Goal: Task Accomplishment & Management: Manage account settings

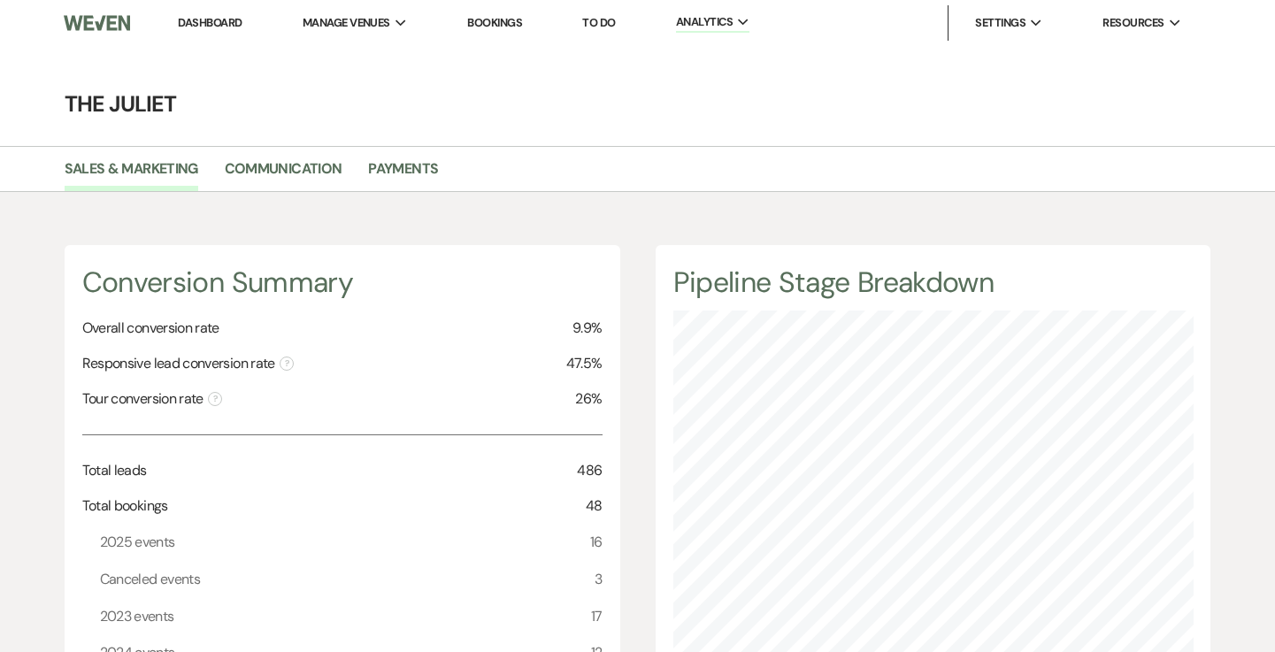
click at [223, 22] on link "Dashboard" at bounding box center [210, 22] width 64 height 15
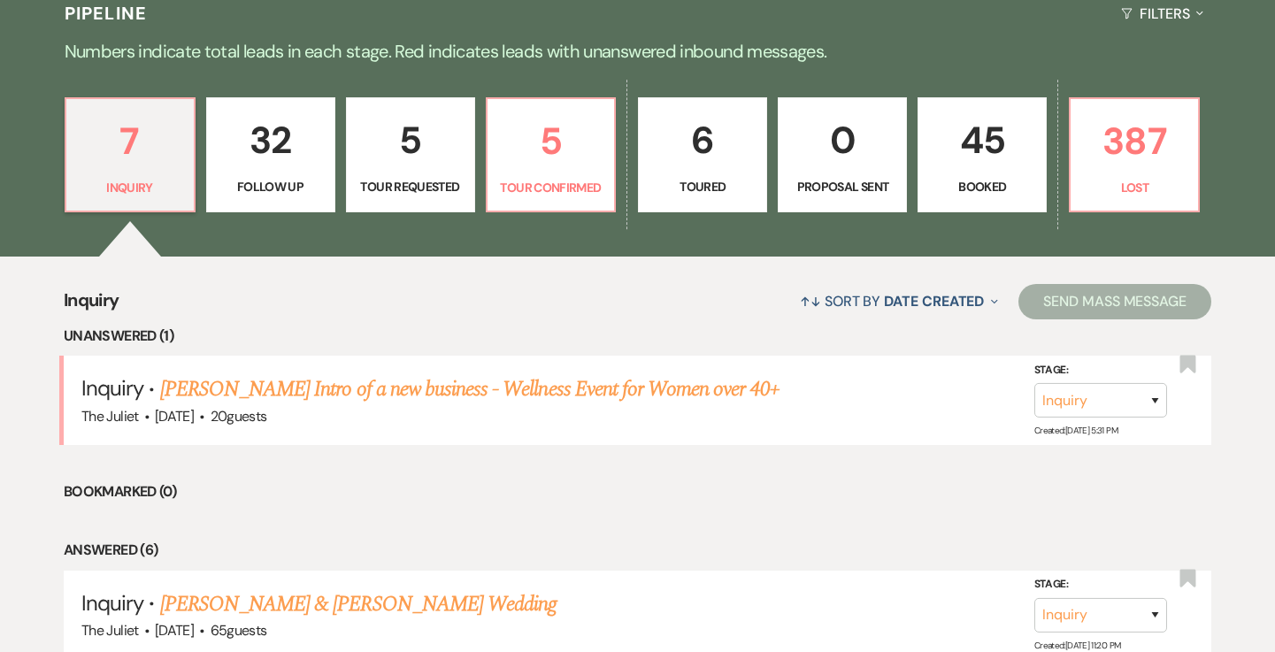
scroll to position [433, 0]
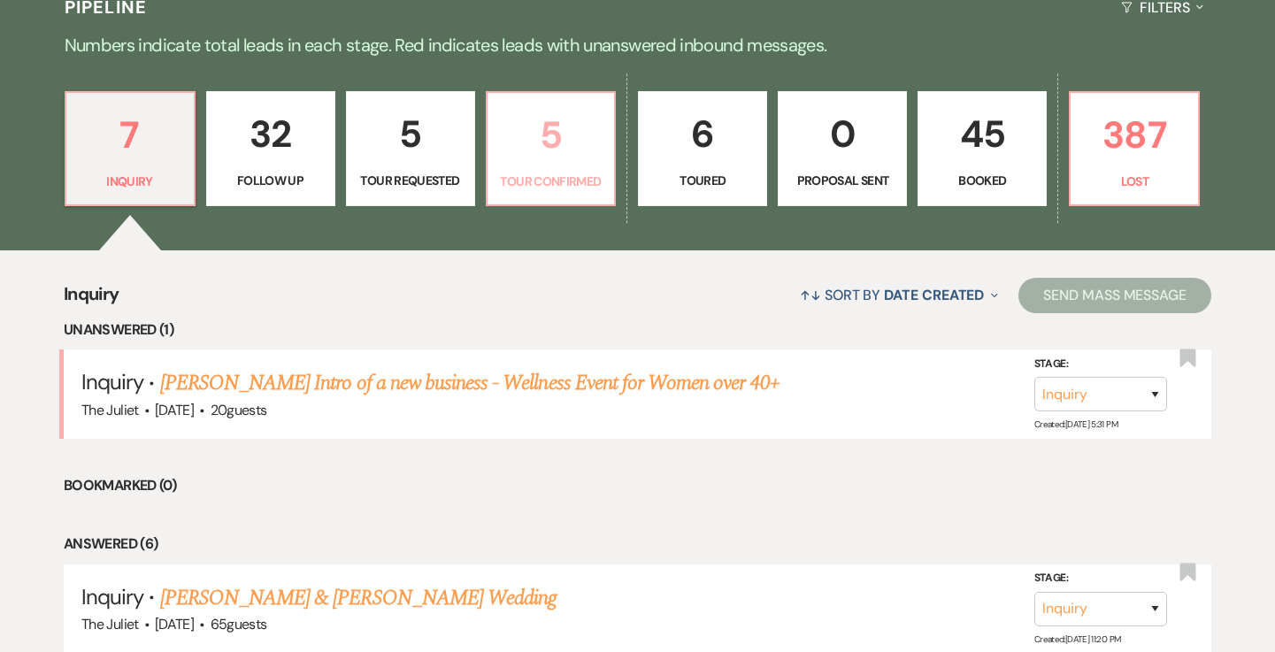
click at [555, 140] on p "5" at bounding box center [551, 134] width 106 height 59
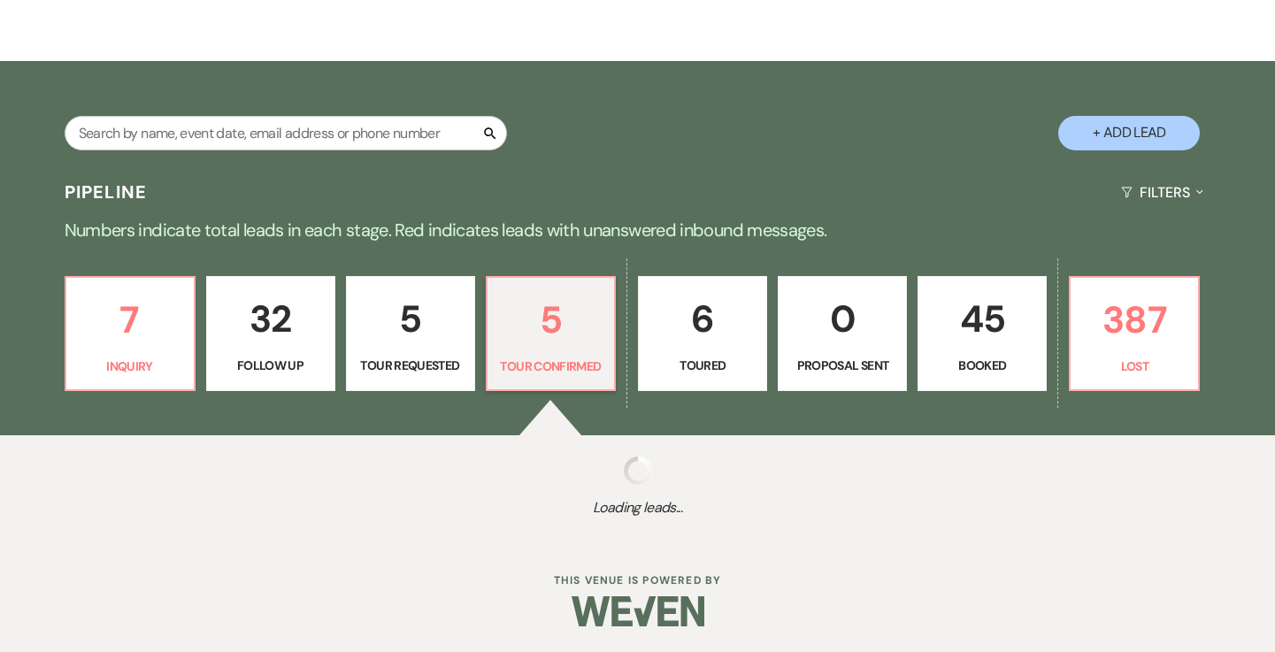
select select "4"
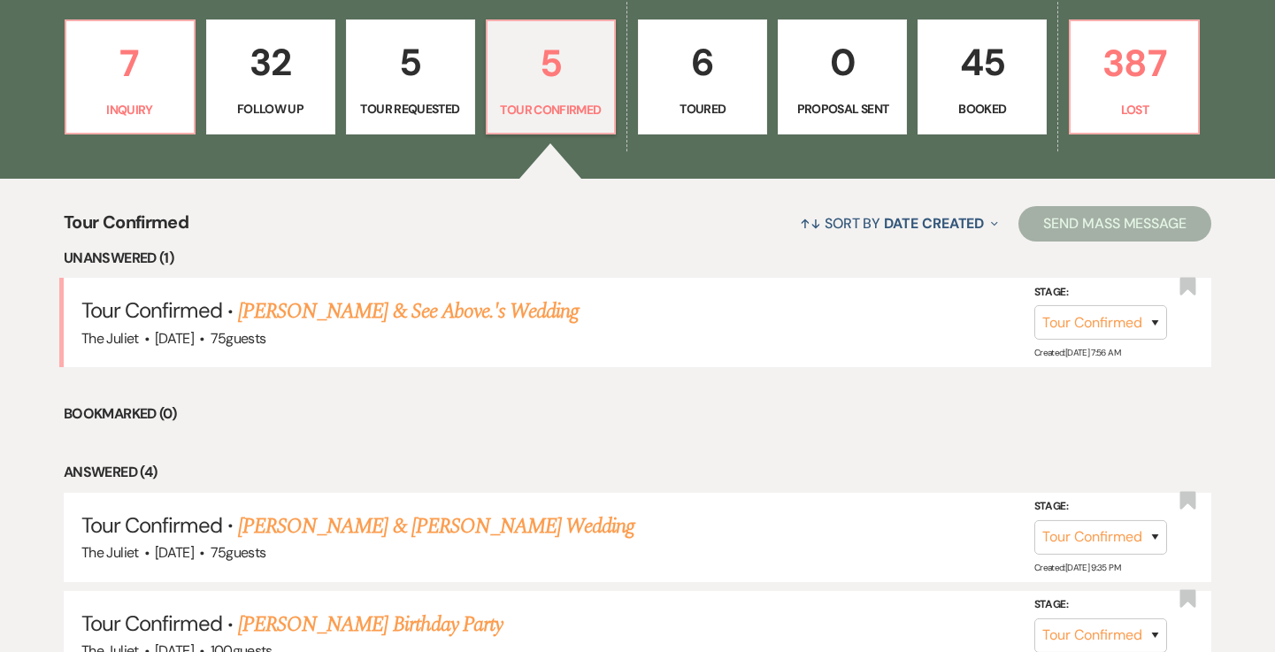
scroll to position [533, 0]
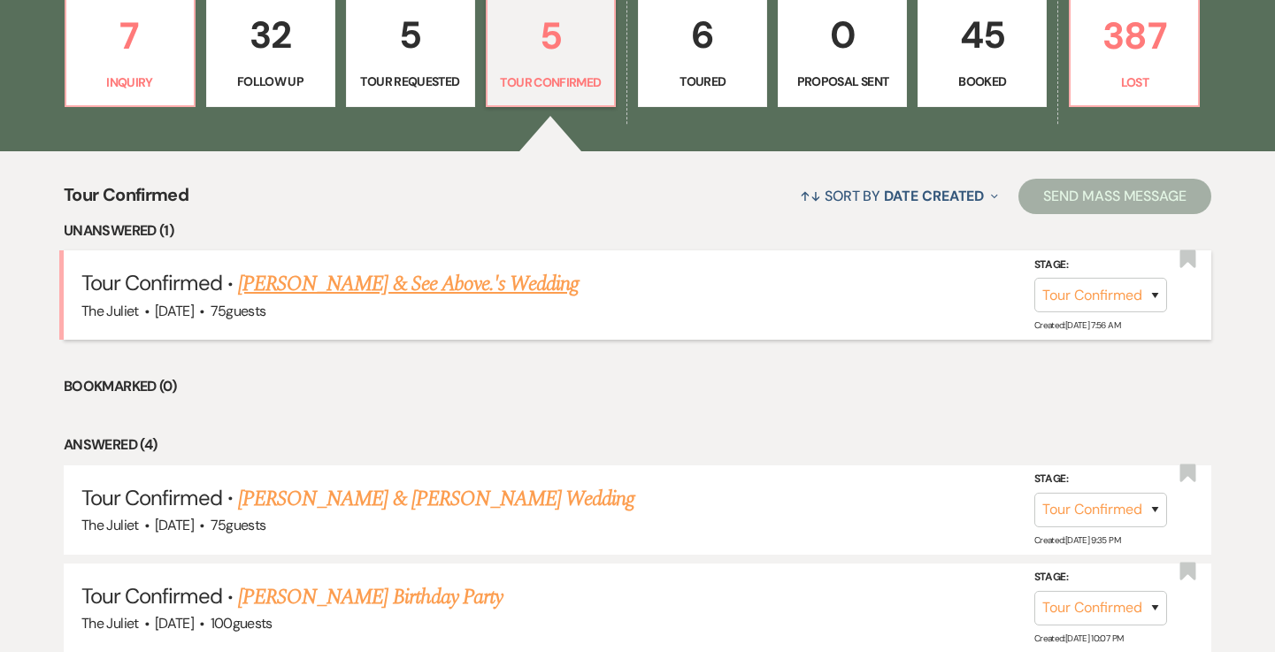
click at [410, 276] on link "Ryan Bouvier & See Above.'s Wedding" at bounding box center [408, 284] width 341 height 32
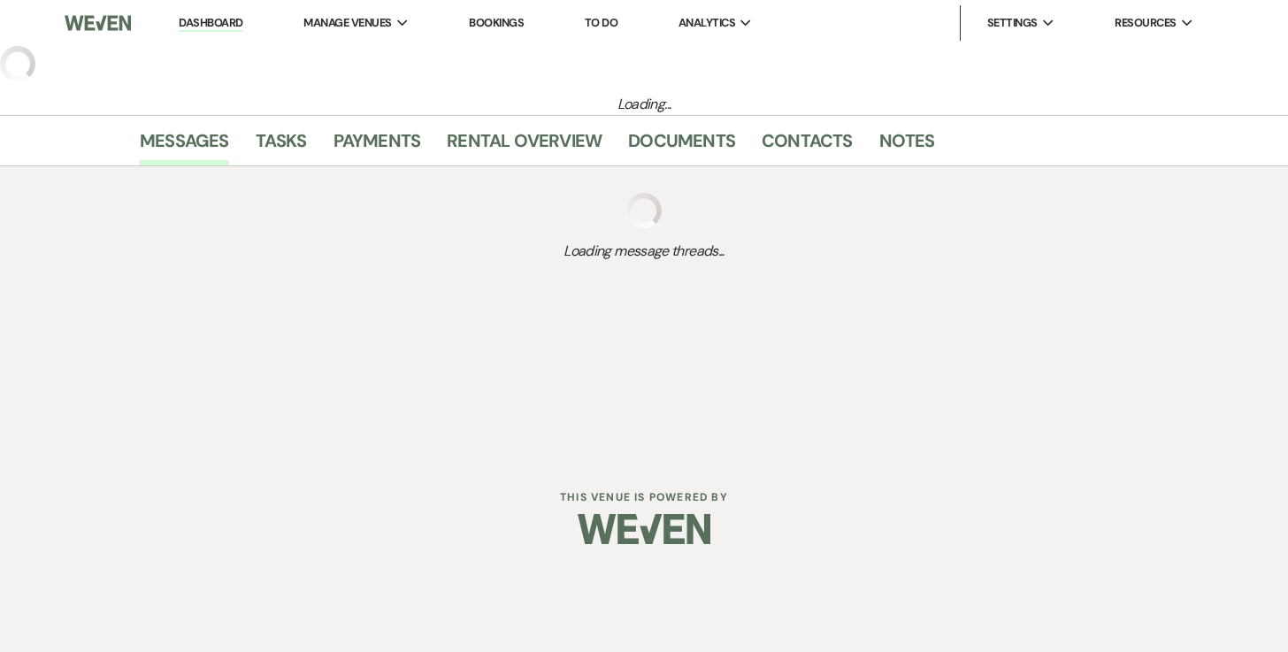
select select "4"
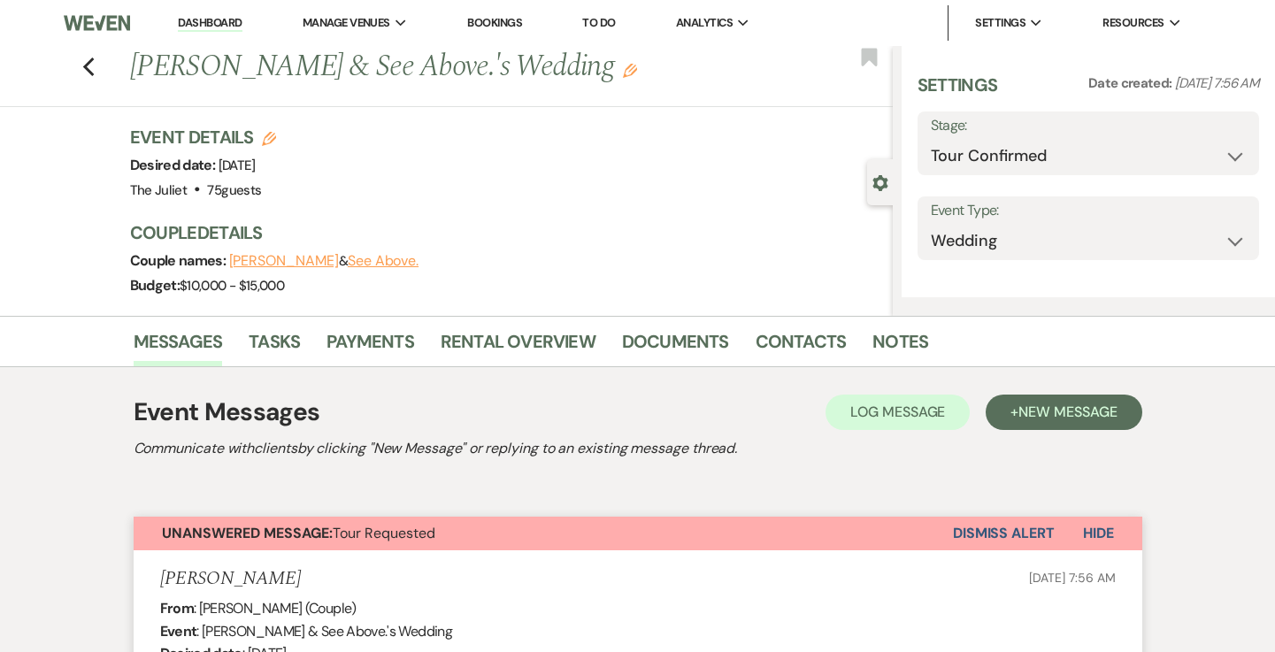
select select "5"
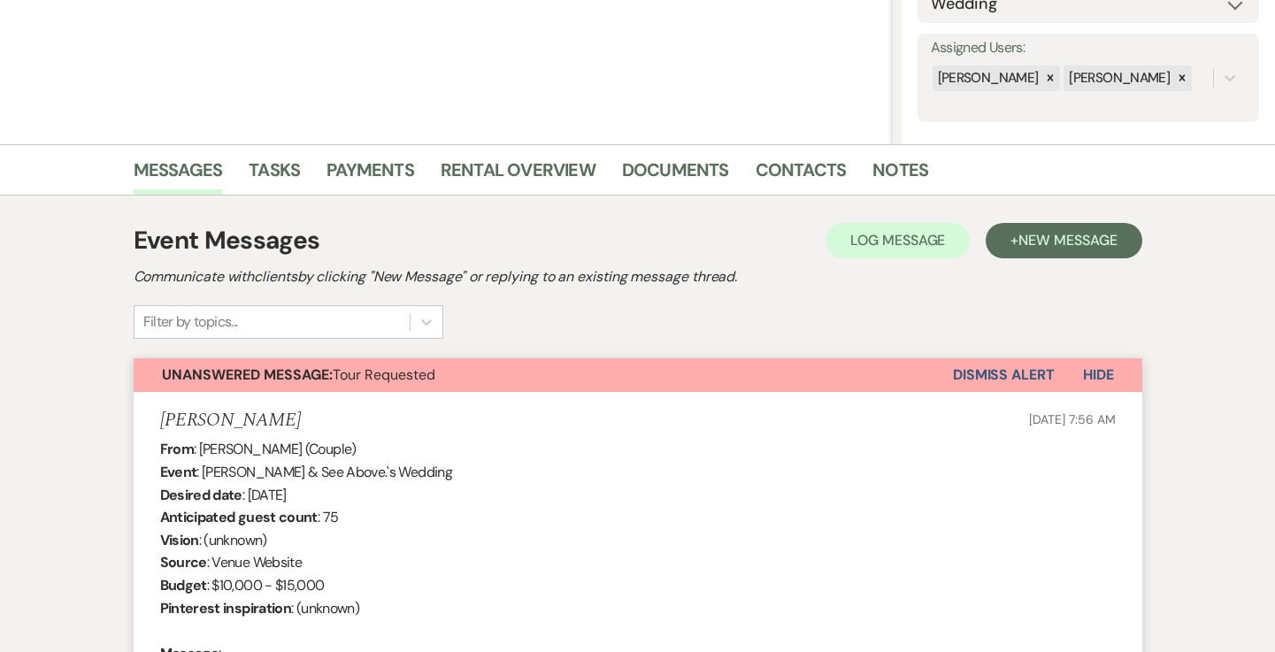
scroll to position [299, 0]
click at [976, 378] on button "Dismiss Alert" at bounding box center [1004, 376] width 102 height 34
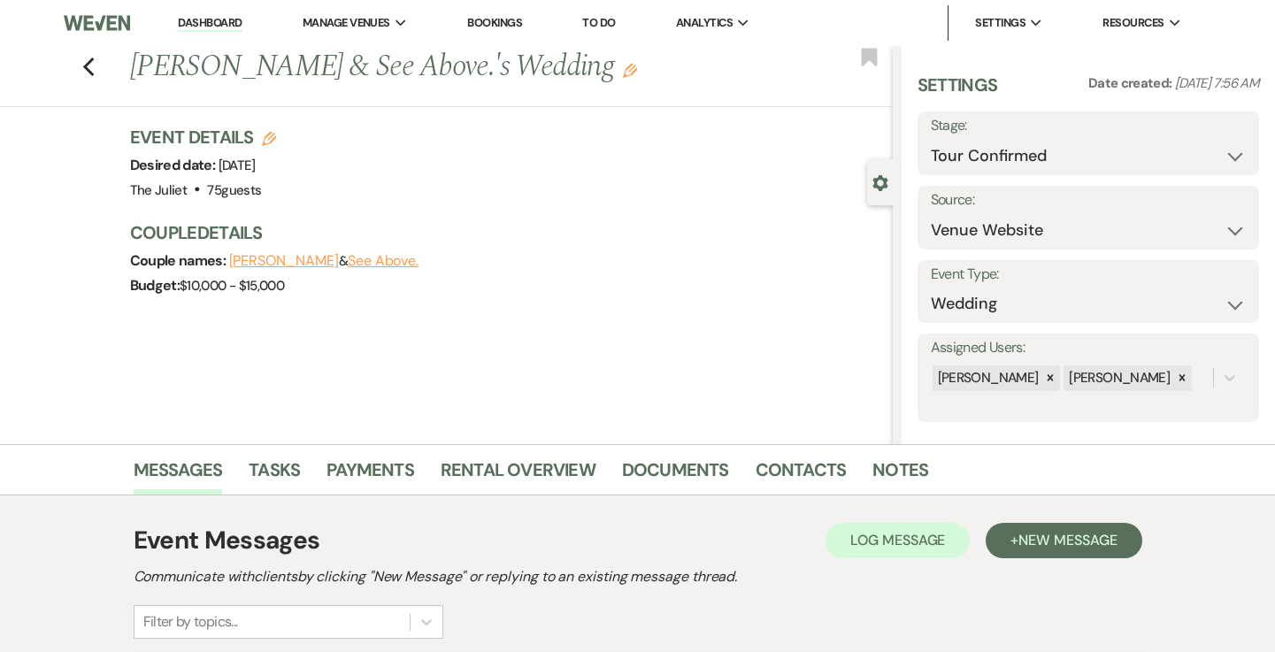
scroll to position [0, 0]
click at [96, 70] on icon "Previous" at bounding box center [88, 67] width 13 height 21
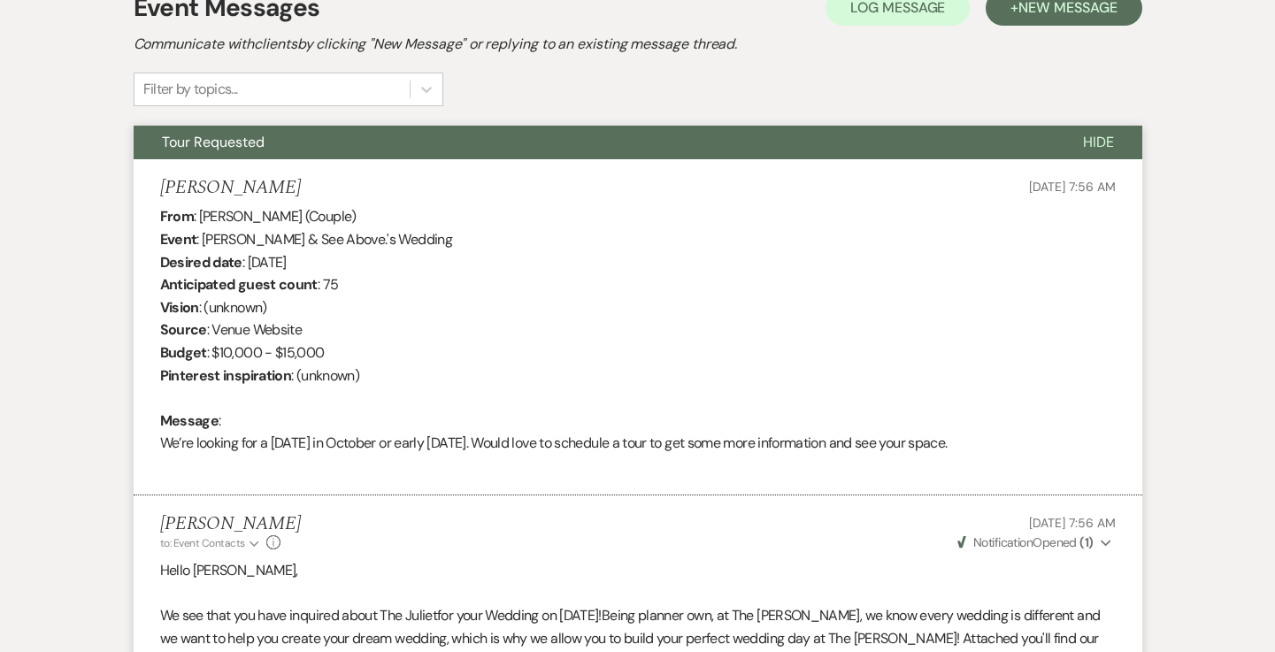
select select "4"
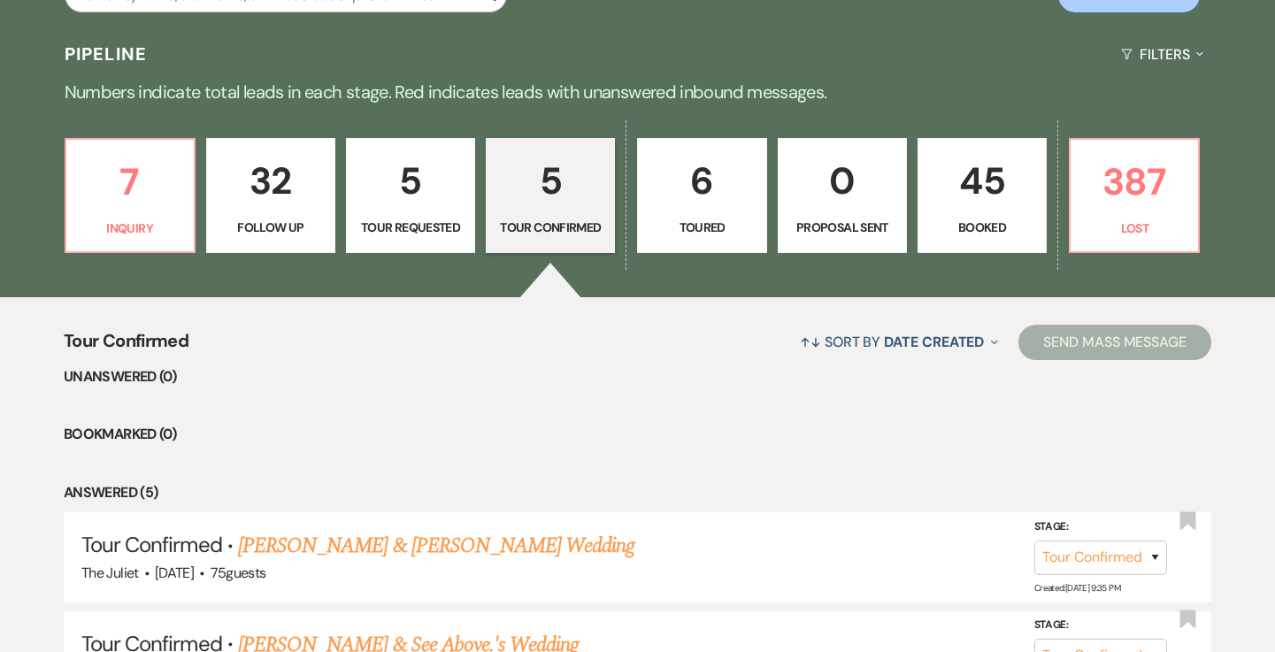
scroll to position [264, 0]
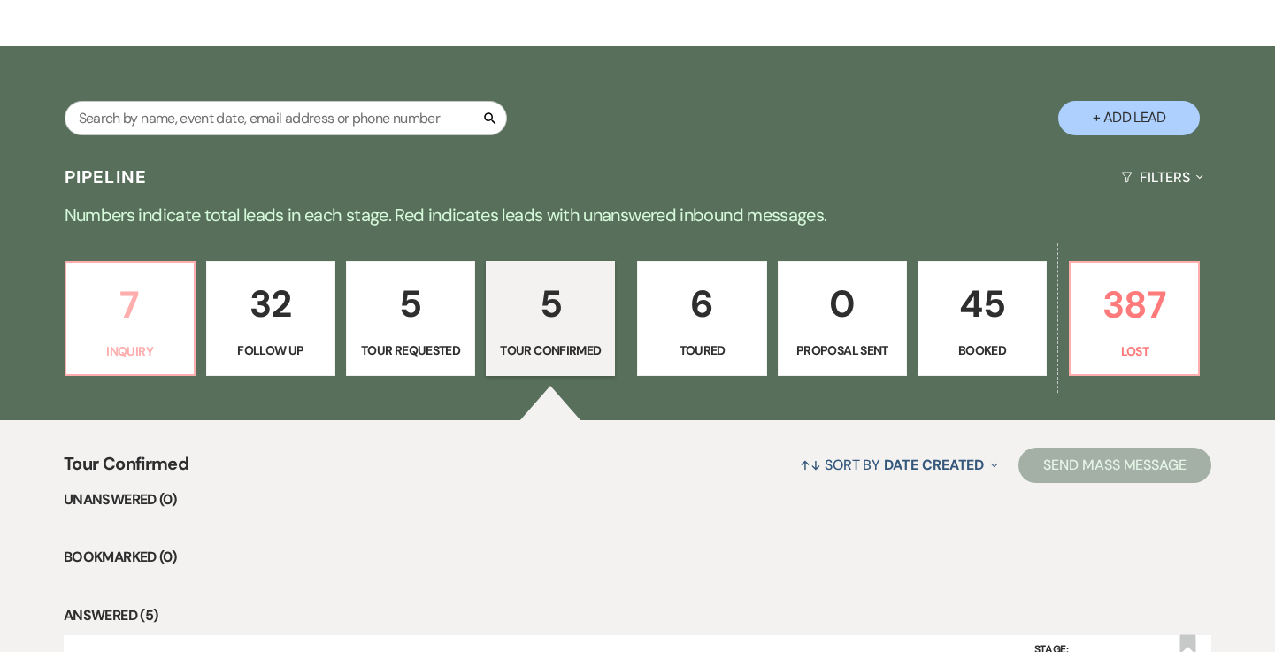
click at [141, 313] on p "7" at bounding box center [130, 304] width 106 height 59
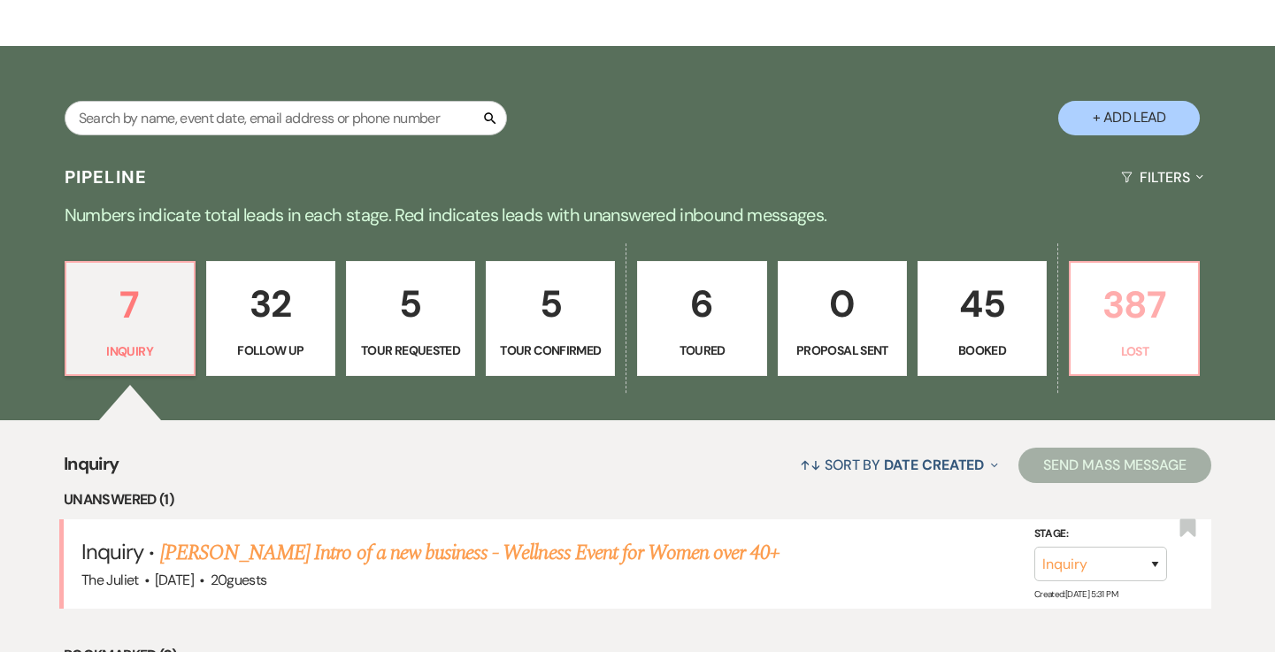
click at [1146, 295] on p "387" at bounding box center [1134, 304] width 106 height 59
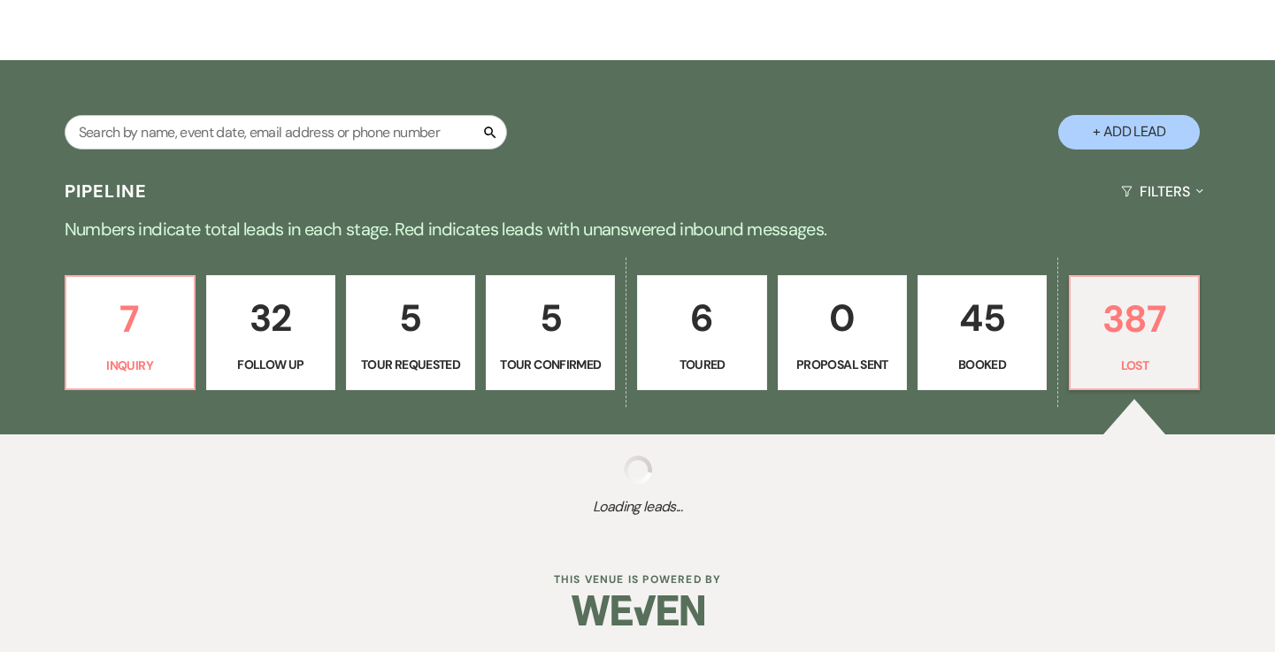
scroll to position [249, 0]
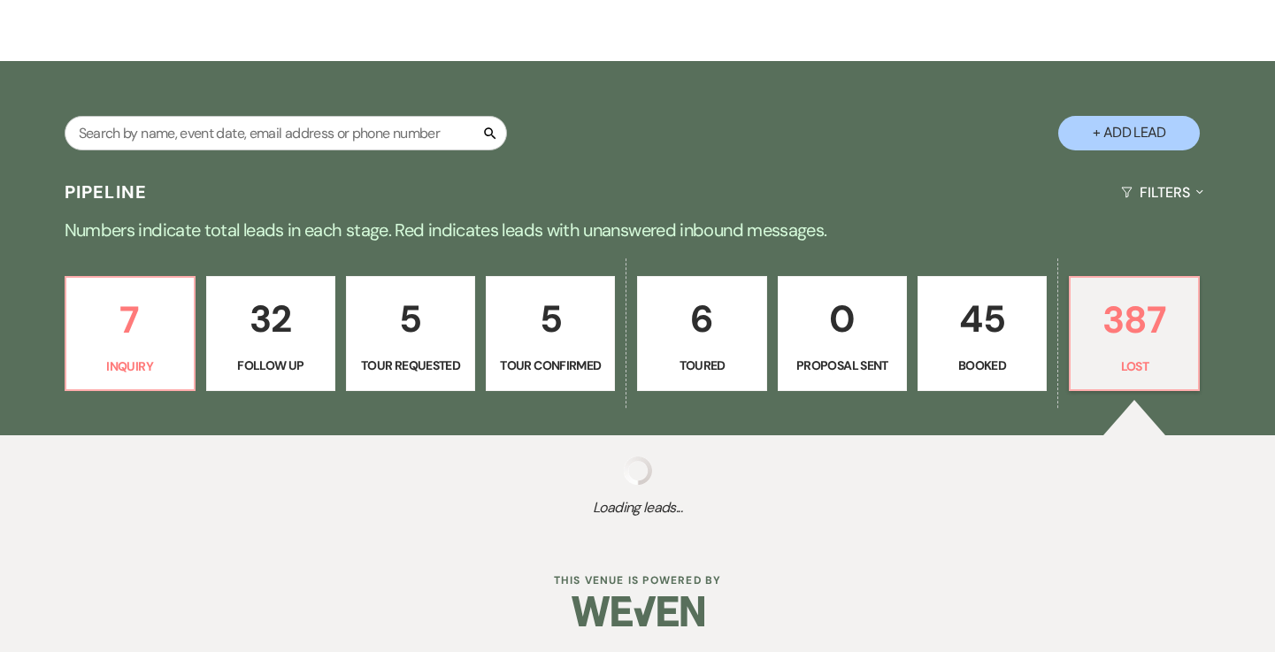
select select "8"
select select "10"
select select "8"
select select "5"
select select "8"
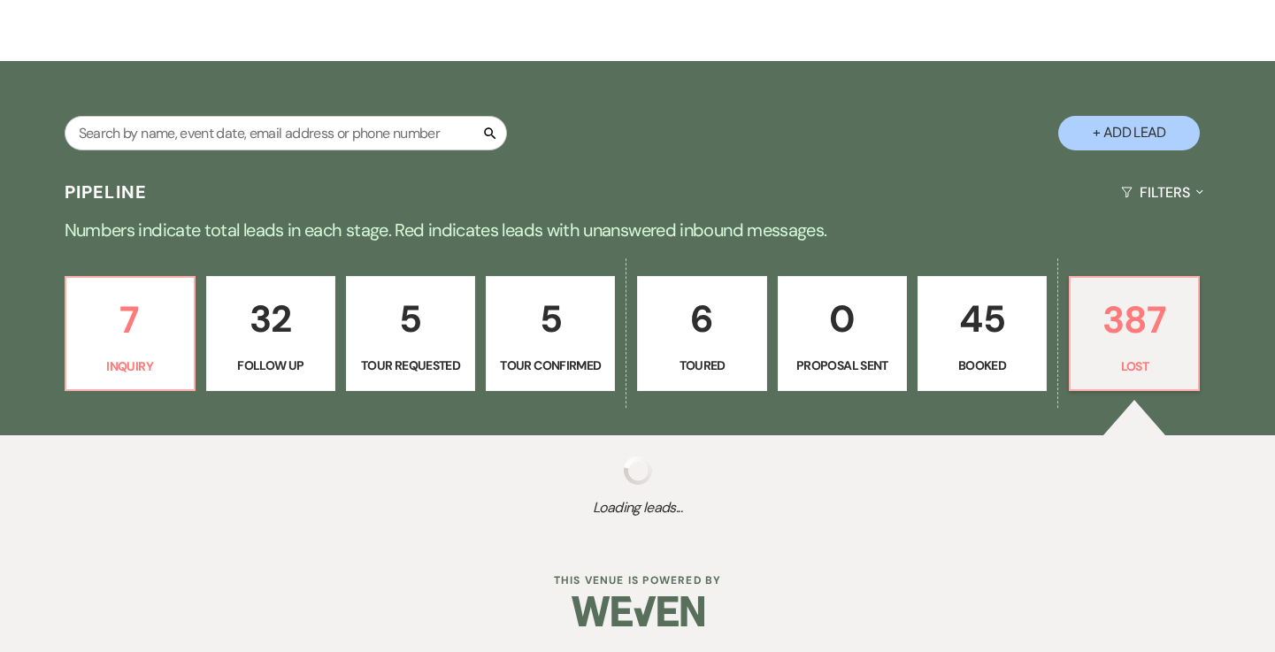
select select "6"
select select "8"
select select "6"
select select "8"
select select "5"
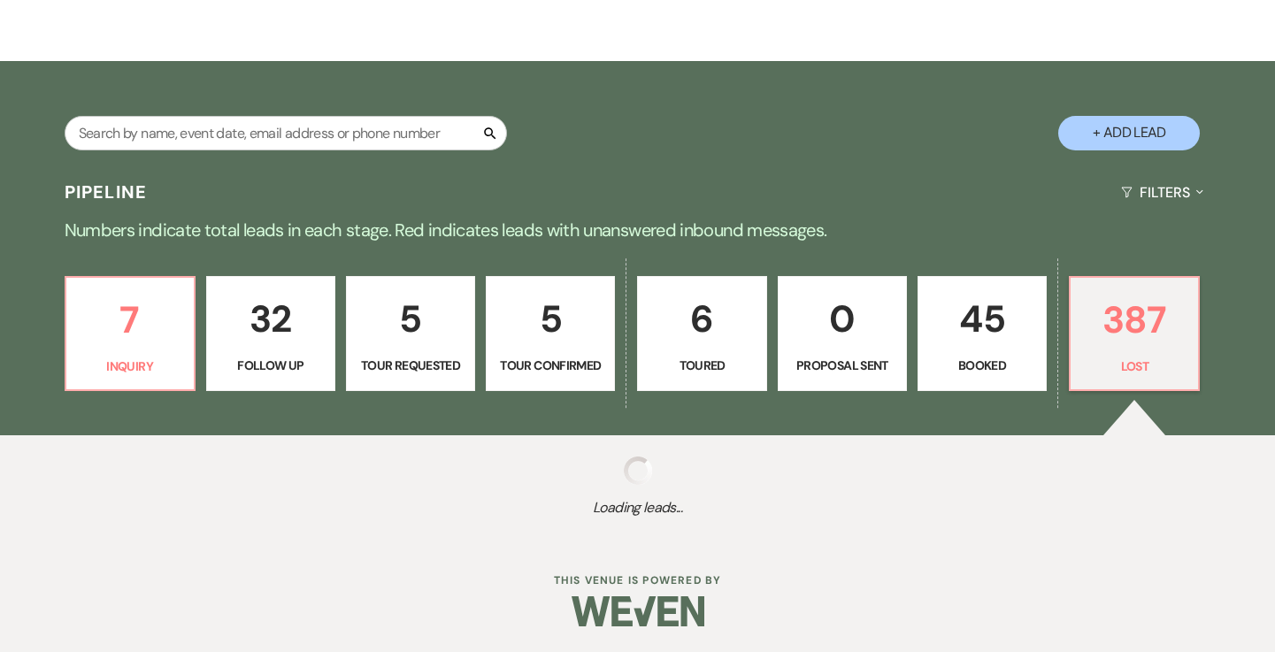
select select "8"
select select "6"
select select "8"
select select "5"
select select "8"
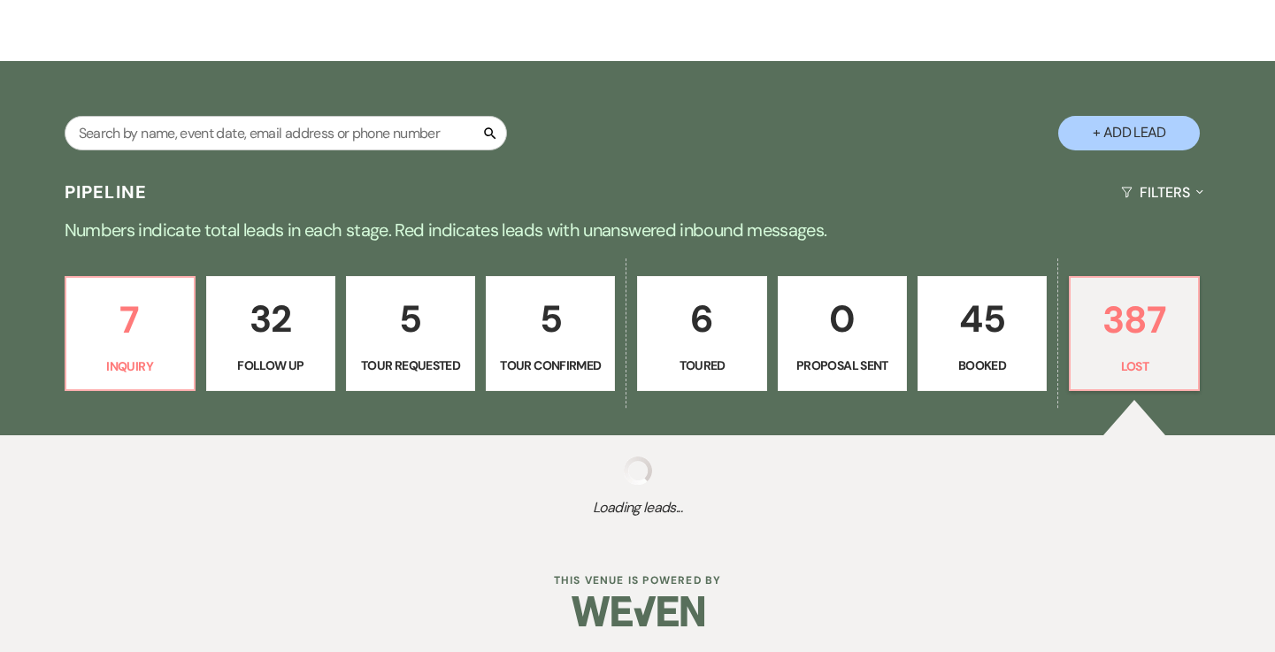
select select "8"
select select "6"
select select "8"
select select "5"
select select "8"
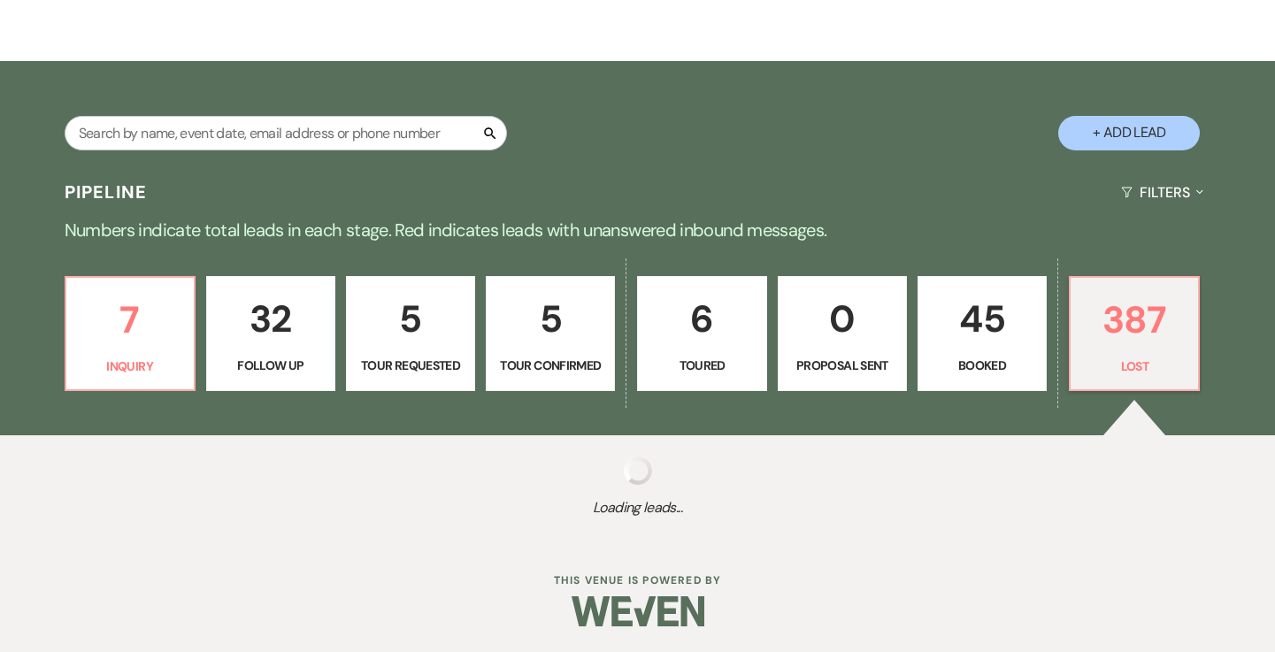
select select "11"
select select "8"
select select "5"
select select "8"
select select "6"
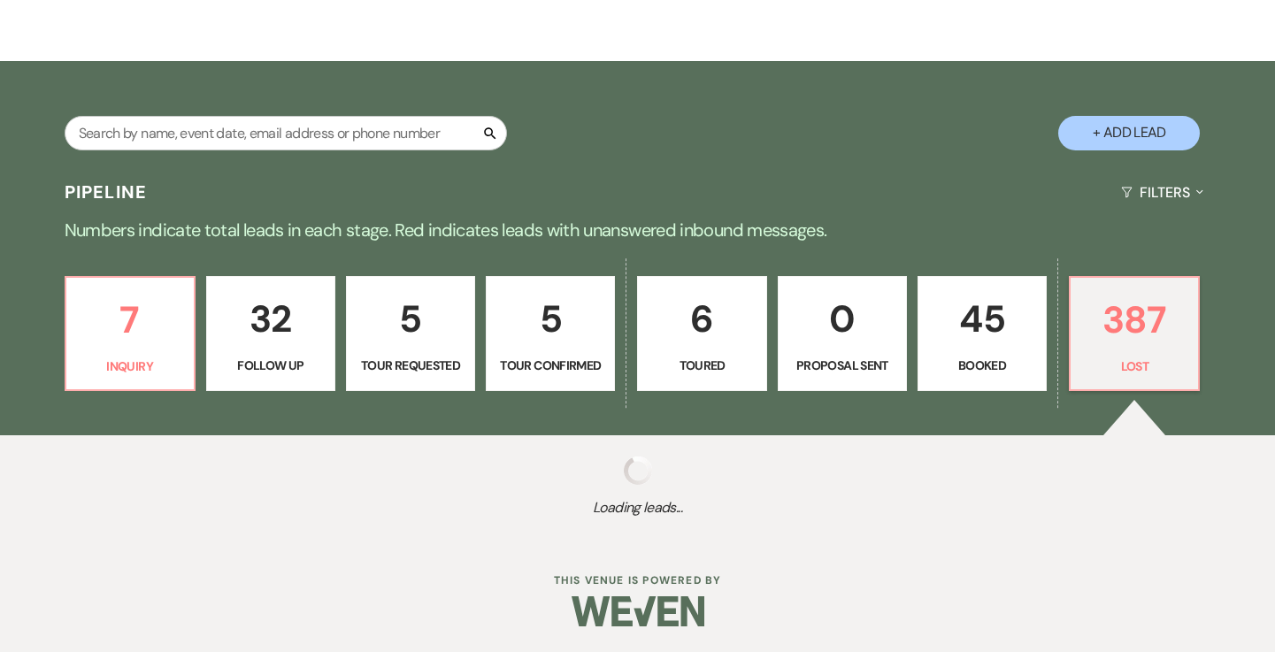
select select "8"
select select "5"
select select "8"
select select "5"
select select "8"
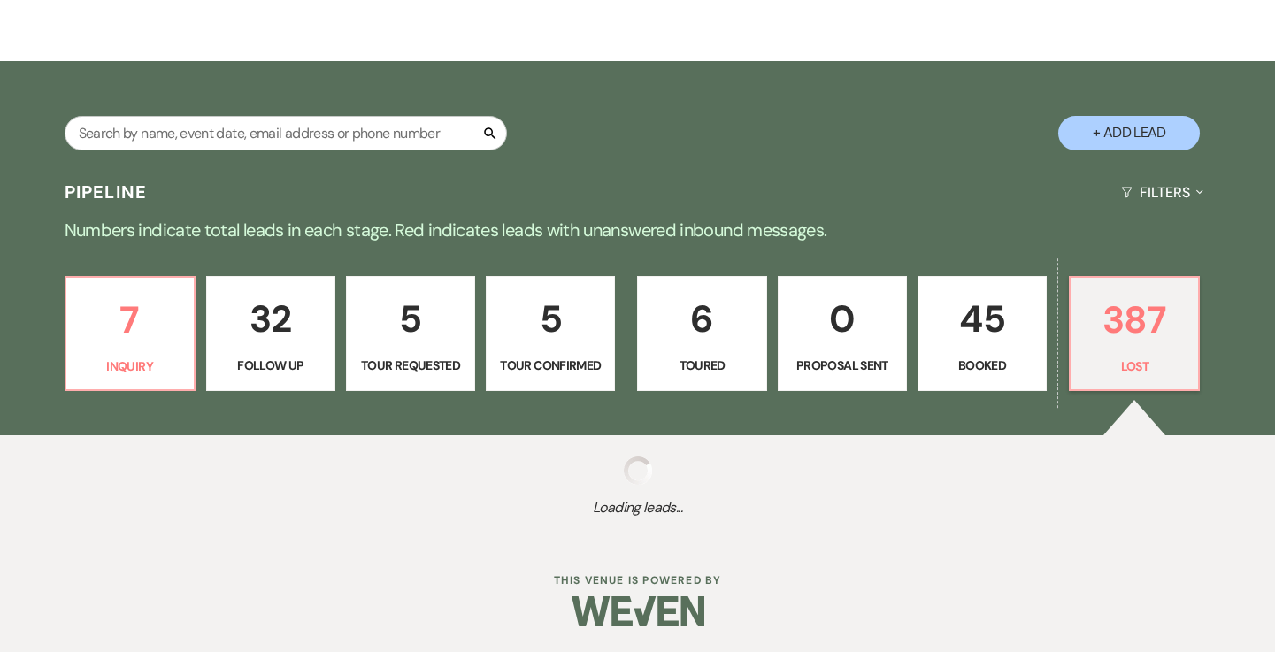
select select "5"
select select "8"
select select "5"
select select "8"
select select "10"
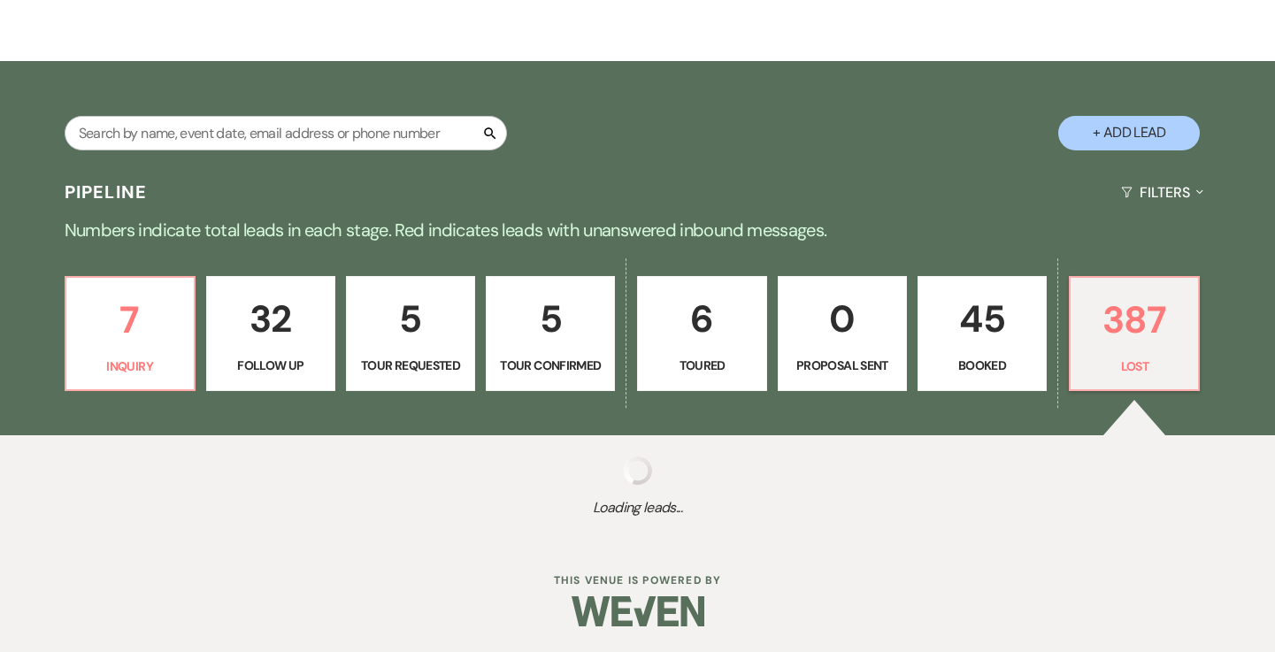
select select "8"
select select "5"
select select "8"
select select "6"
select select "8"
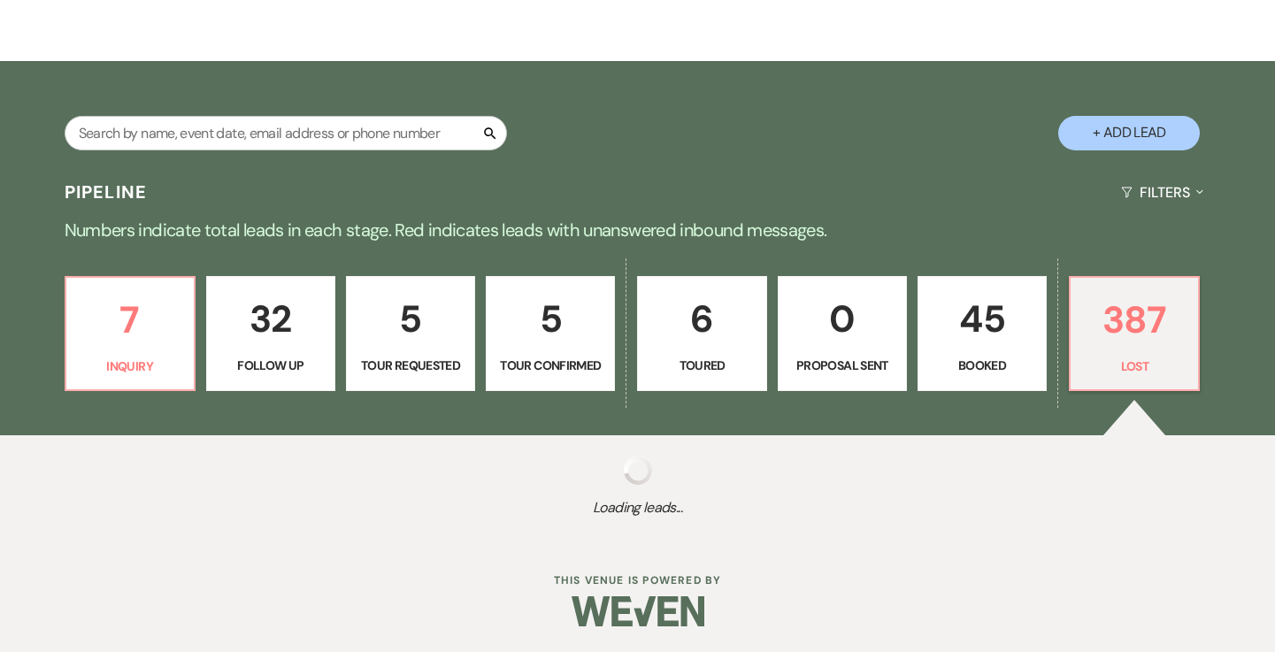
select select "10"
select select "8"
select select "5"
select select "8"
select select "5"
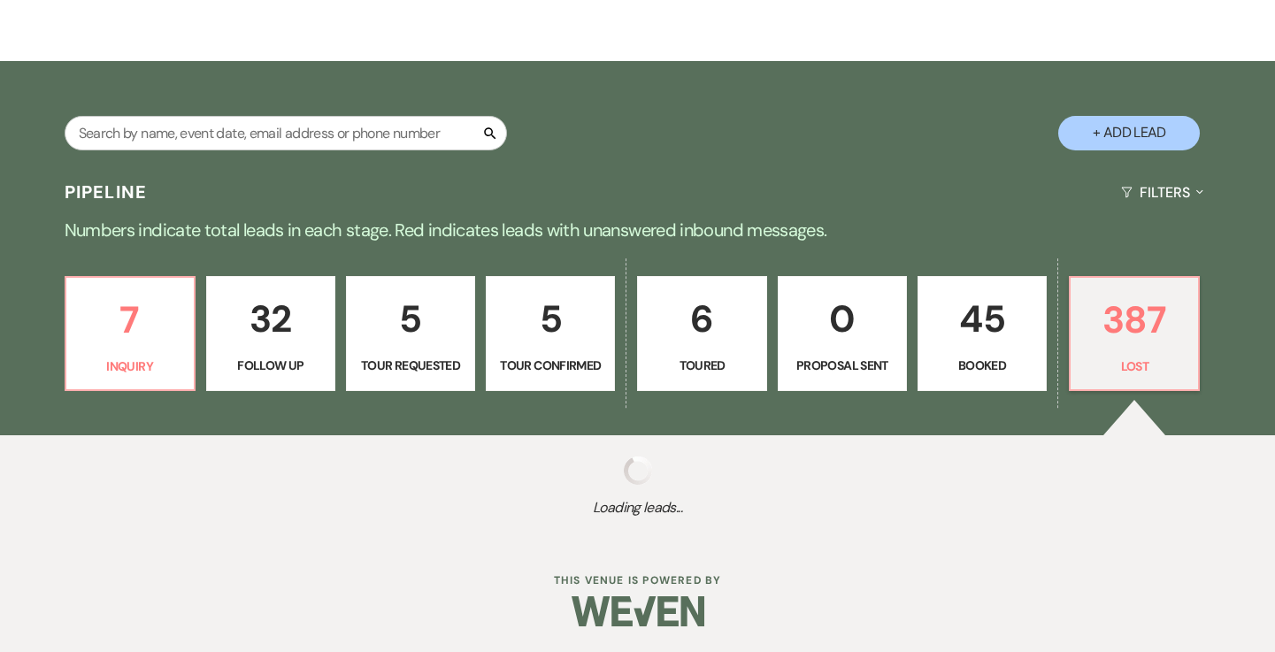
select select "8"
select select "5"
select select "8"
select select "5"
select select "8"
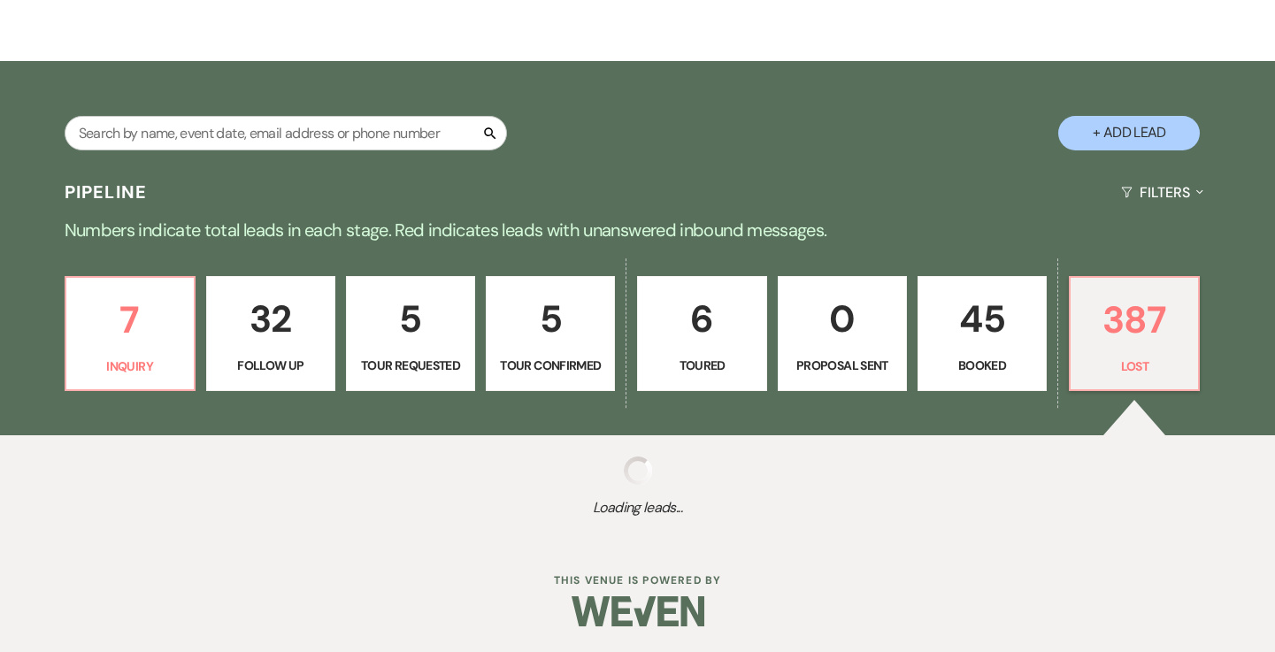
select select "5"
select select "8"
select select "5"
select select "8"
select select "7"
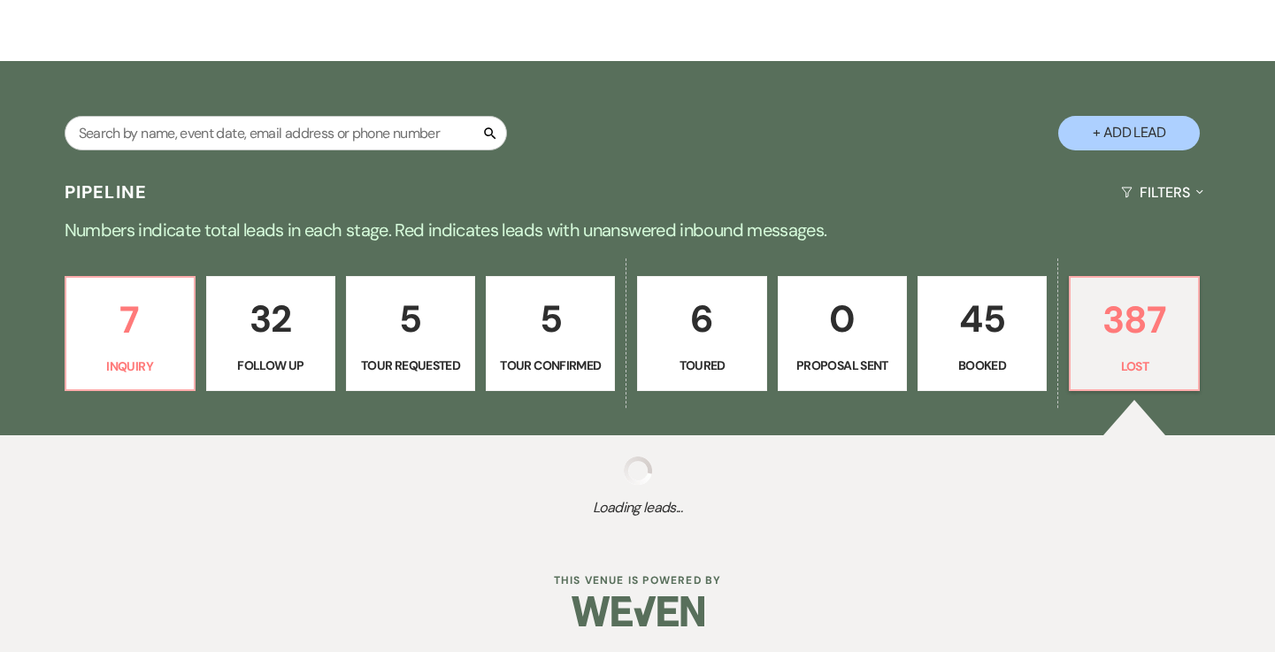
select select "8"
select select "5"
select select "8"
select select "5"
select select "8"
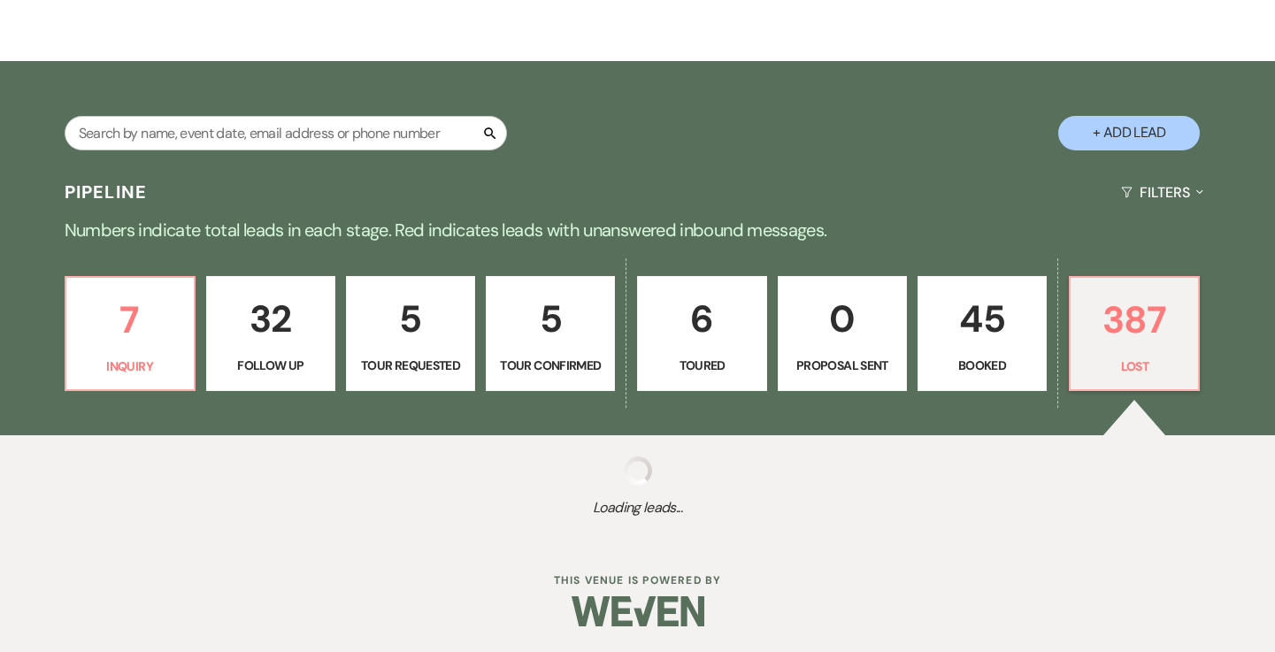
select select "6"
select select "8"
select select "6"
select select "8"
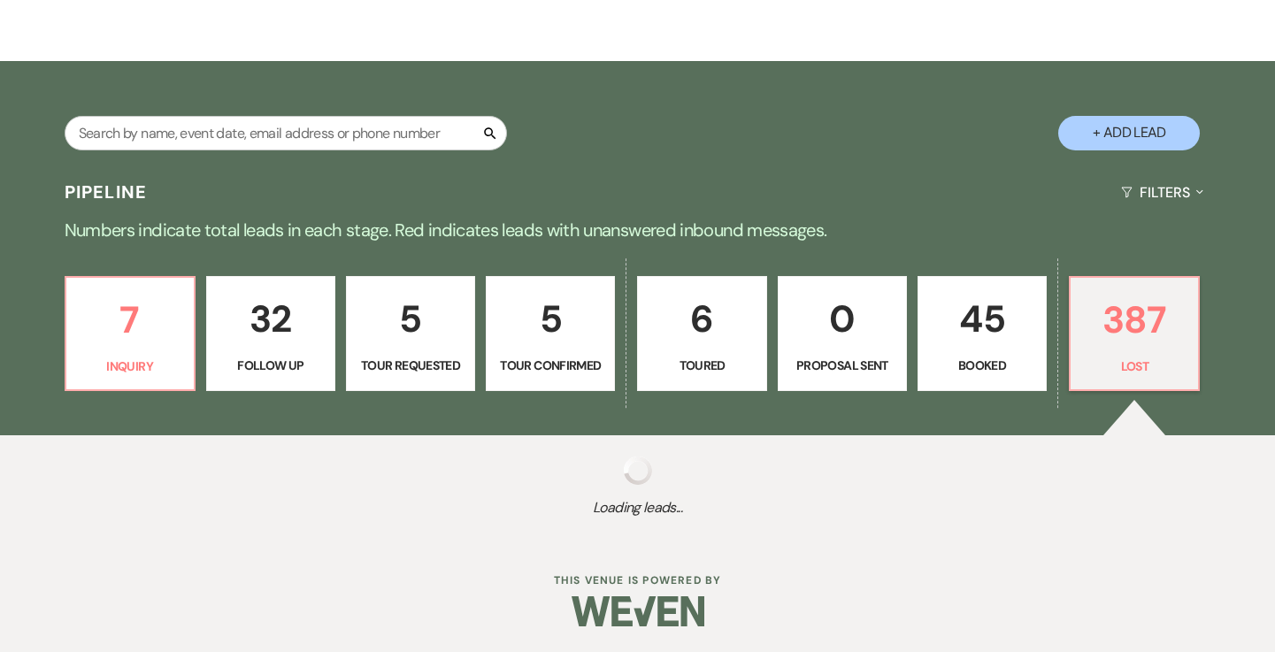
select select "8"
select select "5"
select select "8"
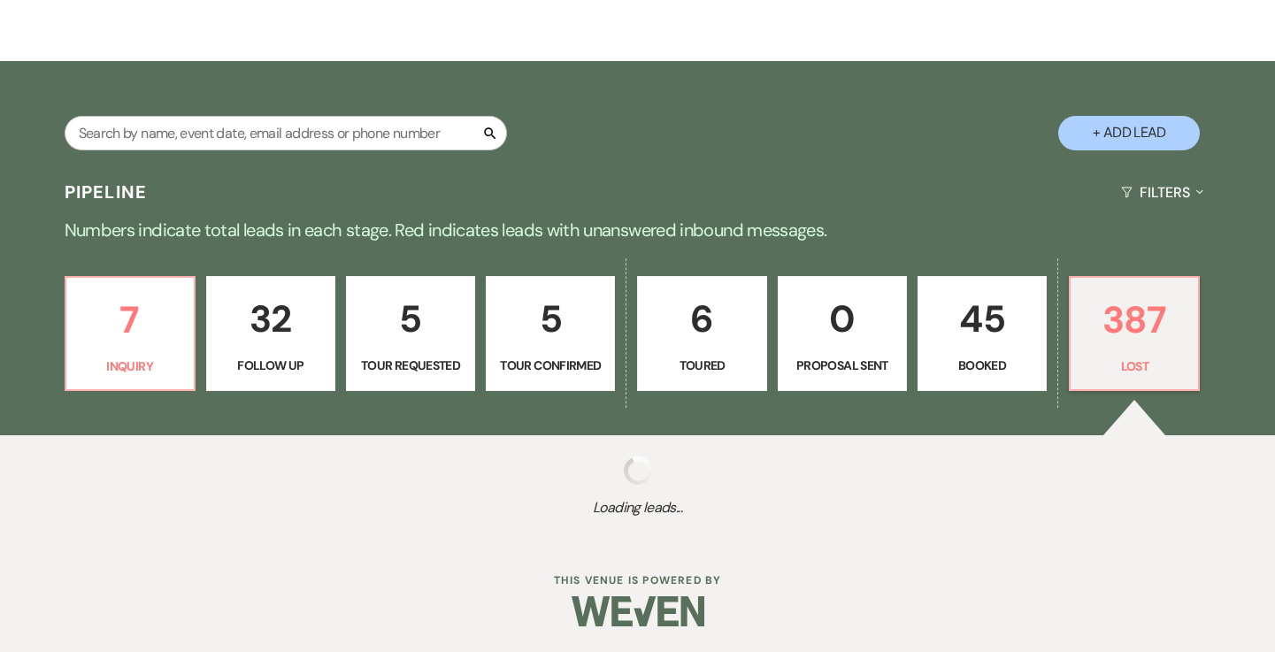
select select "5"
select select "8"
select select "5"
select select "8"
select select "5"
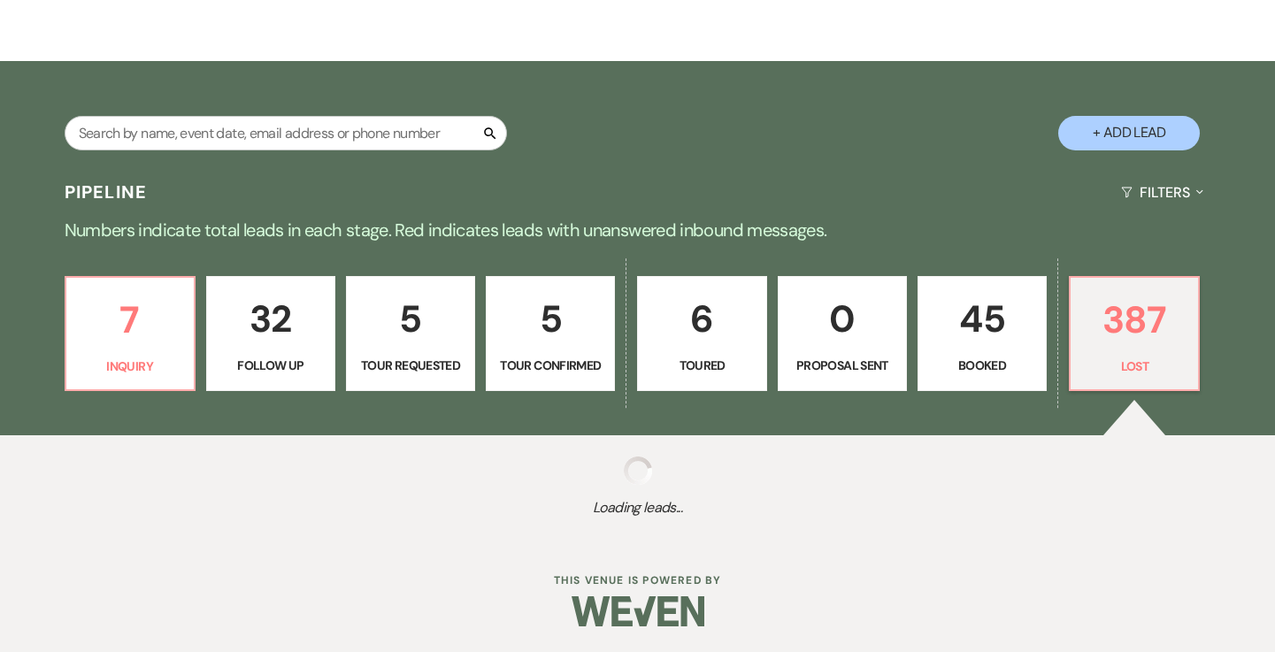
select select "8"
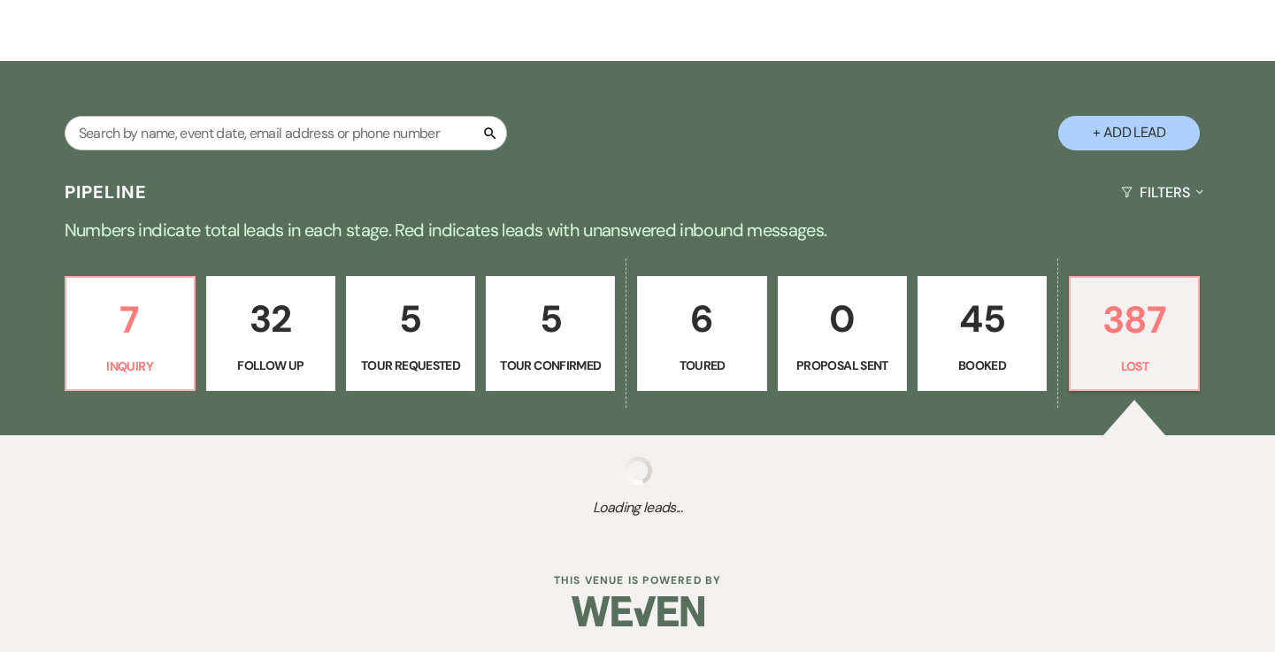
select select "11"
select select "8"
select select "5"
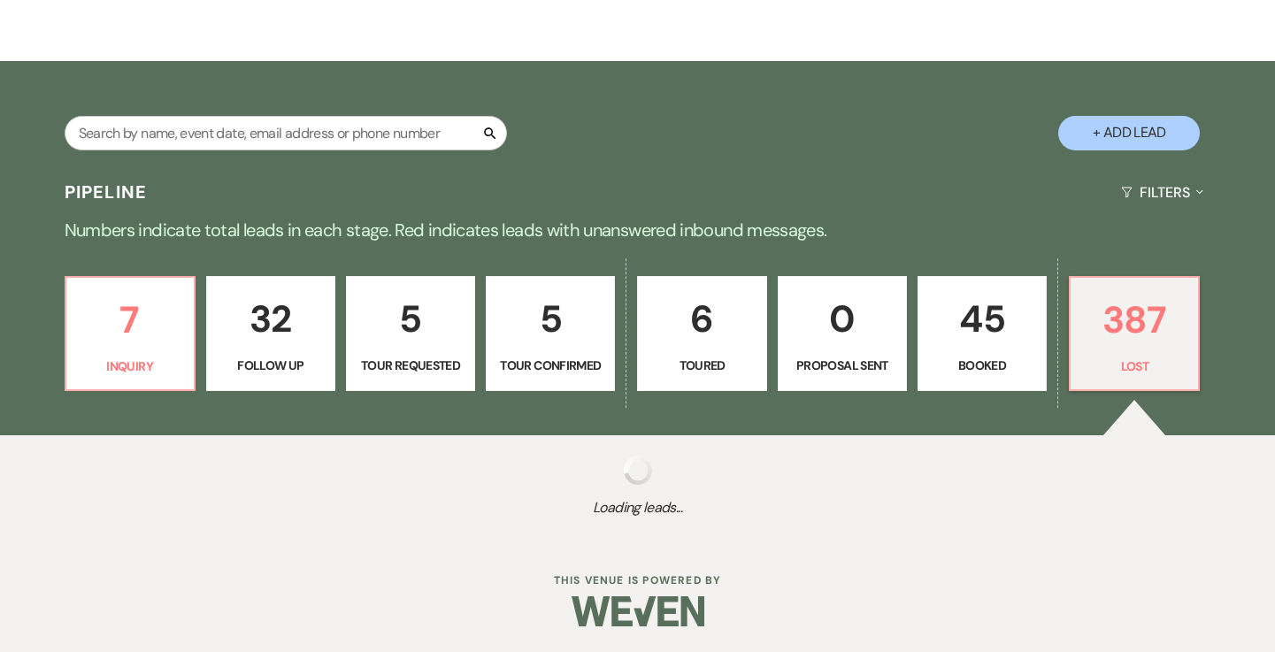
select select "8"
select select "5"
select select "8"
select select "5"
select select "8"
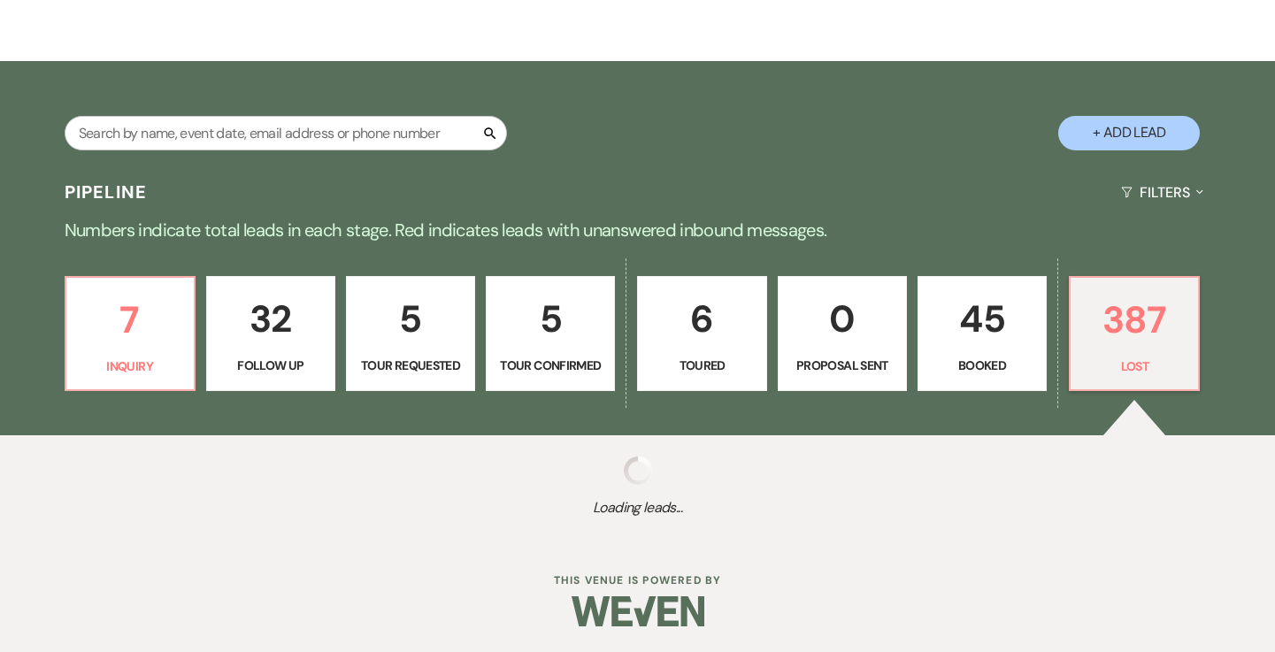
select select "5"
select select "8"
select select "5"
select select "8"
select select "5"
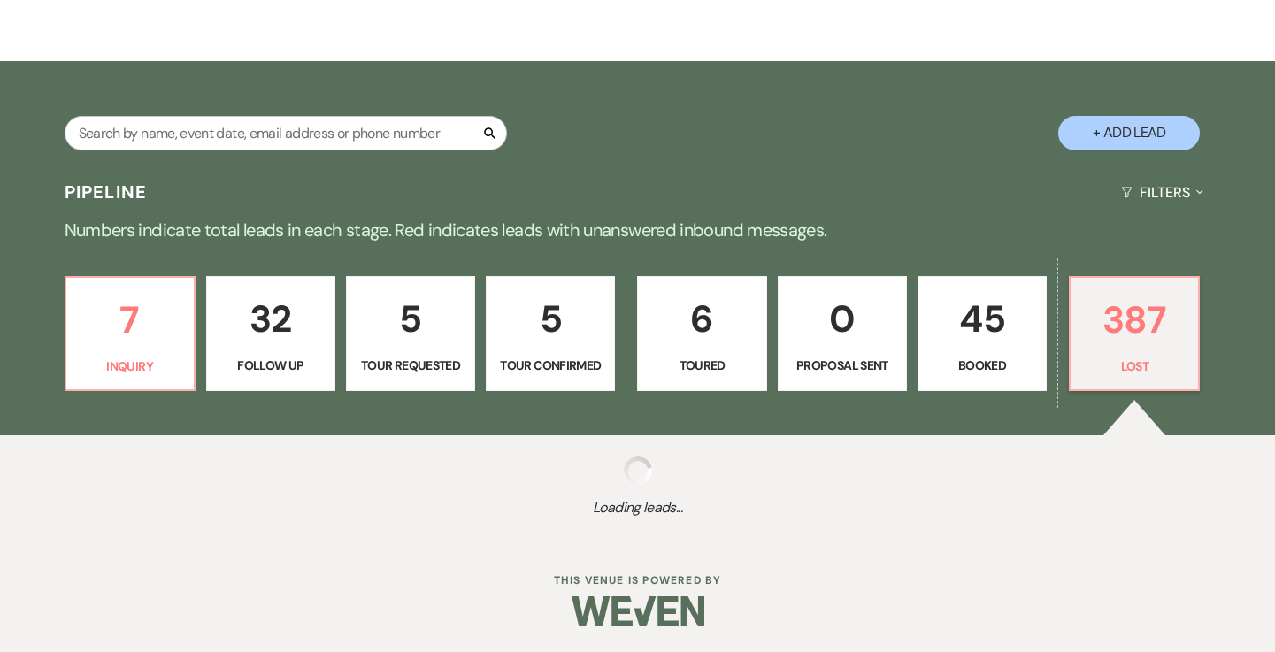
select select "8"
select select "5"
select select "8"
select select "5"
select select "8"
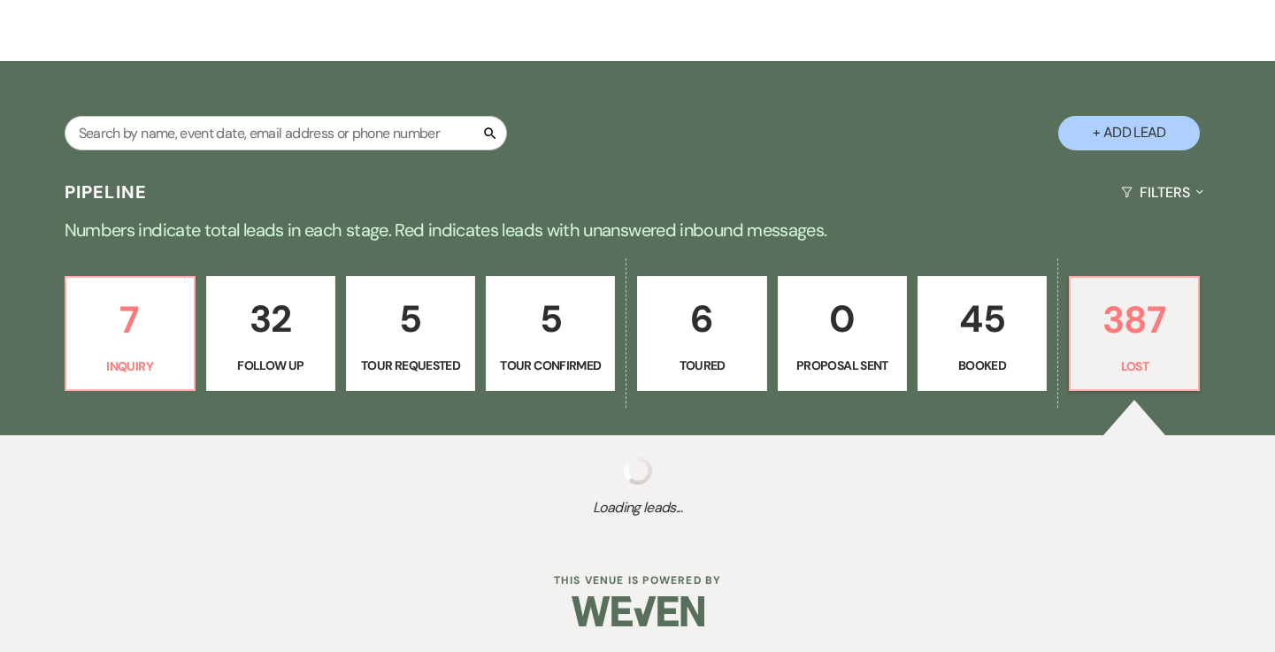
select select "5"
select select "8"
select select "5"
select select "8"
select select "5"
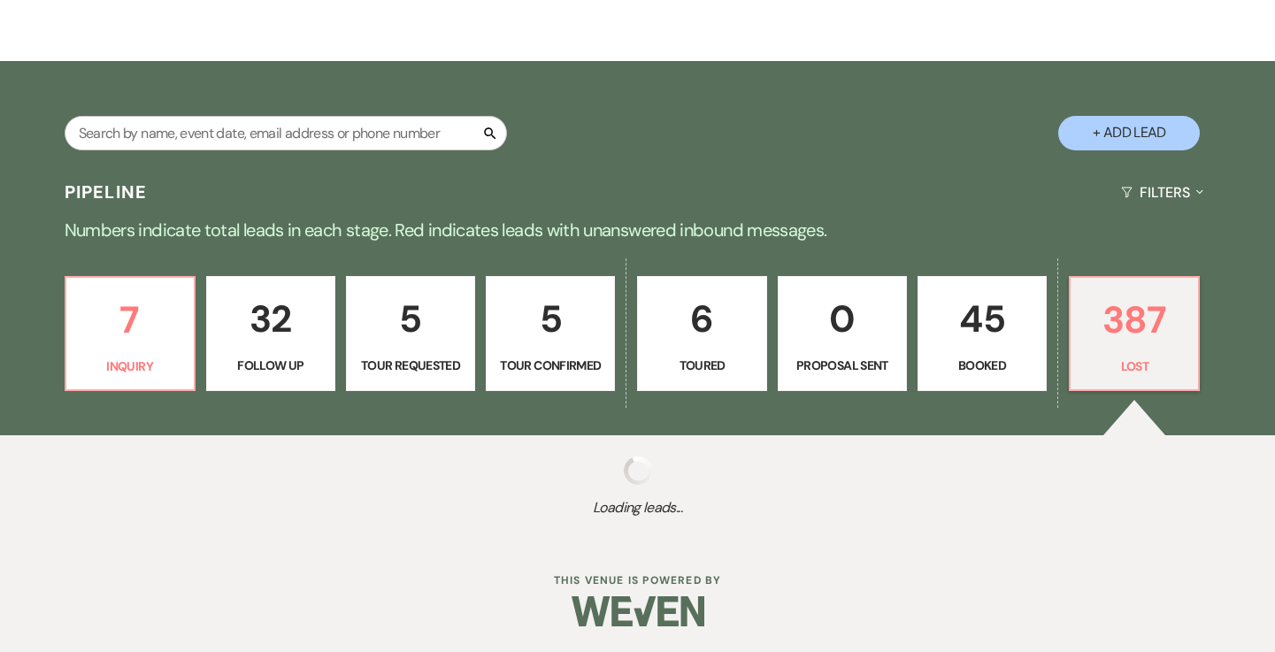
select select "8"
select select "5"
select select "8"
select select "5"
select select "8"
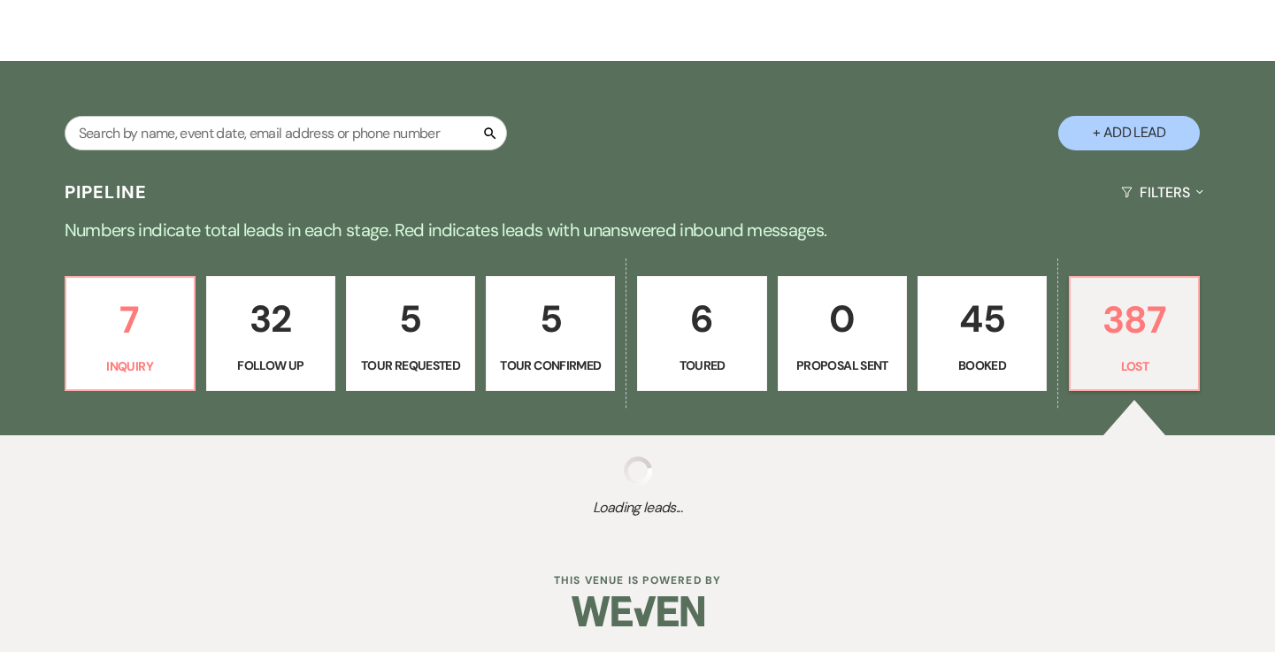
select select "6"
select select "8"
select select "5"
select select "8"
select select "5"
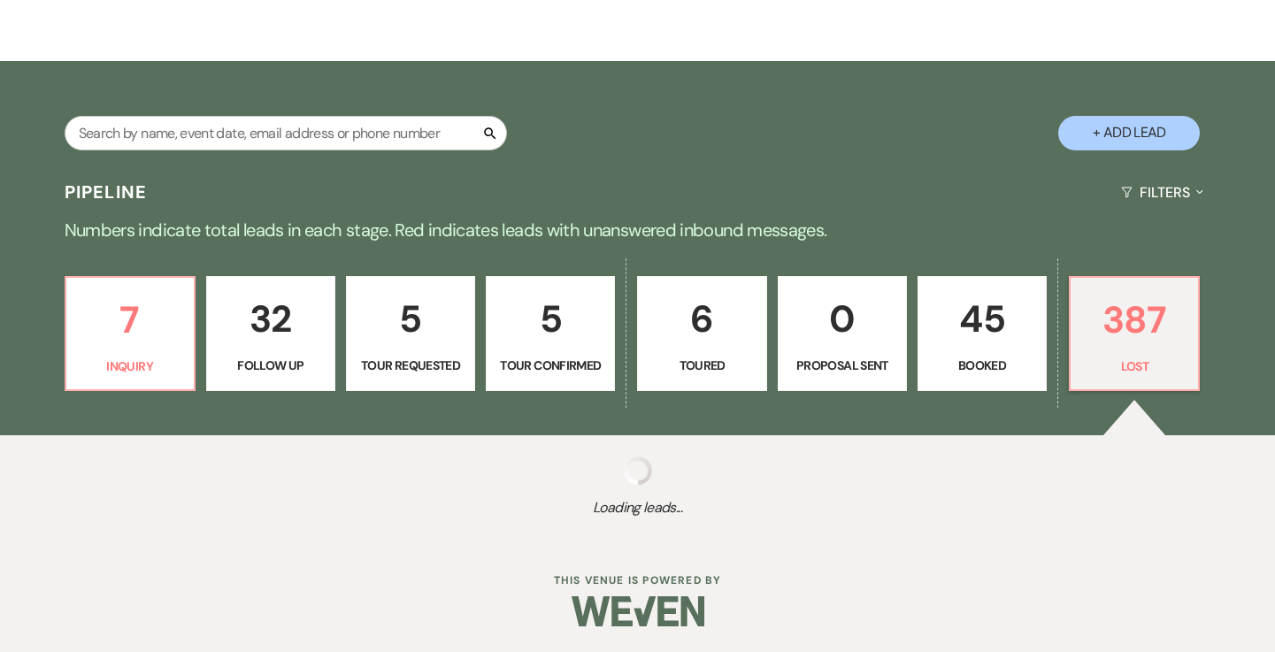
select select "8"
select select "5"
select select "8"
select select "6"
select select "8"
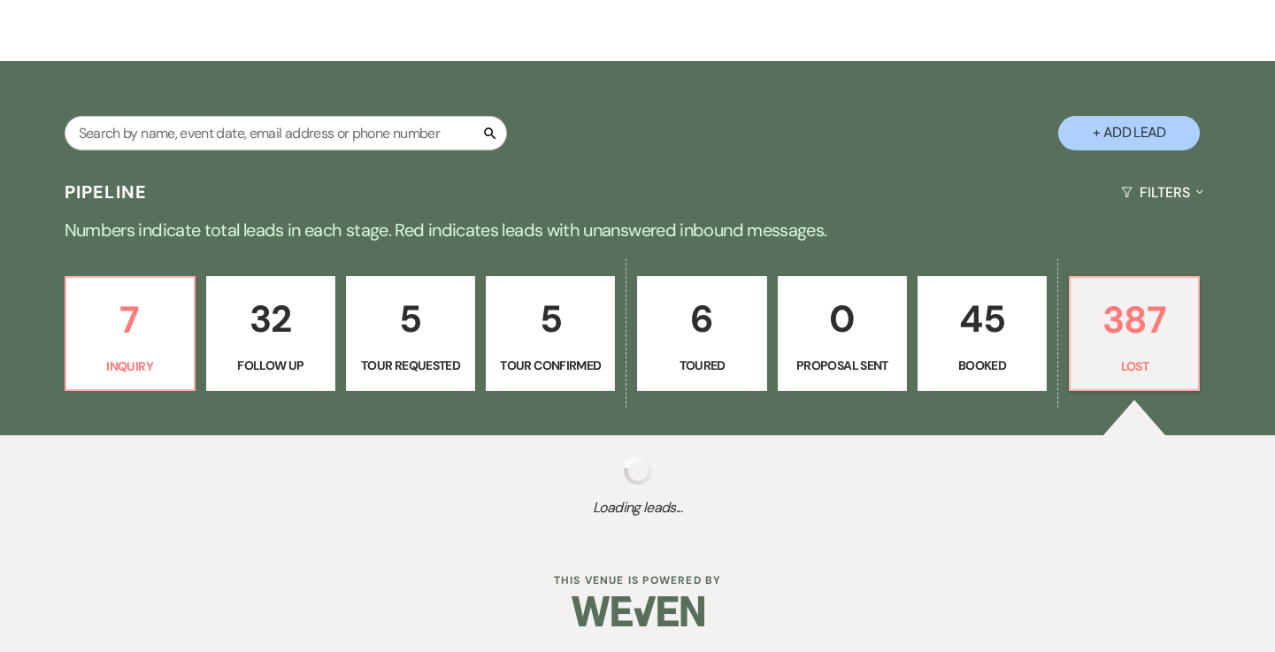
select select "5"
select select "8"
select select "5"
select select "8"
select select "5"
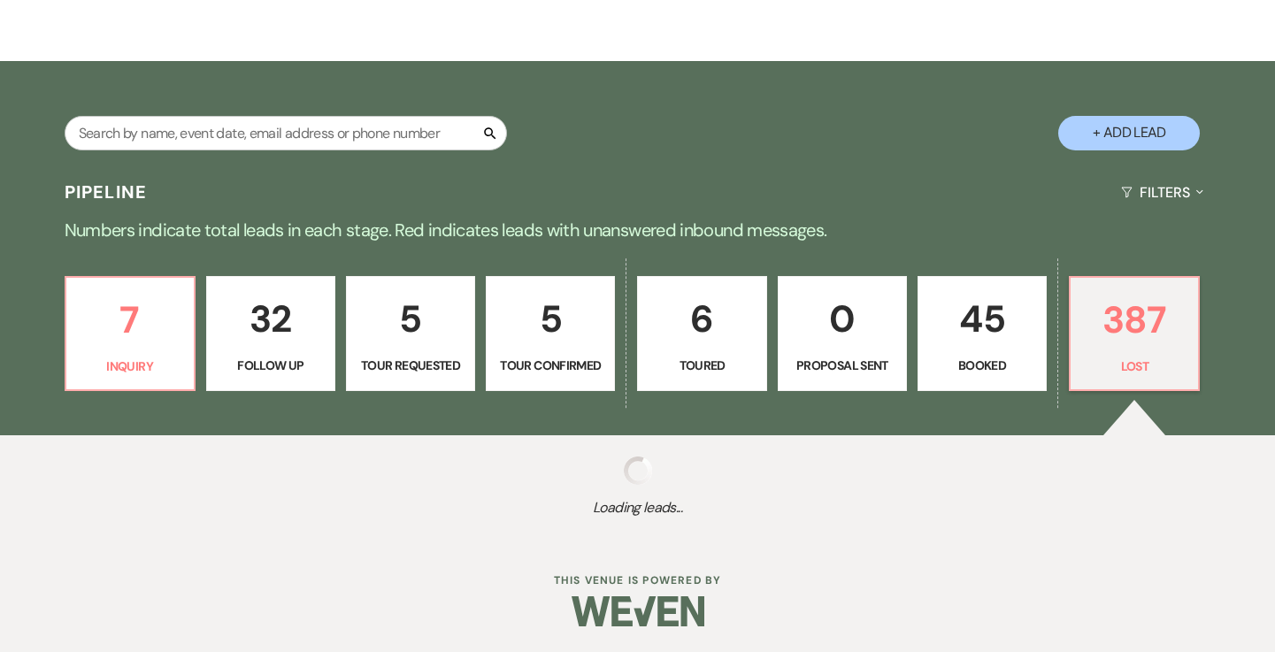
select select "8"
select select "5"
select select "8"
select select "5"
select select "8"
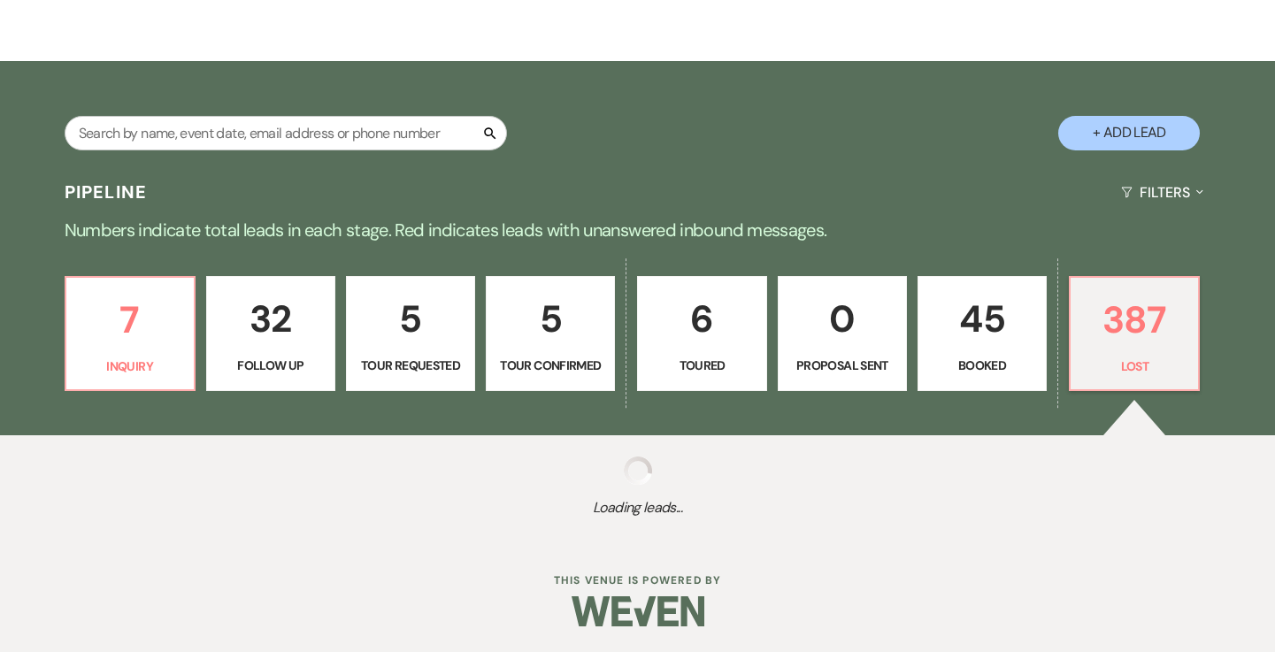
select select "7"
select select "8"
select select "6"
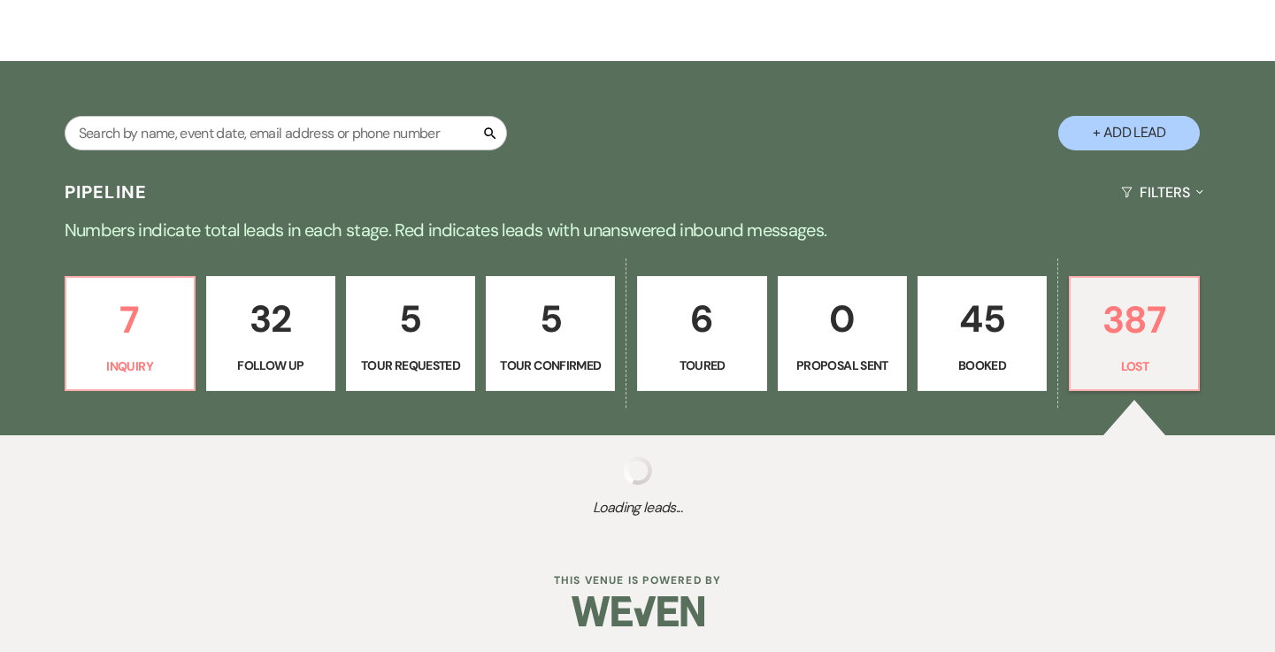
select select "8"
select select "6"
select select "8"
select select "5"
select select "8"
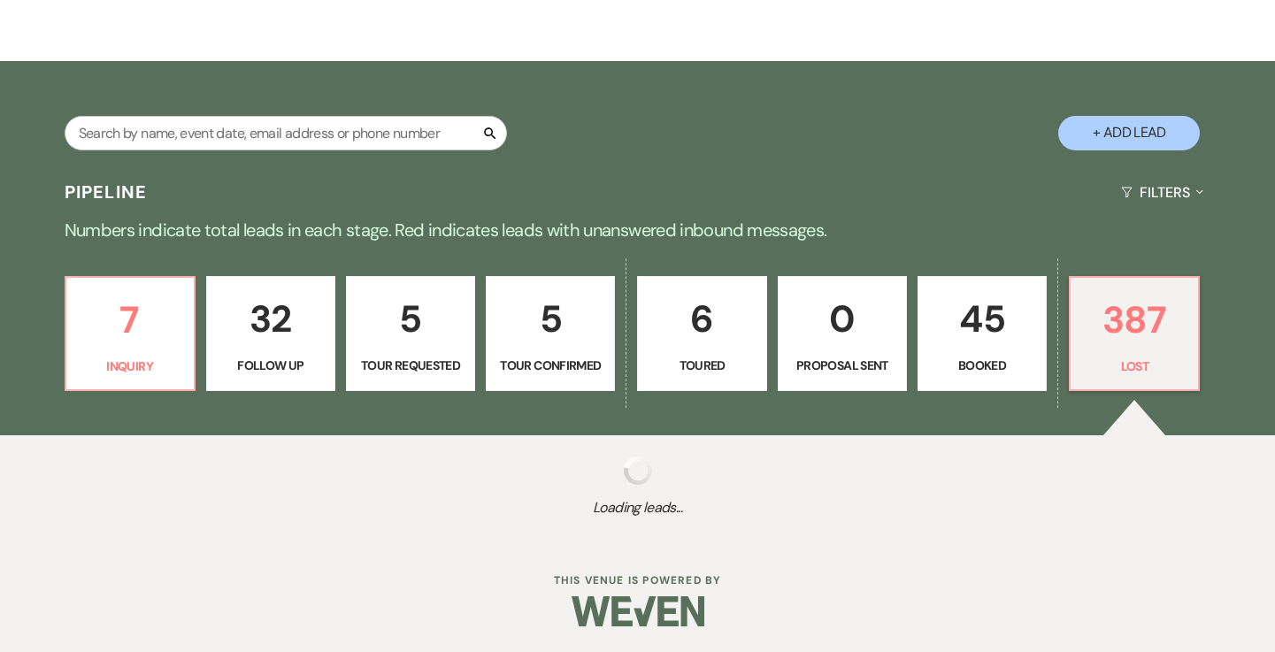
select select "5"
select select "8"
select select "5"
select select "8"
select select "5"
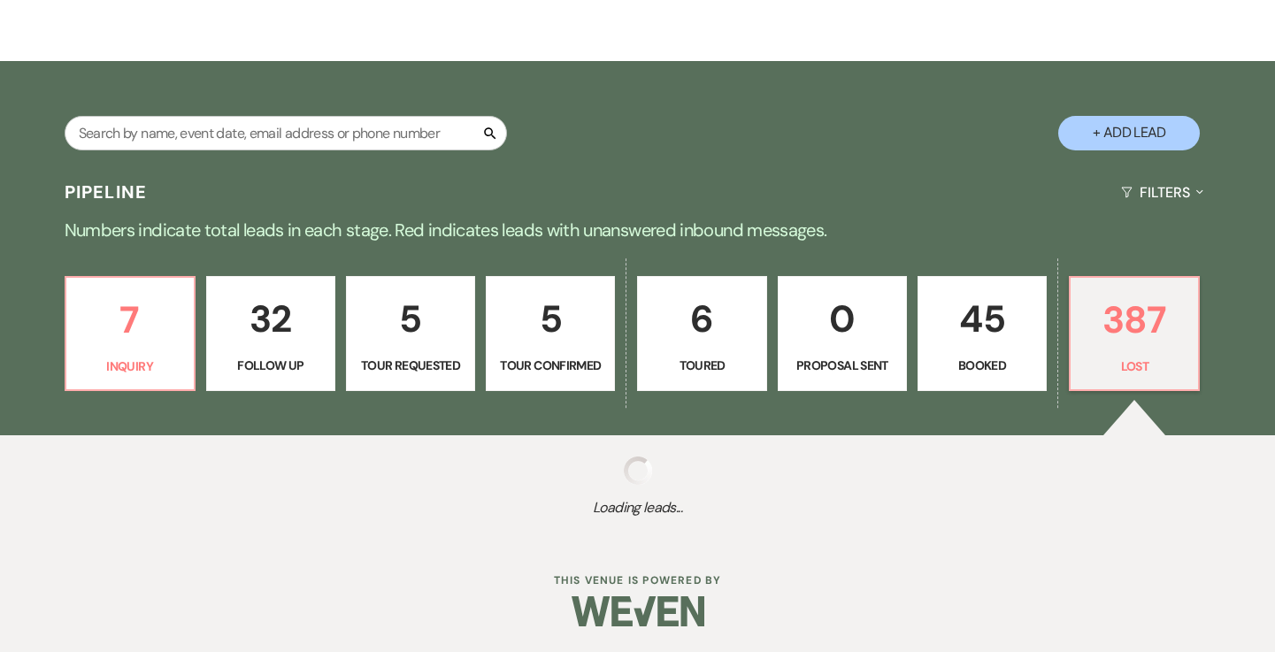
select select "8"
select select "5"
select select "8"
select select "10"
select select "8"
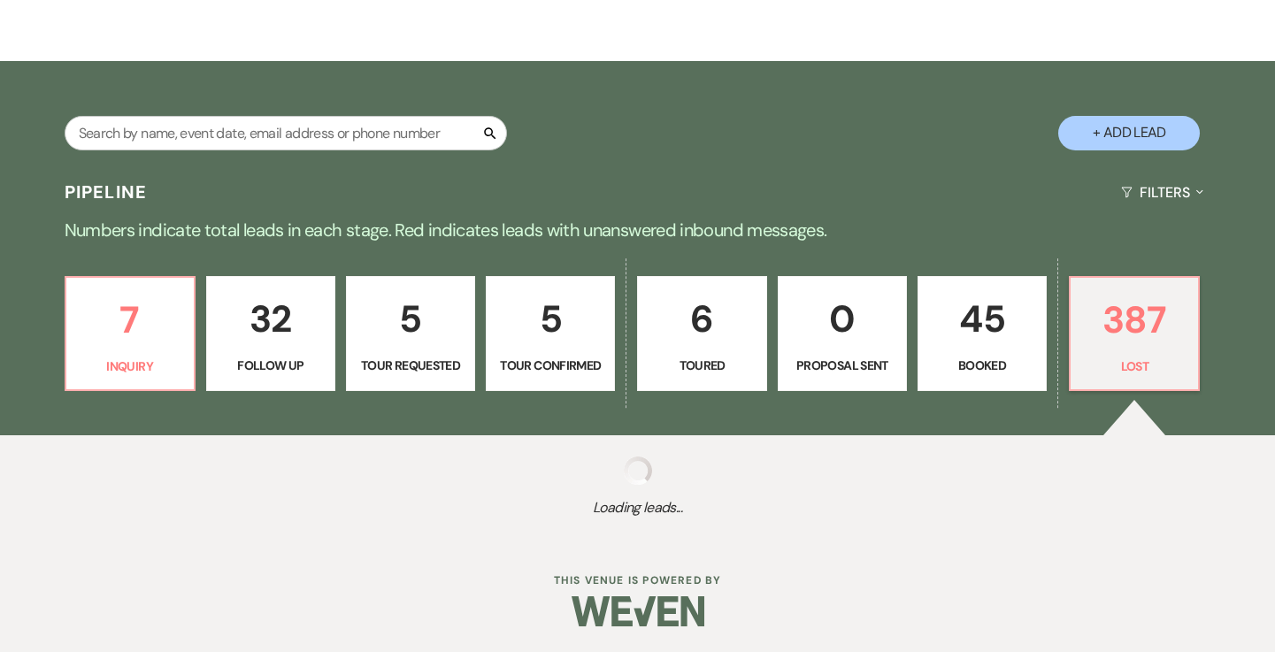
select select "5"
select select "8"
select select "5"
select select "8"
select select "9"
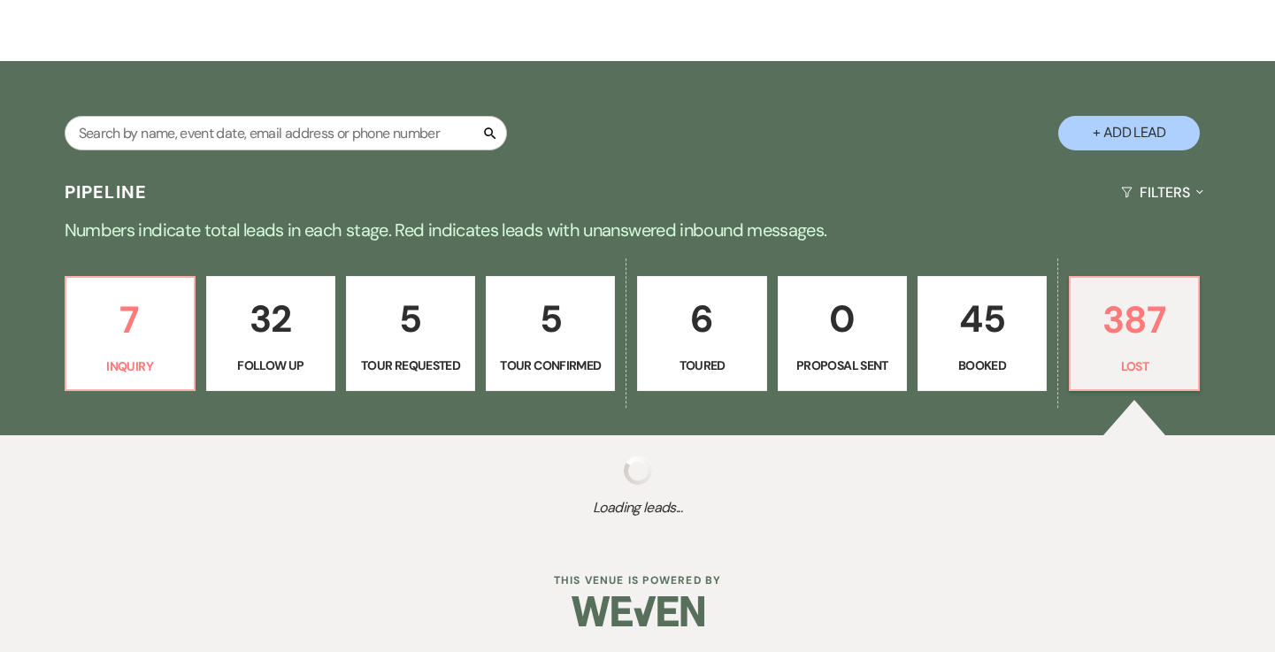
select select "8"
select select "5"
select select "8"
select select "5"
select select "8"
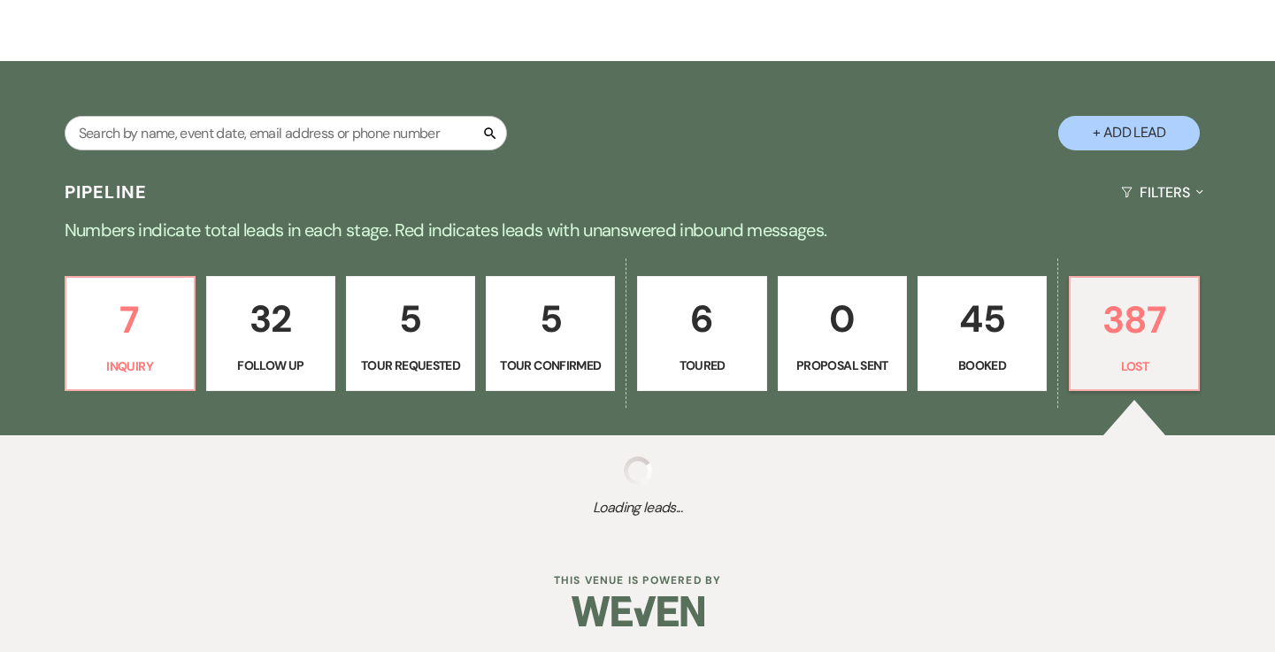
select select "5"
select select "8"
select select "5"
select select "8"
select select "5"
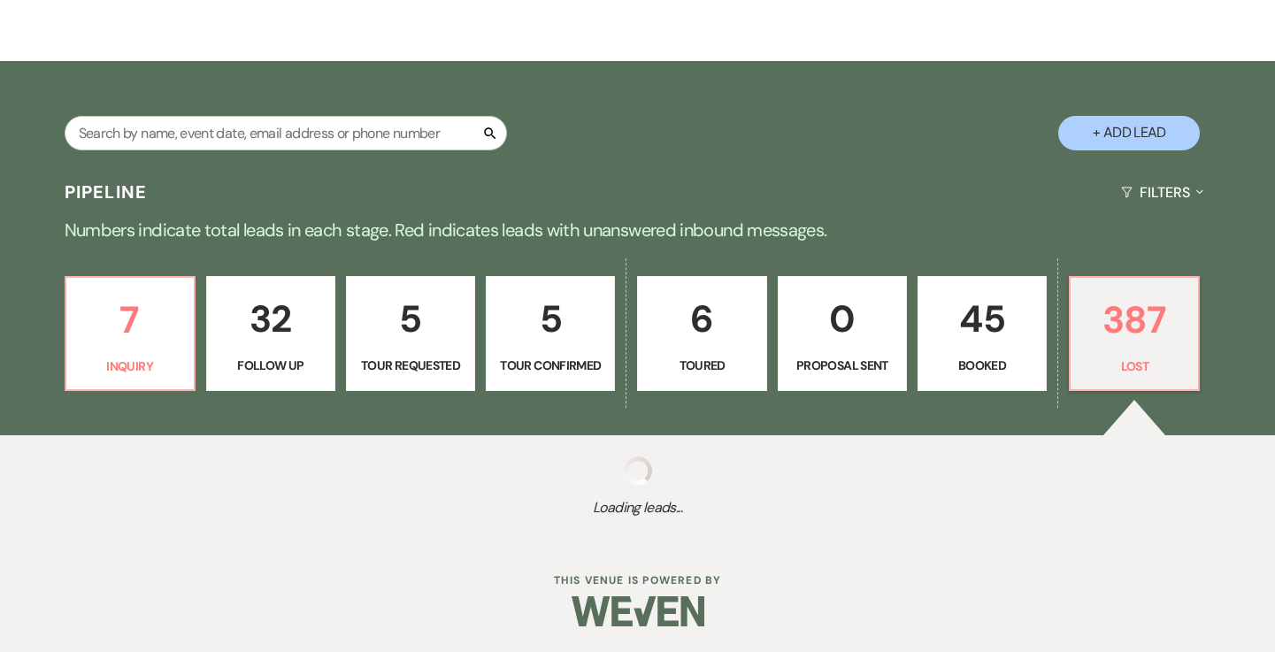
select select "8"
select select "9"
select select "8"
select select "5"
select select "8"
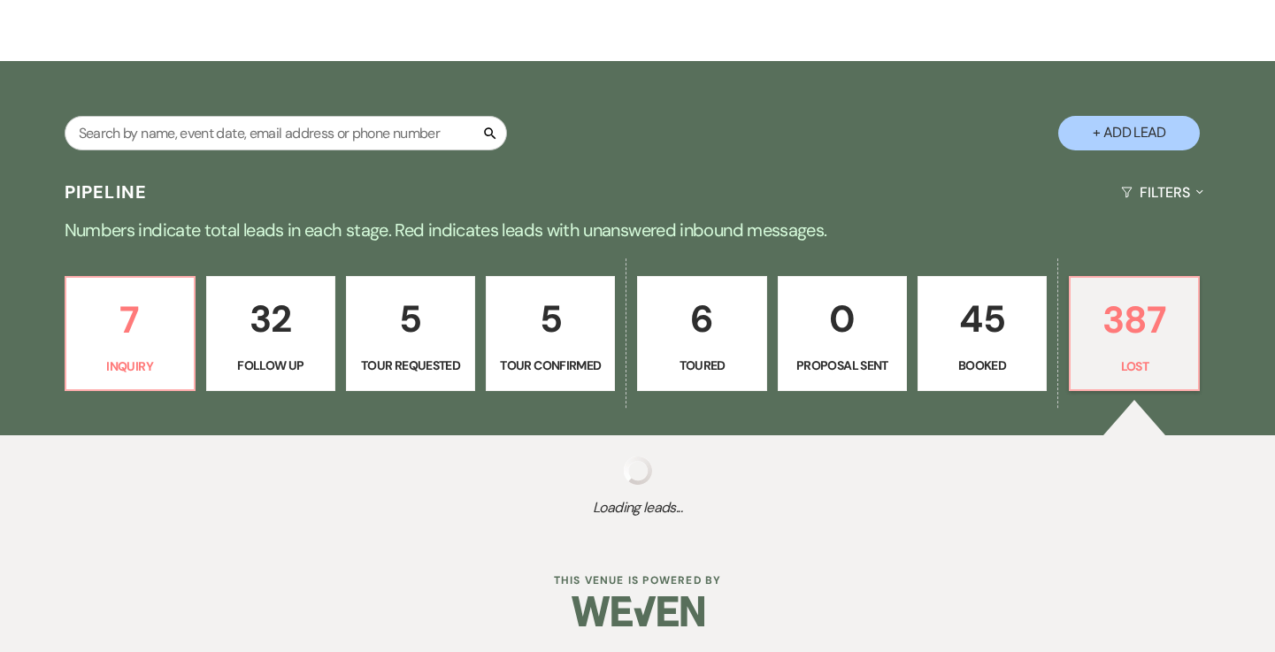
select select "5"
select select "8"
select select "5"
select select "8"
select select "9"
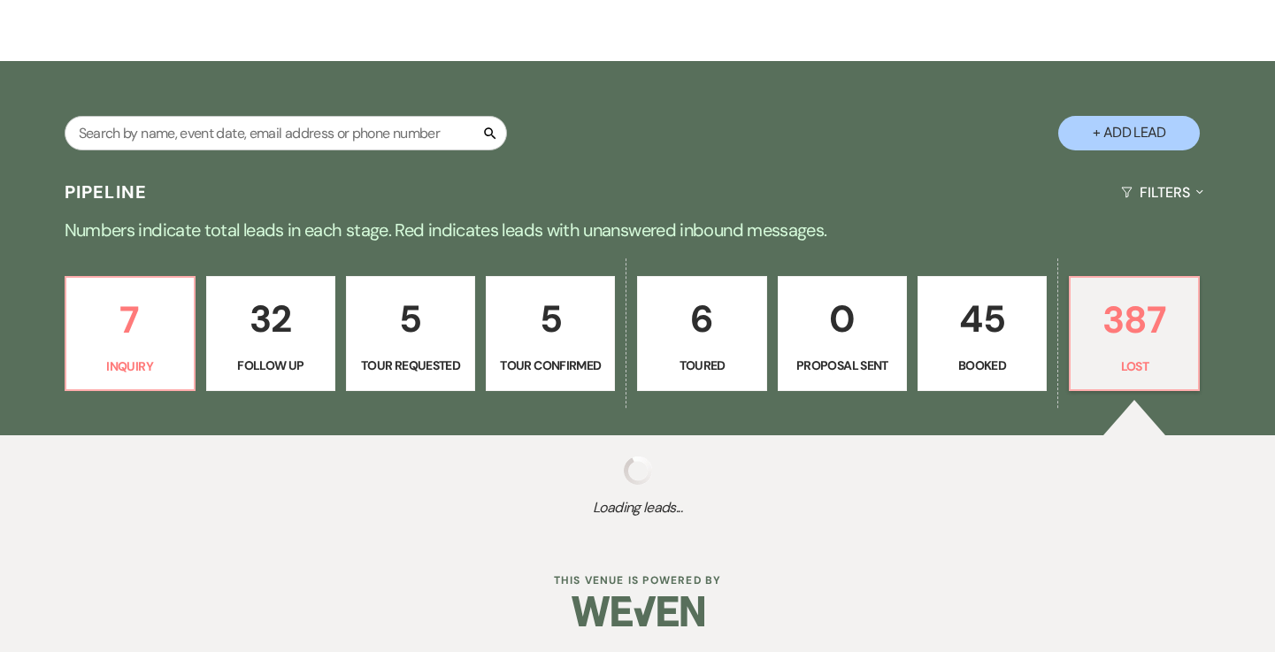
select select "8"
select select "5"
select select "8"
select select "5"
select select "8"
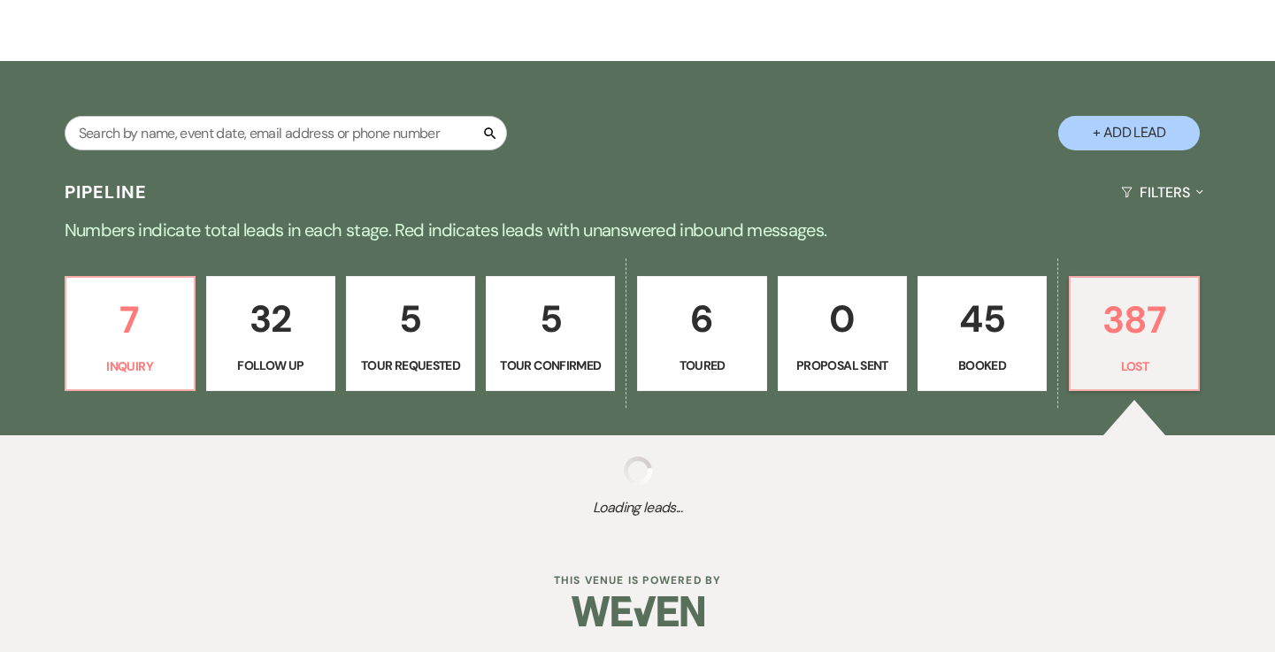
select select "5"
select select "8"
select select "5"
select select "8"
select select "5"
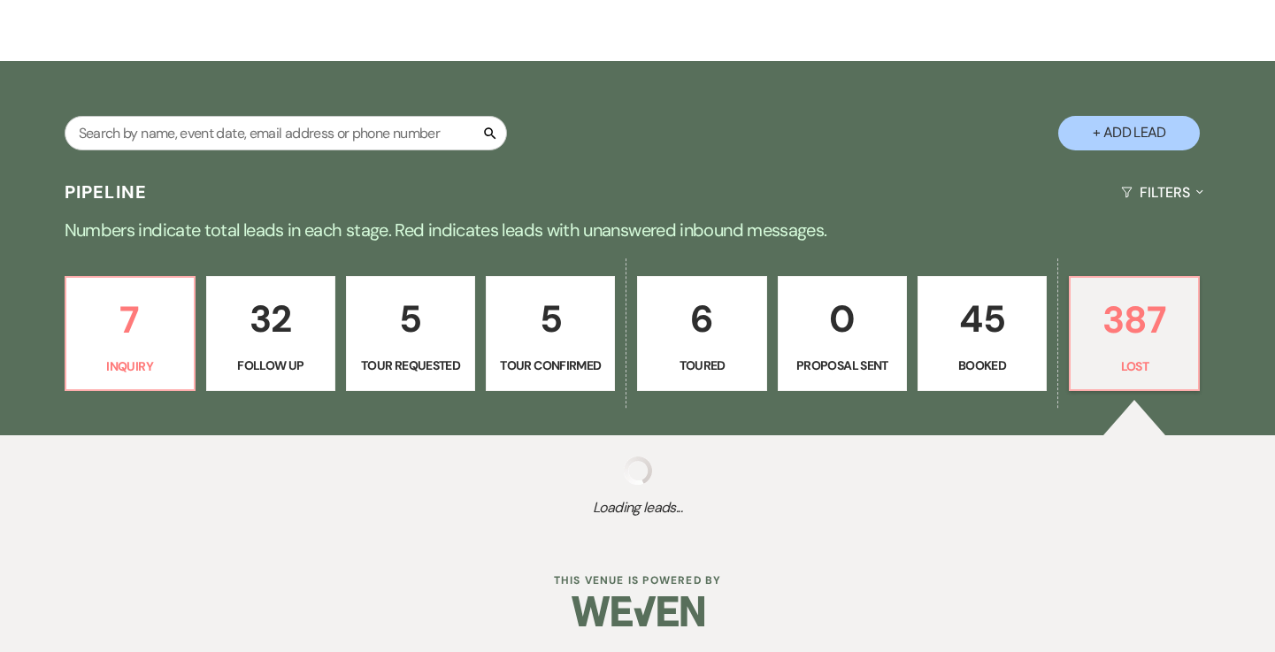
select select "8"
select select "5"
select select "8"
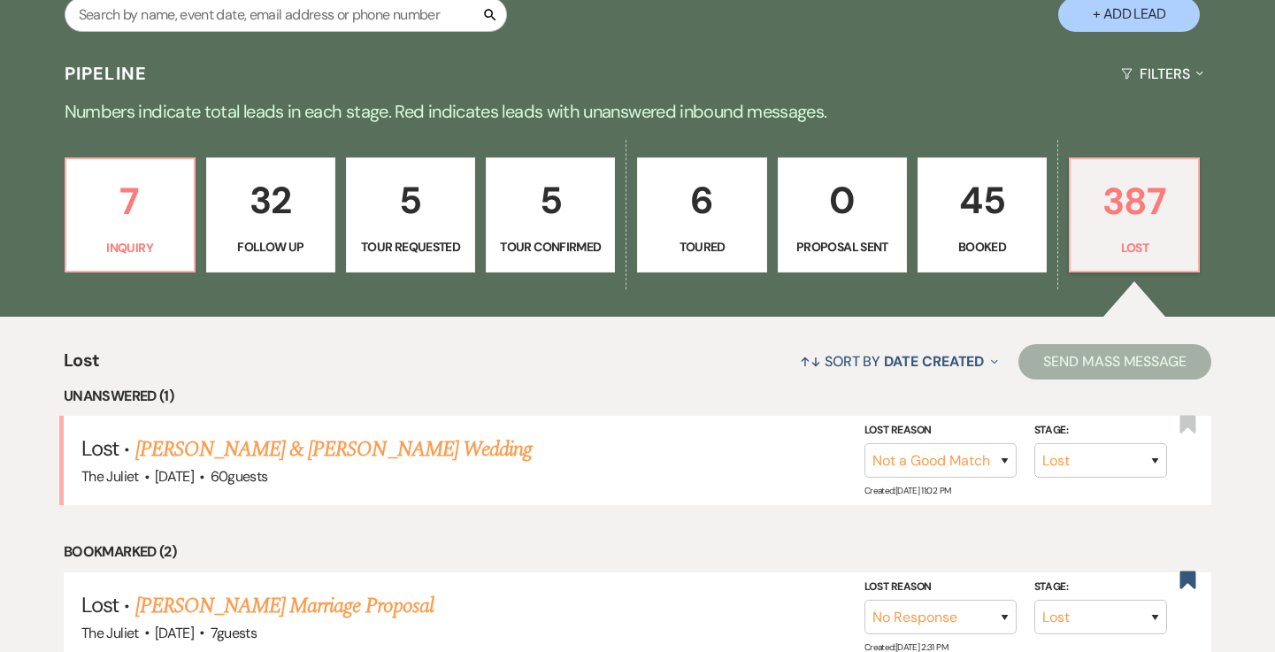
scroll to position [374, 0]
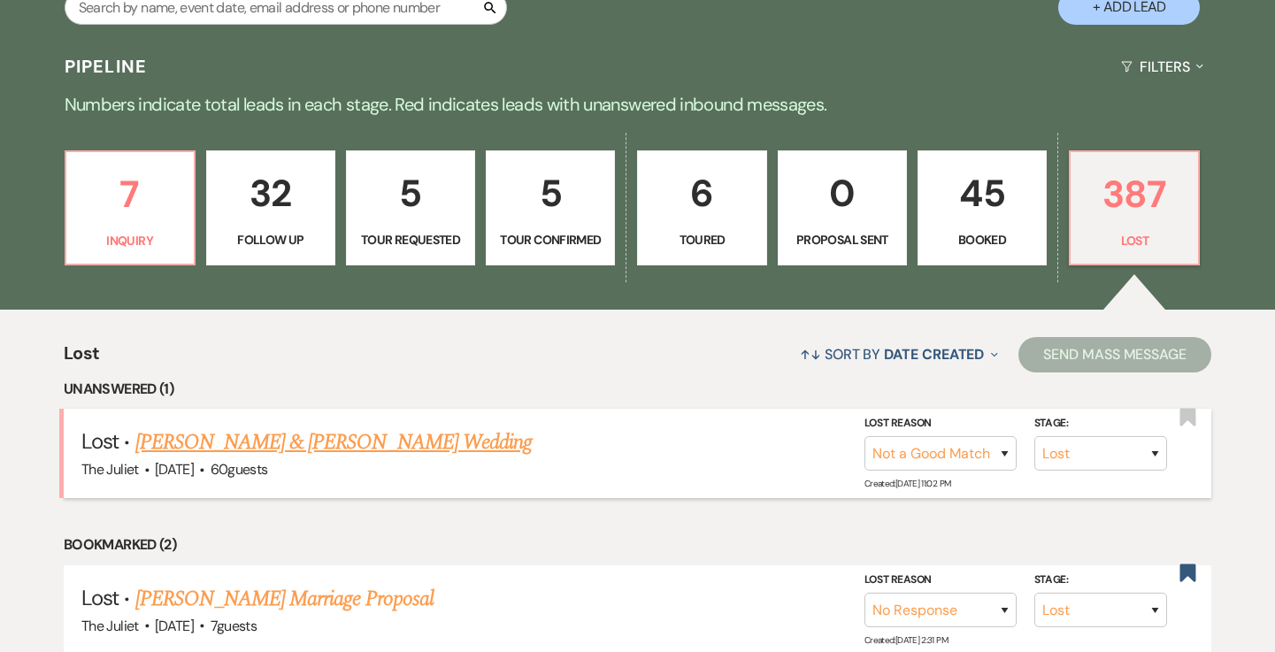
click at [482, 446] on link "AJ McKinney & Aubrie Fredrickson's Wedding" at bounding box center [333, 442] width 396 height 32
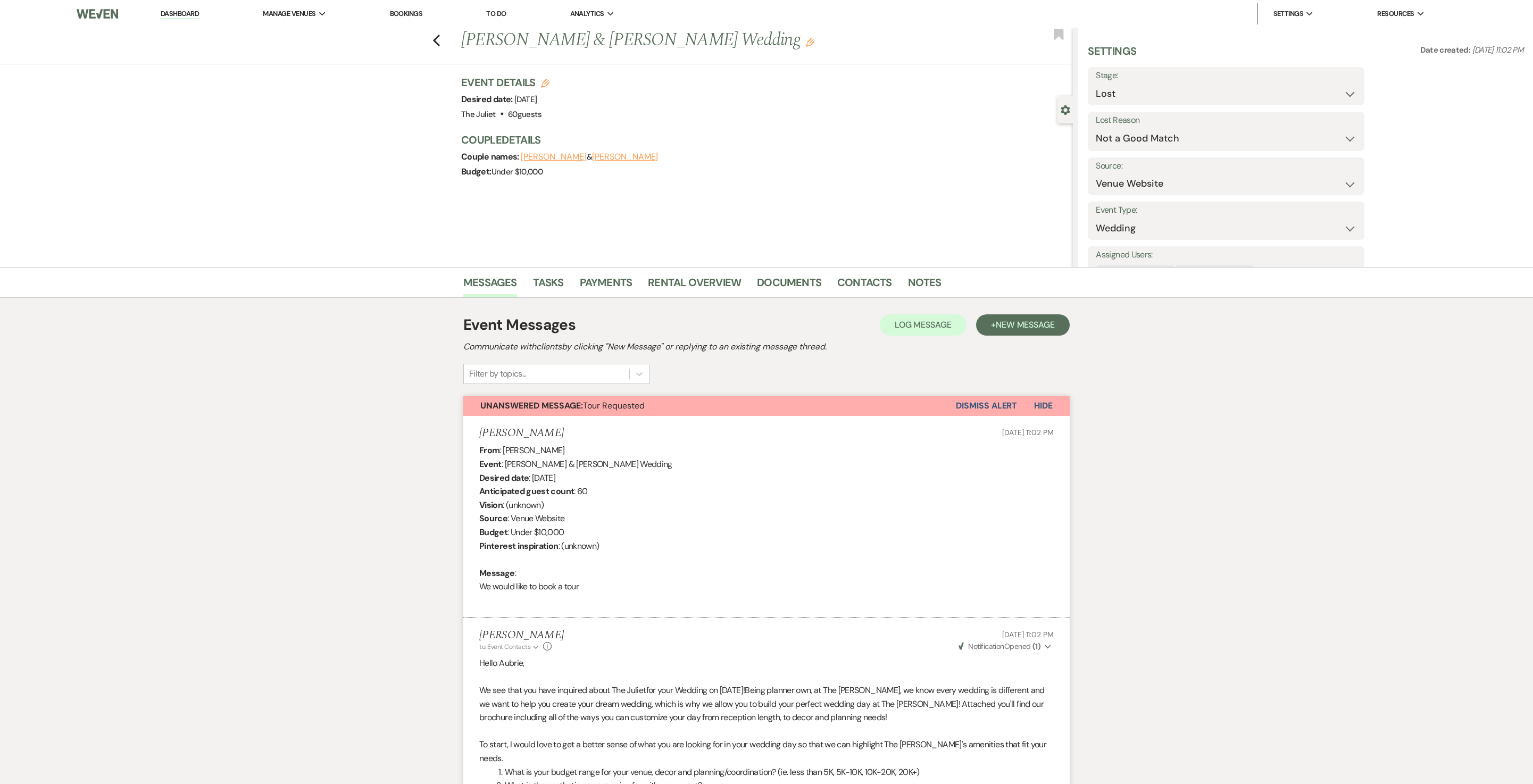
click at [658, 158] on button "Aubrie Fredrickson" at bounding box center [625, 157] width 66 height 8
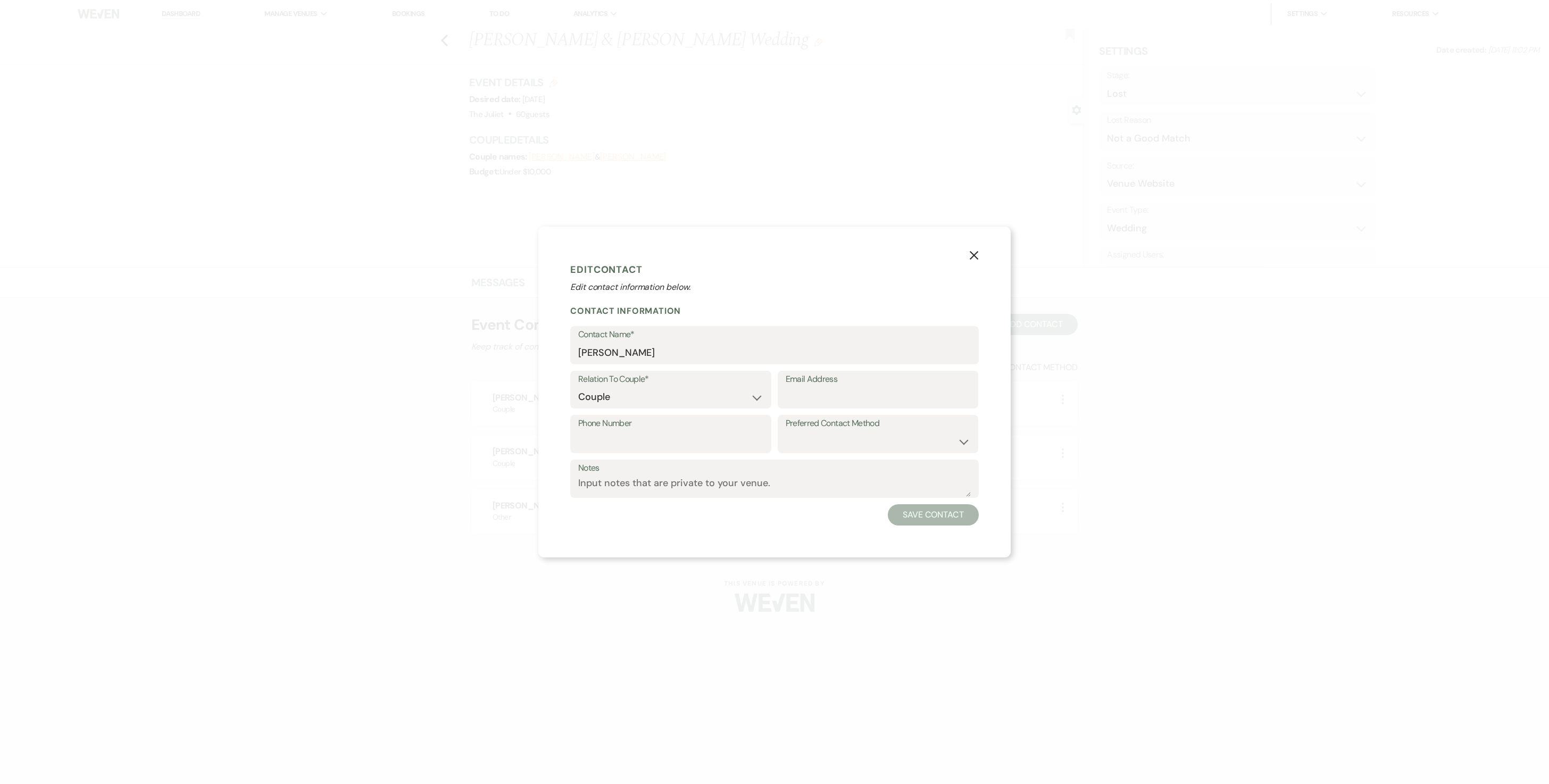
click at [766, 247] on button "X" at bounding box center [974, 255] width 16 height 19
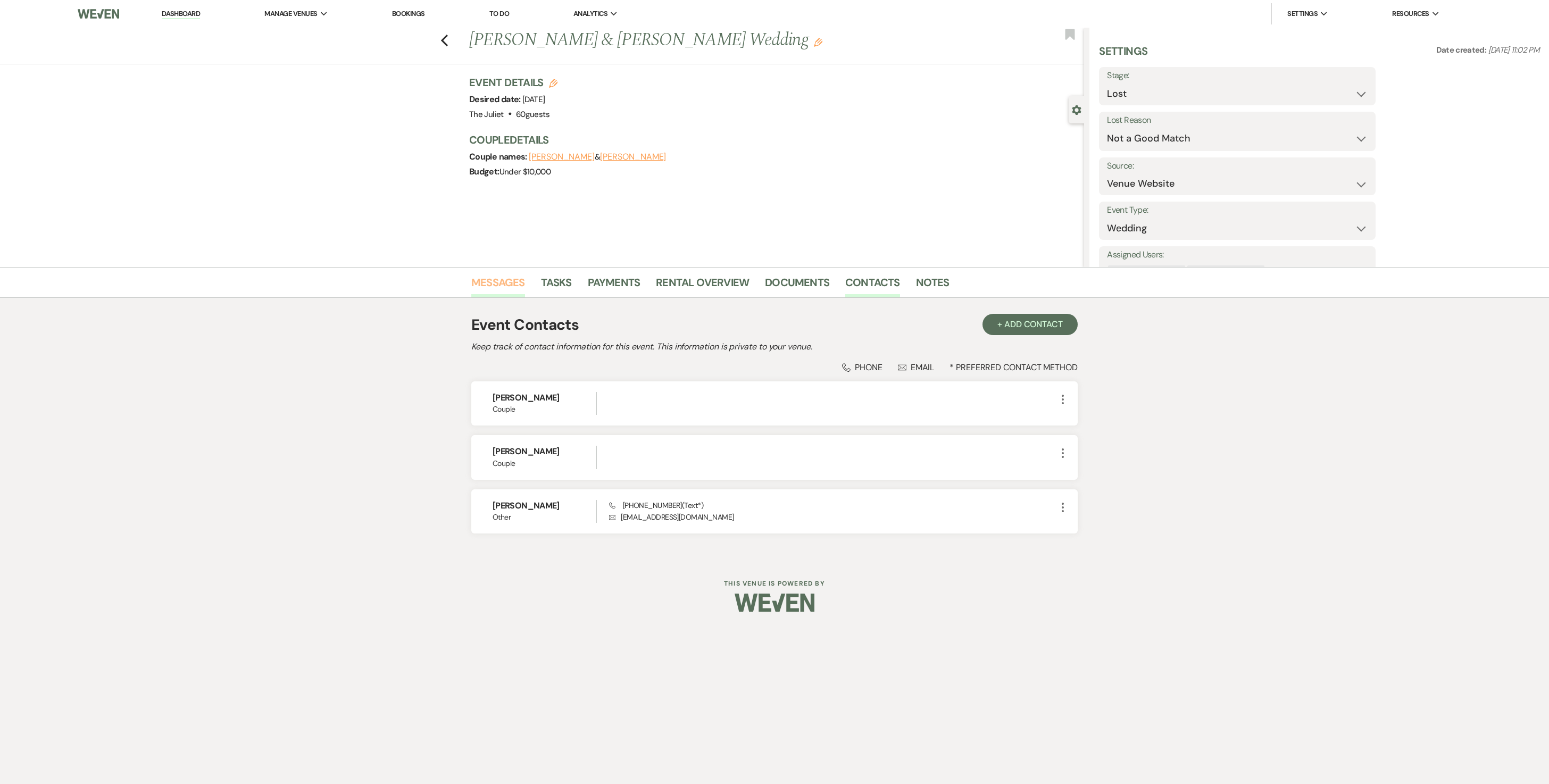
click at [513, 282] on link "Messages" at bounding box center [498, 286] width 54 height 23
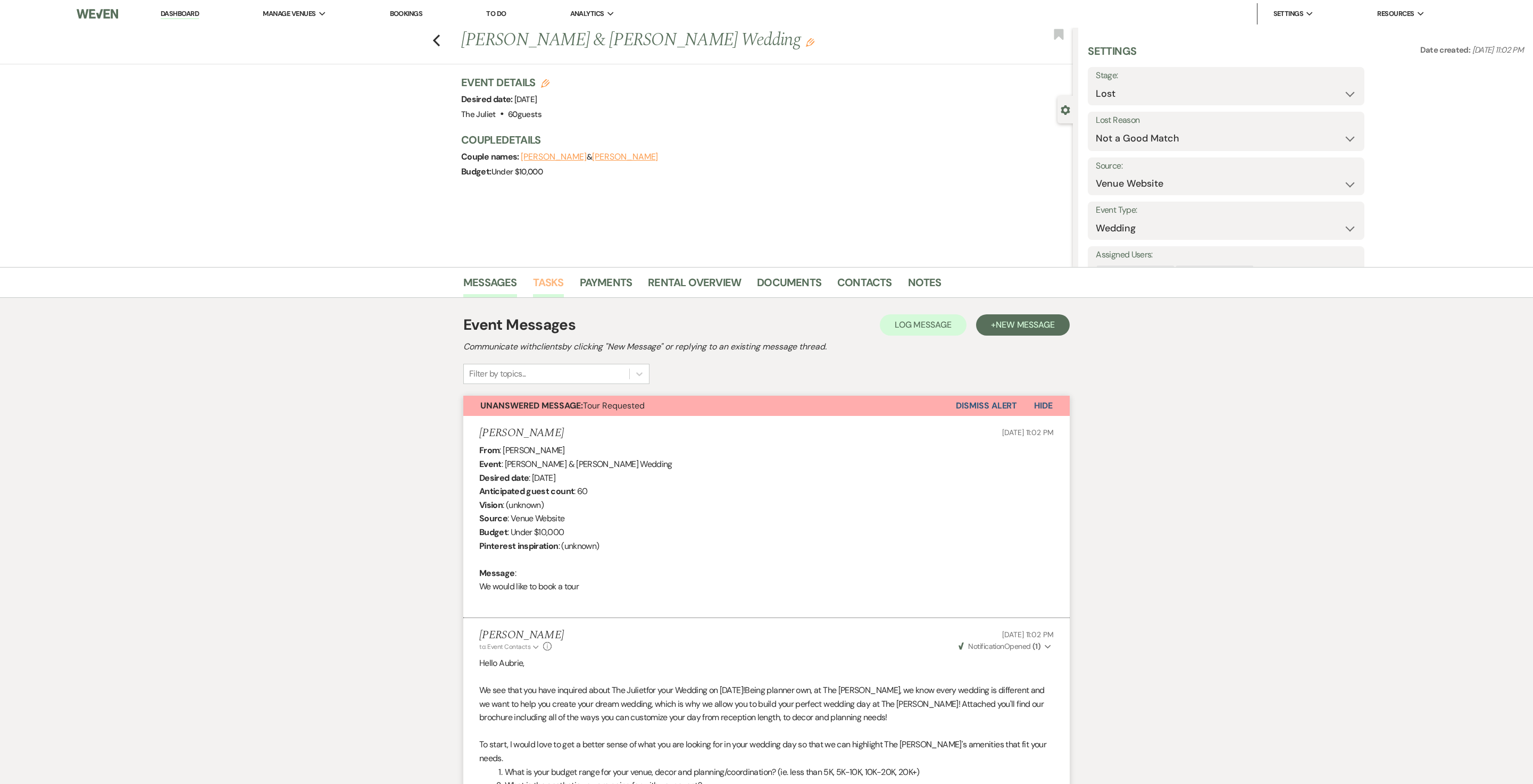
click at [551, 282] on link "Tasks" at bounding box center [548, 286] width 31 height 23
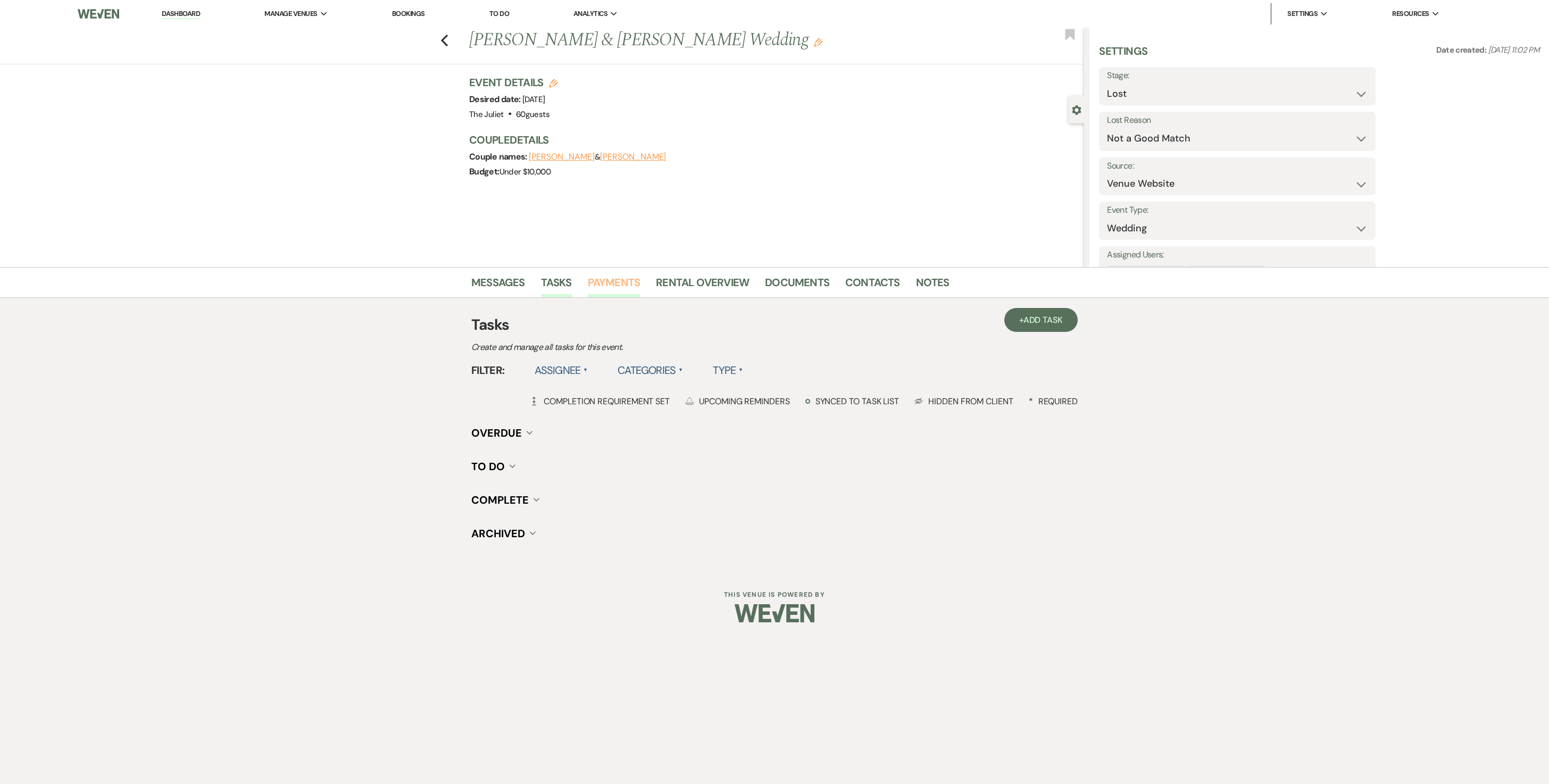
click at [599, 279] on link "Payments" at bounding box center [615, 286] width 53 height 23
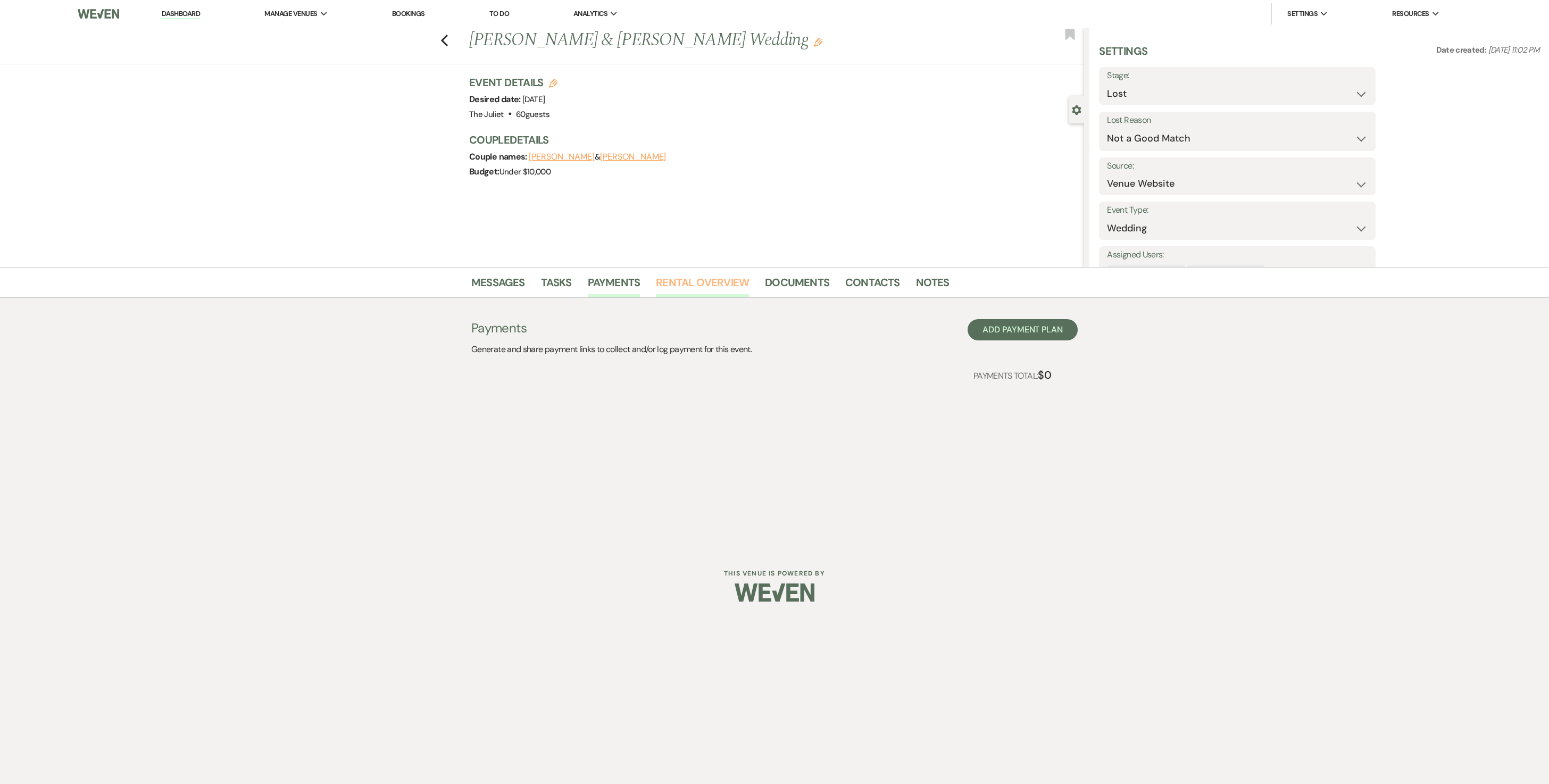
click at [687, 281] on link "Rental Overview" at bounding box center [702, 286] width 93 height 23
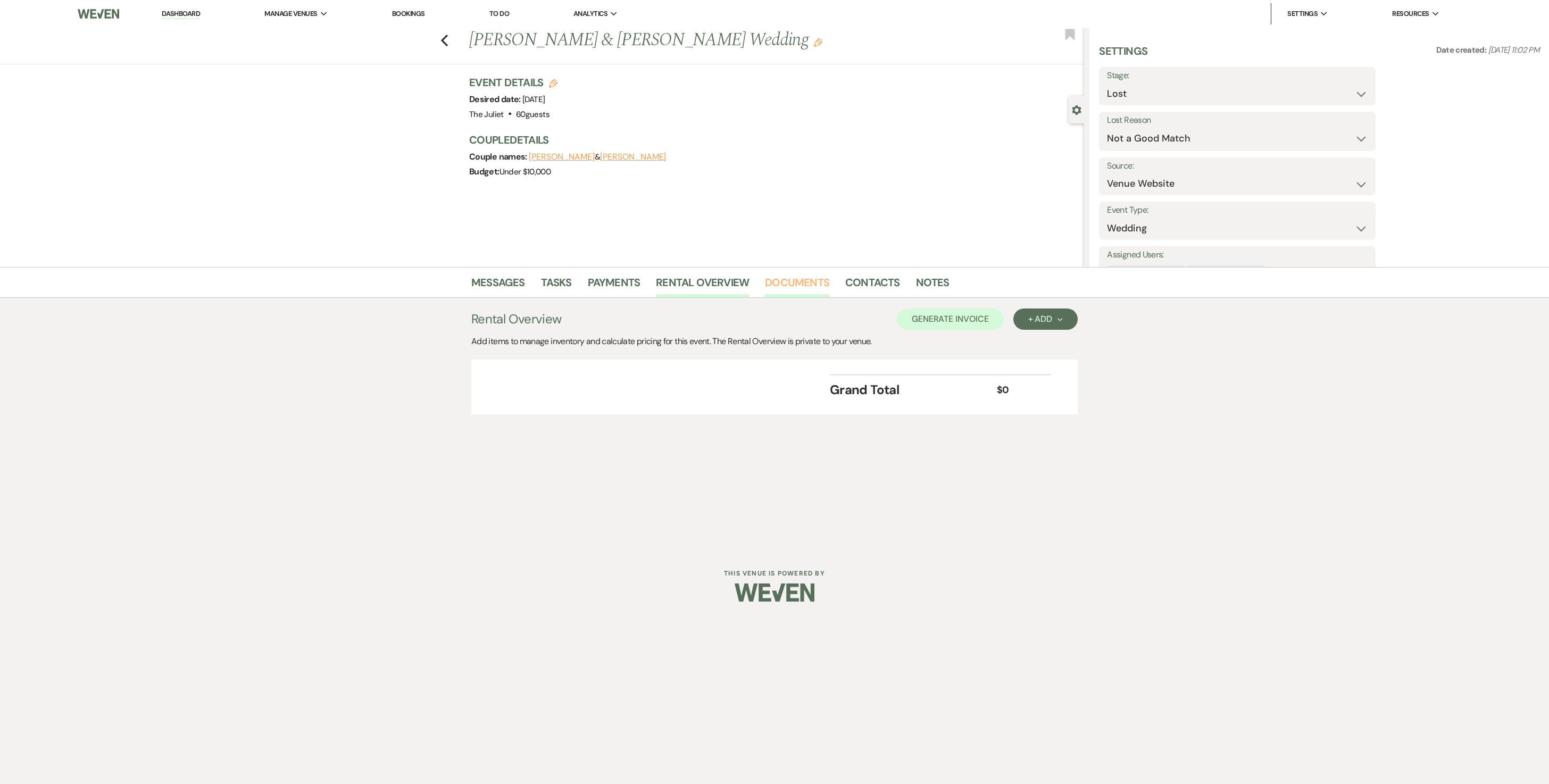
click at [766, 281] on link "Documents" at bounding box center [797, 286] width 64 height 23
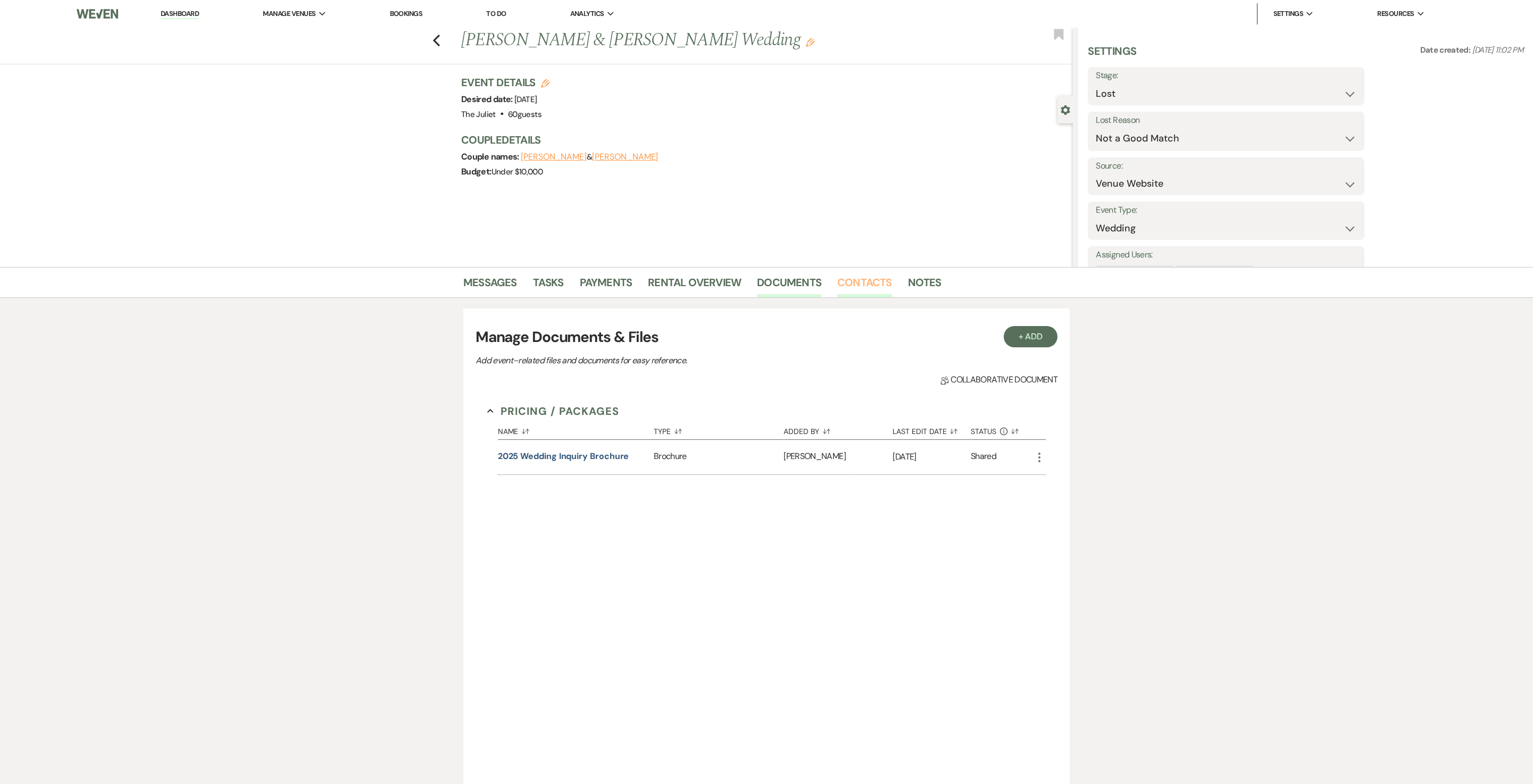
click at [766, 281] on link "Contacts" at bounding box center [864, 286] width 55 height 23
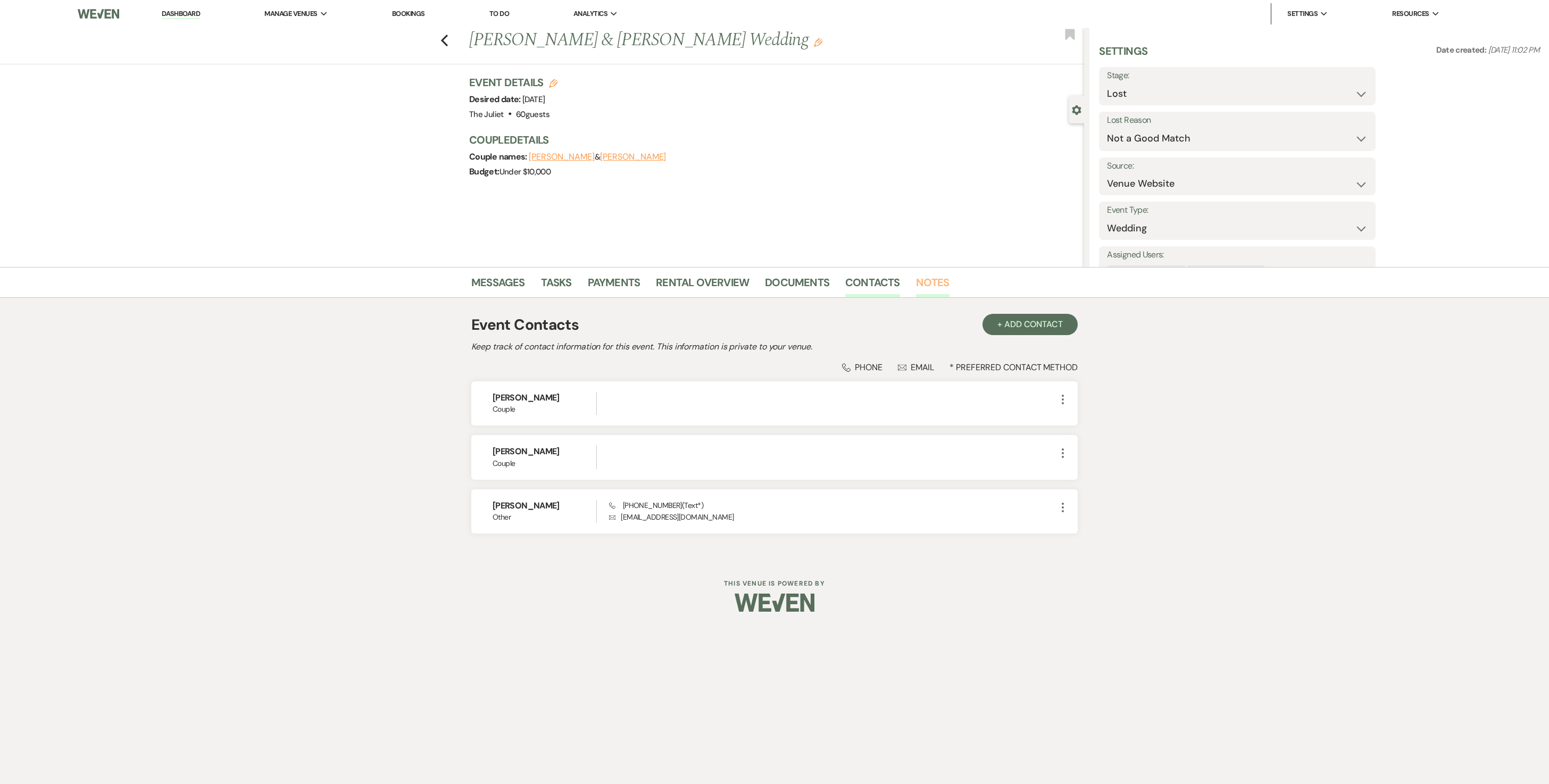
click at [766, 280] on link "Notes" at bounding box center [933, 286] width 34 height 23
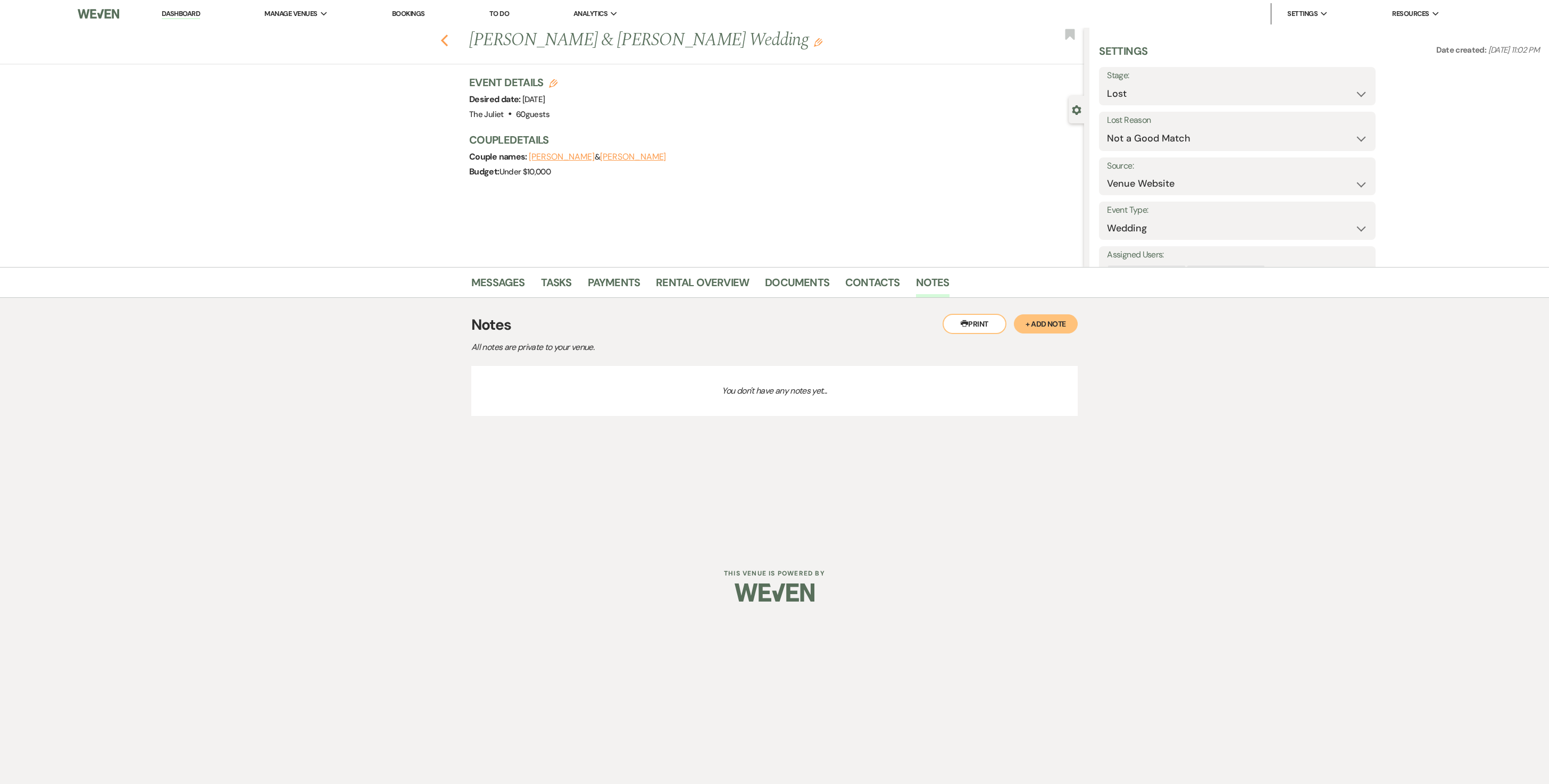
click at [443, 37] on icon "Previous" at bounding box center [444, 40] width 8 height 13
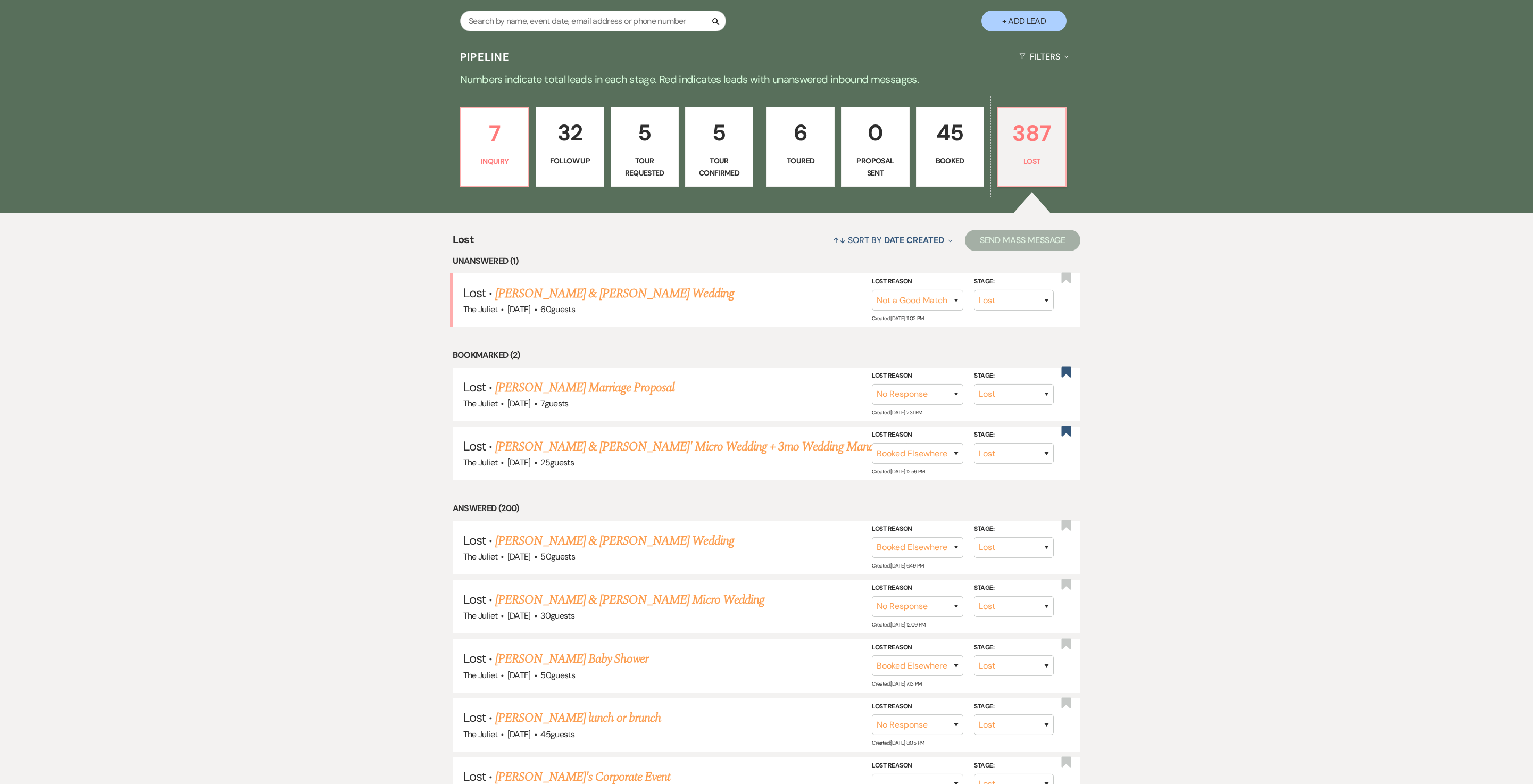
scroll to position [191, 0]
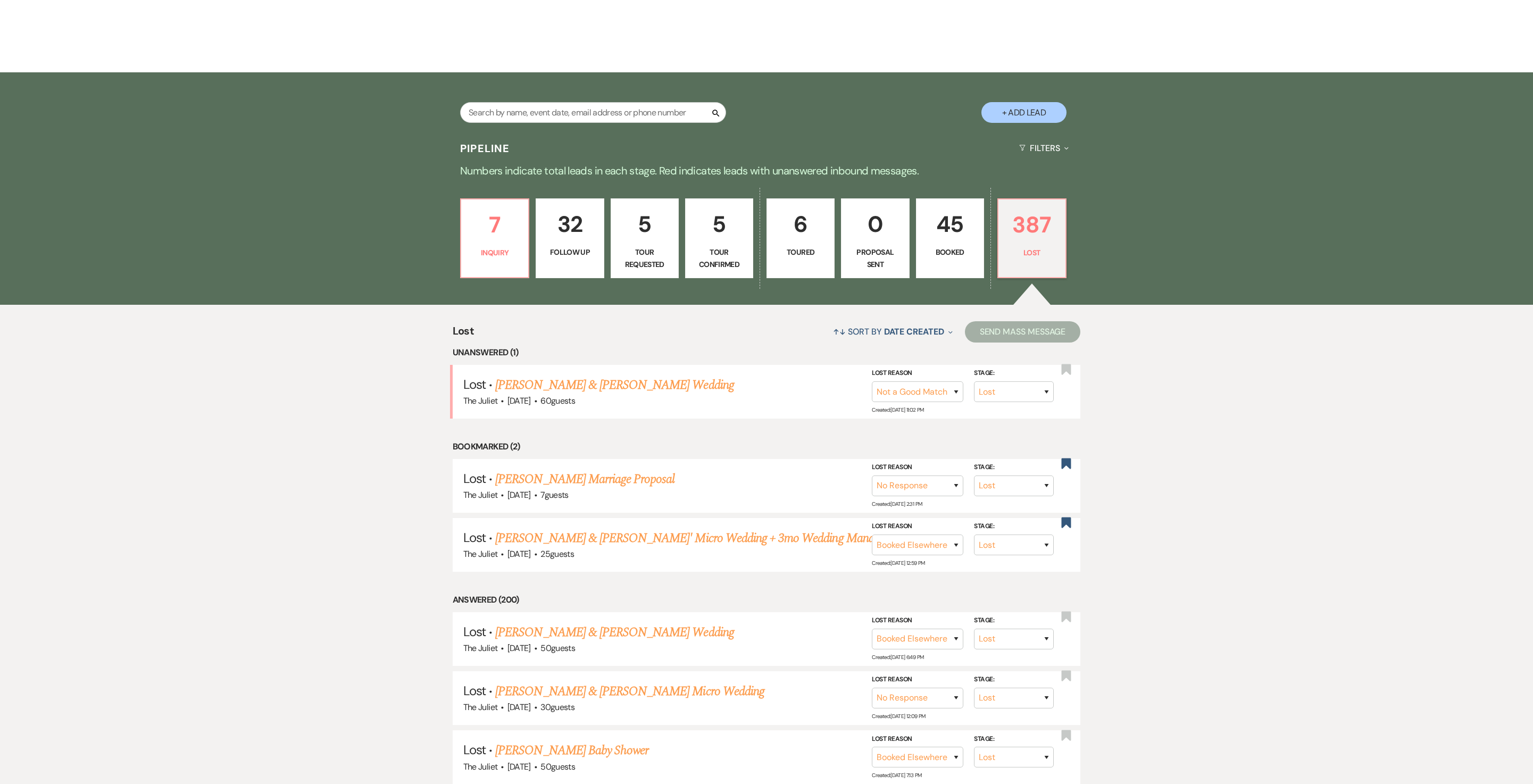
click at [766, 258] on p "Toured" at bounding box center [800, 252] width 54 height 11
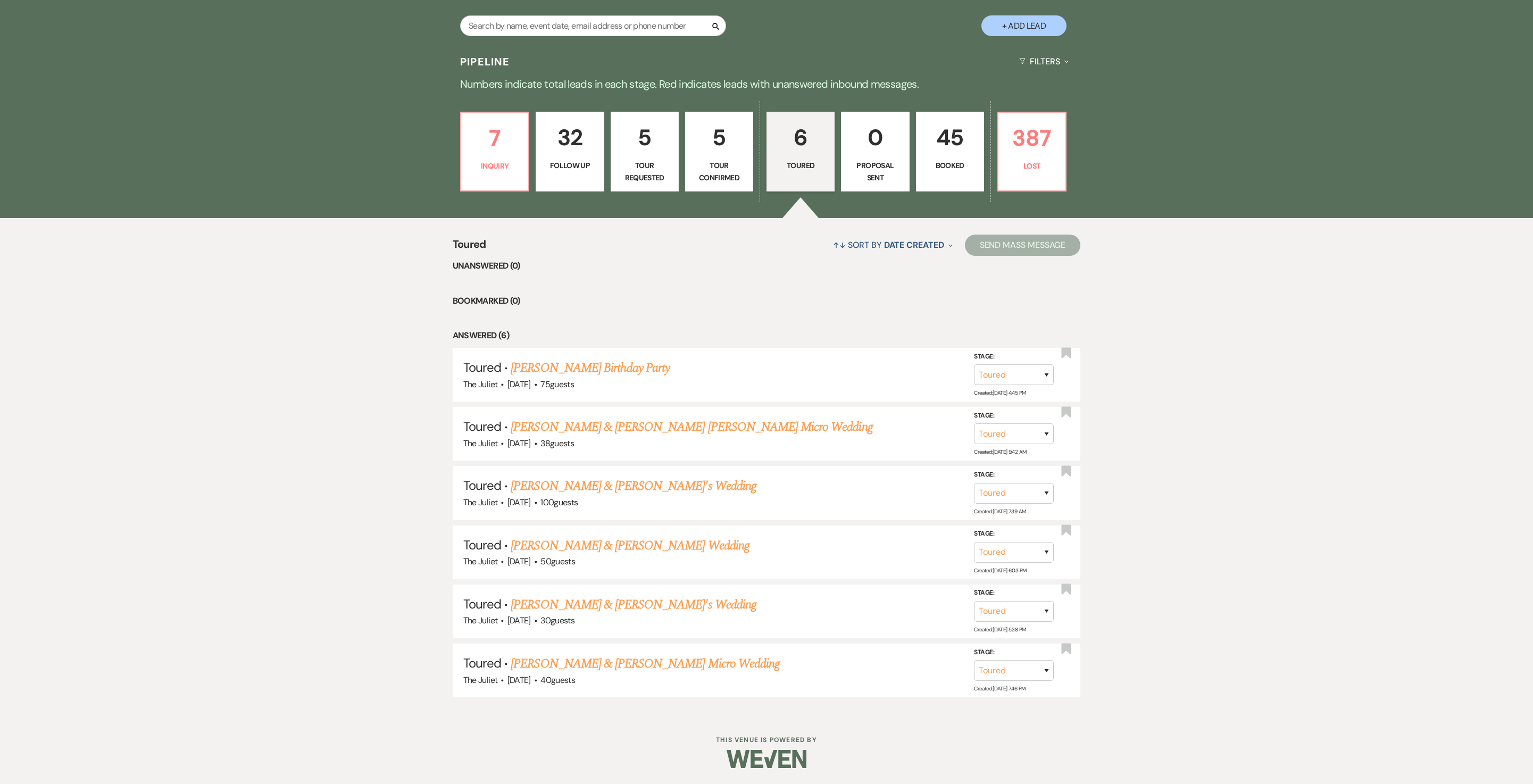
scroll to position [297, 0]
click at [586, 391] on link "Ryan & Cierra's Wedding" at bounding box center [633, 486] width 246 height 19
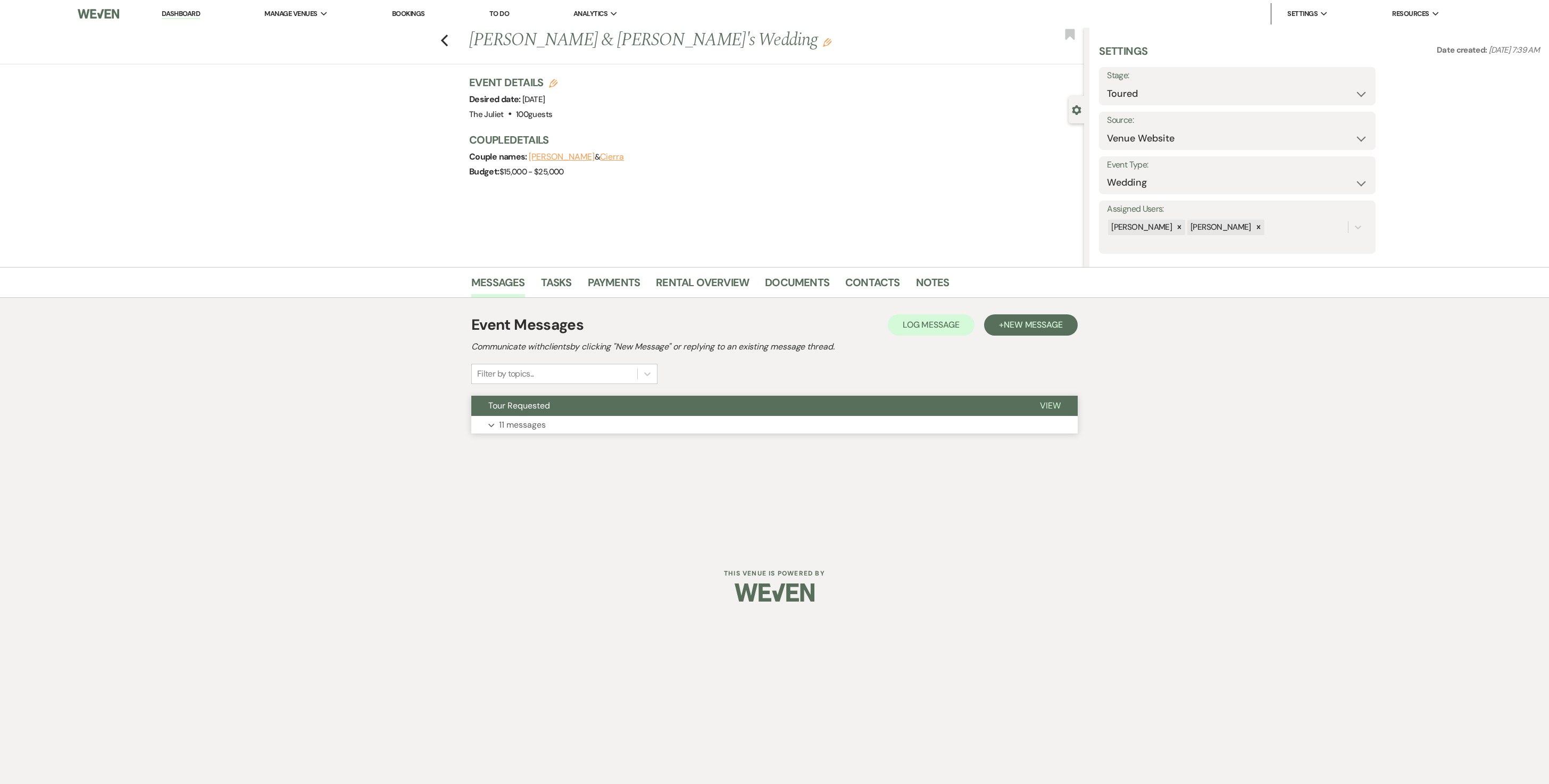
click at [531, 391] on p "11 messages" at bounding box center [523, 424] width 47 height 14
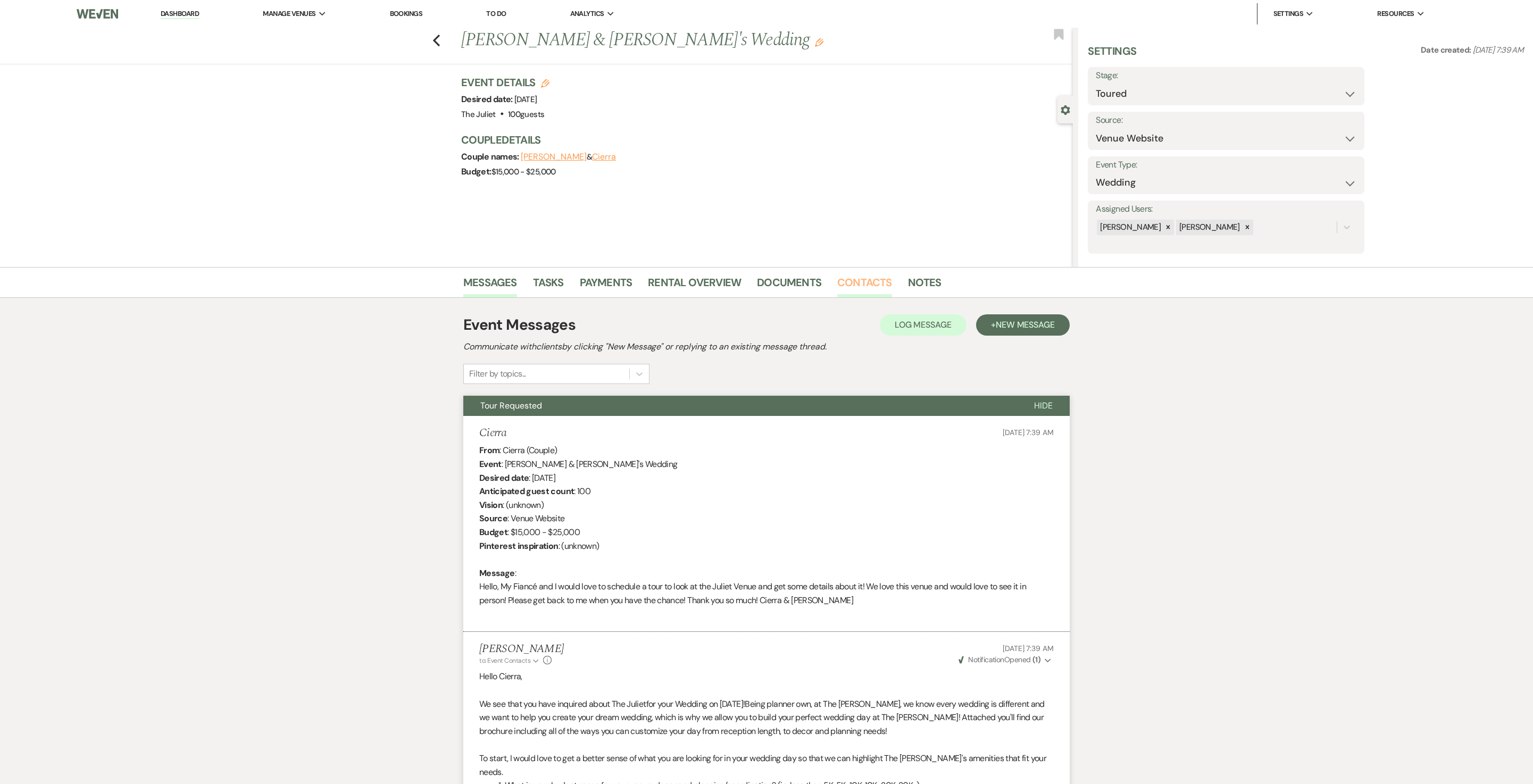
click at [766, 280] on link "Contacts" at bounding box center [864, 286] width 55 height 23
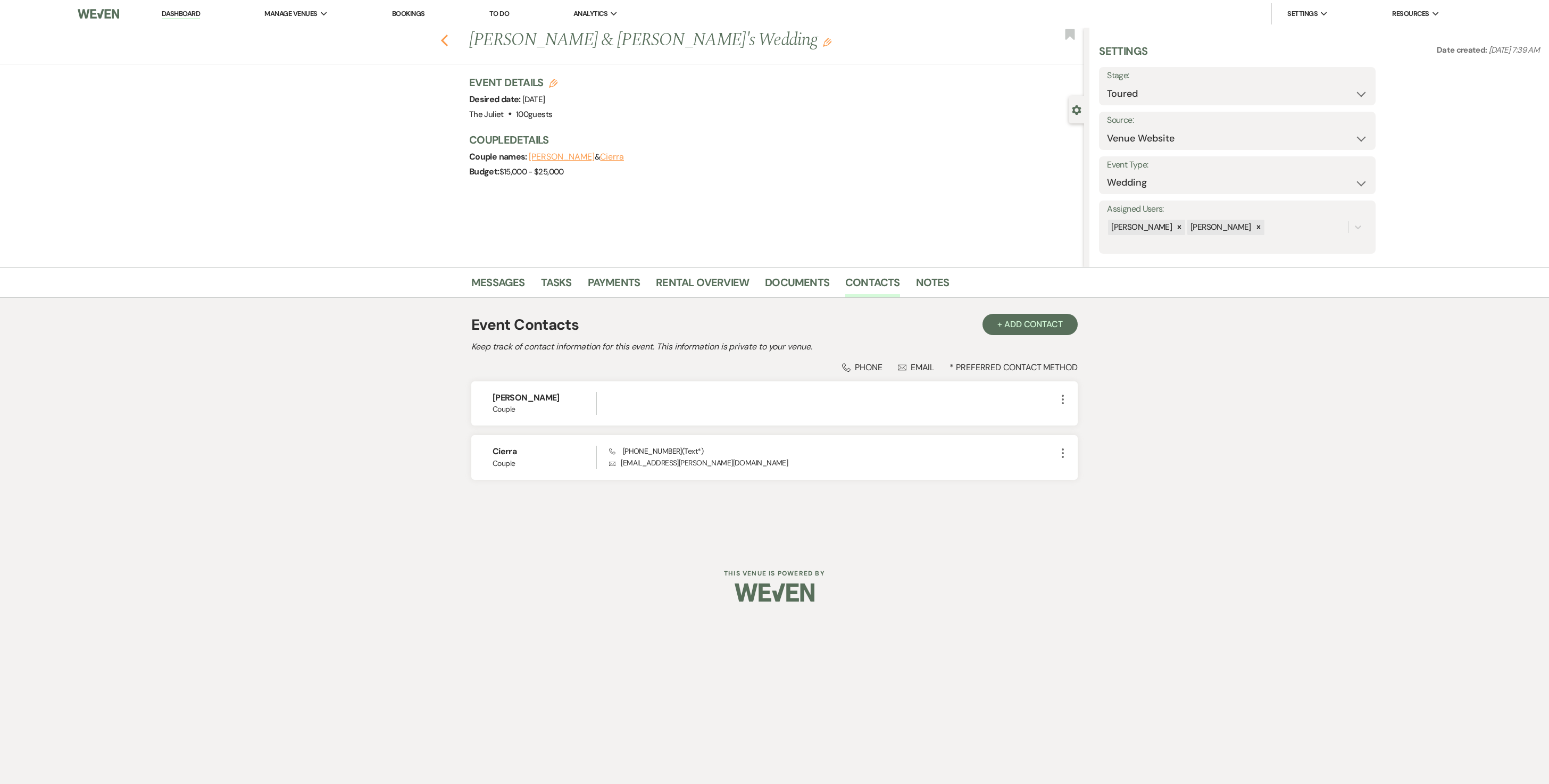
click at [445, 44] on use "button" at bounding box center [444, 40] width 7 height 11
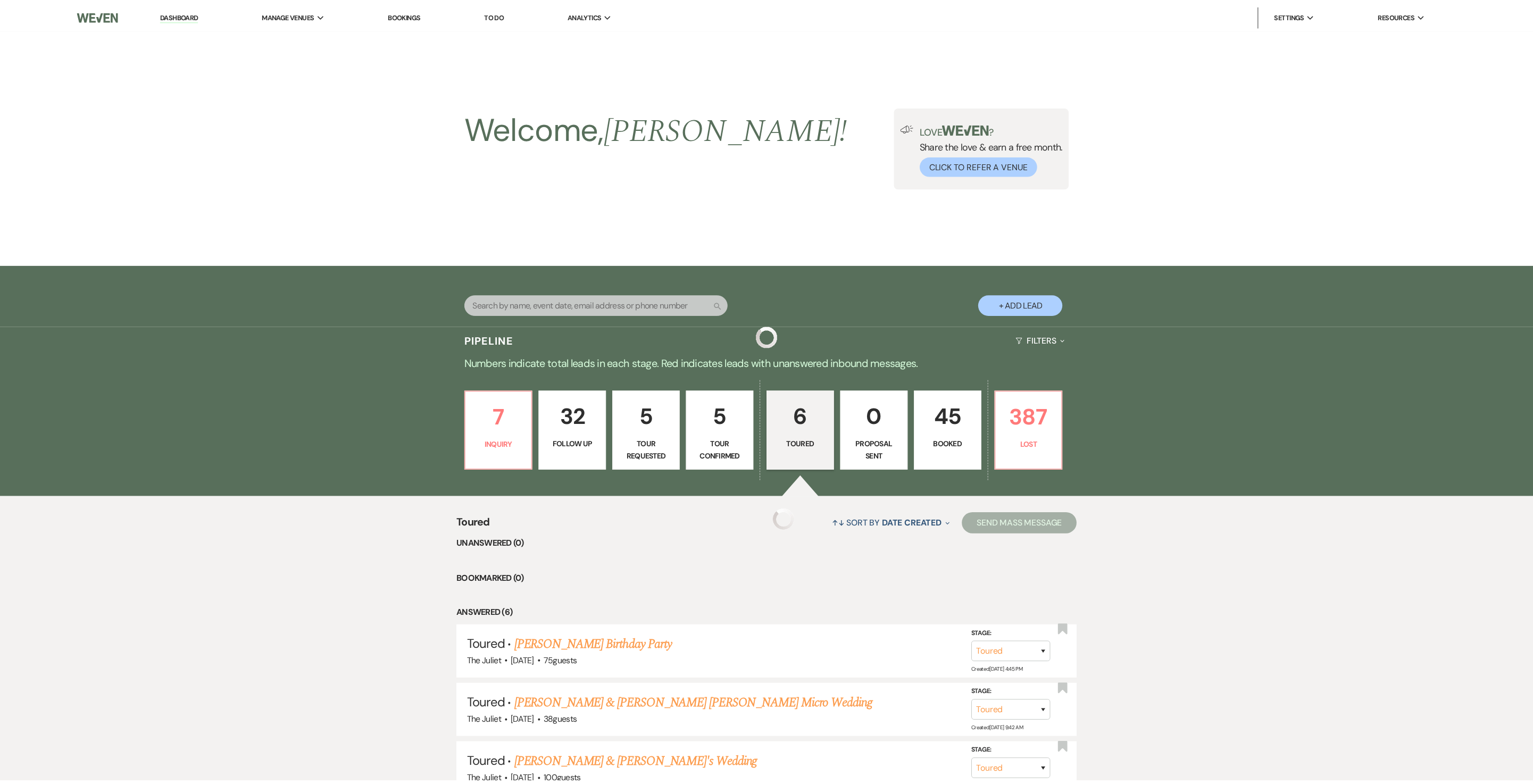
scroll to position [297, 0]
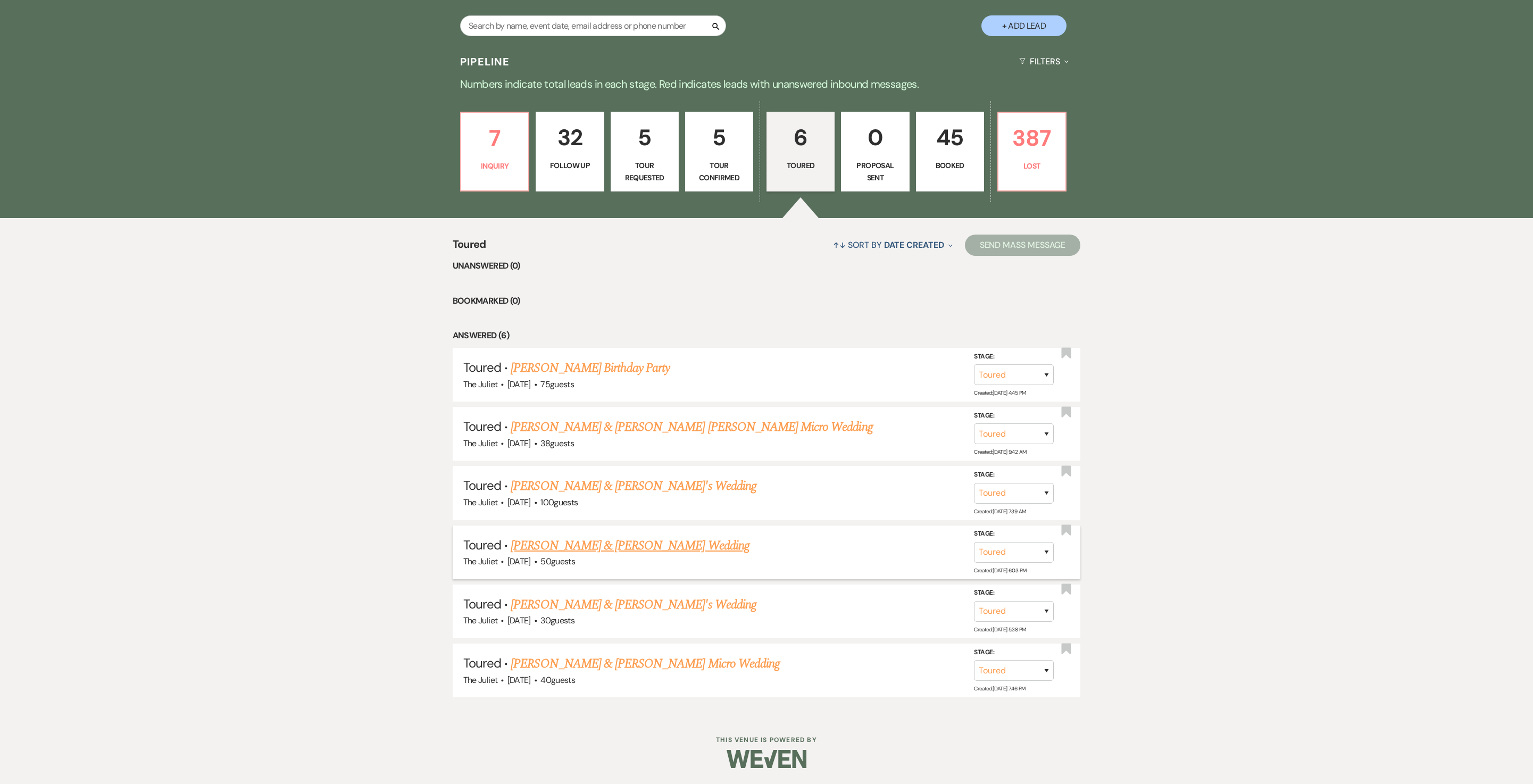
click at [538, 391] on link "Qiniso Jones & Marie Webb's Wedding" at bounding box center [630, 546] width 238 height 19
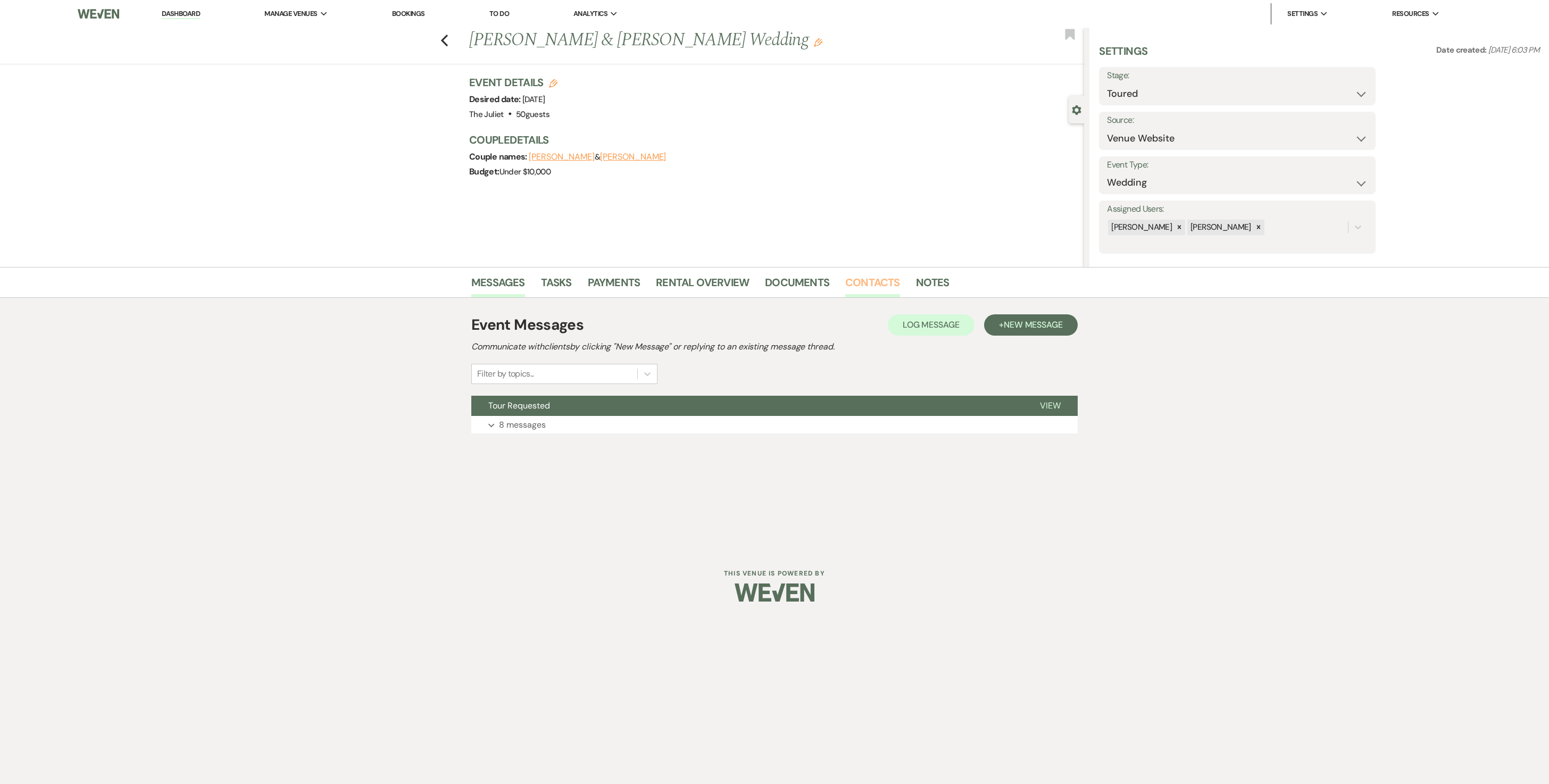
click at [766, 287] on link "Contacts" at bounding box center [873, 286] width 55 height 23
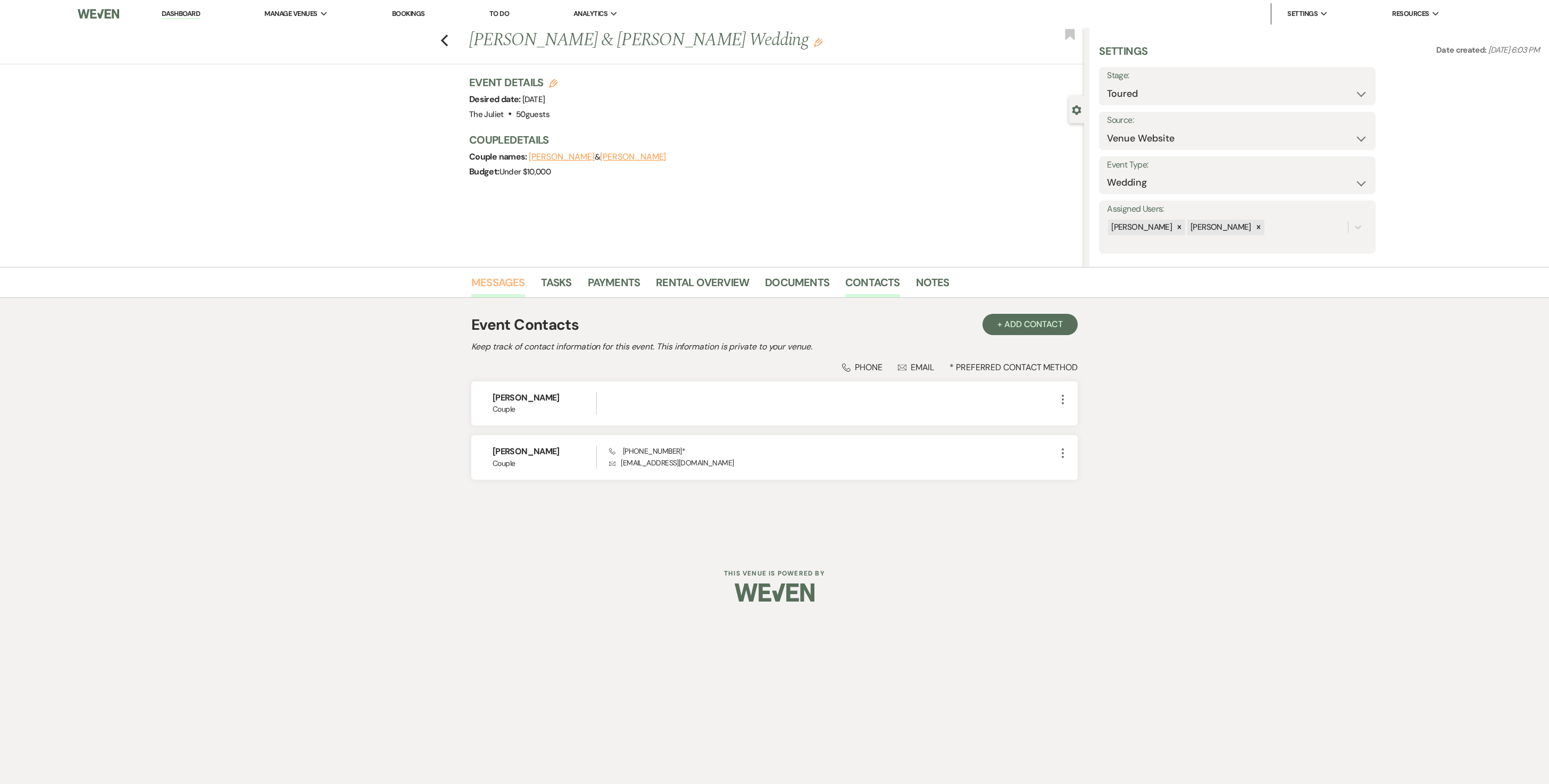
click at [500, 282] on link "Messages" at bounding box center [498, 286] width 54 height 23
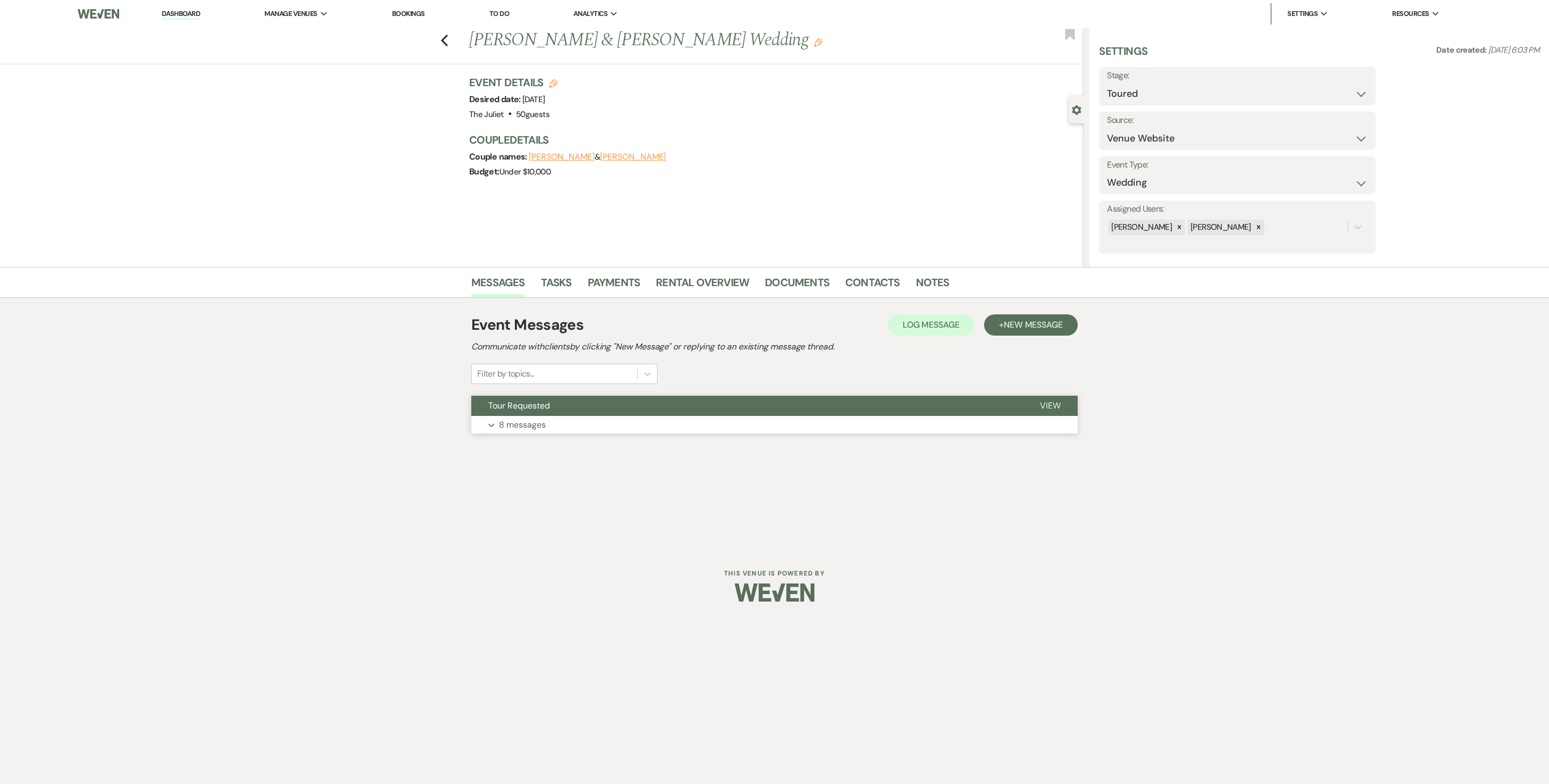
click at [511, 391] on p "8 messages" at bounding box center [523, 424] width 47 height 14
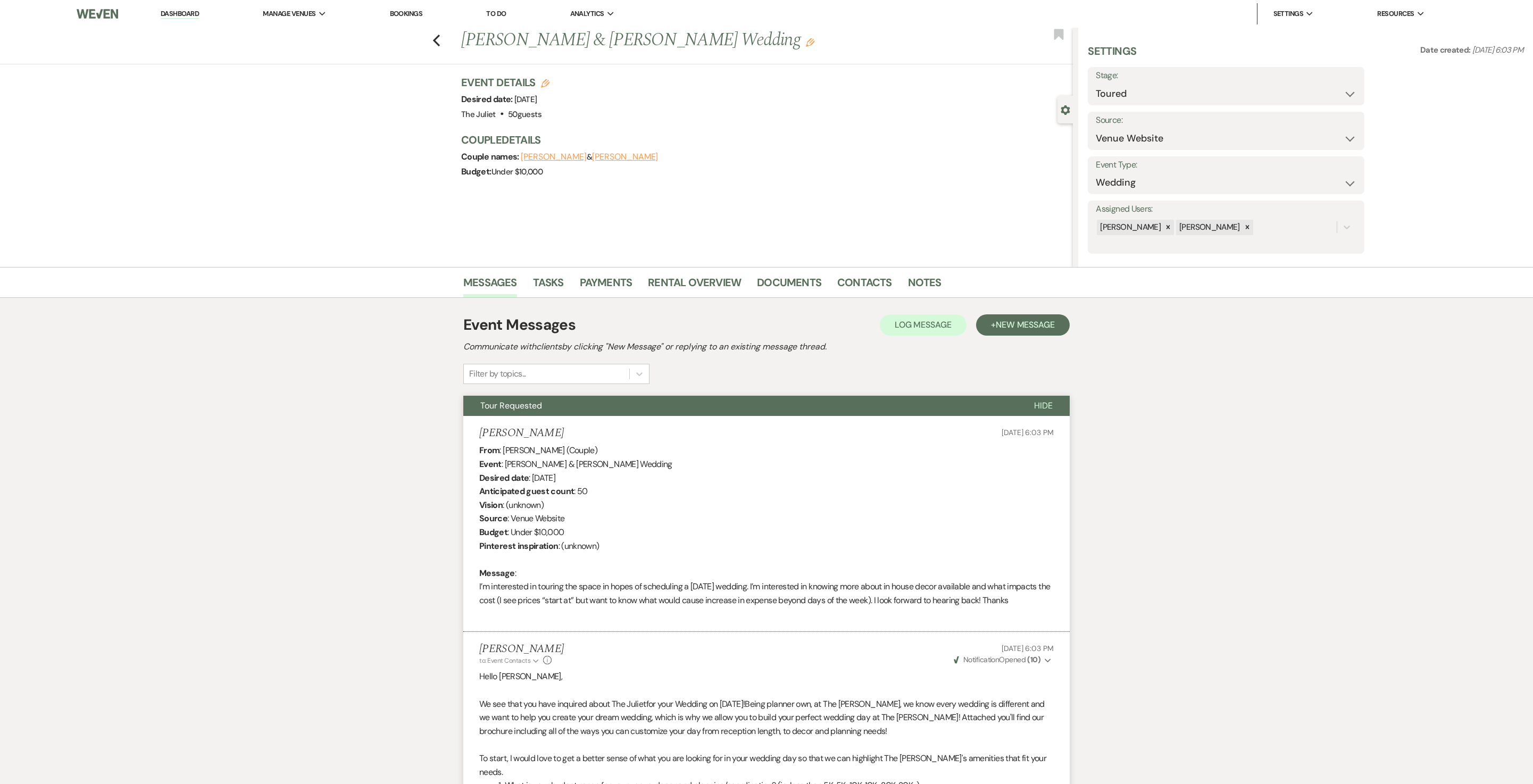
click at [450, 40] on div "Previous Qiniso Jones & Marie Webb's Wedding Edit Bookmark" at bounding box center [533, 46] width 1078 height 37
click at [440, 38] on icon "Previous" at bounding box center [436, 40] width 8 height 13
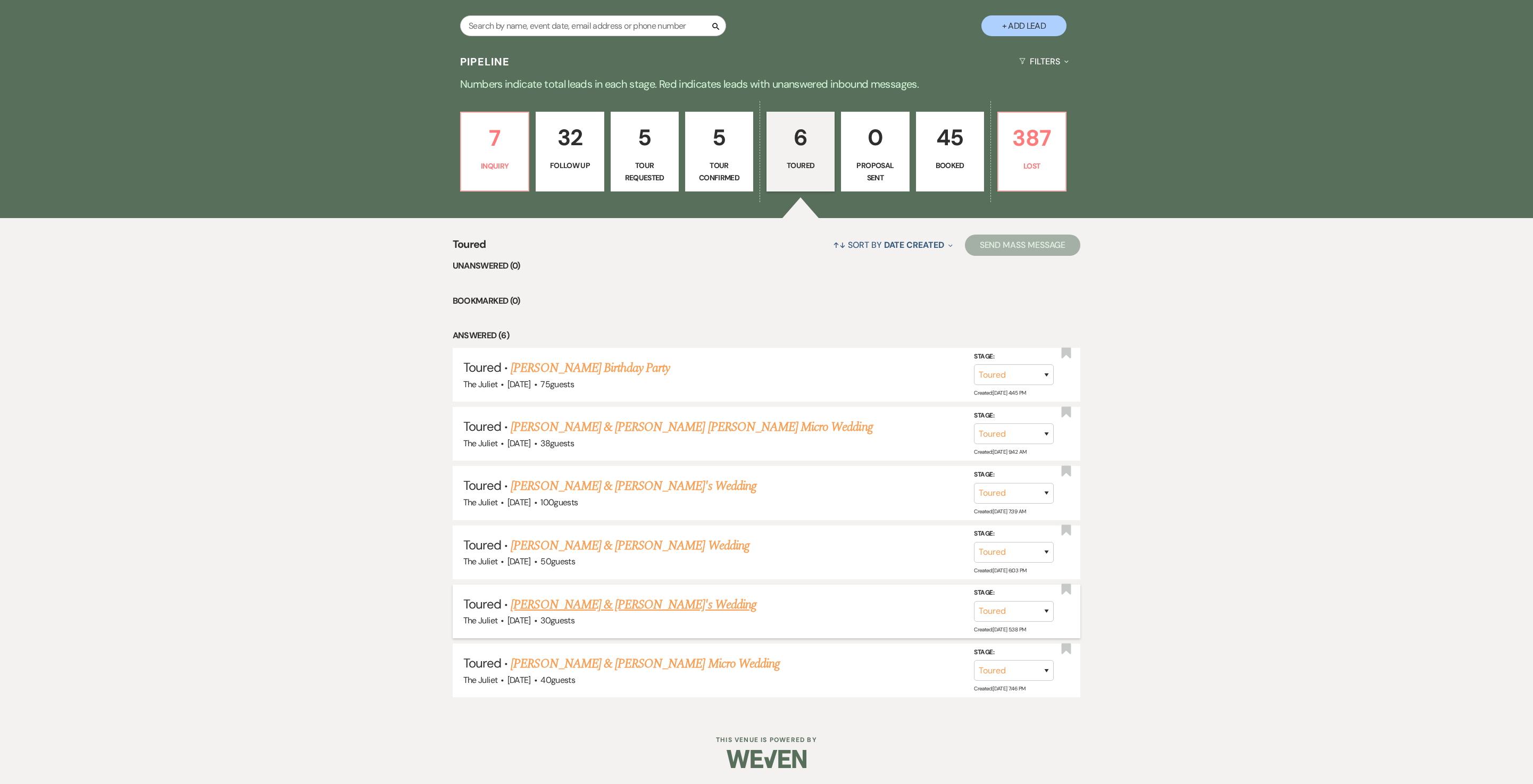
click at [563, 391] on link "Brad Whitt & Claudia's Wedding" at bounding box center [633, 605] width 246 height 19
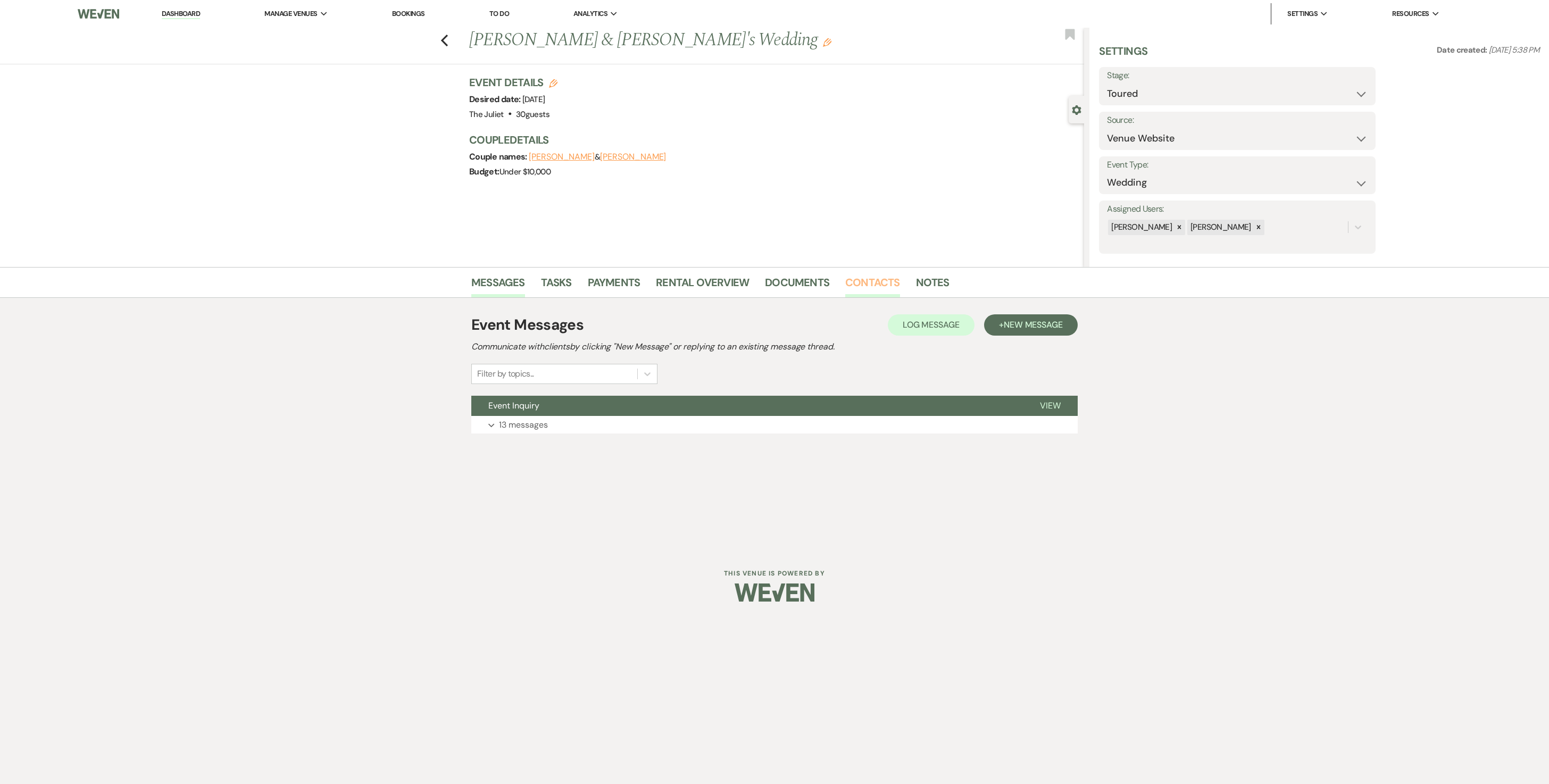
click at [766, 277] on link "Contacts" at bounding box center [873, 286] width 55 height 23
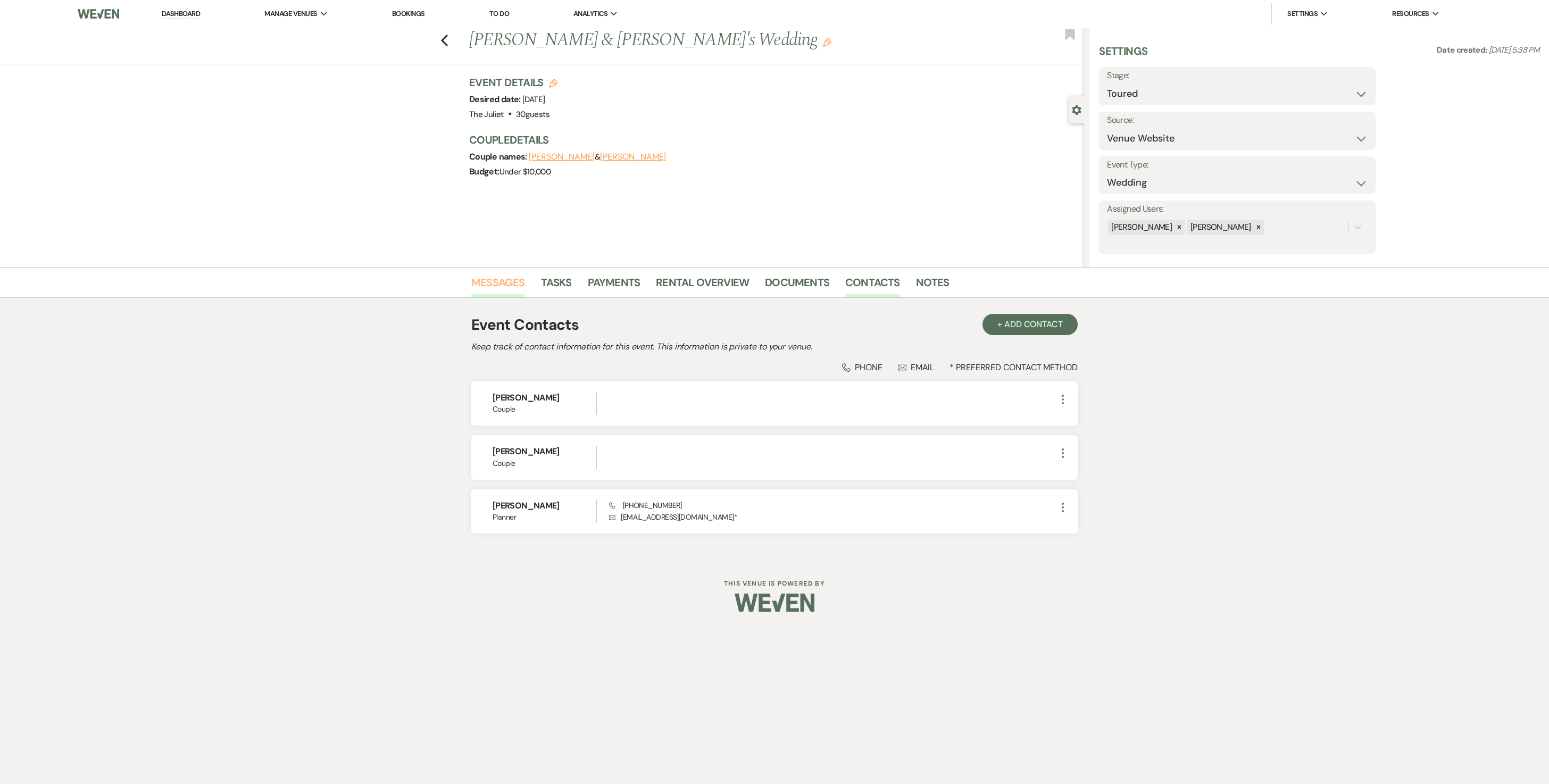
click at [512, 284] on link "Messages" at bounding box center [498, 286] width 54 height 23
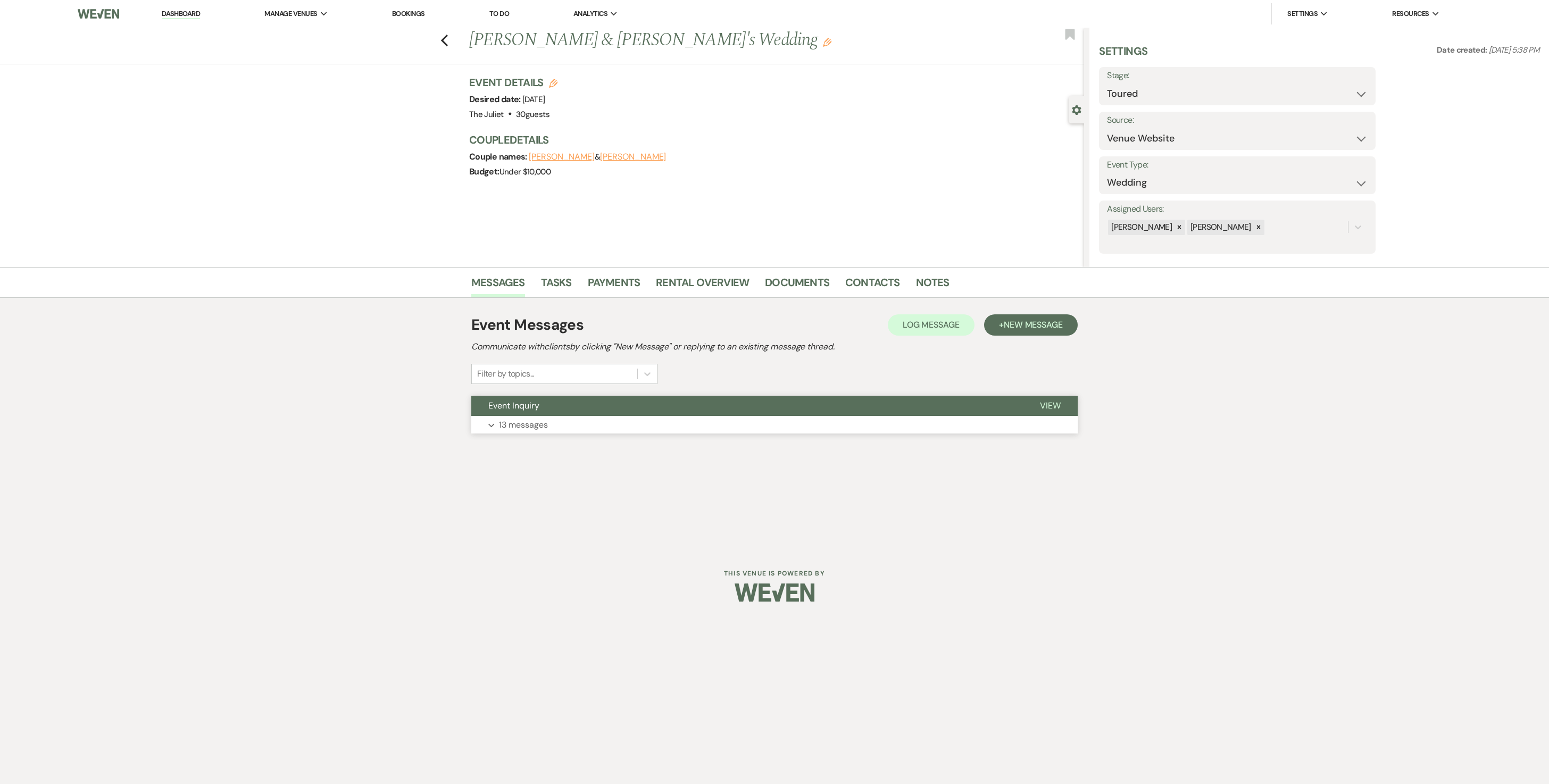
click at [526, 391] on p "13 messages" at bounding box center [523, 424] width 49 height 14
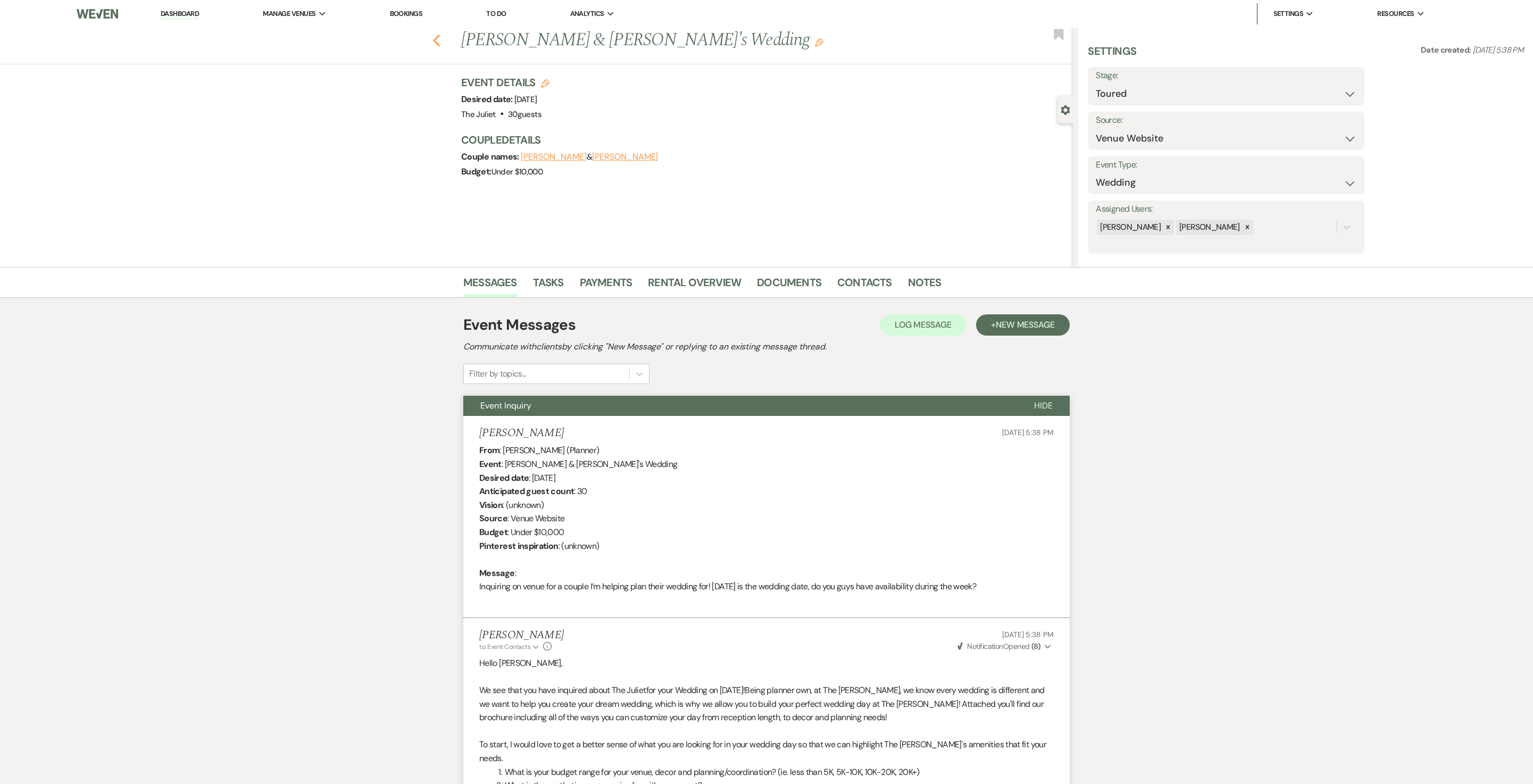
click at [440, 36] on icon "Previous" at bounding box center [436, 40] width 8 height 13
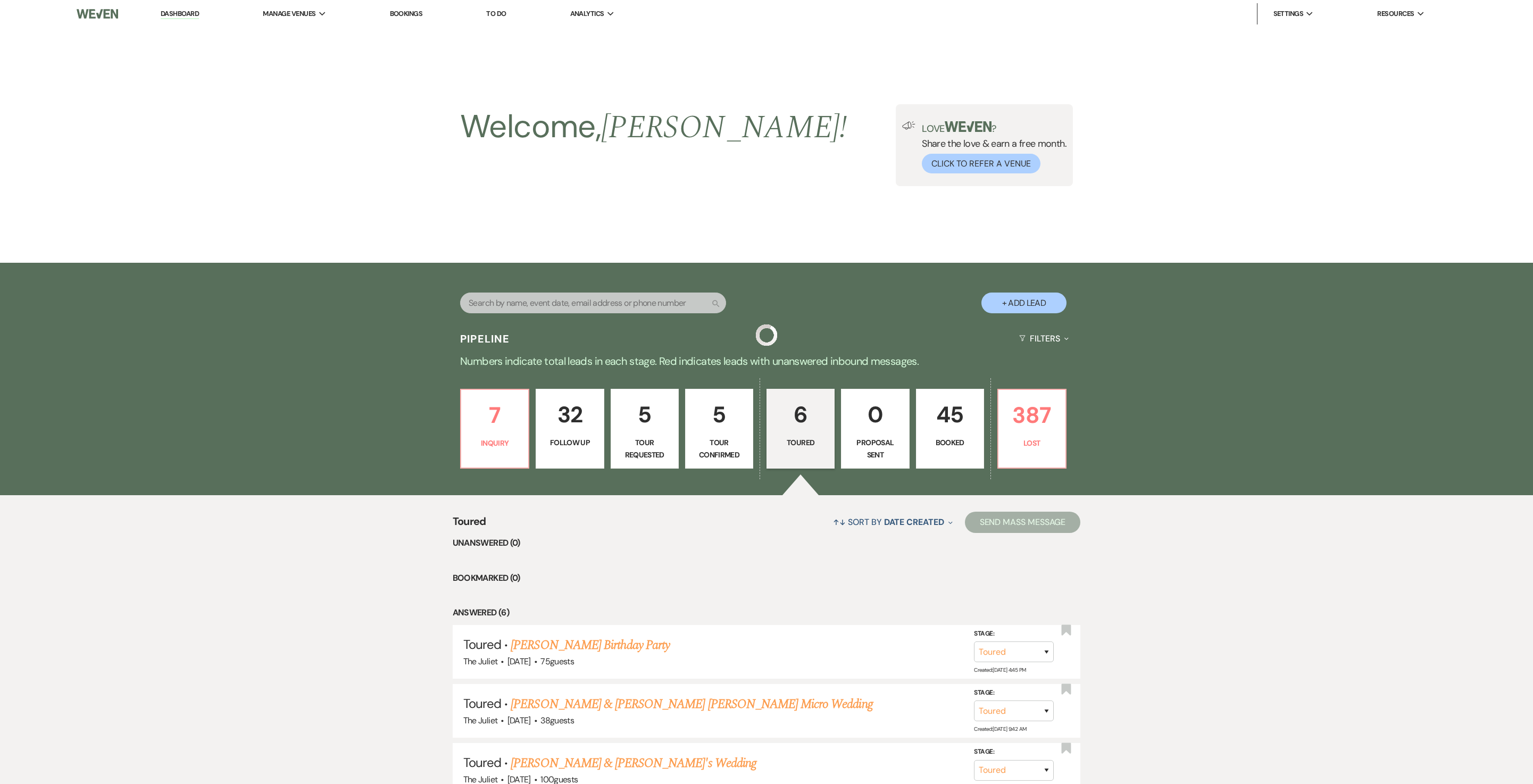
scroll to position [297, 0]
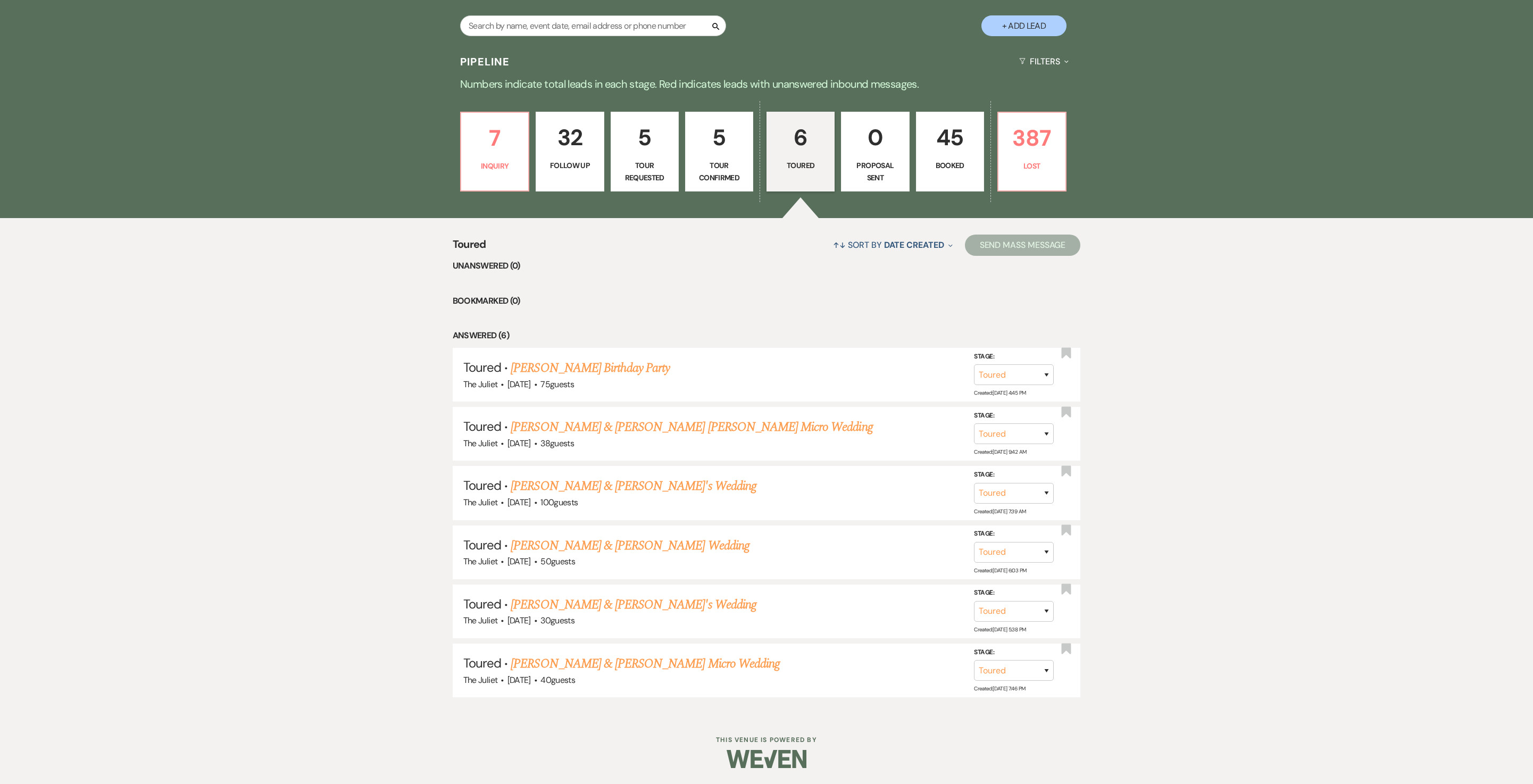
click at [712, 145] on link "5 Tour Confirmed" at bounding box center [719, 152] width 68 height 80
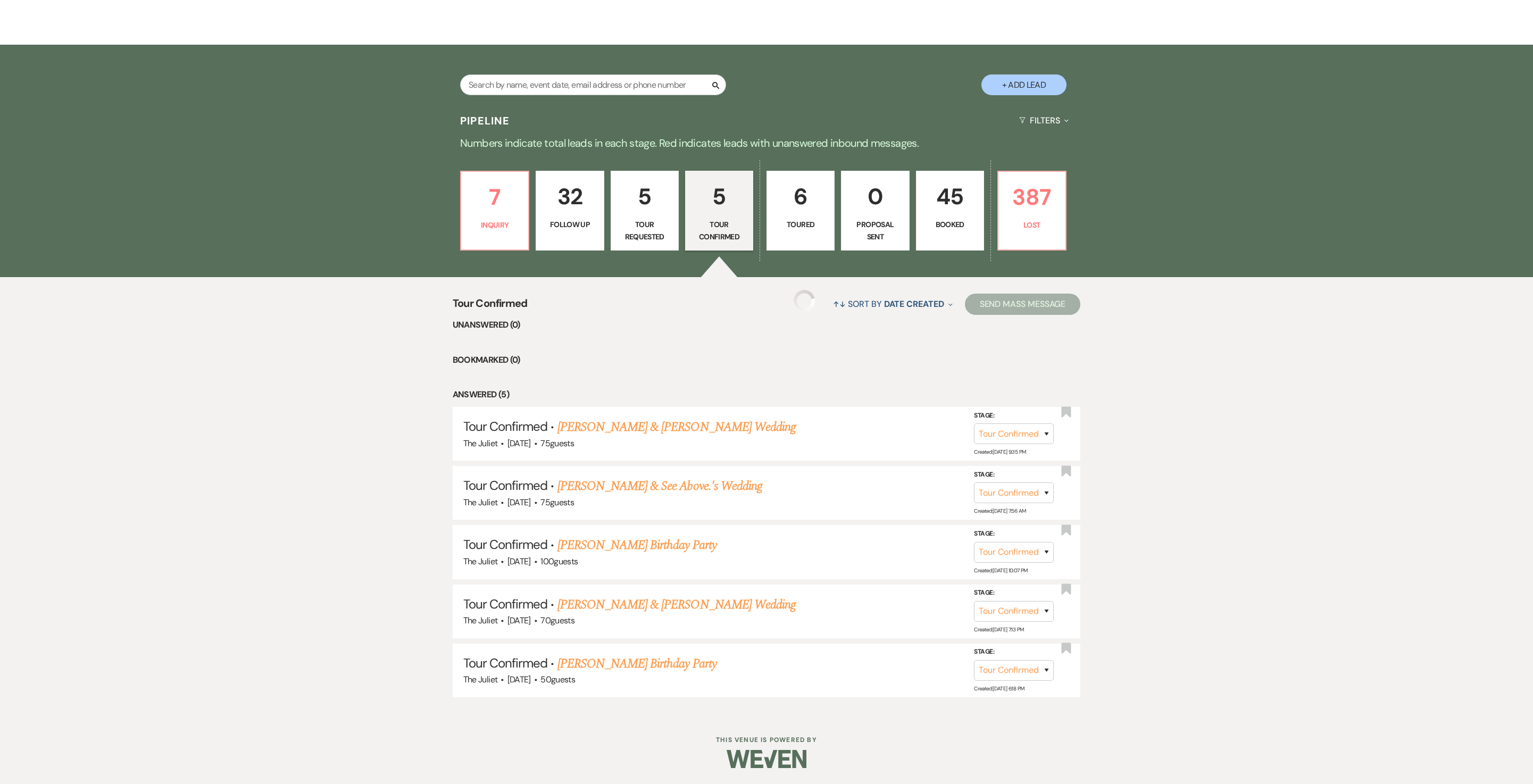
scroll to position [238, 0]
click at [598, 391] on link "[PERSON_NAME] Birthday Party" at bounding box center [637, 664] width 159 height 19
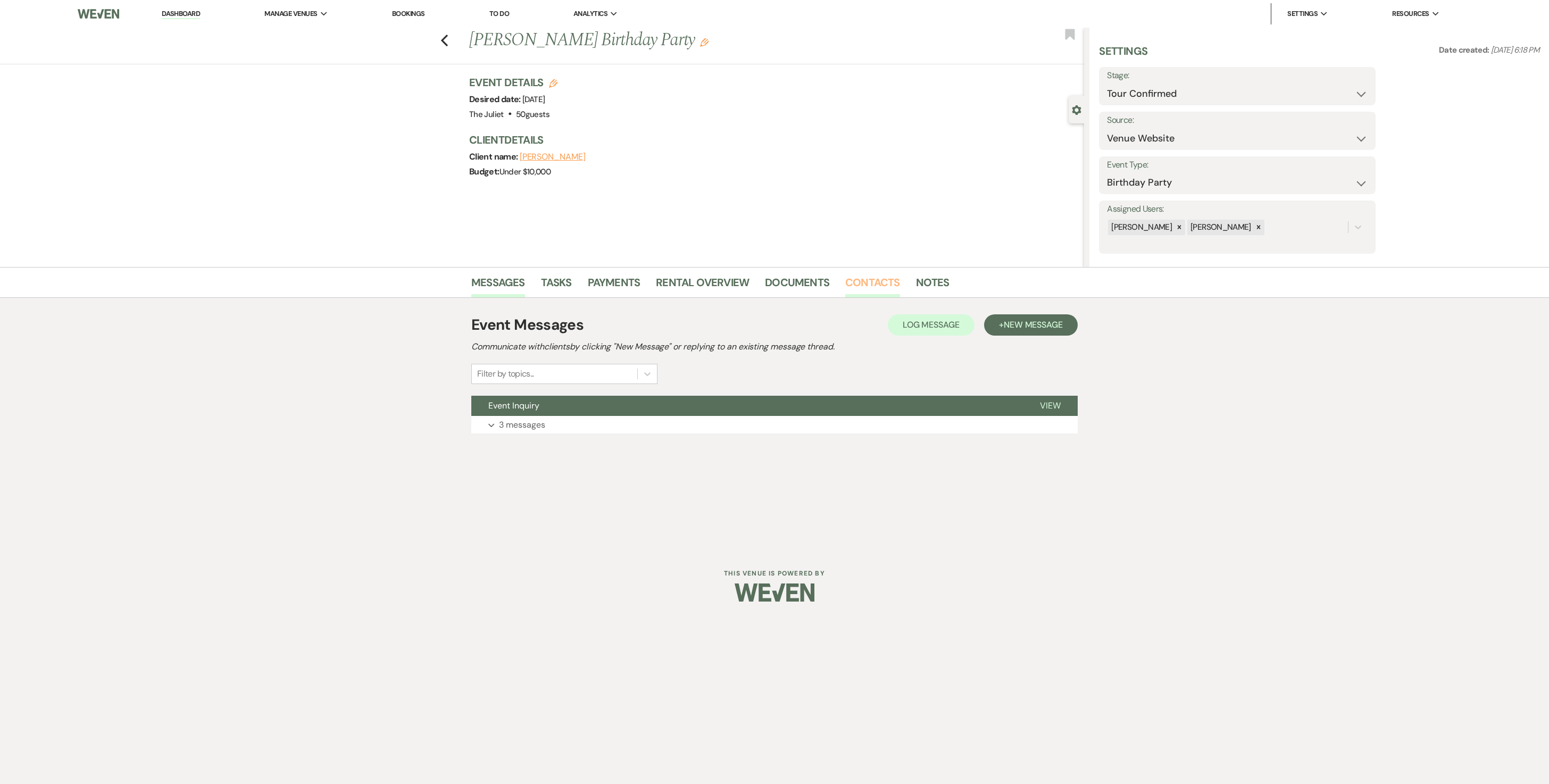
click at [766, 289] on link "Contacts" at bounding box center [873, 286] width 55 height 23
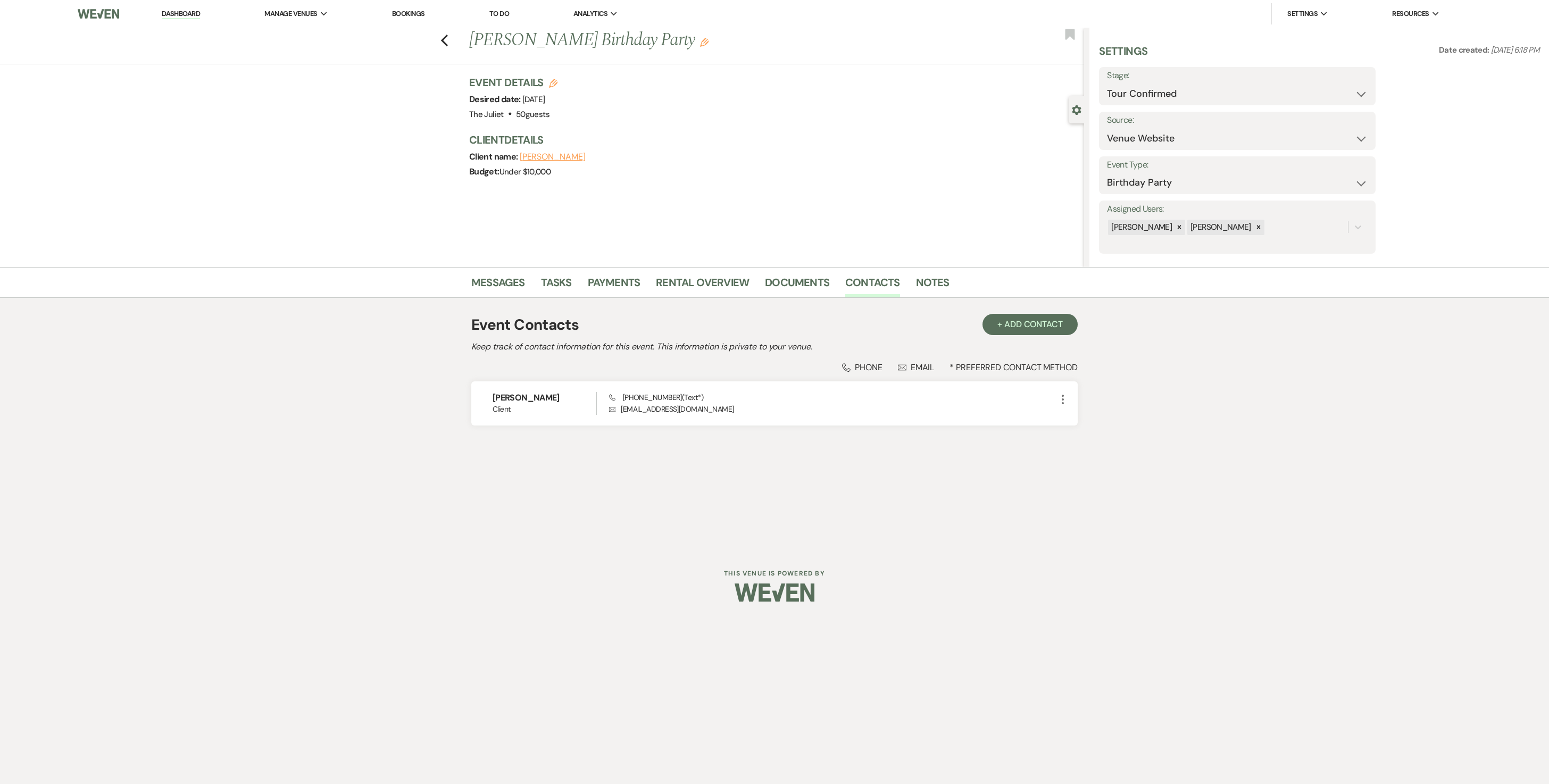
click at [398, 103] on div "Previous Robin Delgado's Birthday Party Edit Bookmark Gear Settings Settings Da…" at bounding box center [542, 147] width 1084 height 239
click at [500, 289] on link "Messages" at bounding box center [498, 286] width 54 height 23
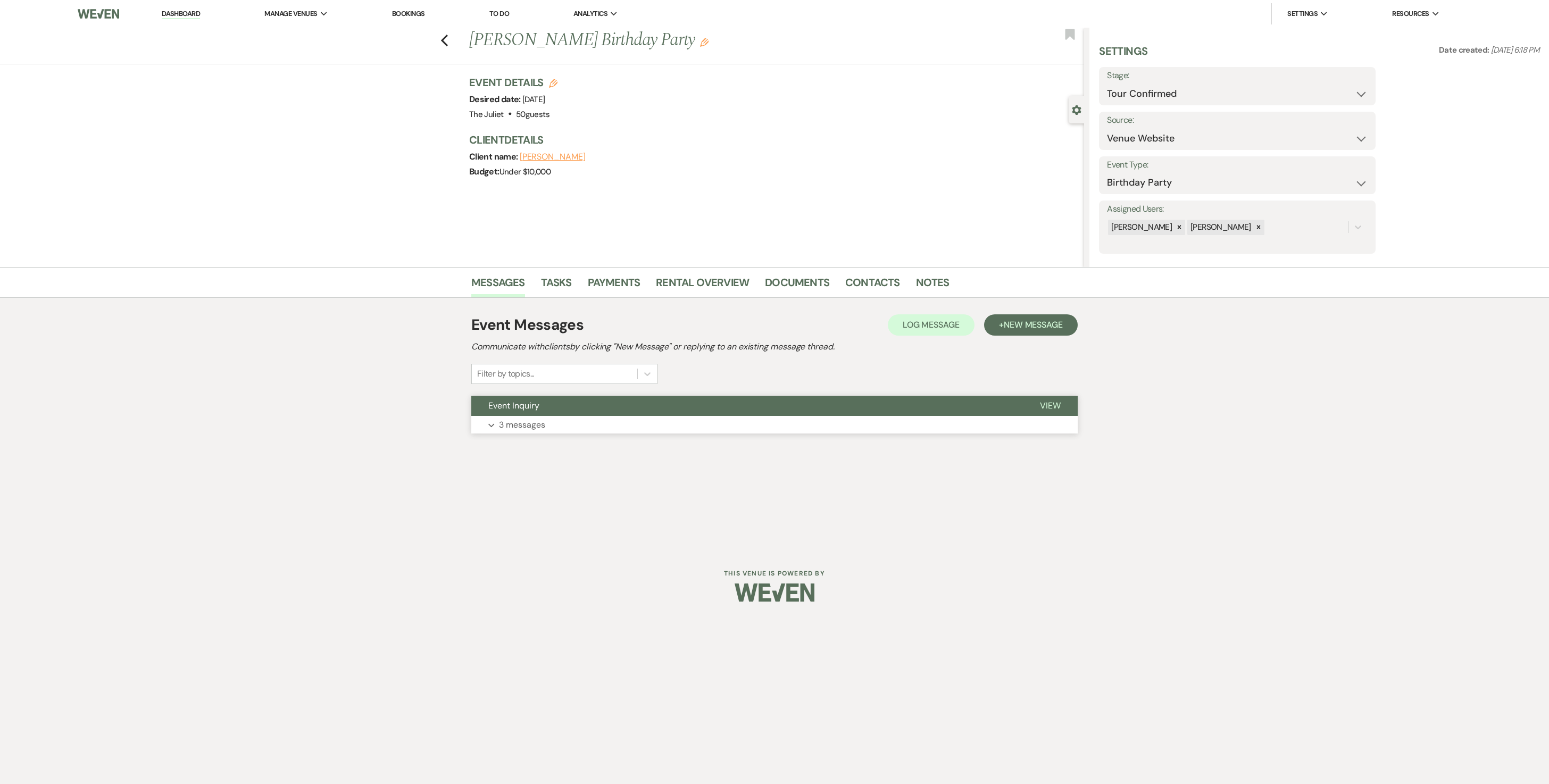
click at [513, 391] on p "3 messages" at bounding box center [522, 424] width 46 height 14
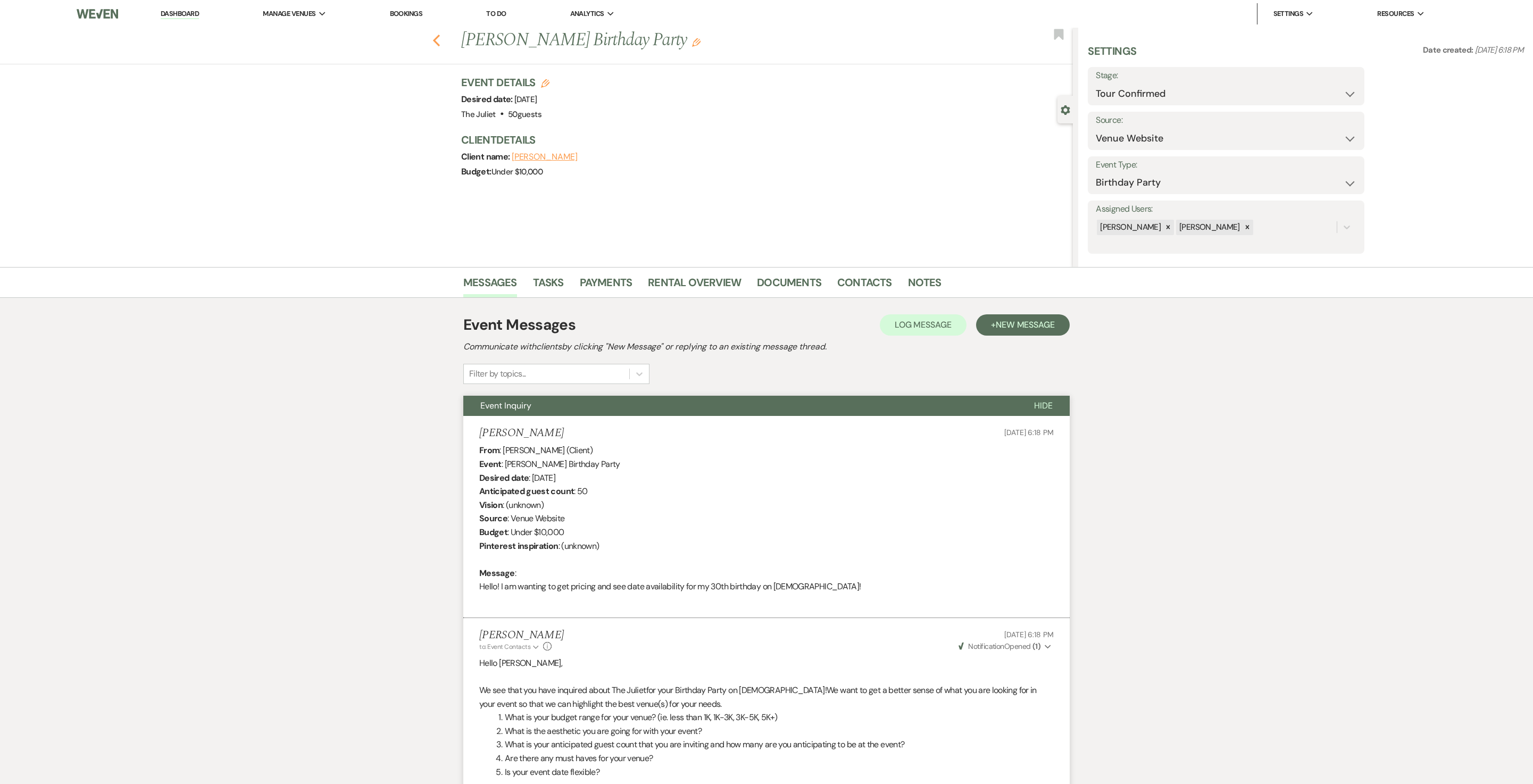
click at [440, 35] on use "button" at bounding box center [437, 40] width 7 height 11
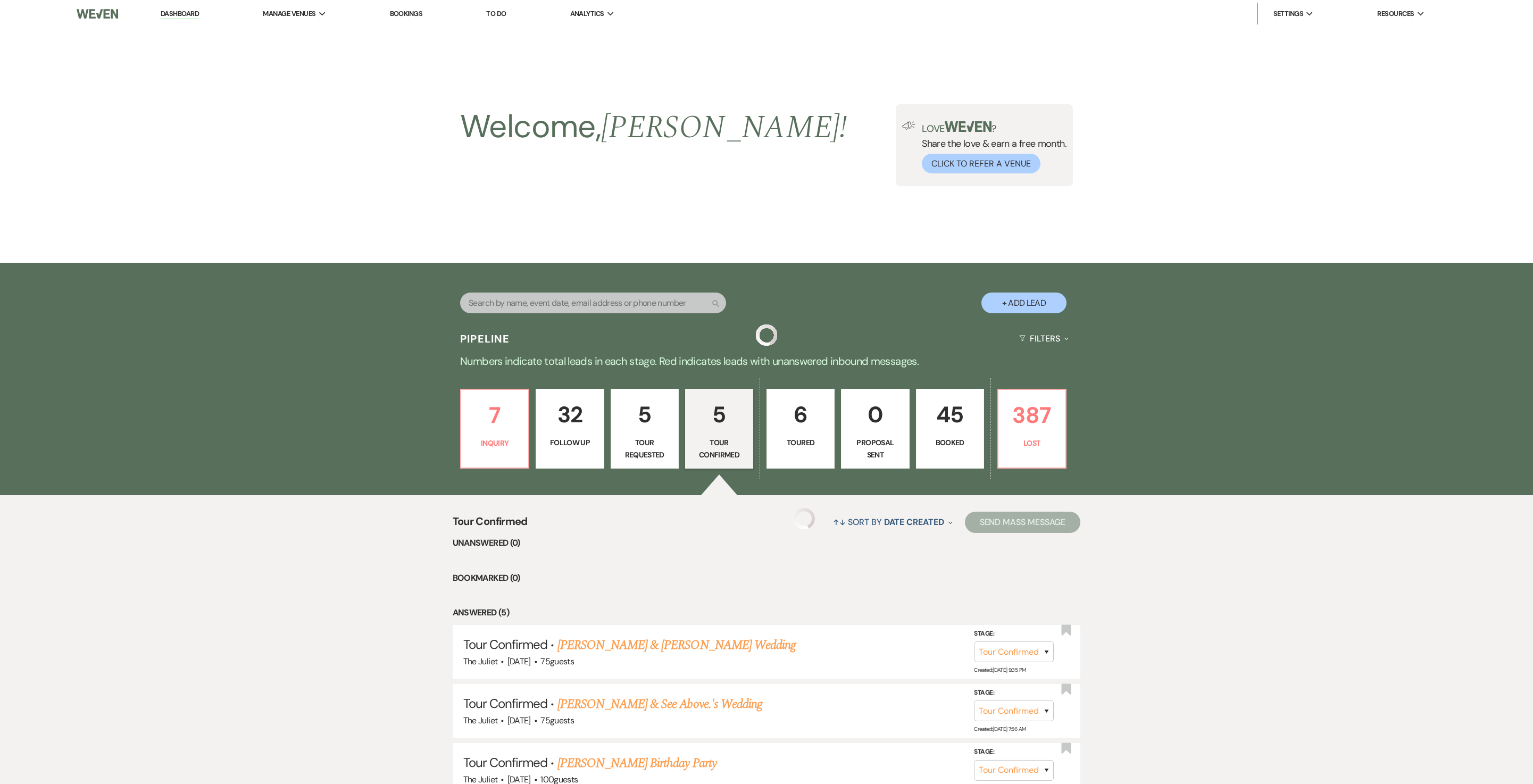
scroll to position [238, 0]
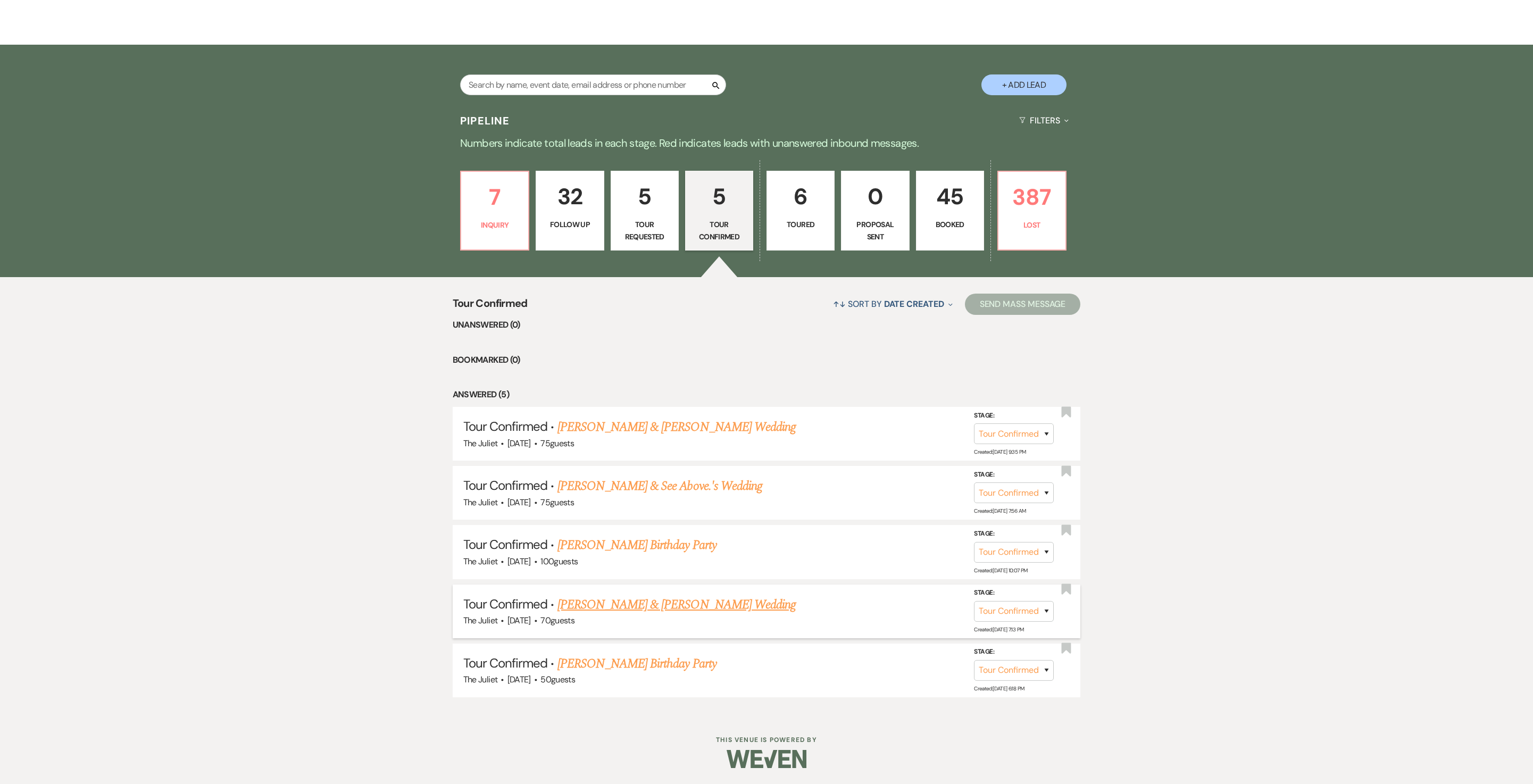
click at [614, 391] on link "[PERSON_NAME] & [PERSON_NAME] Wedding" at bounding box center [677, 605] width 238 height 19
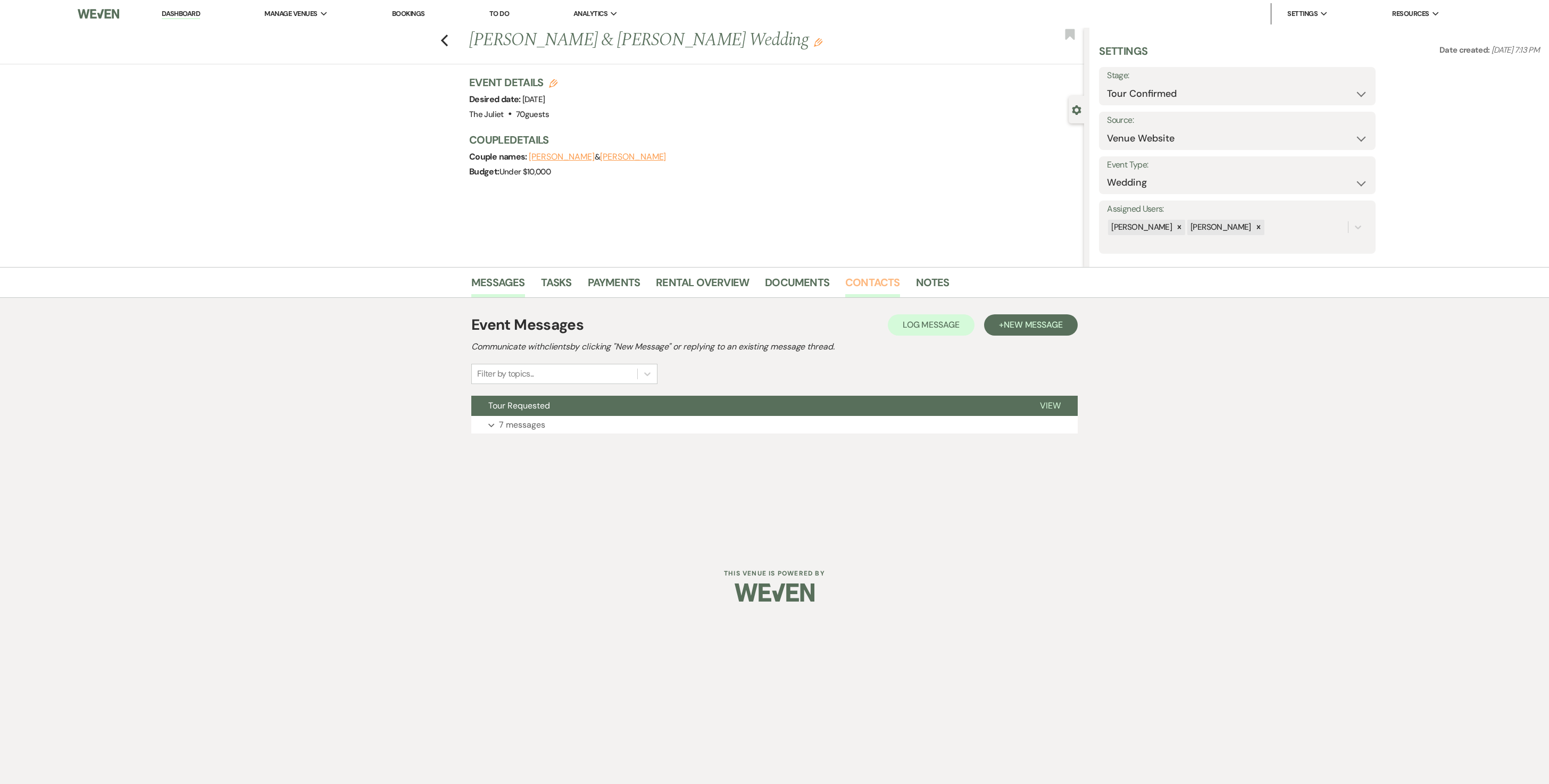
click at [766, 280] on link "Contacts" at bounding box center [873, 286] width 55 height 23
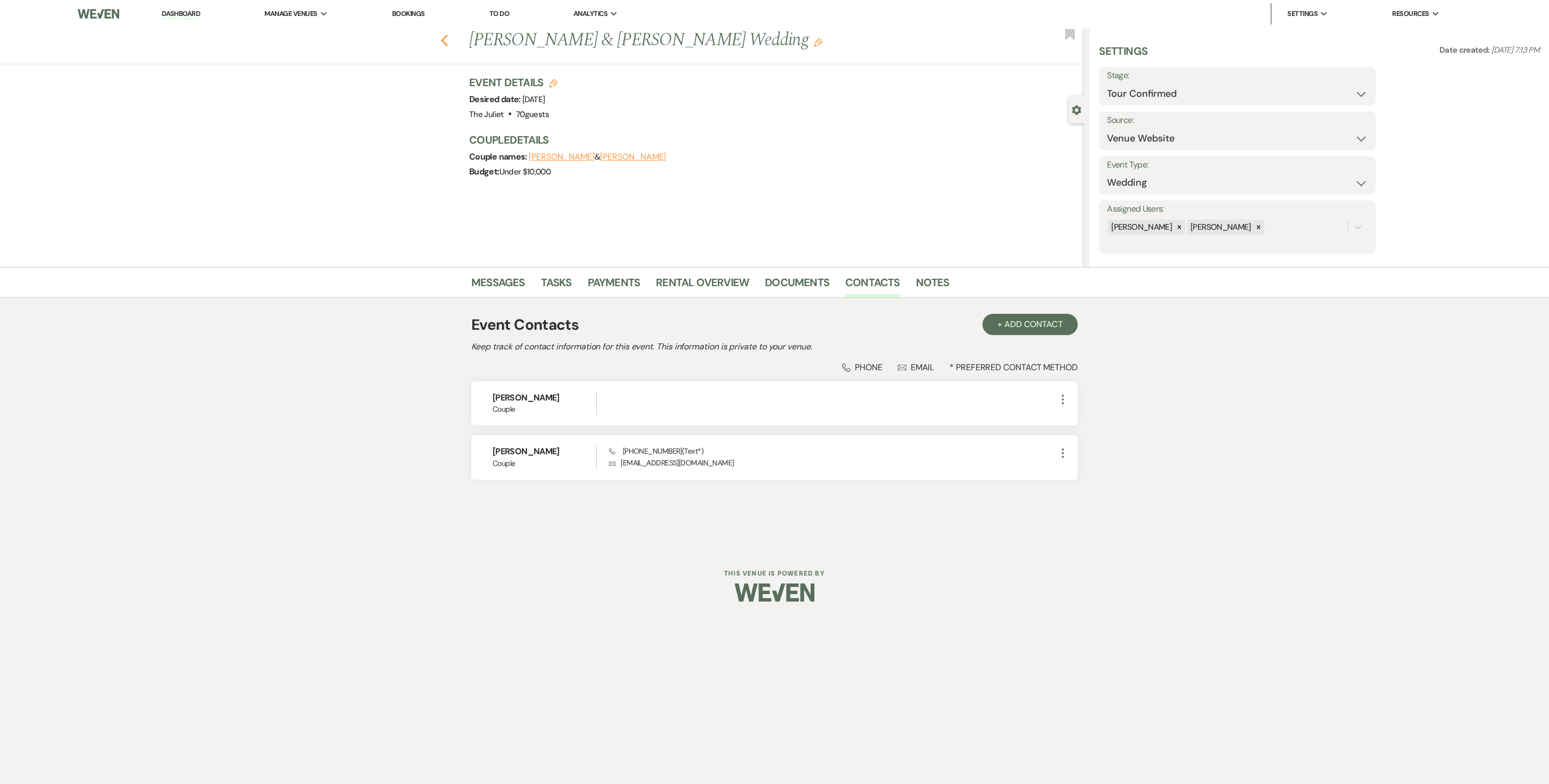
click at [447, 46] on use "button" at bounding box center [444, 40] width 7 height 11
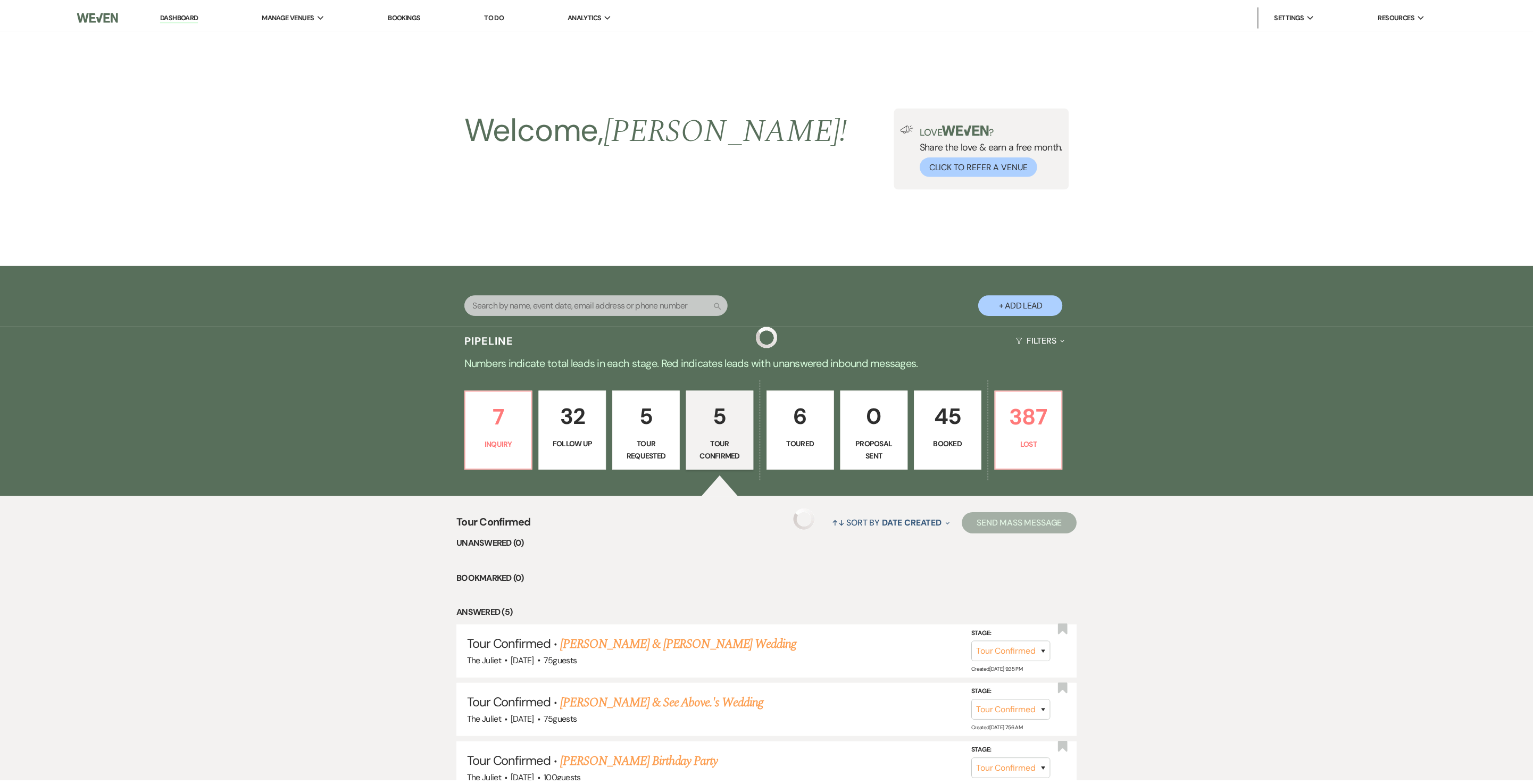
scroll to position [238, 0]
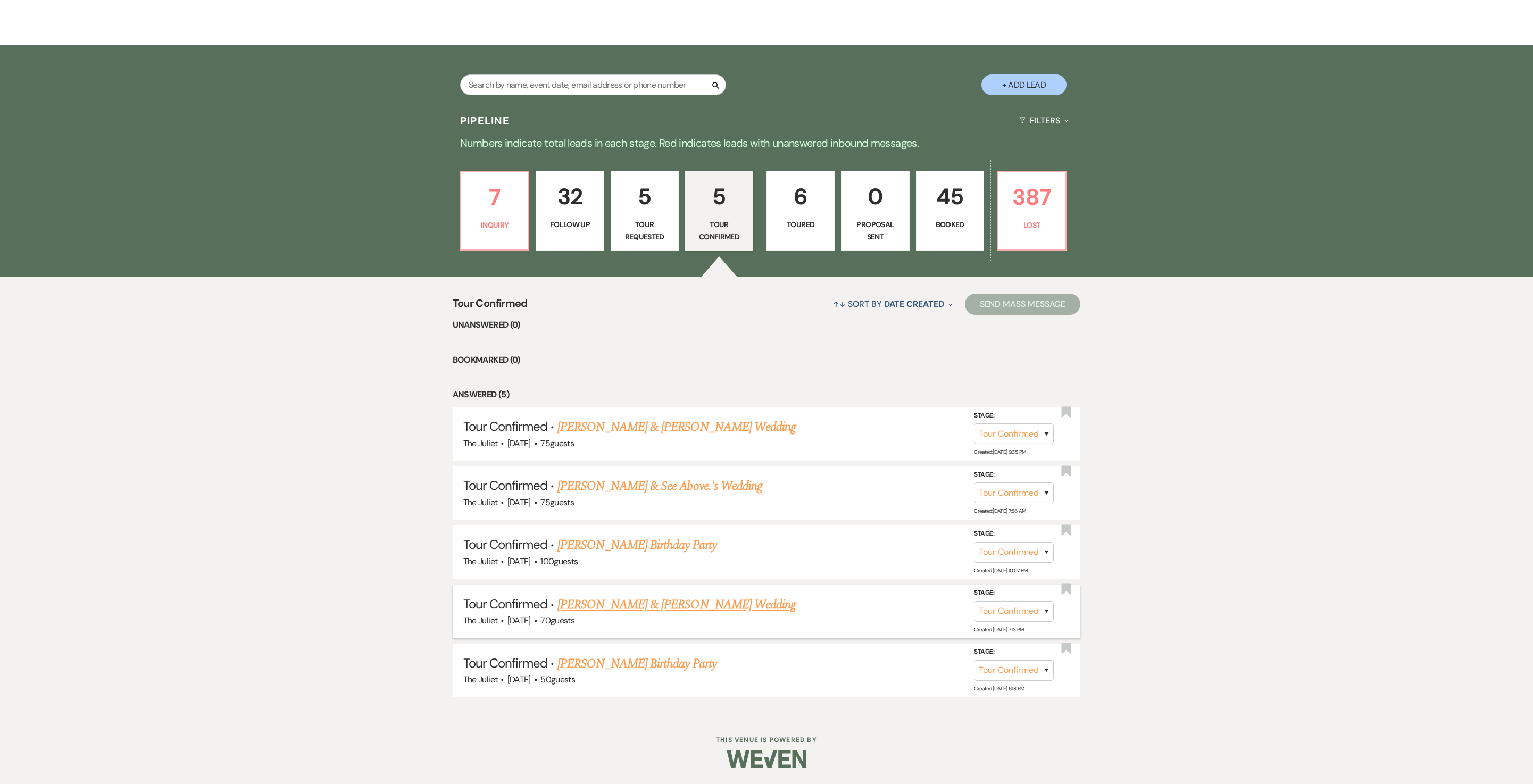
click at [632, 391] on link "[PERSON_NAME] & [PERSON_NAME] Wedding" at bounding box center [677, 605] width 238 height 19
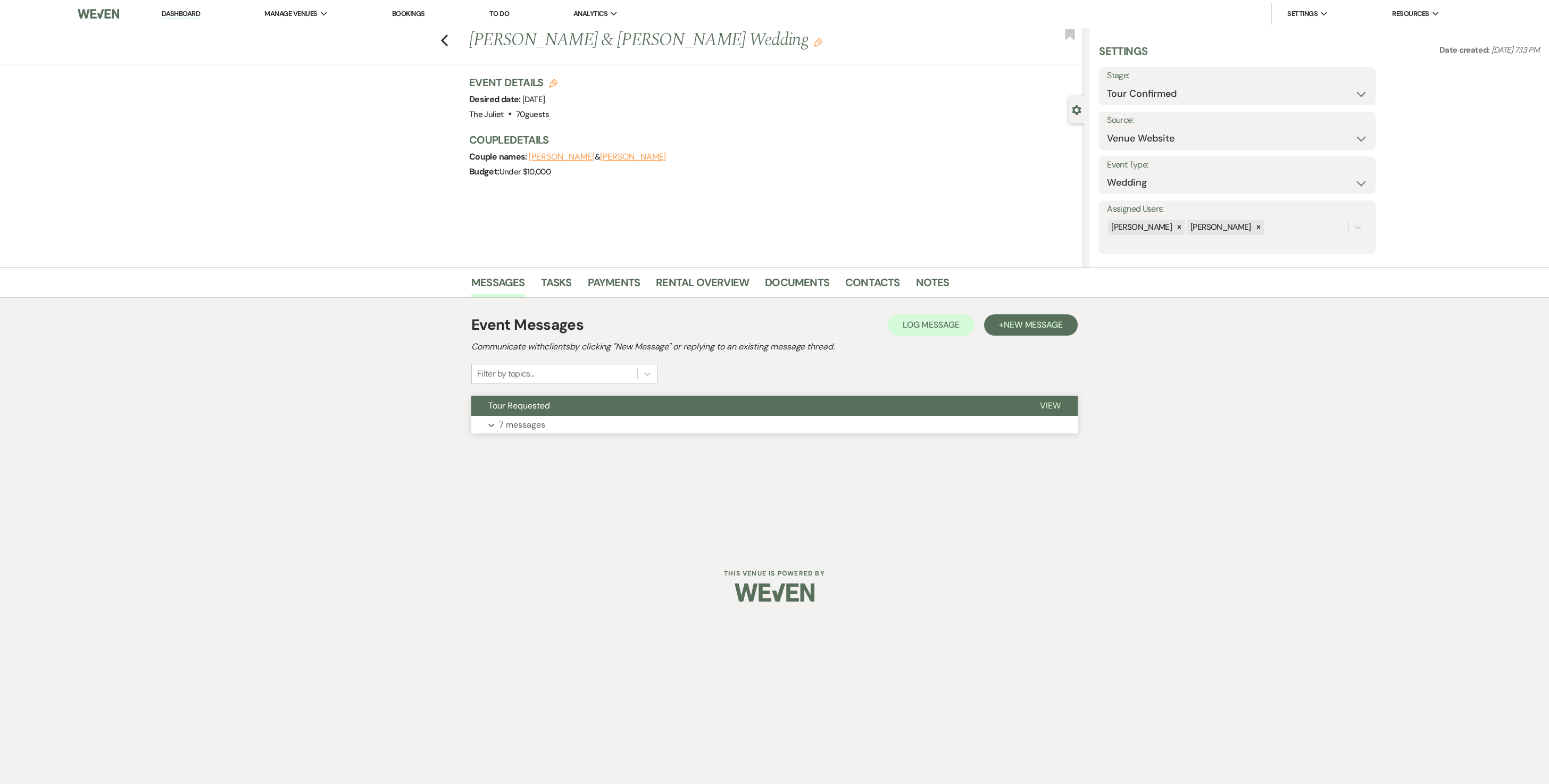
click at [523, 391] on p "7 messages" at bounding box center [522, 424] width 46 height 14
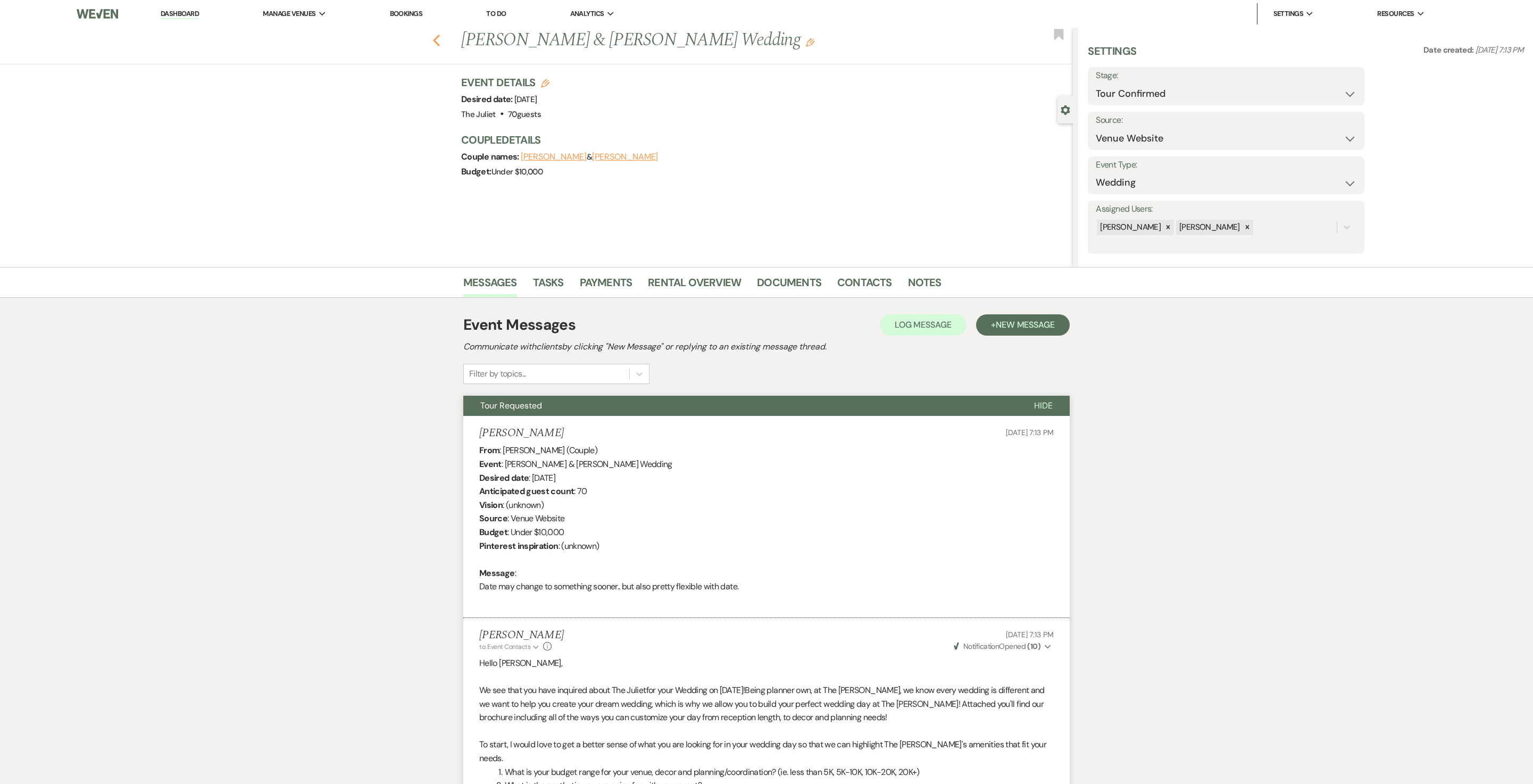
click at [440, 39] on icon "Previous" at bounding box center [436, 40] width 8 height 13
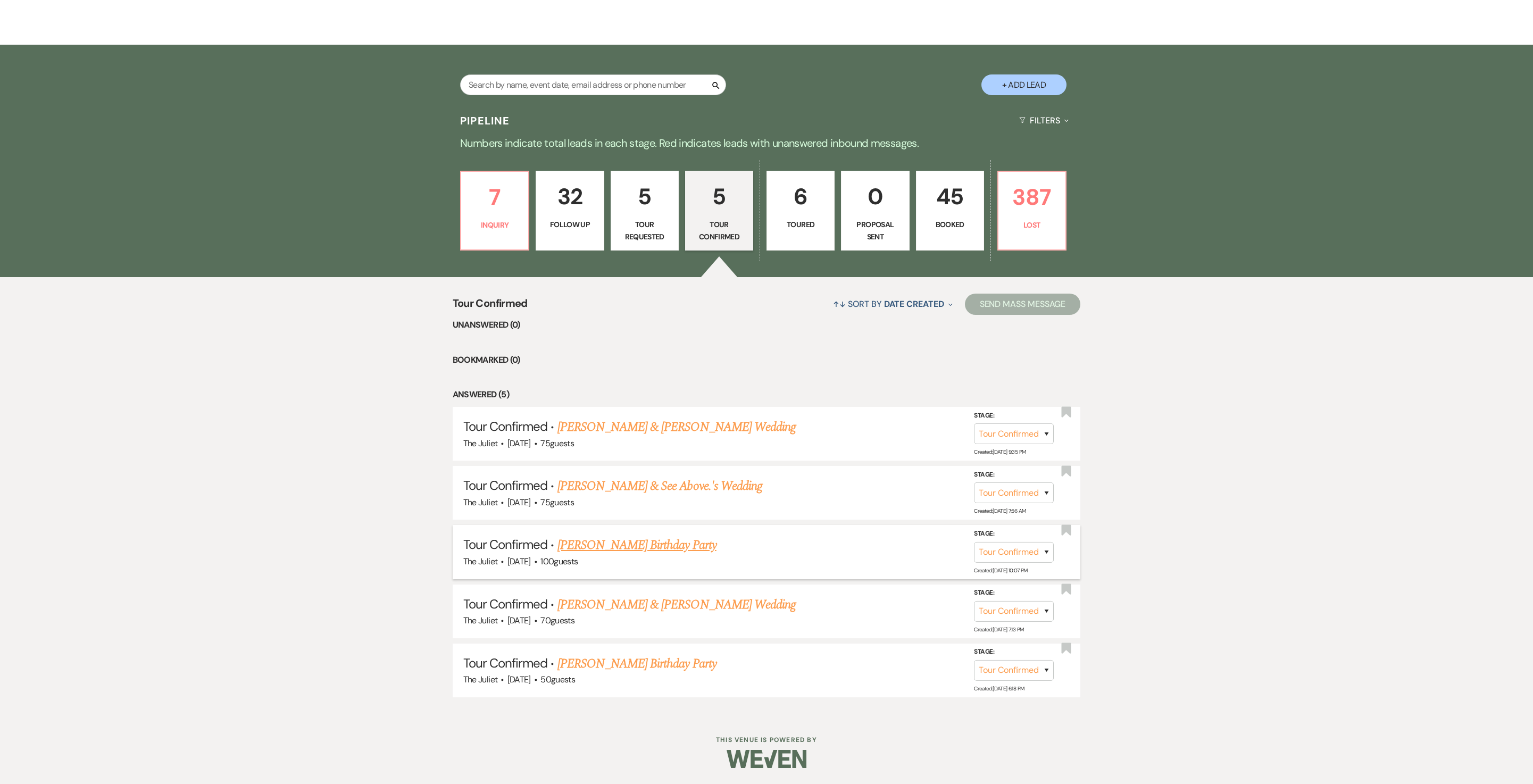
click at [642, 391] on link "[PERSON_NAME] Birthday Party" at bounding box center [637, 545] width 159 height 19
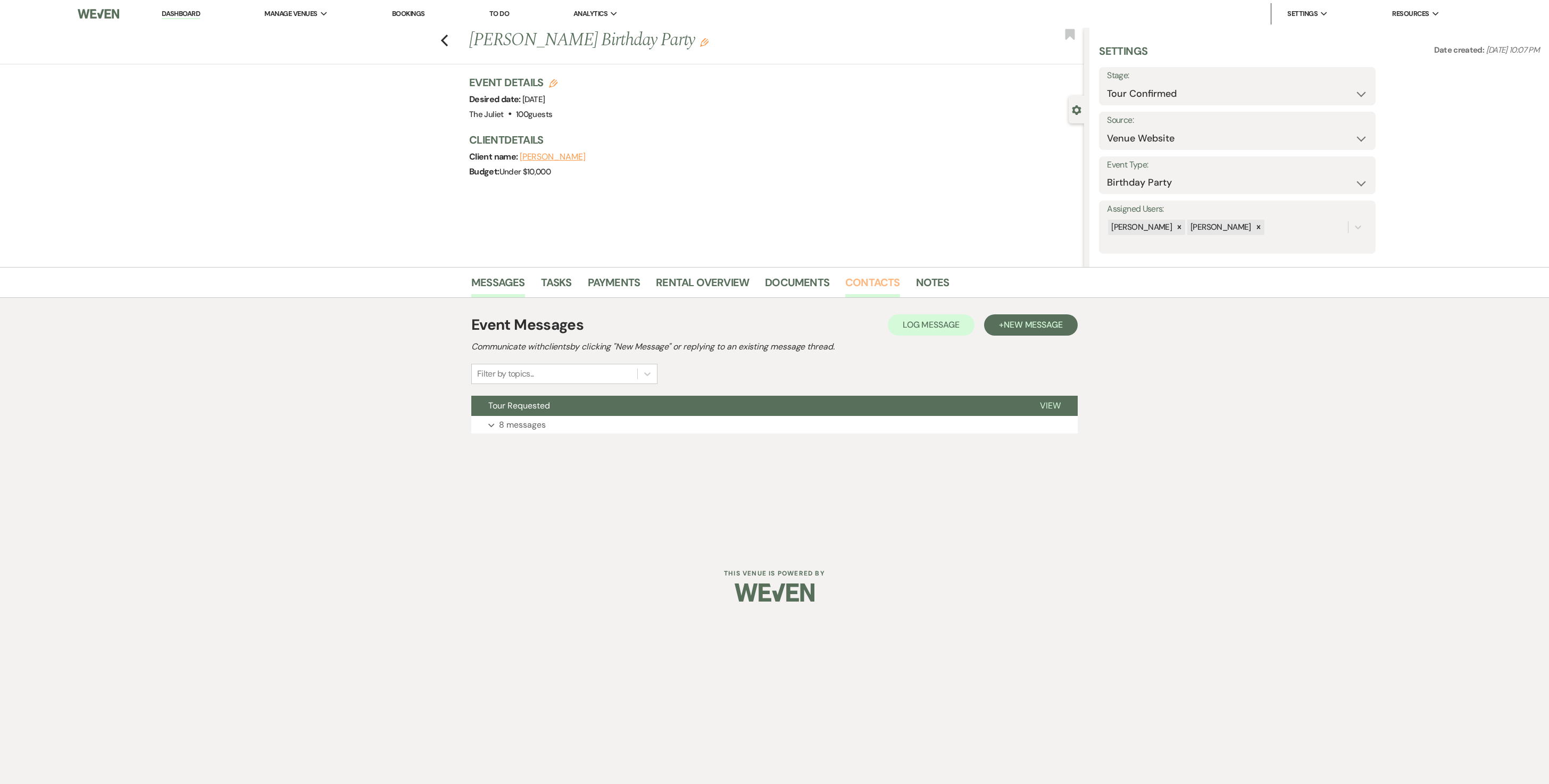
click at [766, 283] on link "Contacts" at bounding box center [873, 286] width 55 height 23
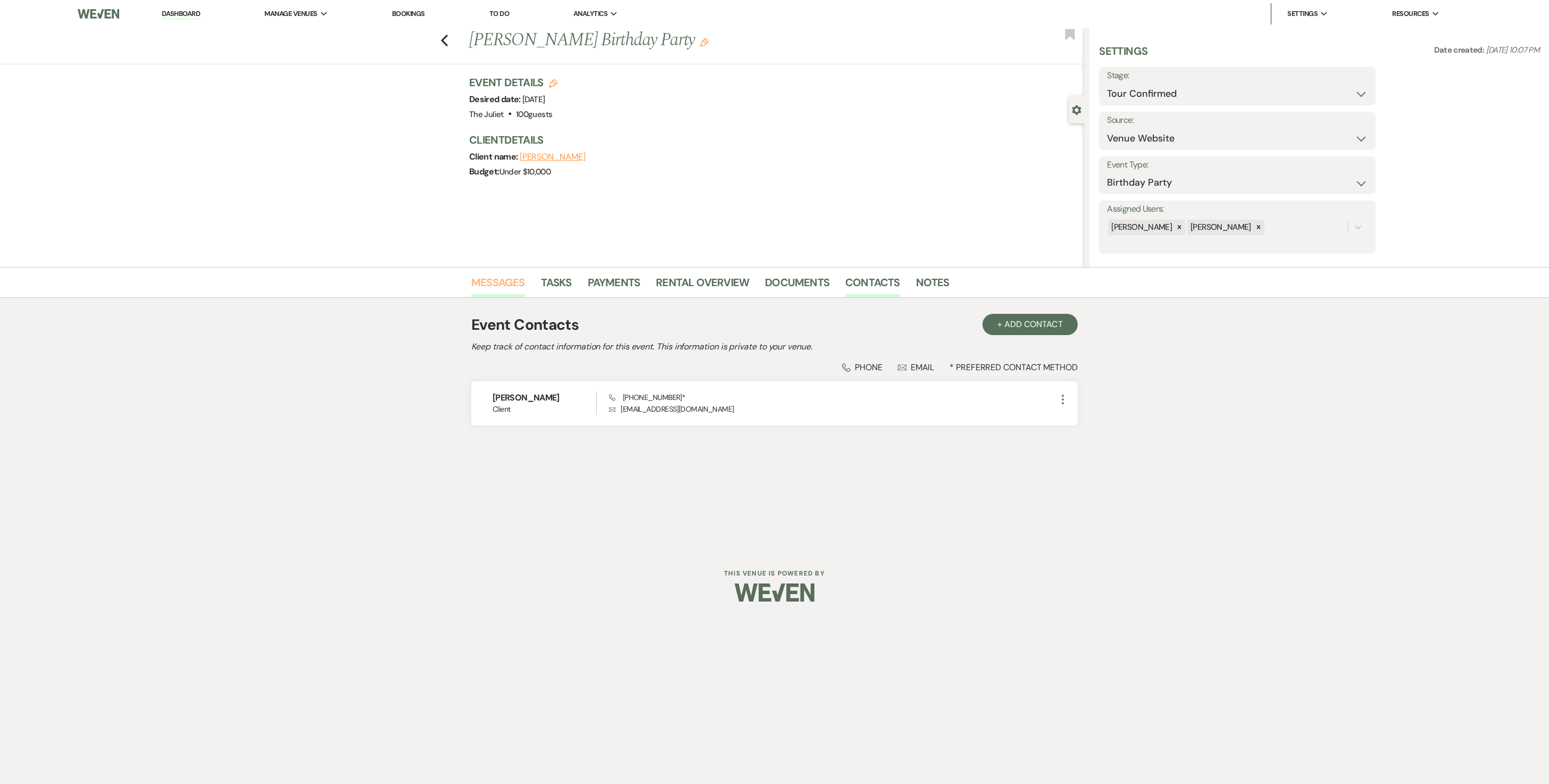
click at [520, 277] on link "Messages" at bounding box center [498, 286] width 54 height 23
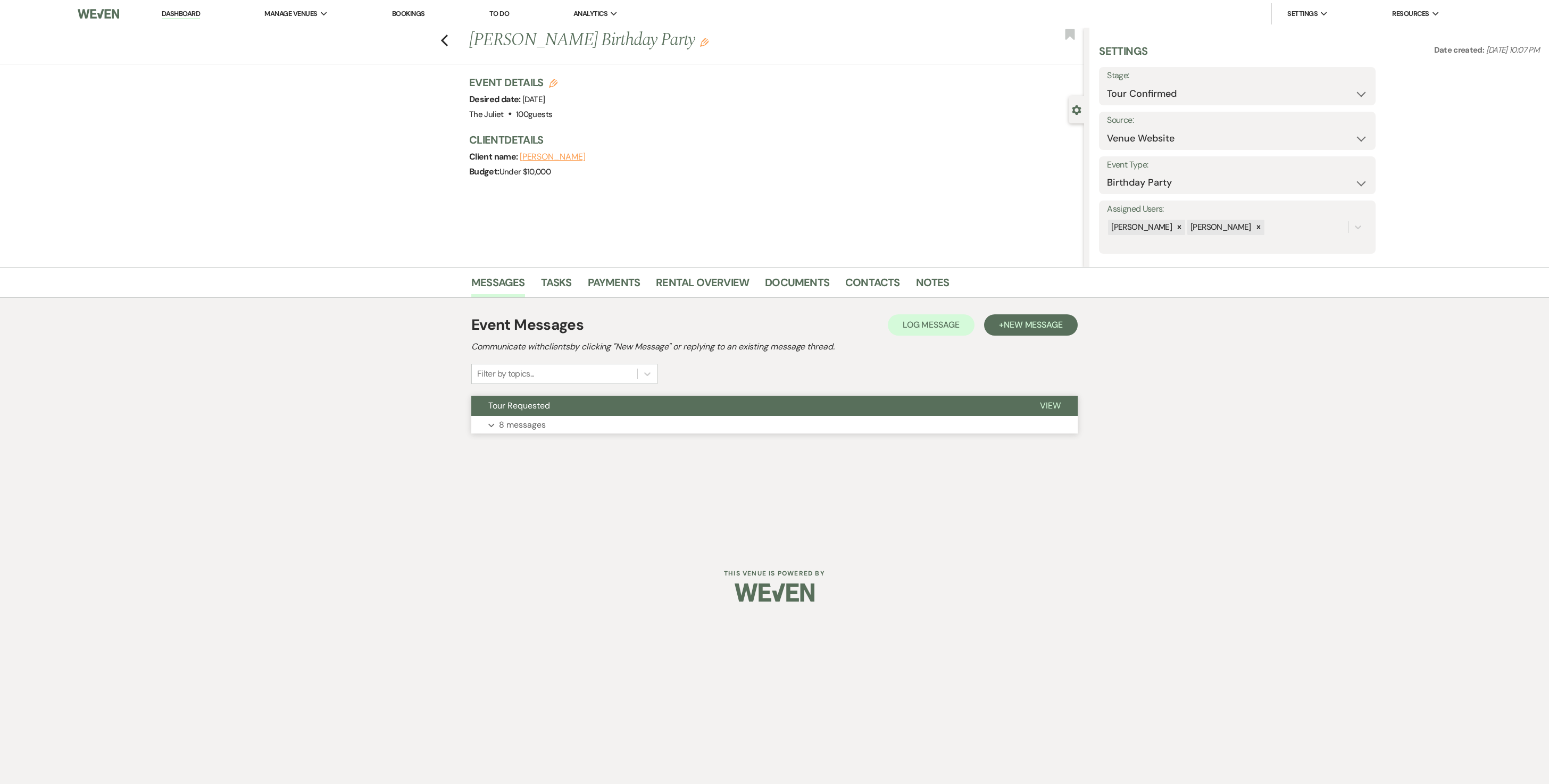
click at [515, 391] on p "8 messages" at bounding box center [523, 424] width 47 height 14
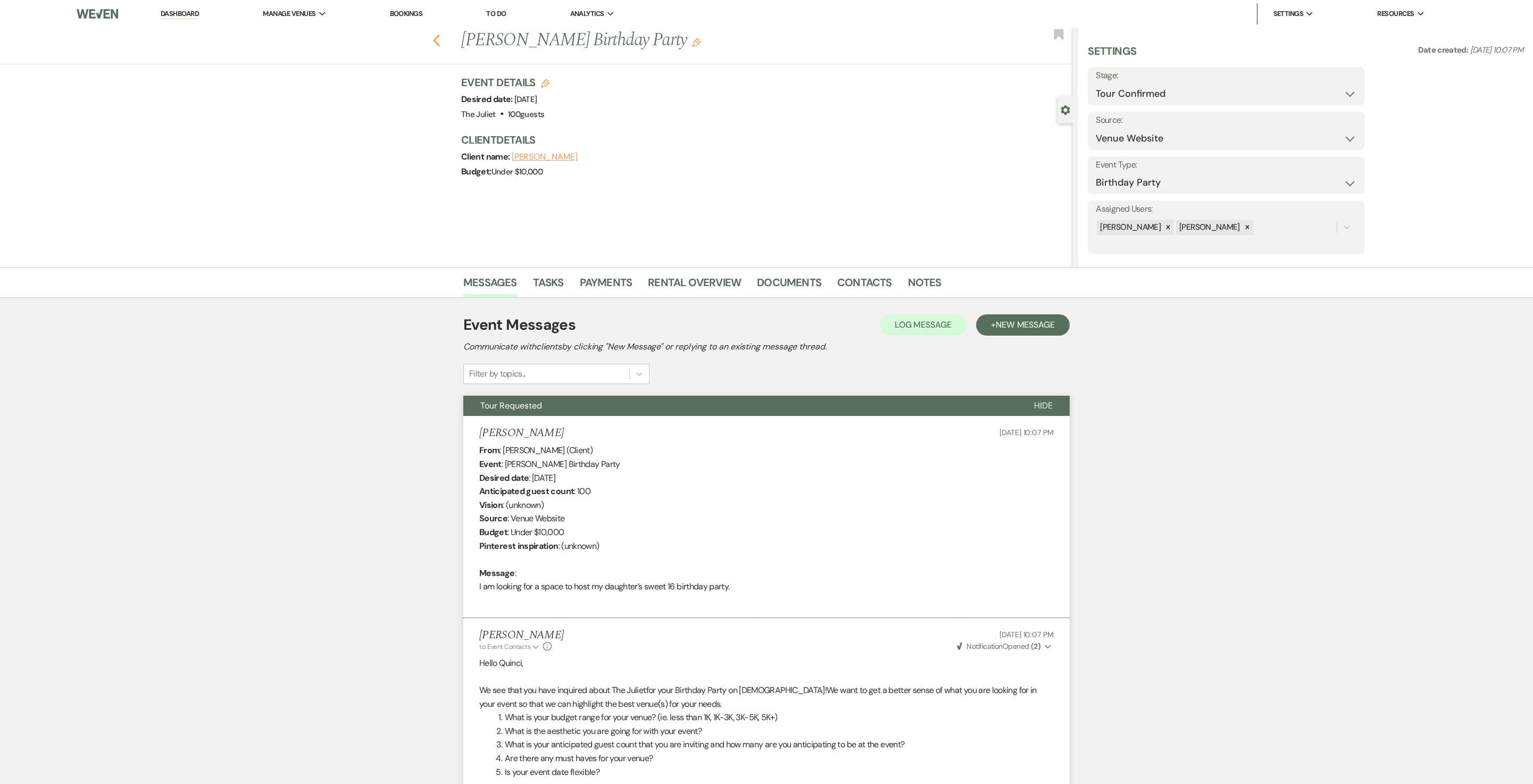
click at [440, 37] on icon "Previous" at bounding box center [436, 40] width 8 height 13
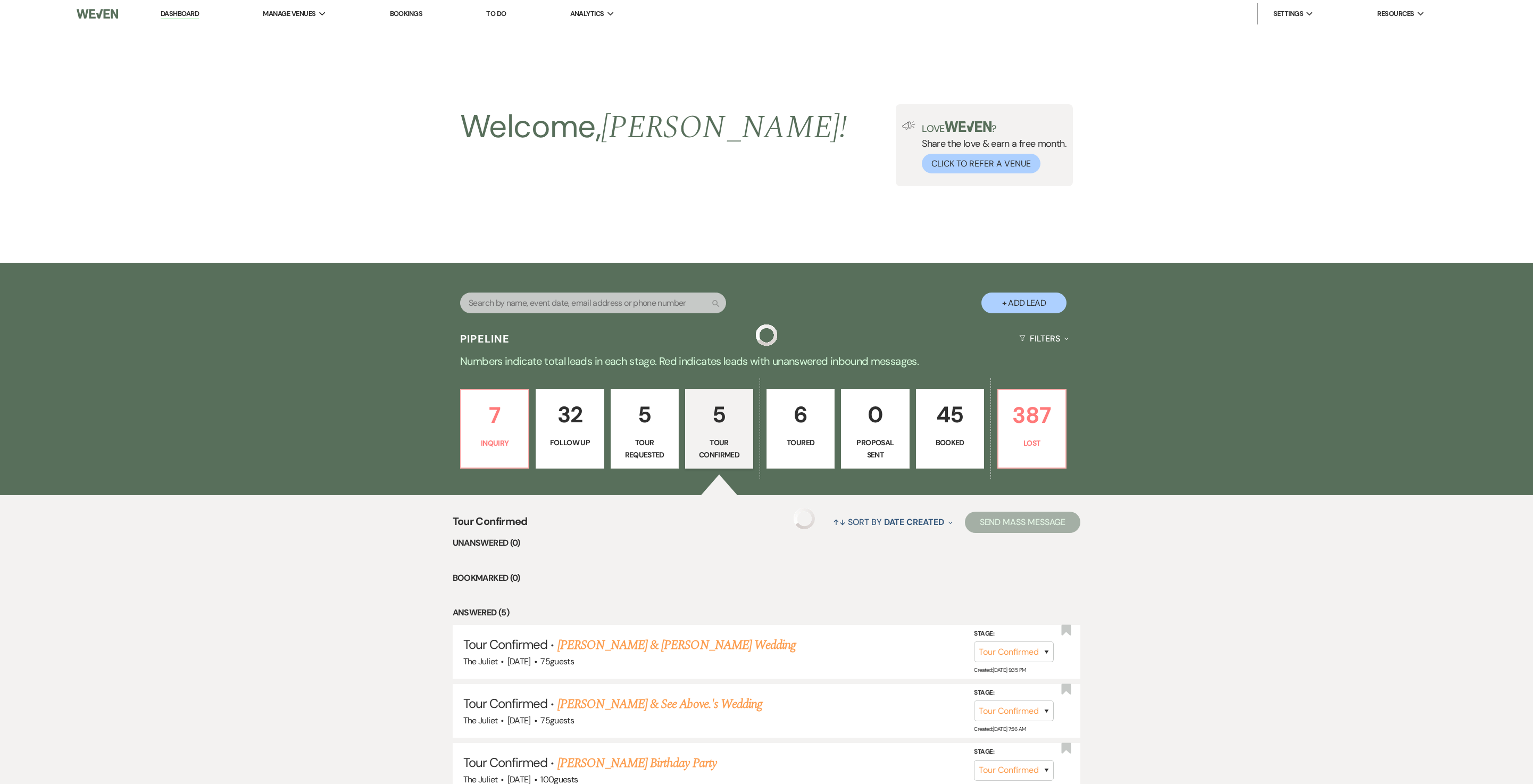
scroll to position [238, 0]
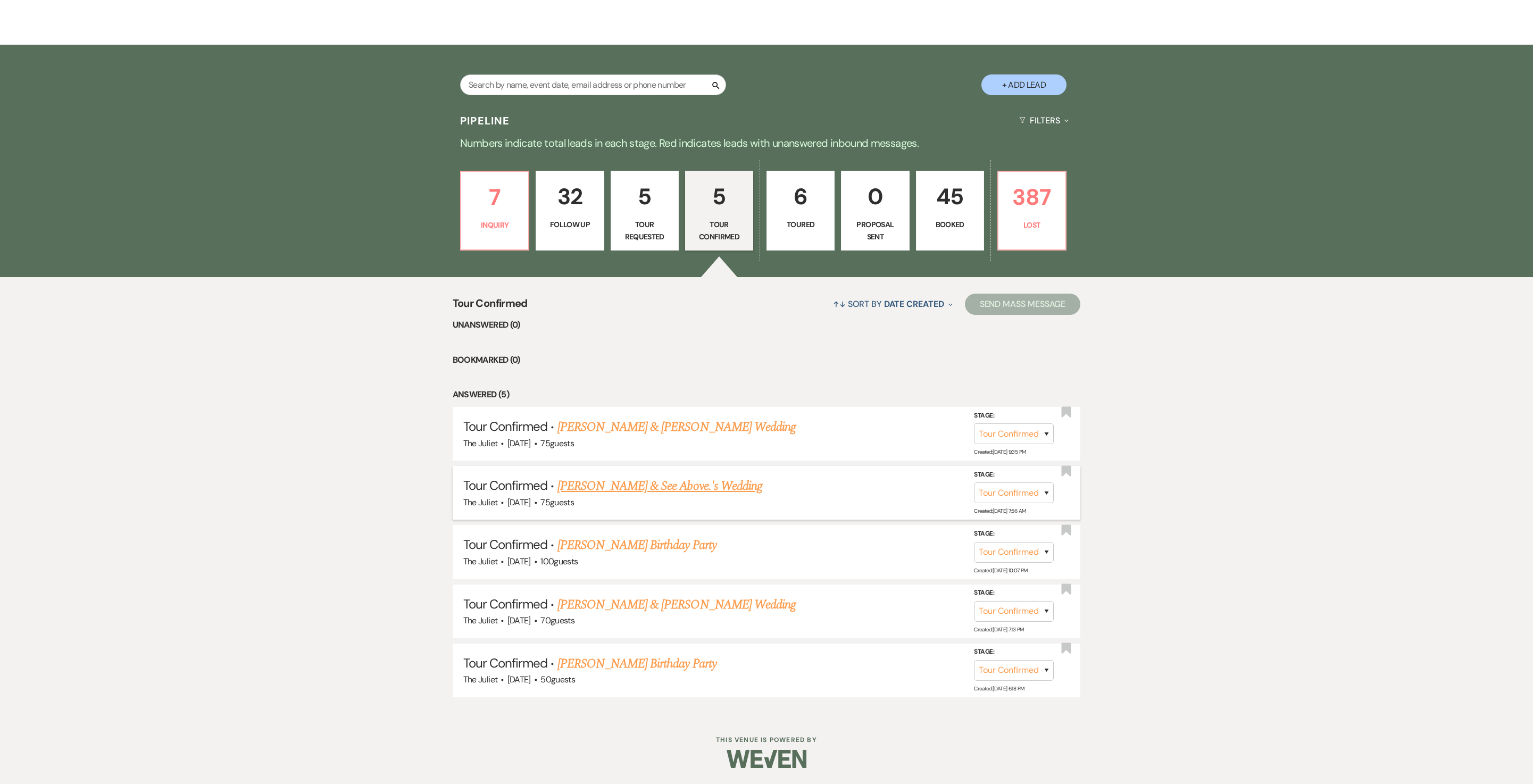
click at [609, 391] on link "[PERSON_NAME] & See Above.'s Wedding" at bounding box center [660, 486] width 205 height 19
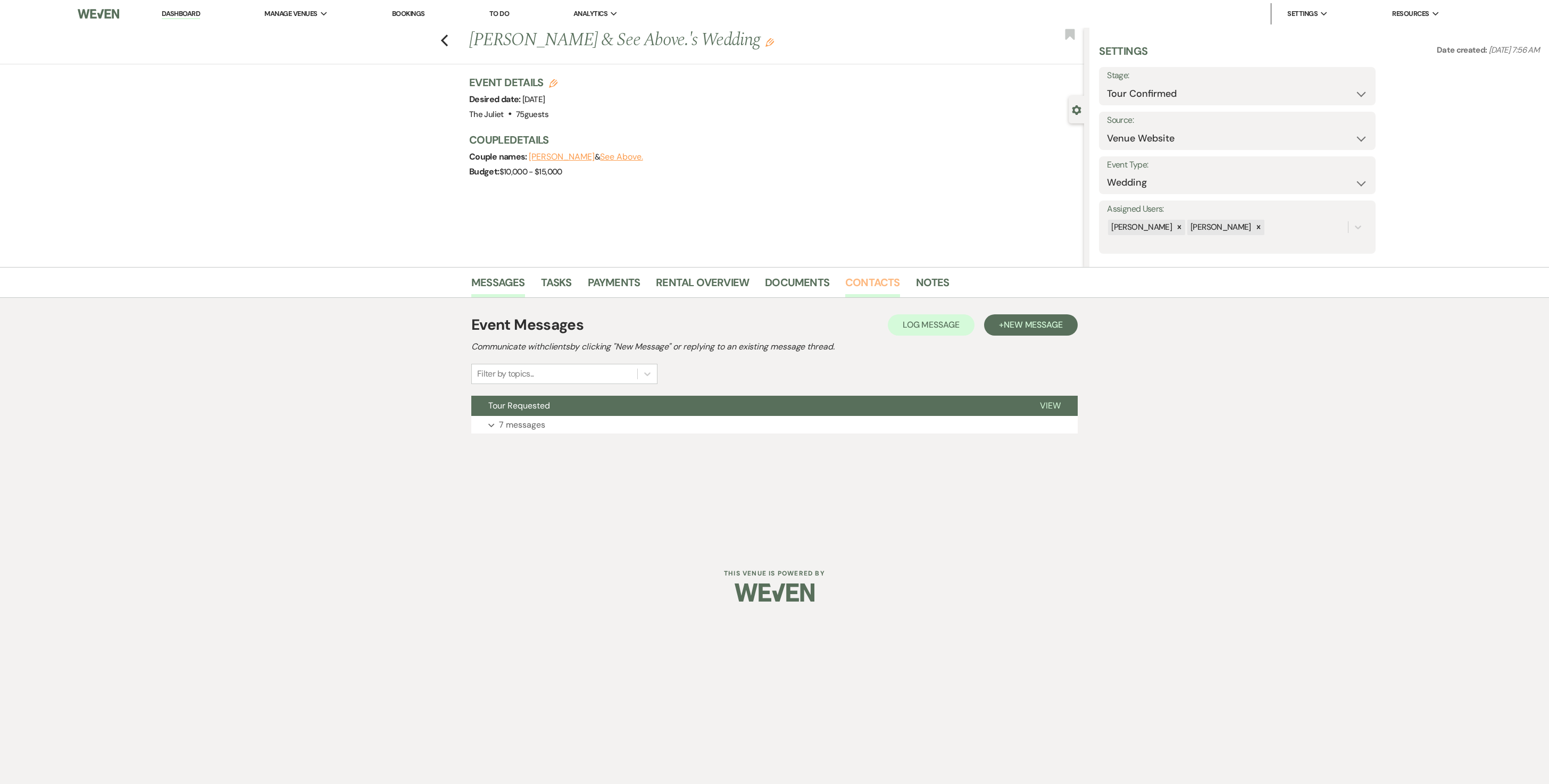
click at [766, 279] on link "Contacts" at bounding box center [873, 286] width 55 height 23
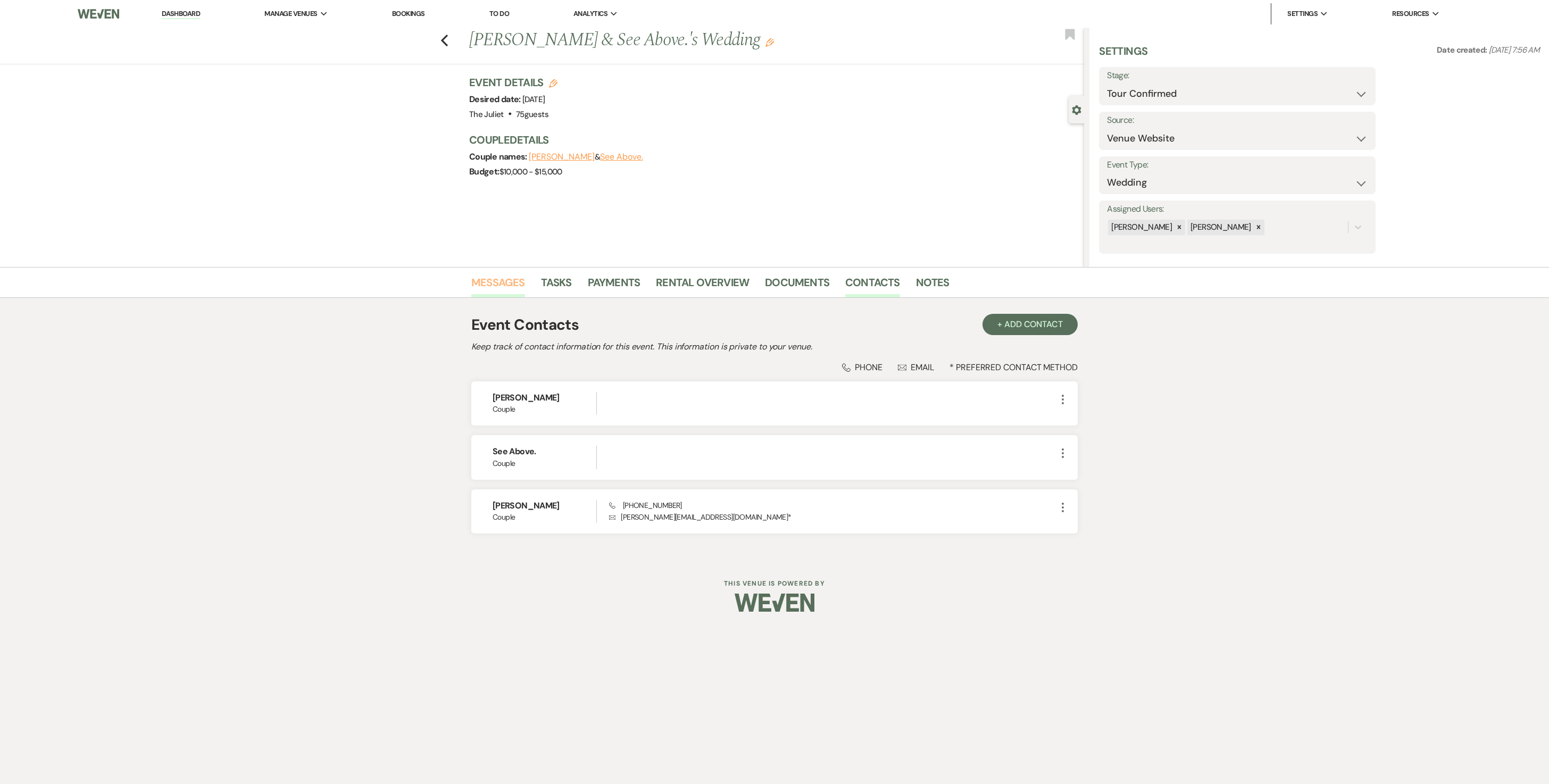
click at [506, 288] on link "Messages" at bounding box center [498, 286] width 54 height 23
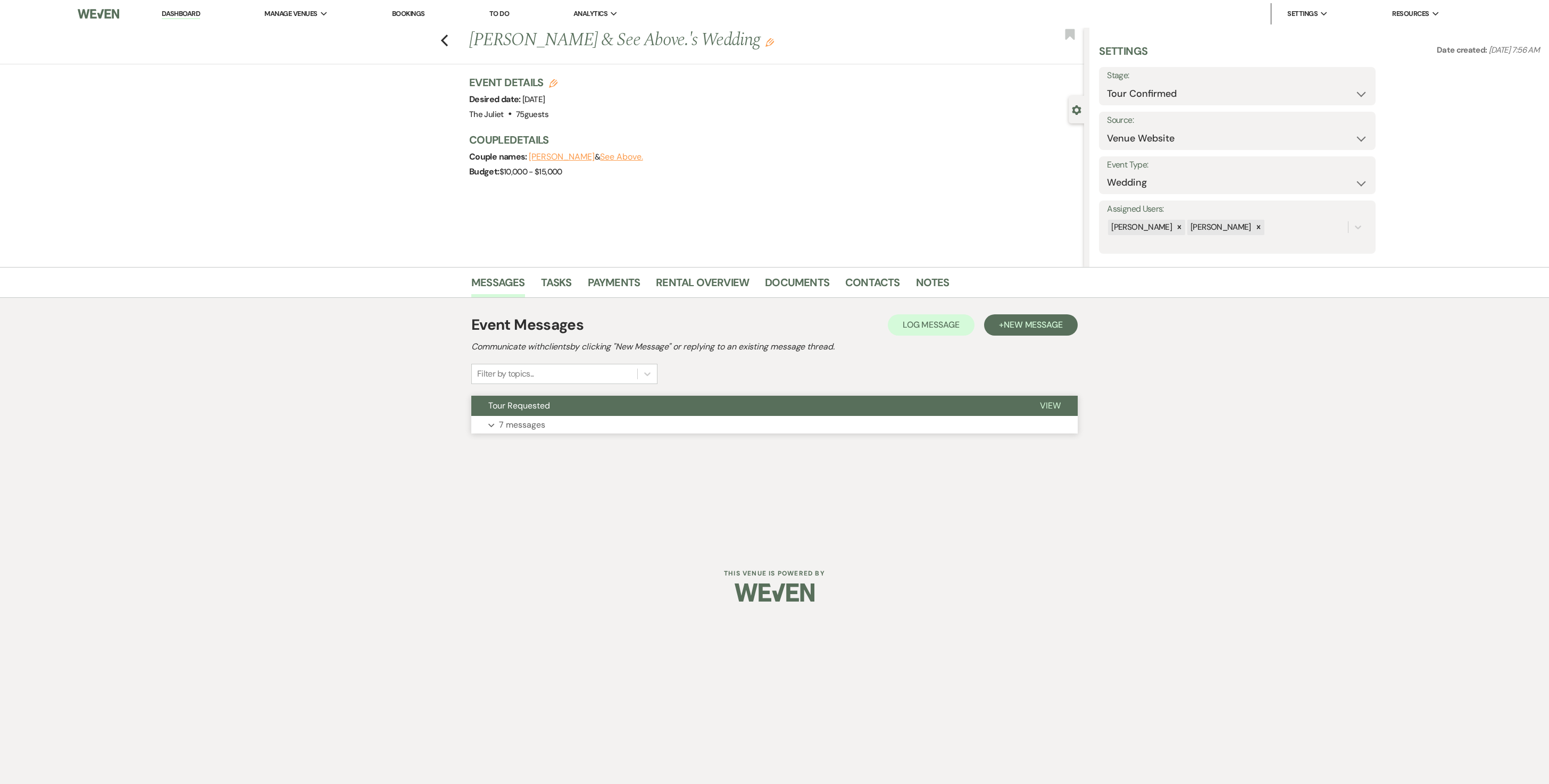
click at [529, 391] on p "7 messages" at bounding box center [522, 424] width 46 height 14
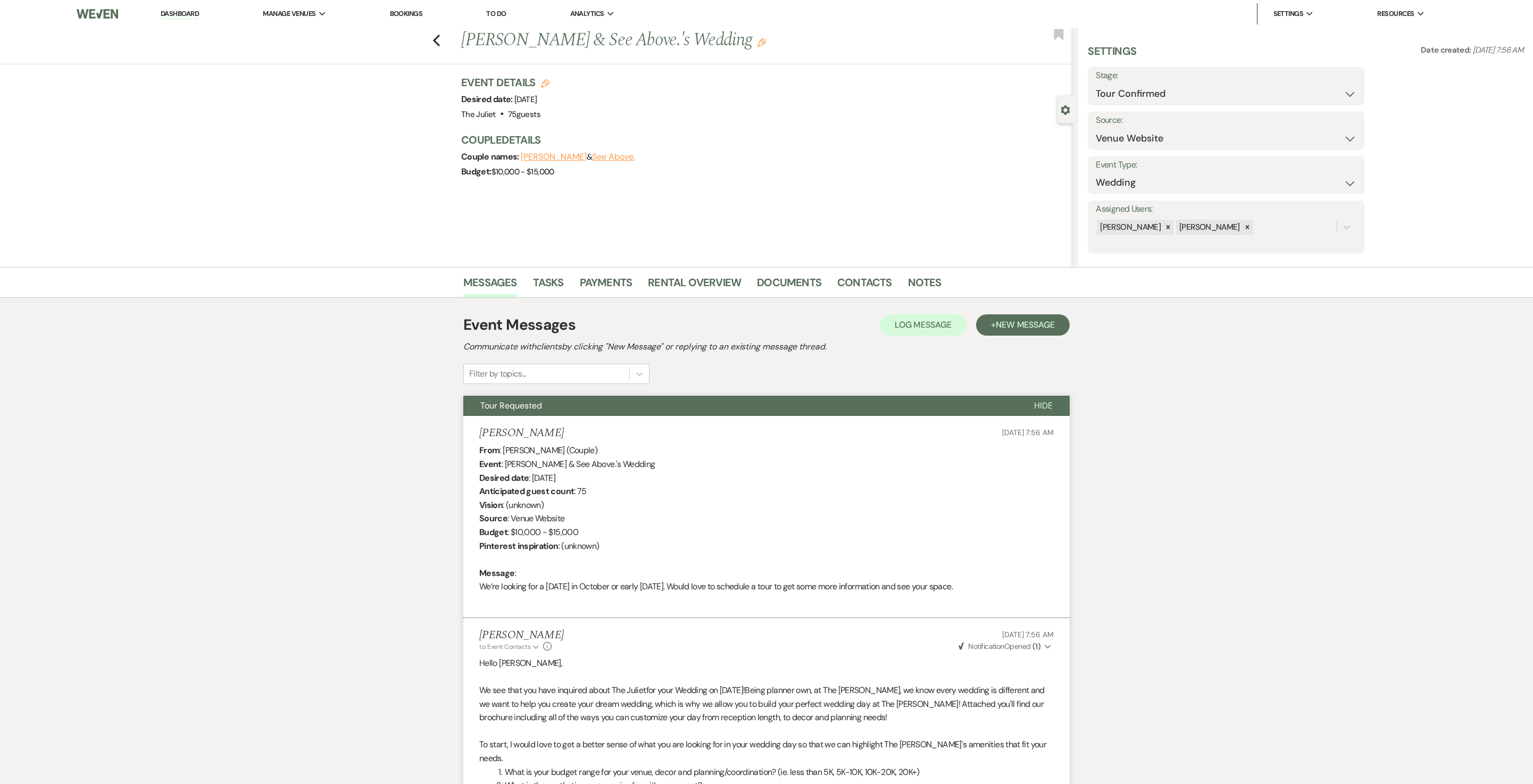
click at [438, 39] on div "Previous Ryan Bouvier & See Above.'s Wedding Edit Bookmark" at bounding box center [533, 46] width 1078 height 37
click at [440, 39] on use "button" at bounding box center [437, 40] width 7 height 11
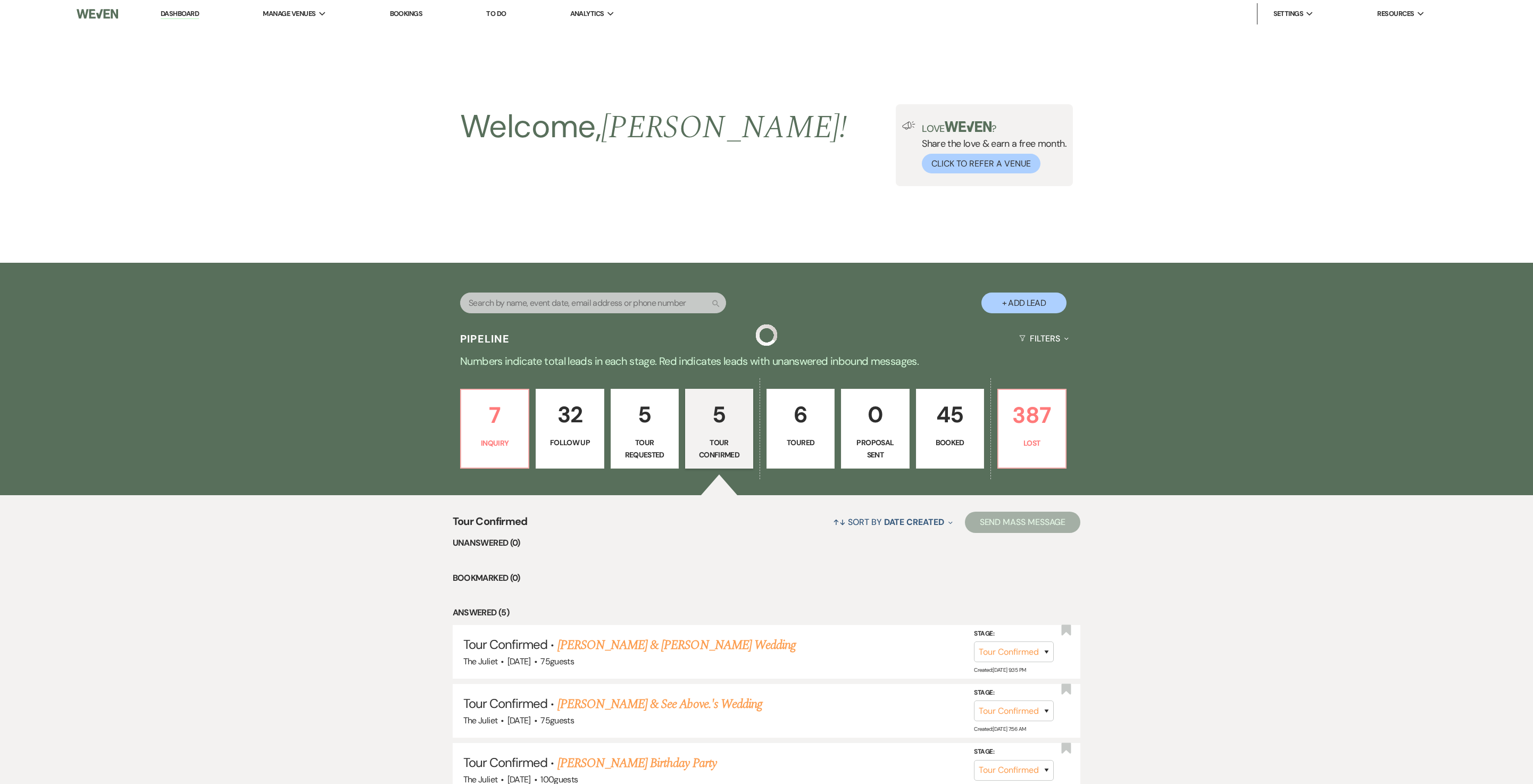
scroll to position [238, 0]
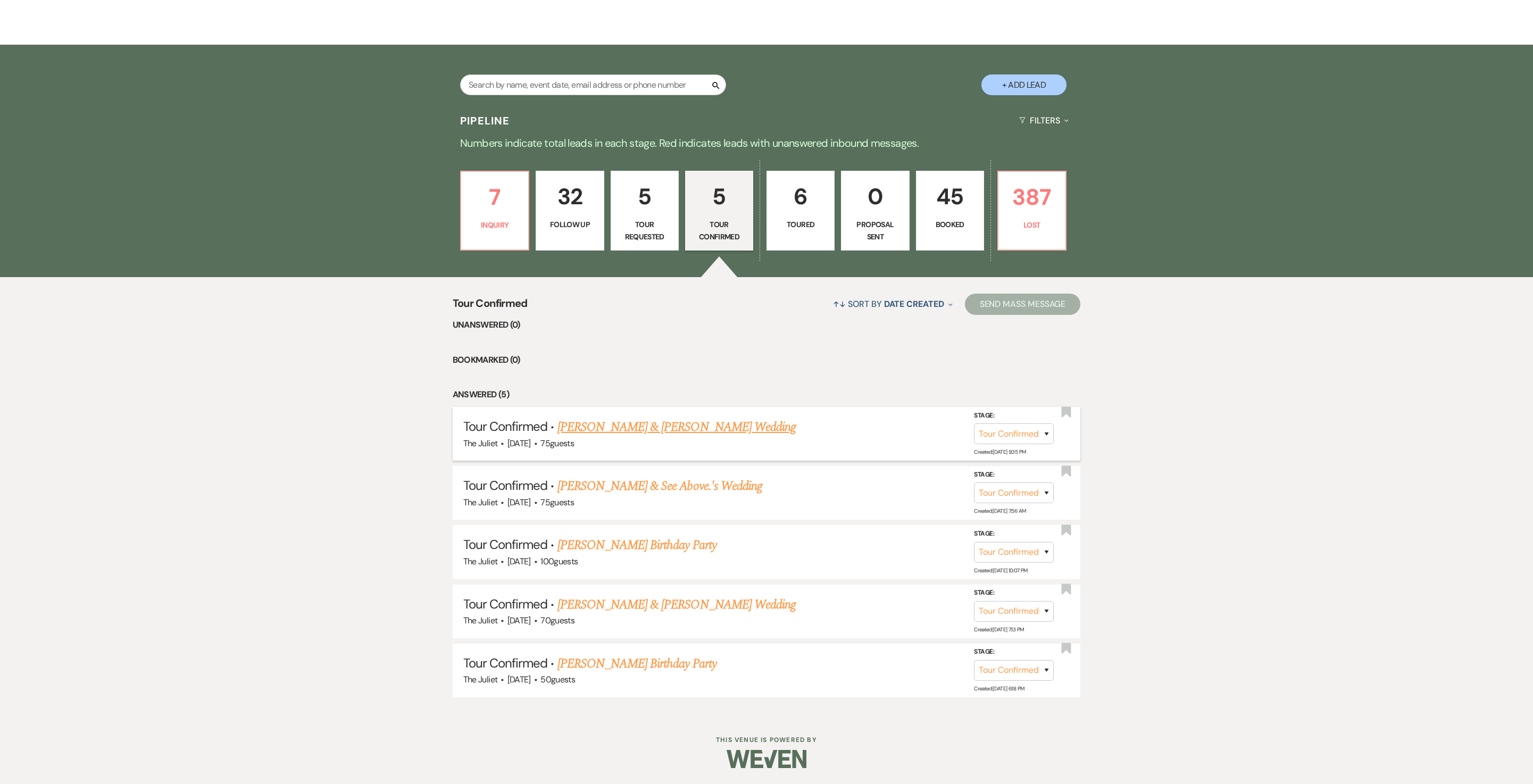
click at [685, 391] on link "[PERSON_NAME] & [PERSON_NAME] Wedding" at bounding box center [677, 427] width 238 height 19
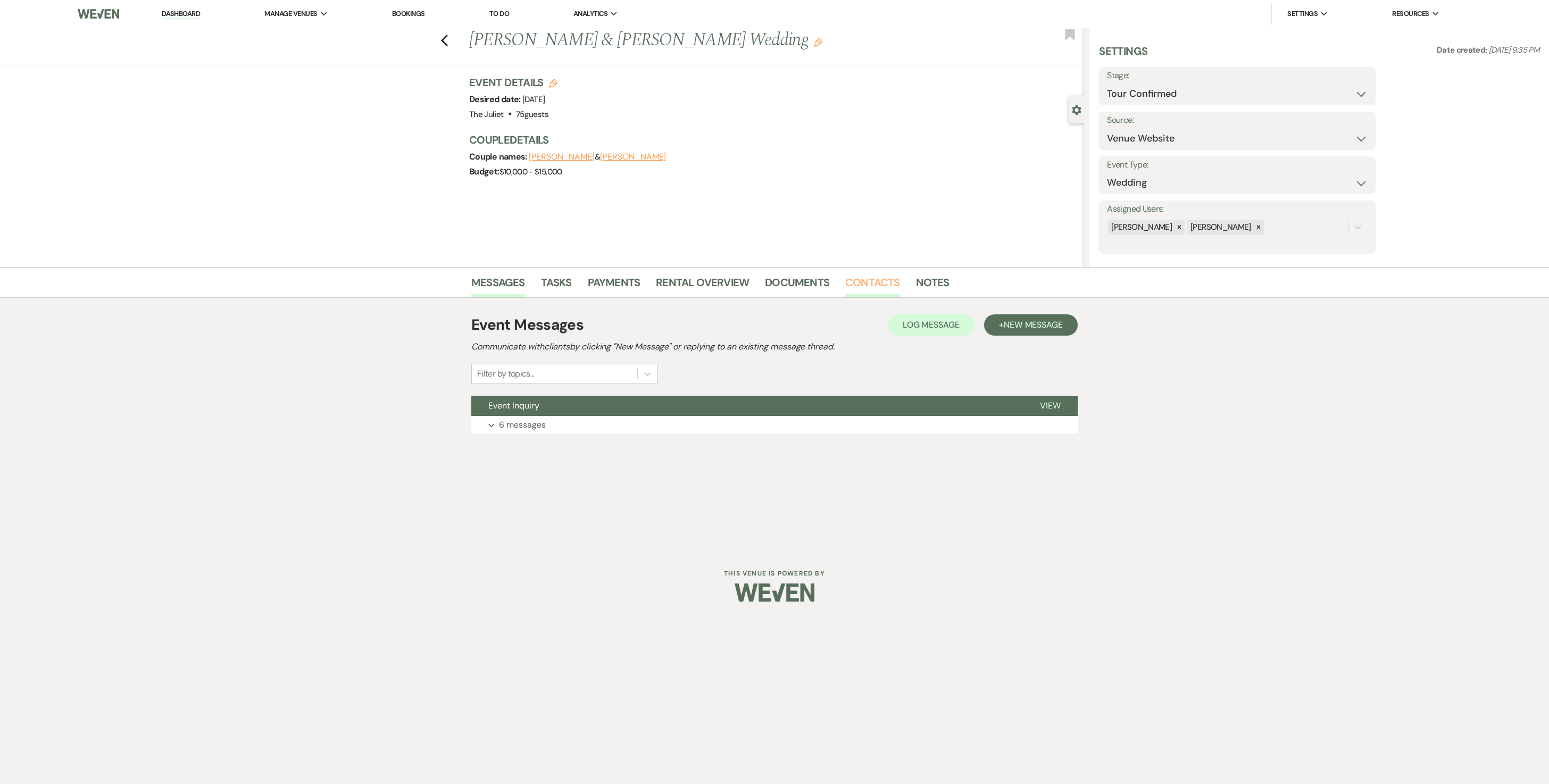
click at [766, 279] on link "Contacts" at bounding box center [873, 286] width 55 height 23
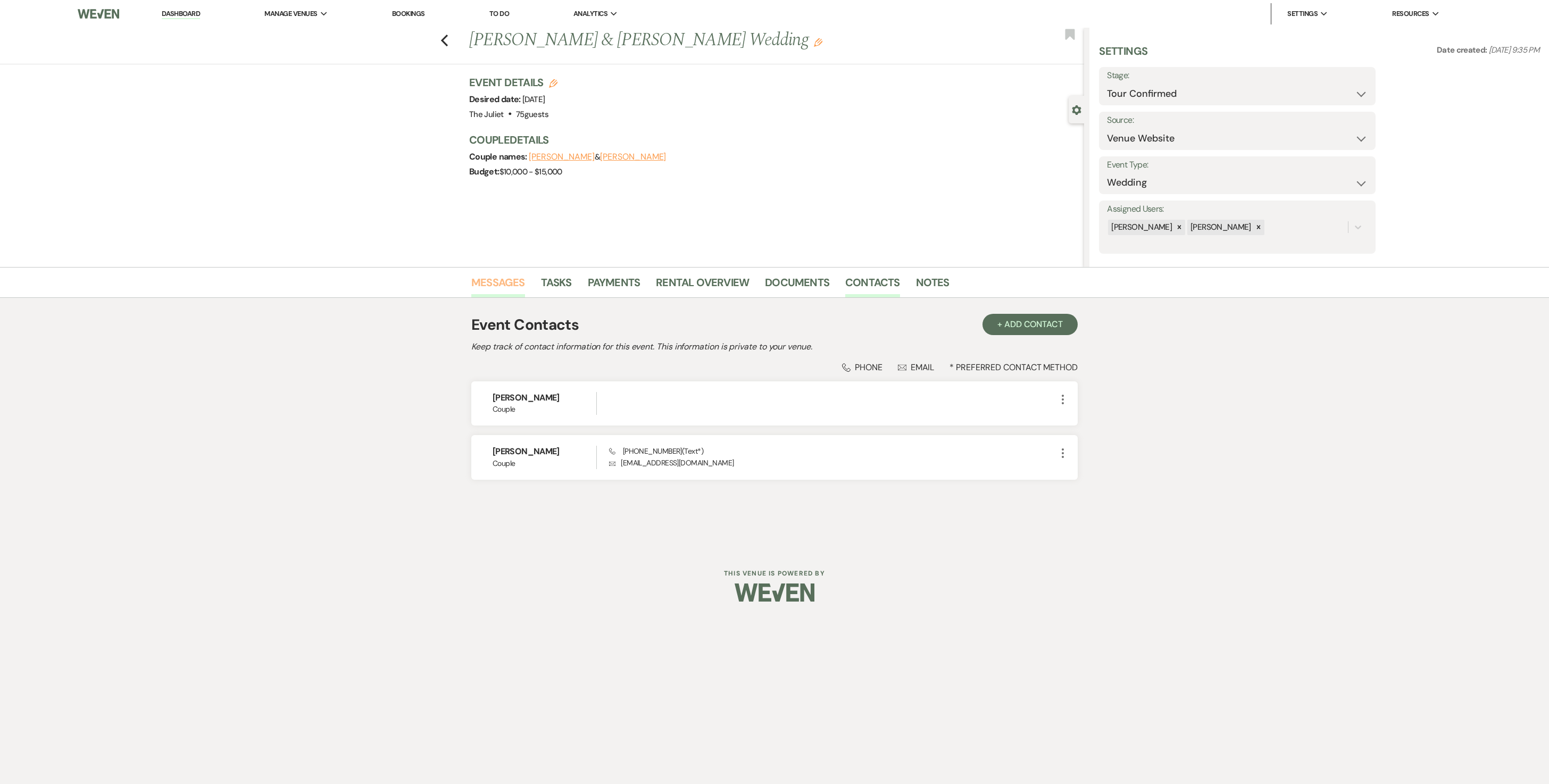
click at [511, 286] on link "Messages" at bounding box center [498, 286] width 54 height 23
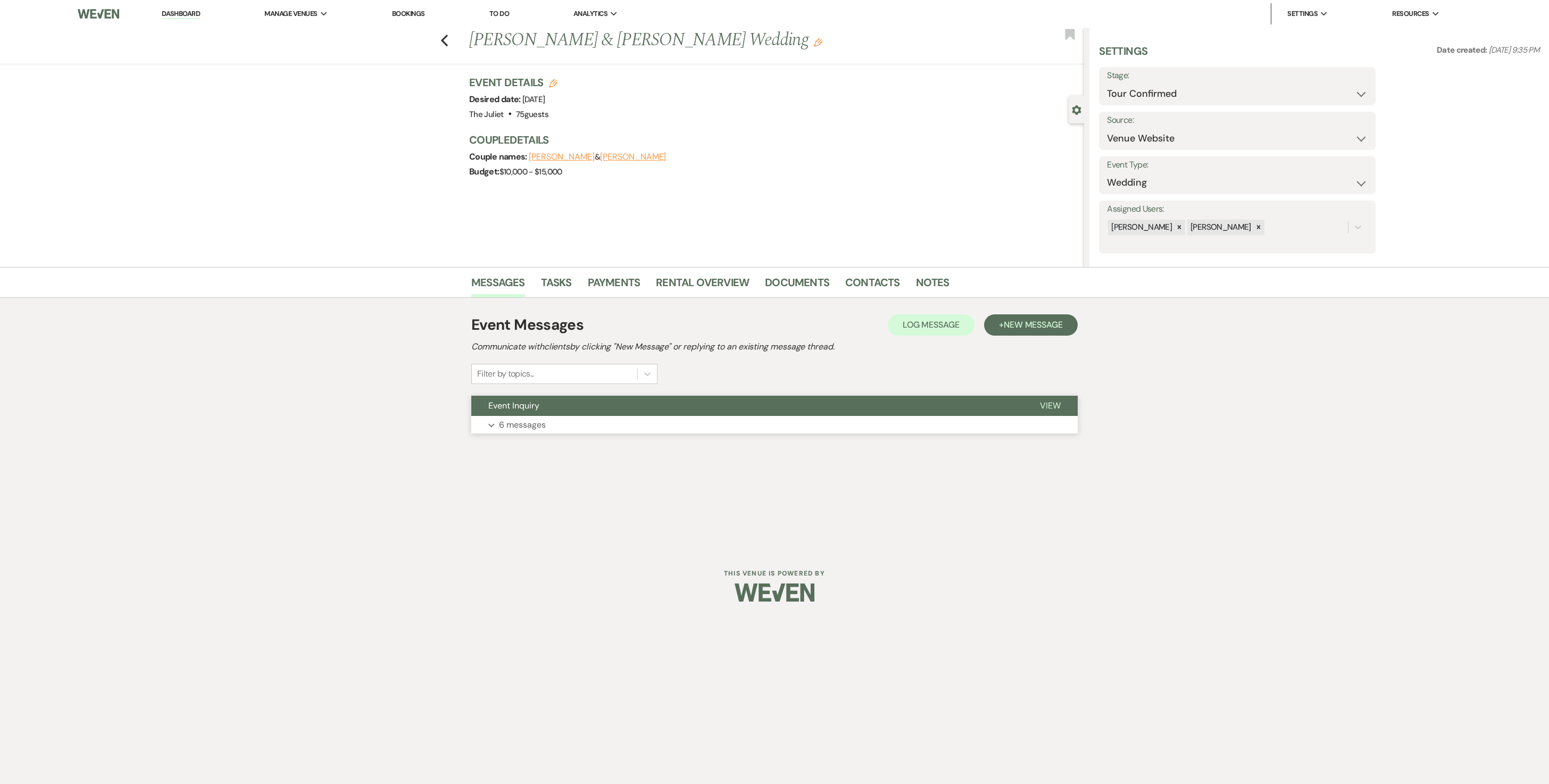
click at [524, 391] on p "6 messages" at bounding box center [523, 424] width 47 height 14
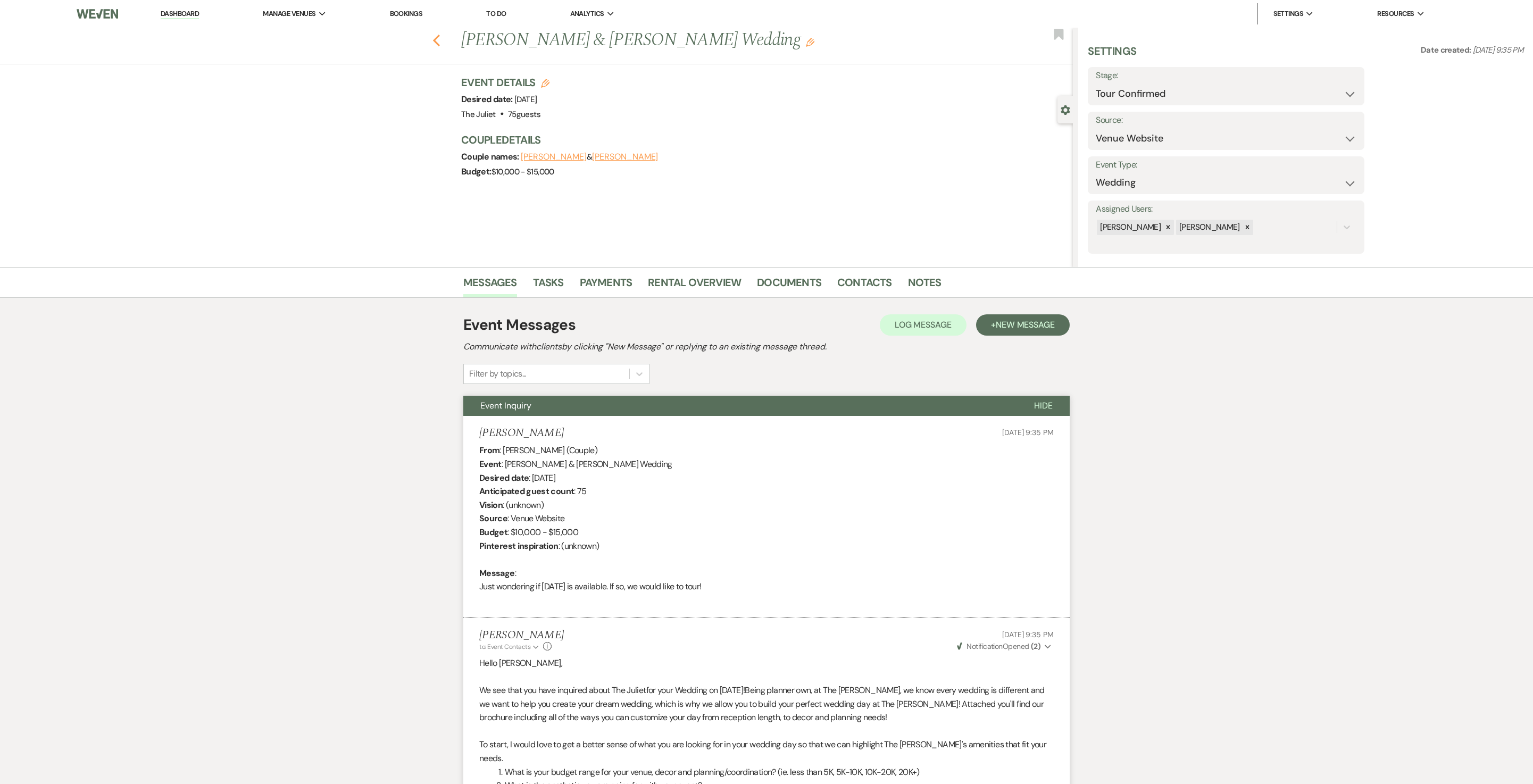
click at [440, 37] on icon "Previous" at bounding box center [436, 40] width 8 height 13
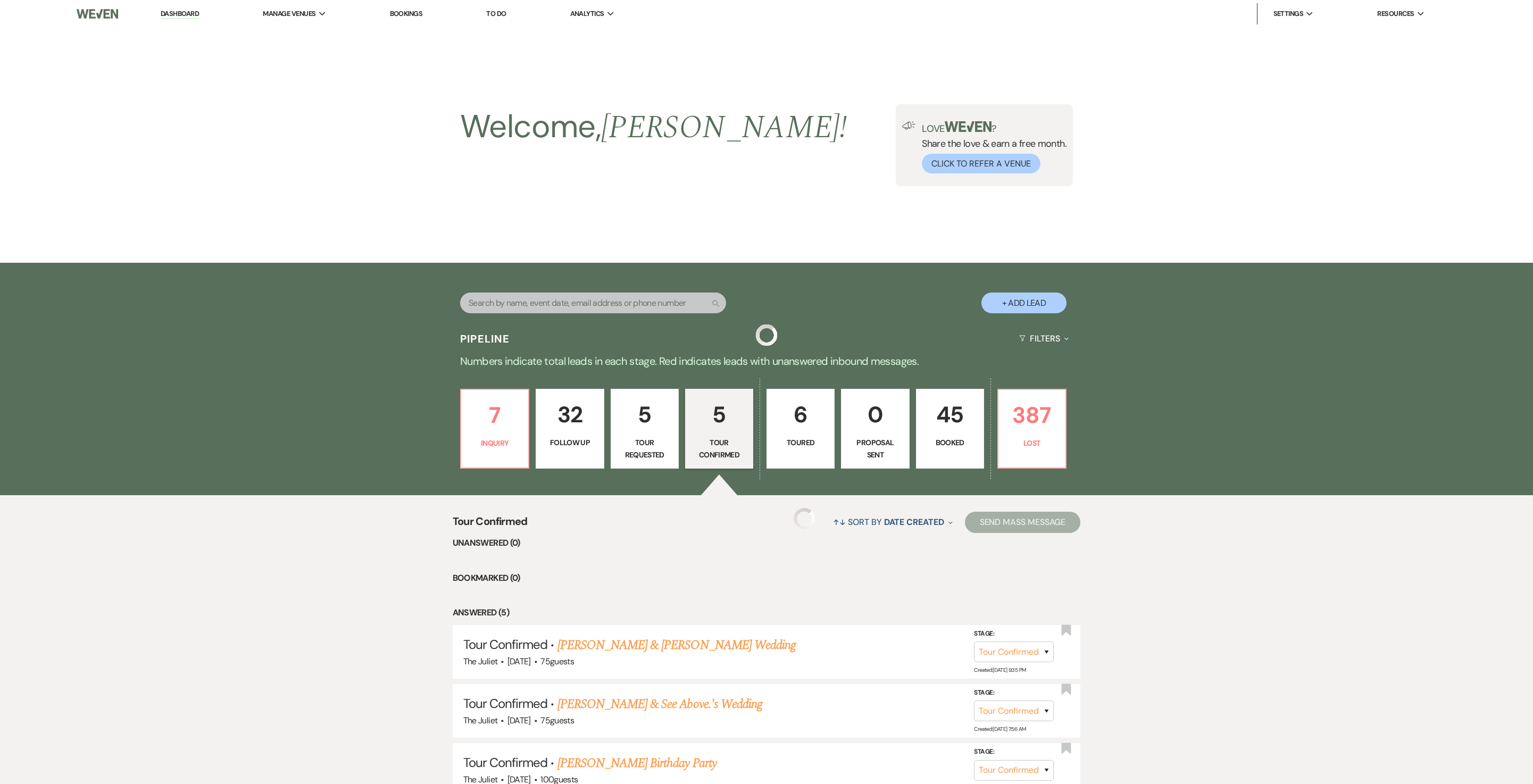
scroll to position [238, 0]
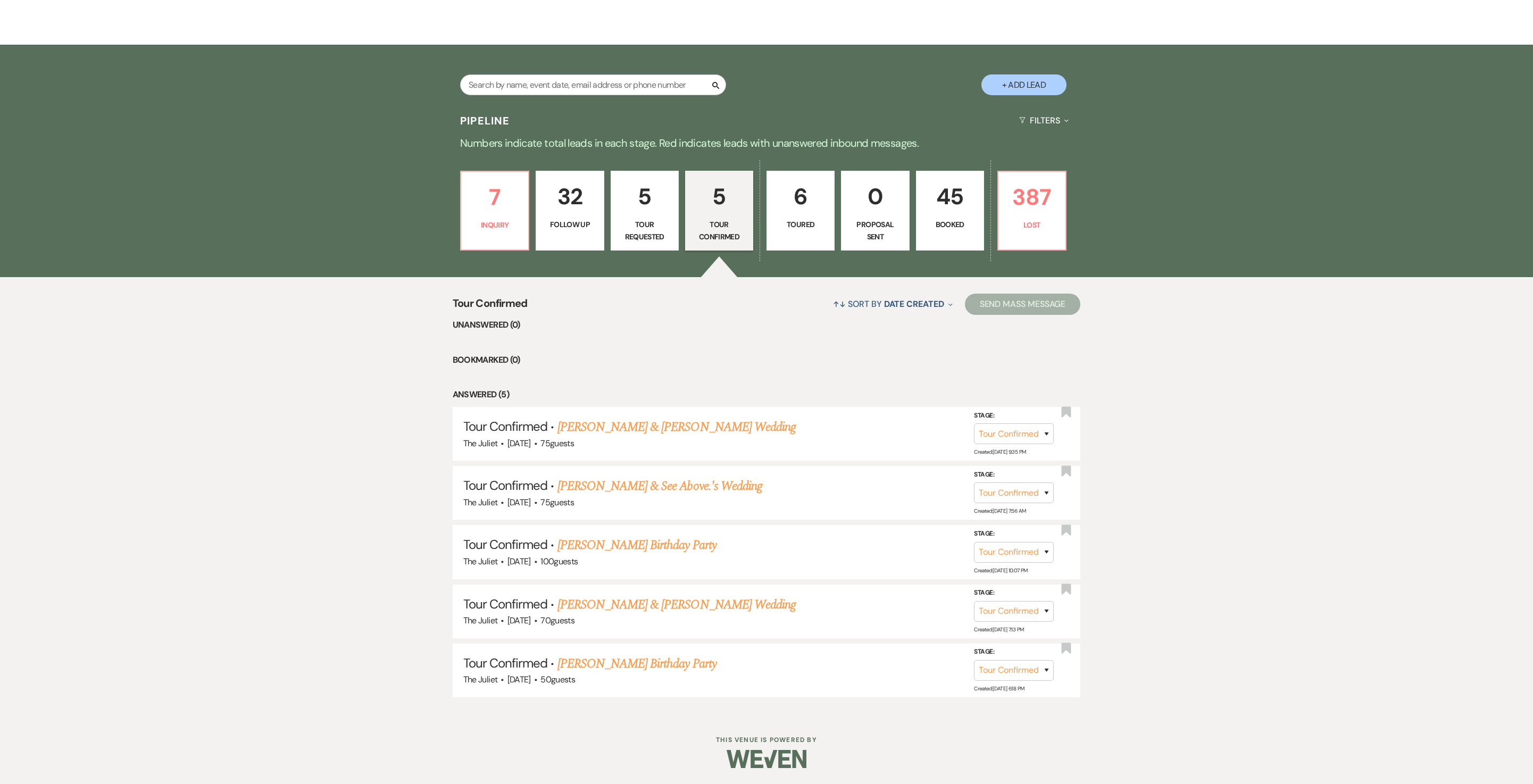
click at [634, 219] on p "Tour Requested" at bounding box center [645, 231] width 54 height 24
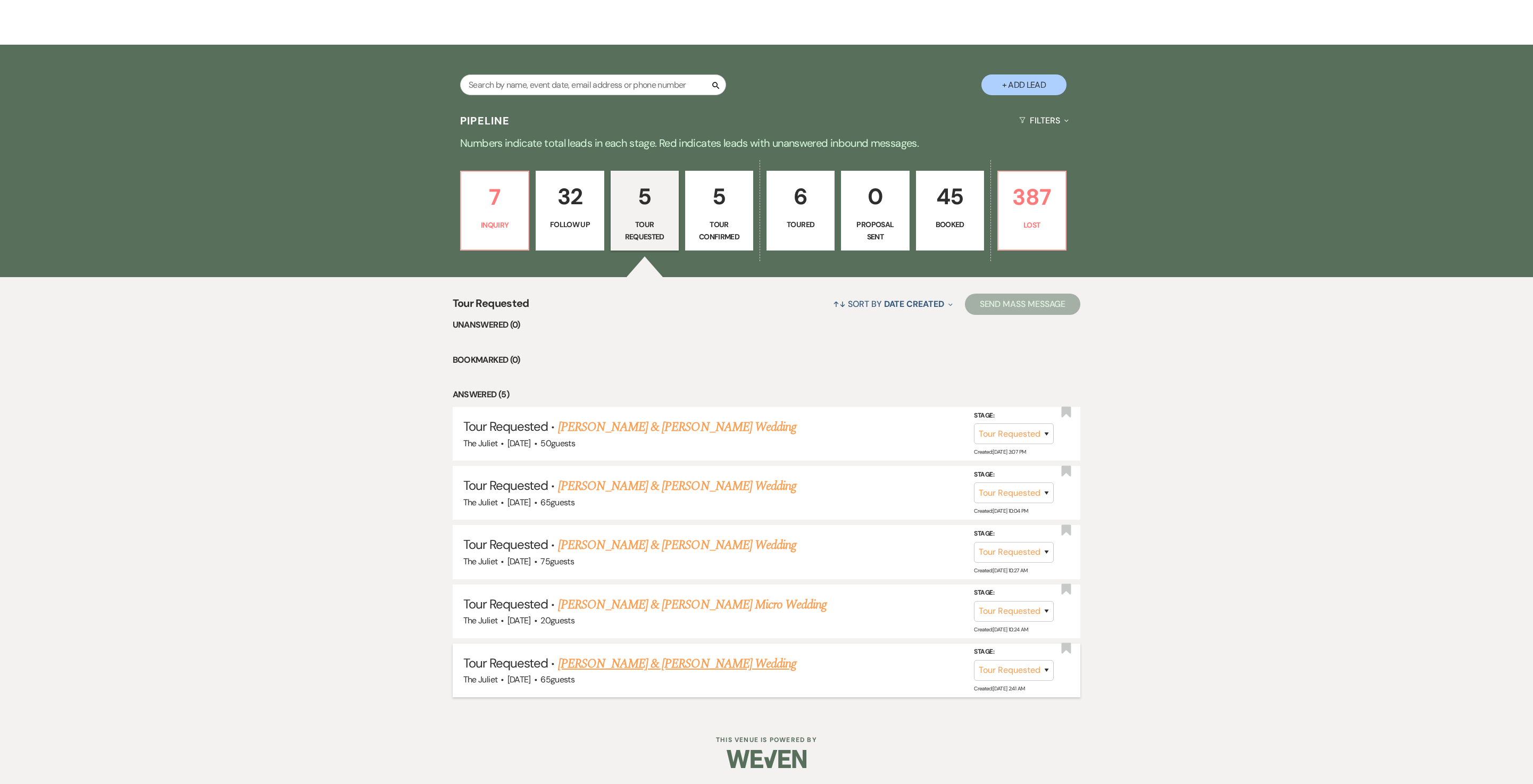
click at [659, 391] on link "Mark Murray & Belinda Harrison's Wedding" at bounding box center [677, 664] width 238 height 19
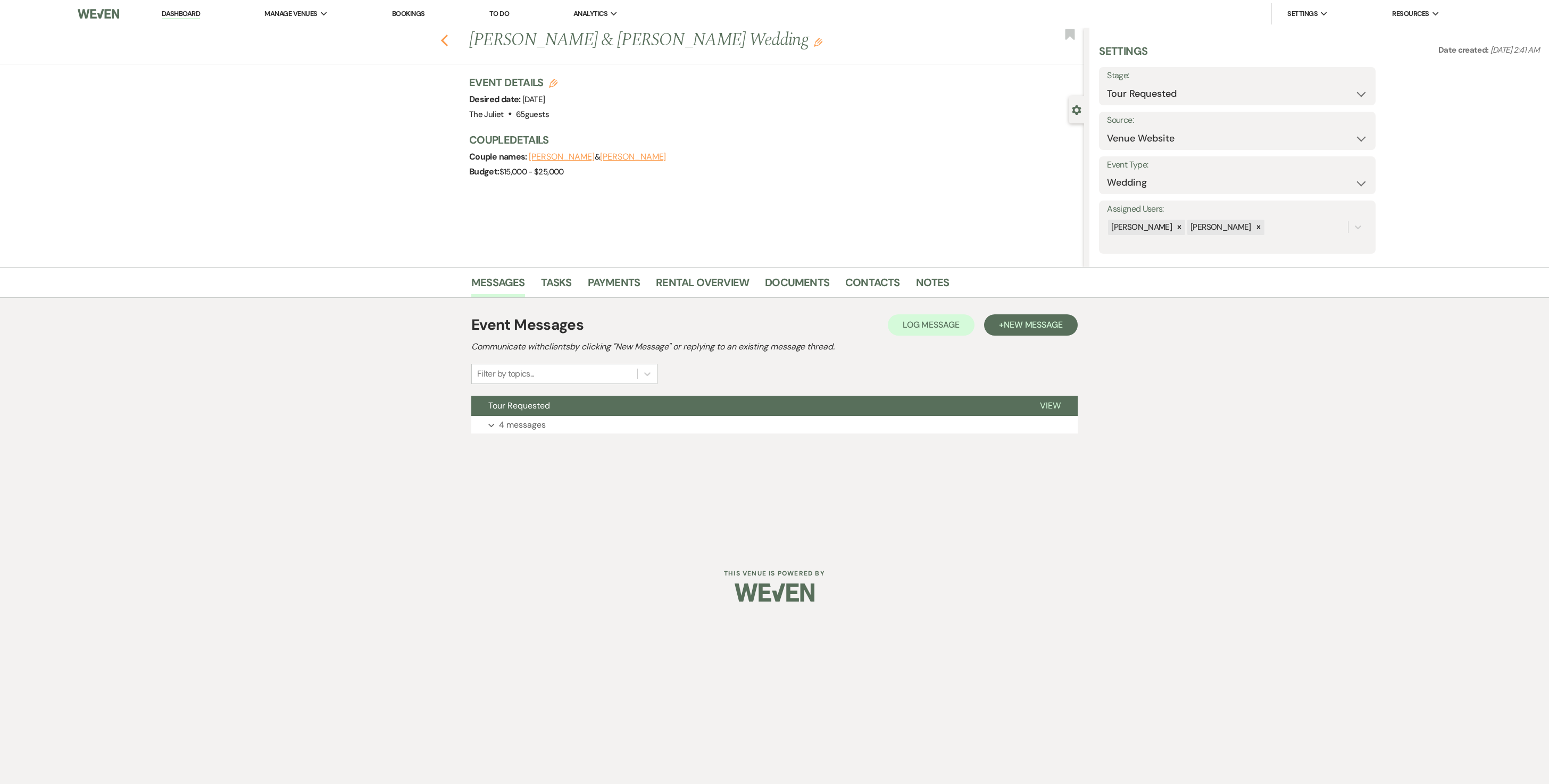
click at [444, 46] on icon "Previous" at bounding box center [444, 40] width 8 height 13
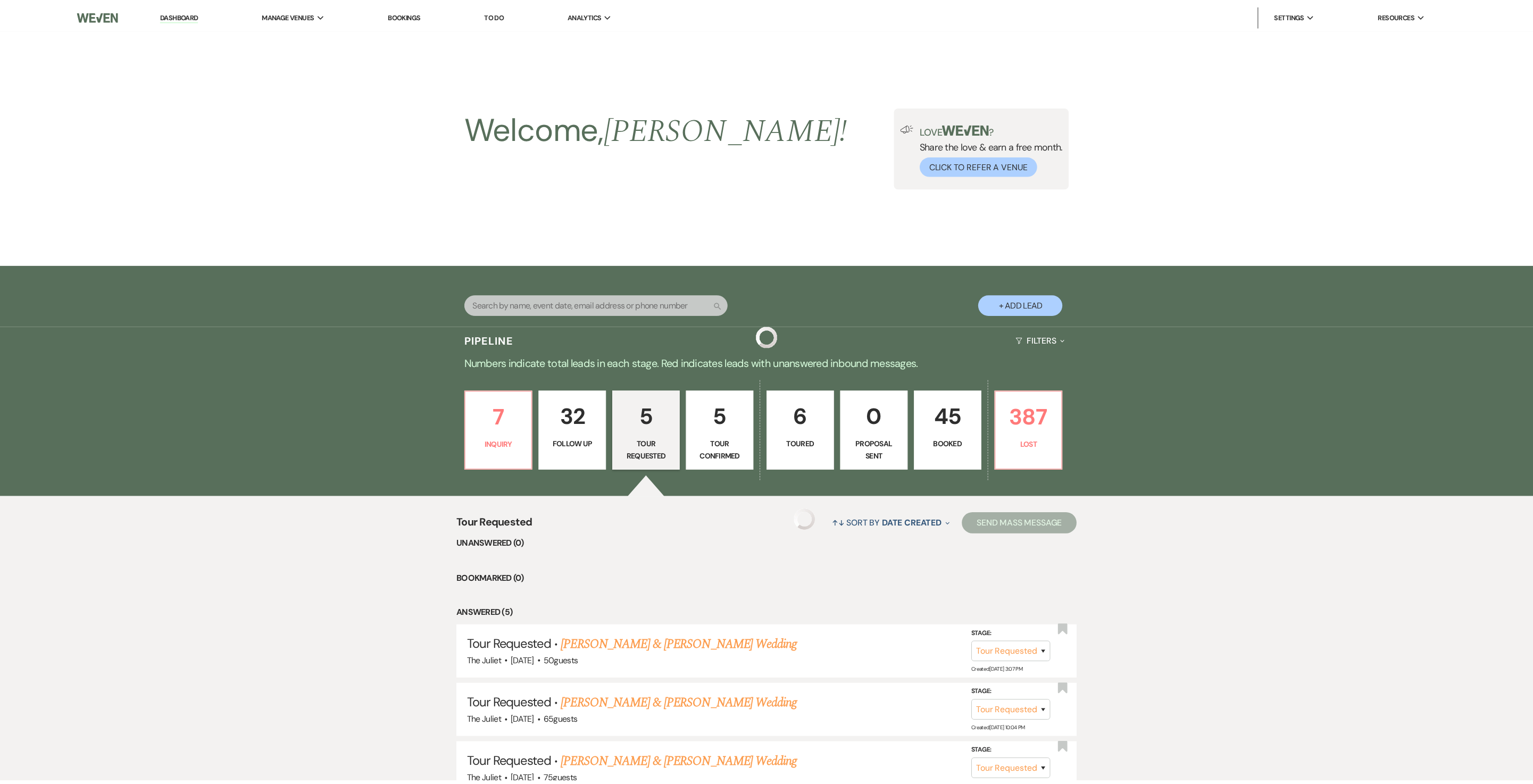
scroll to position [238, 0]
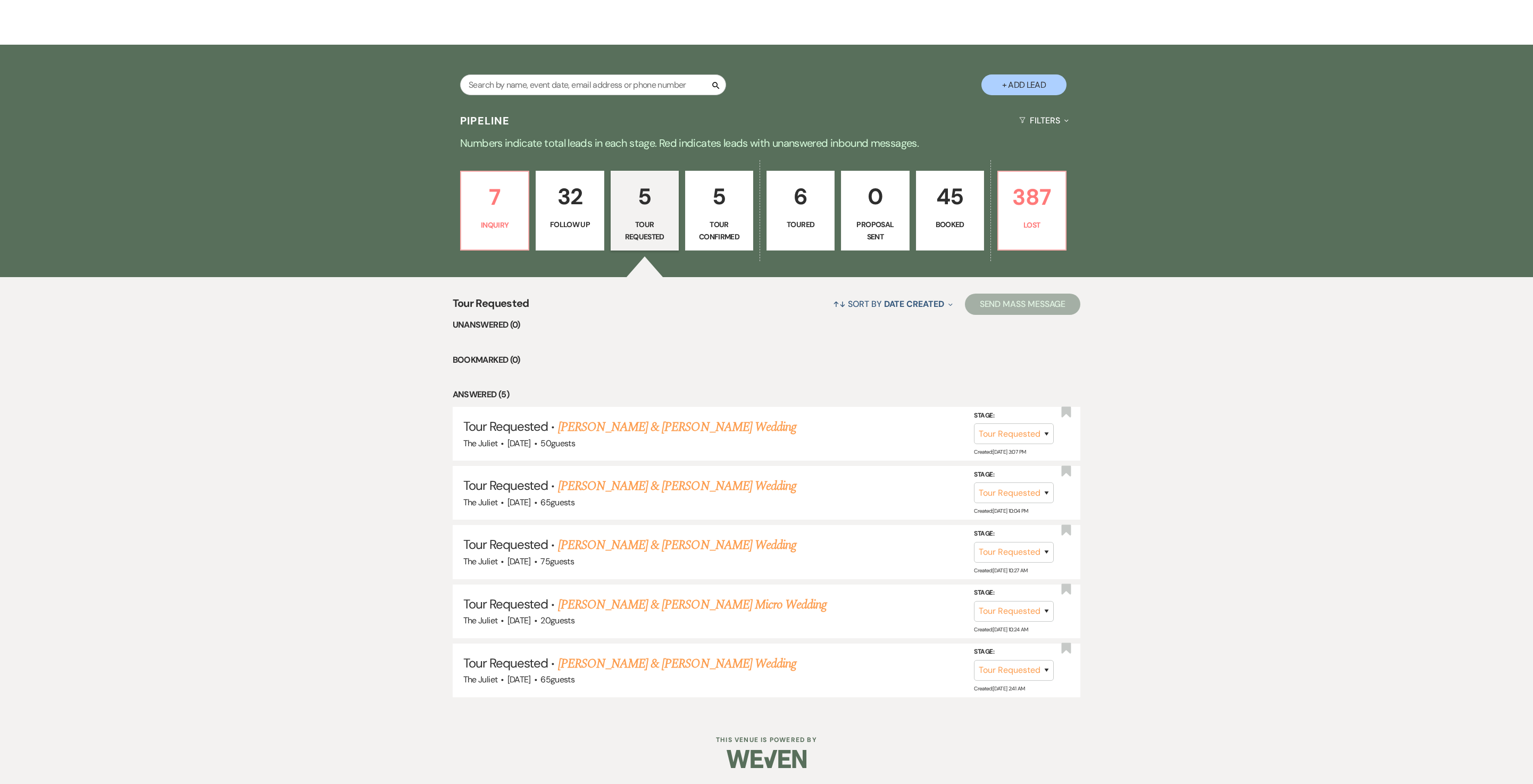
click at [722, 219] on p "Tour Confirmed" at bounding box center [719, 231] width 54 height 24
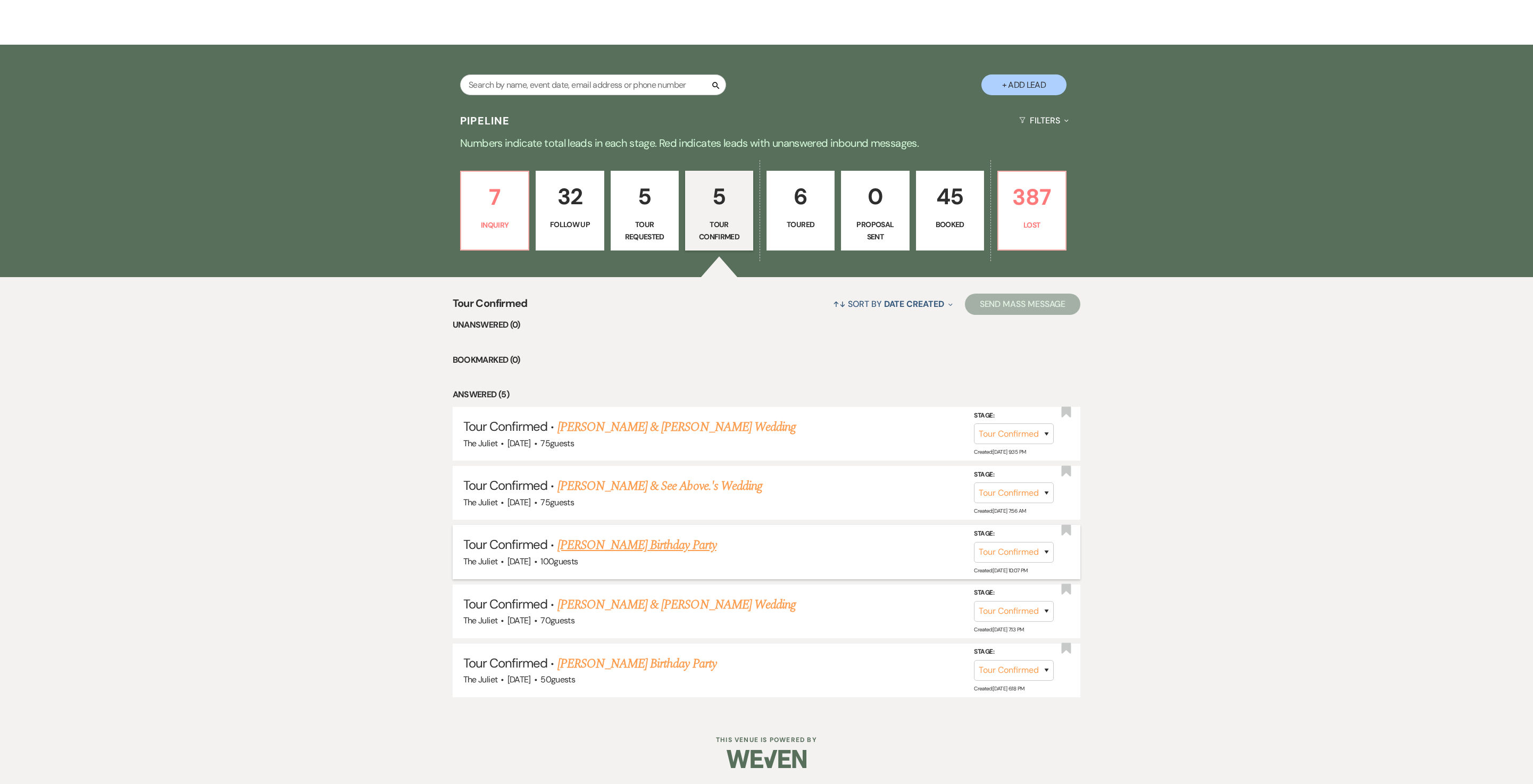
click at [636, 391] on link "[PERSON_NAME] Birthday Party" at bounding box center [637, 545] width 159 height 19
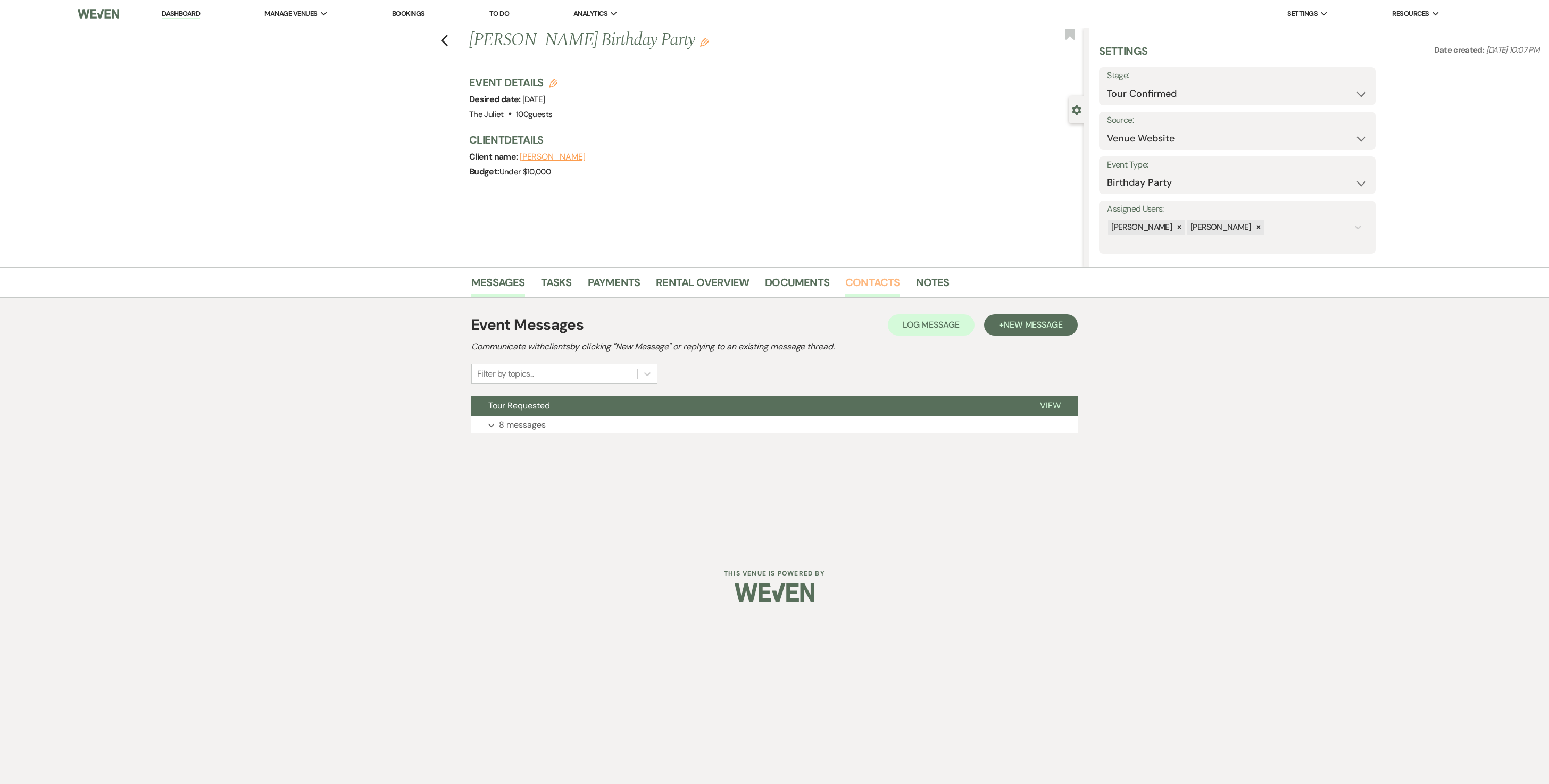
click at [766, 284] on link "Contacts" at bounding box center [873, 286] width 55 height 23
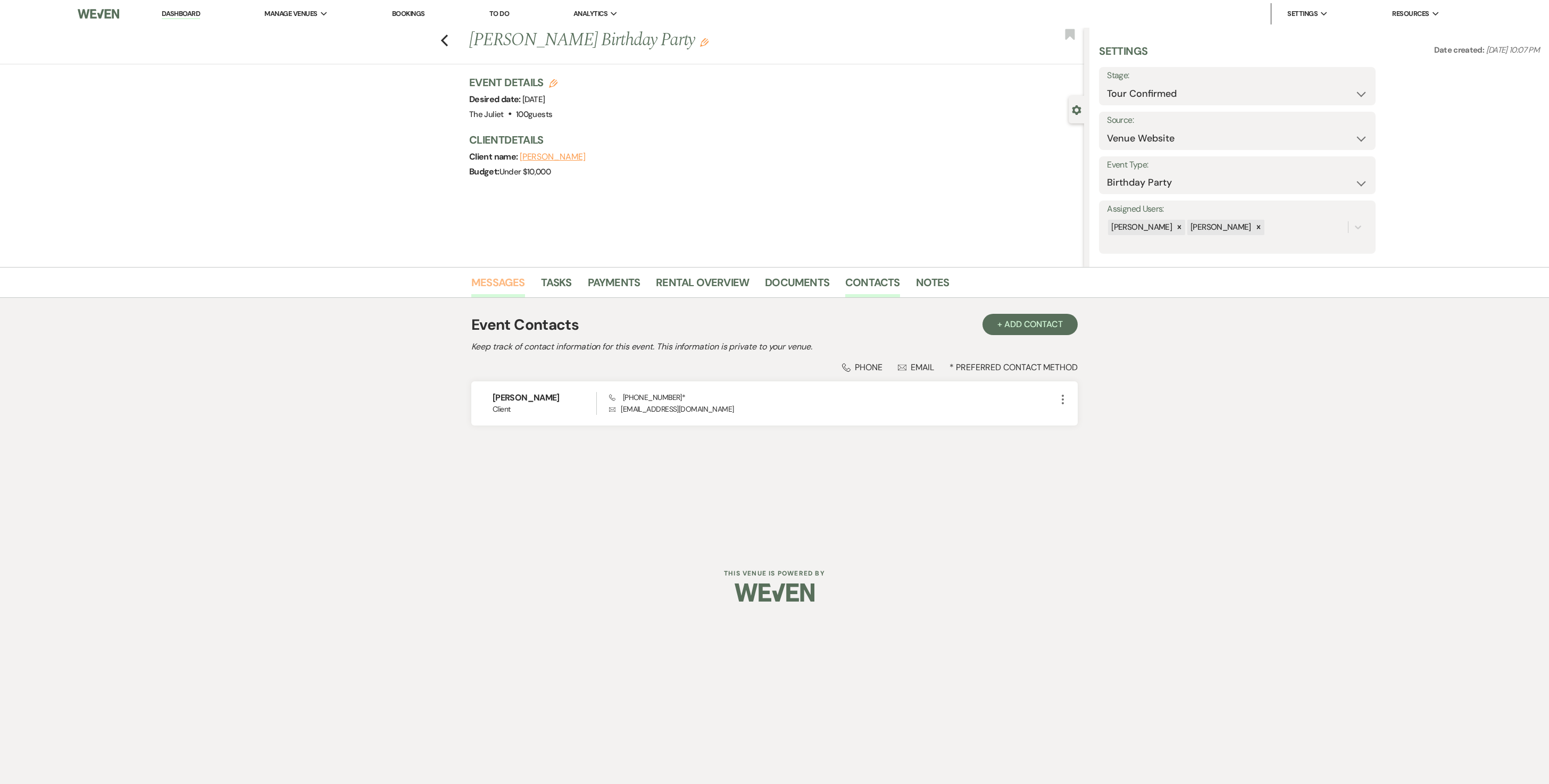
click at [491, 283] on link "Messages" at bounding box center [498, 286] width 54 height 23
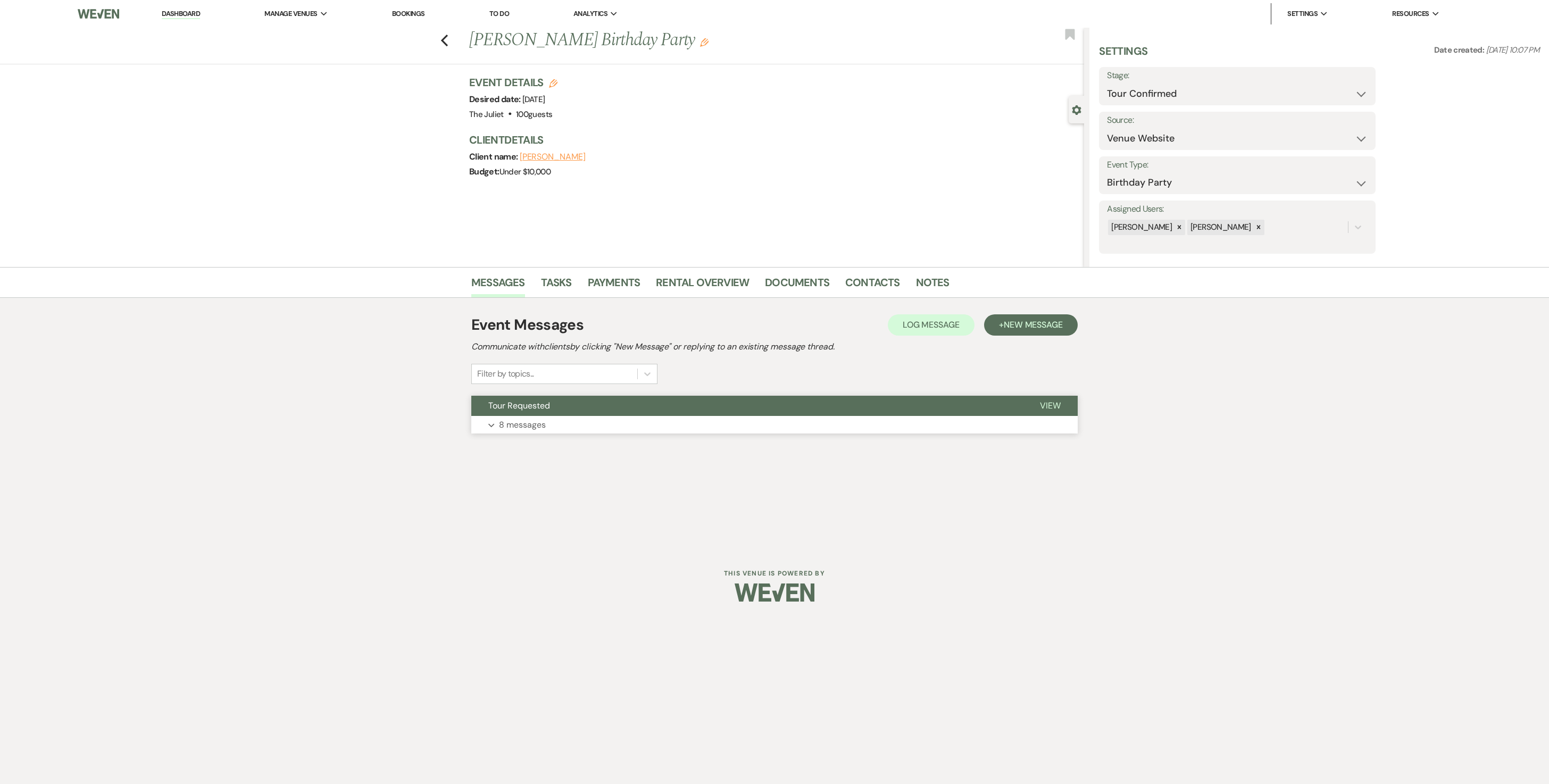
click at [530, 391] on p "8 messages" at bounding box center [523, 424] width 47 height 14
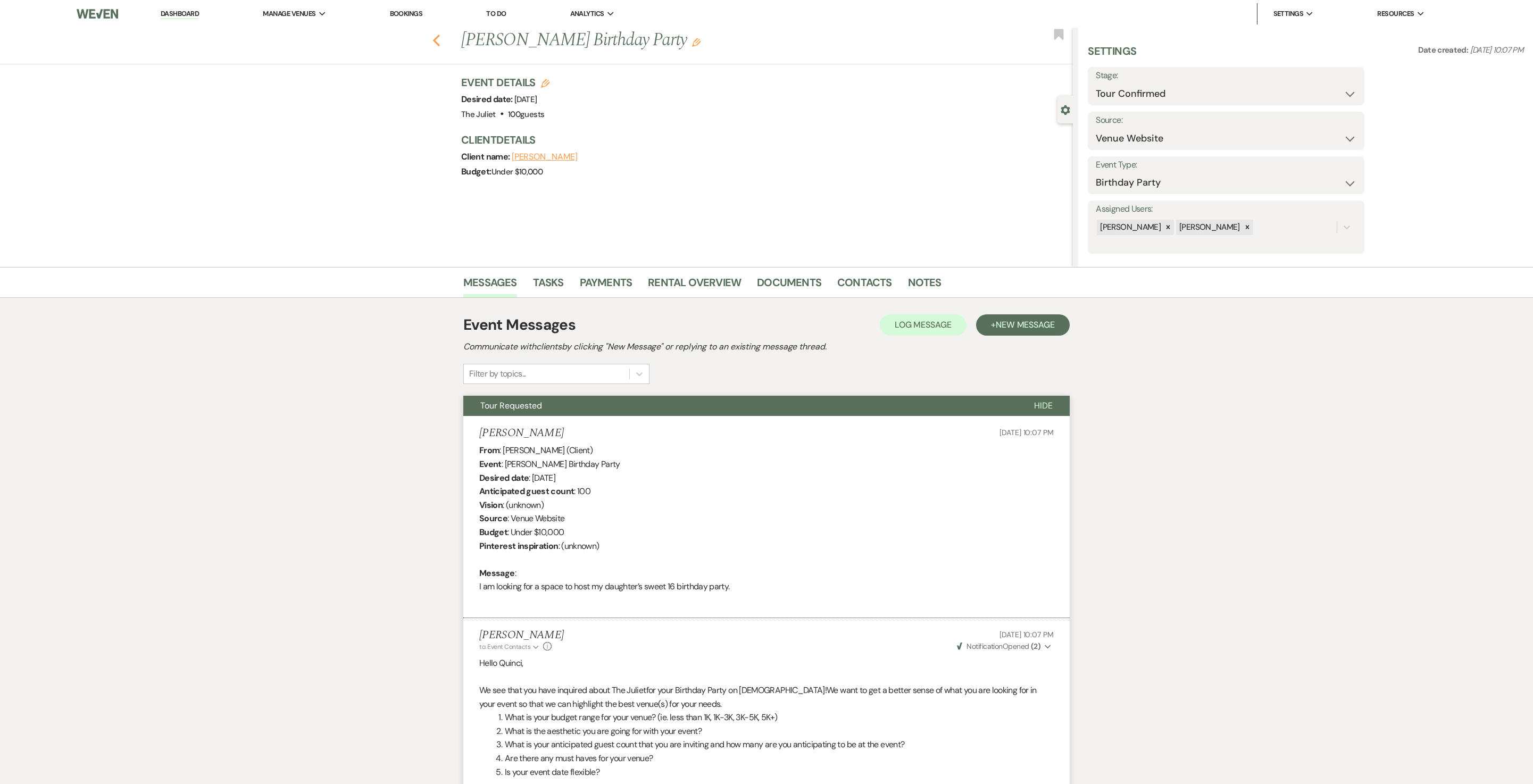
click at [440, 40] on icon "Previous" at bounding box center [436, 40] width 8 height 13
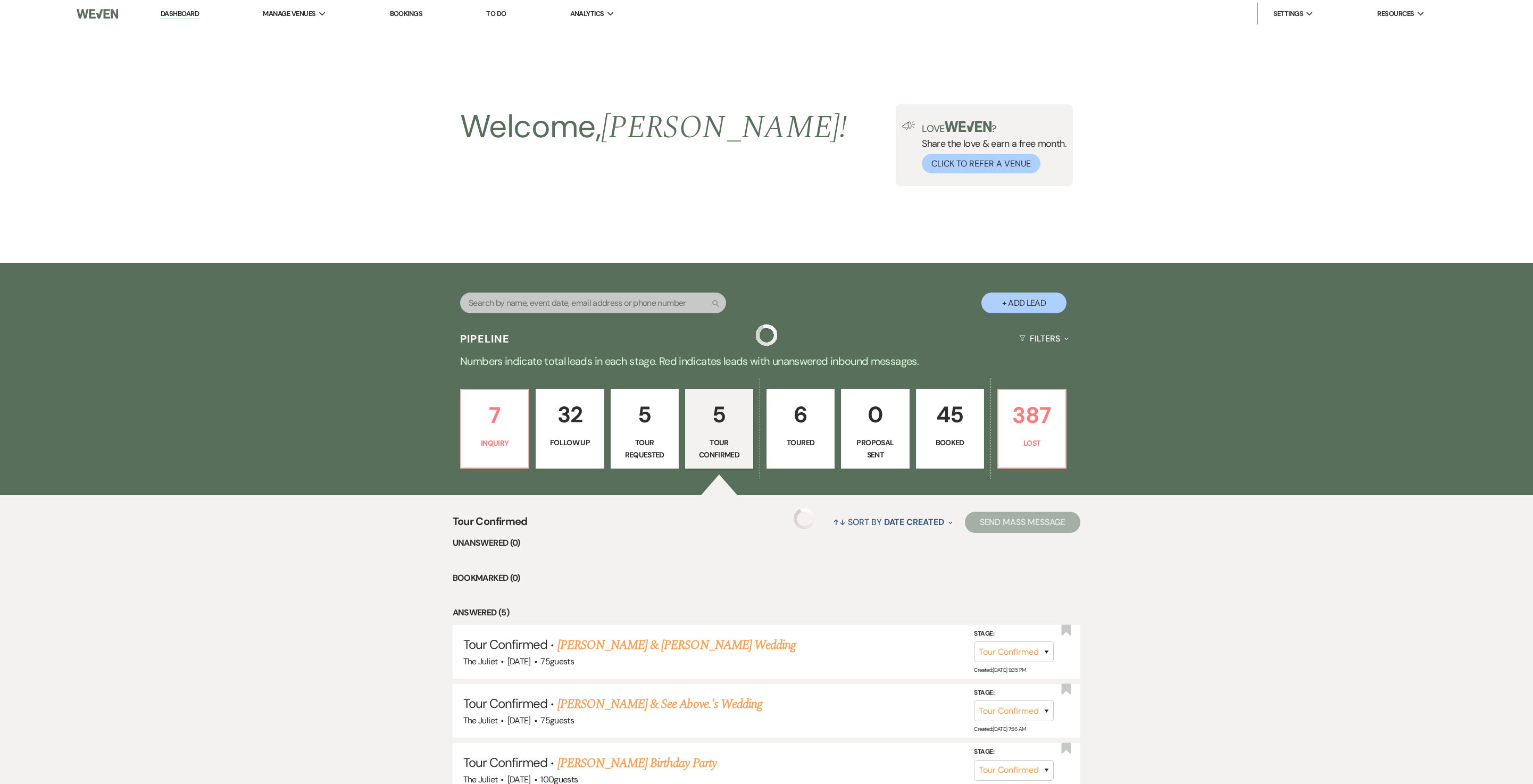
scroll to position [238, 0]
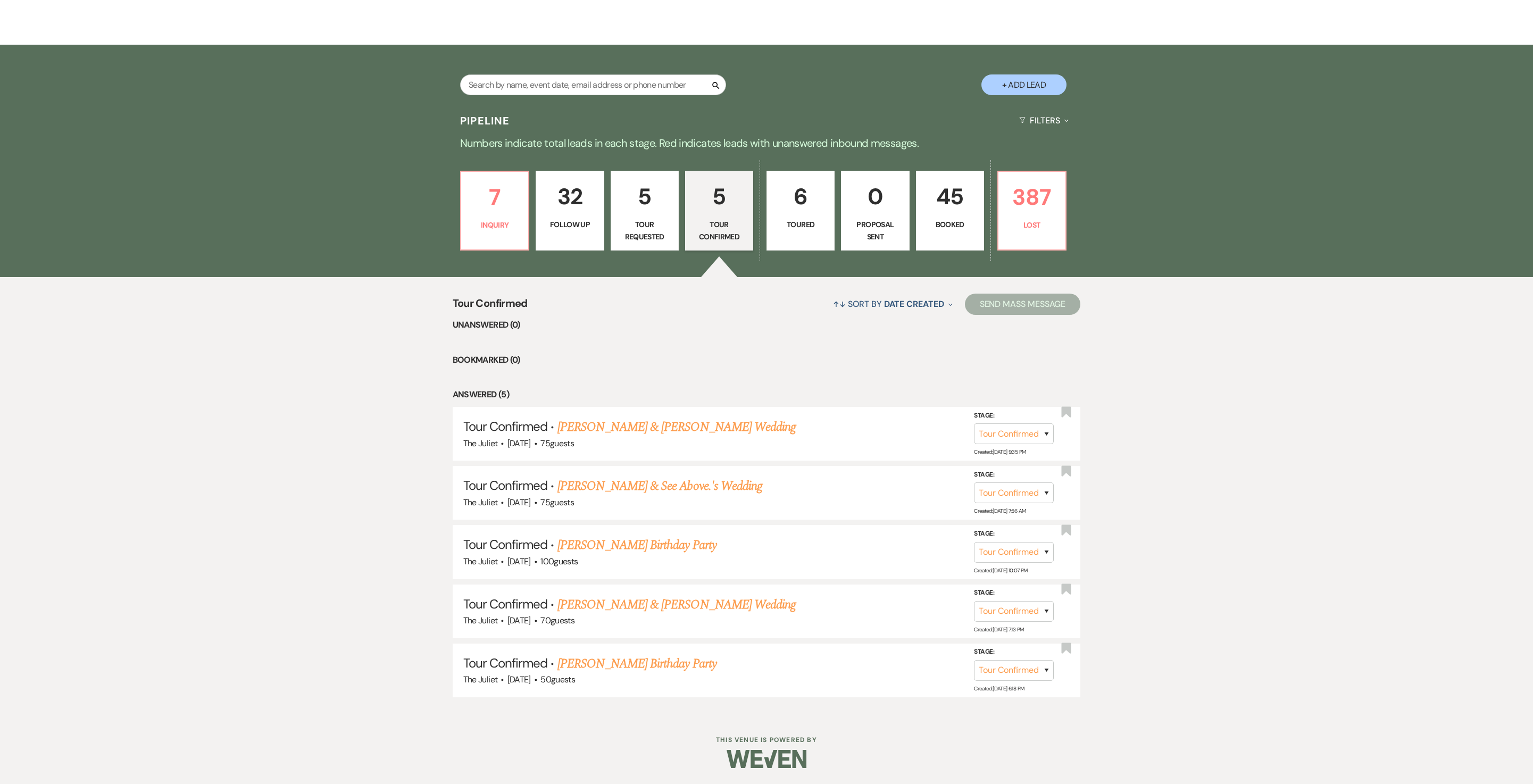
click at [654, 196] on p "5" at bounding box center [645, 196] width 54 height 35
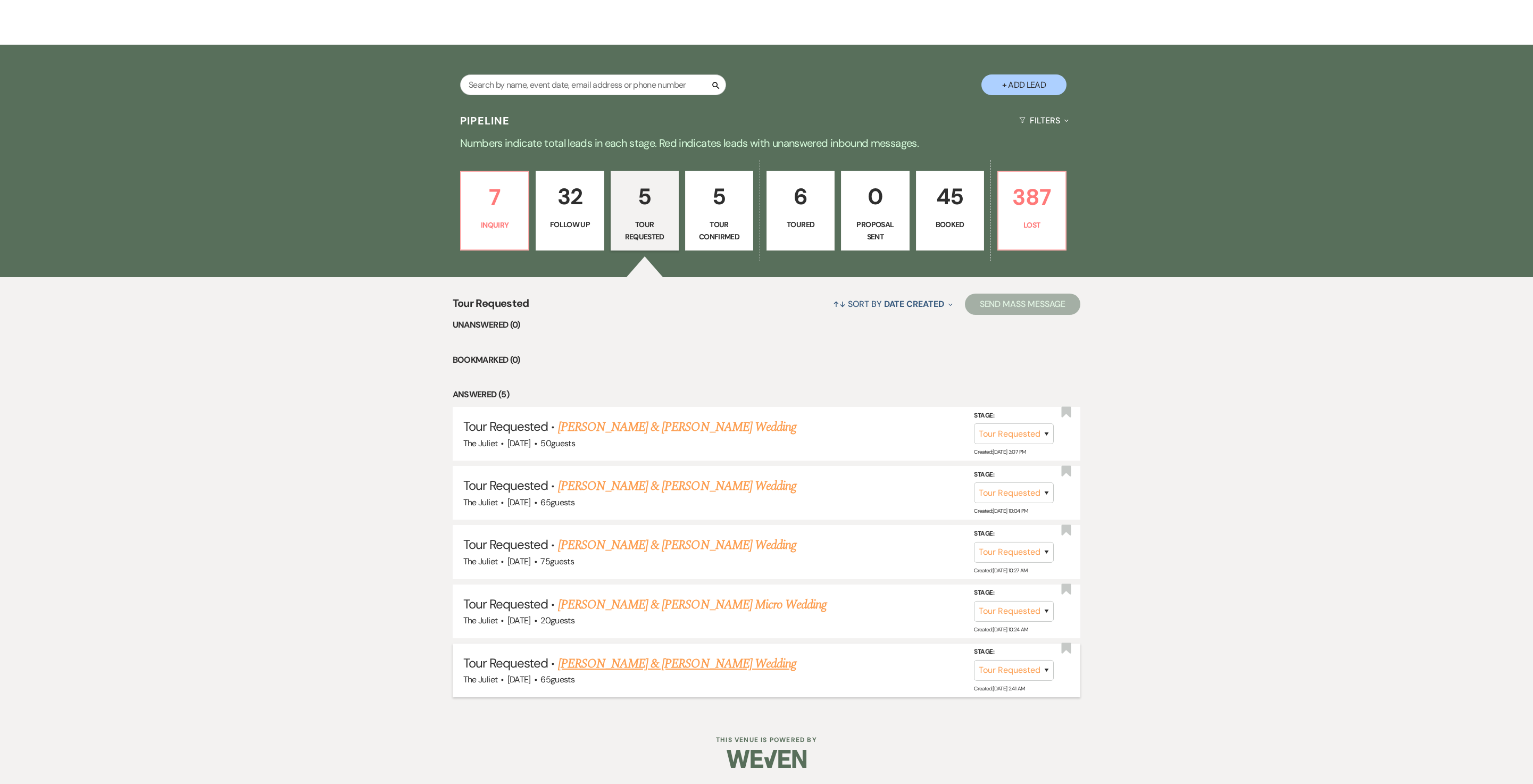
click at [678, 391] on link "Mark Murray & Belinda Harrison's Wedding" at bounding box center [677, 664] width 238 height 19
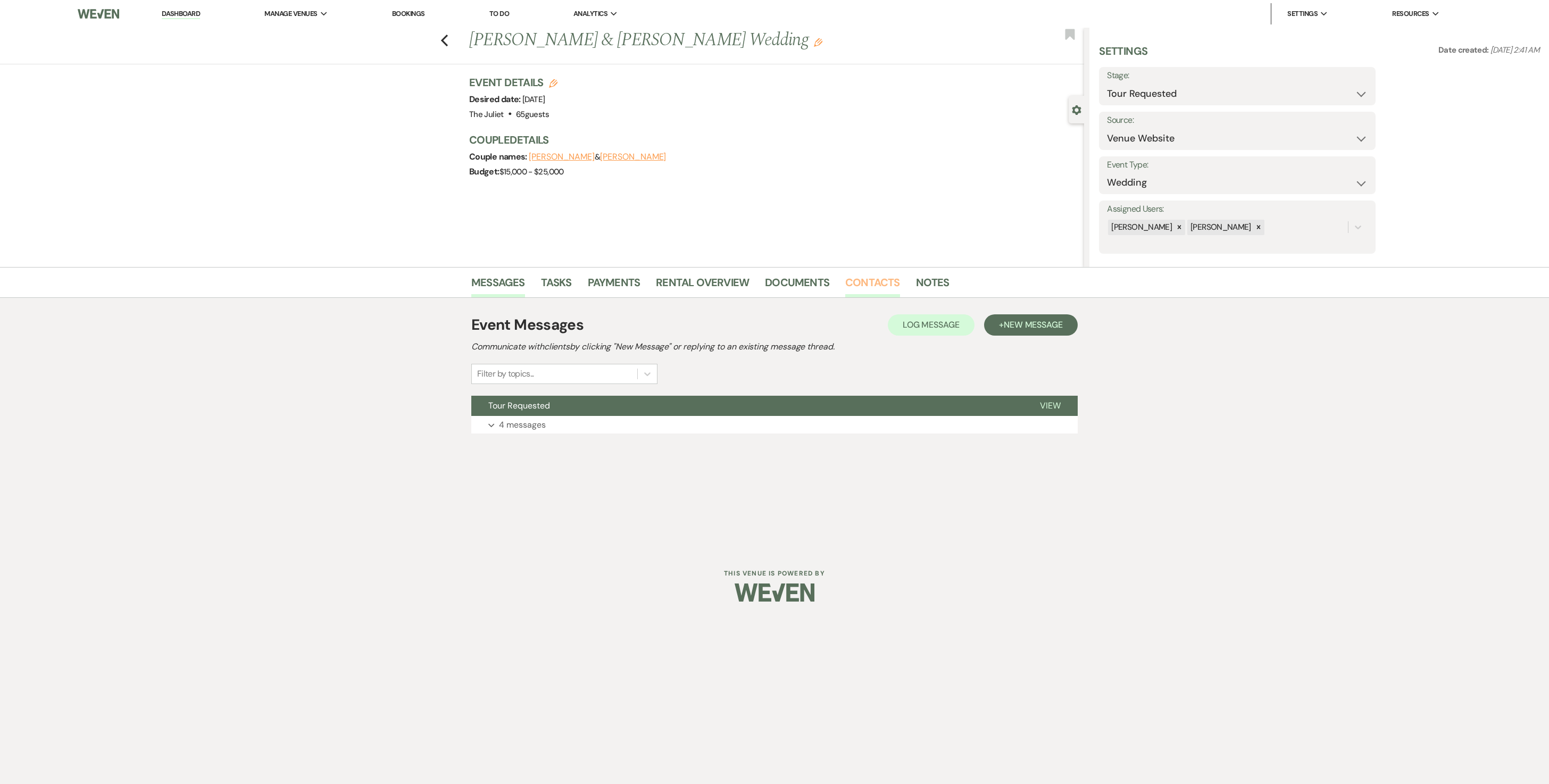
click at [766, 279] on link "Contacts" at bounding box center [873, 286] width 55 height 23
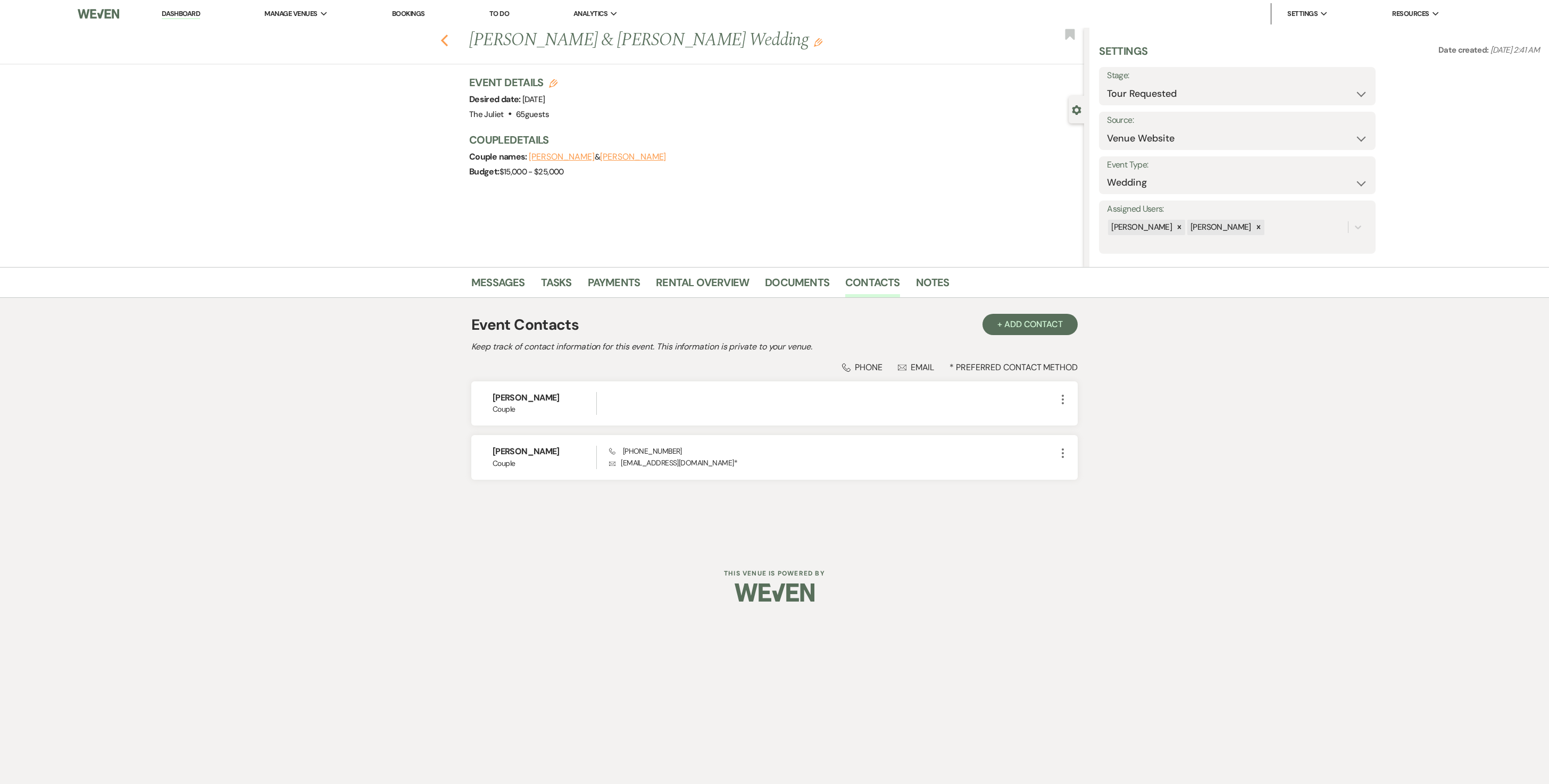
click at [446, 41] on icon "Previous" at bounding box center [444, 40] width 8 height 13
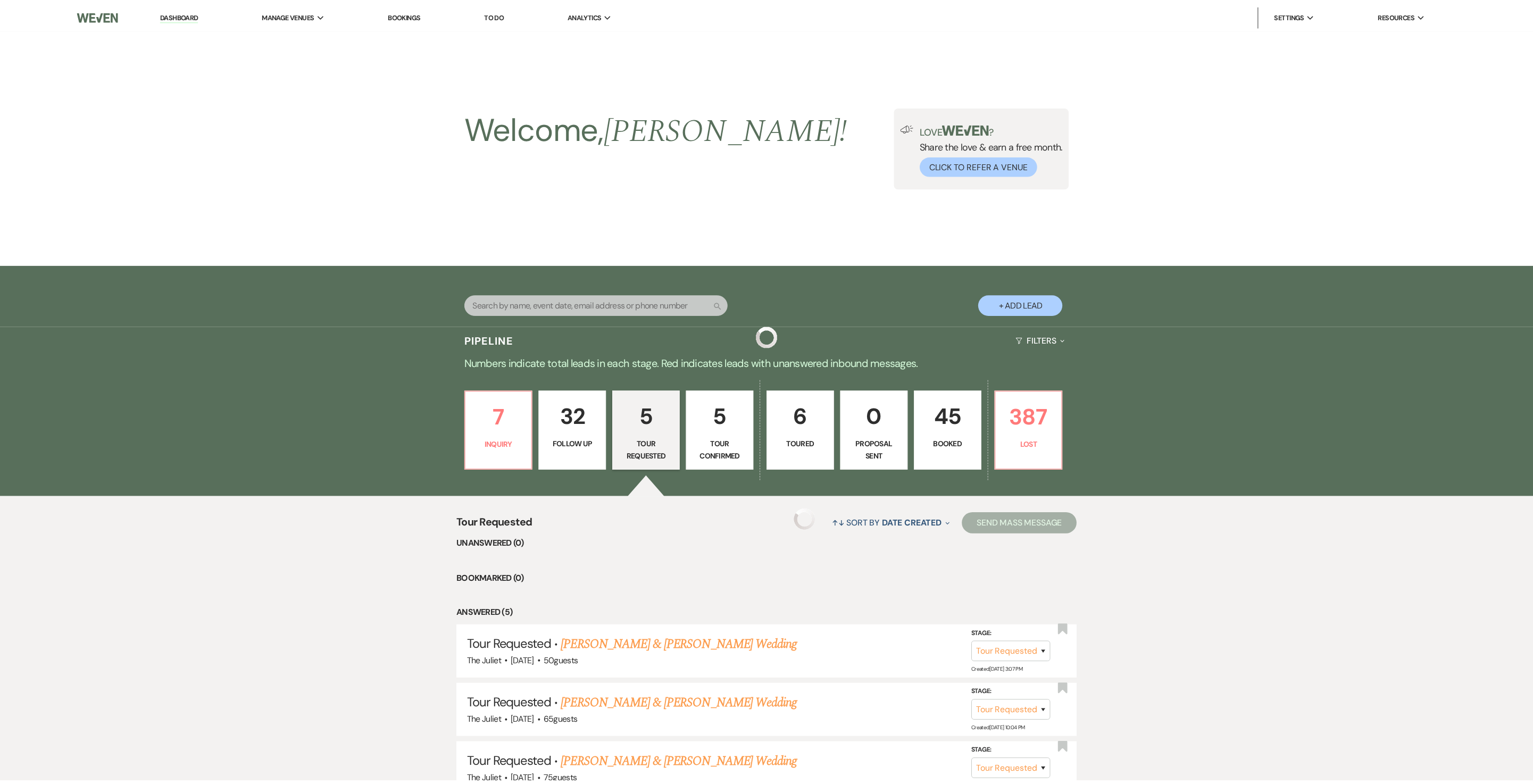
scroll to position [238, 0]
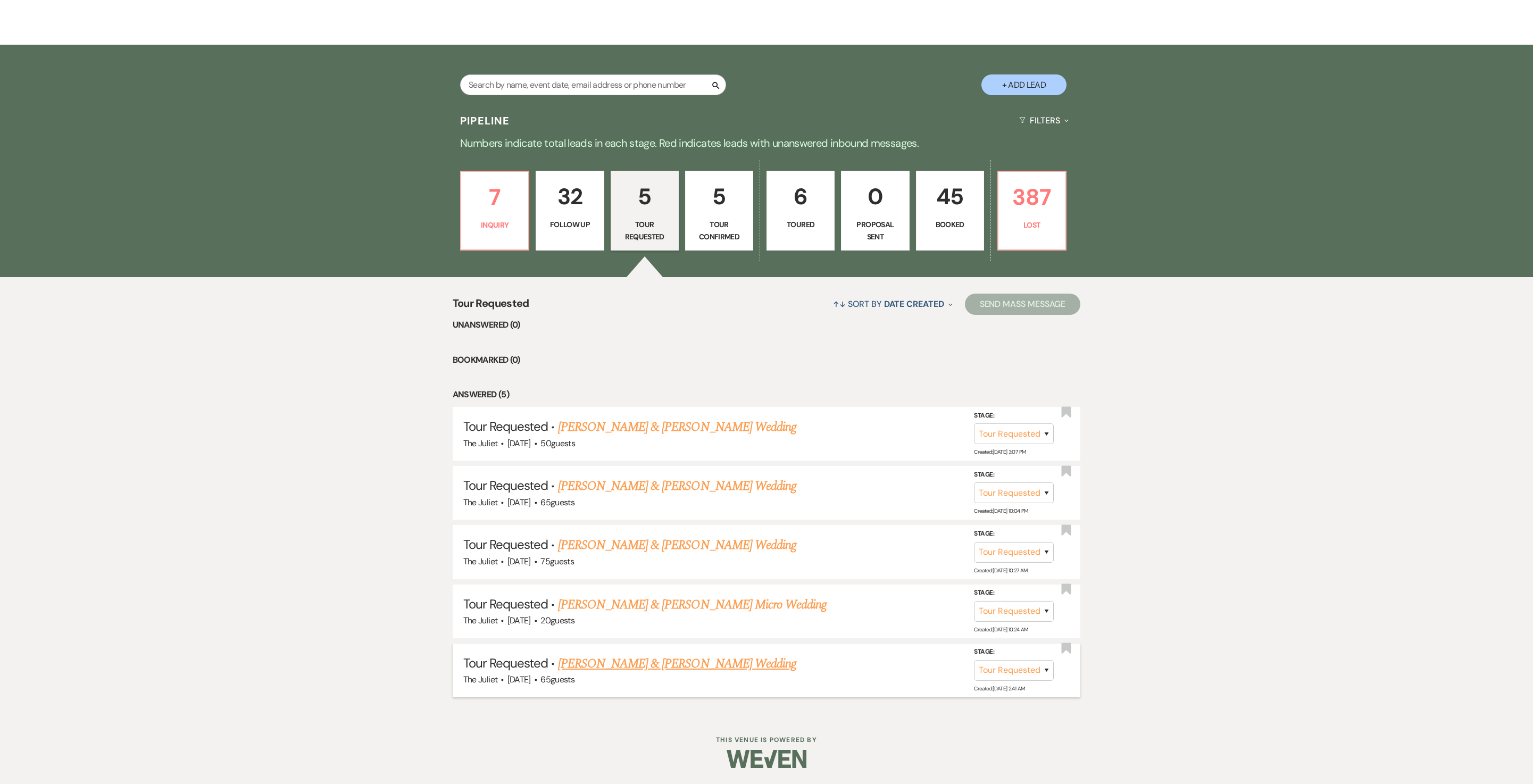
click at [627, 391] on link "Mark Murray & Belinda Harrison's Wedding" at bounding box center [677, 664] width 238 height 19
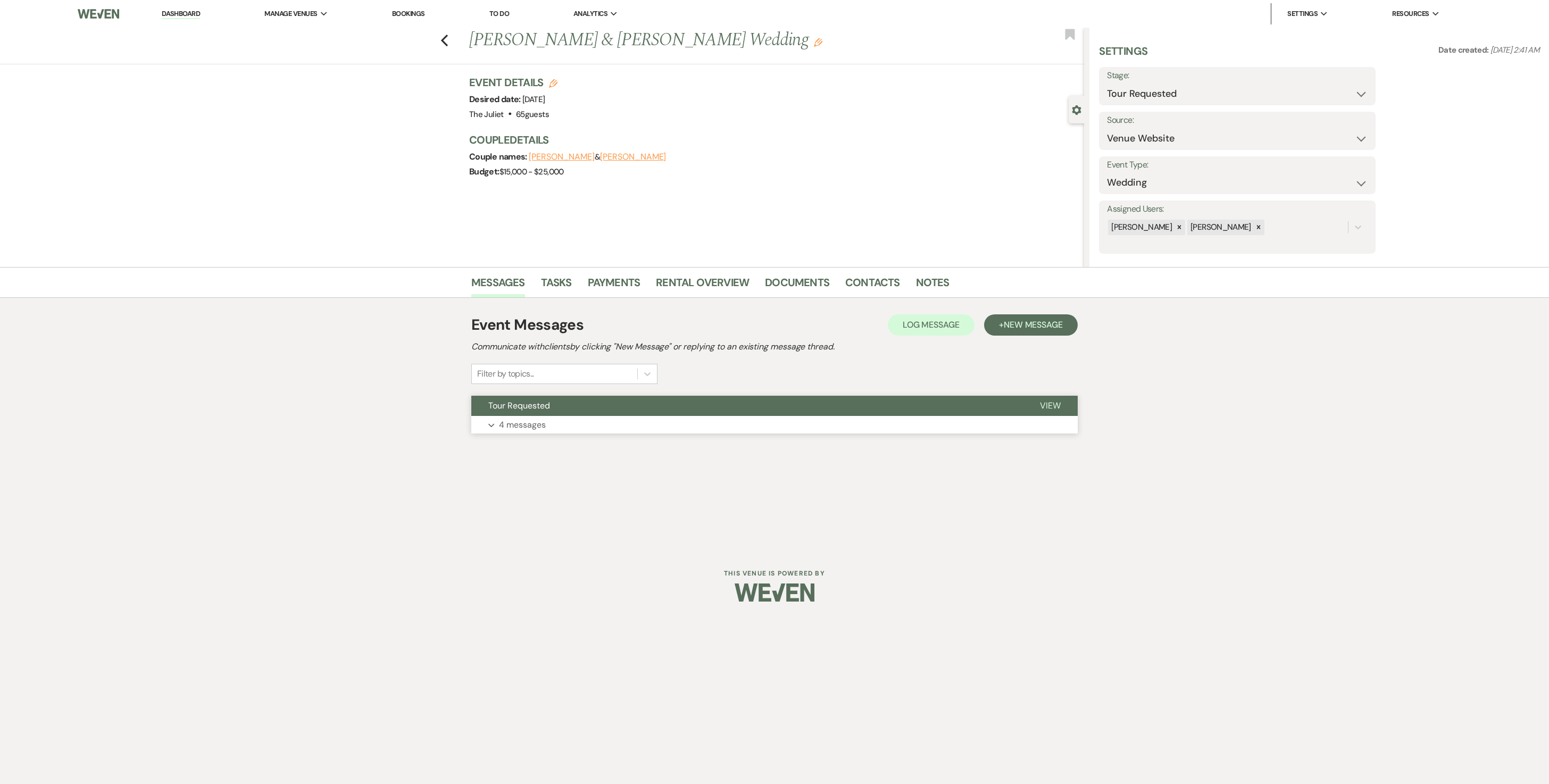
click at [537, 391] on button "Expand 4 messages" at bounding box center [775, 425] width 606 height 18
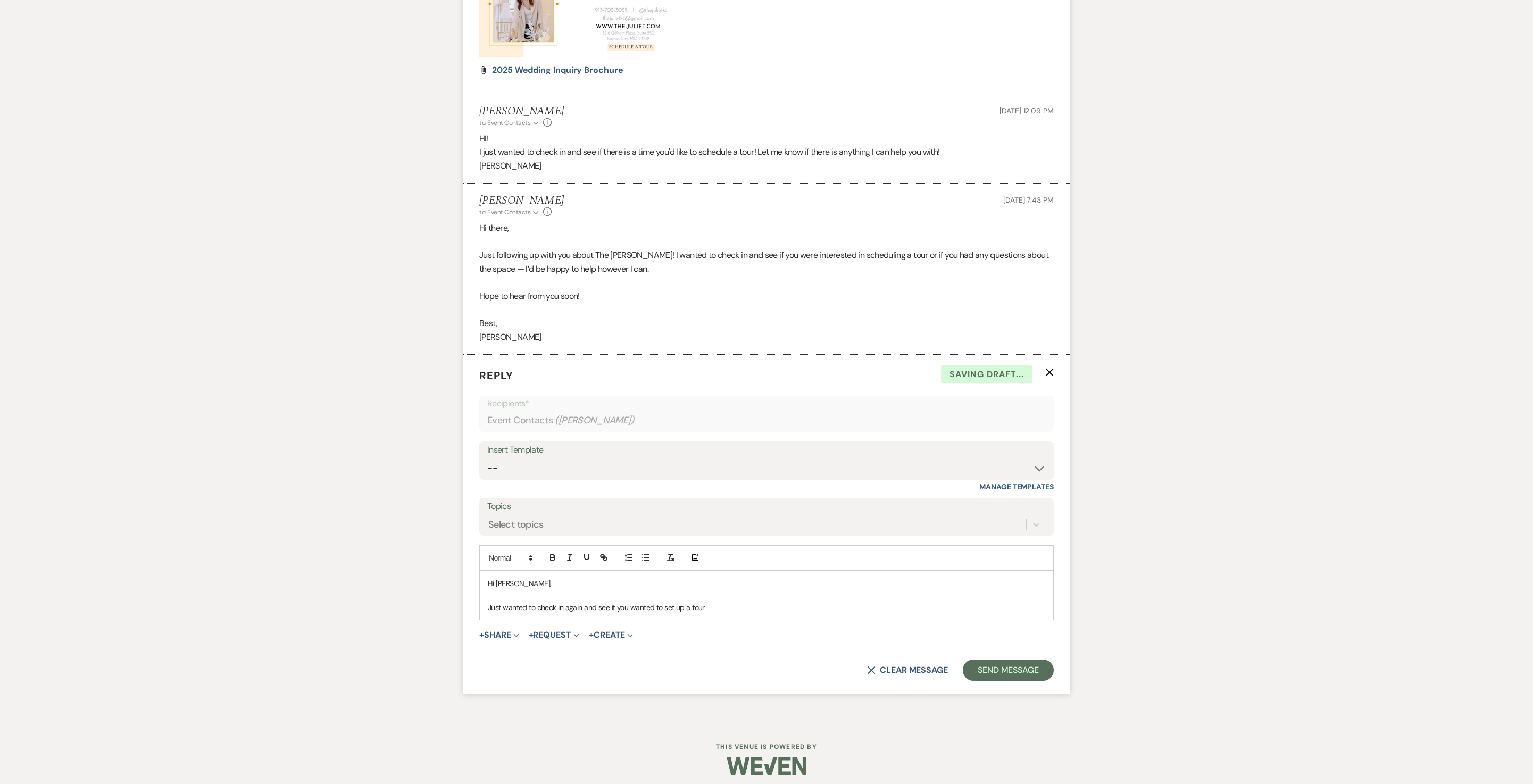
scroll to position [1085, 0]
click at [766, 379] on use "button" at bounding box center [1049, 375] width 8 height 8
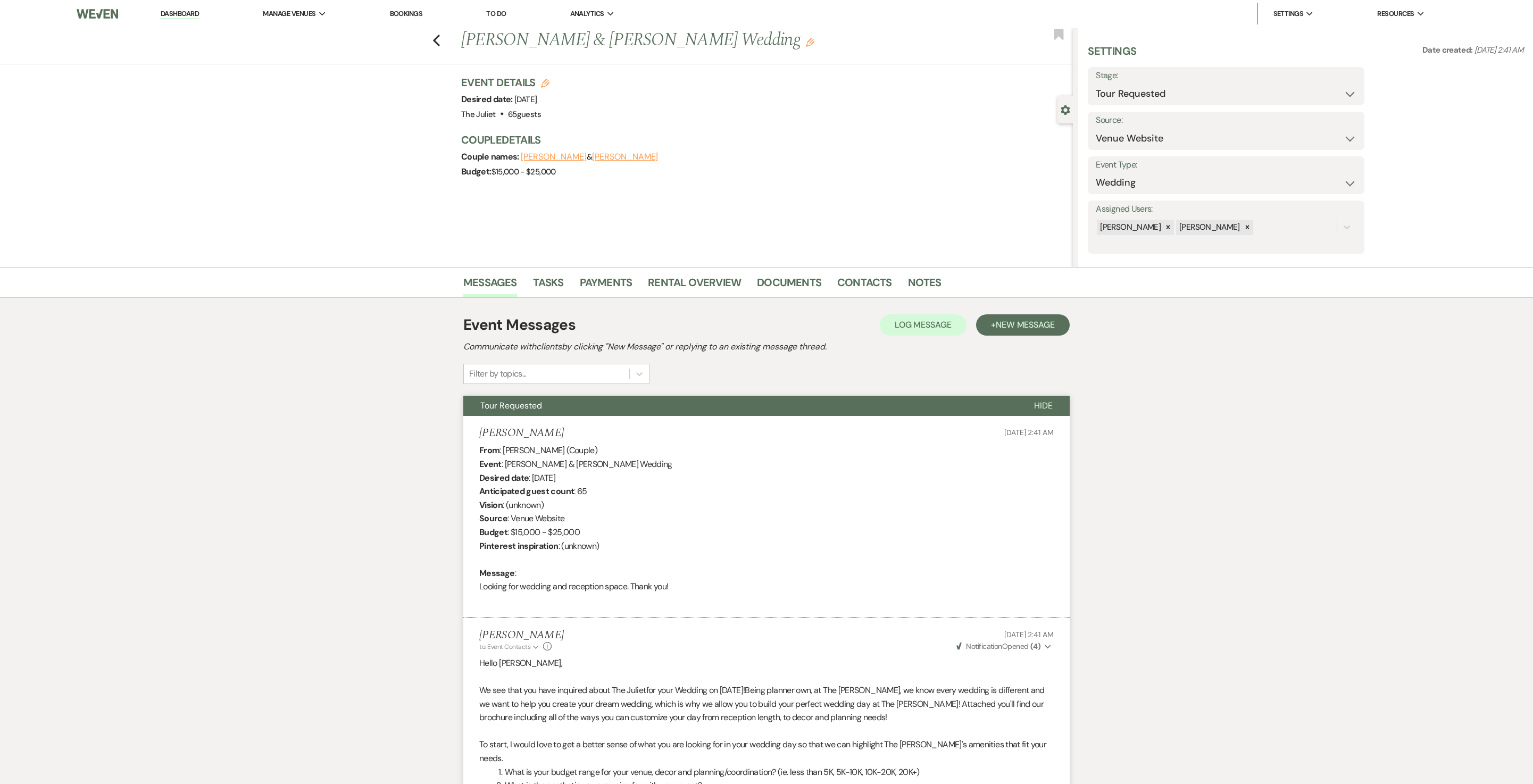
scroll to position [0, 0]
click at [440, 37] on use "button" at bounding box center [437, 40] width 7 height 11
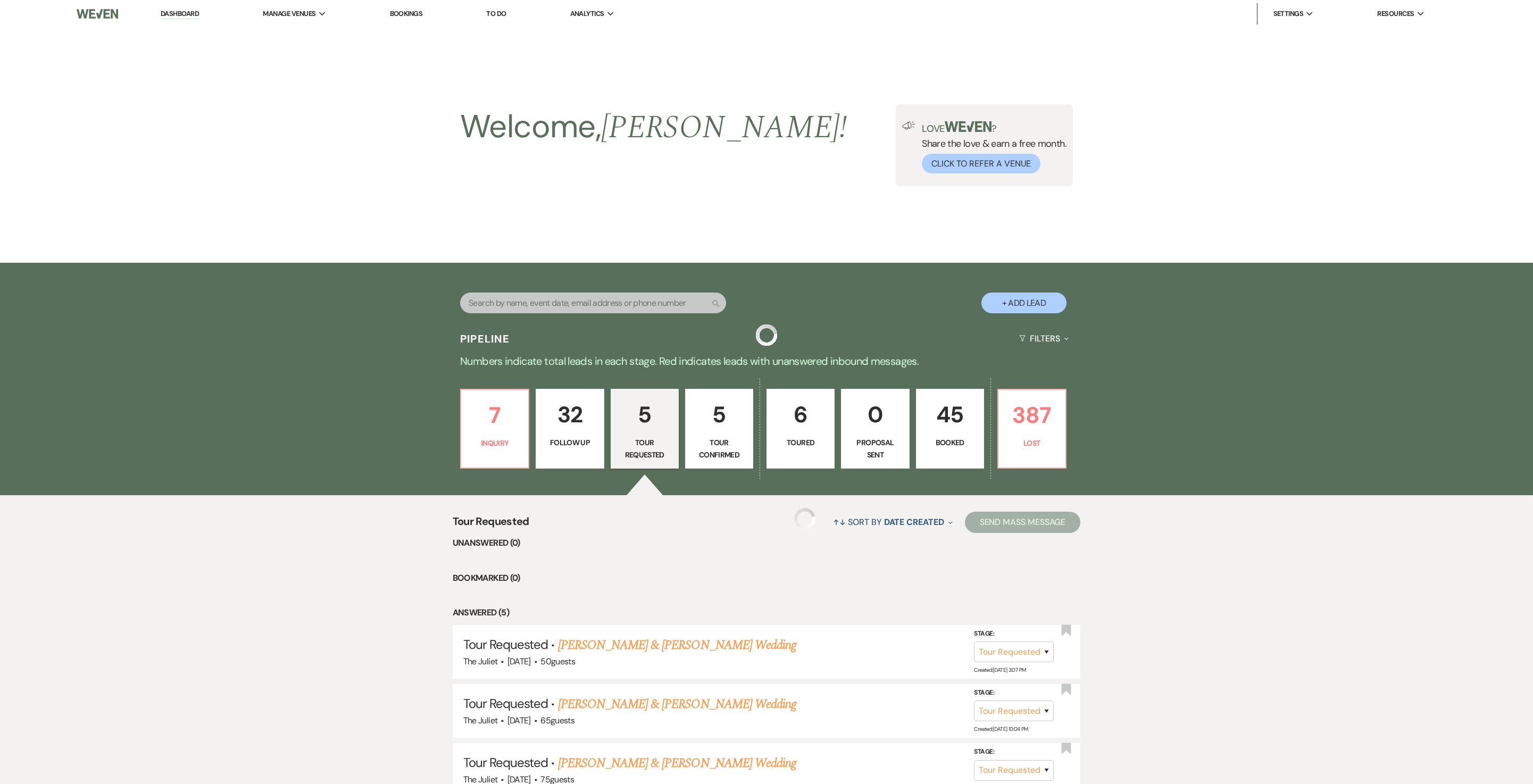
scroll to position [238, 0]
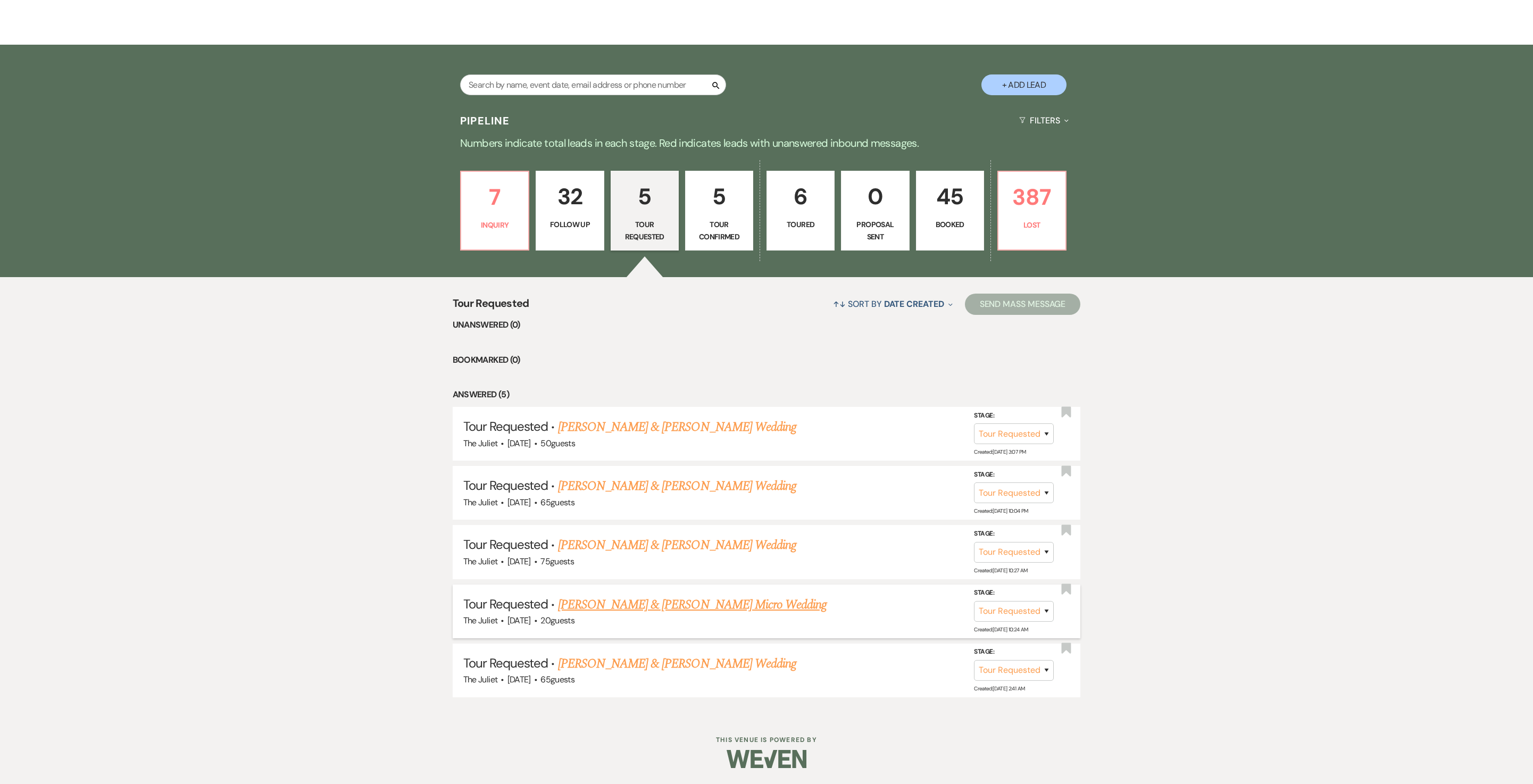
click at [635, 391] on link "Mary York & Jack Gullett's Micro Wedding" at bounding box center [693, 605] width 269 height 19
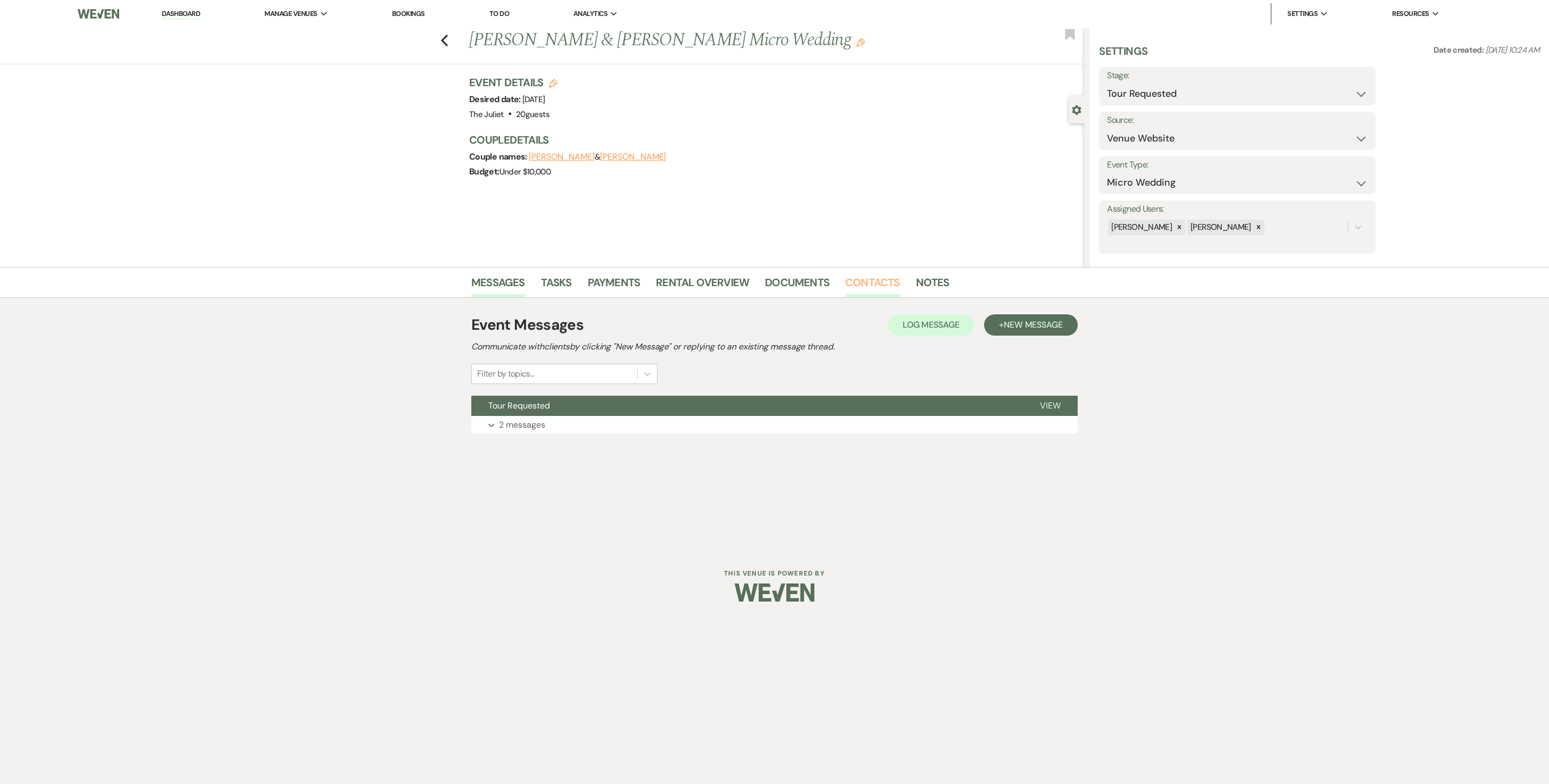
click at [766, 289] on link "Contacts" at bounding box center [873, 286] width 55 height 23
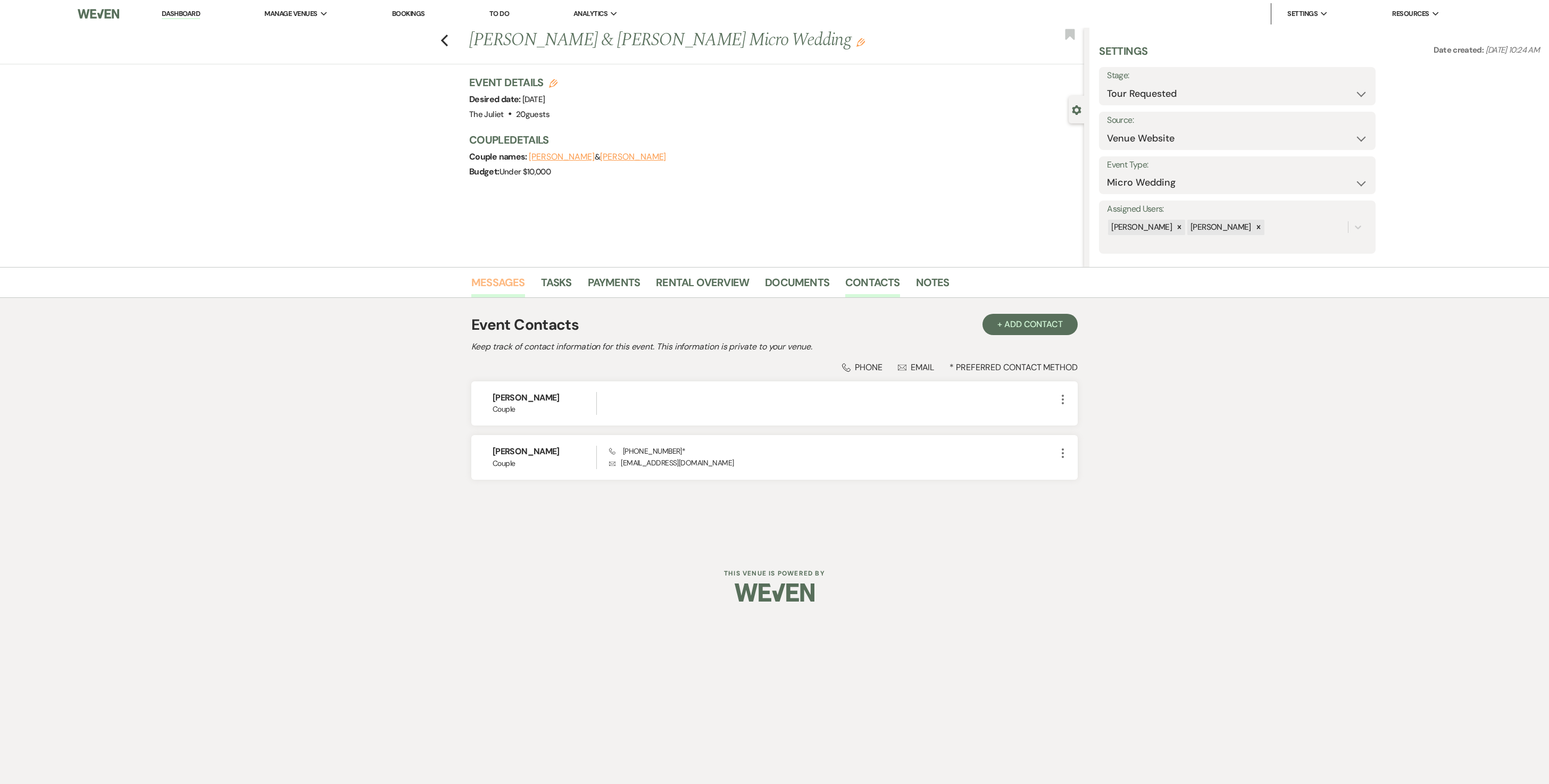
click at [503, 285] on link "Messages" at bounding box center [498, 286] width 54 height 23
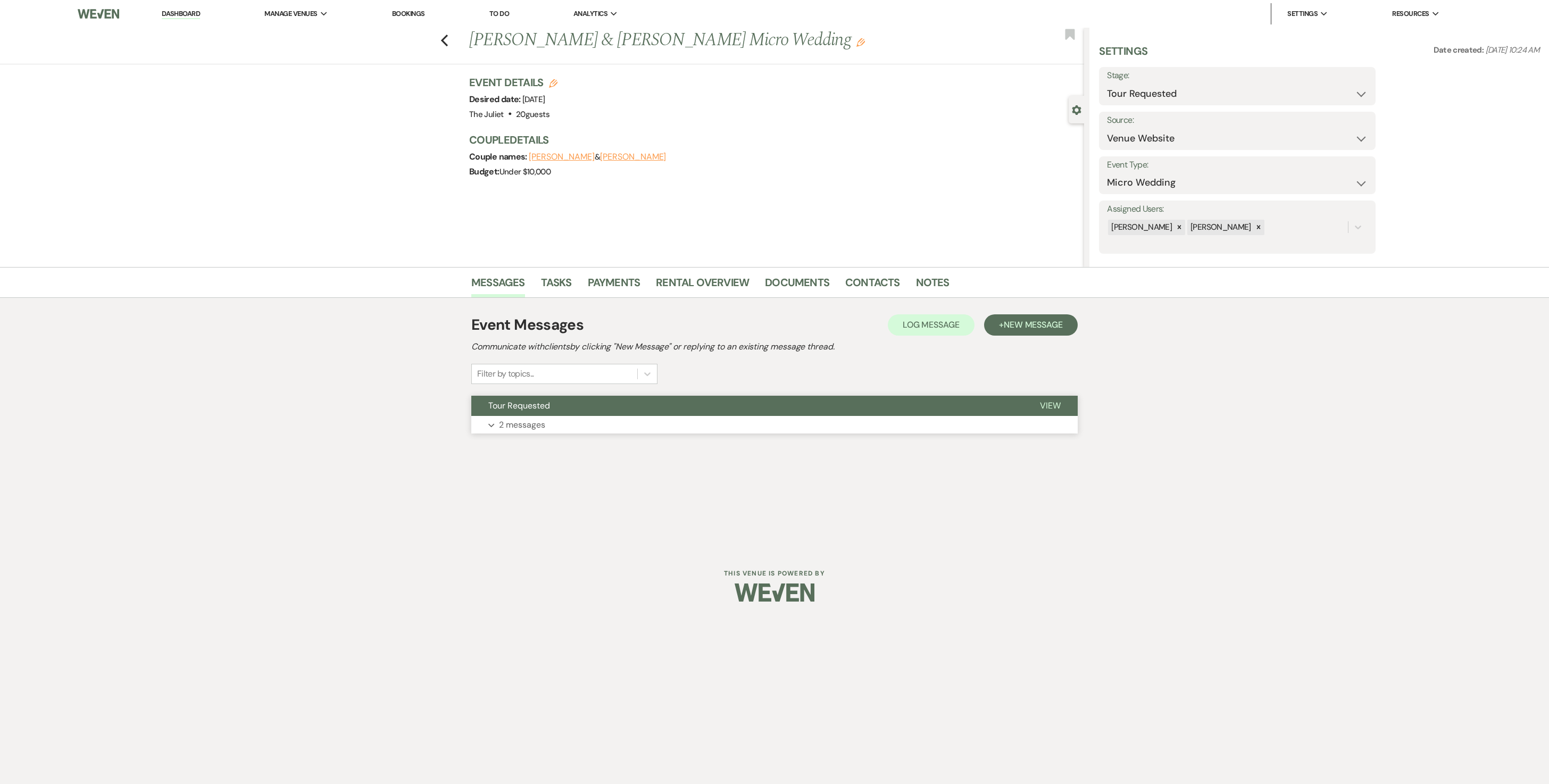
click at [527, 391] on p "2 messages" at bounding box center [522, 424] width 46 height 14
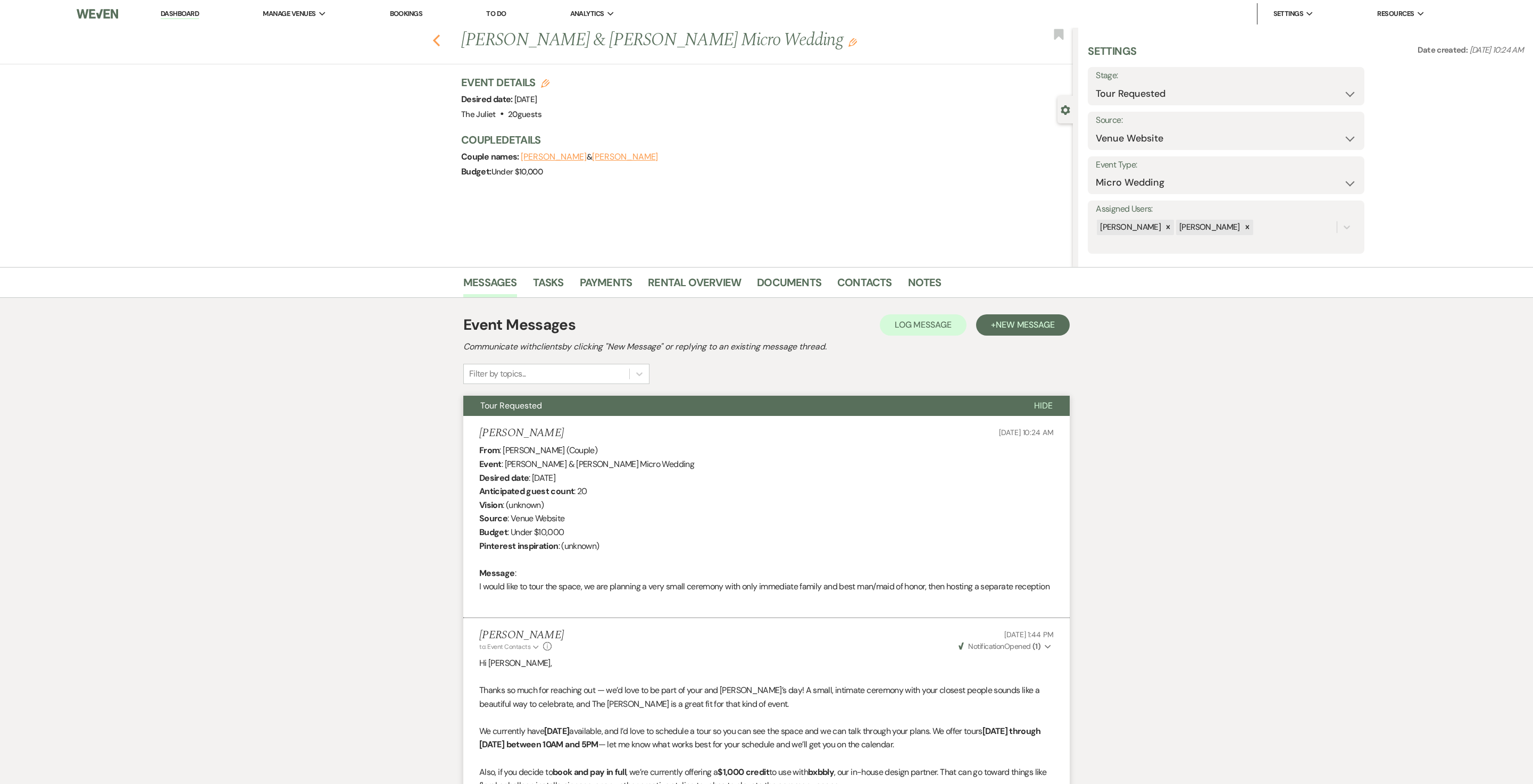
click at [440, 44] on icon "Previous" at bounding box center [436, 40] width 8 height 13
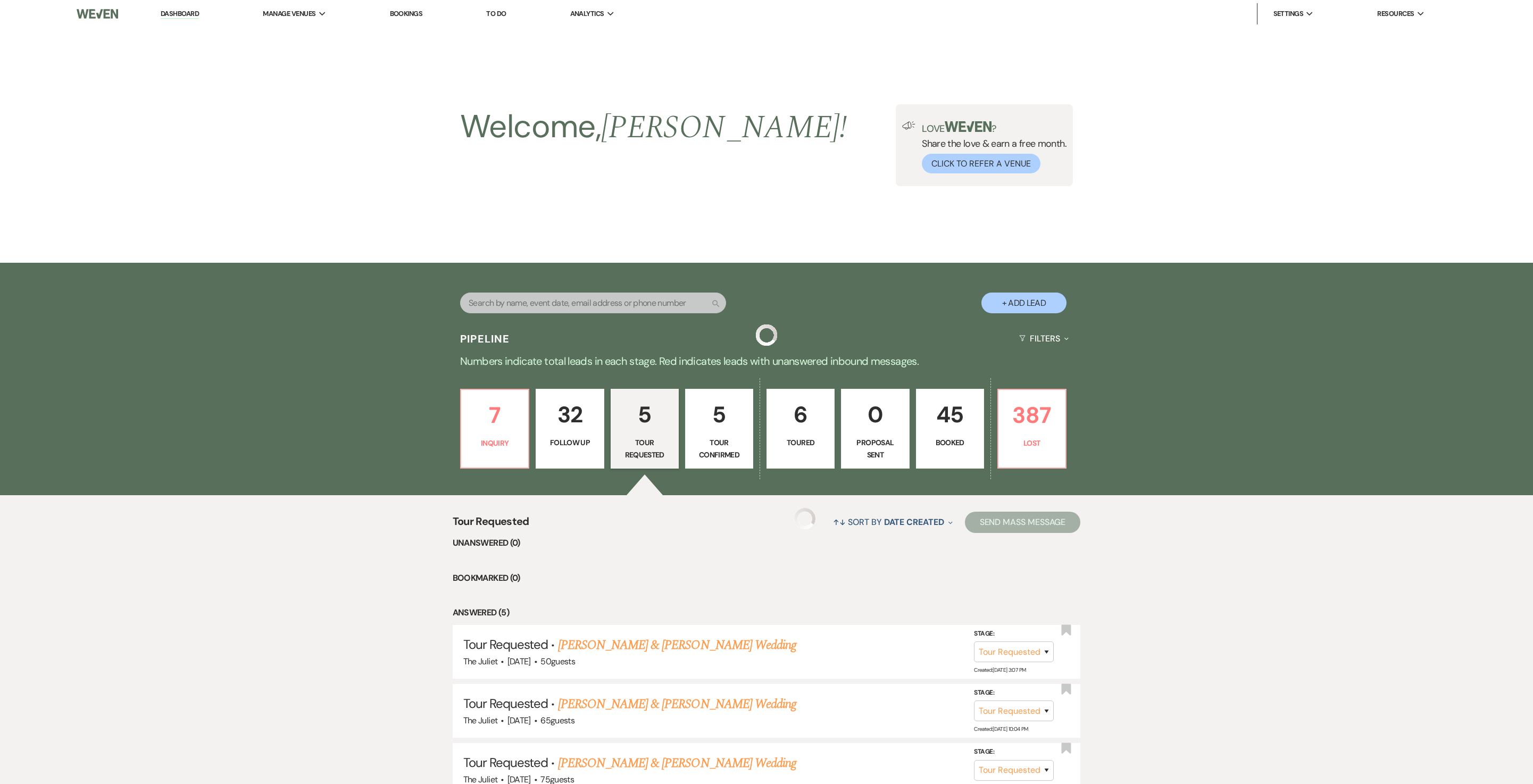
scroll to position [238, 0]
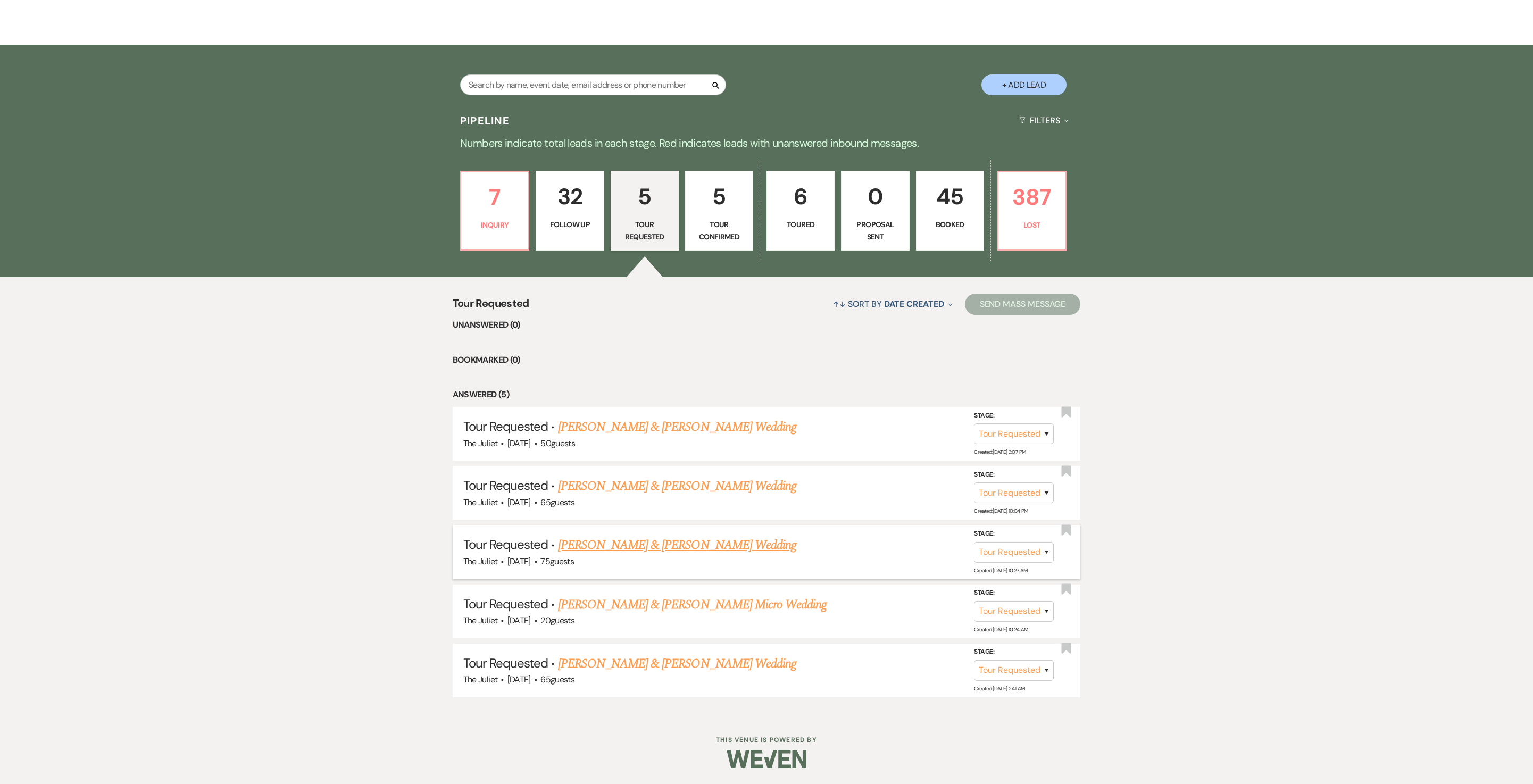
click at [669, 391] on link "Derek Neubauer & Madison Steiner's Wedding" at bounding box center [677, 545] width 238 height 19
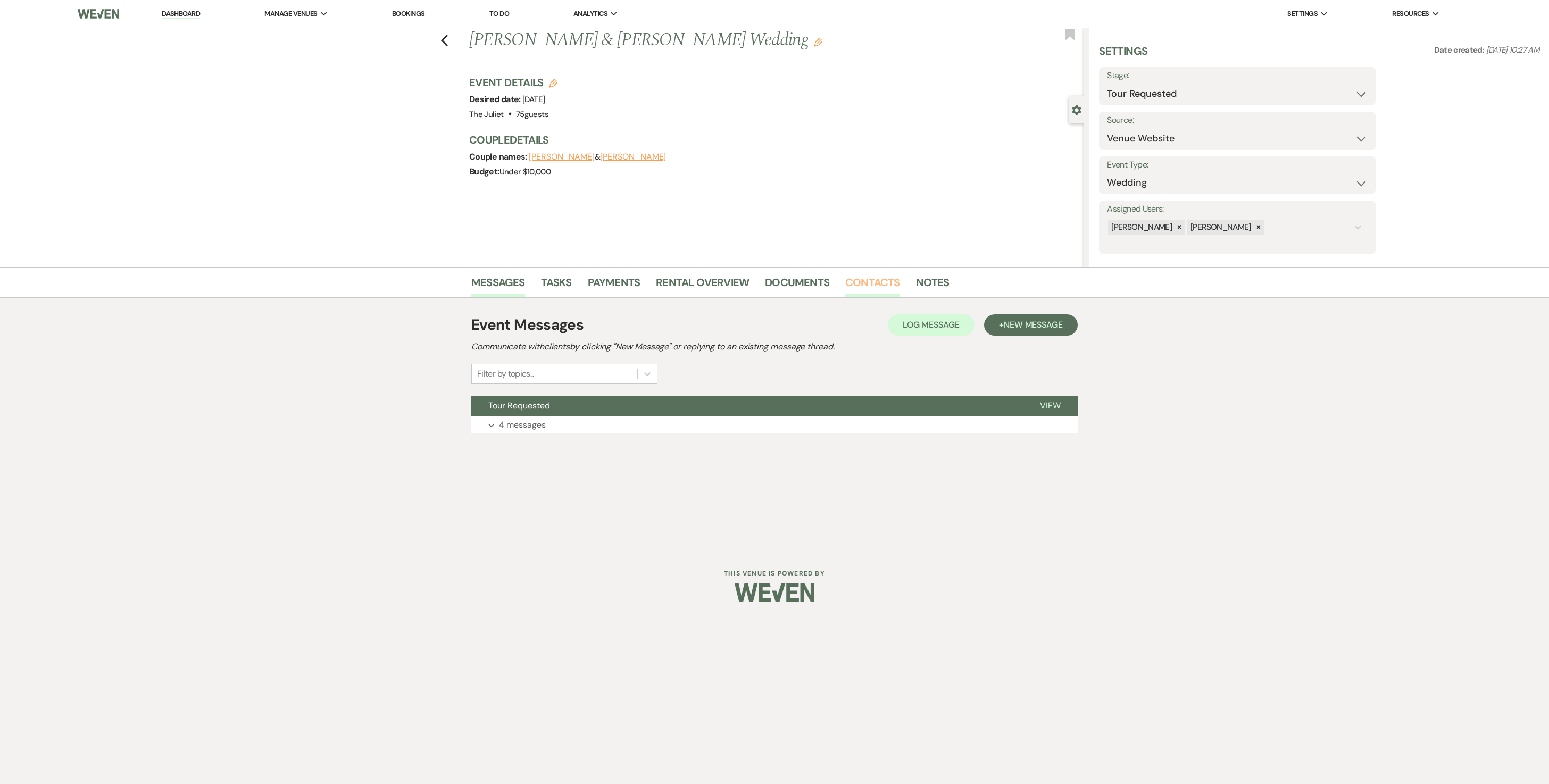
click at [766, 286] on link "Contacts" at bounding box center [873, 286] width 55 height 23
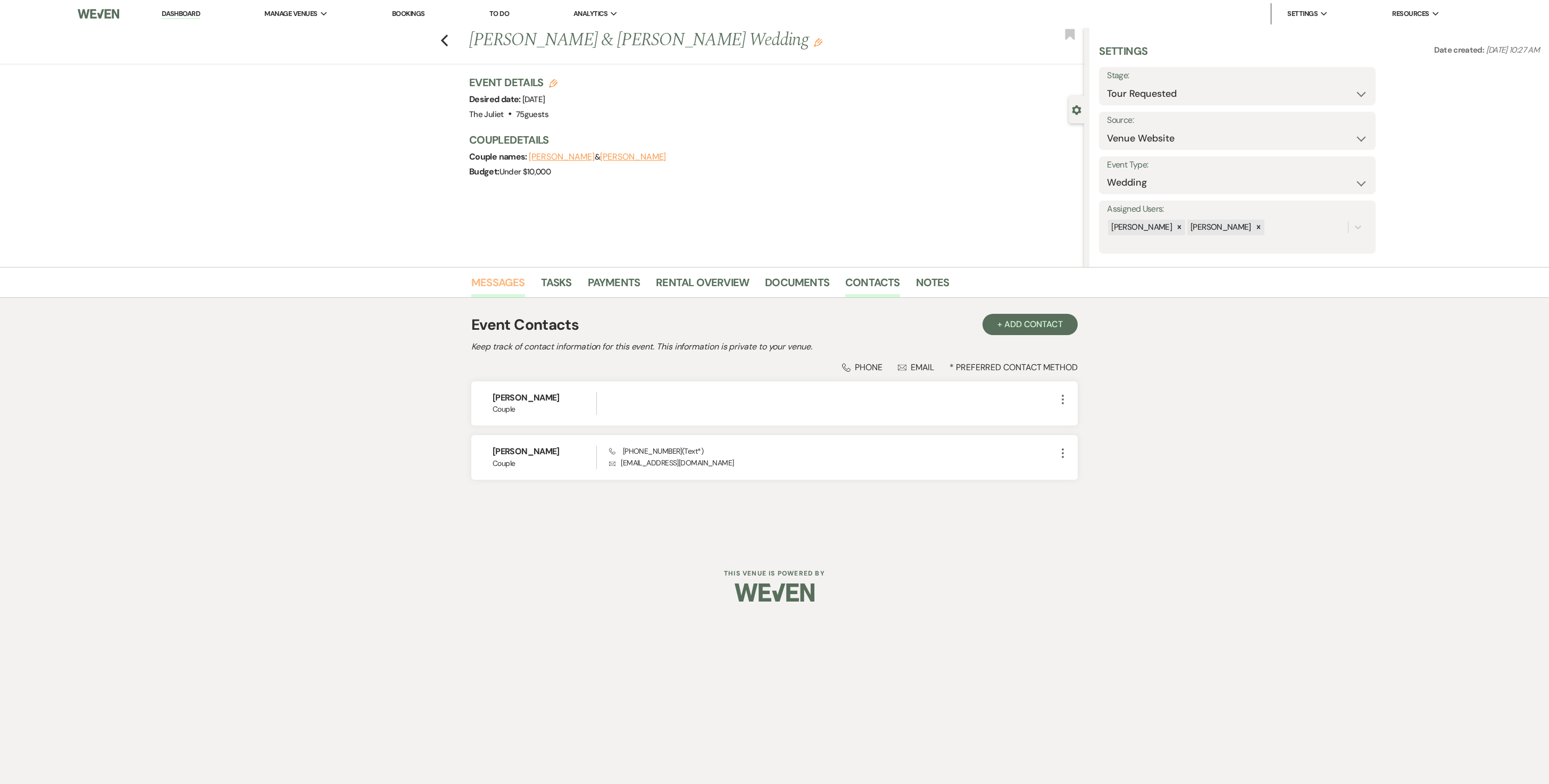
click at [517, 283] on link "Messages" at bounding box center [498, 286] width 54 height 23
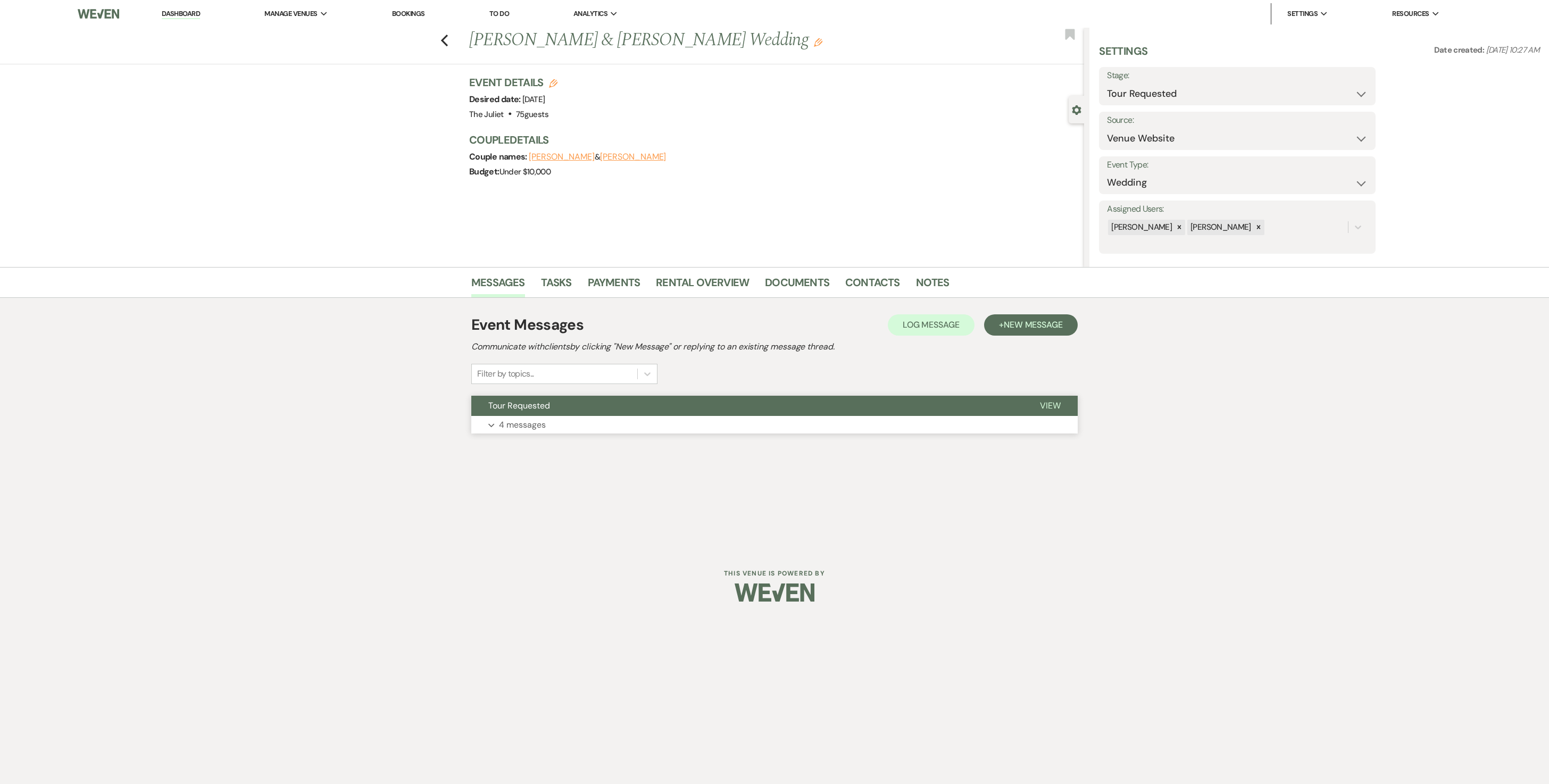
click at [542, 391] on p "4 messages" at bounding box center [523, 424] width 47 height 14
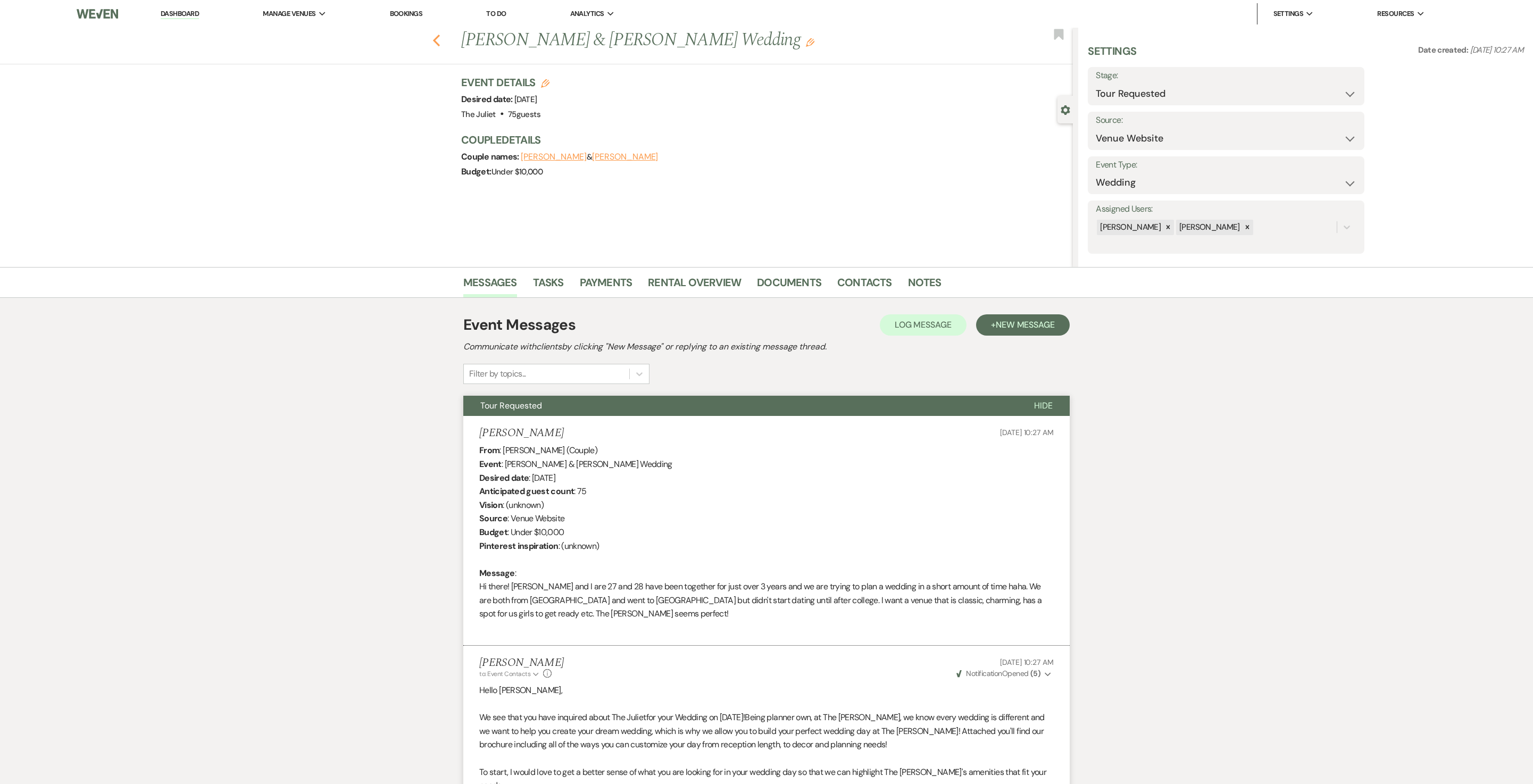
click at [440, 43] on icon "Previous" at bounding box center [436, 40] width 8 height 13
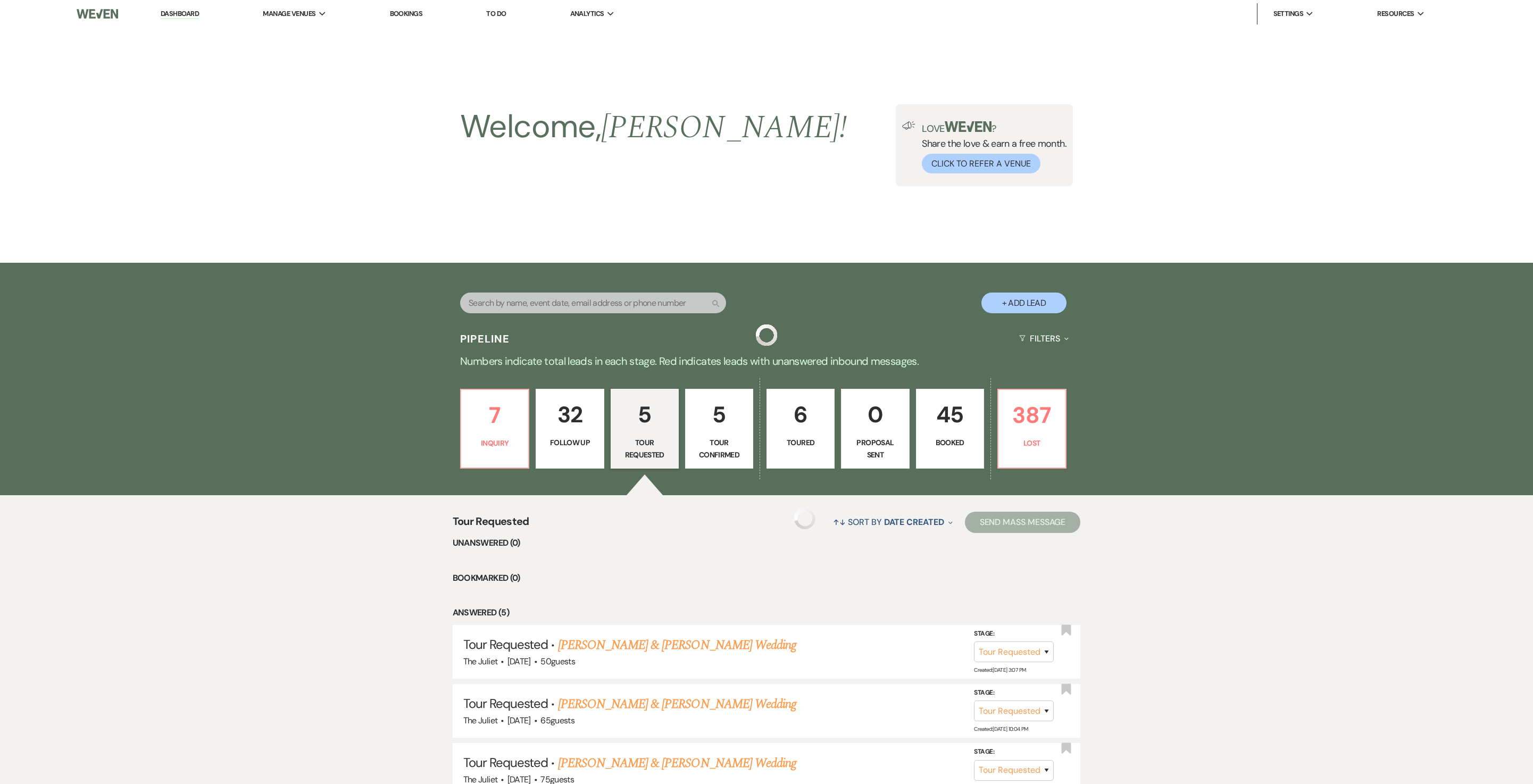
scroll to position [238, 0]
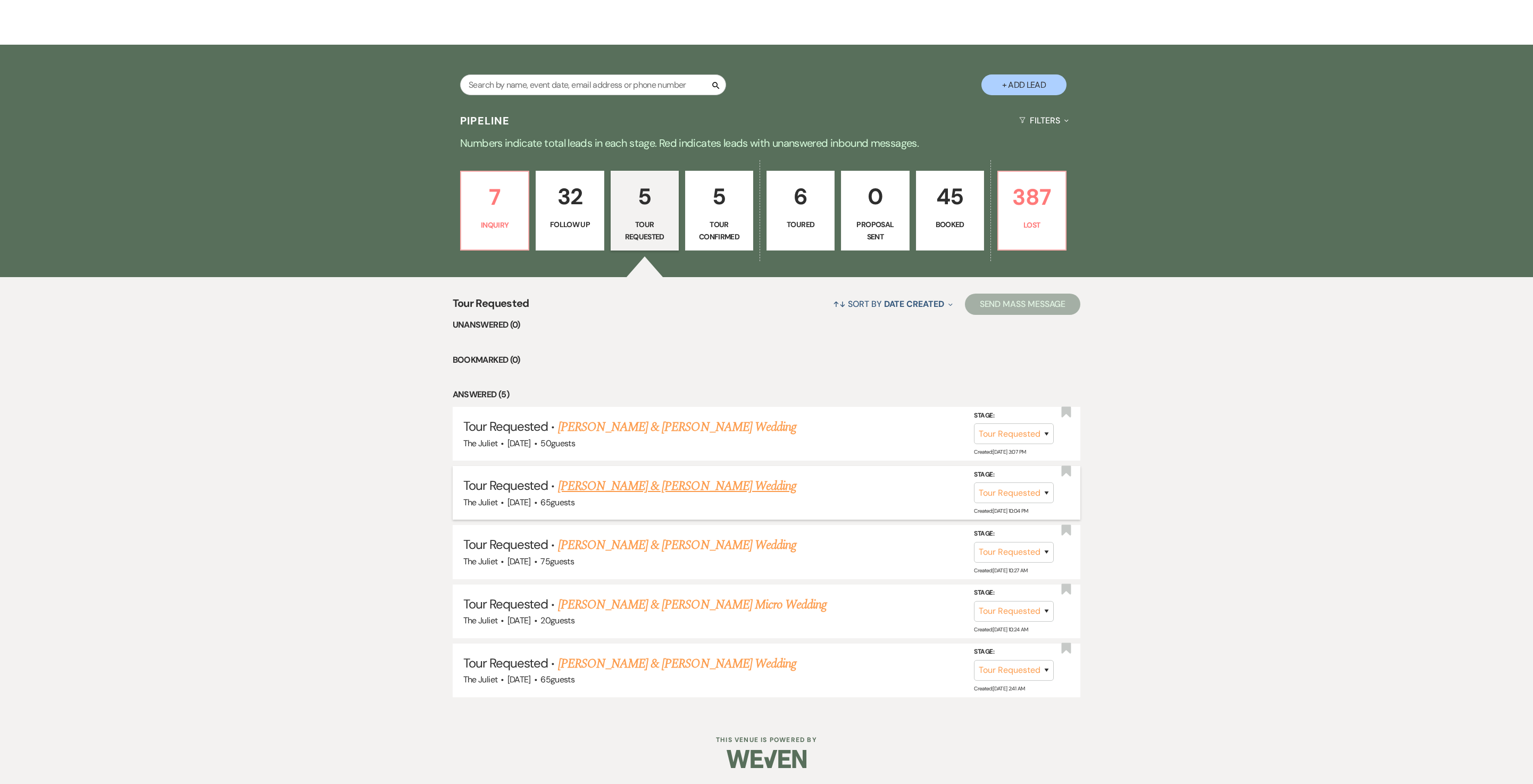
click at [645, 391] on link "Martha & Tim Signer's Wedding" at bounding box center [677, 486] width 238 height 19
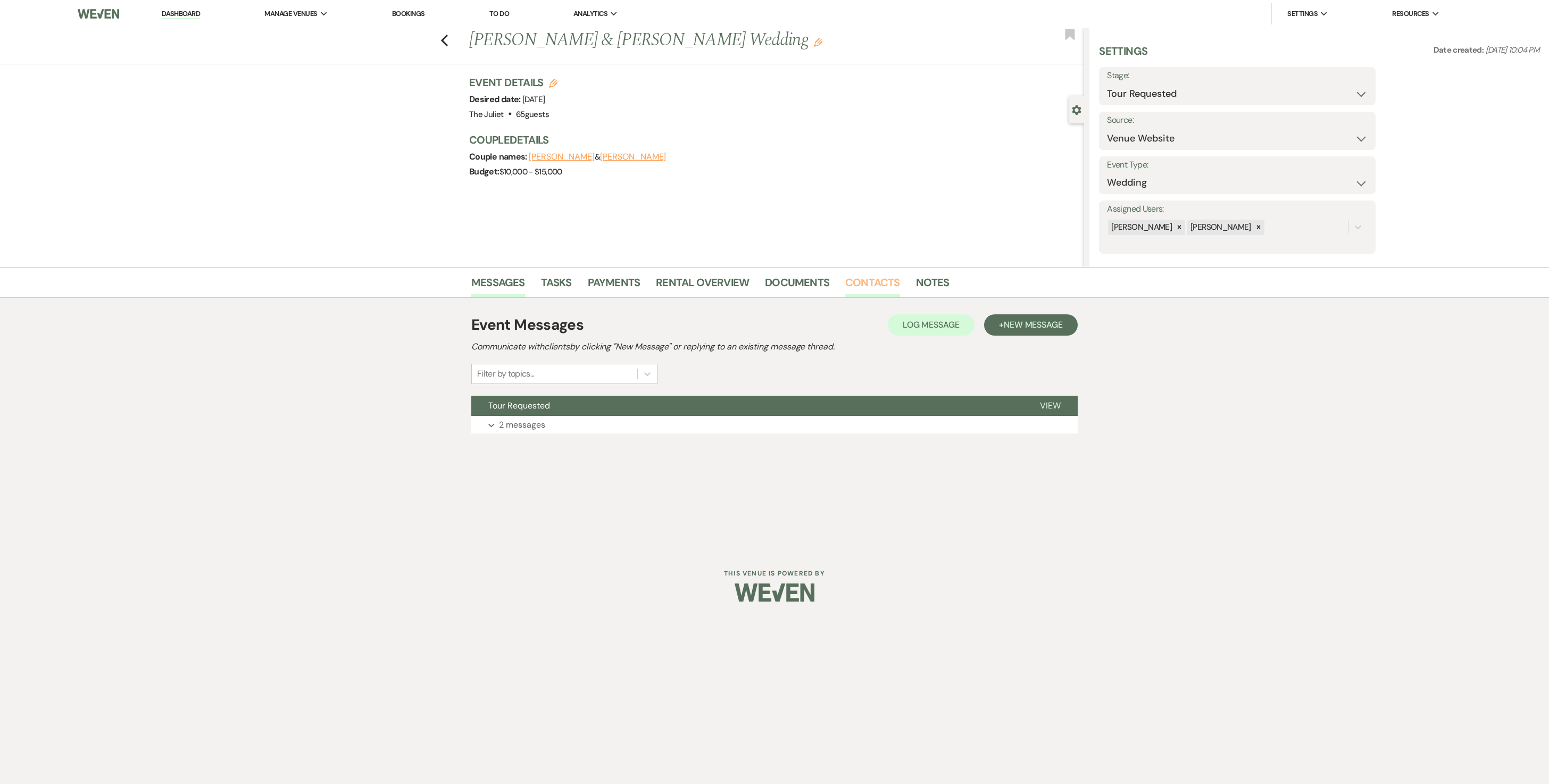
click at [766, 280] on link "Contacts" at bounding box center [873, 286] width 55 height 23
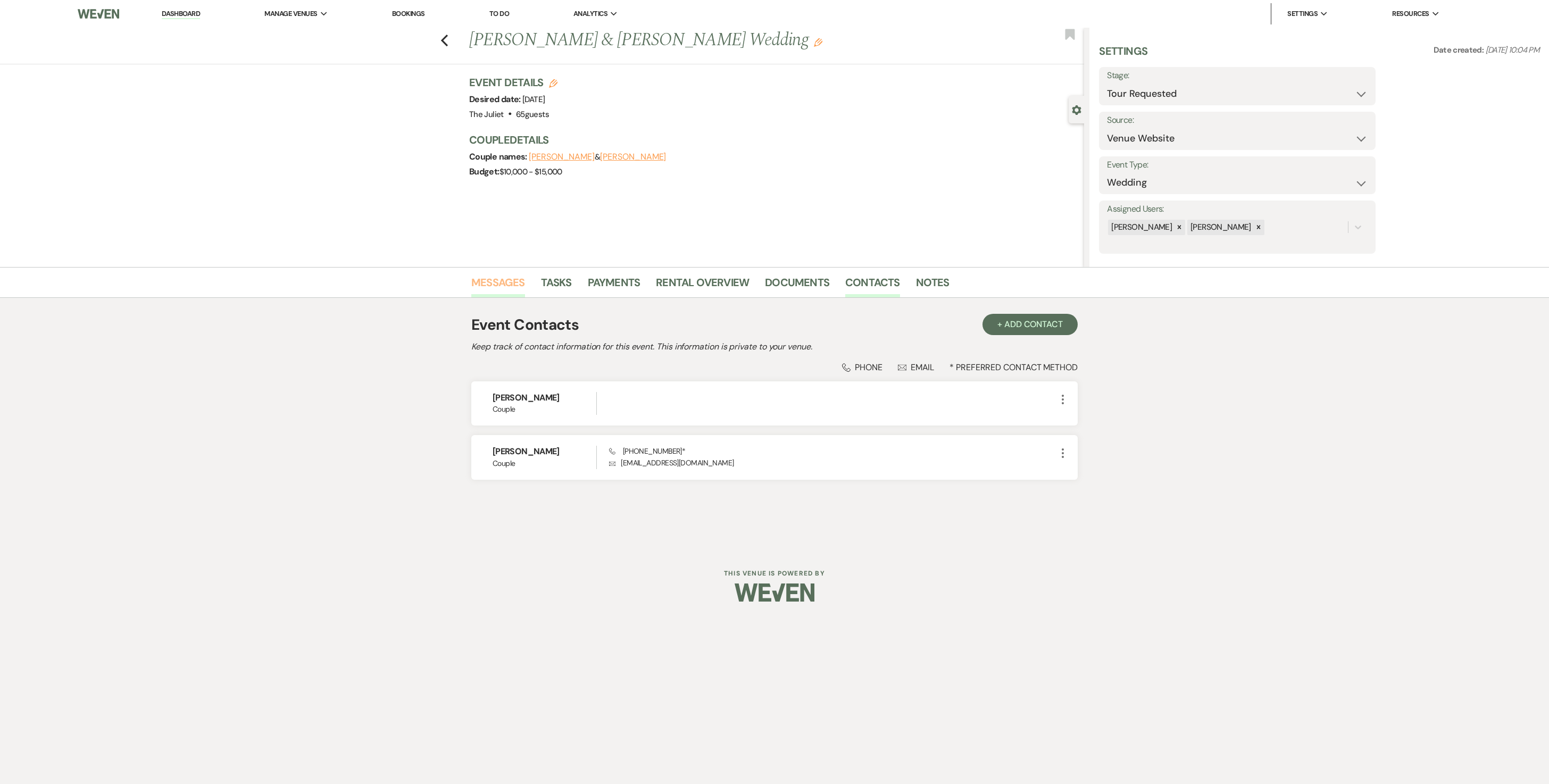
click at [500, 280] on link "Messages" at bounding box center [498, 286] width 54 height 23
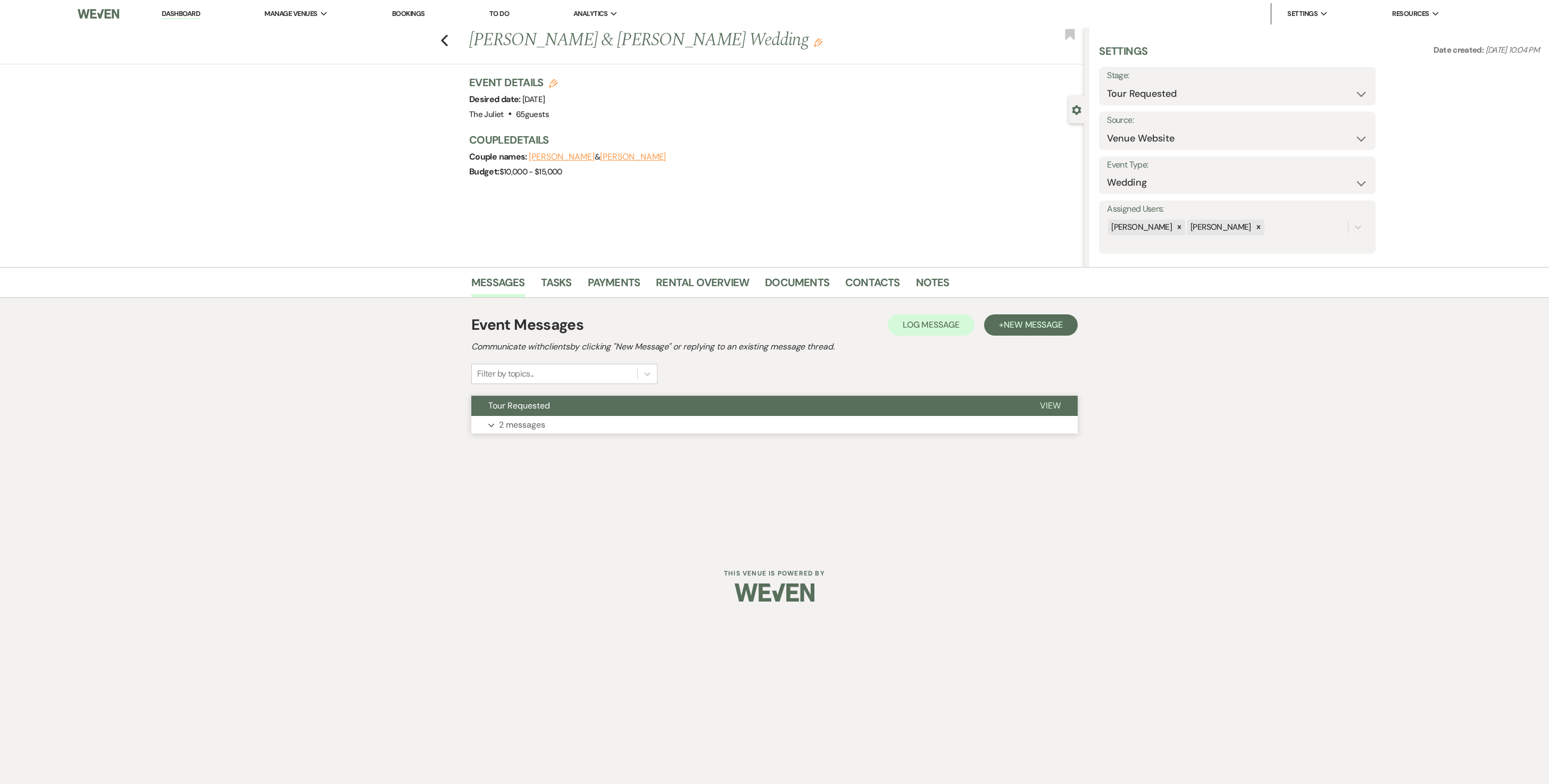
click at [538, 391] on p "2 messages" at bounding box center [522, 424] width 46 height 14
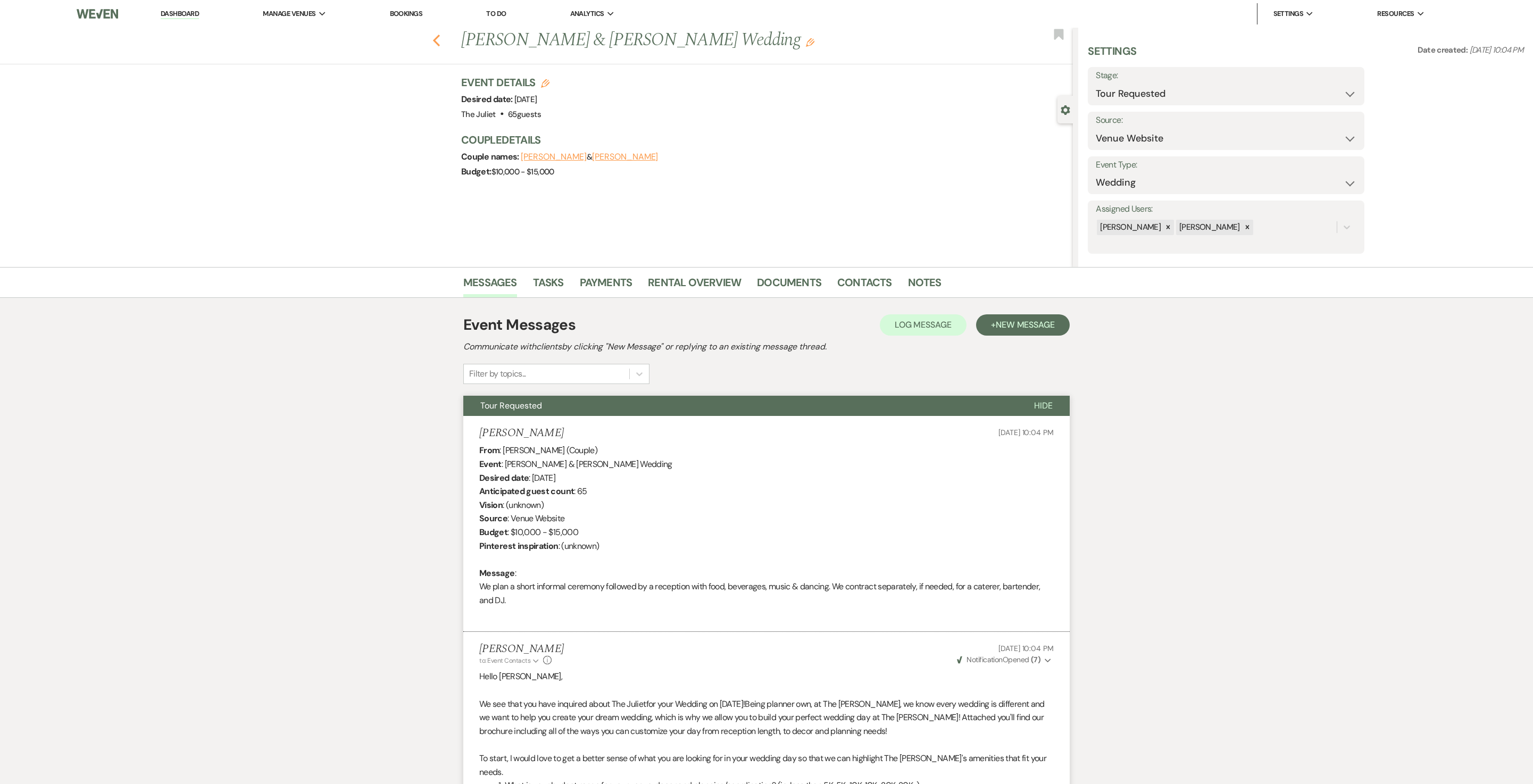
click at [440, 39] on icon "Previous" at bounding box center [436, 40] width 8 height 13
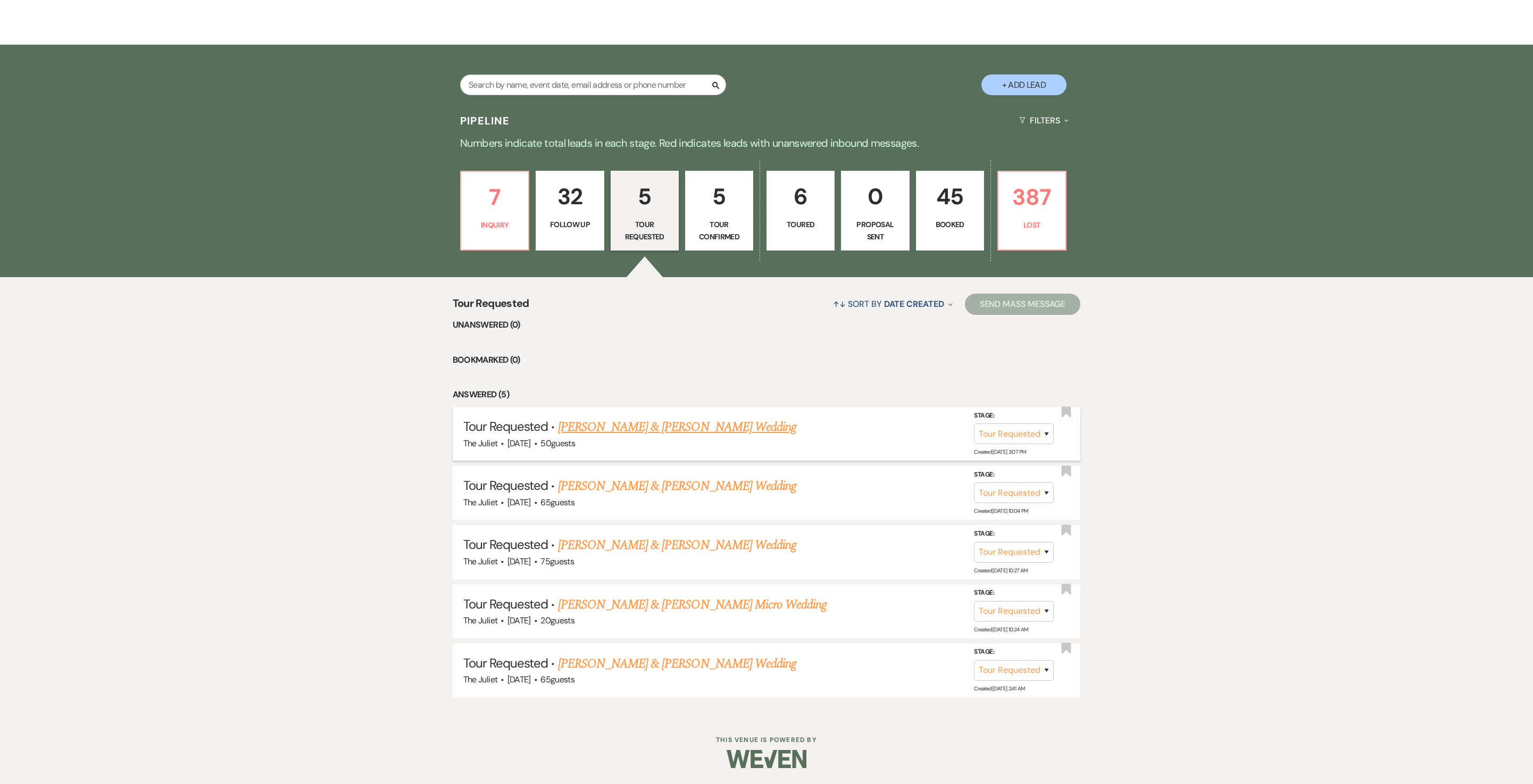
click at [641, 391] on link "Tony Reid & Margot Harris's Wedding" at bounding box center [677, 427] width 238 height 19
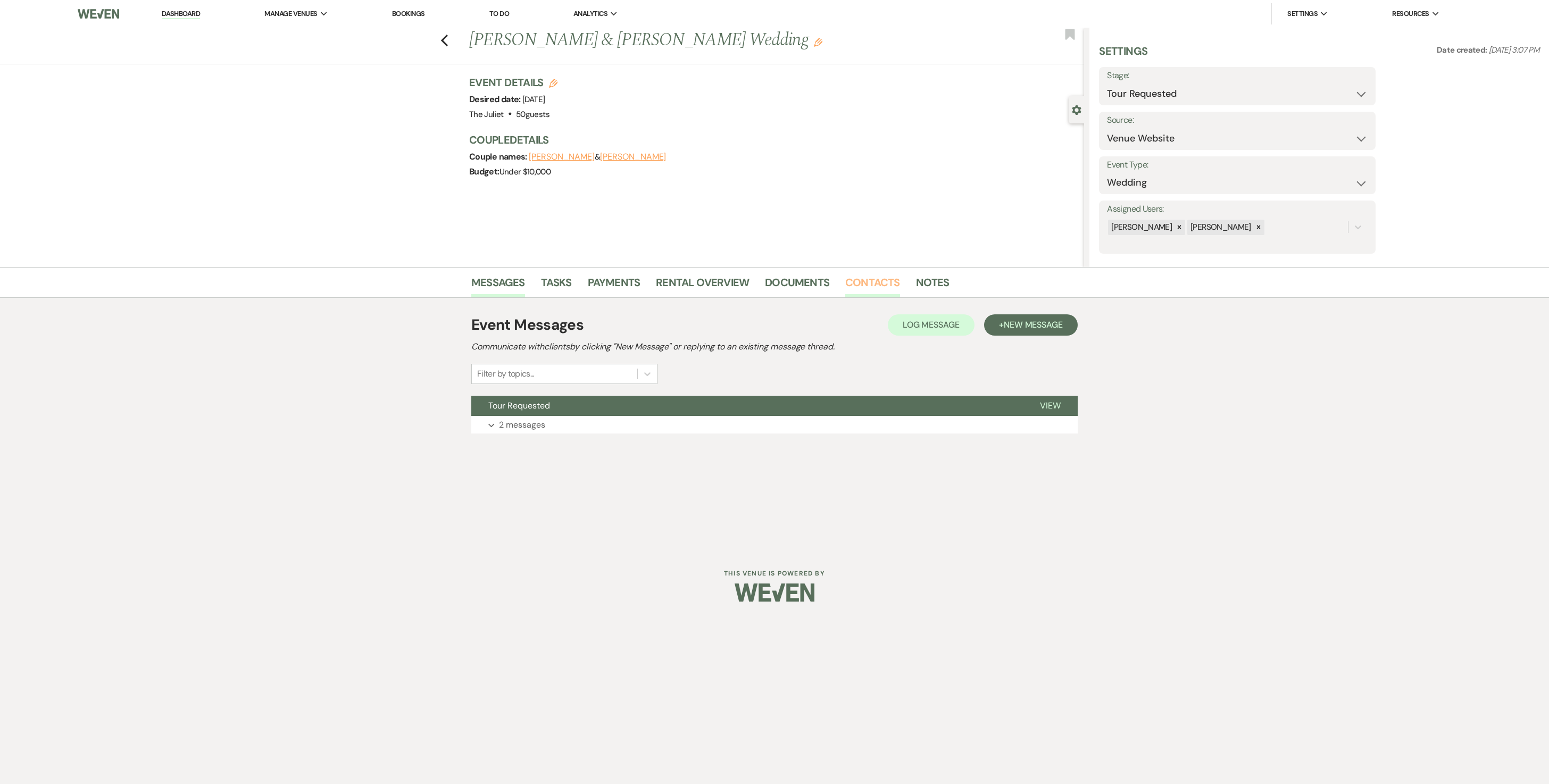
click at [766, 280] on link "Contacts" at bounding box center [873, 286] width 55 height 23
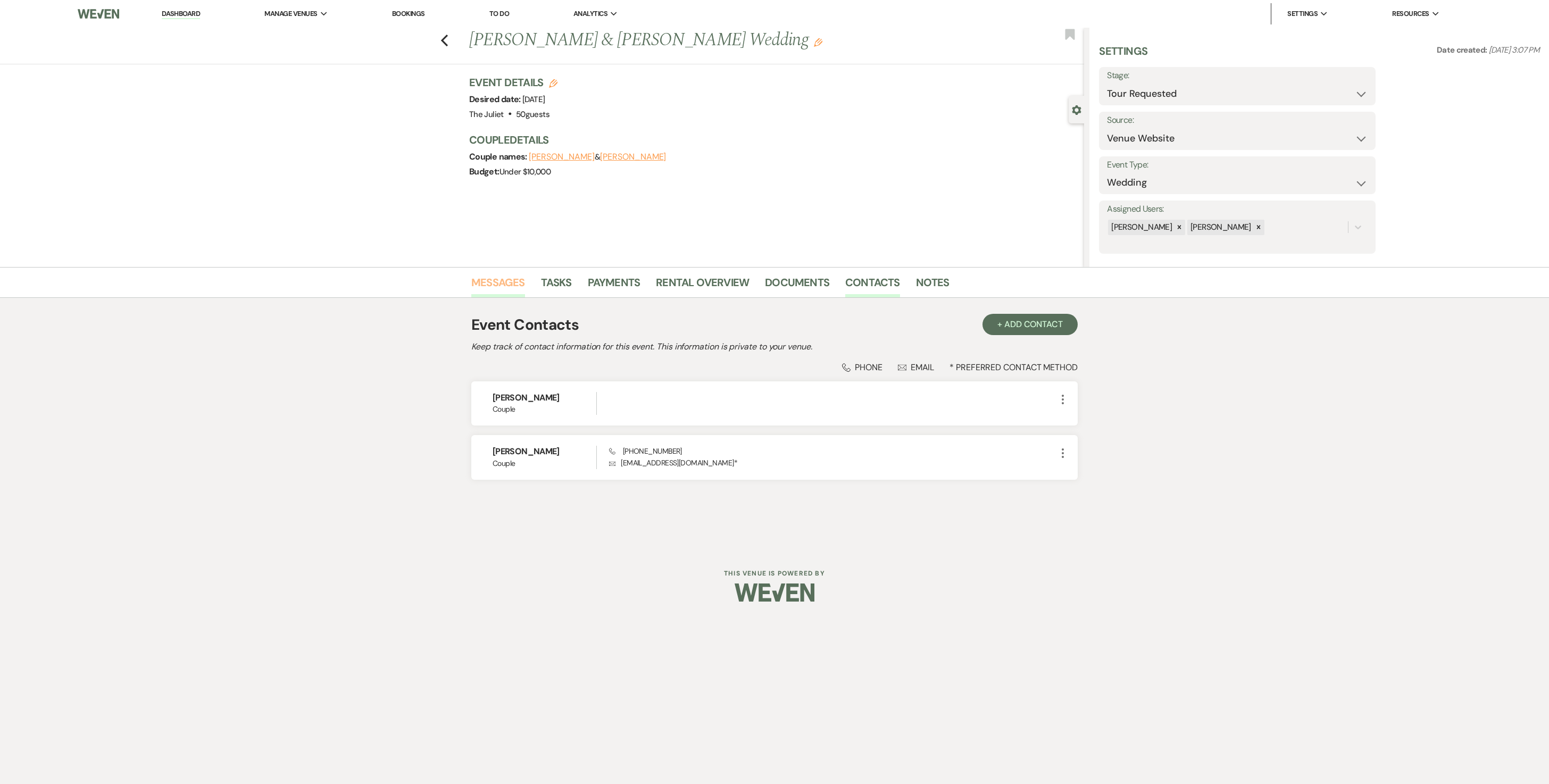
click at [497, 279] on link "Messages" at bounding box center [498, 286] width 54 height 23
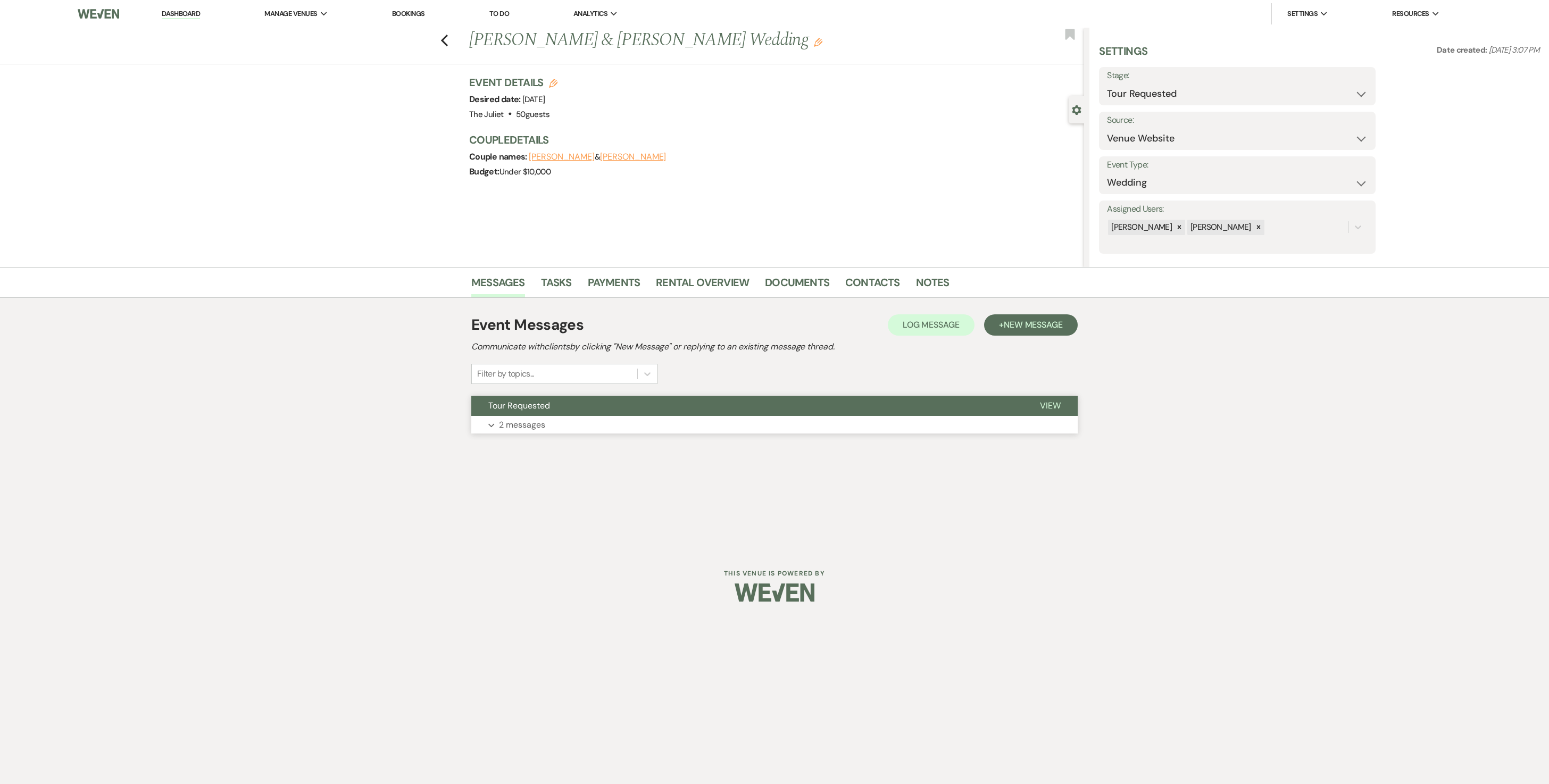
click at [544, 391] on p "2 messages" at bounding box center [522, 424] width 46 height 14
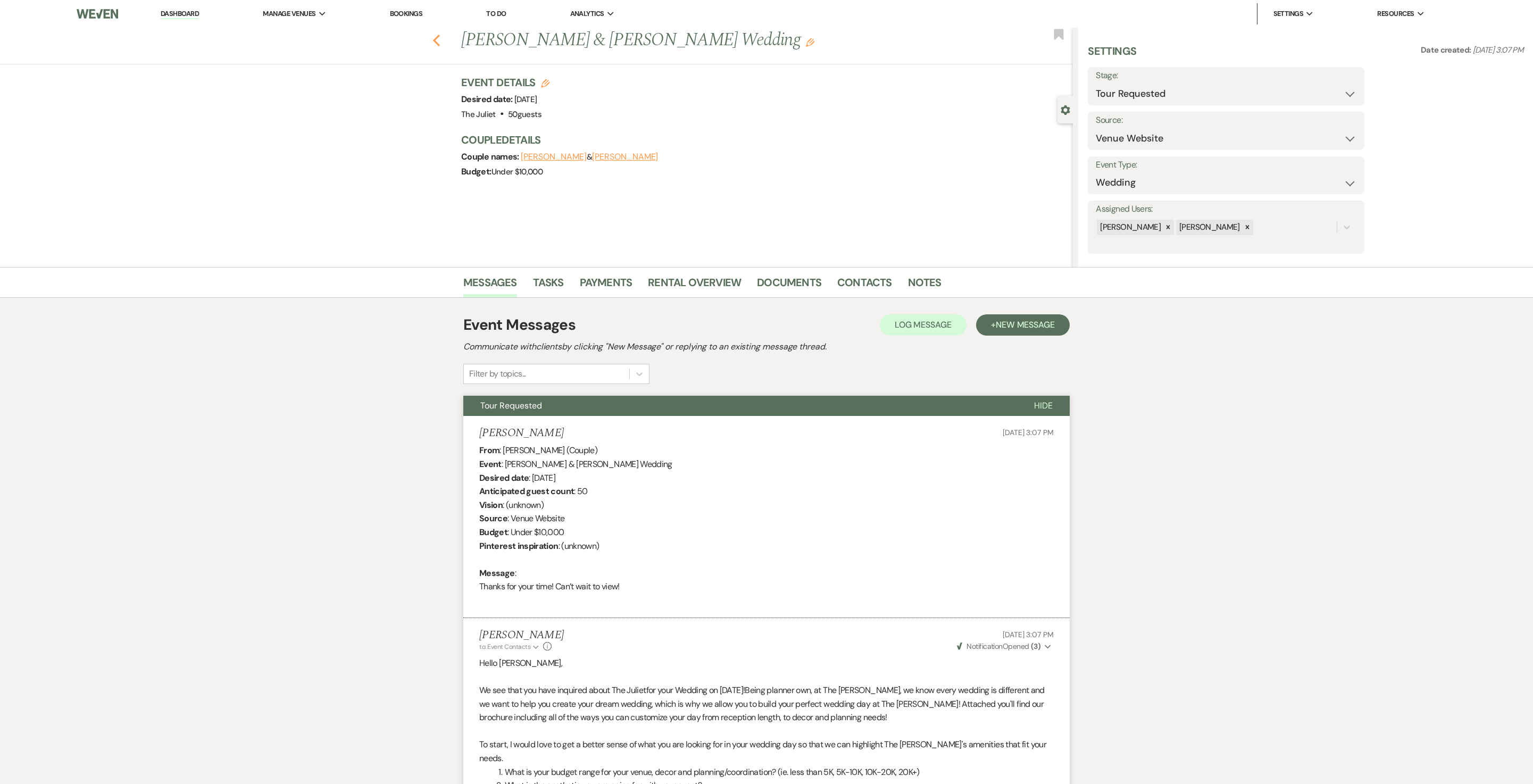
click at [440, 39] on use "button" at bounding box center [437, 40] width 7 height 11
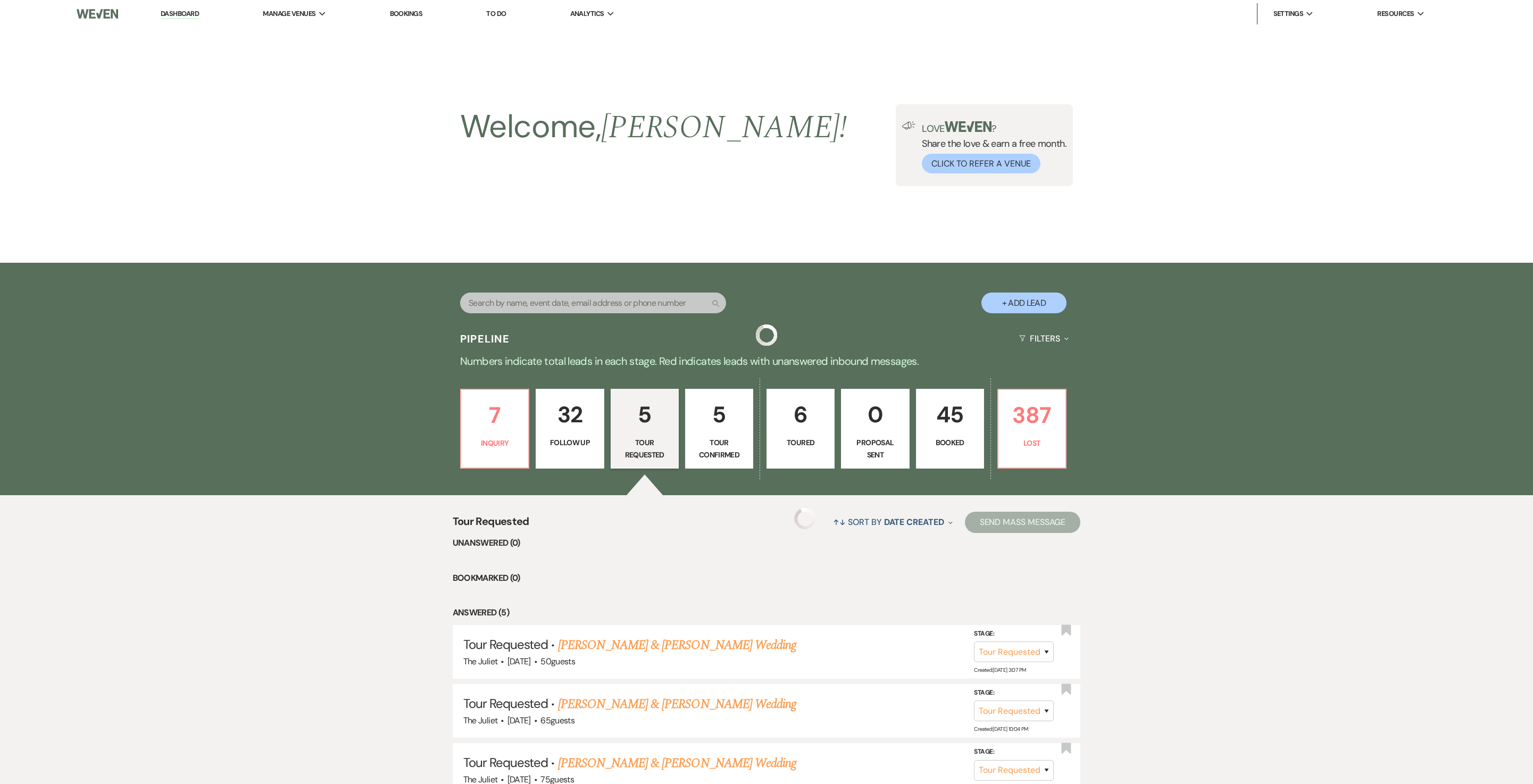
scroll to position [238, 0]
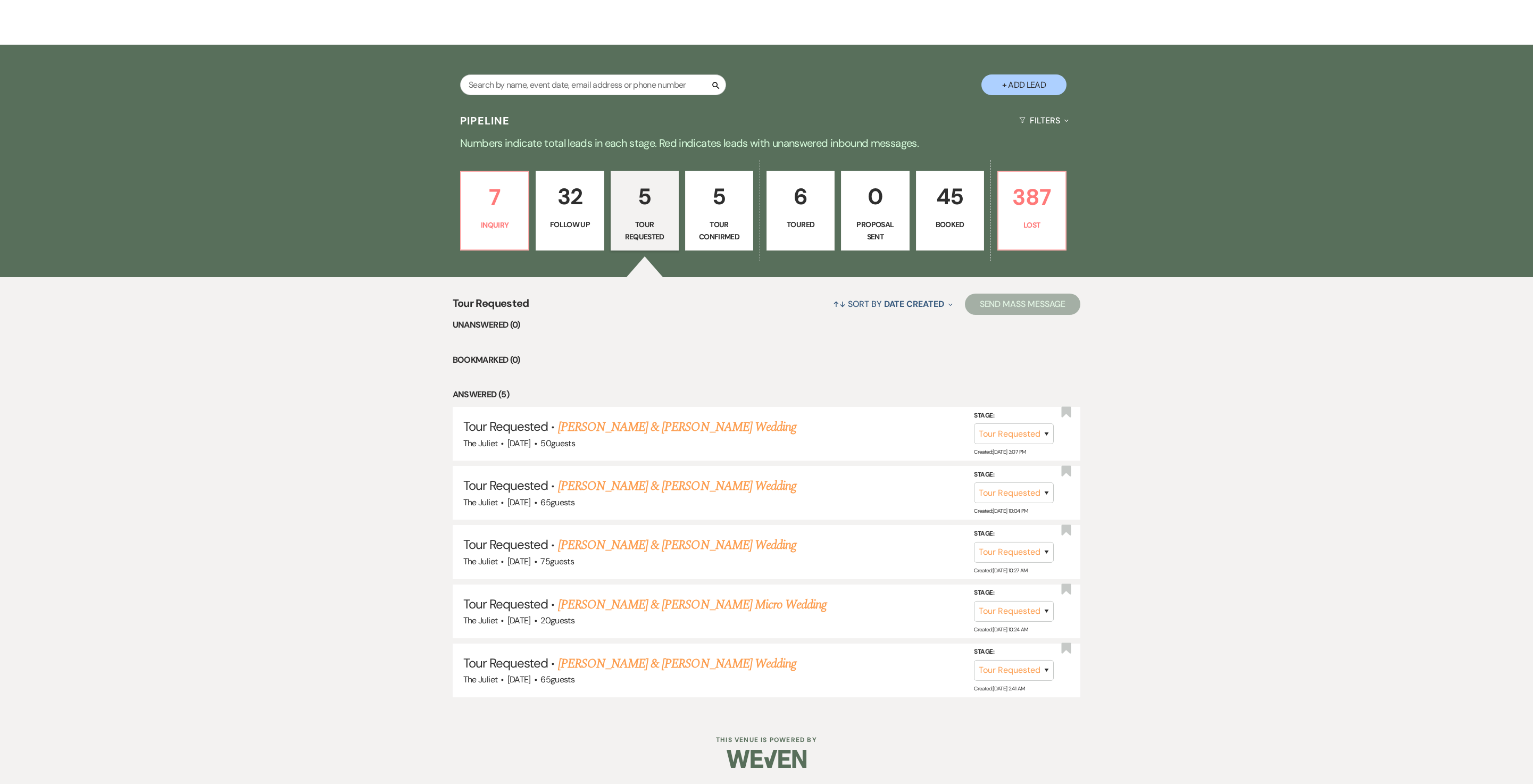
click at [566, 219] on p "Follow Up" at bounding box center [570, 224] width 54 height 11
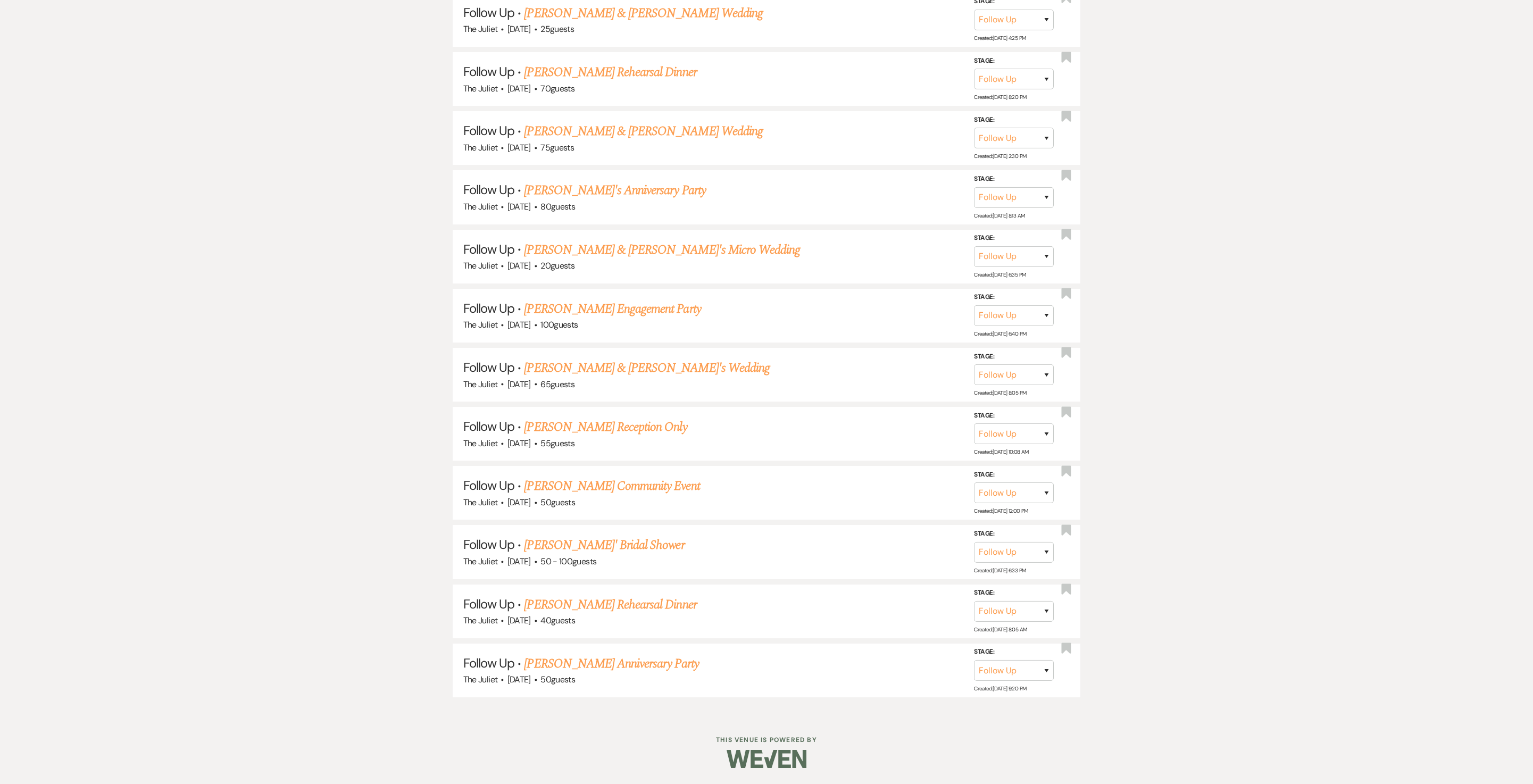
scroll to position [1818, 0]
click at [633, 391] on link "Melissa Rice's Anniversary Party" at bounding box center [611, 664] width 174 height 19
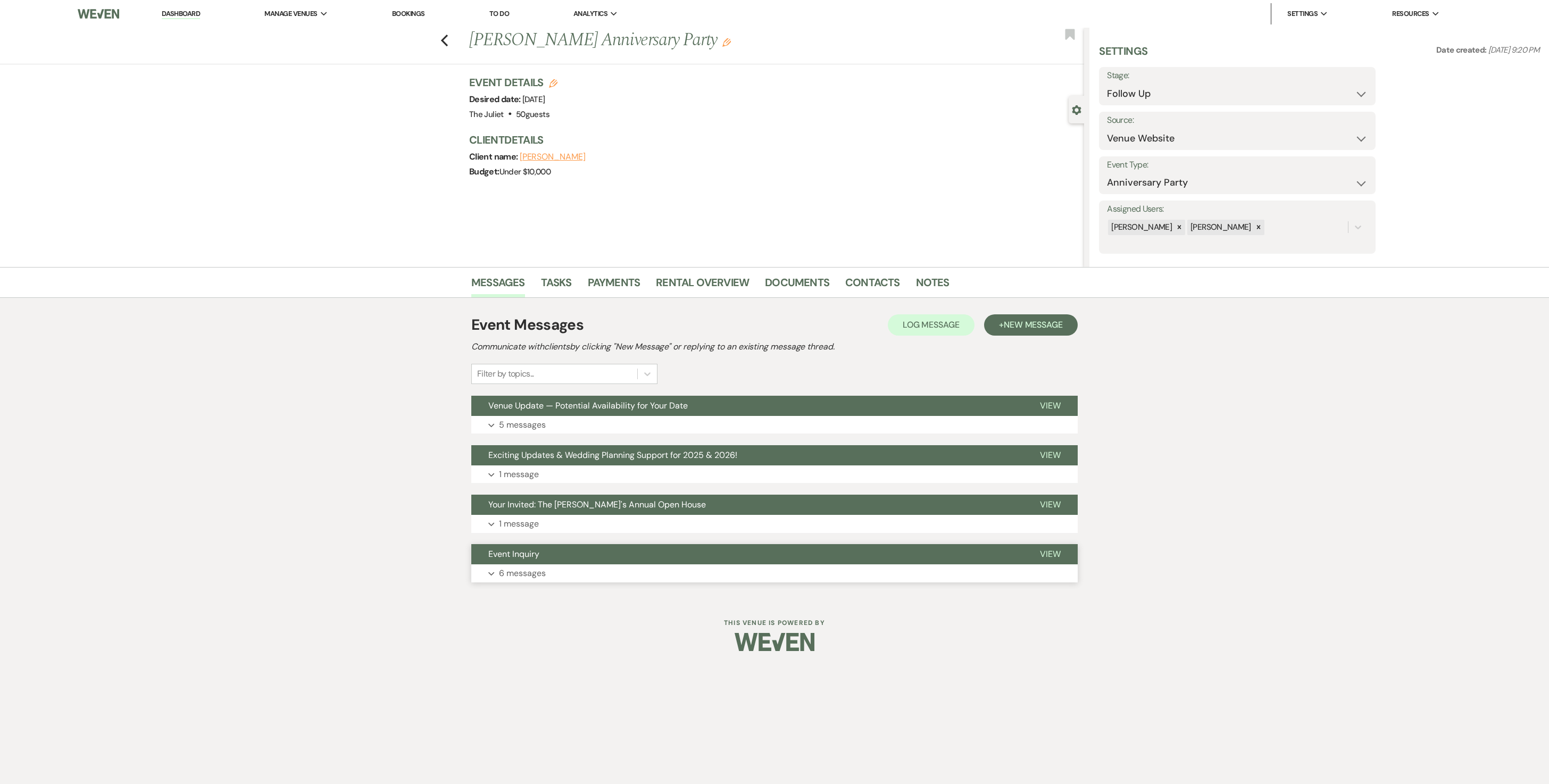
click at [546, 391] on p "6 messages" at bounding box center [523, 573] width 47 height 14
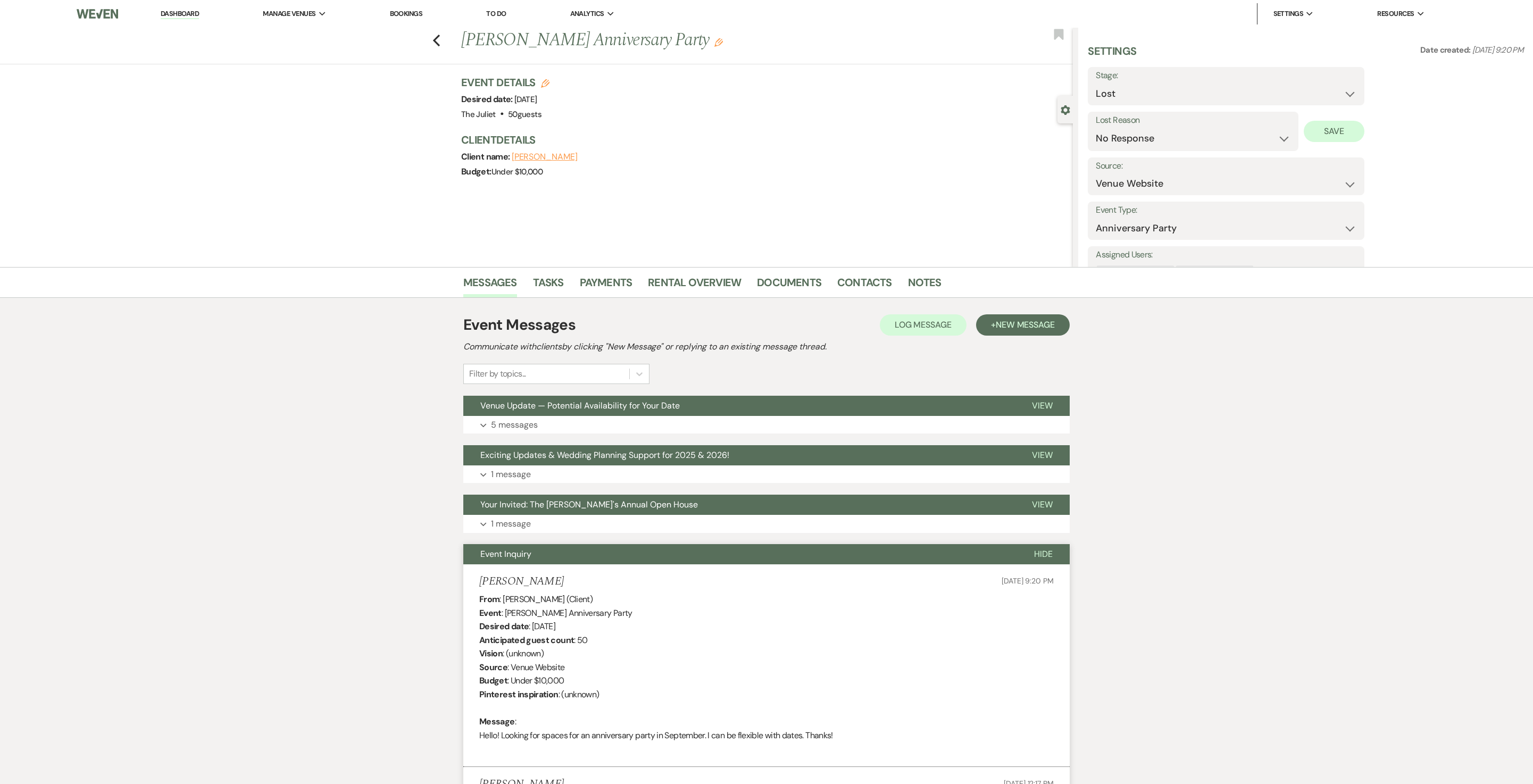
click at [766, 135] on button "Save" at bounding box center [1335, 131] width 61 height 21
click at [440, 39] on icon "Previous" at bounding box center [436, 40] width 8 height 13
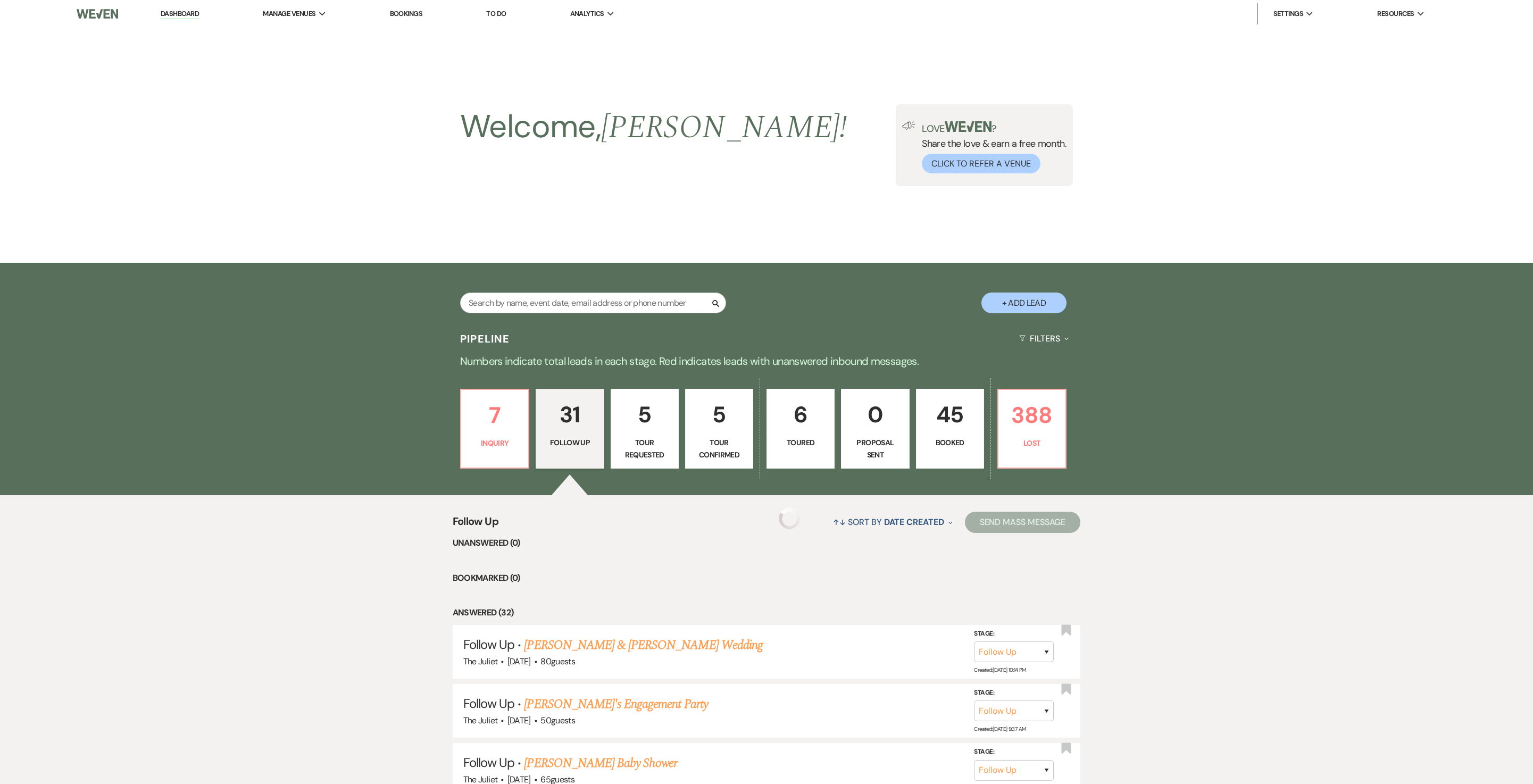
scroll to position [1759, 0]
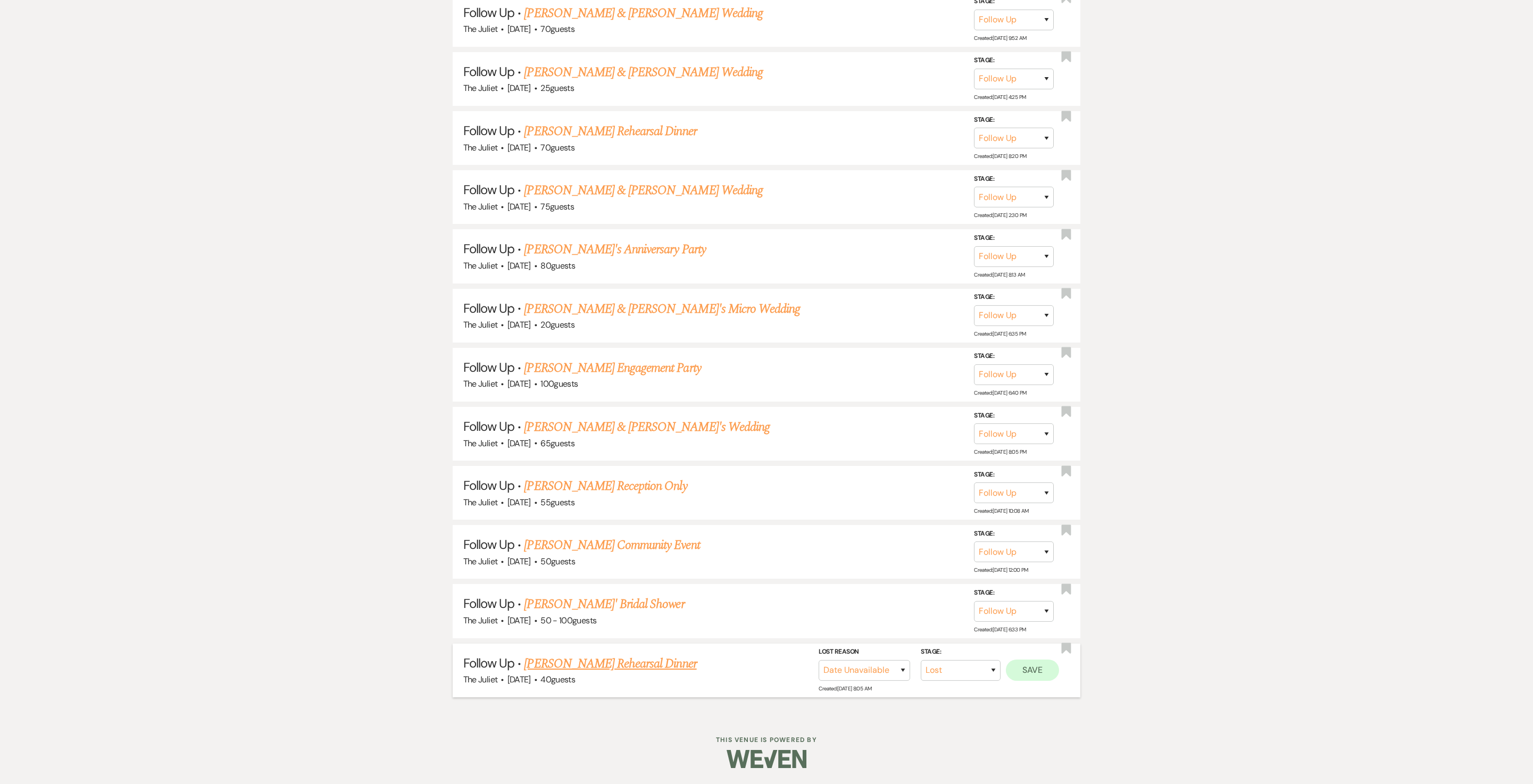
click at [766, 391] on button "Save" at bounding box center [1033, 670] width 53 height 21
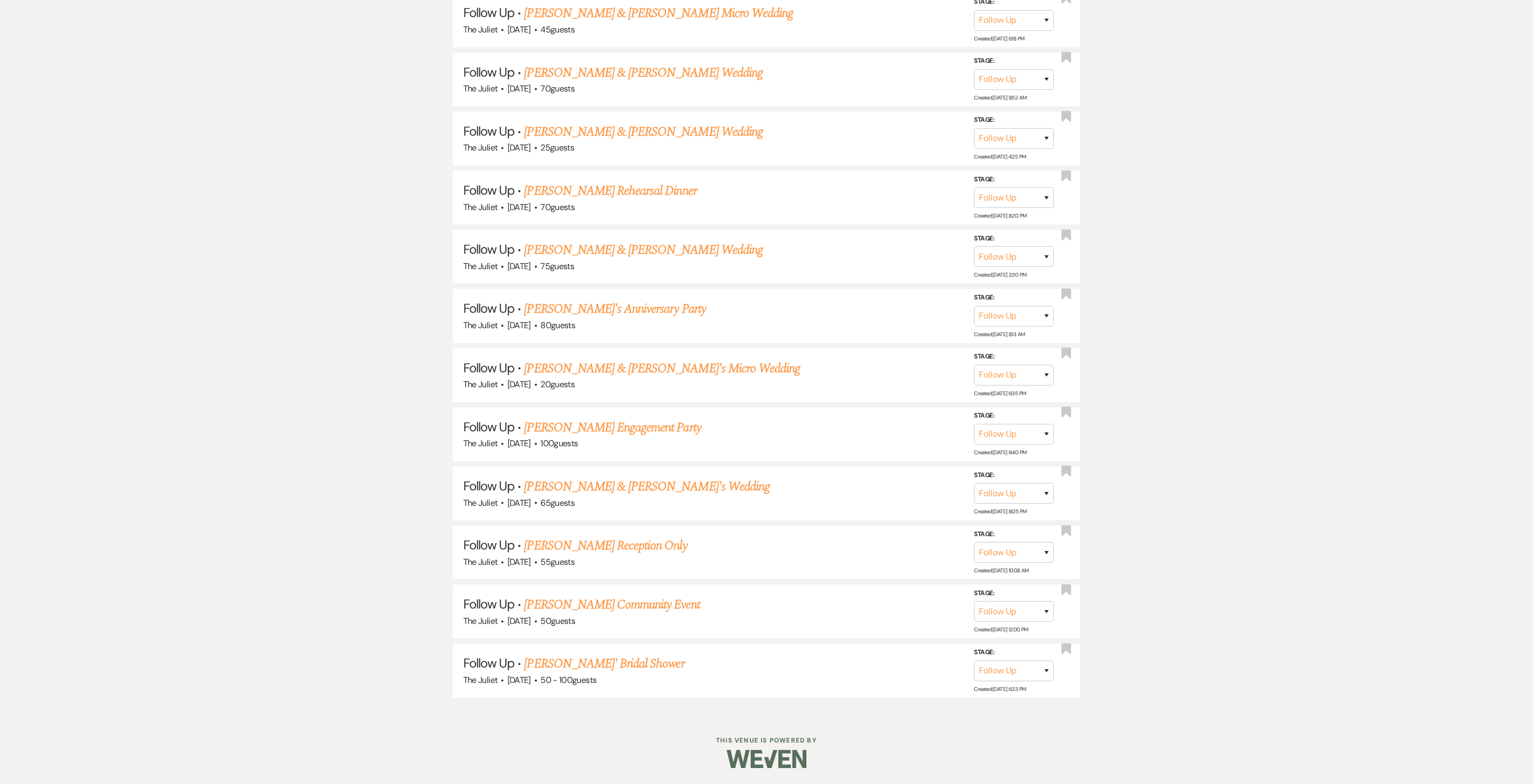
scroll to position [1701, 0]
click at [766, 391] on button "Save" at bounding box center [1033, 670] width 53 height 21
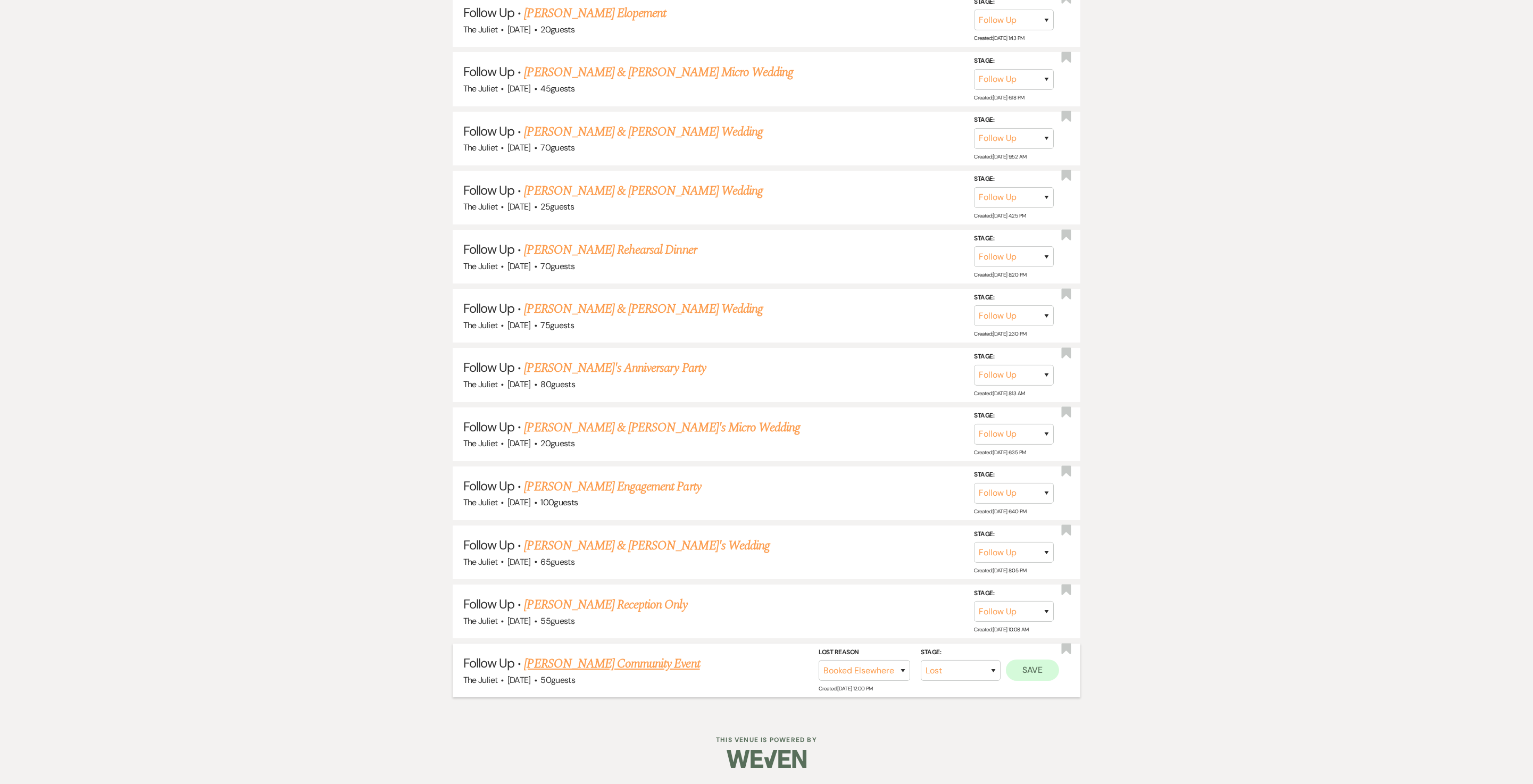
click at [766, 391] on button "Save" at bounding box center [1033, 670] width 53 height 21
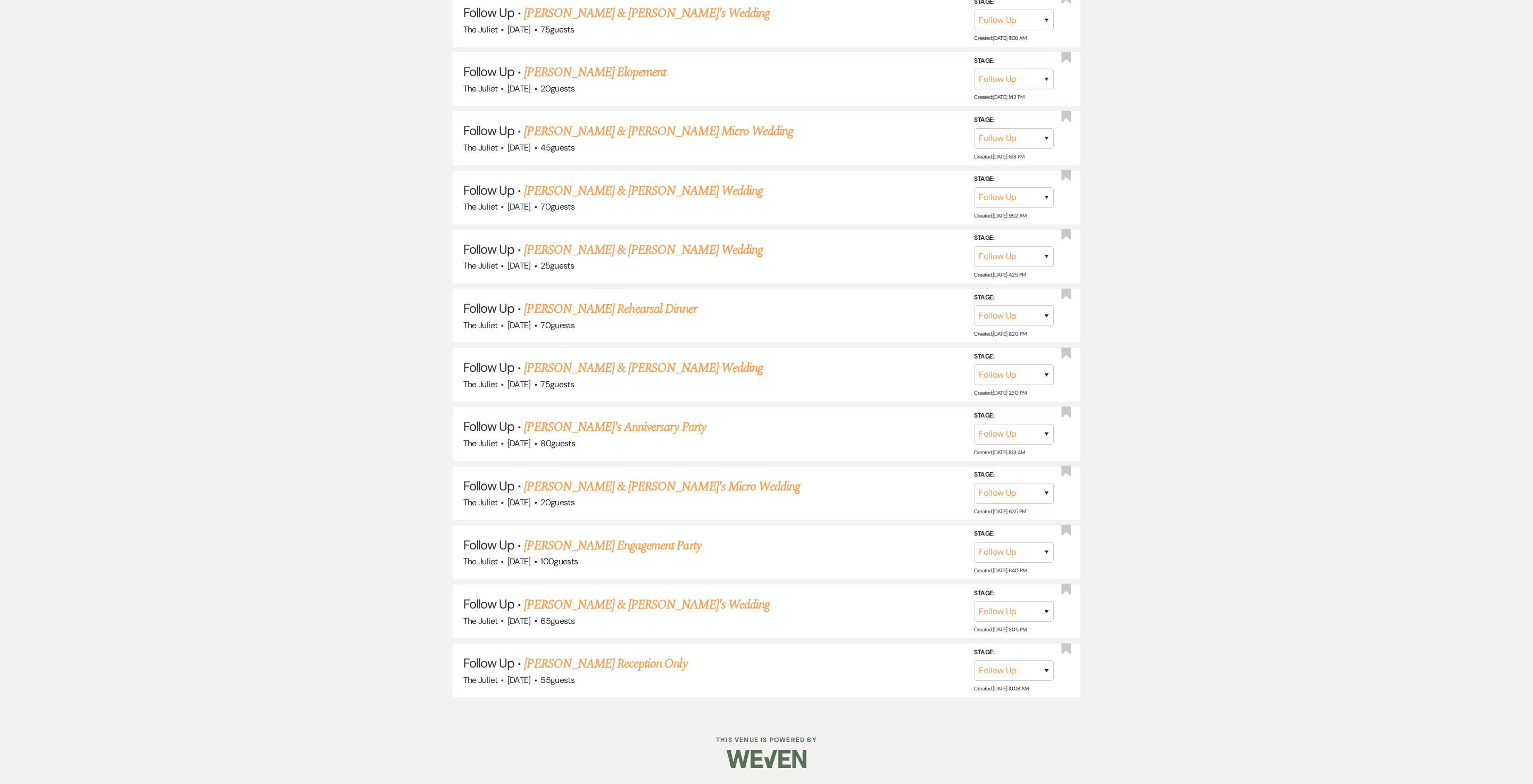
scroll to position [1584, 0]
click at [766, 391] on button "Save" at bounding box center [1033, 492] width 53 height 21
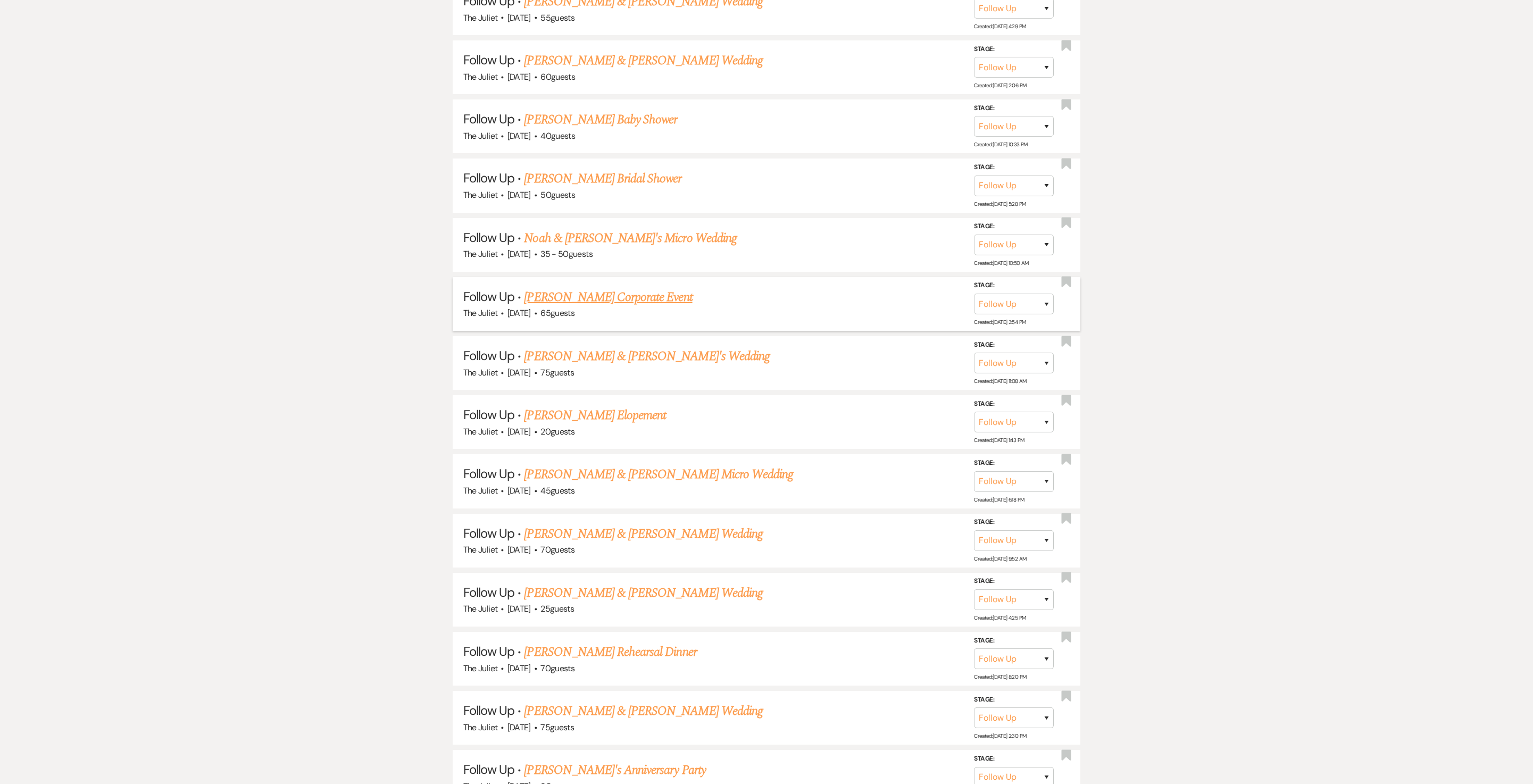
scroll to position [1231, 0]
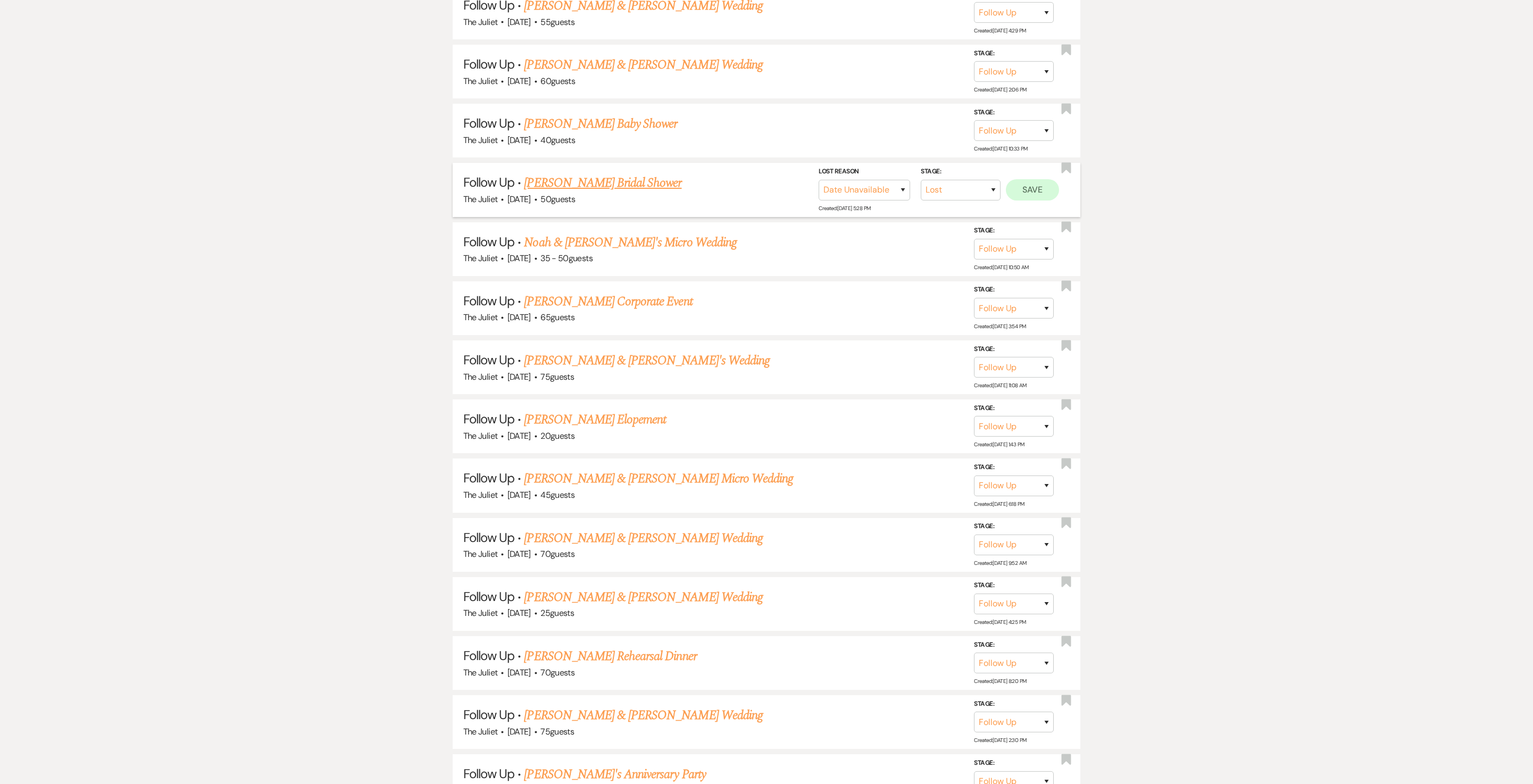
click at [766, 201] on button "Save" at bounding box center [1033, 189] width 53 height 21
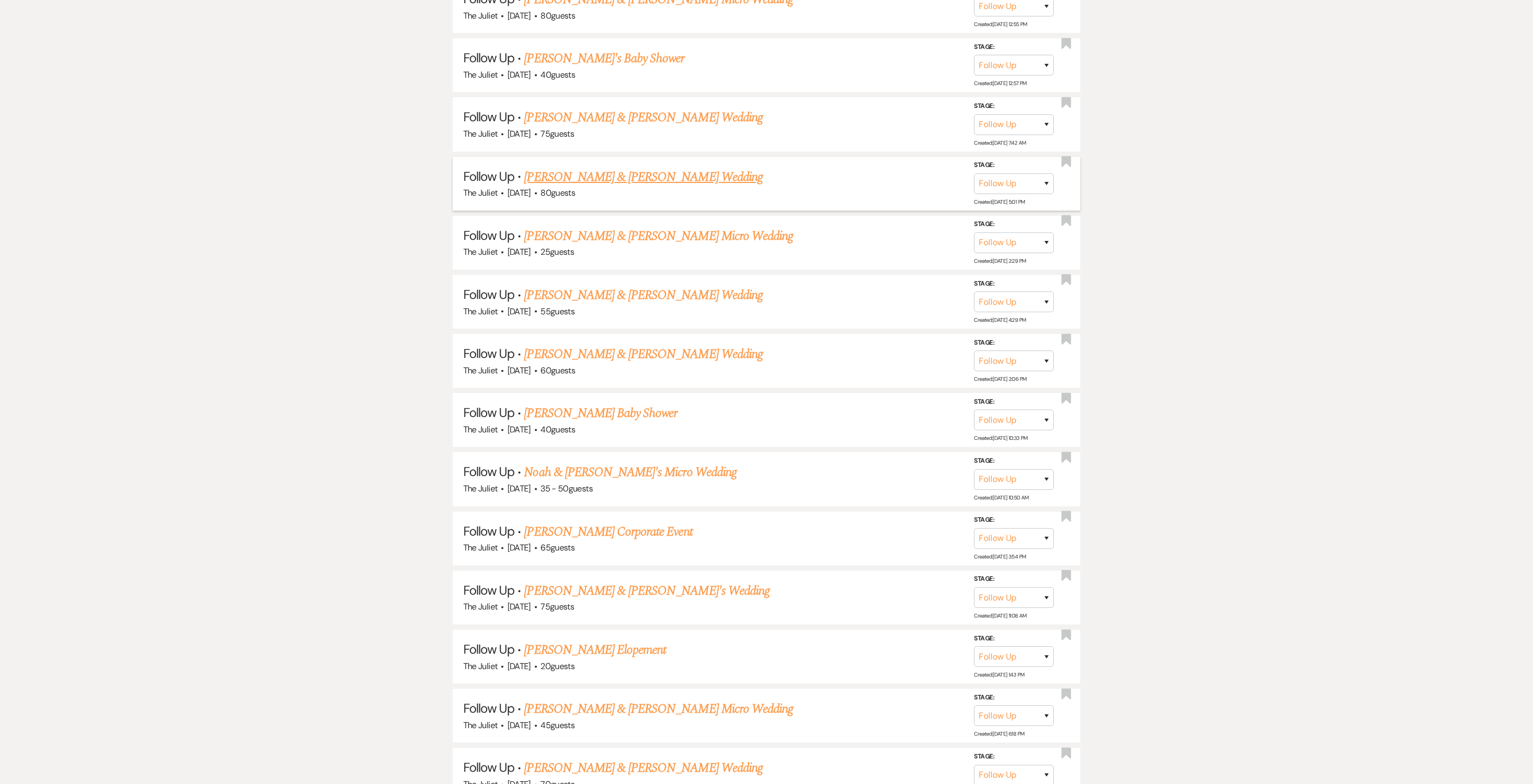
scroll to position [923, 0]
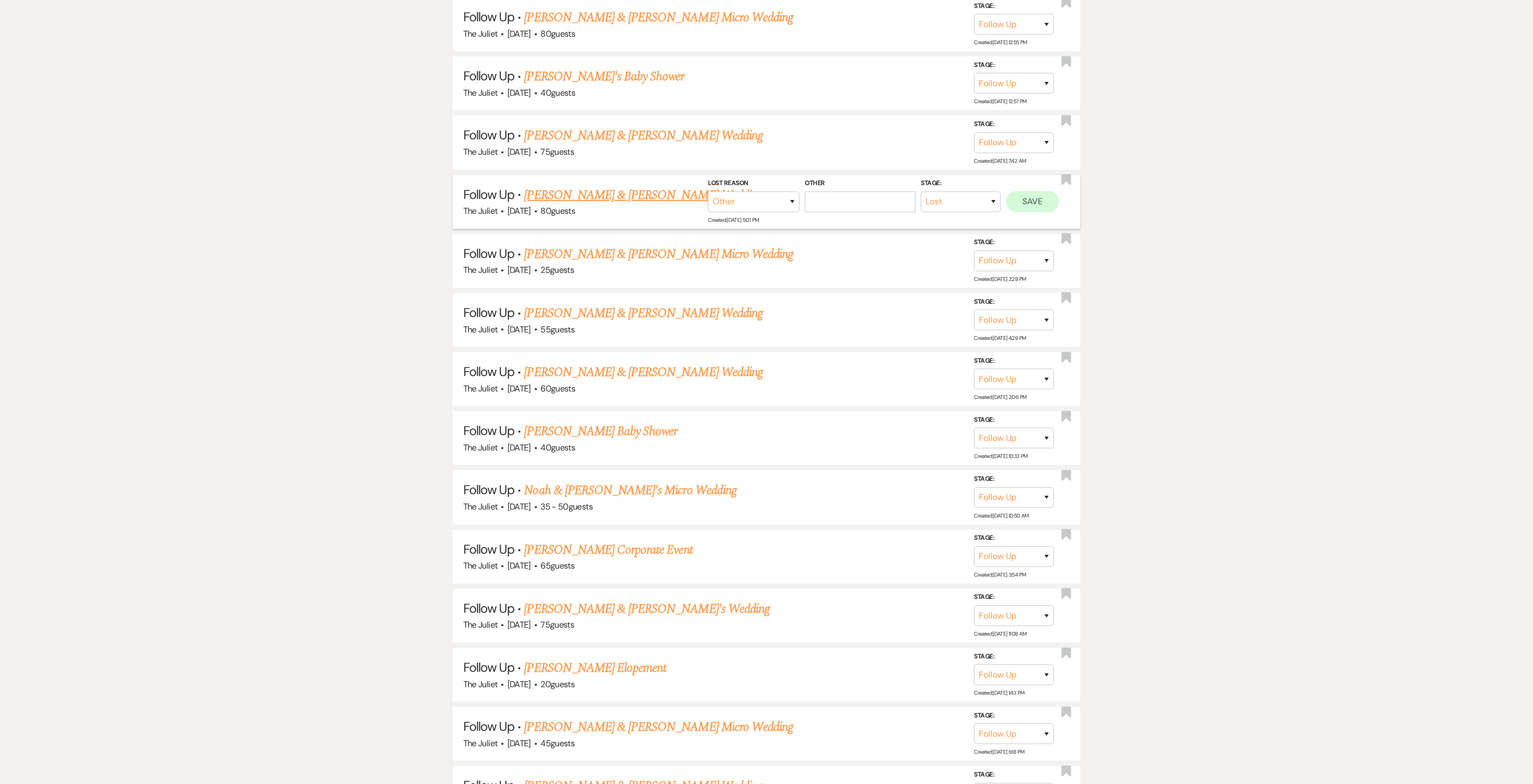
click at [766, 212] on button "Save" at bounding box center [1033, 201] width 53 height 21
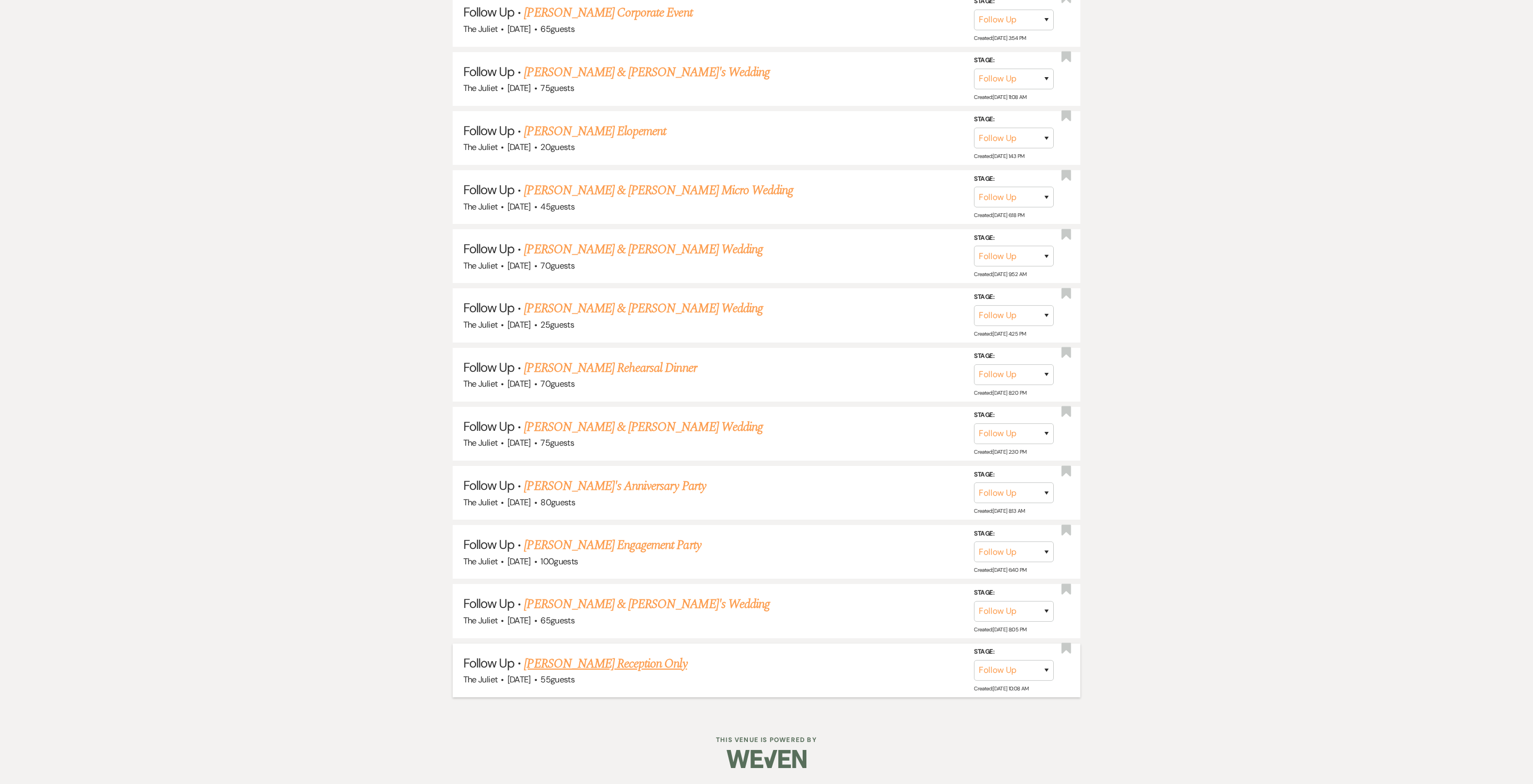
scroll to position [1408, 0]
click at [632, 391] on link "Christina Taylor's Reception Only" at bounding box center [605, 664] width 163 height 19
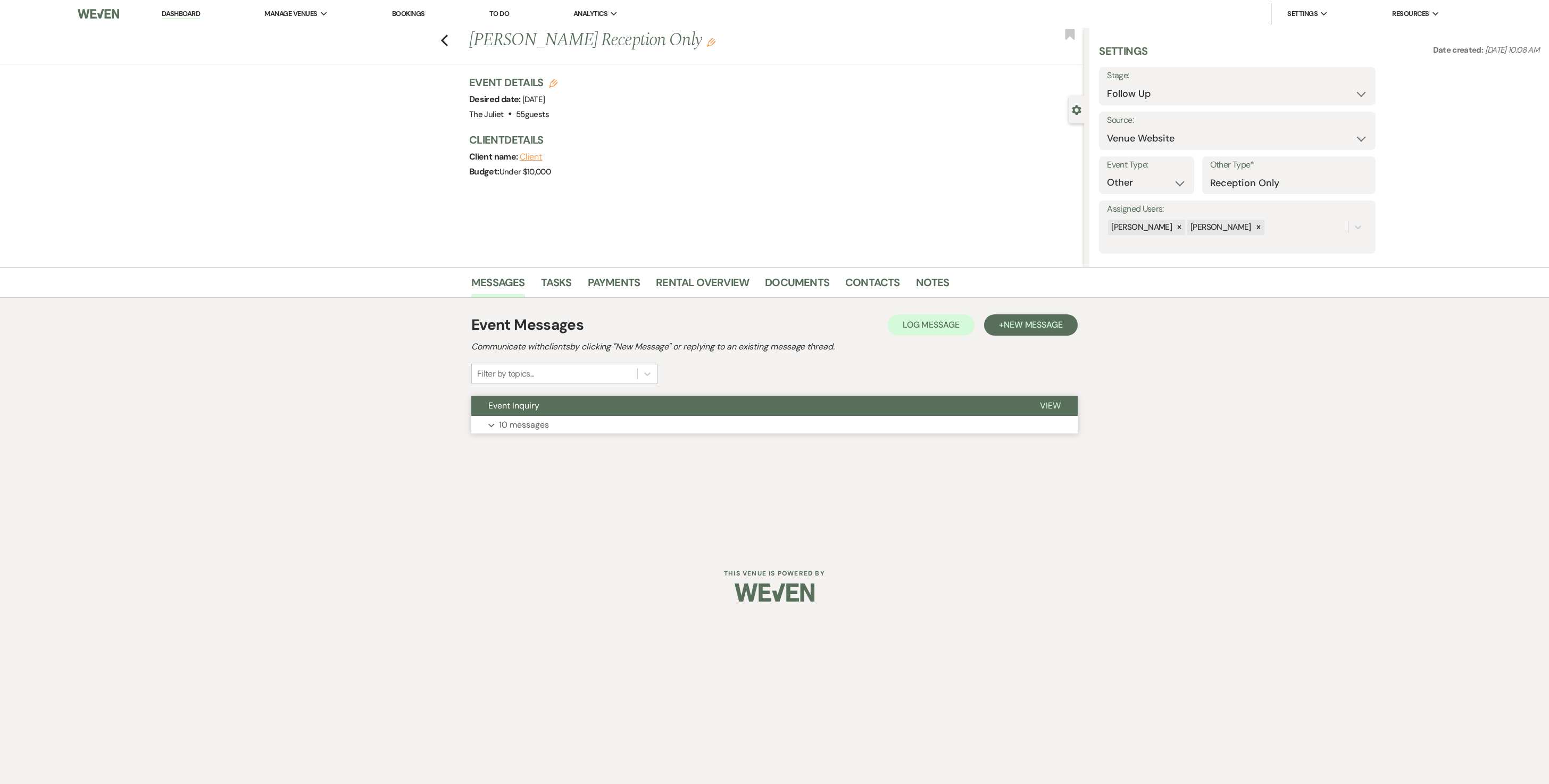
click at [515, 391] on p "10 messages" at bounding box center [524, 424] width 50 height 14
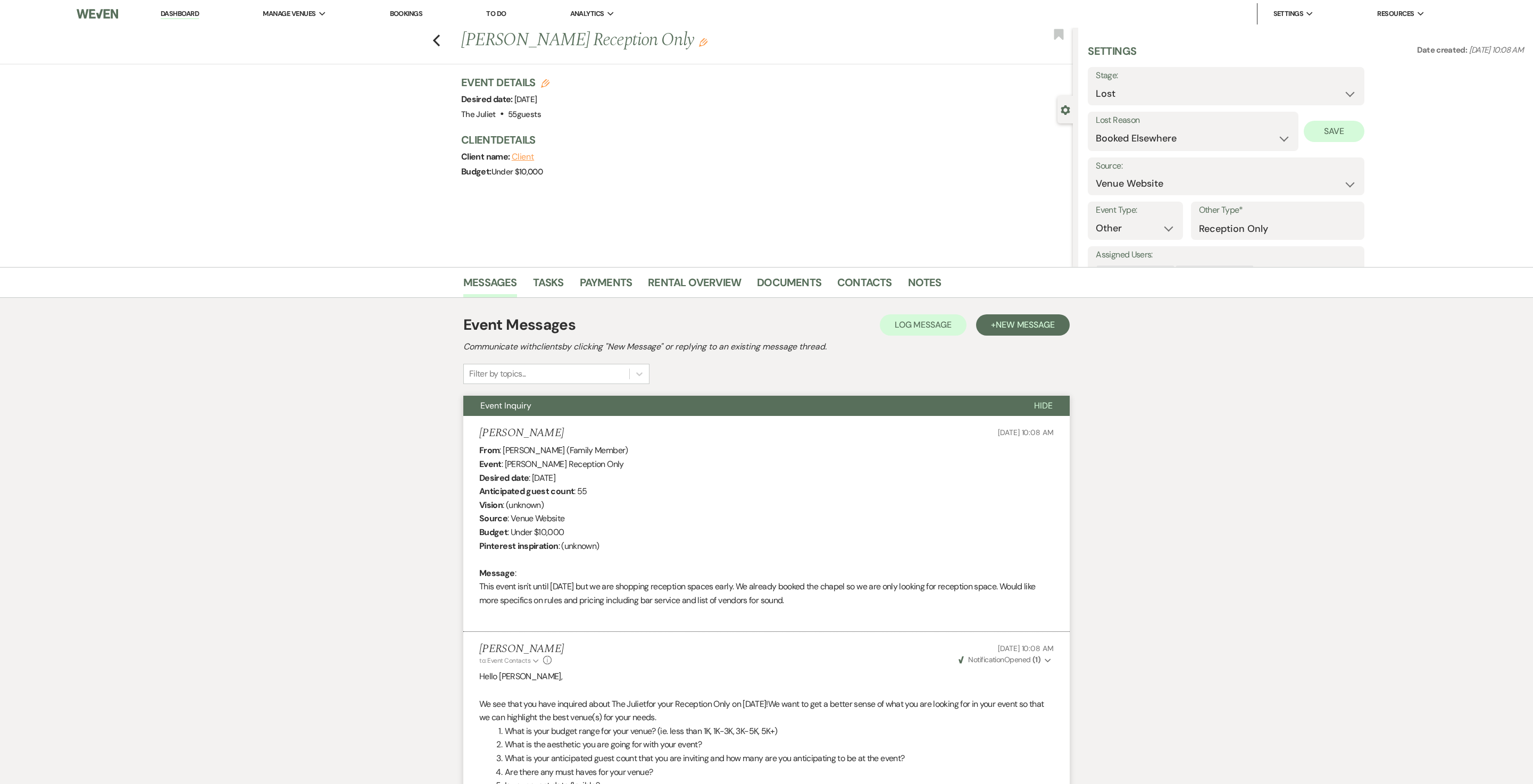
click at [766, 131] on button "Save" at bounding box center [1335, 131] width 61 height 21
click at [440, 38] on icon "Previous" at bounding box center [436, 40] width 8 height 13
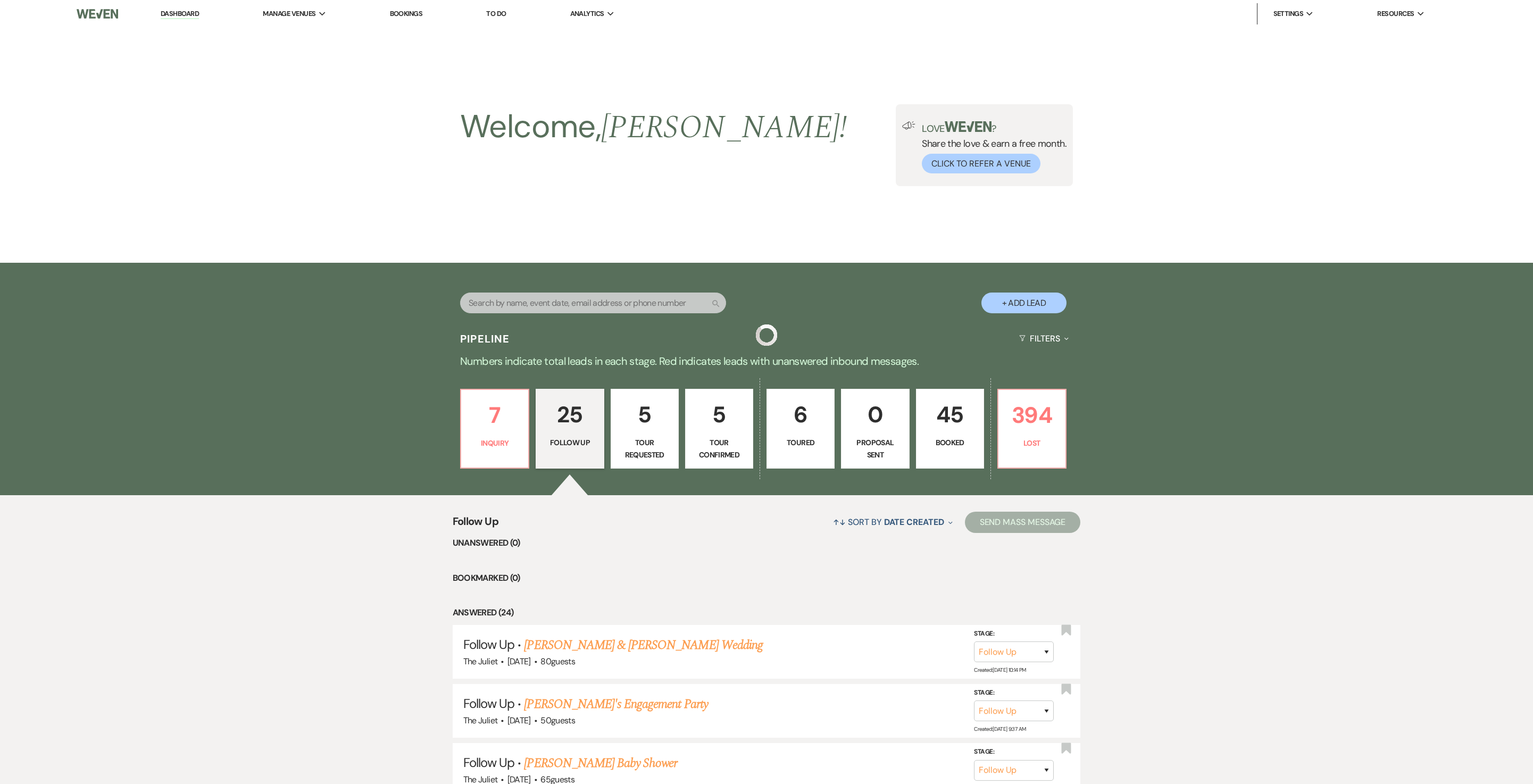
scroll to position [1350, 0]
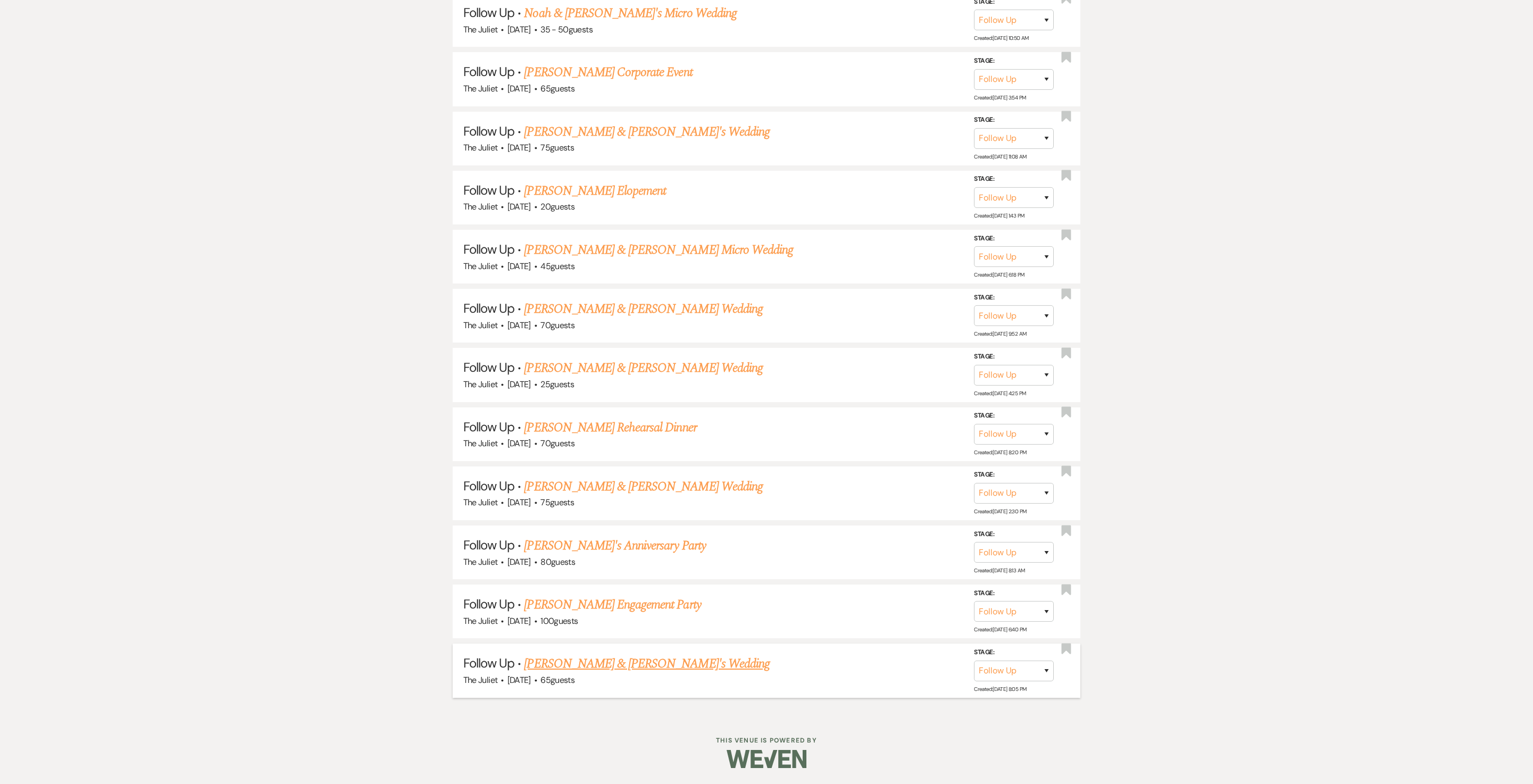
click at [610, 391] on link "Brandon & Natalie's Wedding" at bounding box center [647, 664] width 246 height 19
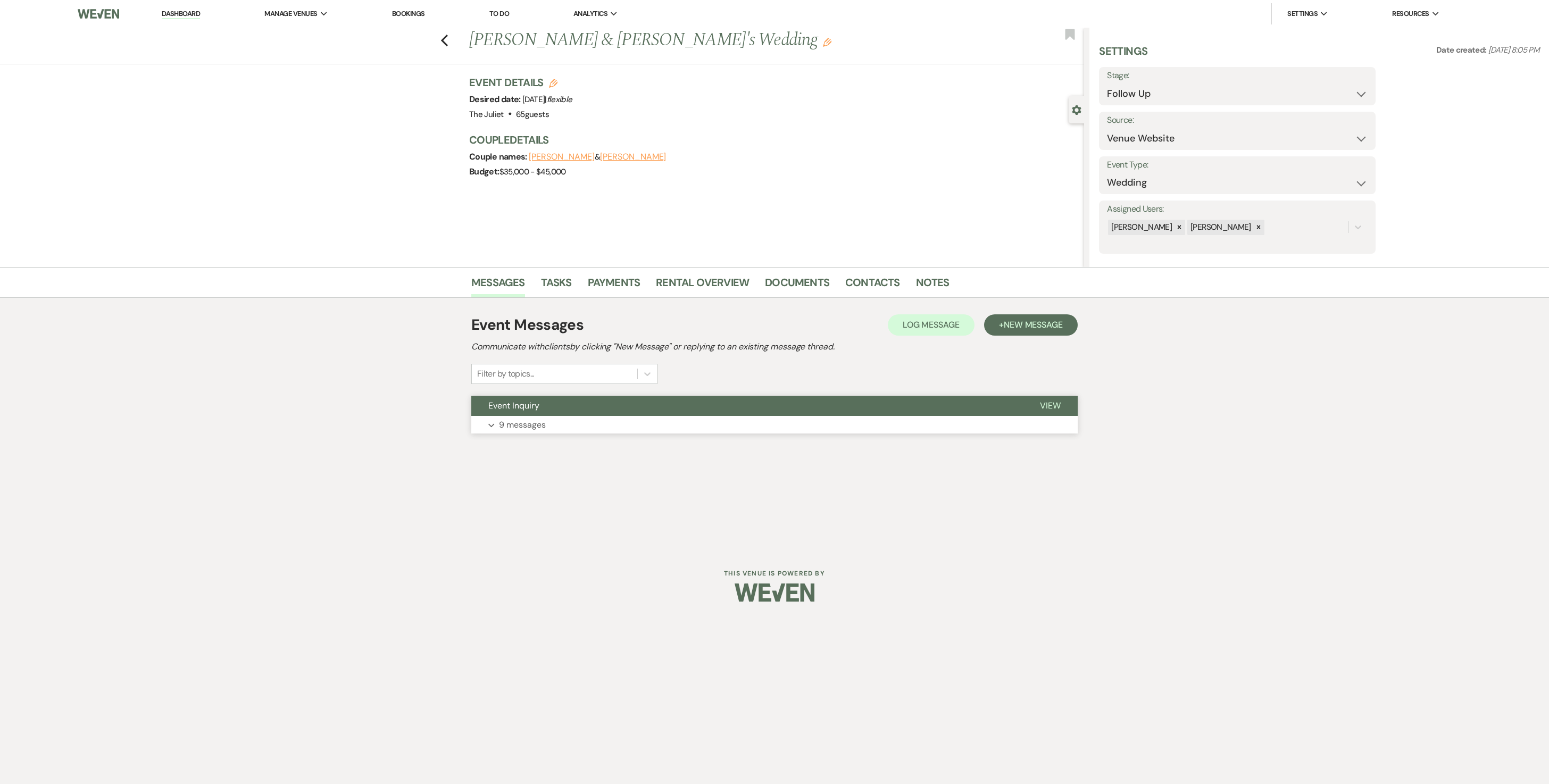
click at [532, 391] on p "9 messages" at bounding box center [523, 424] width 47 height 14
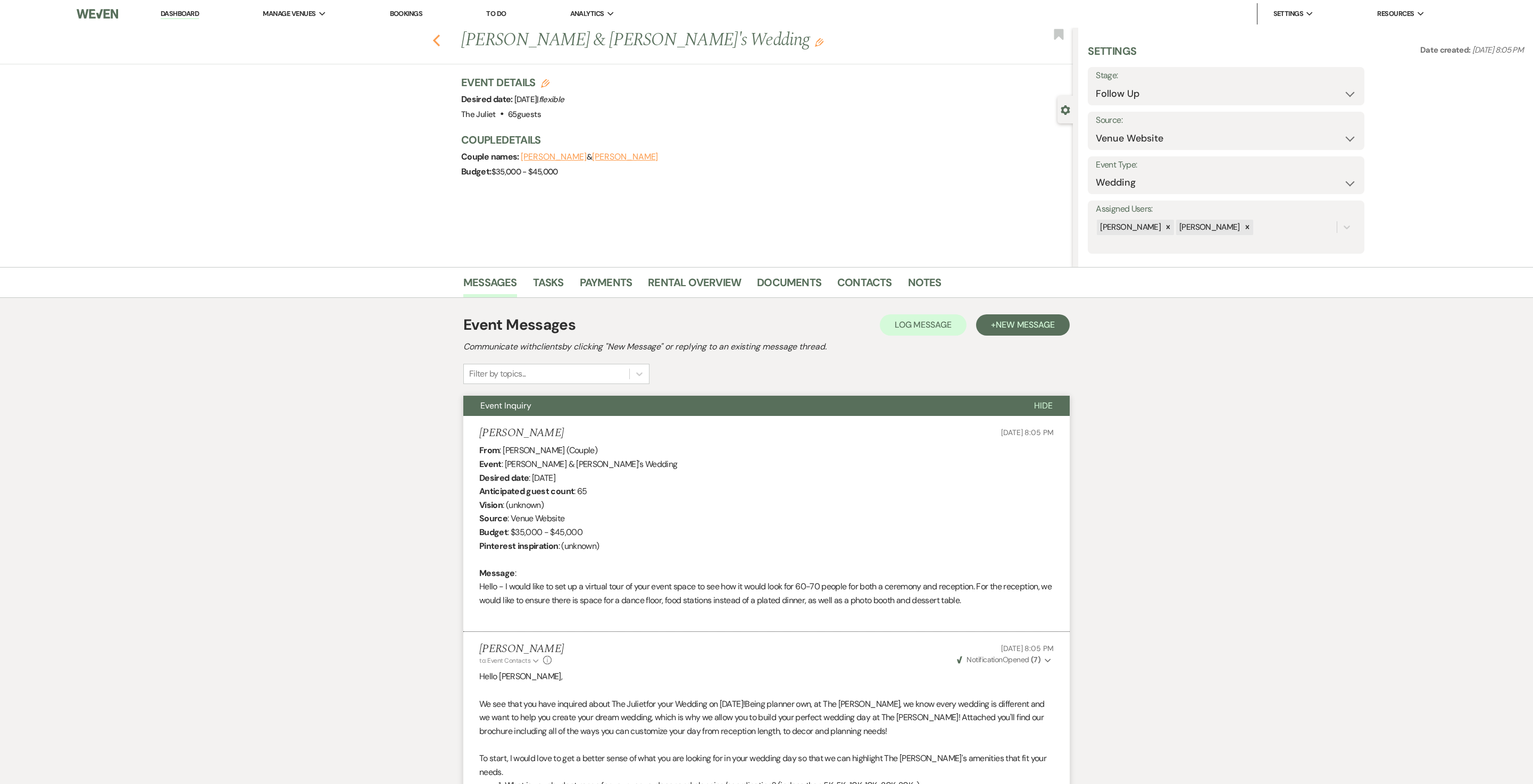
click at [440, 37] on icon "Previous" at bounding box center [436, 40] width 8 height 13
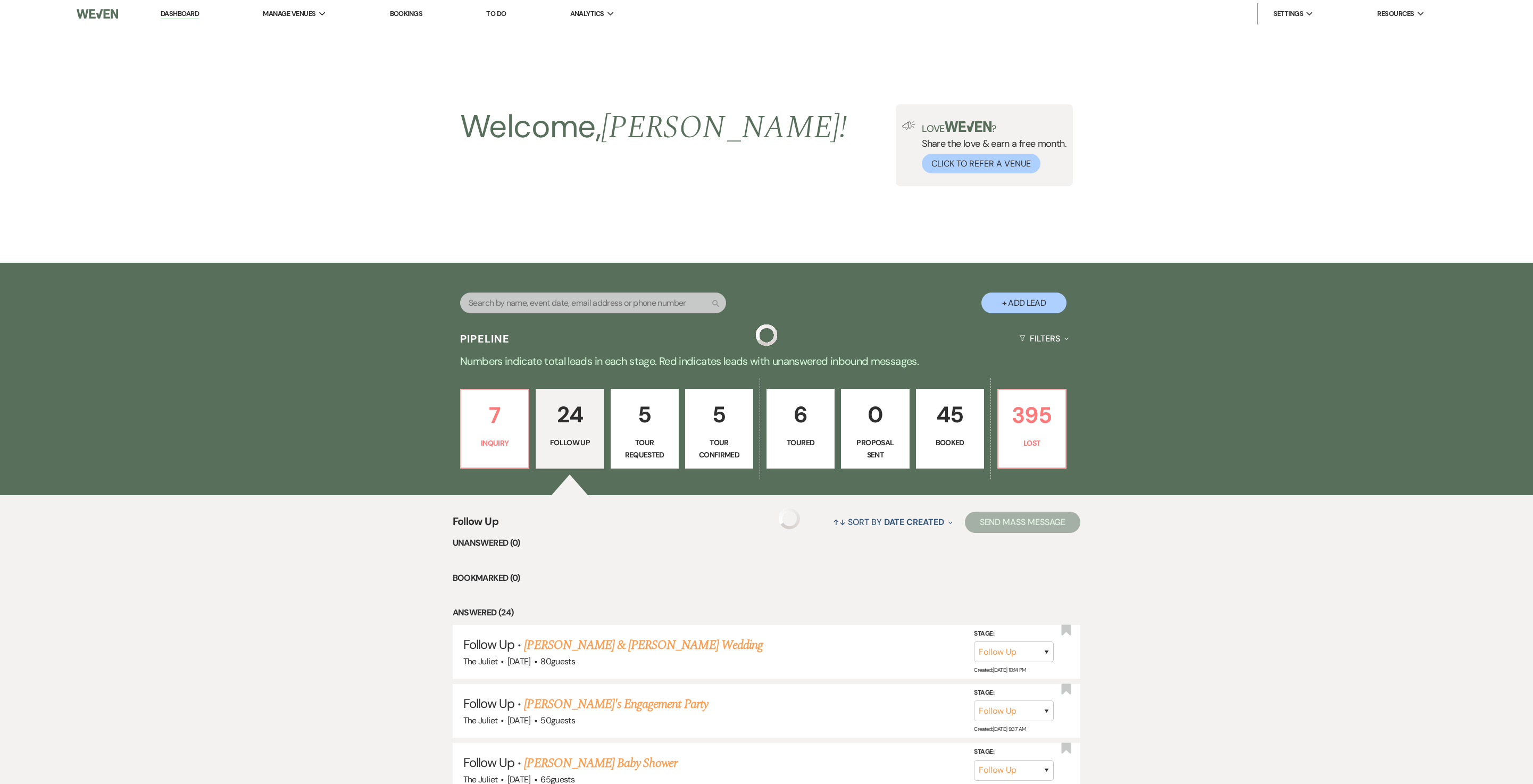
scroll to position [1350, 0]
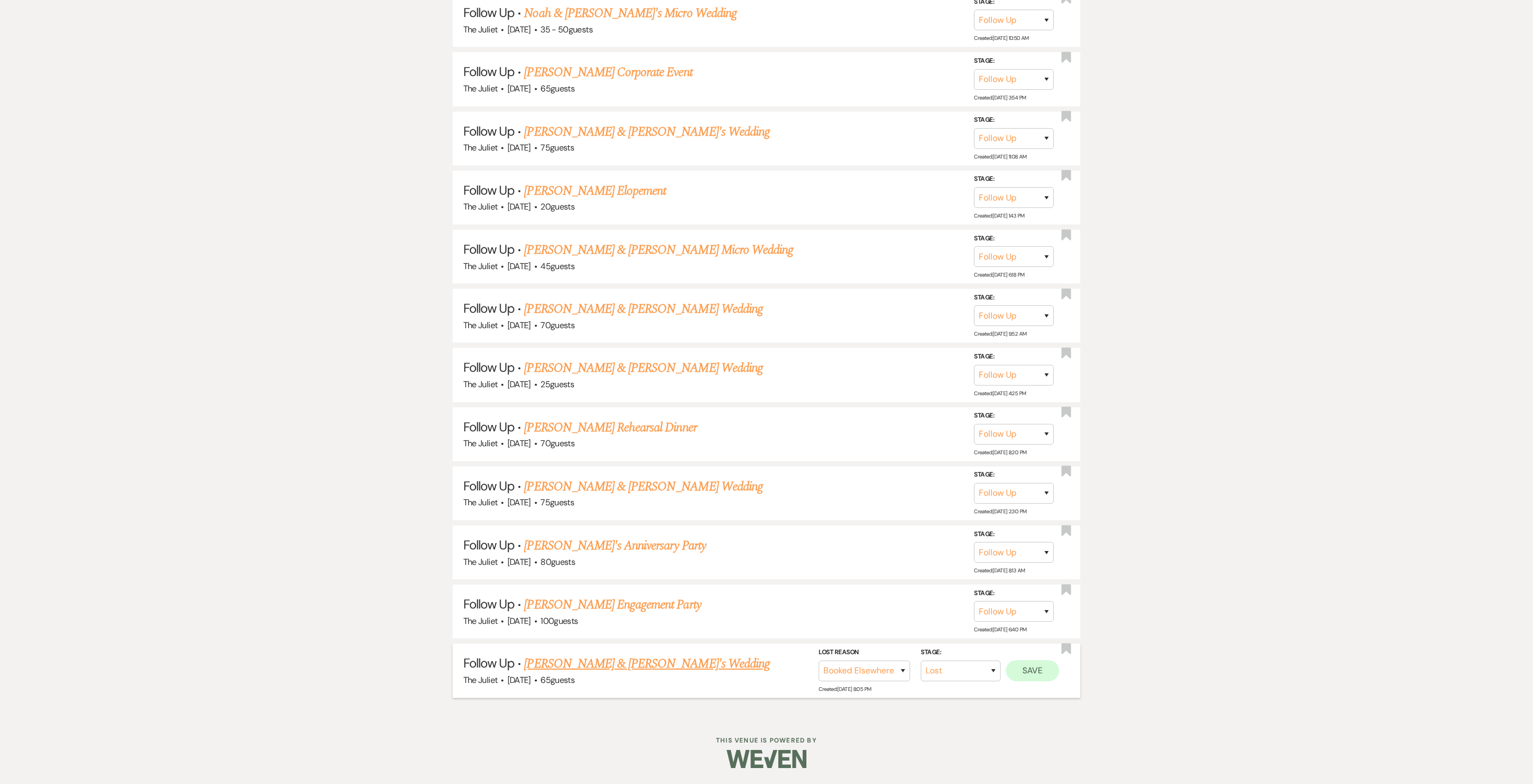
click at [766, 391] on button "Save" at bounding box center [1033, 670] width 53 height 21
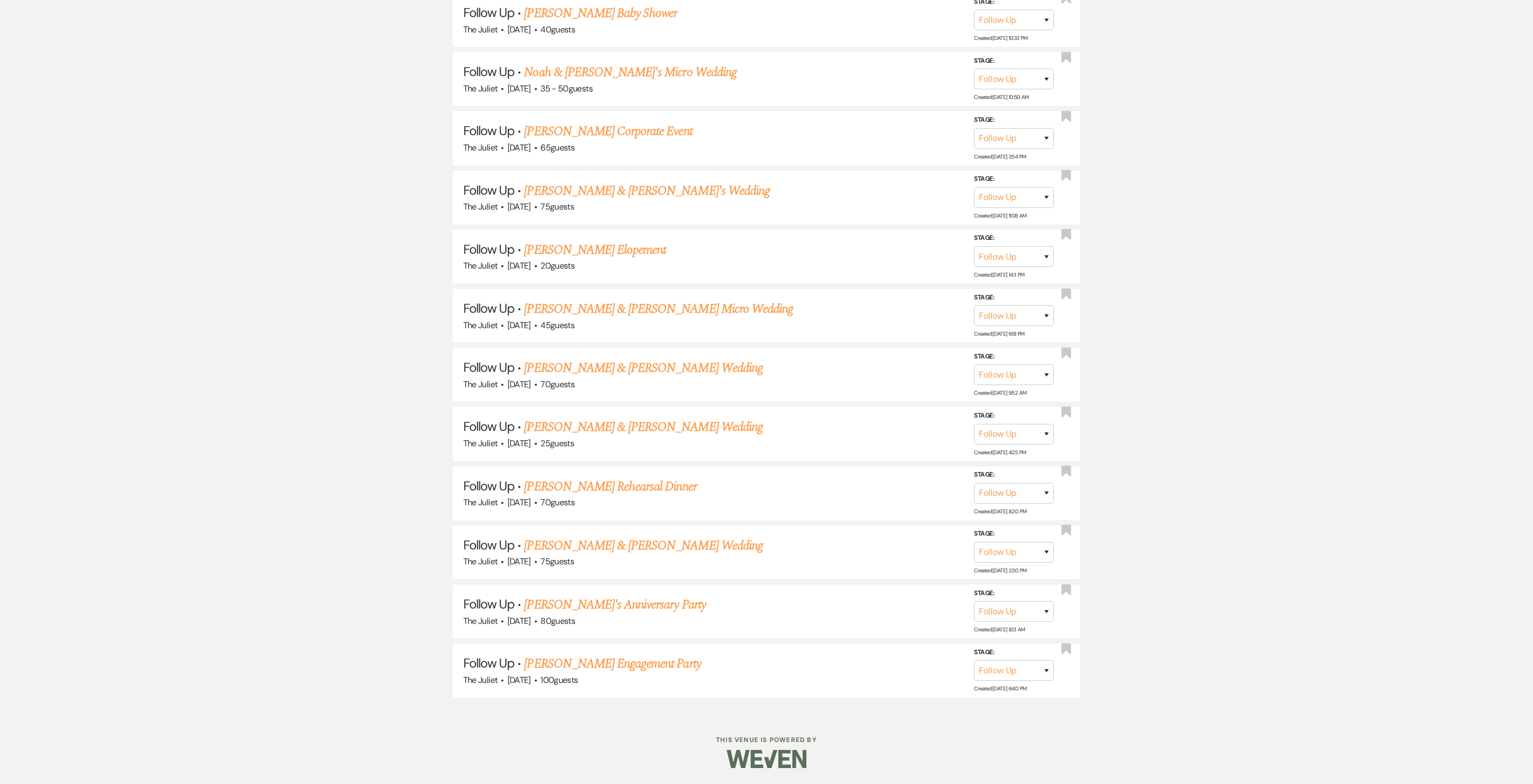
scroll to position [1291, 0]
click at [580, 391] on link "Frances Korer's Engagement Party" at bounding box center [612, 664] width 177 height 19
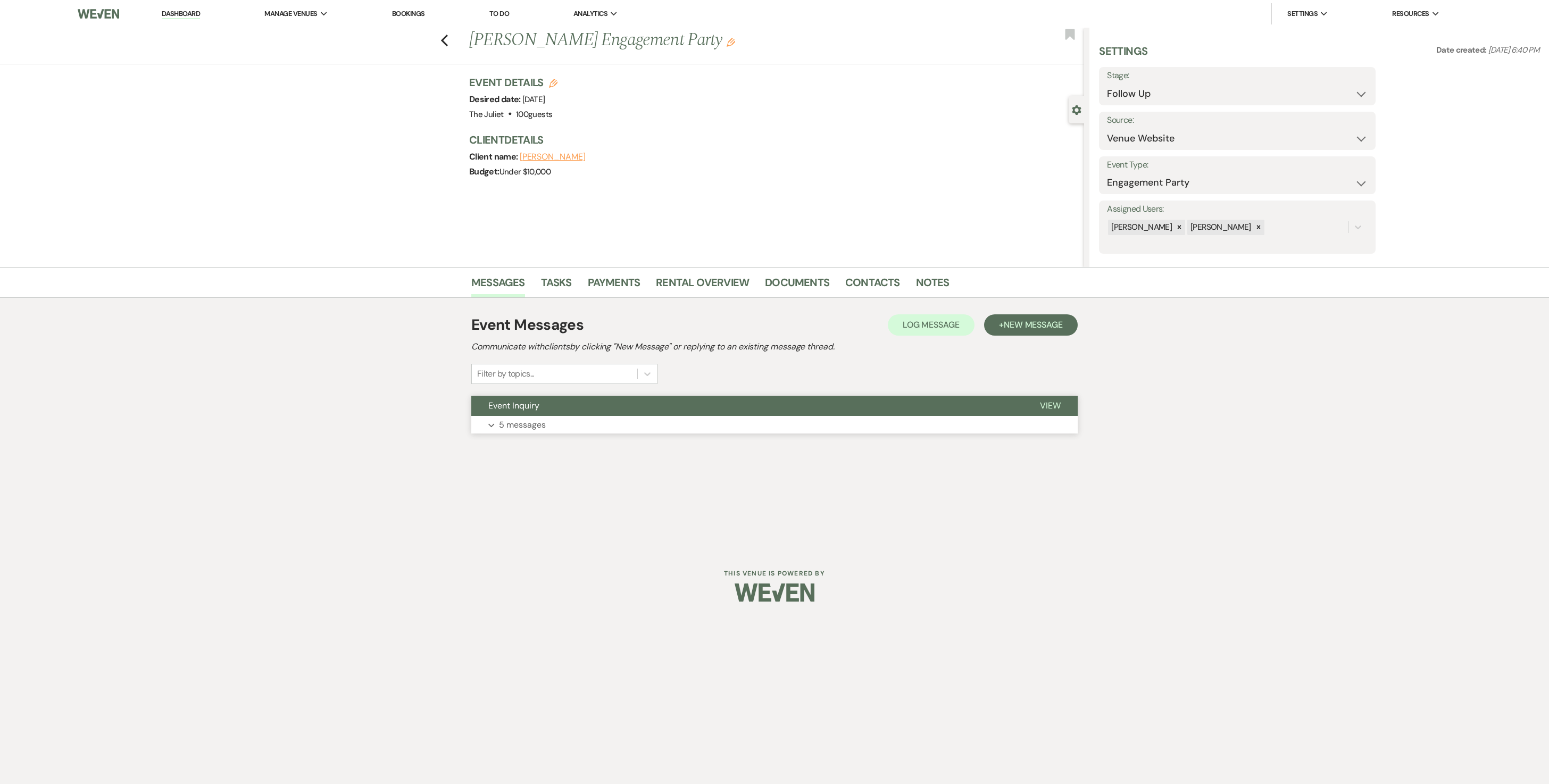
click at [545, 391] on p "5 messages" at bounding box center [523, 424] width 47 height 14
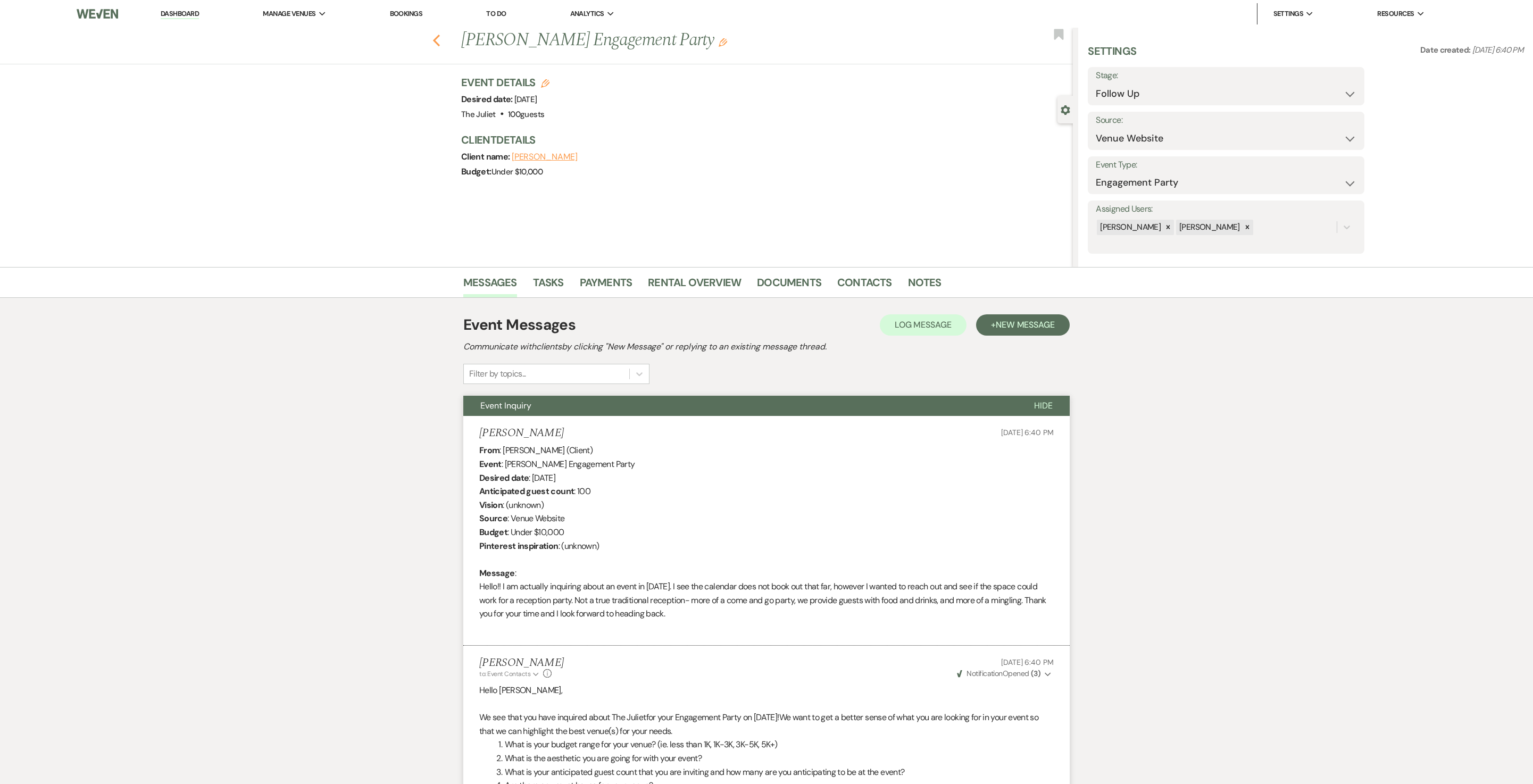
click at [440, 41] on icon "Previous" at bounding box center [436, 40] width 8 height 13
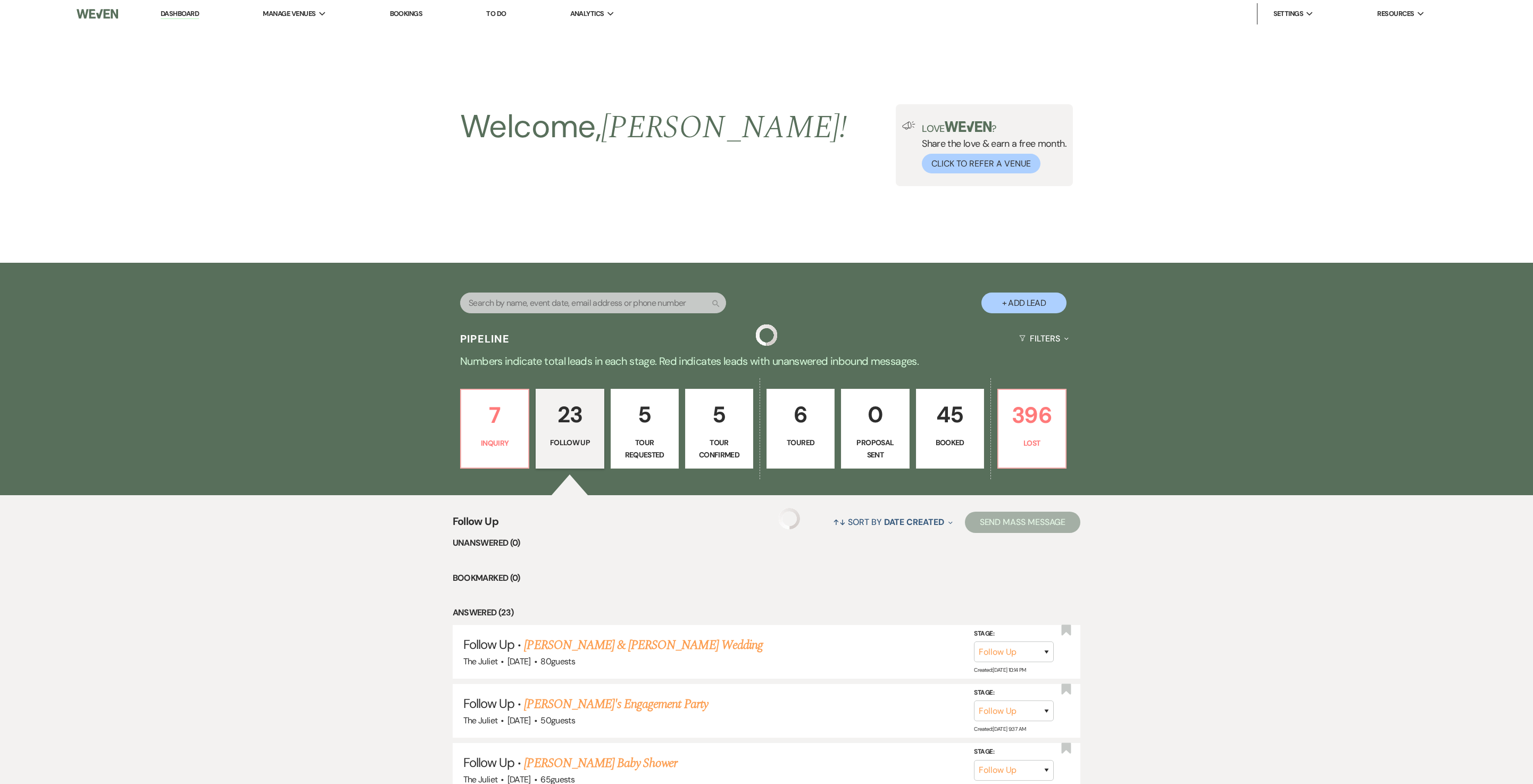
scroll to position [1291, 0]
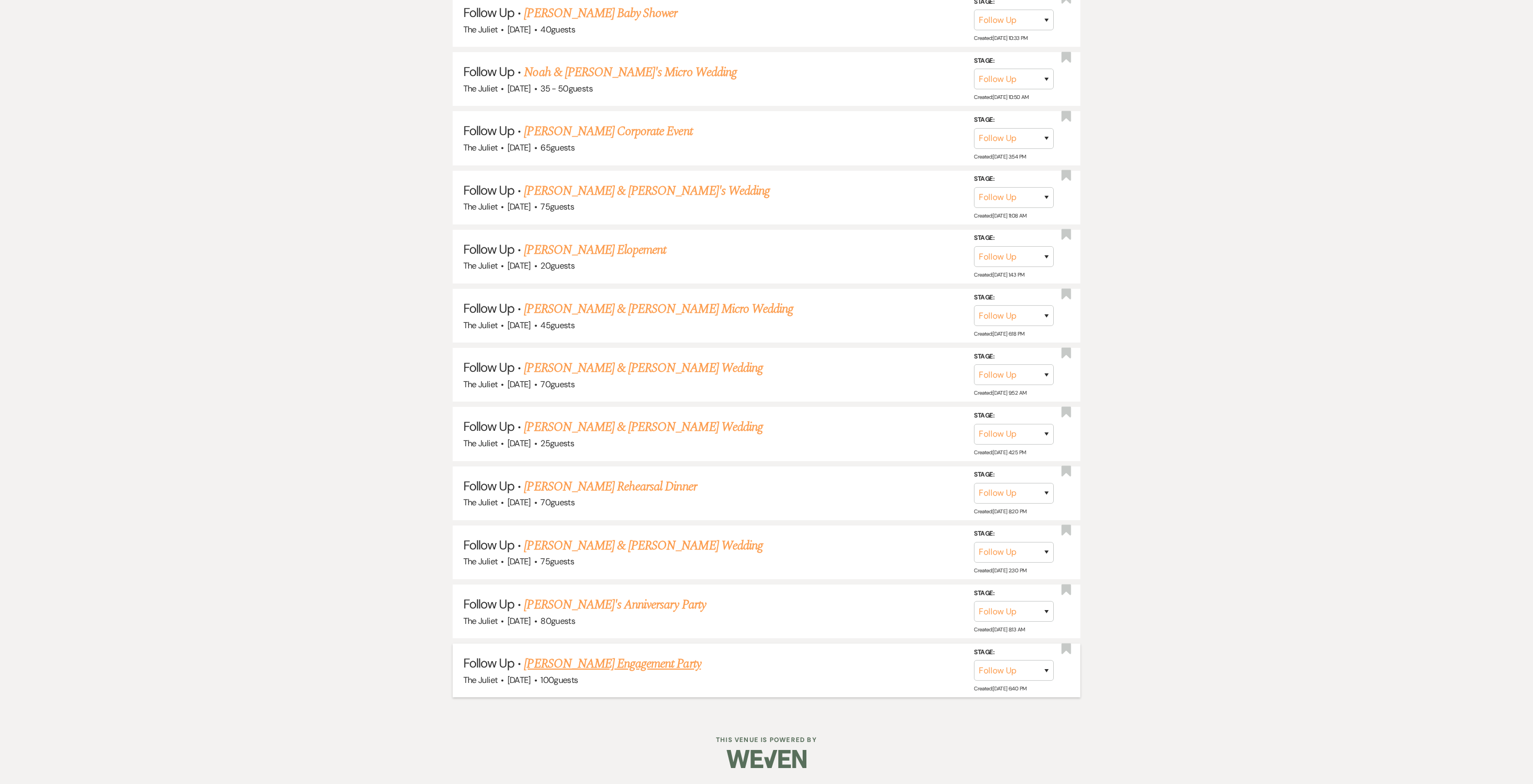
click at [615, 391] on link "Frances Korer's Engagement Party" at bounding box center [612, 664] width 177 height 19
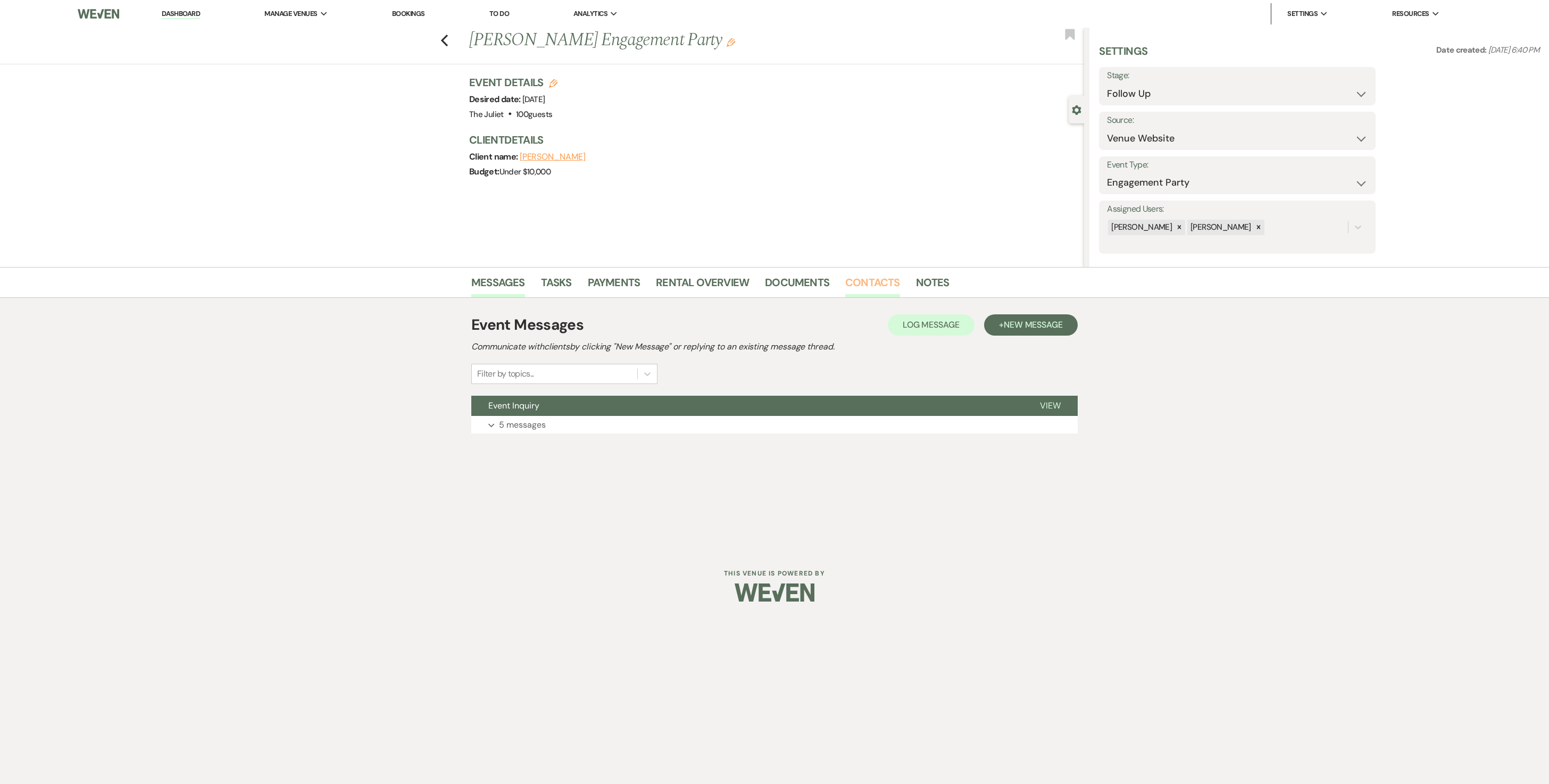
click at [766, 288] on link "Contacts" at bounding box center [873, 286] width 55 height 23
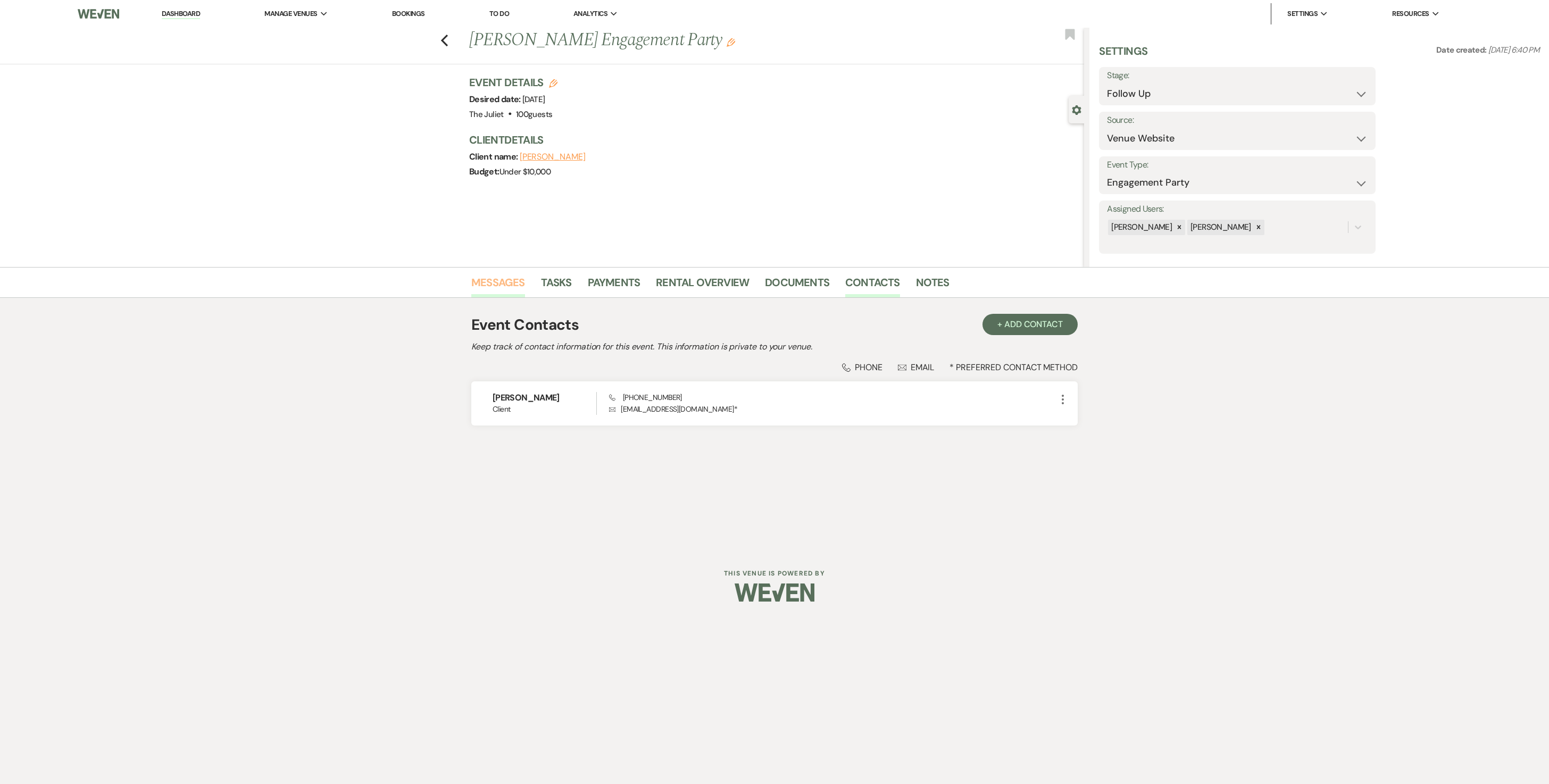
click at [509, 279] on link "Messages" at bounding box center [498, 286] width 54 height 23
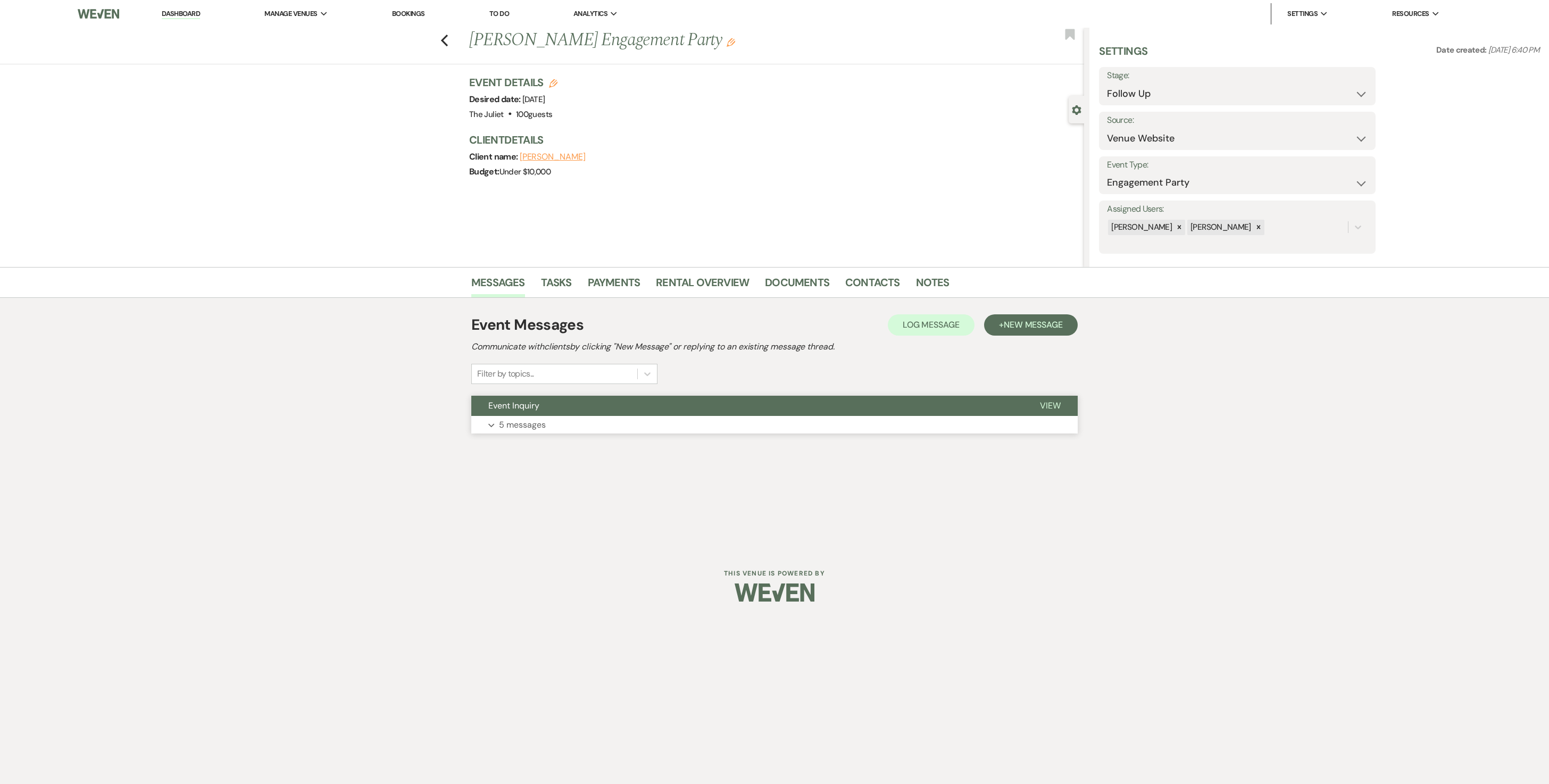
click at [514, 391] on p "5 messages" at bounding box center [523, 424] width 47 height 14
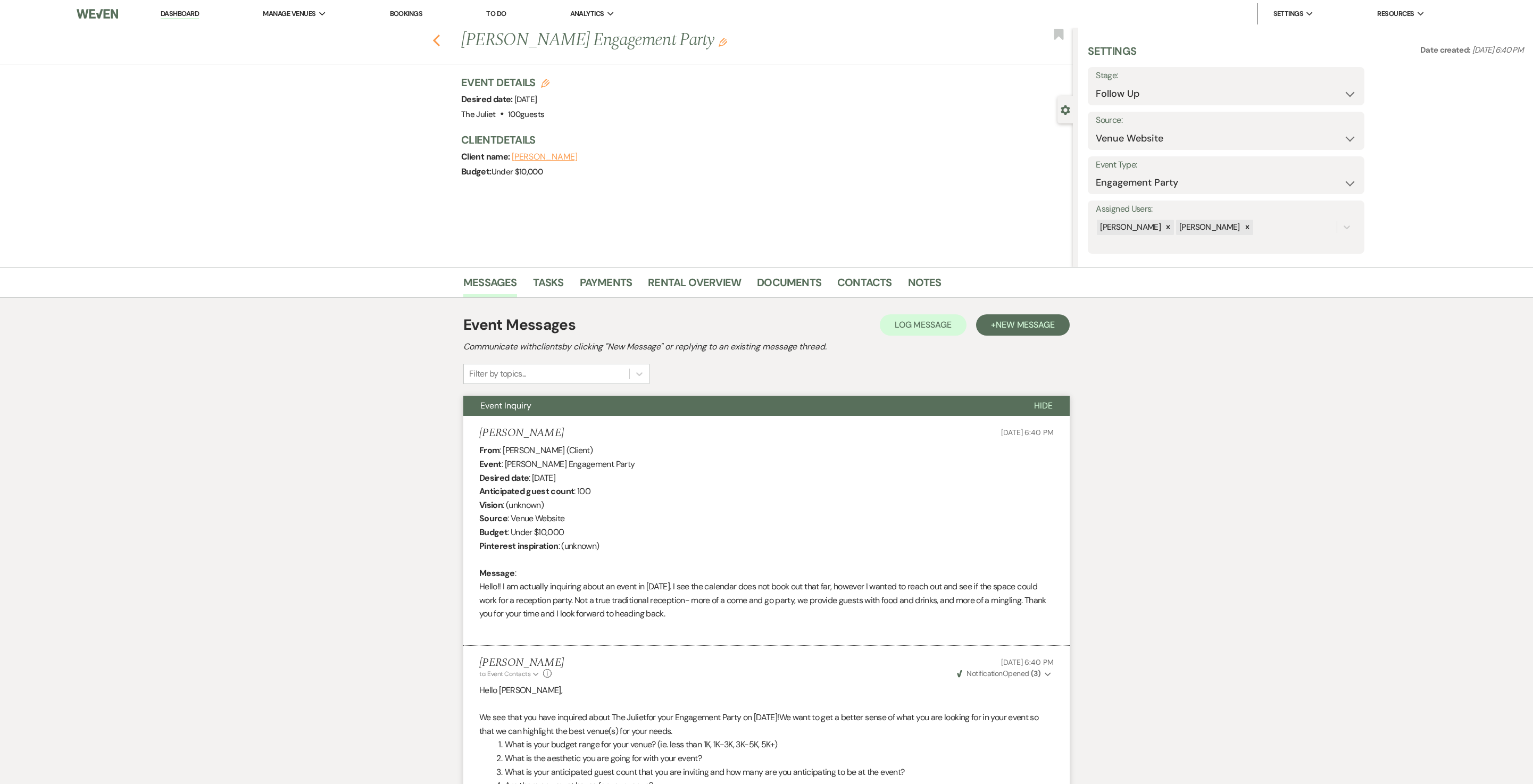
click at [440, 39] on icon "Previous" at bounding box center [436, 40] width 8 height 13
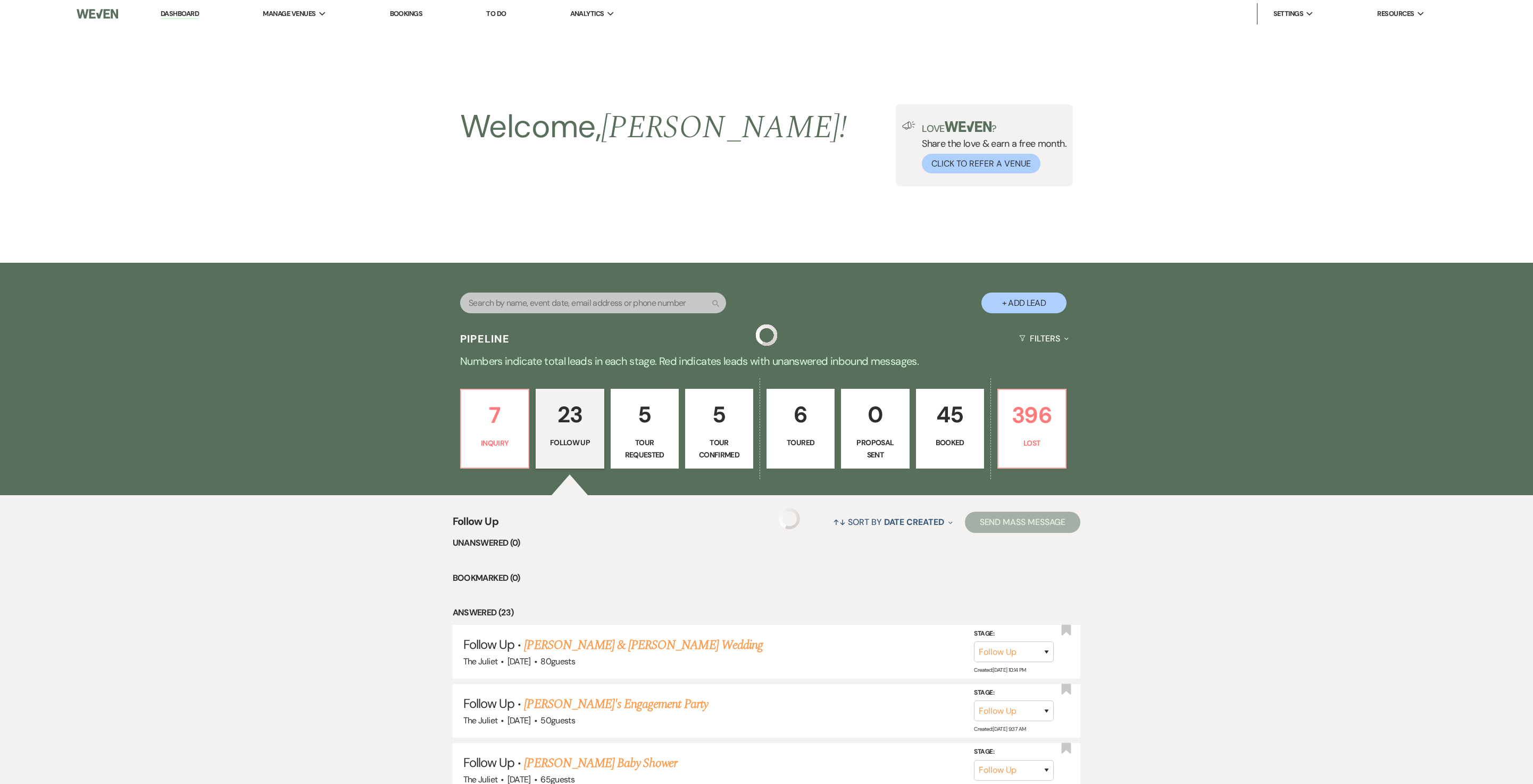
scroll to position [1291, 0]
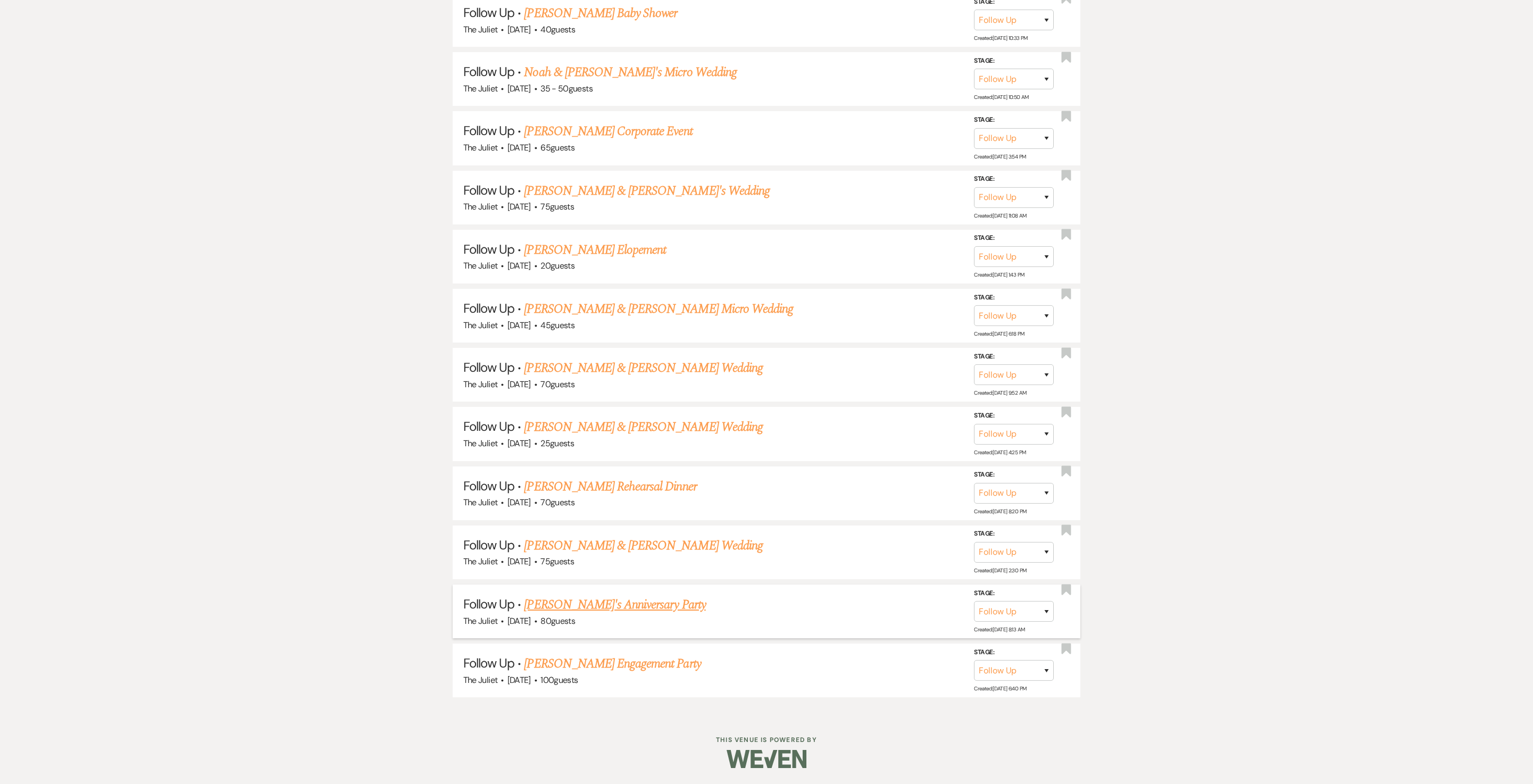
click at [694, 391] on link "Alanzo McIntosh Jr's Anniversary Party" at bounding box center [615, 605] width 182 height 19
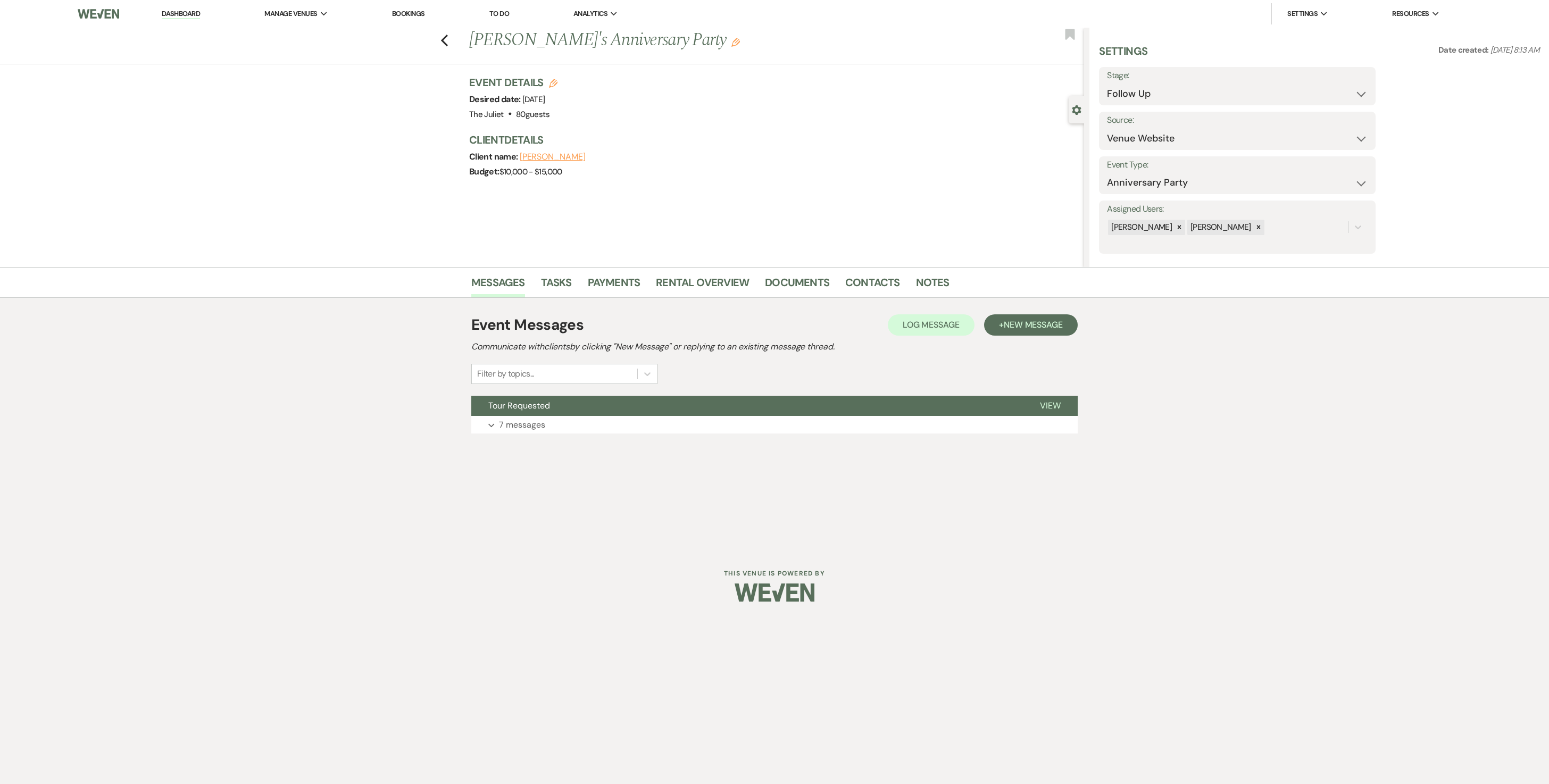
click at [587, 391] on div "Event Messages Log Log Message + New Message Communicate with clients by clicki…" at bounding box center [775, 373] width 606 height 130
click at [584, 391] on button "Expand 7 messages" at bounding box center [775, 425] width 606 height 18
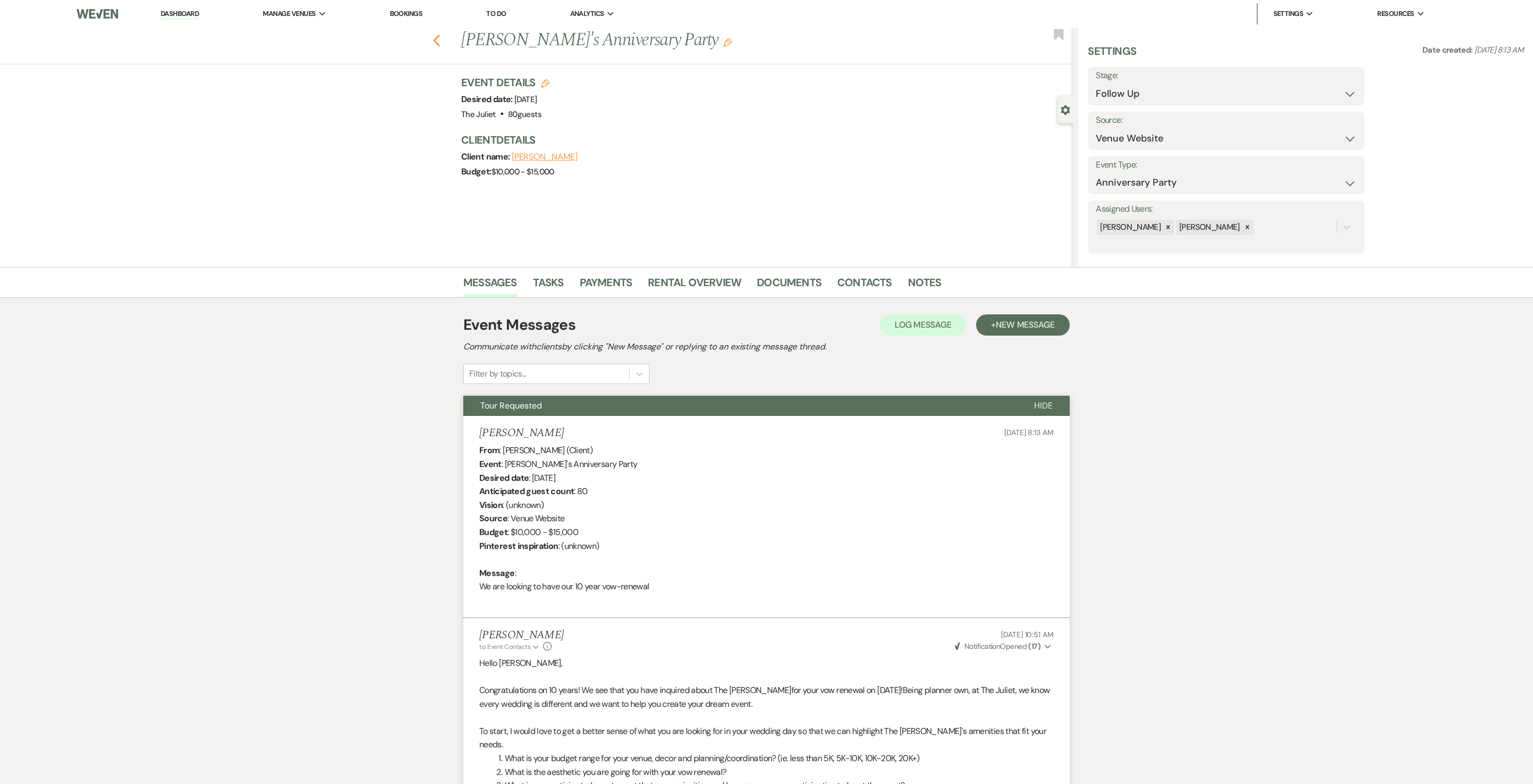
click at [440, 35] on icon "Previous" at bounding box center [436, 40] width 8 height 13
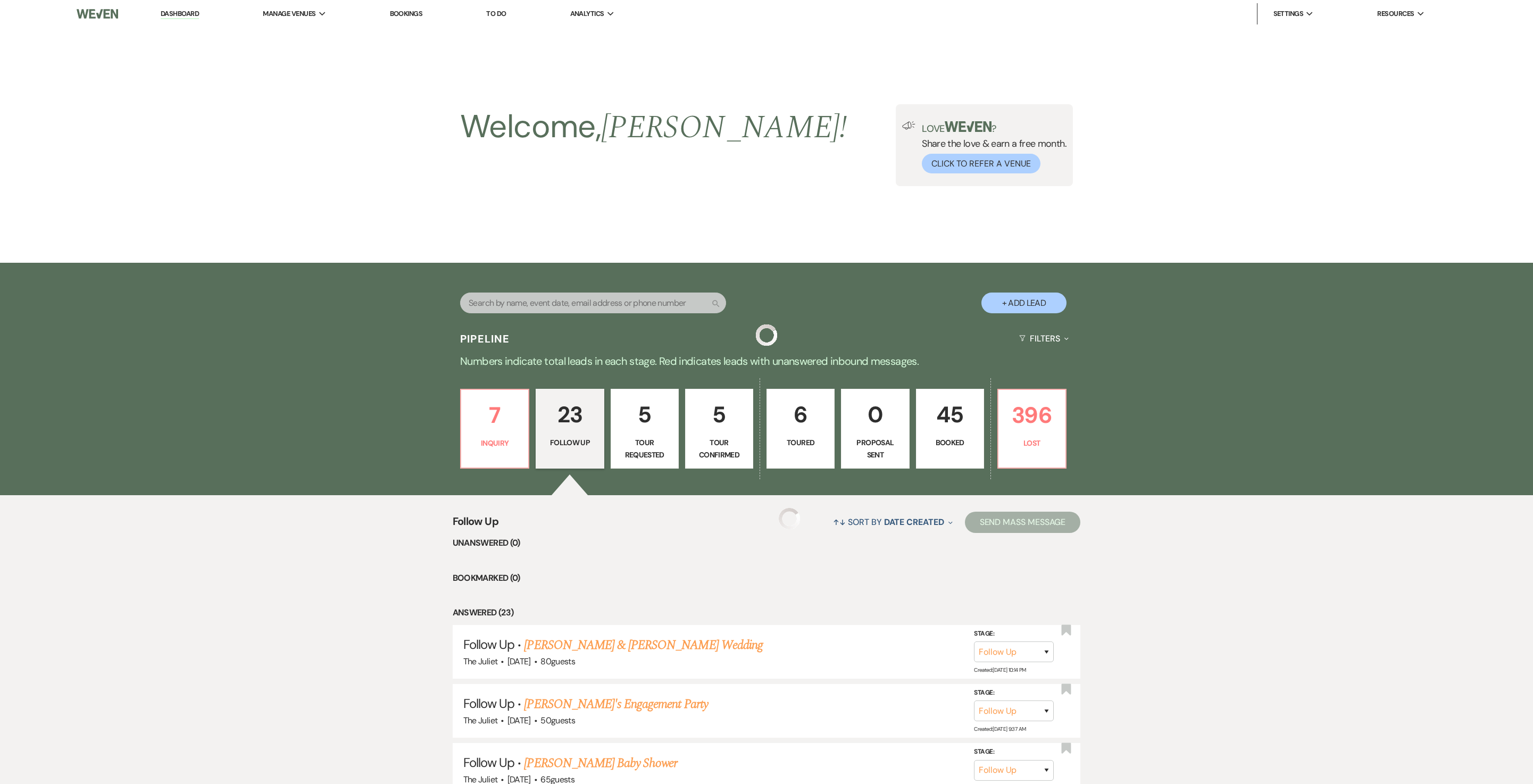
scroll to position [1291, 0]
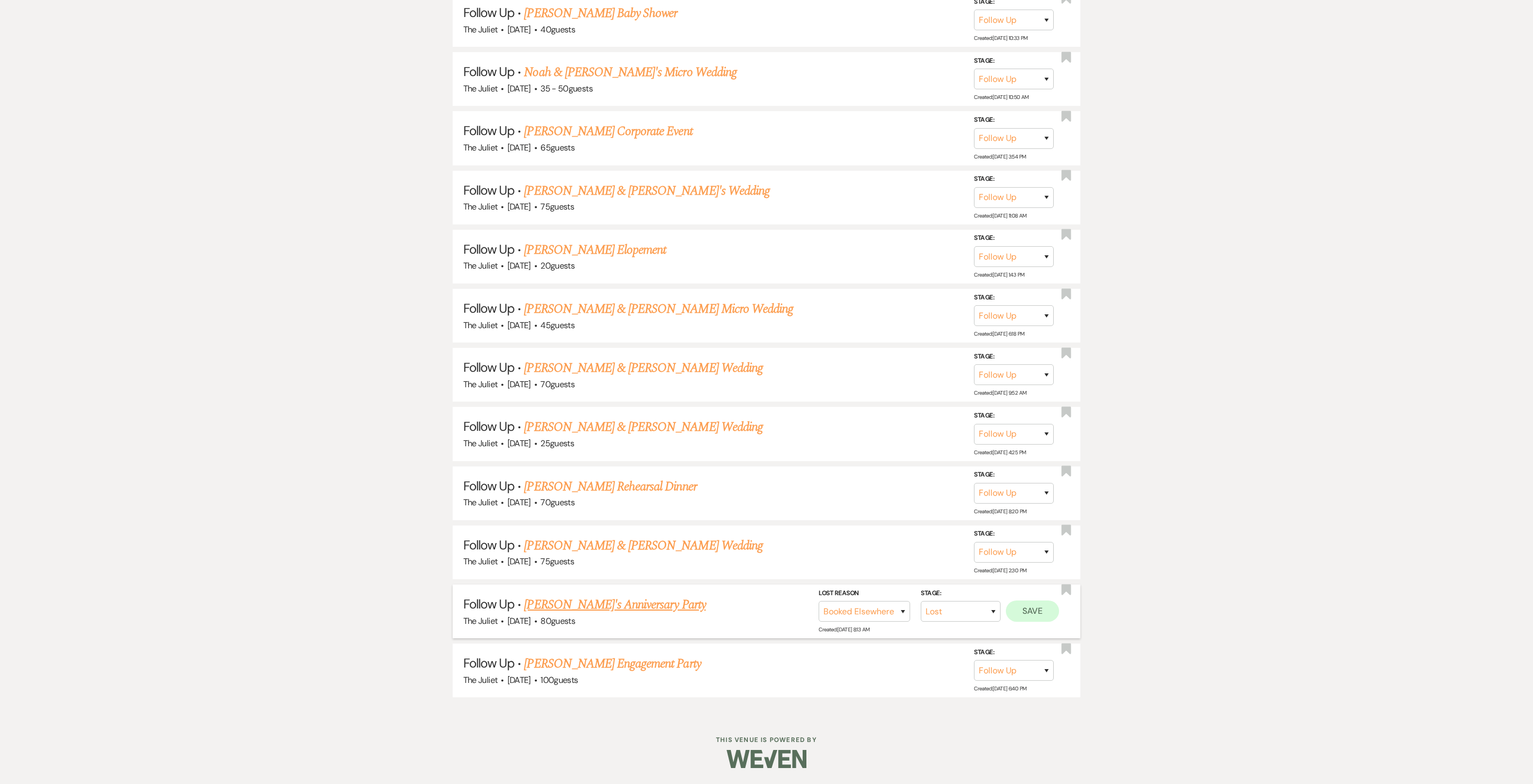
click at [766, 391] on button "Save" at bounding box center [1033, 611] width 53 height 21
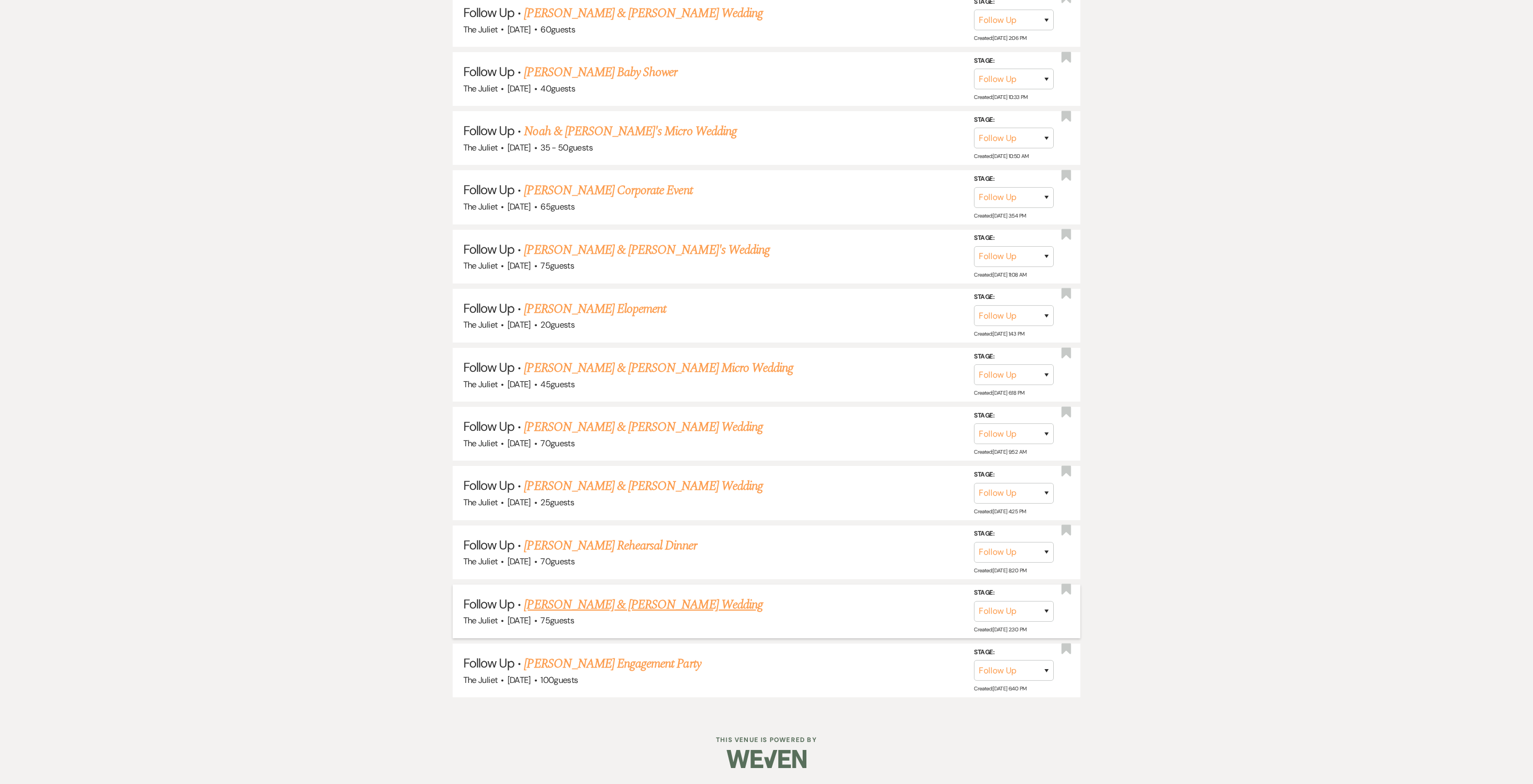
click at [611, 391] on link "Ronnie Sallee & Ellyse Sherman's Wedding" at bounding box center [643, 605] width 238 height 19
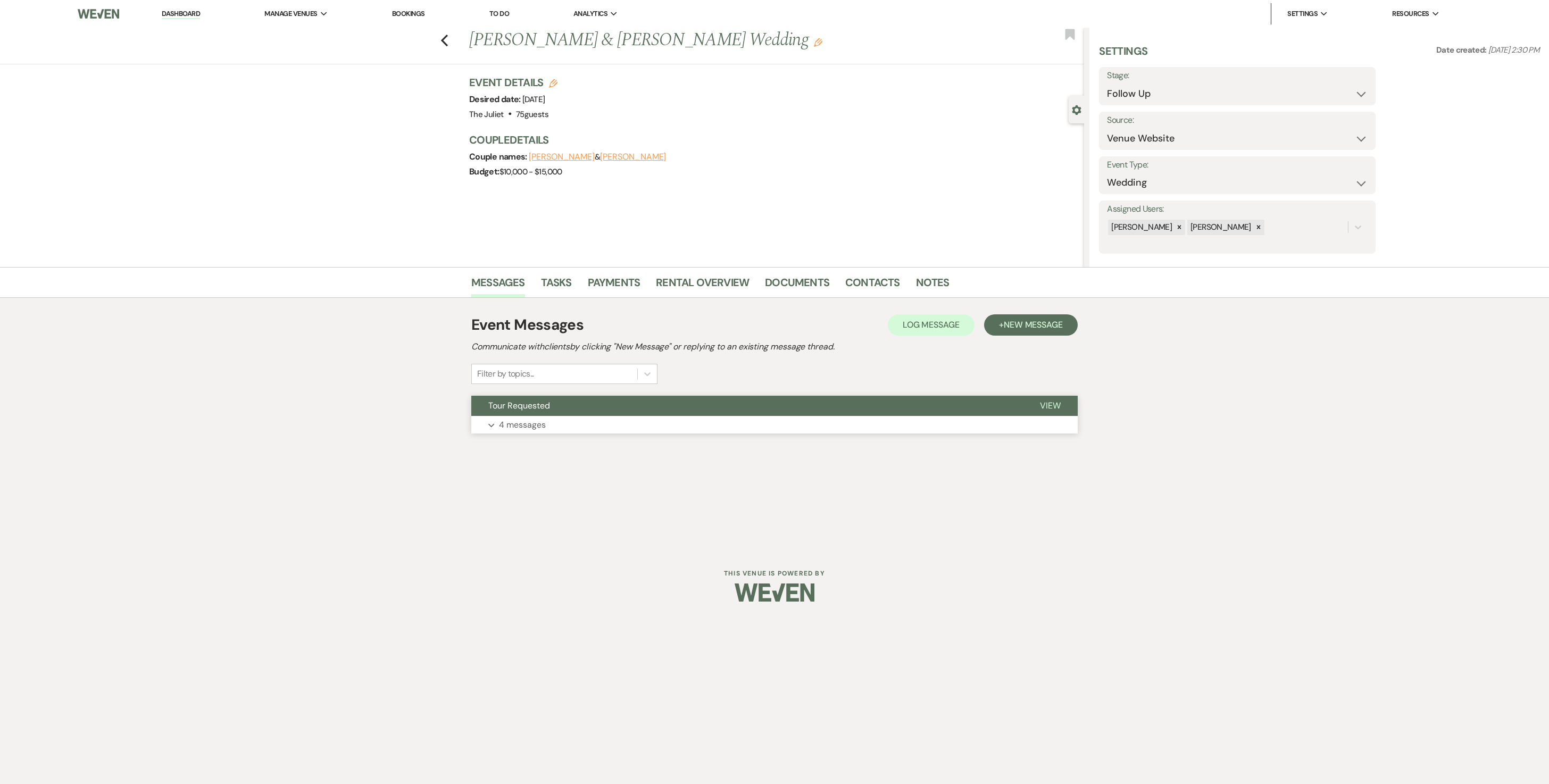
click at [519, 391] on p "4 messages" at bounding box center [523, 424] width 47 height 14
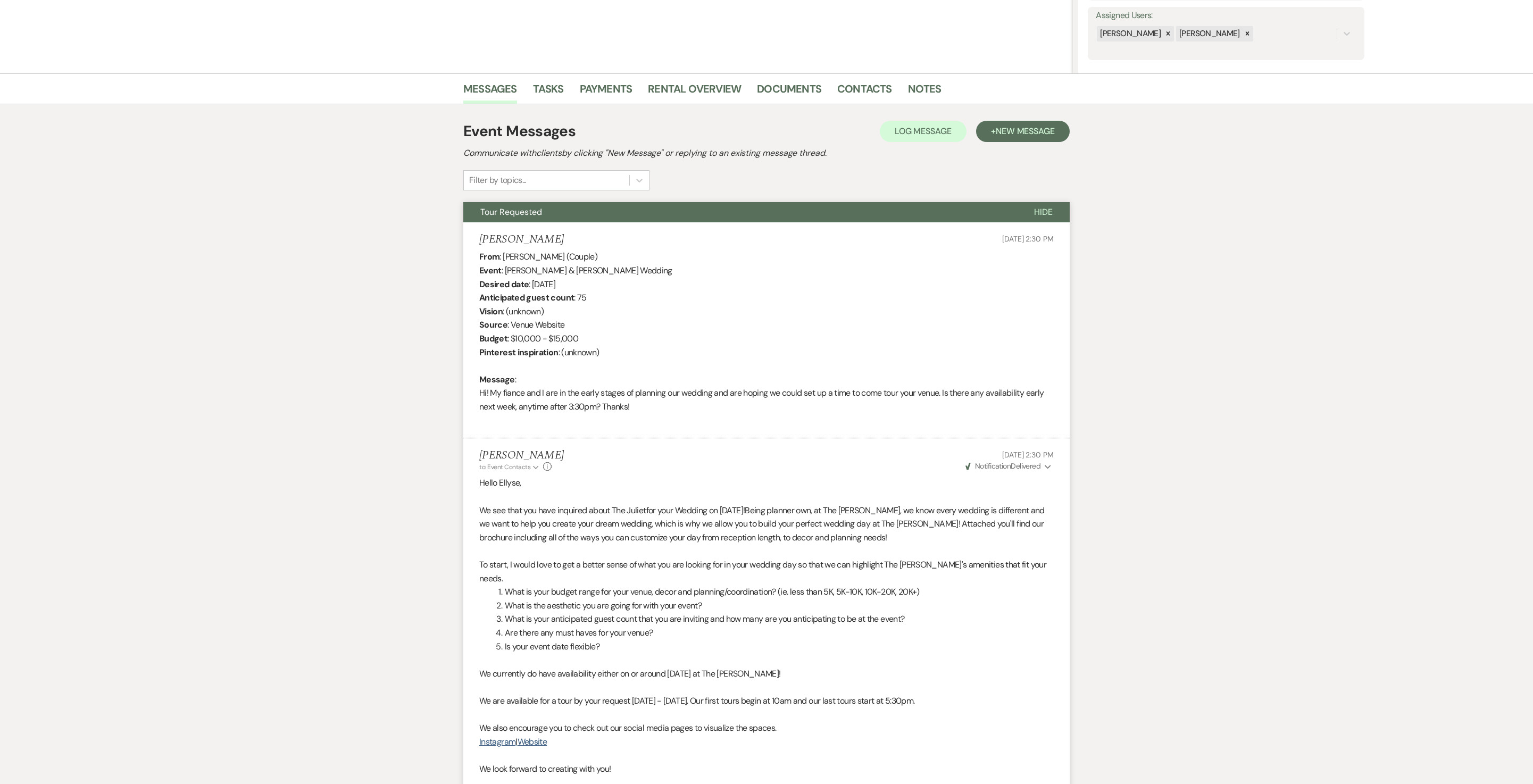
scroll to position [142, 0]
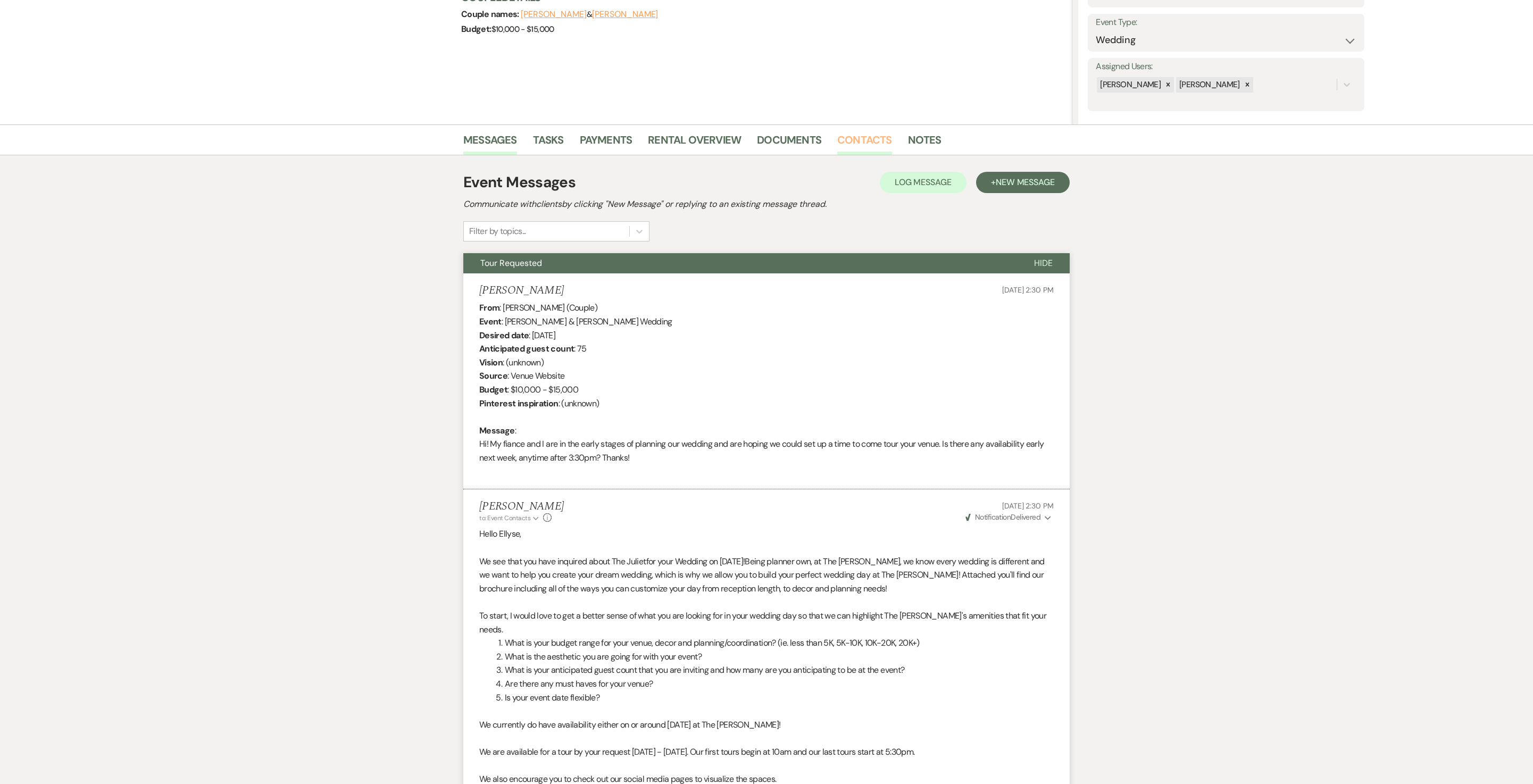
click at [766, 142] on link "Contacts" at bounding box center [864, 142] width 55 height 23
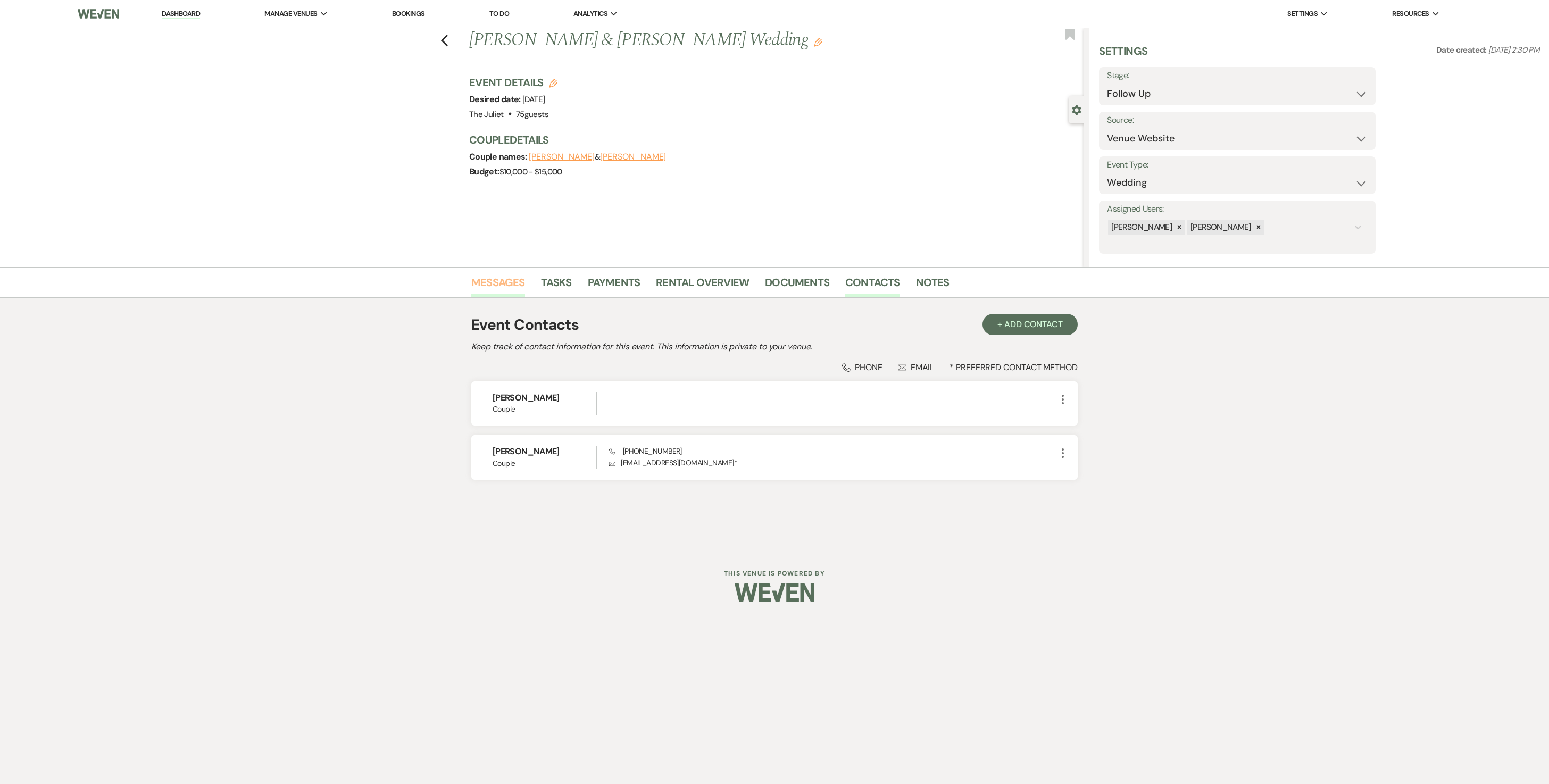
click at [498, 290] on link "Messages" at bounding box center [498, 286] width 54 height 23
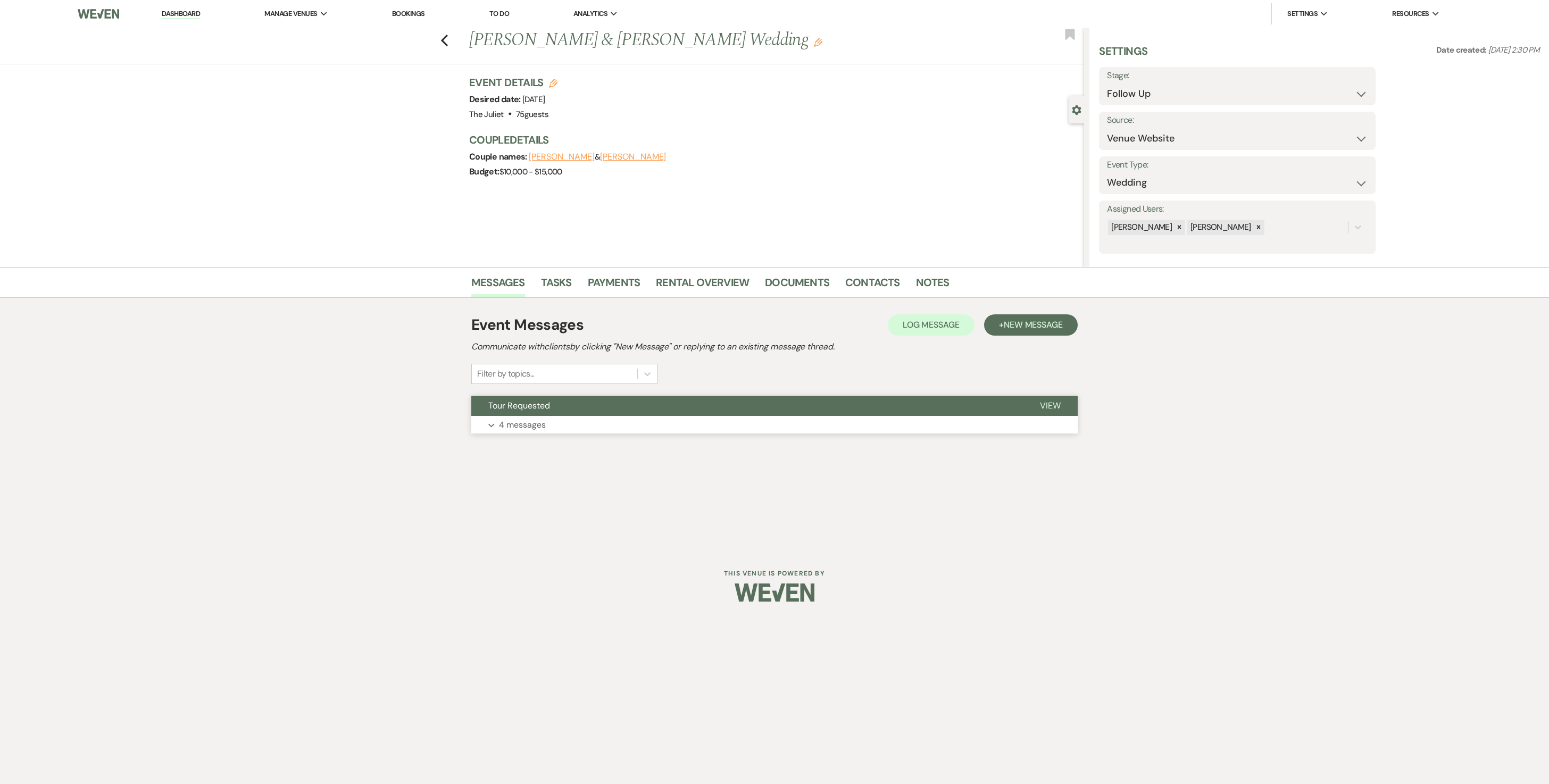
click at [503, 391] on button "Expand 4 messages" at bounding box center [775, 425] width 606 height 18
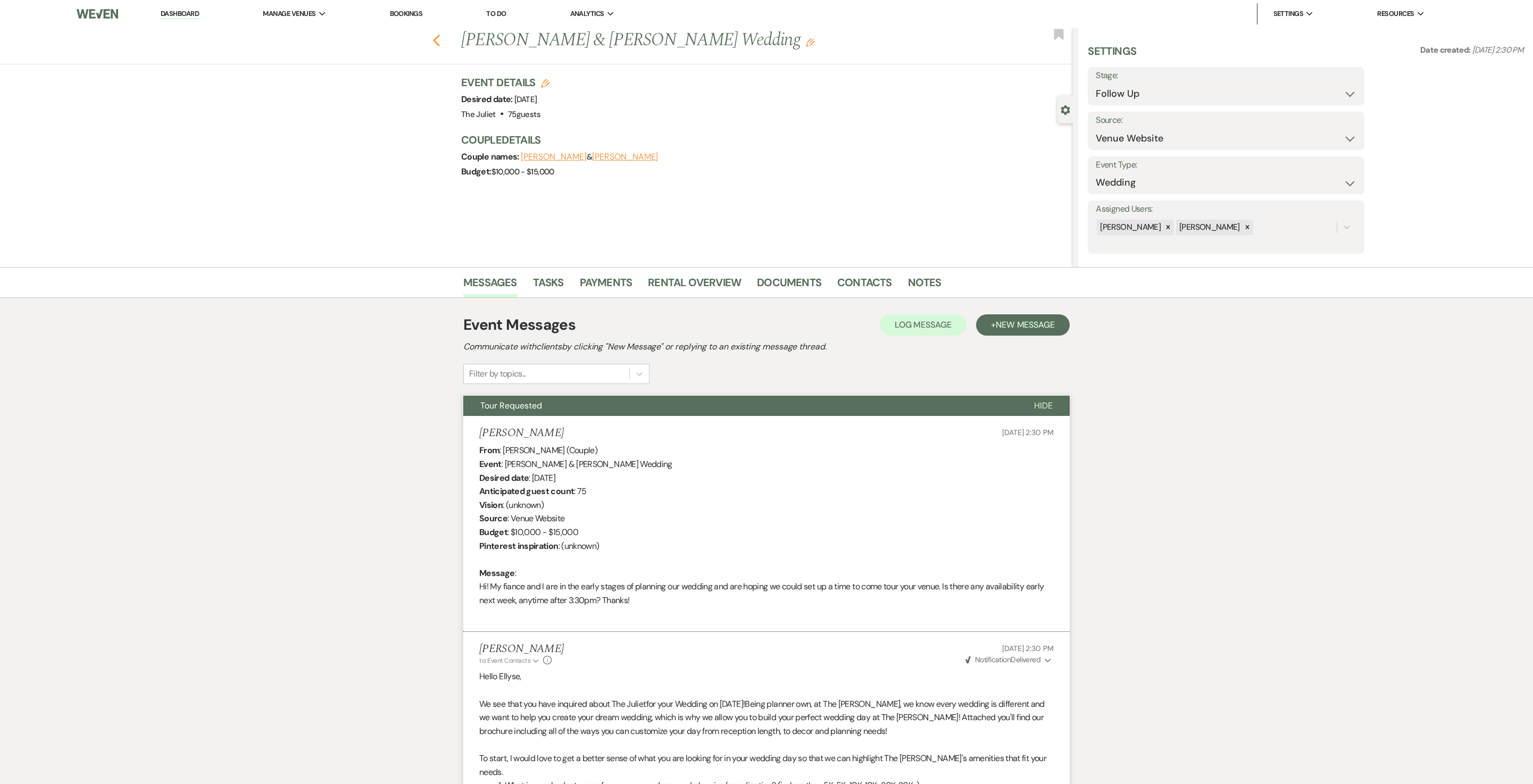
click at [440, 44] on use "button" at bounding box center [437, 40] width 7 height 11
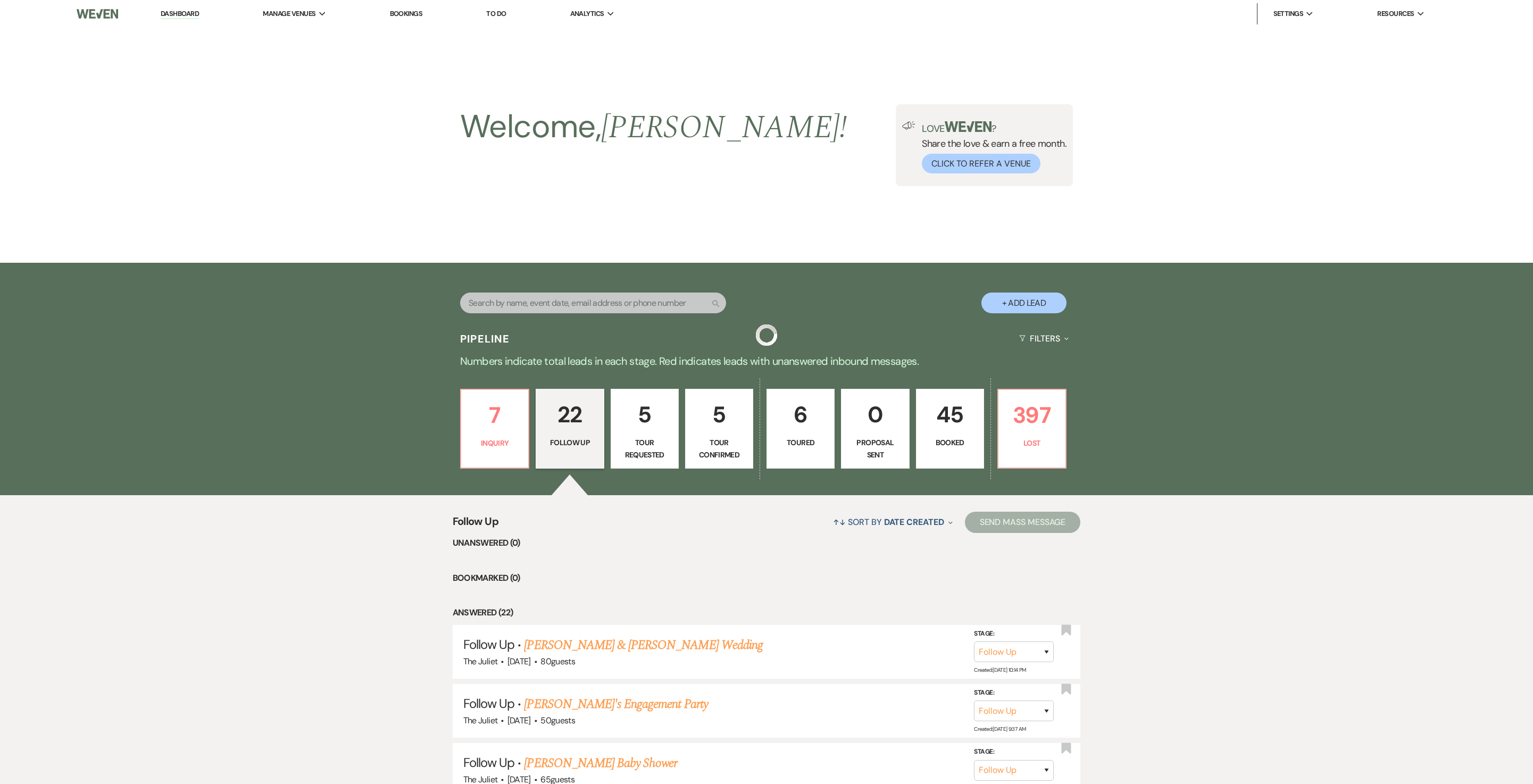
scroll to position [1233, 0]
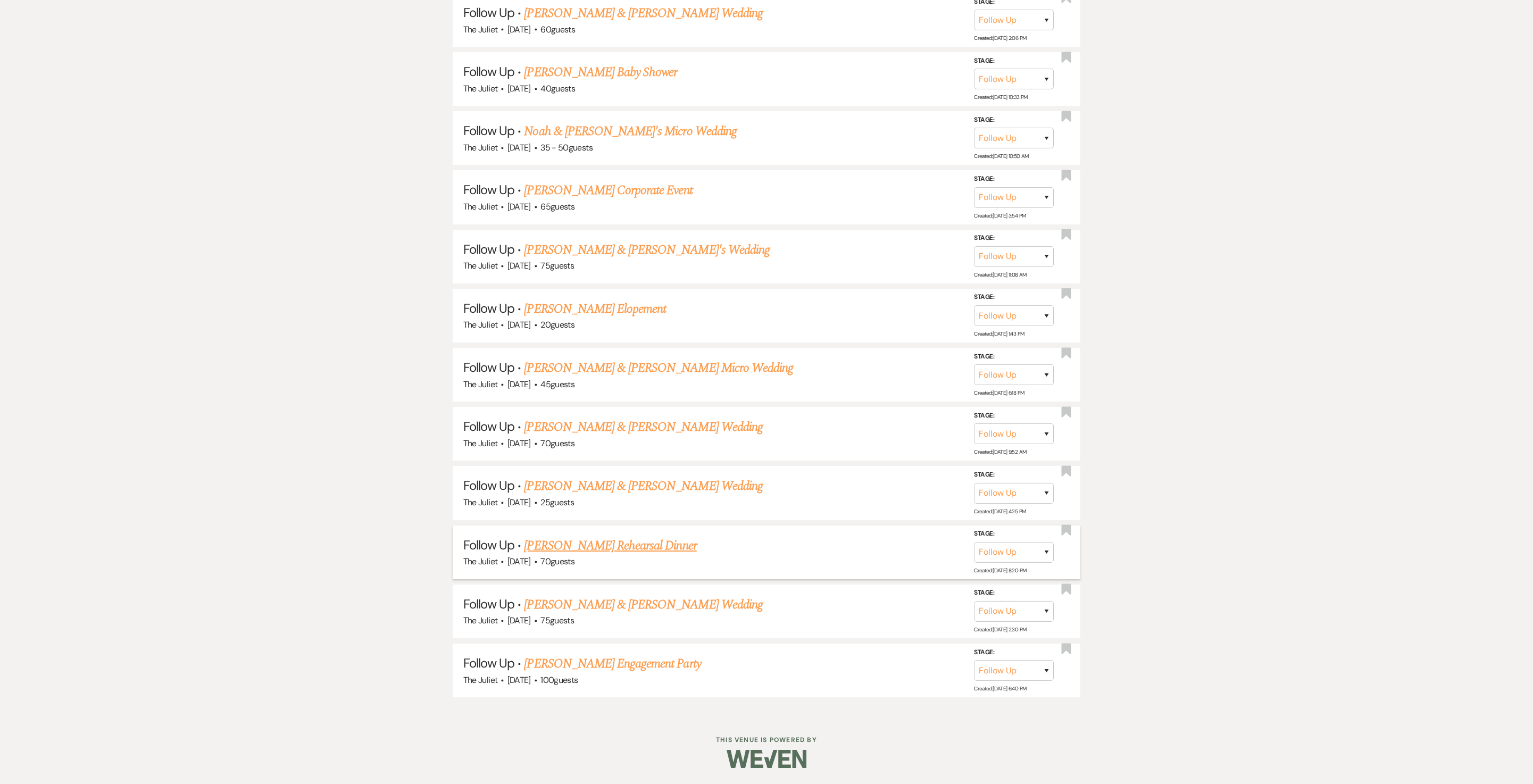
click at [606, 391] on link "Julie Collins's Rehearsal Dinner" at bounding box center [610, 546] width 173 height 19
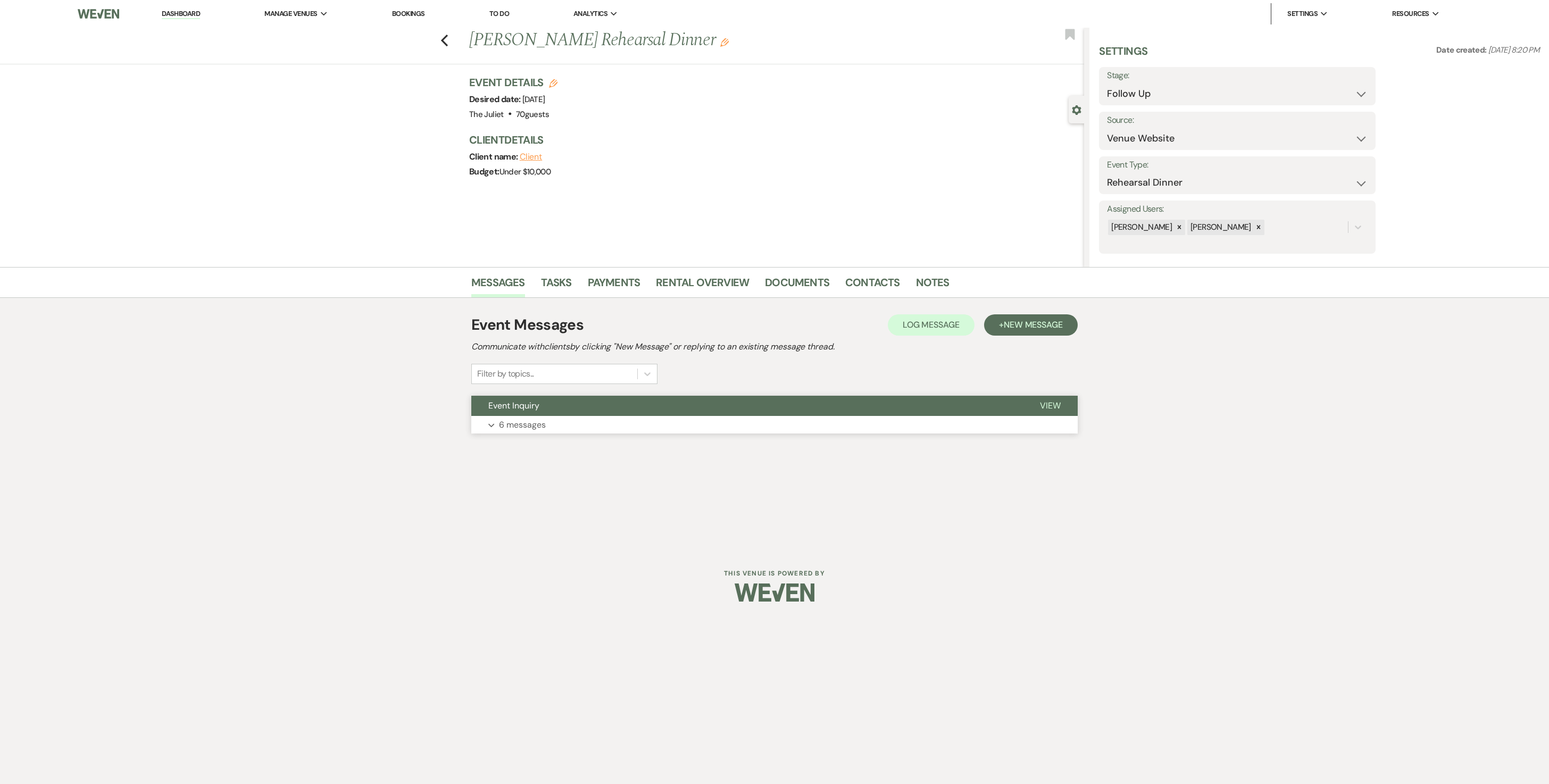
click at [538, 391] on p "6 messages" at bounding box center [523, 424] width 47 height 14
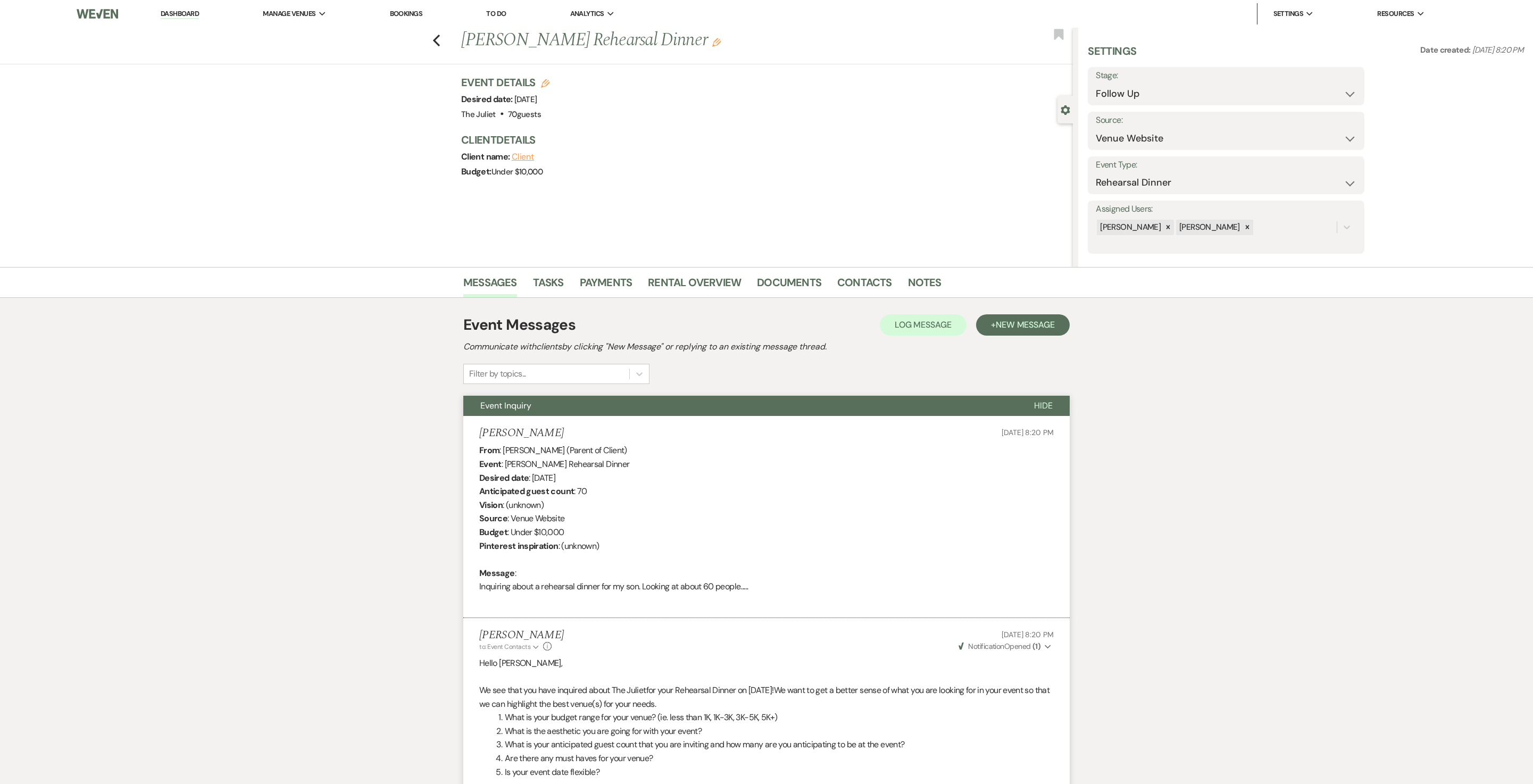
click at [448, 49] on div "Previous Julie Collins's Rehearsal Dinner Edit Bookmark" at bounding box center [533, 46] width 1078 height 37
click at [440, 41] on icon "Previous" at bounding box center [436, 40] width 8 height 13
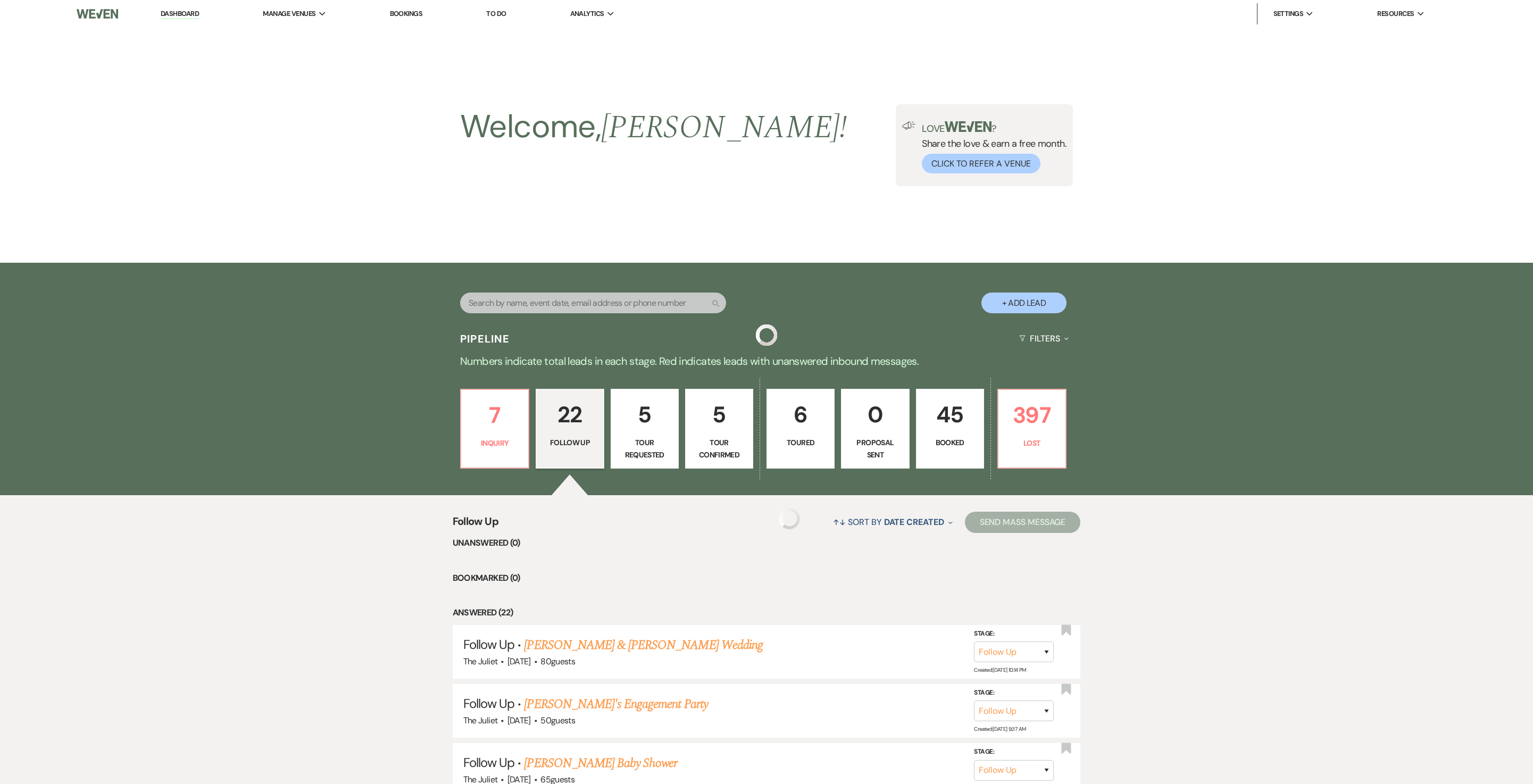
scroll to position [1233, 0]
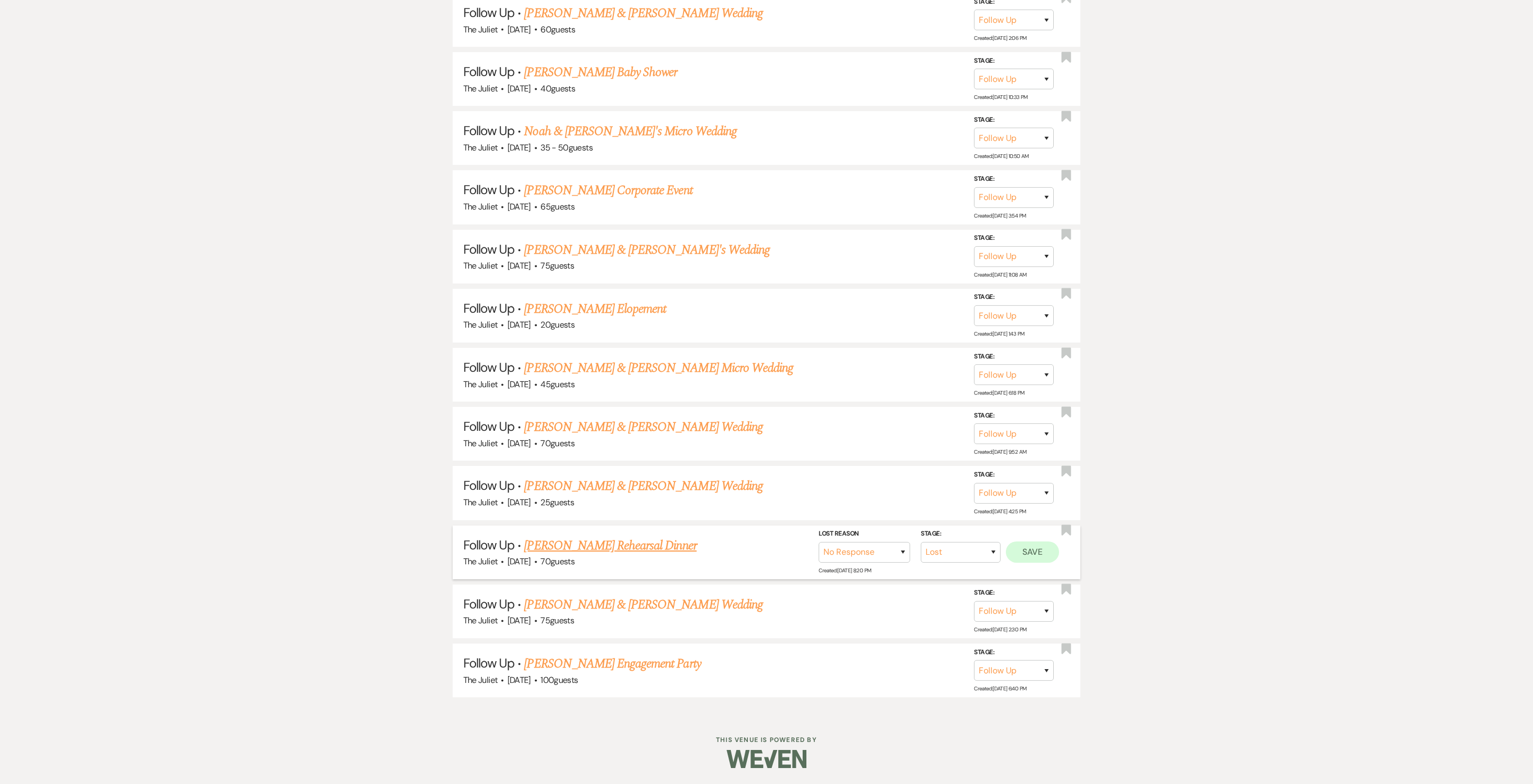
click at [766, 391] on button "Save" at bounding box center [1033, 552] width 53 height 21
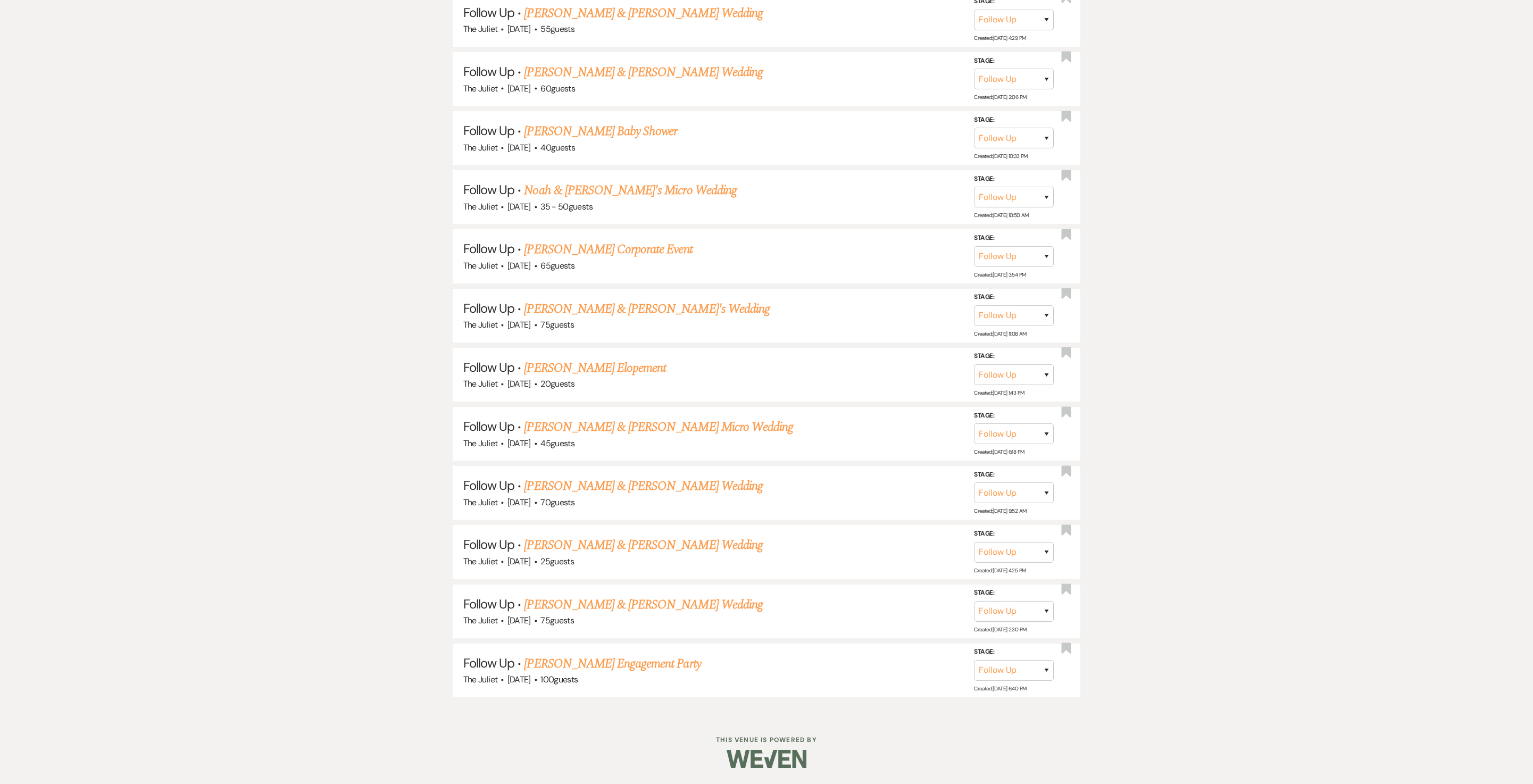
scroll to position [1174, 0]
click at [611, 391] on link "Ladarrius Campbell & Jennifer Belorme's Wedding" at bounding box center [643, 545] width 238 height 19
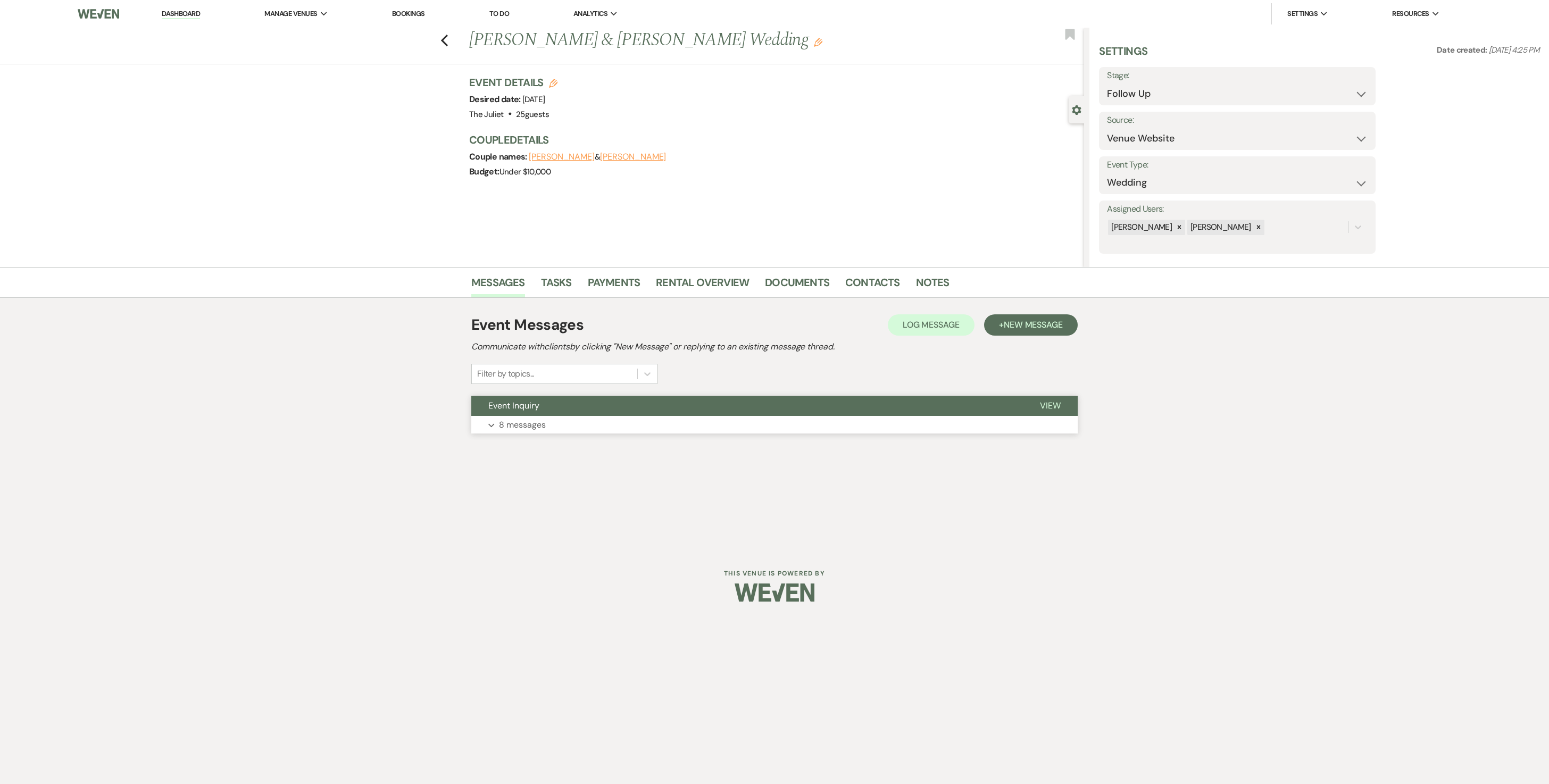
click at [526, 391] on p "8 messages" at bounding box center [523, 424] width 47 height 14
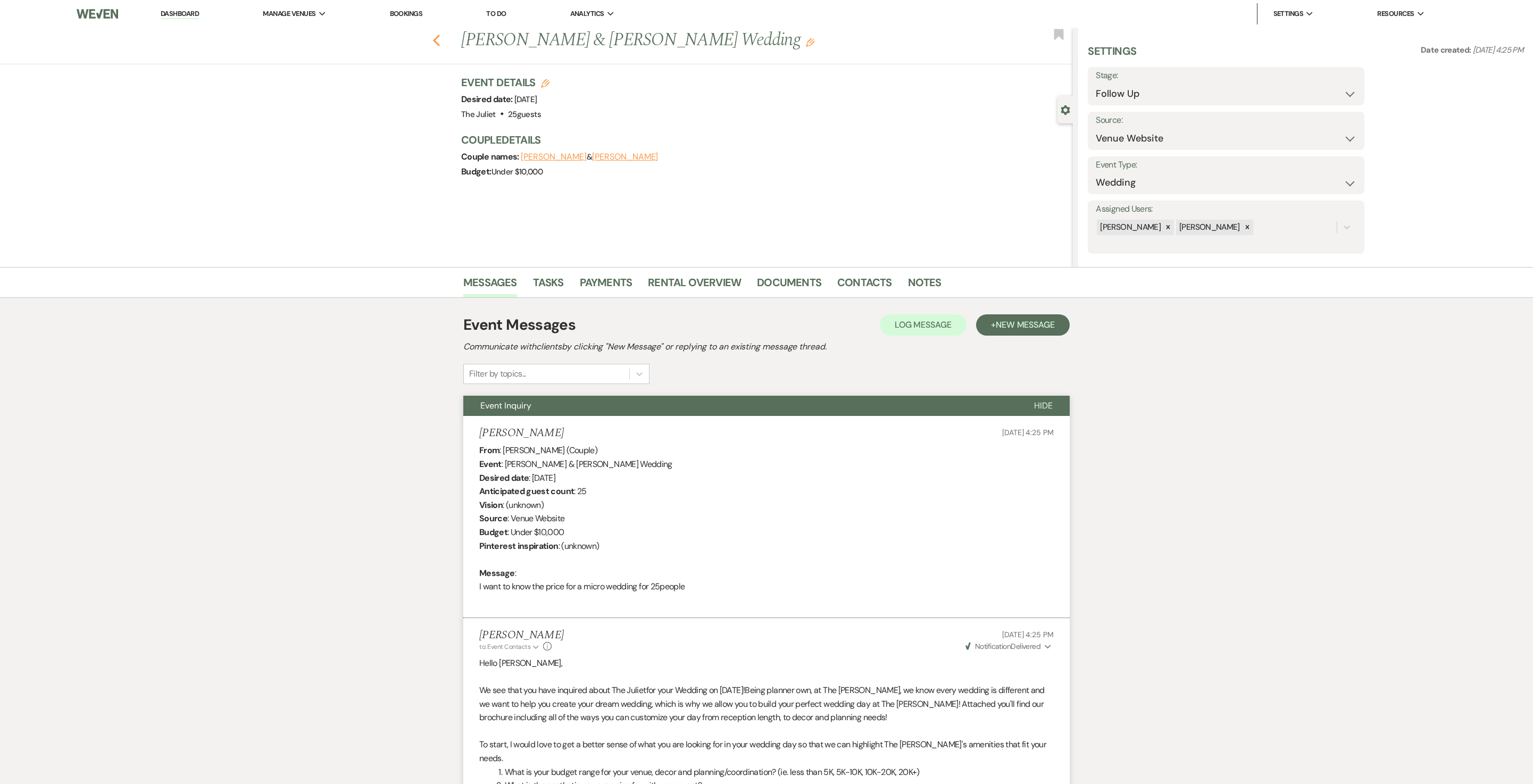
click at [440, 37] on use "button" at bounding box center [437, 40] width 7 height 11
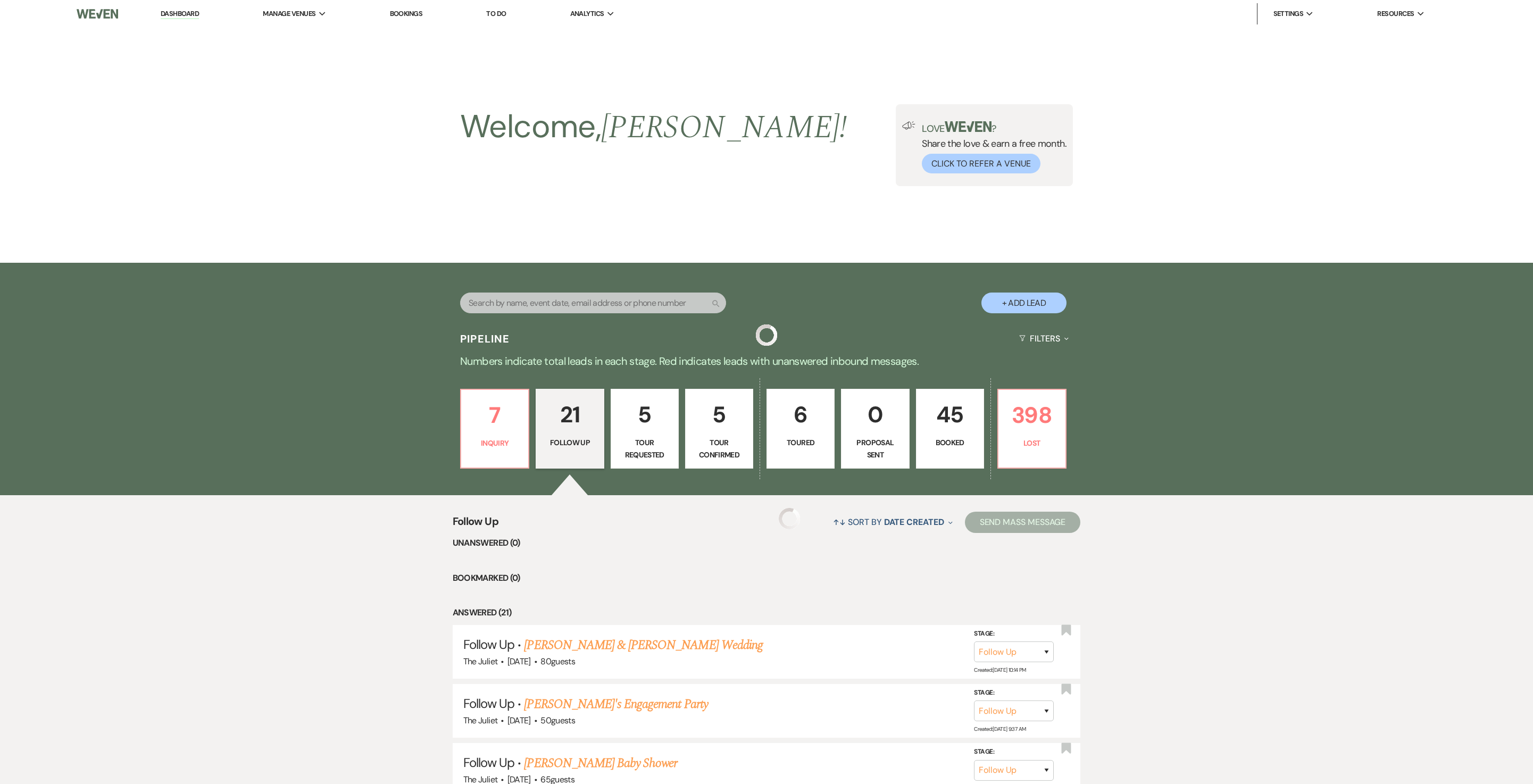
scroll to position [1174, 0]
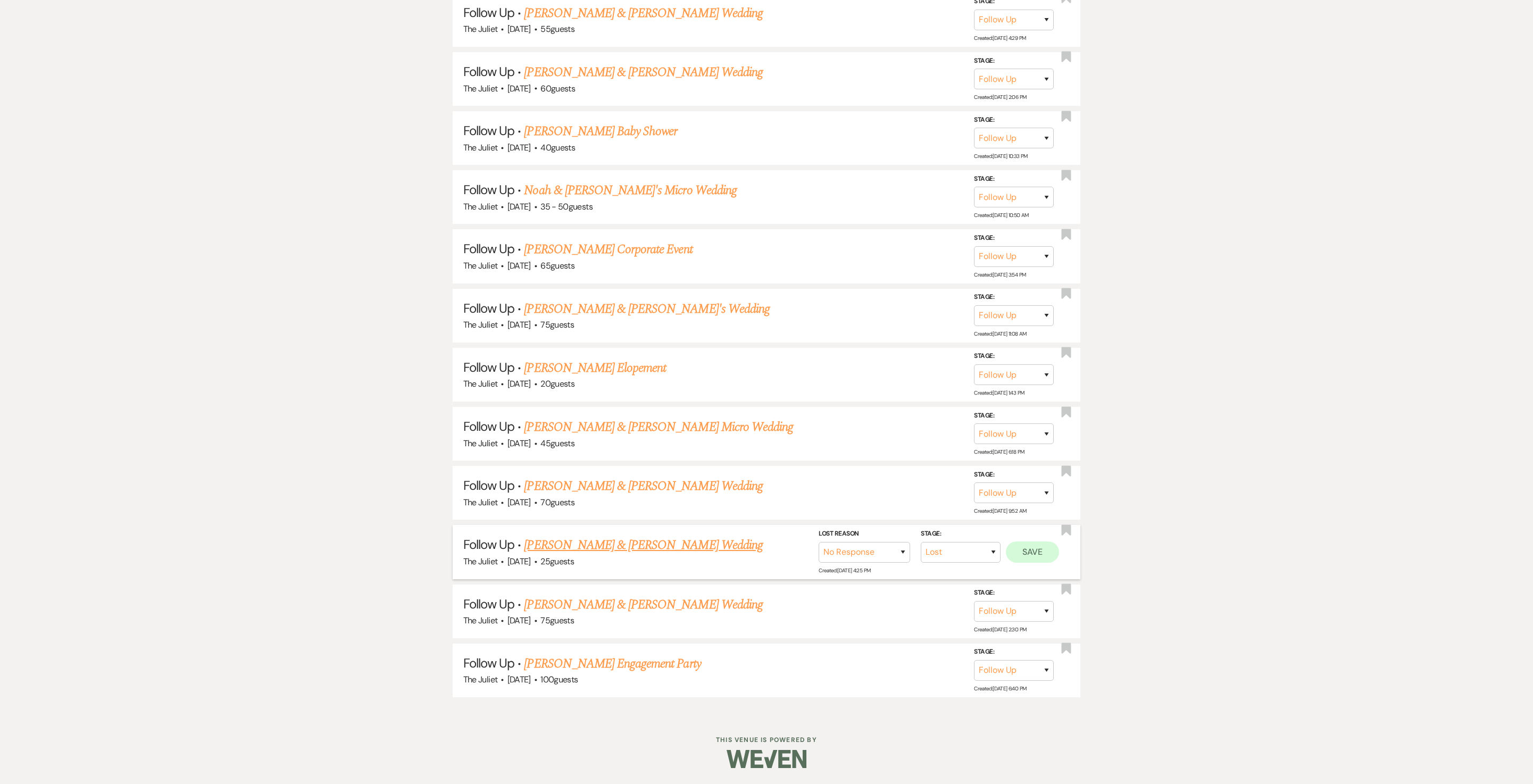
click at [766, 391] on button "Save" at bounding box center [1033, 552] width 53 height 21
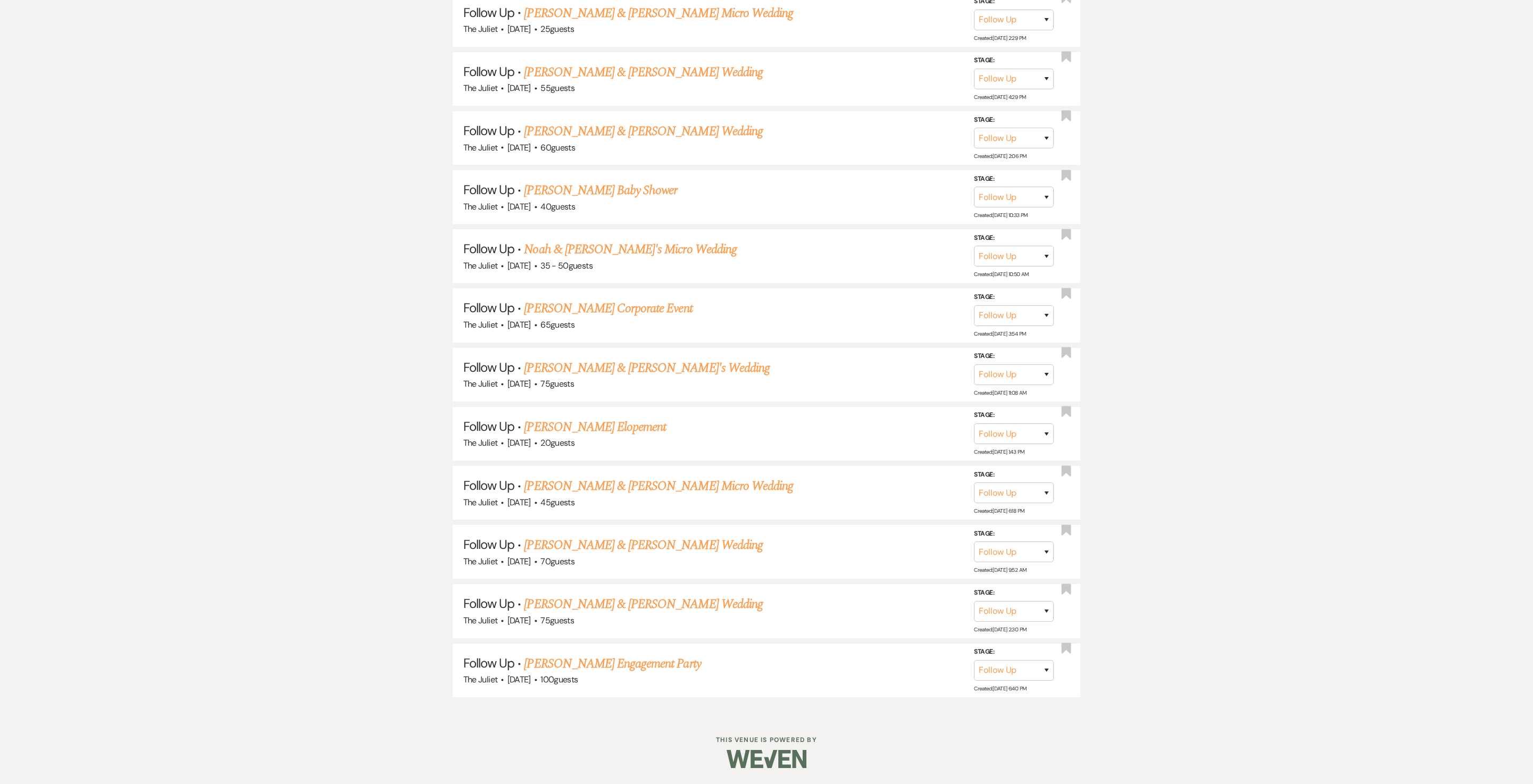
scroll to position [1116, 0]
click at [577, 391] on link "Jaren & Hoffart's Wedding" at bounding box center [643, 545] width 238 height 19
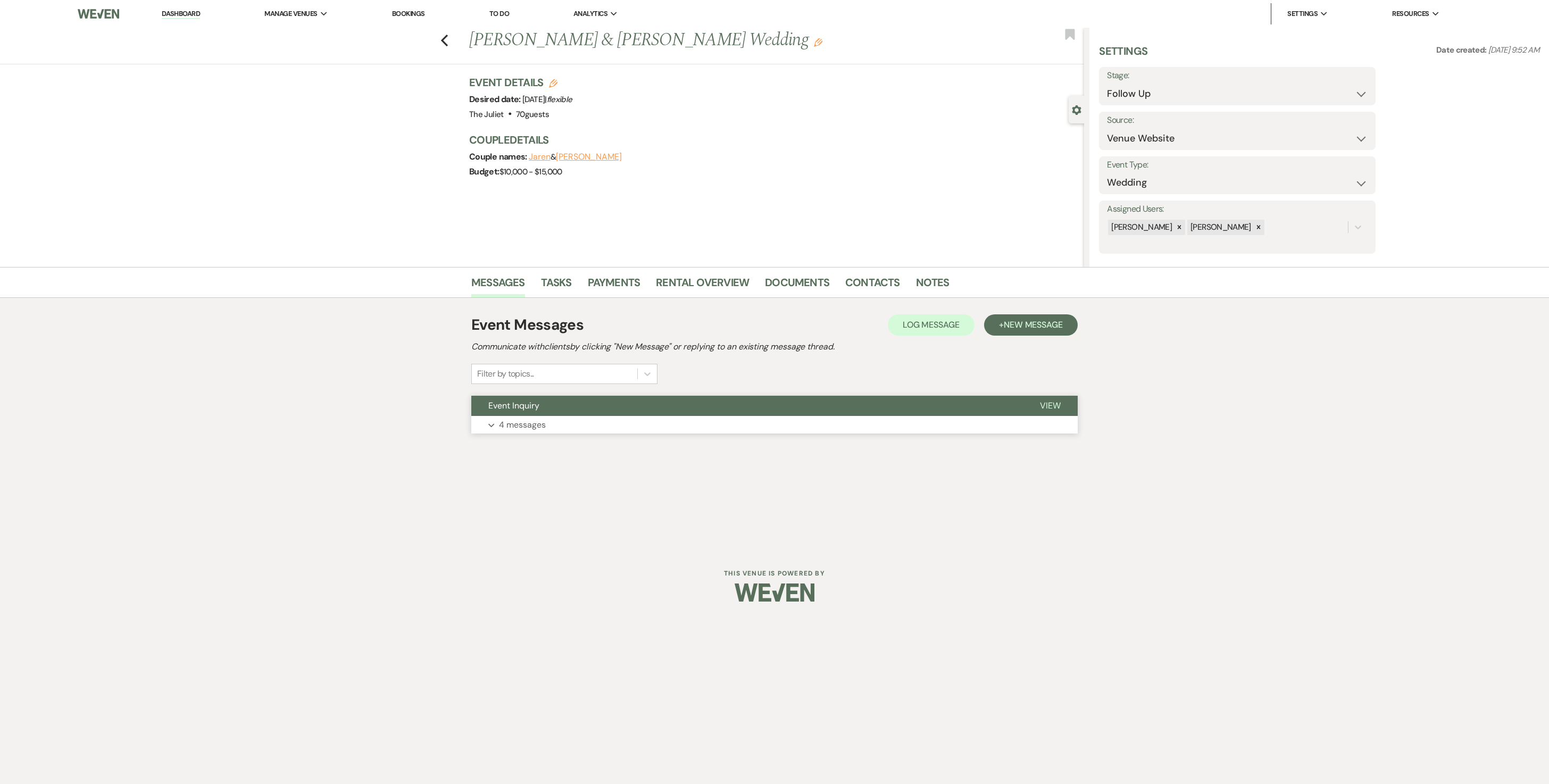
click at [535, 391] on p "4 messages" at bounding box center [523, 424] width 47 height 14
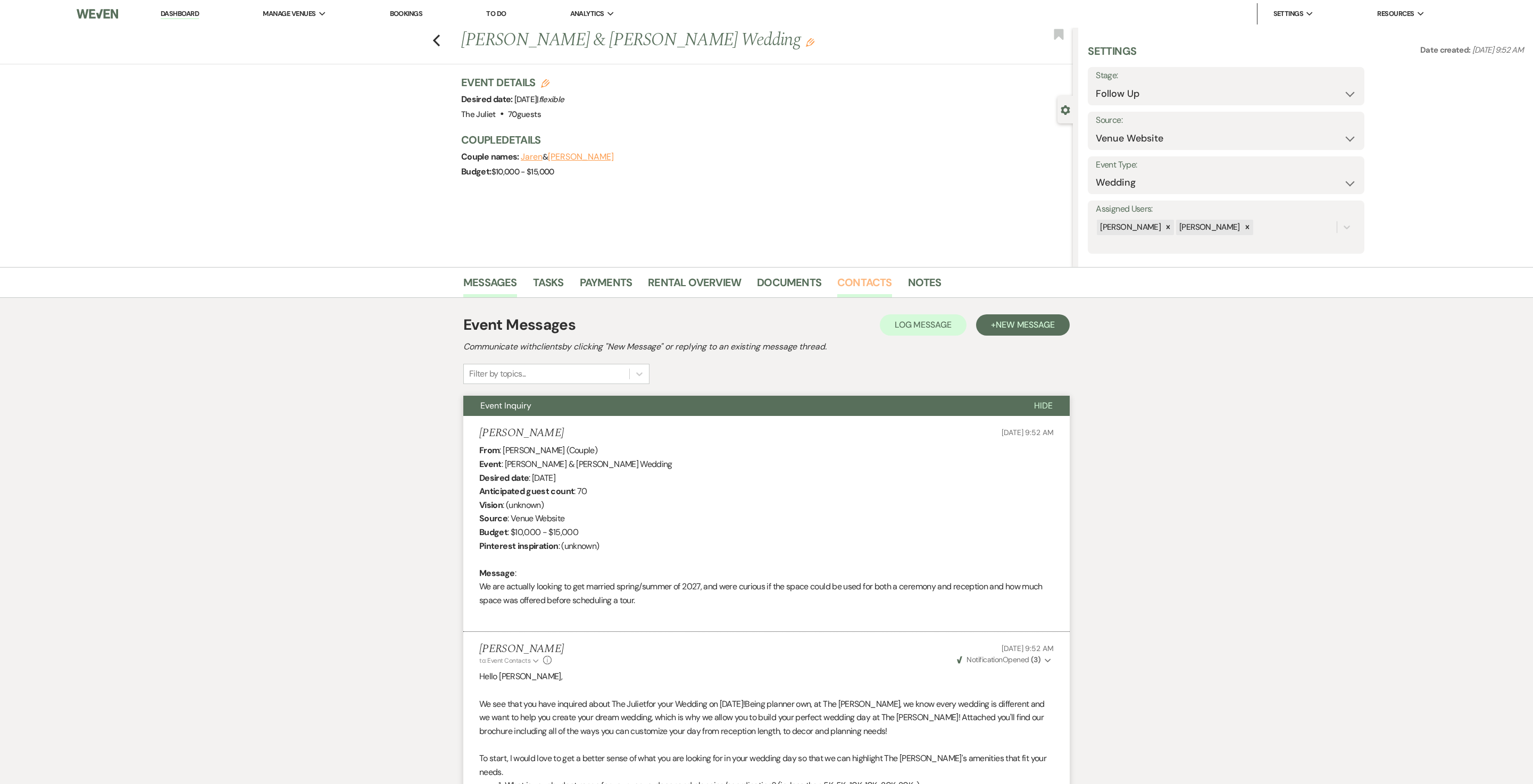
click at [766, 278] on link "Contacts" at bounding box center [864, 286] width 55 height 23
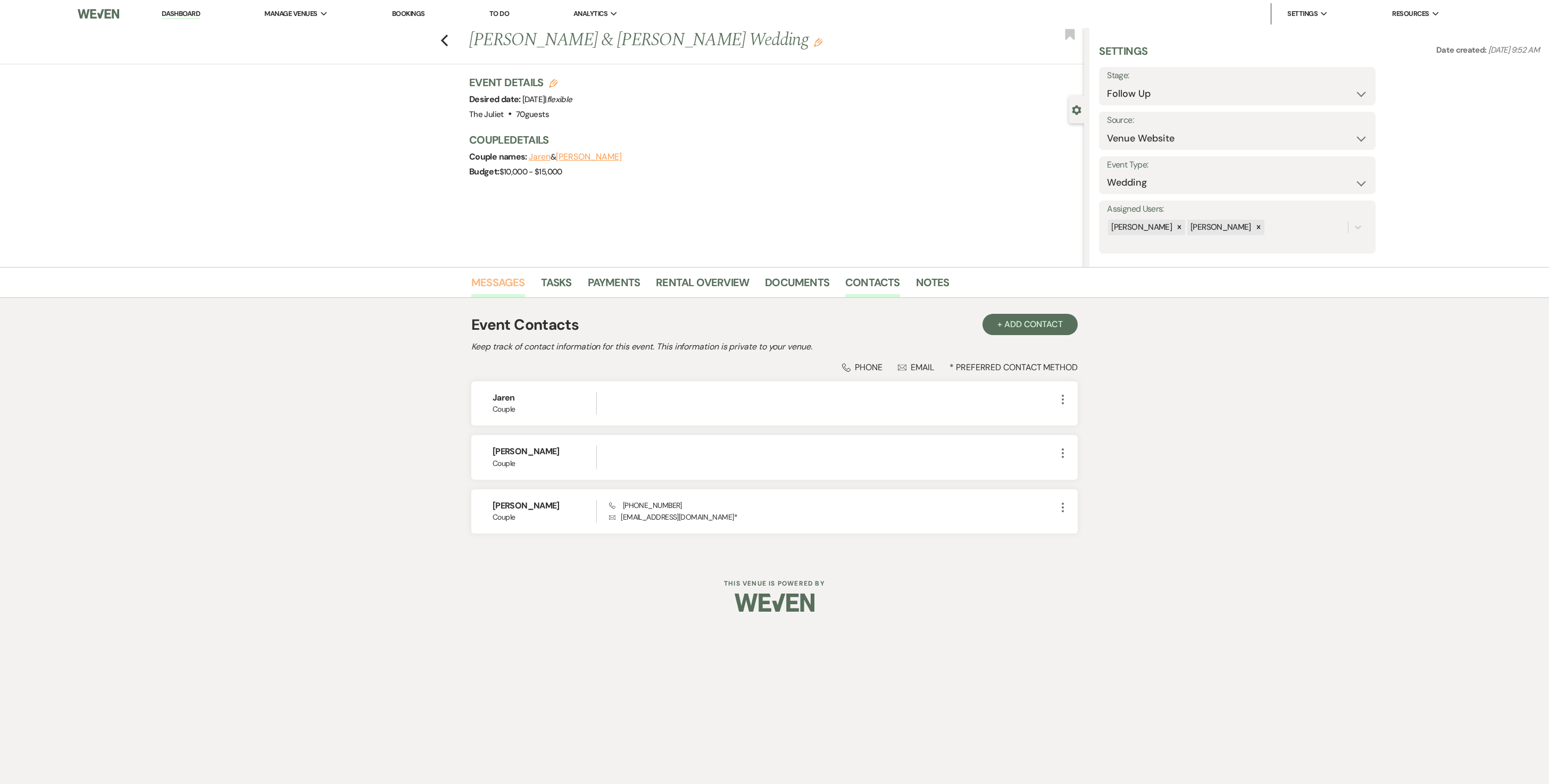
click at [501, 289] on link "Messages" at bounding box center [498, 286] width 54 height 23
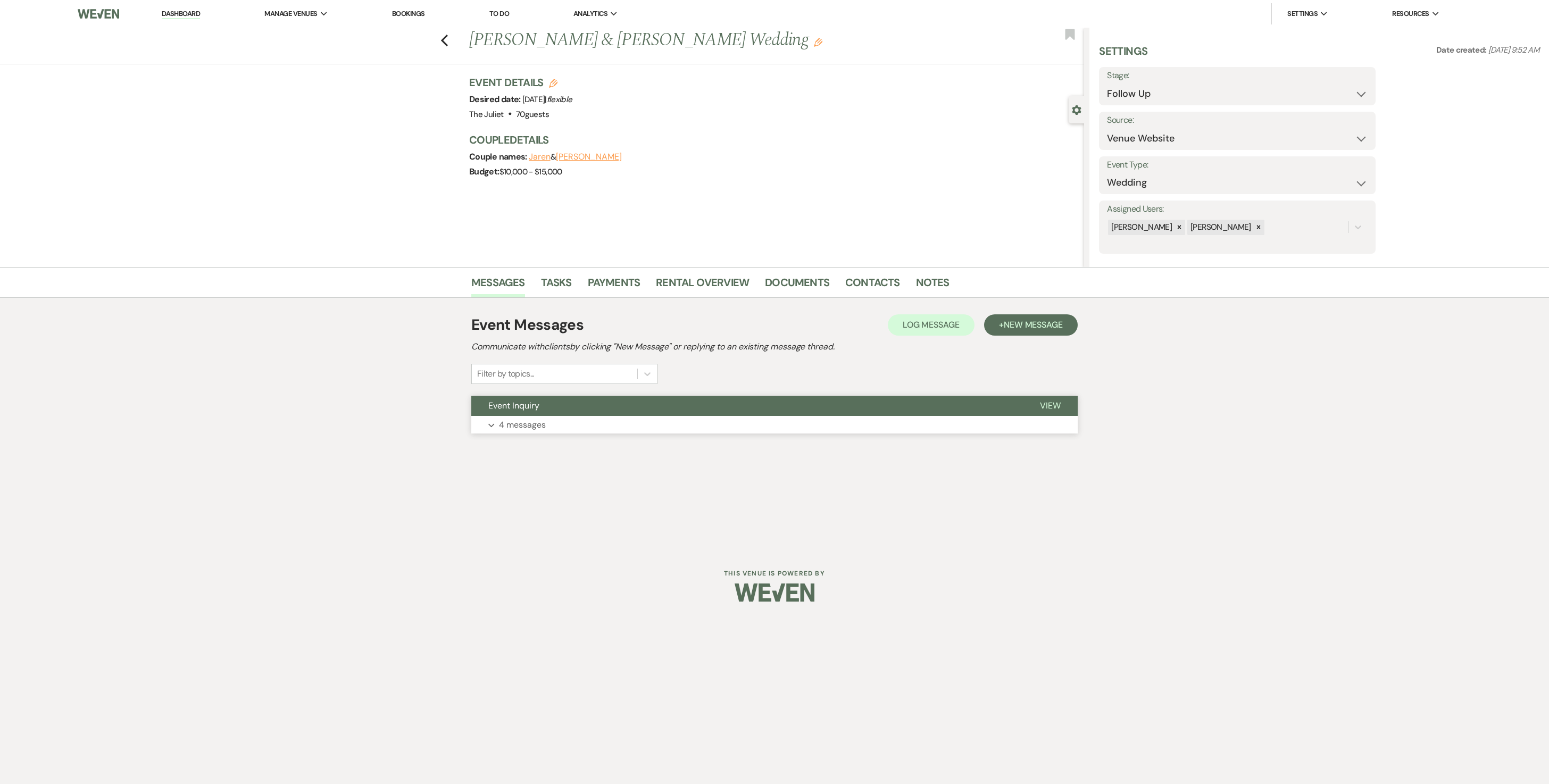
click at [529, 391] on p "4 messages" at bounding box center [523, 424] width 47 height 14
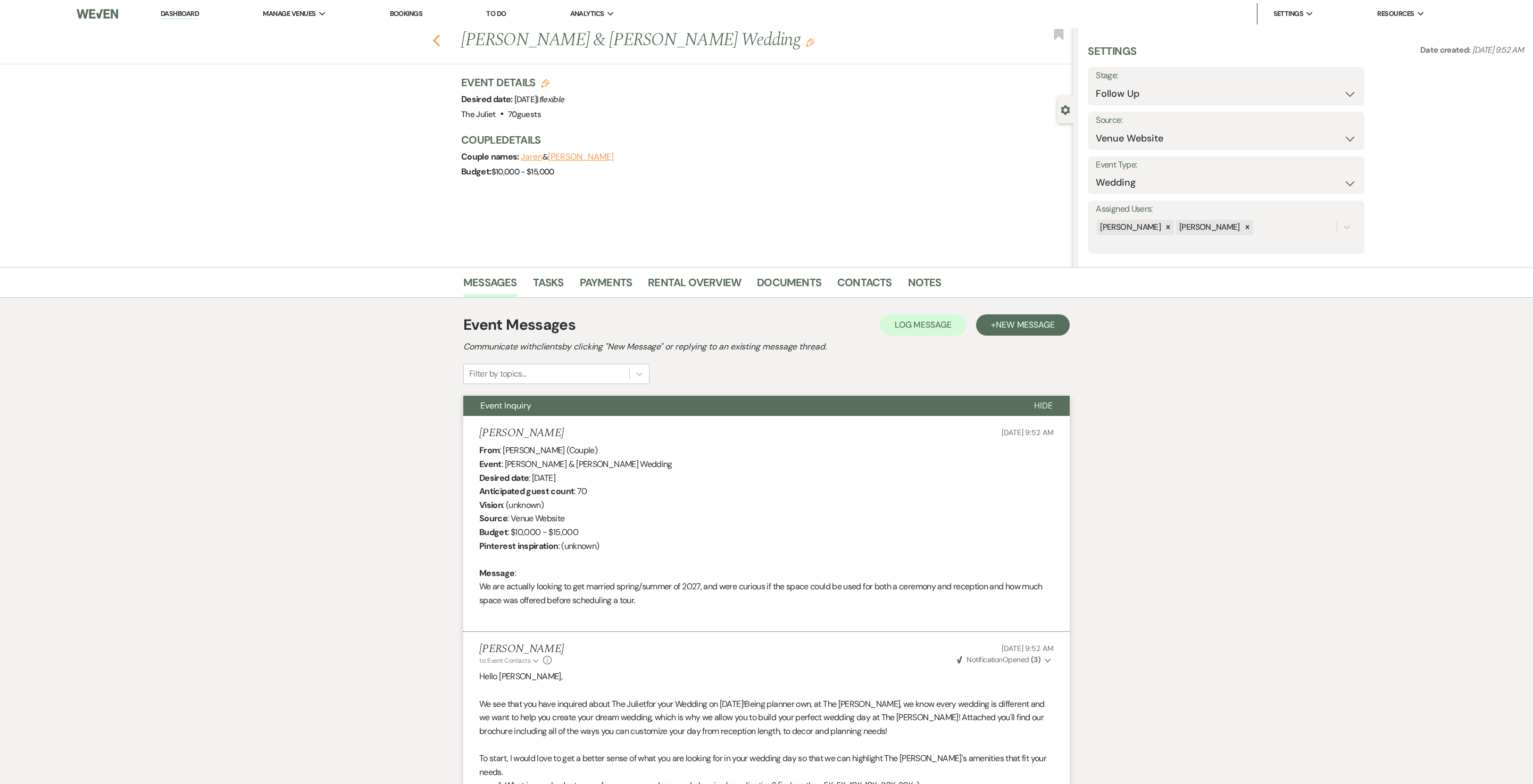
click at [440, 37] on icon "Previous" at bounding box center [436, 40] width 8 height 13
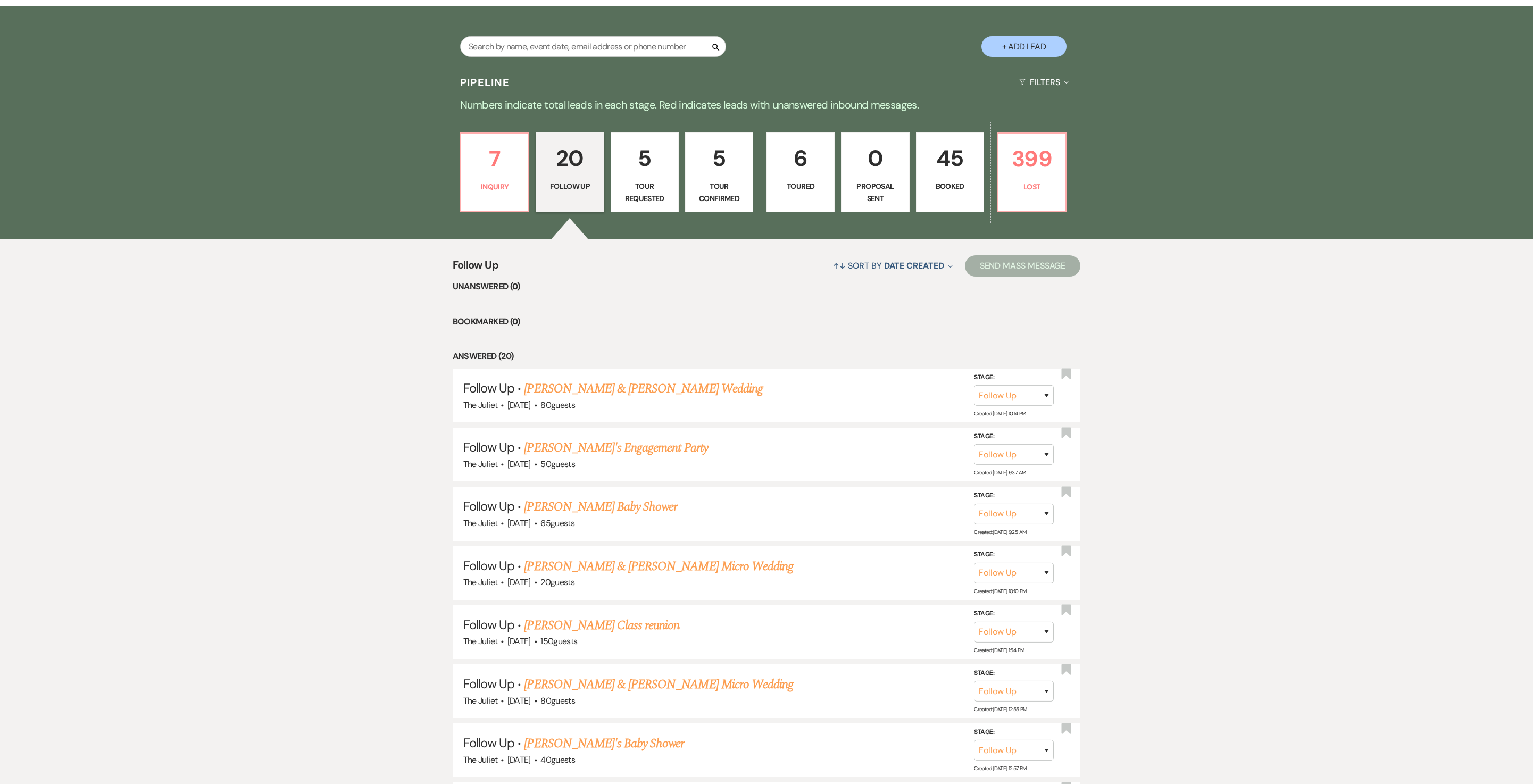
scroll to position [279, 0]
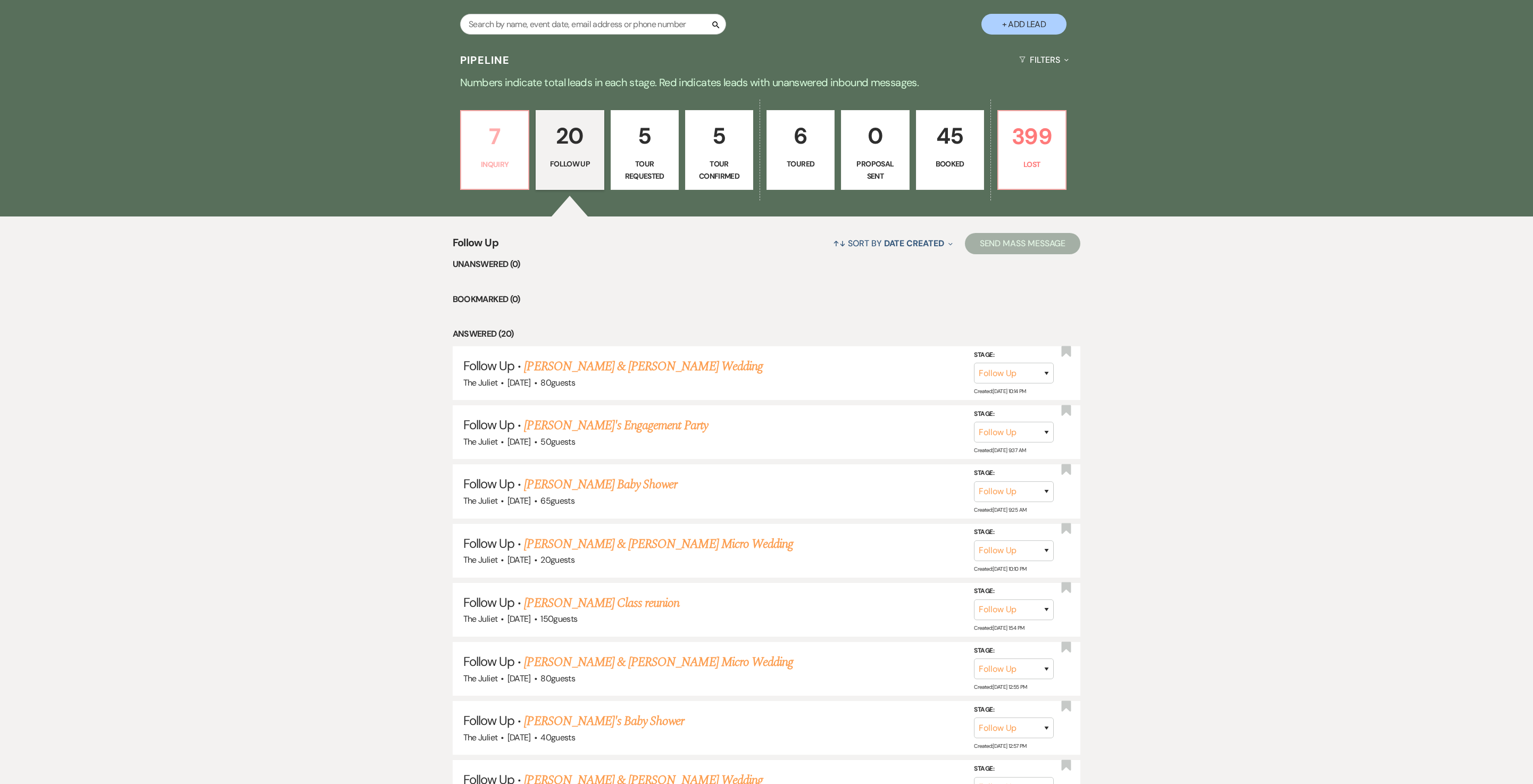
click at [497, 137] on p "7" at bounding box center [495, 136] width 54 height 35
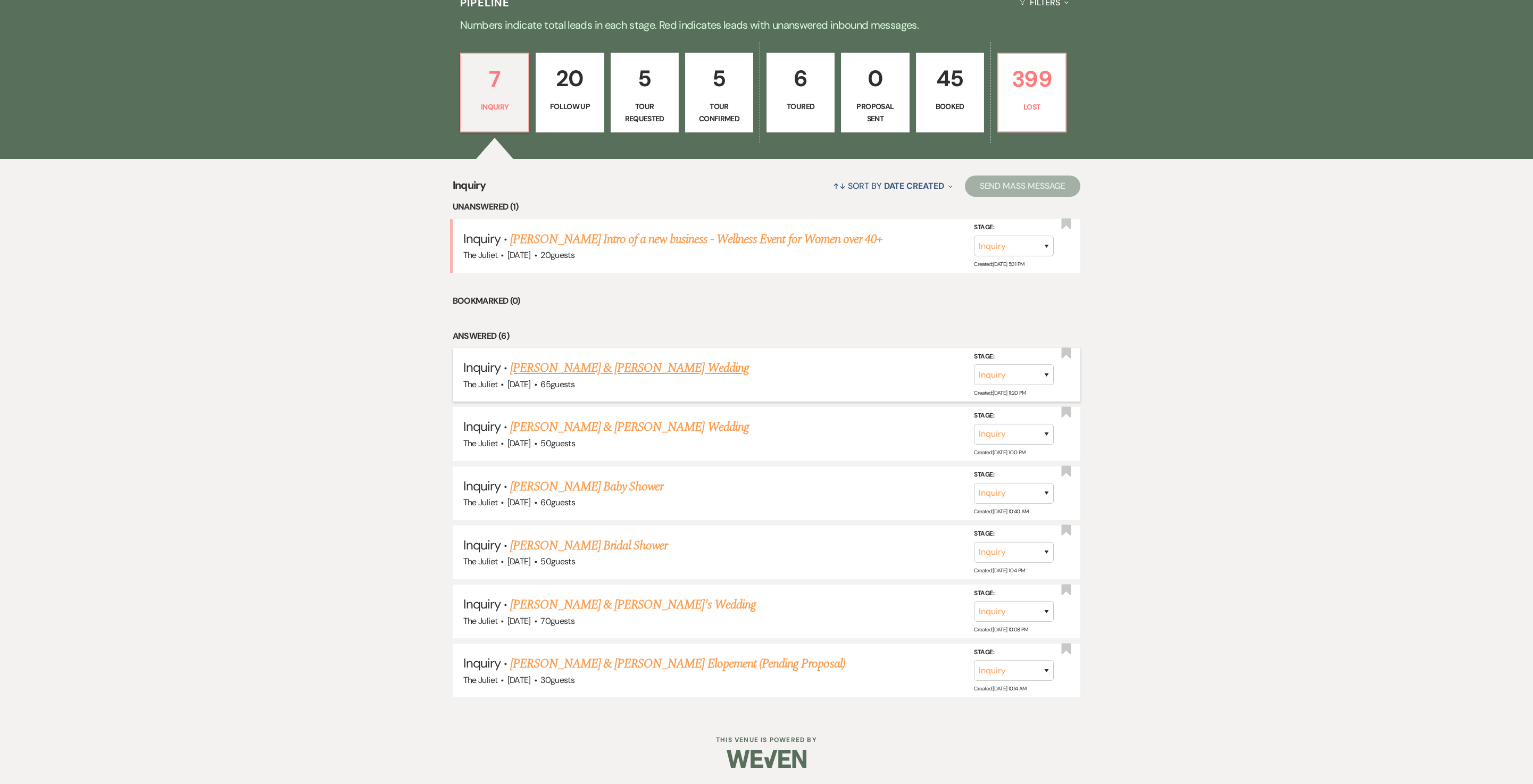
scroll to position [352, 0]
click at [654, 243] on link "[PERSON_NAME] Intro of a new business - Wellness Event for Women over 40+" at bounding box center [696, 239] width 372 height 19
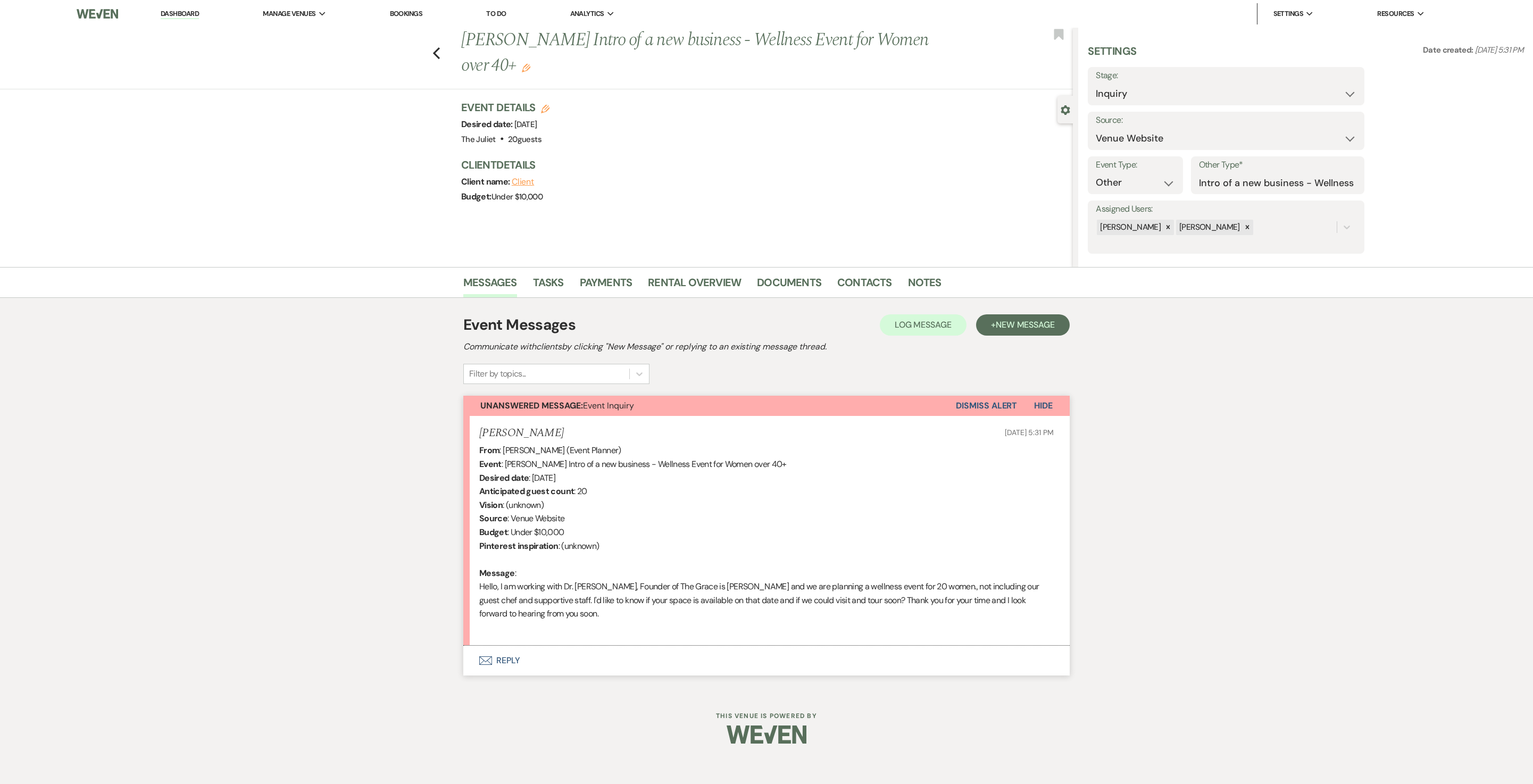
scroll to position [11, 0]
click at [440, 47] on use "button" at bounding box center [437, 53] width 7 height 11
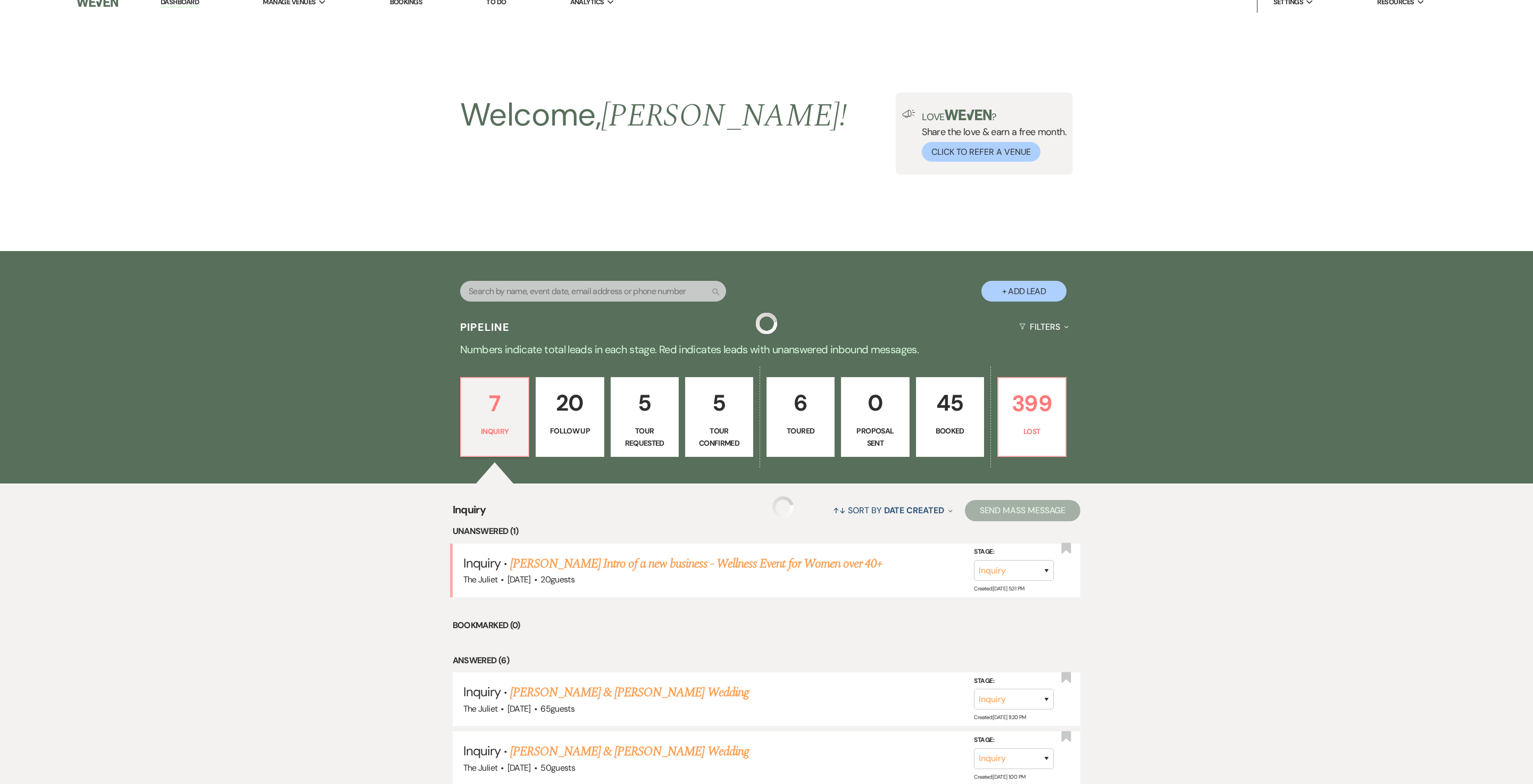
scroll to position [352, 0]
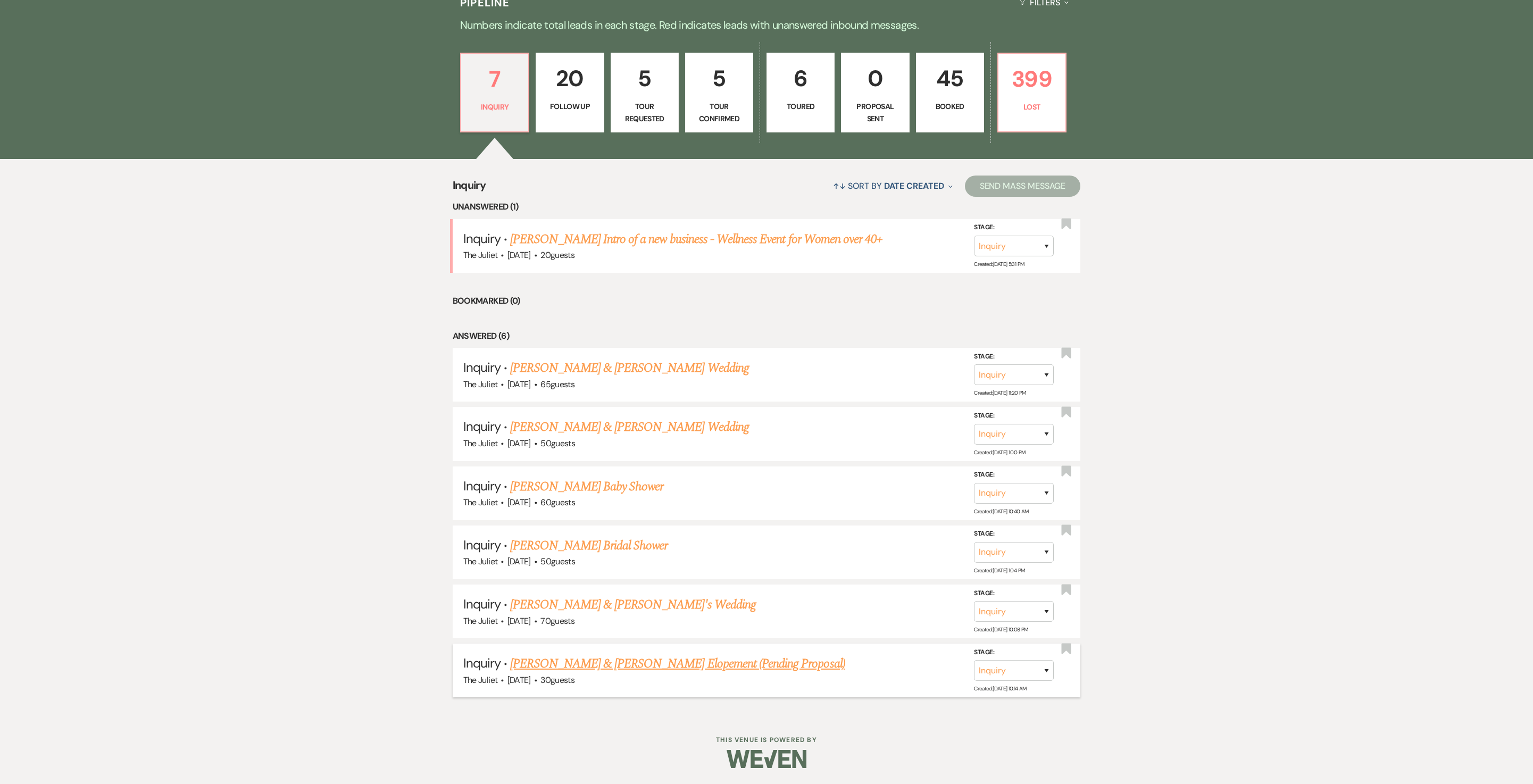
click at [595, 391] on link "[PERSON_NAME] & [PERSON_NAME] Elopement (Pending Proposal)" at bounding box center [677, 664] width 334 height 19
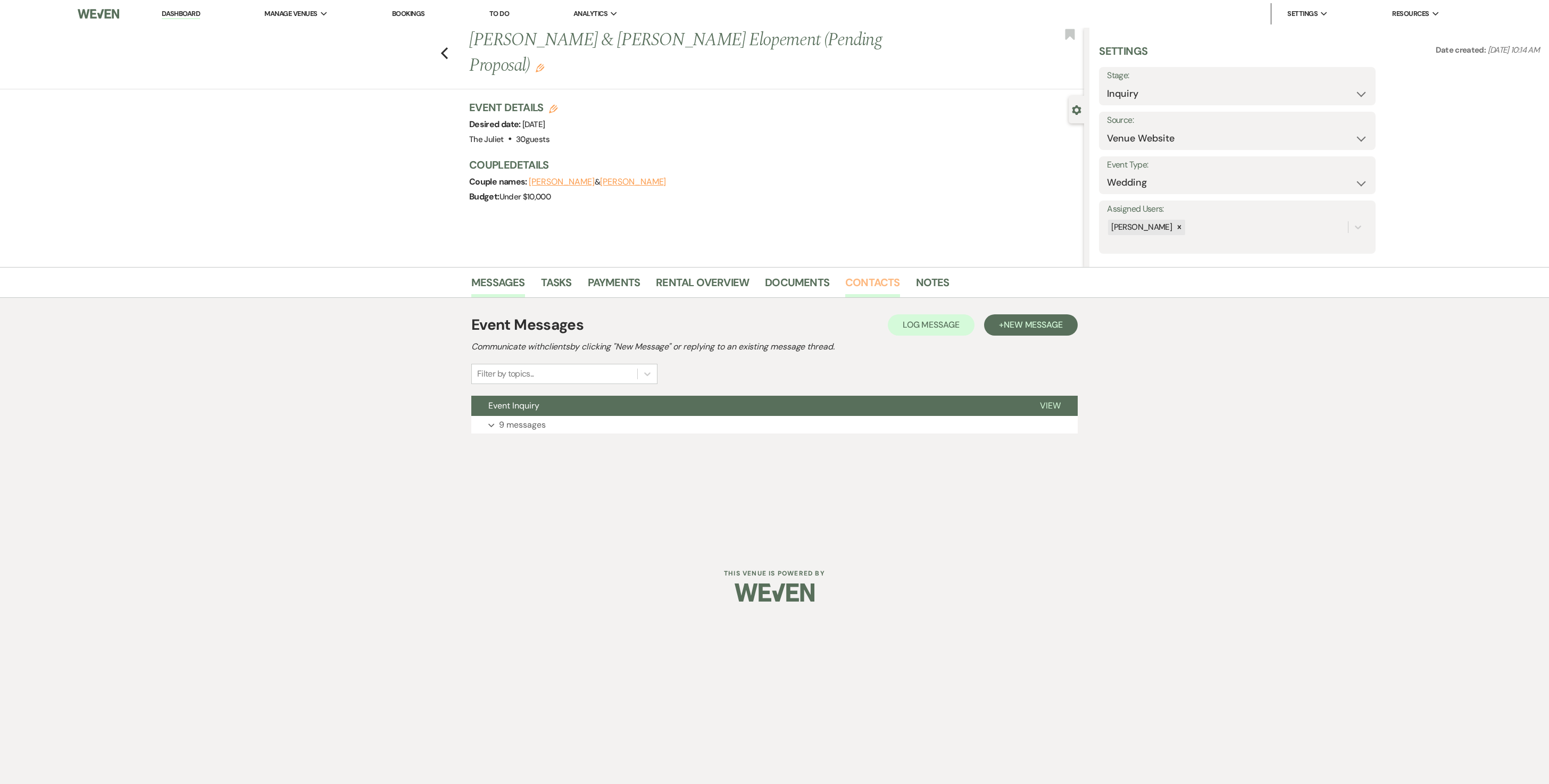
click at [766, 281] on link "Contacts" at bounding box center [873, 286] width 55 height 23
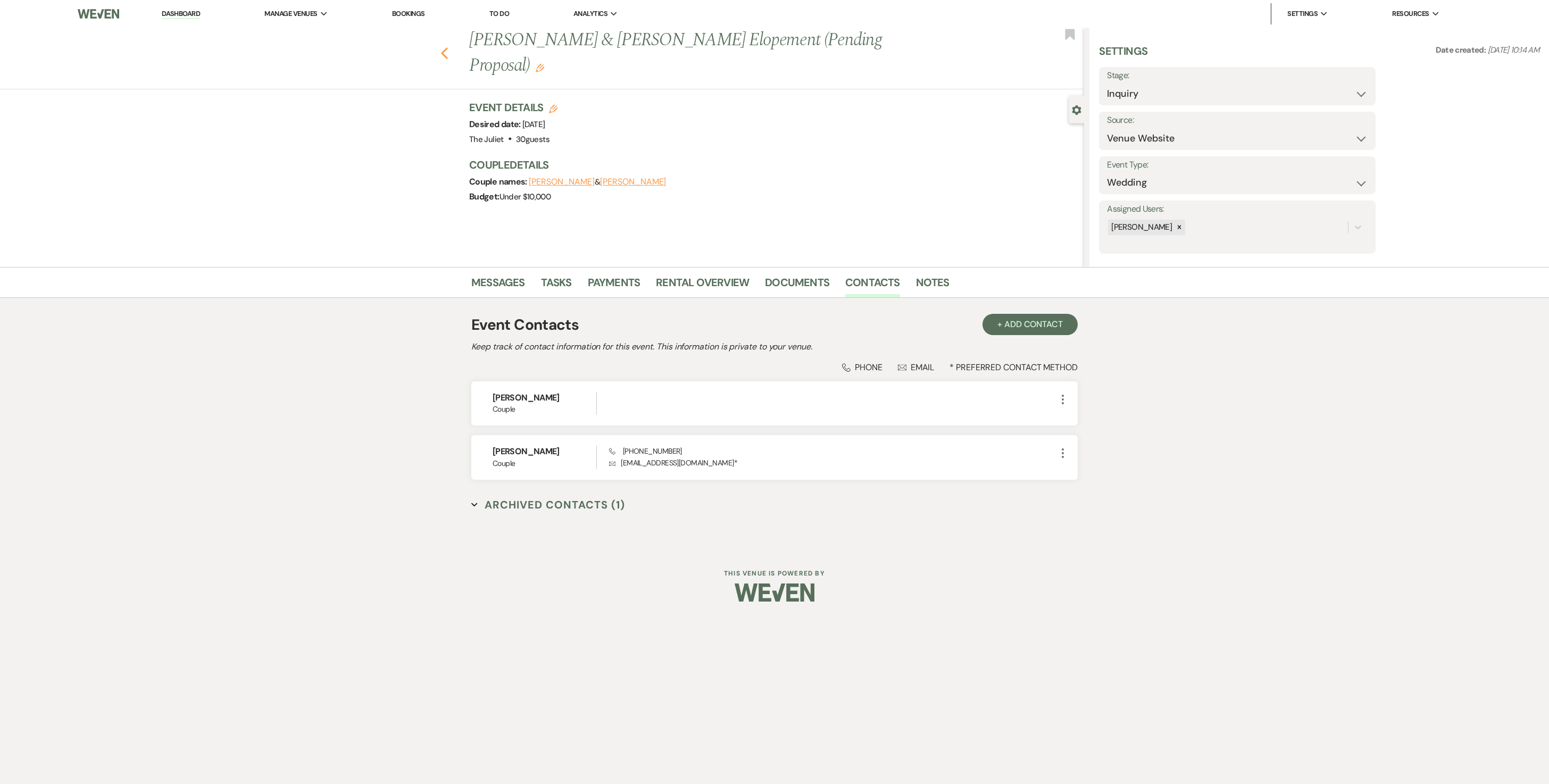
click at [444, 47] on use "button" at bounding box center [444, 53] width 7 height 11
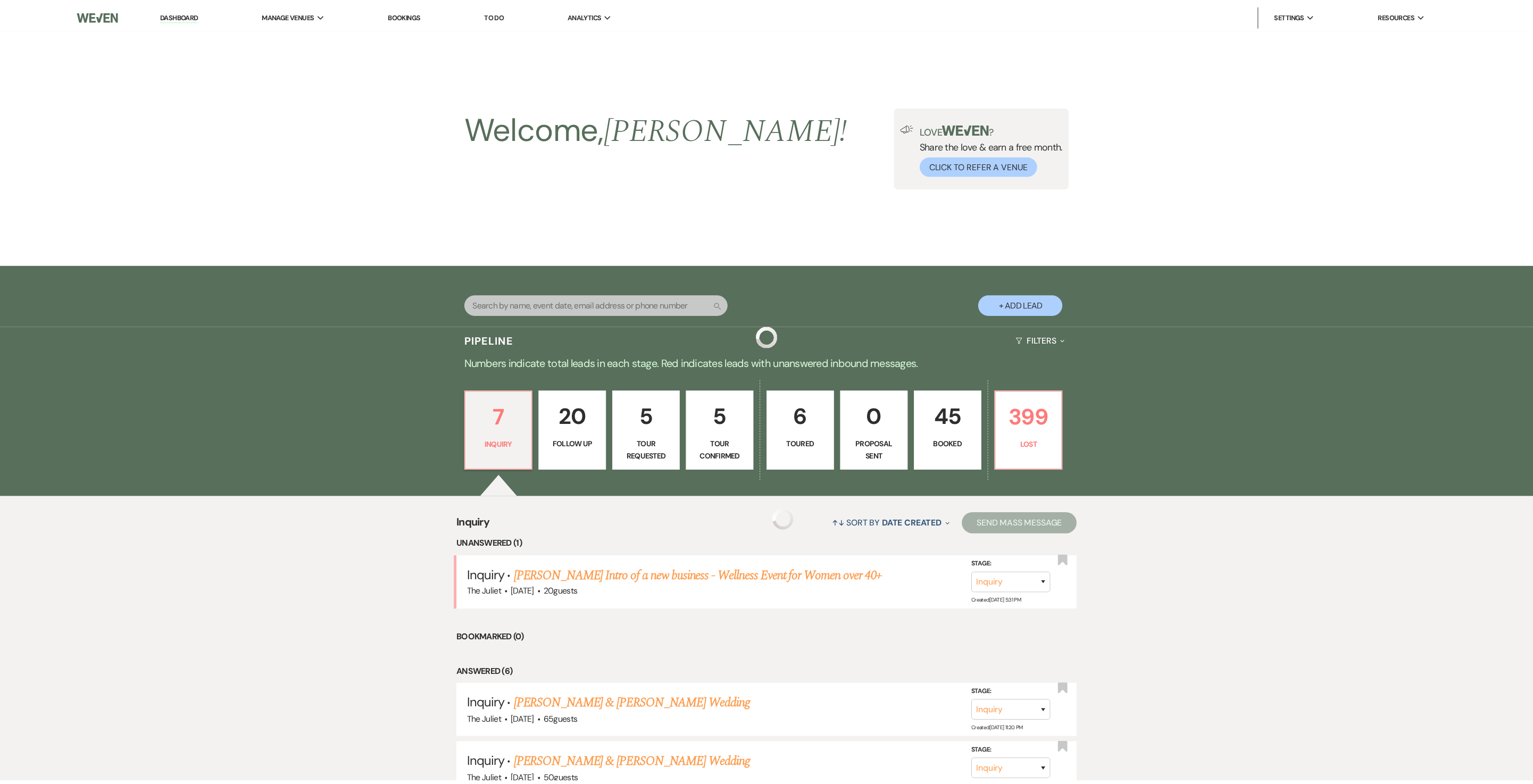
scroll to position [352, 0]
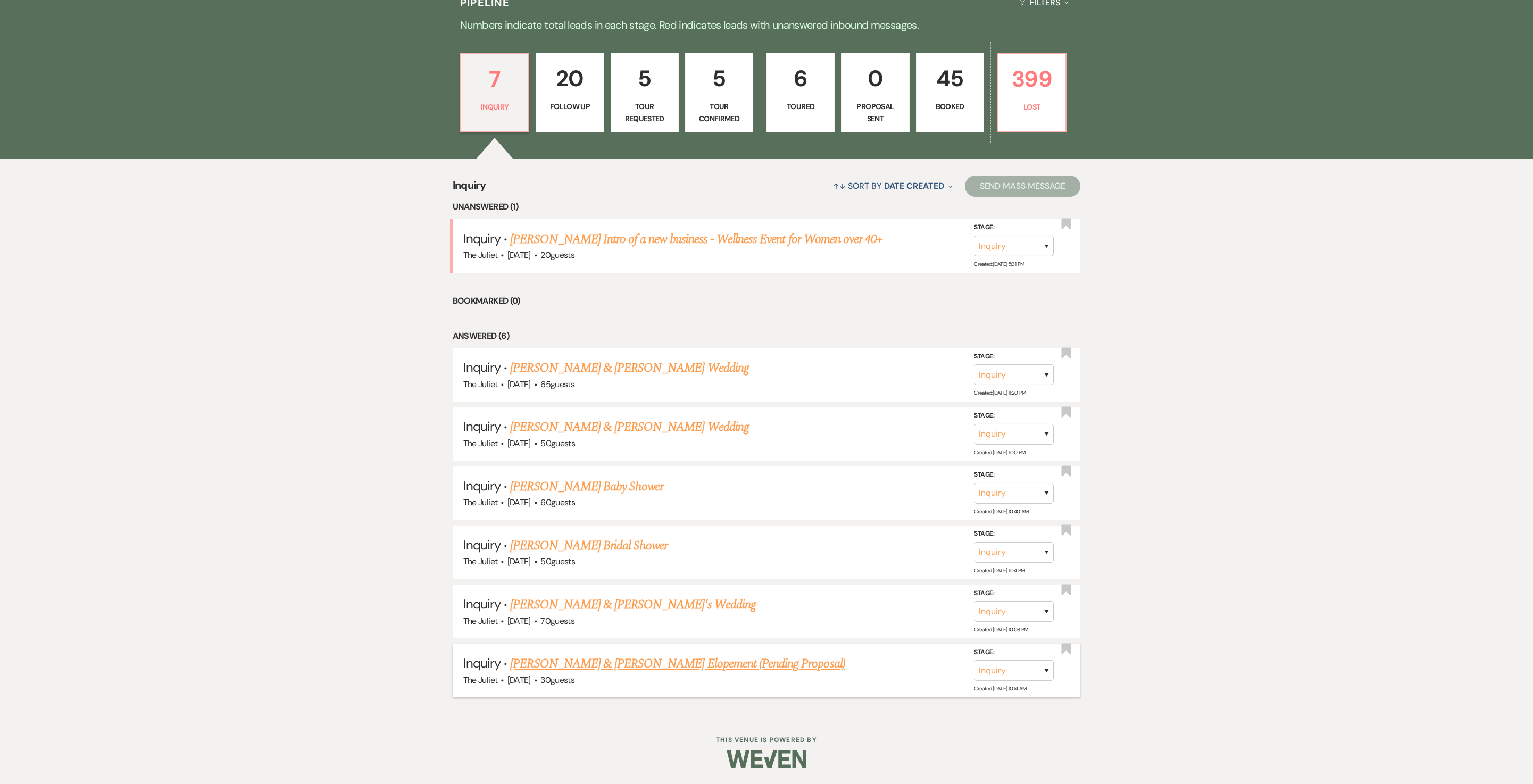
click at [584, 391] on link "[PERSON_NAME] & [PERSON_NAME] Elopement (Pending Proposal)" at bounding box center [677, 664] width 334 height 19
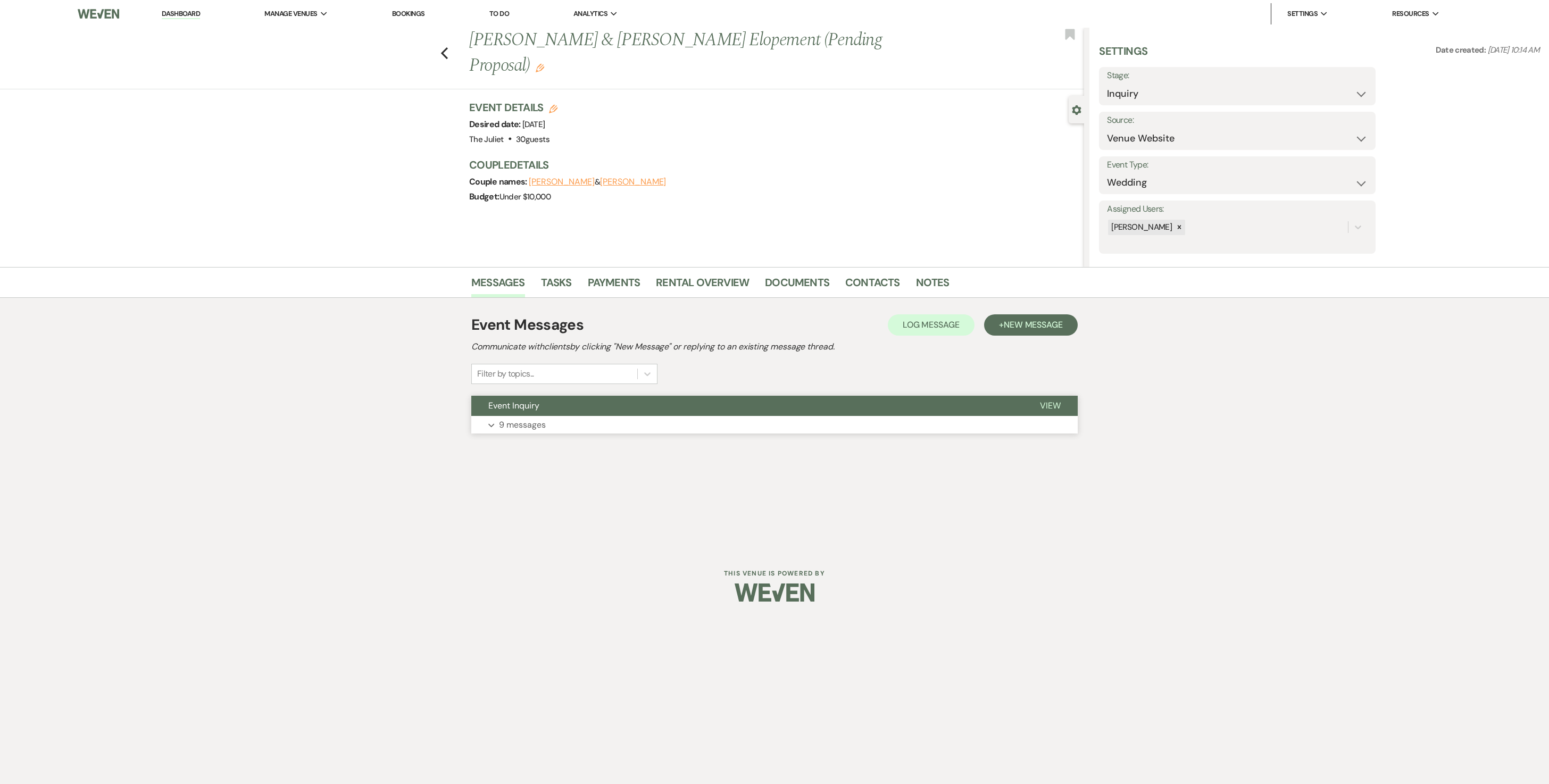
click at [523, 391] on p "9 messages" at bounding box center [523, 424] width 47 height 14
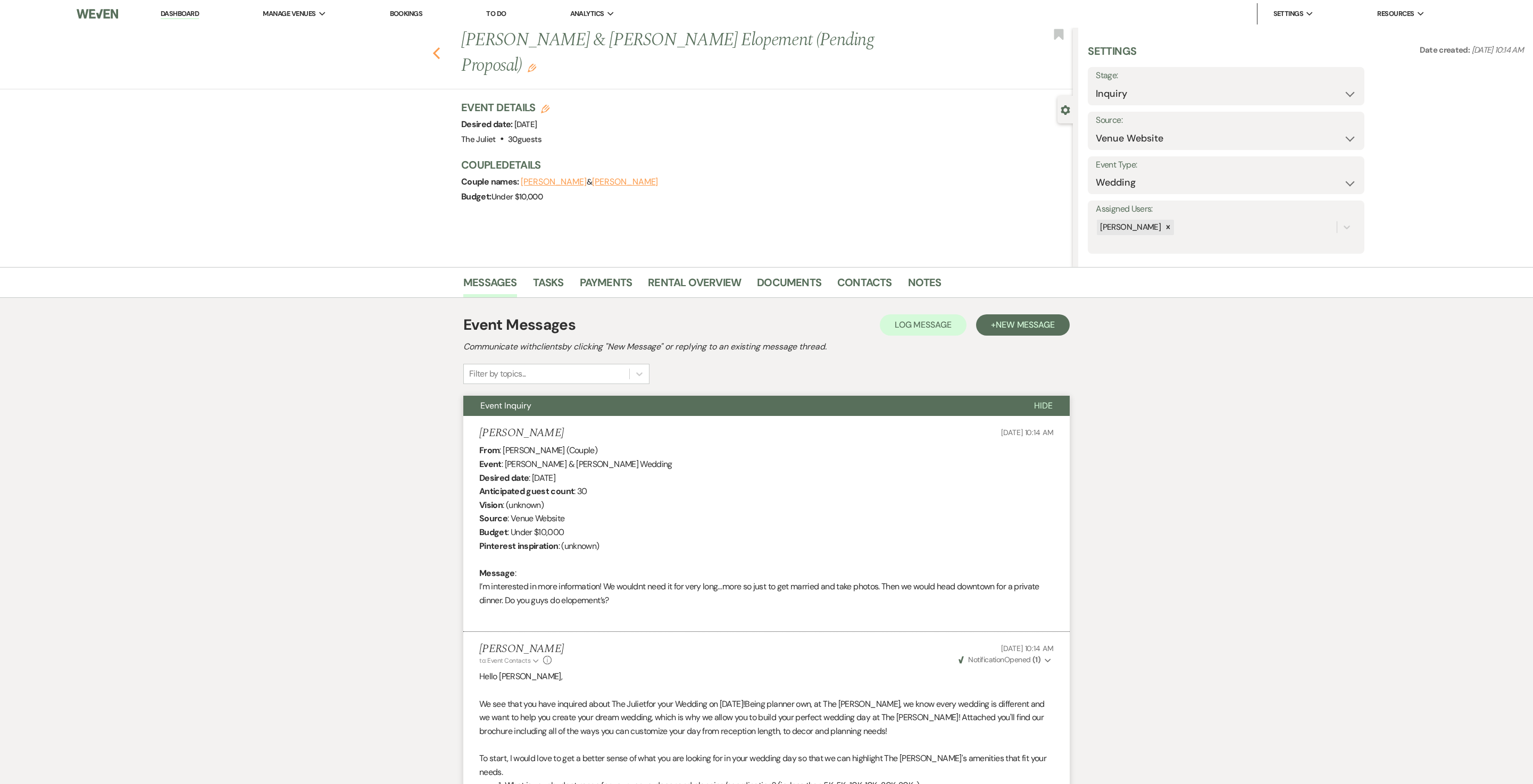
click at [440, 47] on use "button" at bounding box center [437, 53] width 7 height 11
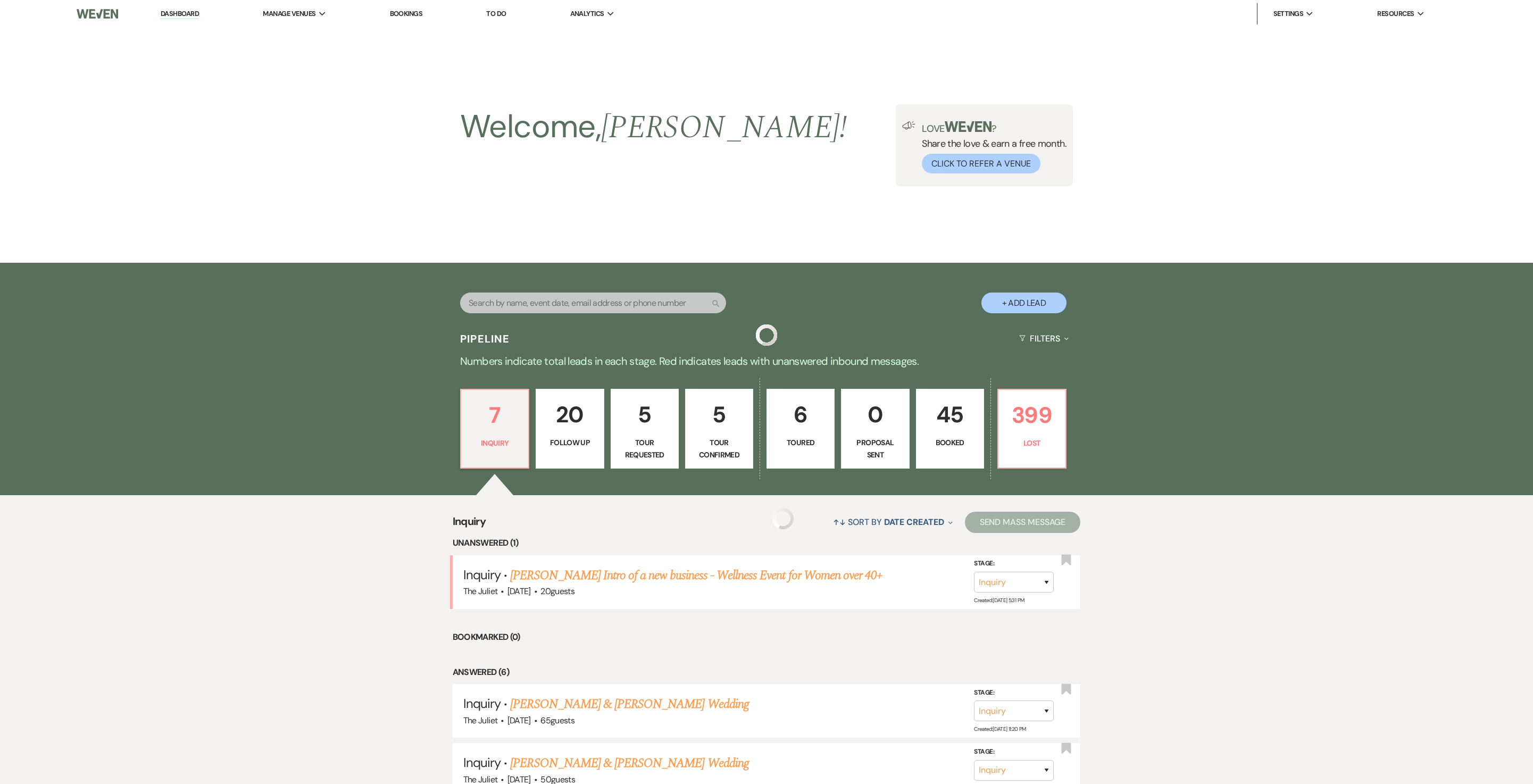
scroll to position [352, 0]
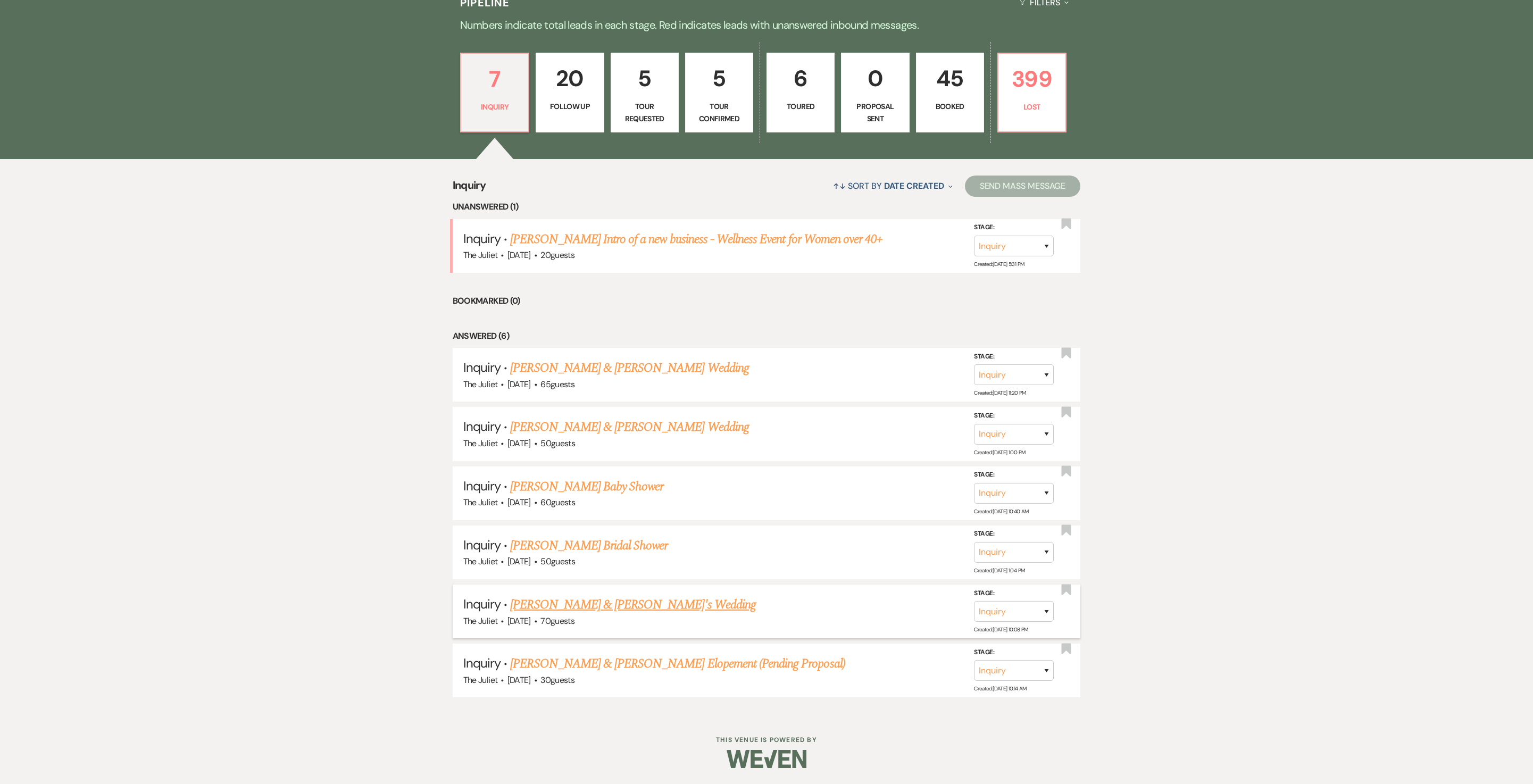
click at [586, 391] on link "[PERSON_NAME] & [PERSON_NAME]'s Wedding" at bounding box center [633, 605] width 246 height 19
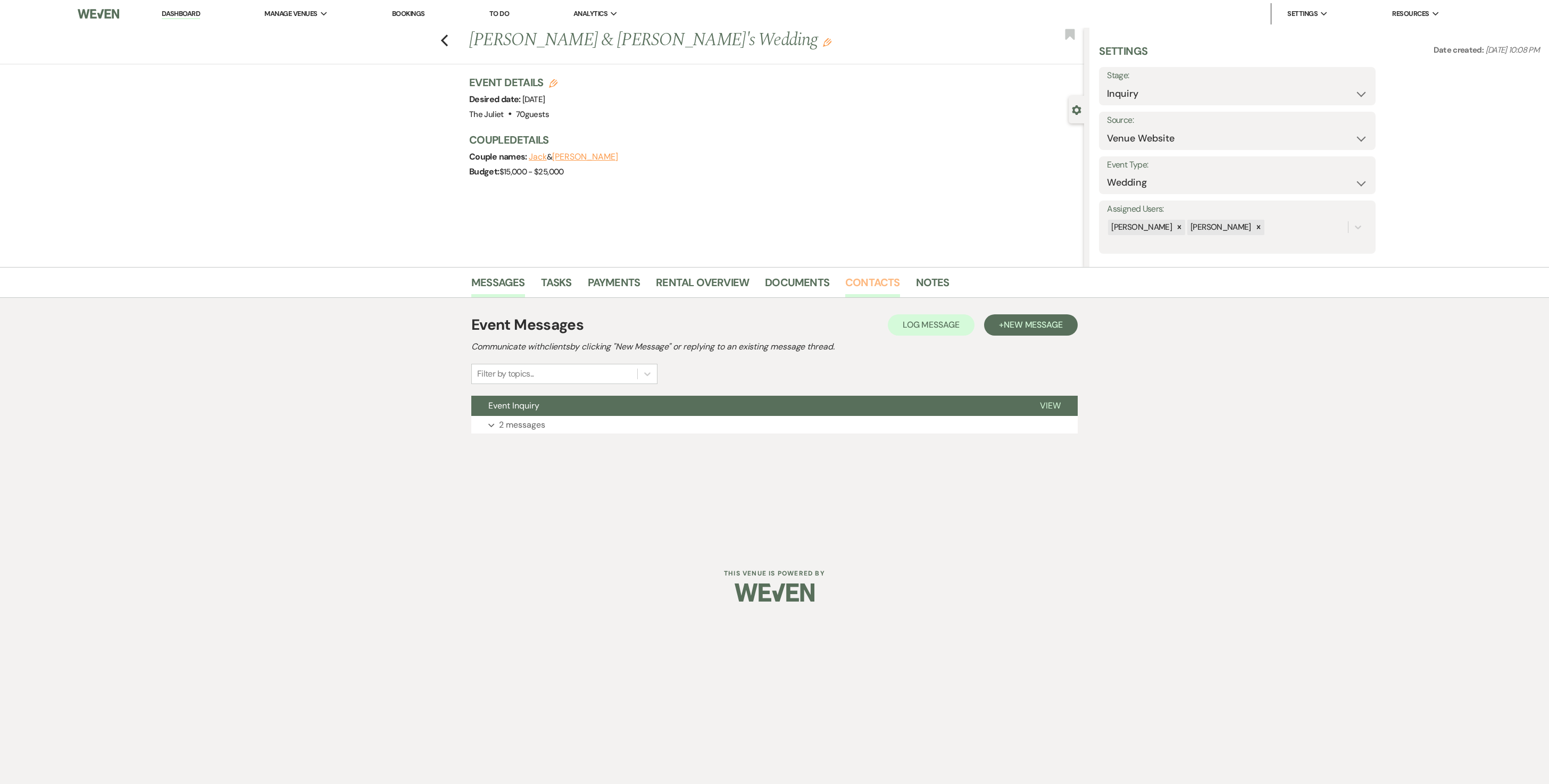
click at [766, 283] on link "Contacts" at bounding box center [873, 286] width 55 height 23
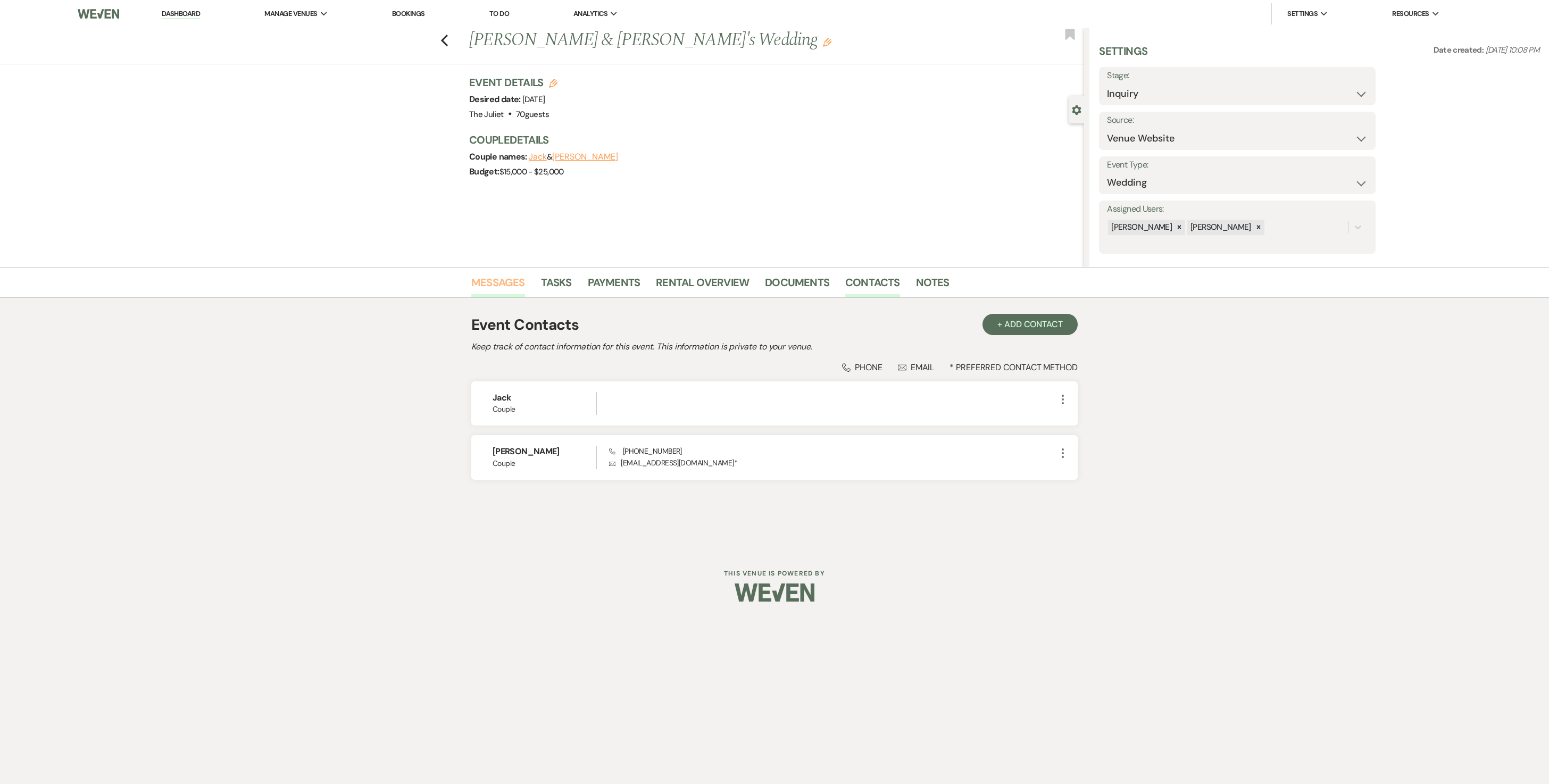
click at [500, 283] on link "Messages" at bounding box center [498, 286] width 54 height 23
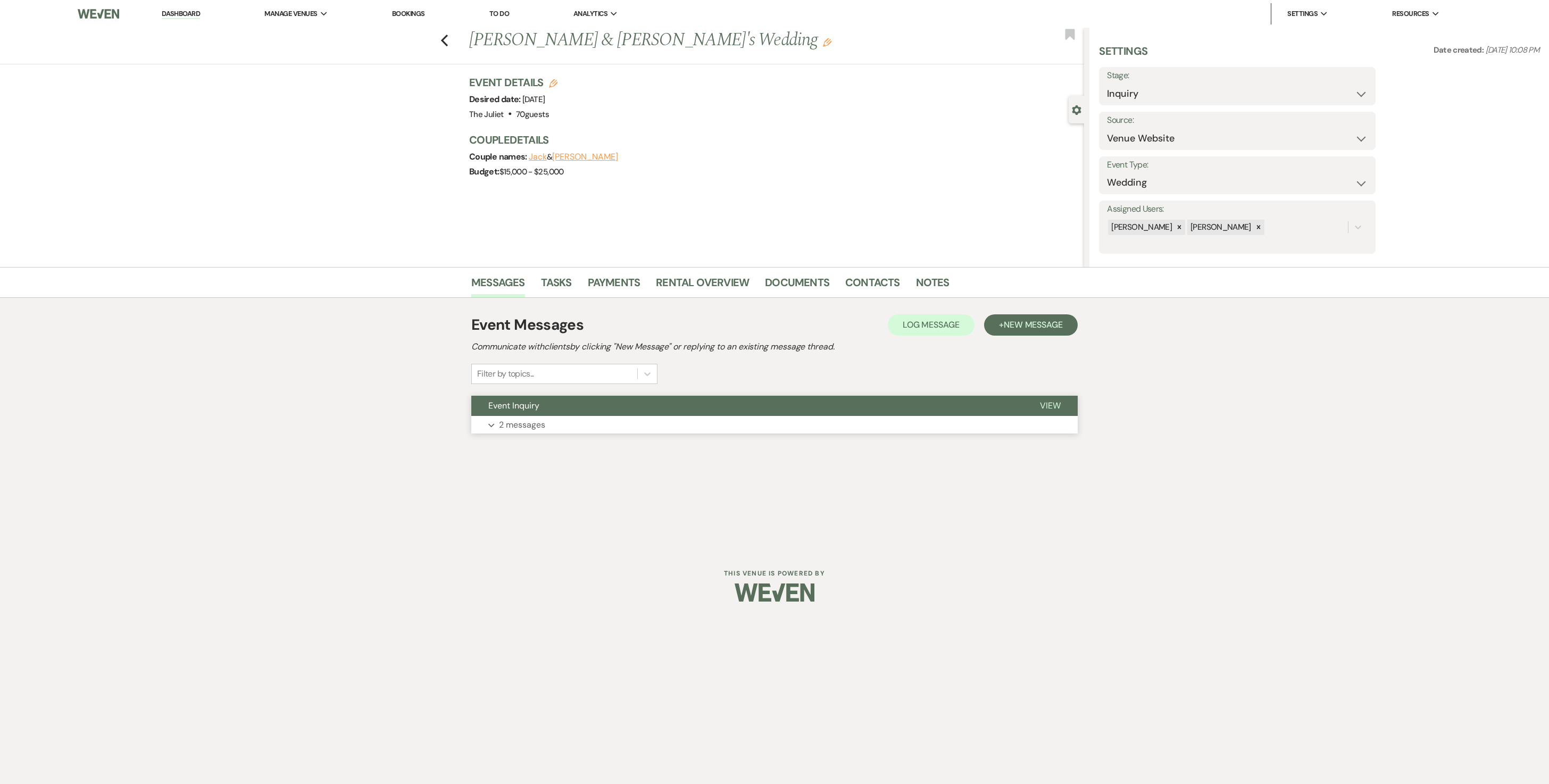
click at [527, 391] on p "2 messages" at bounding box center [522, 424] width 46 height 14
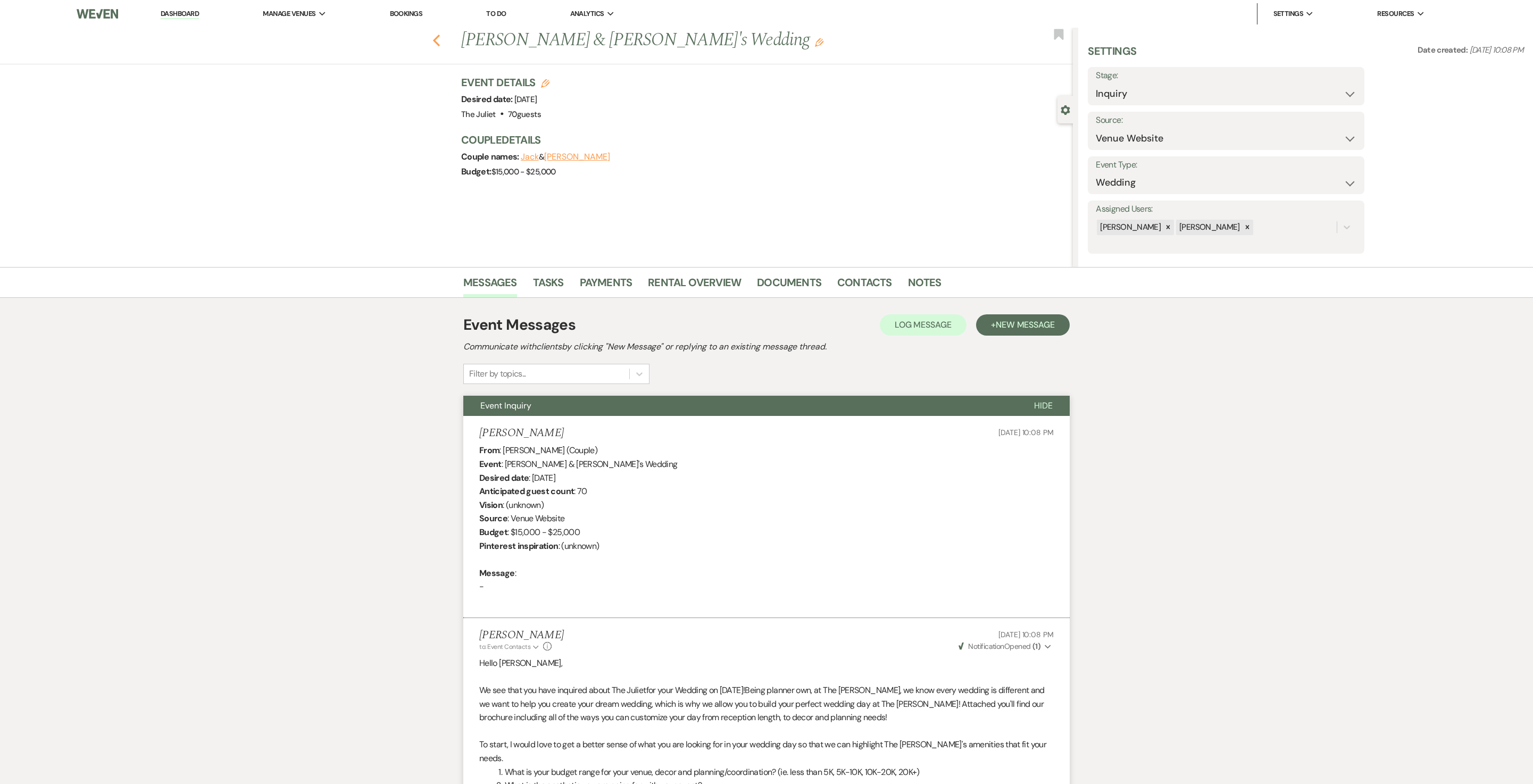
click at [440, 41] on icon "Previous" at bounding box center [436, 40] width 8 height 13
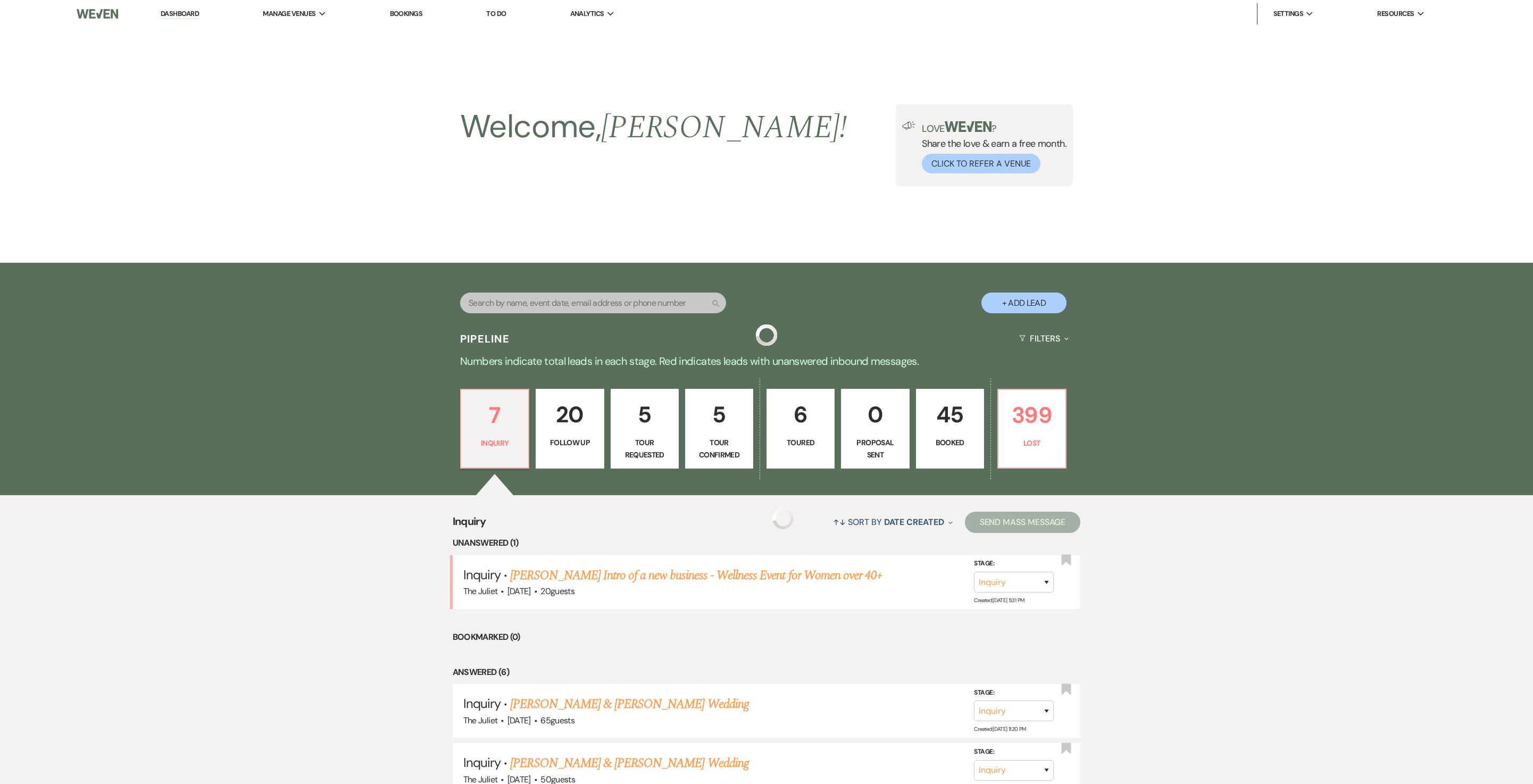
scroll to position [352, 0]
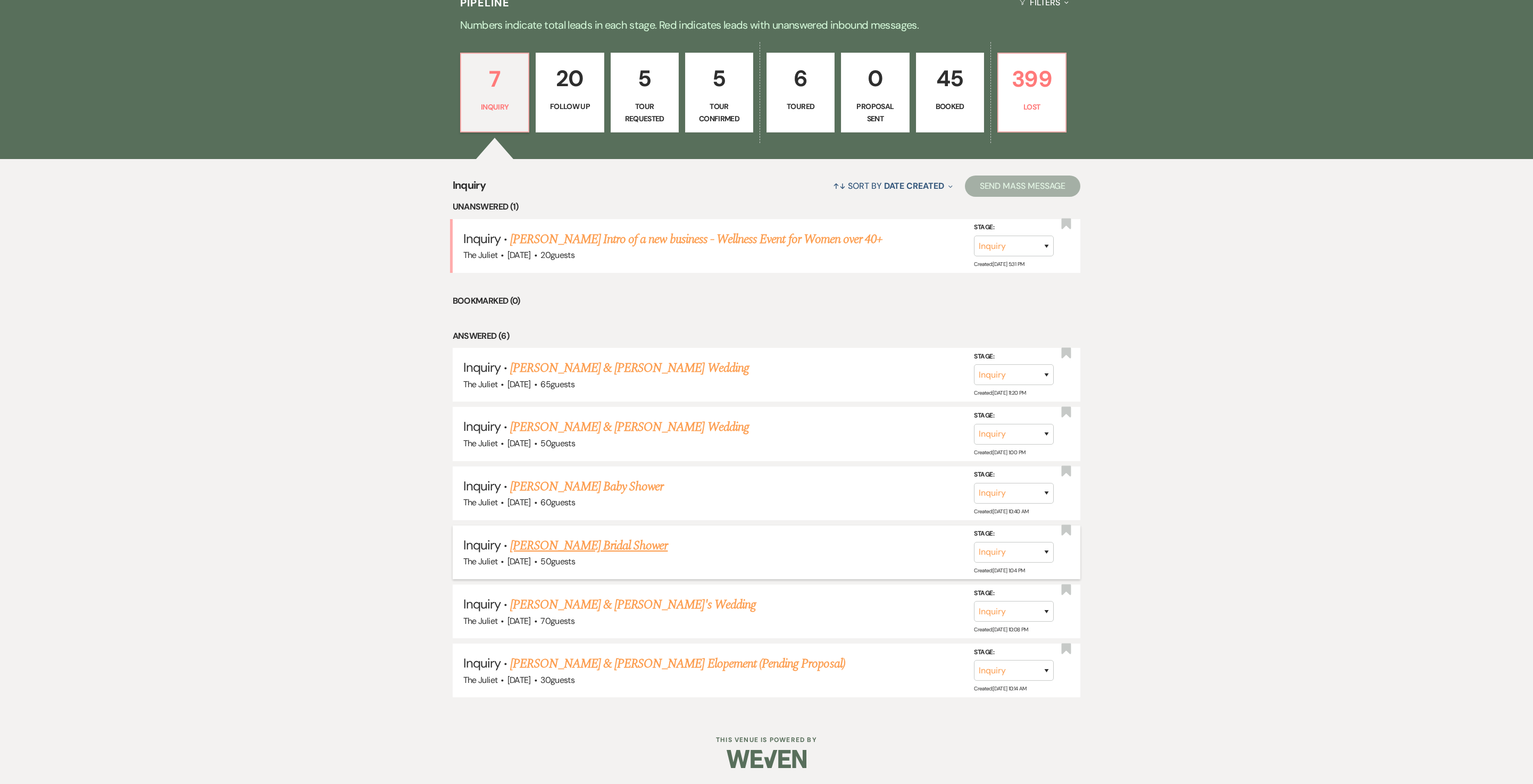
click at [594, 391] on link "[PERSON_NAME] Bridal Shower" at bounding box center [589, 546] width 158 height 19
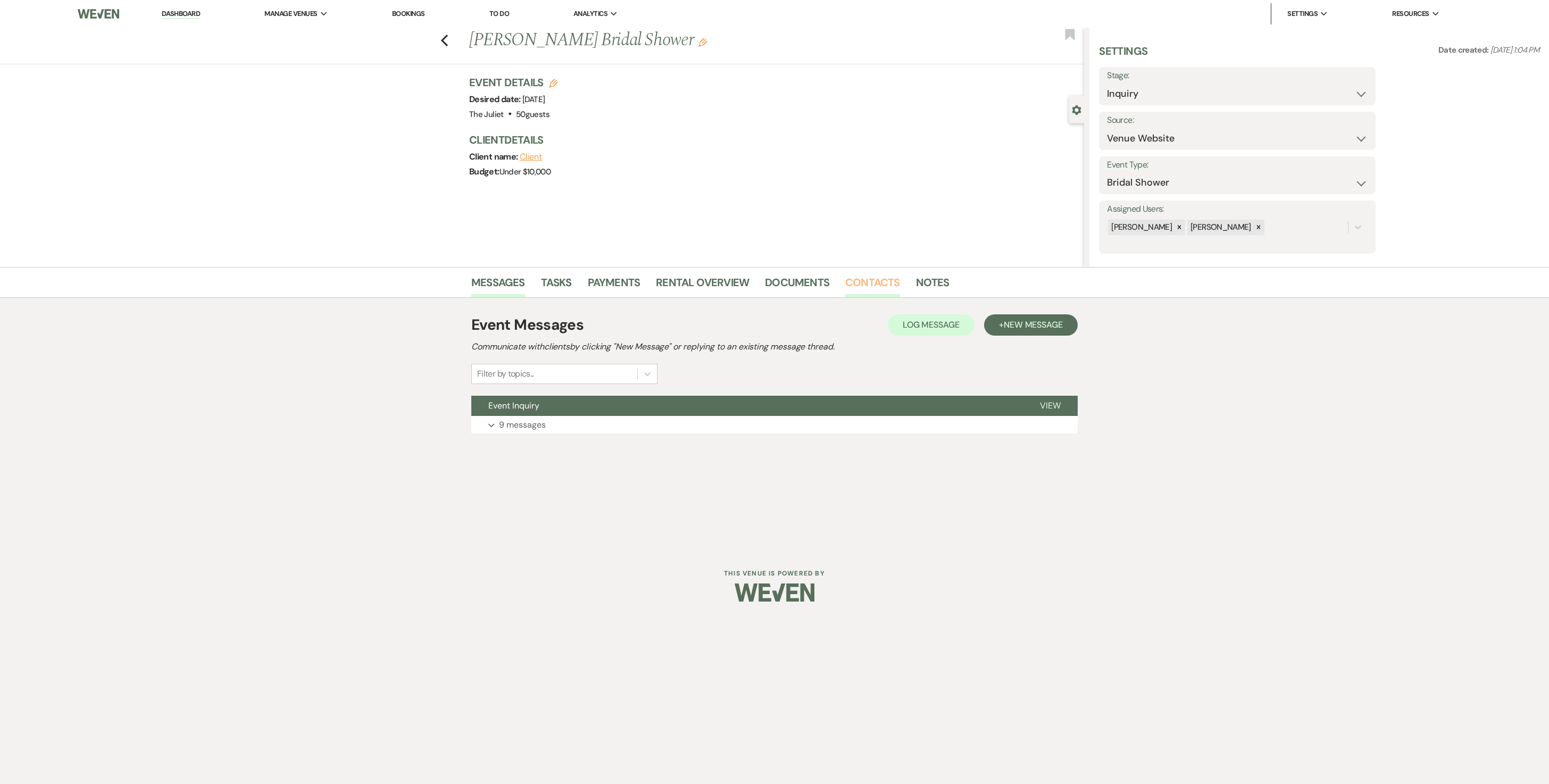
click at [766, 285] on link "Contacts" at bounding box center [873, 286] width 55 height 23
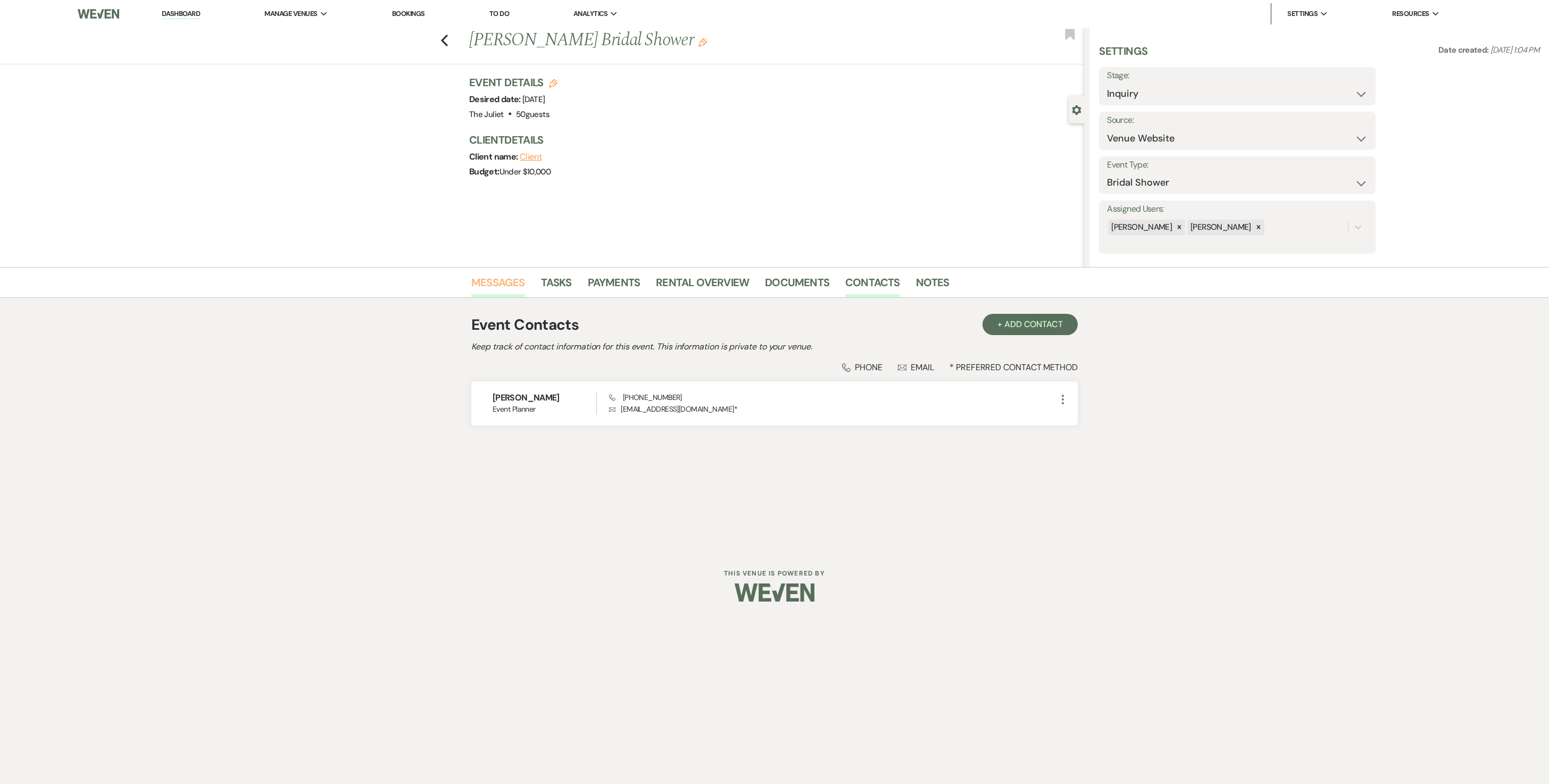
click at [506, 287] on link "Messages" at bounding box center [498, 286] width 54 height 23
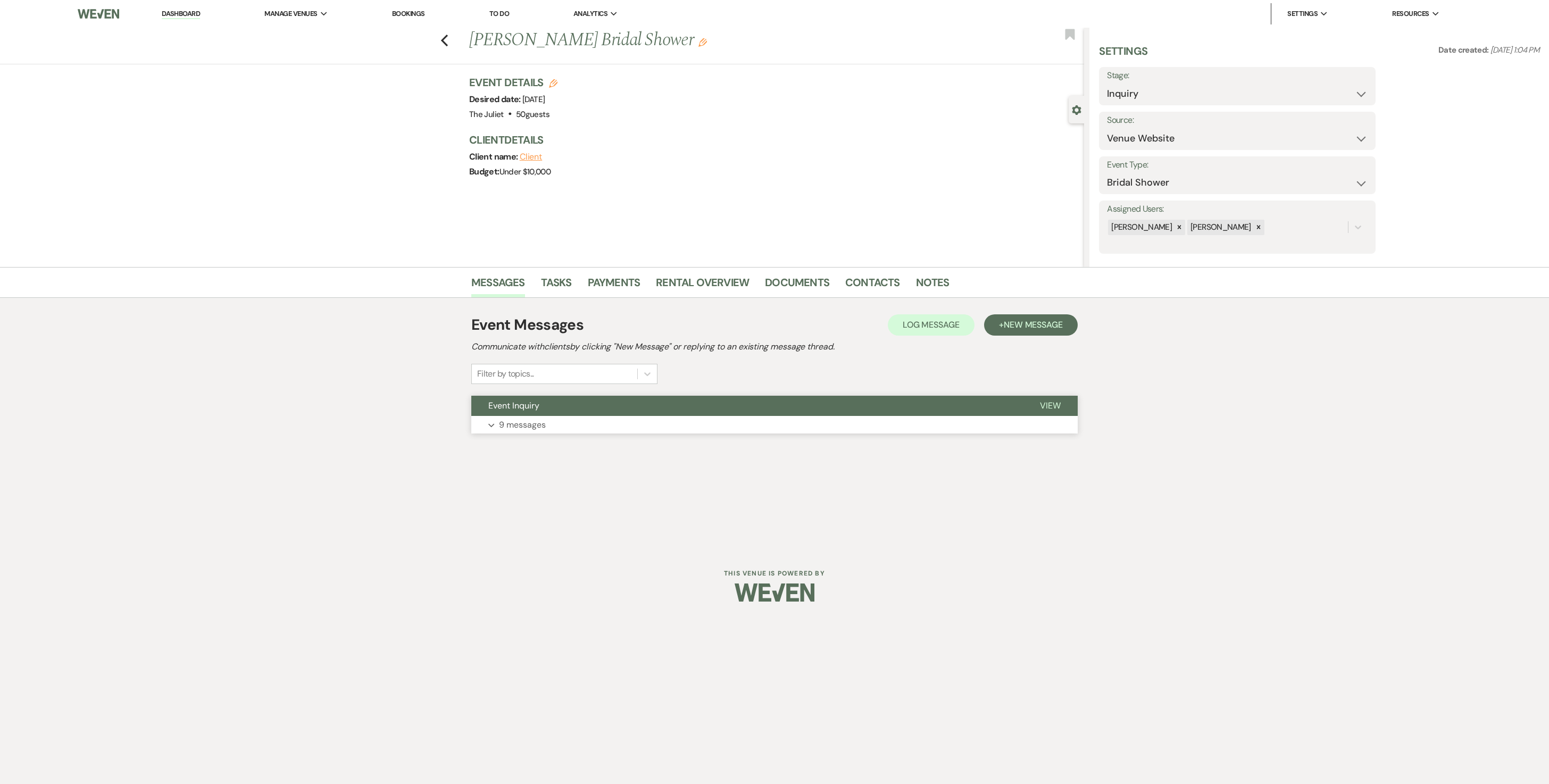
click at [541, 391] on button "Expand 9 messages" at bounding box center [775, 425] width 606 height 18
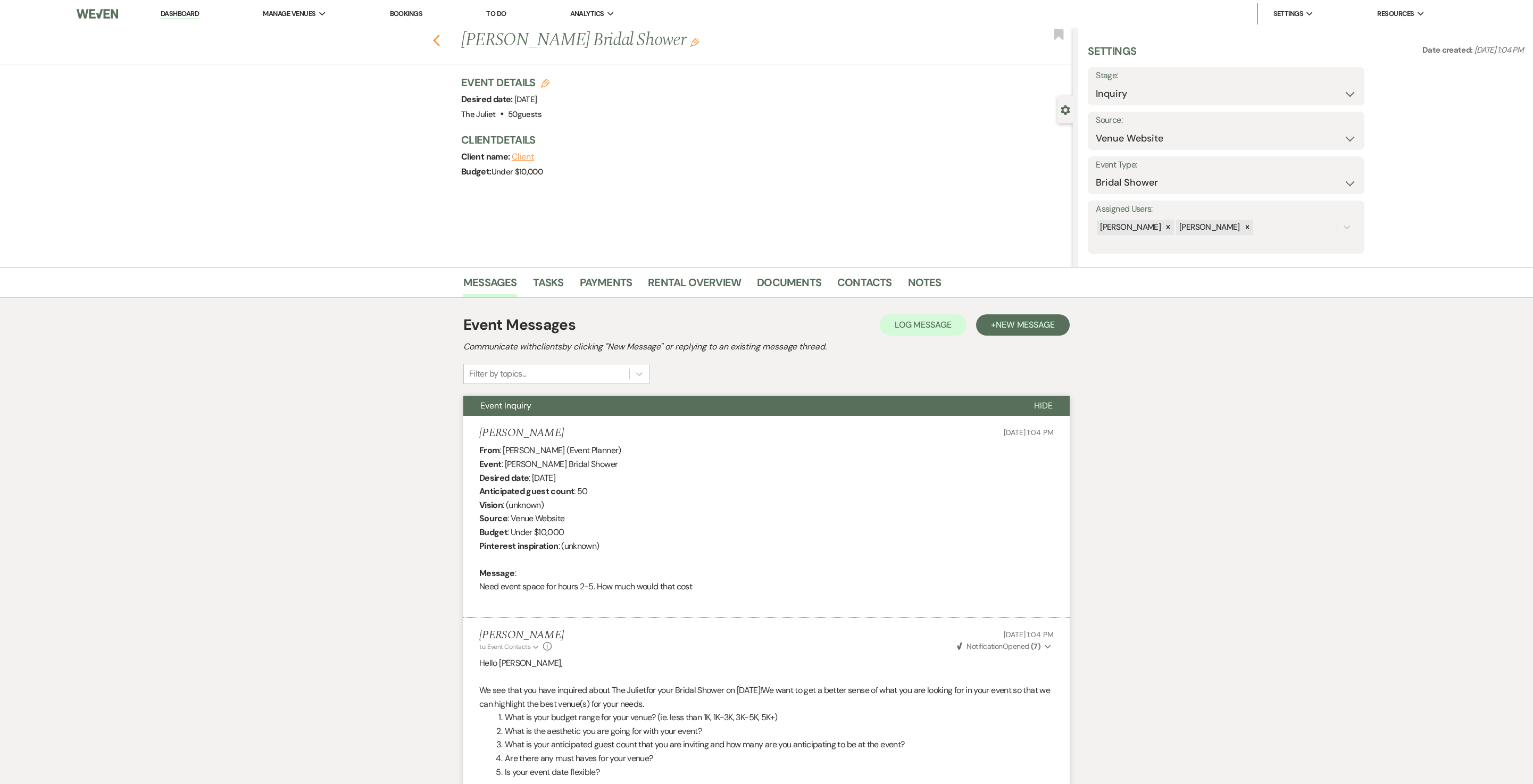
click at [440, 40] on icon "Previous" at bounding box center [436, 40] width 8 height 13
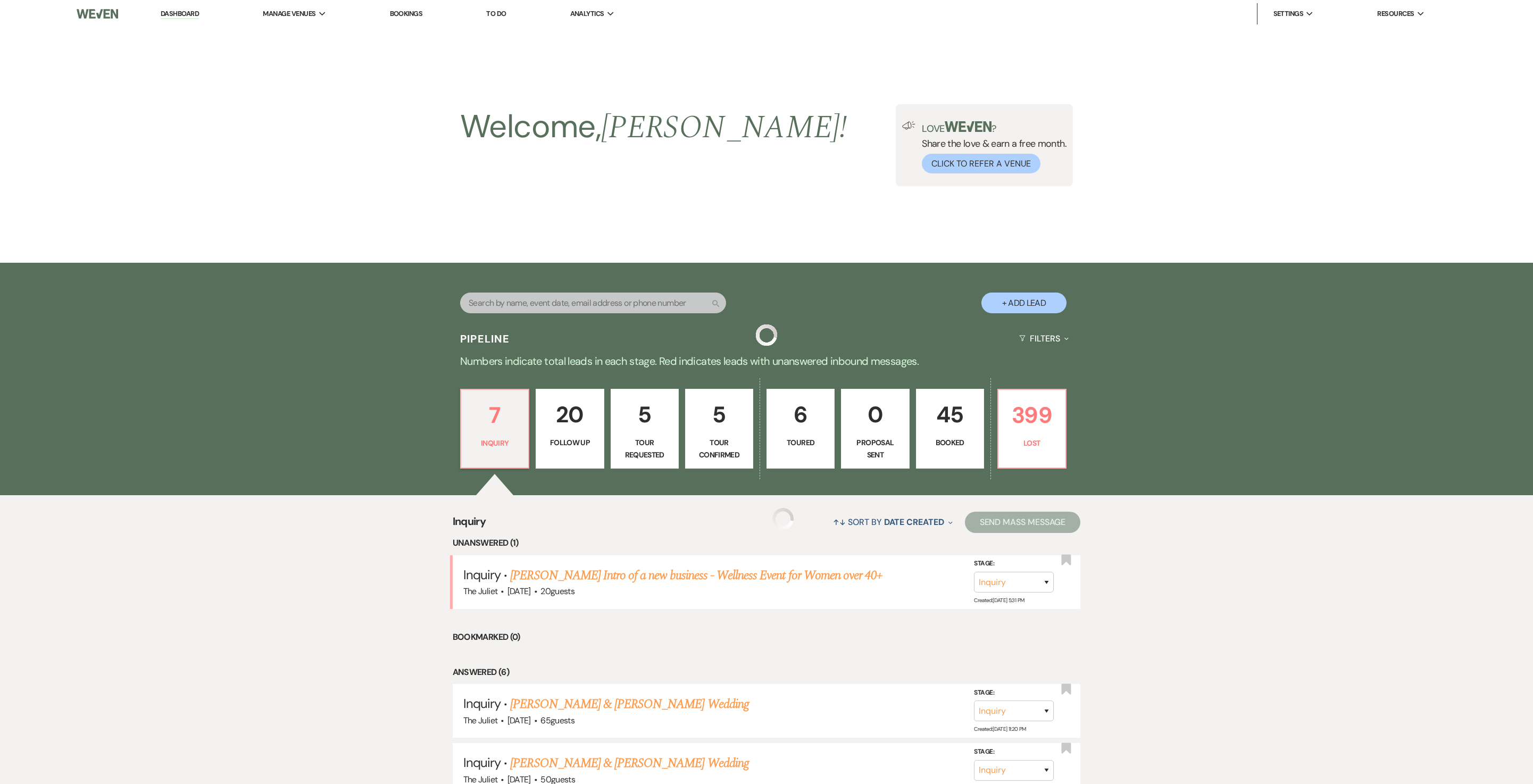
scroll to position [352, 0]
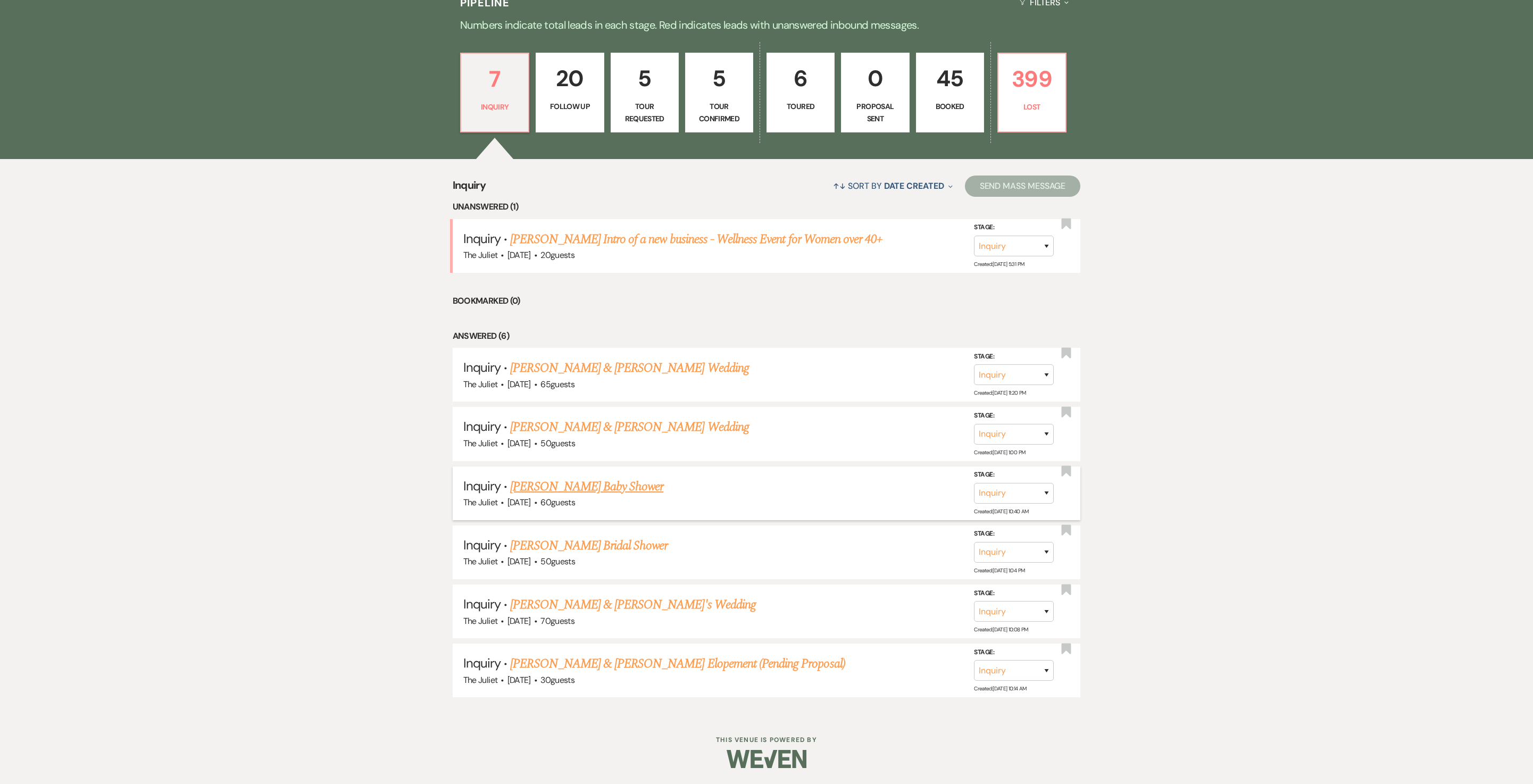
click at [567, 391] on link "[PERSON_NAME] Baby Shower" at bounding box center [586, 487] width 153 height 19
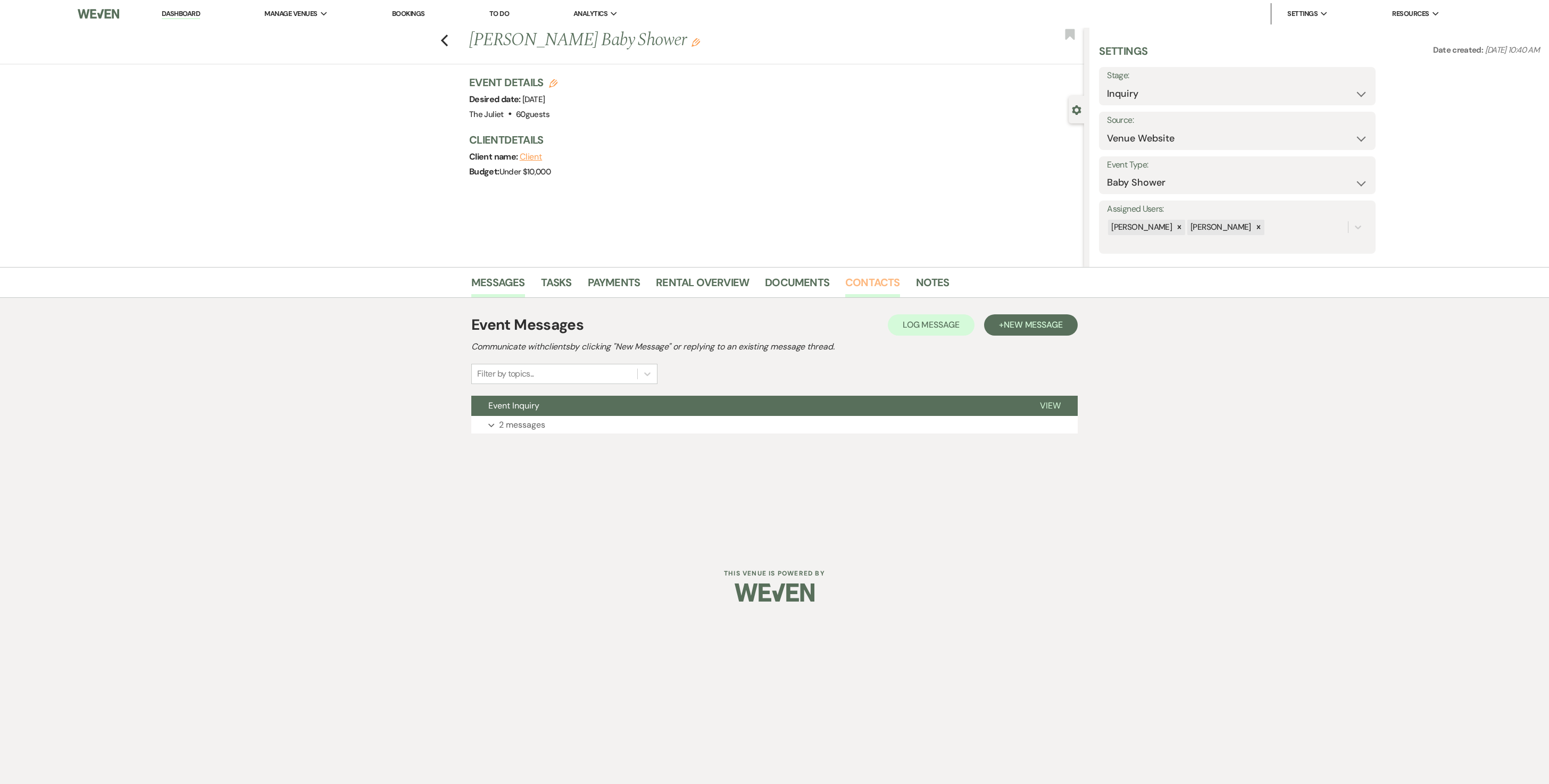
click at [766, 289] on link "Contacts" at bounding box center [873, 286] width 55 height 23
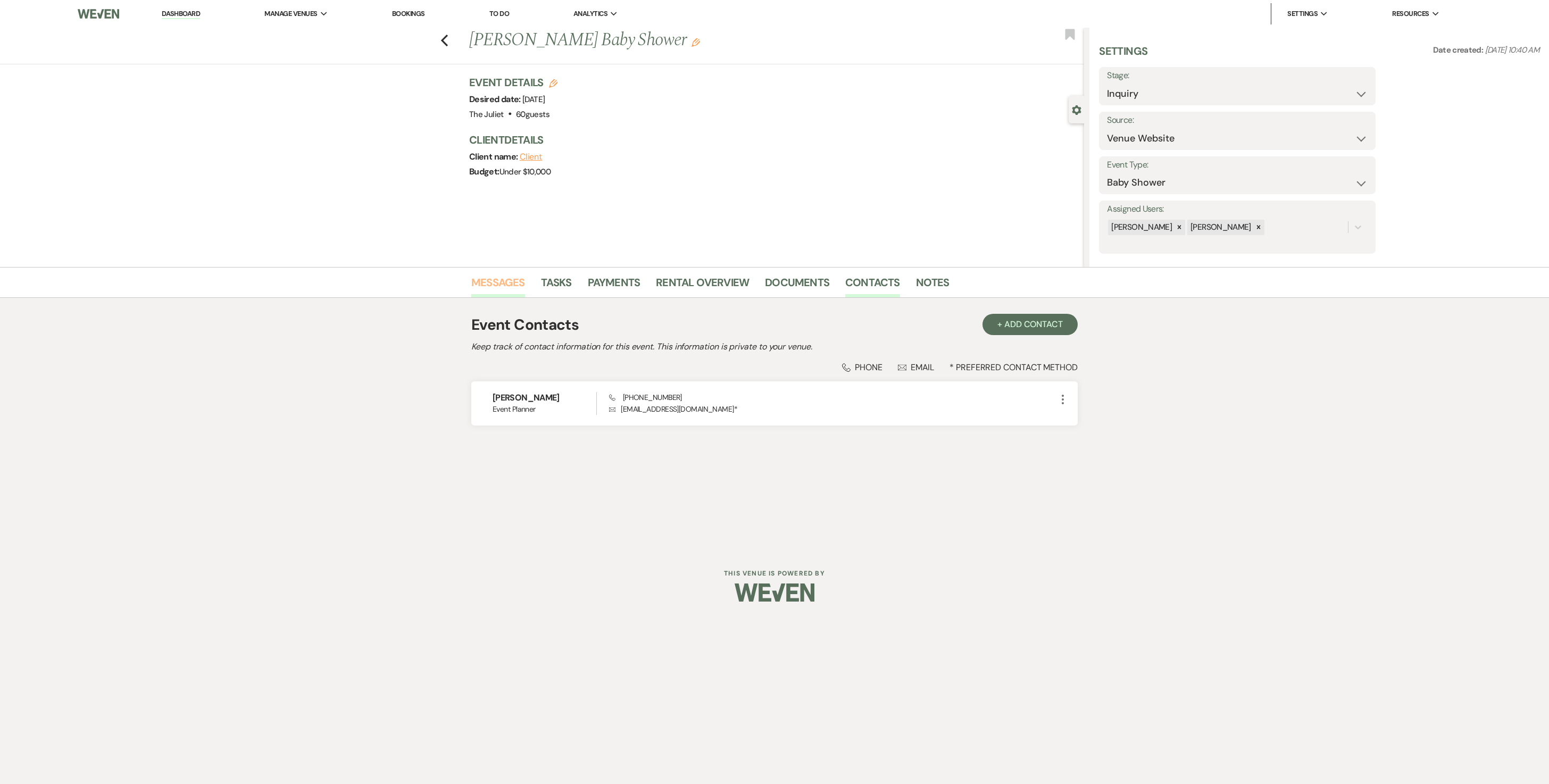
click at [516, 277] on link "Messages" at bounding box center [498, 286] width 54 height 23
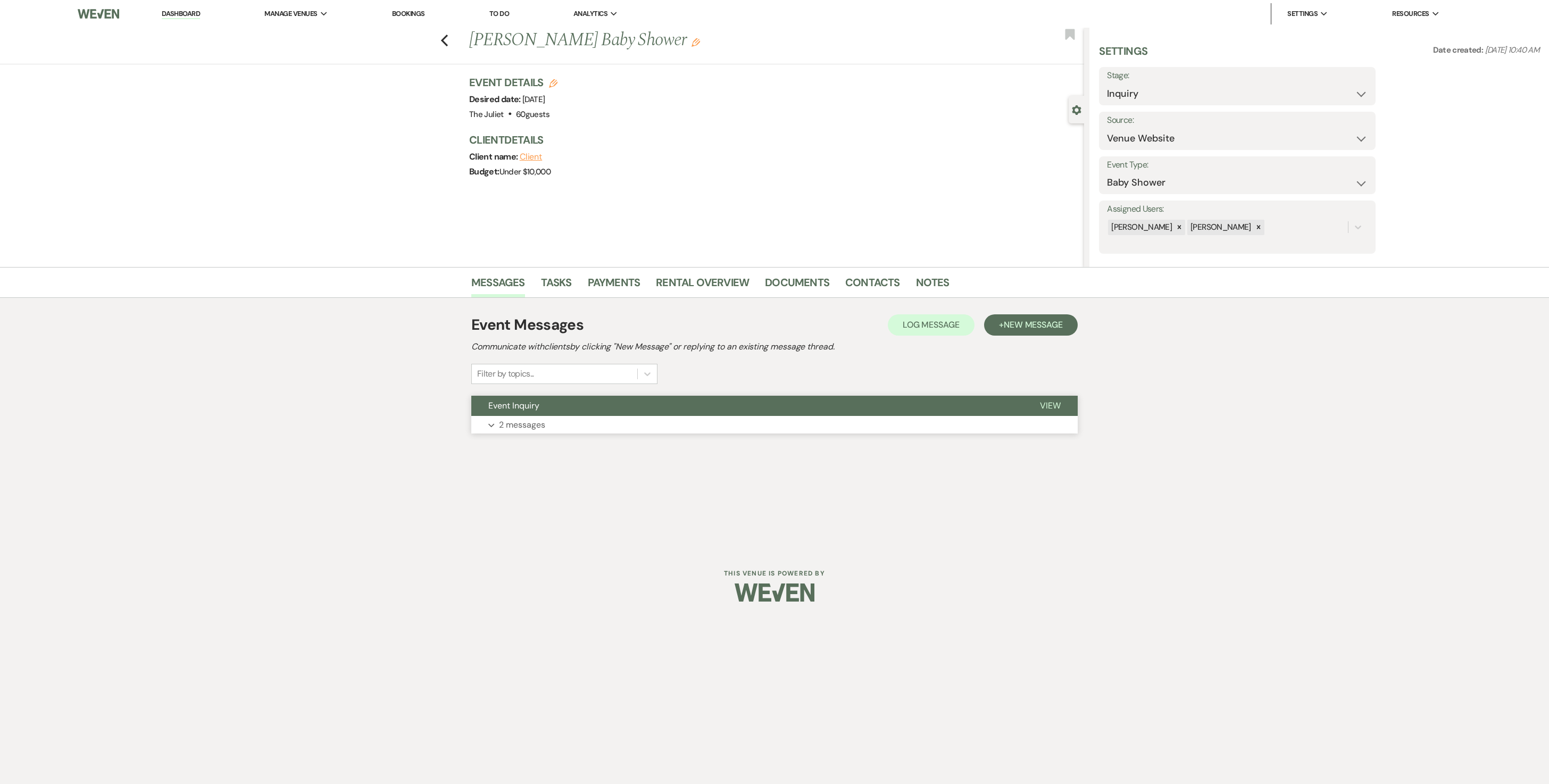
click at [538, 391] on p "2 messages" at bounding box center [522, 424] width 46 height 14
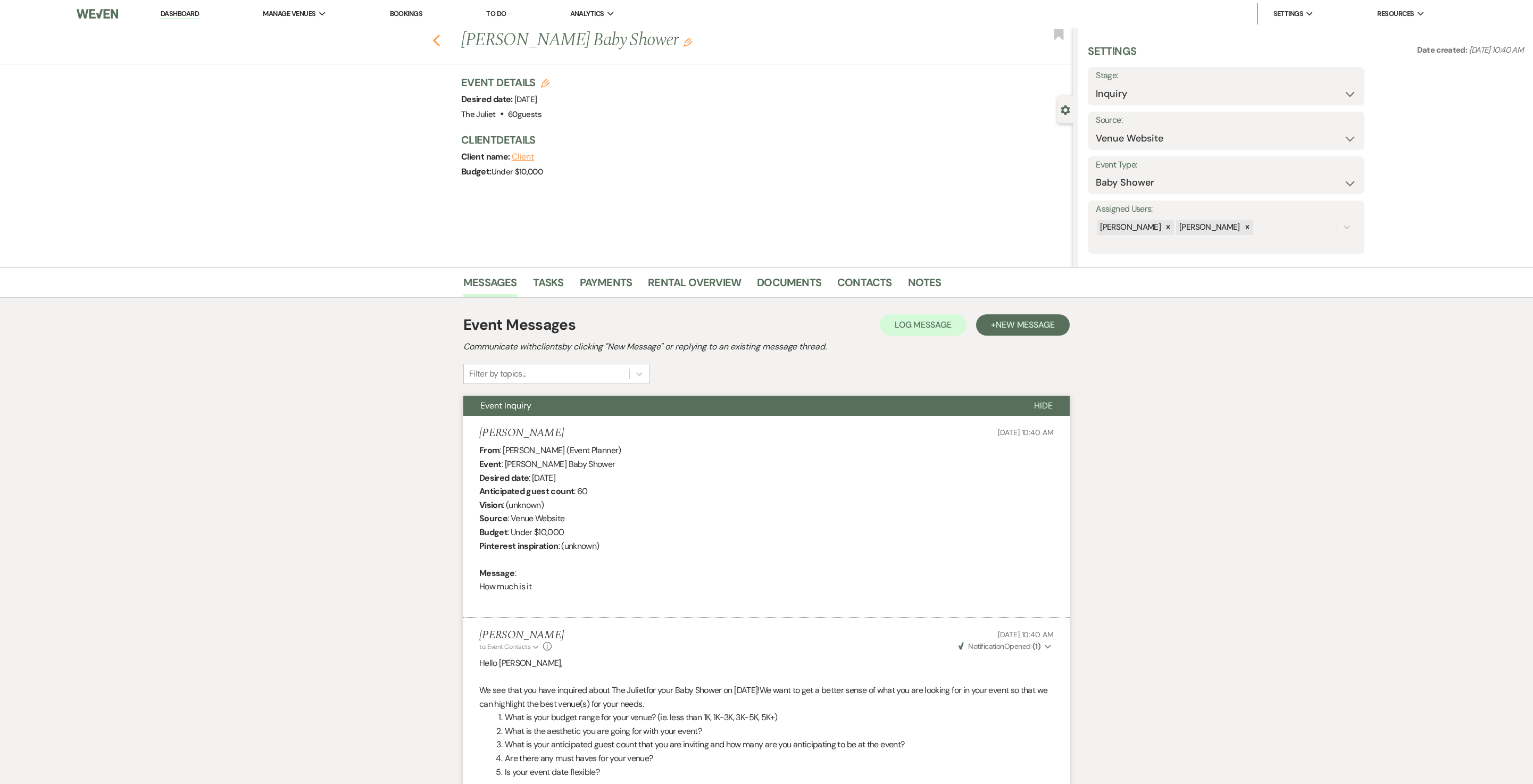
click at [440, 39] on use "button" at bounding box center [437, 40] width 7 height 11
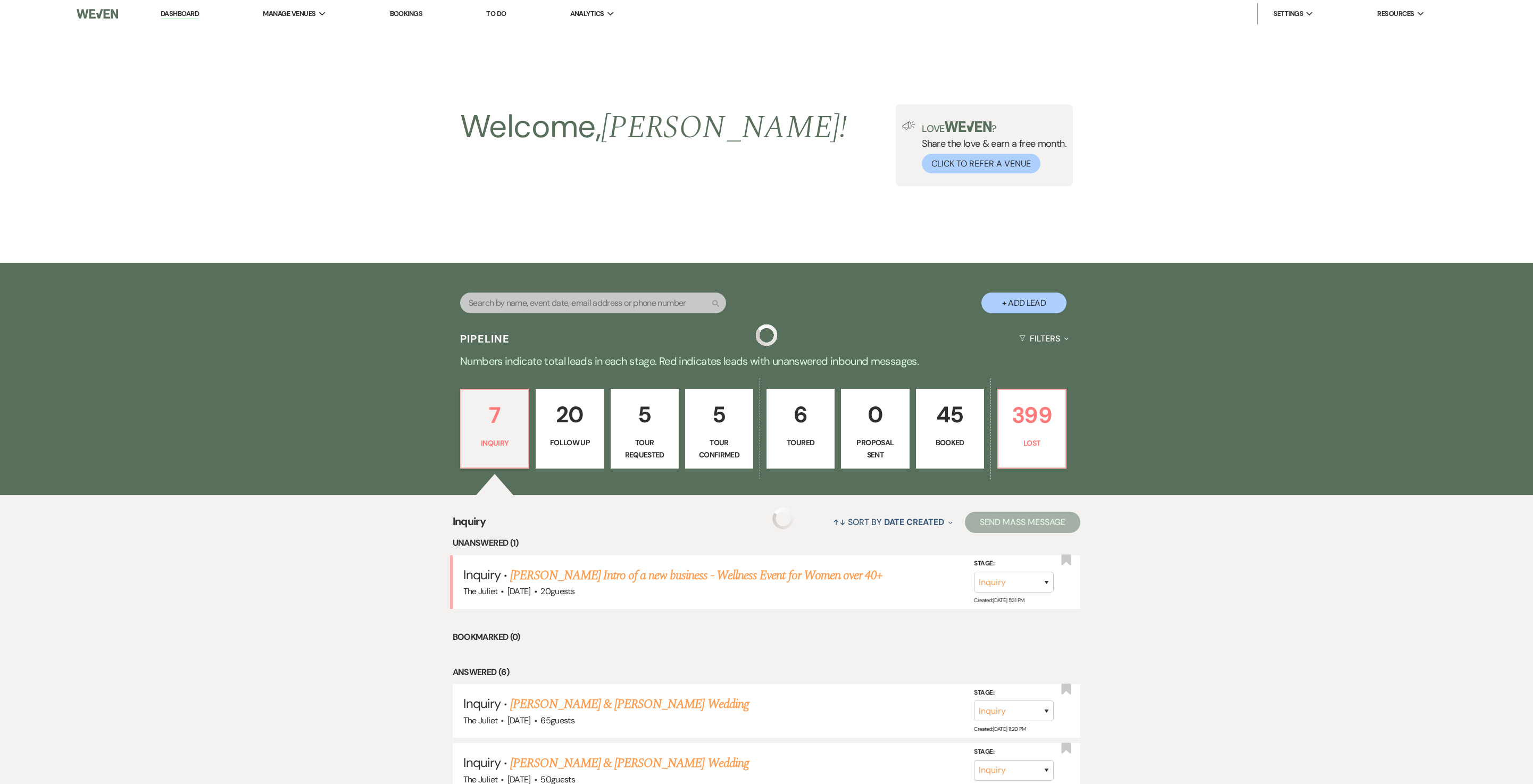
scroll to position [352, 0]
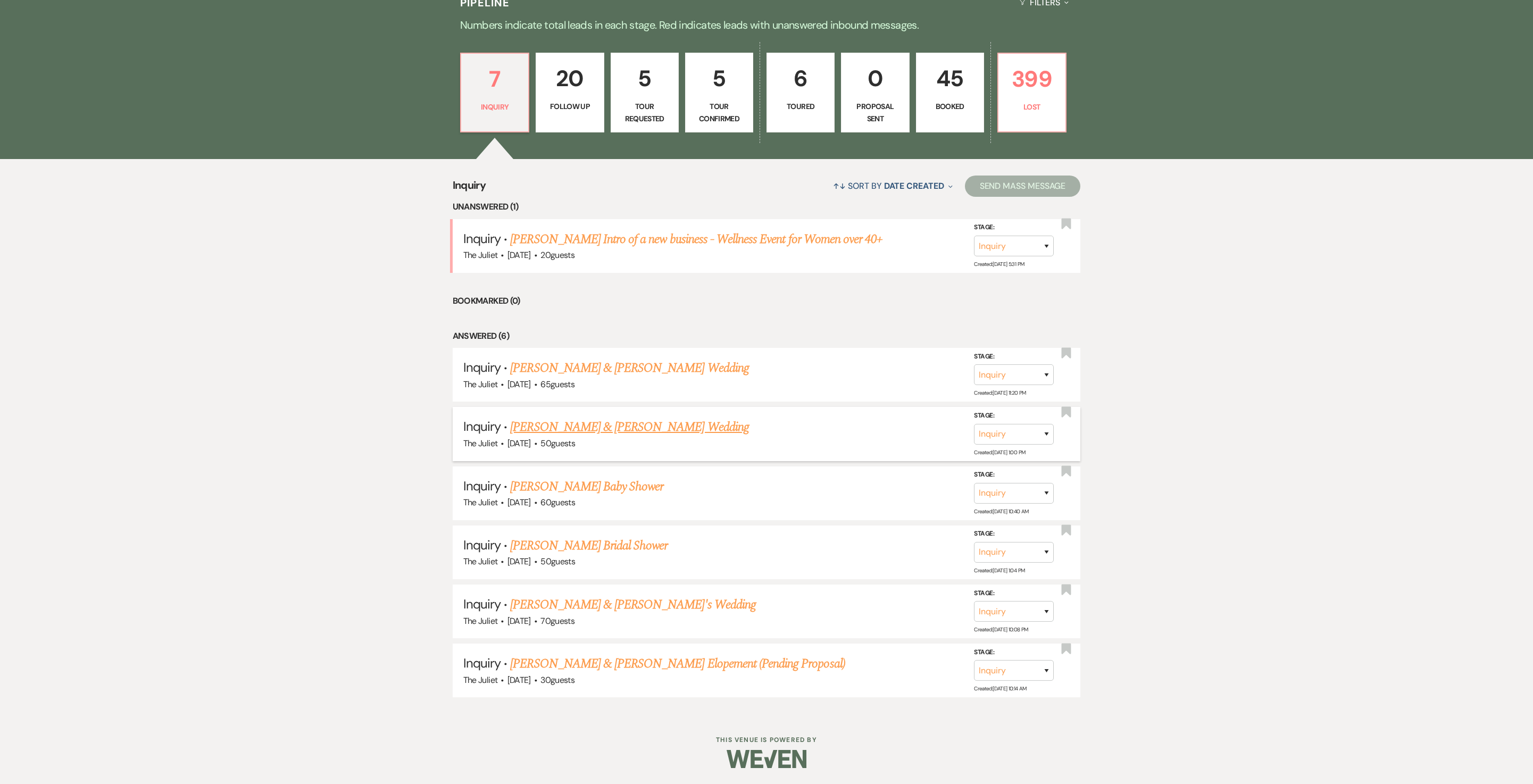
click at [563, 391] on link "[PERSON_NAME] & [PERSON_NAME] Wedding" at bounding box center [629, 427] width 238 height 19
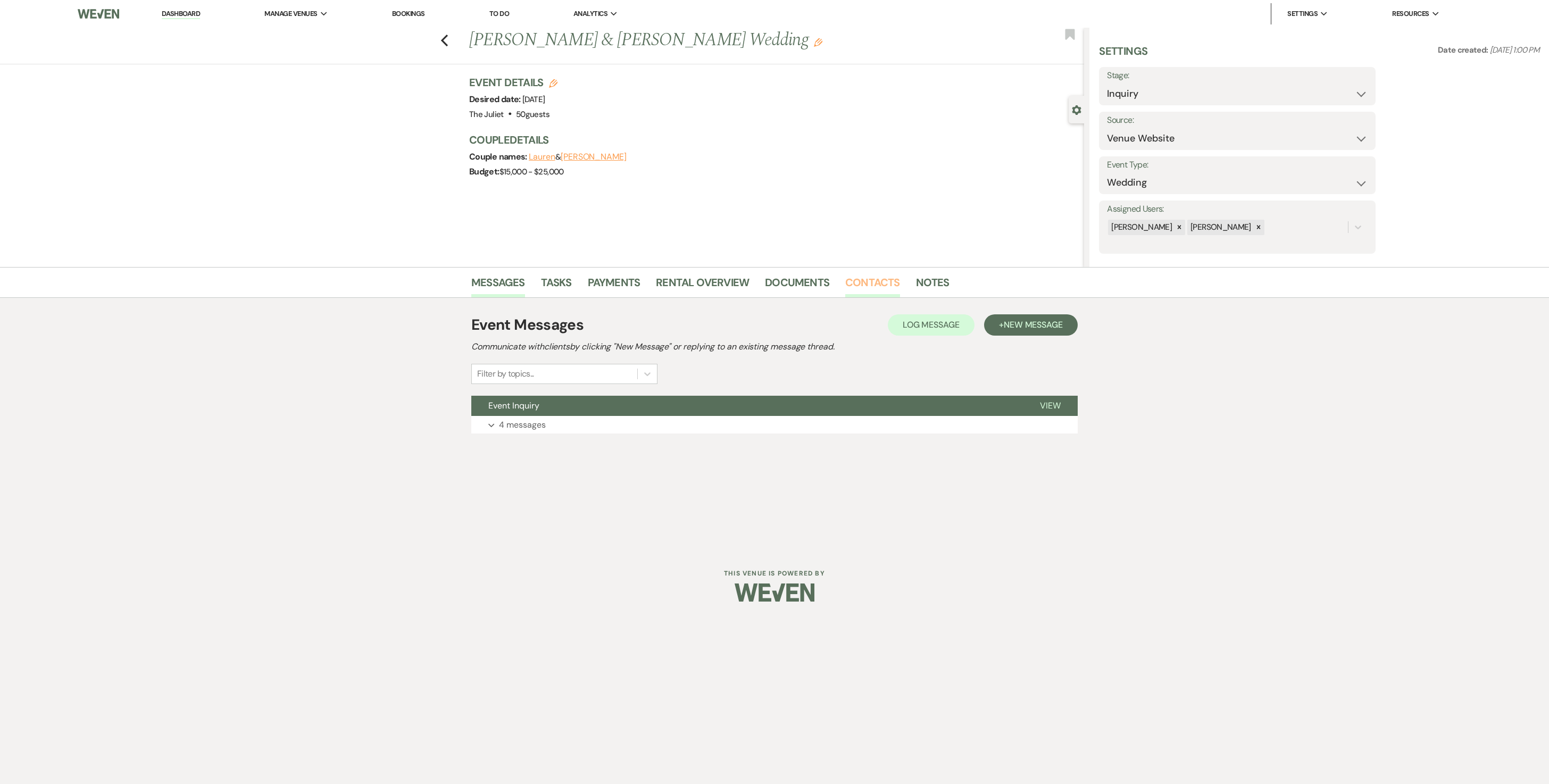
click at [766, 284] on link "Contacts" at bounding box center [873, 286] width 55 height 23
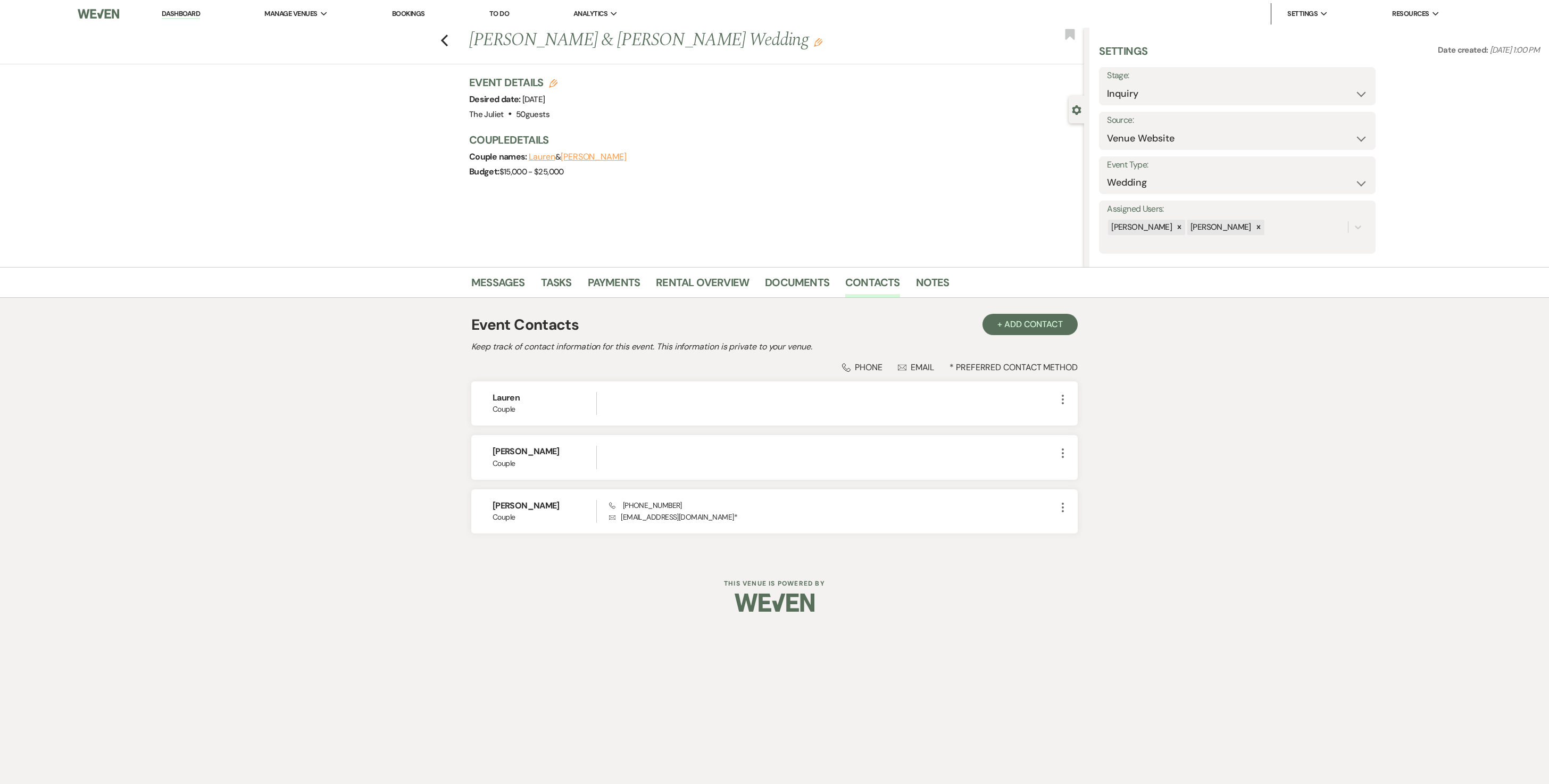
click at [501, 272] on li "Messages" at bounding box center [506, 284] width 70 height 25
click at [502, 278] on link "Messages" at bounding box center [498, 286] width 54 height 23
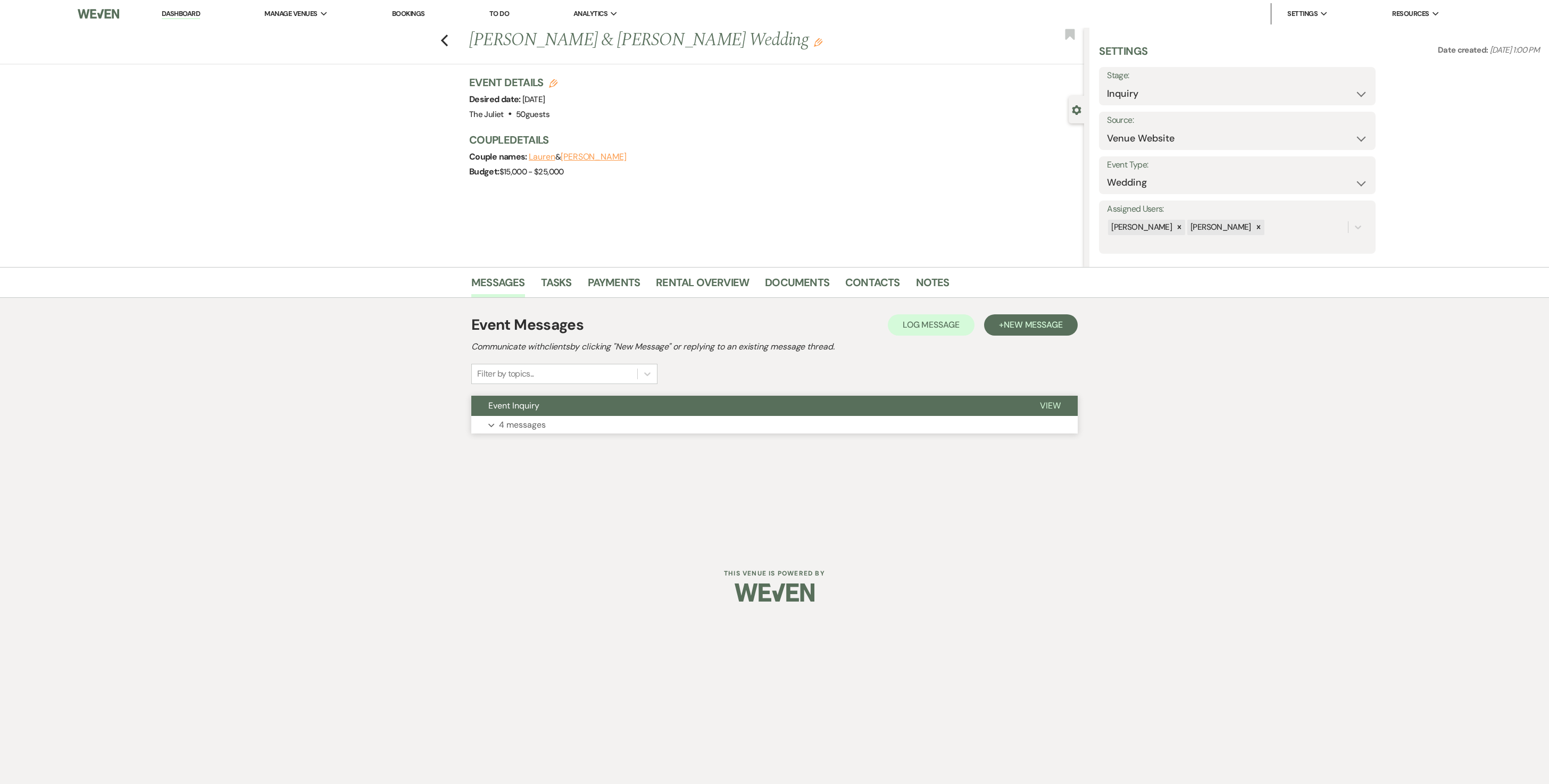
click at [530, 391] on p "4 messages" at bounding box center [523, 424] width 47 height 14
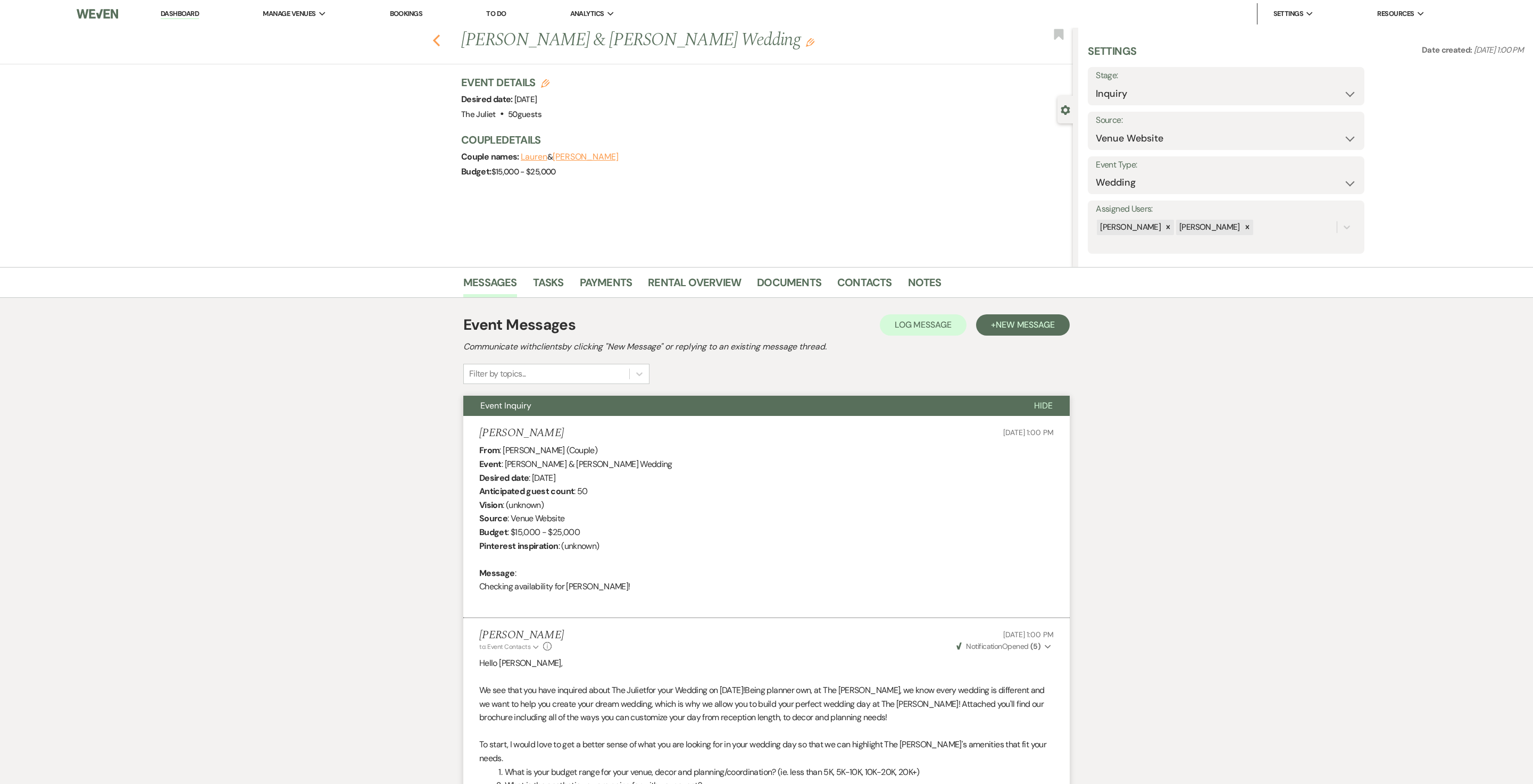
click at [440, 39] on use "button" at bounding box center [437, 40] width 7 height 11
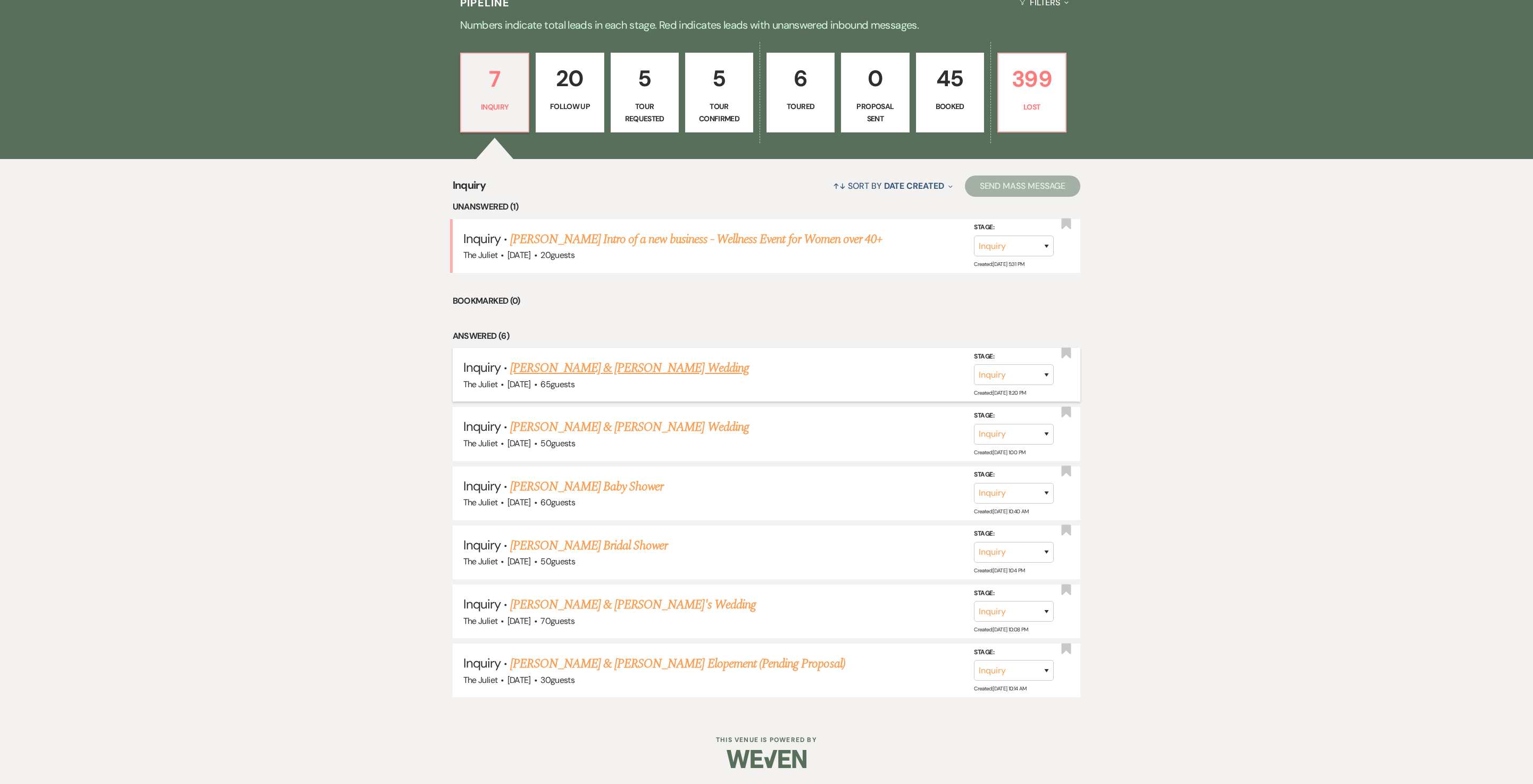
click at [562, 371] on link "[PERSON_NAME] & [PERSON_NAME] Wedding" at bounding box center [629, 368] width 238 height 19
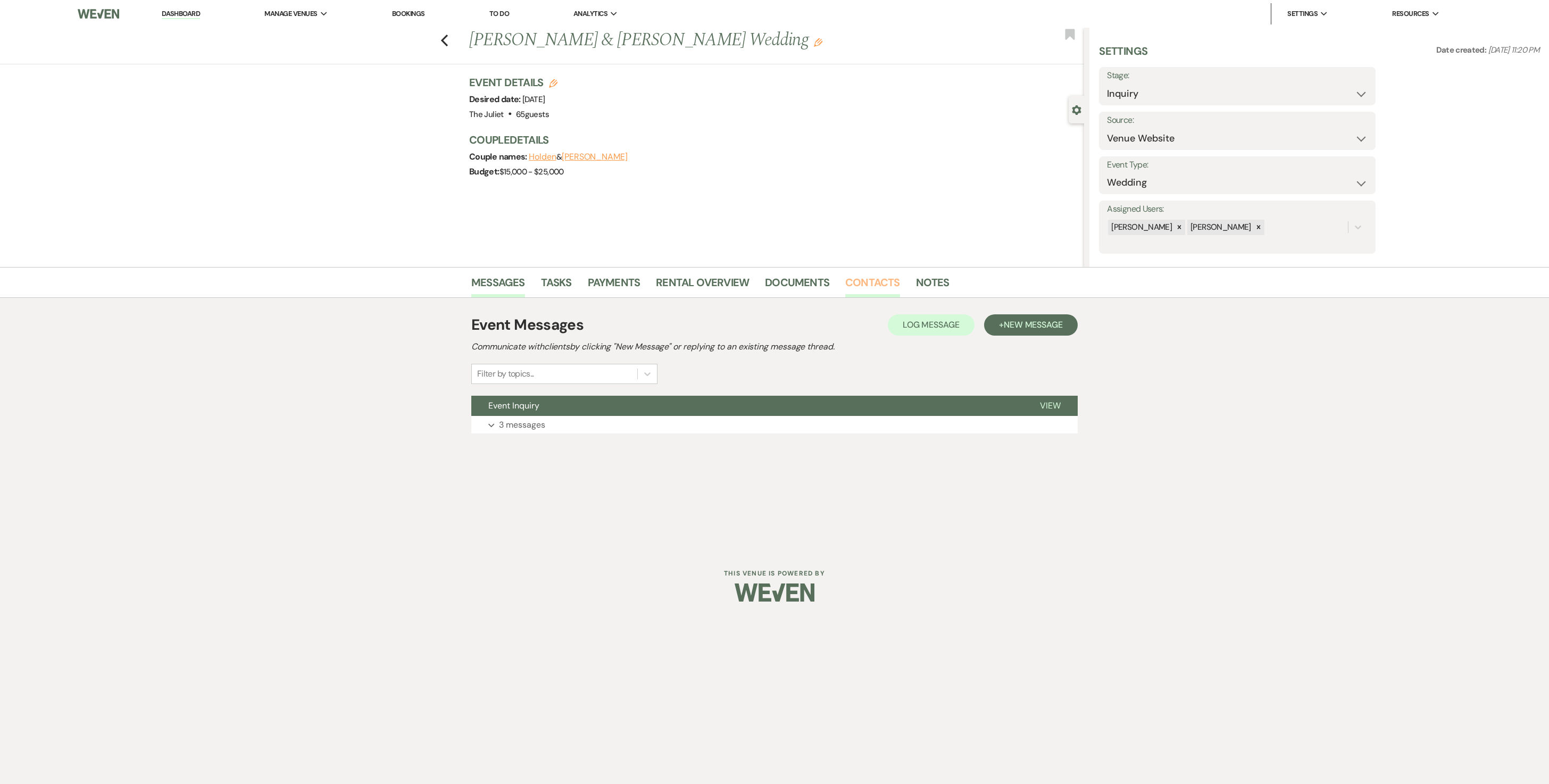
click at [766, 289] on link "Contacts" at bounding box center [873, 286] width 55 height 23
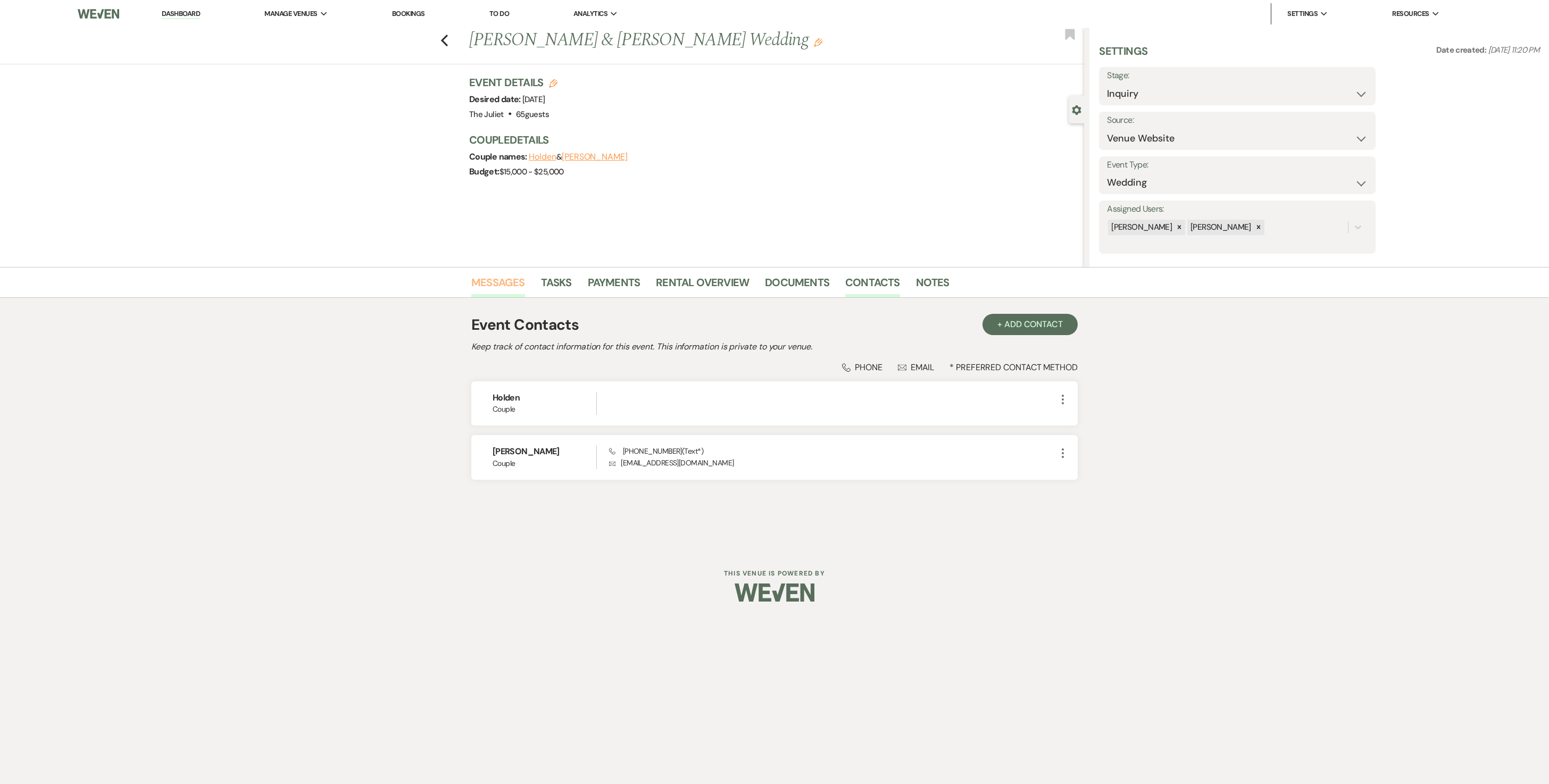
click at [491, 287] on link "Messages" at bounding box center [498, 286] width 54 height 23
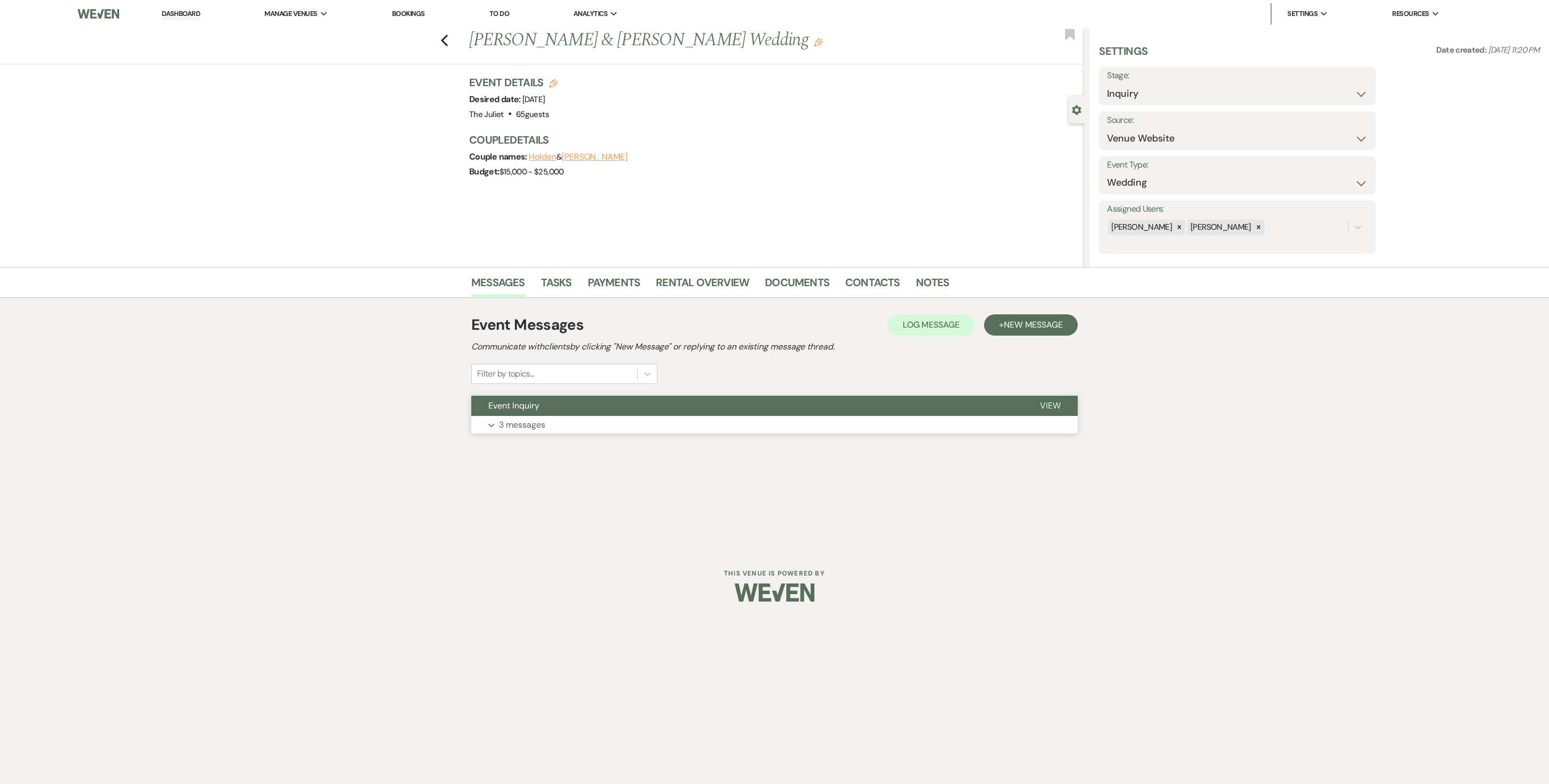
click at [535, 391] on p "3 messages" at bounding box center [522, 424] width 46 height 14
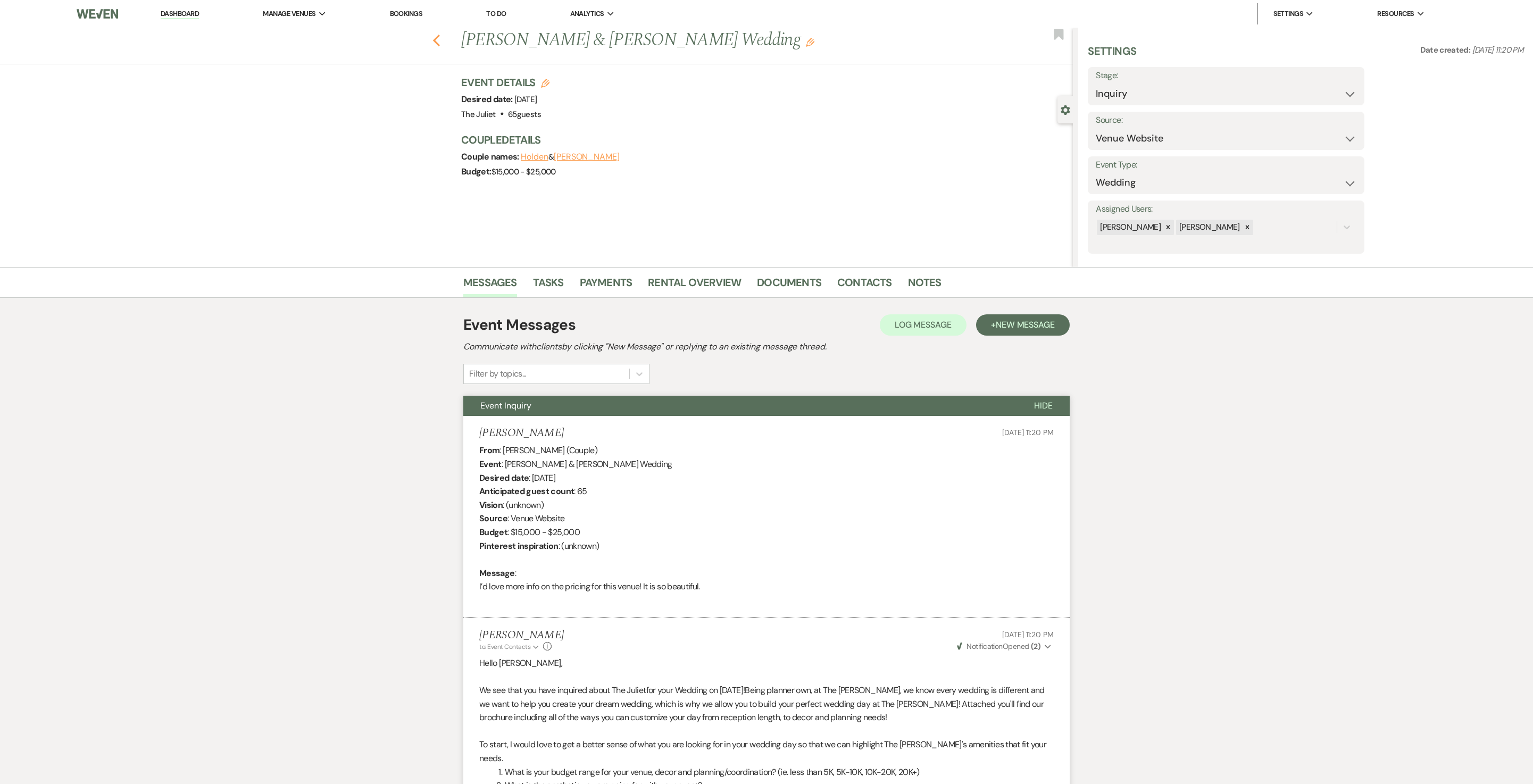
click at [440, 41] on icon "Previous" at bounding box center [436, 40] width 8 height 13
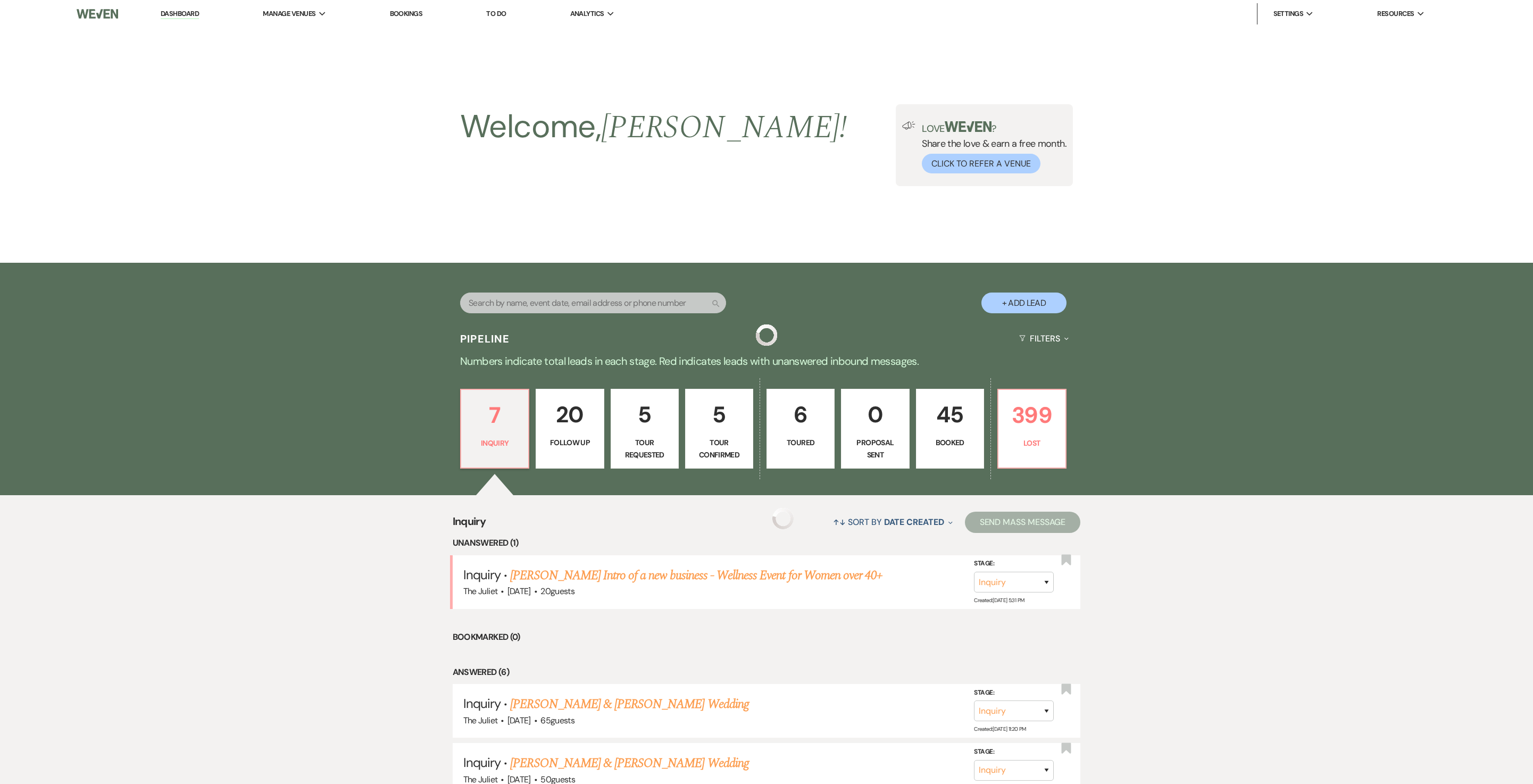
scroll to position [352, 0]
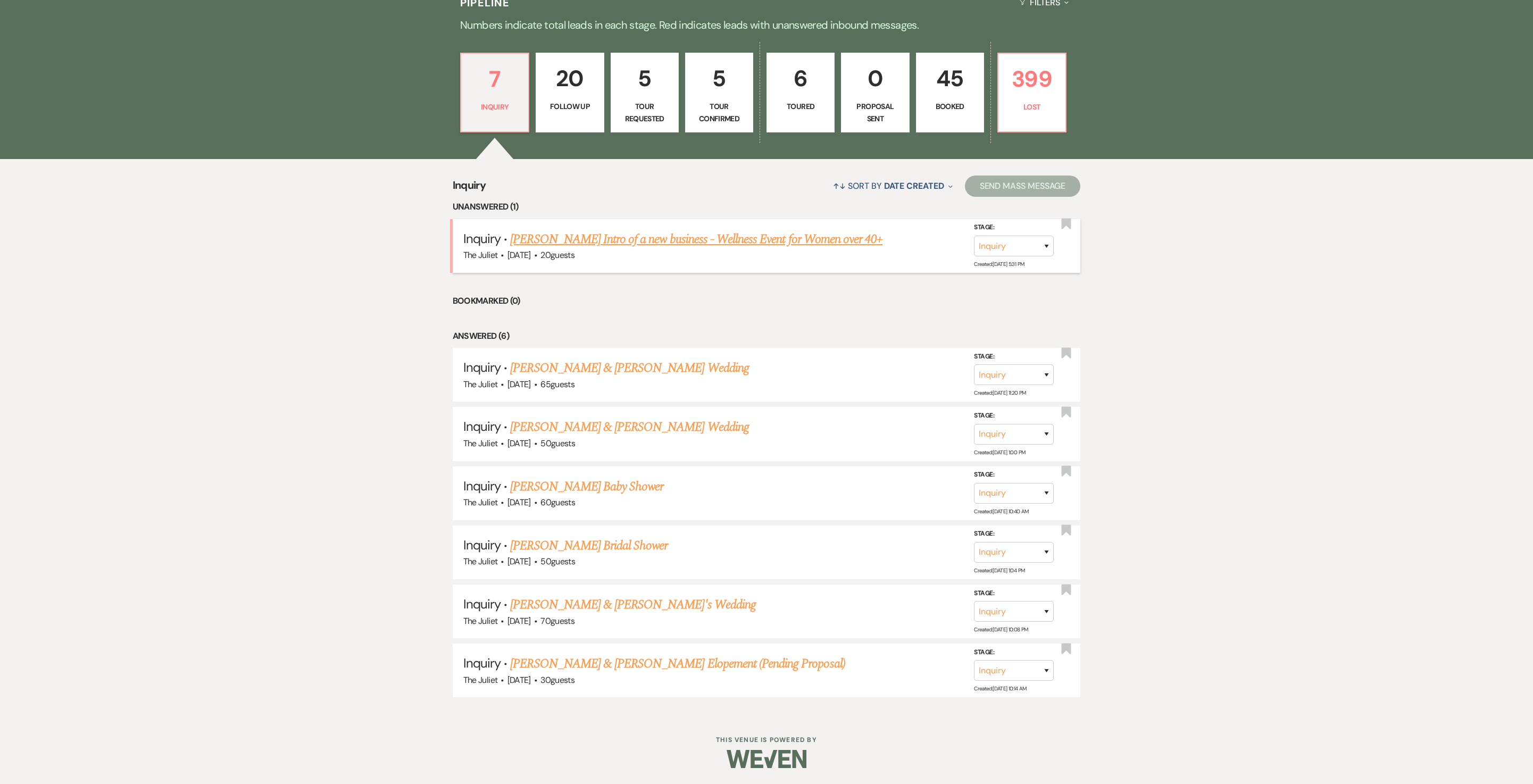
click at [645, 238] on link "[PERSON_NAME] Intro of a new business - Wellness Event for Women over 40+" at bounding box center [696, 239] width 372 height 19
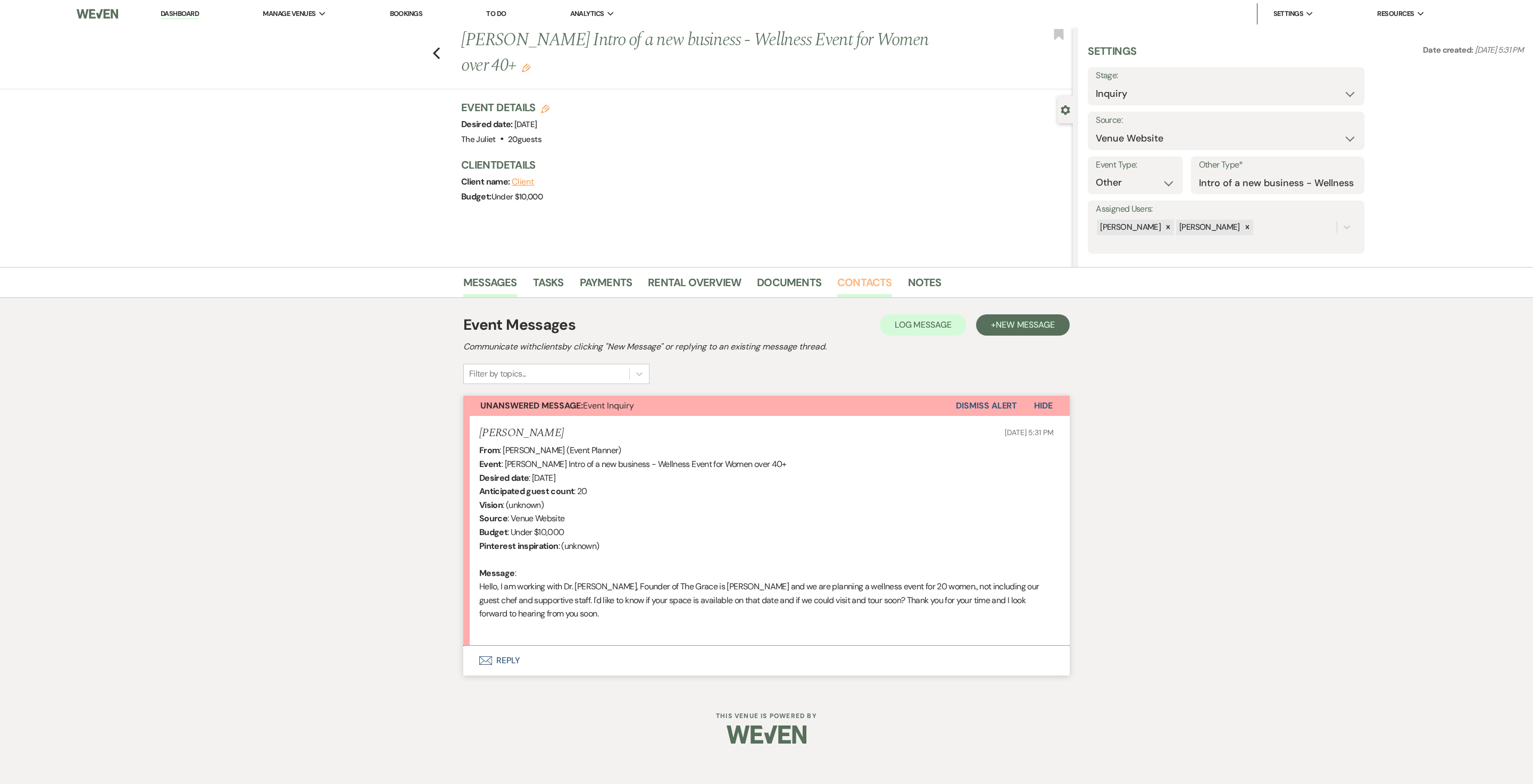
click at [766, 286] on link "Contacts" at bounding box center [864, 286] width 55 height 23
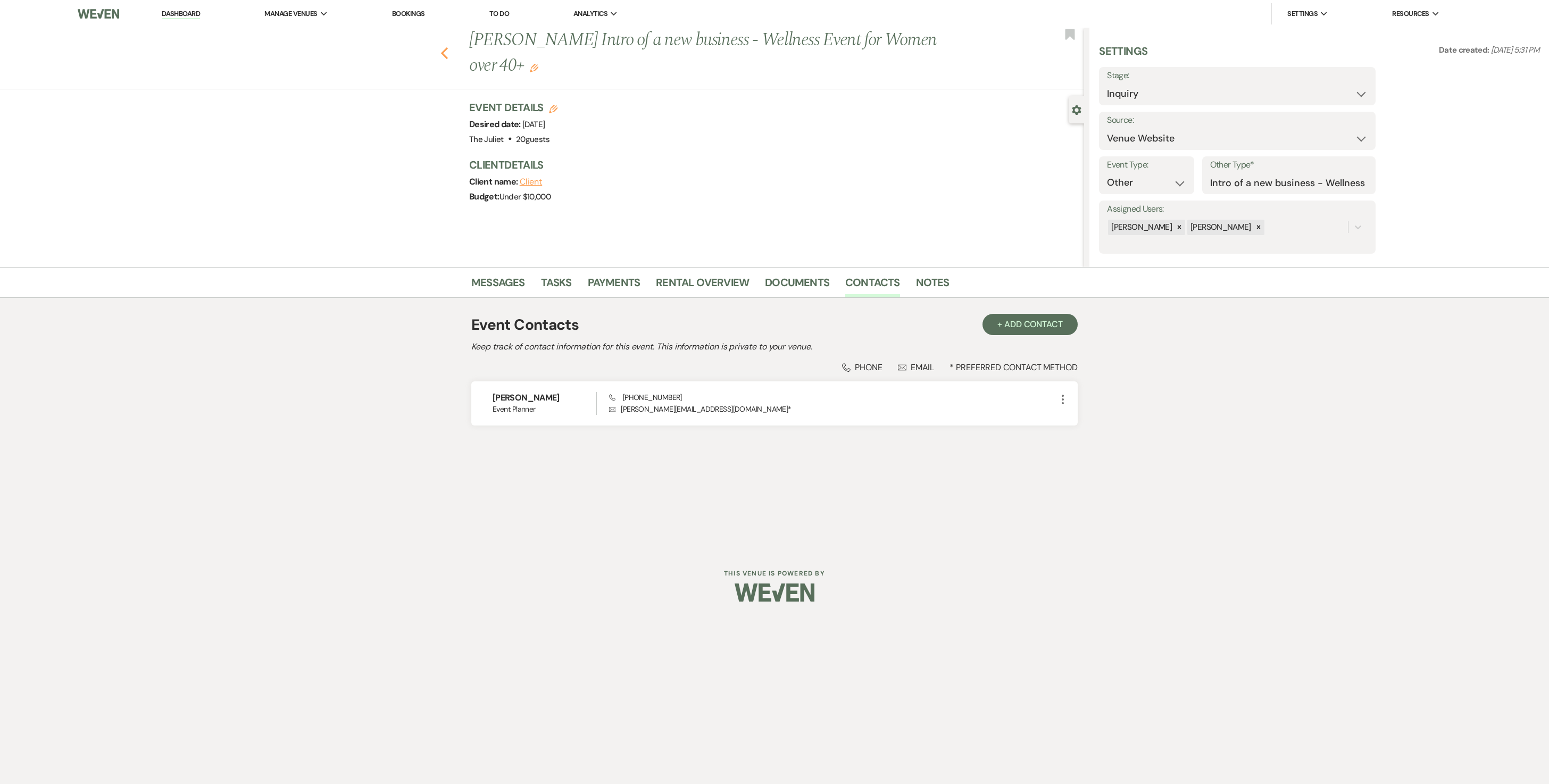
click at [444, 53] on use "button" at bounding box center [444, 53] width 7 height 11
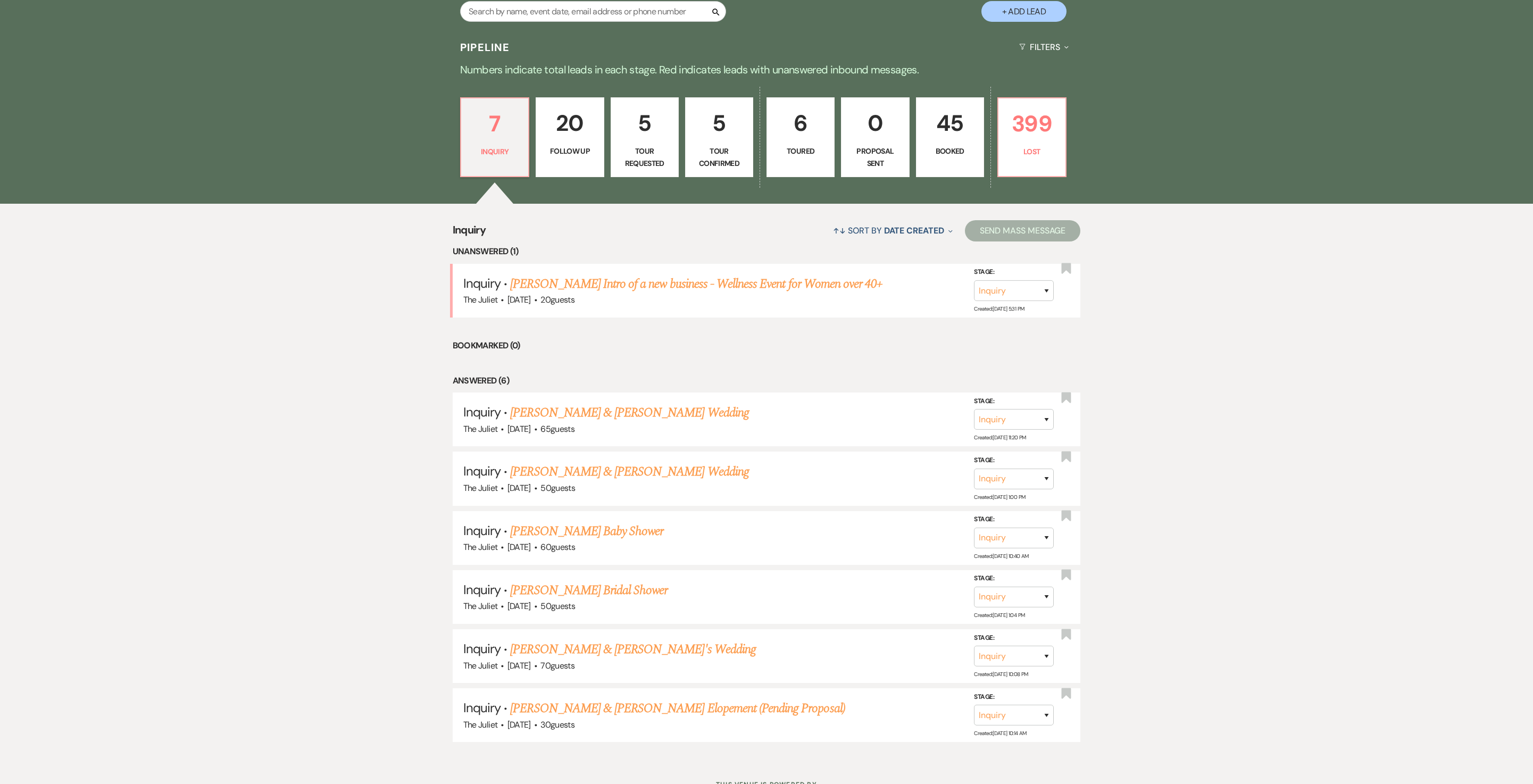
scroll to position [290, 0]
click at [570, 124] on p "20" at bounding box center [570, 124] width 54 height 35
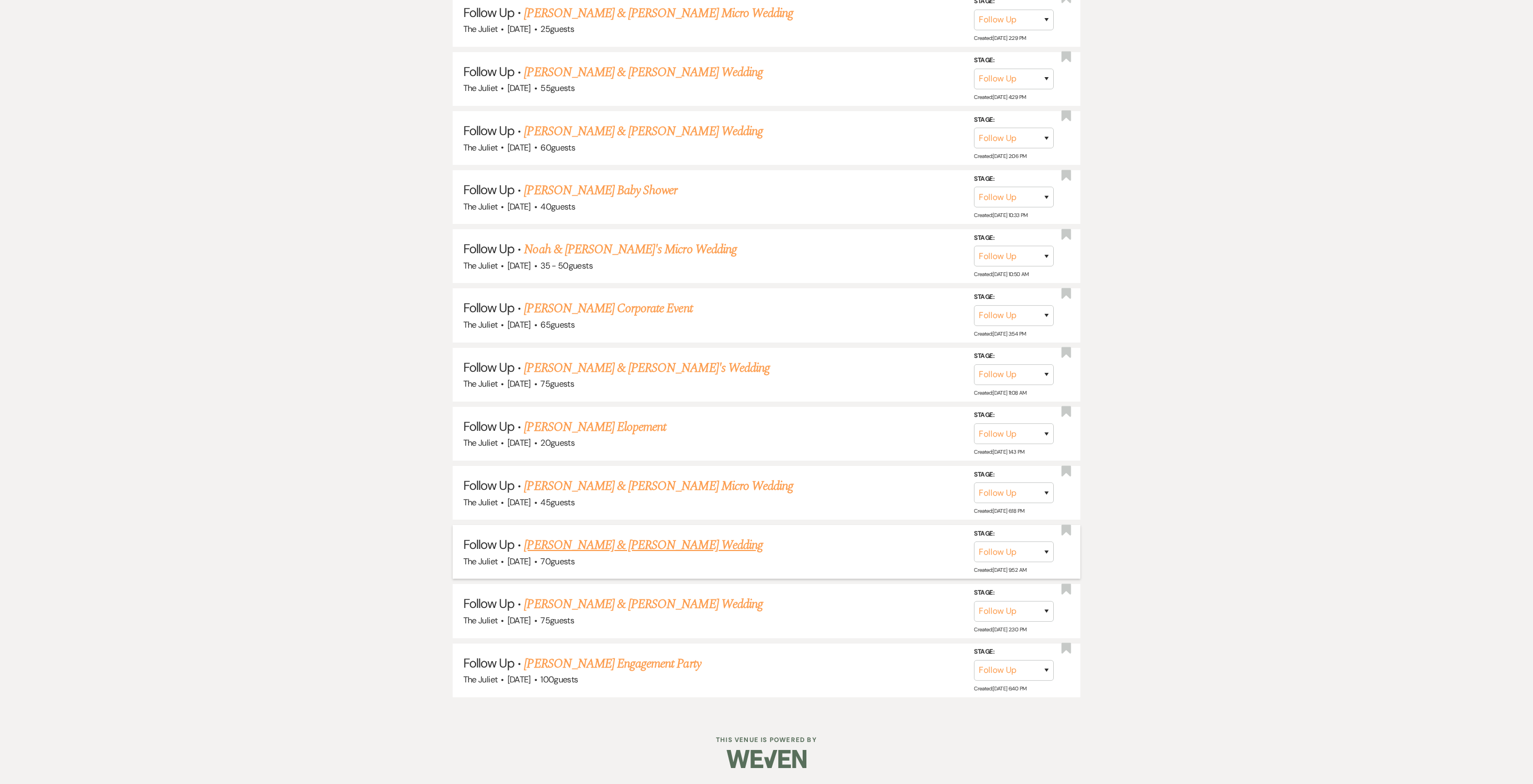
scroll to position [1081, 0]
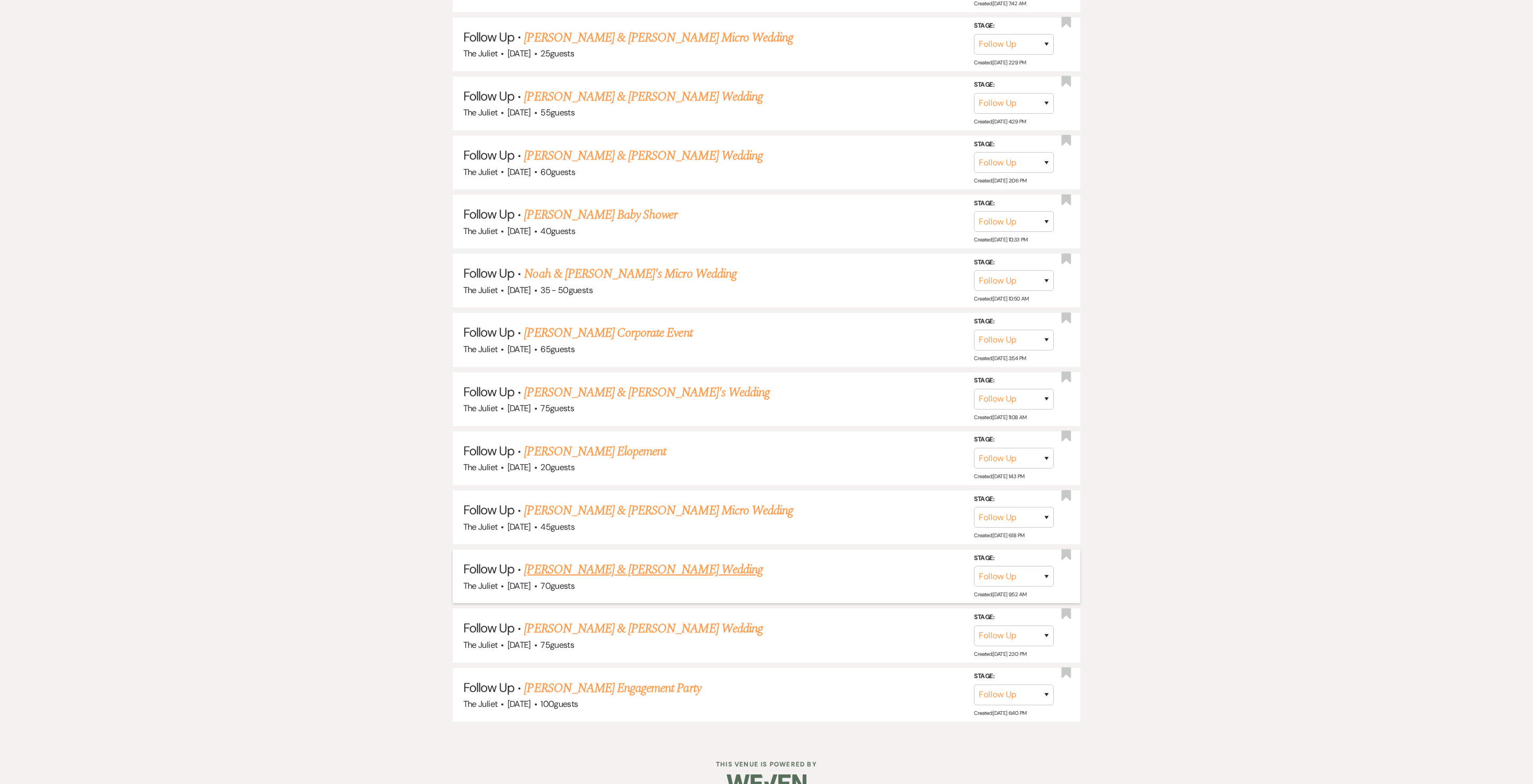
click at [639, 391] on link "Jaren & Hoffart's Wedding" at bounding box center [643, 570] width 238 height 19
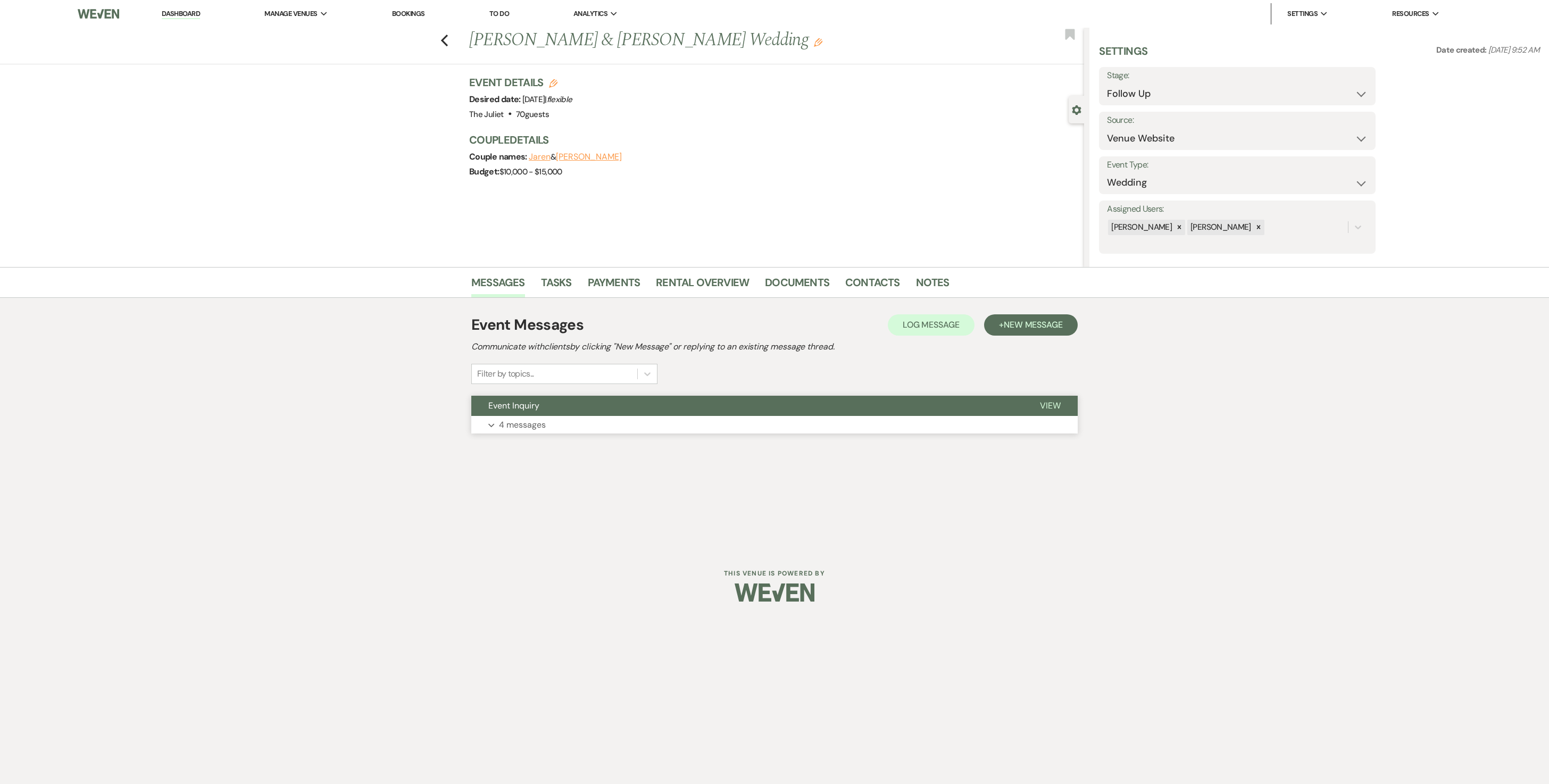
click at [527, 391] on p "4 messages" at bounding box center [523, 424] width 47 height 14
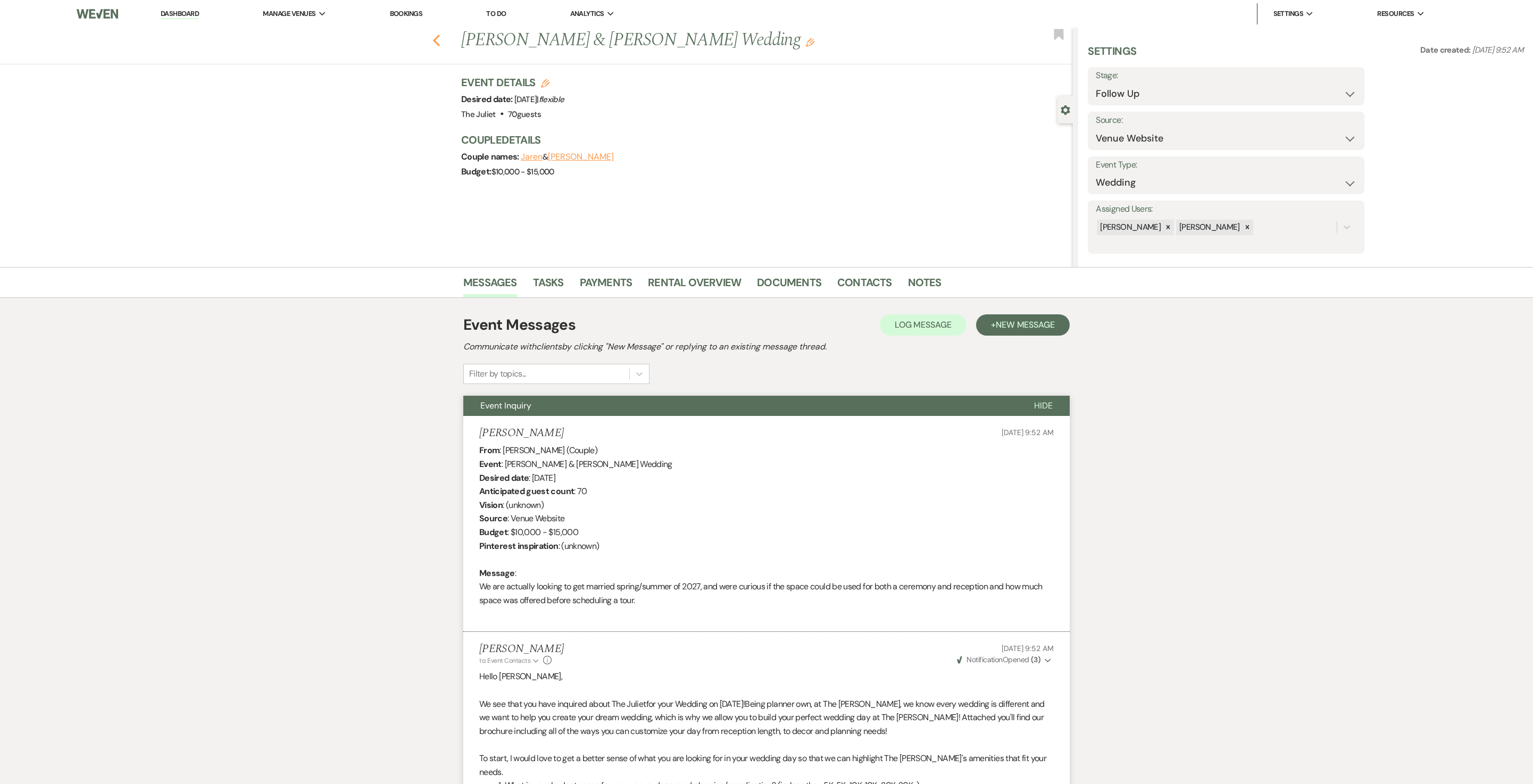
click at [440, 38] on use "button" at bounding box center [437, 40] width 7 height 11
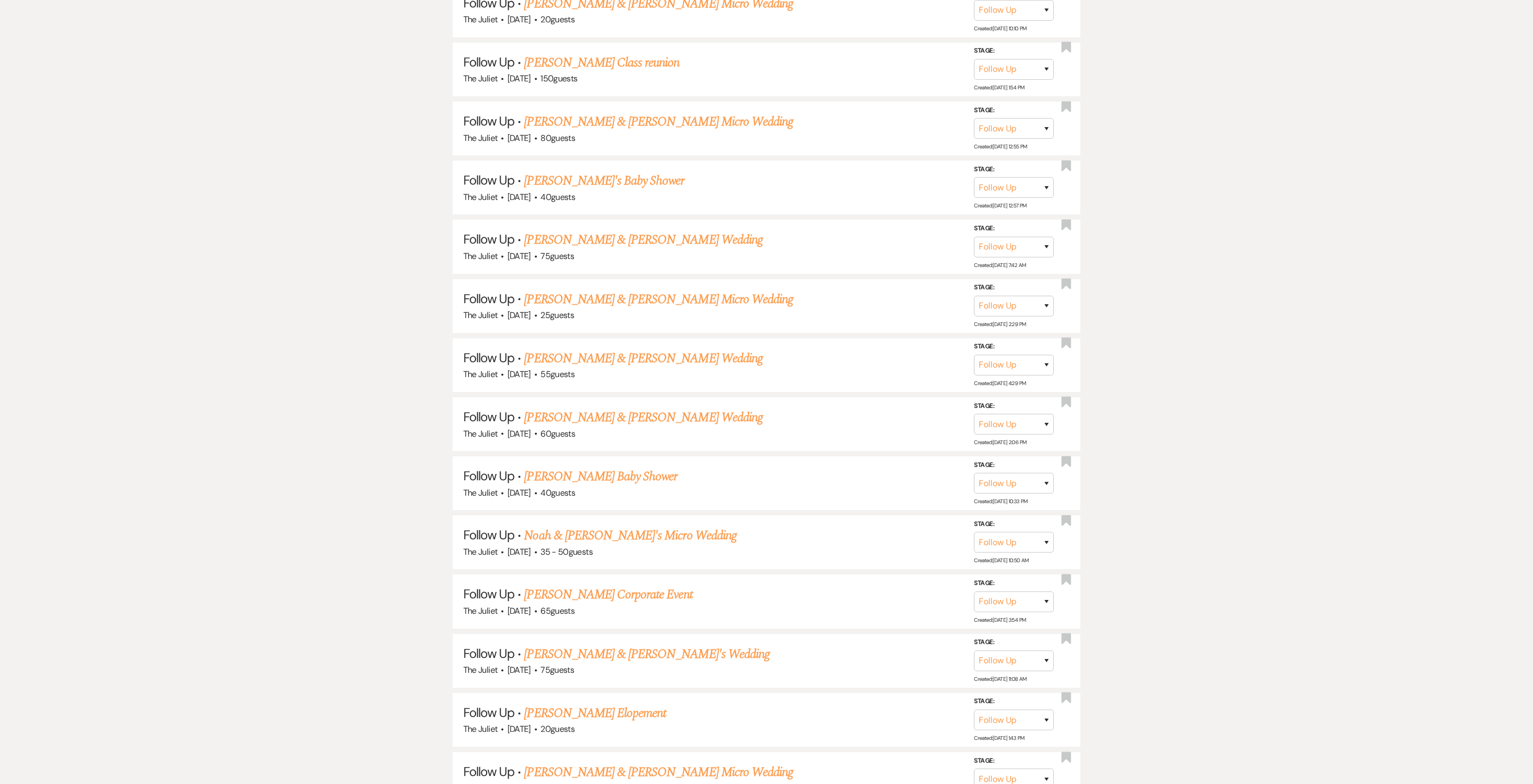
scroll to position [810, 0]
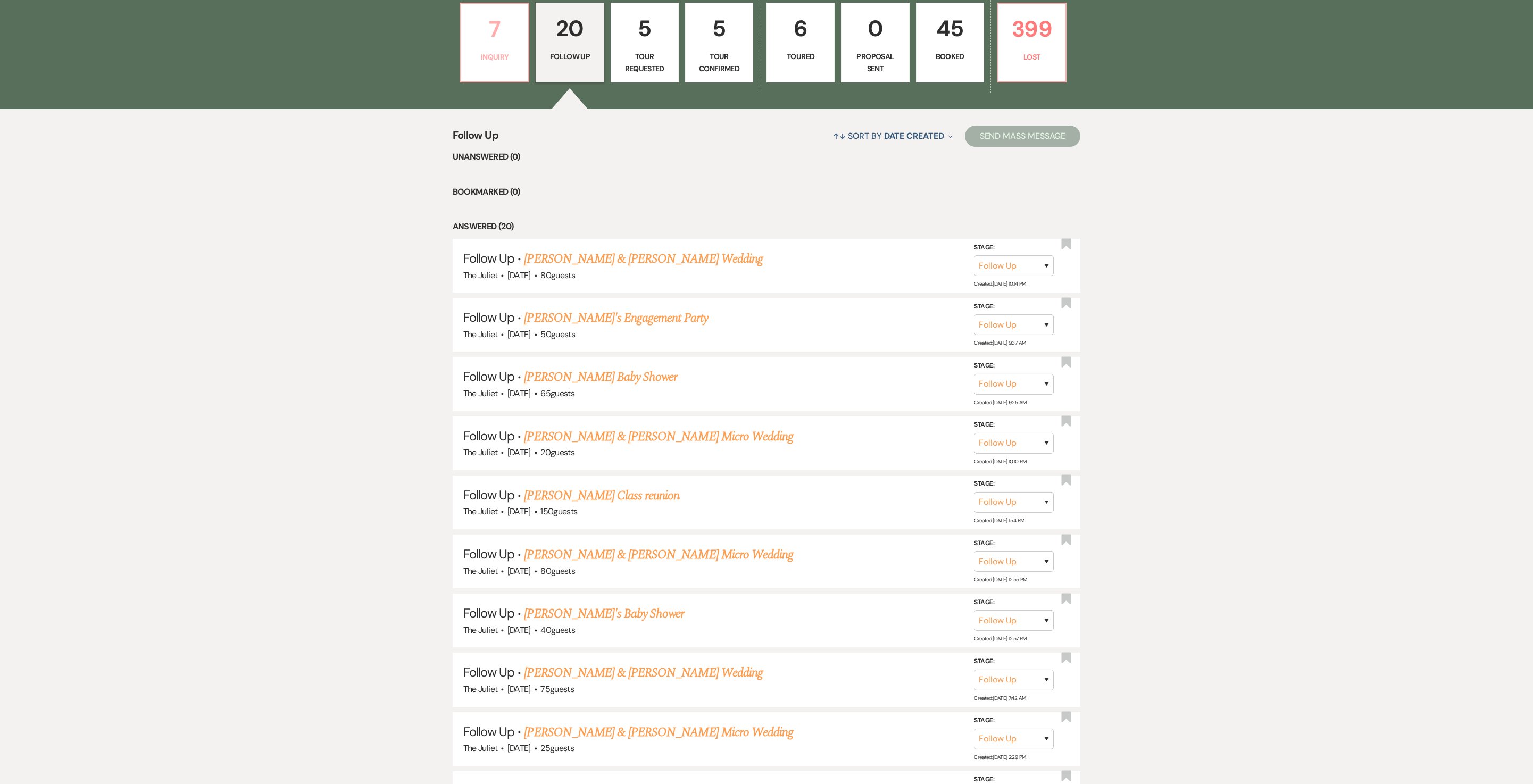
click at [496, 47] on p "7" at bounding box center [495, 29] width 54 height 35
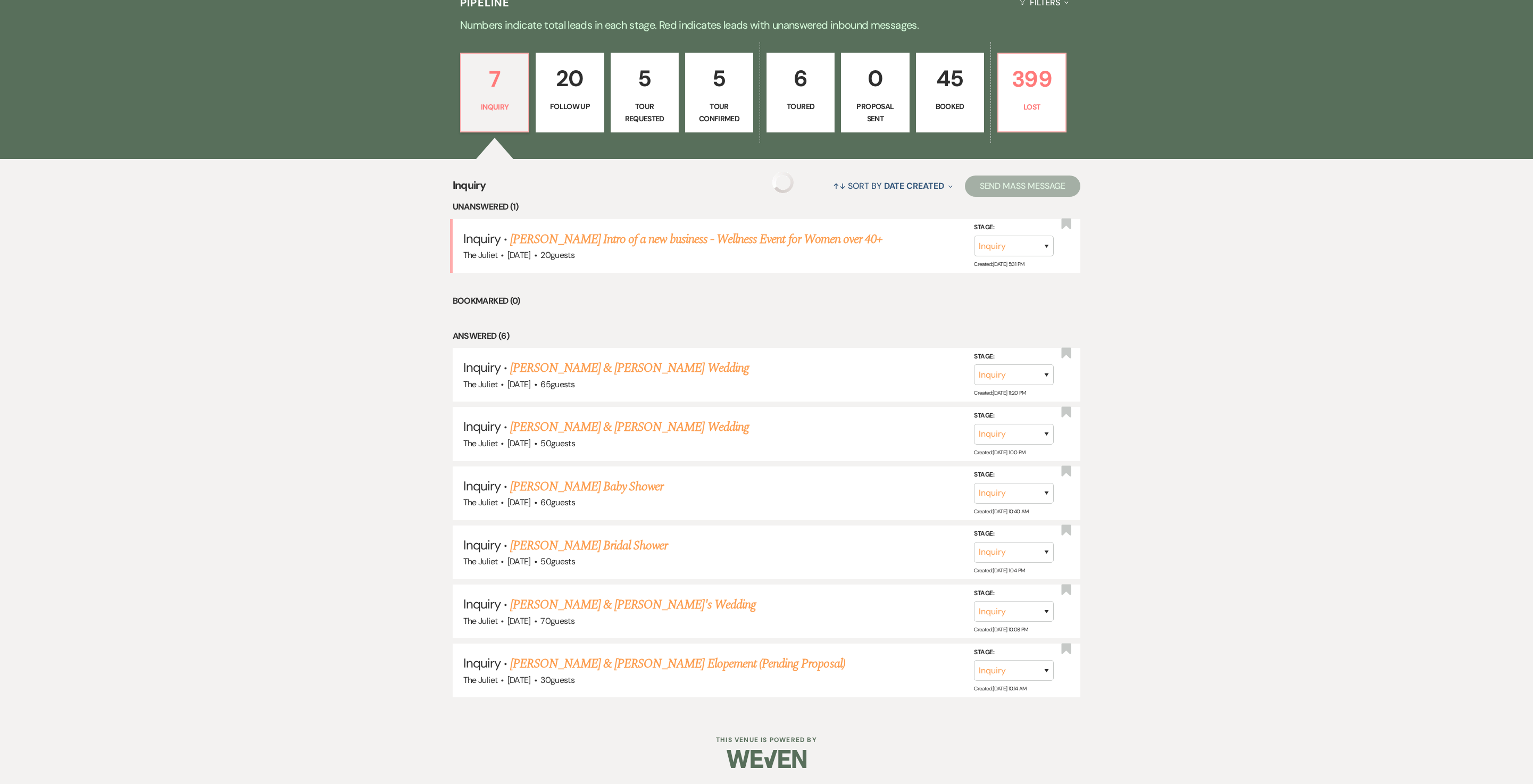
scroll to position [355, 0]
click at [565, 100] on p "Follow Up" at bounding box center [570, 106] width 54 height 11
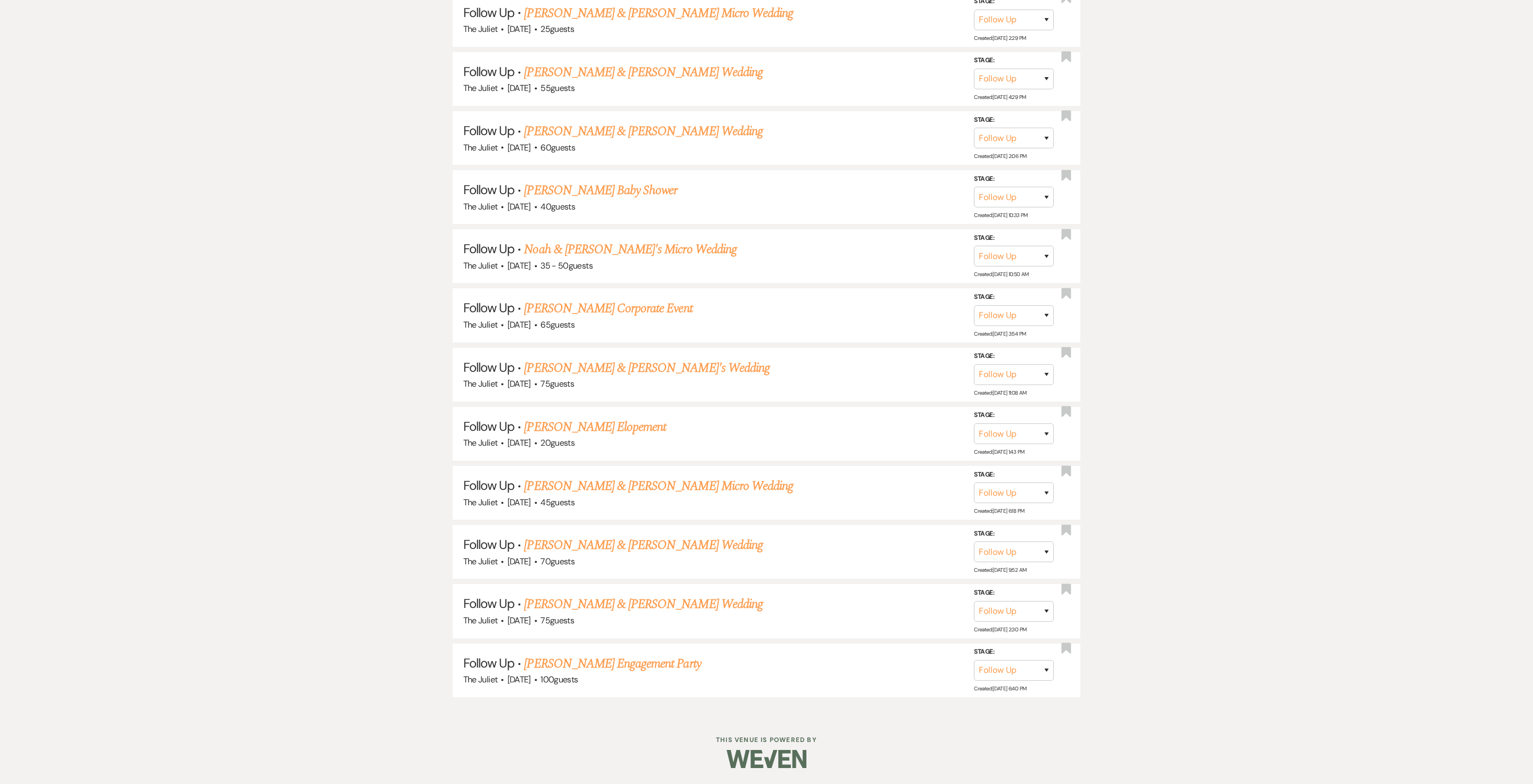
scroll to position [1116, 0]
click at [582, 391] on link "Taylor & Marolis's Micro Wedding" at bounding box center [659, 486] width 269 height 19
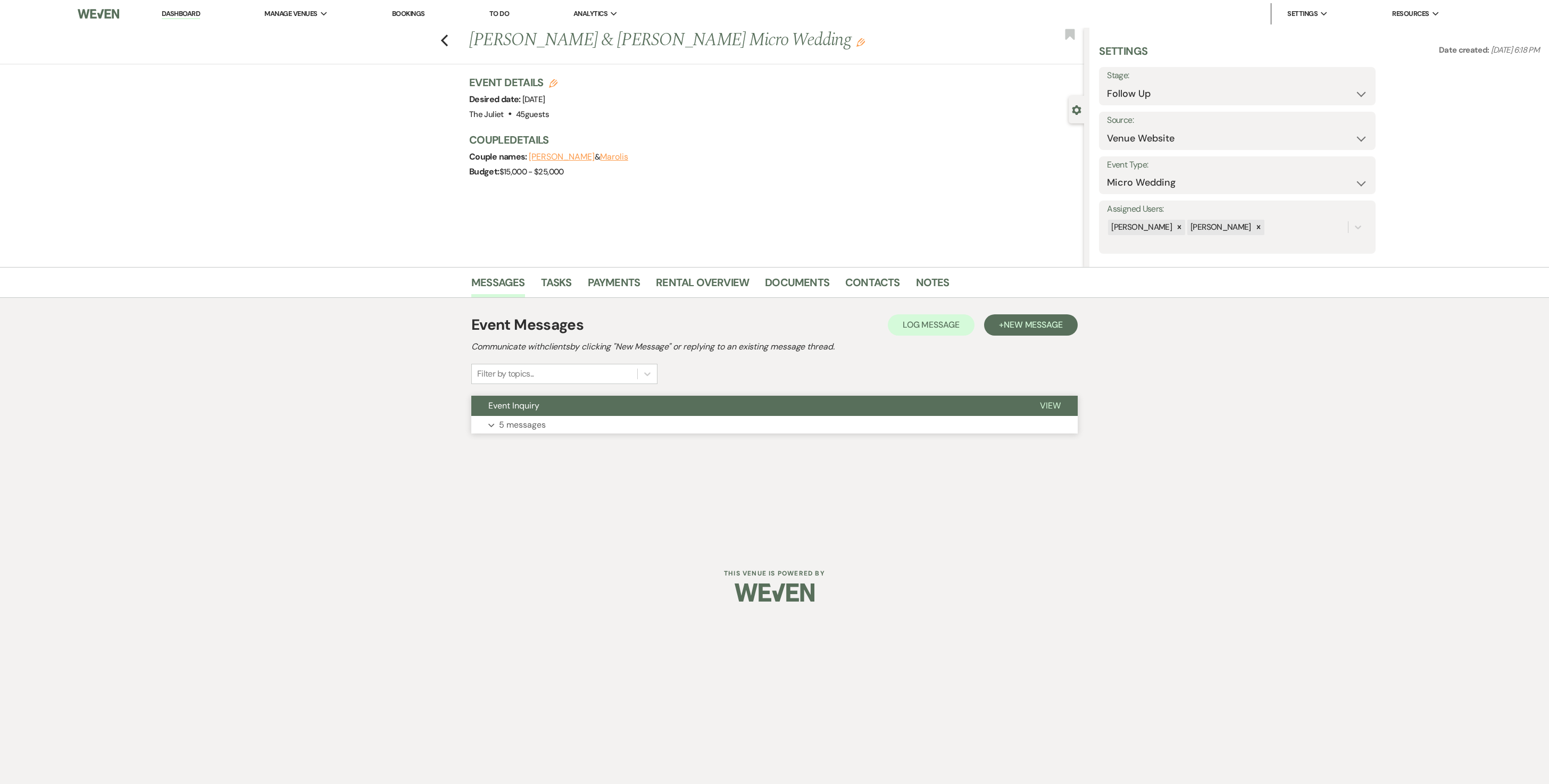
click at [532, 391] on p "5 messages" at bounding box center [523, 424] width 47 height 14
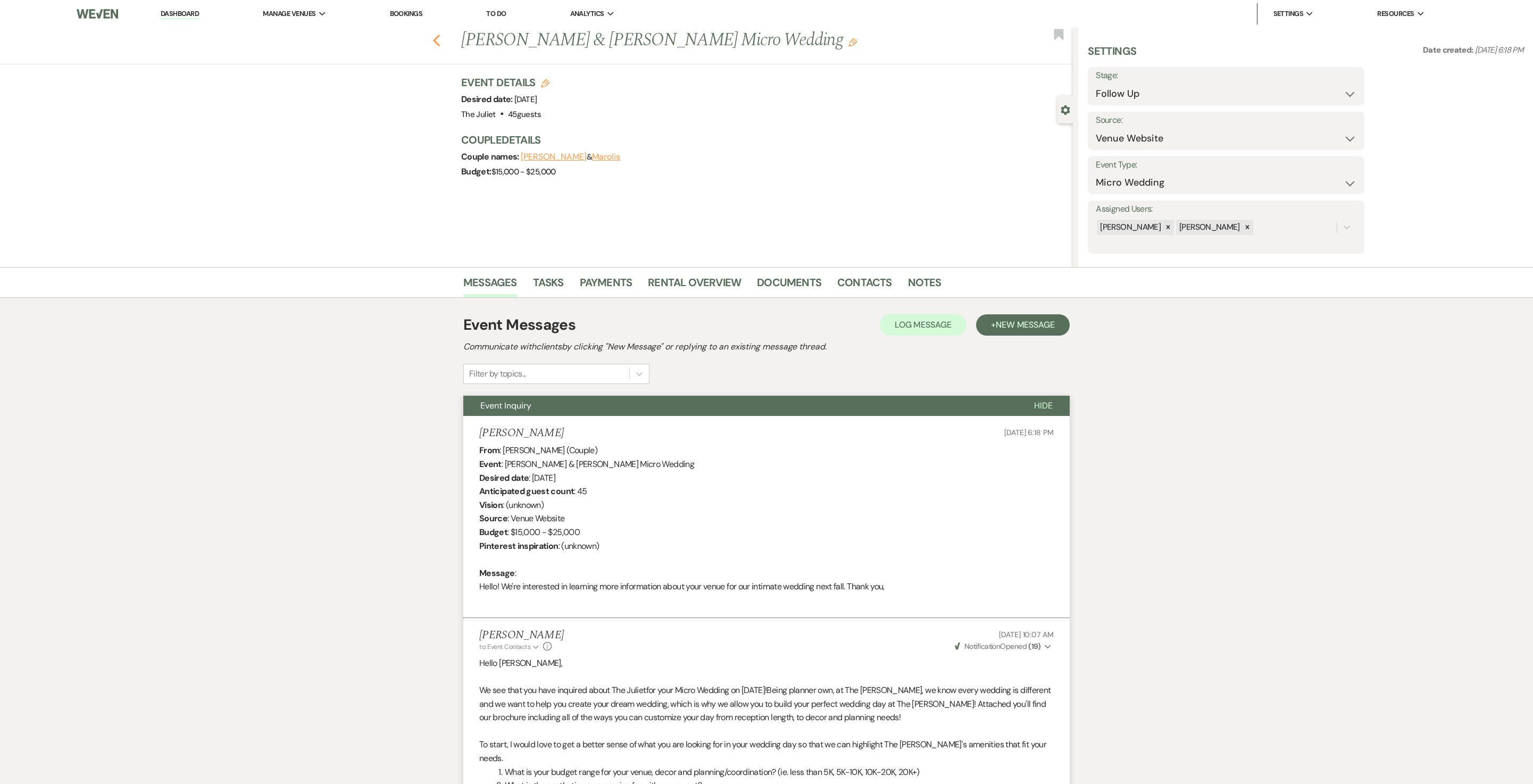
click at [440, 40] on icon "Previous" at bounding box center [436, 40] width 8 height 13
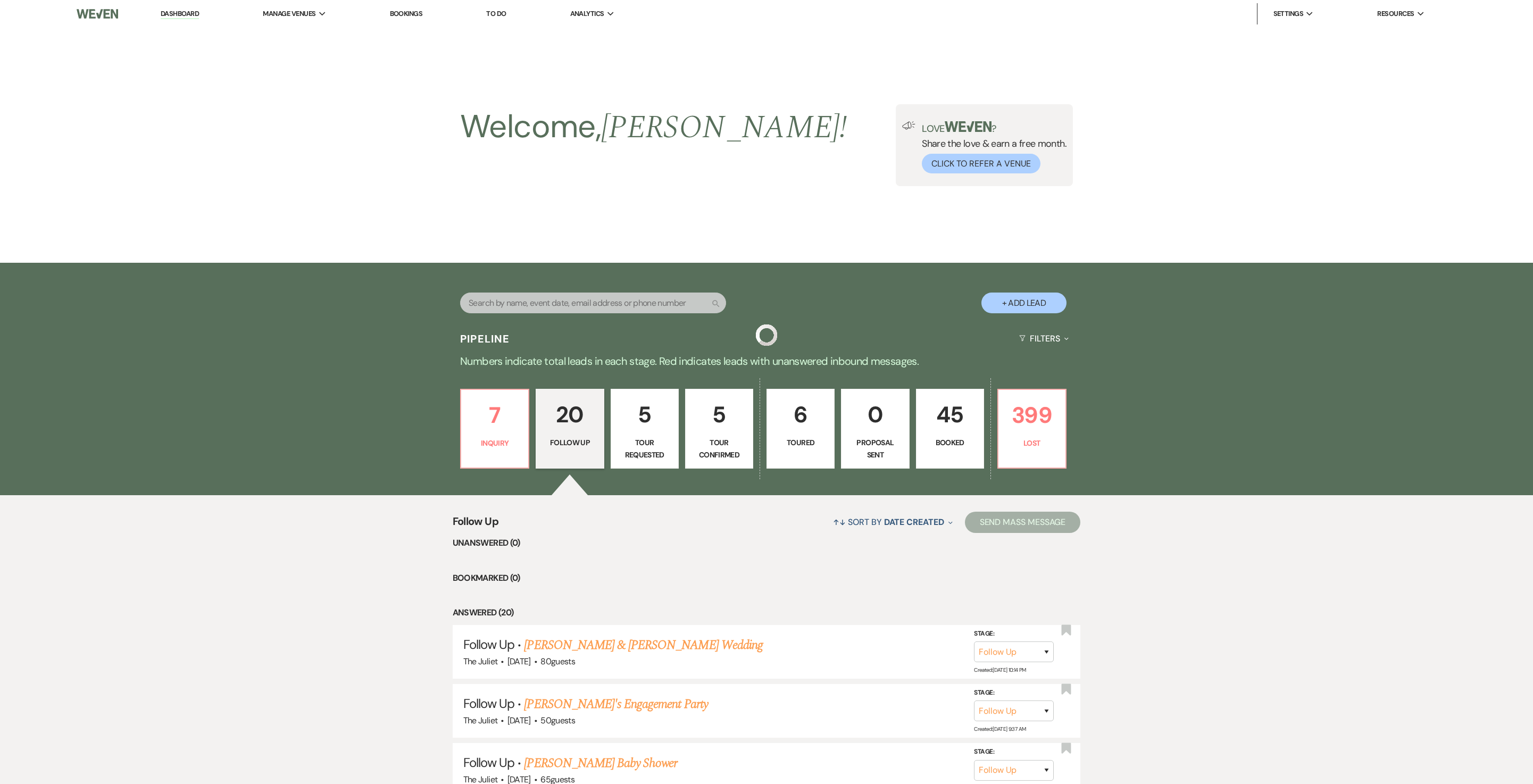
scroll to position [1116, 0]
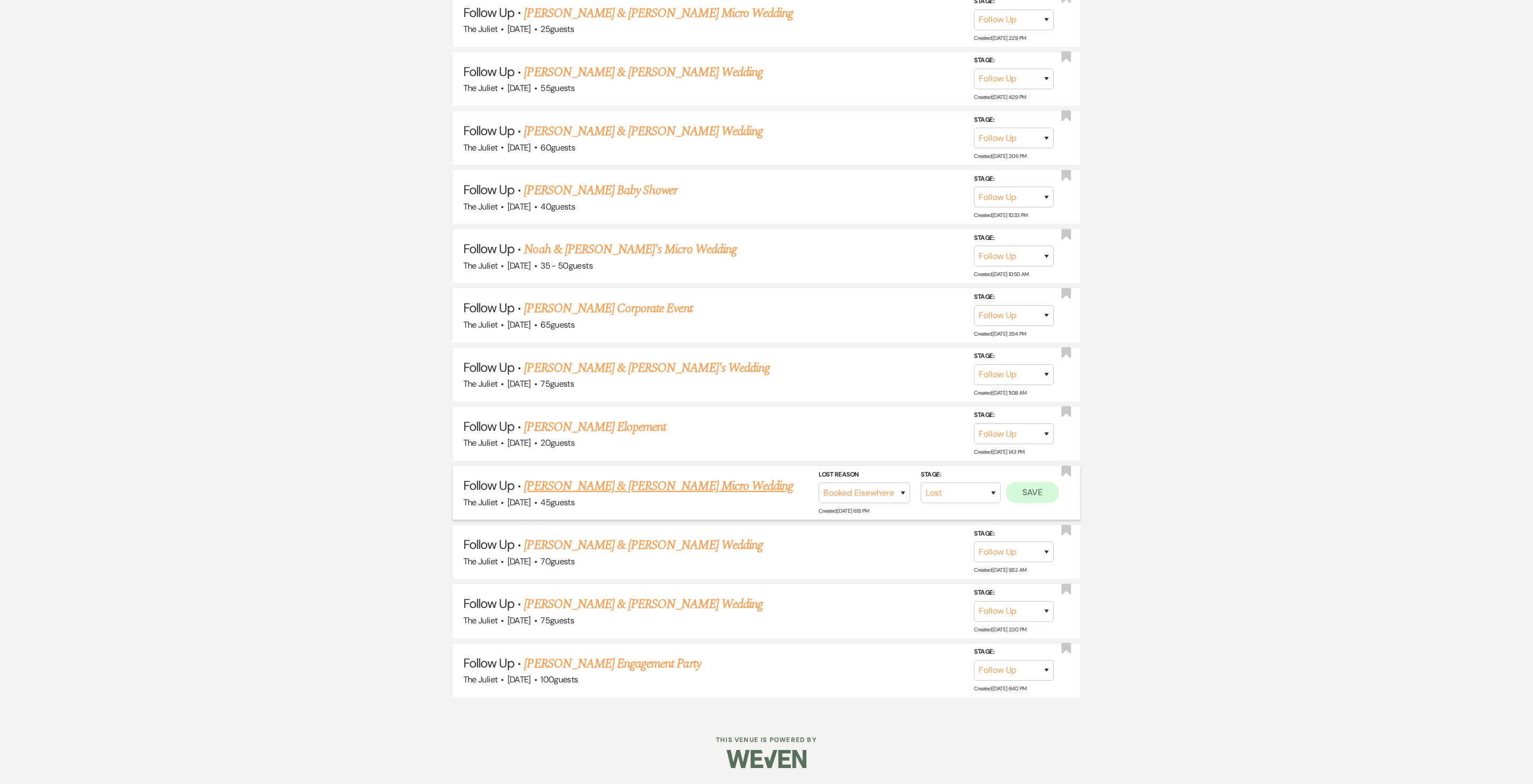
click at [766, 391] on button "Save" at bounding box center [1033, 492] width 53 height 21
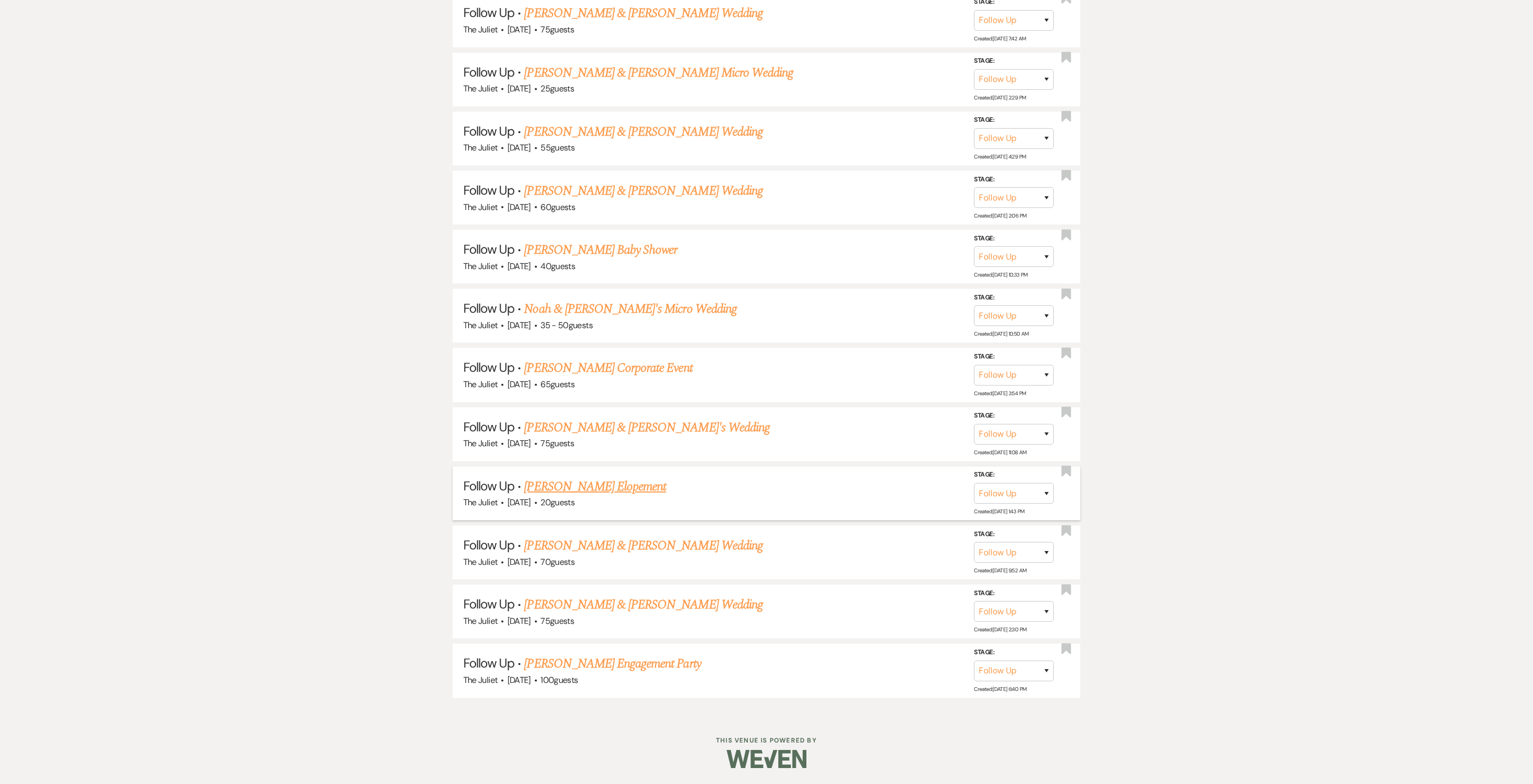
click at [595, 391] on link "Mackenzie's Elopement" at bounding box center [595, 487] width 142 height 19
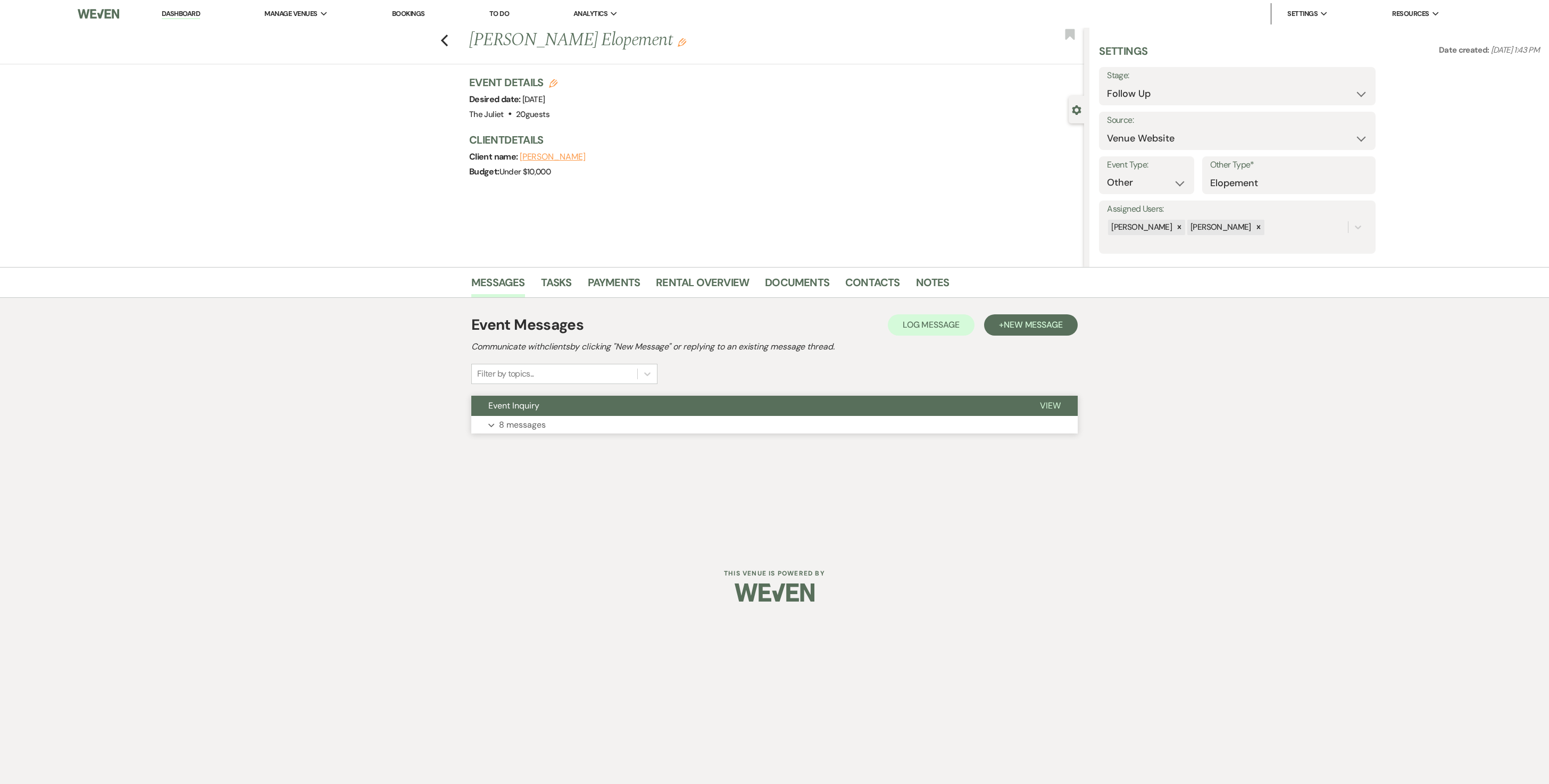
click at [527, 391] on p "8 messages" at bounding box center [523, 424] width 47 height 14
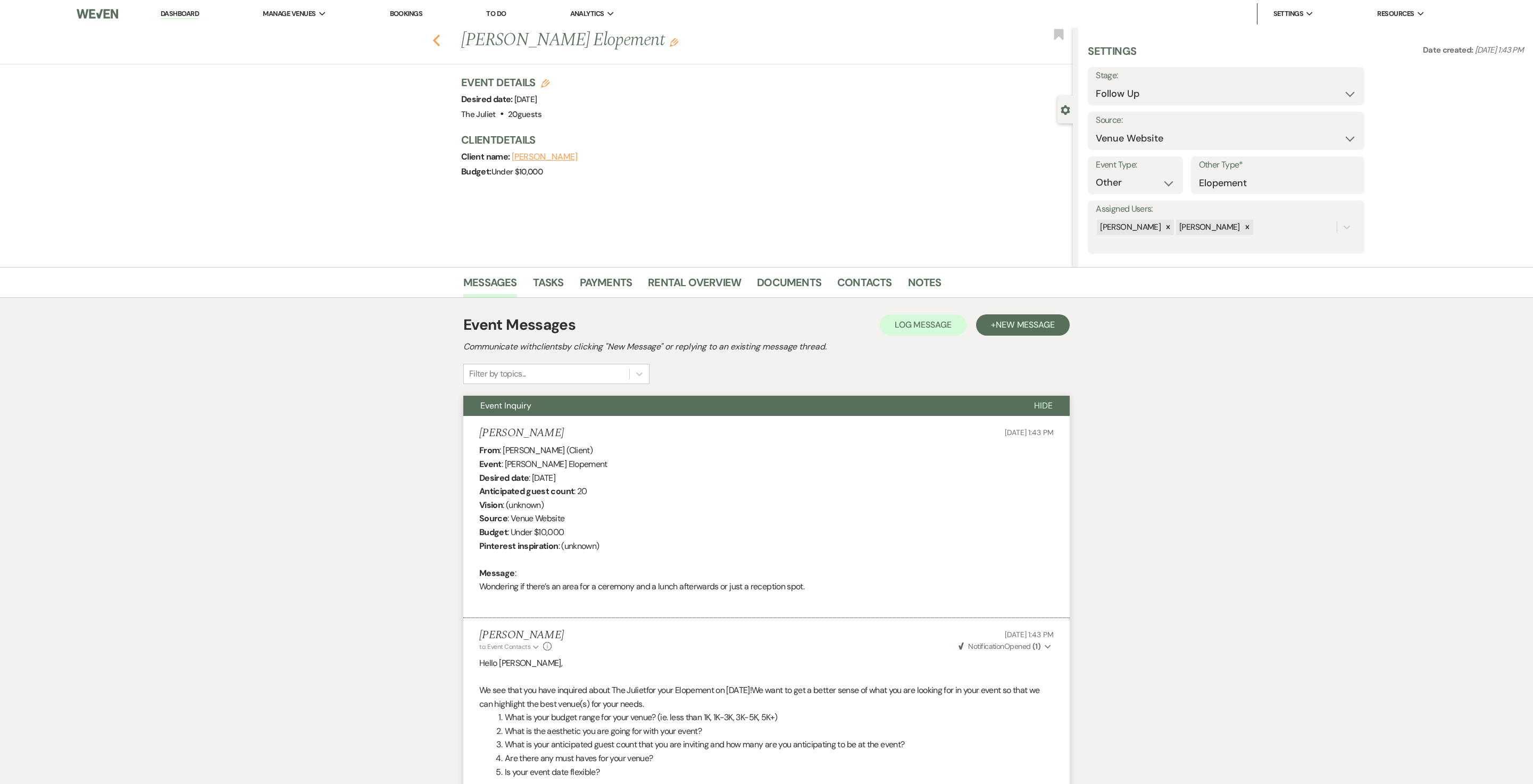
click at [440, 38] on icon "Previous" at bounding box center [436, 40] width 8 height 13
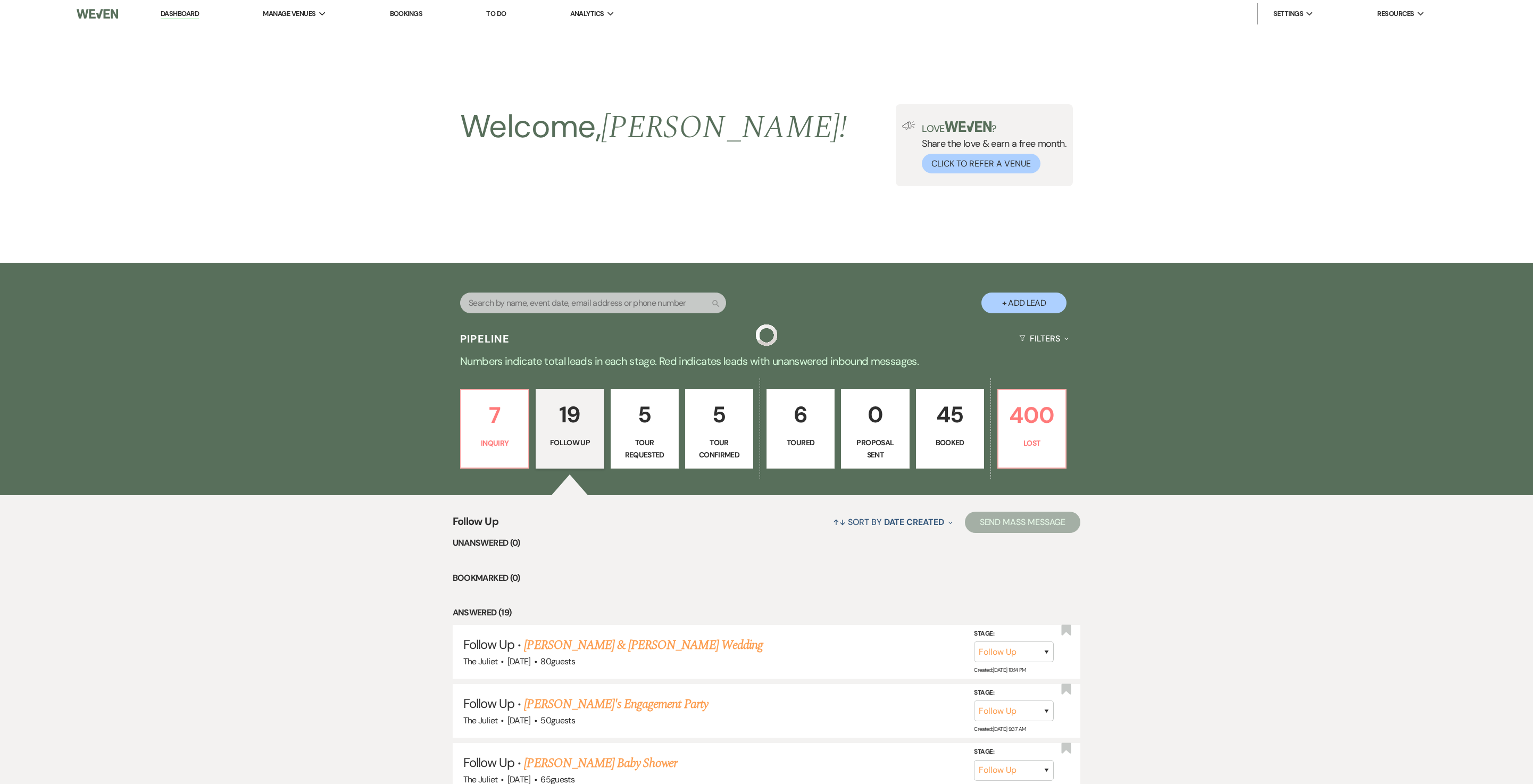
scroll to position [1058, 0]
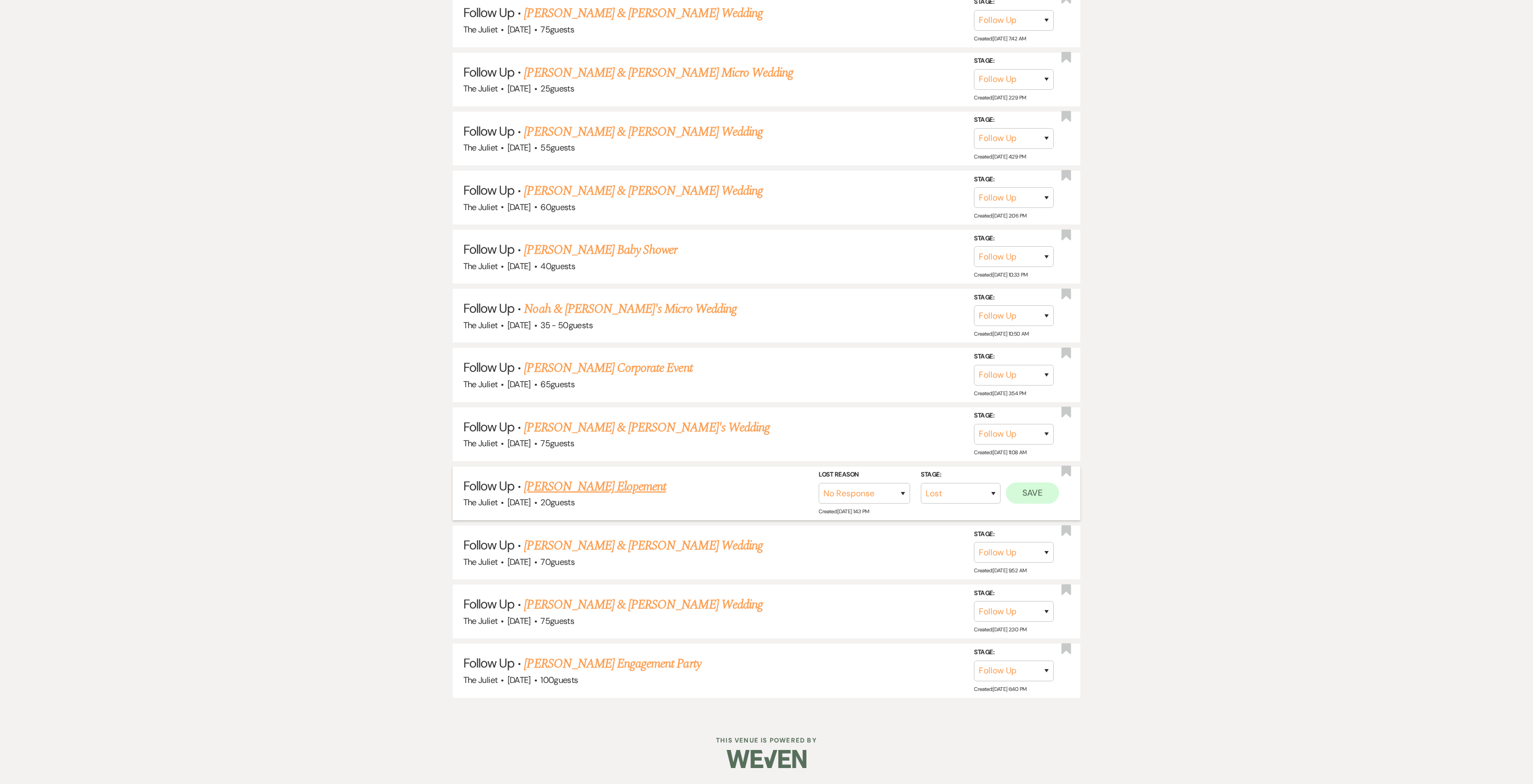
click at [766, 391] on button "Save" at bounding box center [1033, 492] width 53 height 21
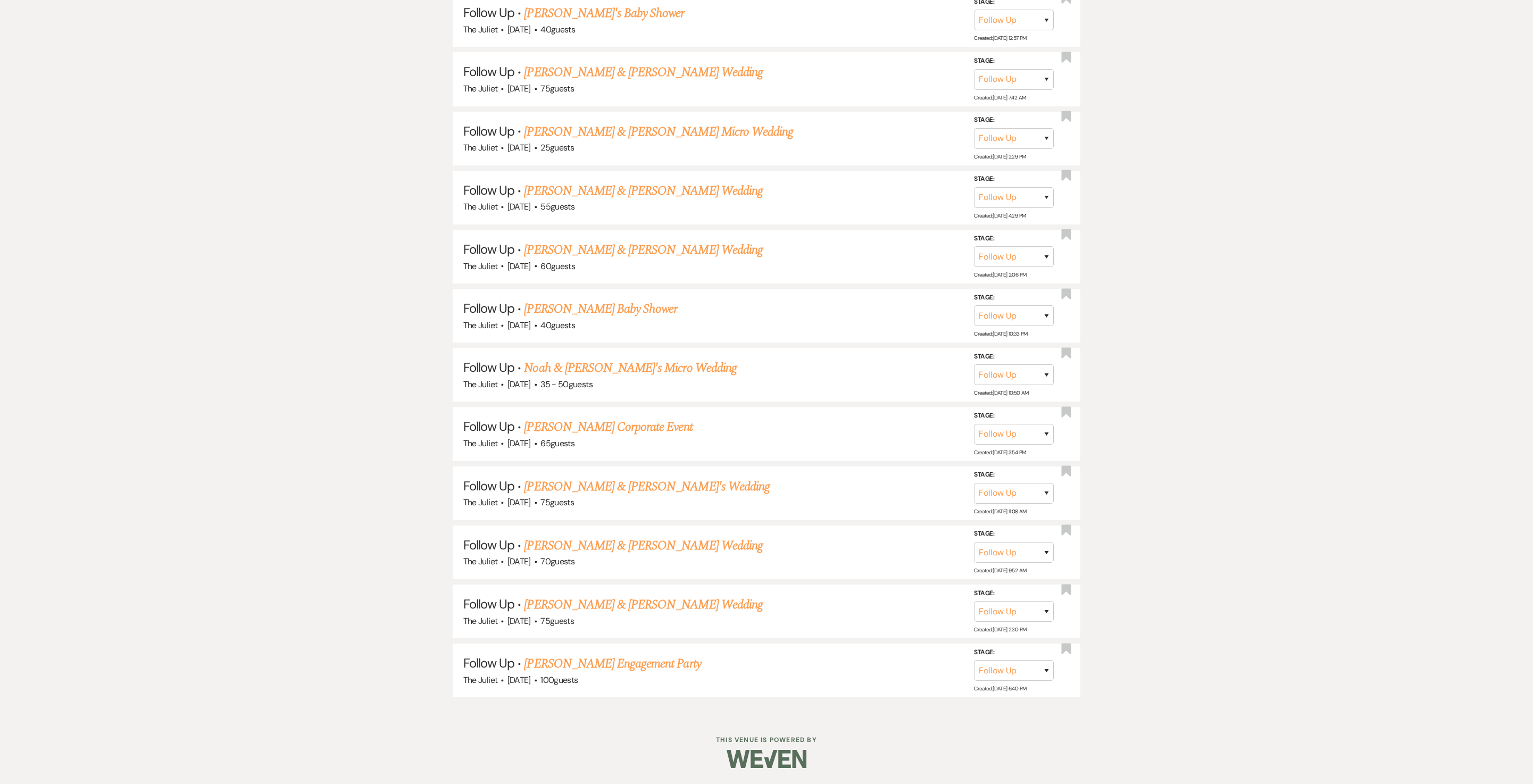
scroll to position [999, 0]
click at [561, 391] on link "Ben & Katie's Wedding" at bounding box center [647, 487] width 246 height 19
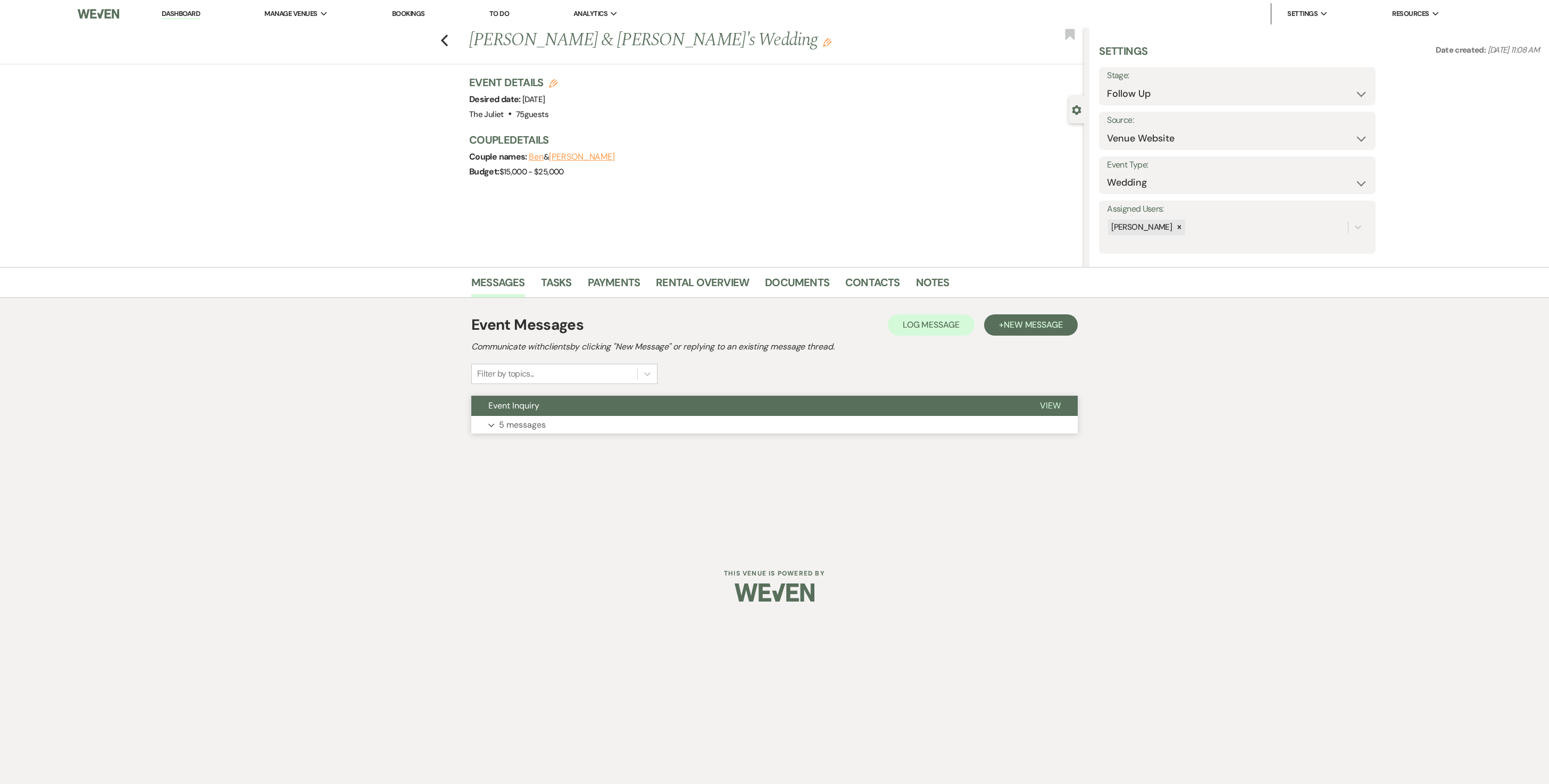
click at [523, 391] on p "5 messages" at bounding box center [523, 424] width 47 height 14
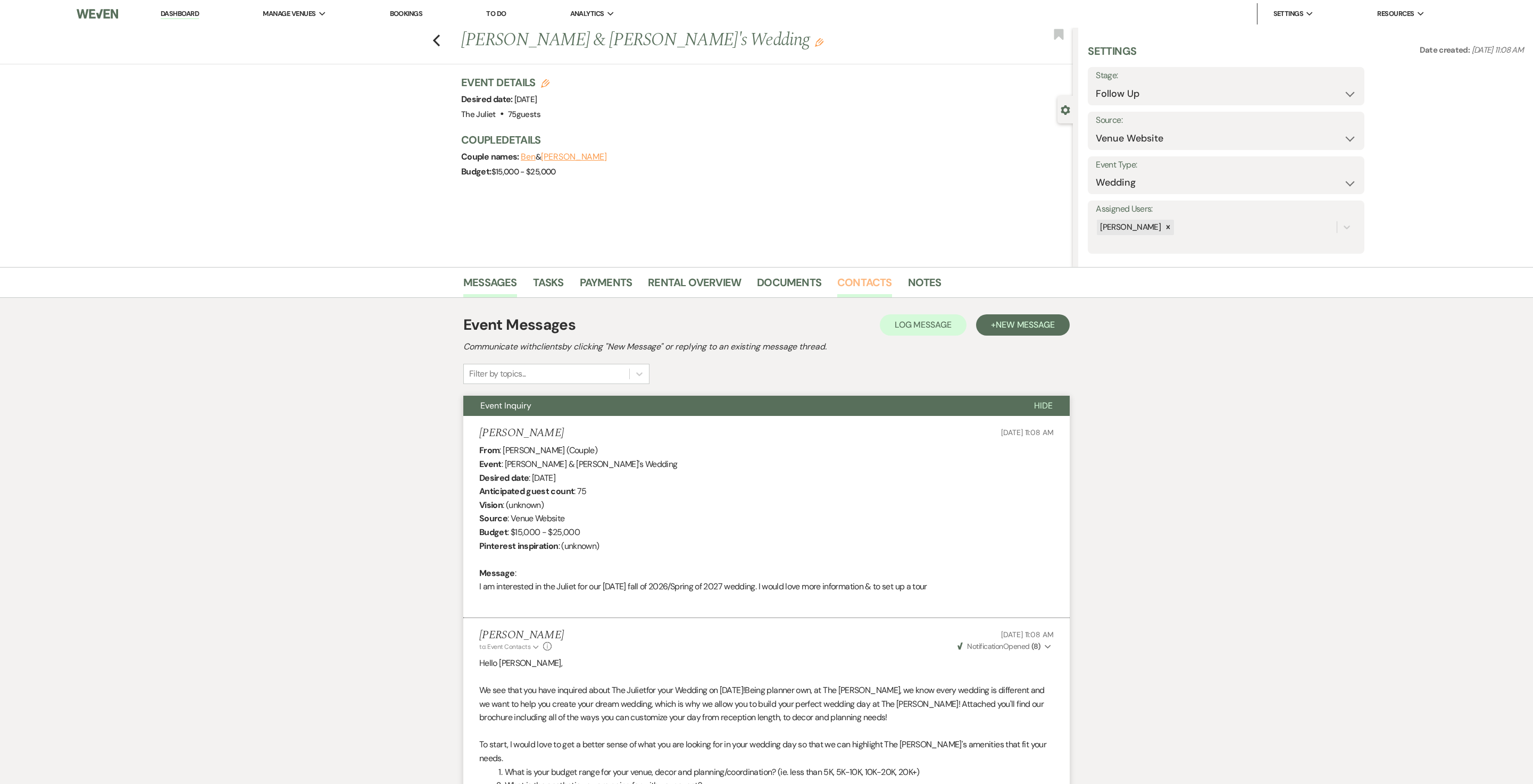
click at [766, 293] on link "Contacts" at bounding box center [864, 286] width 55 height 23
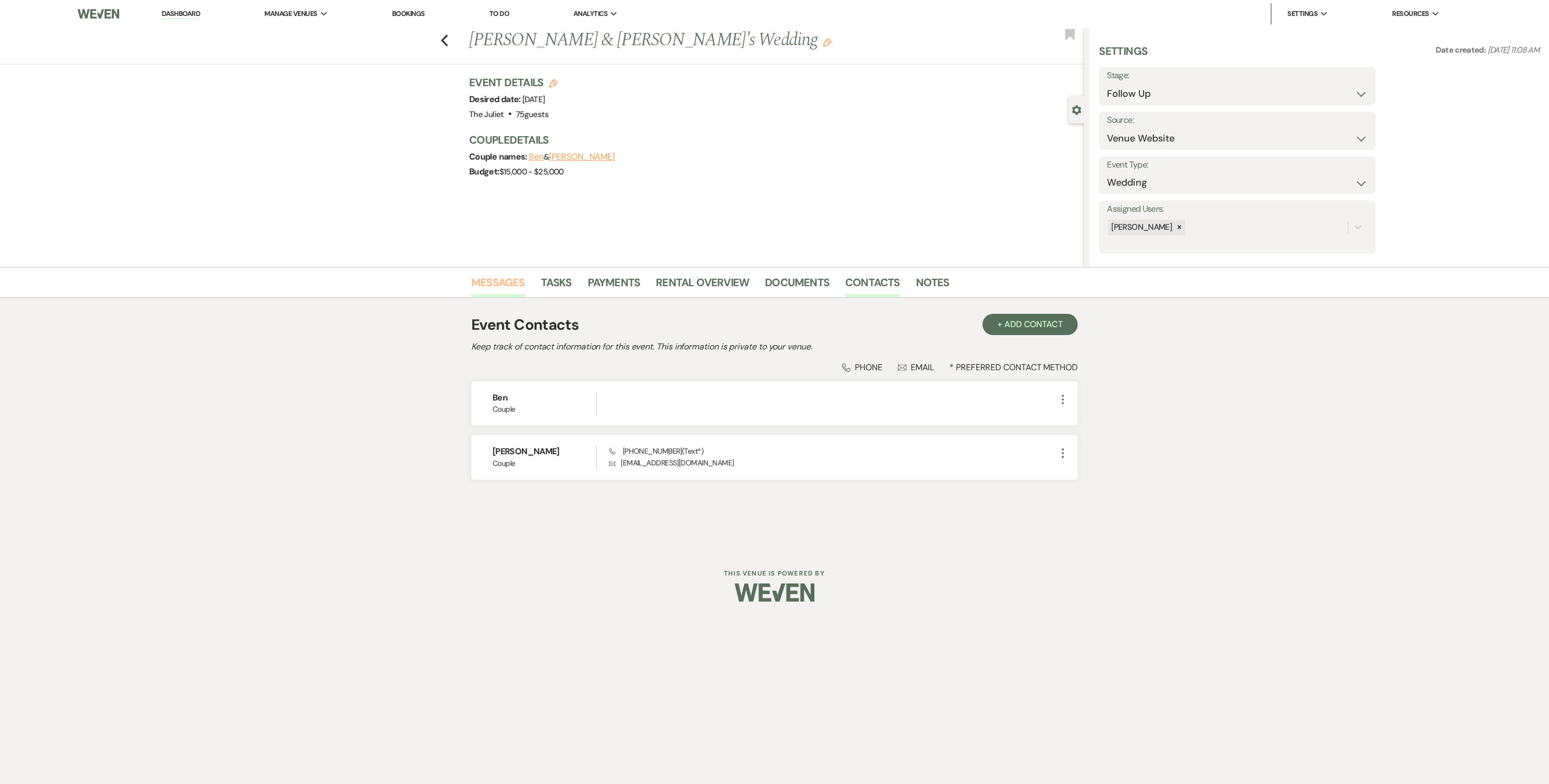
click at [489, 289] on link "Messages" at bounding box center [498, 286] width 54 height 23
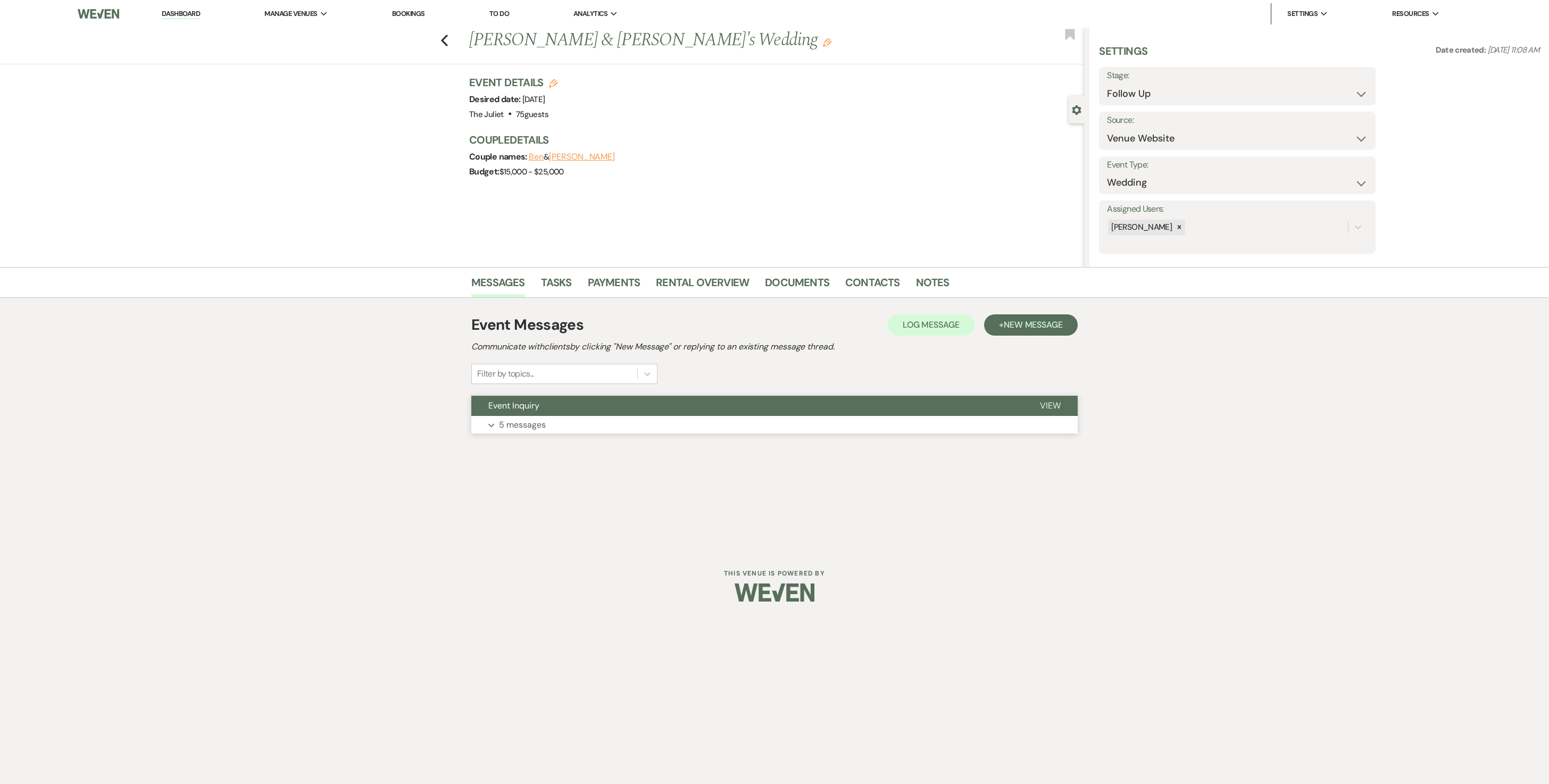
click at [524, 391] on p "5 messages" at bounding box center [523, 424] width 47 height 14
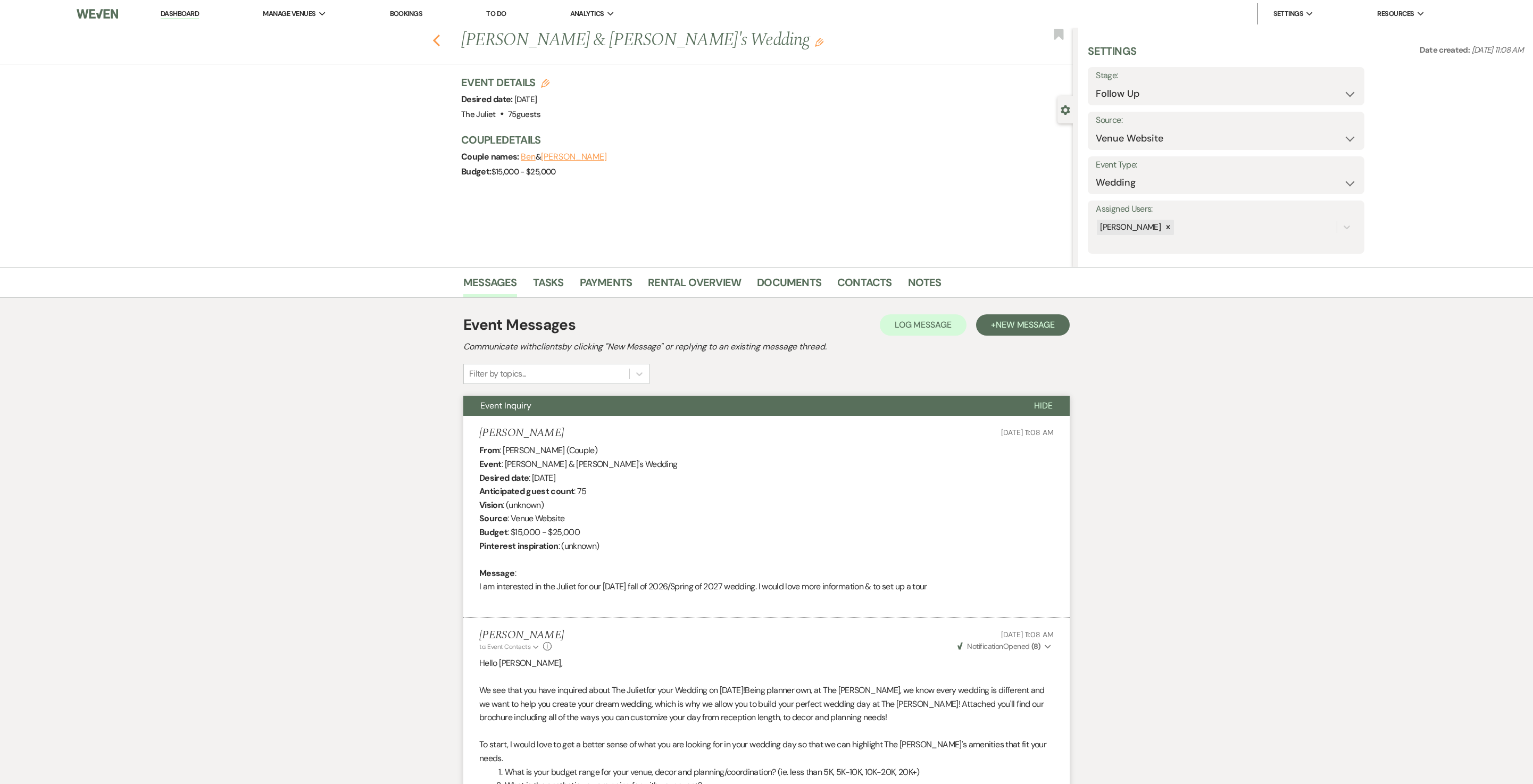
click at [440, 41] on use "button" at bounding box center [437, 40] width 7 height 11
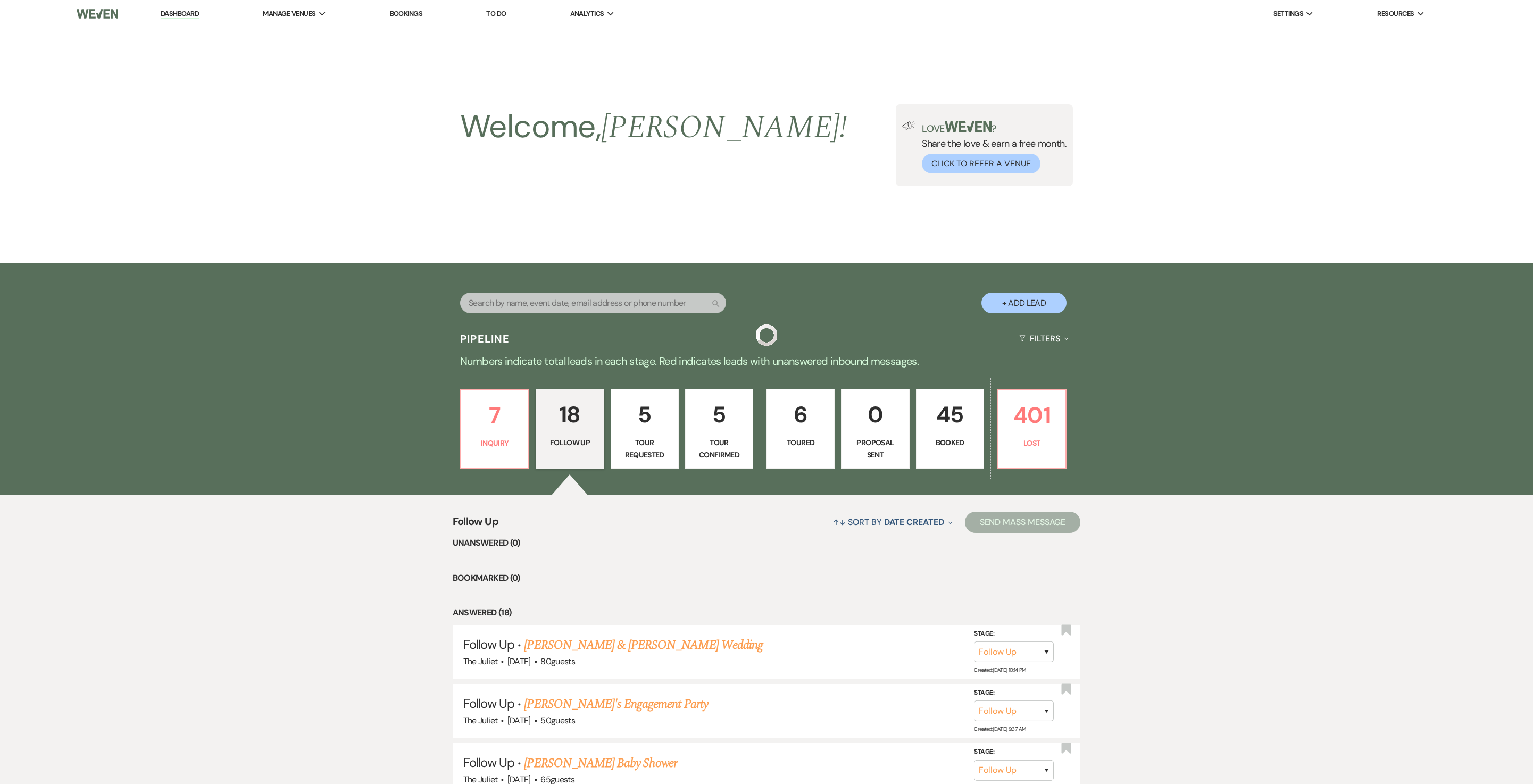
scroll to position [999, 0]
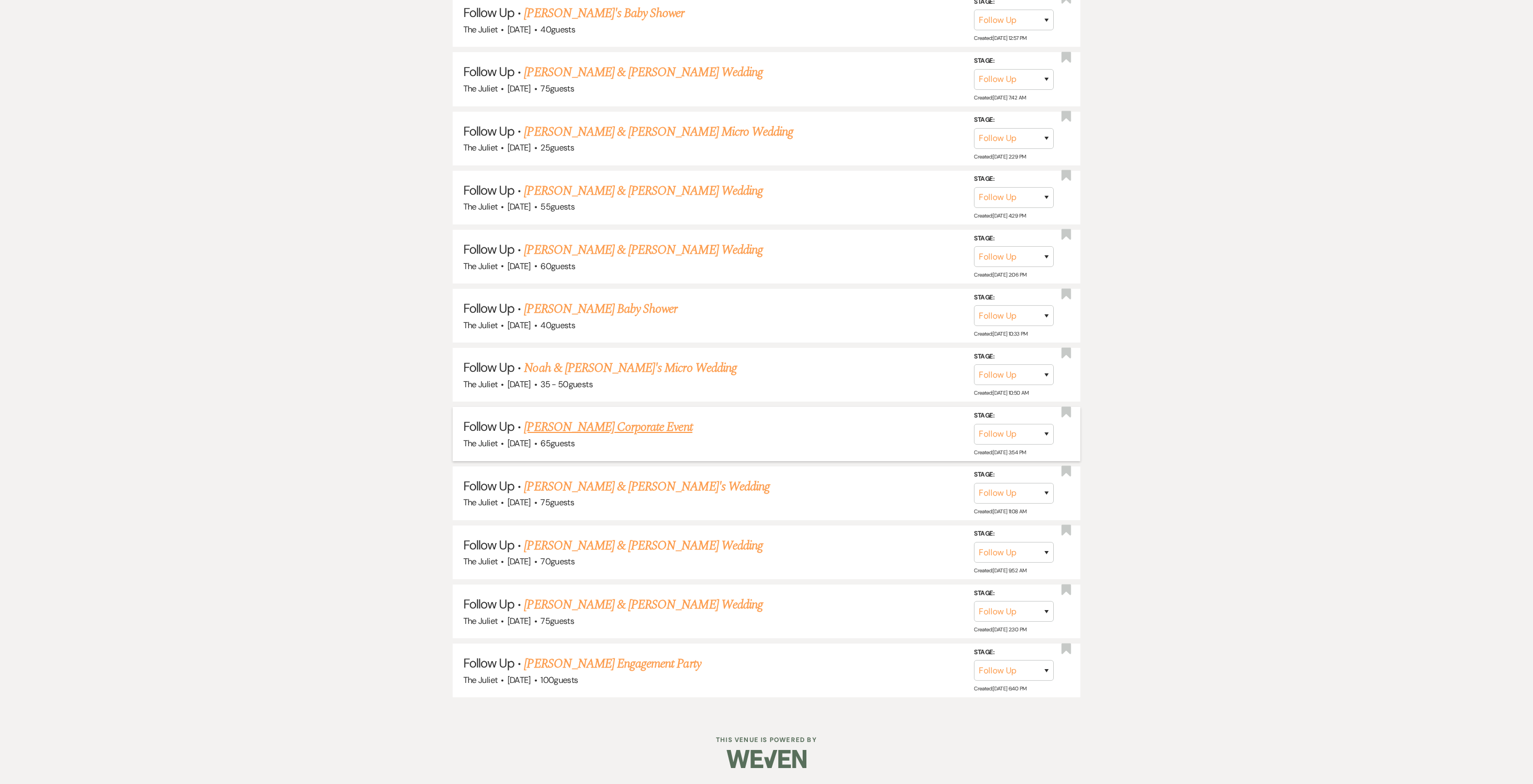
click at [633, 391] on link "Shannon Christiansen's Corporate Event" at bounding box center [608, 427] width 168 height 19
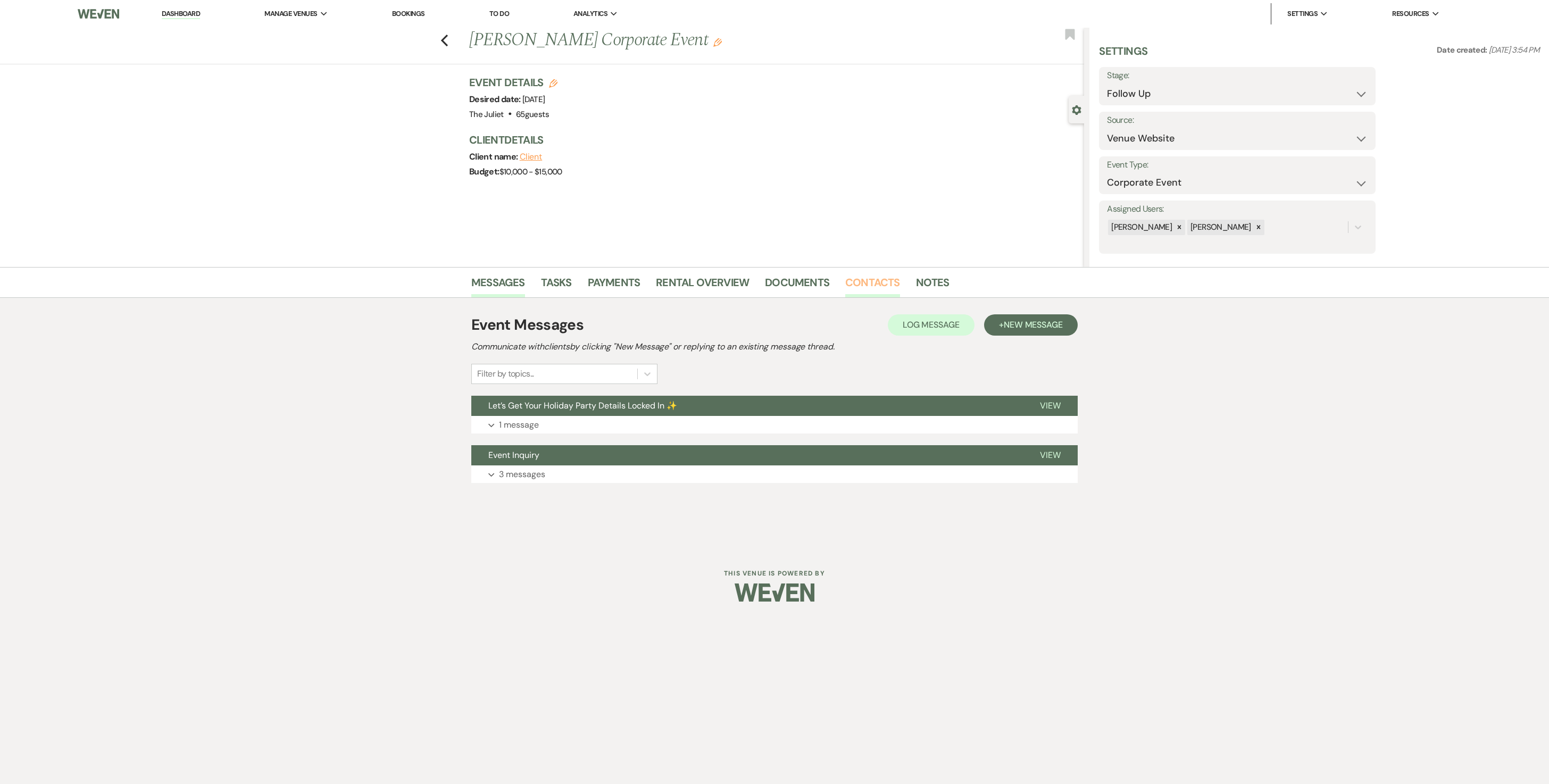
click at [766, 284] on link "Contacts" at bounding box center [873, 286] width 55 height 23
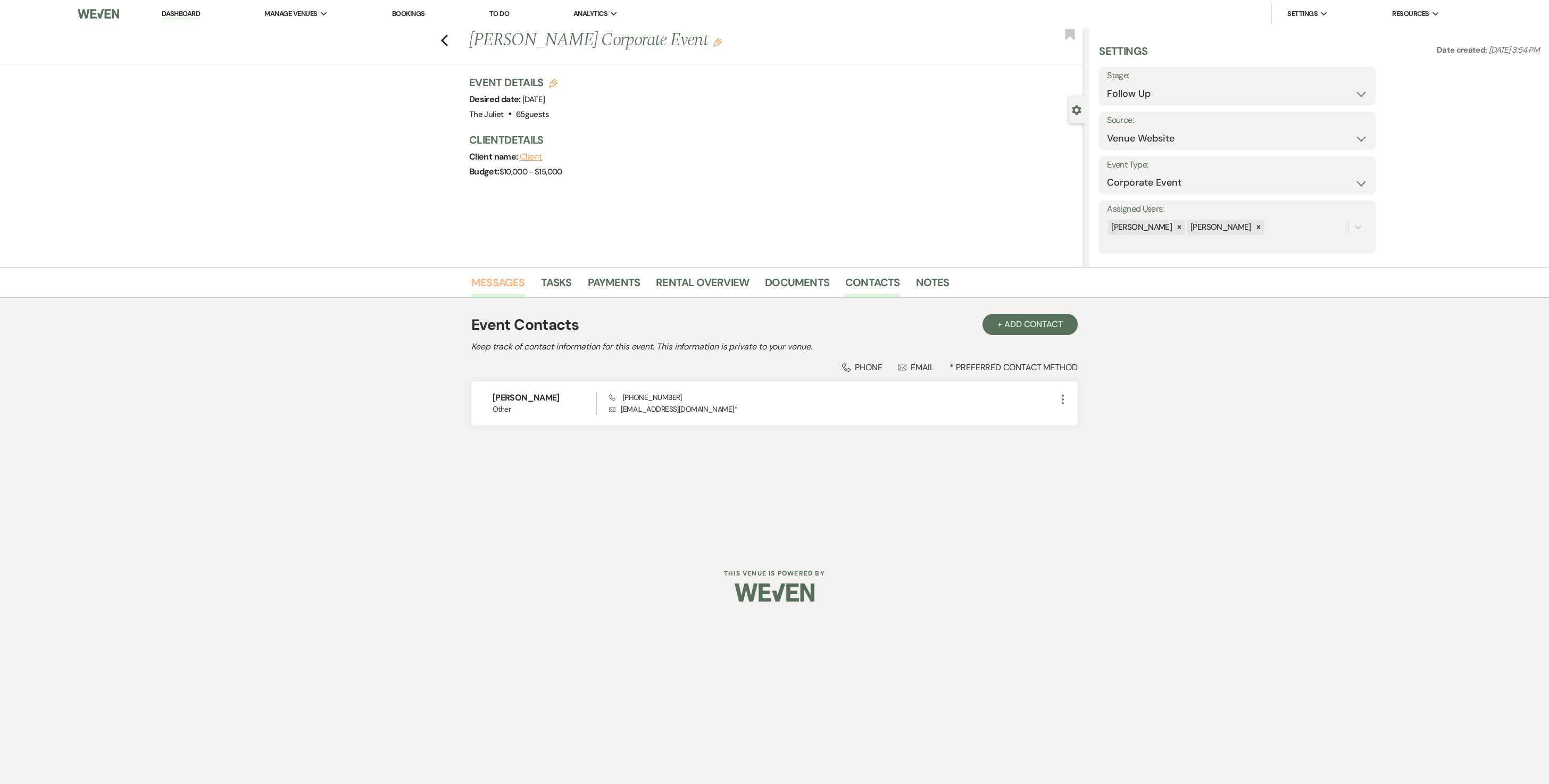
click at [491, 282] on link "Messages" at bounding box center [498, 286] width 54 height 23
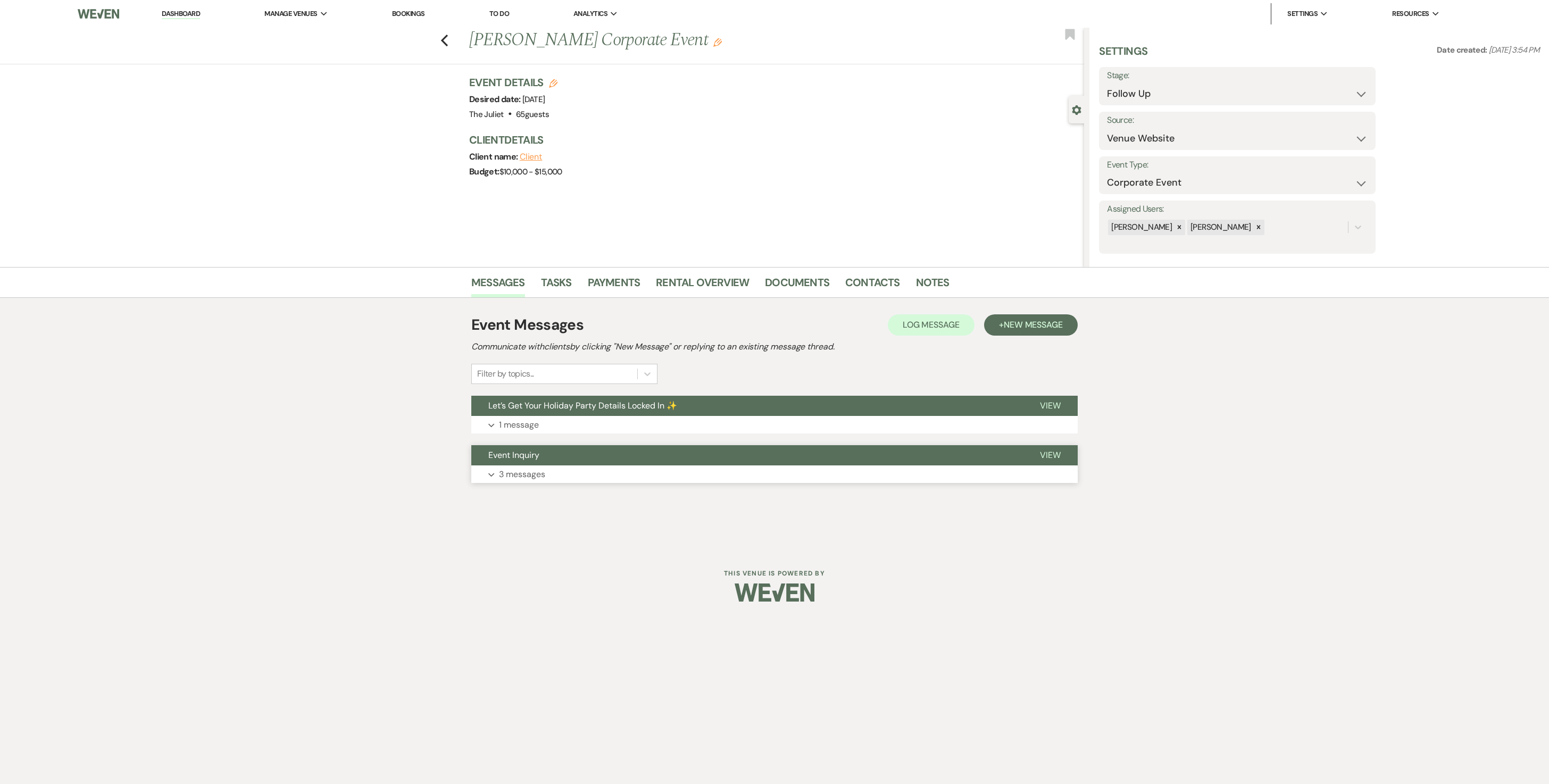
click at [542, 391] on p "3 messages" at bounding box center [522, 474] width 46 height 14
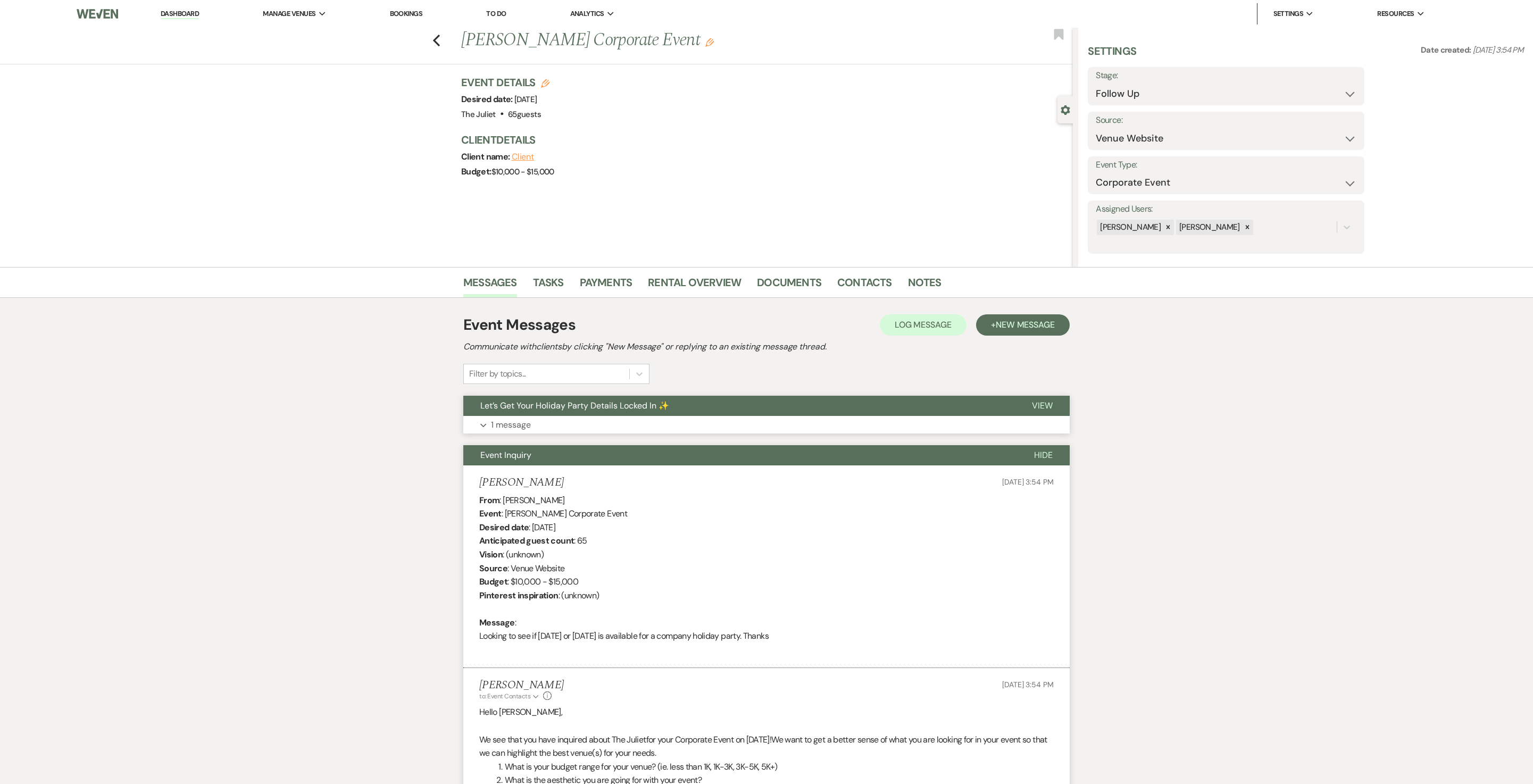
click at [518, 391] on p "1 message" at bounding box center [511, 424] width 40 height 14
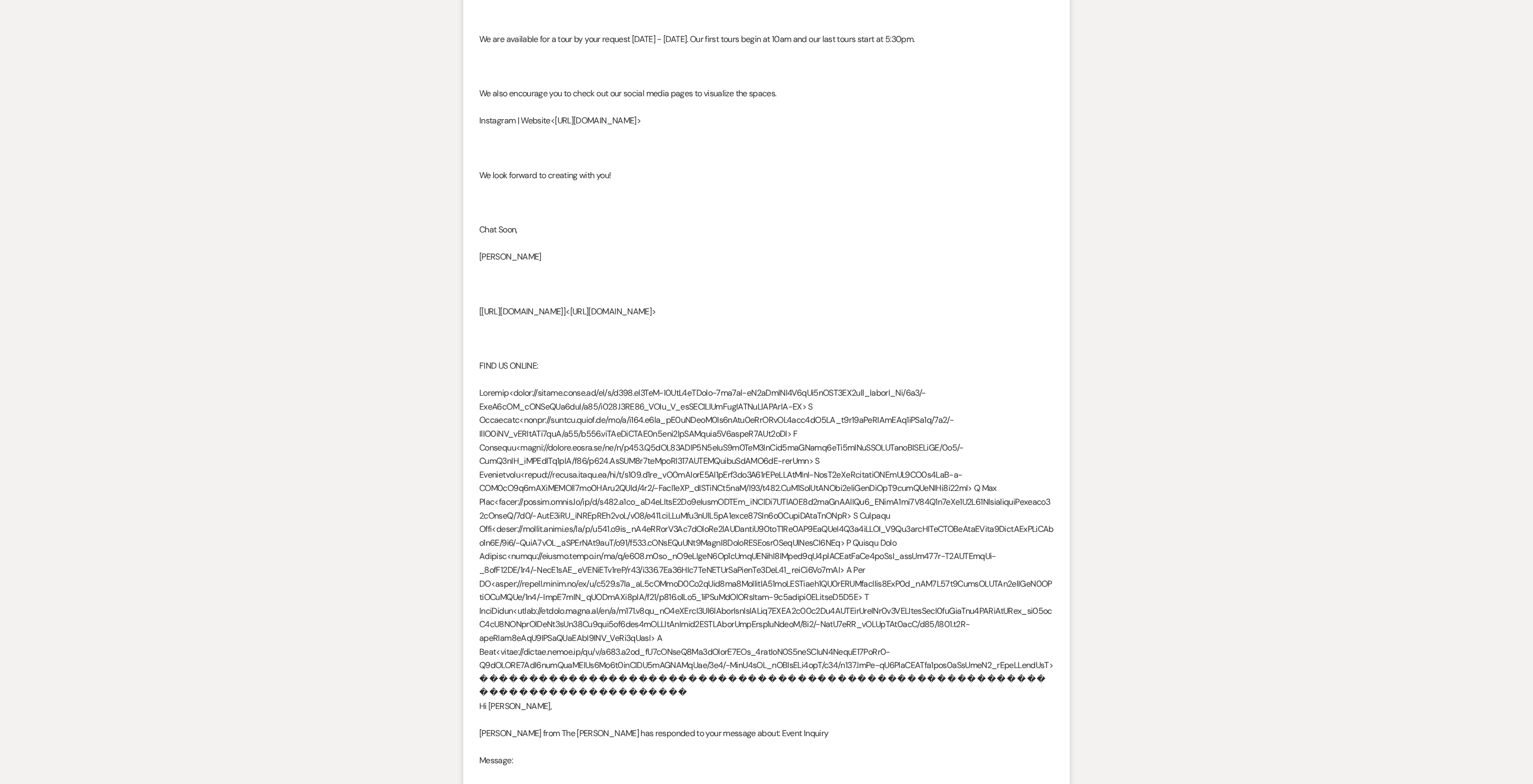
scroll to position [1673, 0]
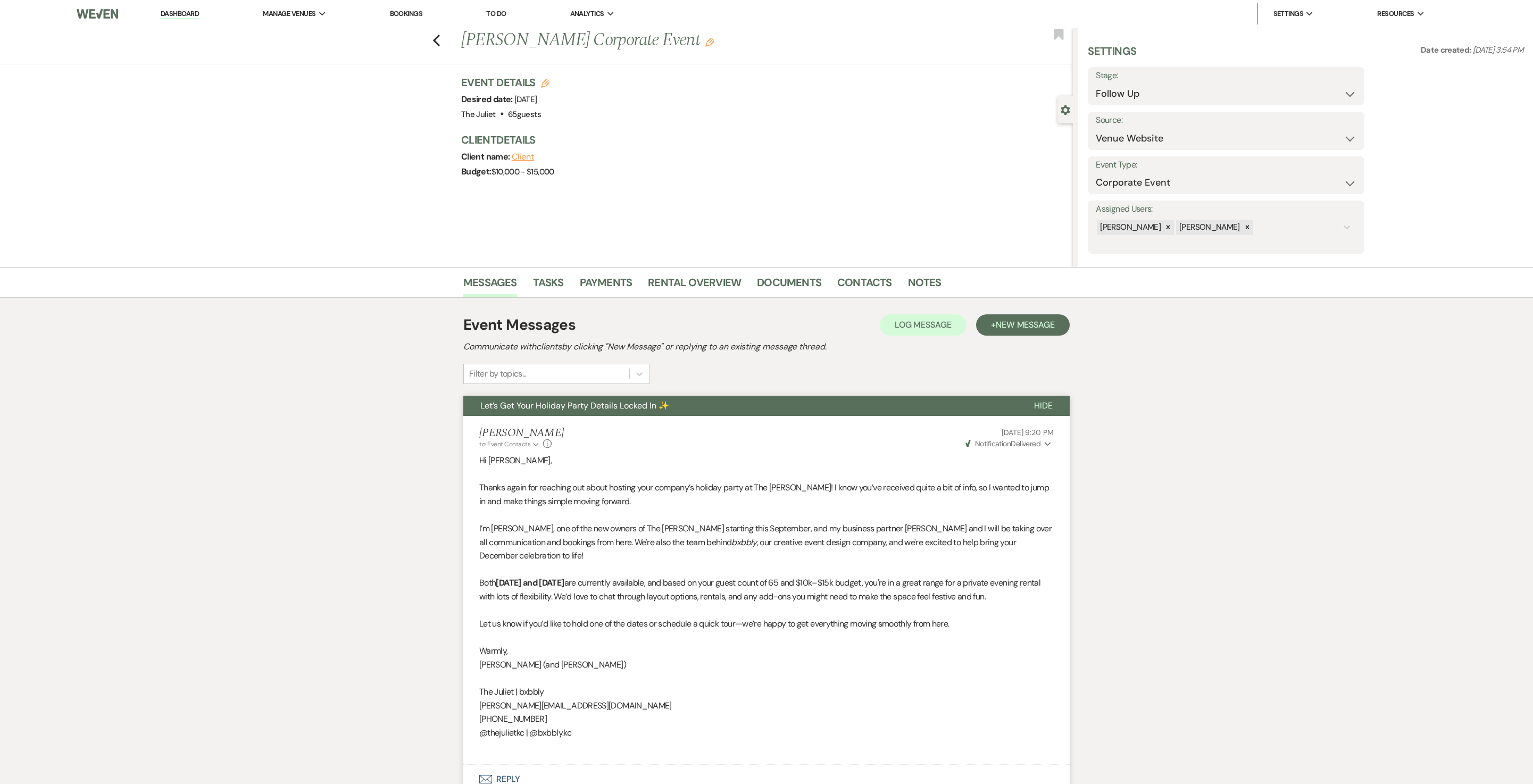
scroll to position [0, 0]
click at [440, 41] on icon "Previous" at bounding box center [436, 40] width 8 height 13
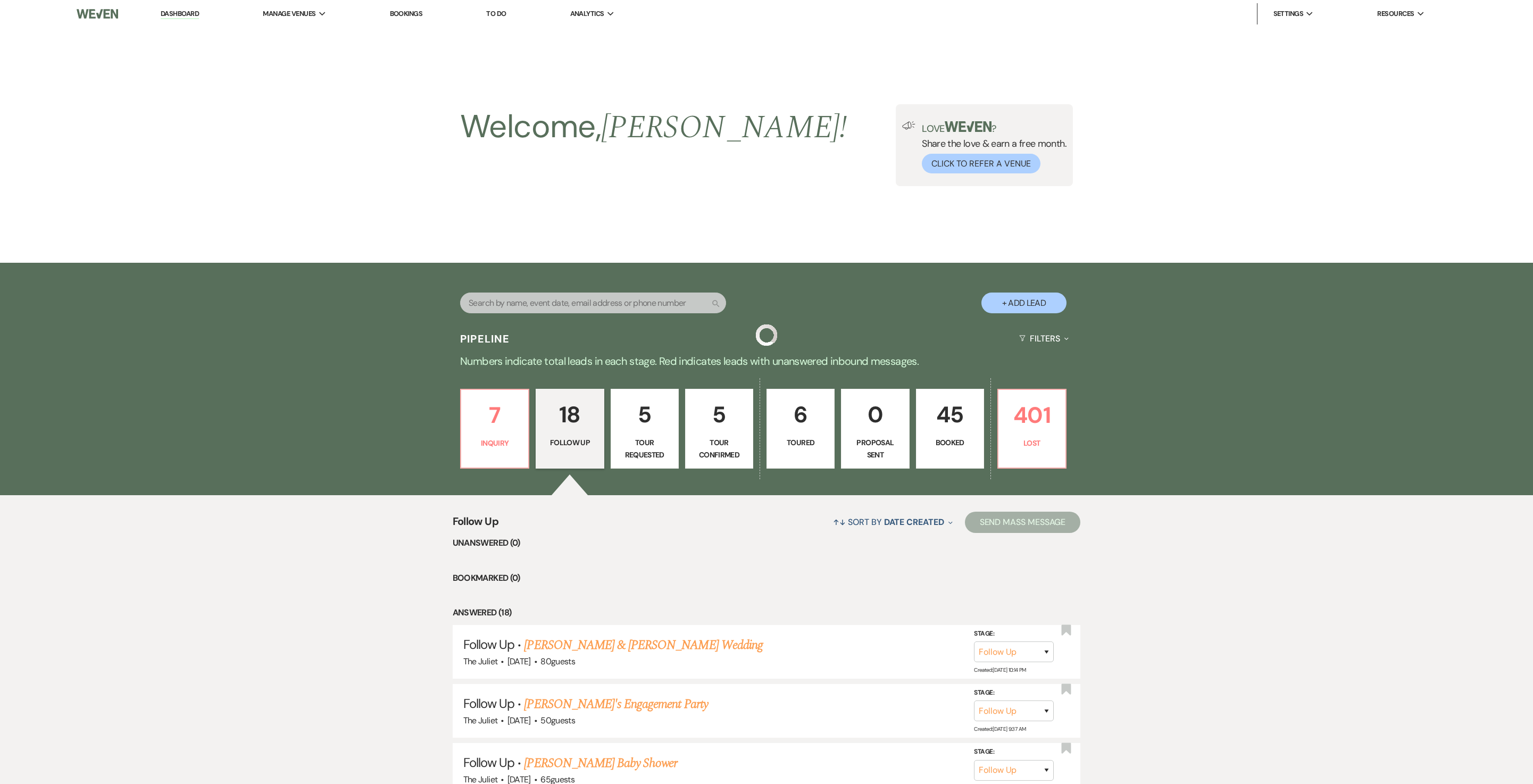
scroll to position [999, 0]
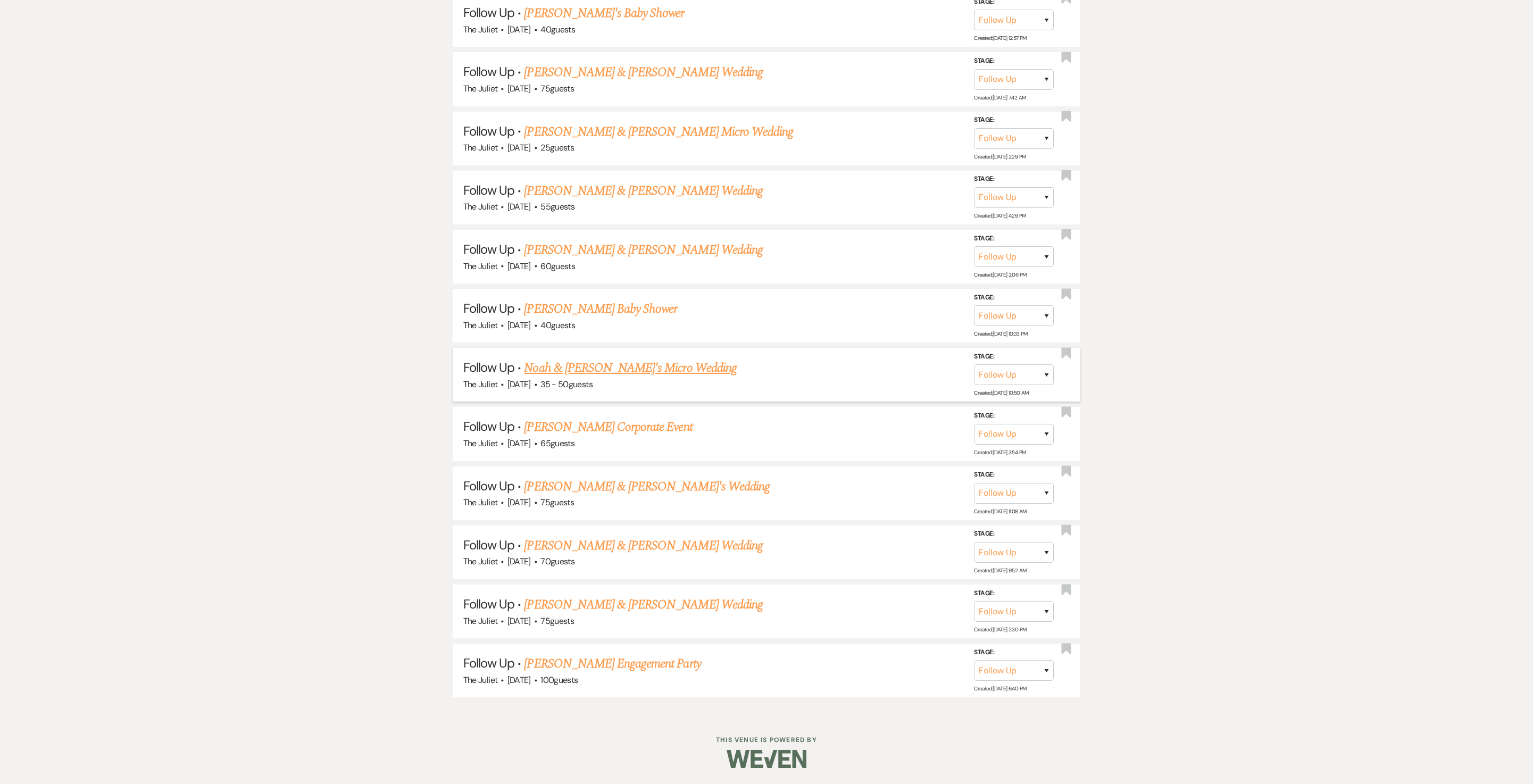
click at [583, 369] on link "Noah & Andie's Micro Wedding" at bounding box center [630, 368] width 212 height 19
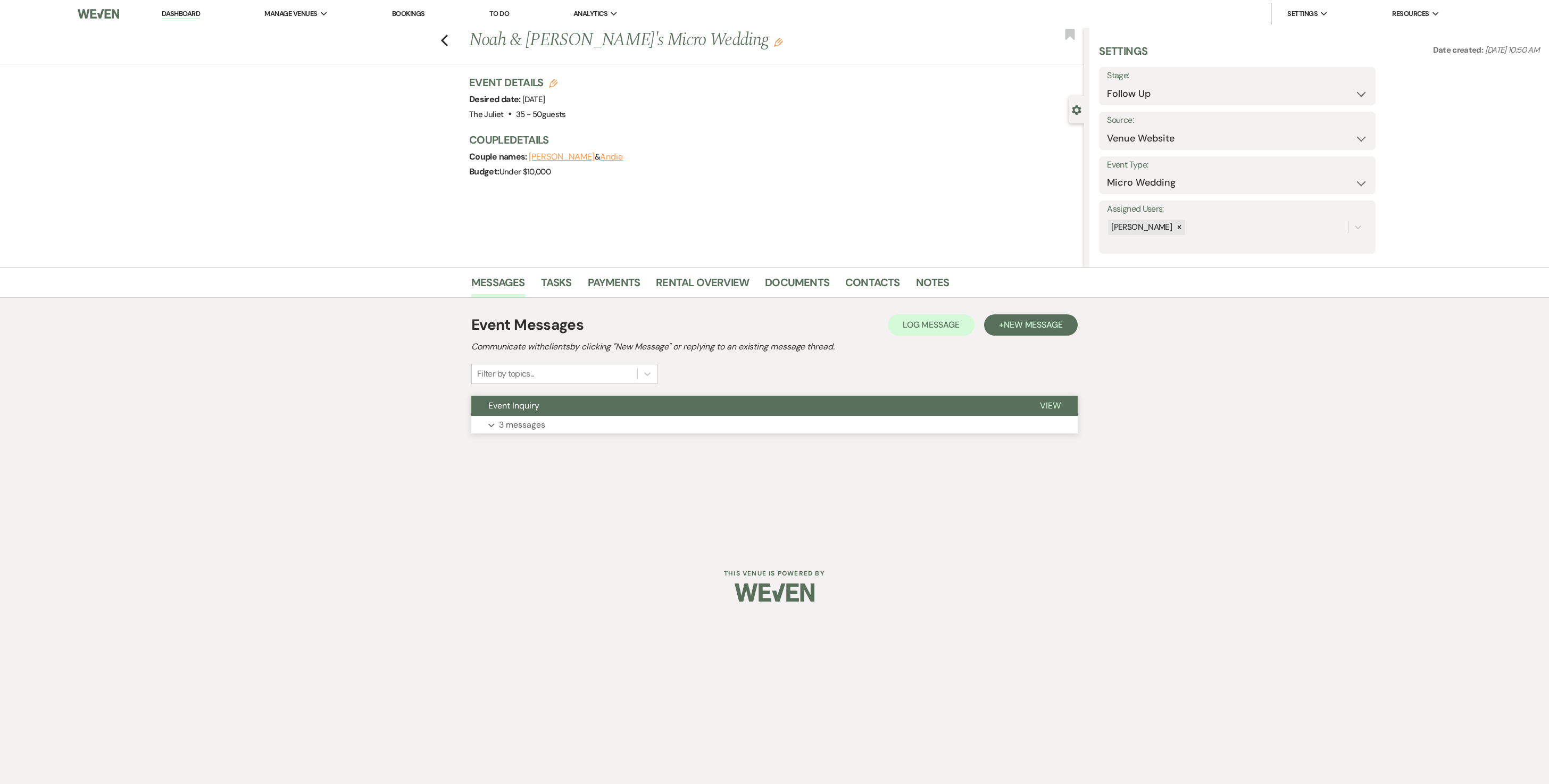
click at [529, 391] on p "3 messages" at bounding box center [522, 424] width 46 height 14
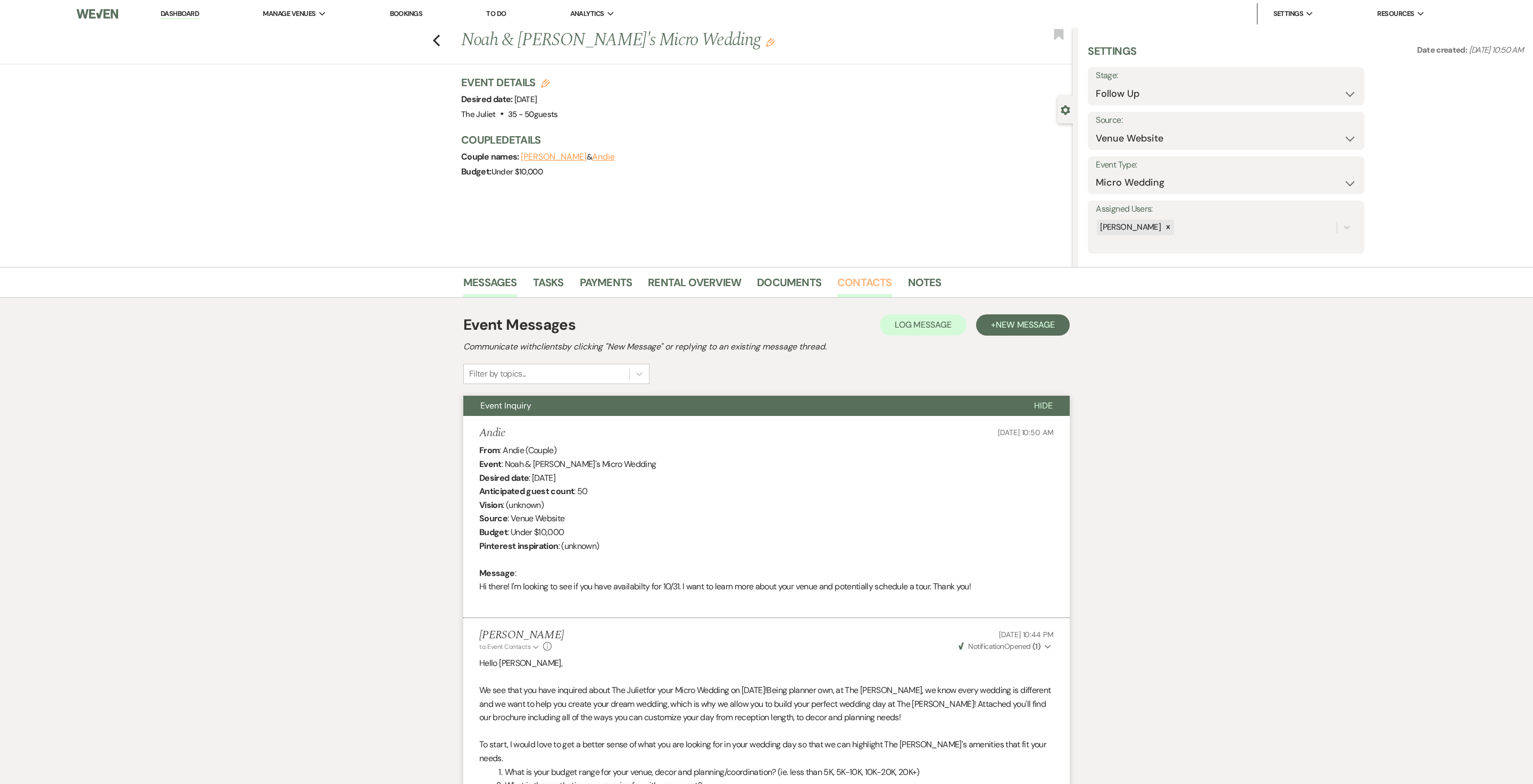
click at [766, 282] on link "Contacts" at bounding box center [864, 286] width 55 height 23
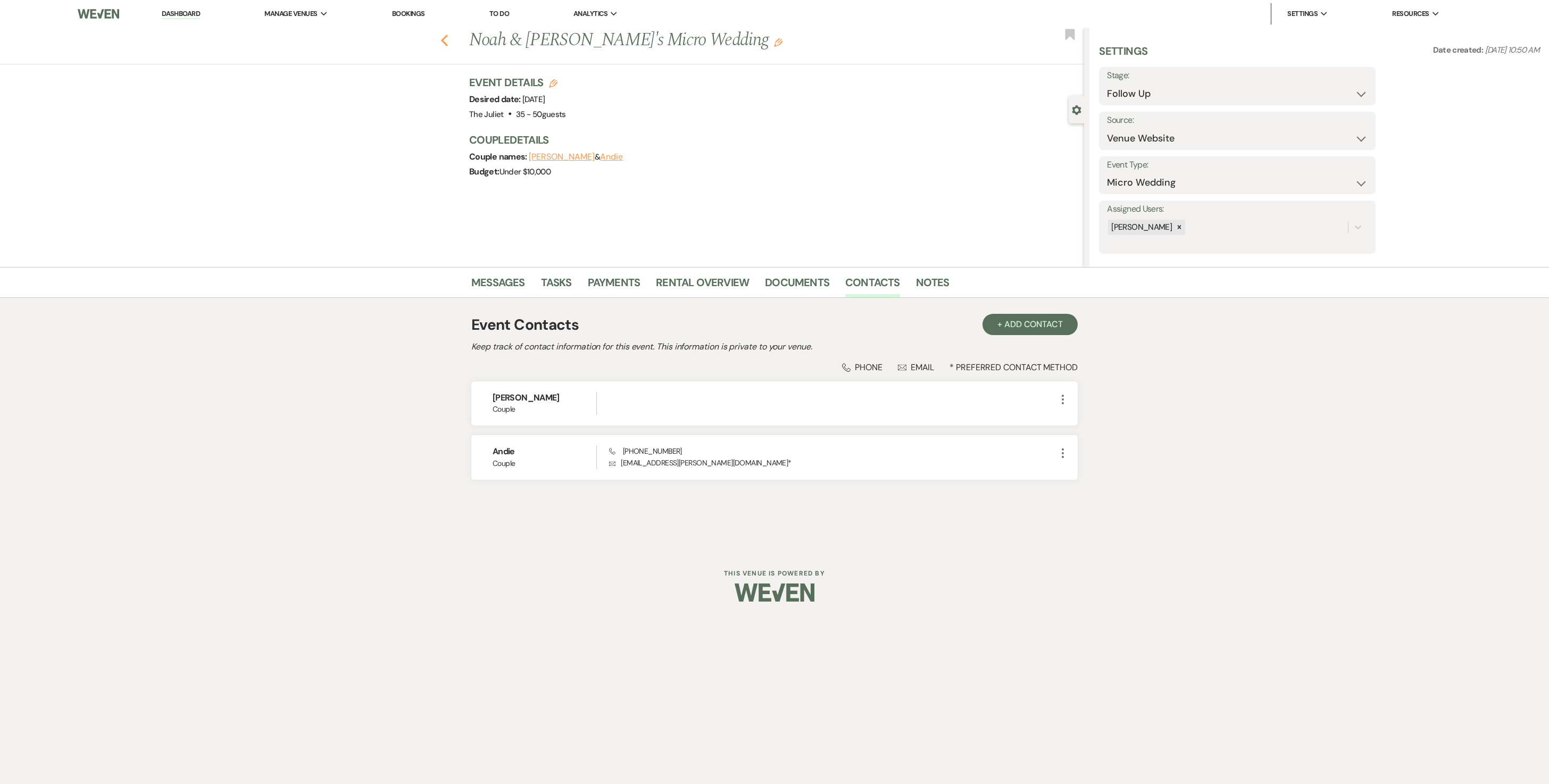
click at [446, 39] on icon "Previous" at bounding box center [444, 40] width 8 height 13
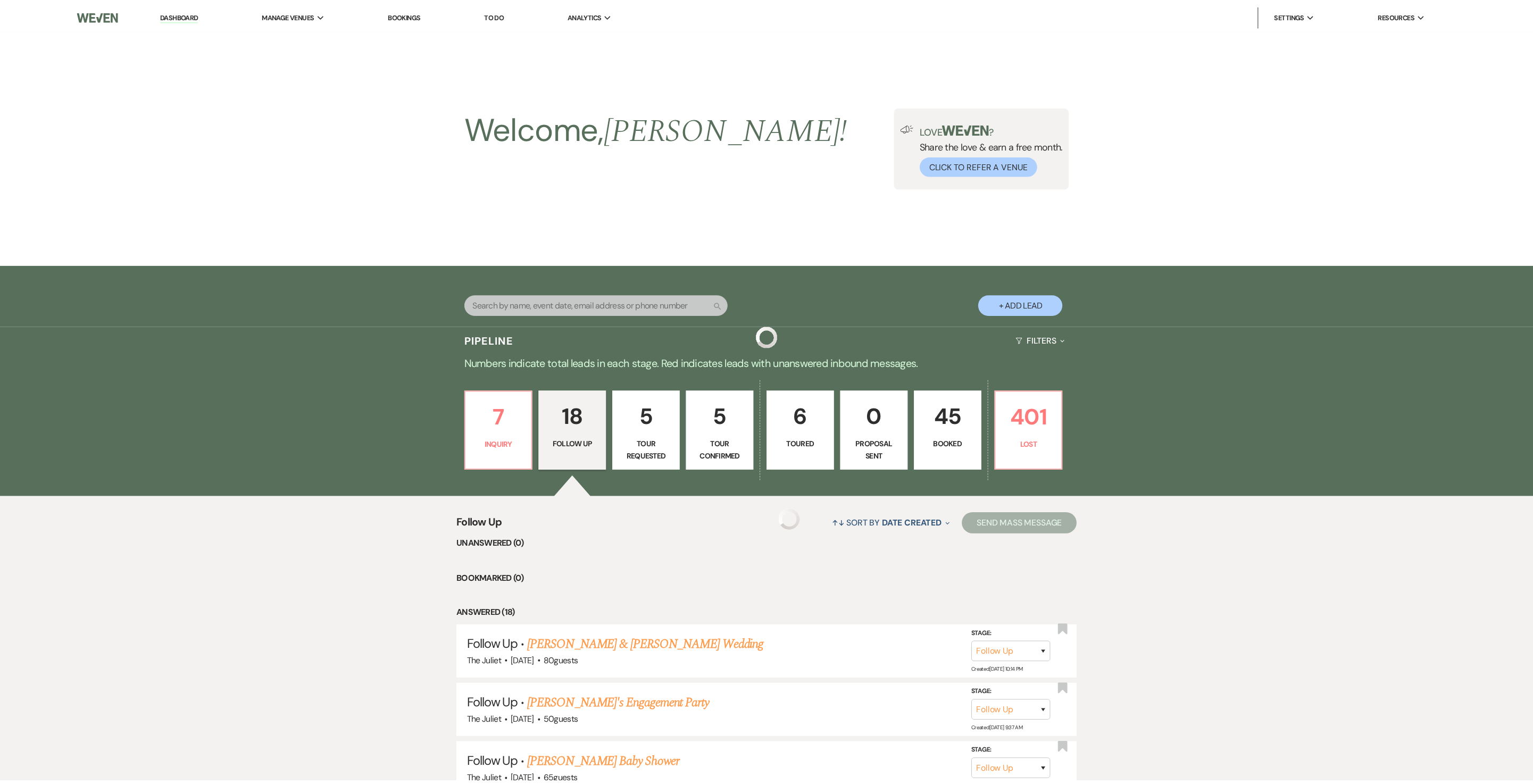
scroll to position [999, 0]
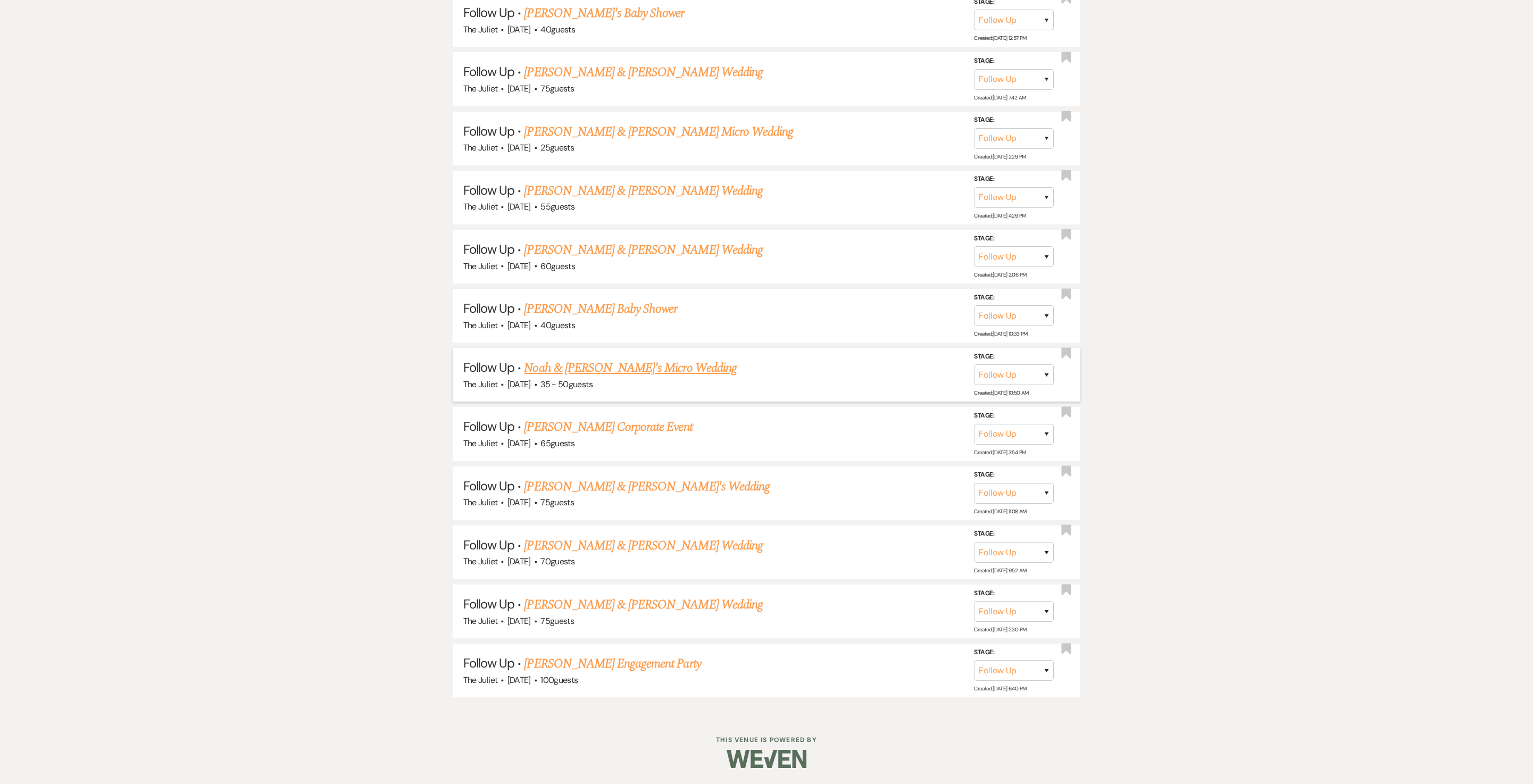
click at [542, 371] on link "Noah & Andie's Micro Wedding" at bounding box center [630, 368] width 212 height 19
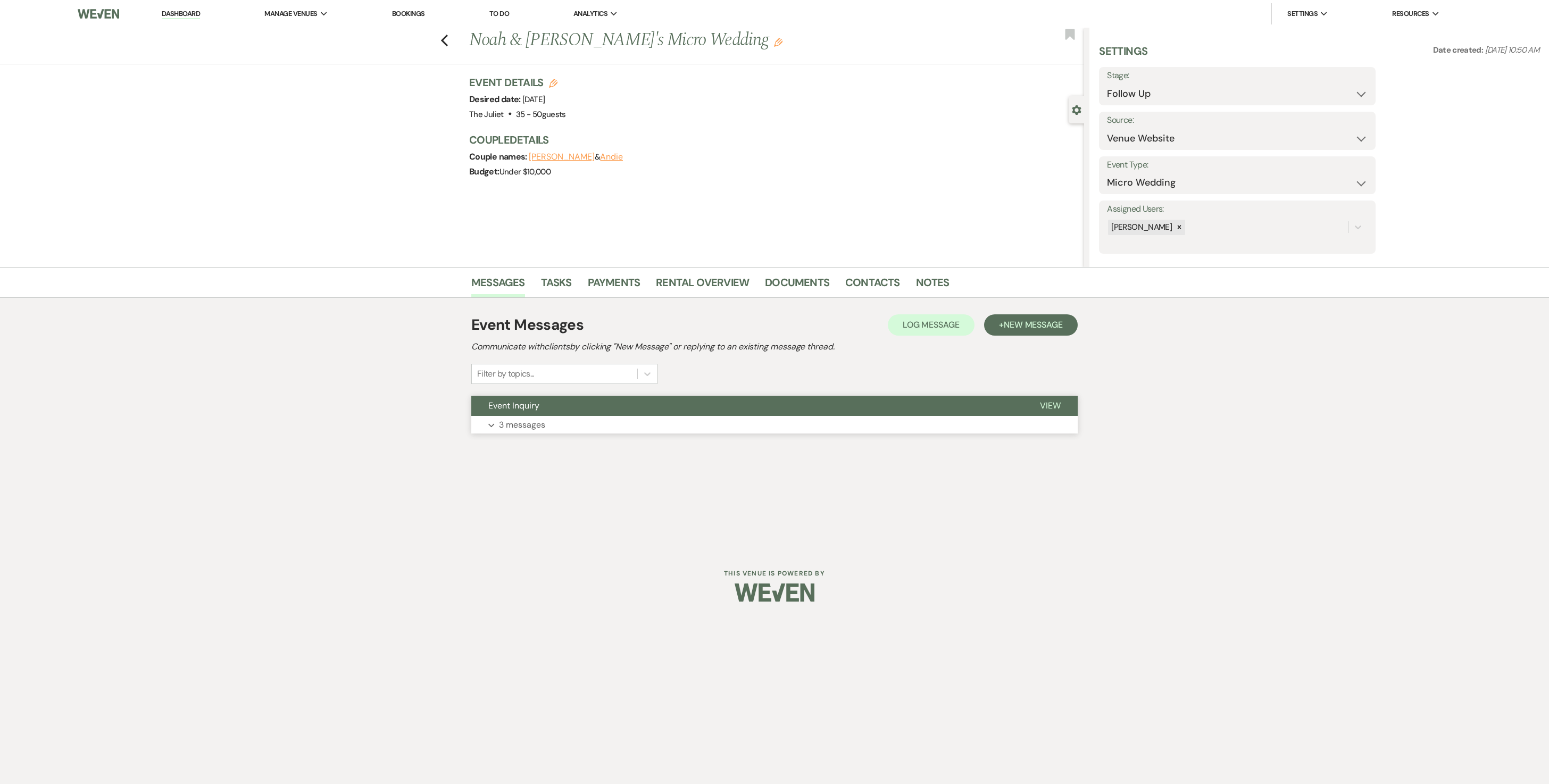
click at [534, 391] on p "3 messages" at bounding box center [522, 424] width 46 height 14
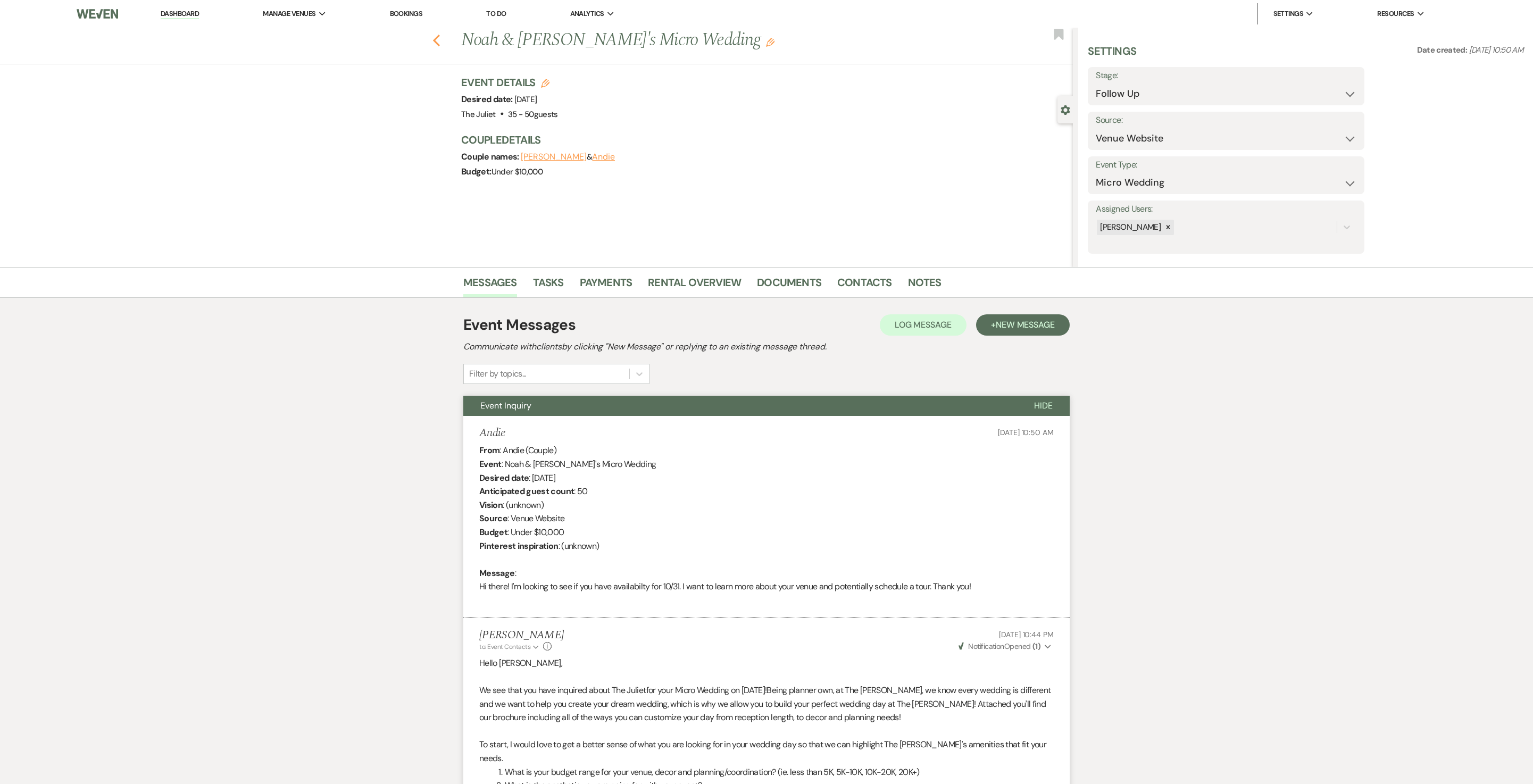
click at [440, 40] on icon "Previous" at bounding box center [436, 40] width 8 height 13
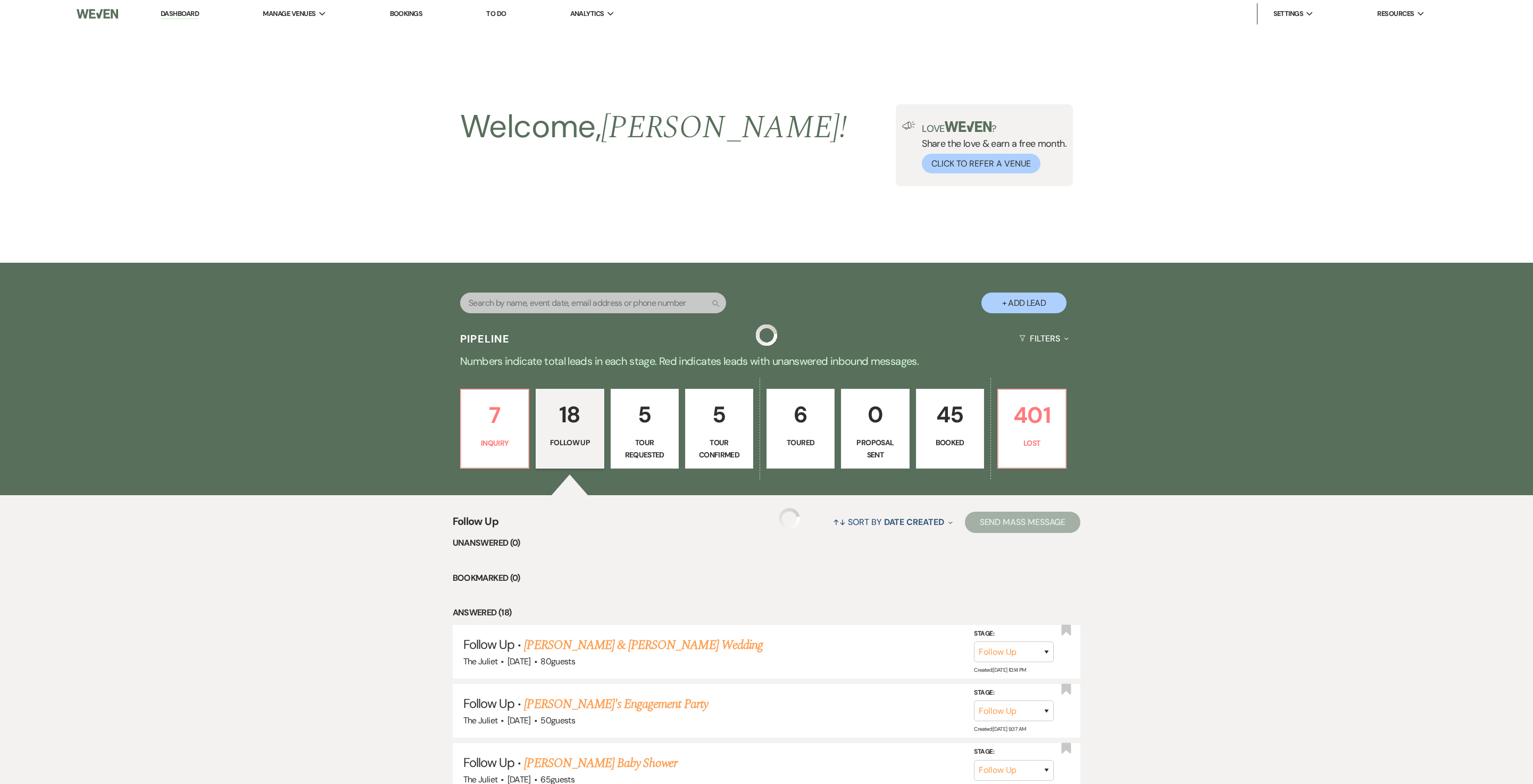
scroll to position [999, 0]
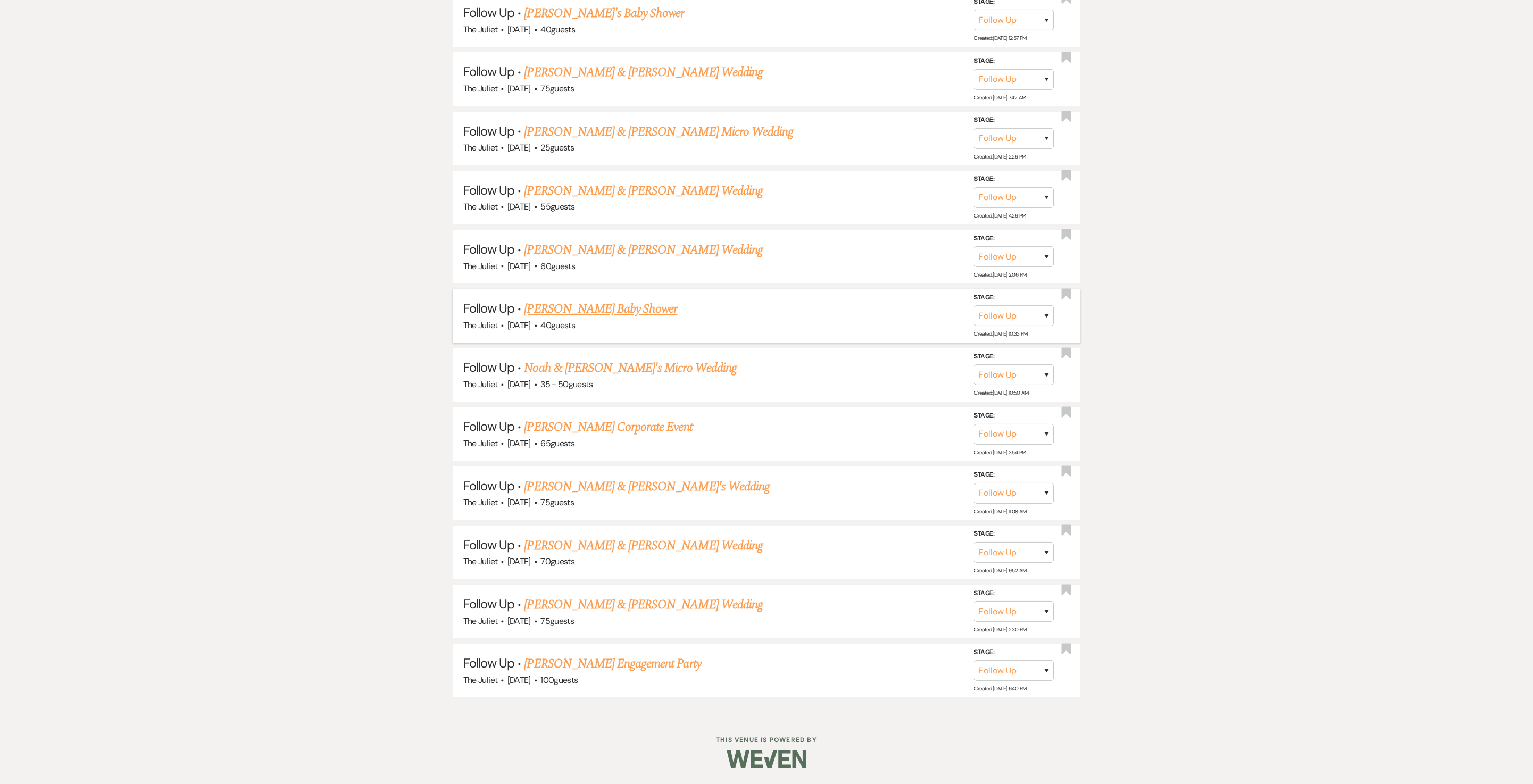
click at [607, 308] on link "Joseph Starr's Baby Shower" at bounding box center [600, 309] width 153 height 19
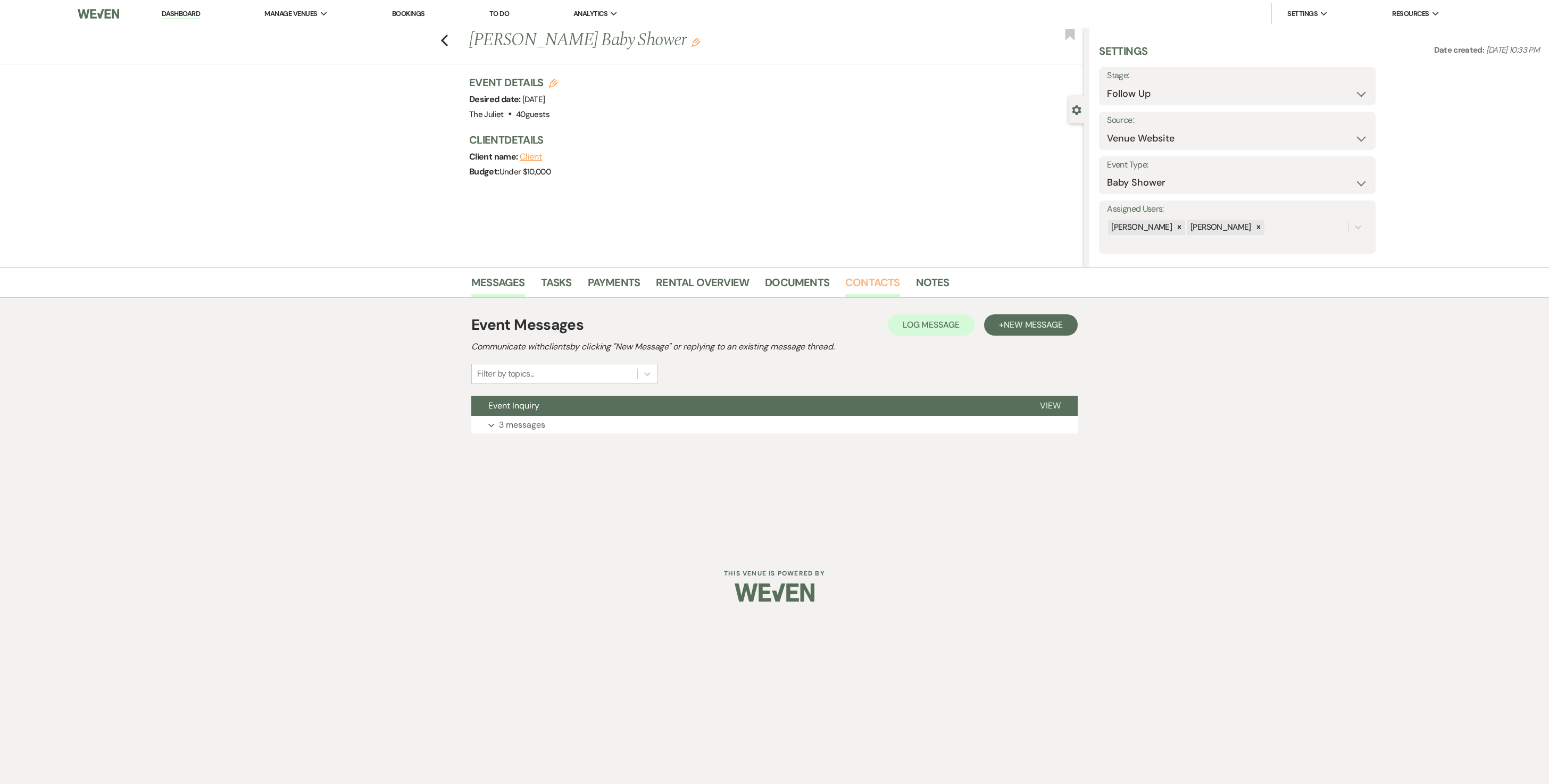
click at [766, 286] on link "Contacts" at bounding box center [873, 286] width 55 height 23
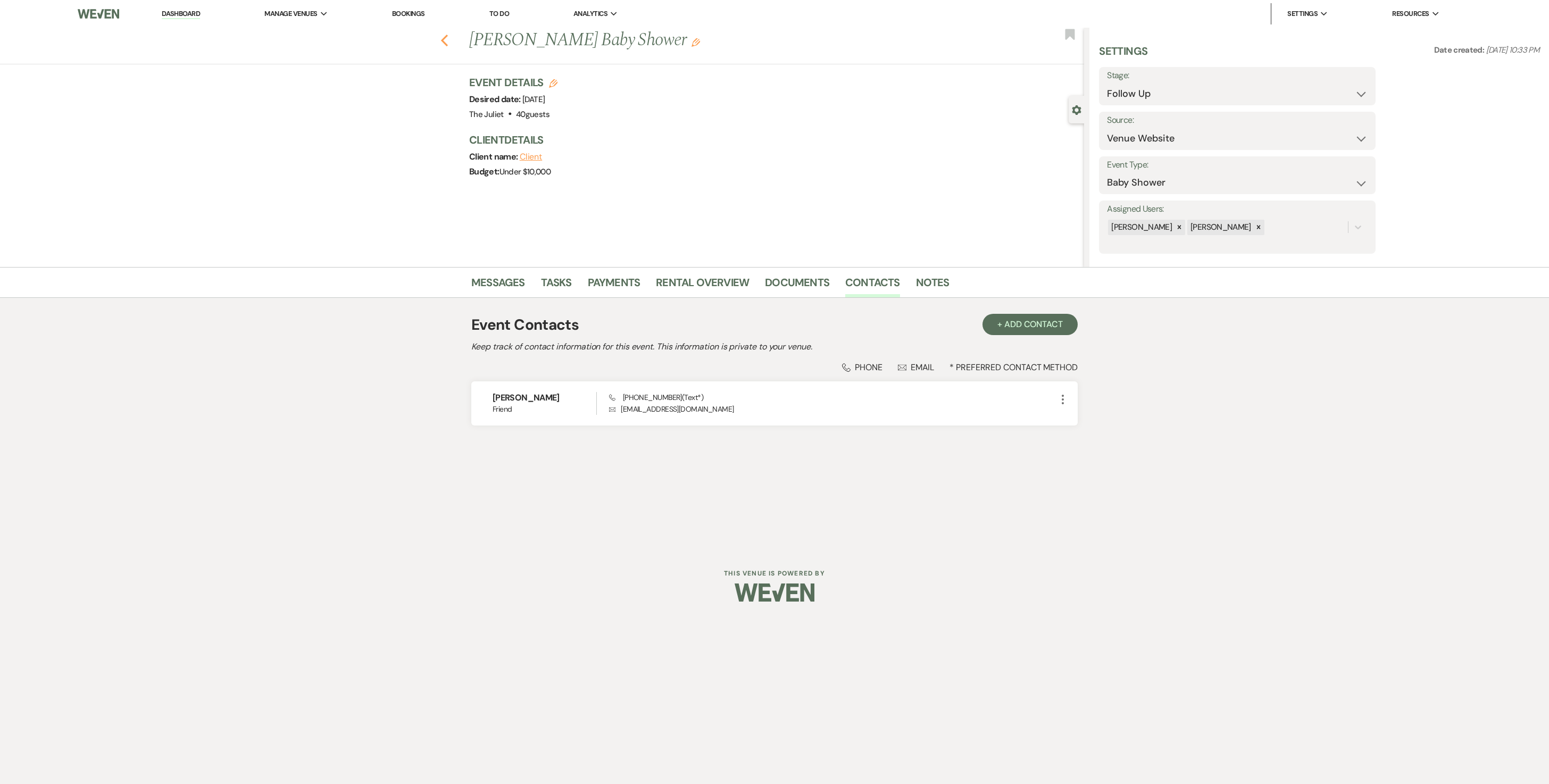
click at [445, 37] on use "button" at bounding box center [444, 40] width 7 height 11
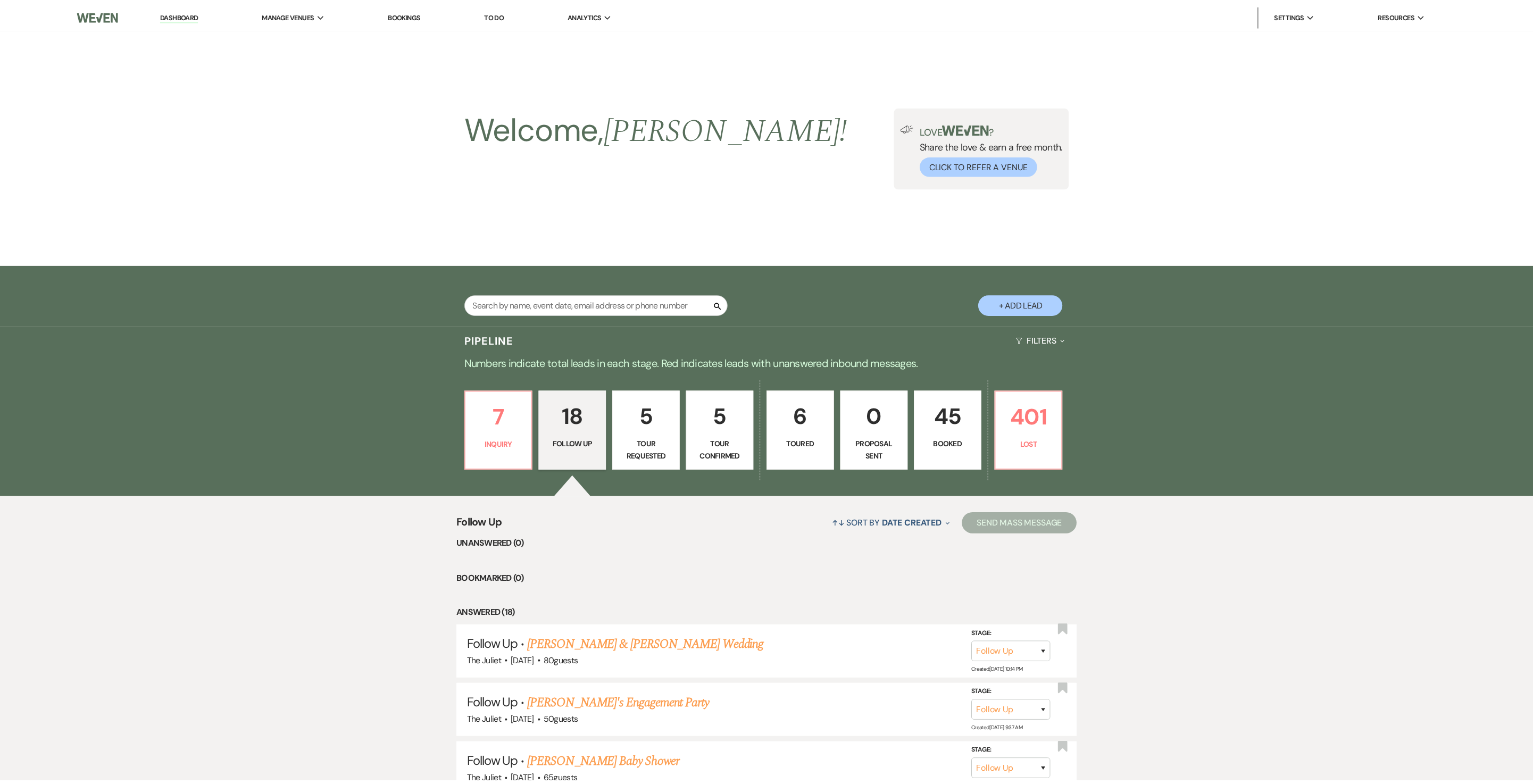
scroll to position [999, 0]
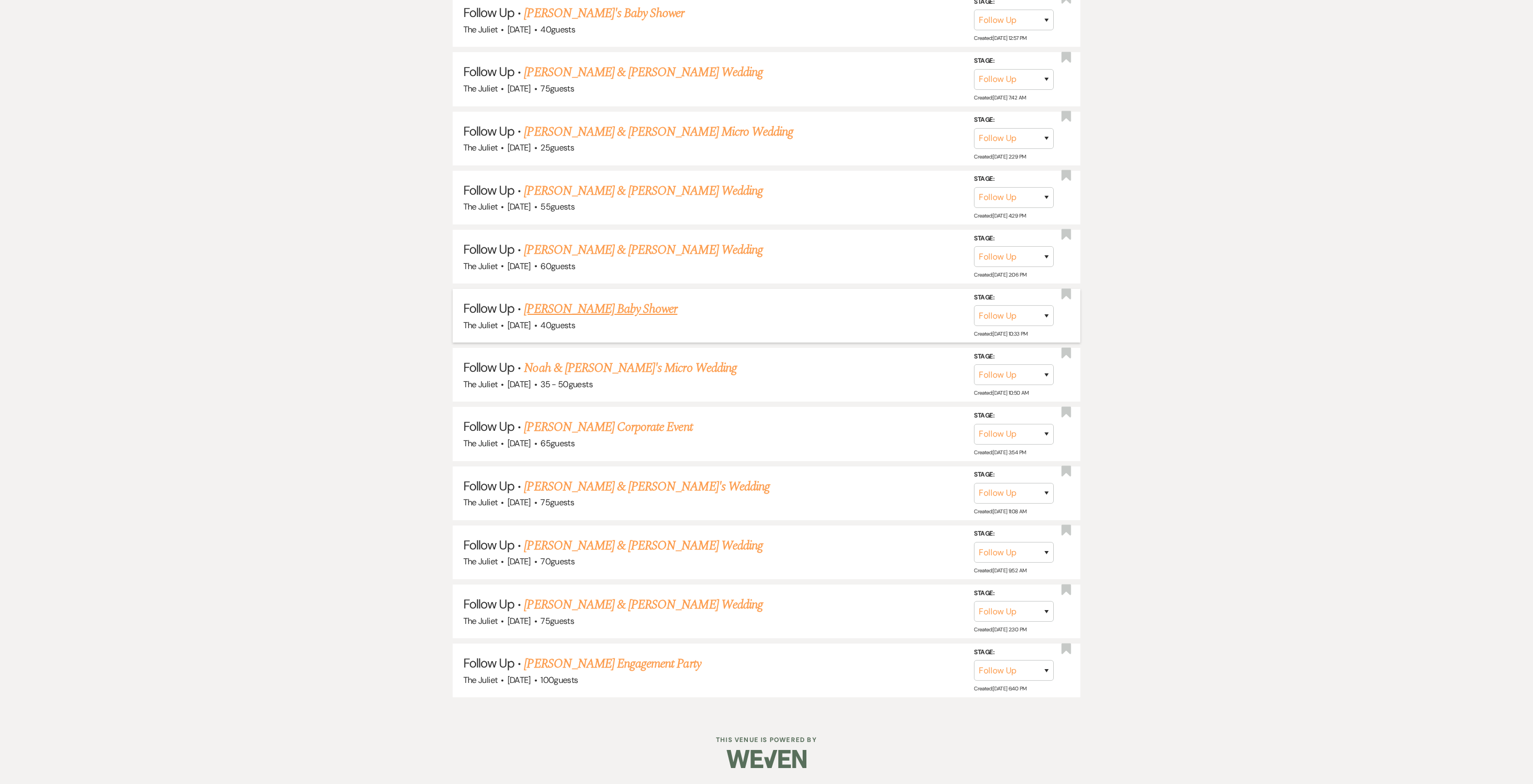
click at [555, 308] on link "Joseph Starr's Baby Shower" at bounding box center [600, 309] width 153 height 19
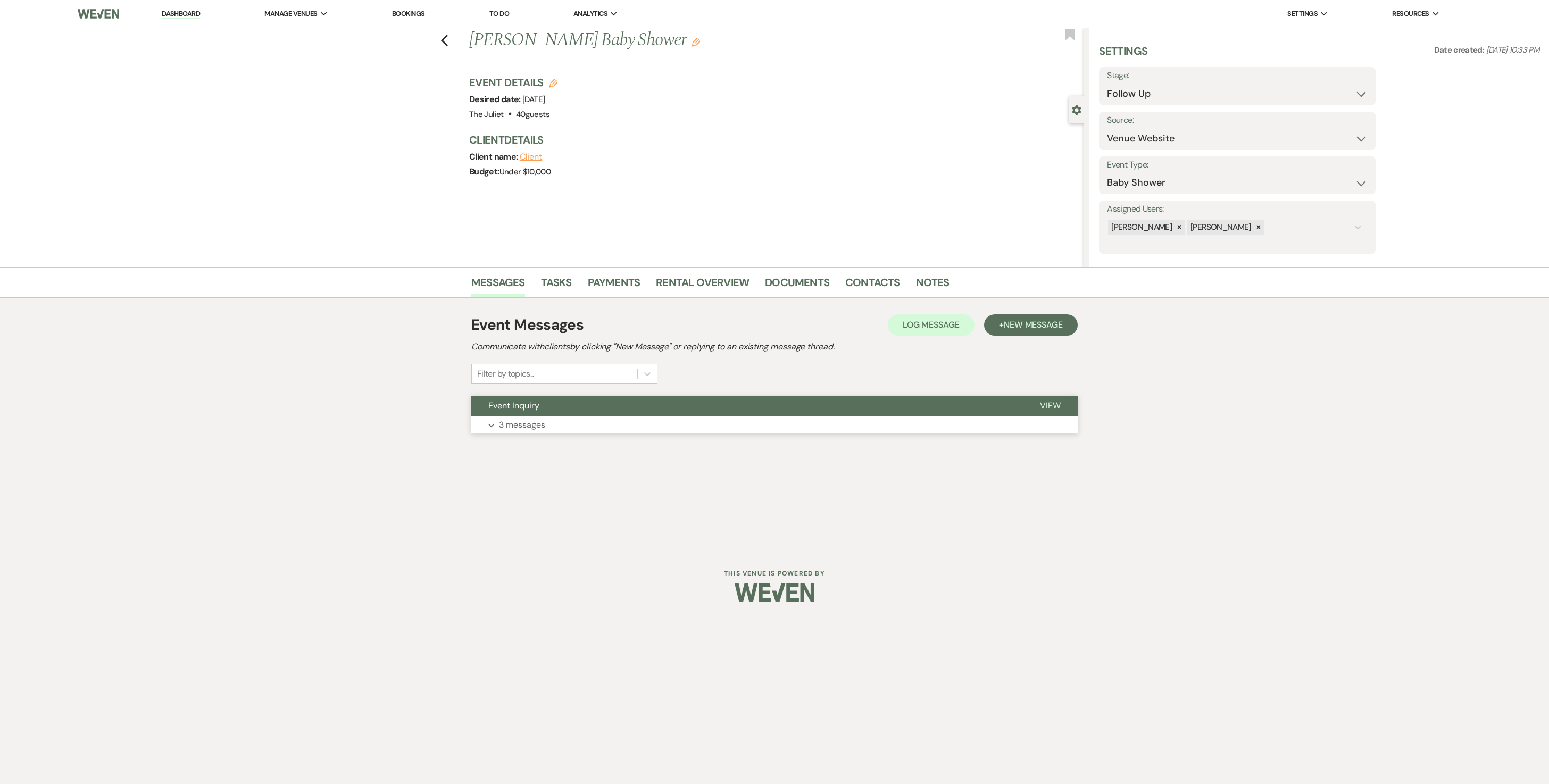
click at [544, 391] on p "3 messages" at bounding box center [522, 424] width 46 height 14
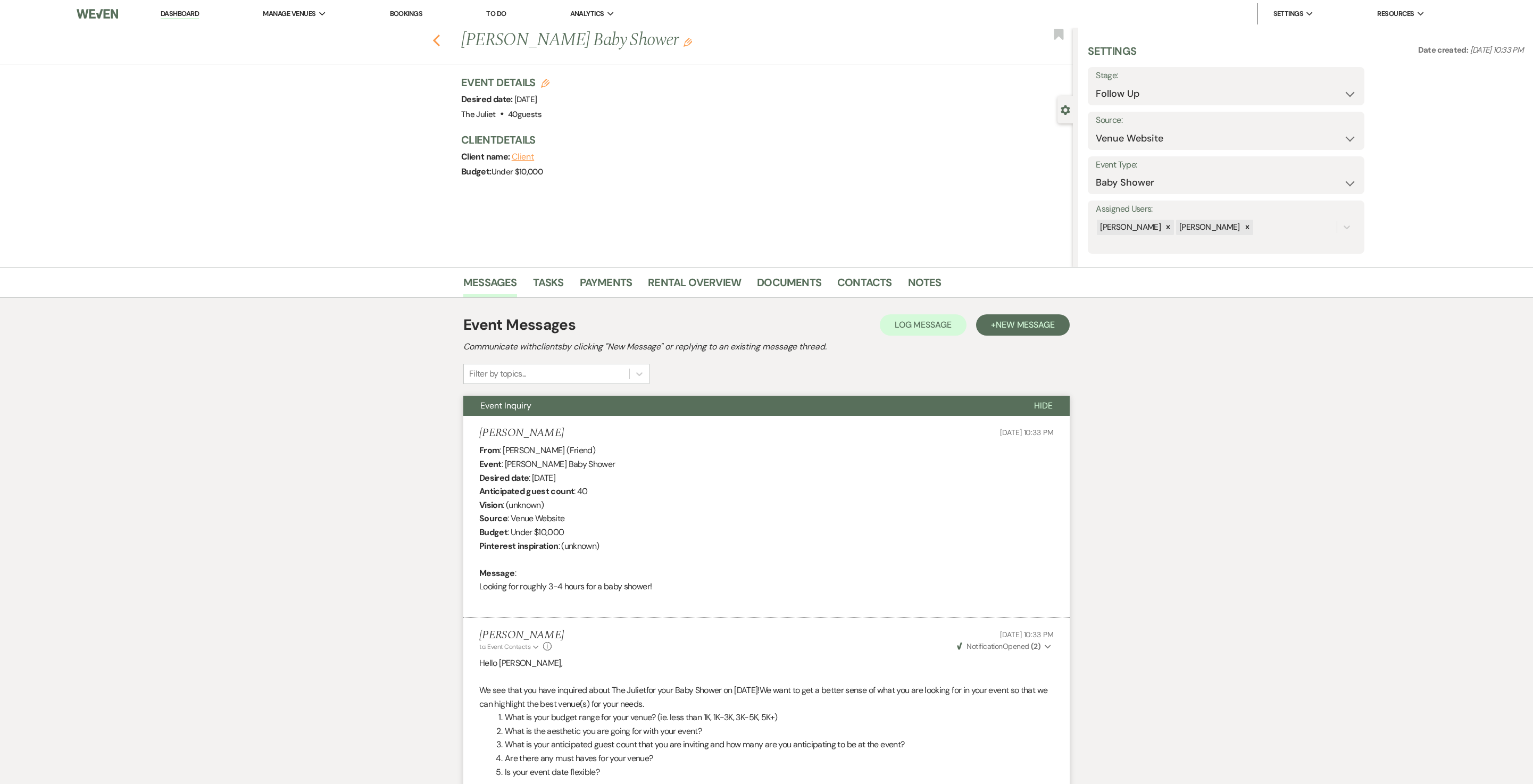
click at [440, 40] on use "button" at bounding box center [437, 40] width 7 height 11
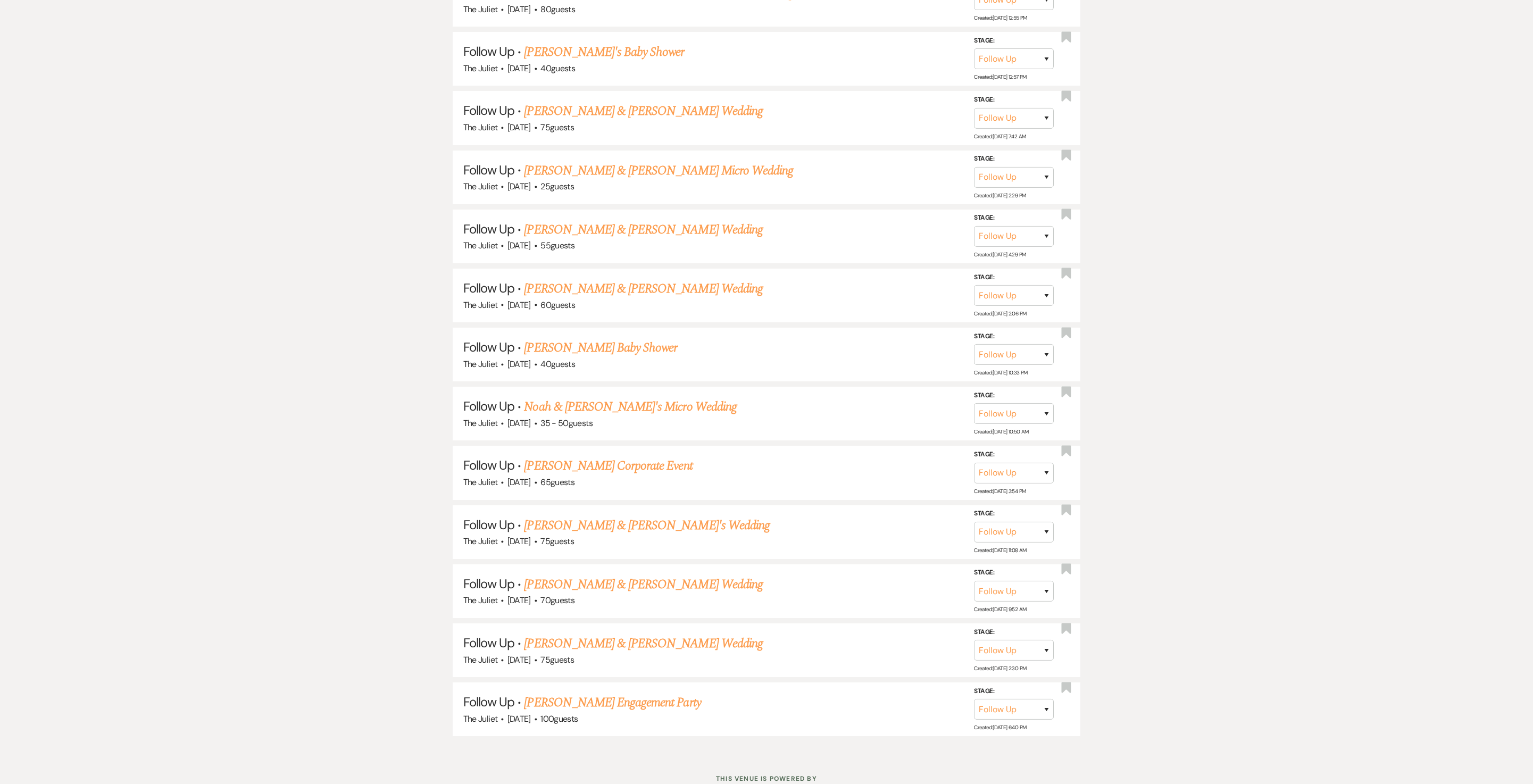
scroll to position [884, 0]
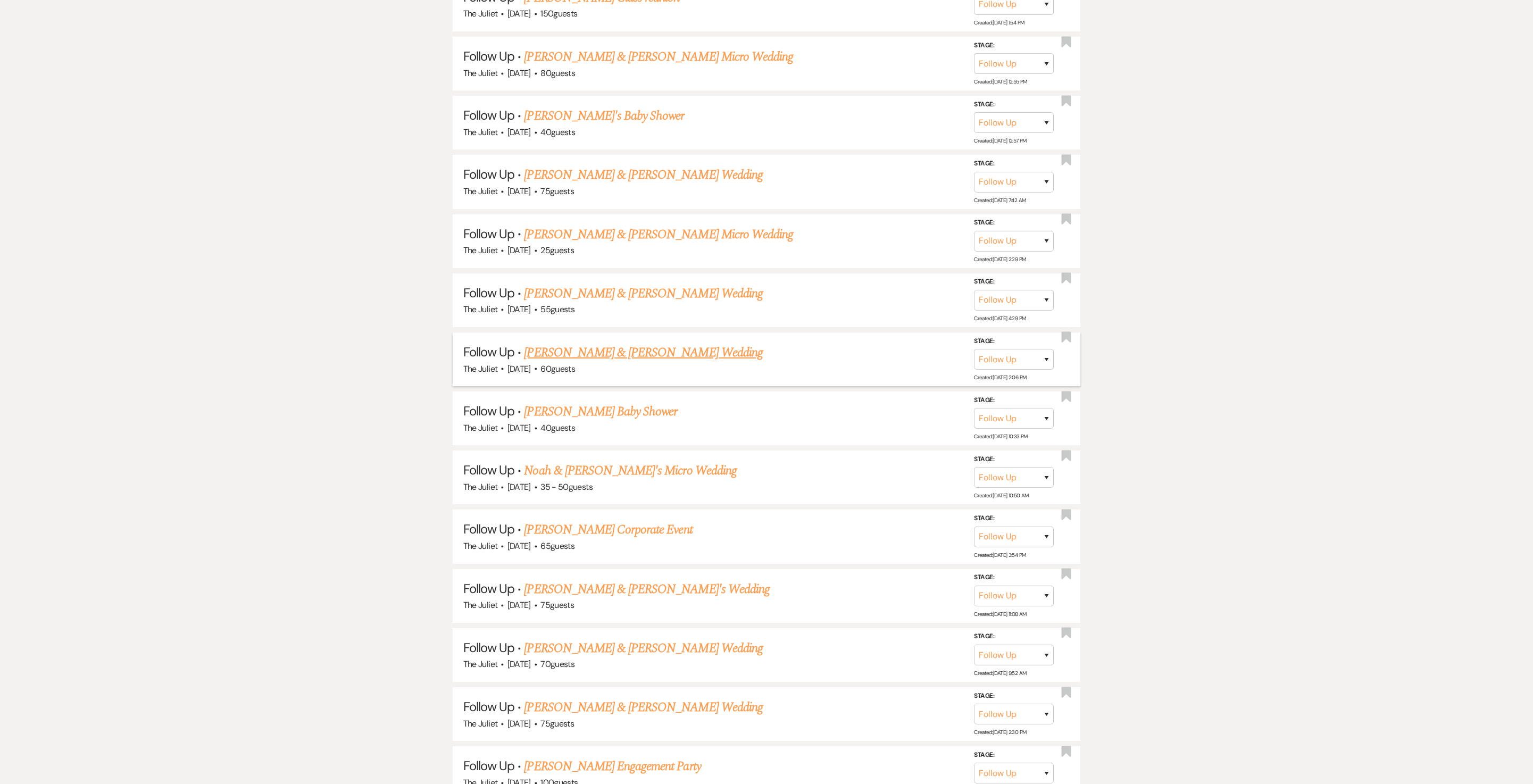
click at [611, 362] on link "Sam & Blundell's Wedding" at bounding box center [643, 353] width 238 height 19
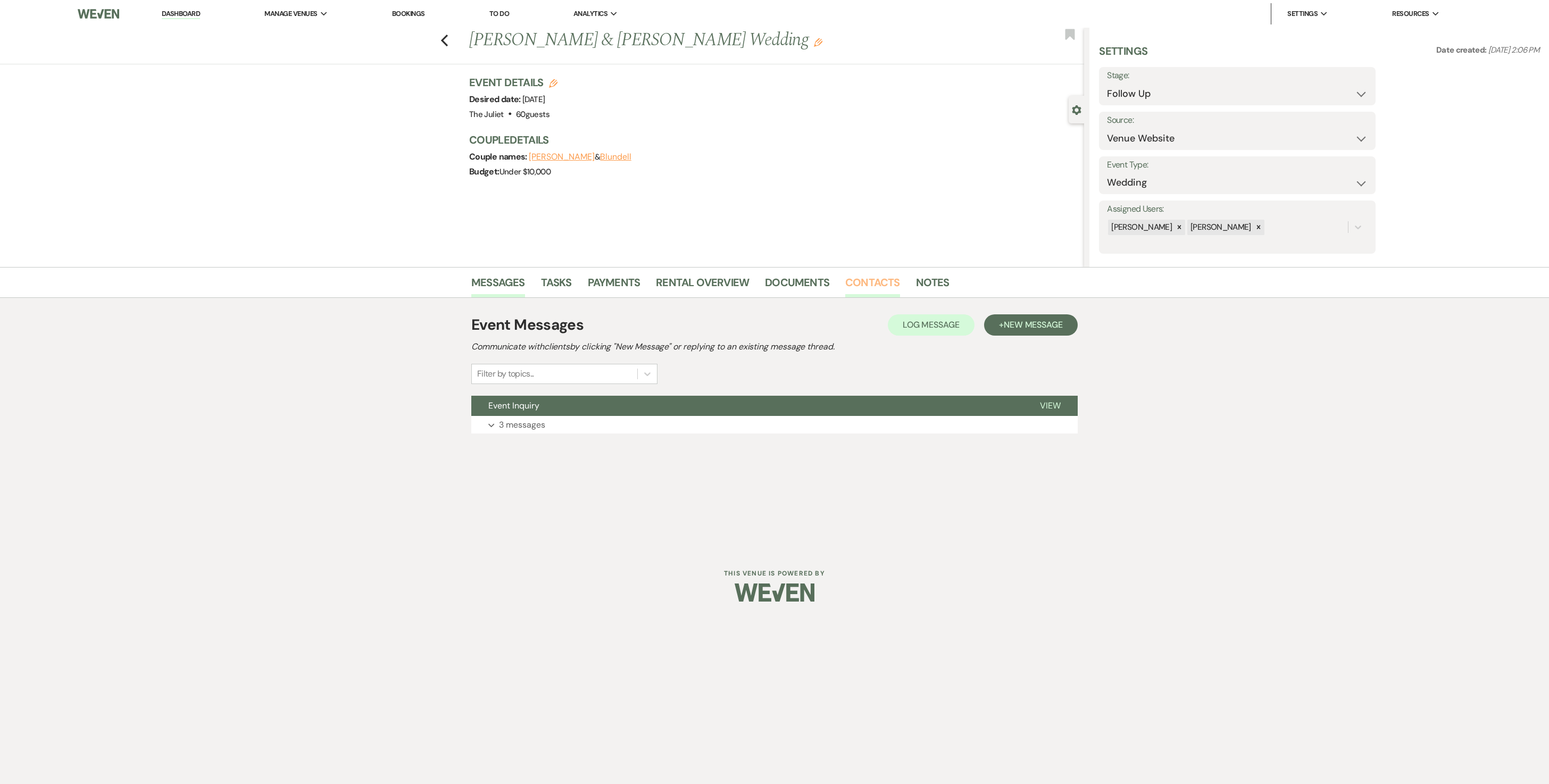
click at [766, 274] on link "Contacts" at bounding box center [873, 286] width 55 height 23
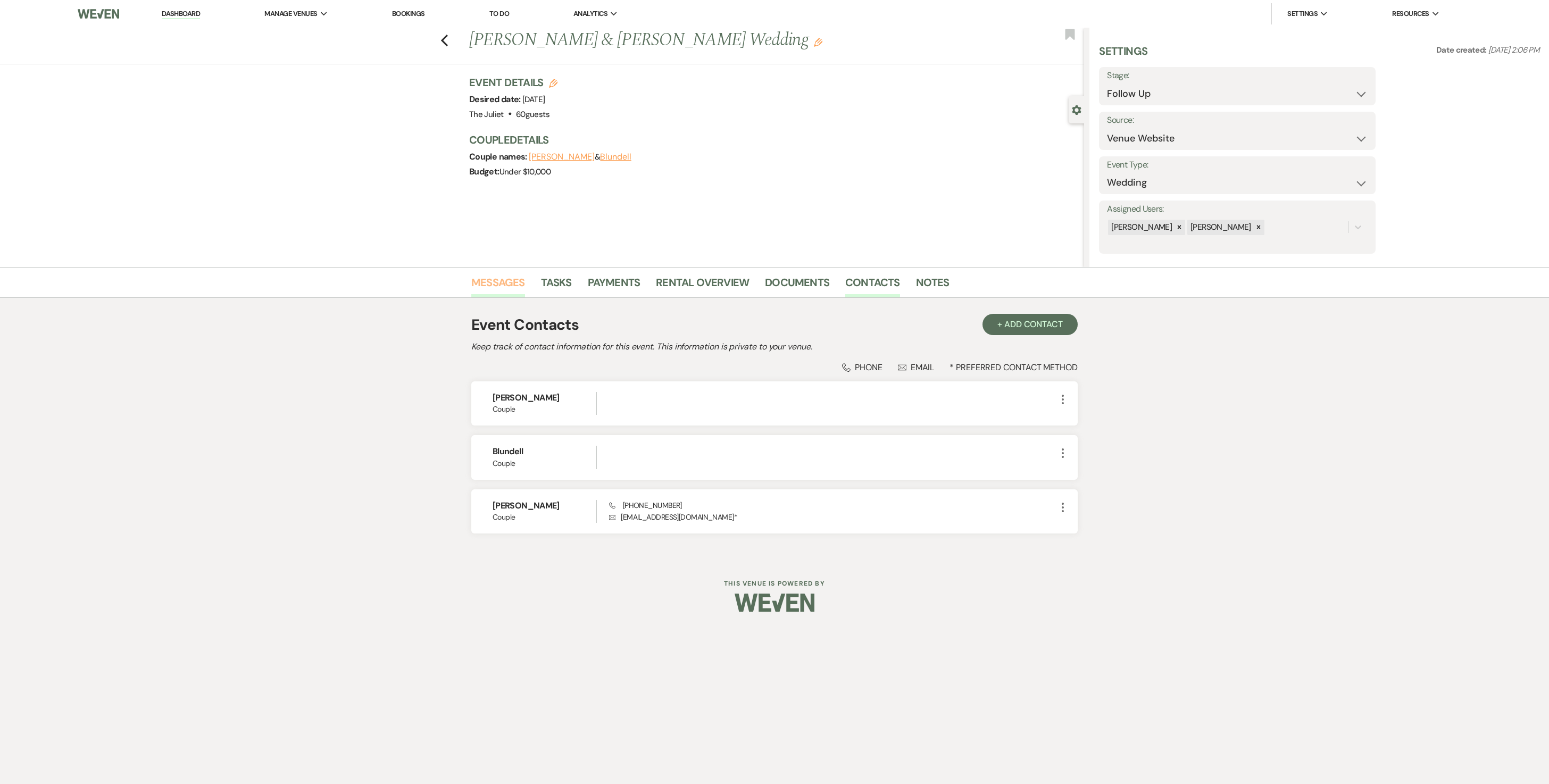
click at [505, 283] on link "Messages" at bounding box center [498, 286] width 54 height 23
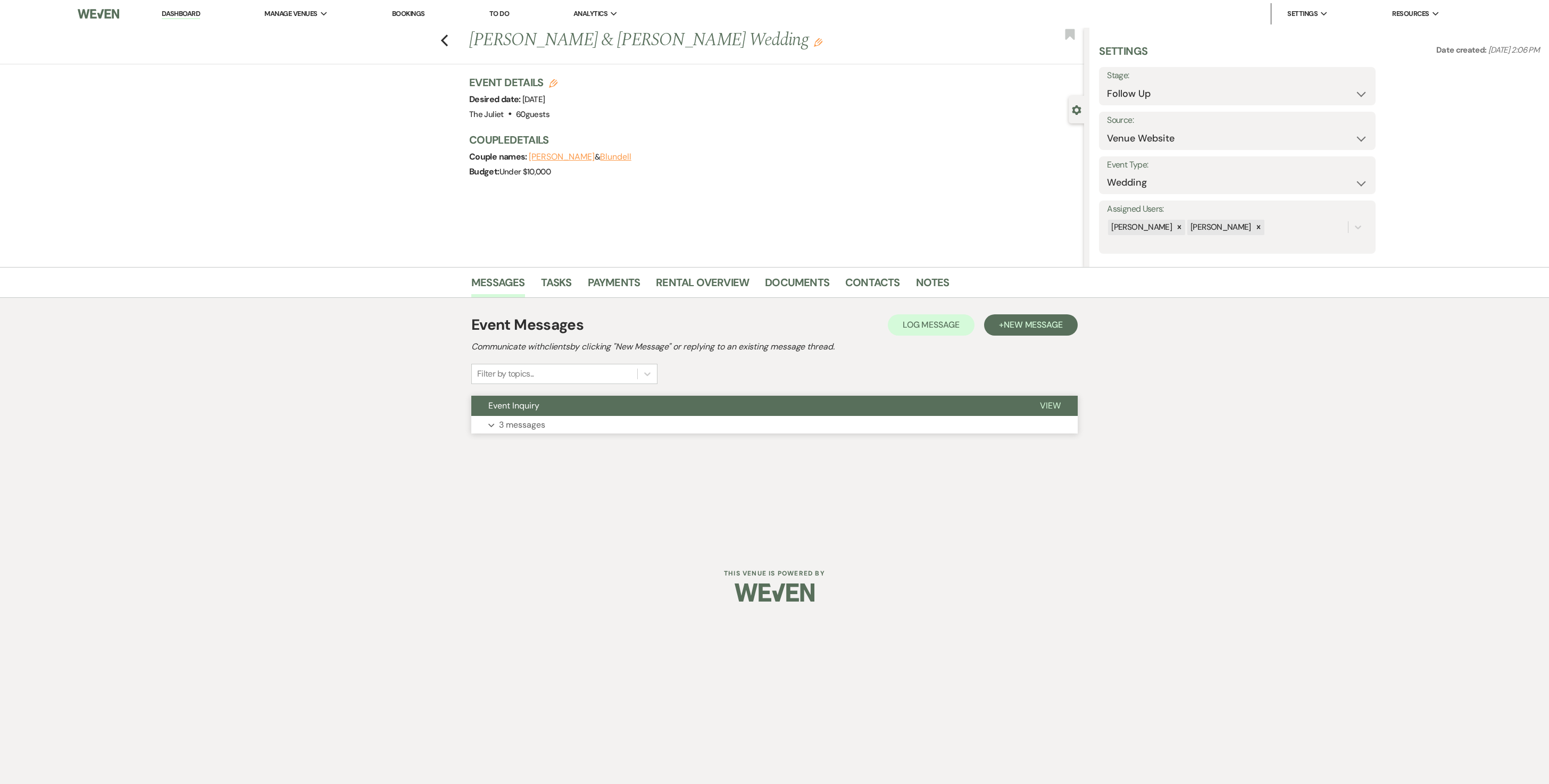
click at [535, 391] on p "3 messages" at bounding box center [522, 424] width 46 height 14
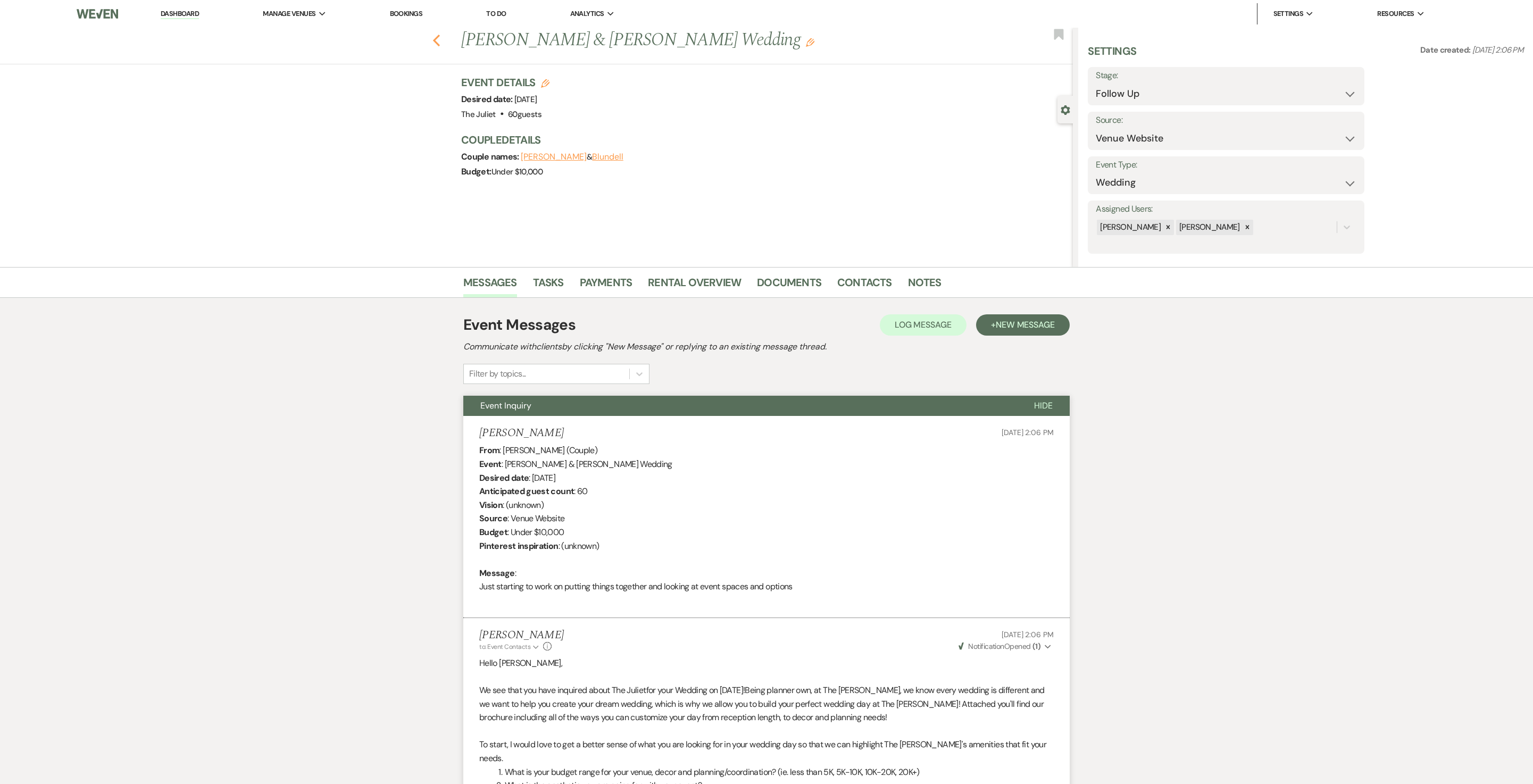
click at [440, 43] on icon "Previous" at bounding box center [436, 40] width 8 height 13
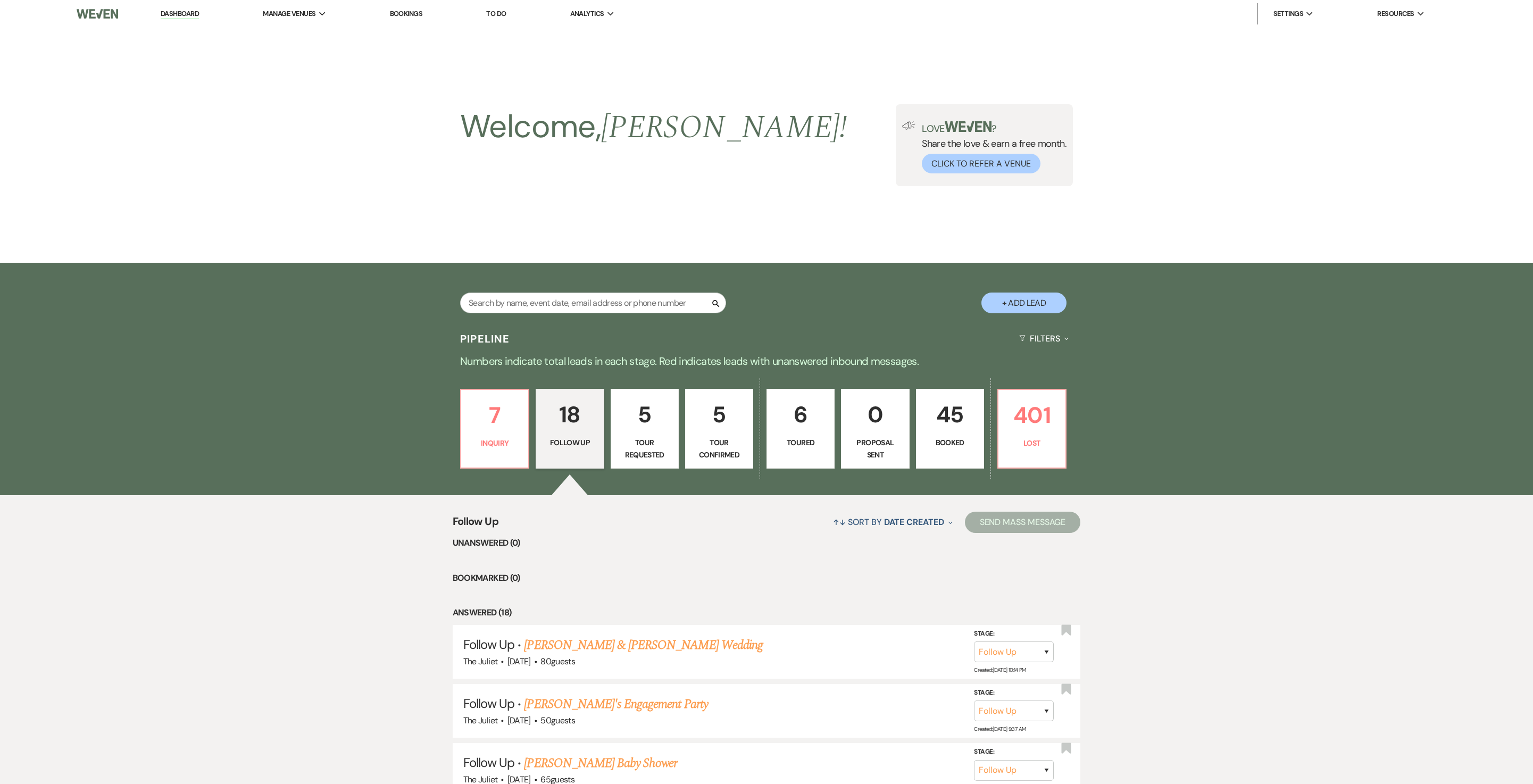
scroll to position [884, 0]
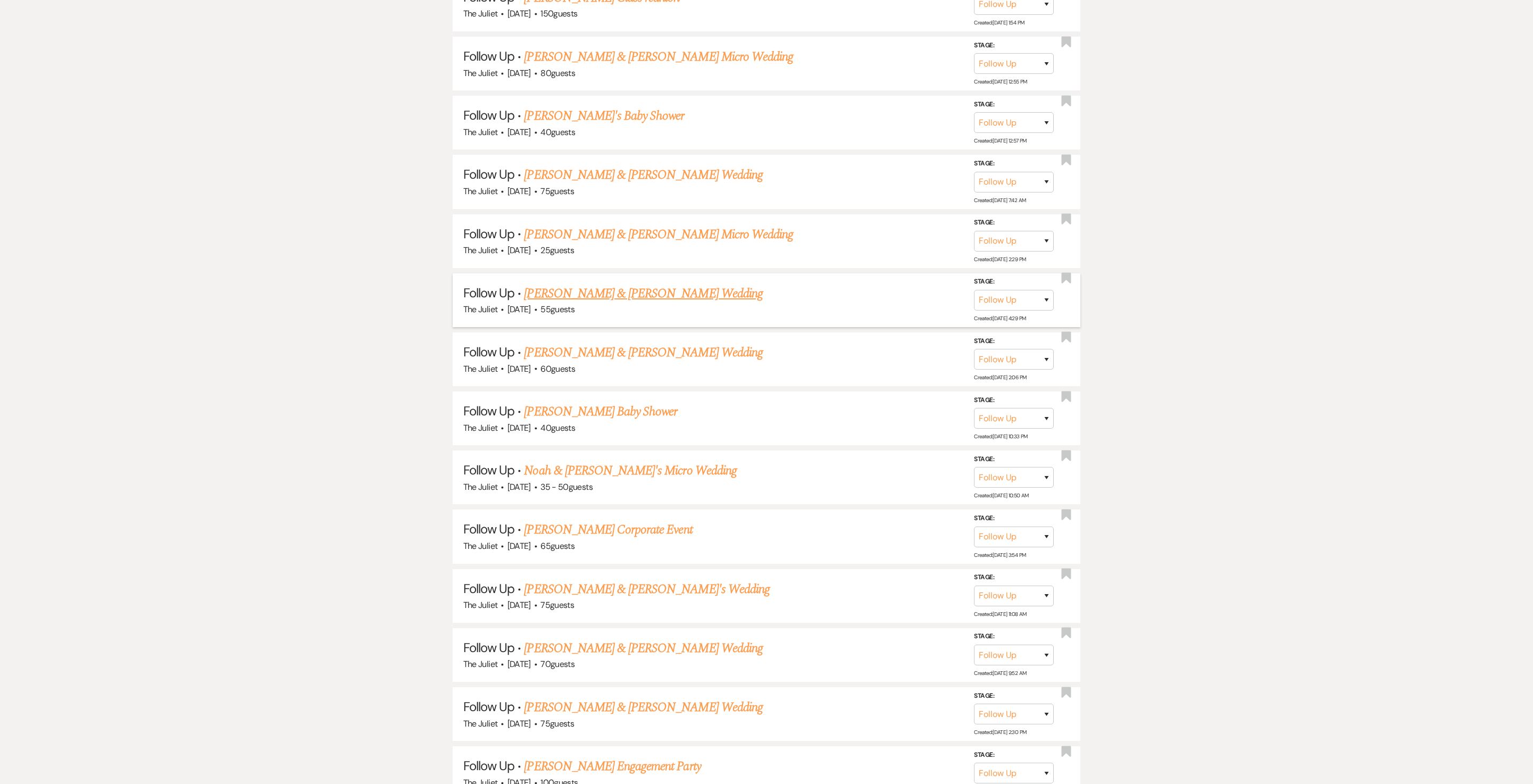
click at [579, 303] on link "Dorothy Shytles & Kayla Zack's Wedding" at bounding box center [643, 293] width 238 height 19
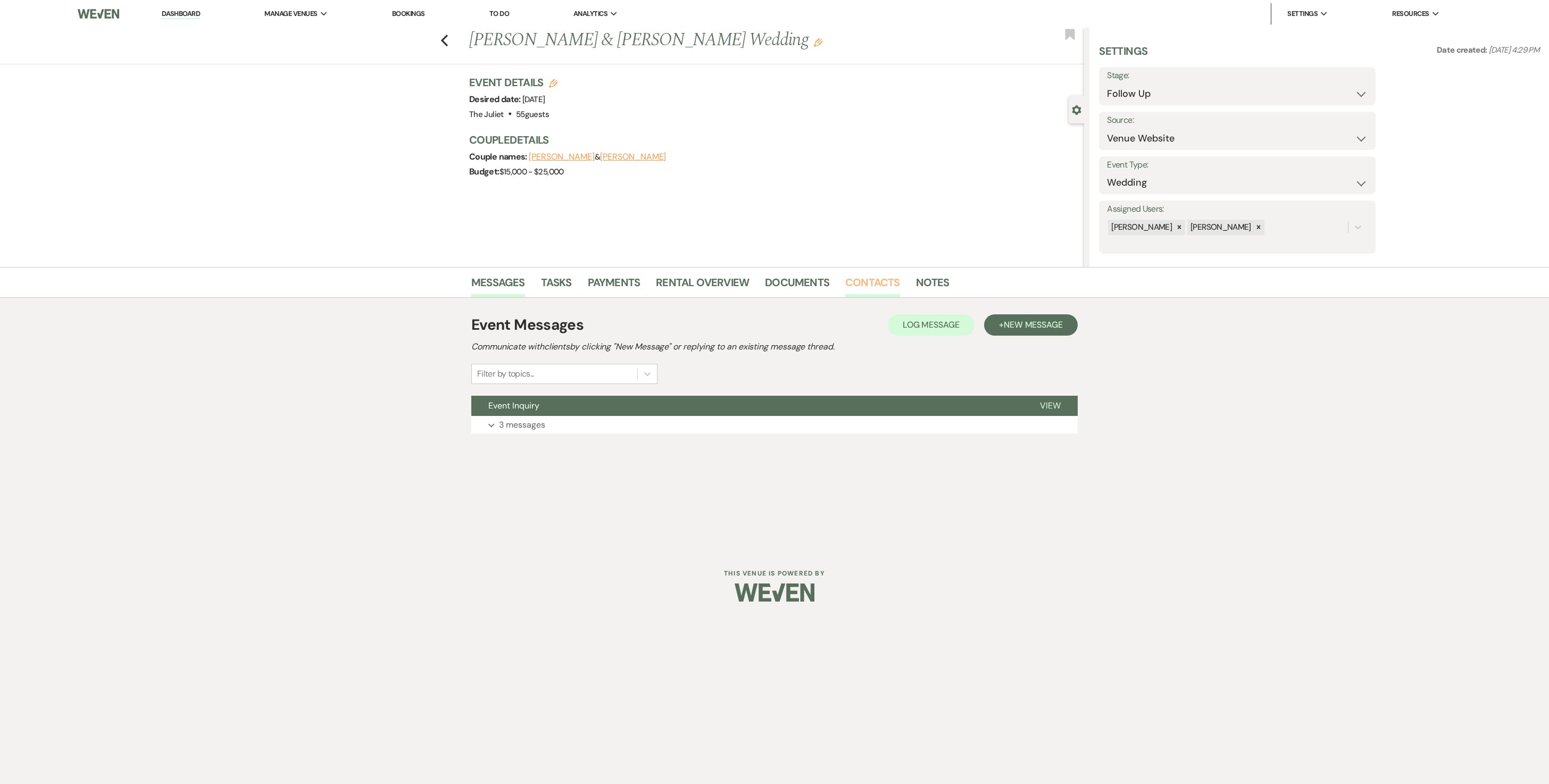
click at [766, 288] on link "Contacts" at bounding box center [873, 286] width 55 height 23
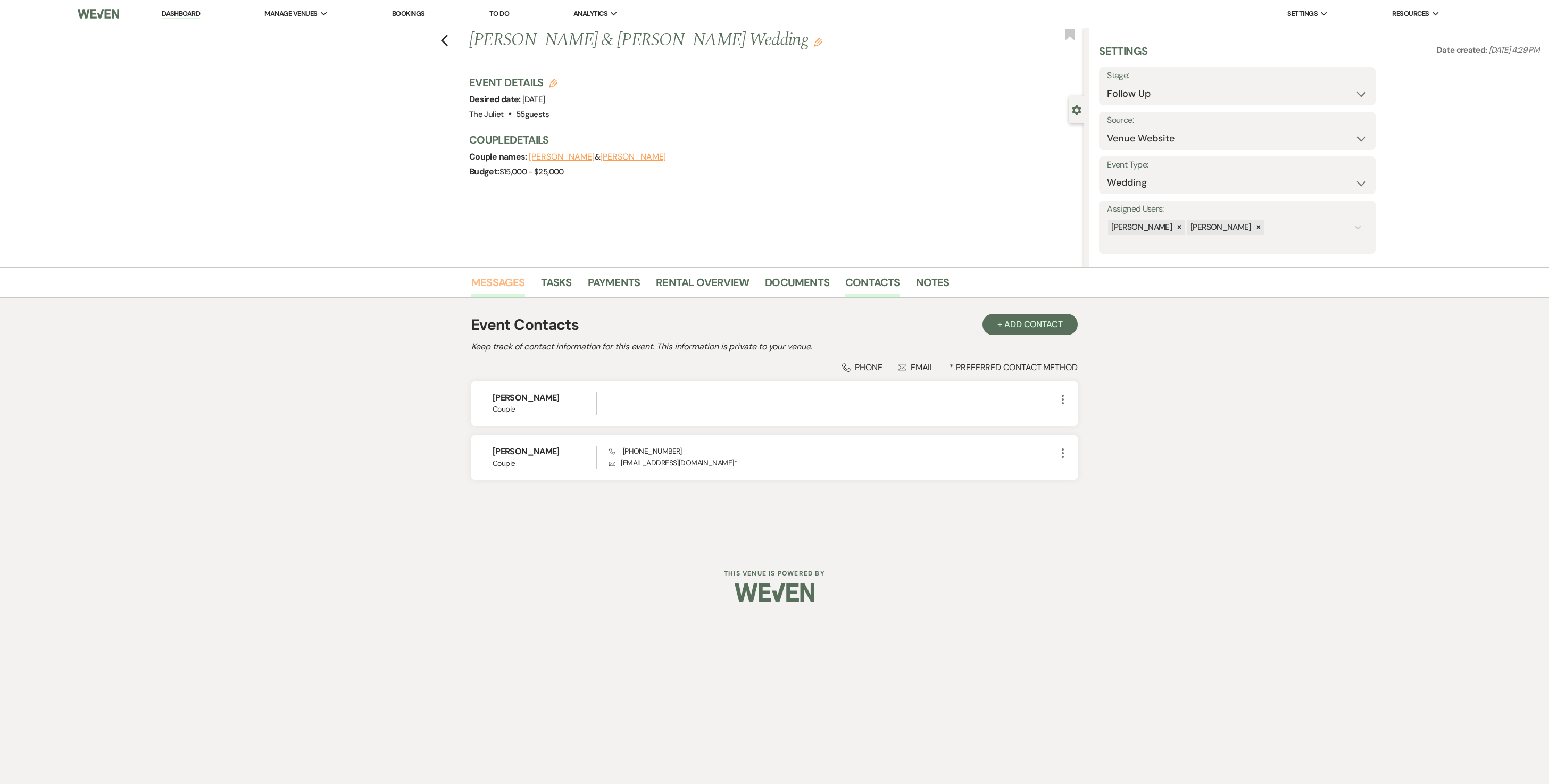
click at [477, 290] on link "Messages" at bounding box center [498, 286] width 54 height 23
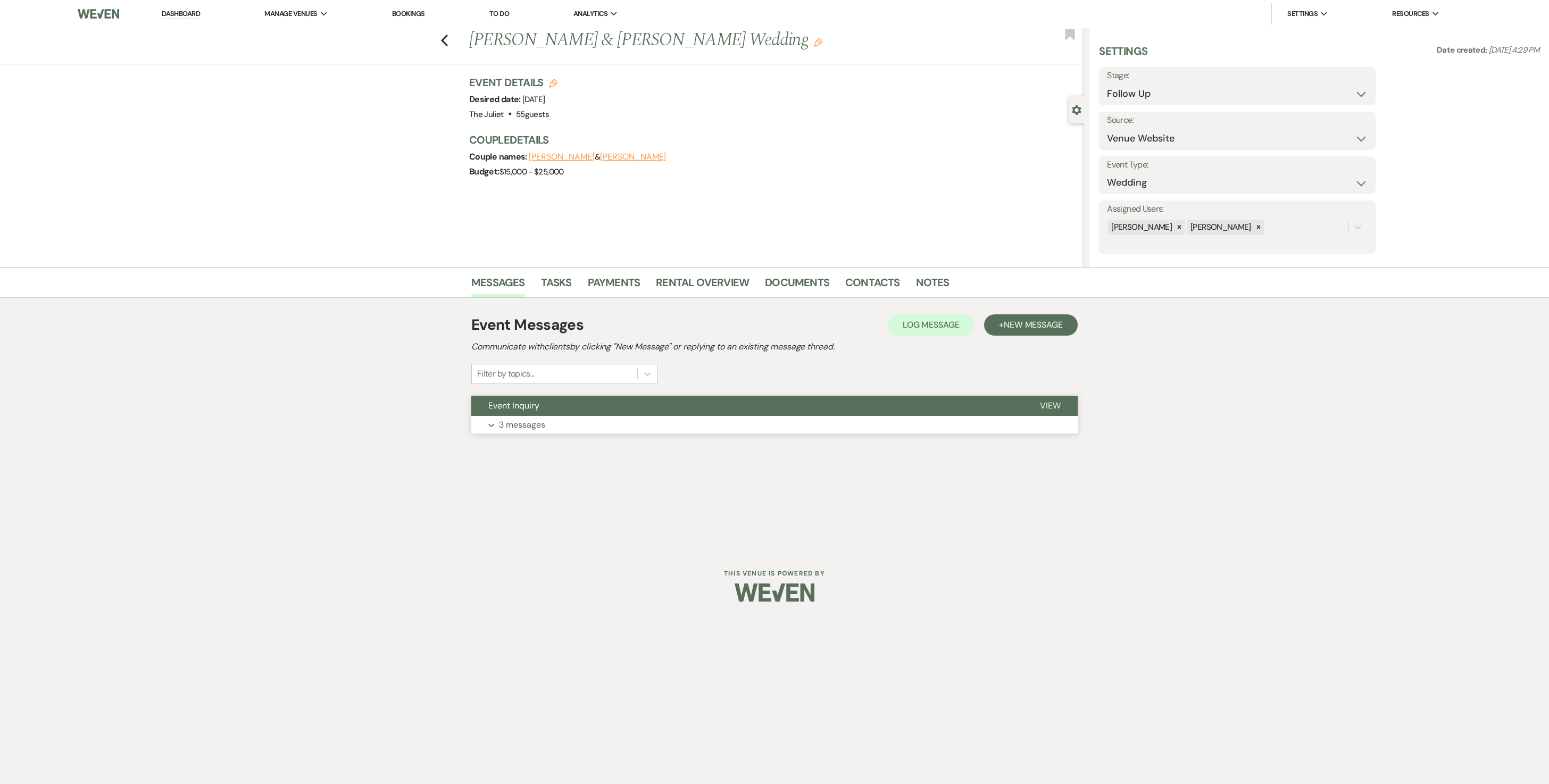
click at [542, 391] on p "3 messages" at bounding box center [522, 424] width 46 height 14
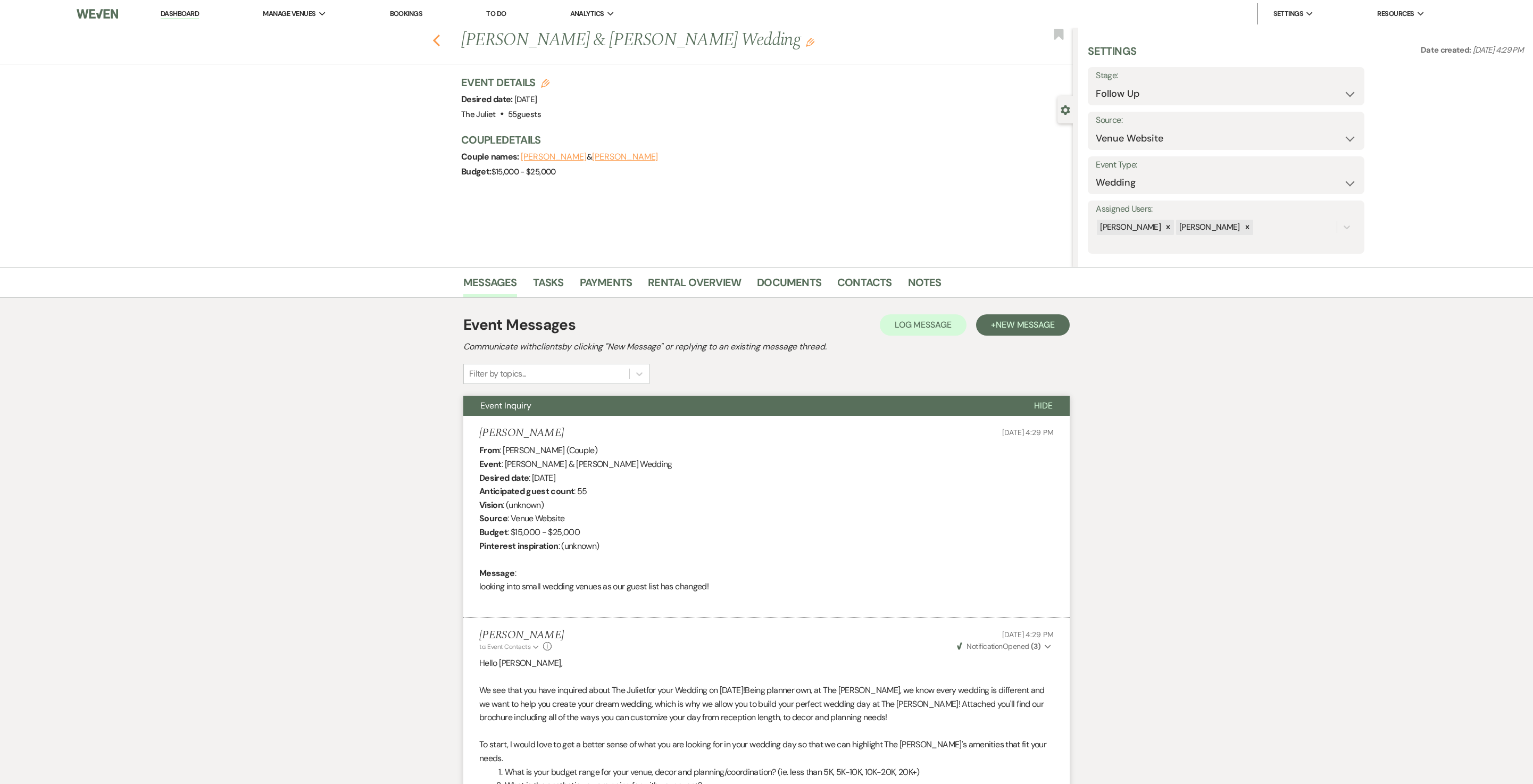
click at [440, 44] on use "button" at bounding box center [437, 40] width 7 height 11
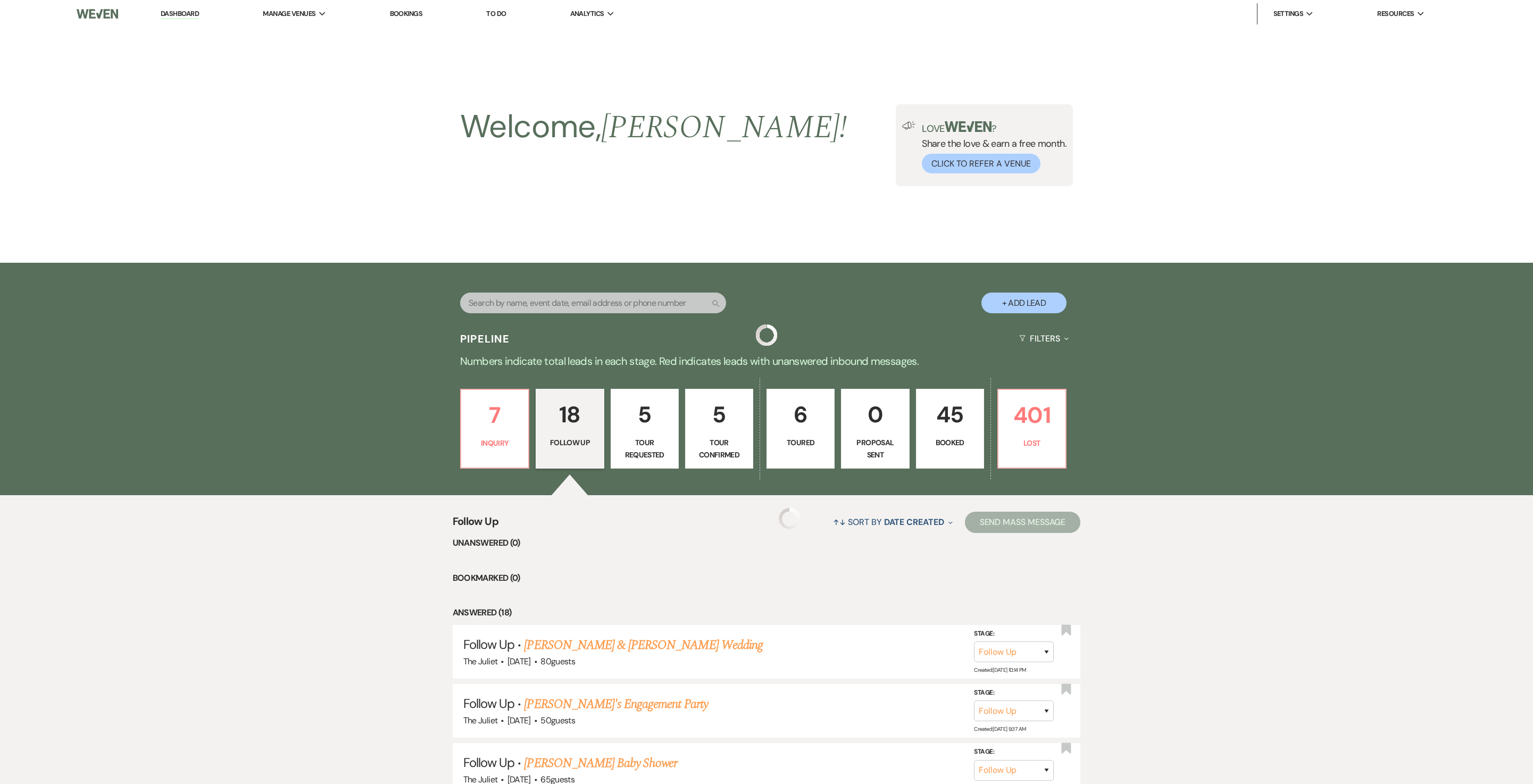
scroll to position [884, 0]
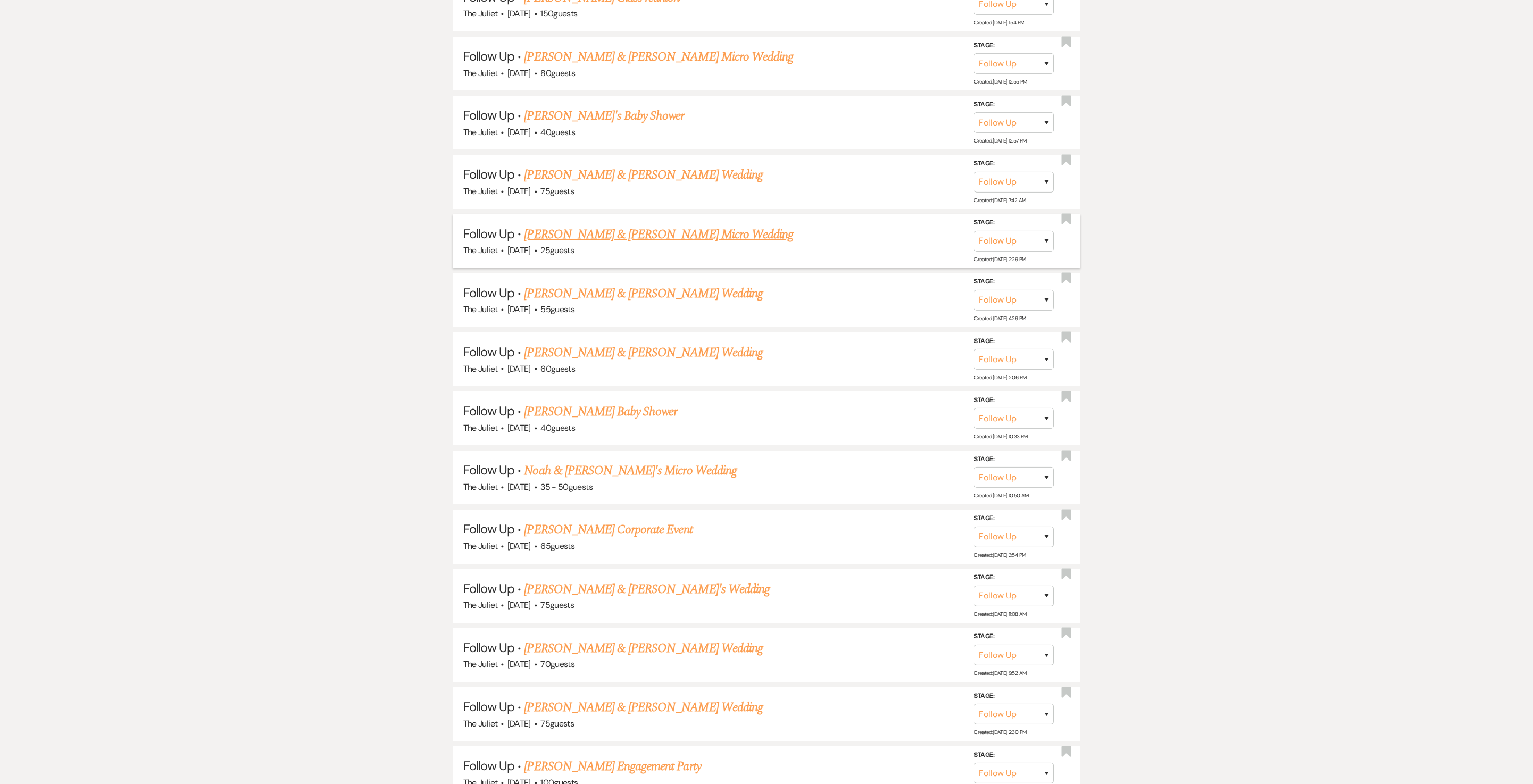
click at [675, 244] on link "Joel Herndon & Kristen Buzzelli's Micro Wedding" at bounding box center [659, 234] width 269 height 19
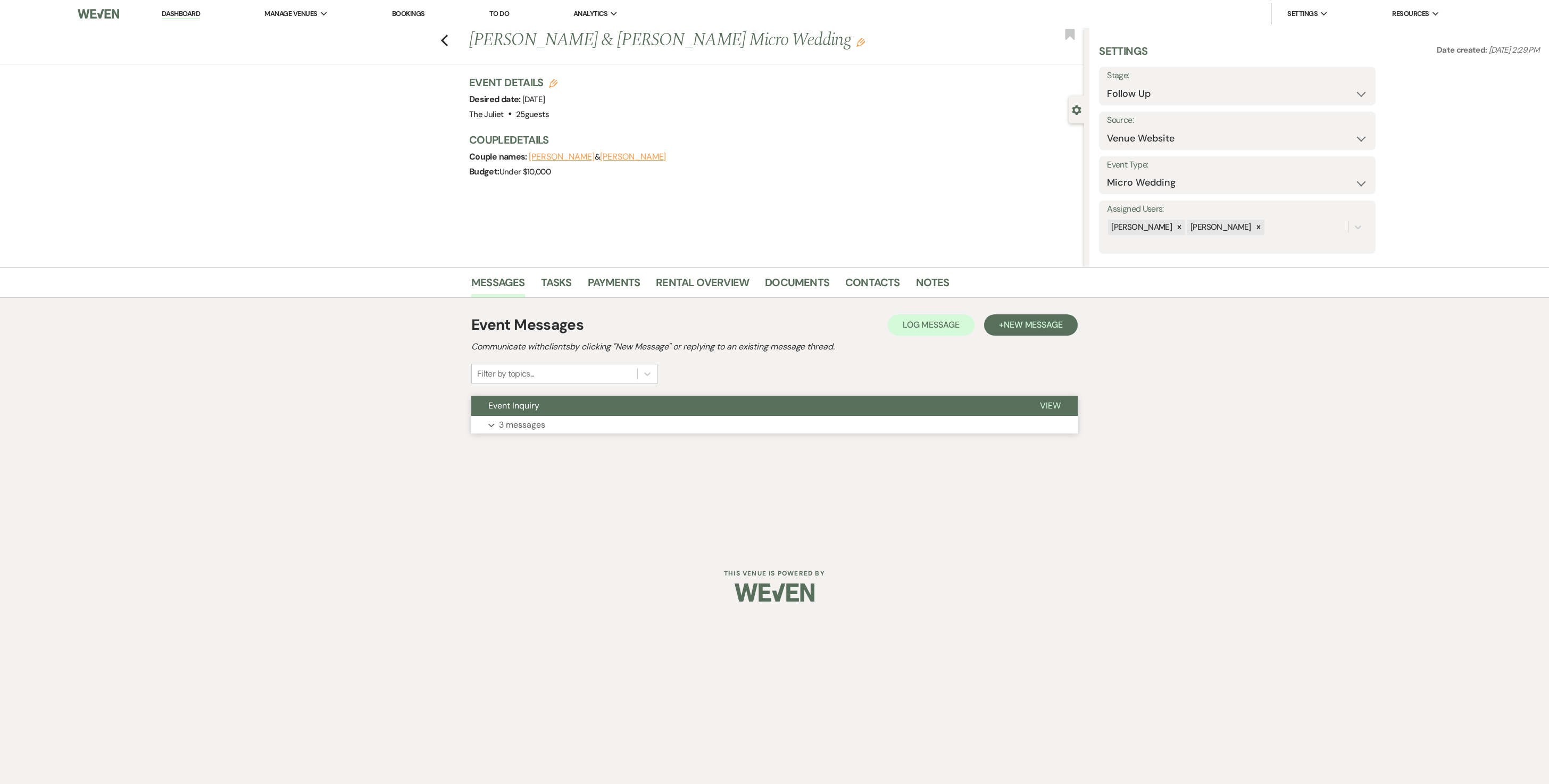
click at [545, 391] on p "3 messages" at bounding box center [522, 424] width 46 height 14
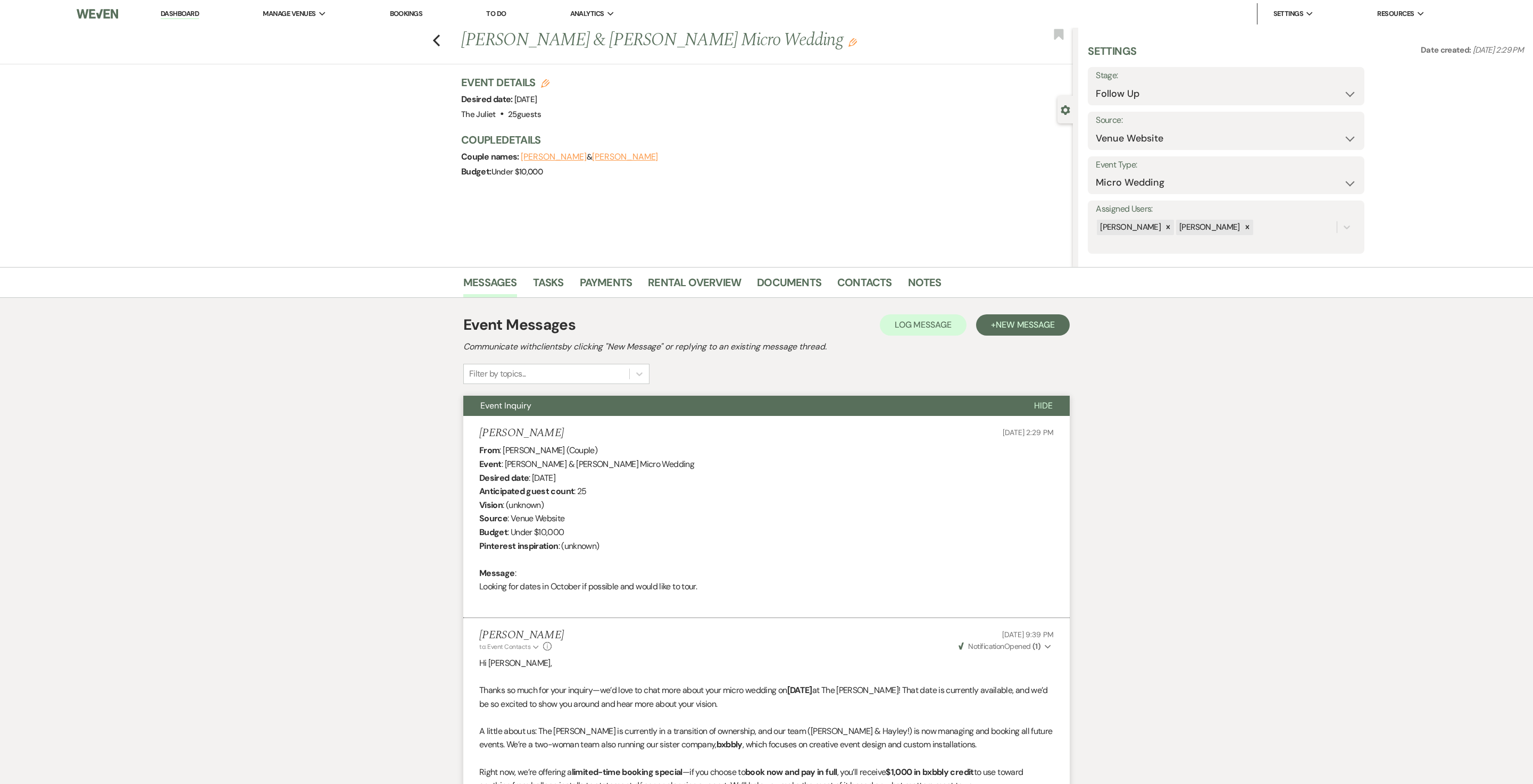
click at [629, 161] on button "Kristen Buzzelli" at bounding box center [625, 157] width 66 height 8
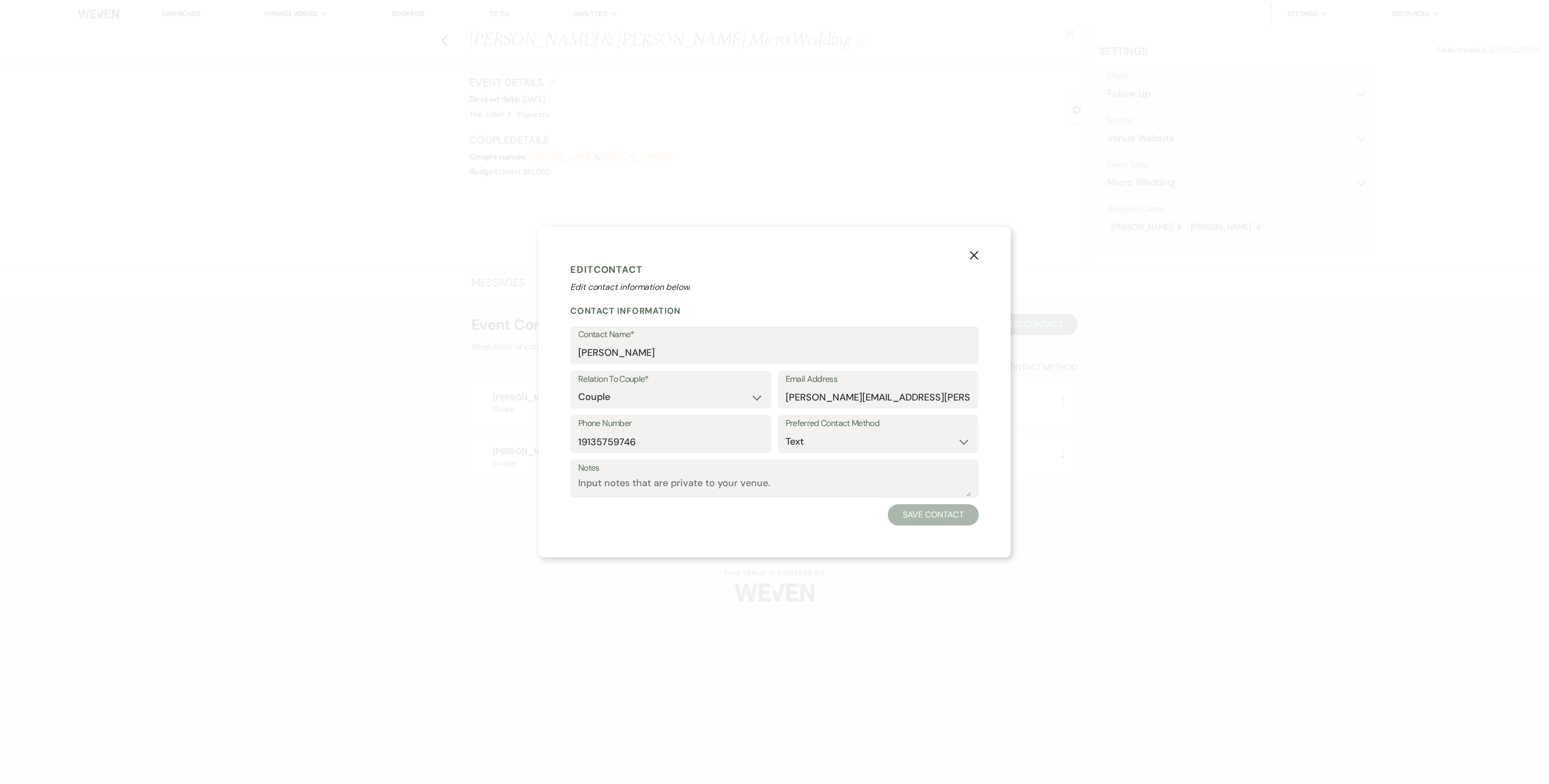
click at [766, 247] on button "X" at bounding box center [974, 255] width 16 height 19
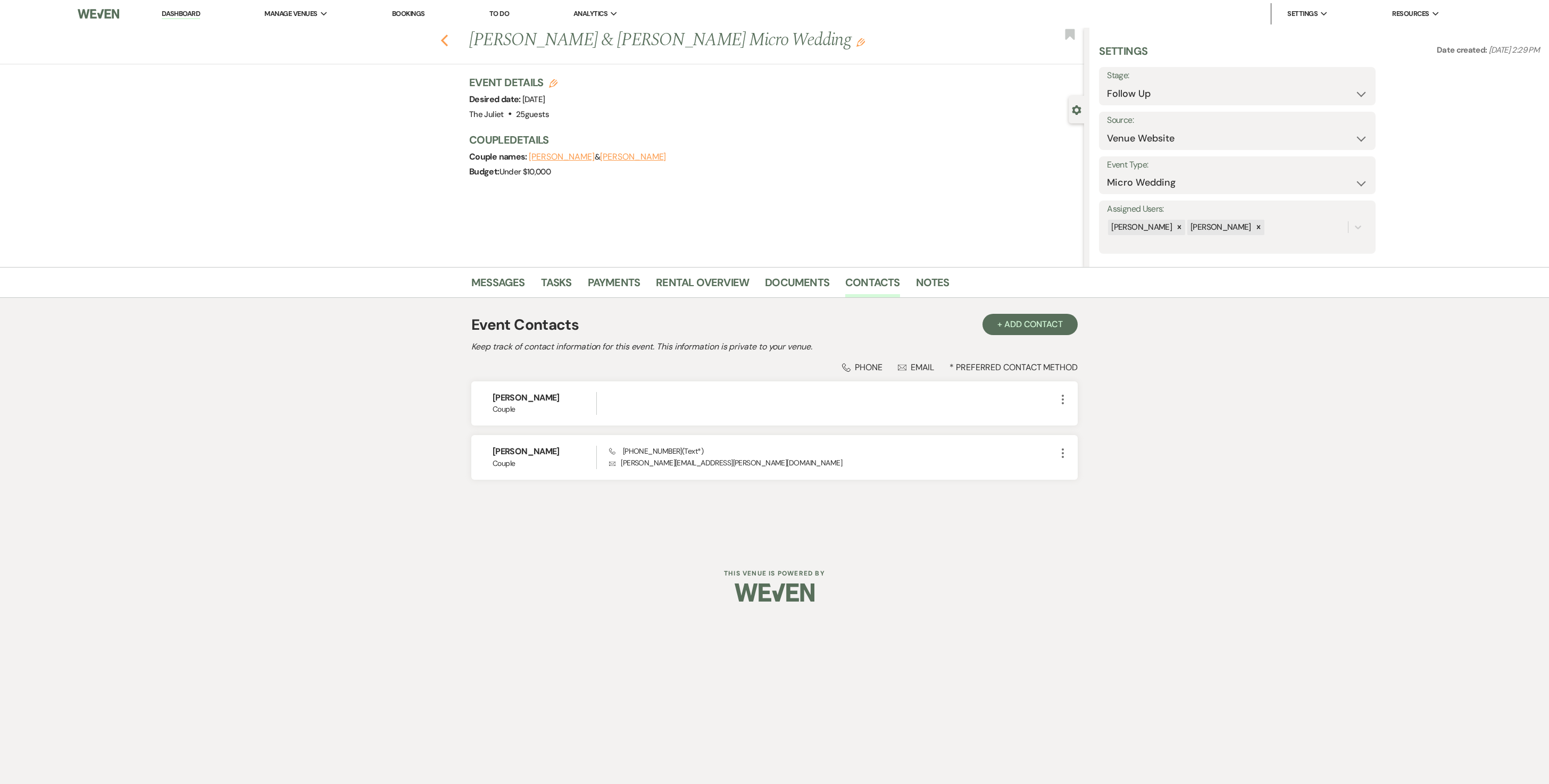
click at [446, 37] on use "button" at bounding box center [444, 40] width 7 height 11
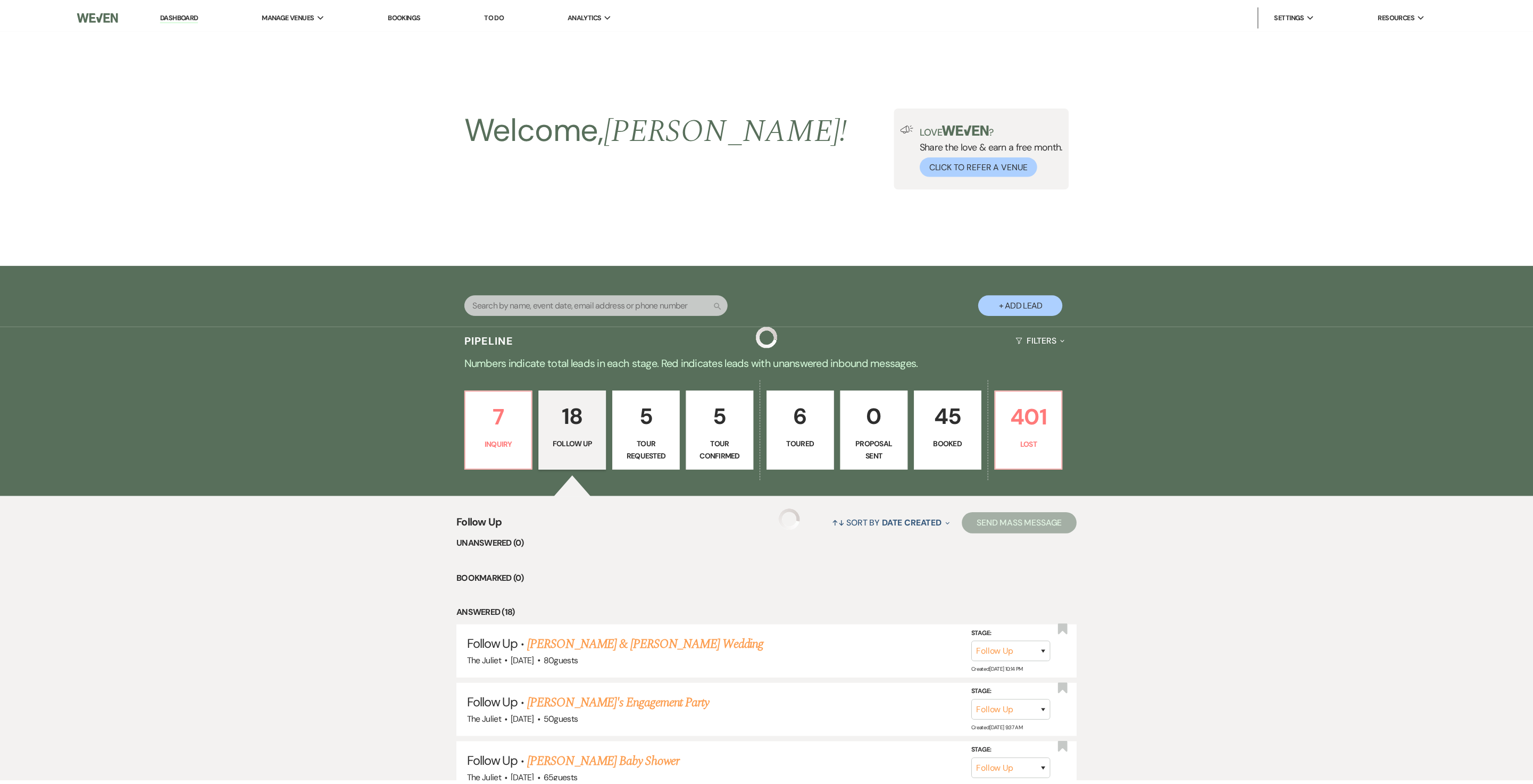
scroll to position [884, 0]
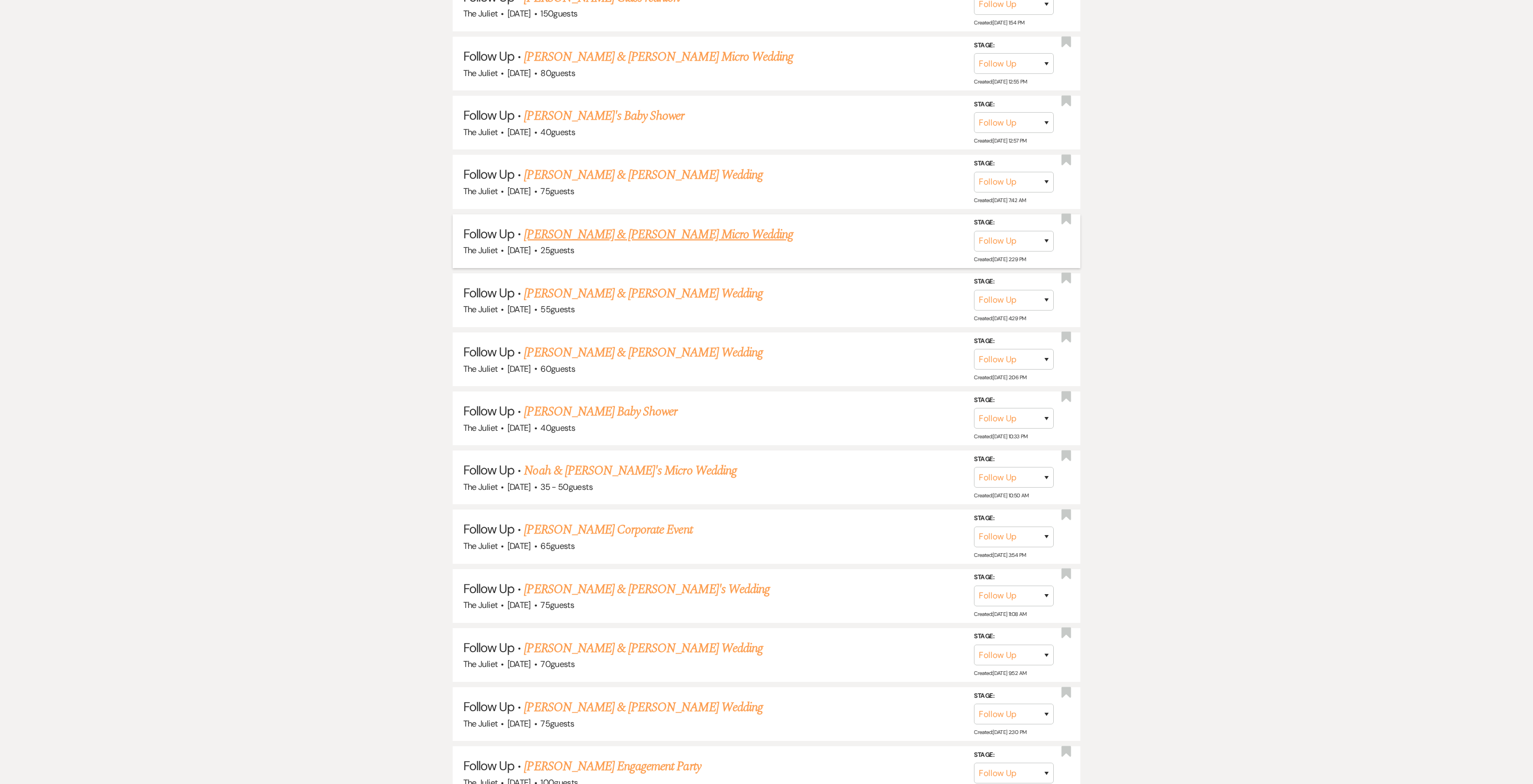
click at [548, 244] on link "Joel Herndon & Kristen Buzzelli's Micro Wedding" at bounding box center [659, 234] width 269 height 19
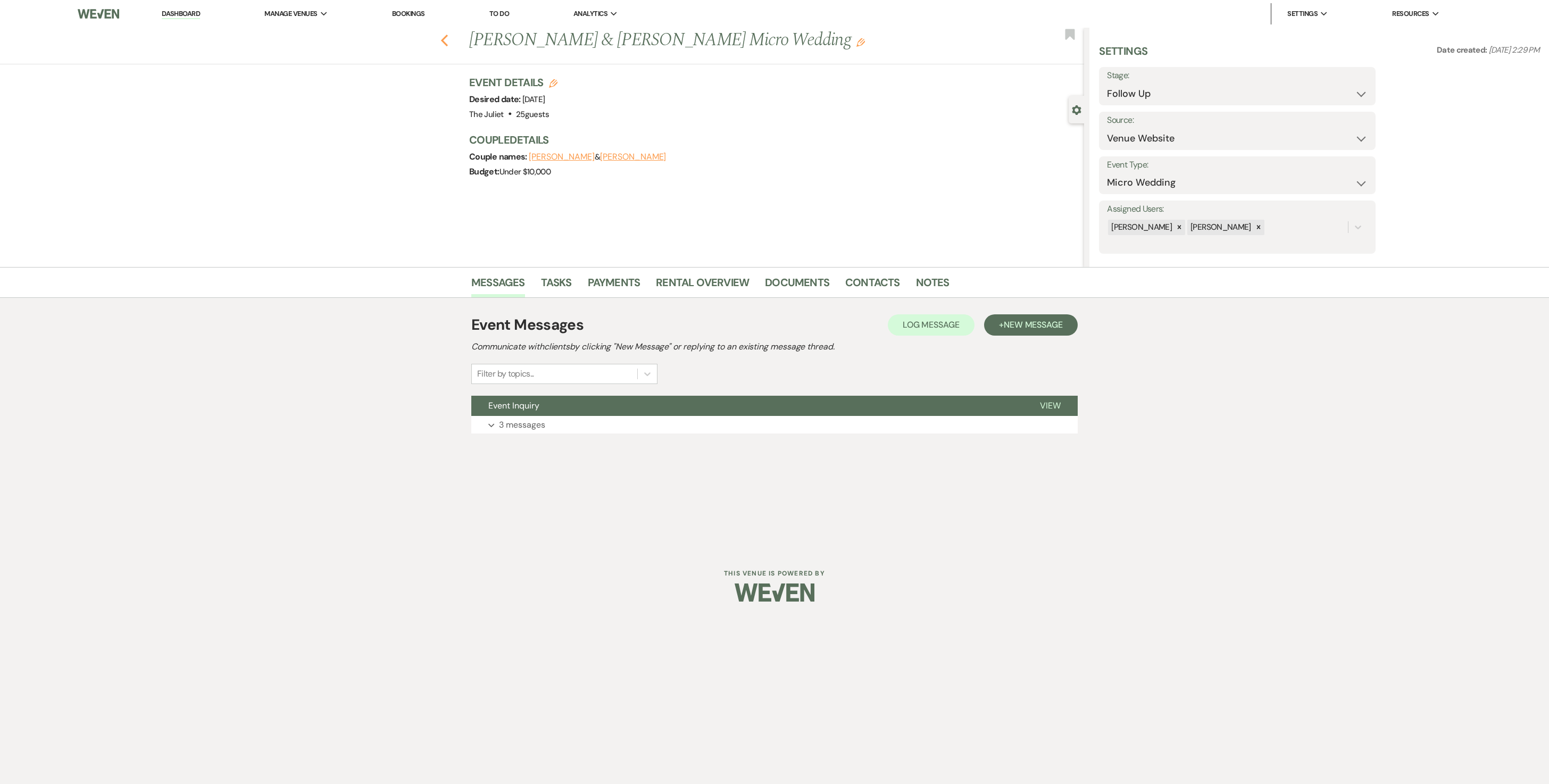
click at [444, 40] on icon "Previous" at bounding box center [444, 40] width 8 height 13
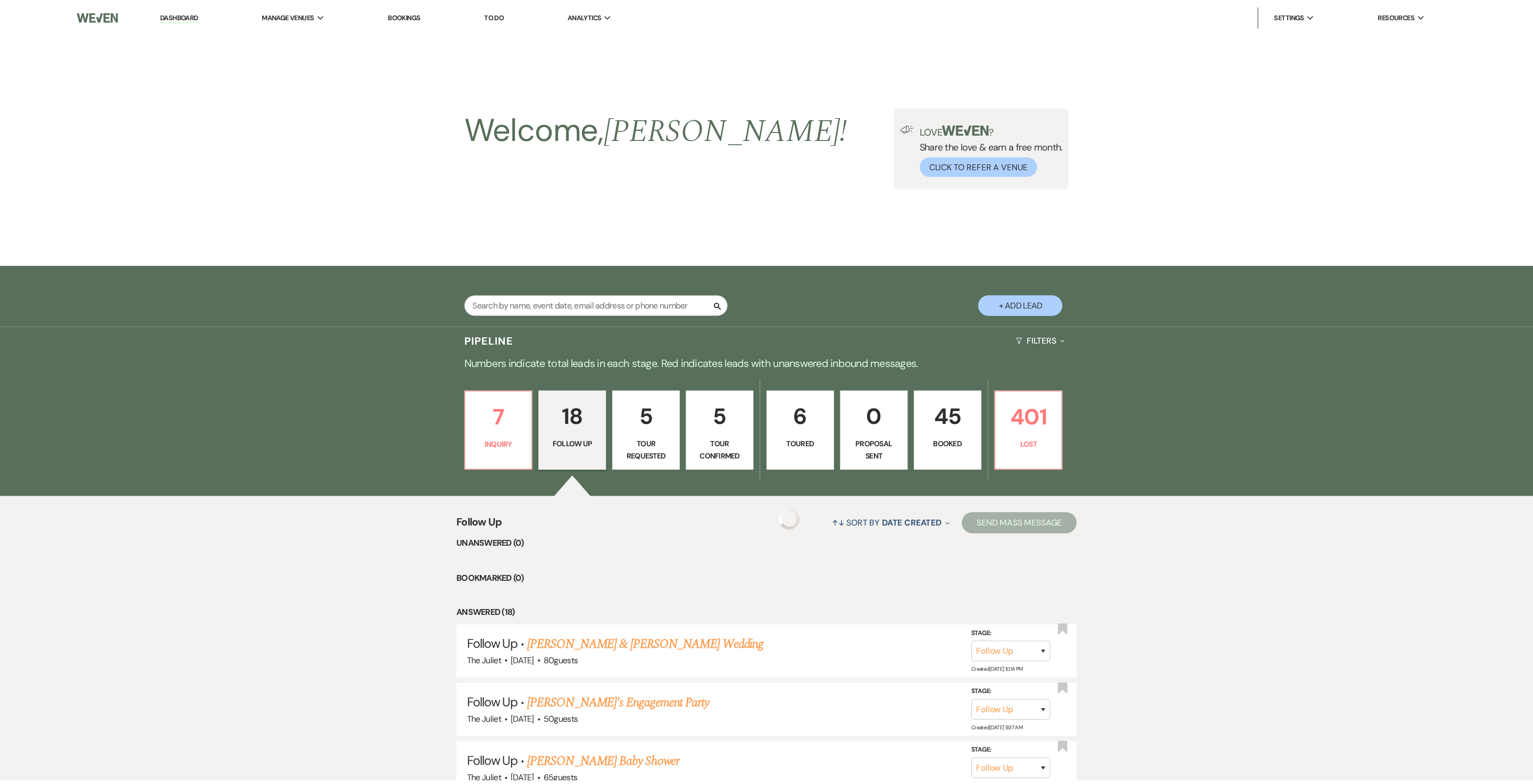
scroll to position [884, 0]
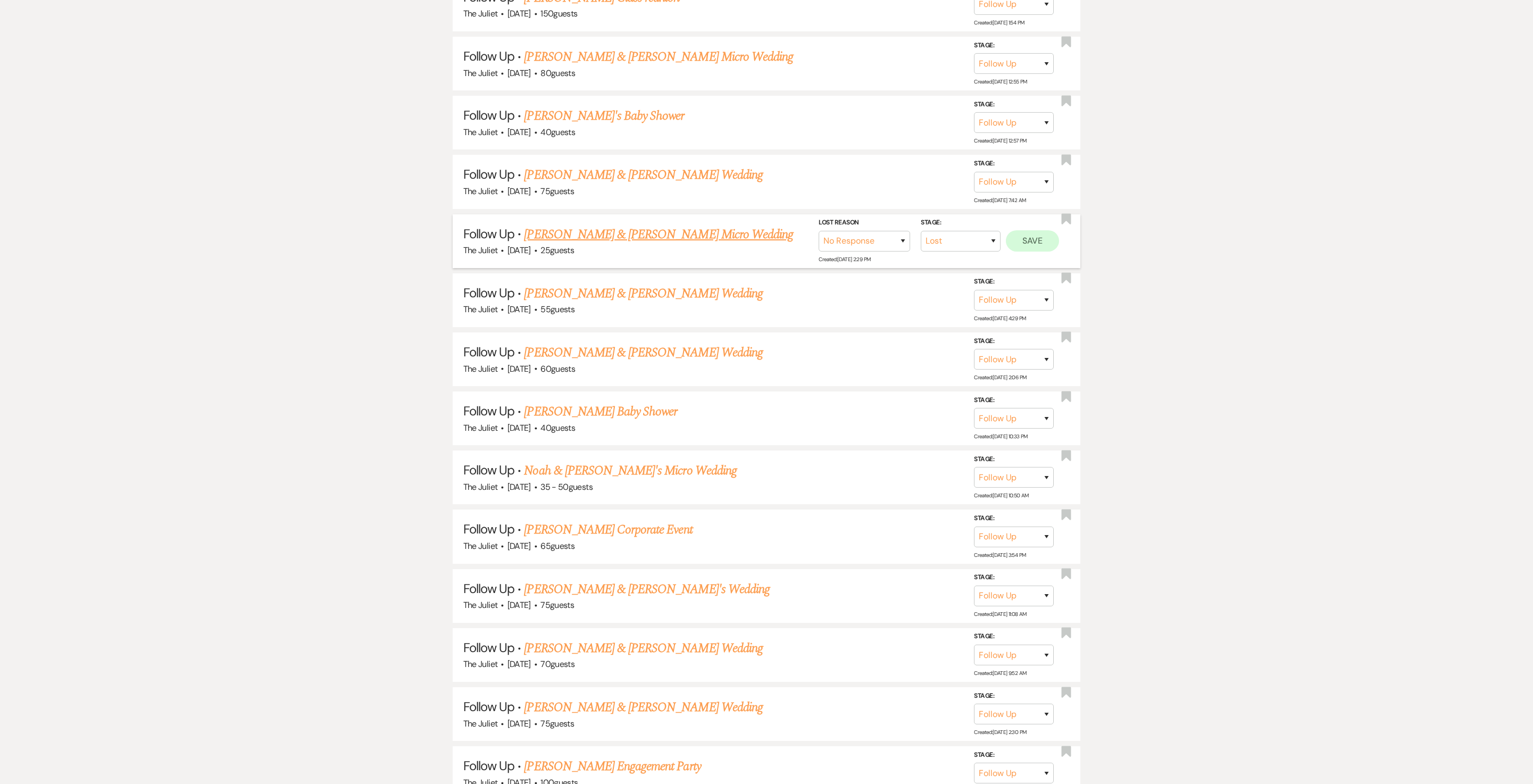
click at [766, 251] on button "Save" at bounding box center [1033, 240] width 53 height 21
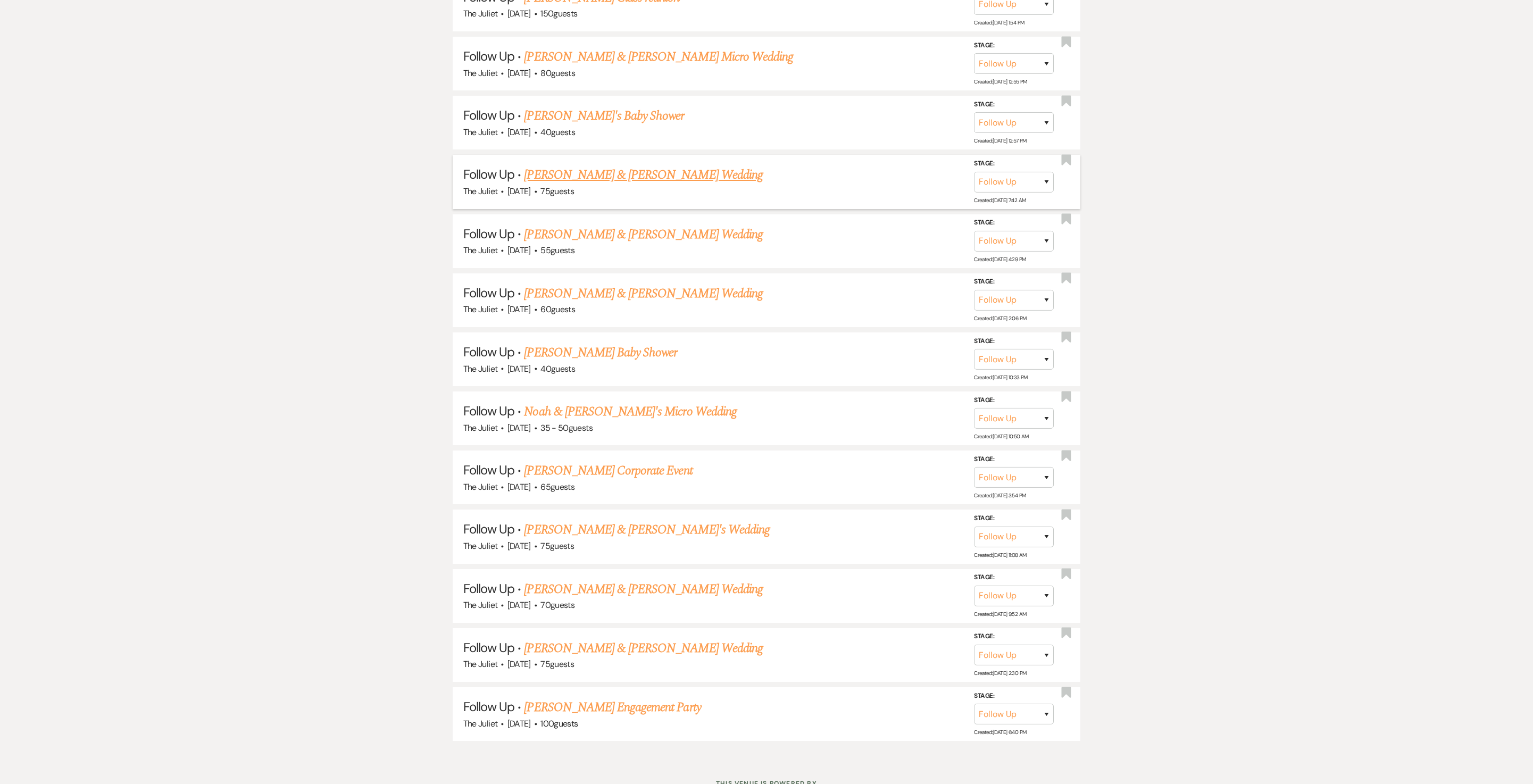
click at [622, 185] on link "Riley Baggs & Lexe West's Wedding" at bounding box center [643, 175] width 238 height 19
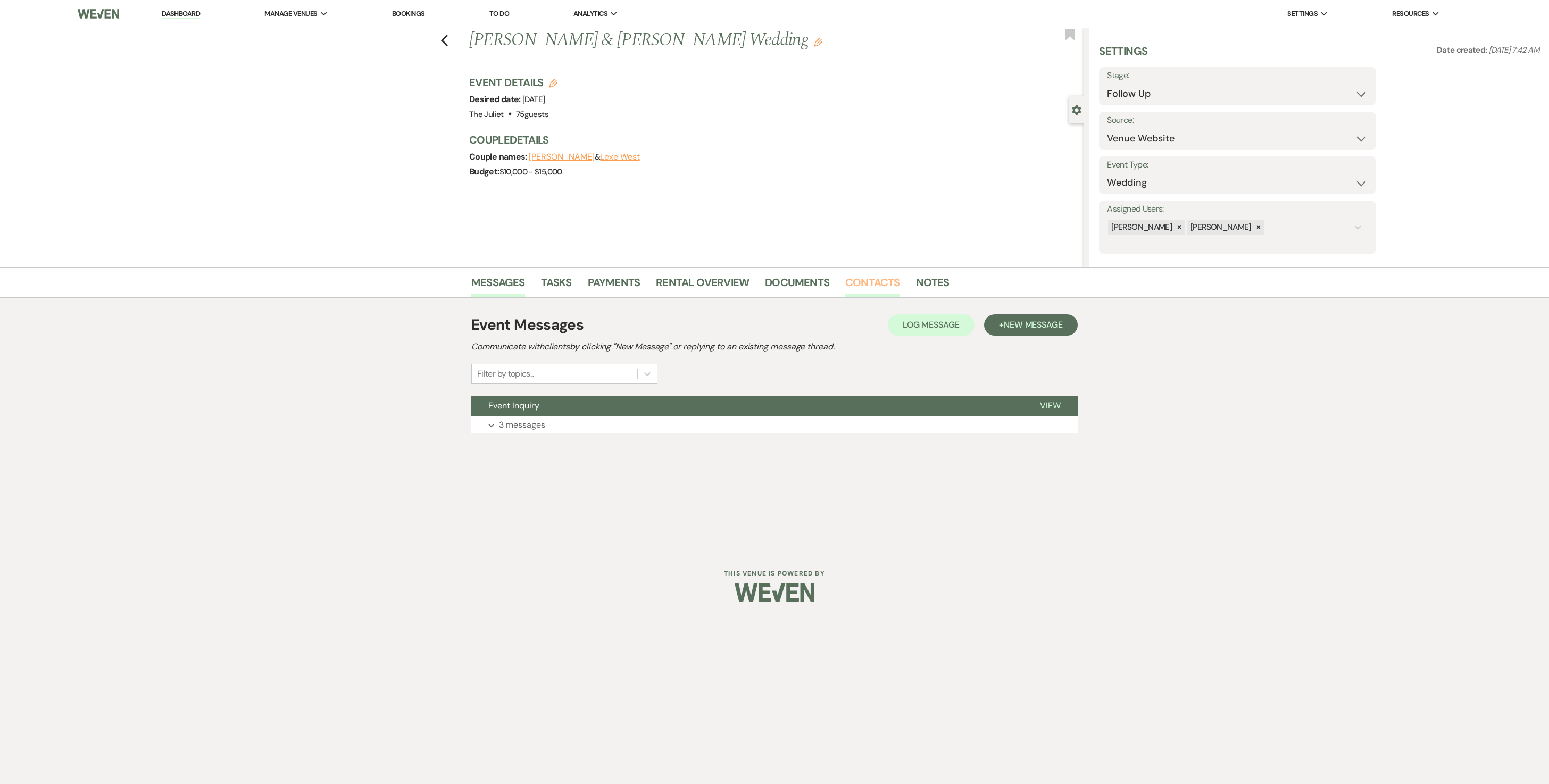
click at [766, 287] on link "Contacts" at bounding box center [873, 286] width 55 height 23
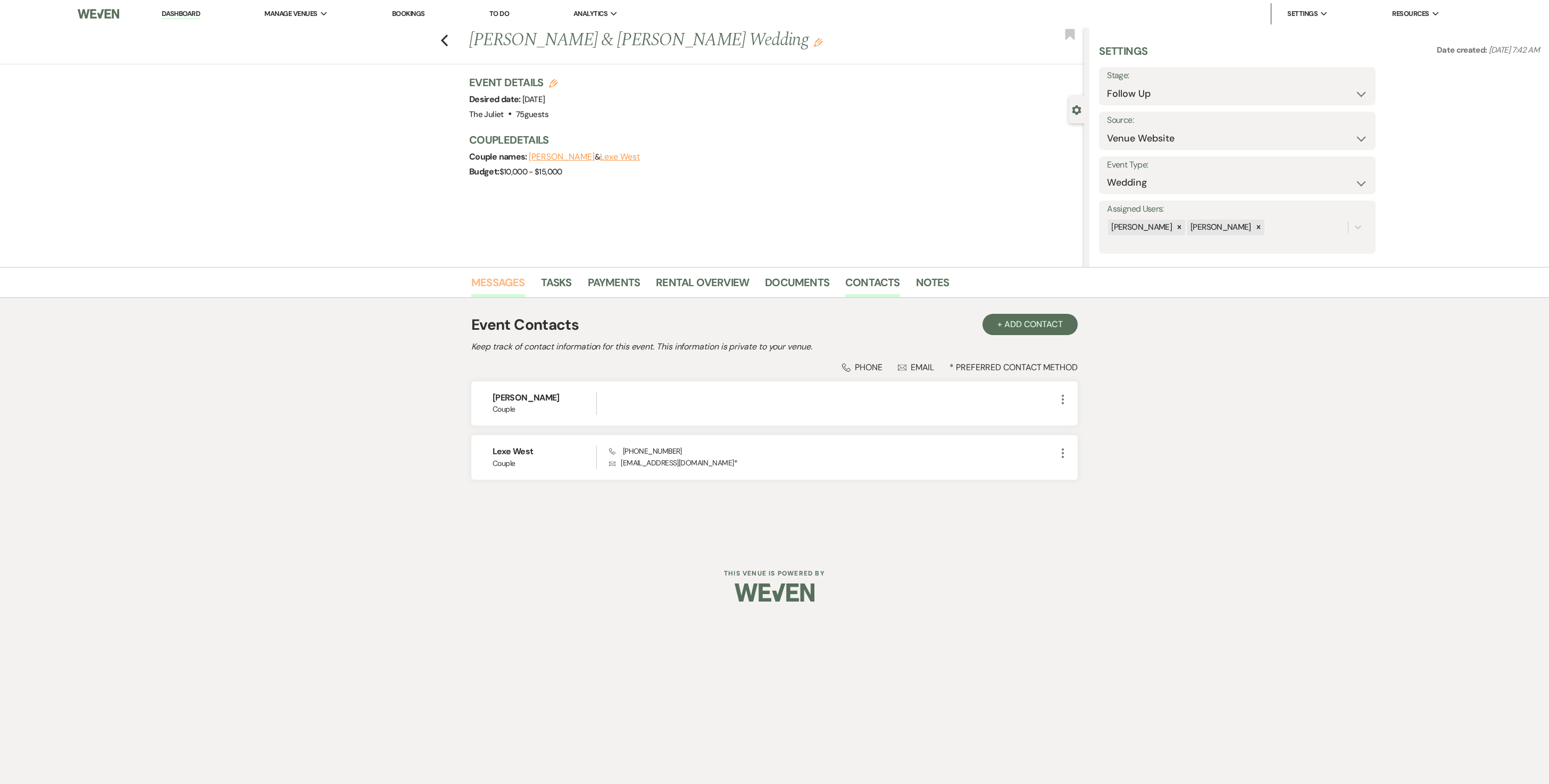
click at [505, 287] on link "Messages" at bounding box center [498, 286] width 54 height 23
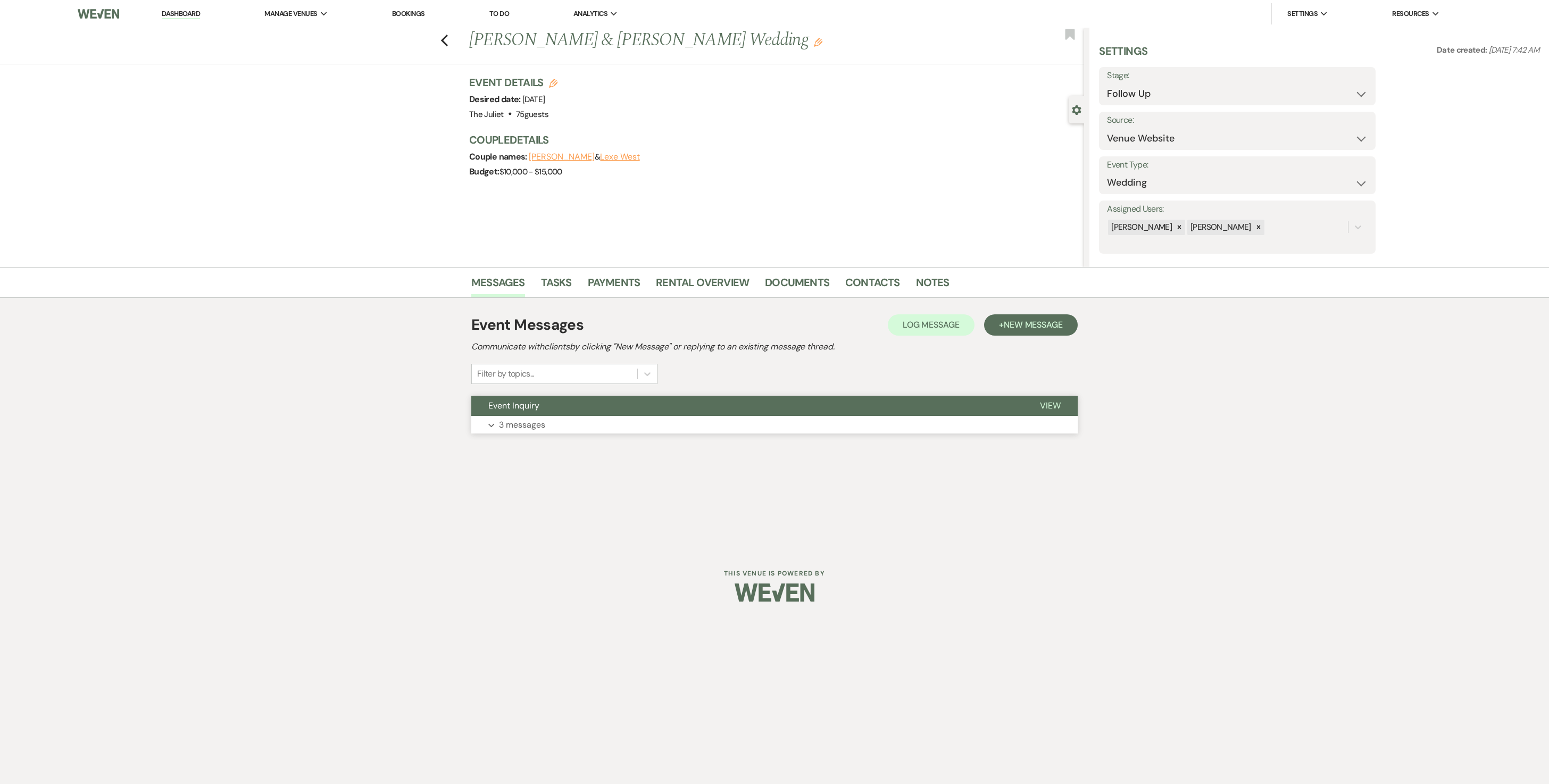
click at [544, 391] on p "3 messages" at bounding box center [522, 424] width 46 height 14
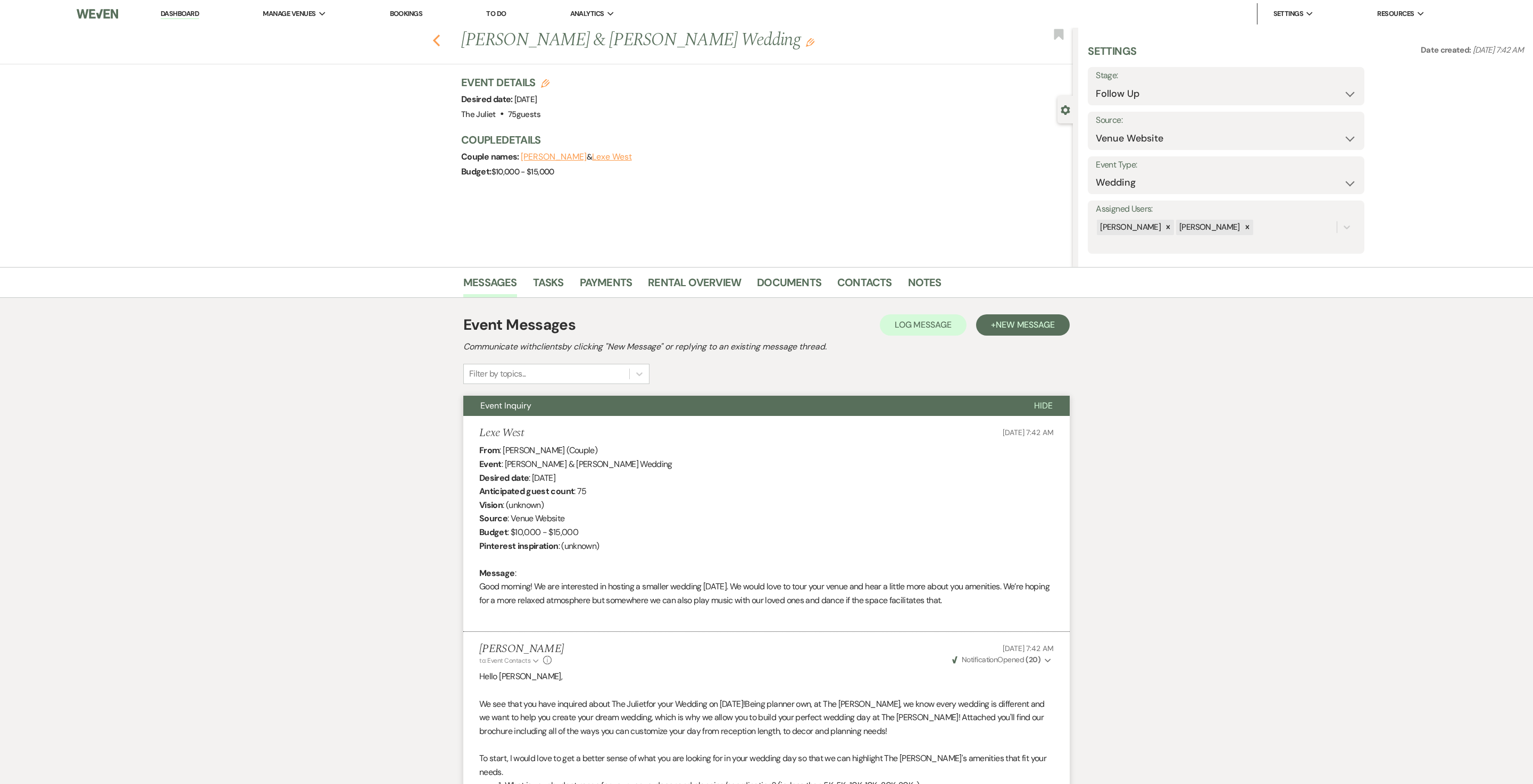
click at [440, 36] on icon "Previous" at bounding box center [436, 40] width 8 height 13
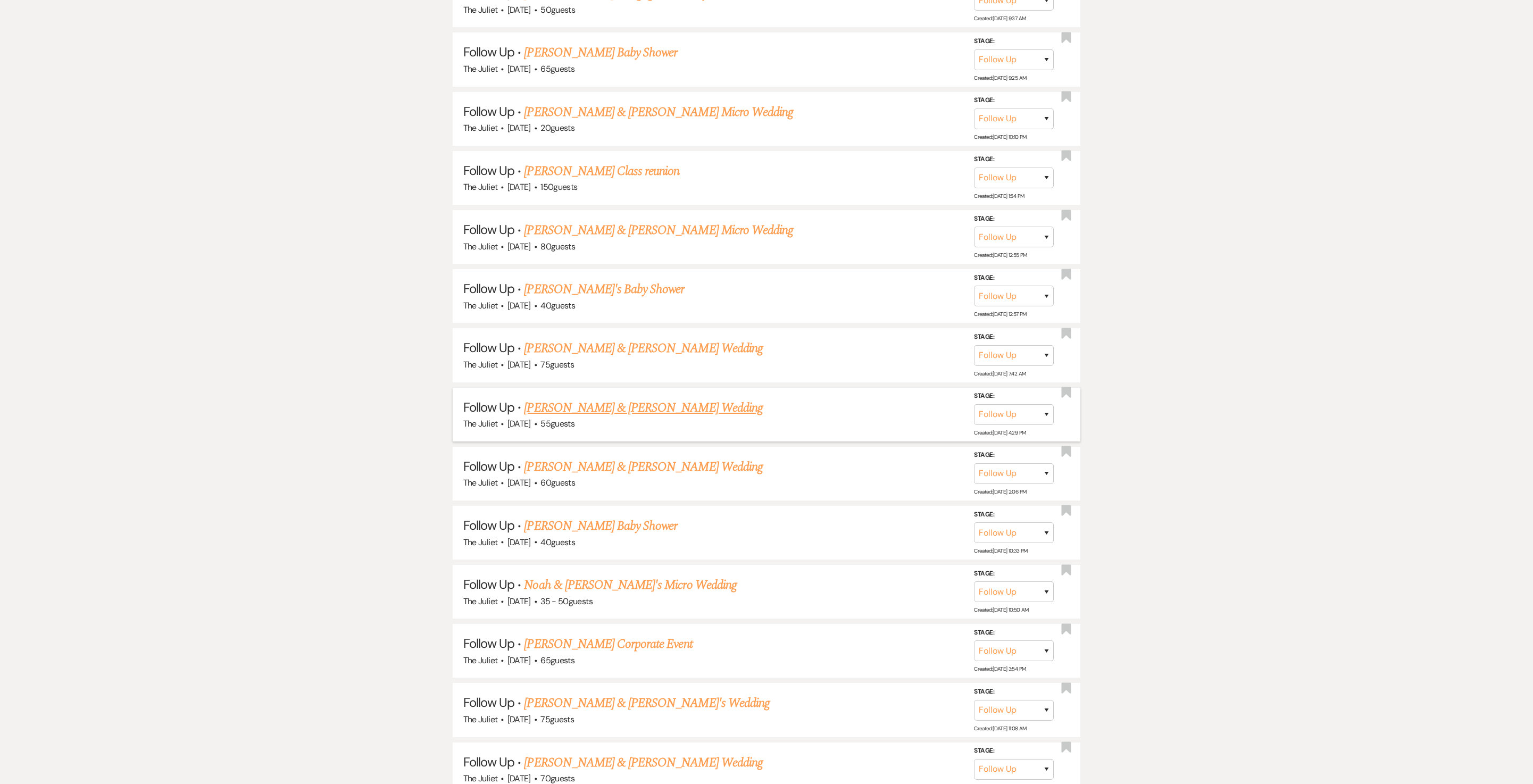
scroll to position [667, 0]
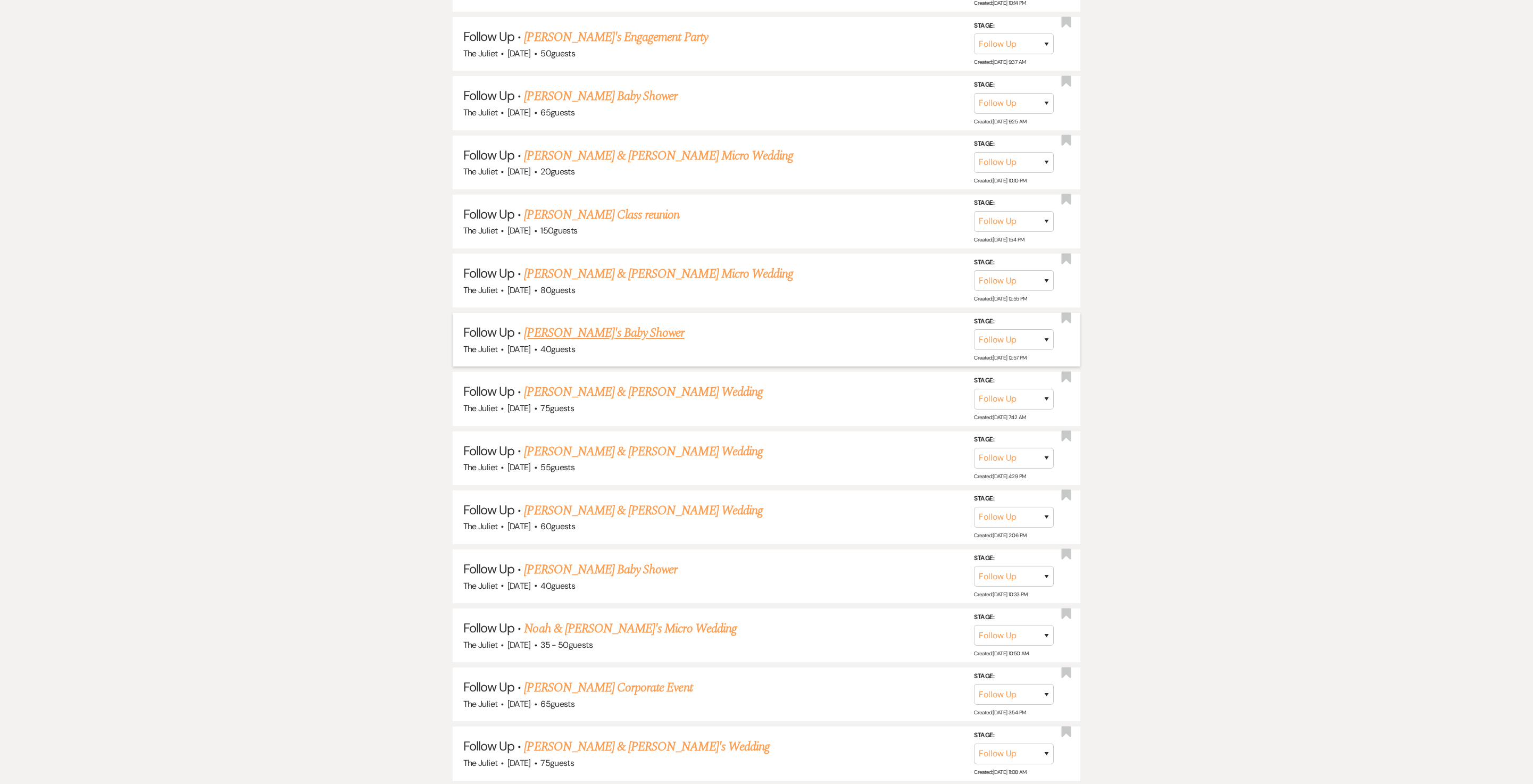
click at [592, 340] on link "Victoria's Baby Shower" at bounding box center [604, 333] width 160 height 19
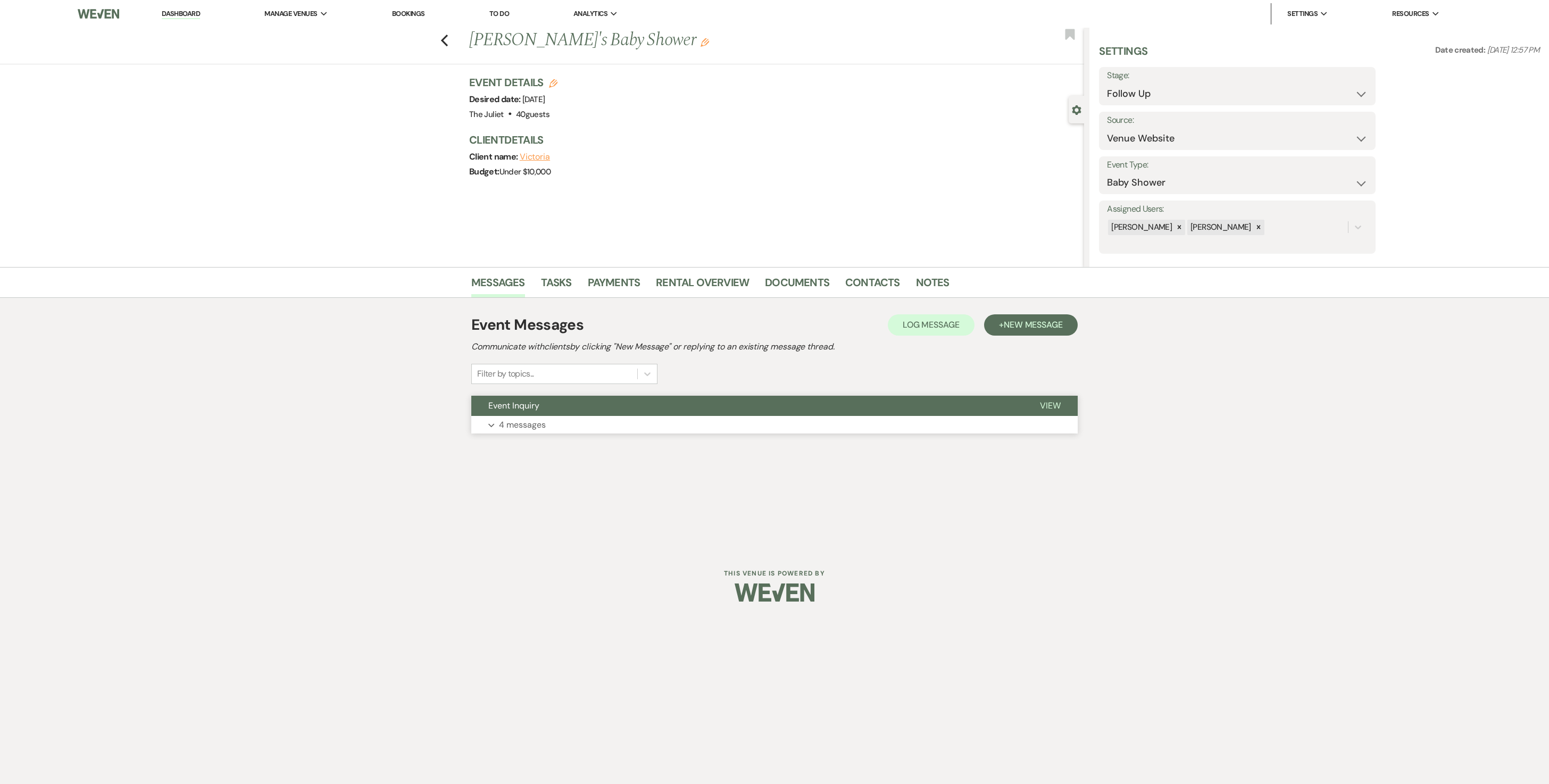
click at [620, 391] on button "Expand 4 messages" at bounding box center [775, 425] width 606 height 18
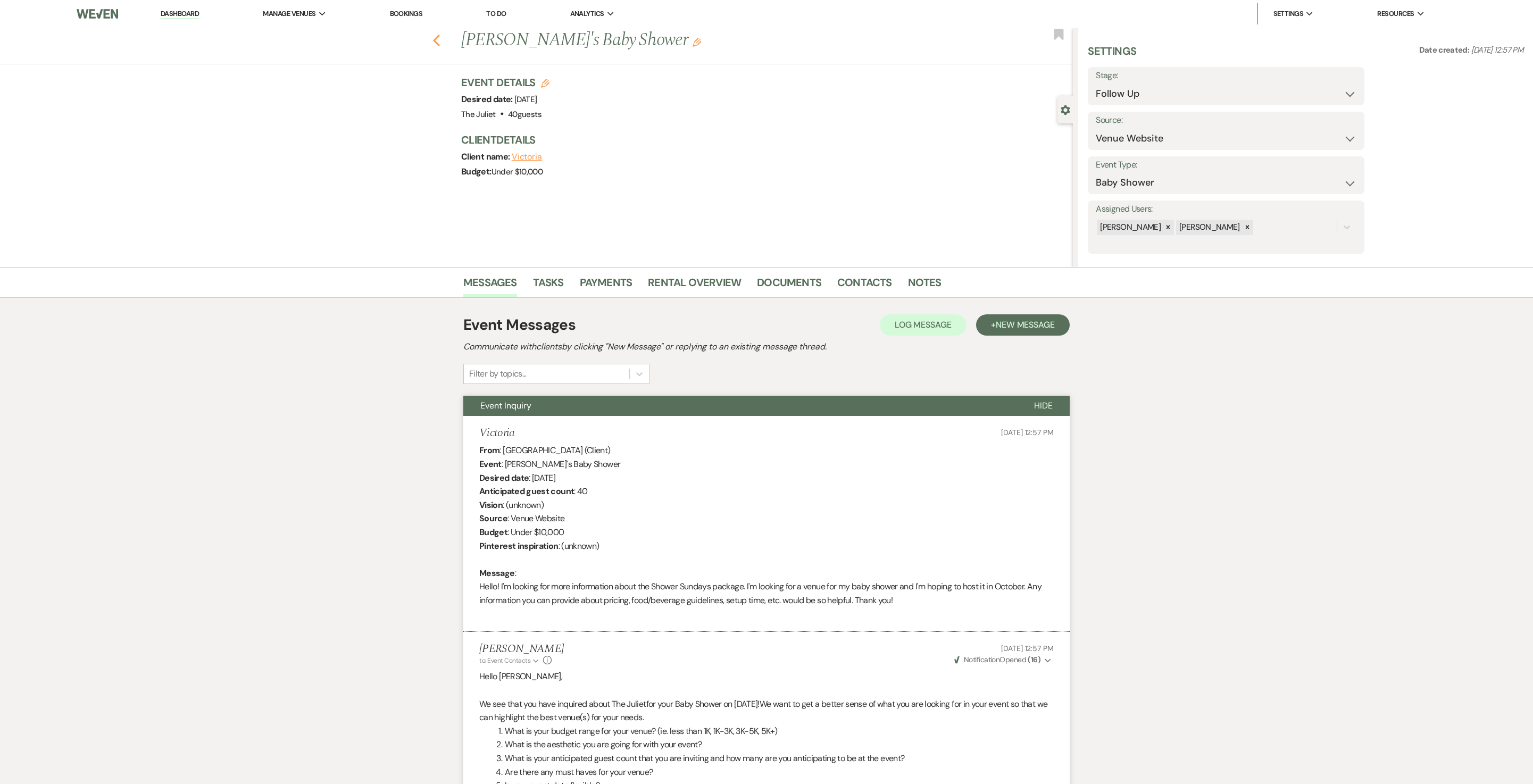
click at [440, 40] on use "button" at bounding box center [437, 40] width 7 height 11
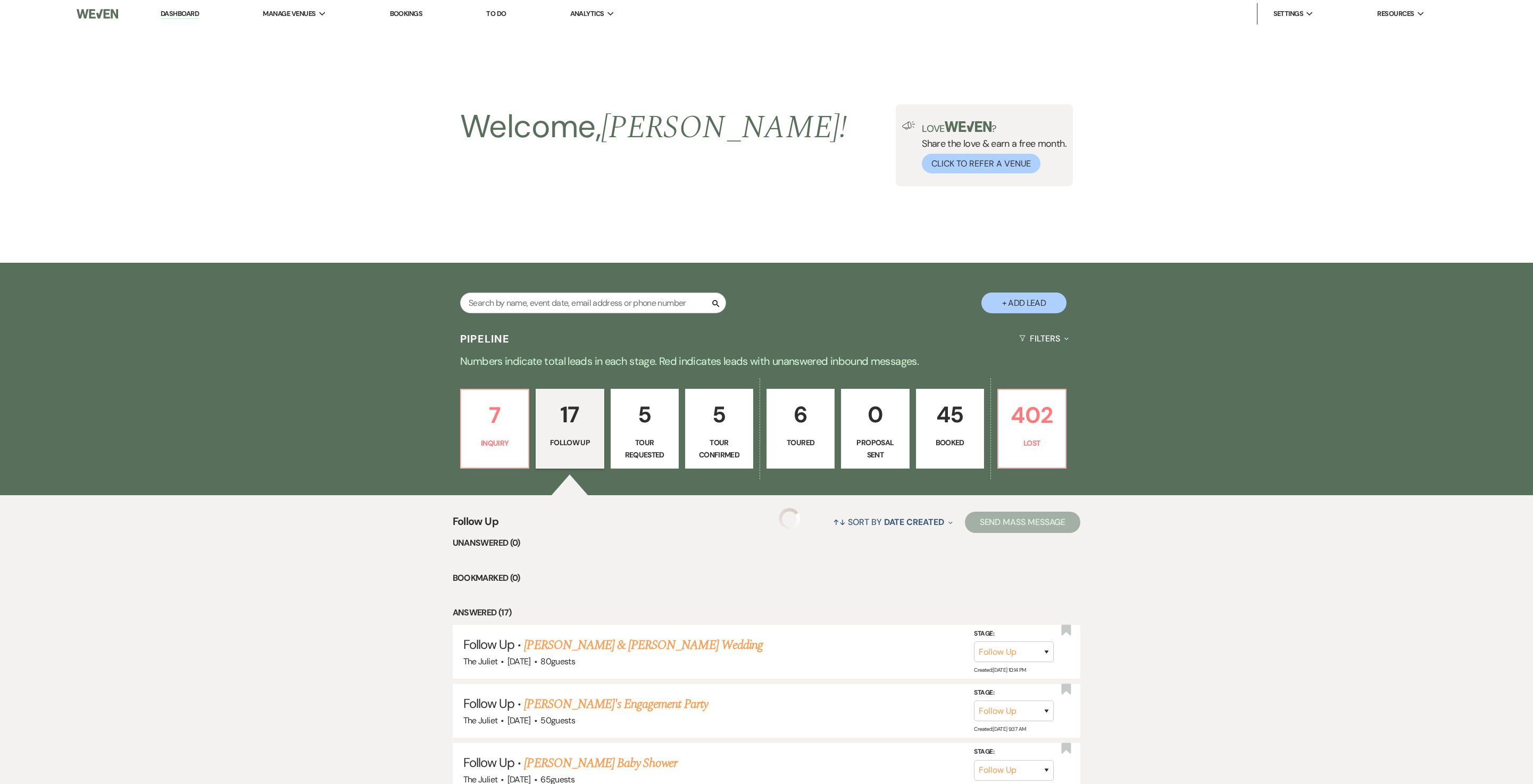
scroll to position [667, 0]
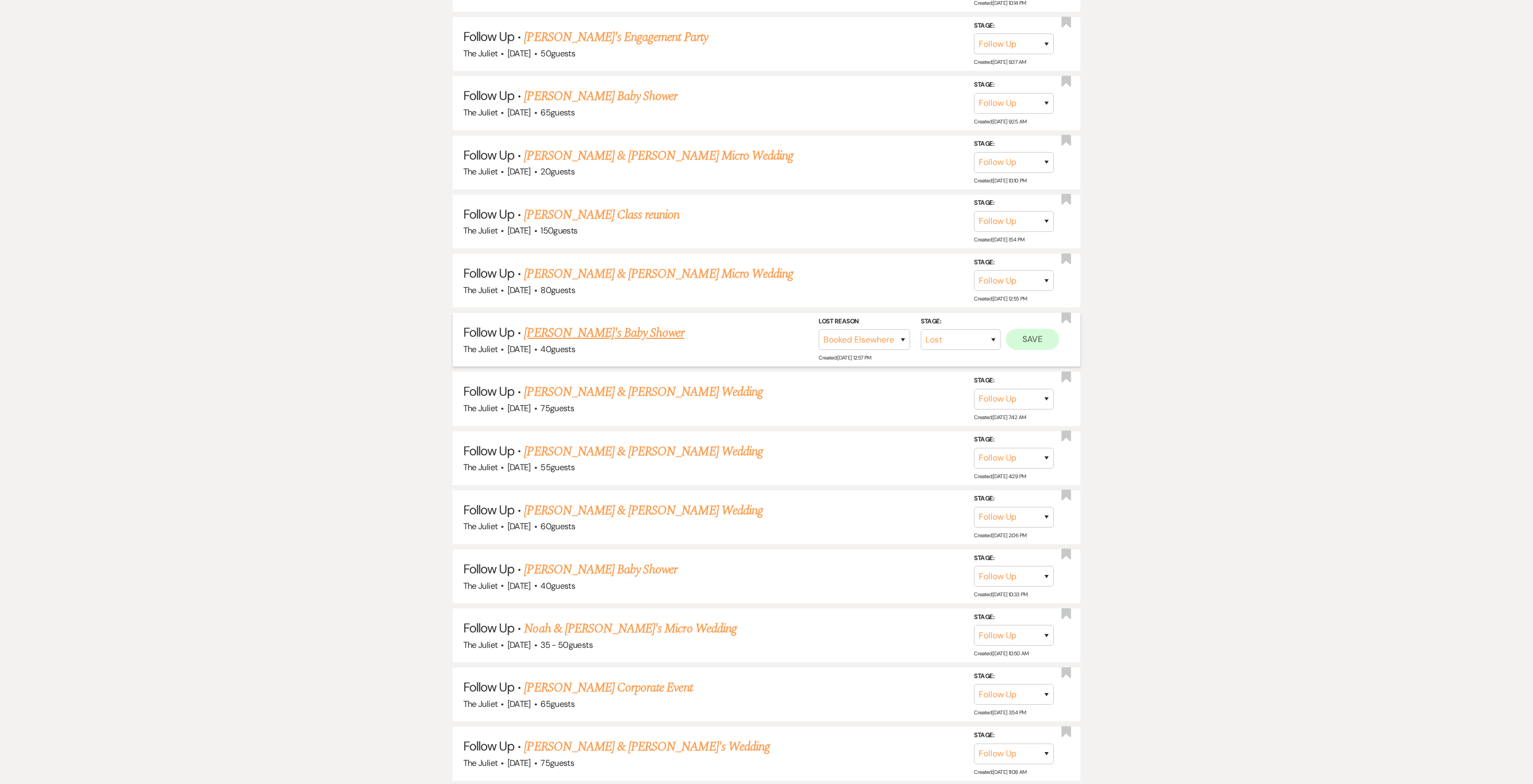
click at [766, 350] on button "Save" at bounding box center [1033, 339] width 53 height 21
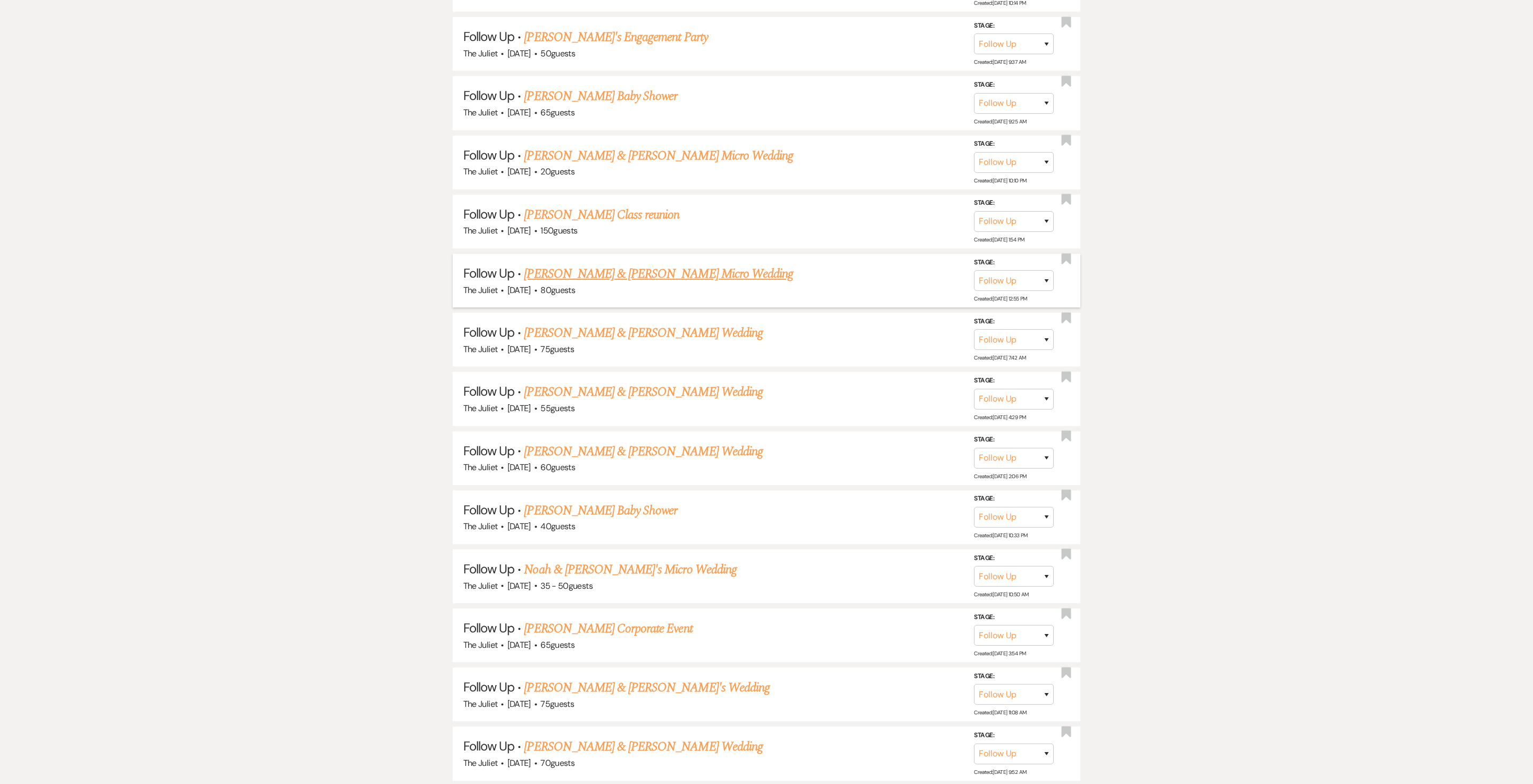
click at [689, 283] on link "Samuel Beers & Jordan Acker's Micro Wedding" at bounding box center [659, 274] width 269 height 19
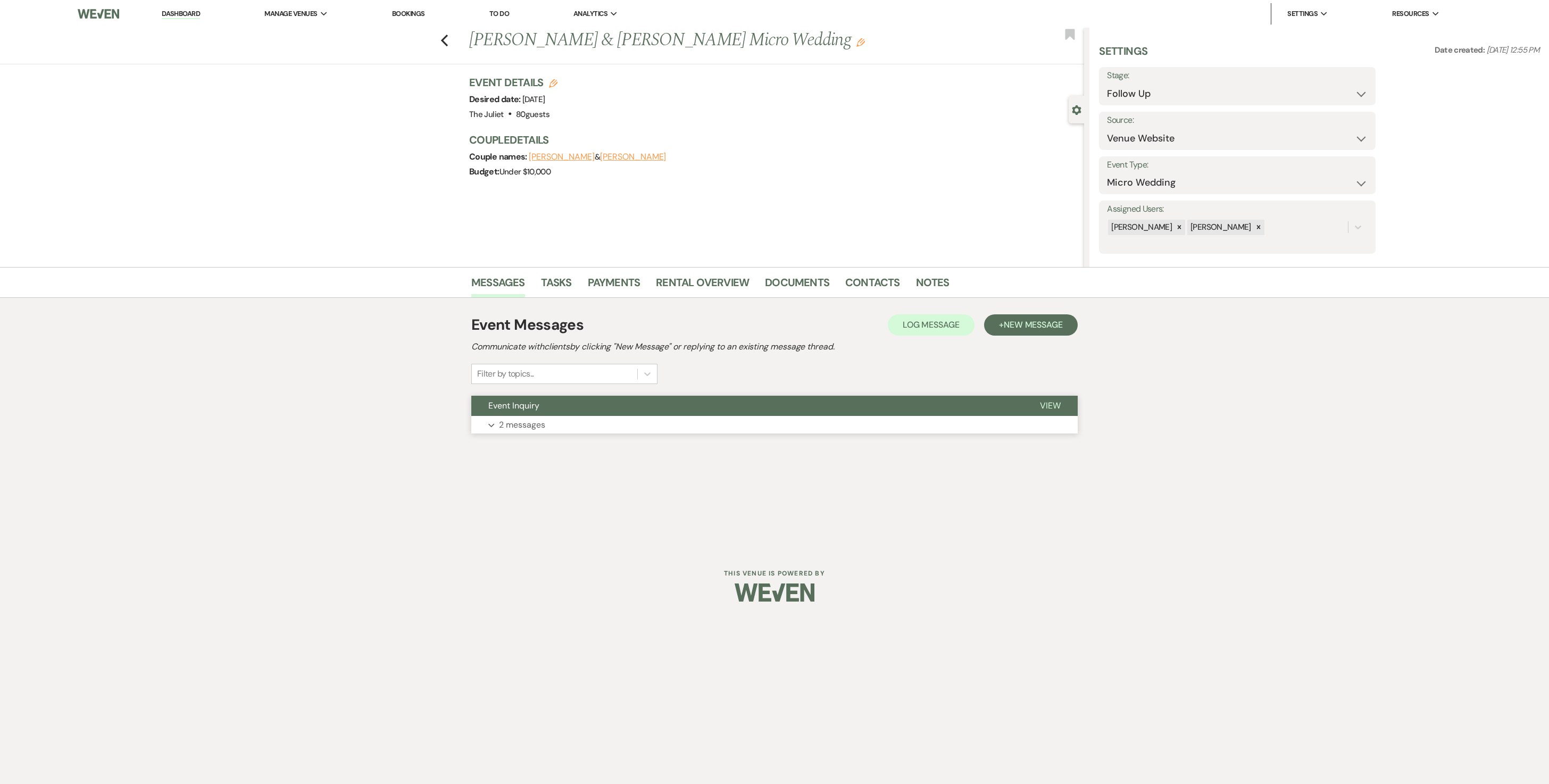
click at [542, 391] on p "2 messages" at bounding box center [522, 424] width 46 height 14
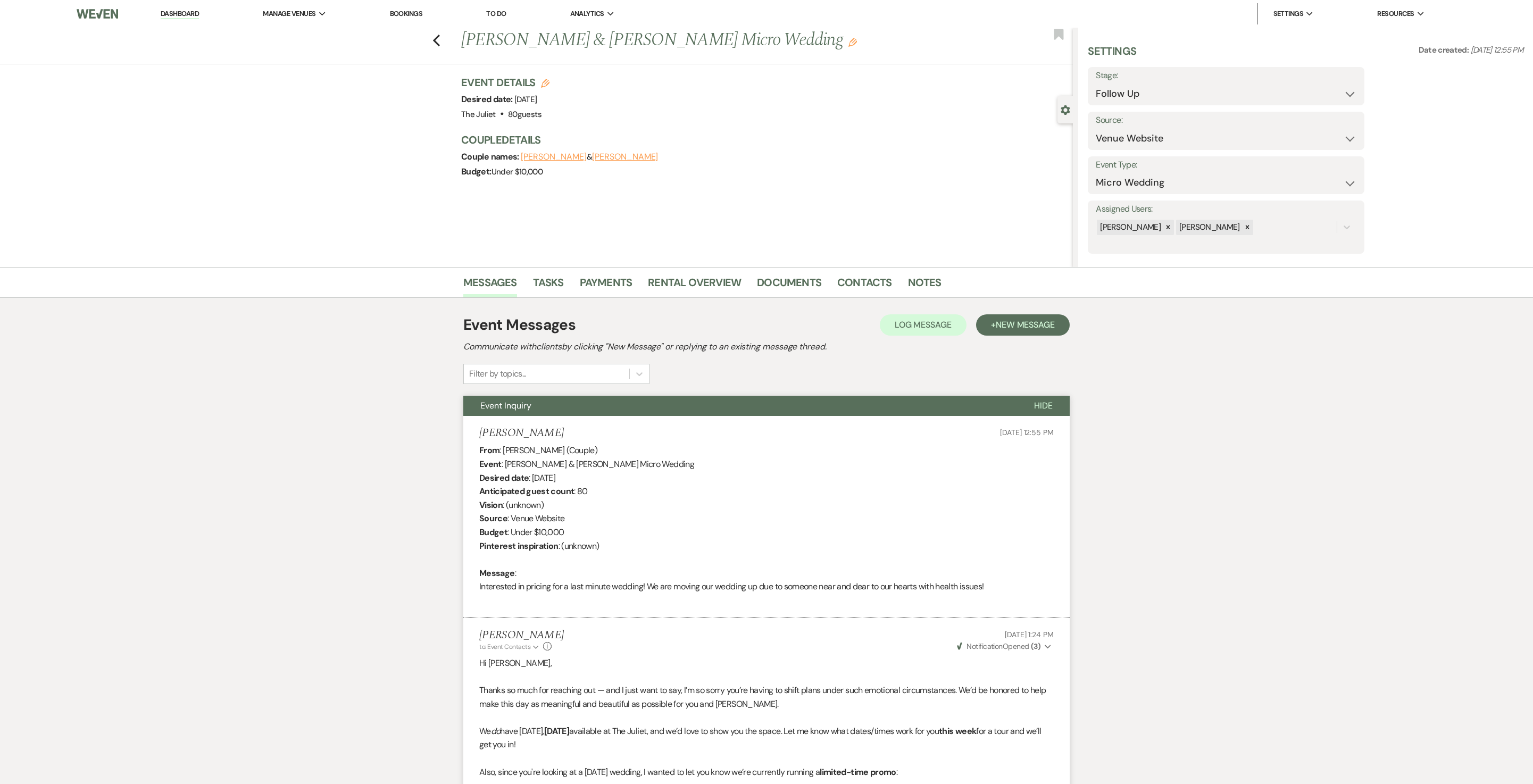
click at [766, 274] on li "Contacts" at bounding box center [873, 284] width 71 height 25
click at [766, 277] on link "Contacts" at bounding box center [864, 286] width 55 height 23
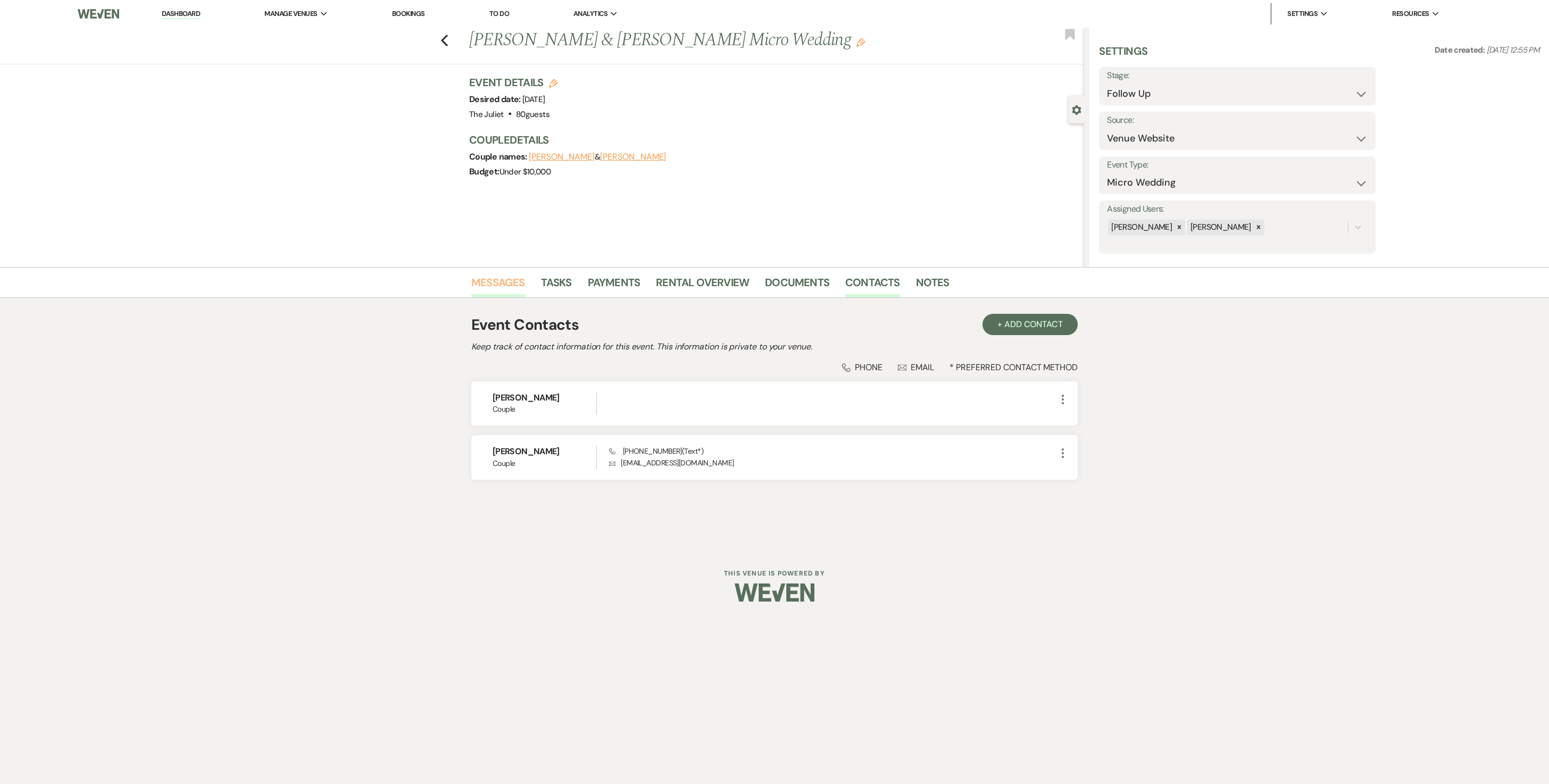
click at [505, 281] on link "Messages" at bounding box center [498, 286] width 54 height 23
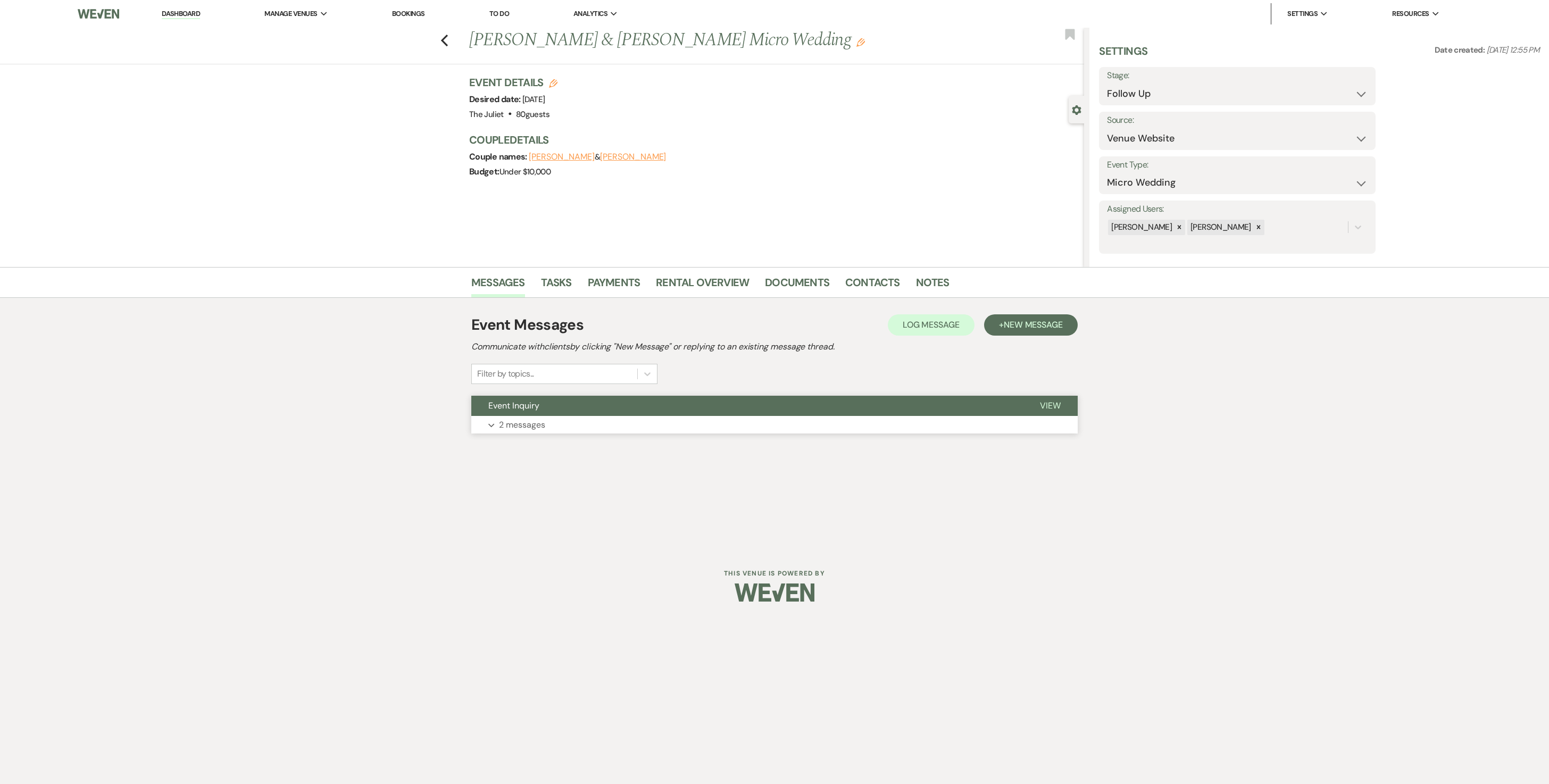
click at [520, 391] on p "2 messages" at bounding box center [522, 424] width 46 height 14
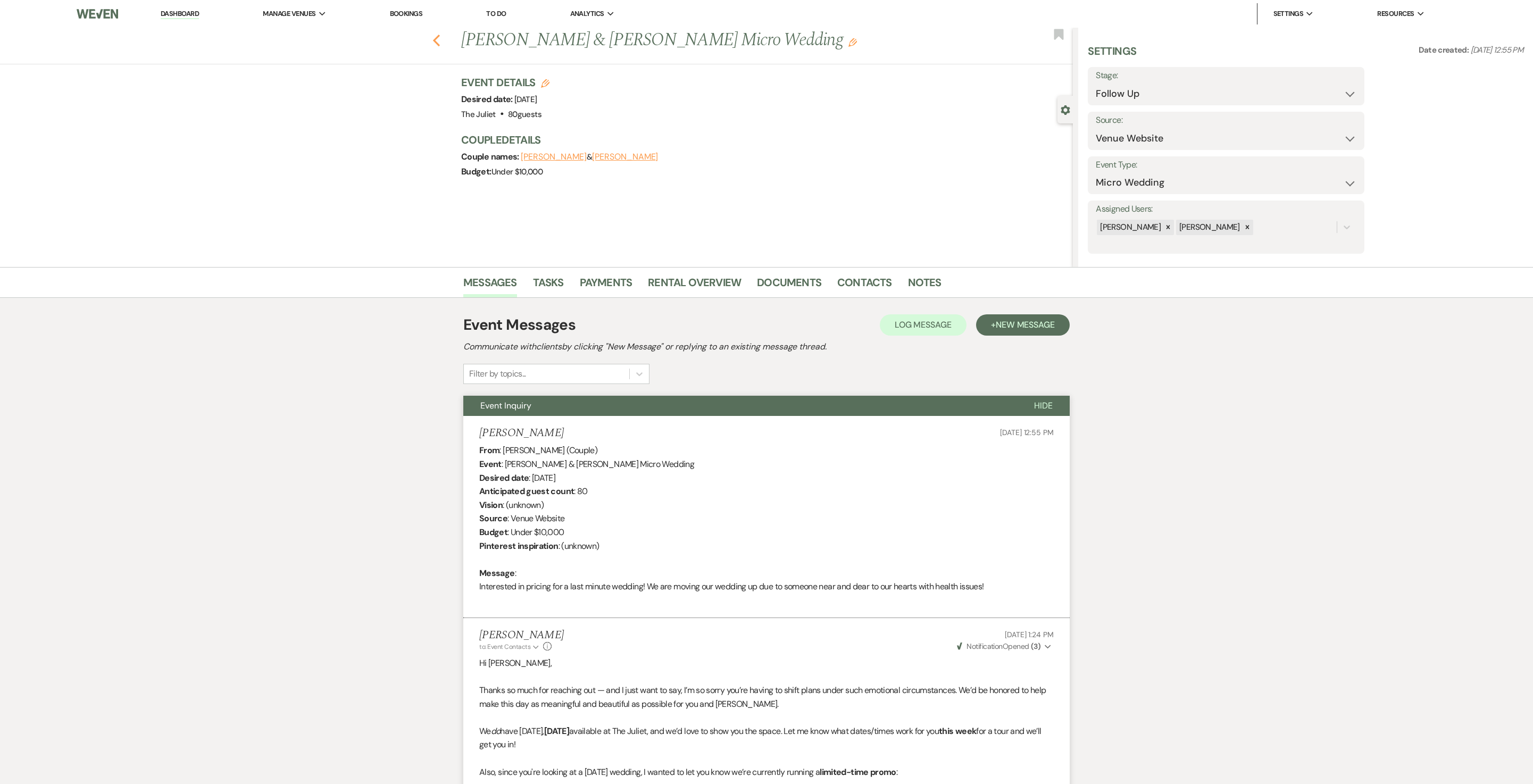
click at [440, 39] on use "button" at bounding box center [437, 40] width 7 height 11
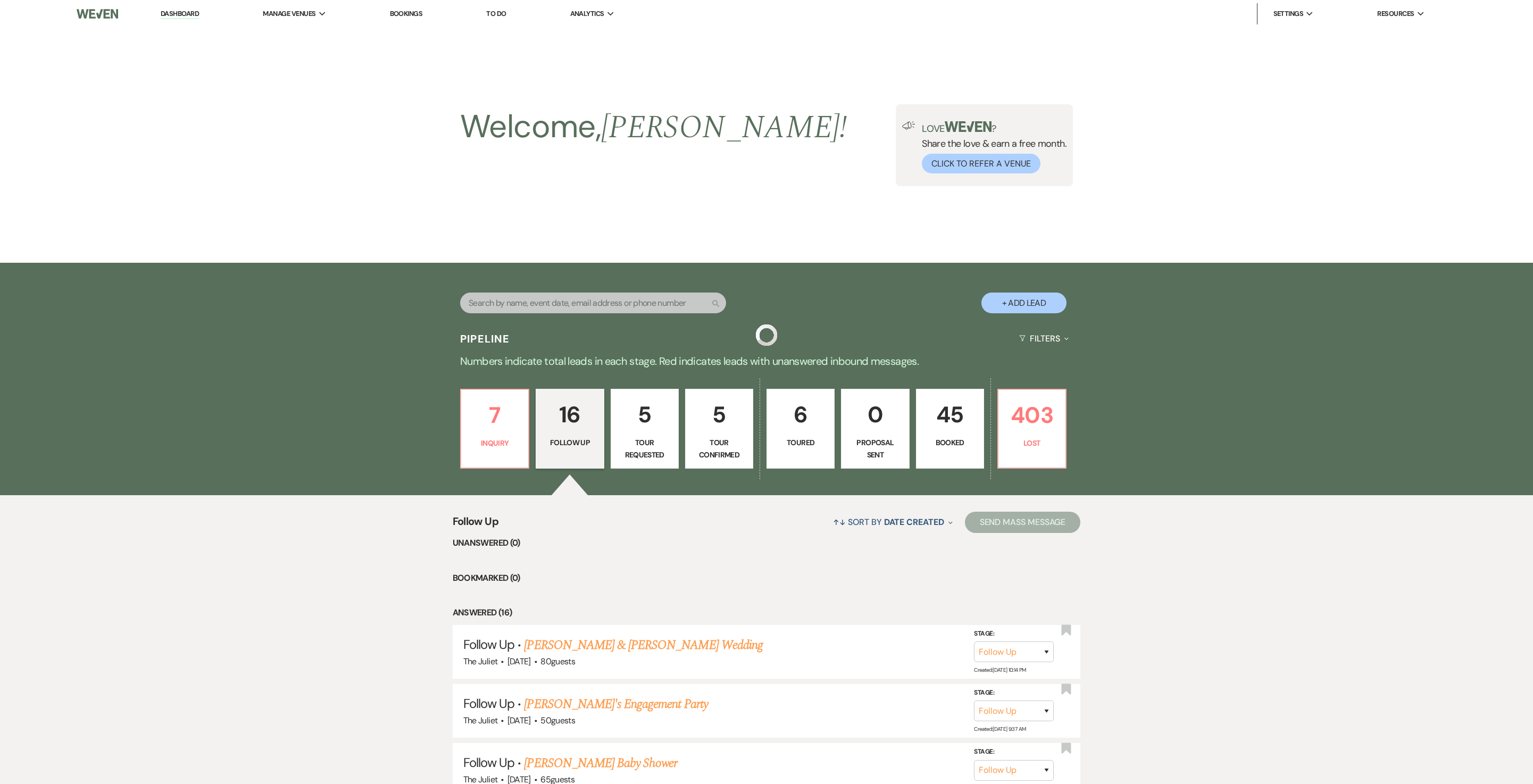
scroll to position [667, 0]
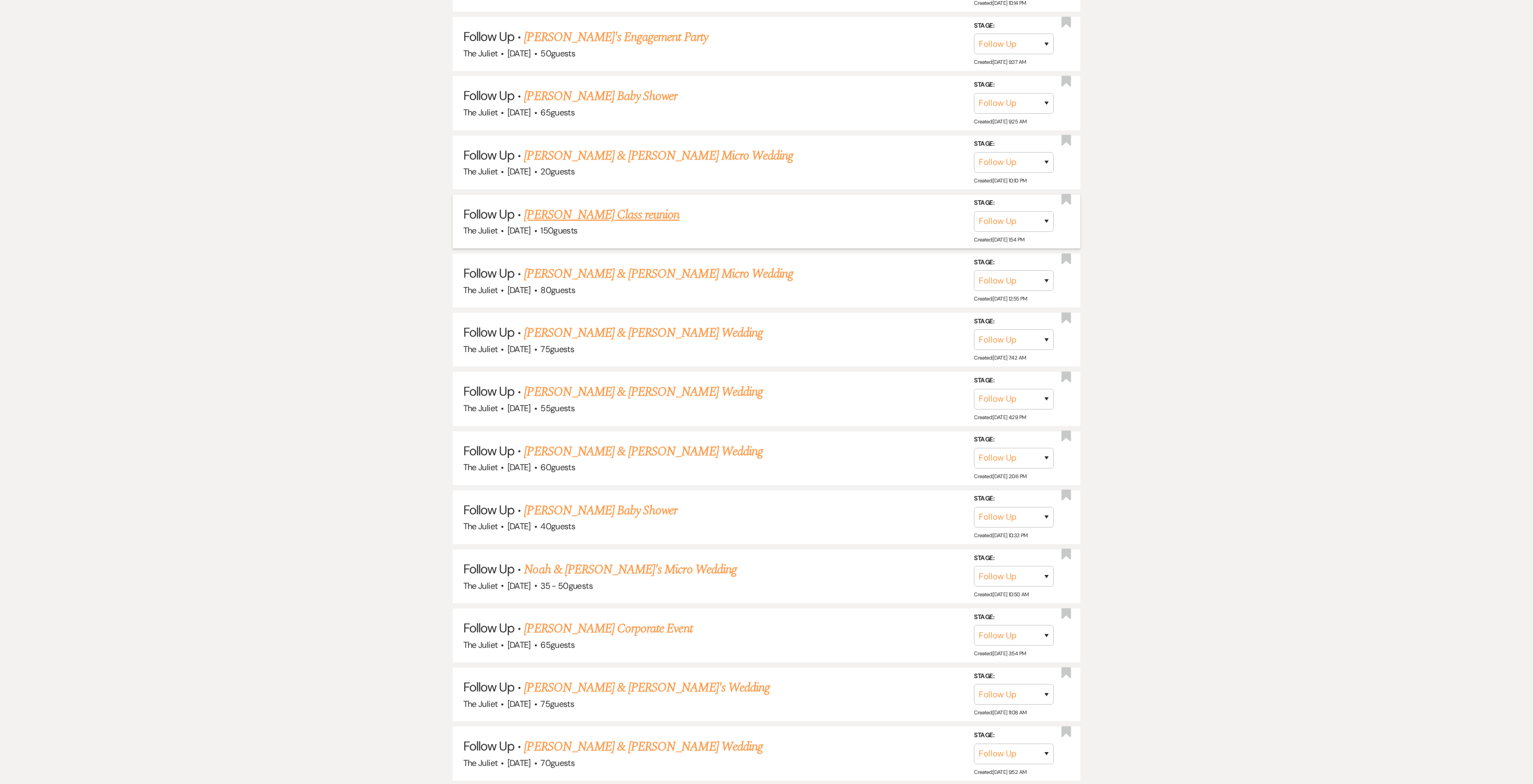
click at [573, 224] on link "Cindy Baker's Class reunion" at bounding box center [601, 215] width 155 height 19
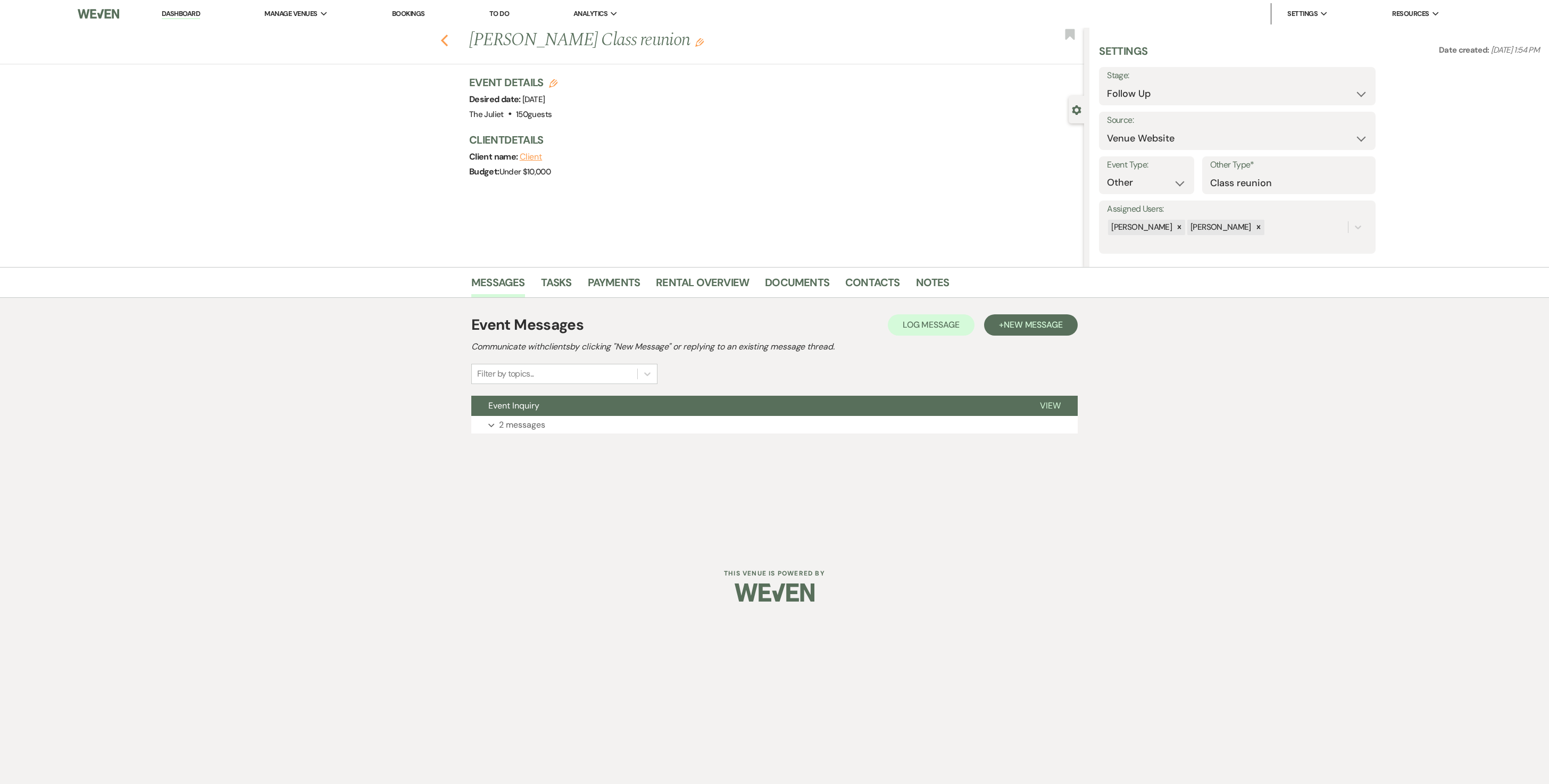
click at [446, 44] on use "button" at bounding box center [444, 40] width 7 height 11
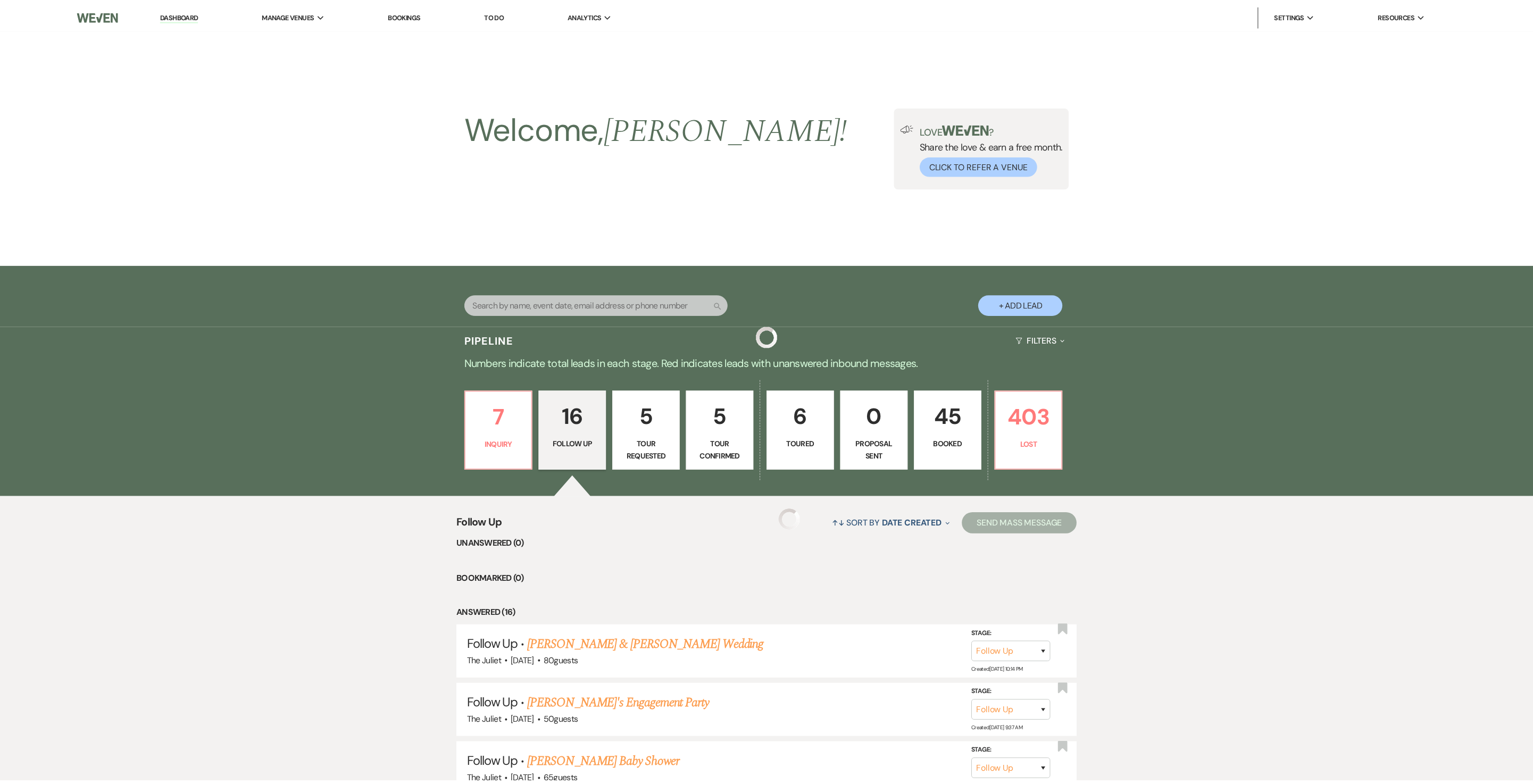
scroll to position [667, 0]
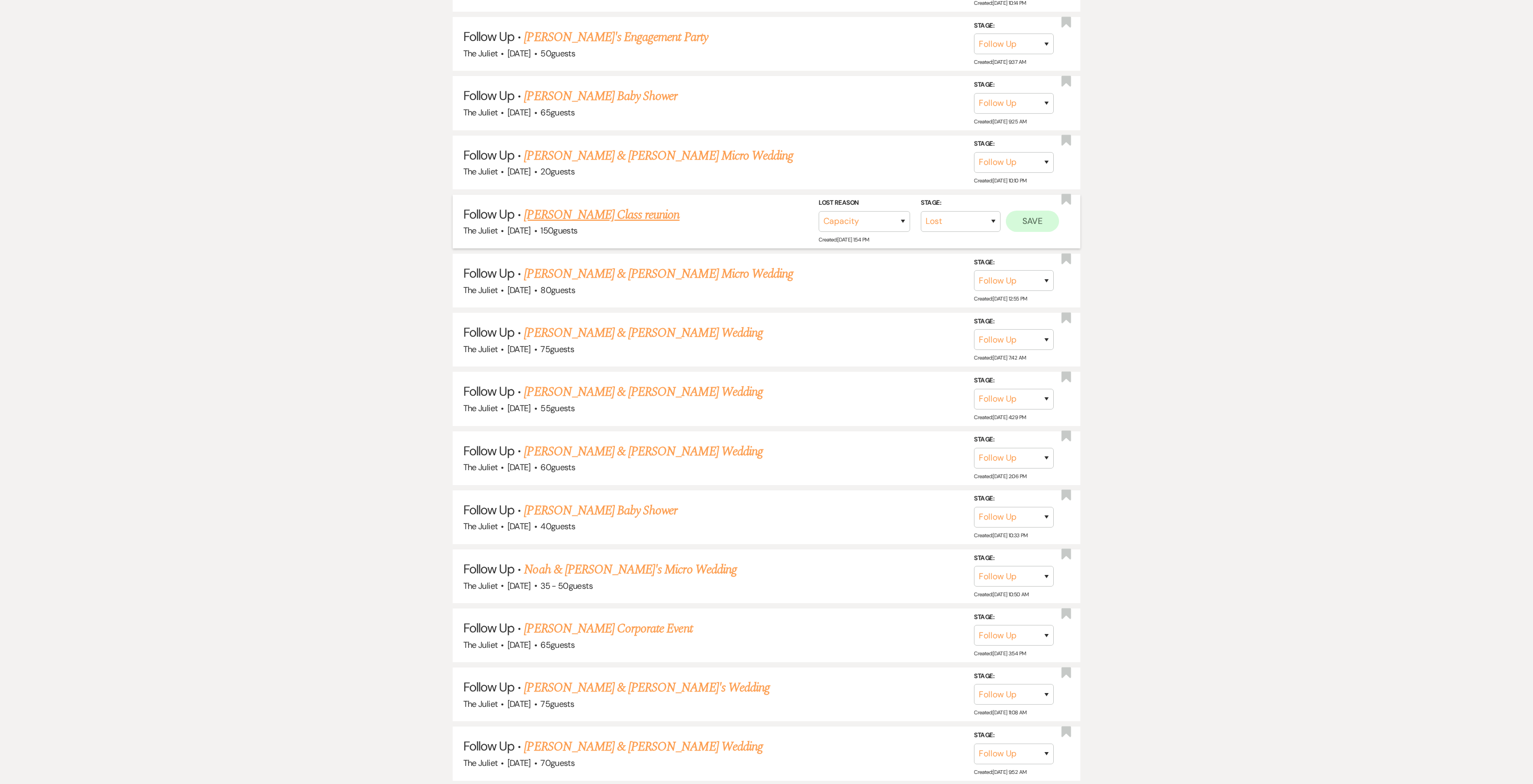
click at [766, 232] on button "Save" at bounding box center [1033, 221] width 53 height 21
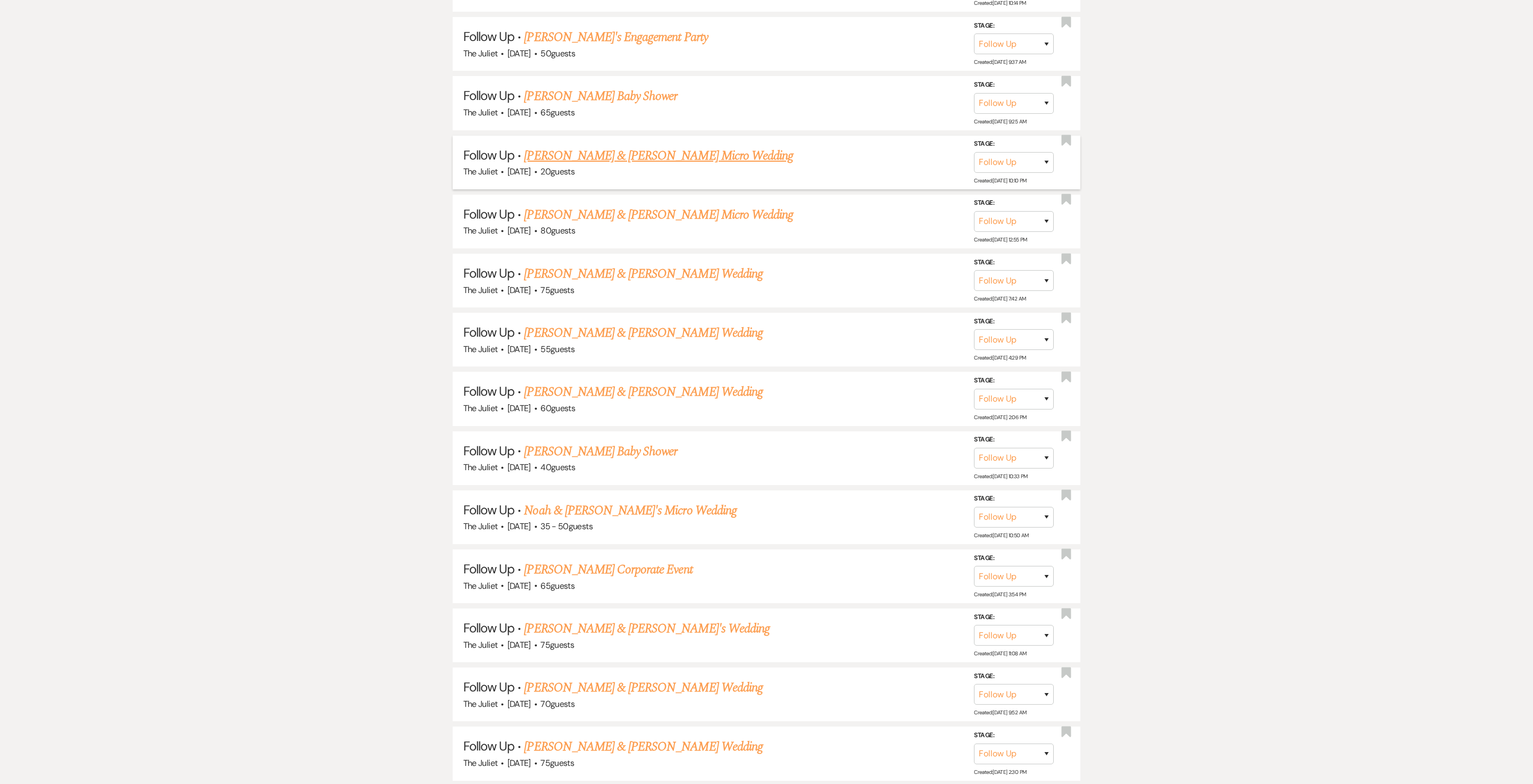
click at [632, 165] on link "Eric Huddleston & Teri Sneade's Micro Wedding" at bounding box center [659, 156] width 269 height 19
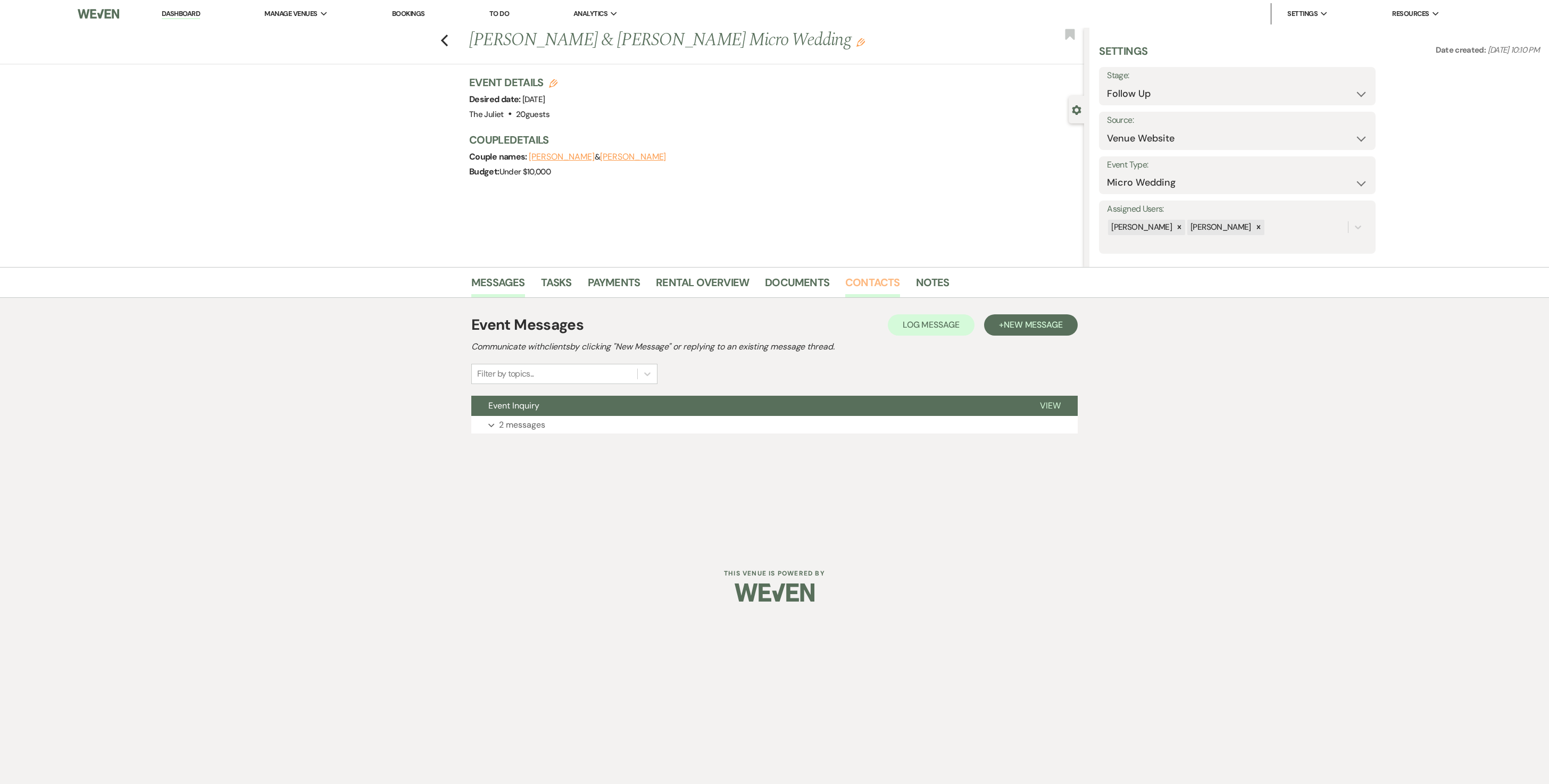
click at [766, 284] on link "Contacts" at bounding box center [873, 286] width 55 height 23
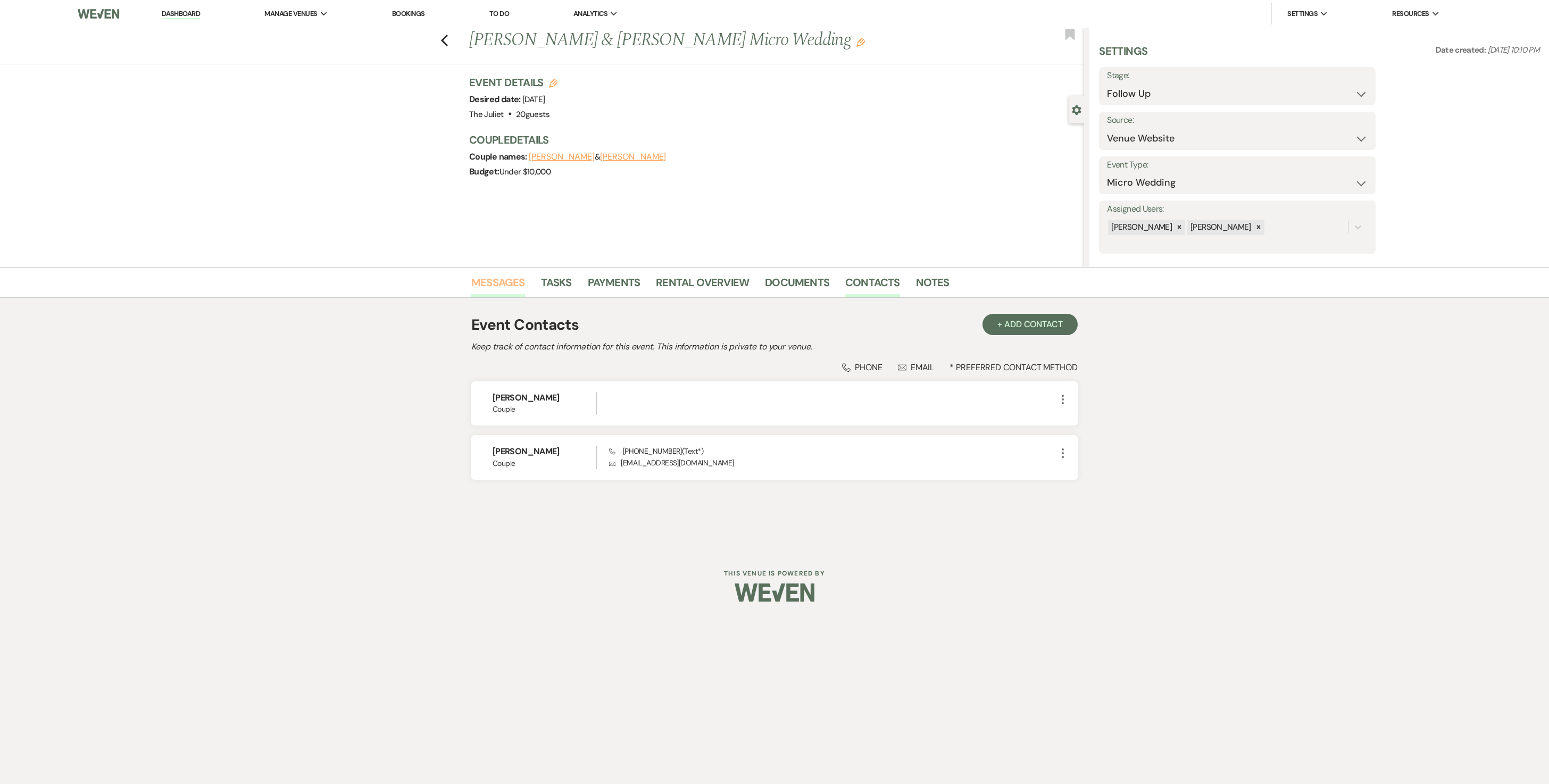
click at [508, 281] on link "Messages" at bounding box center [498, 286] width 54 height 23
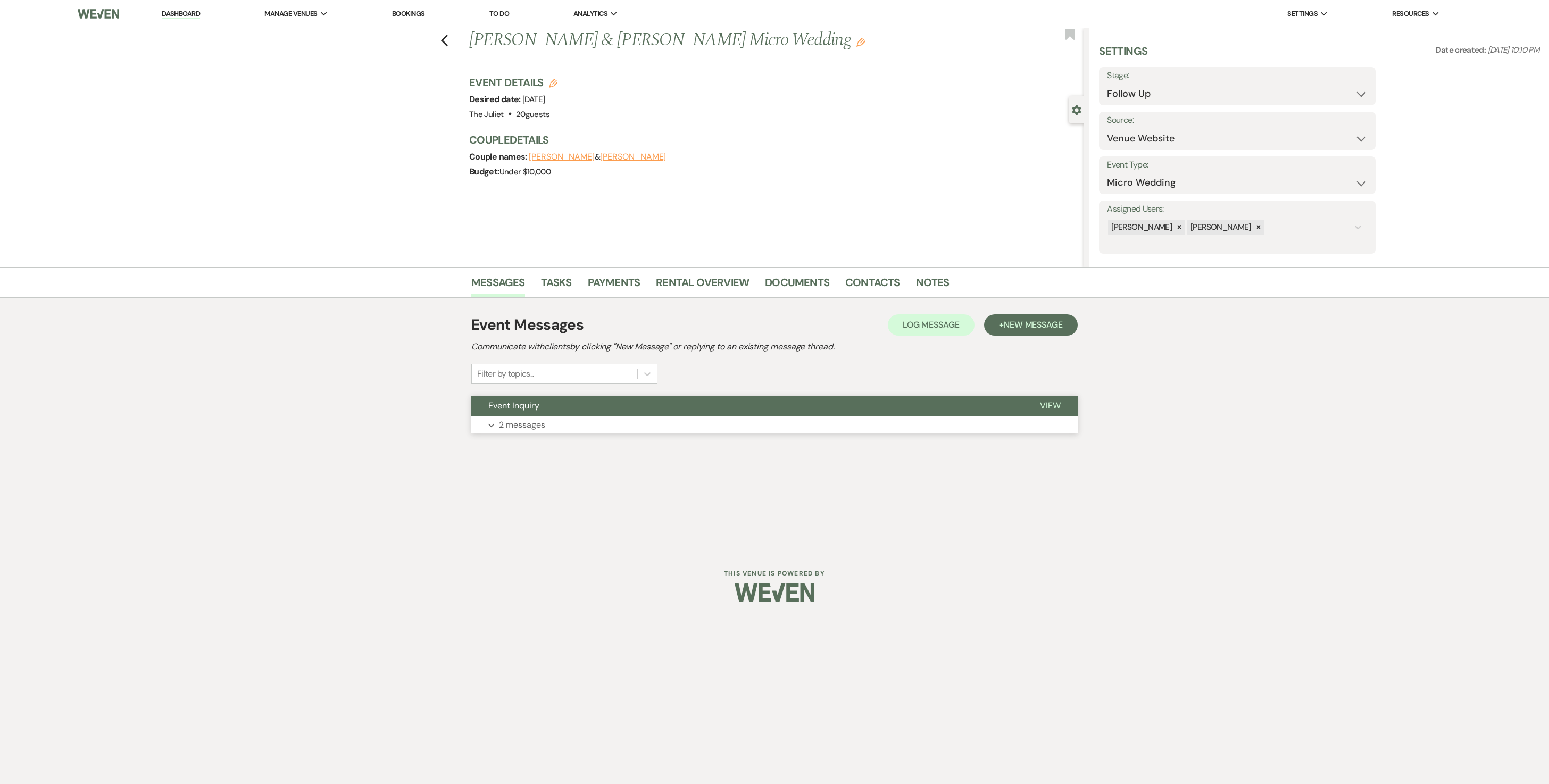
click at [526, 391] on p "2 messages" at bounding box center [522, 424] width 46 height 14
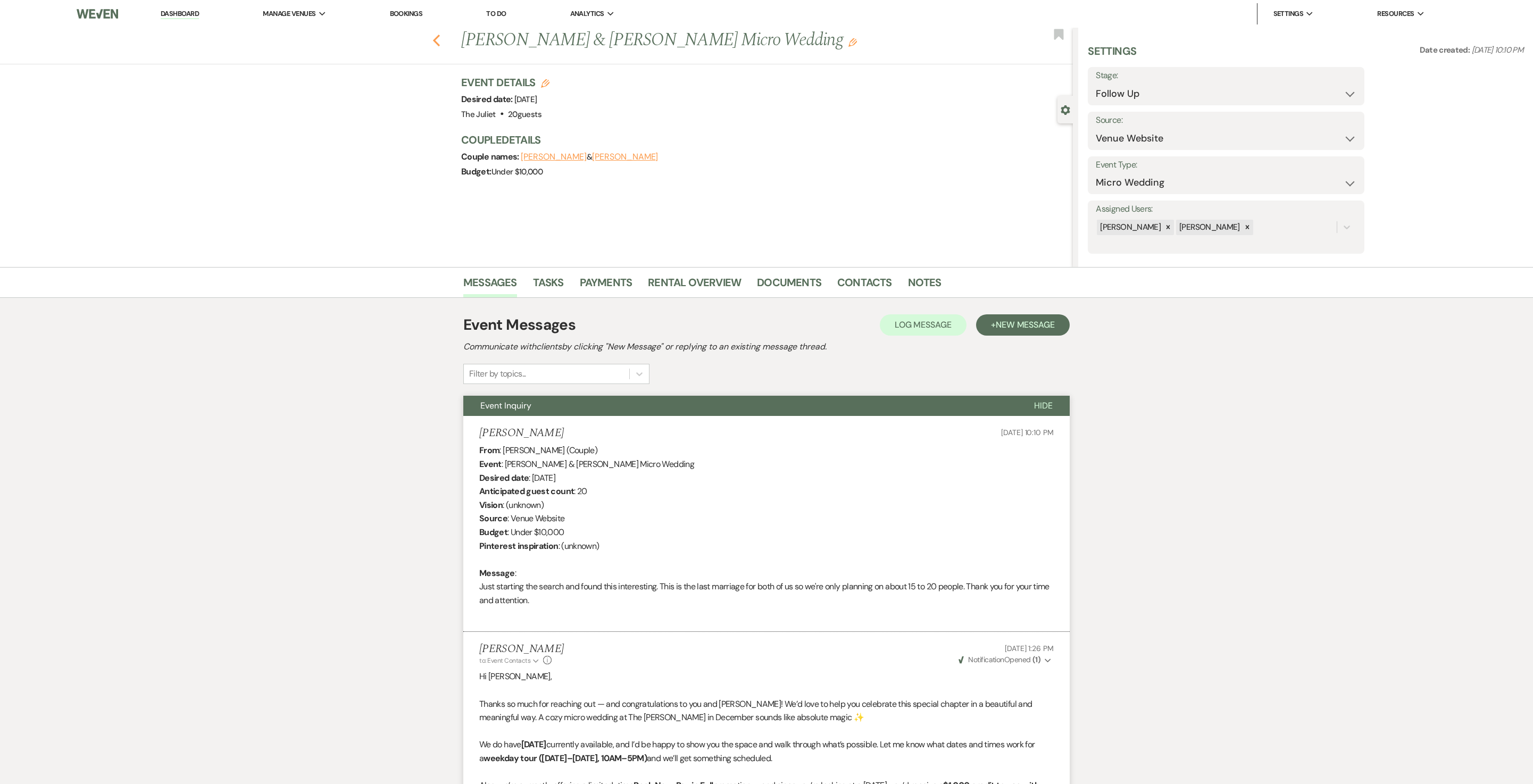
click at [440, 37] on icon "Previous" at bounding box center [436, 40] width 8 height 13
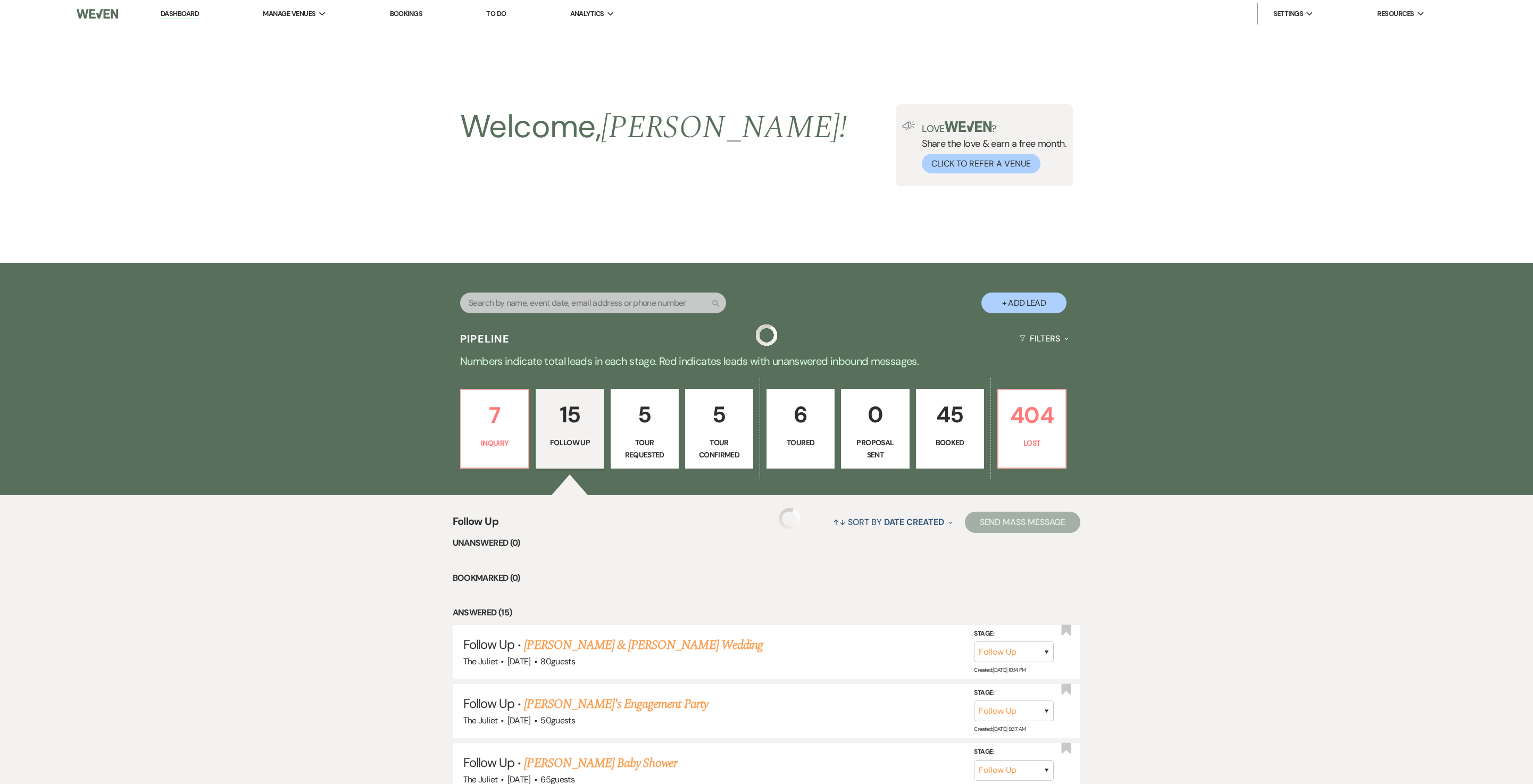
scroll to position [667, 0]
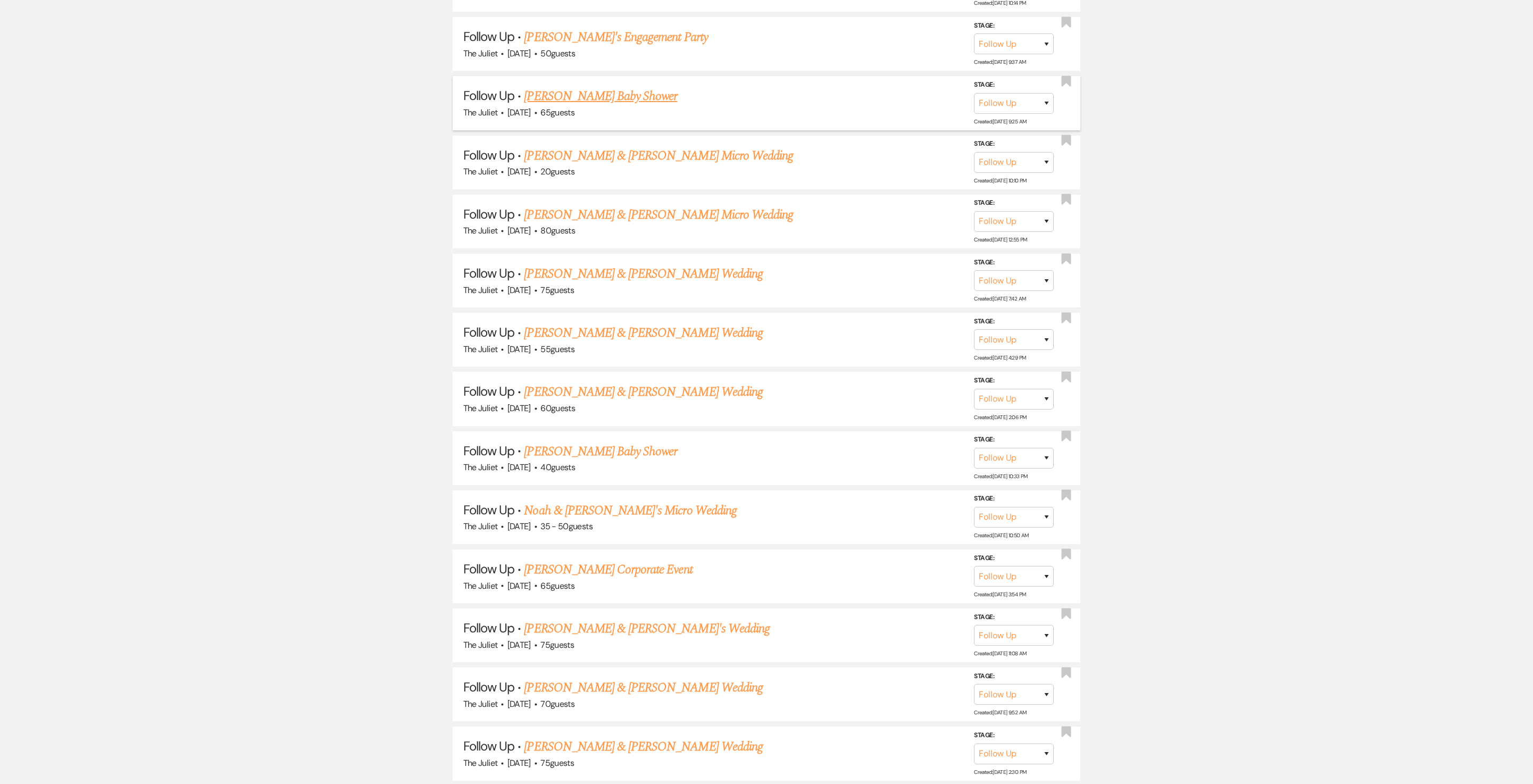
click at [630, 106] on link "Jordan Leinen's Baby Shower" at bounding box center [600, 96] width 153 height 19
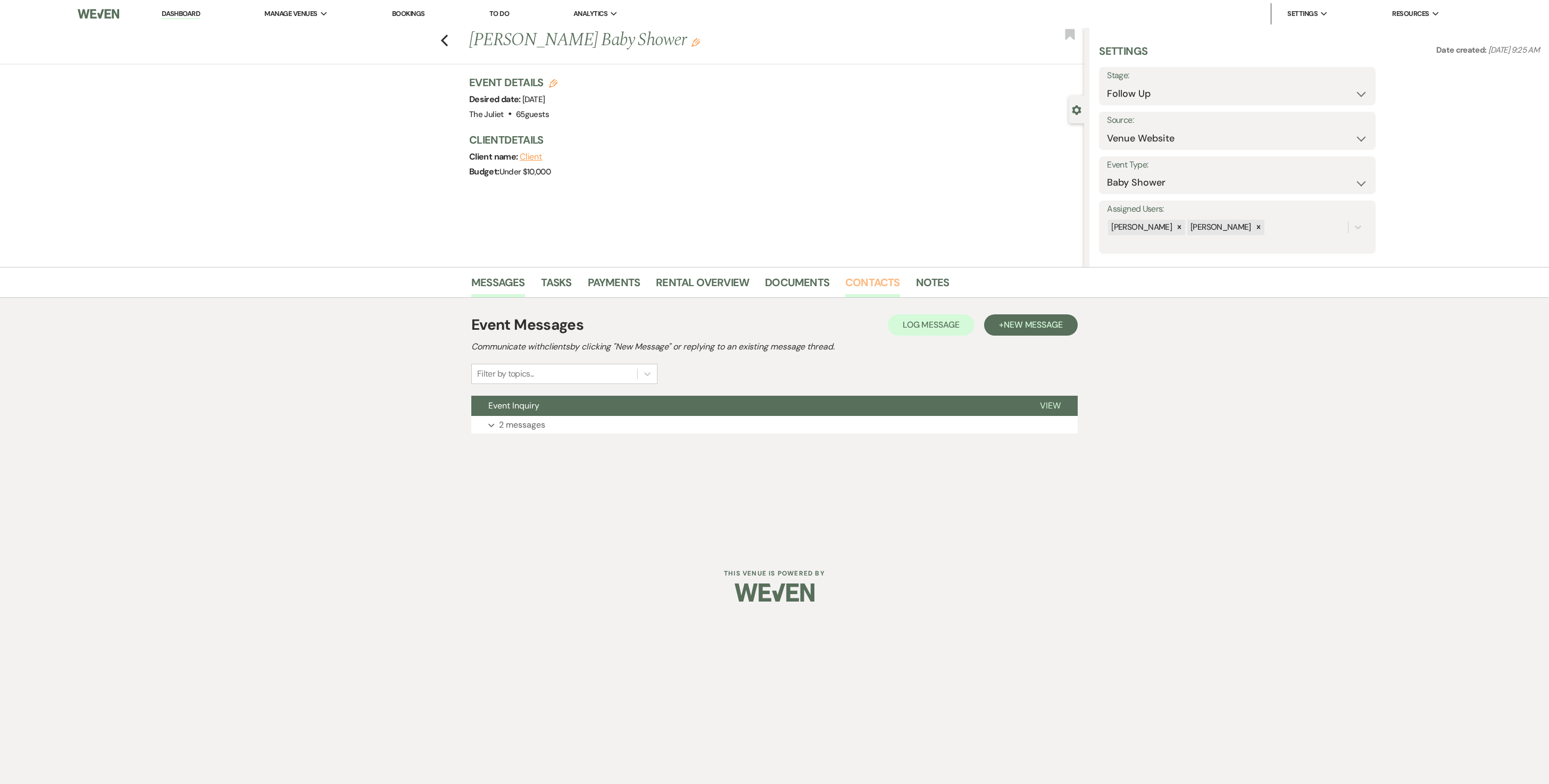
click at [766, 278] on link "Contacts" at bounding box center [873, 286] width 55 height 23
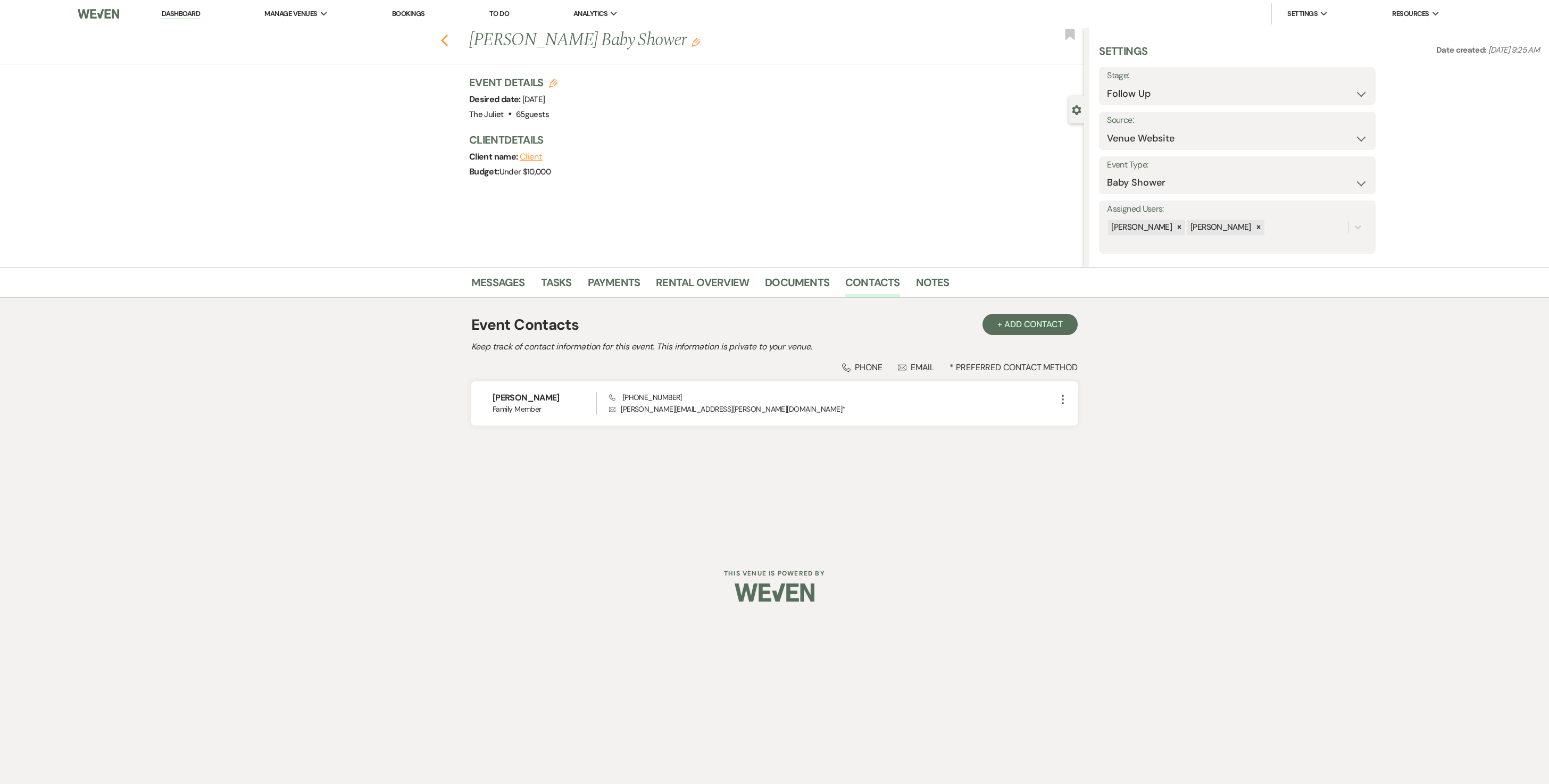
click at [444, 40] on icon "Previous" at bounding box center [444, 40] width 8 height 13
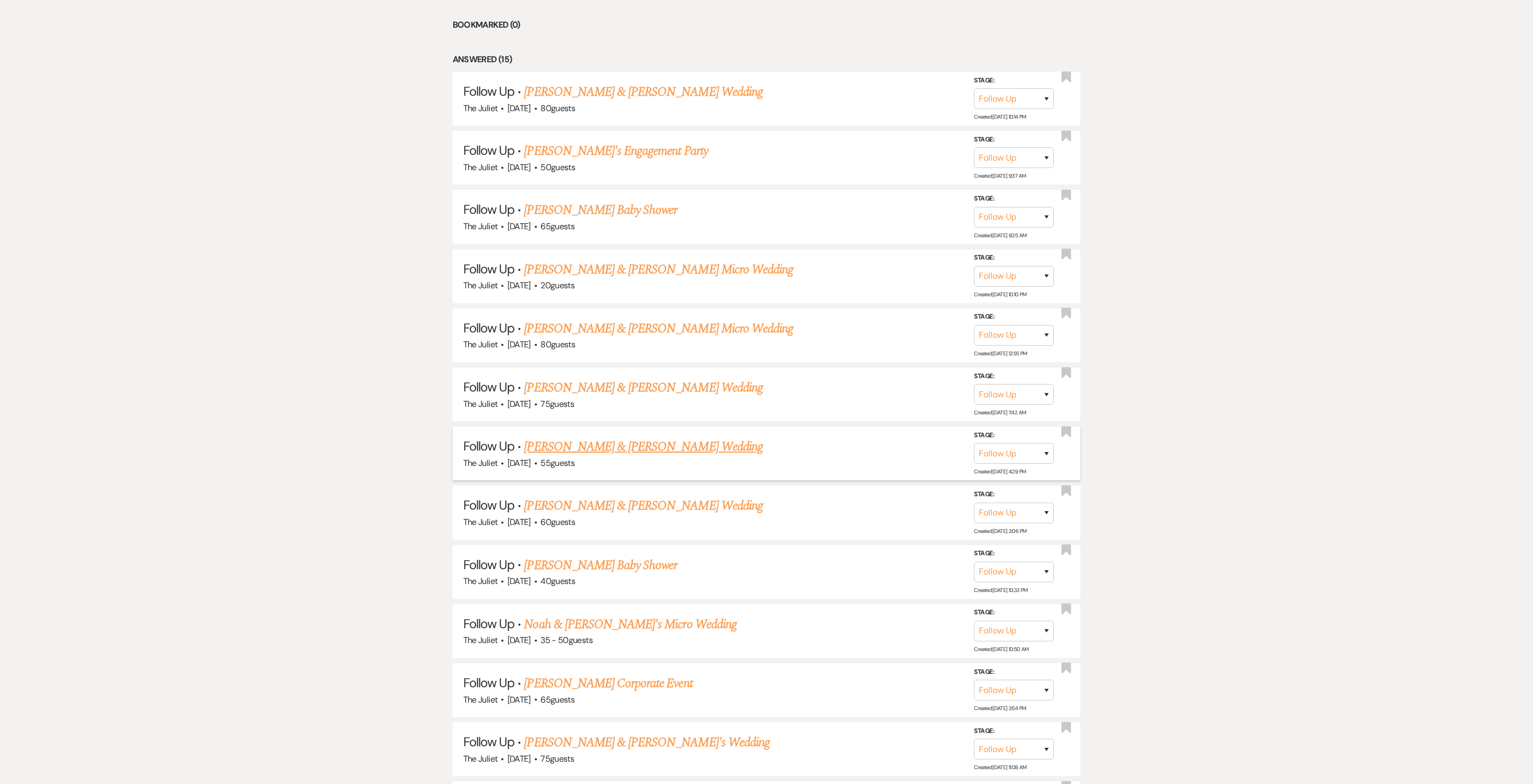
scroll to position [546, 0]
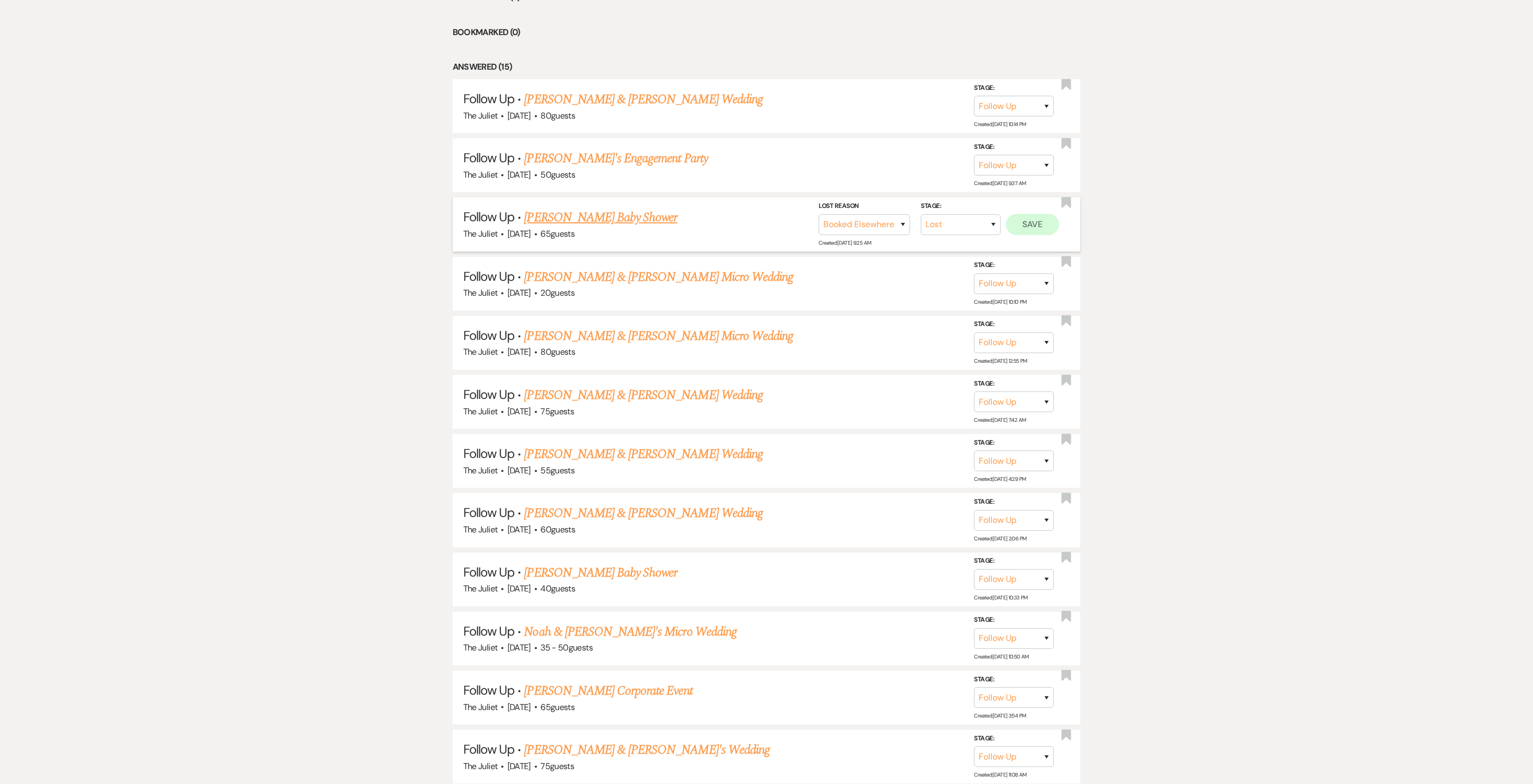
click at [766, 235] on button "Save" at bounding box center [1033, 224] width 53 height 21
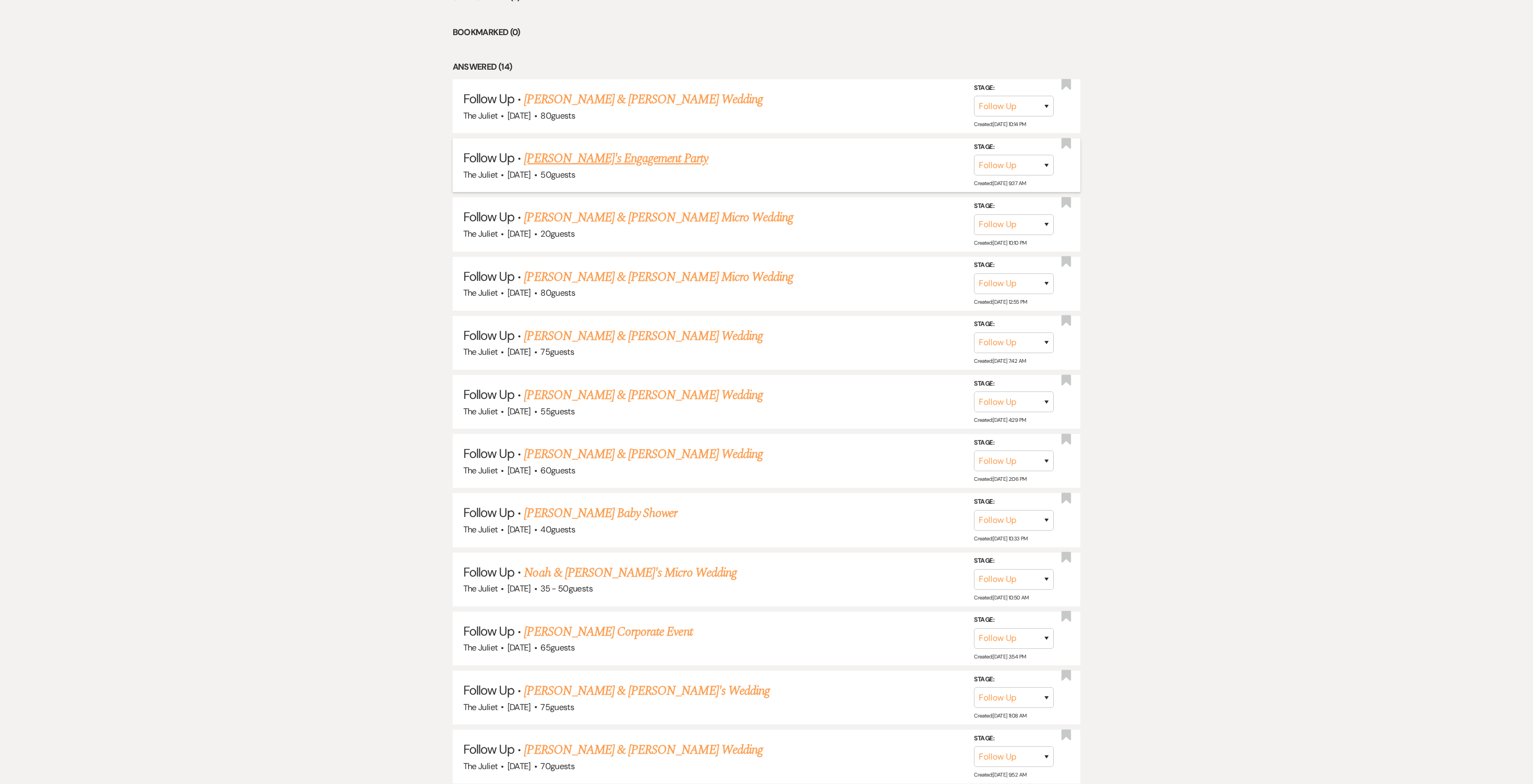
click at [578, 168] on link "Makayla's Engagement Party" at bounding box center [615, 159] width 183 height 19
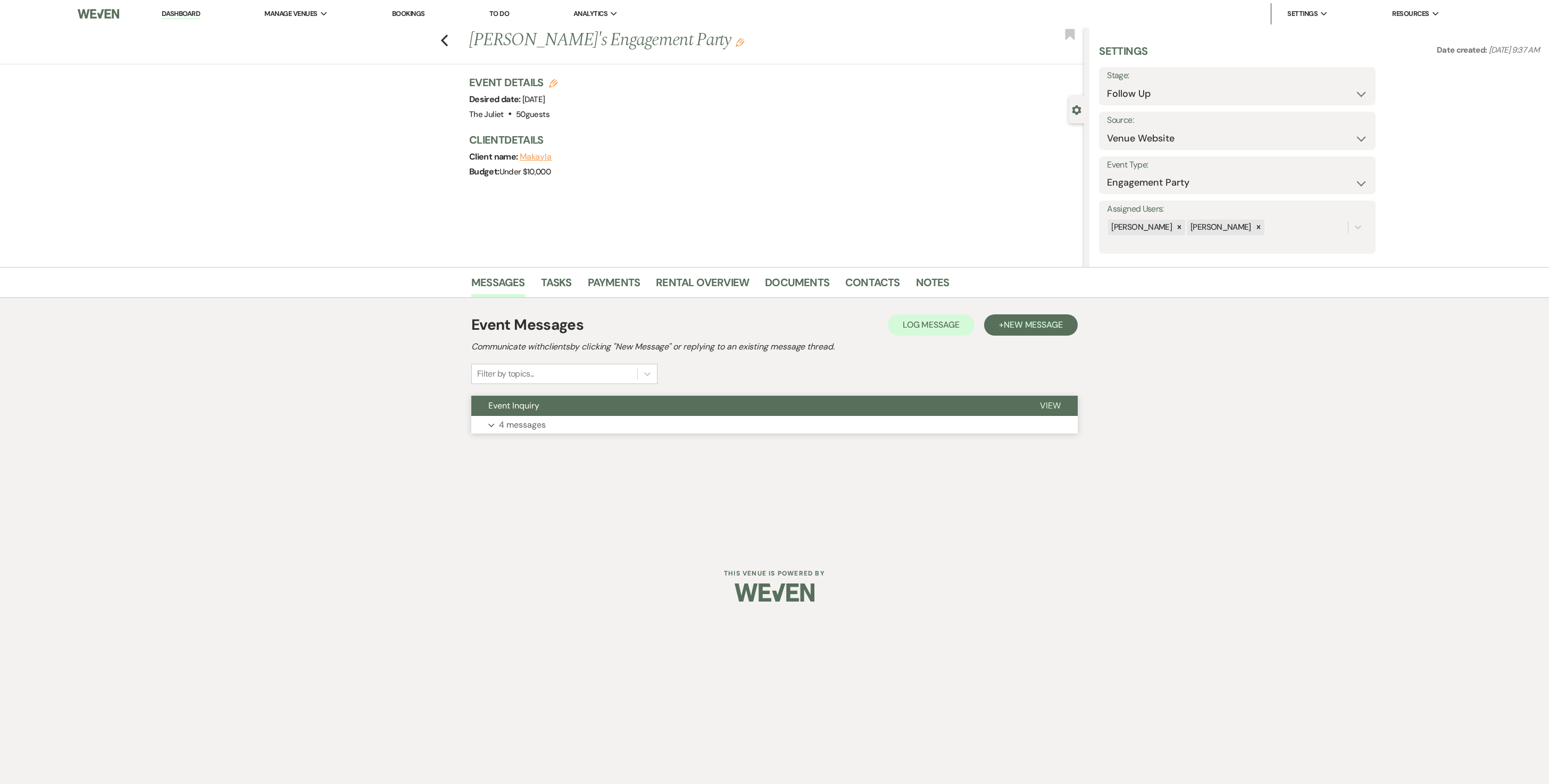
click at [533, 391] on p "4 messages" at bounding box center [523, 424] width 47 height 14
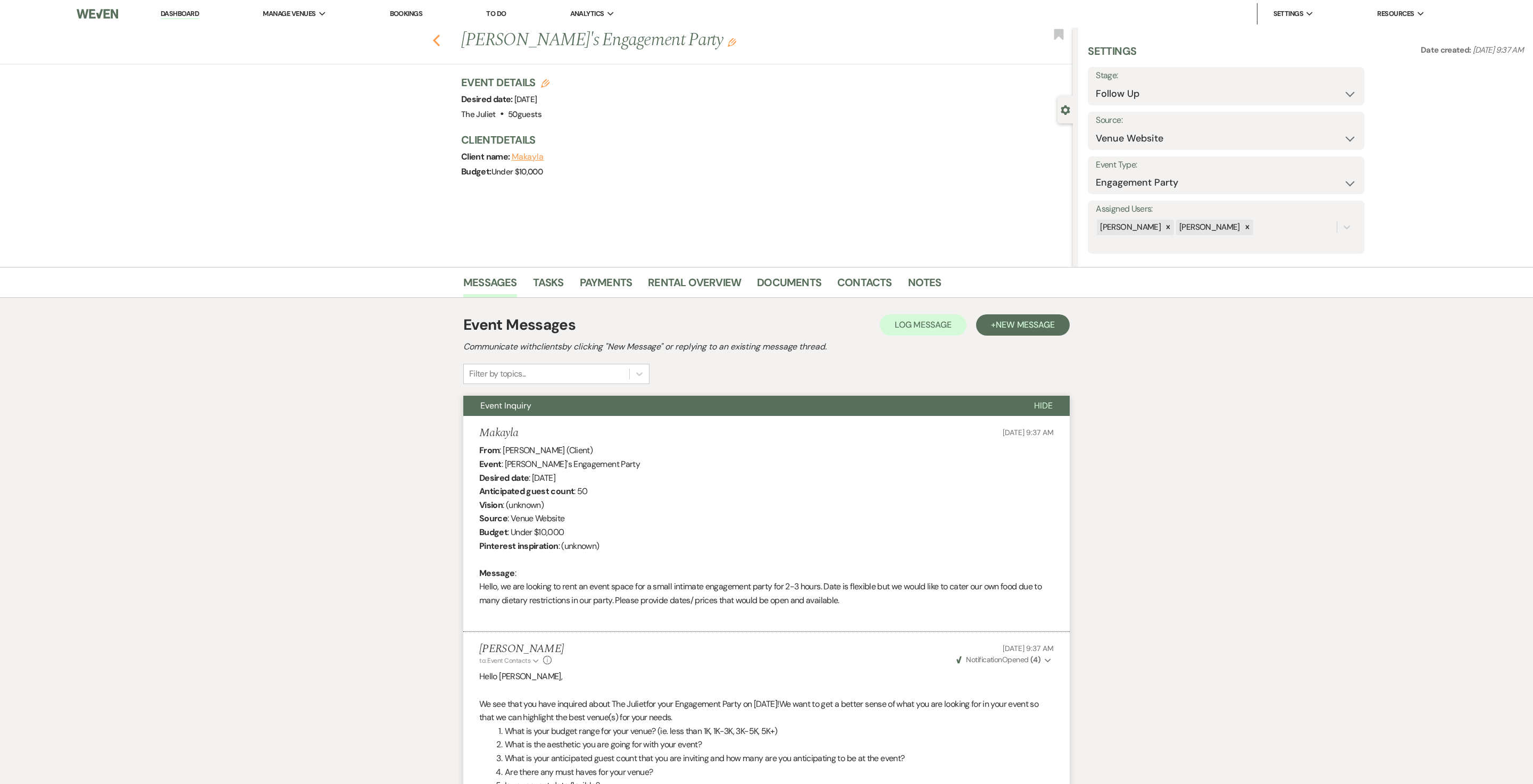
click at [440, 43] on icon "Previous" at bounding box center [436, 40] width 8 height 13
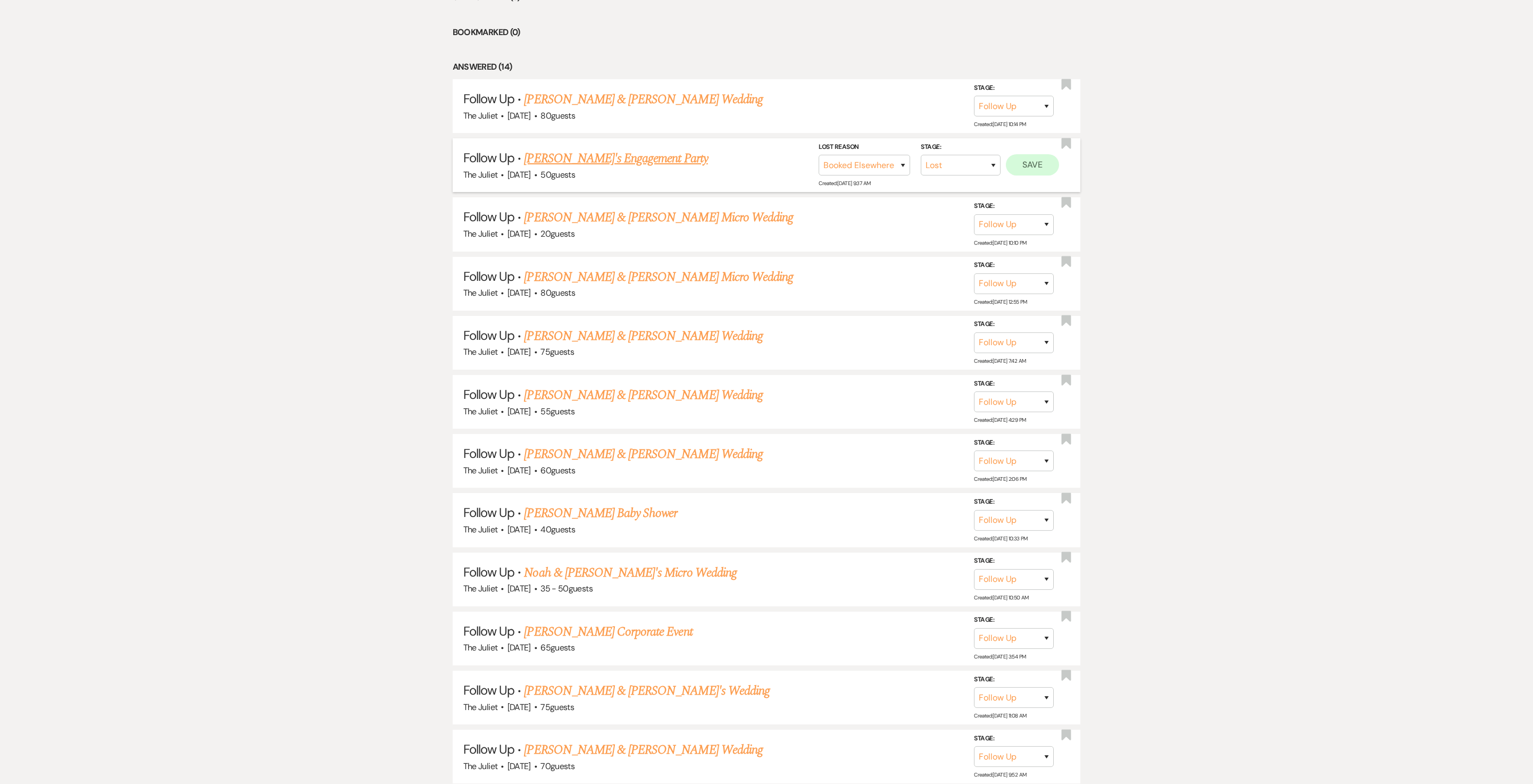
click at [766, 176] on button "Save" at bounding box center [1033, 165] width 53 height 21
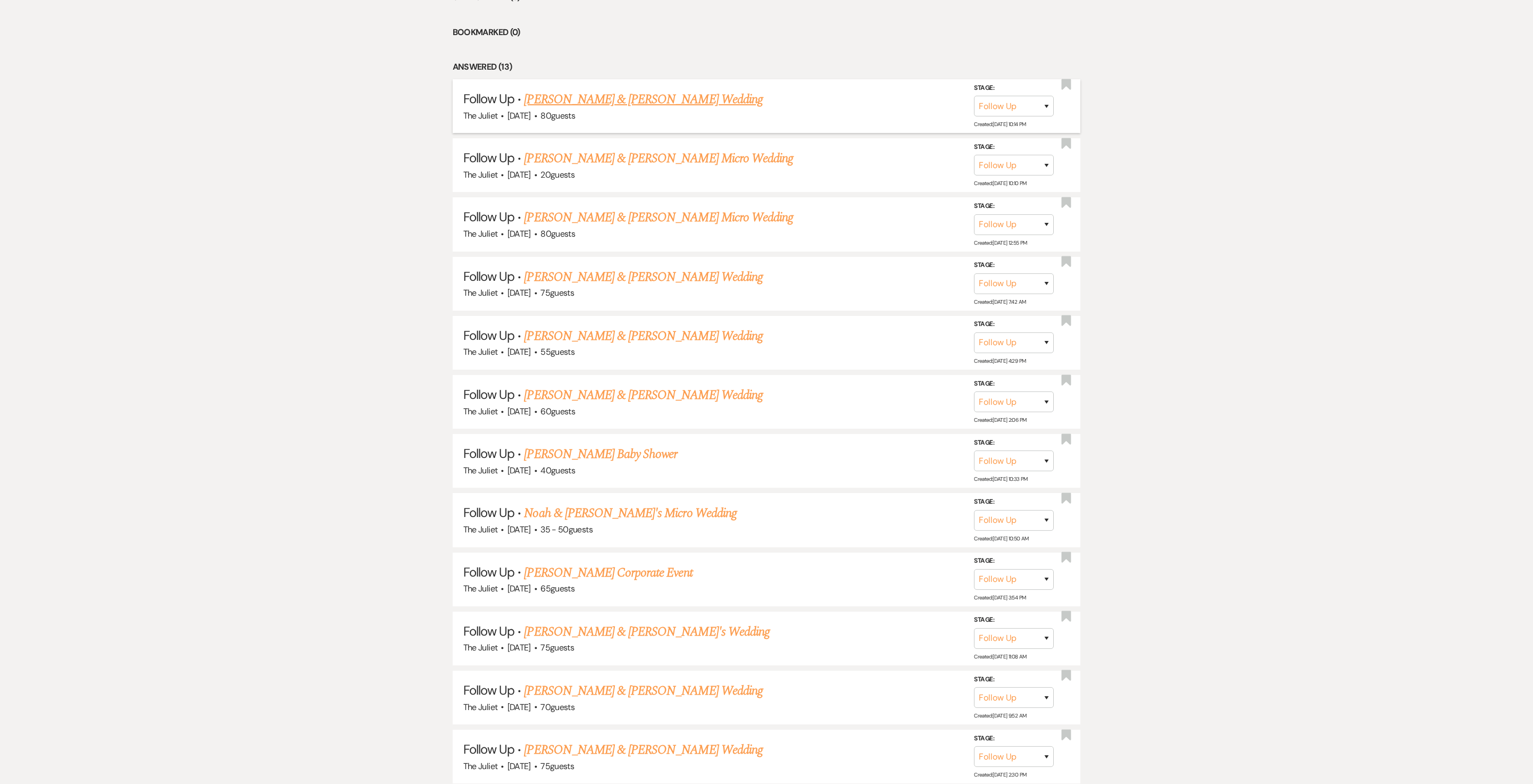
click at [653, 109] on link "Afshene Hadi & Hannah Wade's Wedding" at bounding box center [643, 100] width 238 height 19
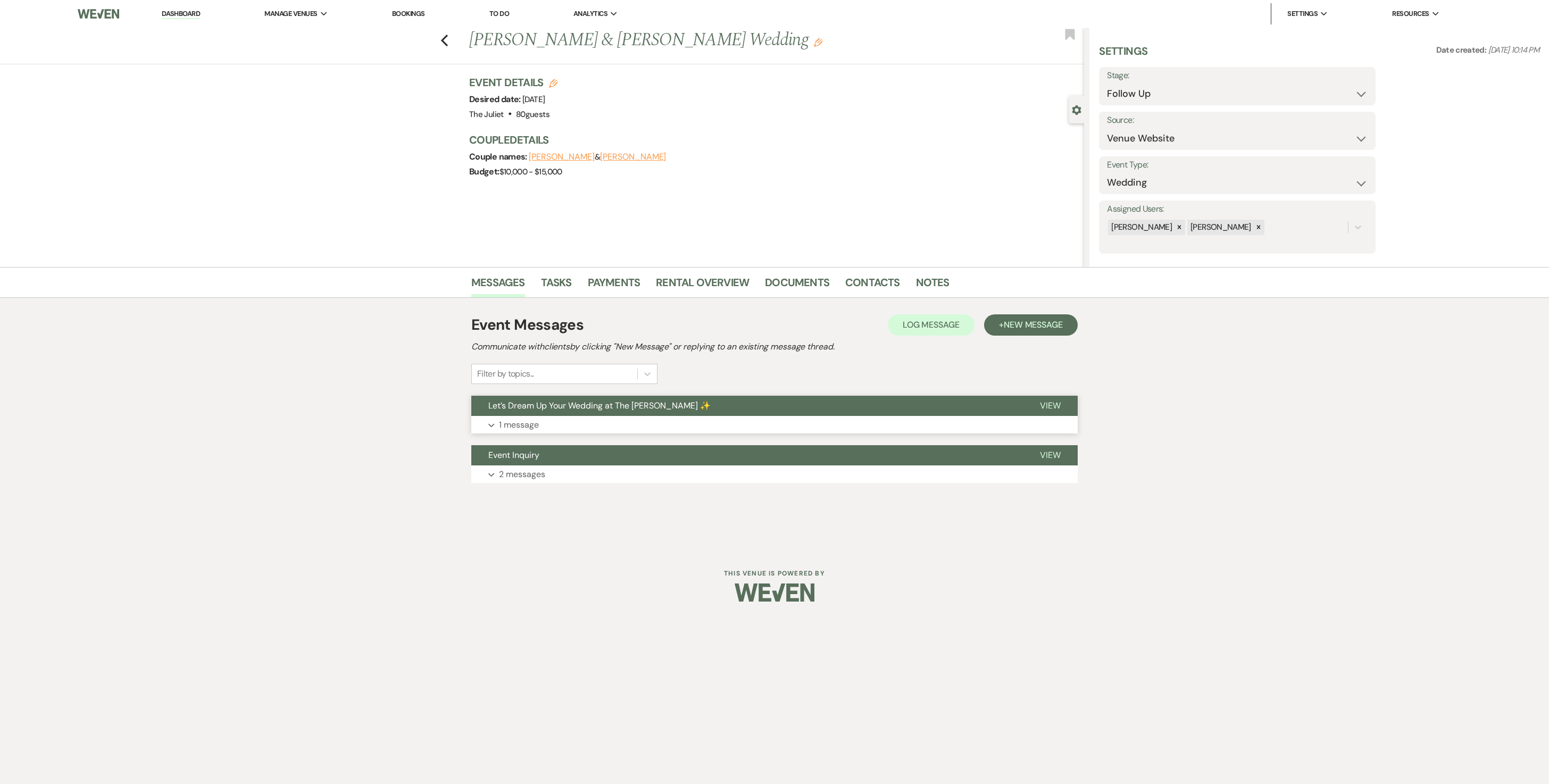
click at [523, 391] on p "1 message" at bounding box center [519, 424] width 40 height 14
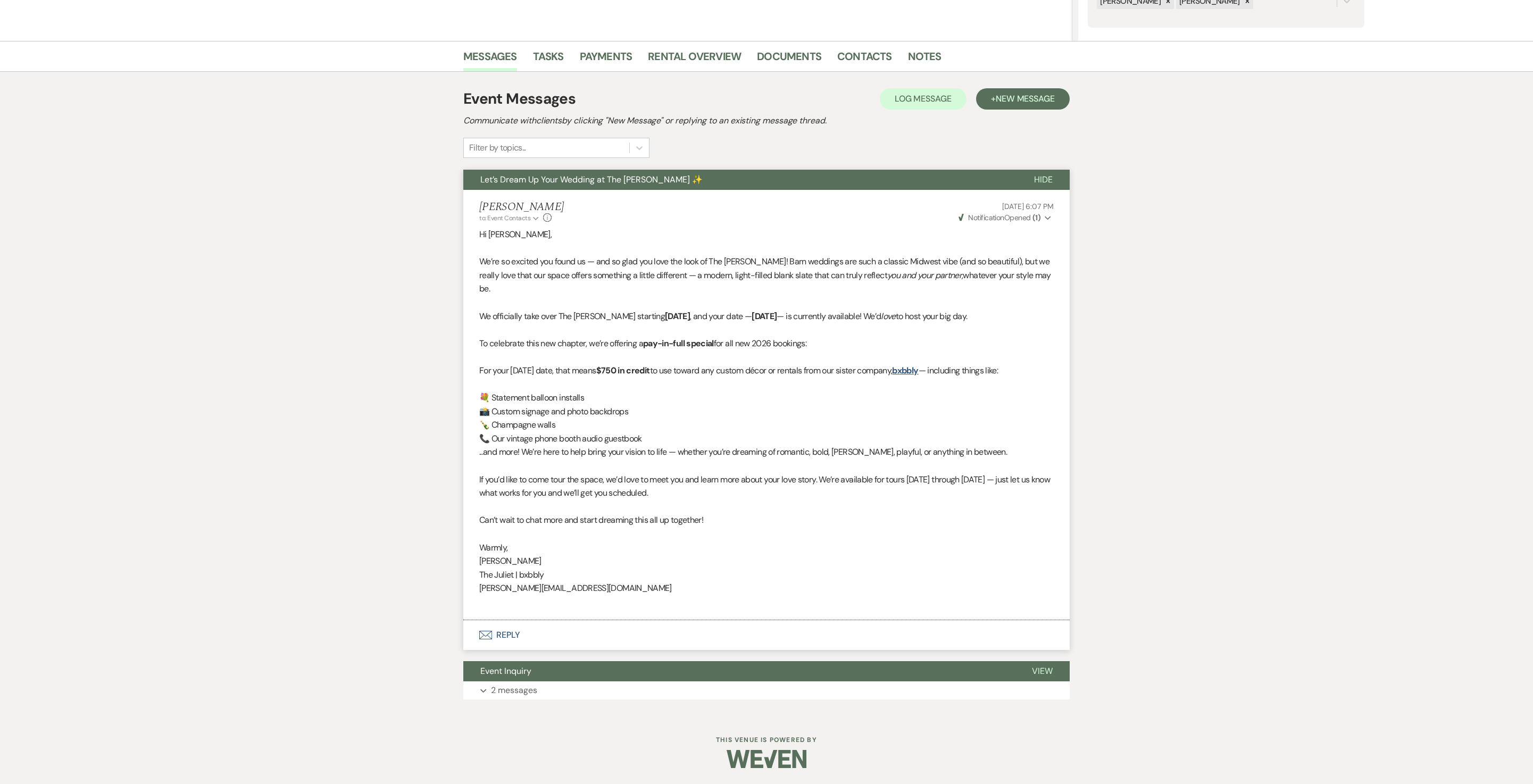
scroll to position [319, 0]
click at [502, 391] on p "2 messages" at bounding box center [514, 690] width 46 height 14
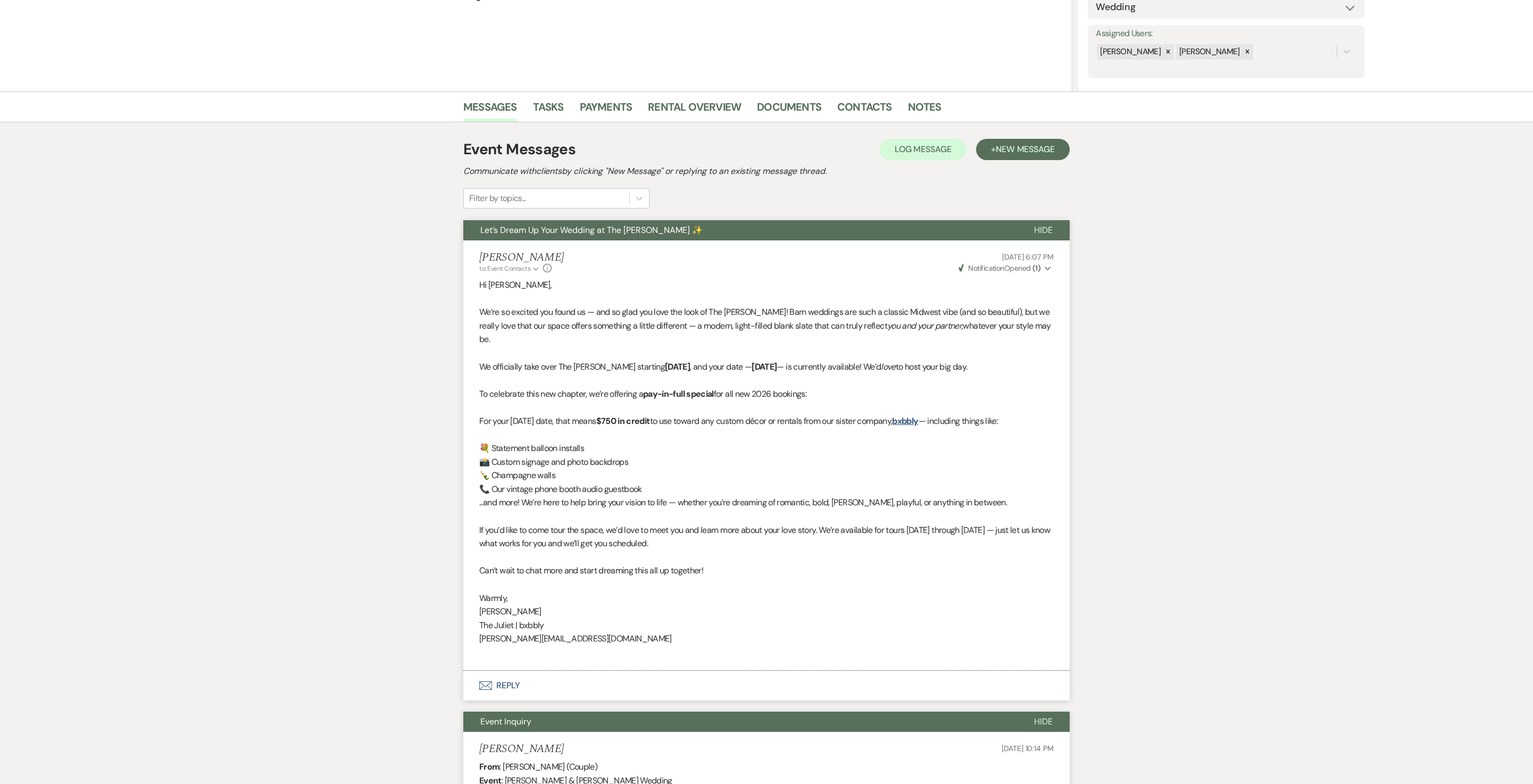
scroll to position [155, 0]
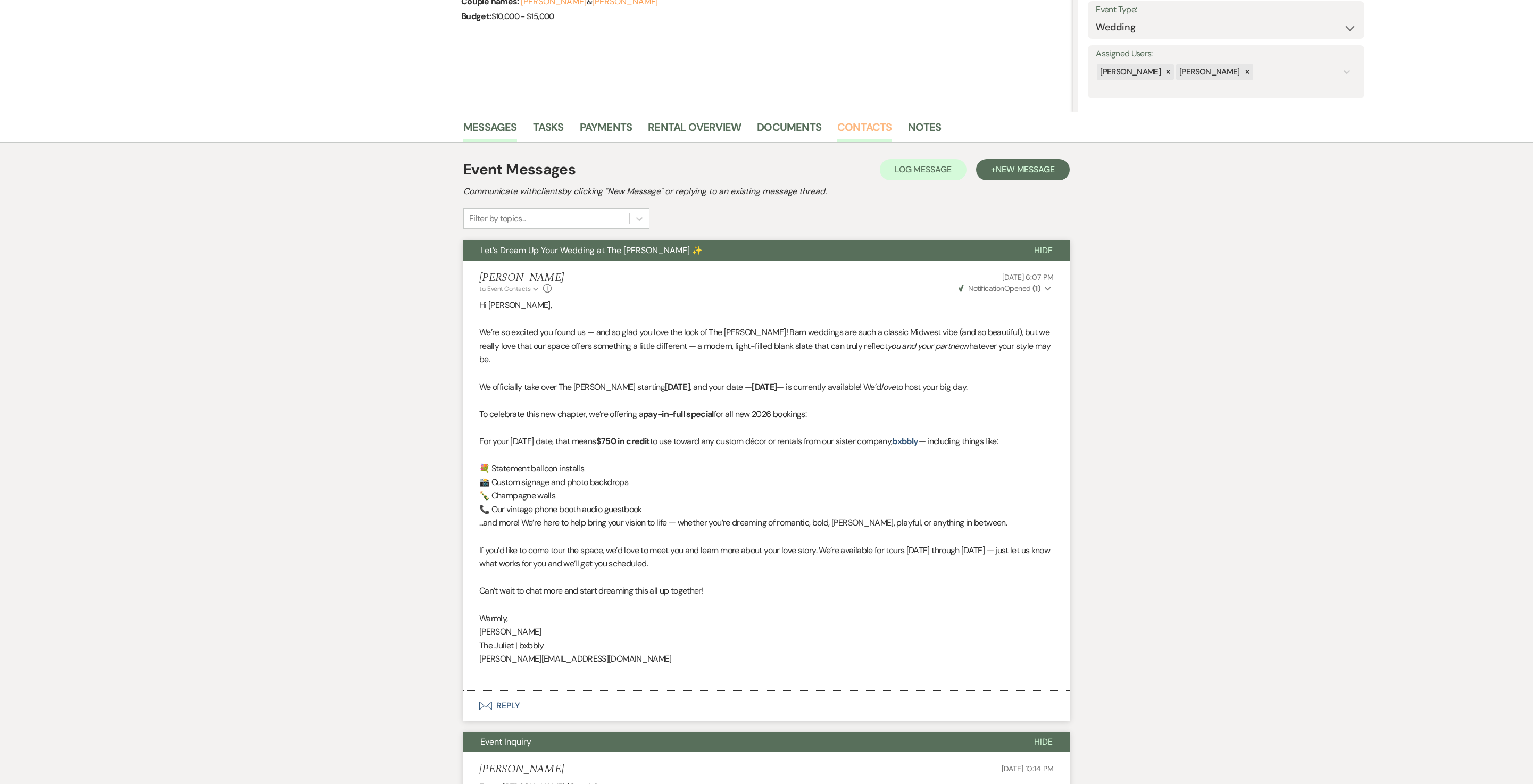
click at [766, 127] on link "Contacts" at bounding box center [864, 130] width 55 height 23
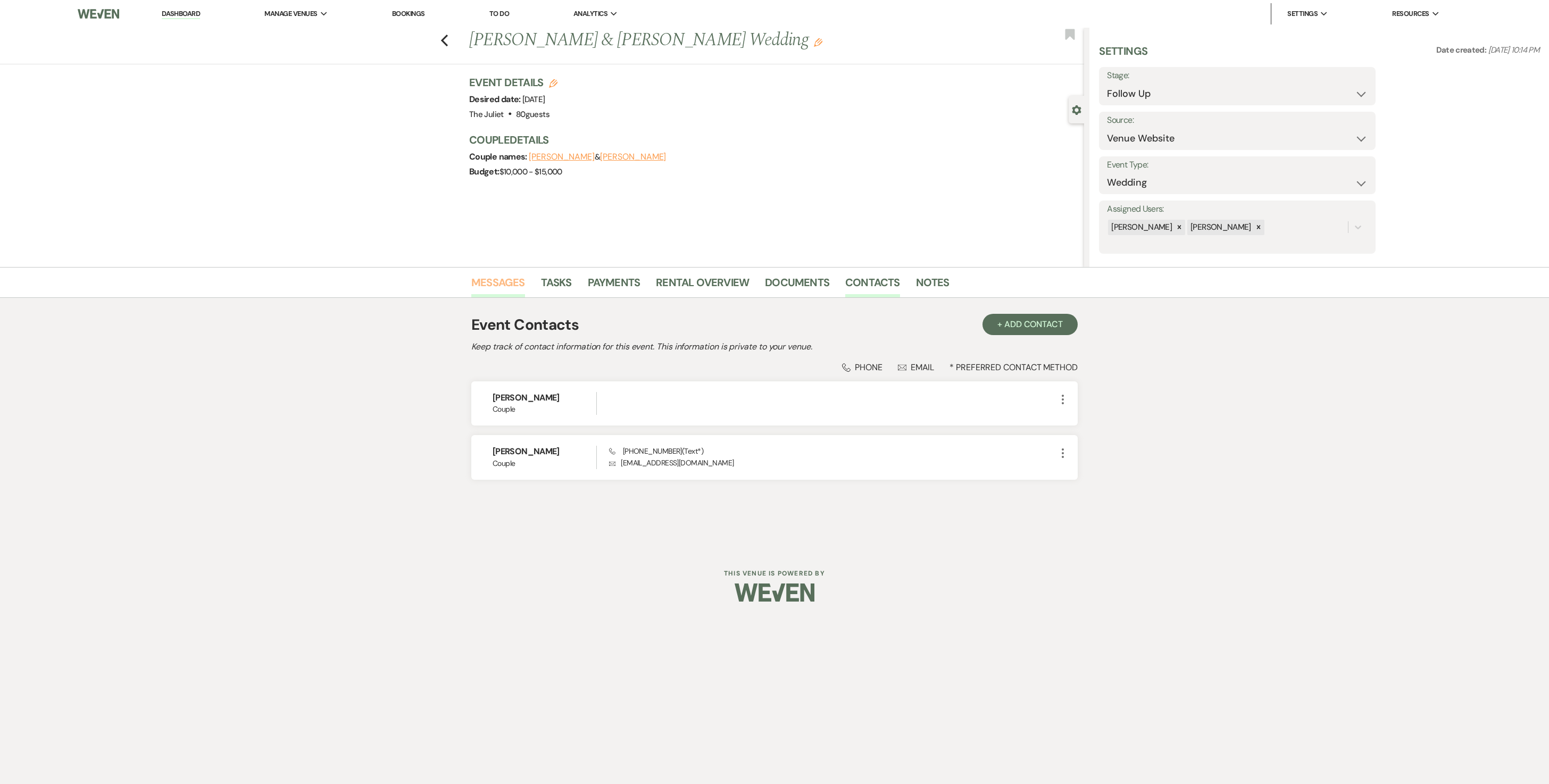
click at [508, 278] on link "Messages" at bounding box center [498, 286] width 54 height 23
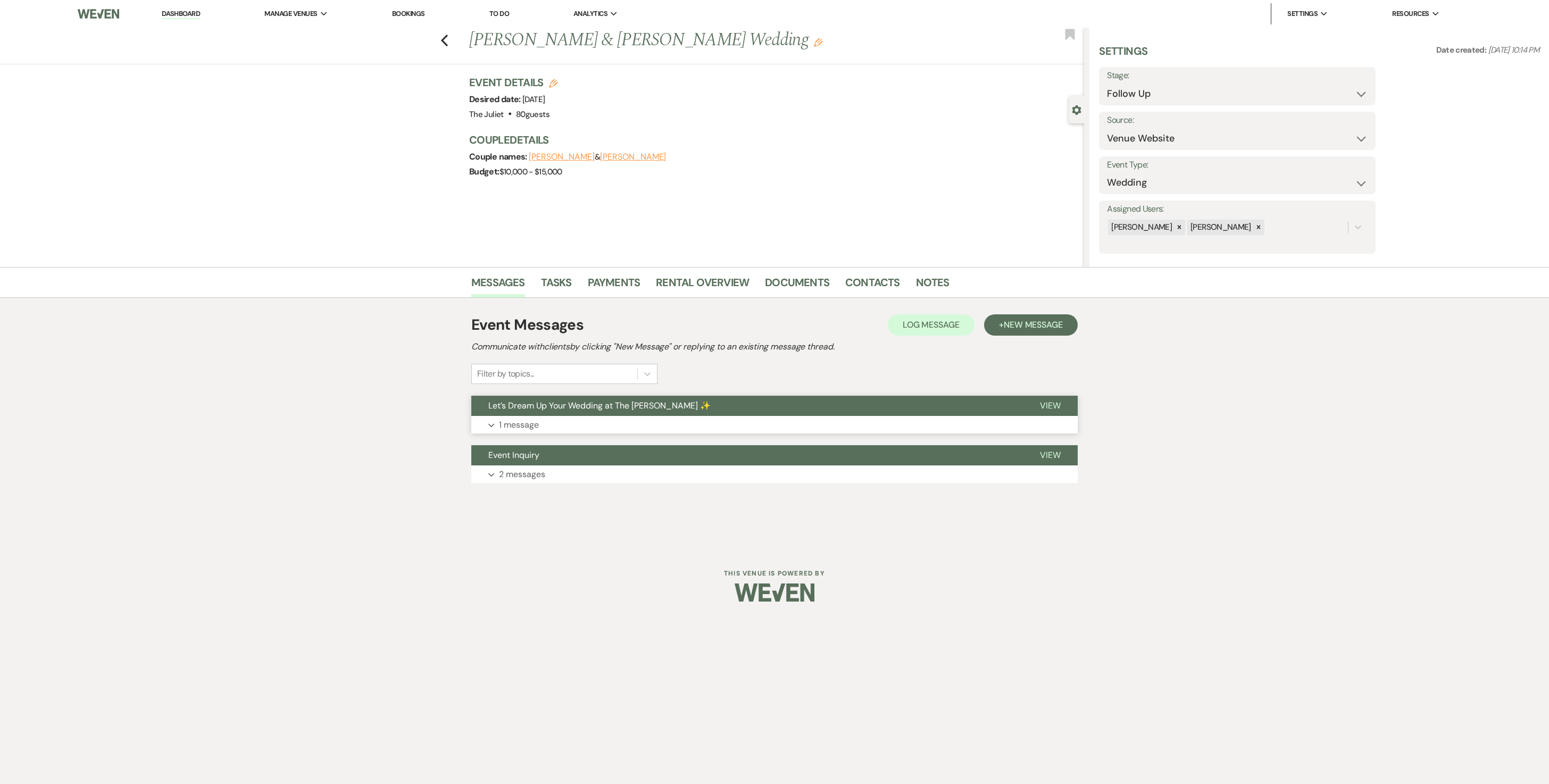
click at [532, 391] on p "1 message" at bounding box center [519, 424] width 40 height 14
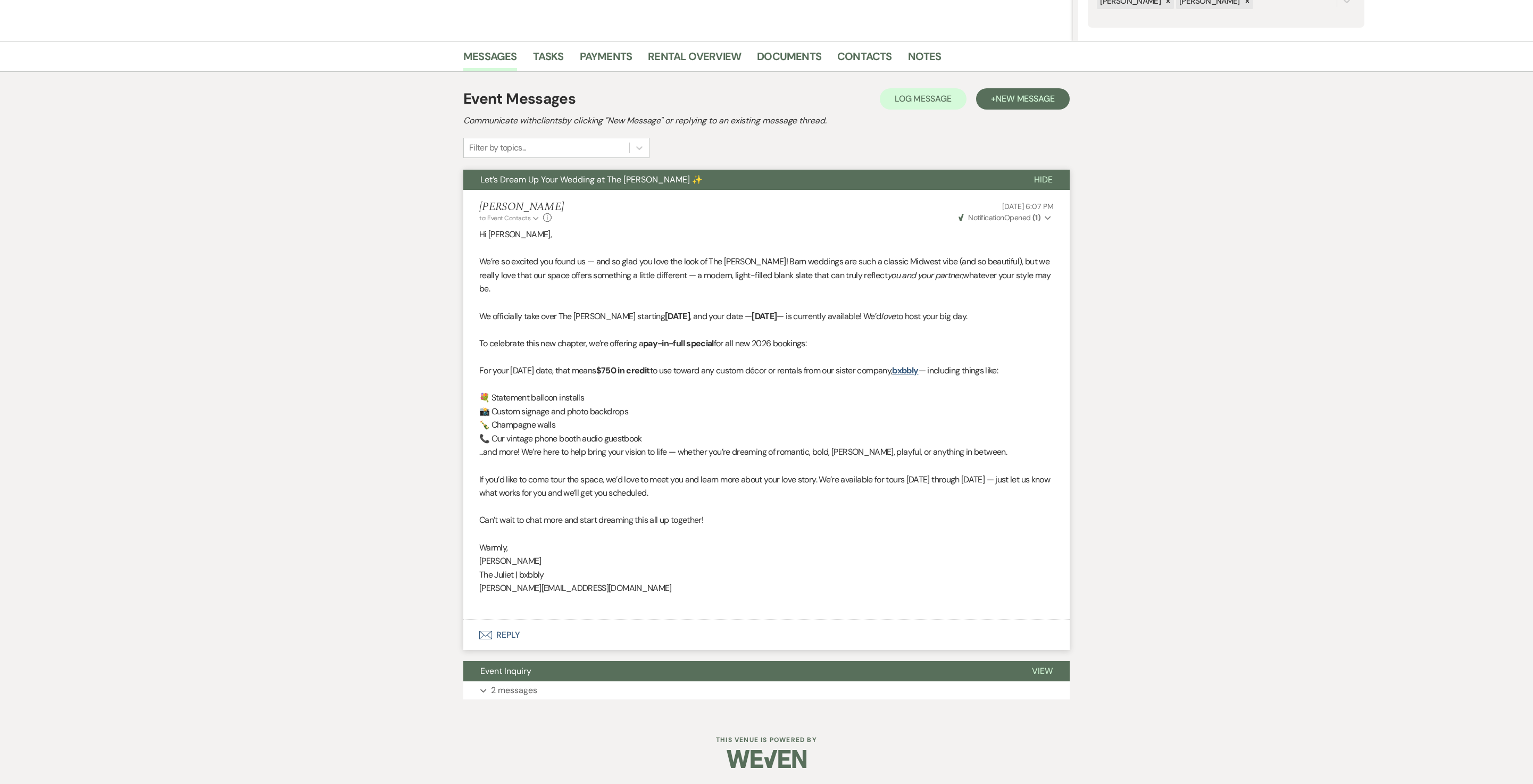
scroll to position [284, 0]
click at [512, 391] on p "2 messages" at bounding box center [514, 690] width 46 height 14
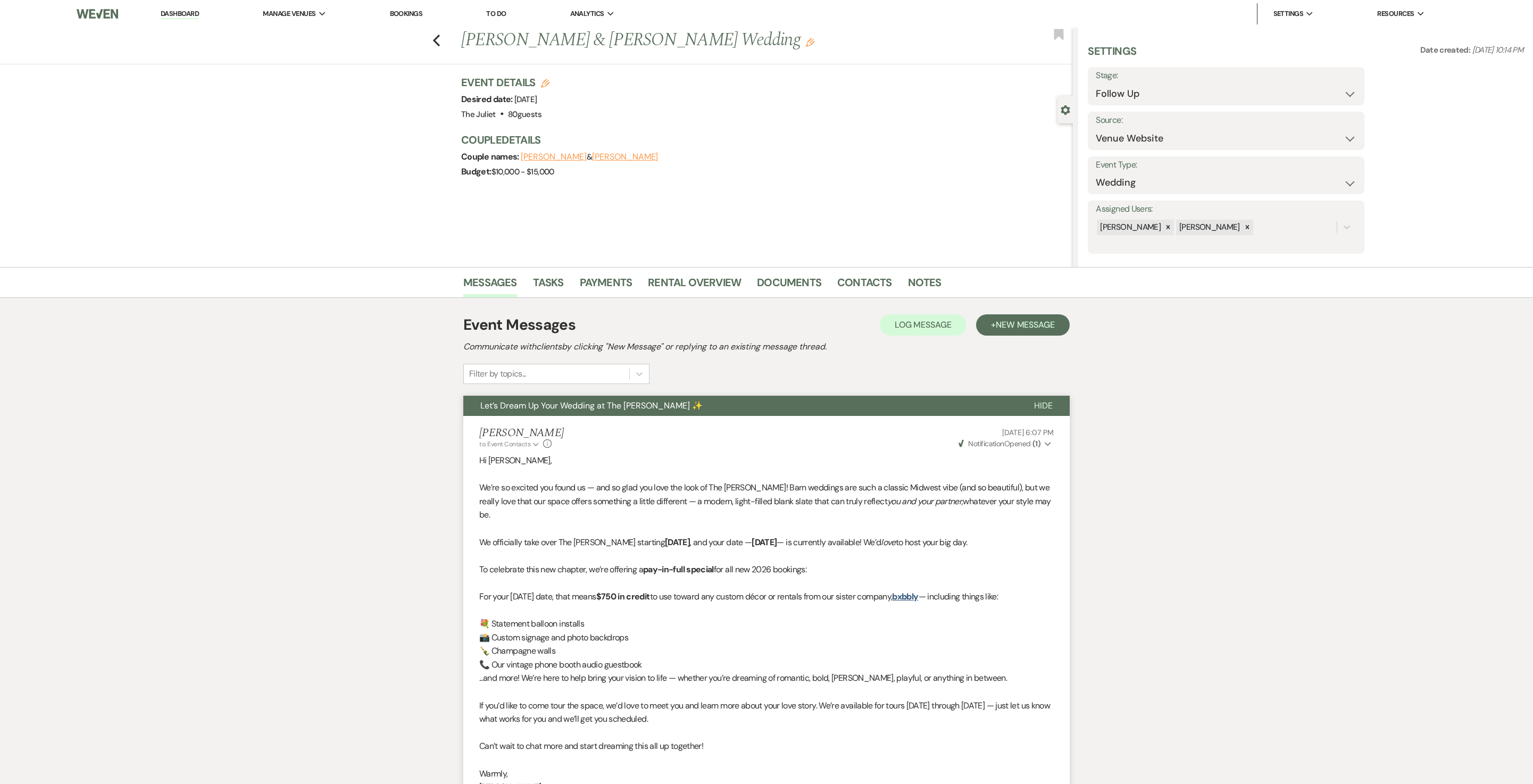
scroll to position [0, 0]
click at [440, 39] on use "button" at bounding box center [437, 40] width 7 height 11
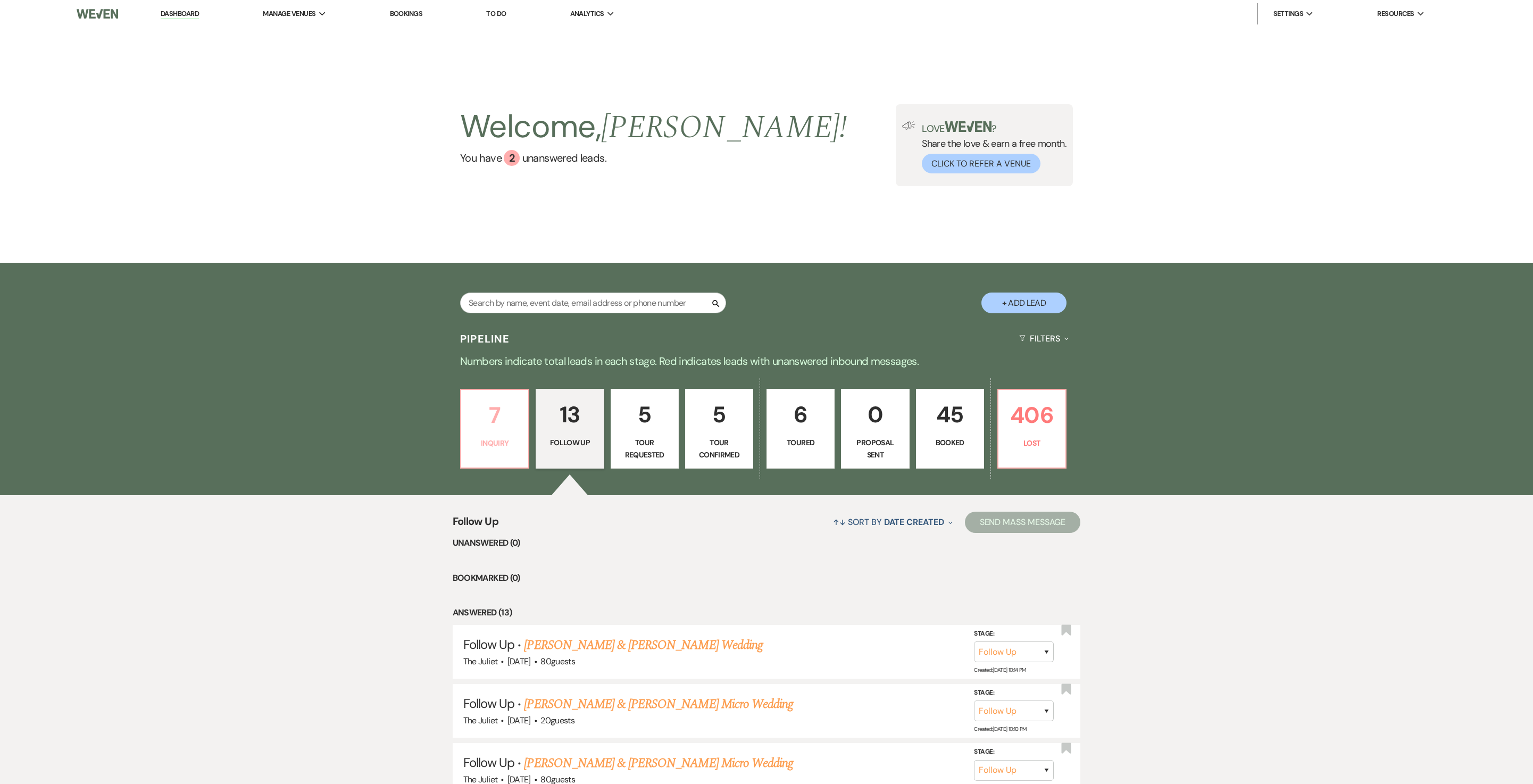
click at [494, 391] on p "Inquiry" at bounding box center [495, 443] width 54 height 11
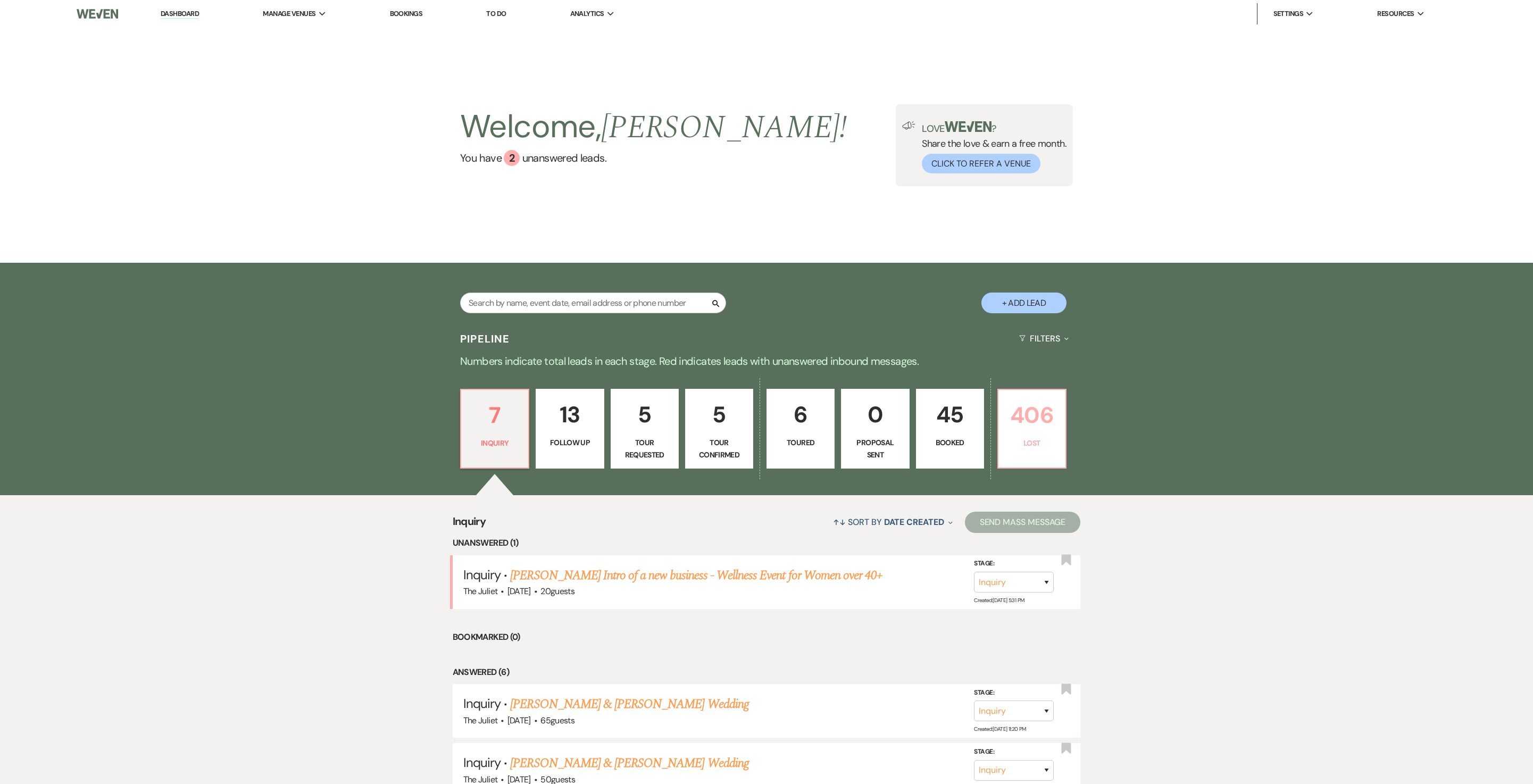
click at [766, 391] on p "406" at bounding box center [1032, 415] width 54 height 35
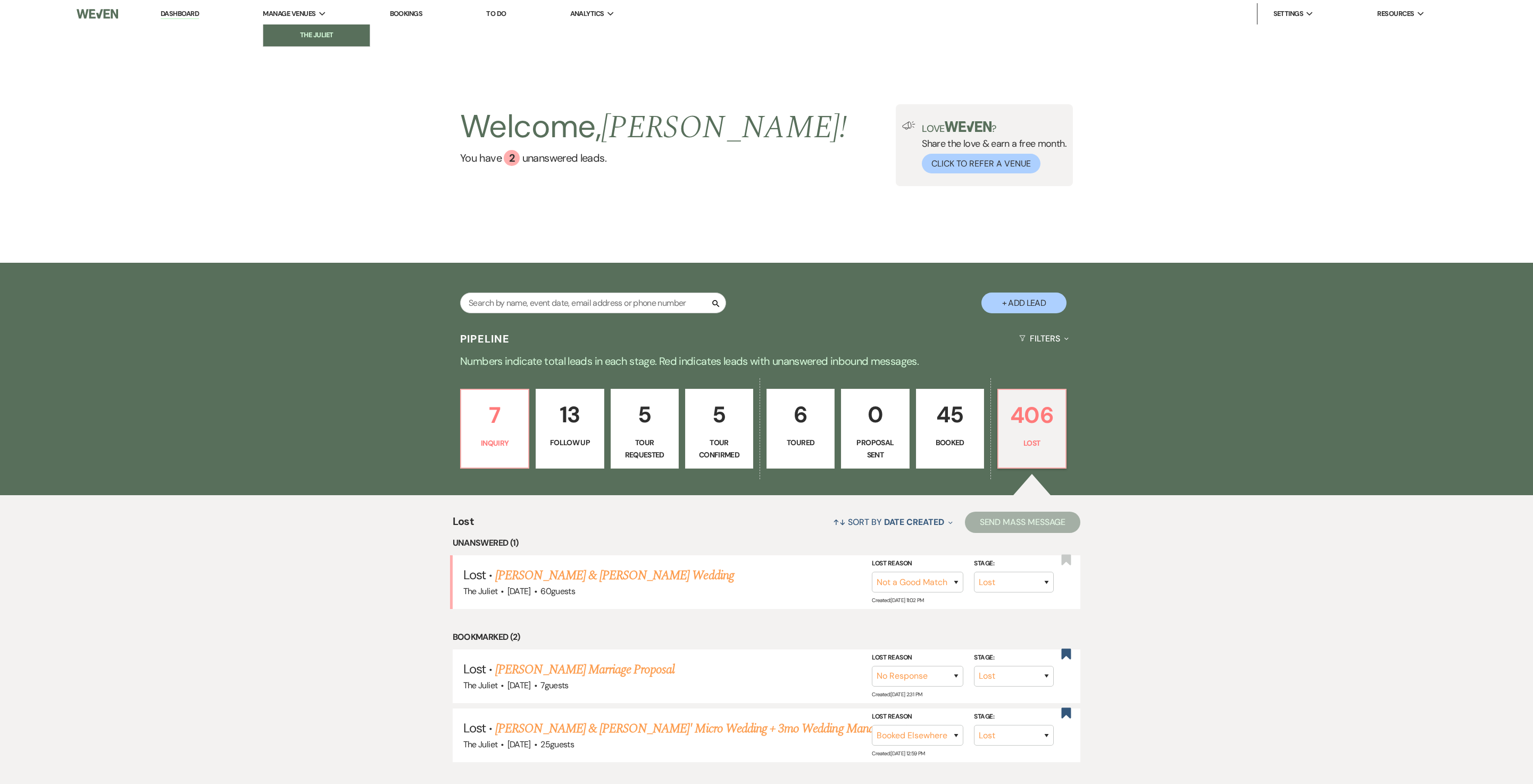
click at [331, 38] on li "The Juliet" at bounding box center [316, 35] width 96 height 11
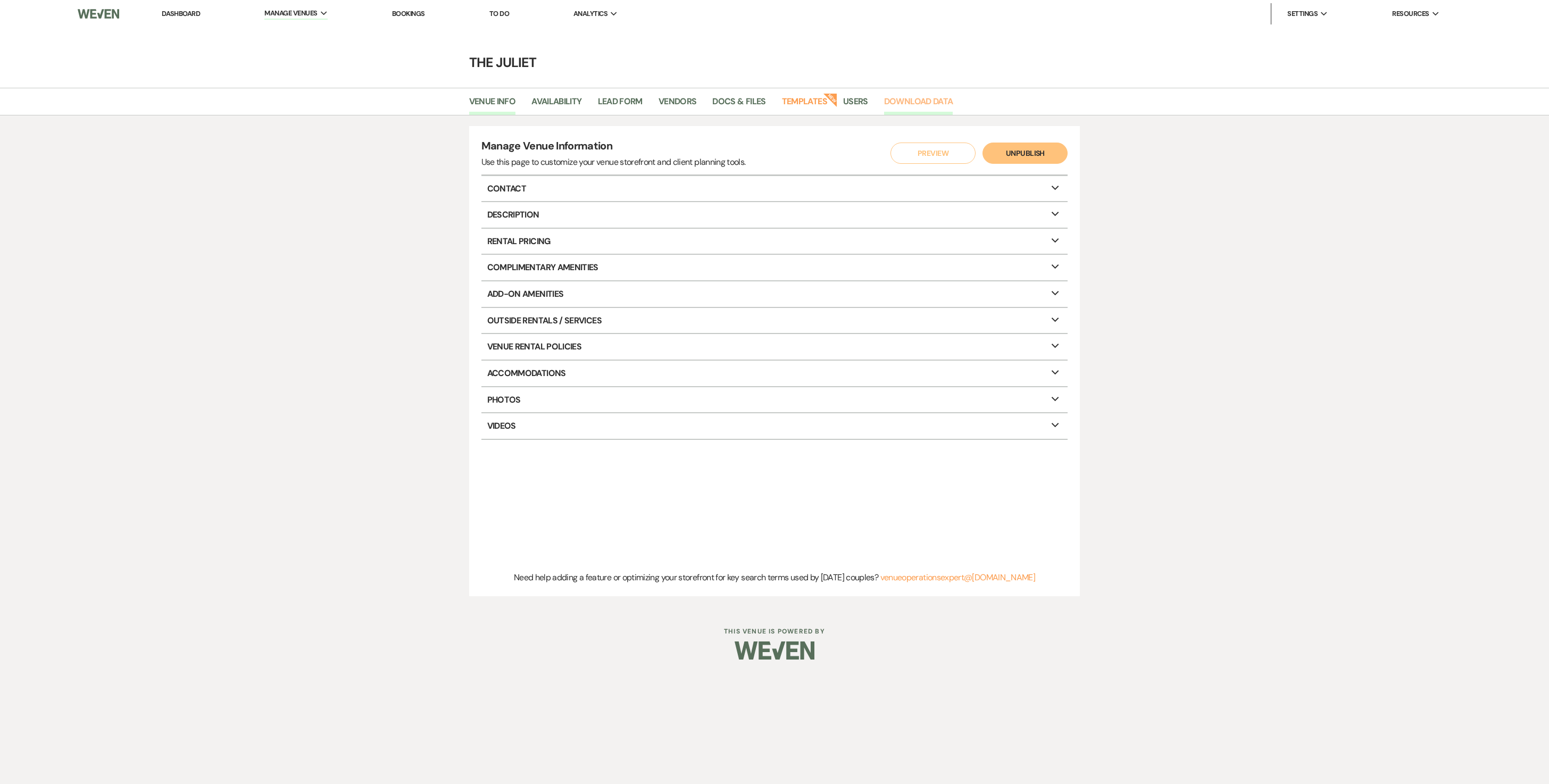
click at [766, 102] on link "Download Data" at bounding box center [918, 105] width 69 height 20
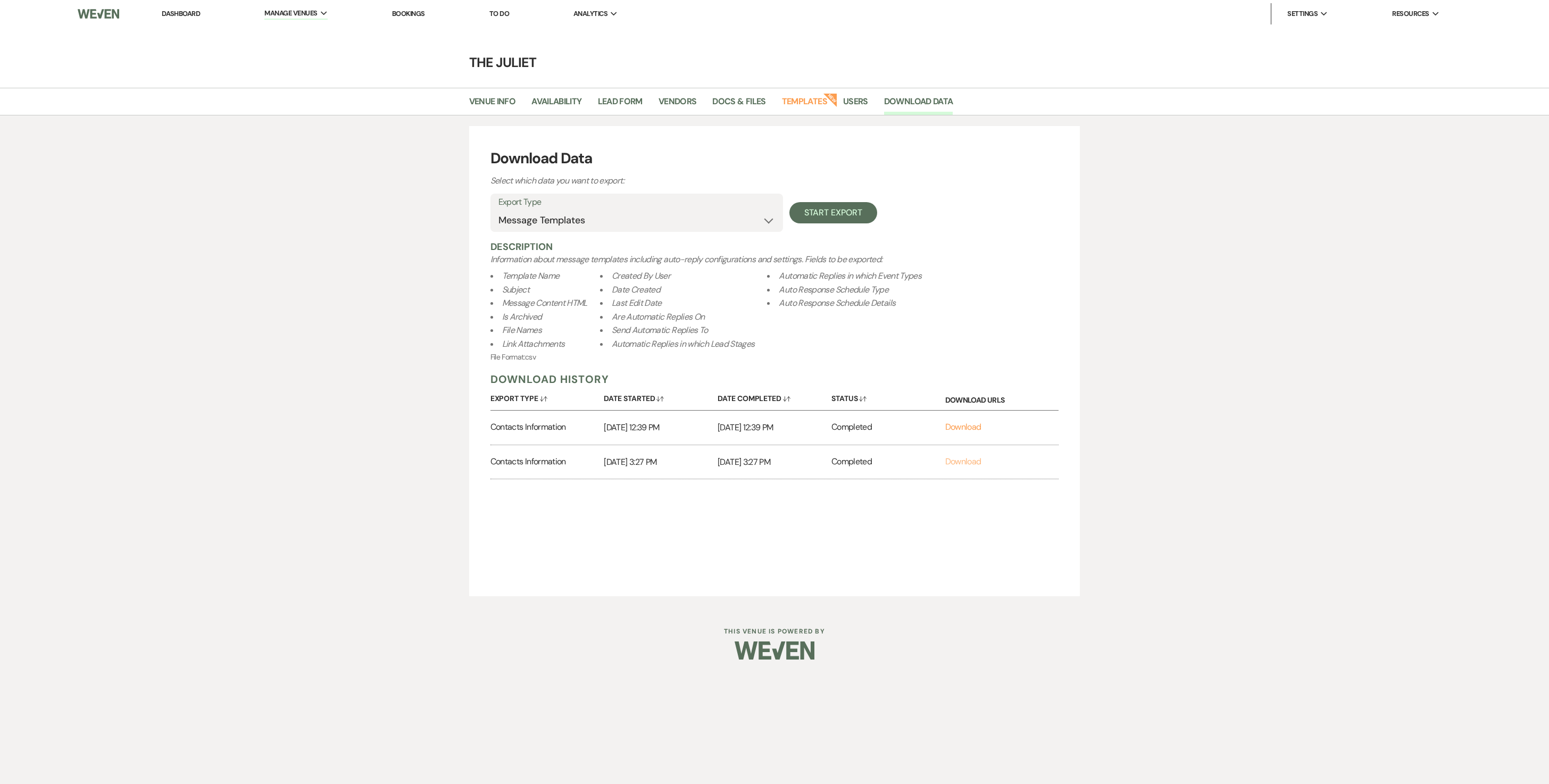
click at [766, 391] on link "Download" at bounding box center [963, 461] width 36 height 11
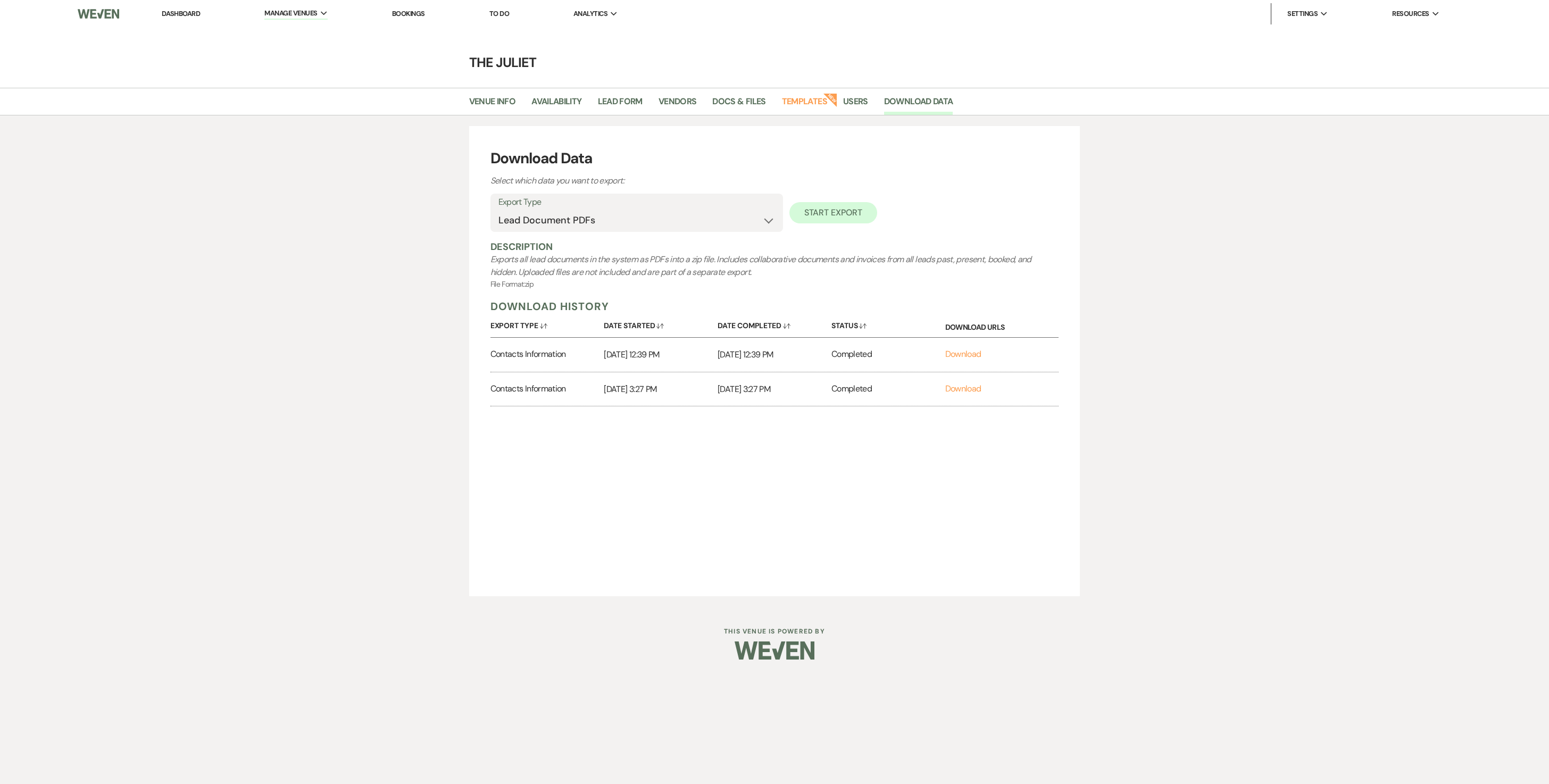
click at [766, 222] on button "Start Export" at bounding box center [833, 212] width 88 height 21
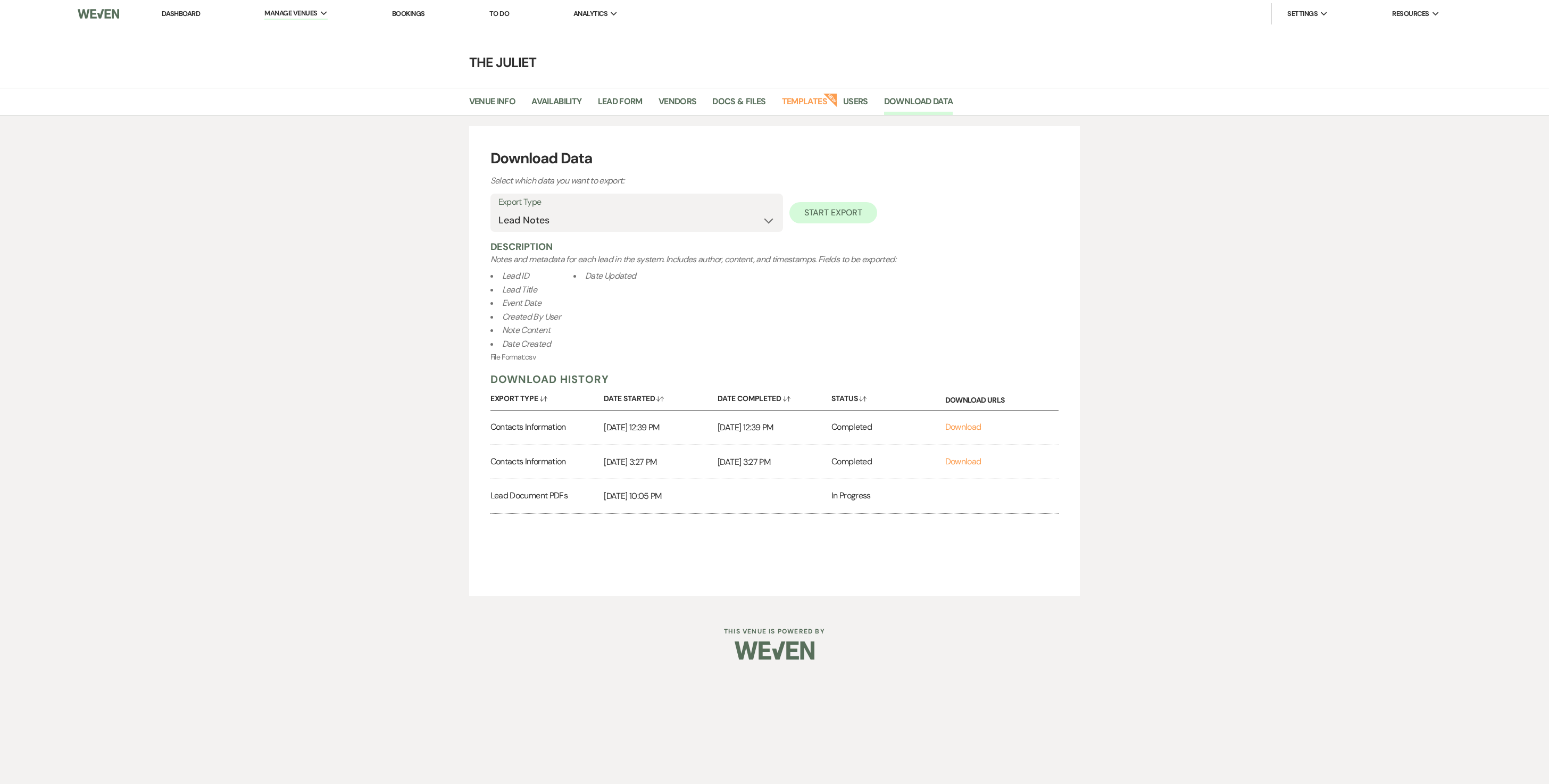
click at [766, 224] on button "Start Export" at bounding box center [833, 212] width 88 height 21
click at [766, 216] on button "Start Export" at bounding box center [833, 212] width 88 height 21
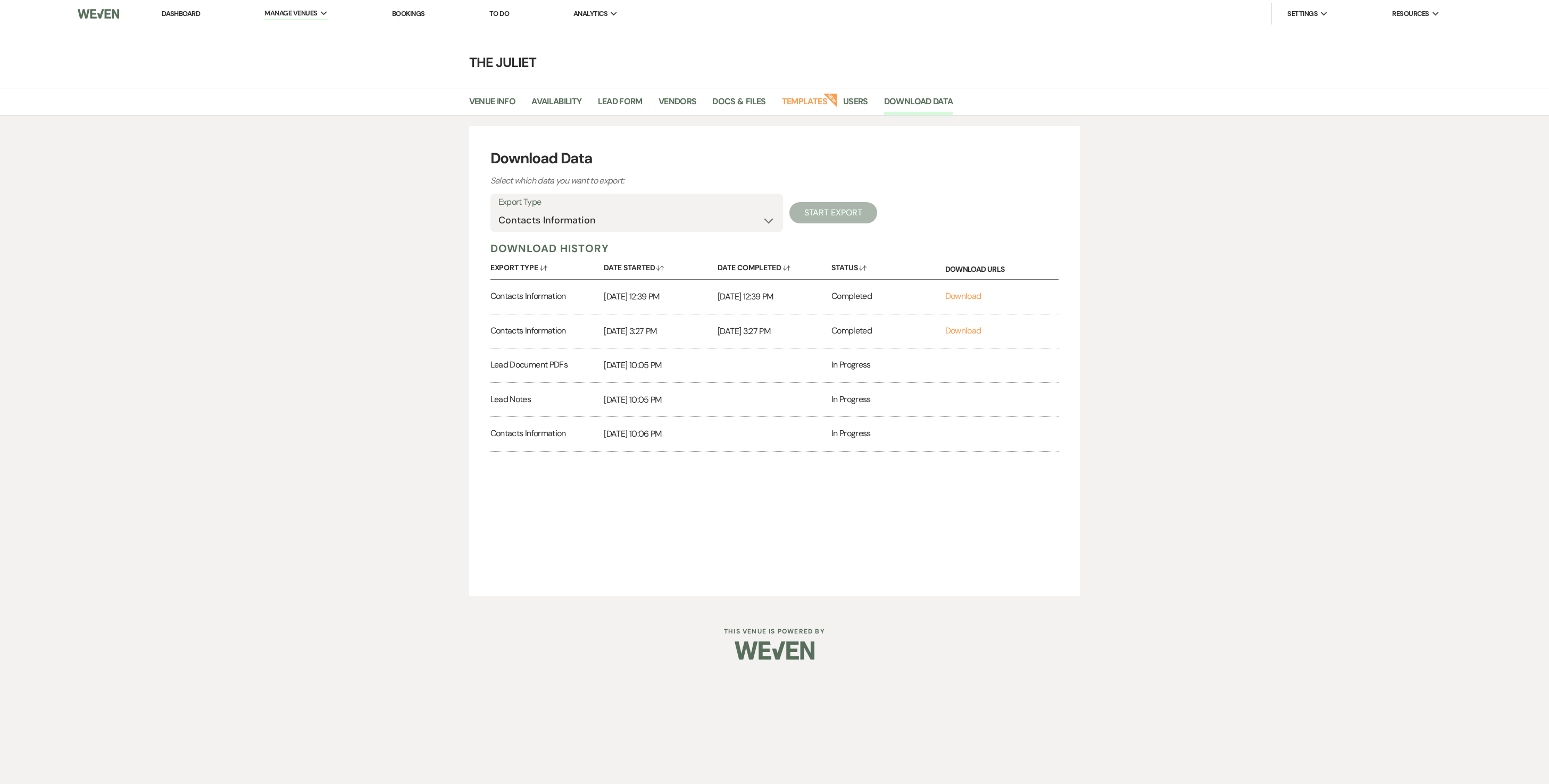
click at [673, 210] on label "Export Type" at bounding box center [637, 203] width 277 height 16
click at [670, 224] on select "Lead Information Rental Overview Lead Documents and Files Metadata Messages Inf…" at bounding box center [637, 220] width 277 height 20
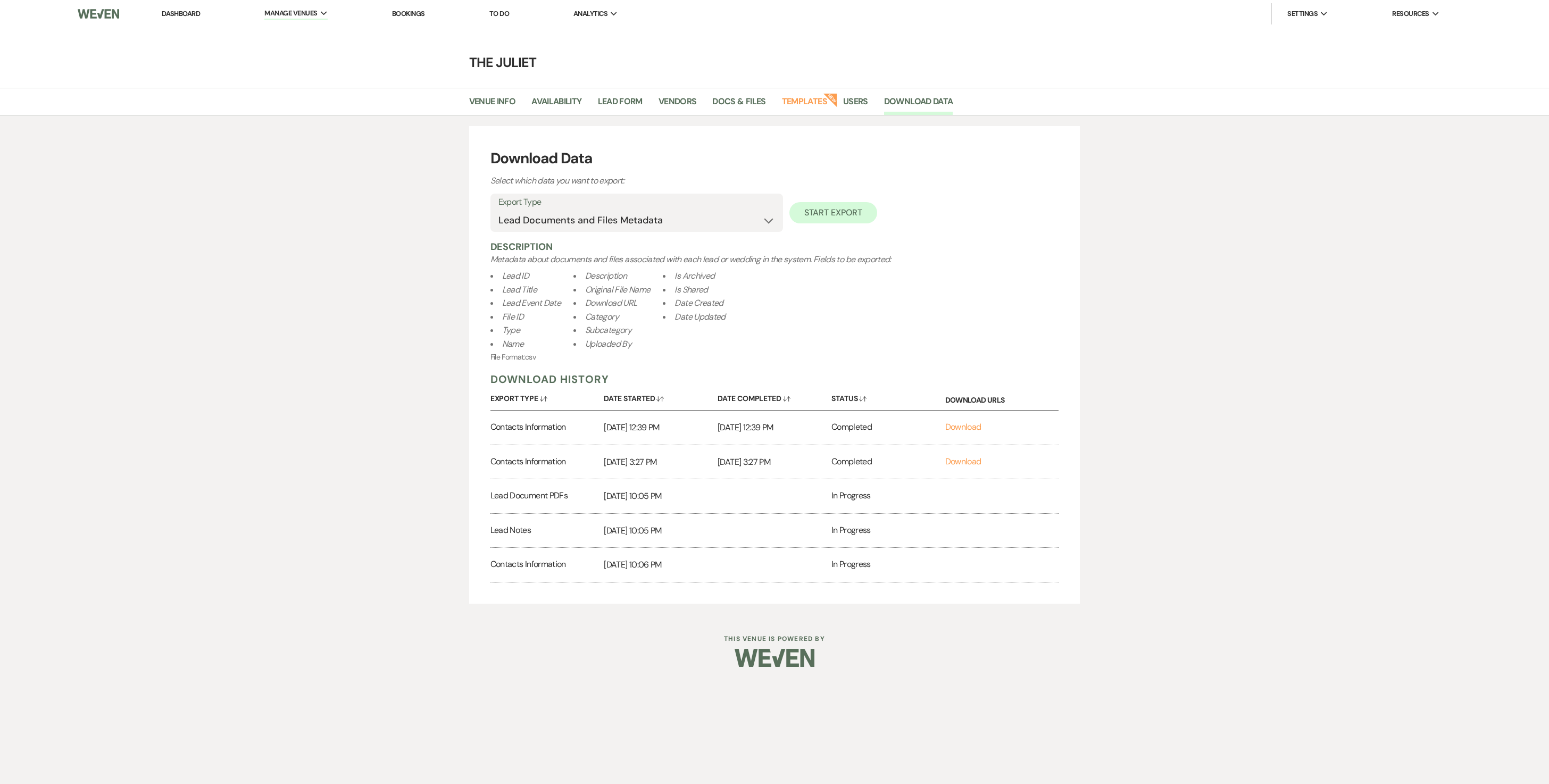
click at [766, 210] on button "Start Export" at bounding box center [833, 212] width 88 height 21
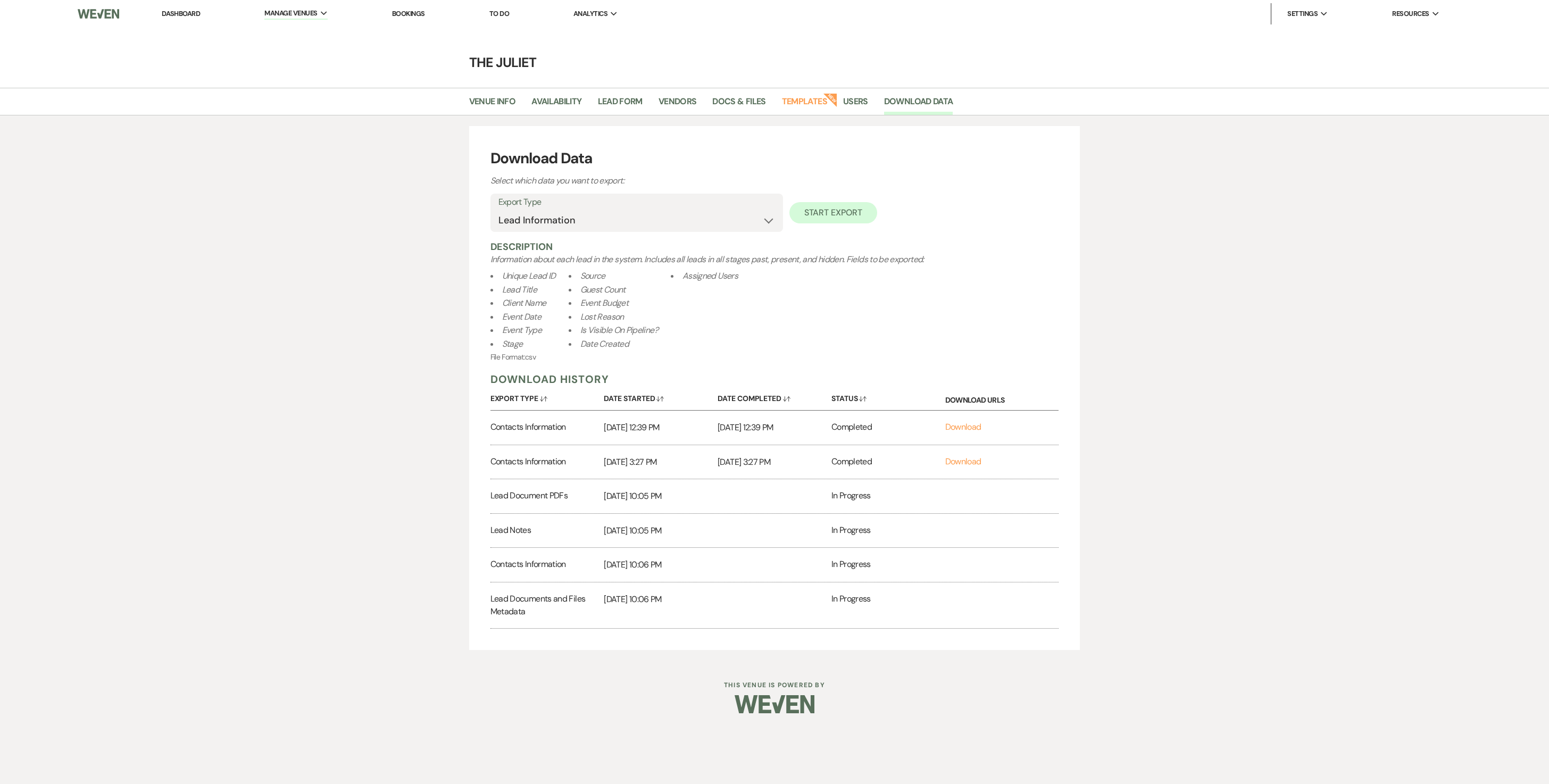
click at [766, 217] on button "Start Export" at bounding box center [833, 212] width 88 height 21
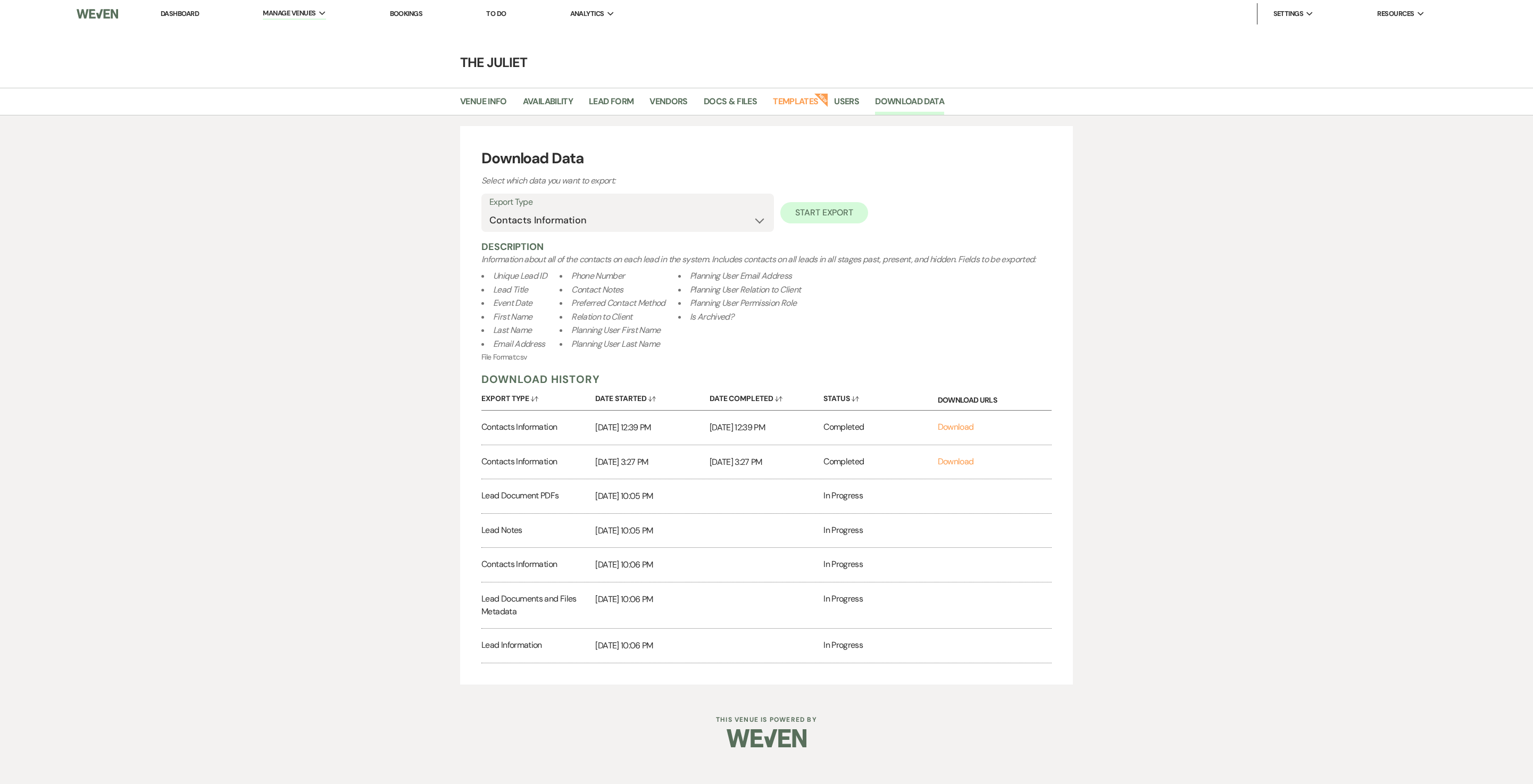
click at [766, 221] on button "Start Export" at bounding box center [825, 212] width 88 height 21
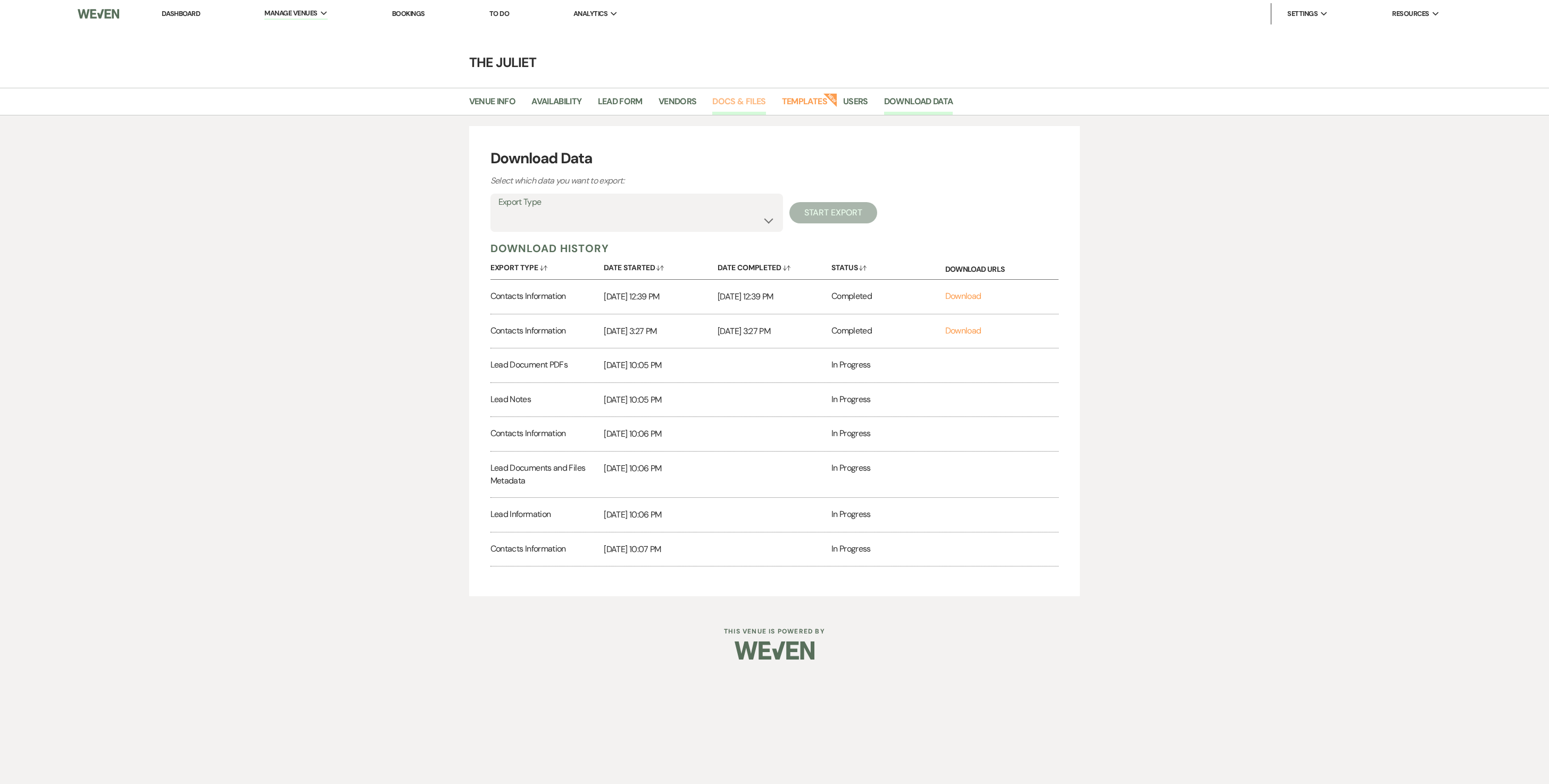
click at [759, 102] on link "Docs & Files" at bounding box center [738, 105] width 53 height 20
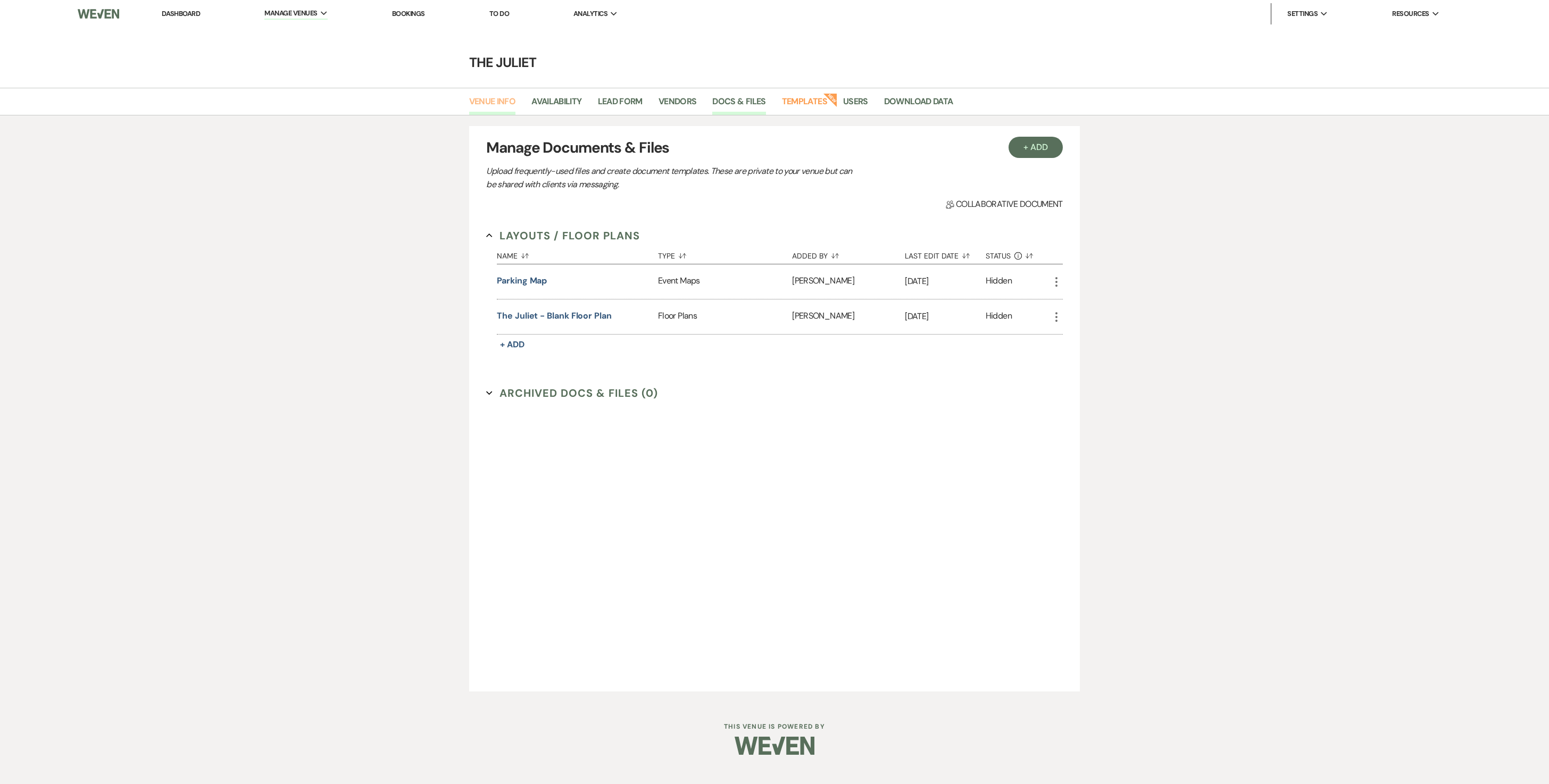
click at [491, 100] on link "Venue Info" at bounding box center [492, 105] width 47 height 20
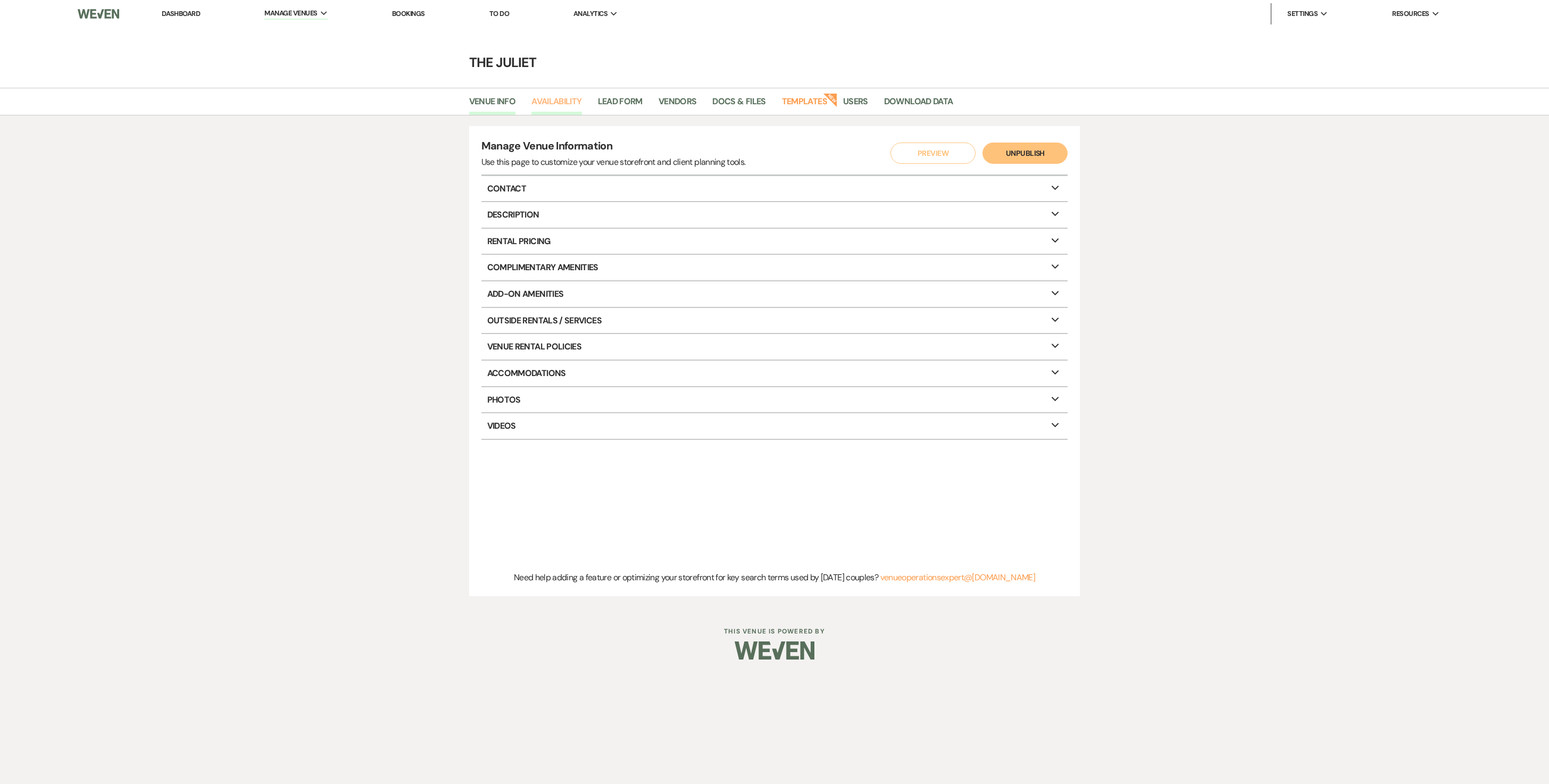
click at [581, 102] on link "Availability" at bounding box center [556, 105] width 50 height 20
select select "2"
select select "2026"
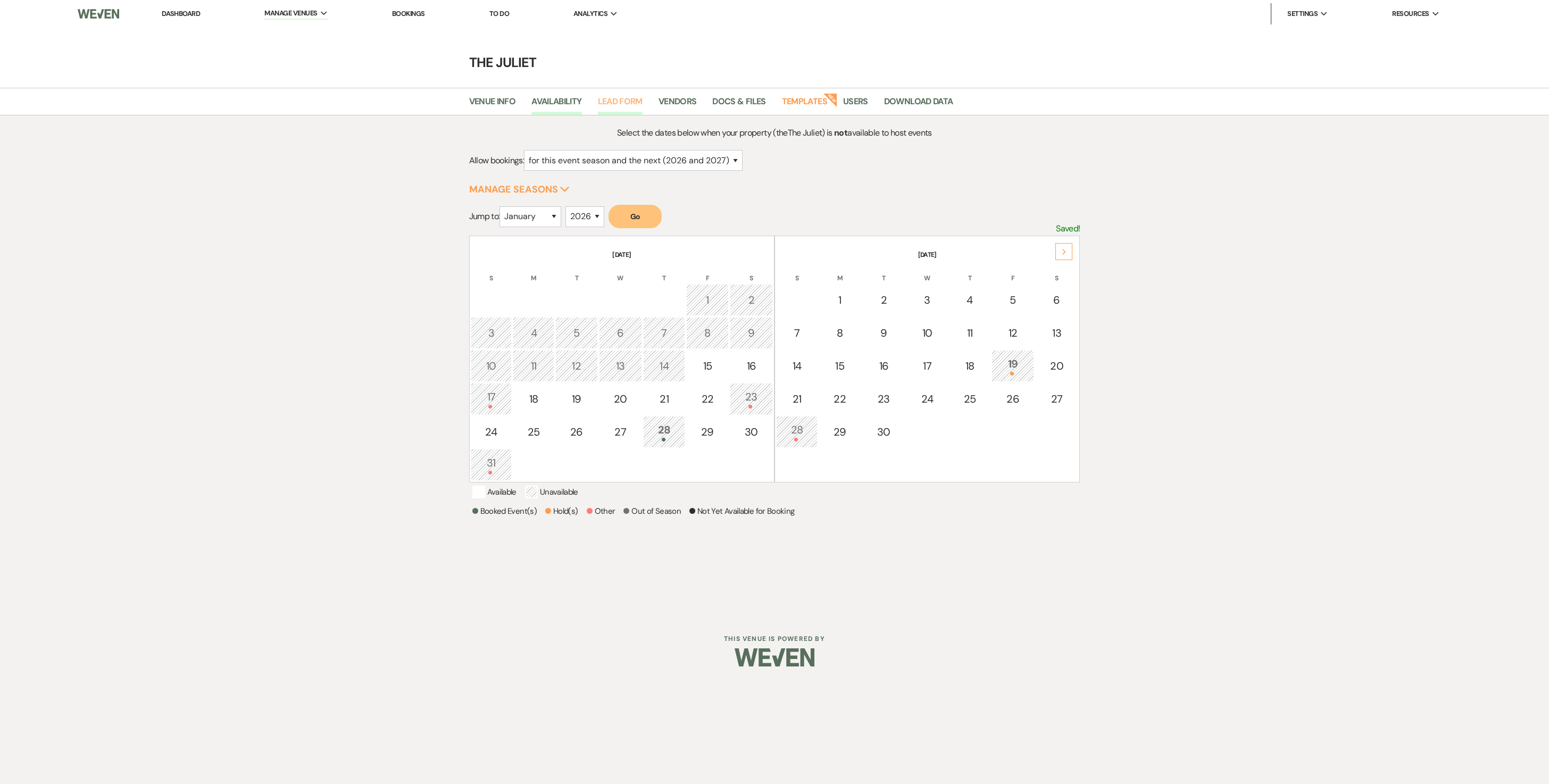
click at [635, 105] on link "Lead Form" at bounding box center [620, 105] width 44 height 20
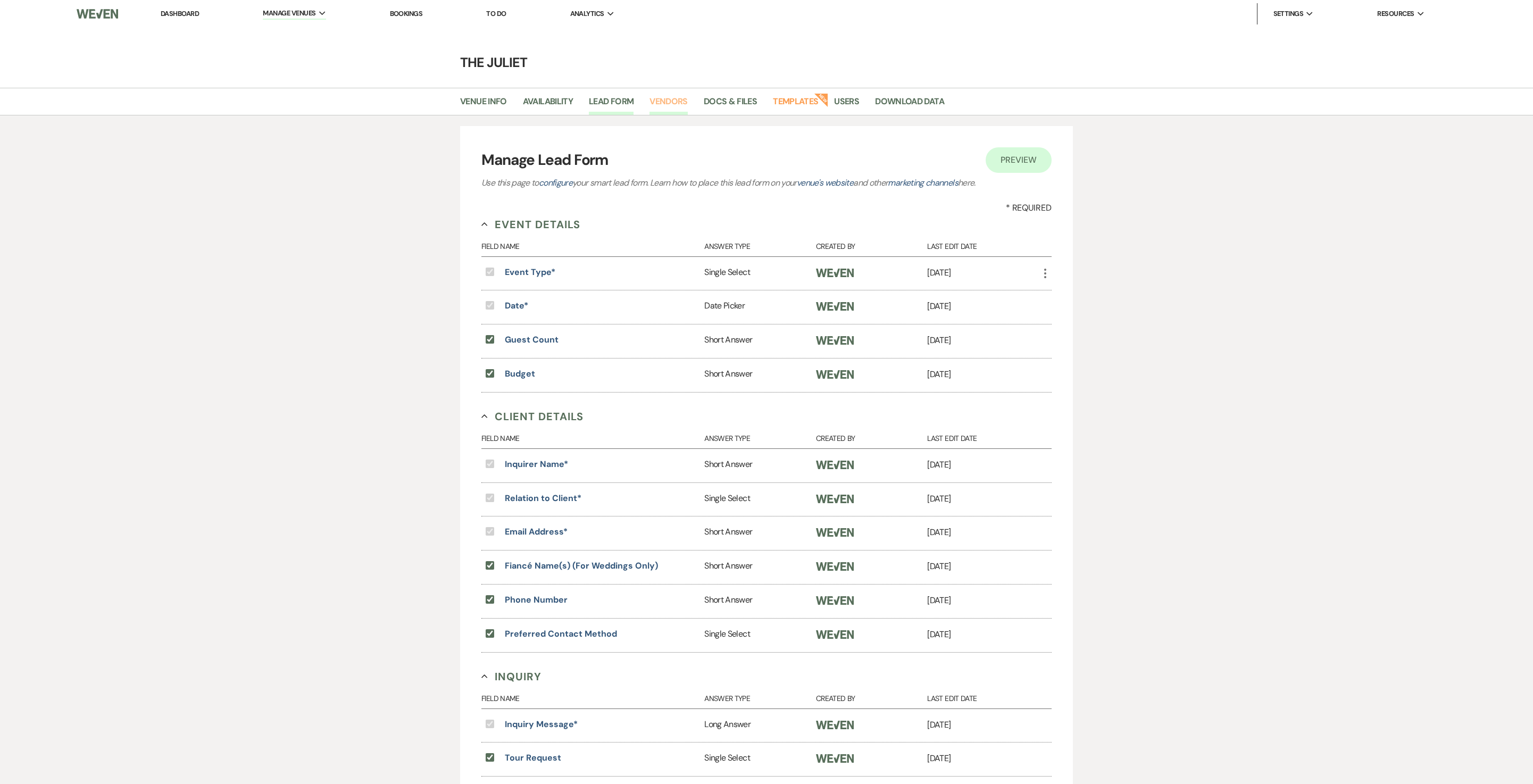
click at [688, 103] on link "Vendors" at bounding box center [669, 105] width 38 height 20
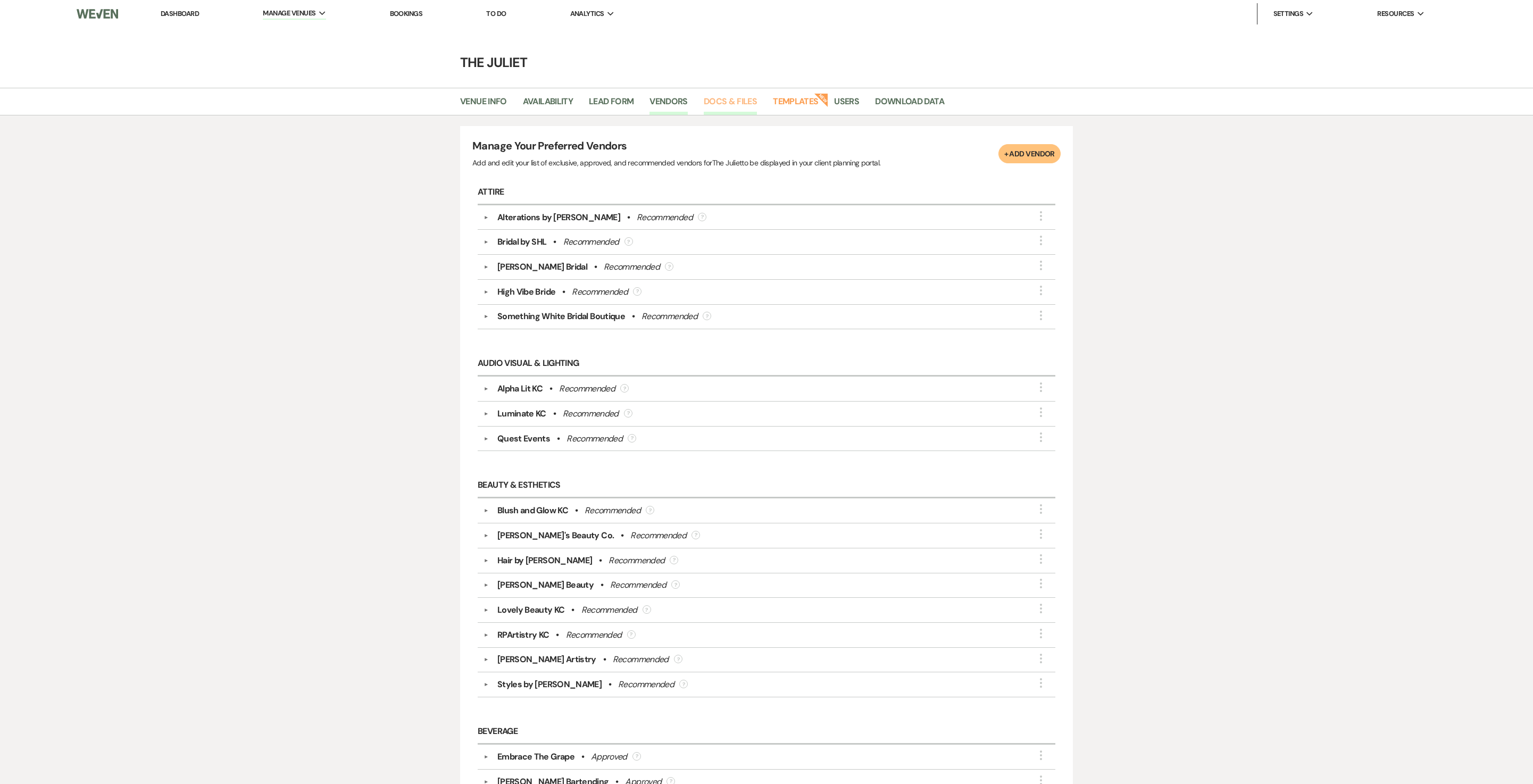
click at [740, 106] on link "Docs & Files" at bounding box center [730, 105] width 53 height 20
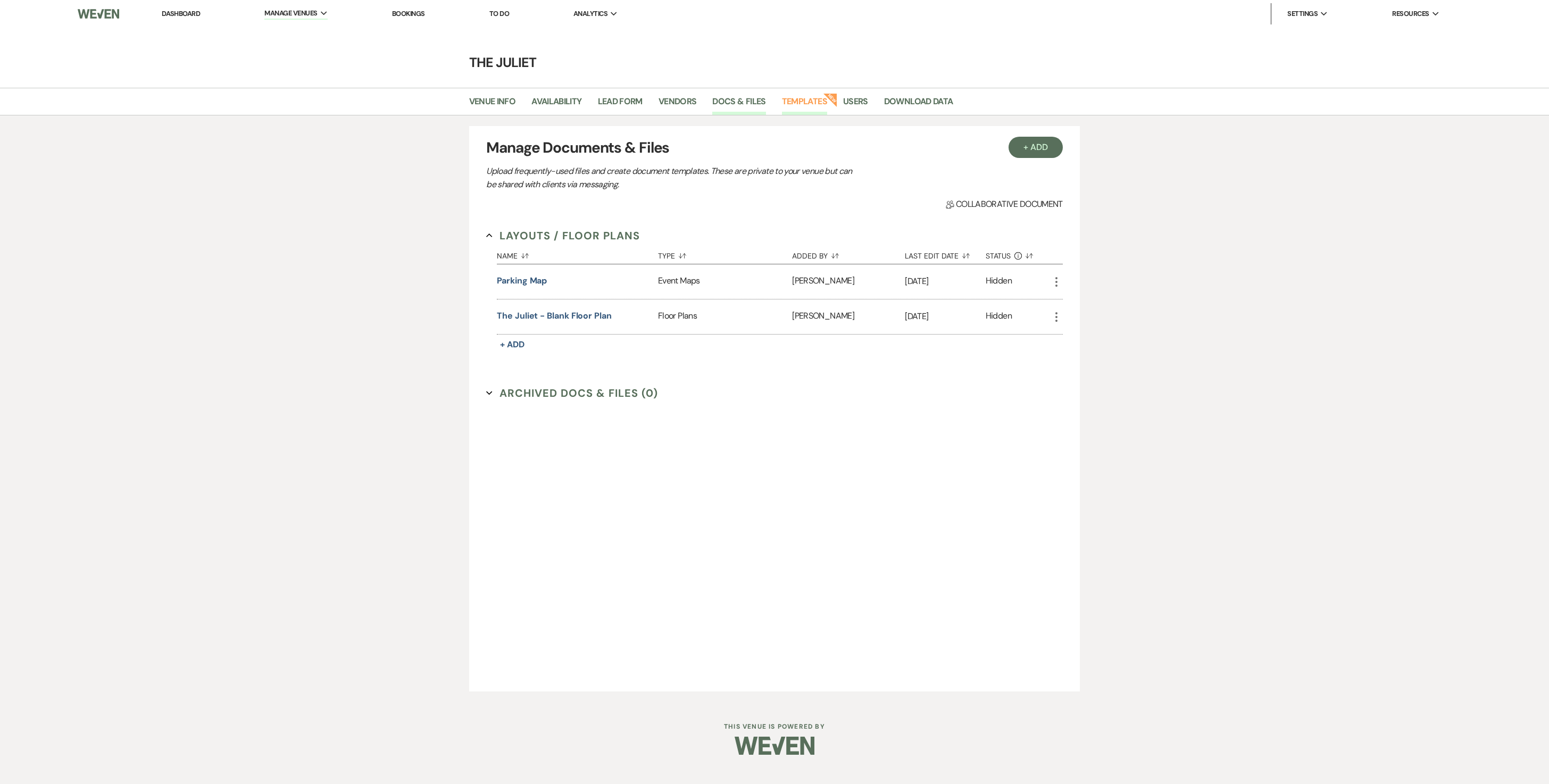
click at [821, 105] on link "Templates" at bounding box center [804, 105] width 45 height 20
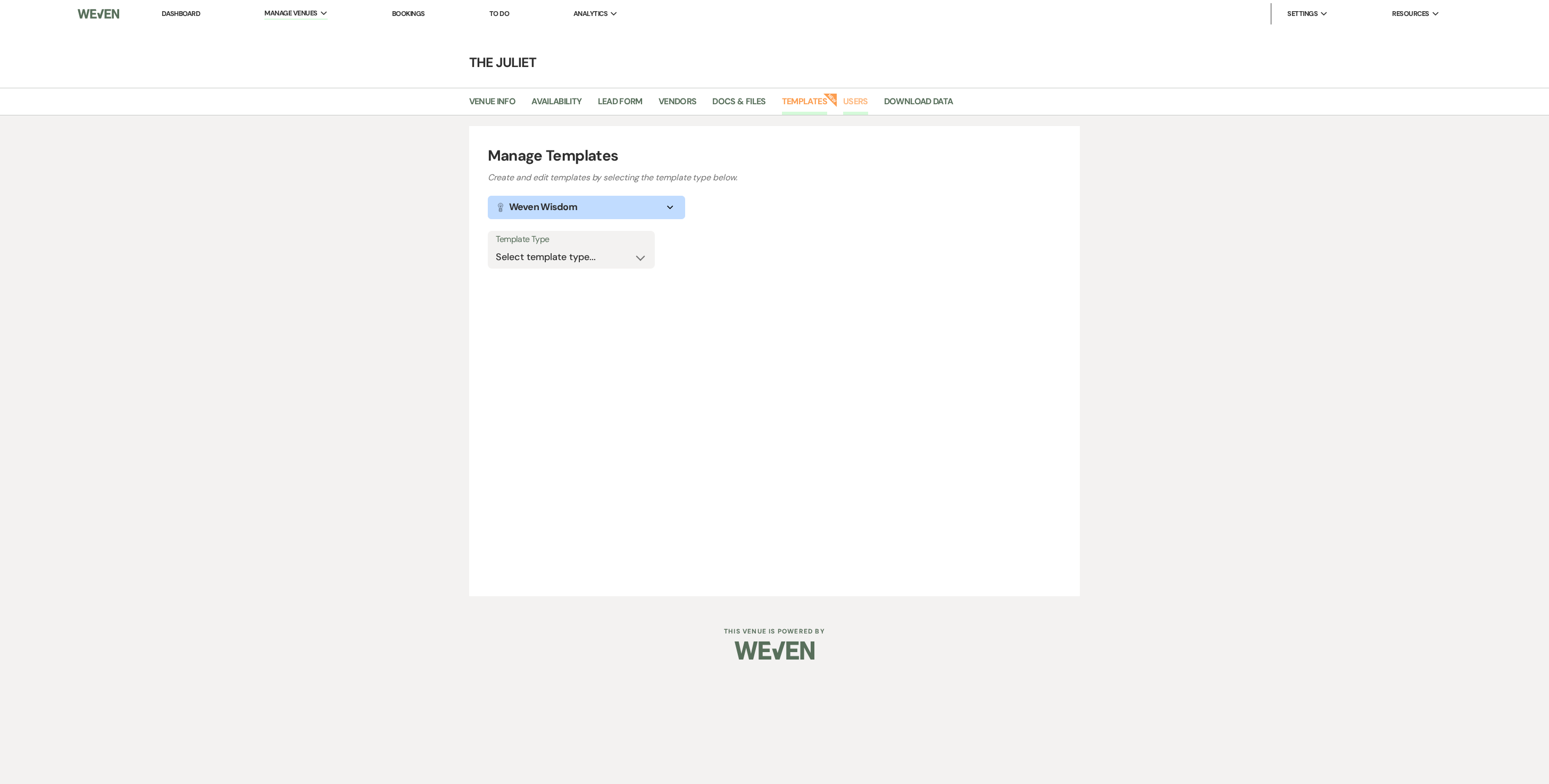
click at [868, 102] on link "Users" at bounding box center [856, 105] width 25 height 20
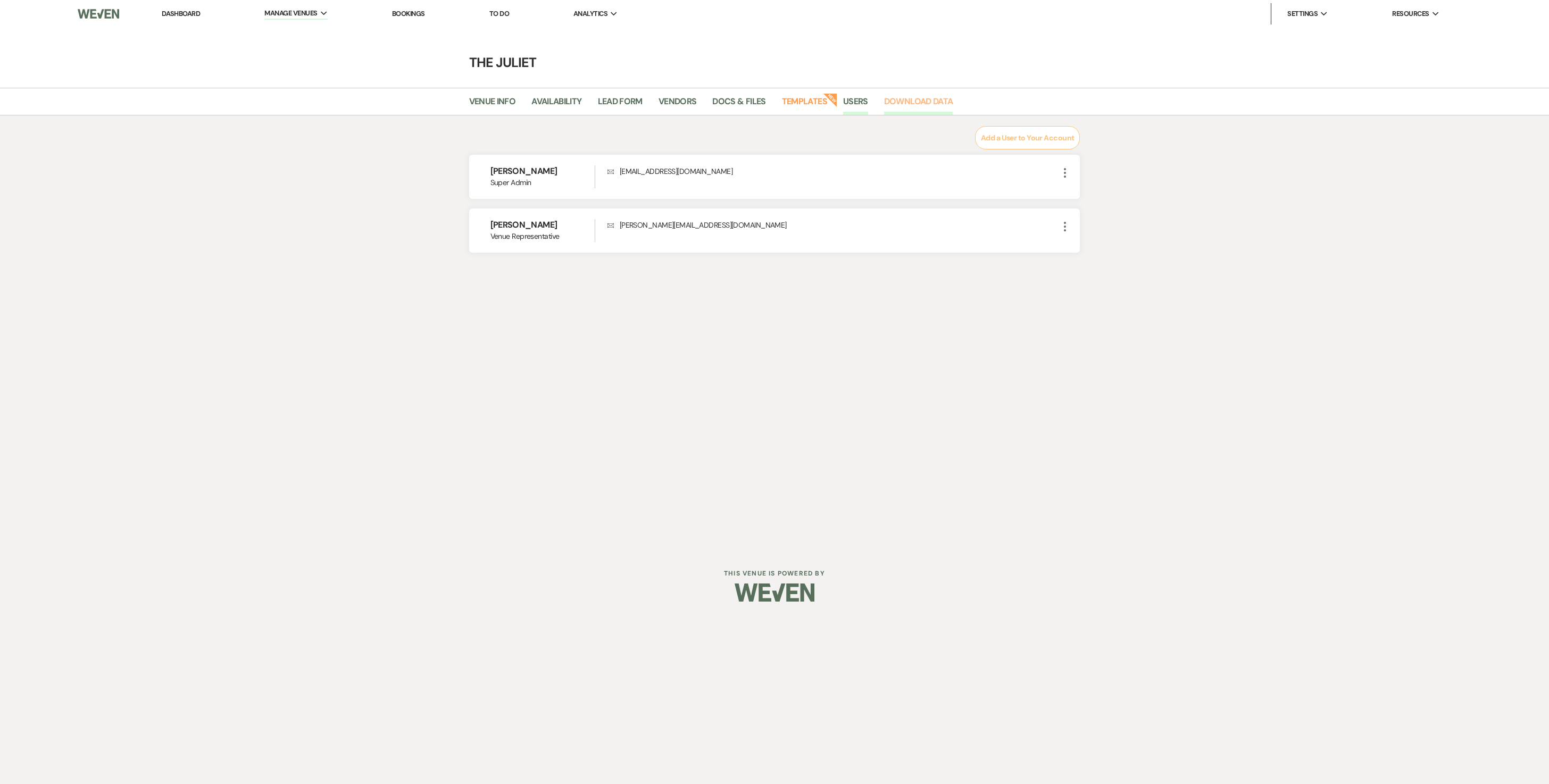
click at [953, 100] on link "Download Data" at bounding box center [918, 105] width 69 height 20
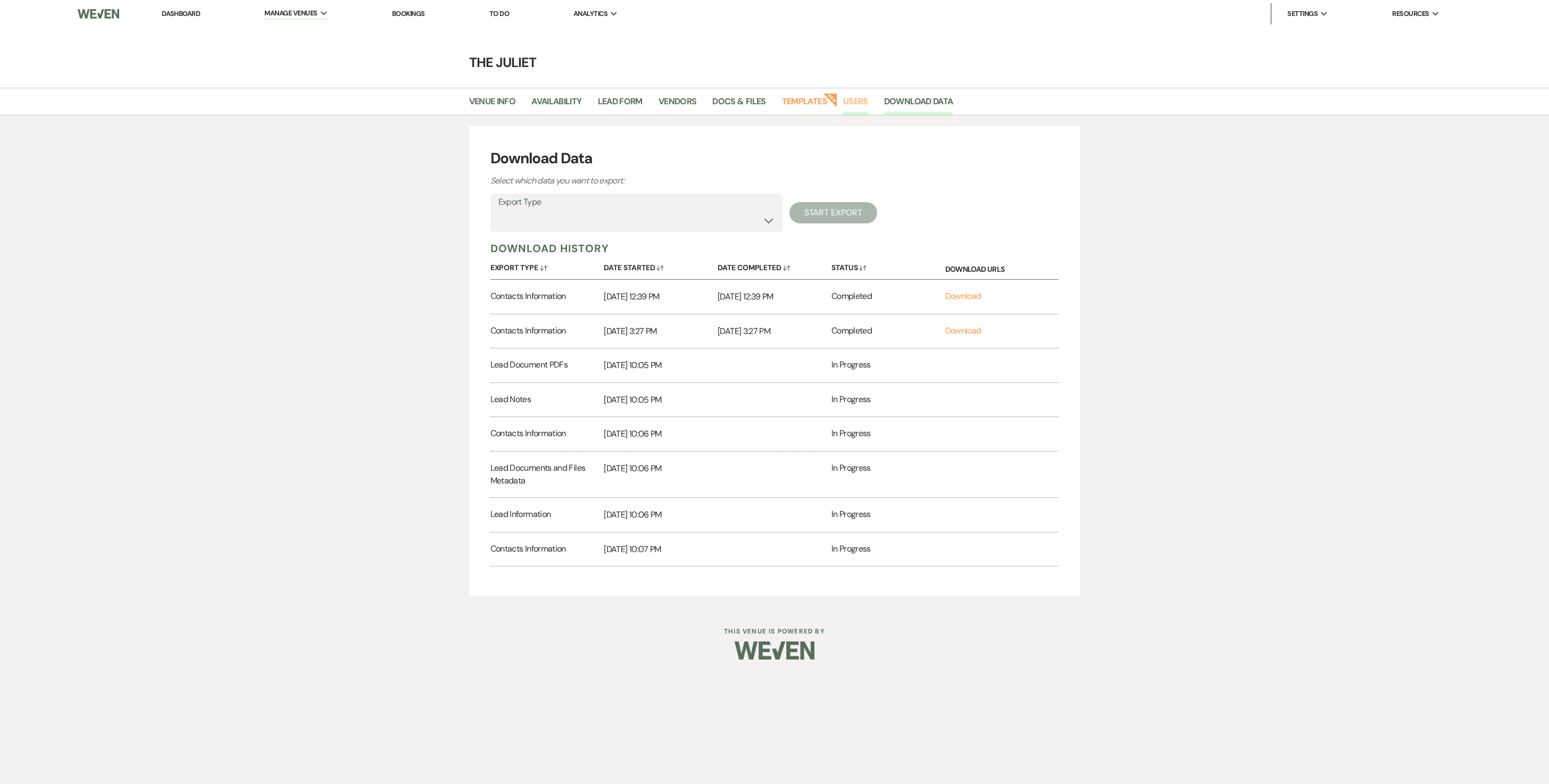
click at [868, 102] on link "Users" at bounding box center [856, 105] width 25 height 20
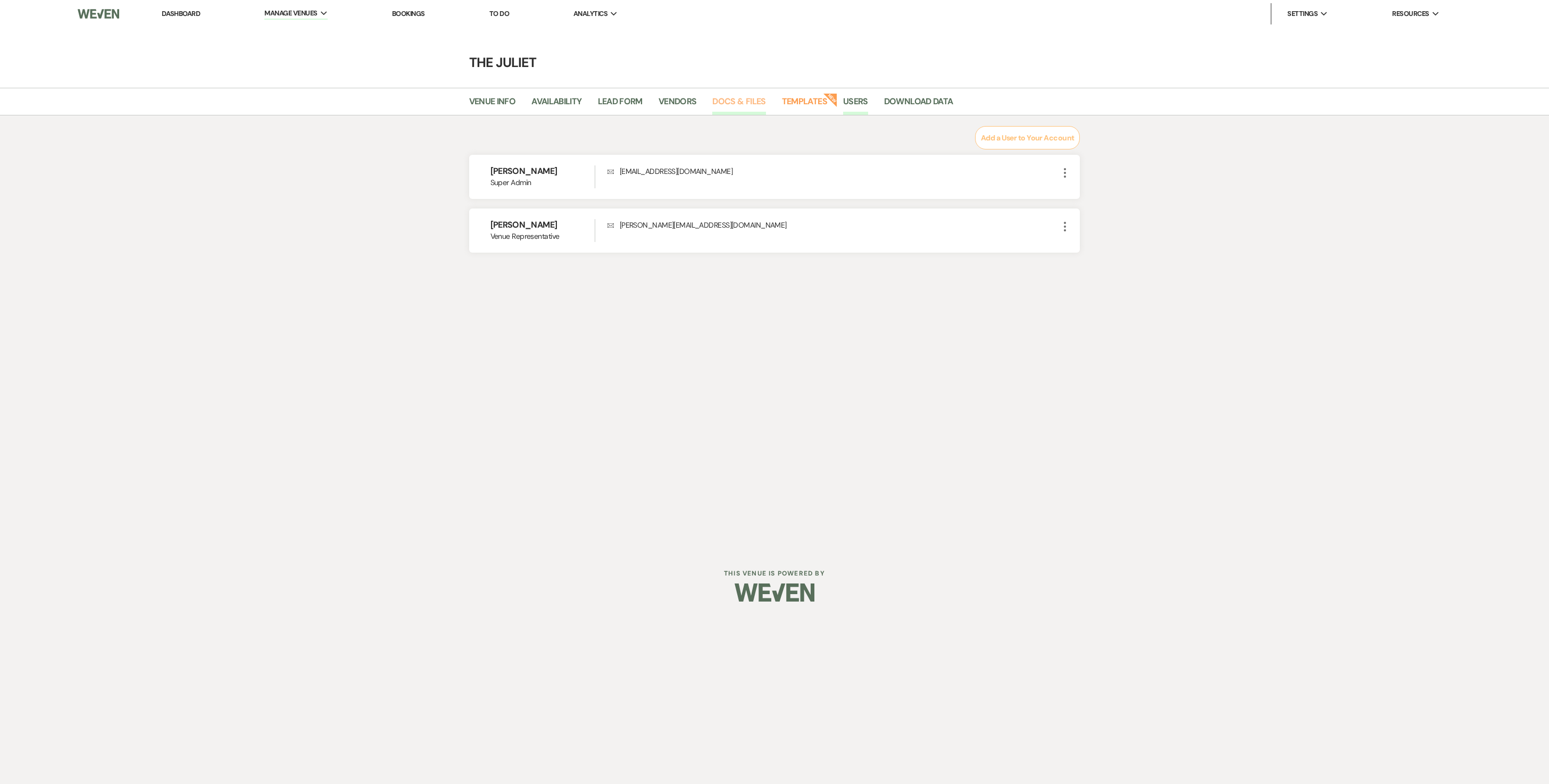
click at [755, 100] on link "Docs & Files" at bounding box center [738, 105] width 53 height 20
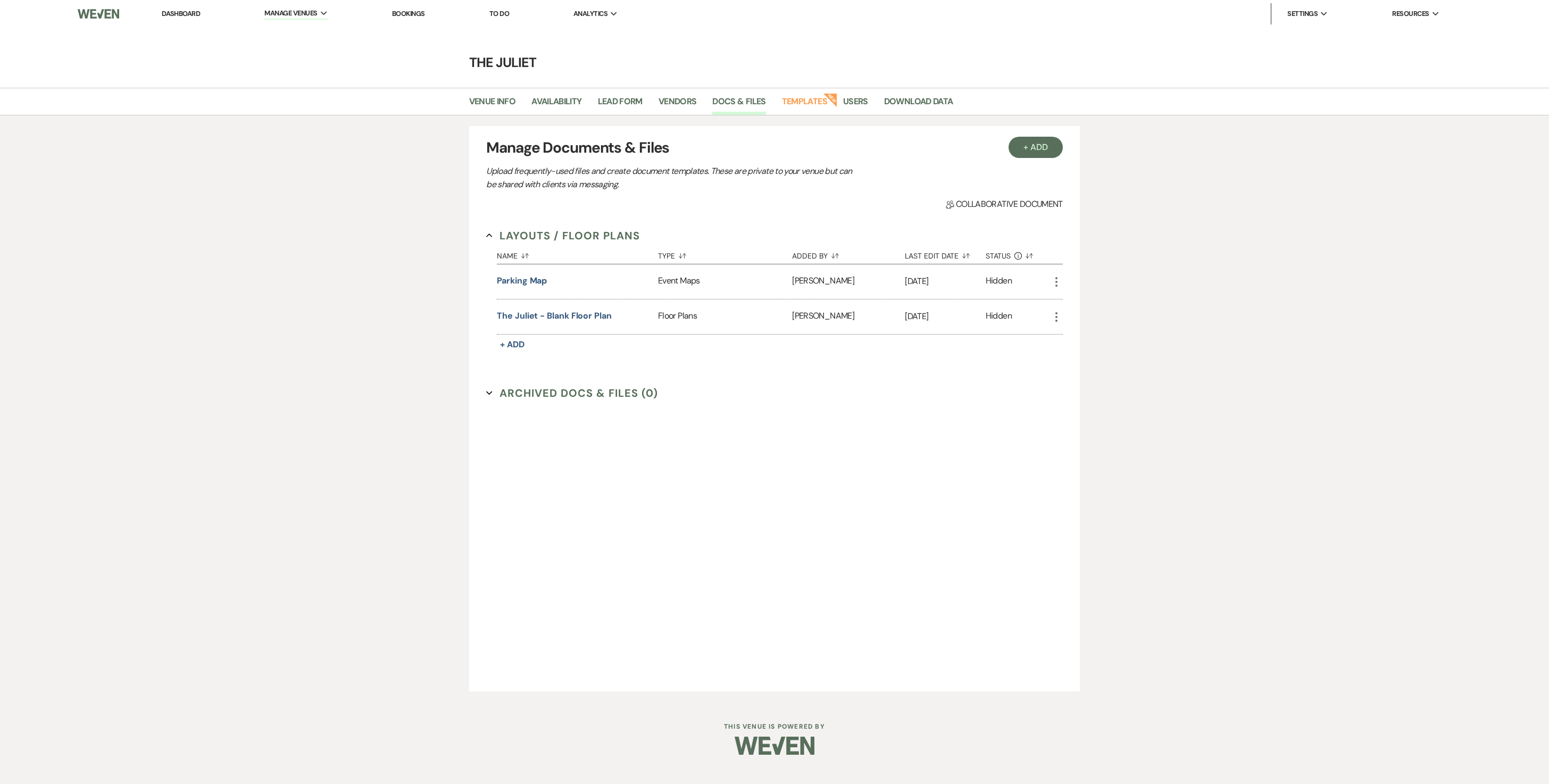
click at [600, 401] on button "Archived Docs & Files (0) Expand" at bounding box center [572, 393] width 172 height 16
click at [584, 322] on button "The Juliet - Blank Floor Plan" at bounding box center [554, 316] width 115 height 13
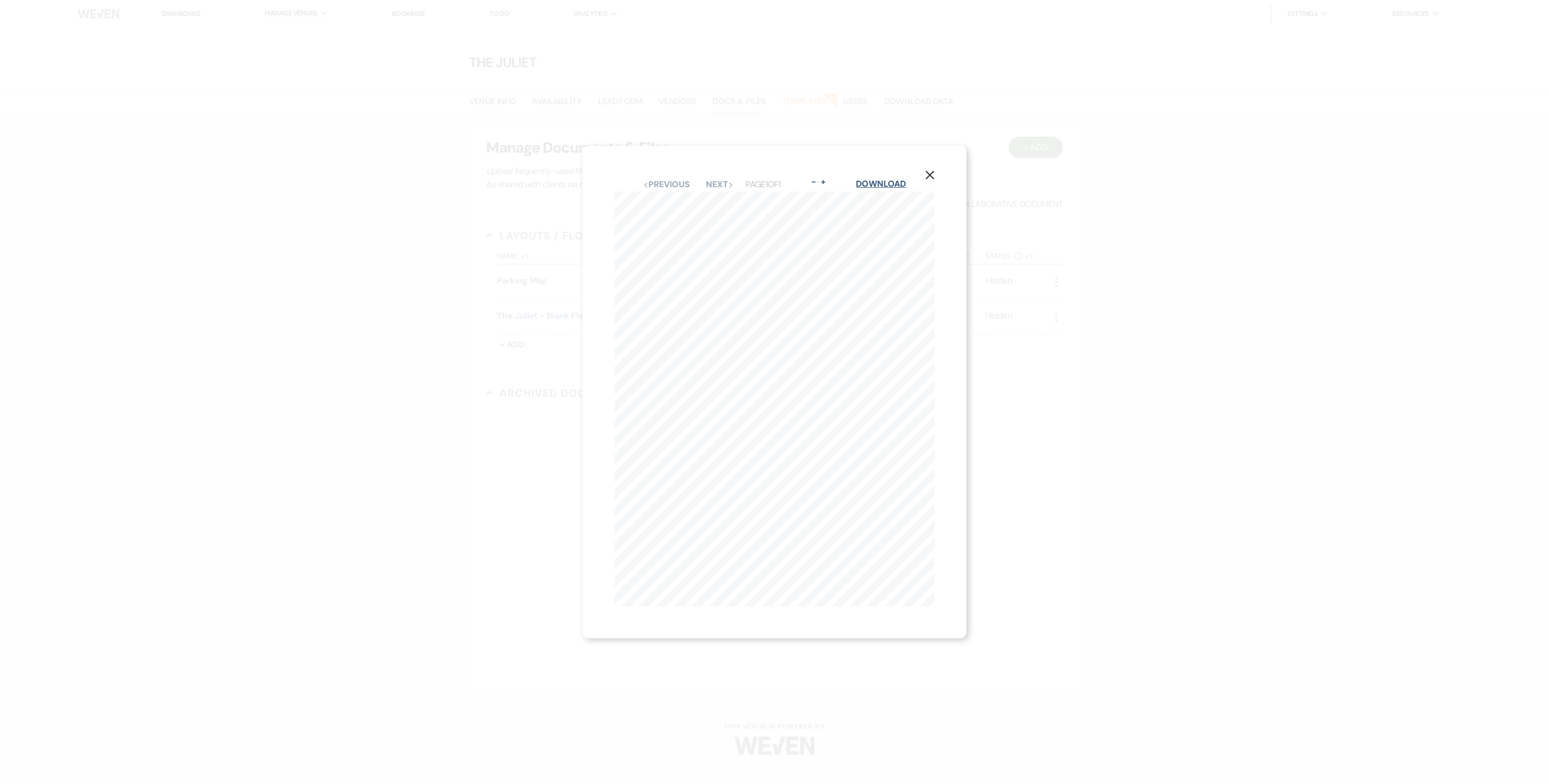
click at [898, 178] on link "Download" at bounding box center [880, 183] width 49 height 11
click at [934, 170] on icon "X" at bounding box center [930, 175] width 10 height 10
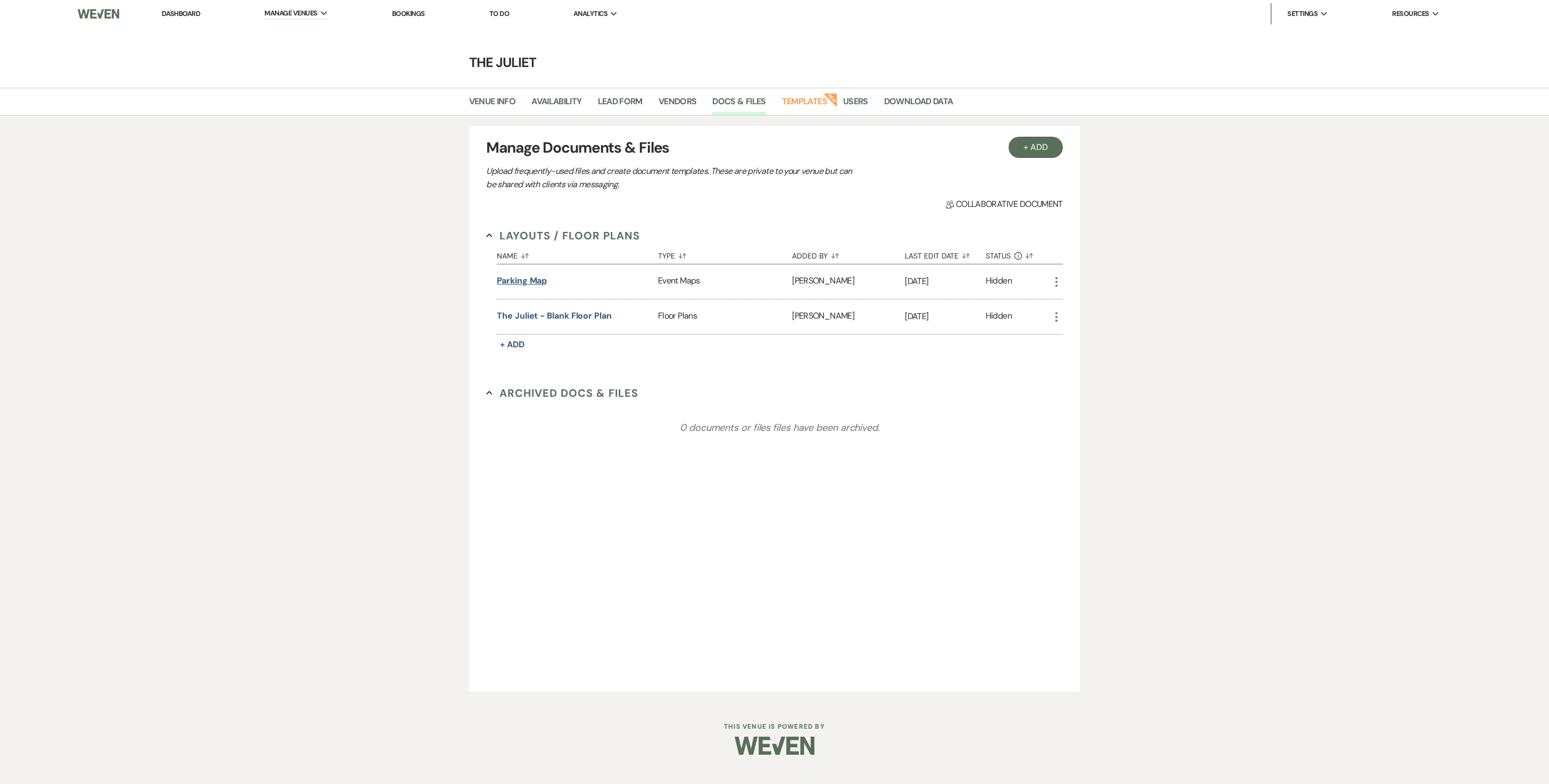
click at [528, 287] on button "Parking Map" at bounding box center [521, 280] width 50 height 13
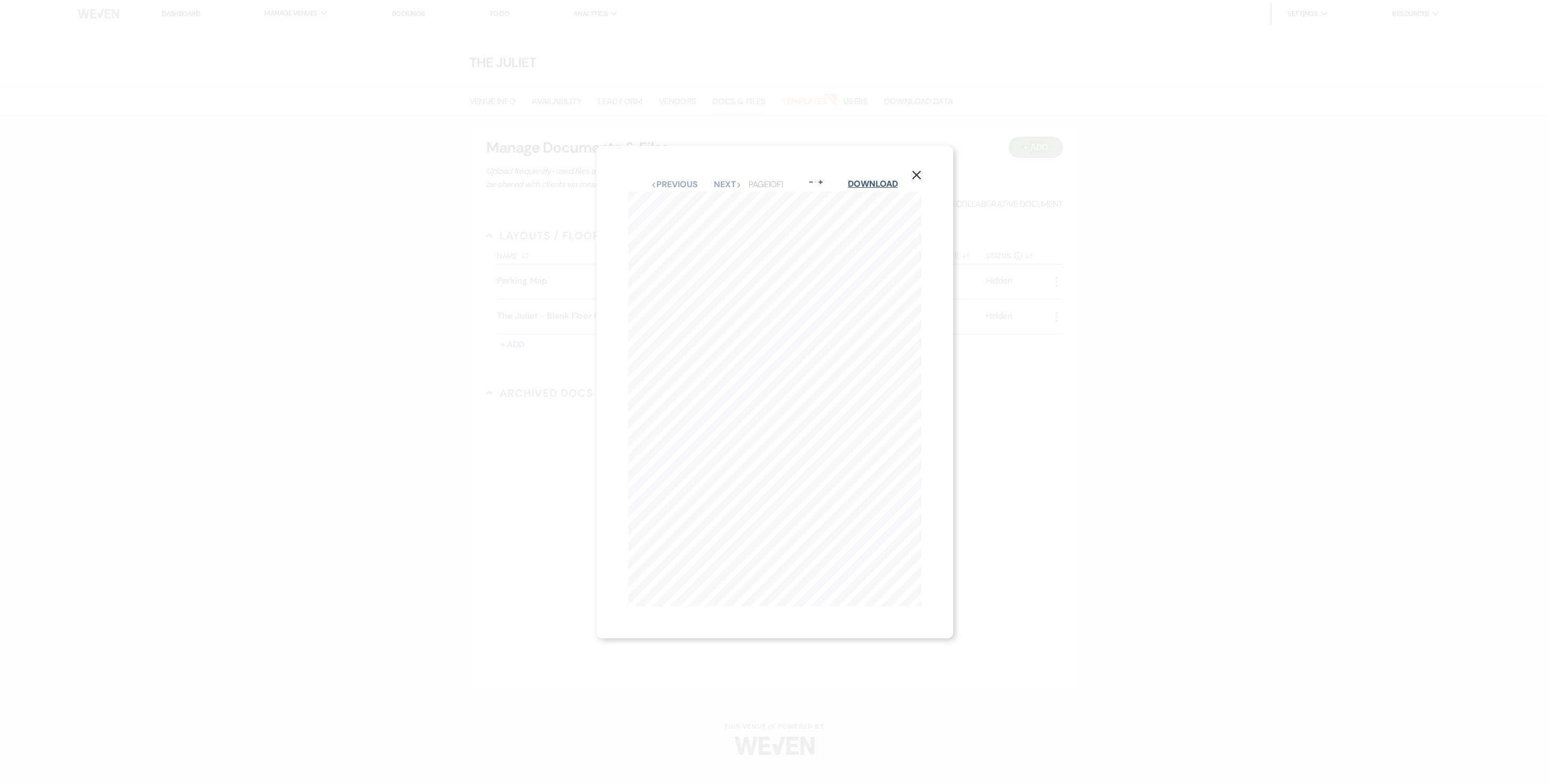
click at [878, 178] on link "Download" at bounding box center [873, 183] width 49 height 11
click at [921, 170] on icon "X" at bounding box center [916, 175] width 10 height 10
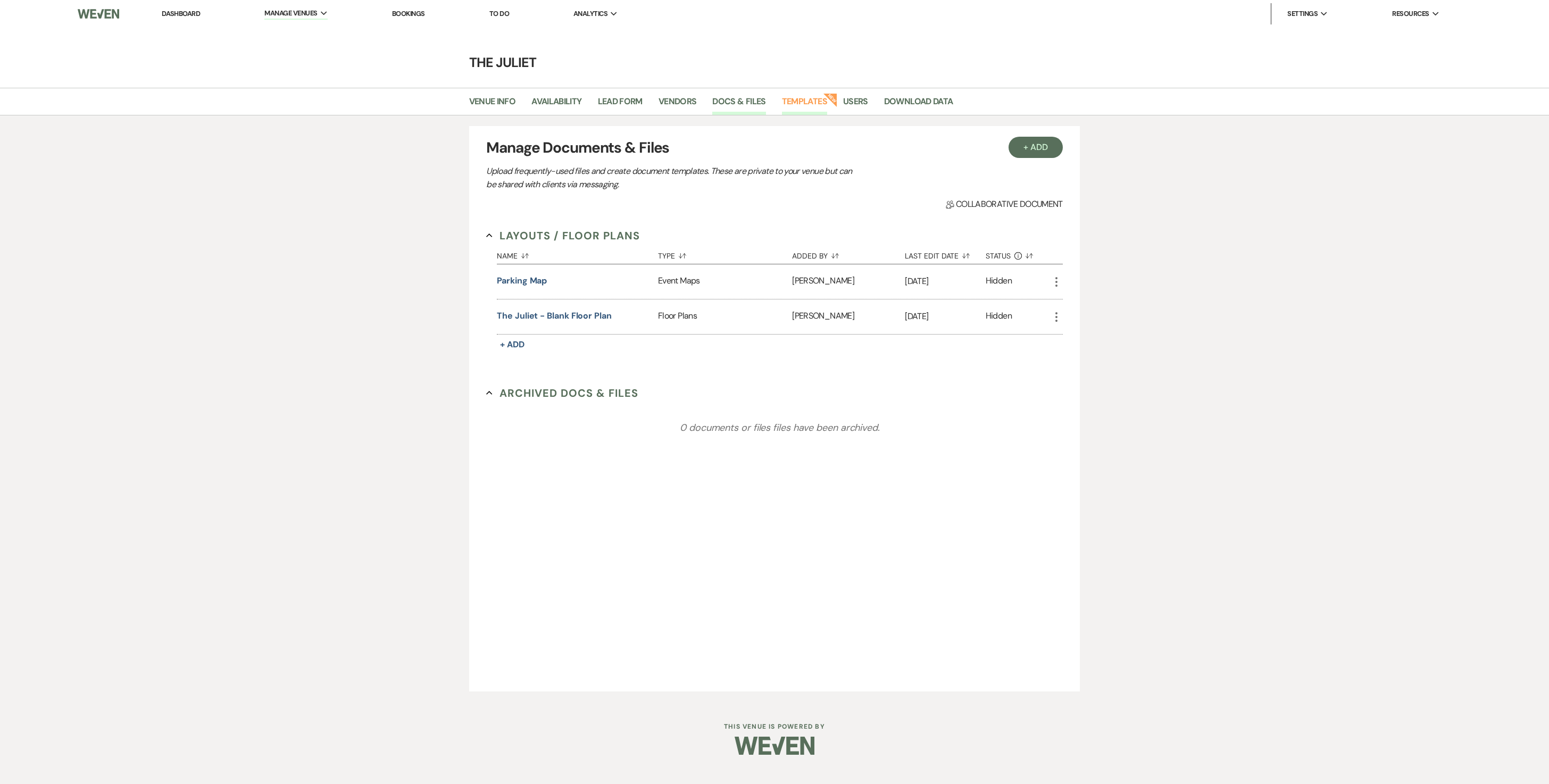
click at [827, 102] on link "Templates" at bounding box center [804, 105] width 45 height 20
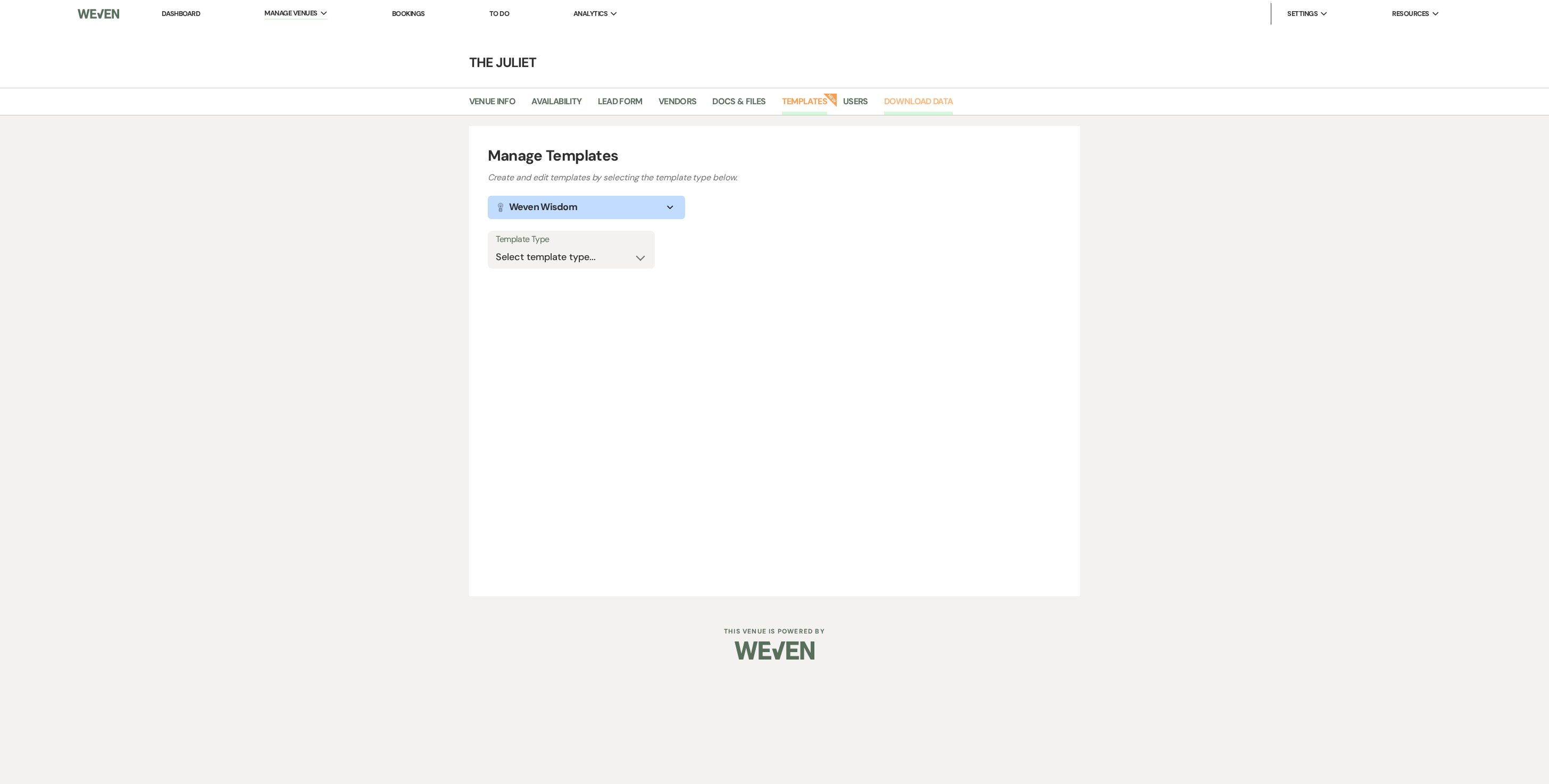
click at [948, 96] on link "Download Data" at bounding box center [918, 105] width 69 height 20
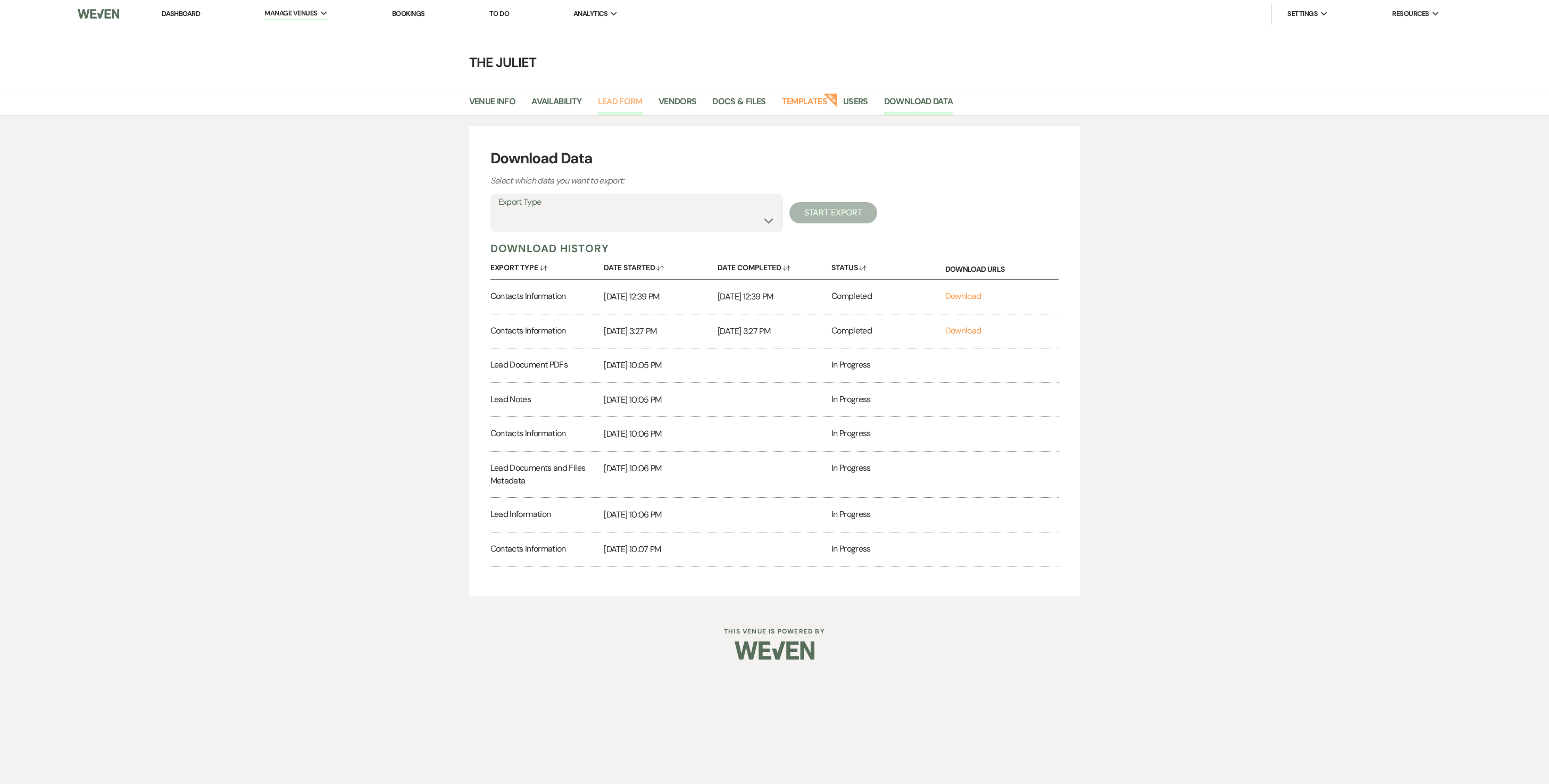
click at [635, 103] on link "Lead Form" at bounding box center [620, 105] width 44 height 20
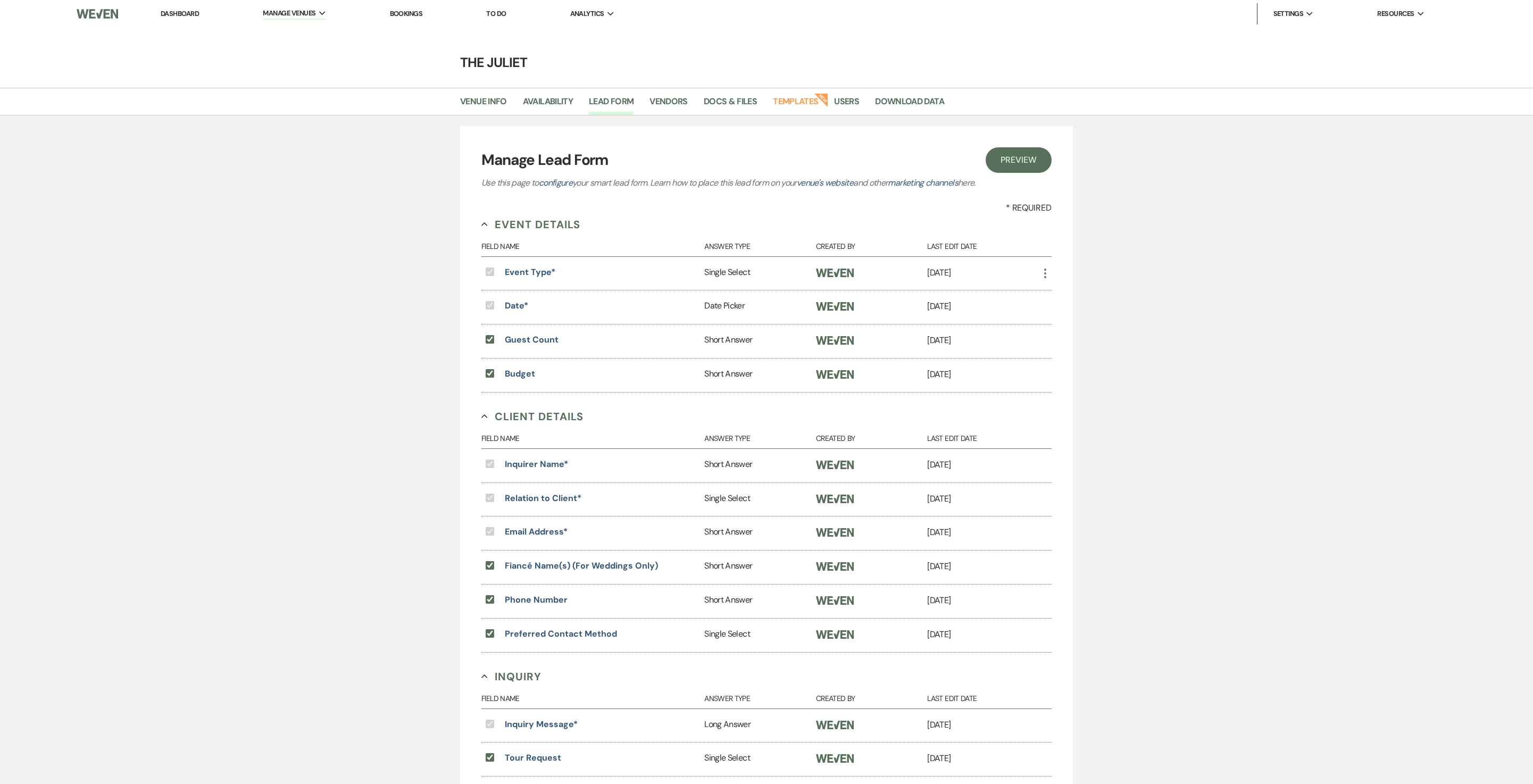
click at [1030, 152] on link "Preview Eye" at bounding box center [1018, 160] width 66 height 25
click at [573, 98] on link "Availability" at bounding box center [548, 105] width 50 height 20
select select "2"
select select "2026"
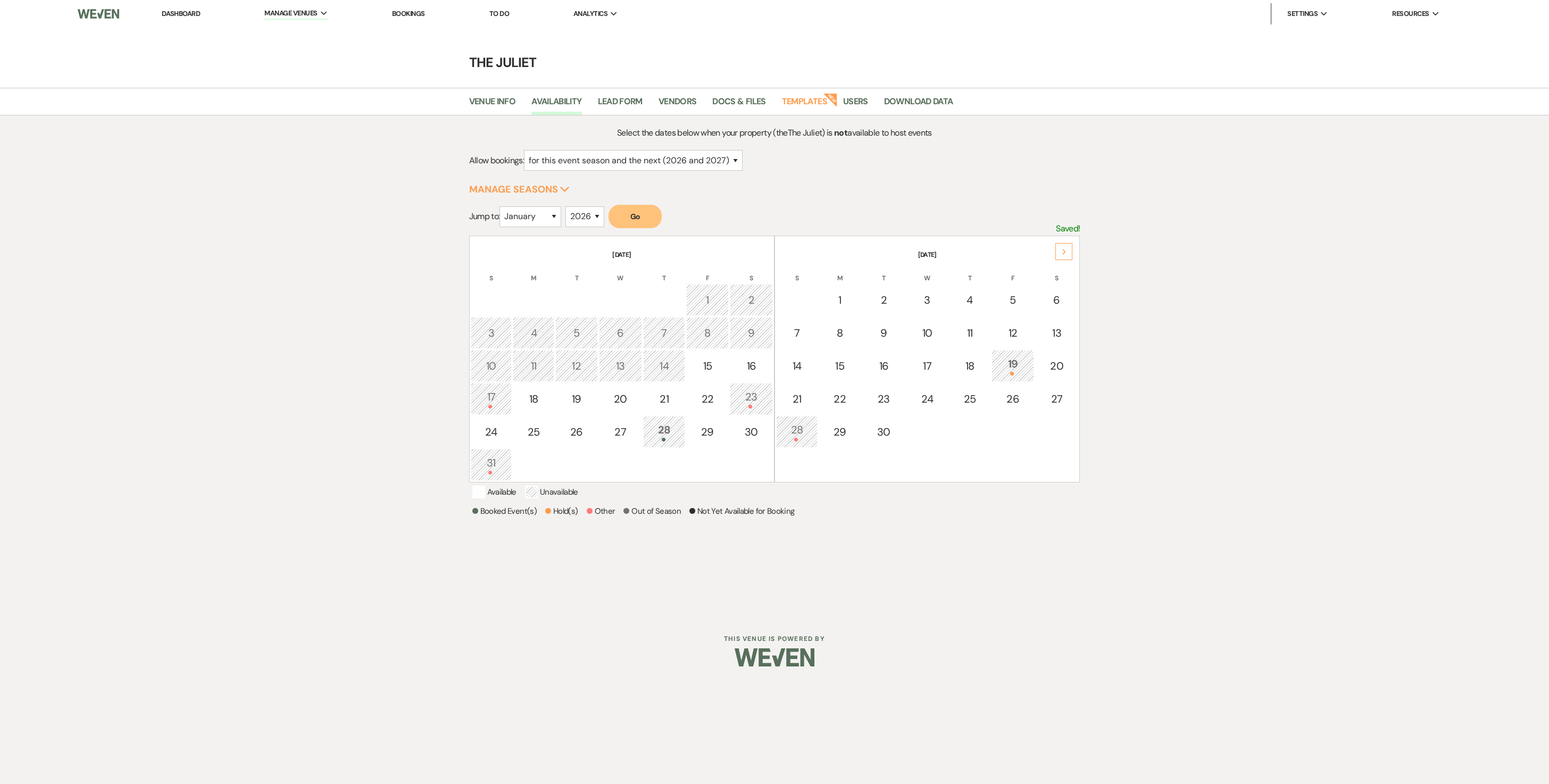
click at [754, 408] on div "23" at bounding box center [751, 399] width 31 height 20
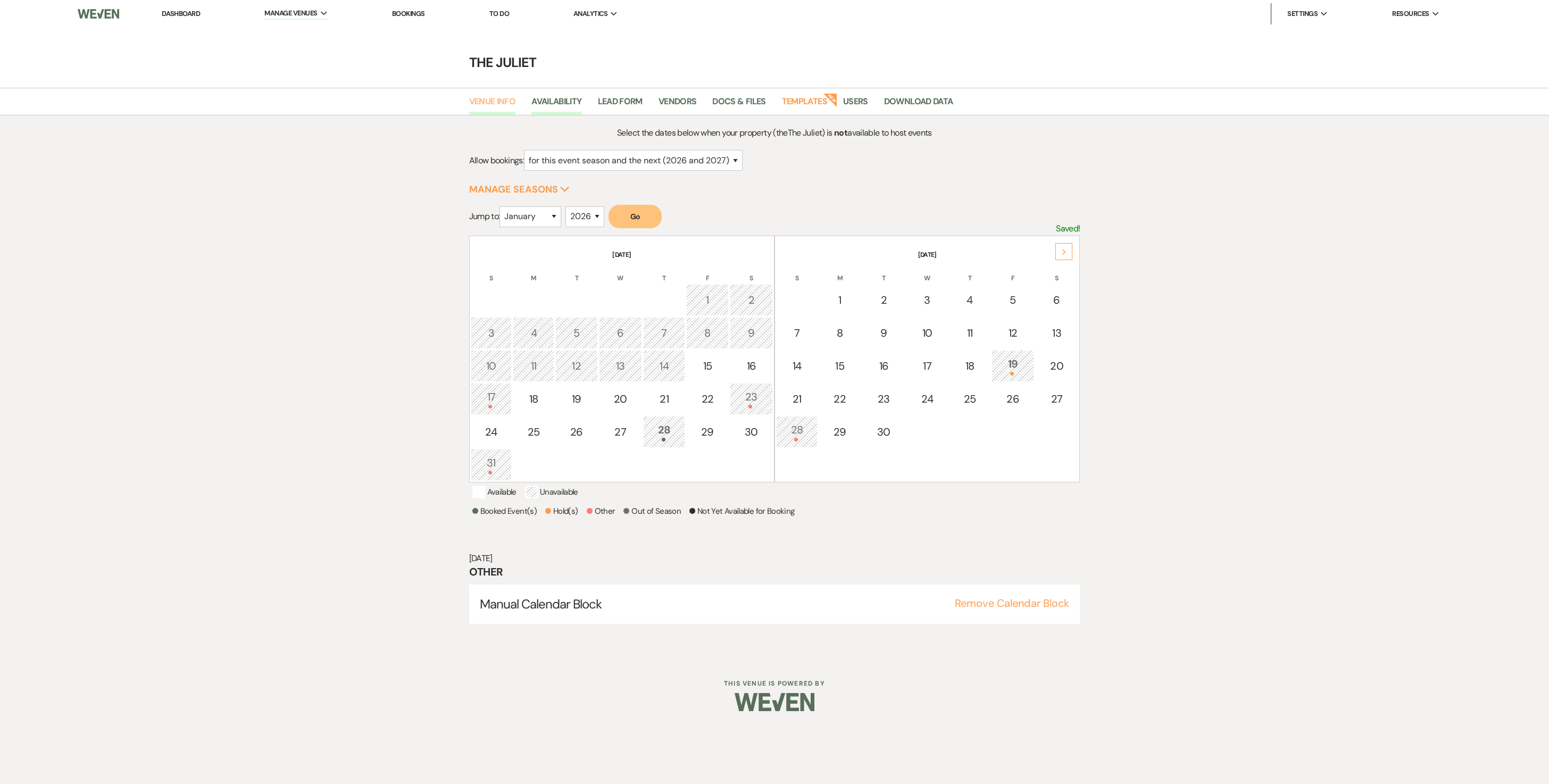
click at [485, 106] on link "Venue Info" at bounding box center [492, 105] width 47 height 20
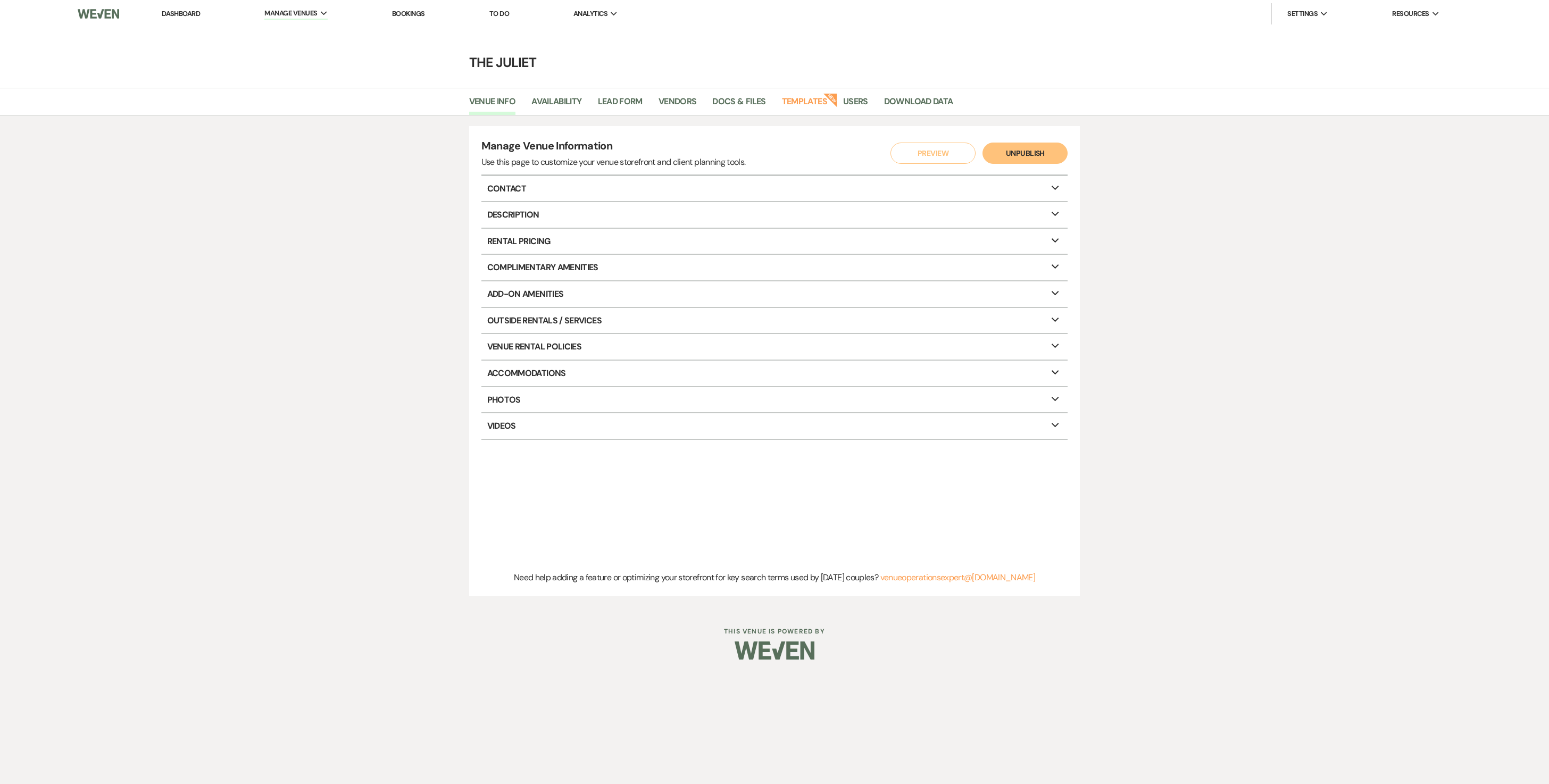
click at [542, 191] on p "Contact Expand" at bounding box center [775, 189] width 587 height 25
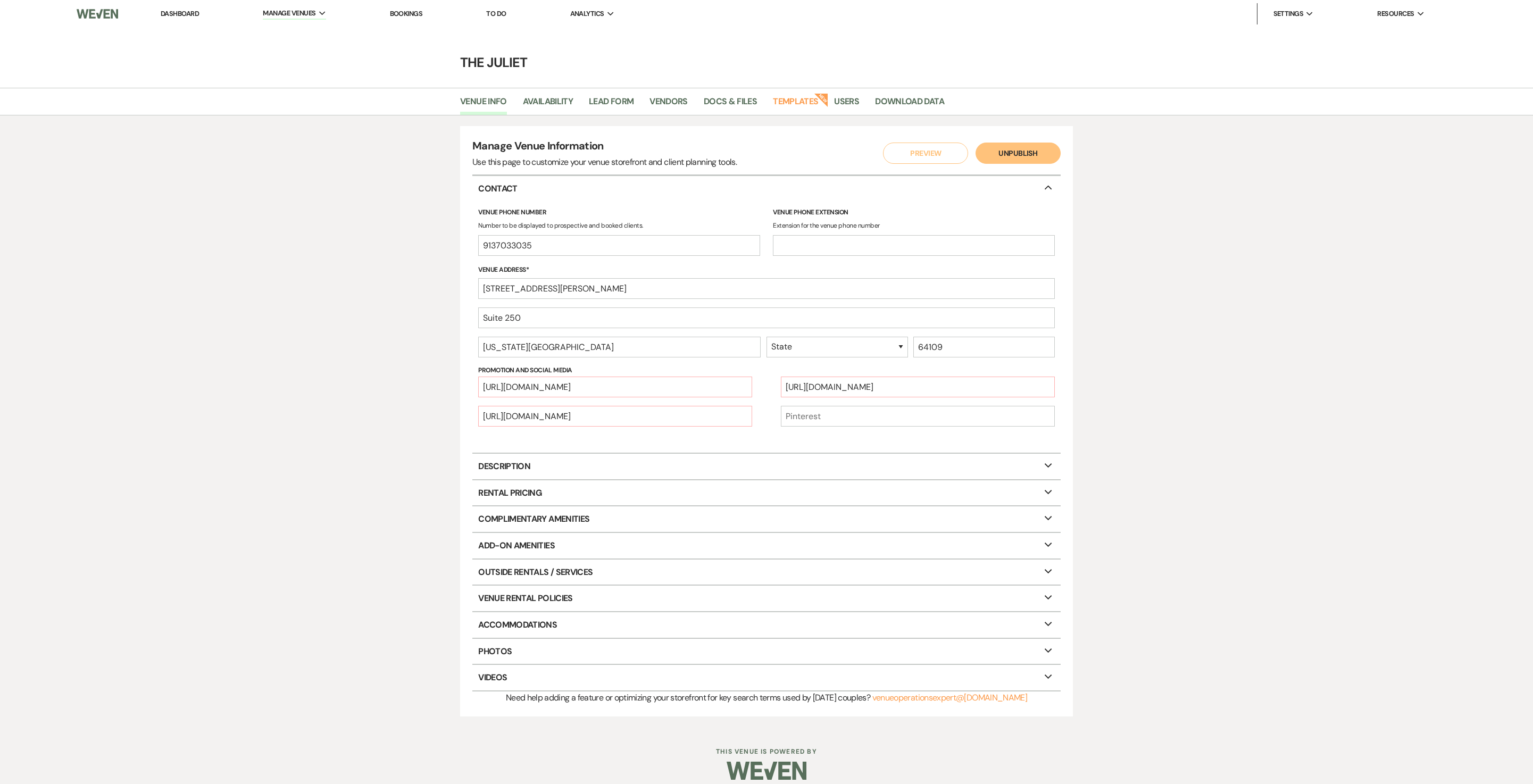
select select "26"
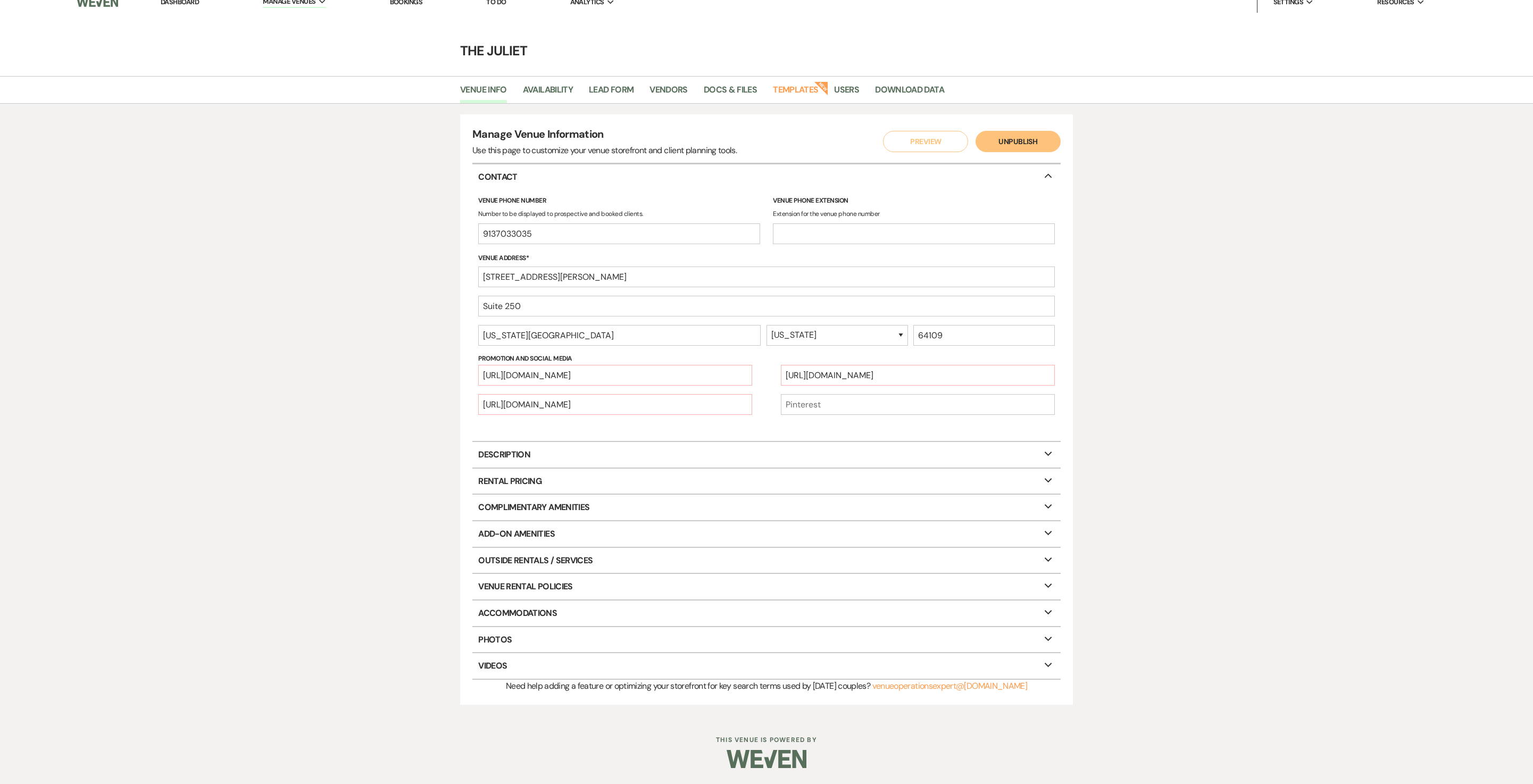
scroll to position [31, 0]
click at [910, 131] on button "Preview" at bounding box center [926, 141] width 85 height 21
click at [584, 468] on p "Description Expand" at bounding box center [767, 455] width 588 height 25
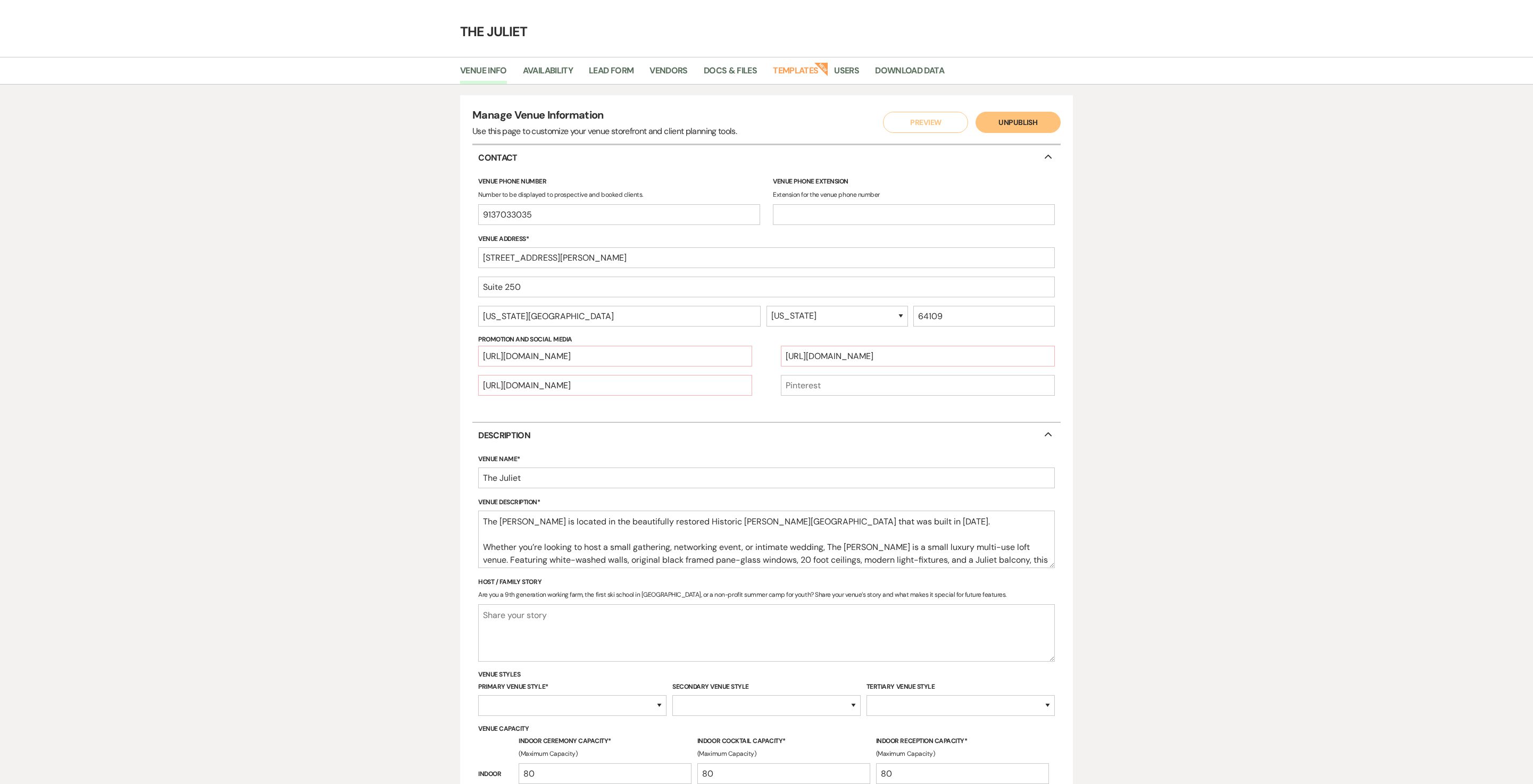
select select "26"
select select "2"
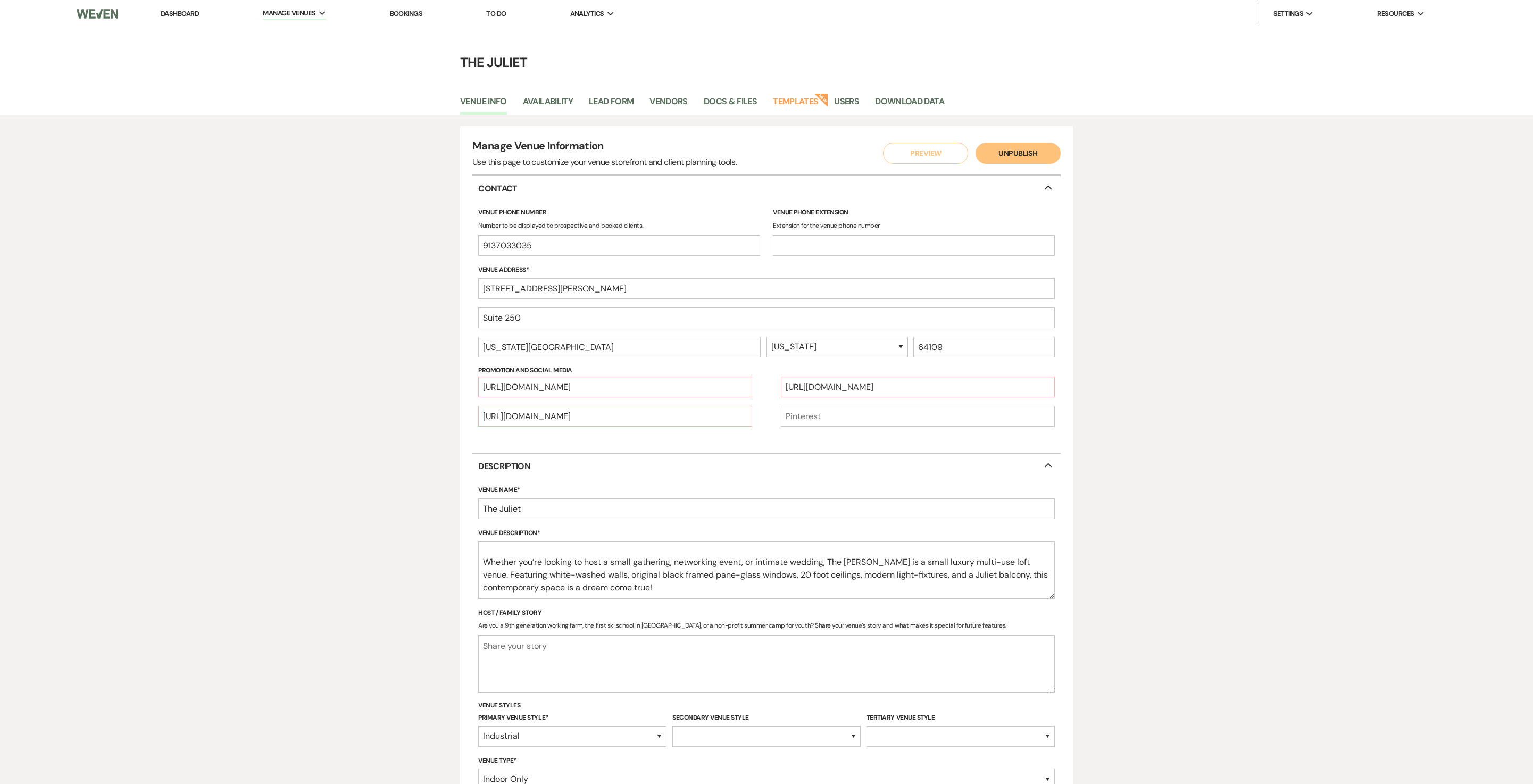
click at [931, 155] on button "Preview" at bounding box center [926, 153] width 85 height 21
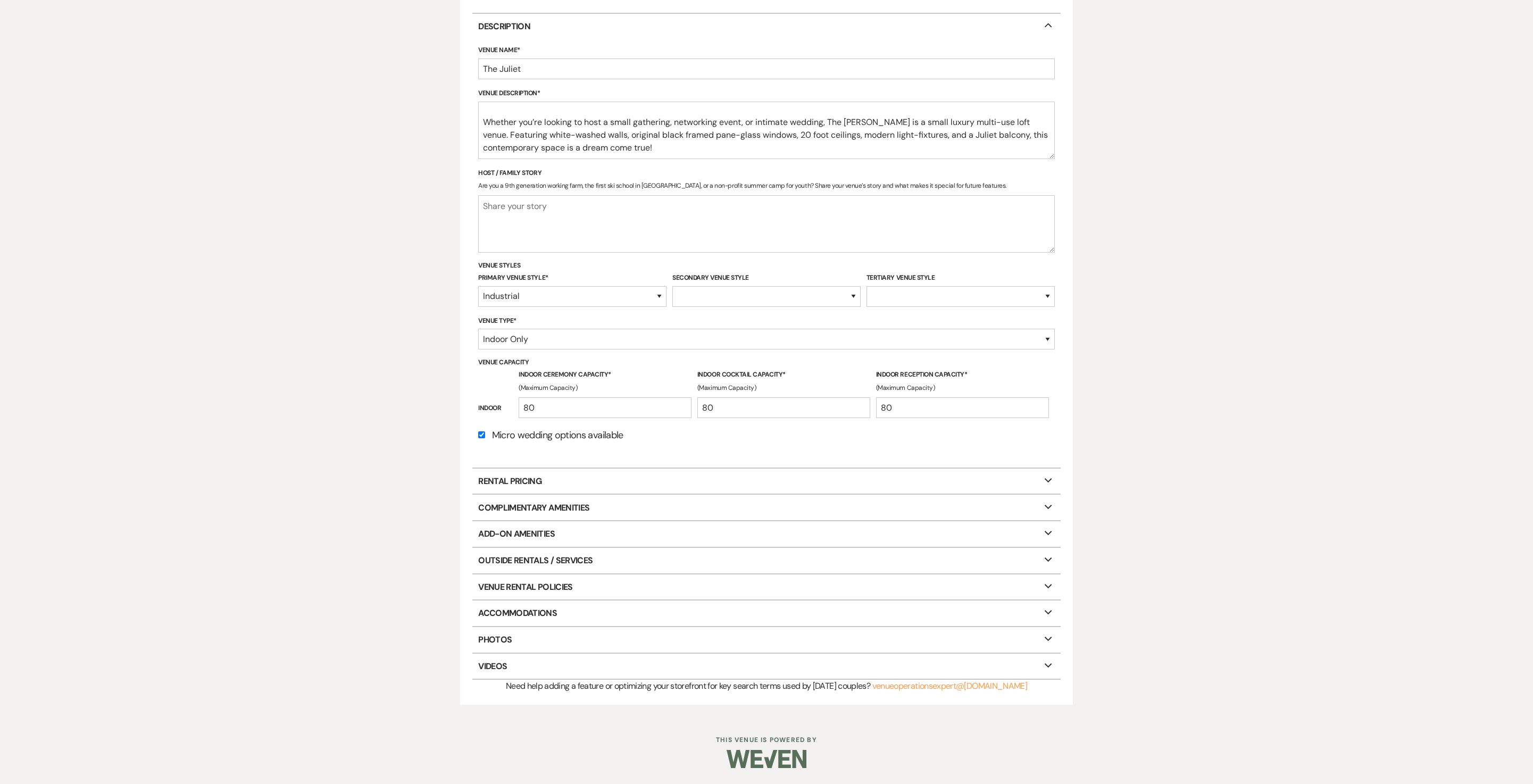
scroll to position [584, 0]
click at [697, 468] on p "Rental Pricing Expand" at bounding box center [767, 481] width 588 height 25
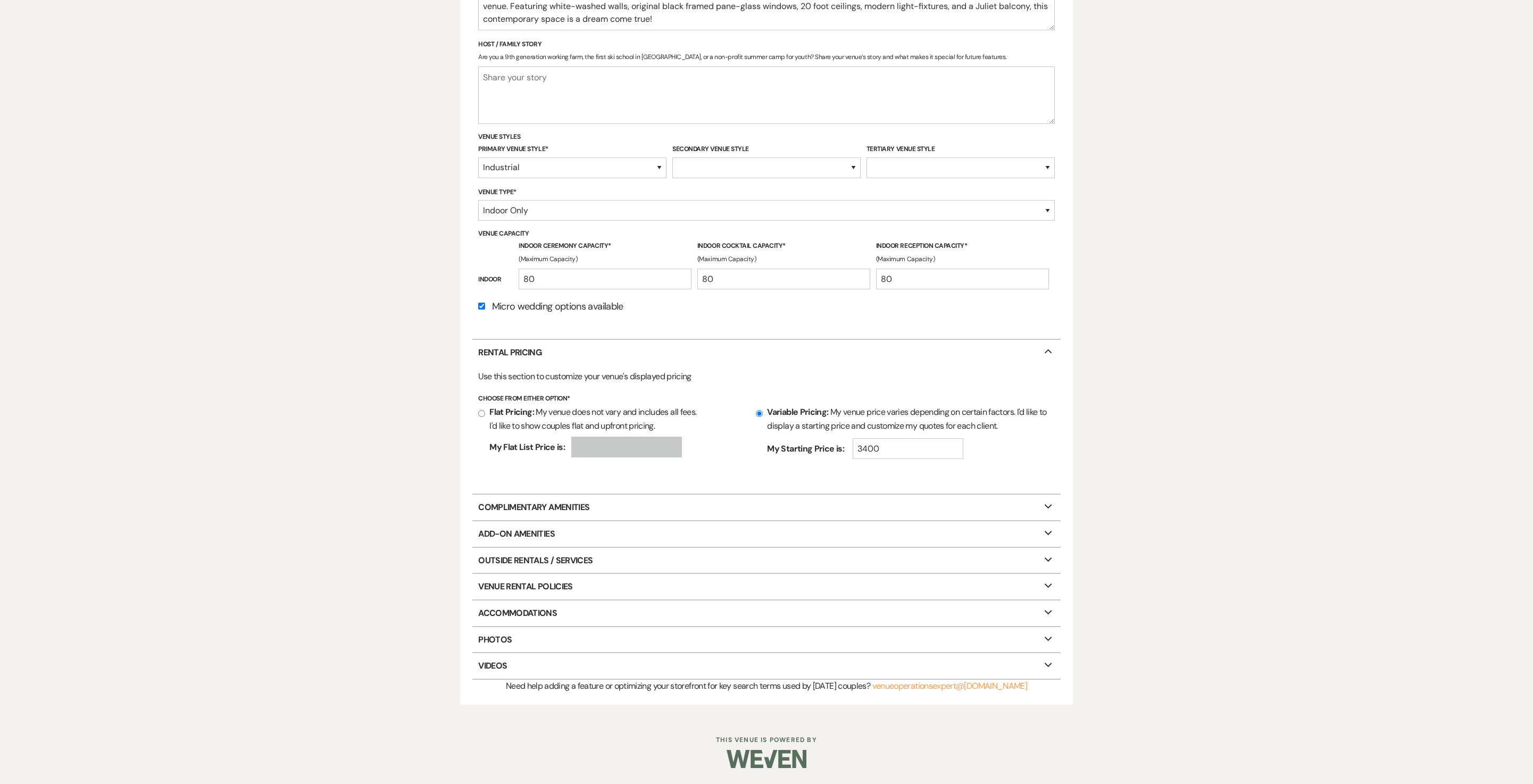
click at [624, 495] on p "Complimentary Amenities Expand" at bounding box center [767, 507] width 588 height 25
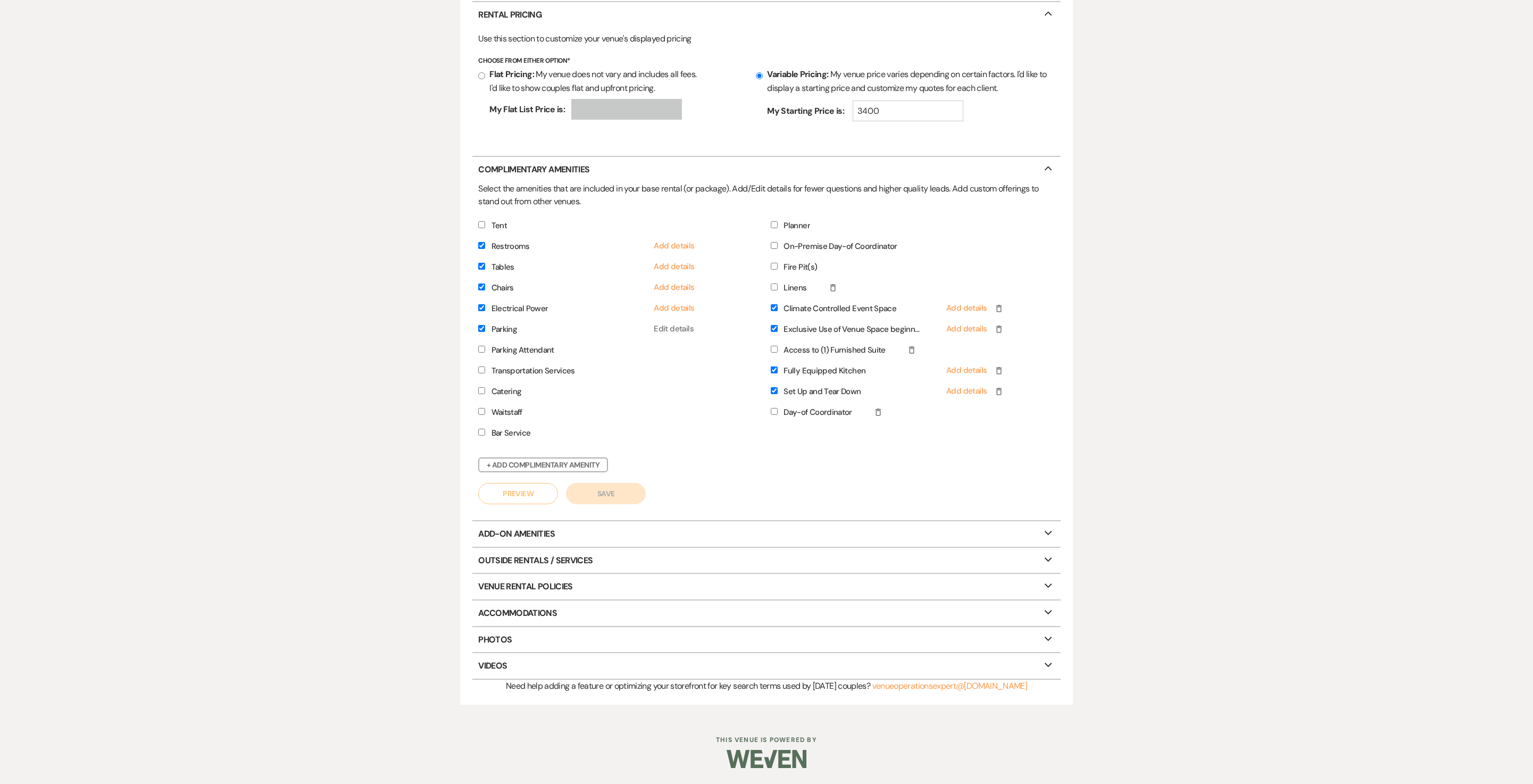
scroll to position [1115, 0]
click at [596, 628] on p "Photos Expand" at bounding box center [767, 640] width 588 height 25
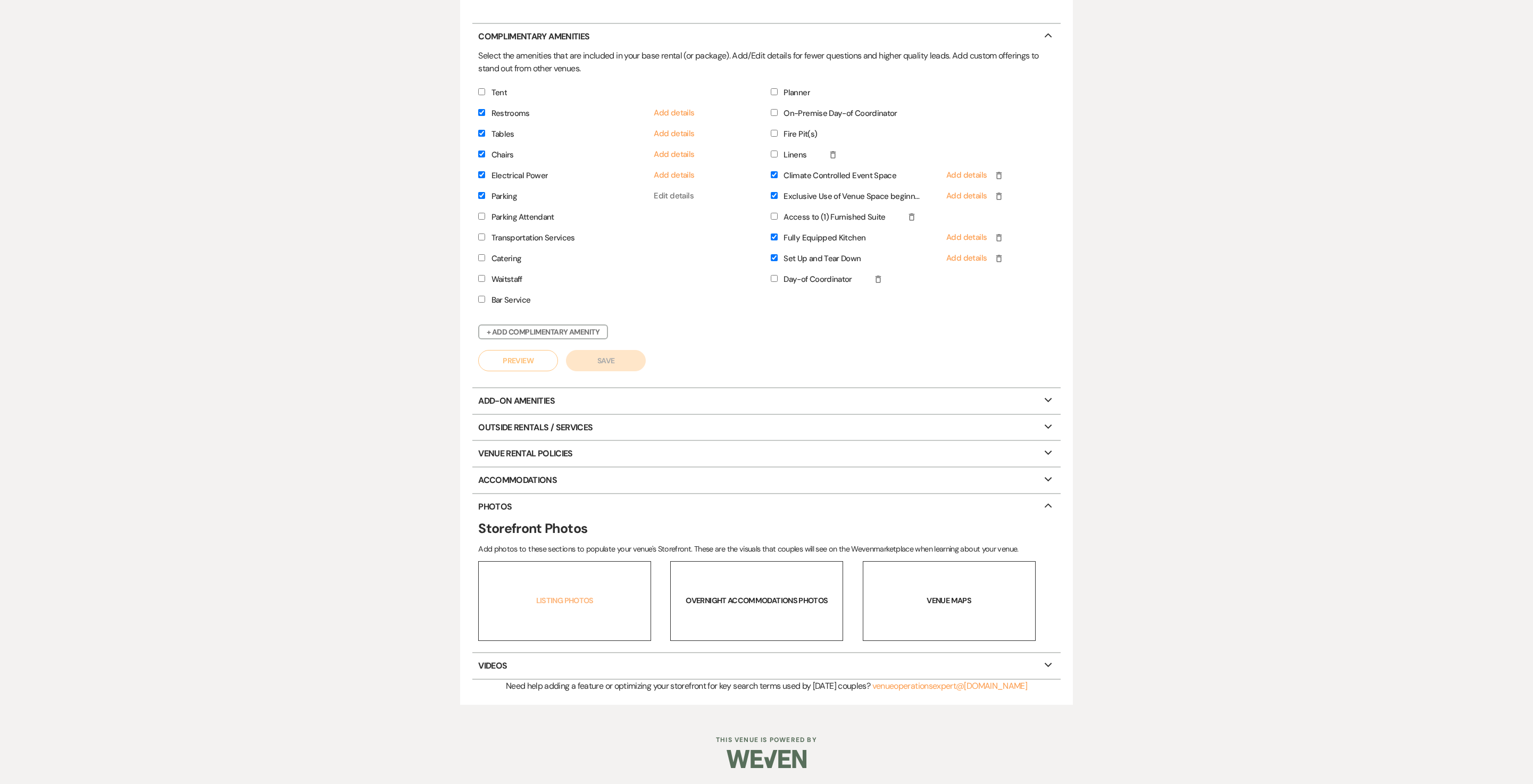
scroll to position [1265, 0]
click at [553, 593] on link "Listing Photos" at bounding box center [565, 601] width 173 height 80
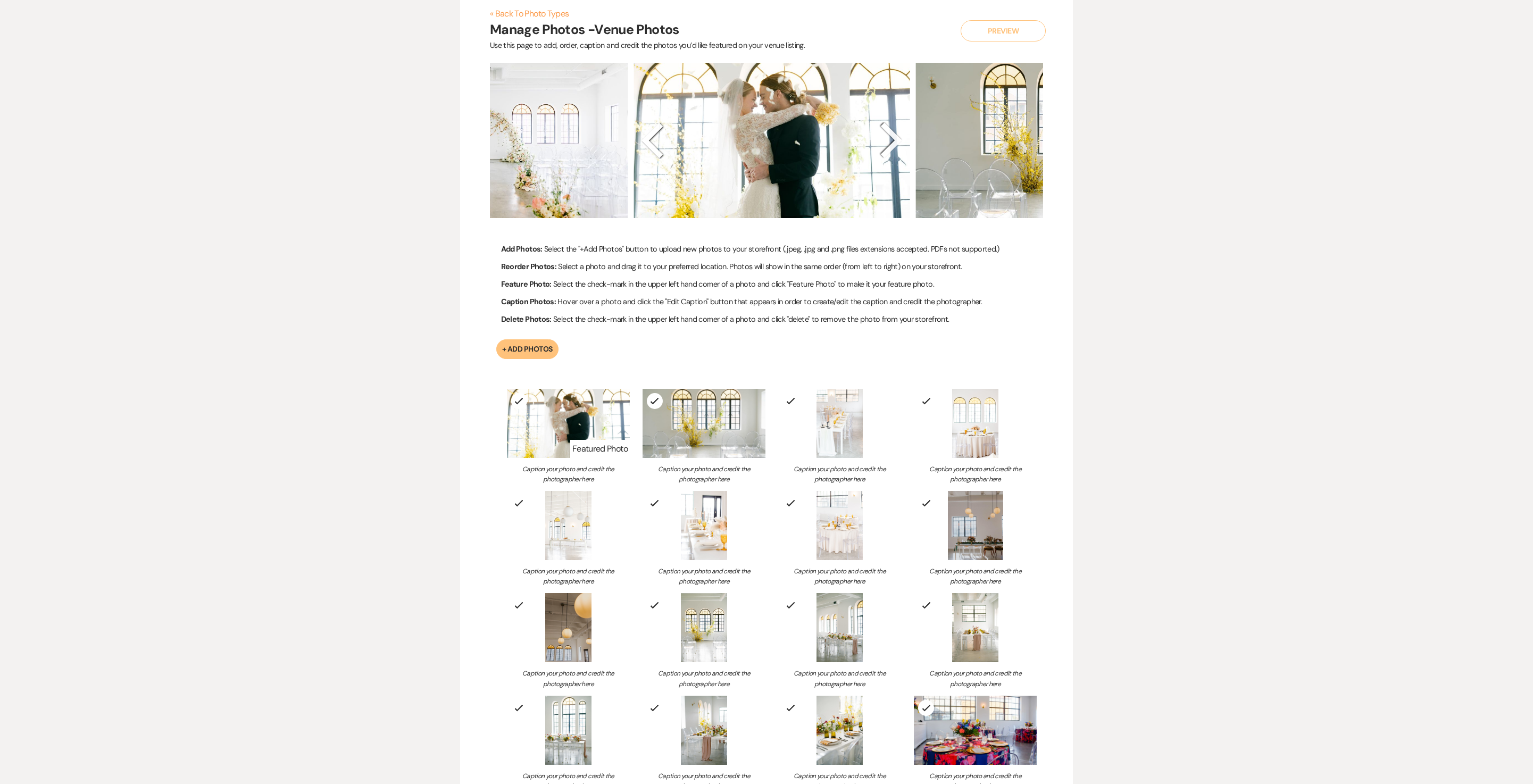
scroll to position [1588, 0]
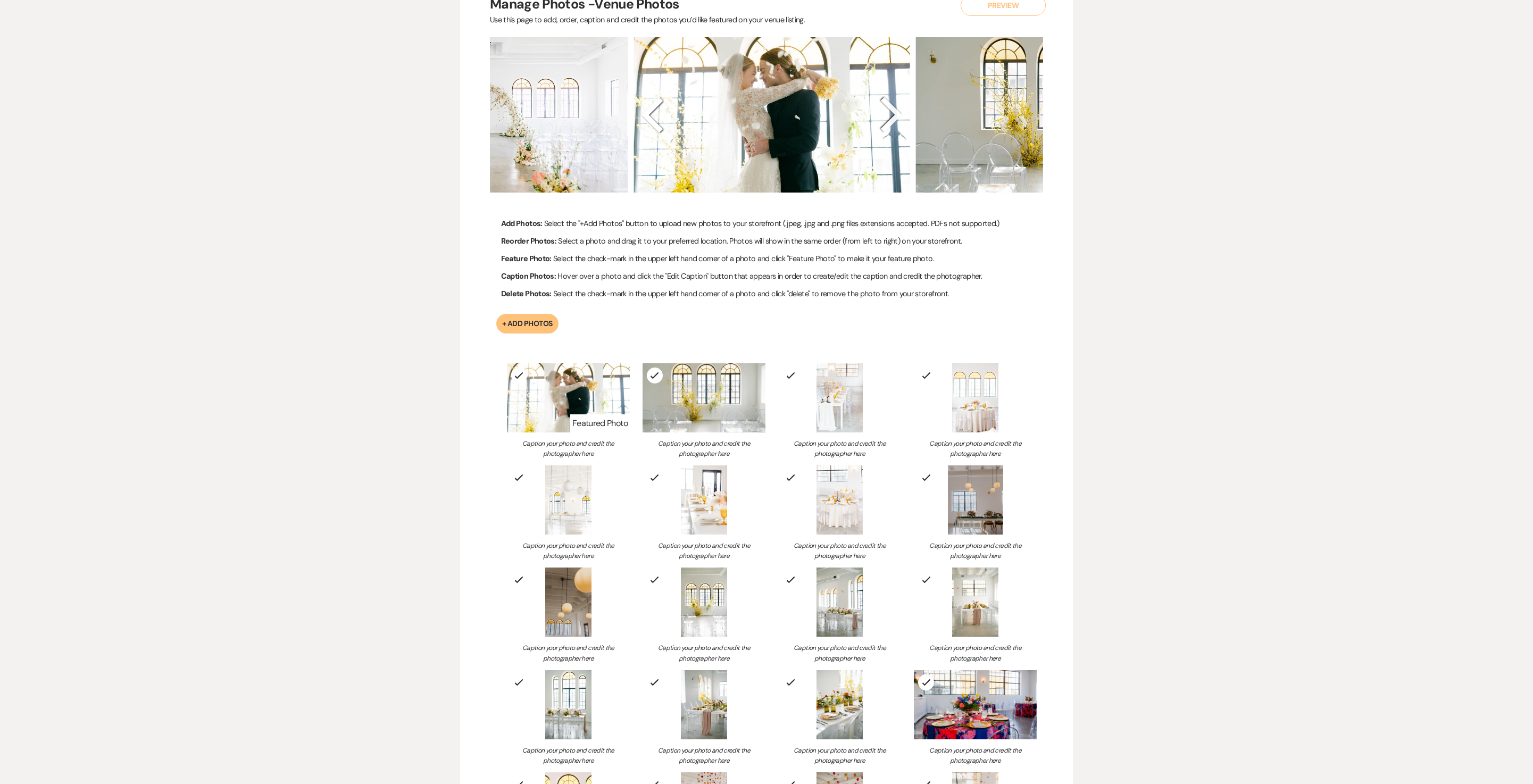
click at [679, 193] on img at bounding box center [772, 115] width 277 height 156
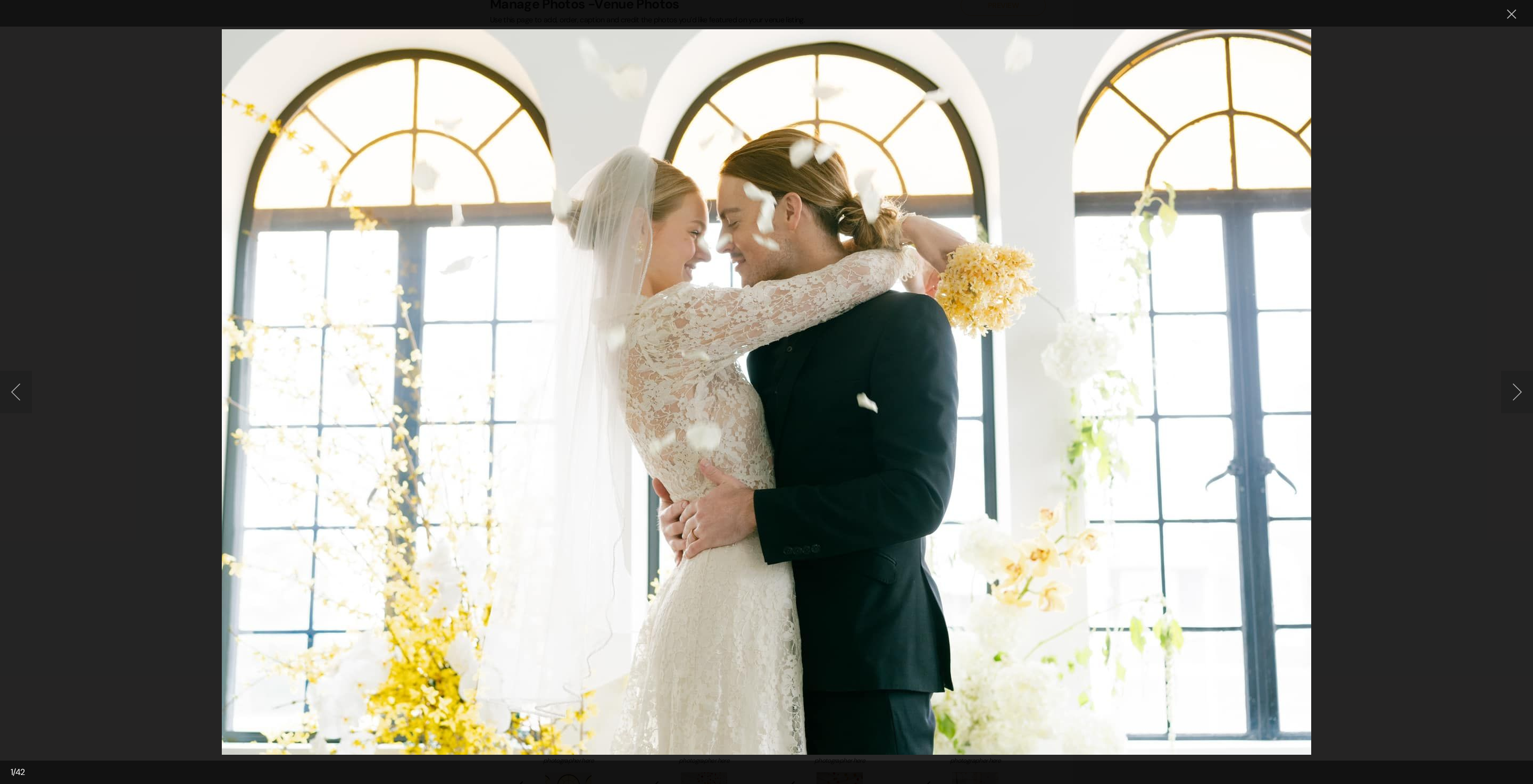
click at [1516, 385] on button "Next image" at bounding box center [1517, 392] width 32 height 43
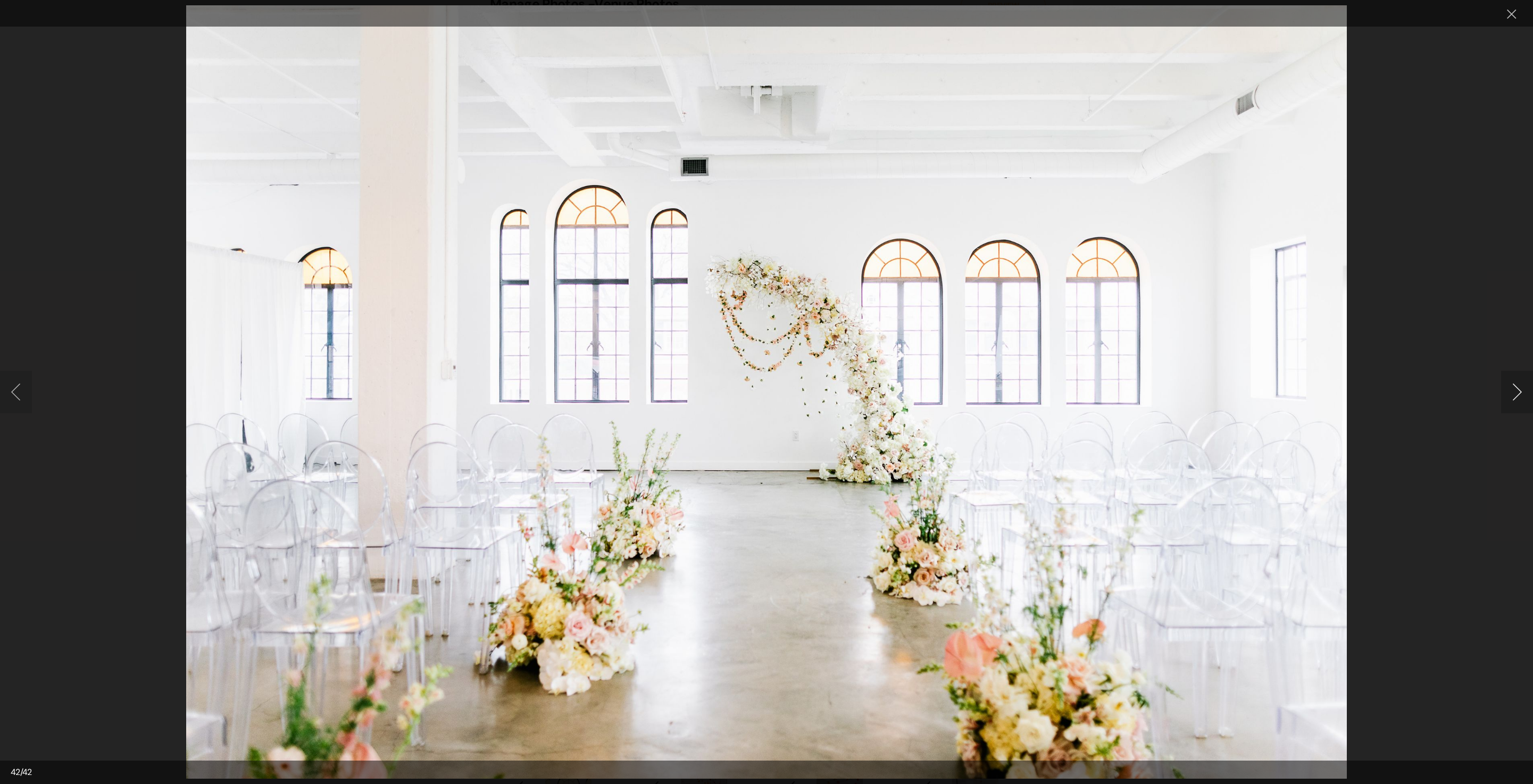
click at [1519, 396] on button "Next image" at bounding box center [1517, 392] width 32 height 43
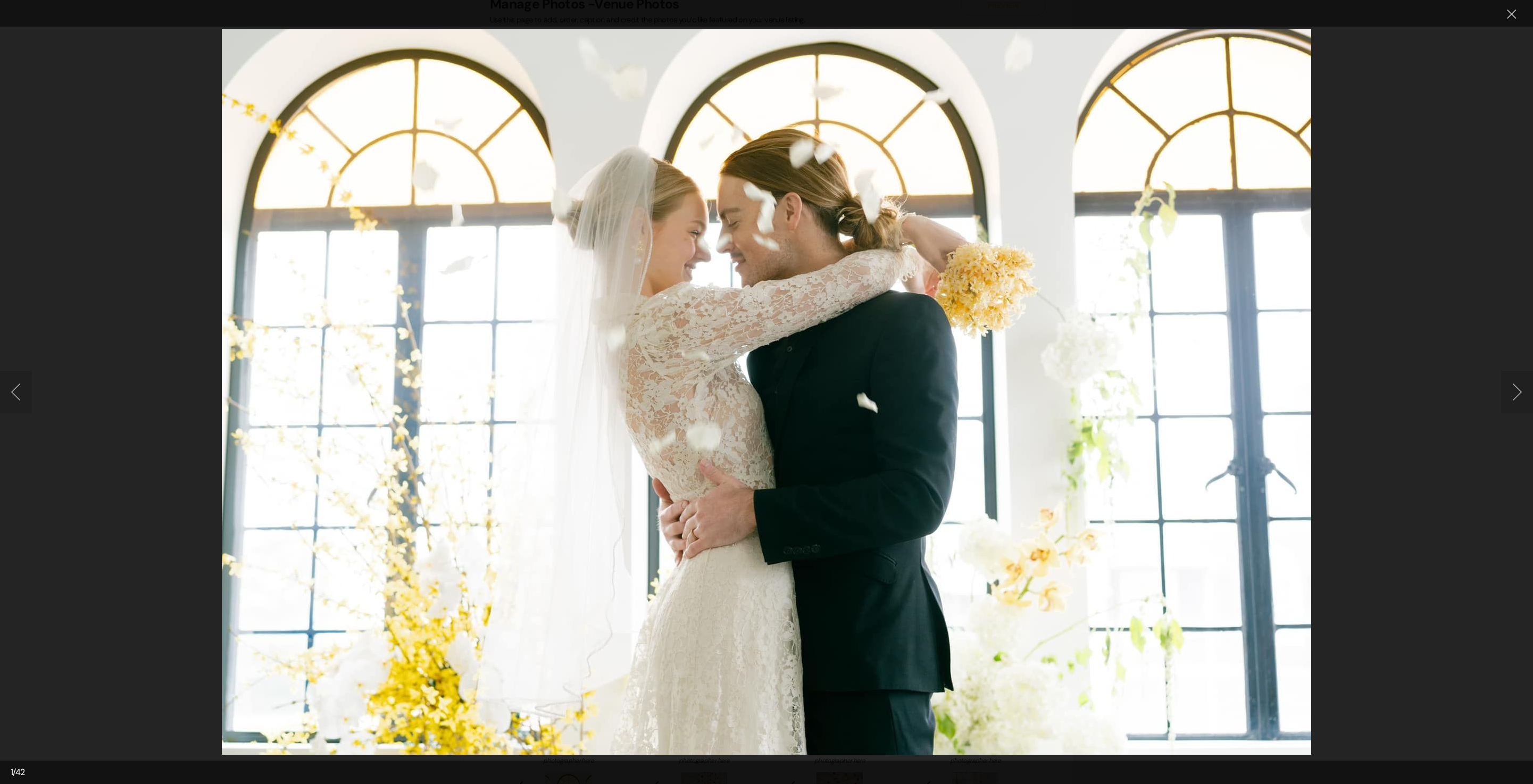
click at [1511, 397] on button "Next image" at bounding box center [1517, 392] width 32 height 43
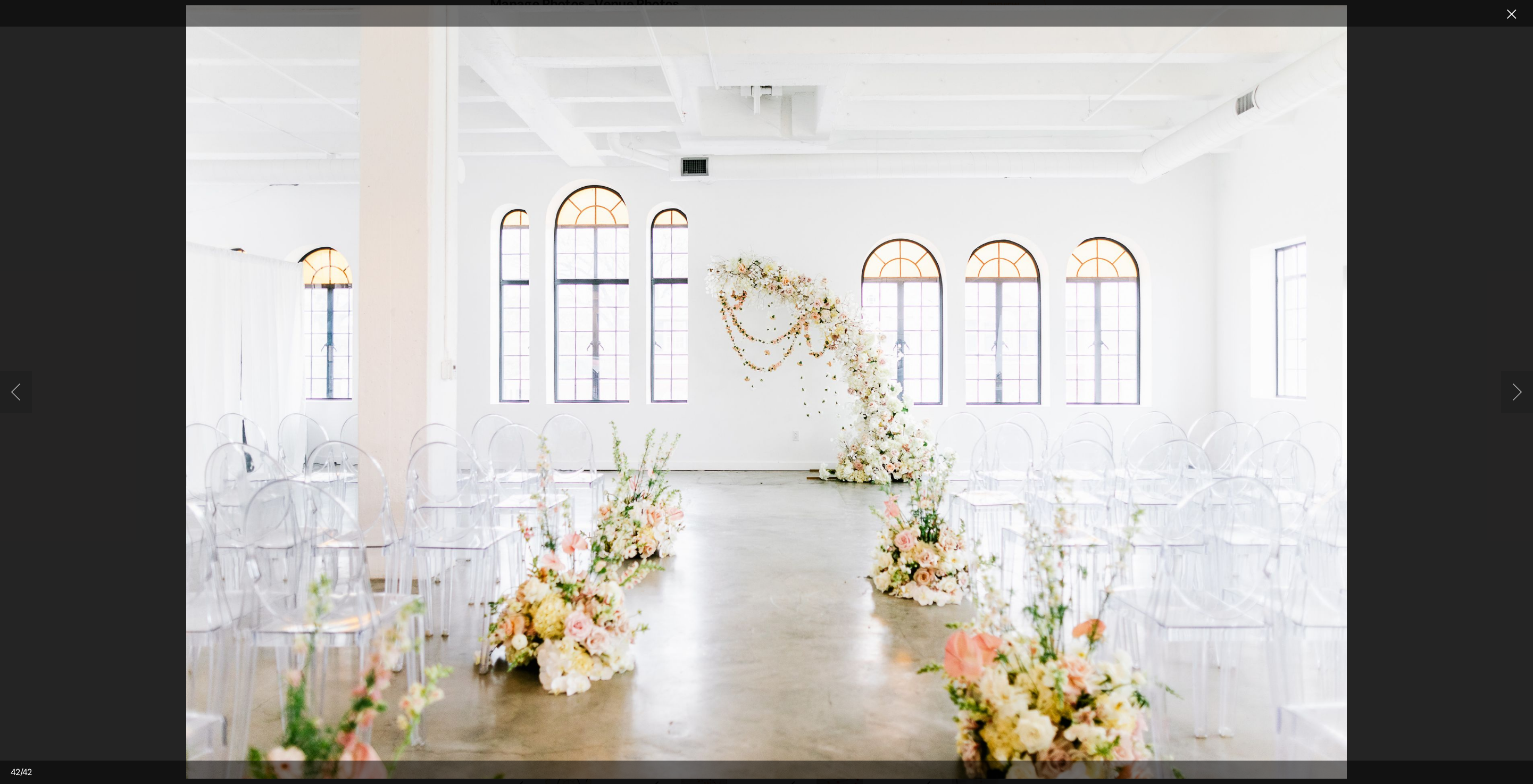
click at [1502, 20] on button "Close lightbox" at bounding box center [1511, 14] width 21 height 19
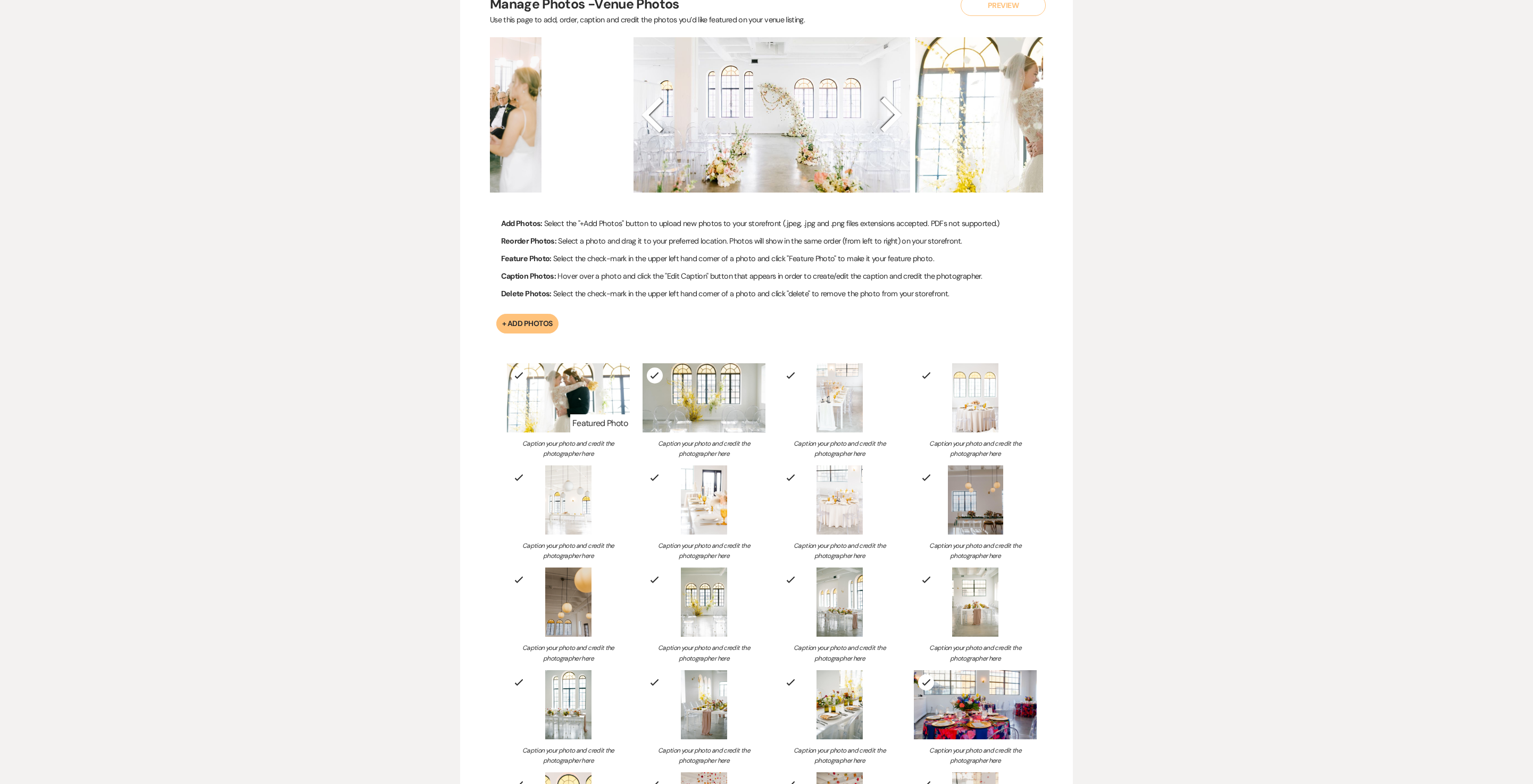
scroll to position [1601, 0]
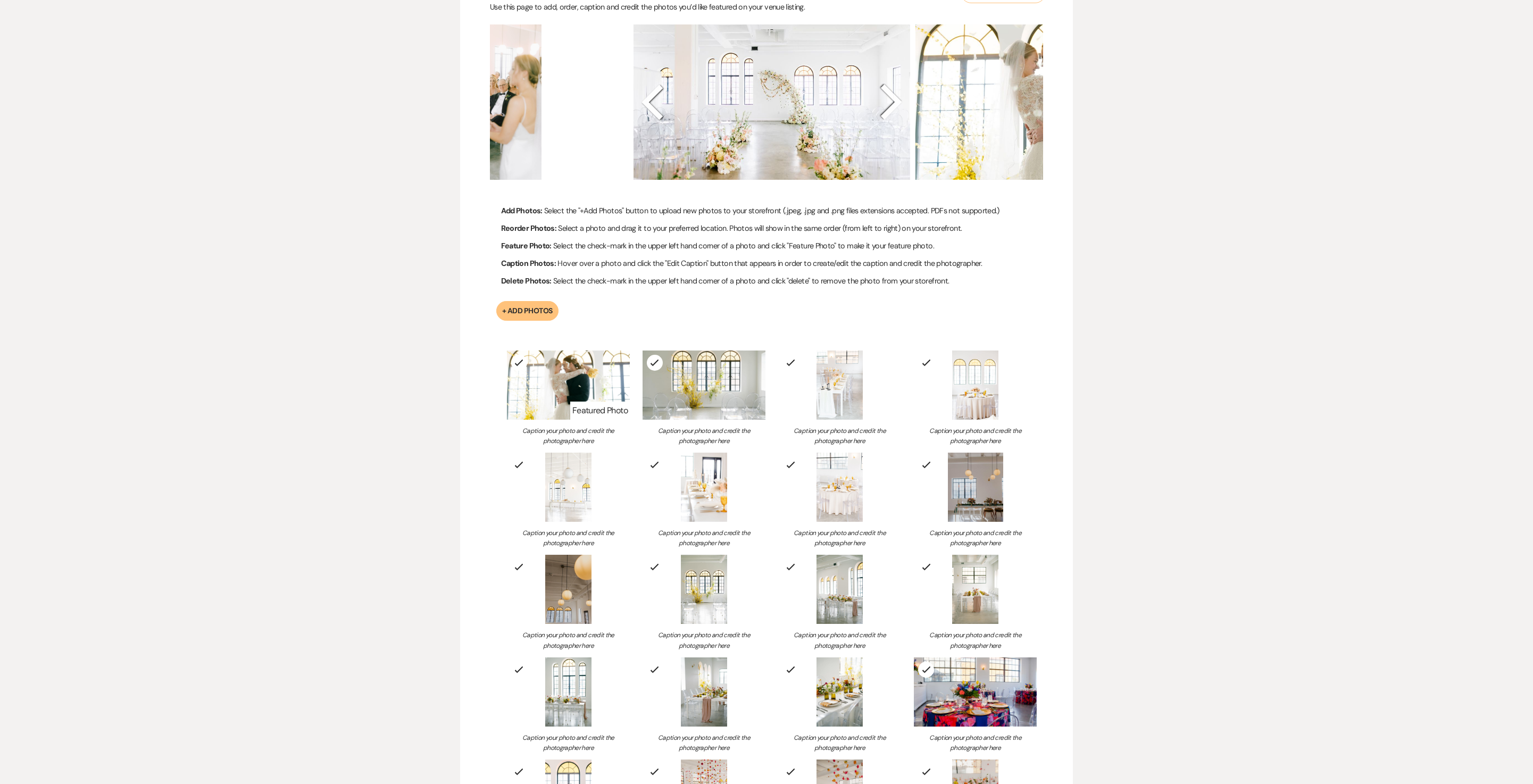
click at [880, 121] on icon at bounding box center [892, 102] width 37 height 37
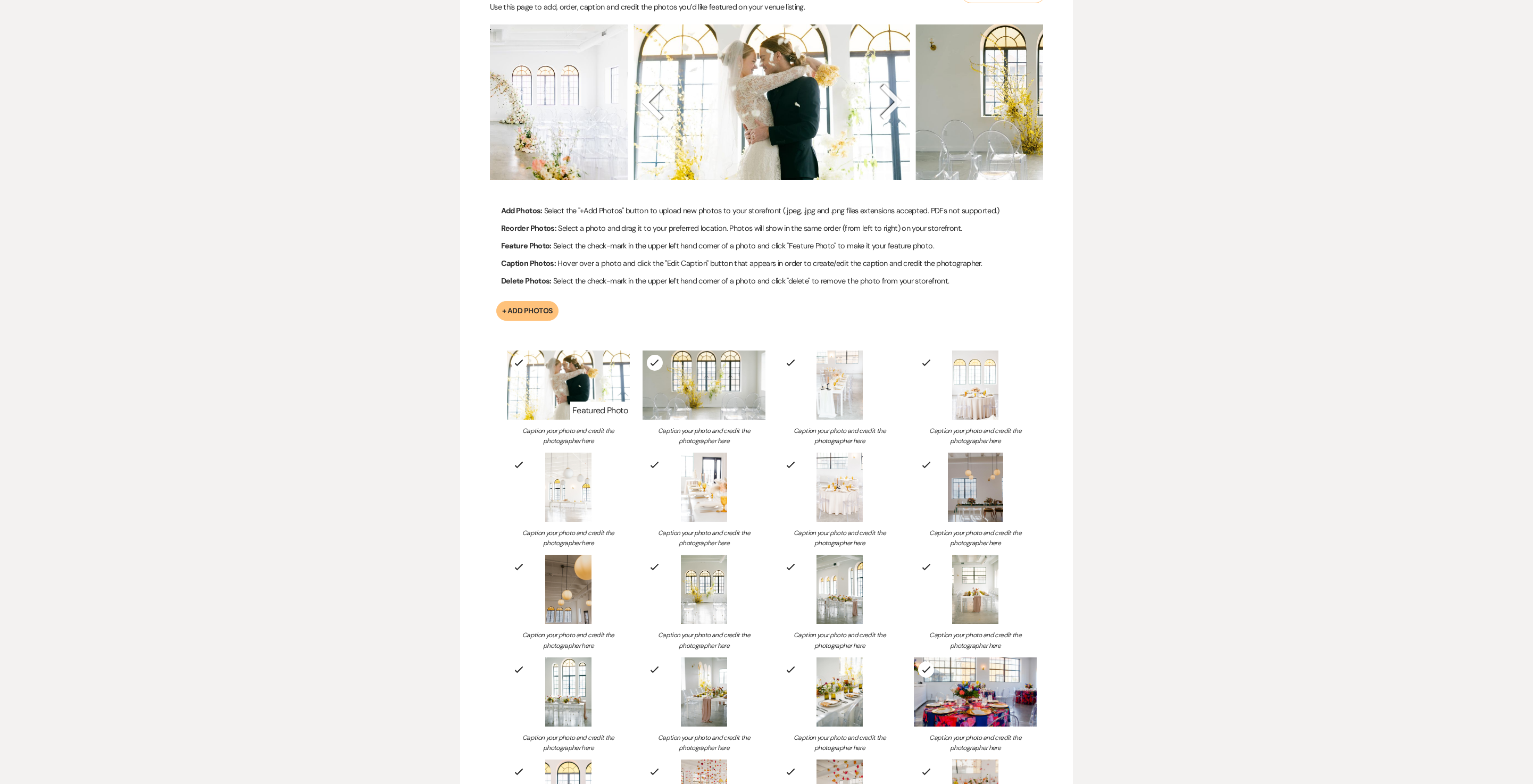
click at [880, 121] on icon at bounding box center [892, 102] width 37 height 37
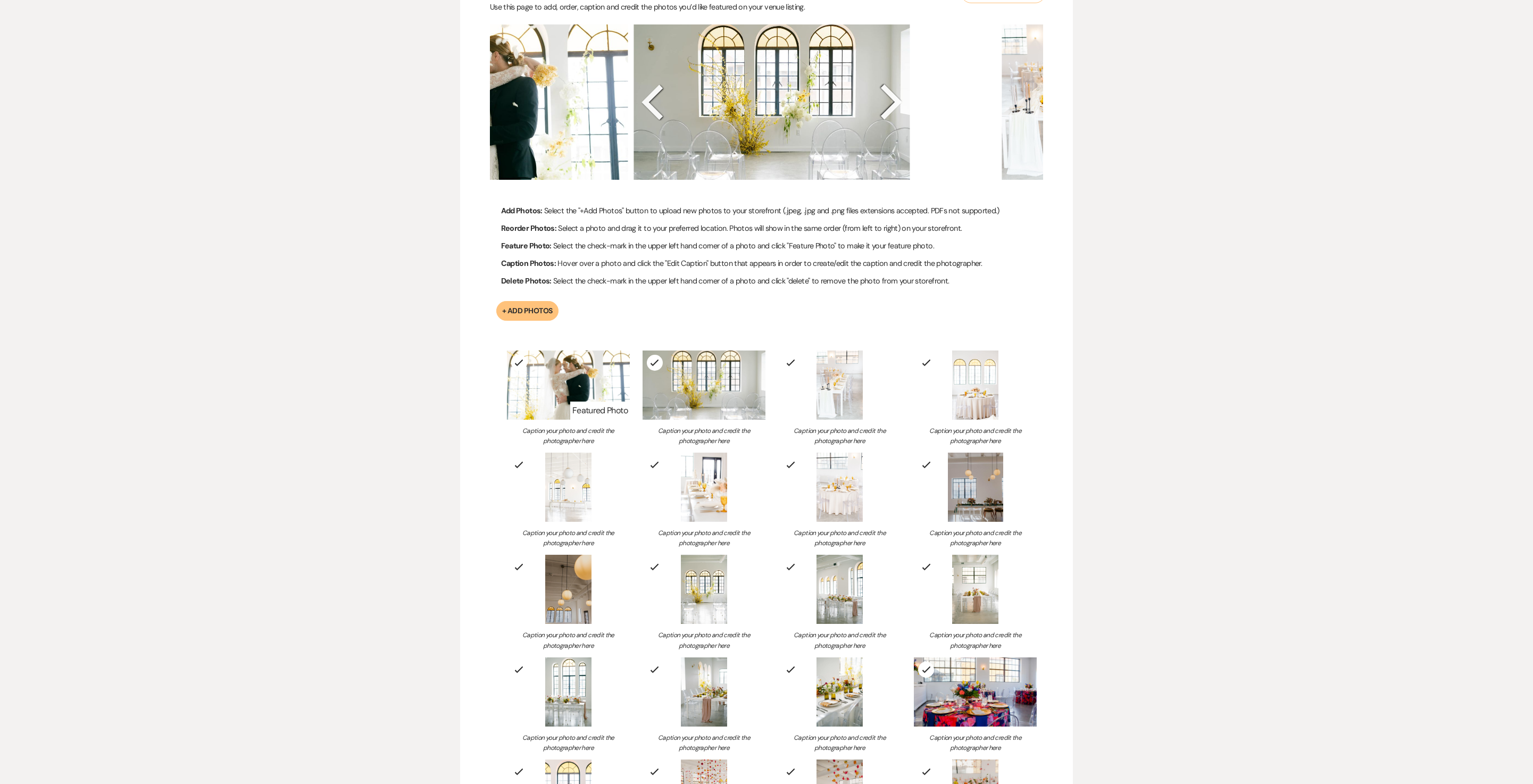
click at [832, 180] on img at bounding box center [772, 102] width 277 height 156
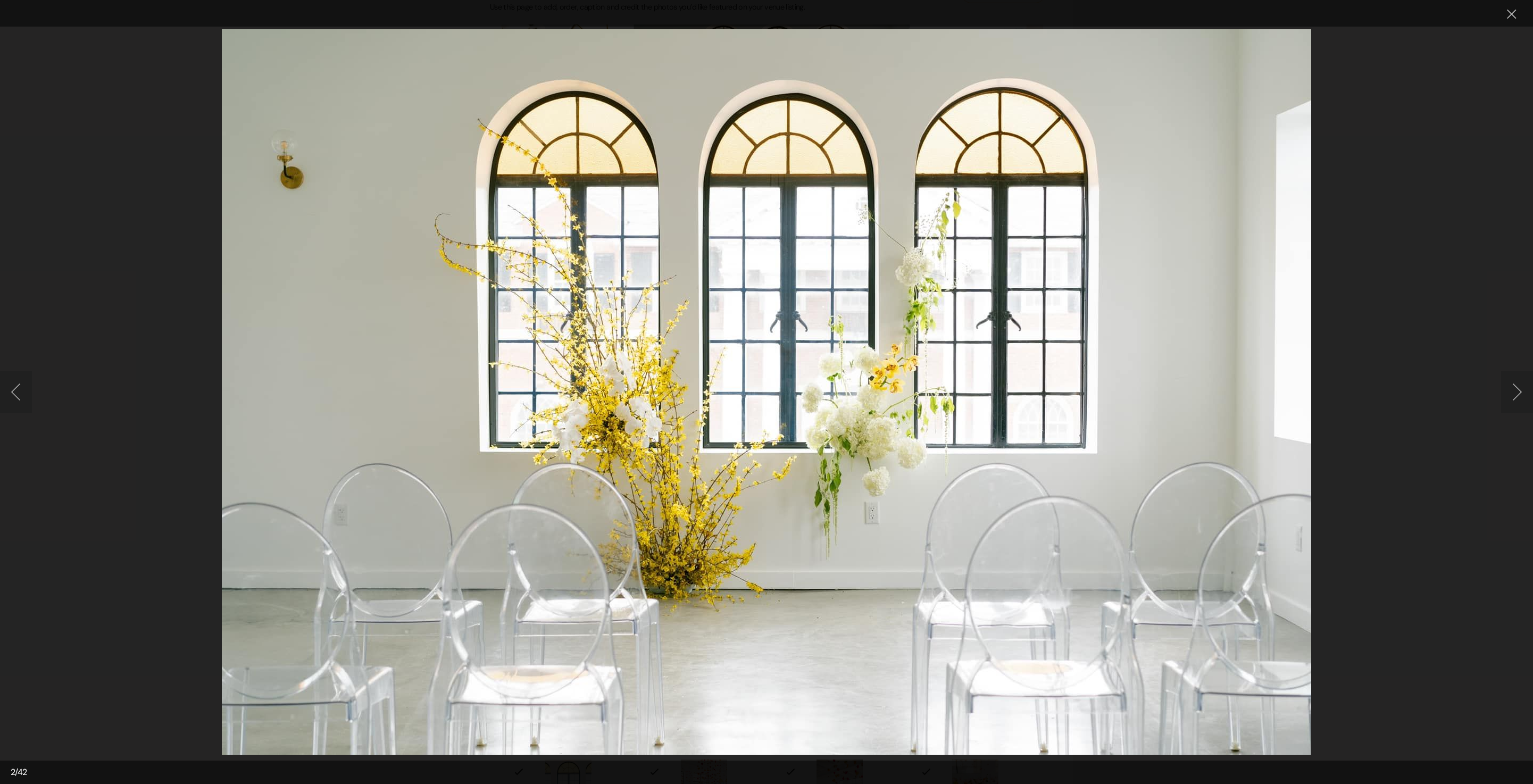
click at [1513, 396] on button "Next image" at bounding box center [1517, 392] width 32 height 43
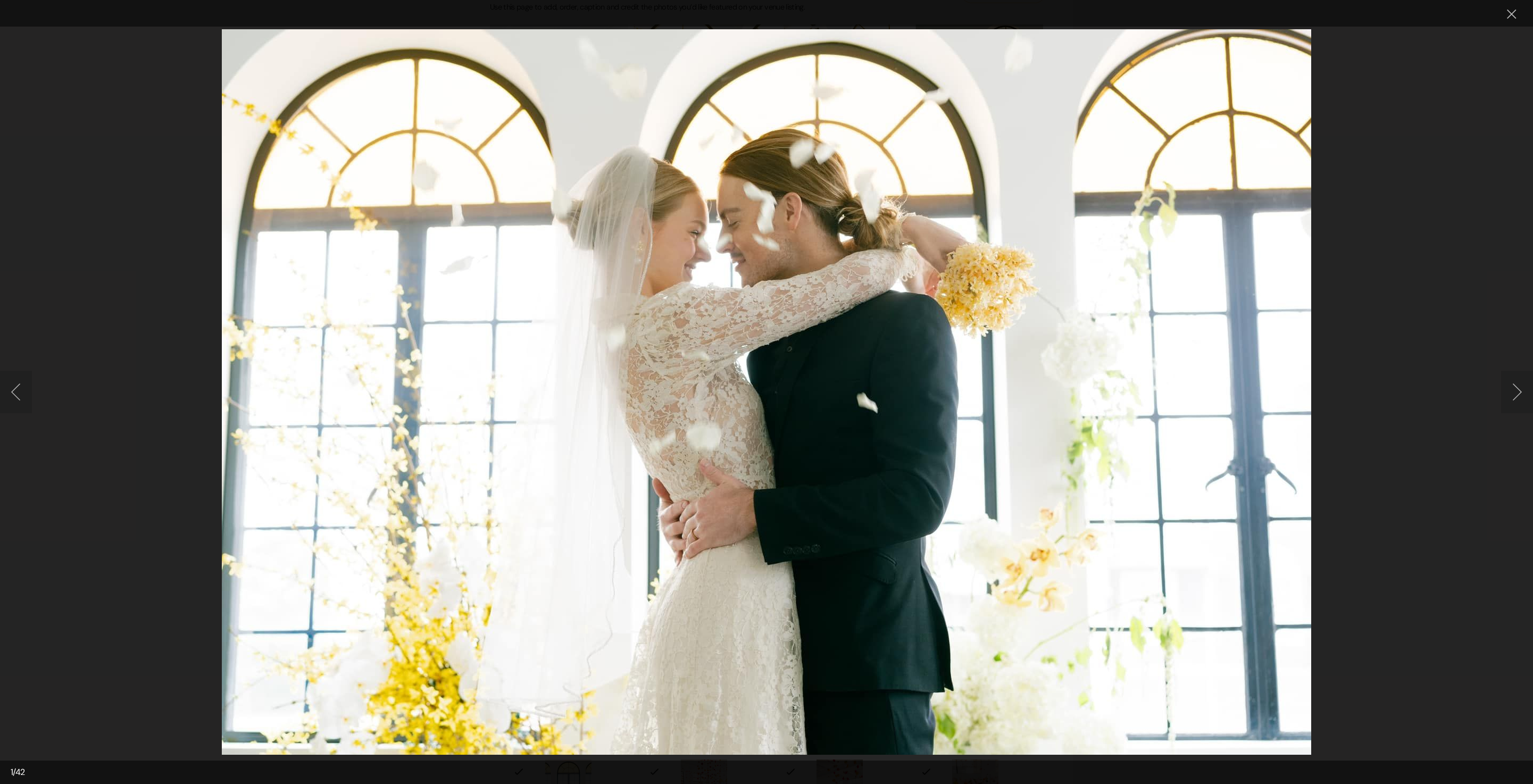
click at [1513, 396] on button "Next image" at bounding box center [1517, 392] width 32 height 43
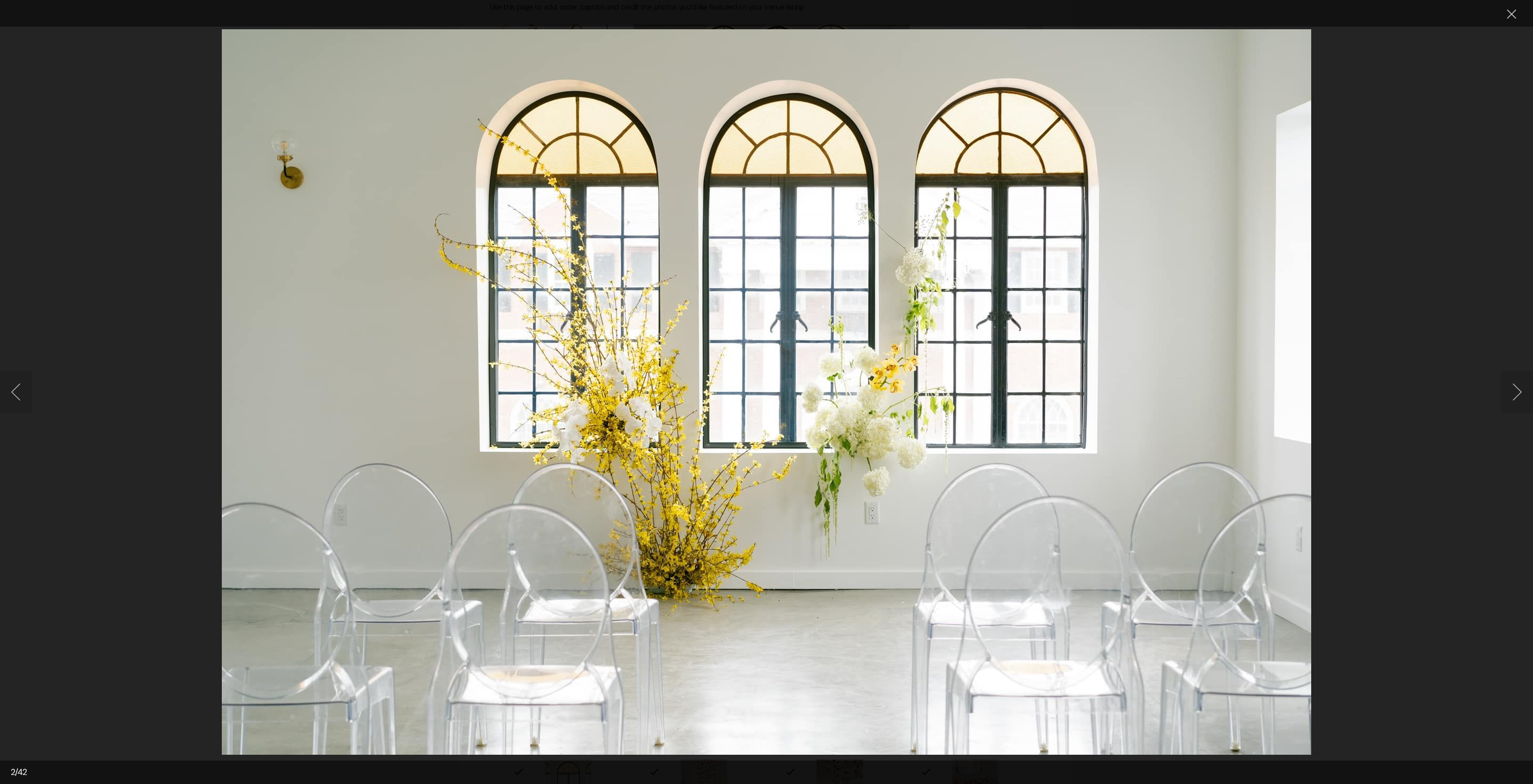
click at [1513, 396] on button "Next image" at bounding box center [1517, 392] width 32 height 43
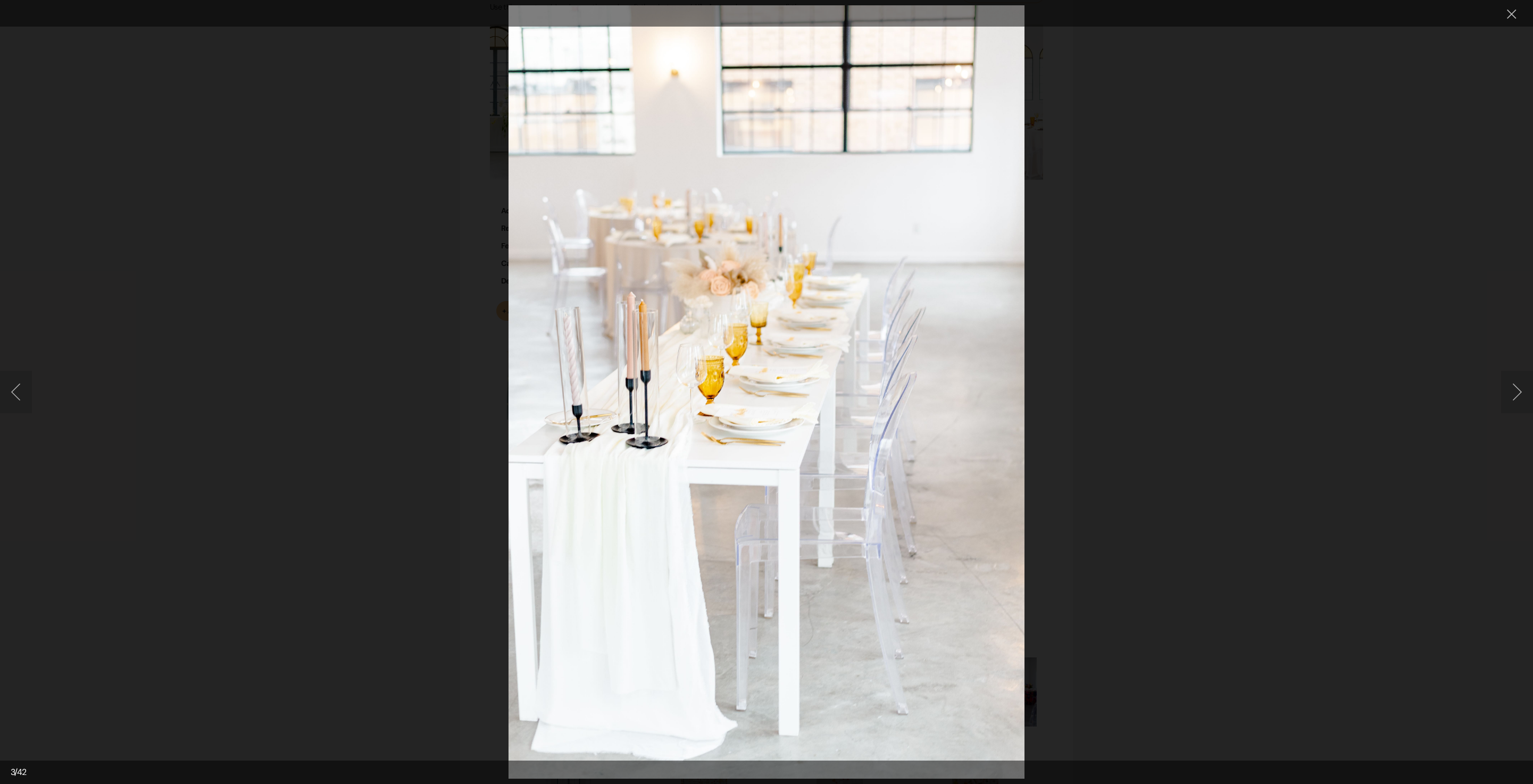
click at [1510, 394] on button "Next image" at bounding box center [1517, 392] width 32 height 43
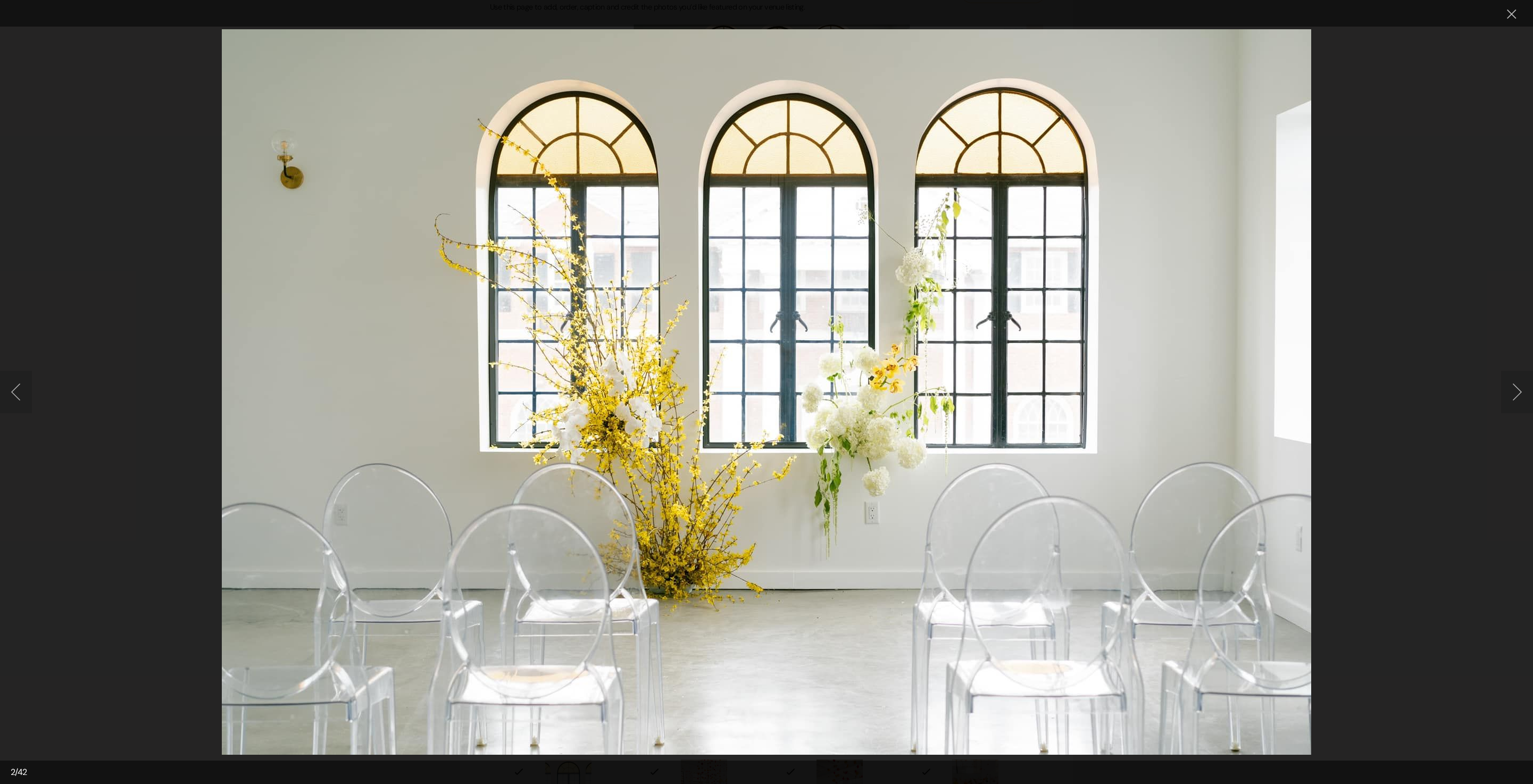
click at [1510, 394] on button "Next image" at bounding box center [1517, 392] width 32 height 43
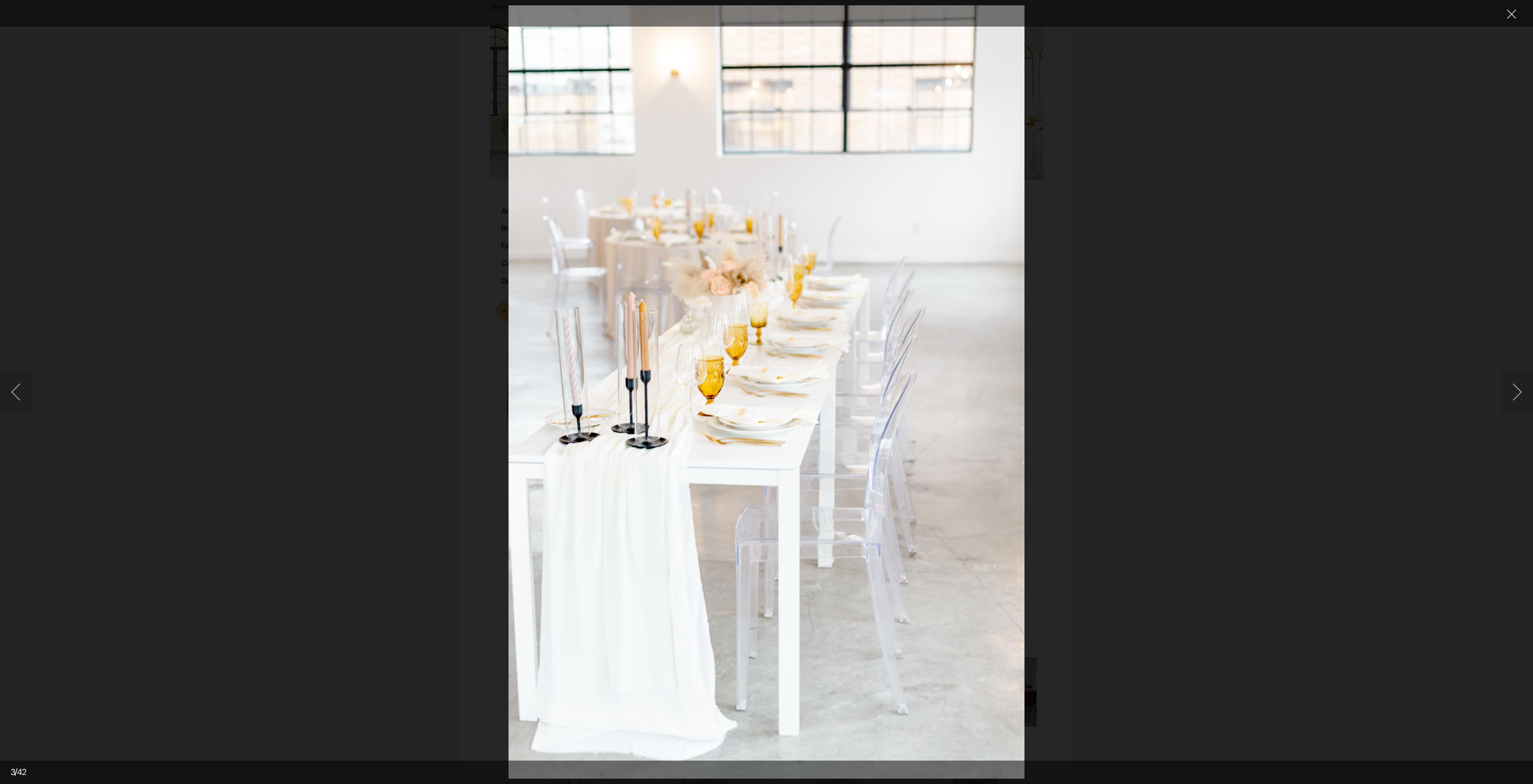
click at [1510, 394] on button "Next image" at bounding box center [1517, 392] width 32 height 43
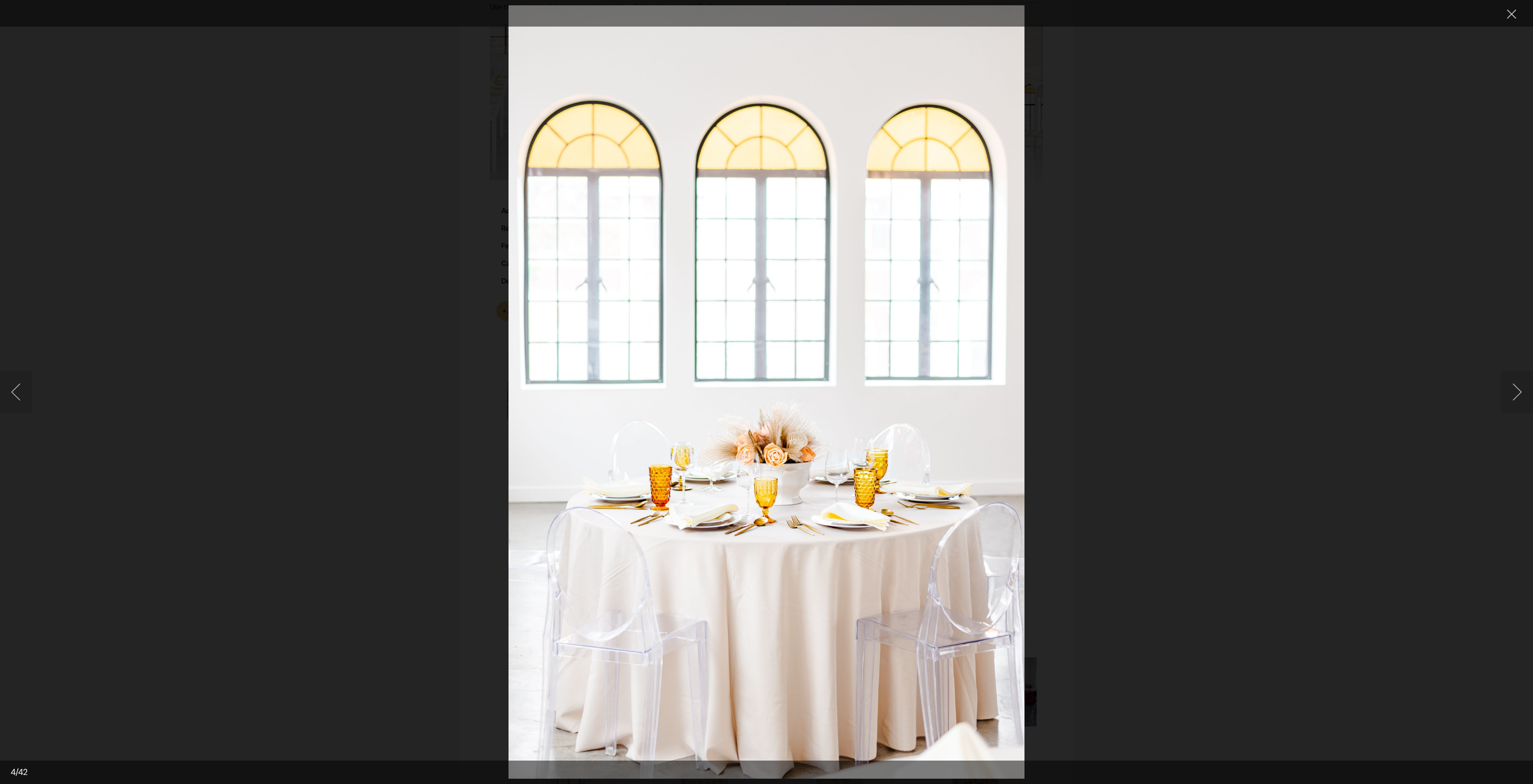
click at [1512, 398] on button "Next image" at bounding box center [1517, 392] width 32 height 43
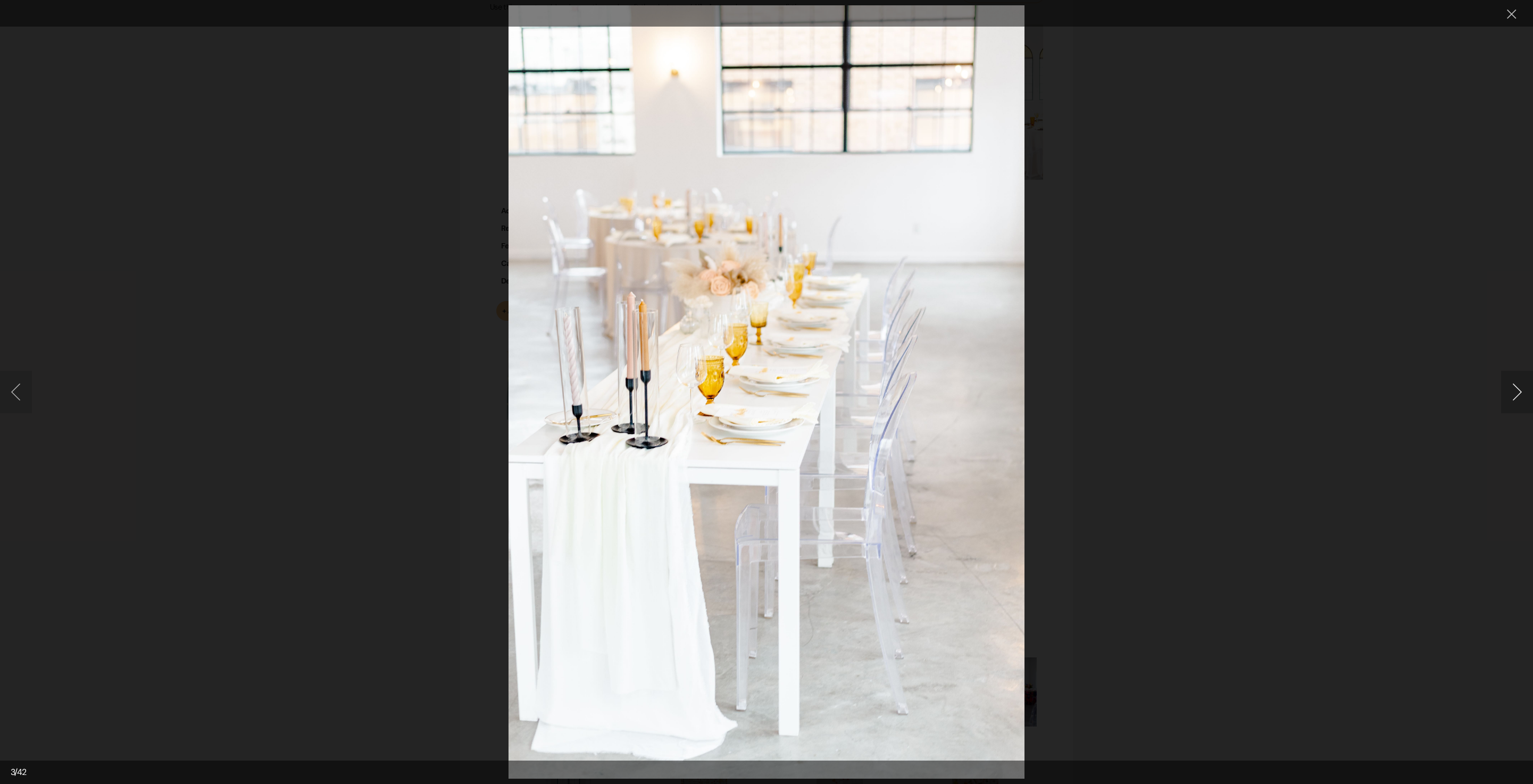
click at [1511, 398] on button "Next image" at bounding box center [1517, 392] width 32 height 43
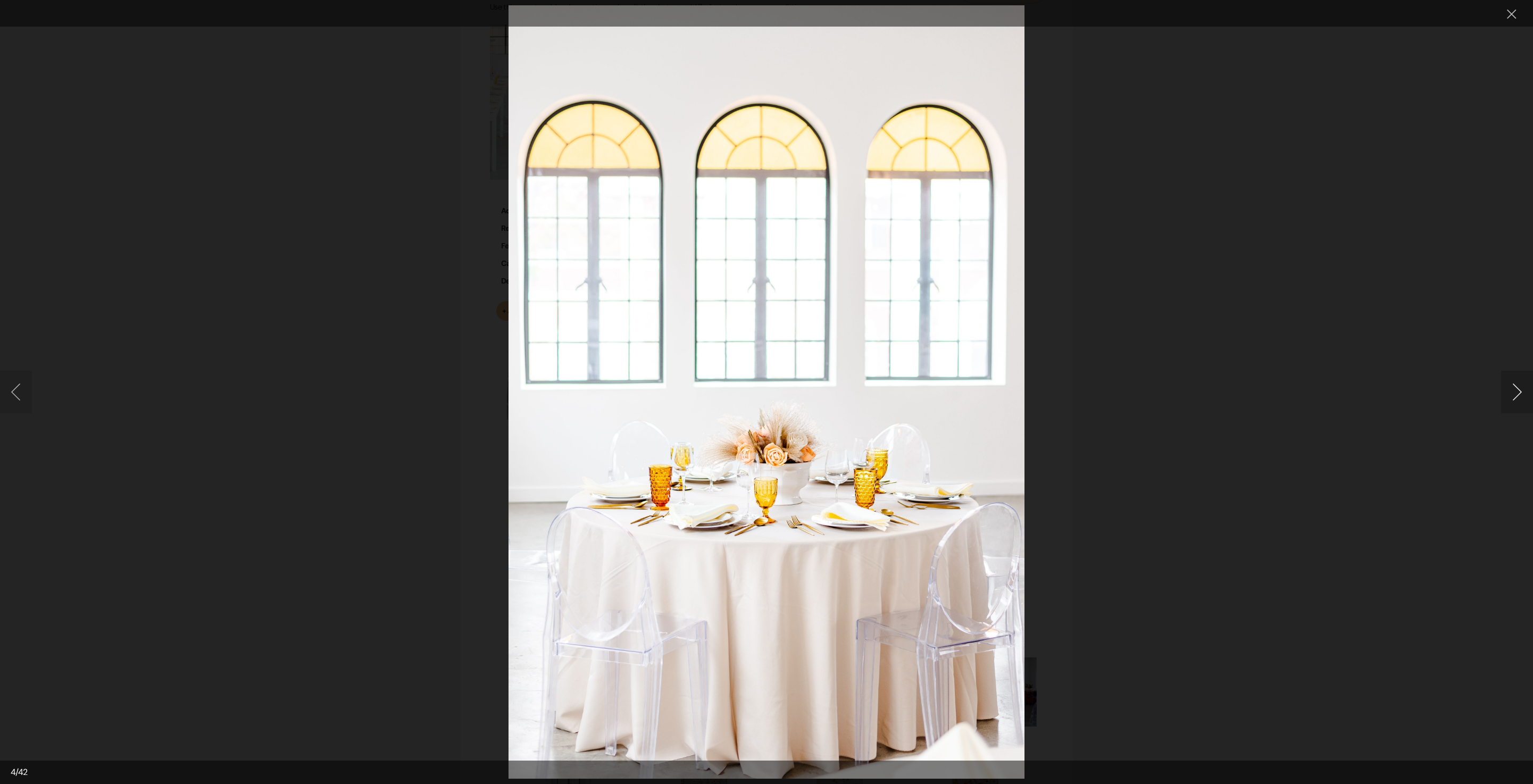
click at [1511, 398] on button "Next image" at bounding box center [1517, 392] width 32 height 43
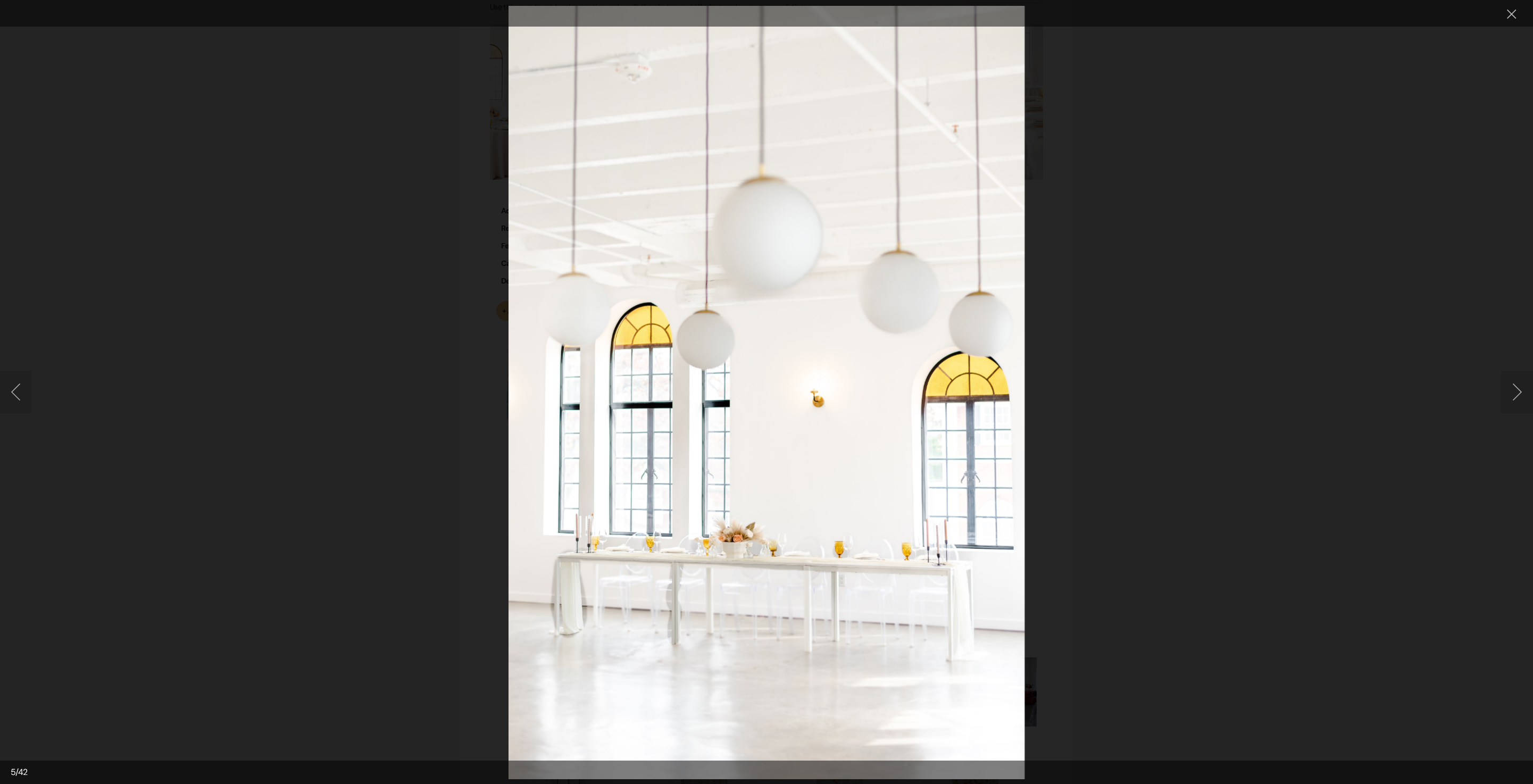
click at [1513, 396] on button "Next image" at bounding box center [1517, 392] width 32 height 43
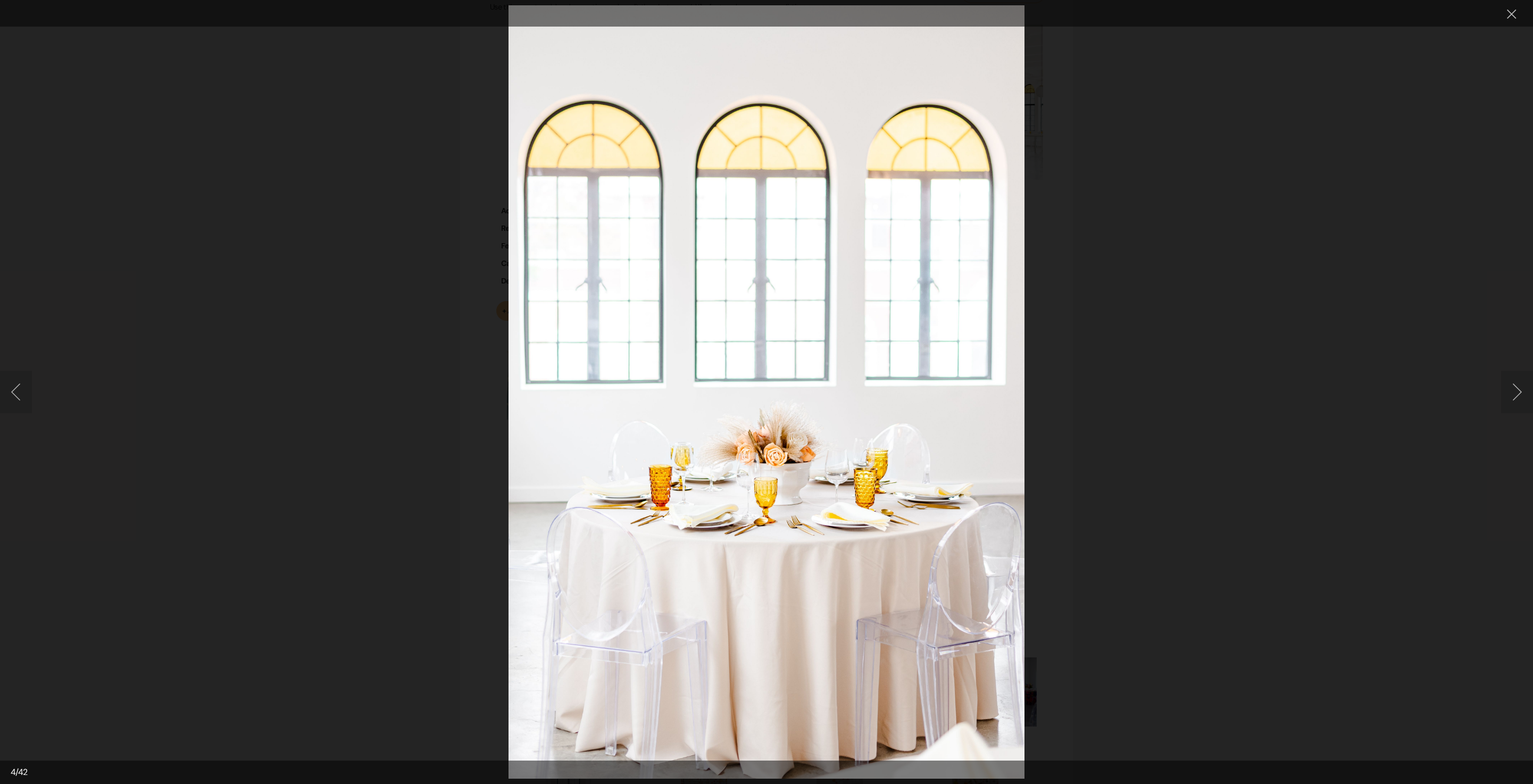
click at [1513, 396] on button "Next image" at bounding box center [1517, 392] width 32 height 43
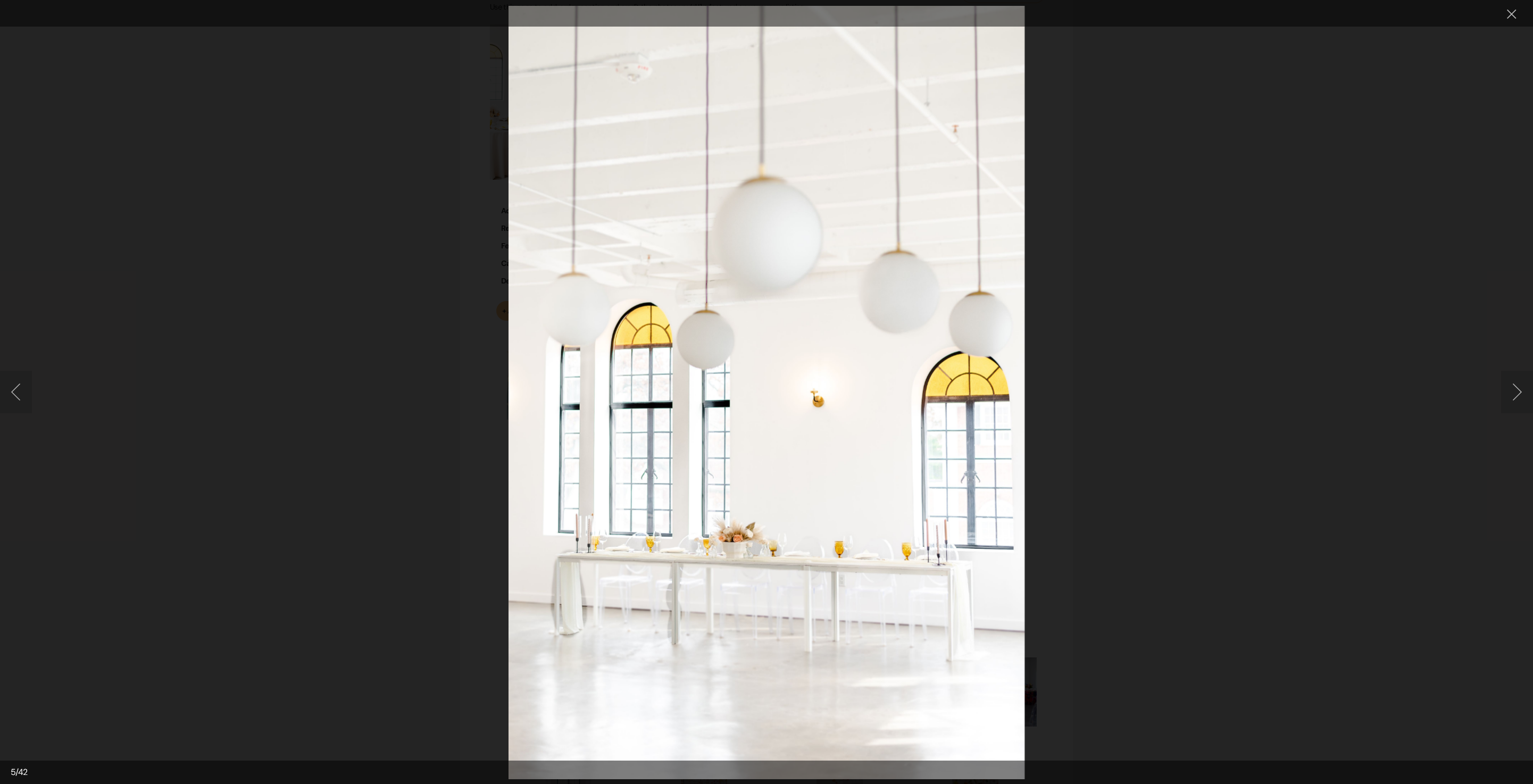
click at [1513, 396] on button "Next image" at bounding box center [1517, 392] width 32 height 43
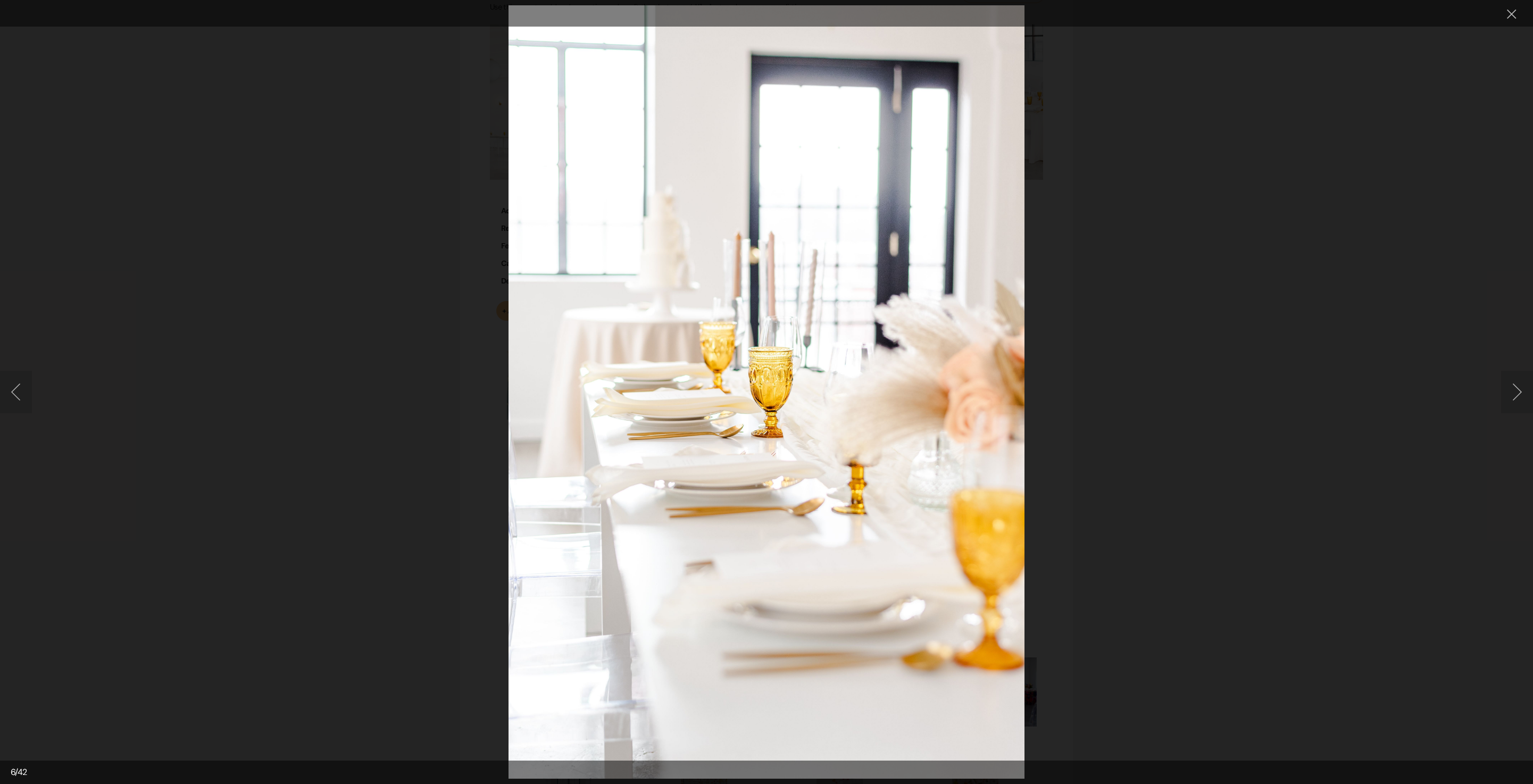
click at [1514, 386] on button "Next image" at bounding box center [1517, 392] width 32 height 43
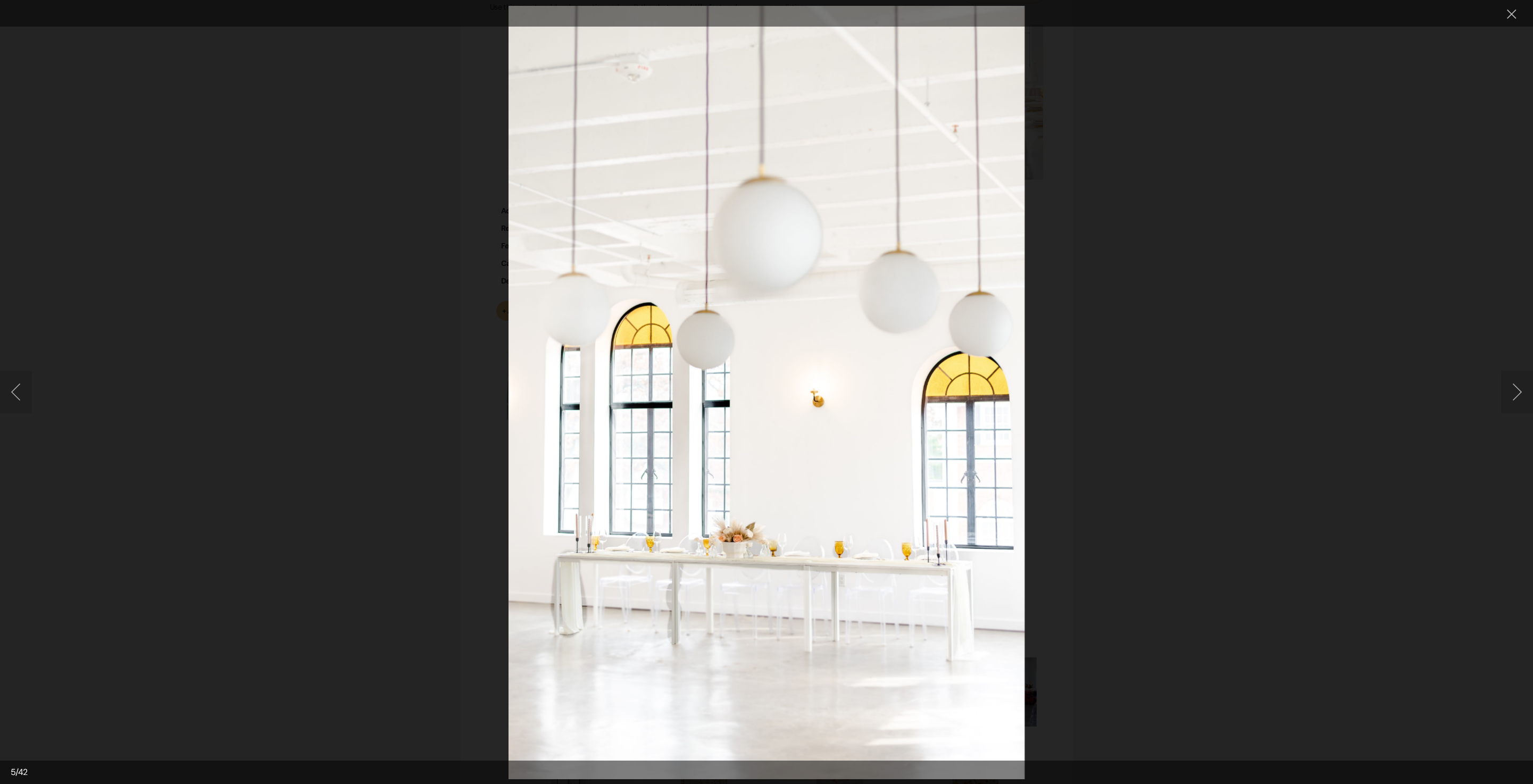
click at [1514, 386] on button "Next image" at bounding box center [1517, 392] width 32 height 43
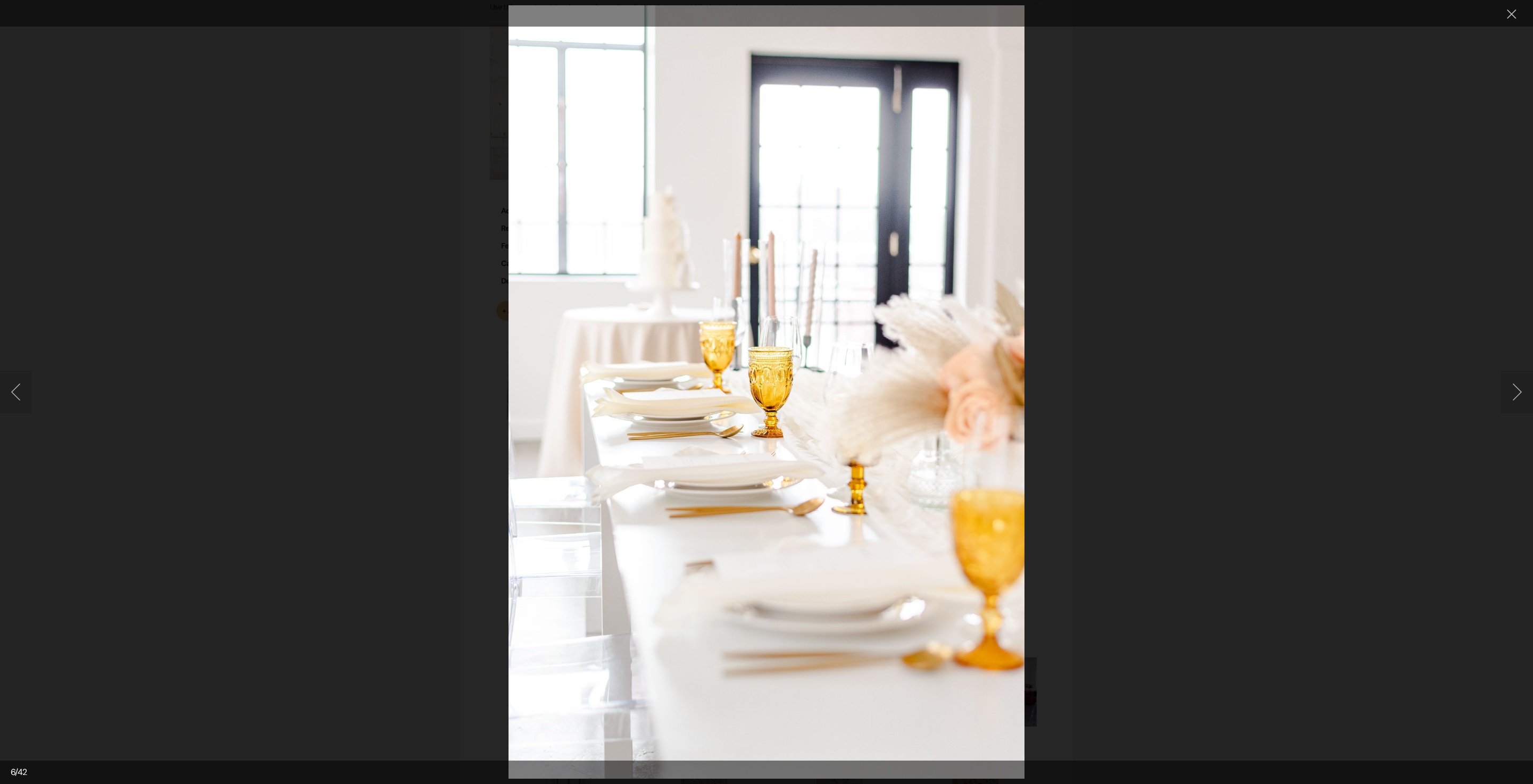
click at [1514, 386] on button "Next image" at bounding box center [1517, 392] width 32 height 43
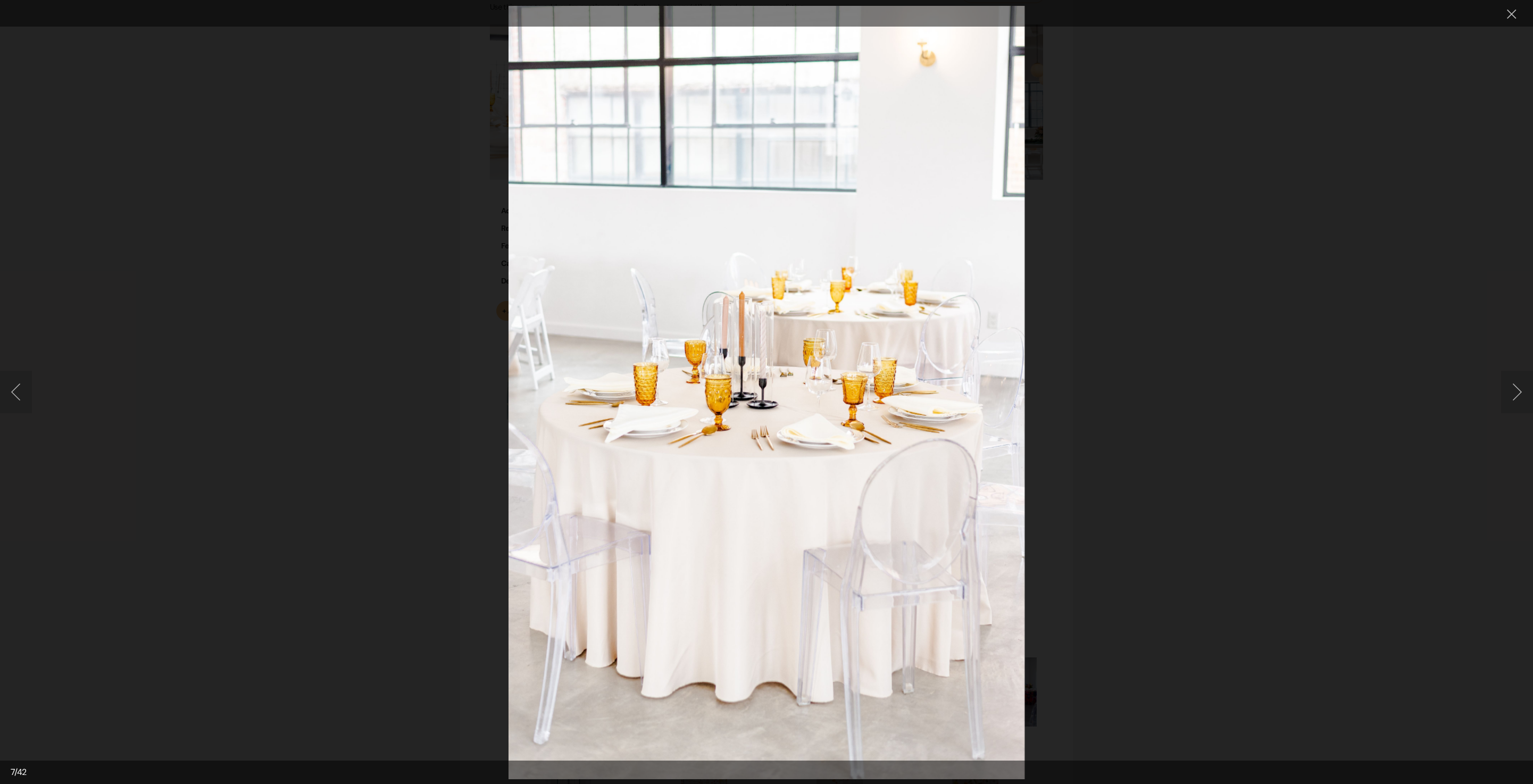
click at [1517, 399] on button "Next image" at bounding box center [1517, 392] width 32 height 43
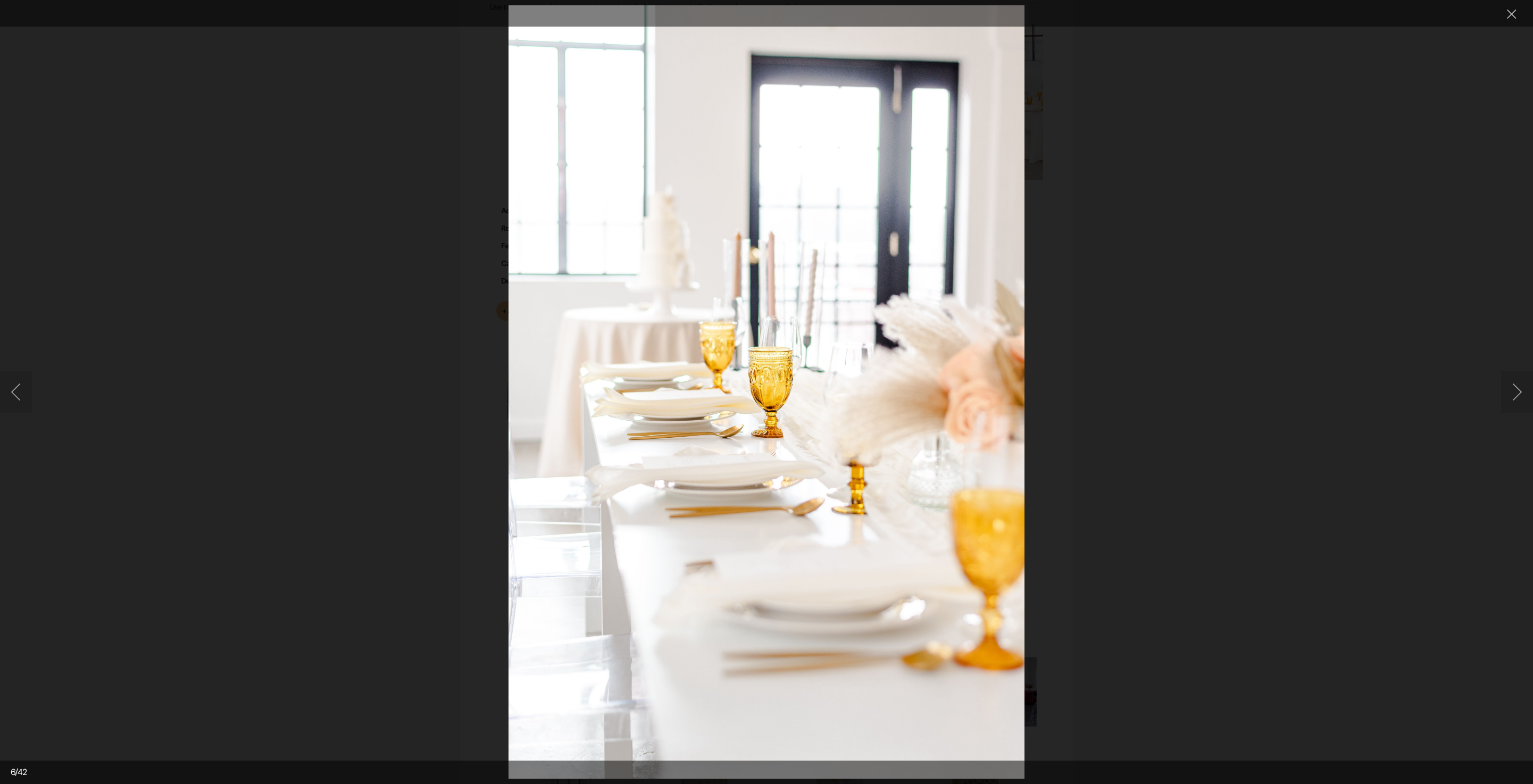
click at [1517, 399] on button "Next image" at bounding box center [1517, 392] width 32 height 43
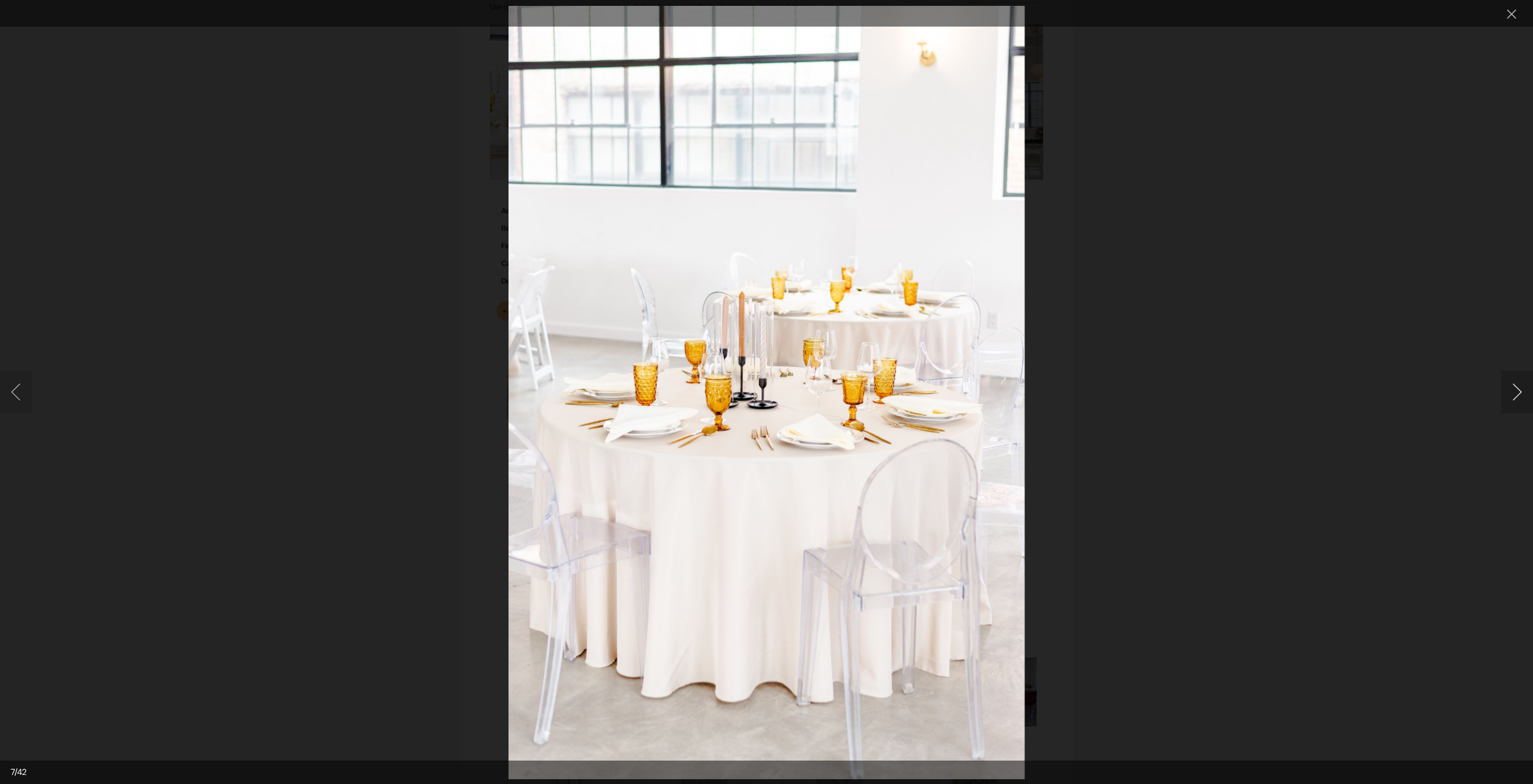
click at [1517, 398] on button "Next image" at bounding box center [1517, 392] width 32 height 43
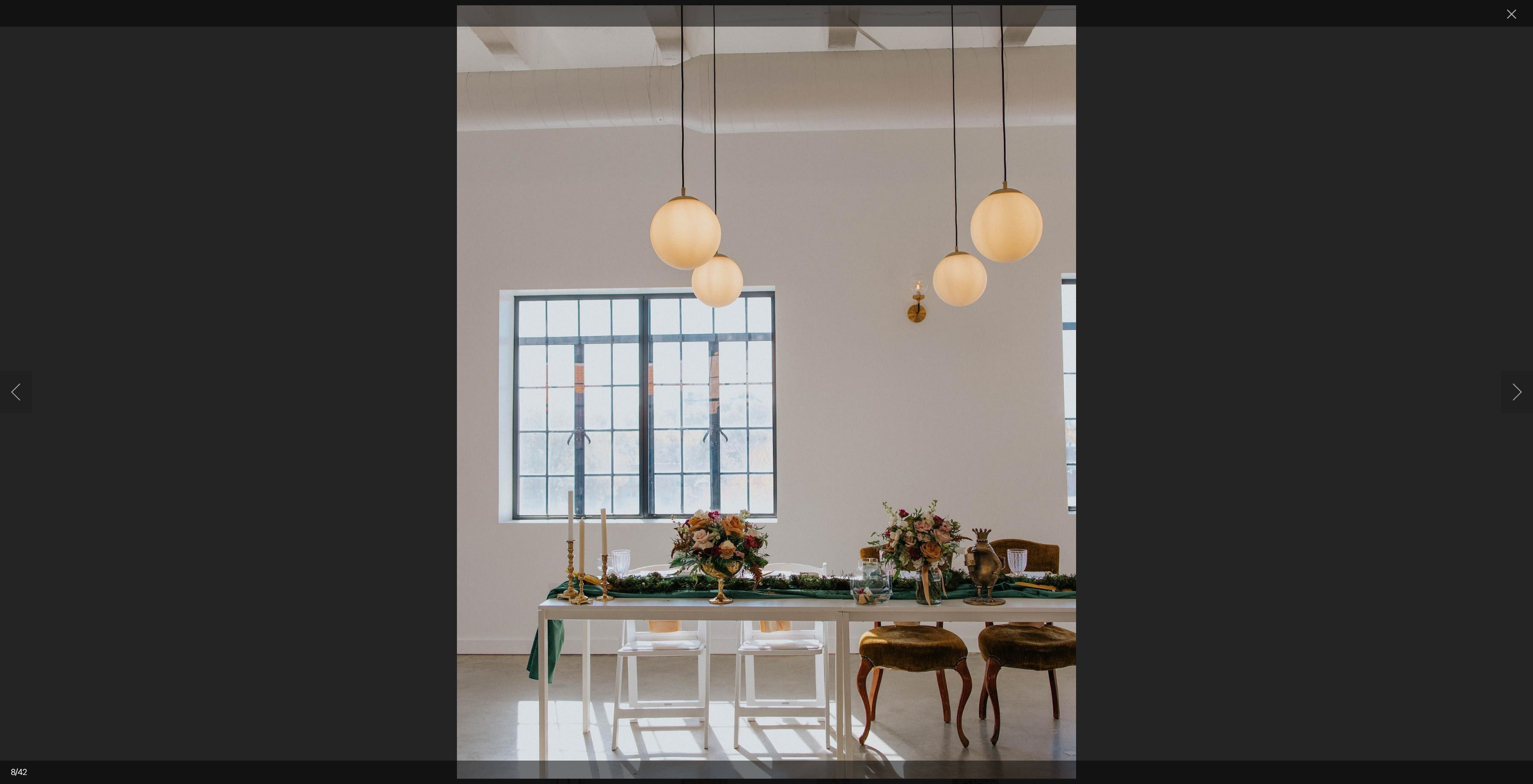
click at [1515, 398] on button "Next image" at bounding box center [1517, 392] width 32 height 43
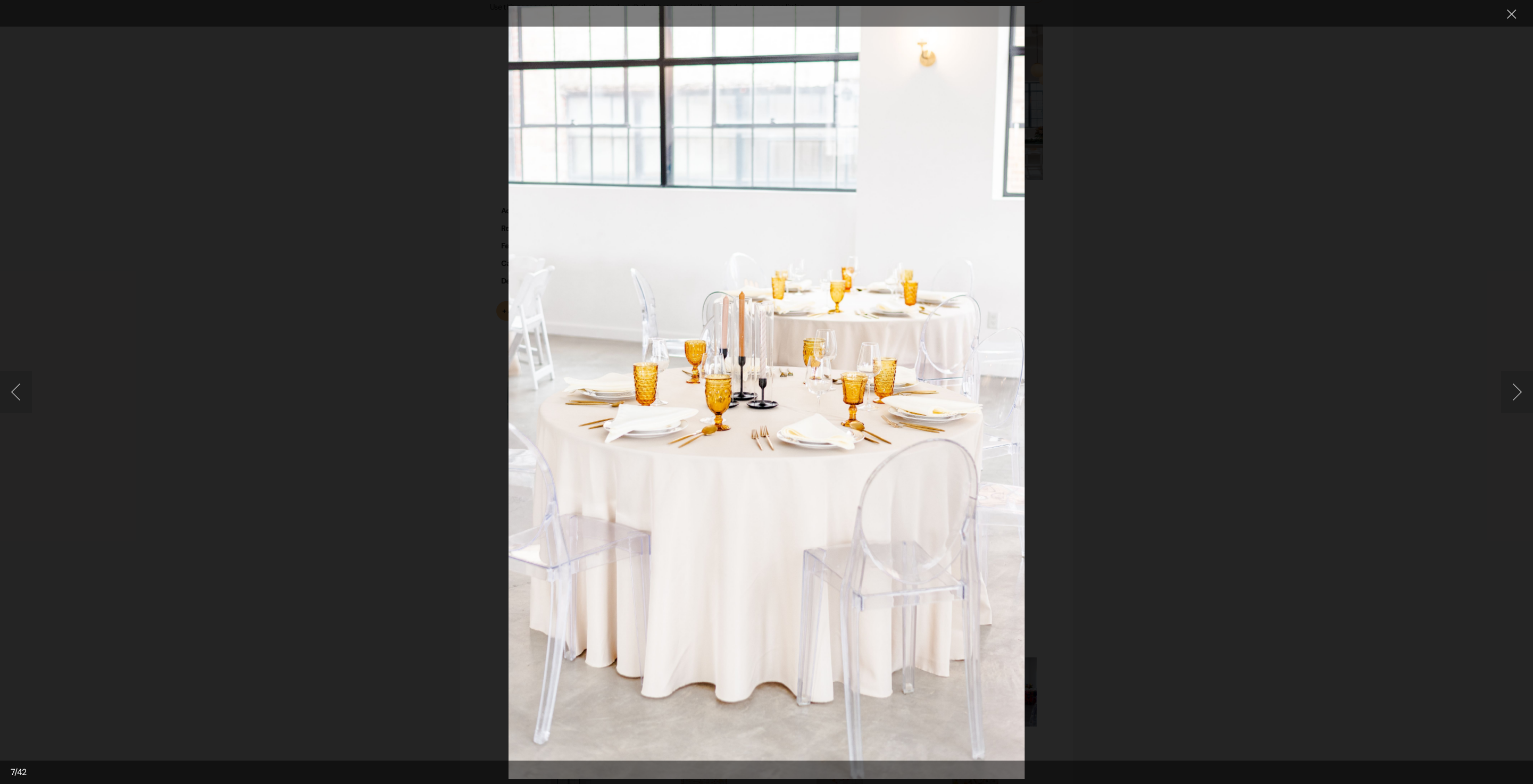
click at [1515, 398] on button "Next image" at bounding box center [1517, 392] width 32 height 43
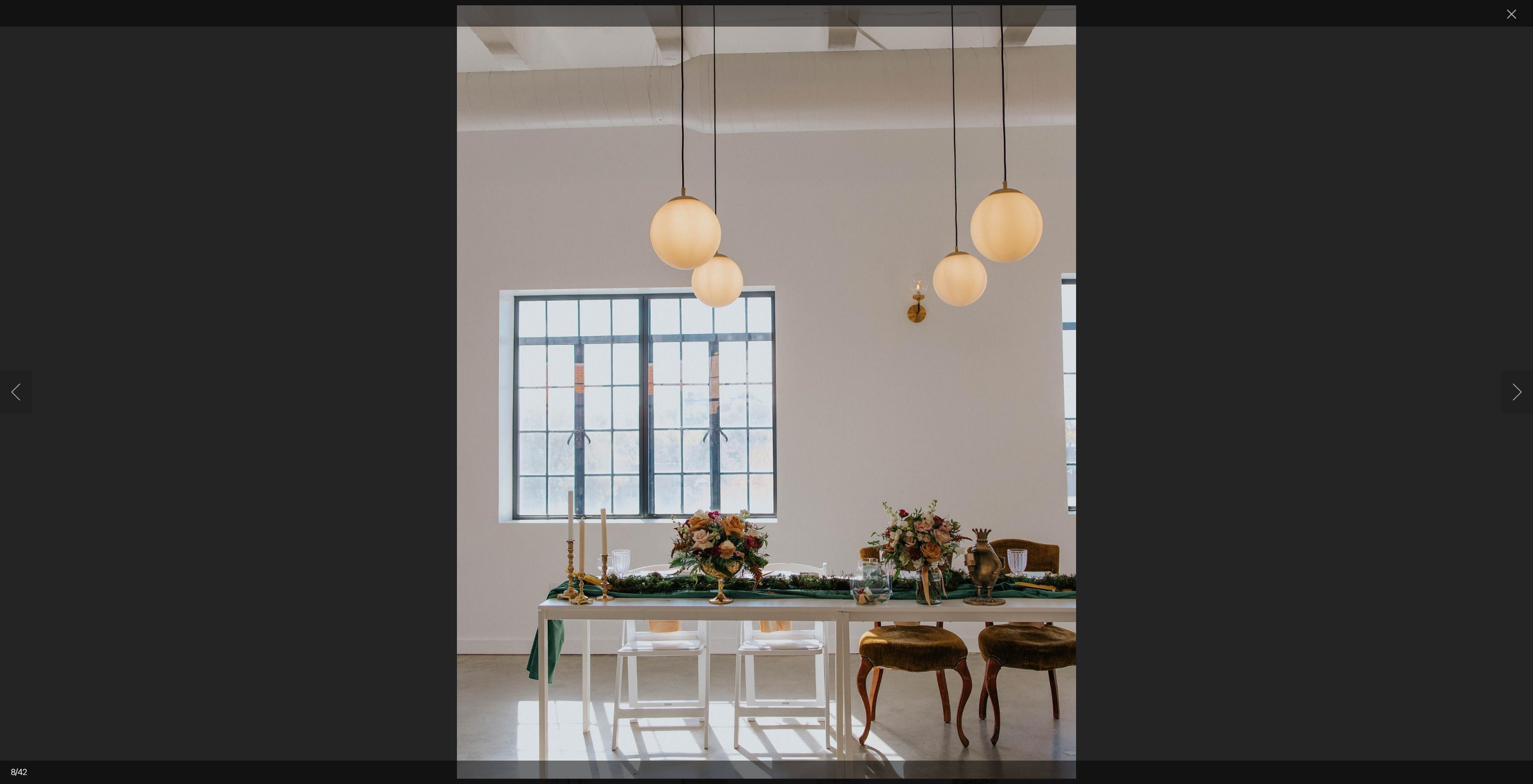
click at [1515, 398] on button "Next image" at bounding box center [1517, 392] width 32 height 43
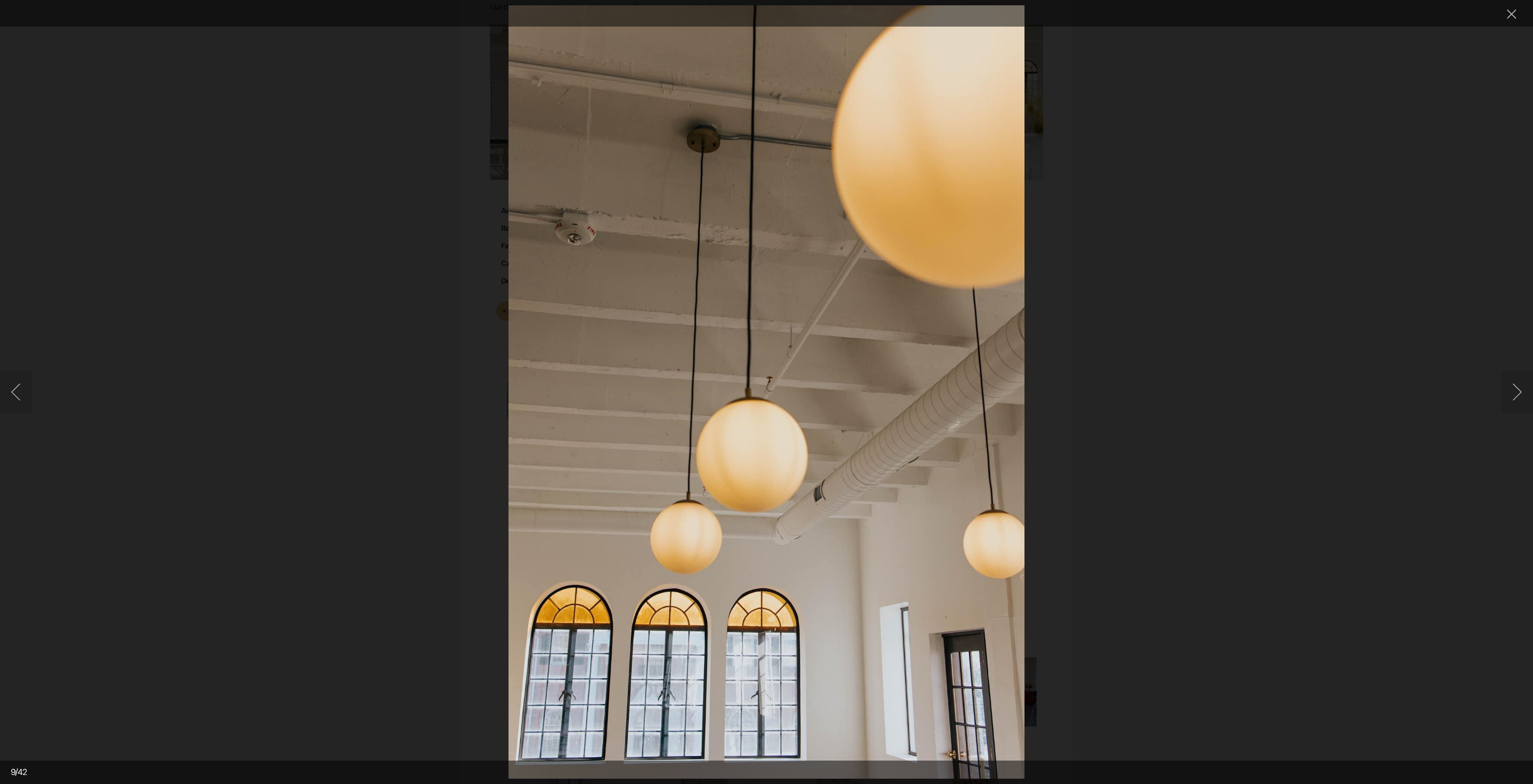
click at [1526, 390] on button "Next image" at bounding box center [1517, 392] width 32 height 43
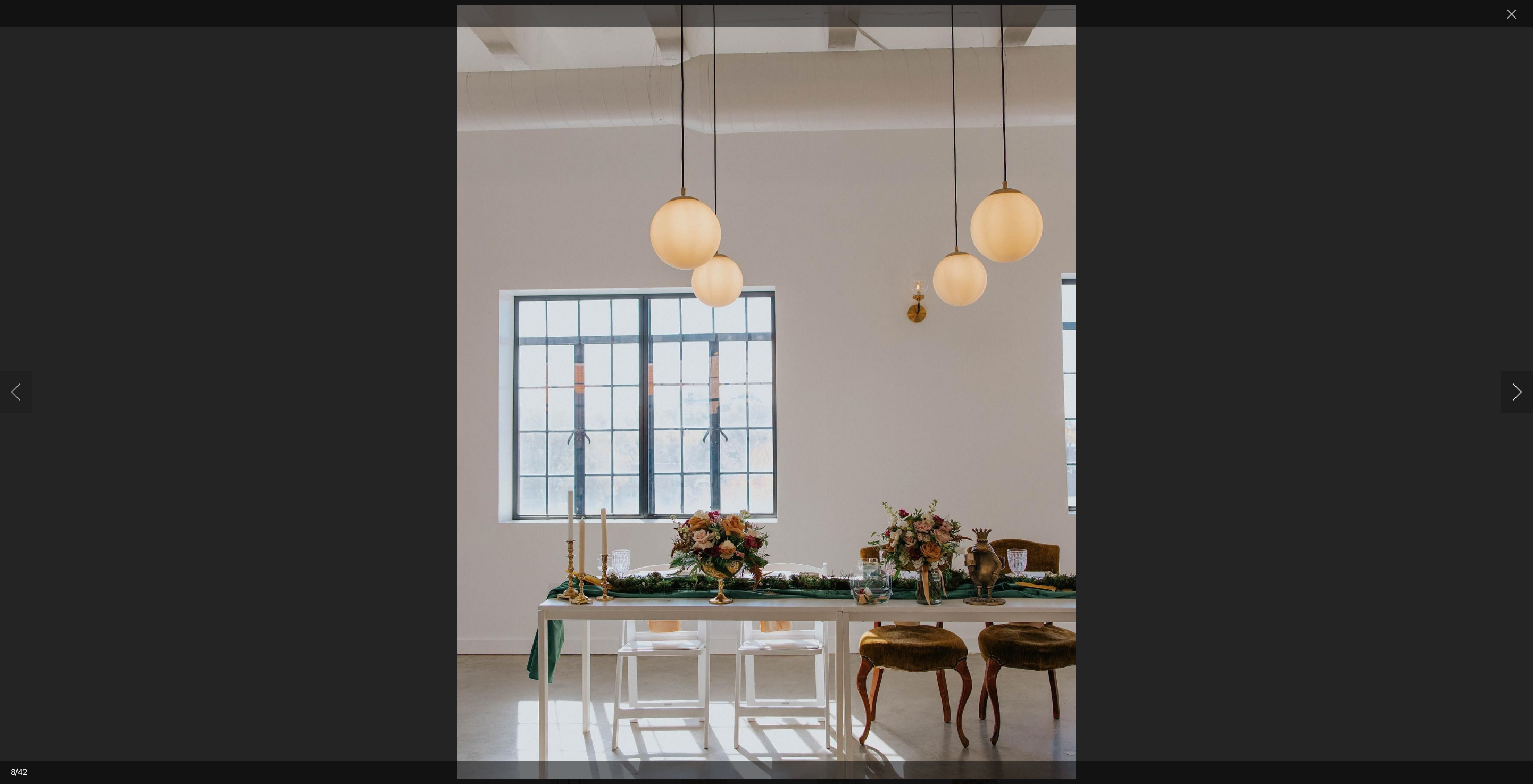
click at [1526, 390] on button "Next image" at bounding box center [1517, 392] width 32 height 43
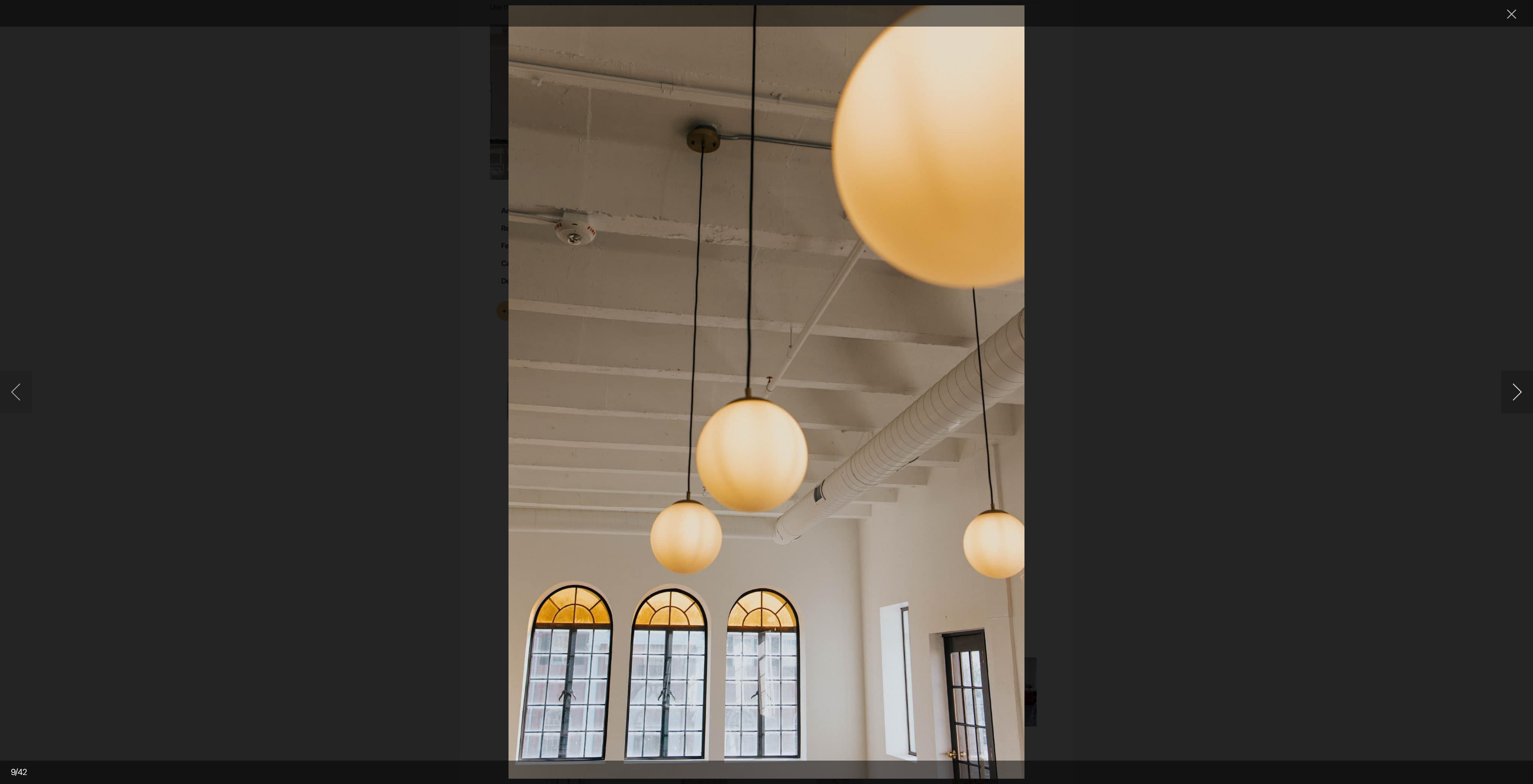
click at [1526, 390] on button "Next image" at bounding box center [1517, 392] width 32 height 43
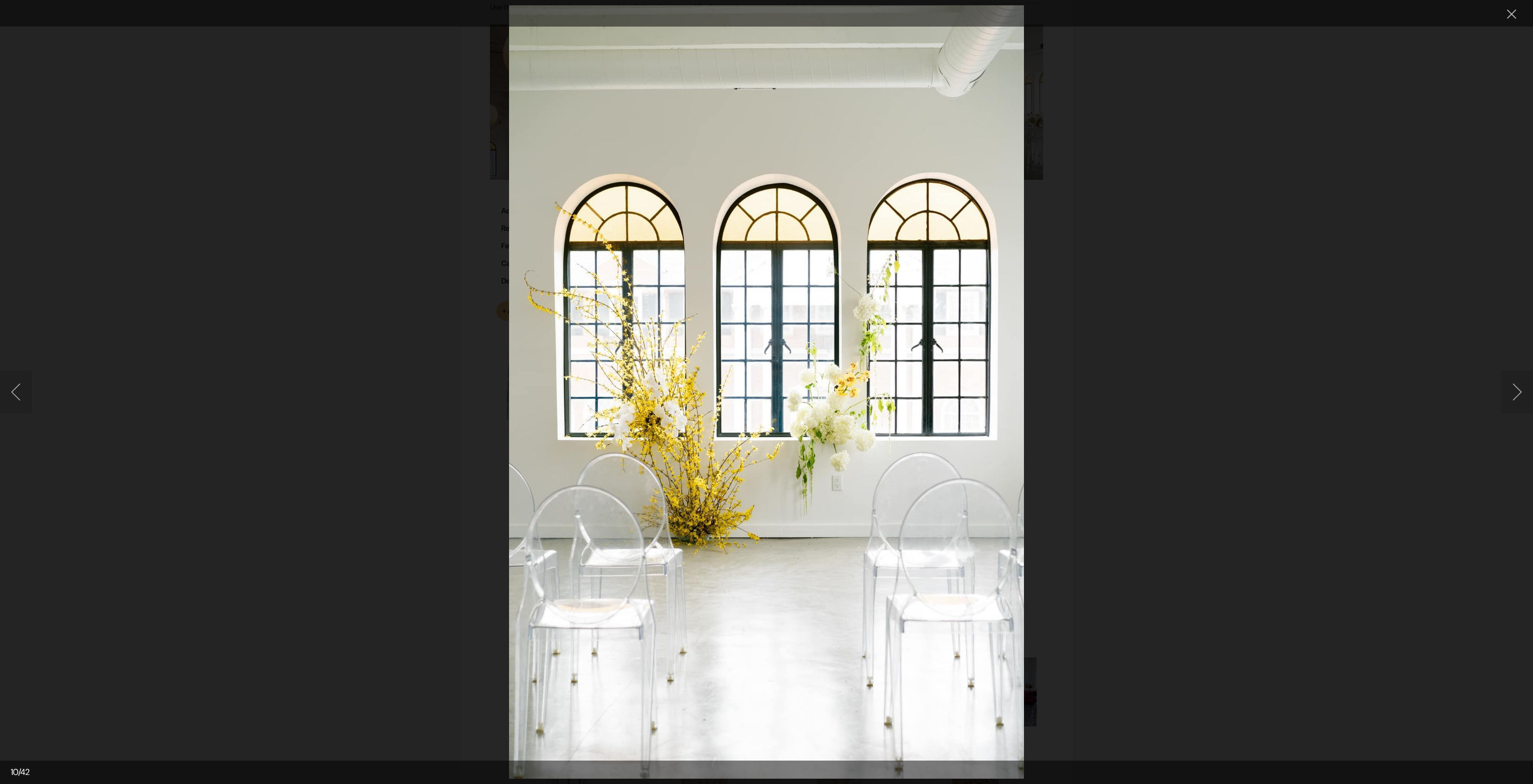
click at [1517, 394] on button "Next image" at bounding box center [1517, 392] width 32 height 43
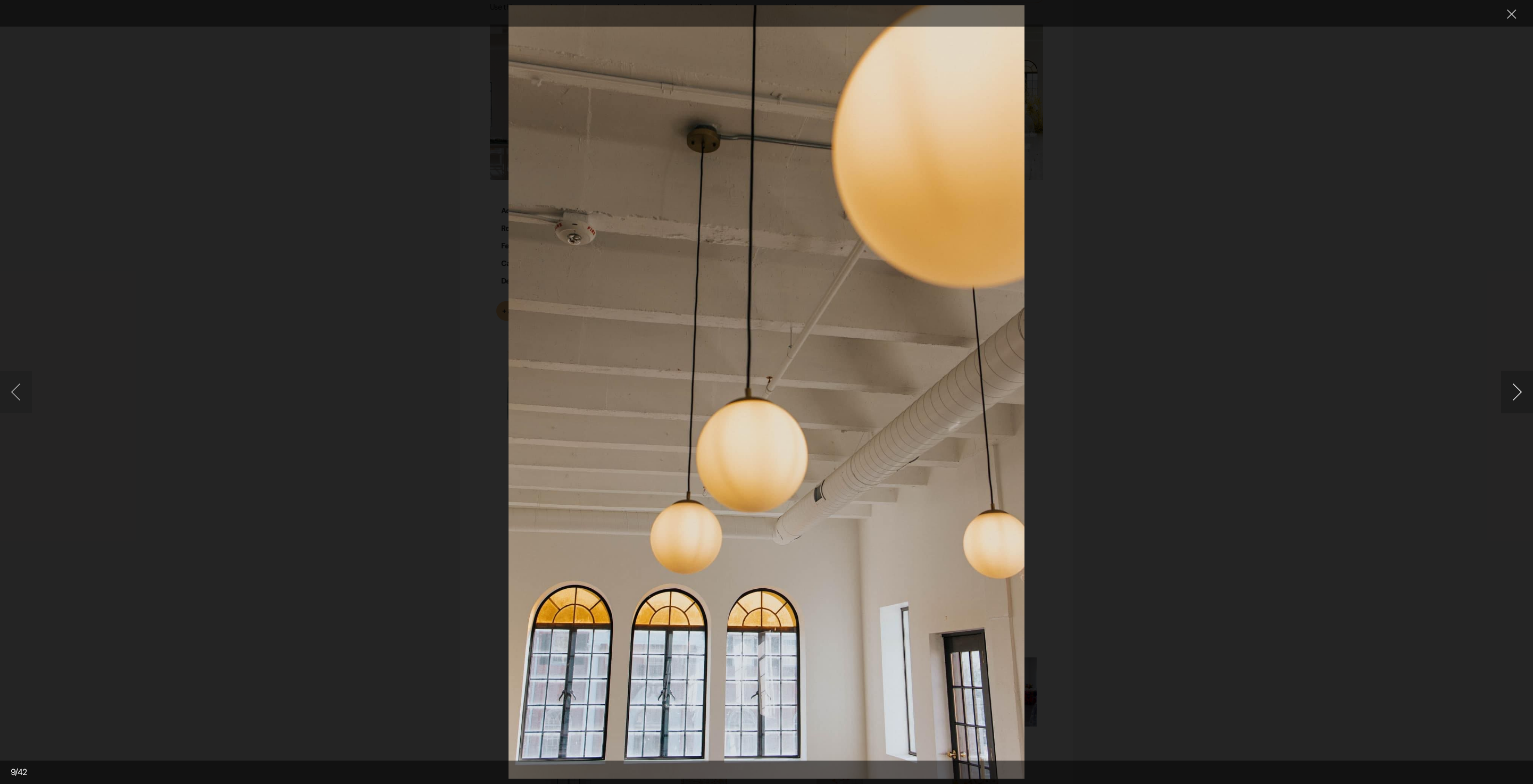
click at [1517, 394] on button "Next image" at bounding box center [1517, 392] width 32 height 43
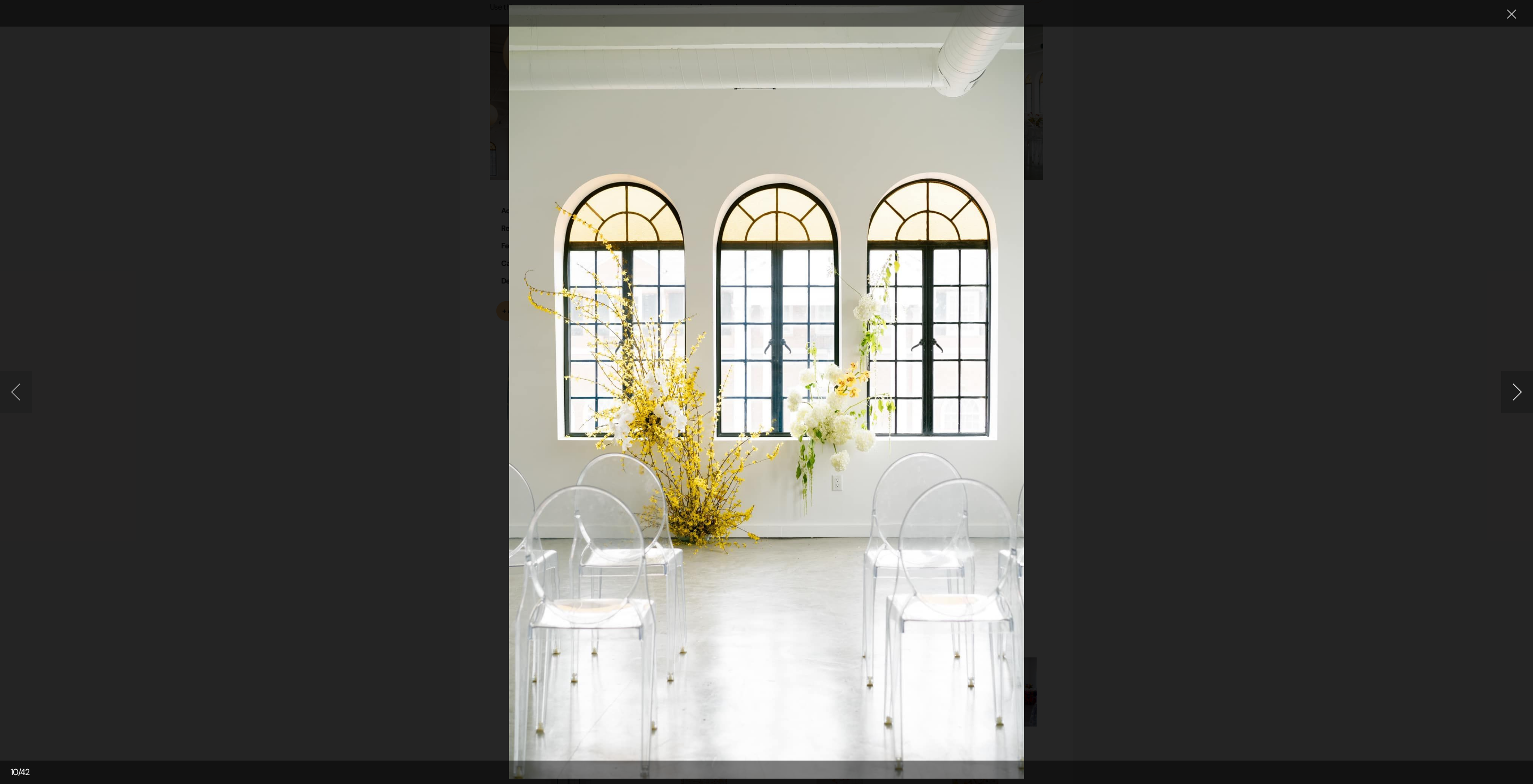
click at [1517, 394] on button "Next image" at bounding box center [1517, 392] width 32 height 43
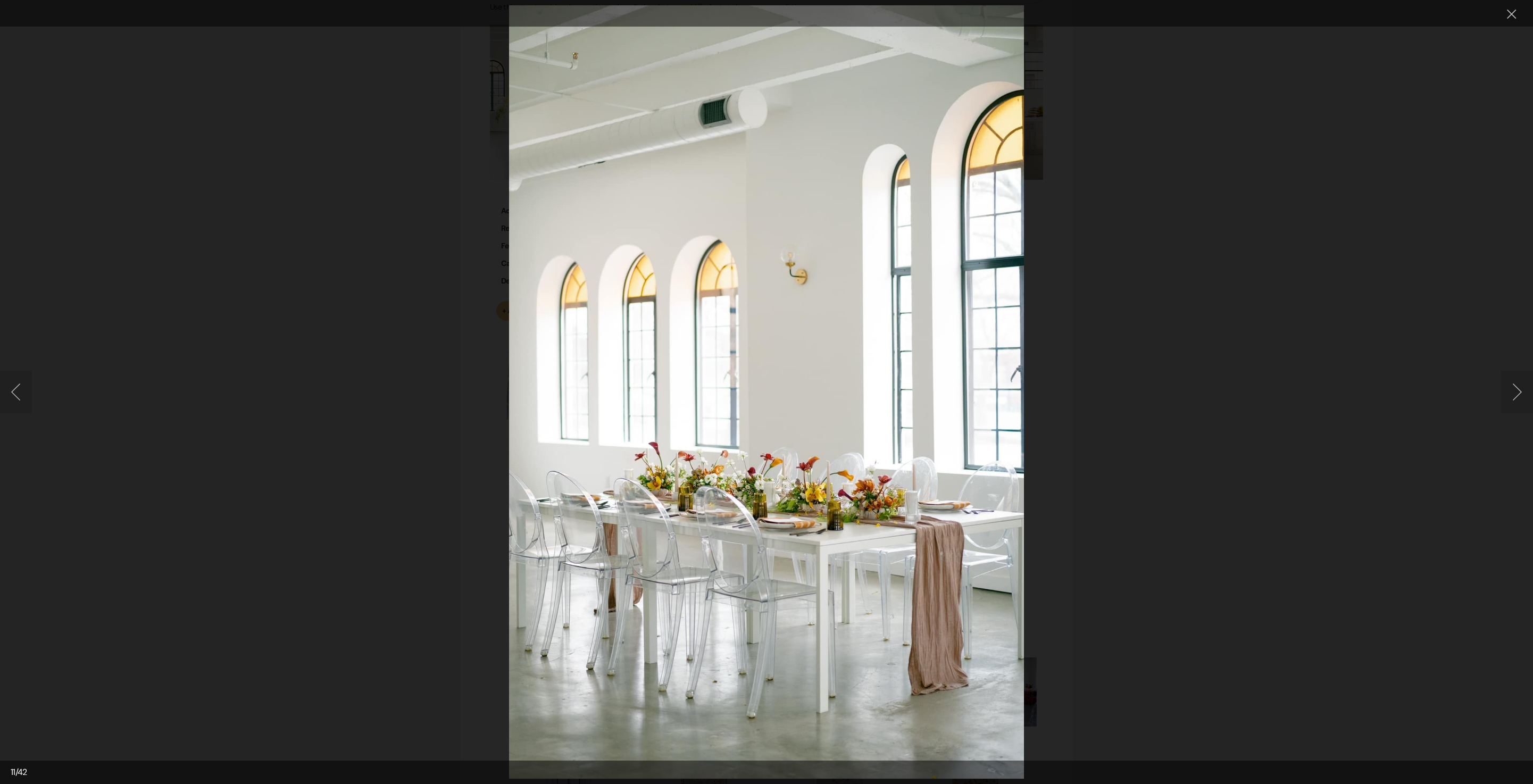
click at [1527, 378] on button "Next image" at bounding box center [1517, 392] width 32 height 43
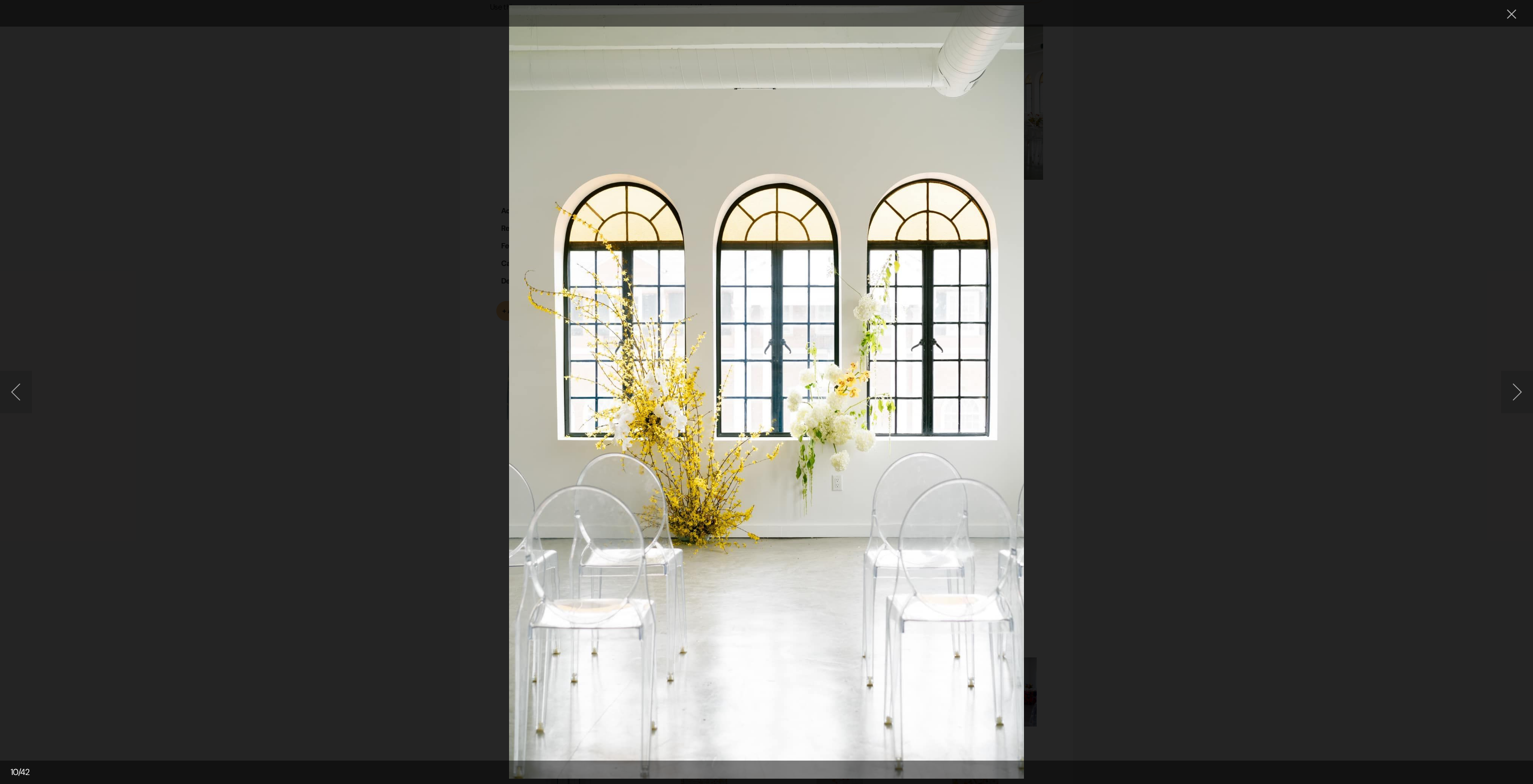
click at [1527, 378] on button "Next image" at bounding box center [1517, 392] width 32 height 43
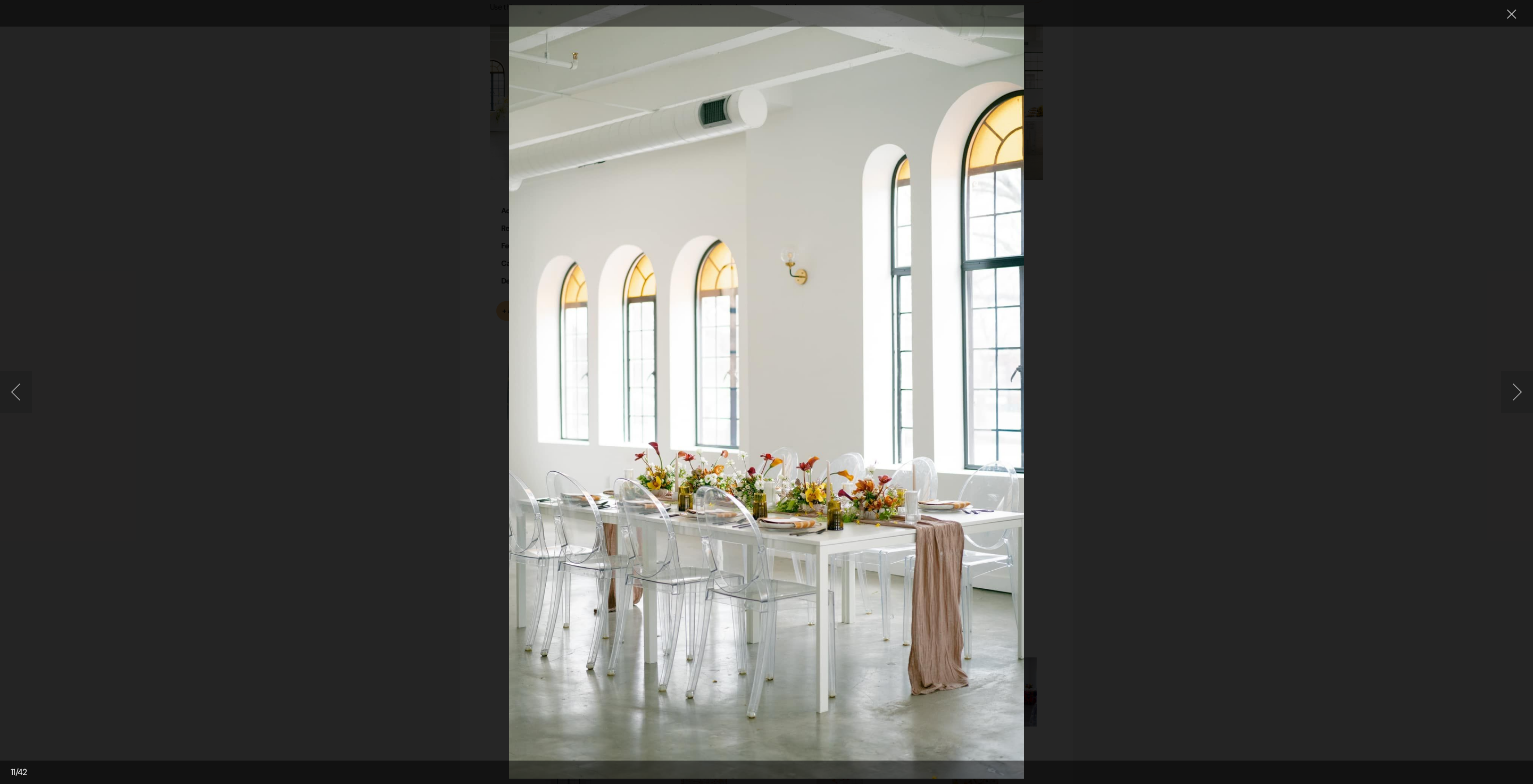
click at [1527, 378] on button "Next image" at bounding box center [1517, 392] width 32 height 43
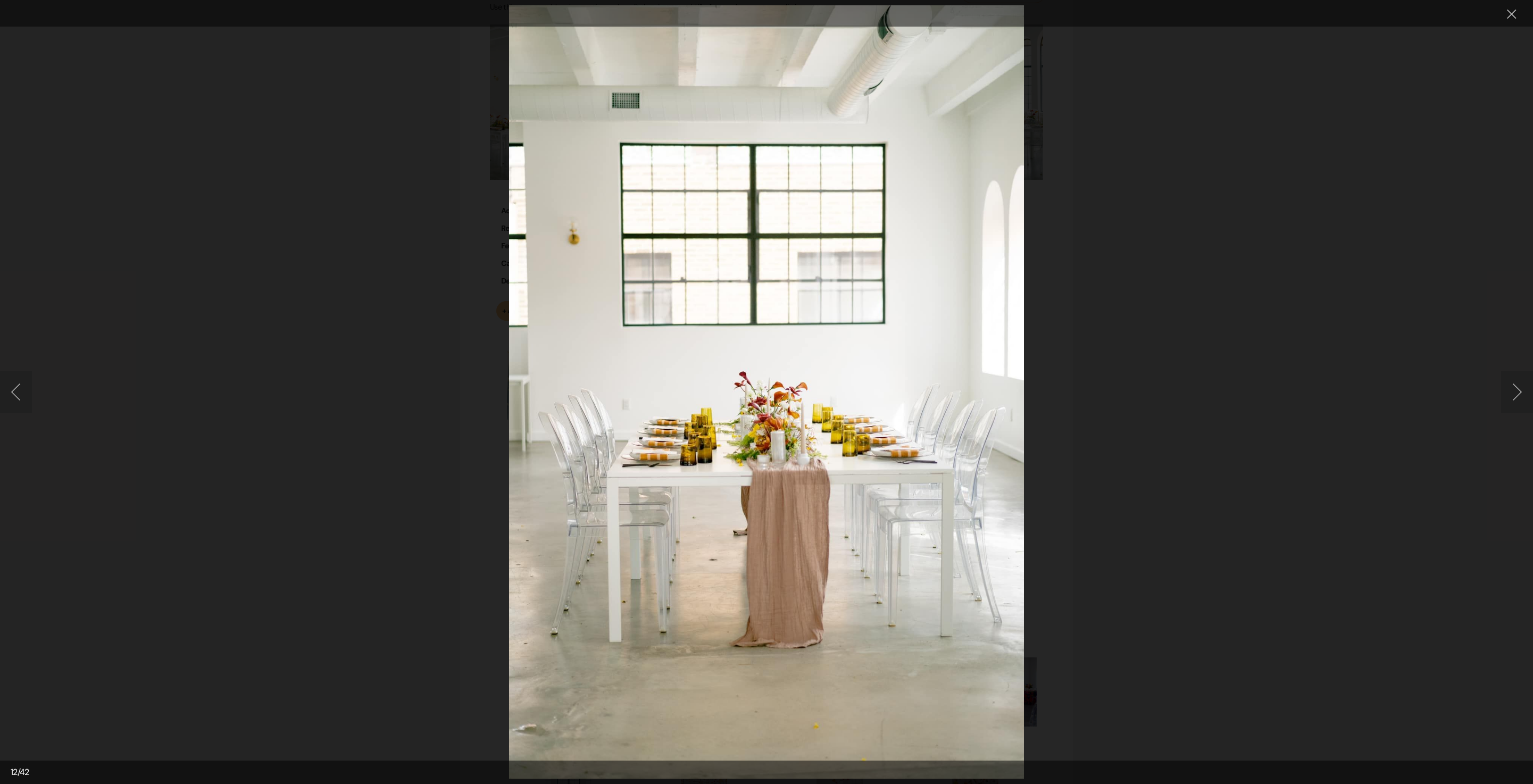
click at [1508, 391] on button "Next image" at bounding box center [1517, 392] width 32 height 43
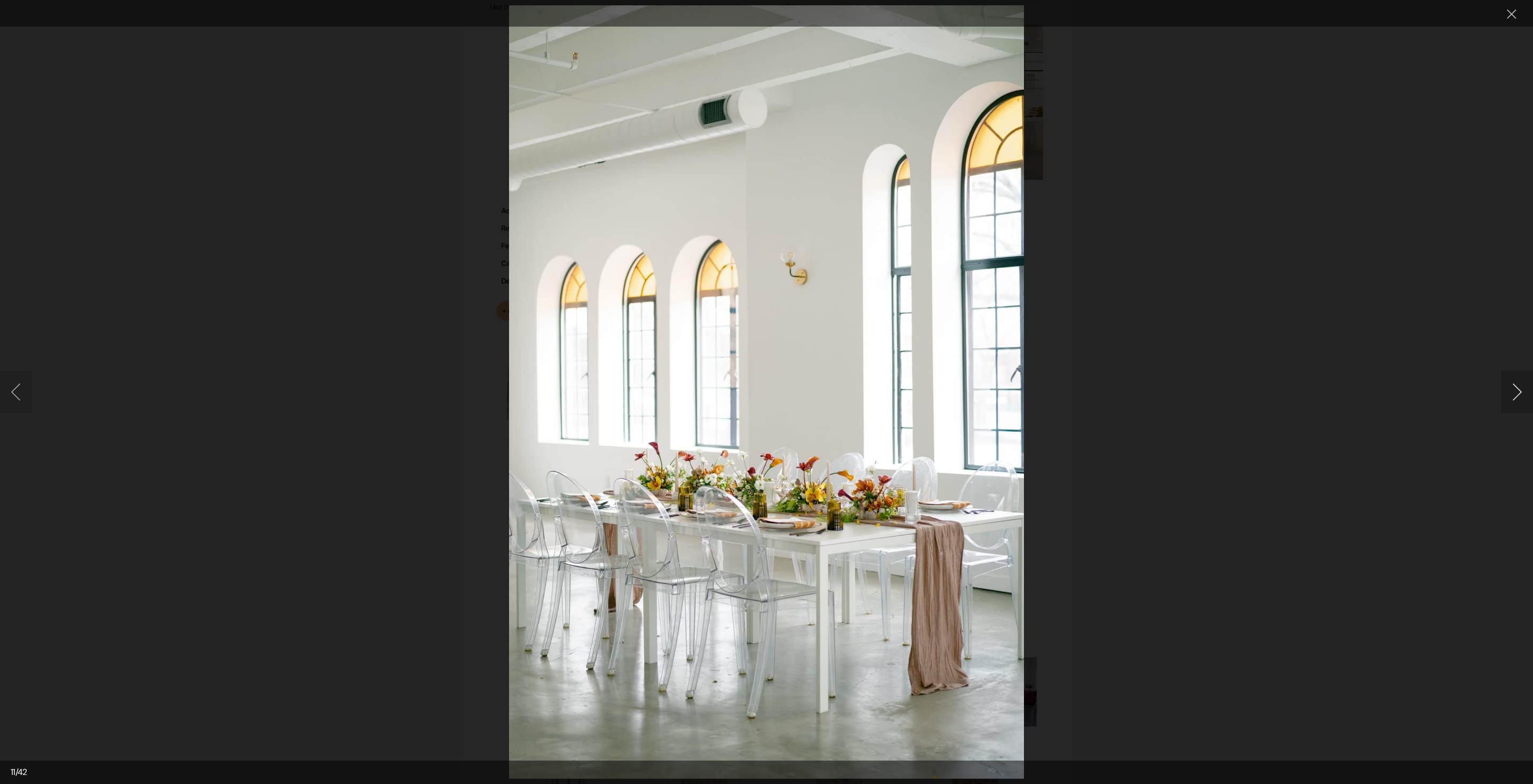
click at [1508, 390] on button "Next image" at bounding box center [1517, 392] width 32 height 43
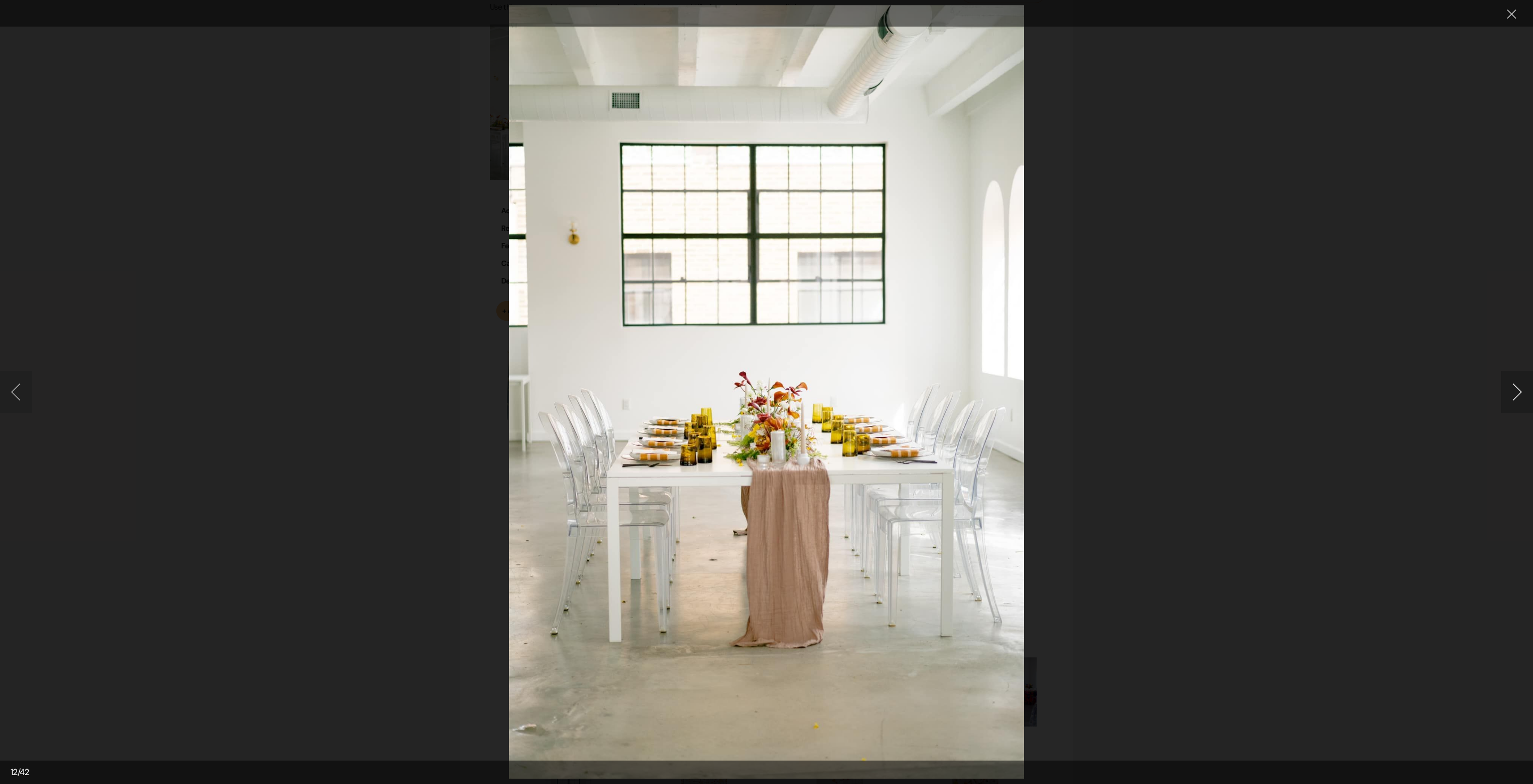
click at [1508, 390] on button "Next image" at bounding box center [1517, 392] width 32 height 43
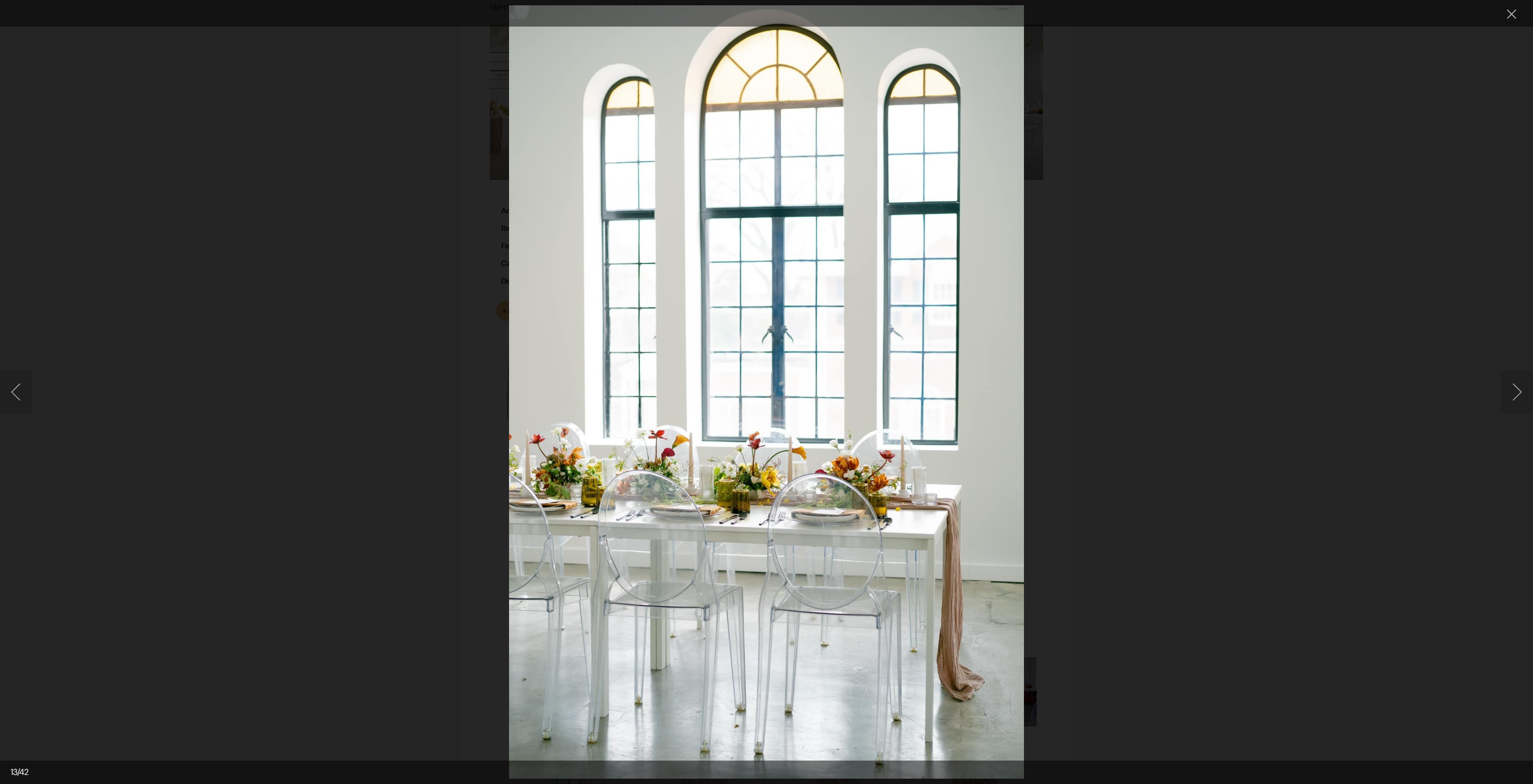
click at [1519, 380] on button "Next image" at bounding box center [1517, 392] width 32 height 43
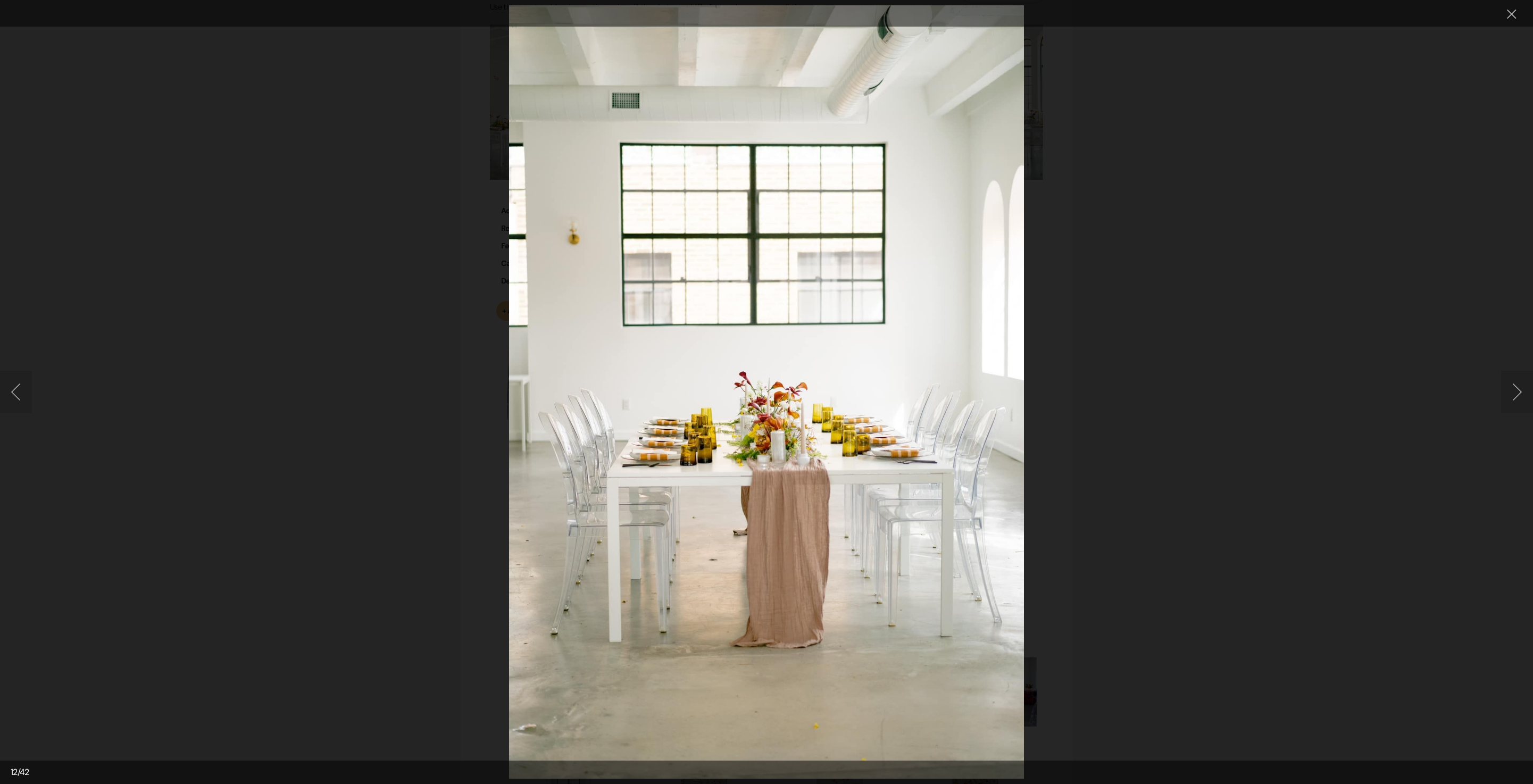
click at [1519, 380] on button "Next image" at bounding box center [1517, 392] width 32 height 43
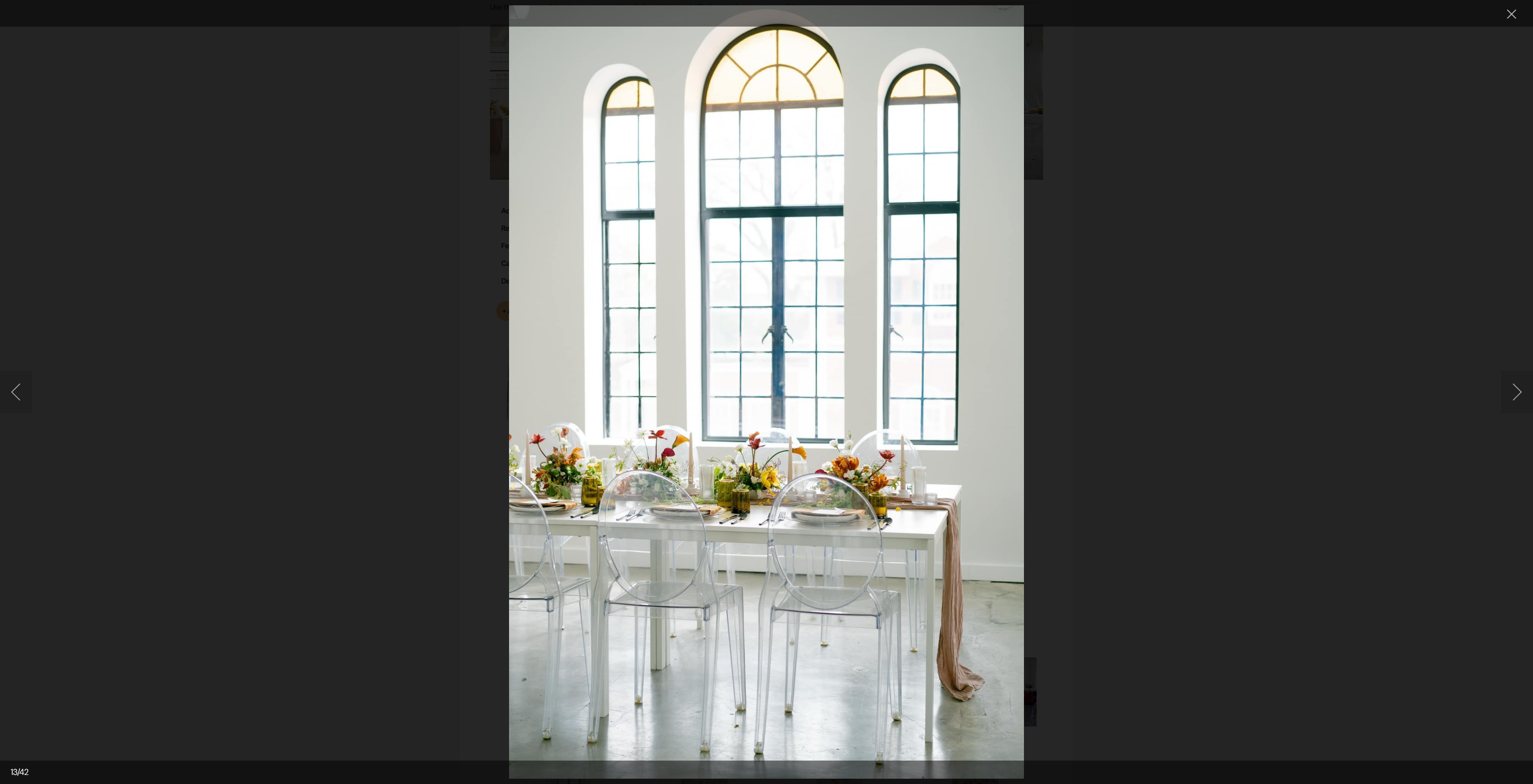
click at [1519, 380] on button "Next image" at bounding box center [1517, 392] width 32 height 43
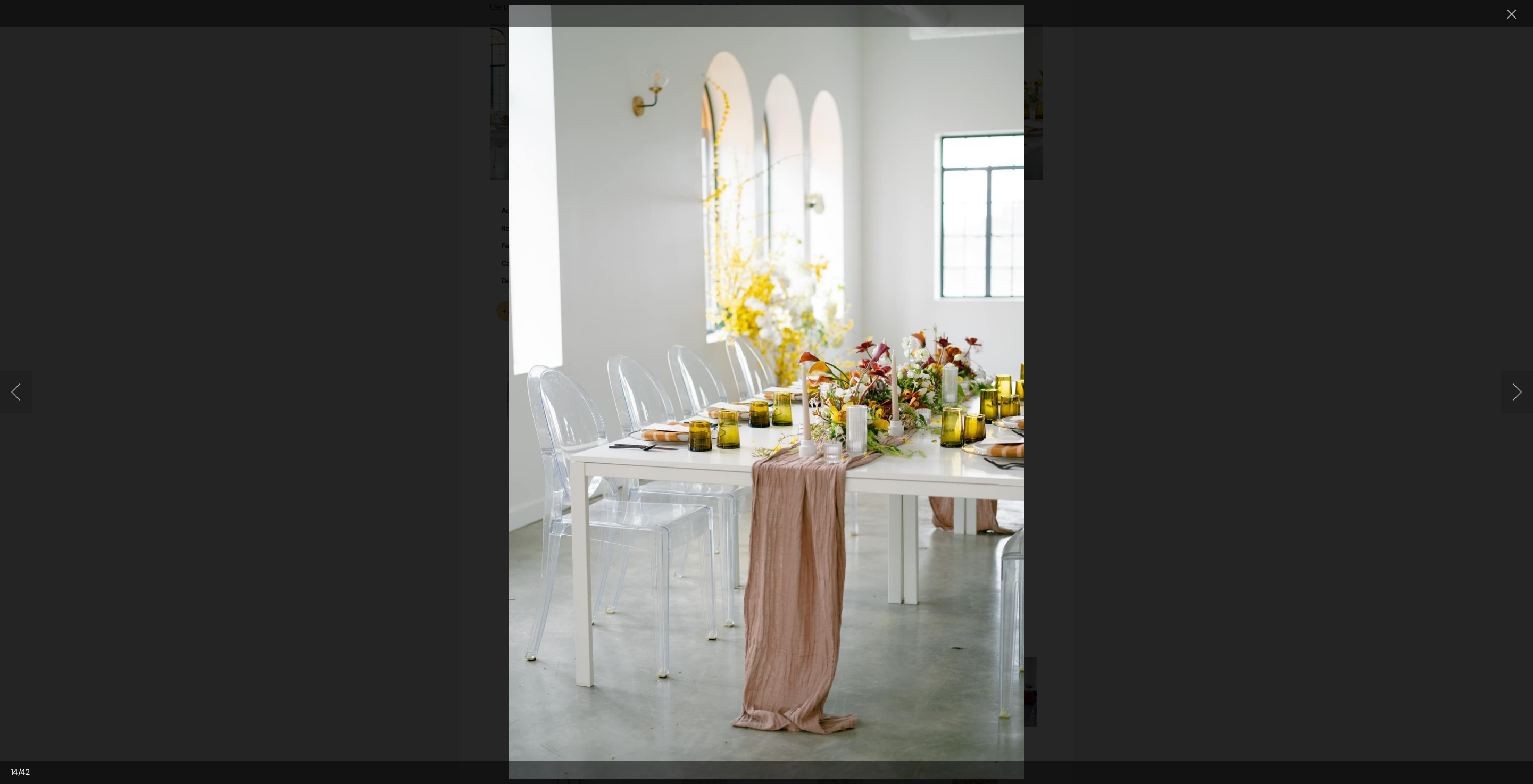
click at [1514, 402] on button "Next image" at bounding box center [1517, 392] width 32 height 43
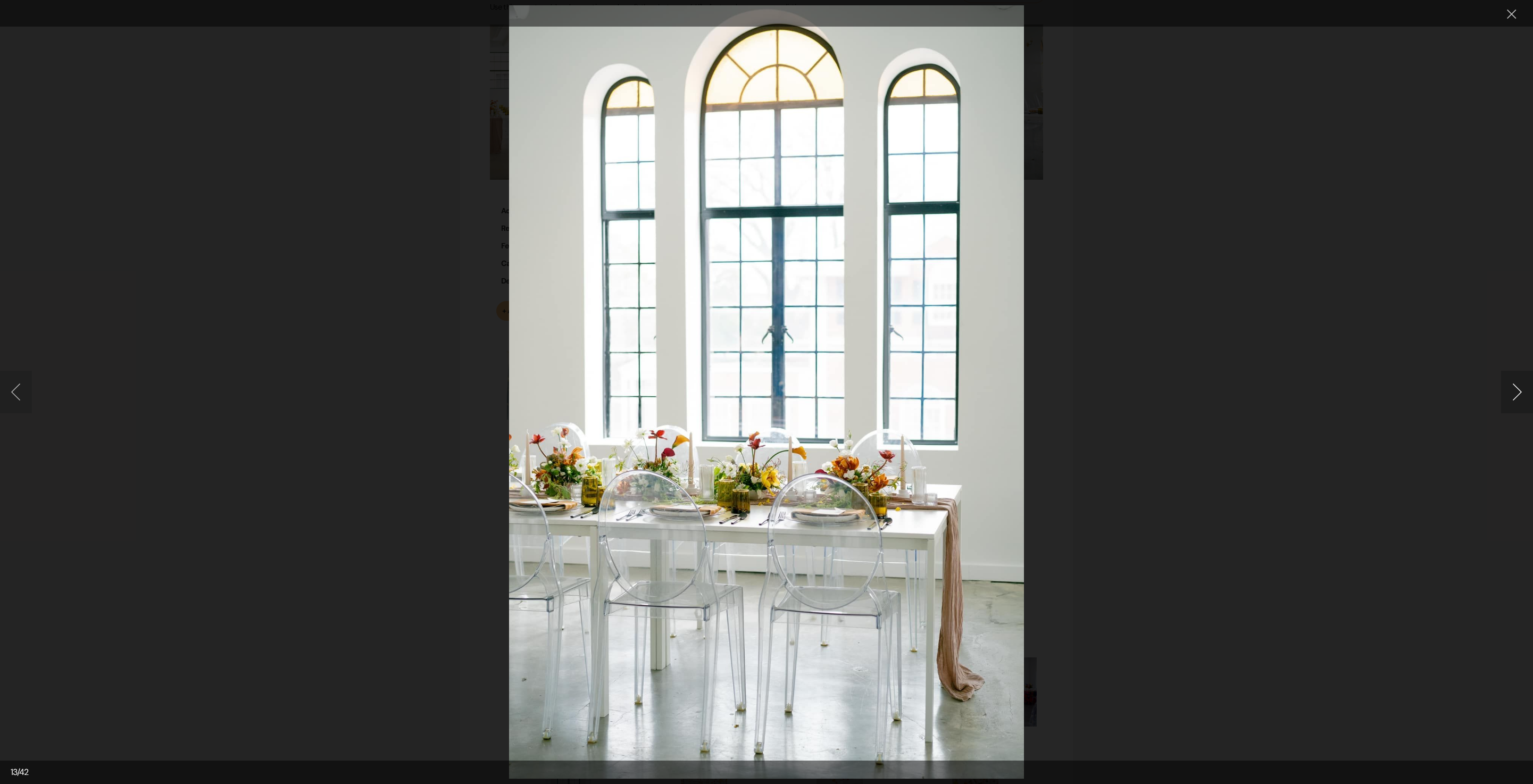
click at [1514, 402] on button "Next image" at bounding box center [1517, 392] width 32 height 43
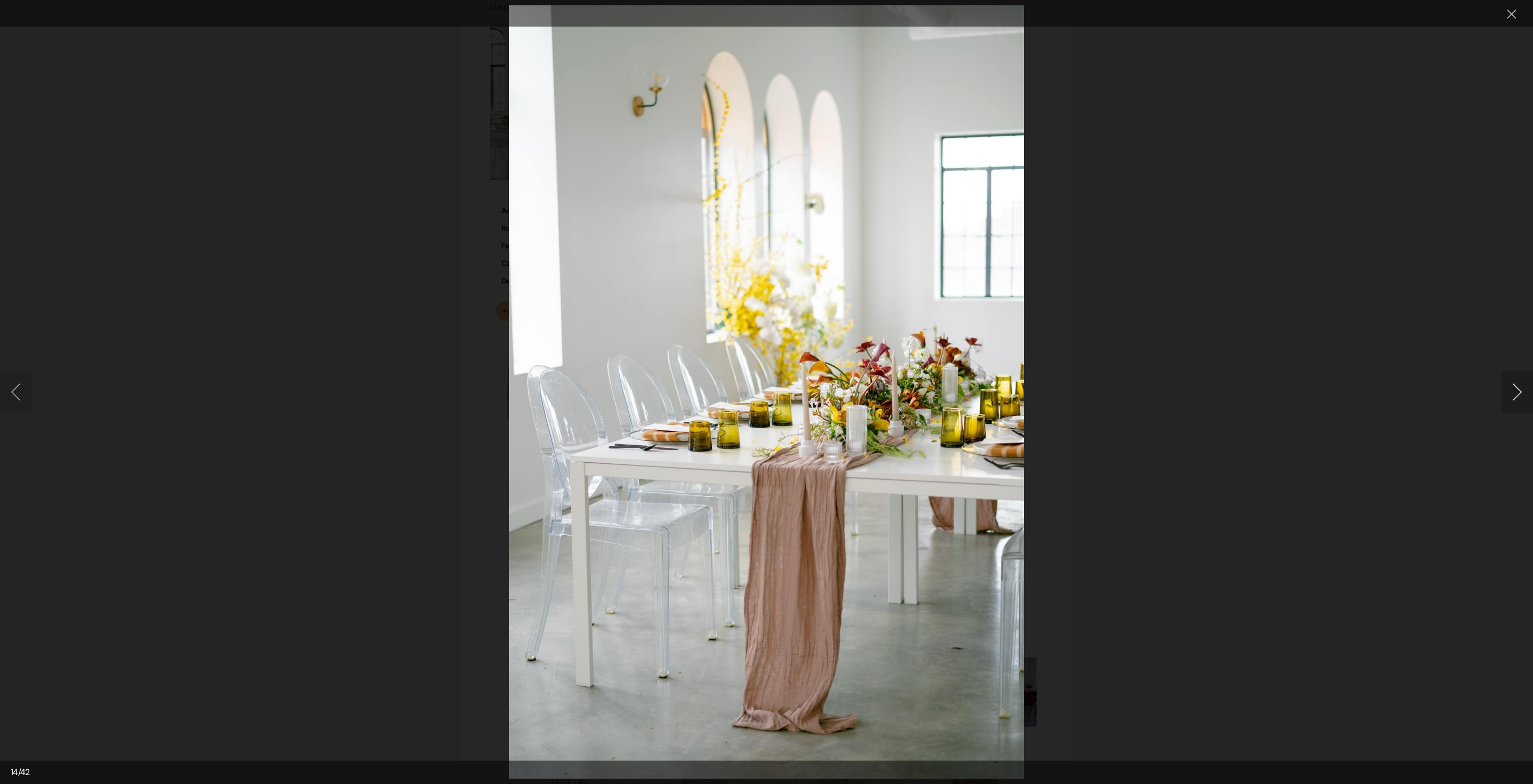
click at [1514, 401] on button "Next image" at bounding box center [1517, 392] width 32 height 43
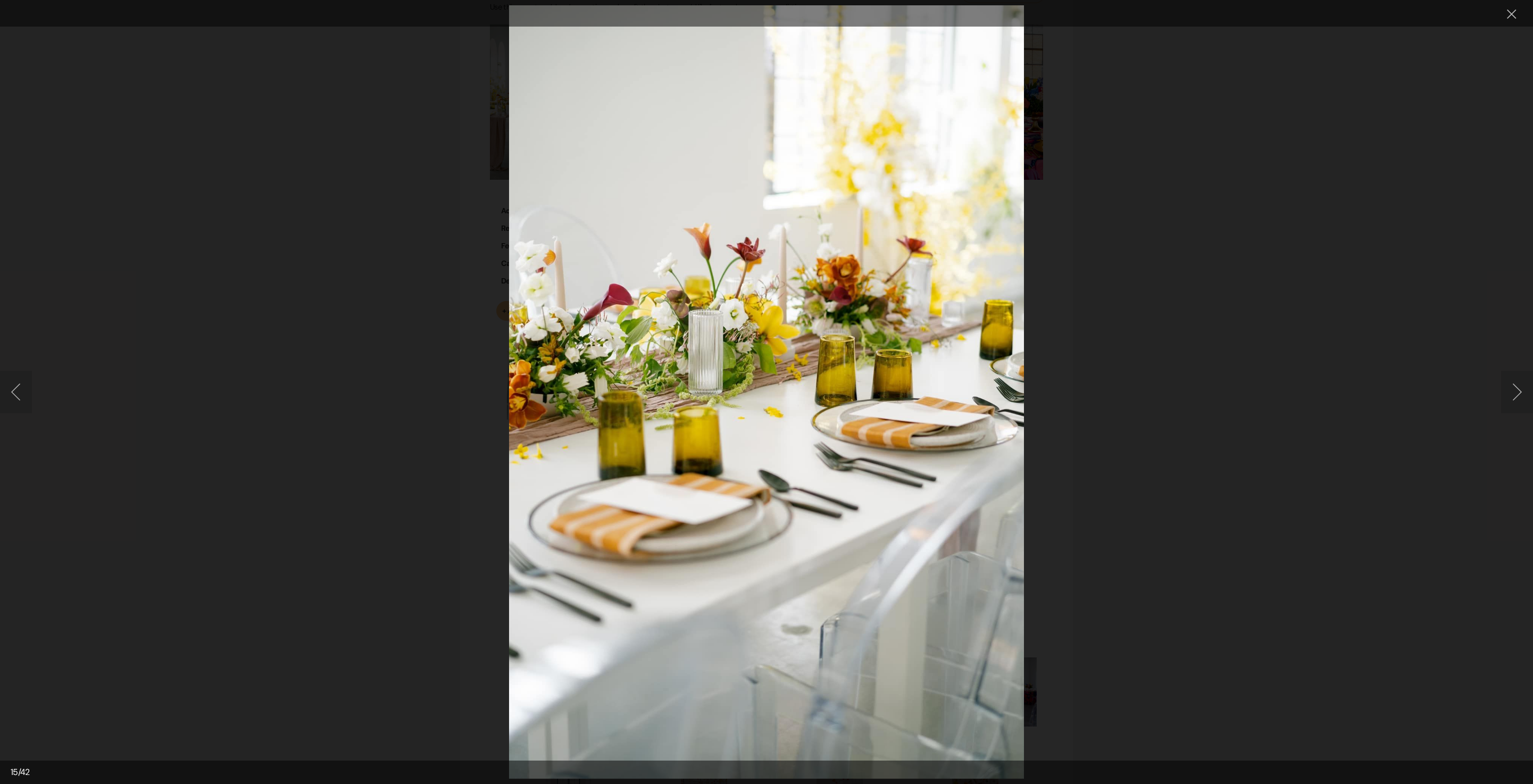
click at [1501, 404] on button "Next image" at bounding box center [1517, 392] width 32 height 43
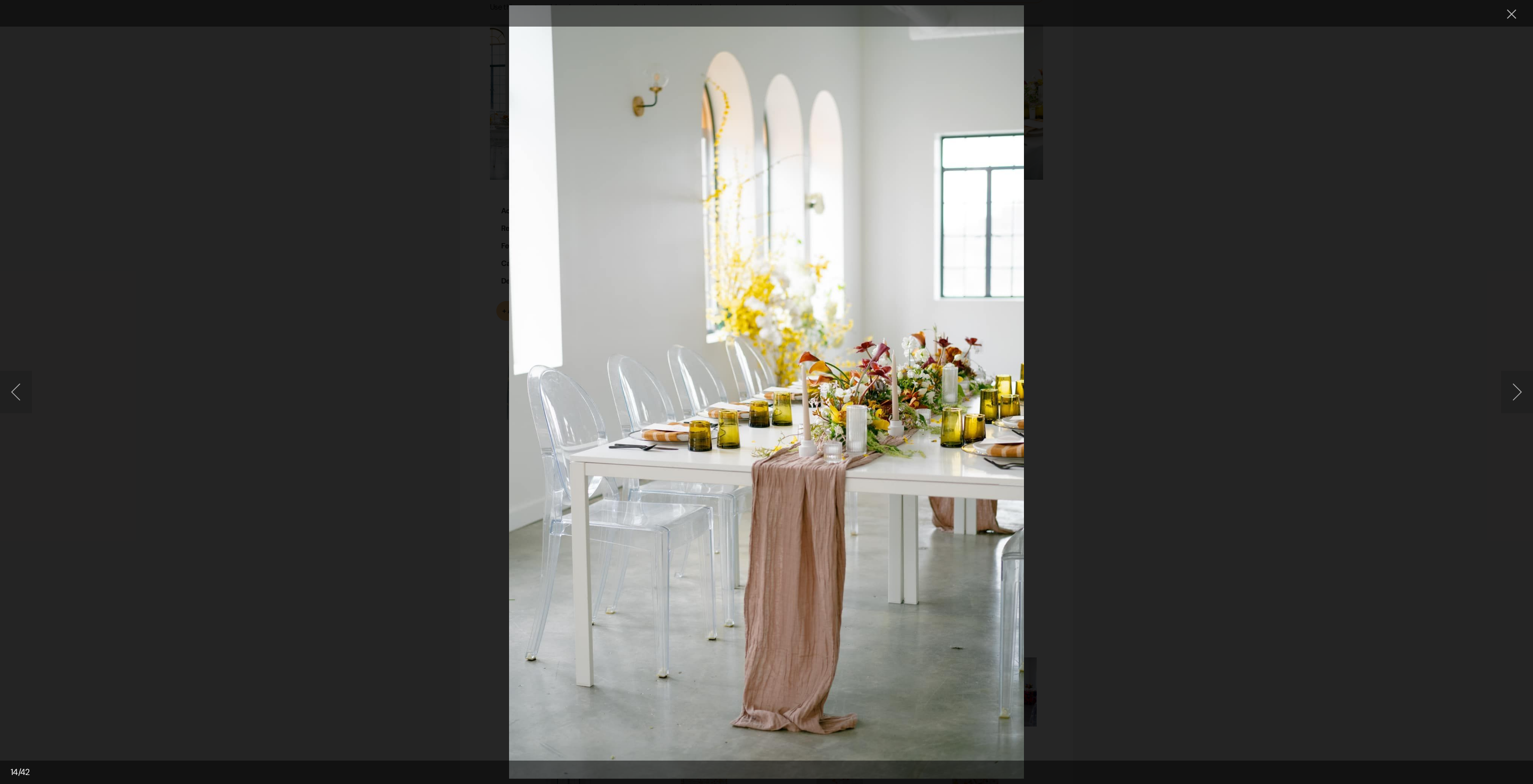
click at [1501, 404] on button "Next image" at bounding box center [1517, 392] width 32 height 43
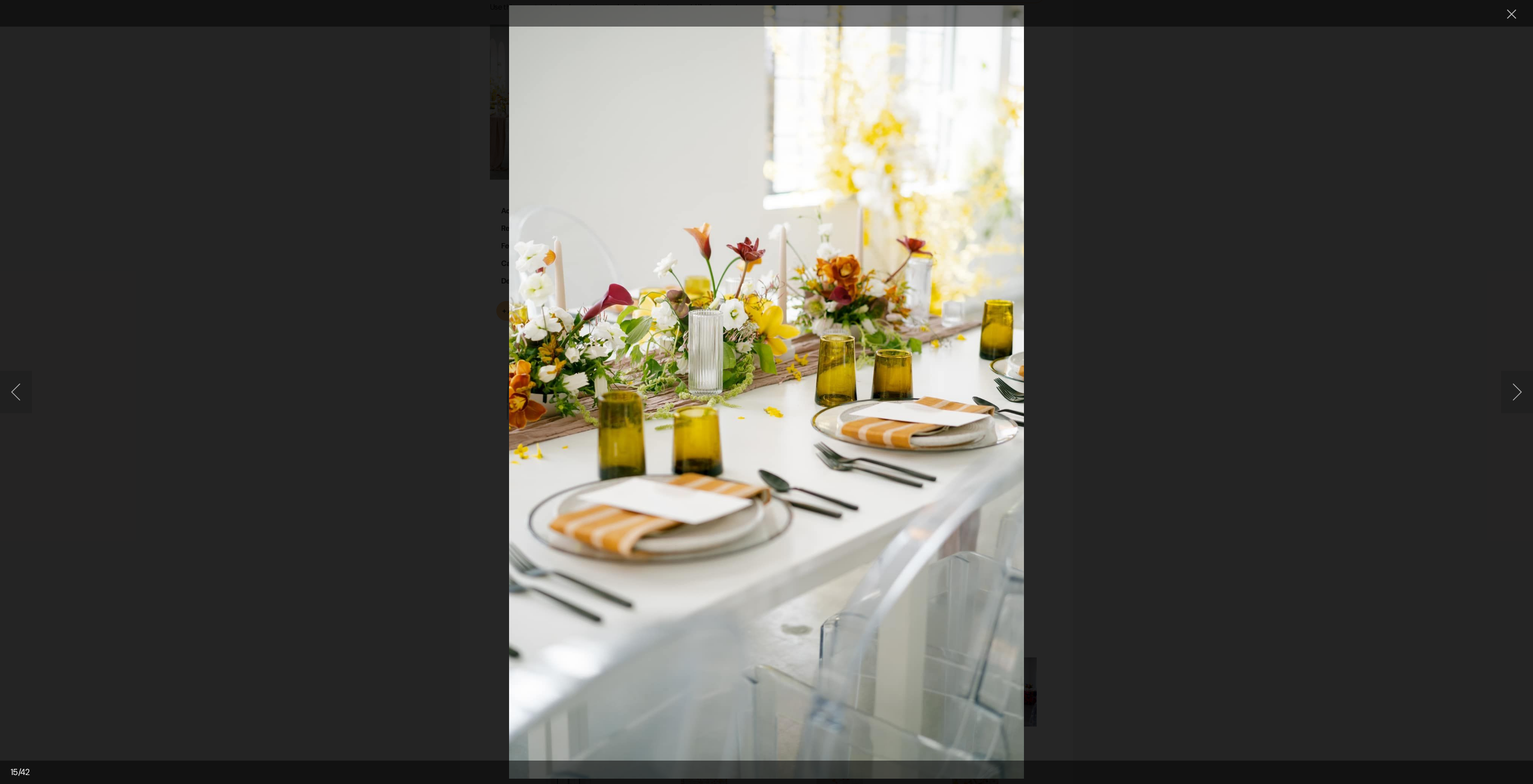
click at [1501, 404] on button "Next image" at bounding box center [1517, 392] width 32 height 43
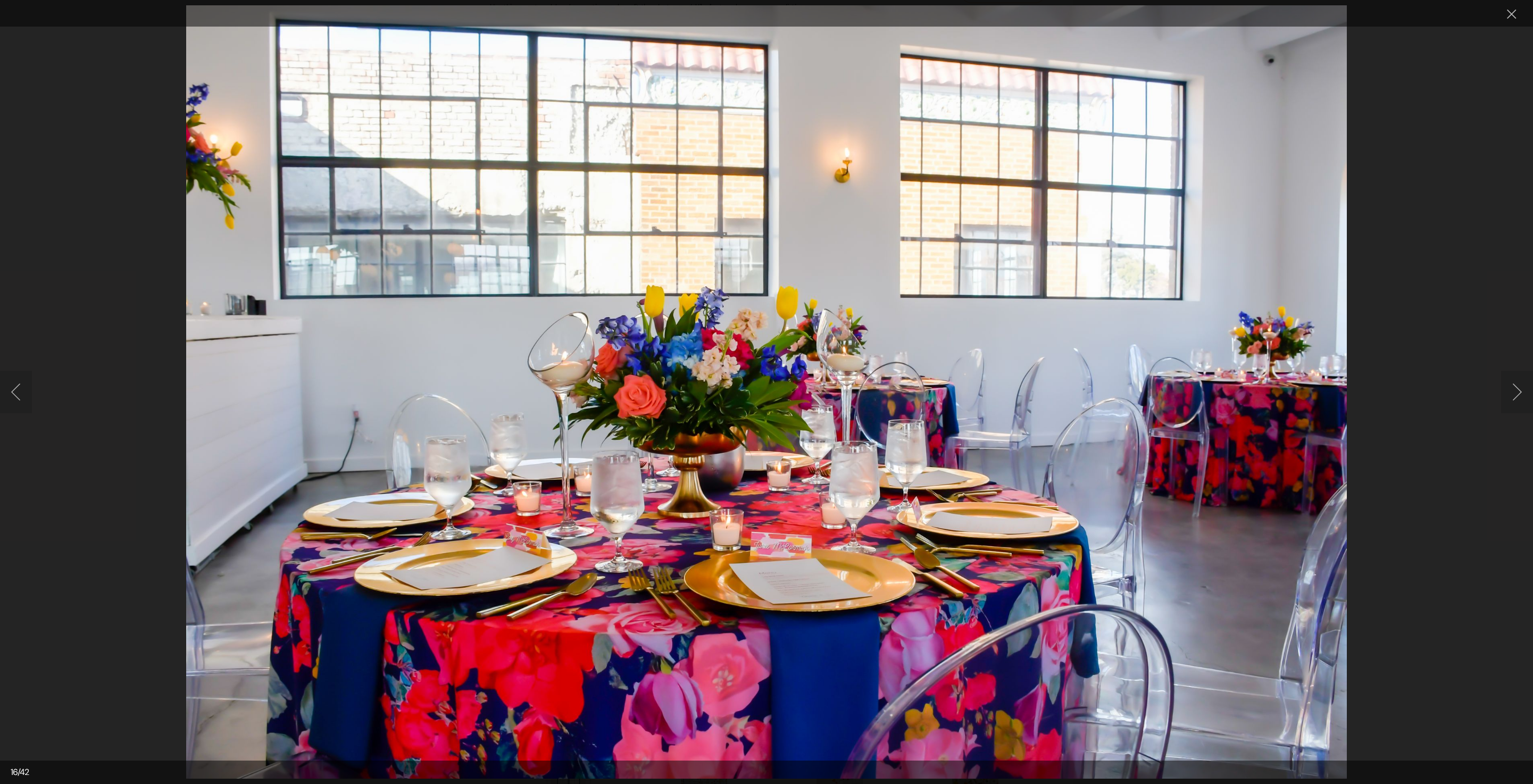
click at [1513, 390] on button "Next image" at bounding box center [1517, 392] width 32 height 43
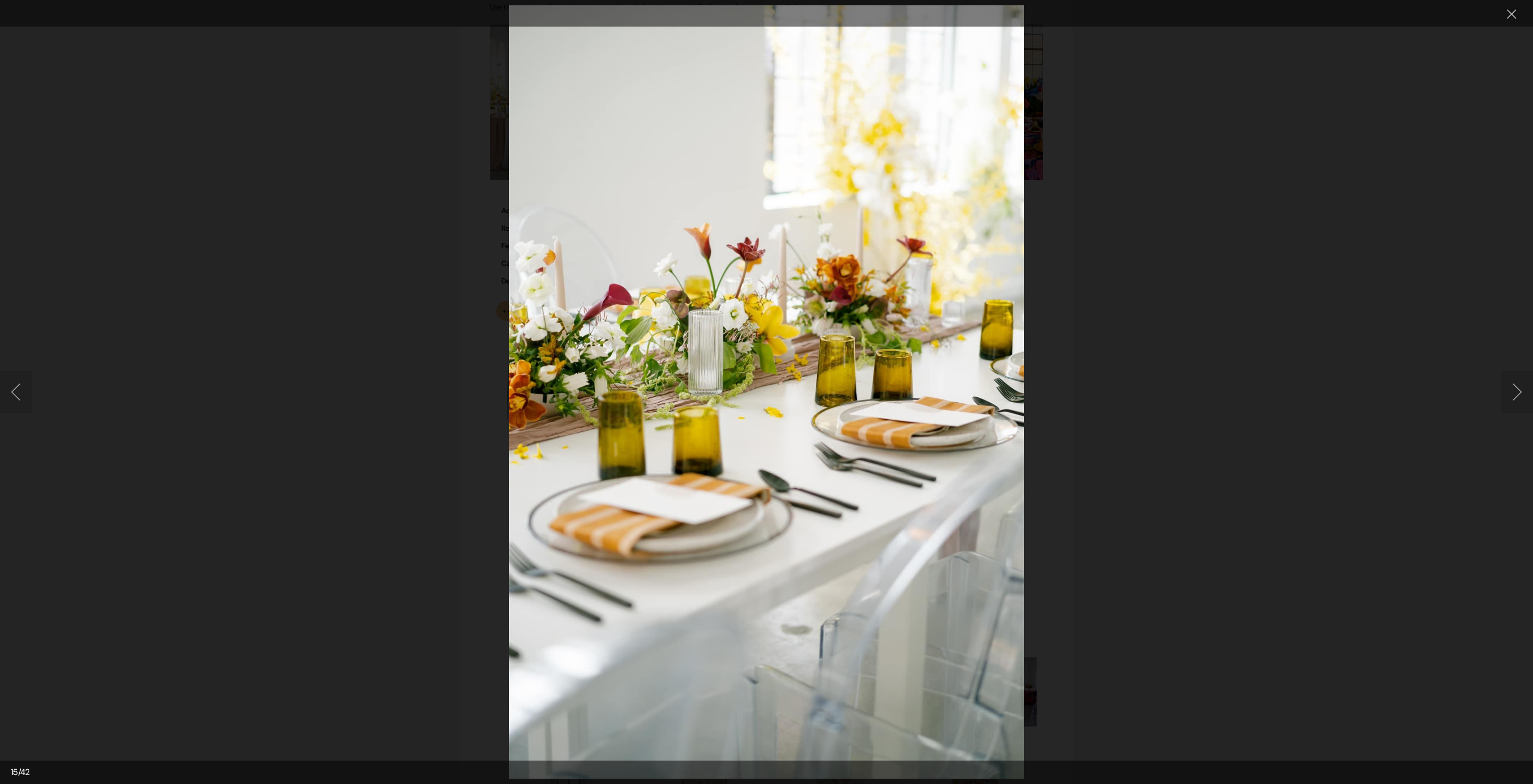
click at [1513, 390] on button "Next image" at bounding box center [1517, 392] width 32 height 43
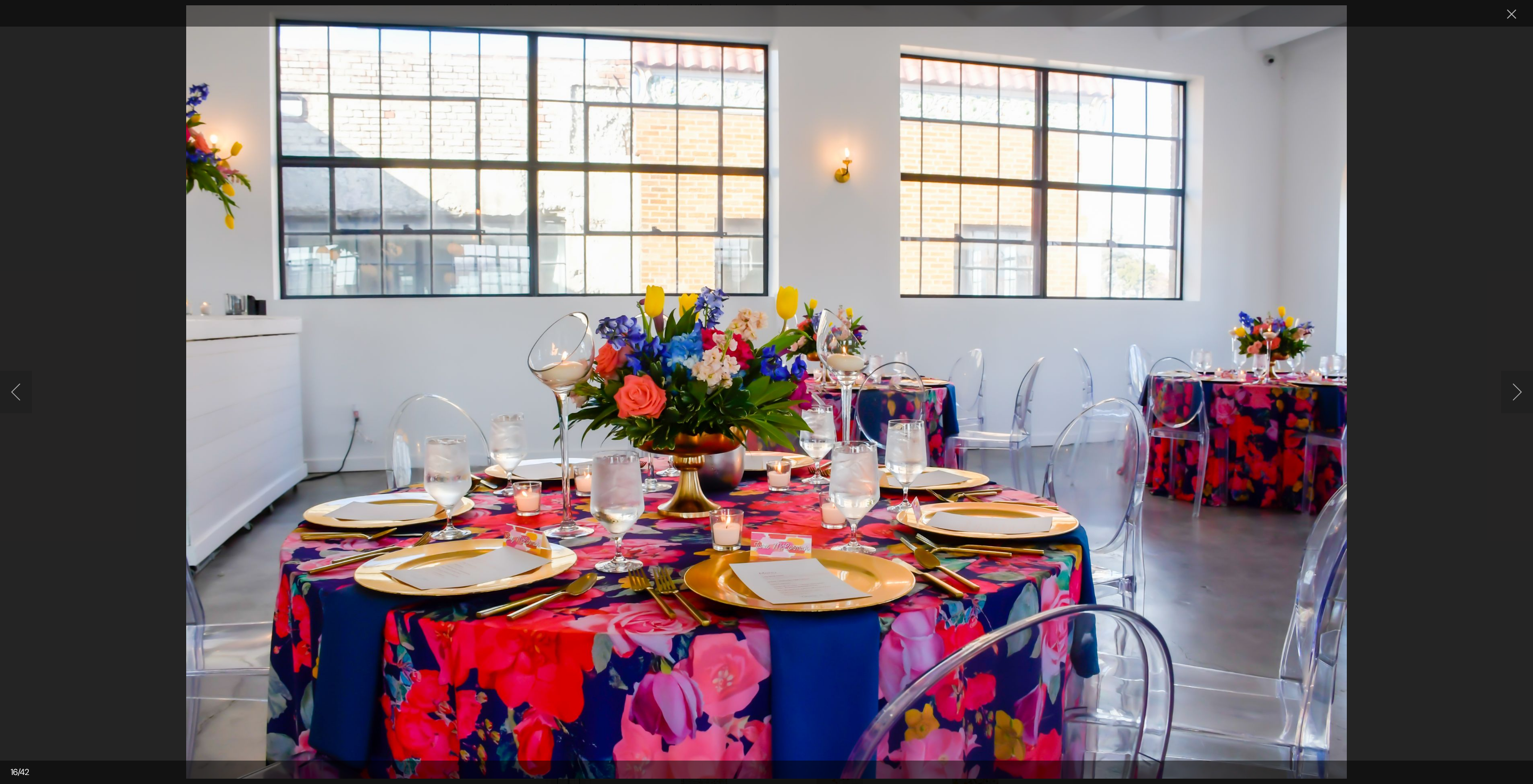
click at [1513, 390] on button "Next image" at bounding box center [1517, 392] width 32 height 43
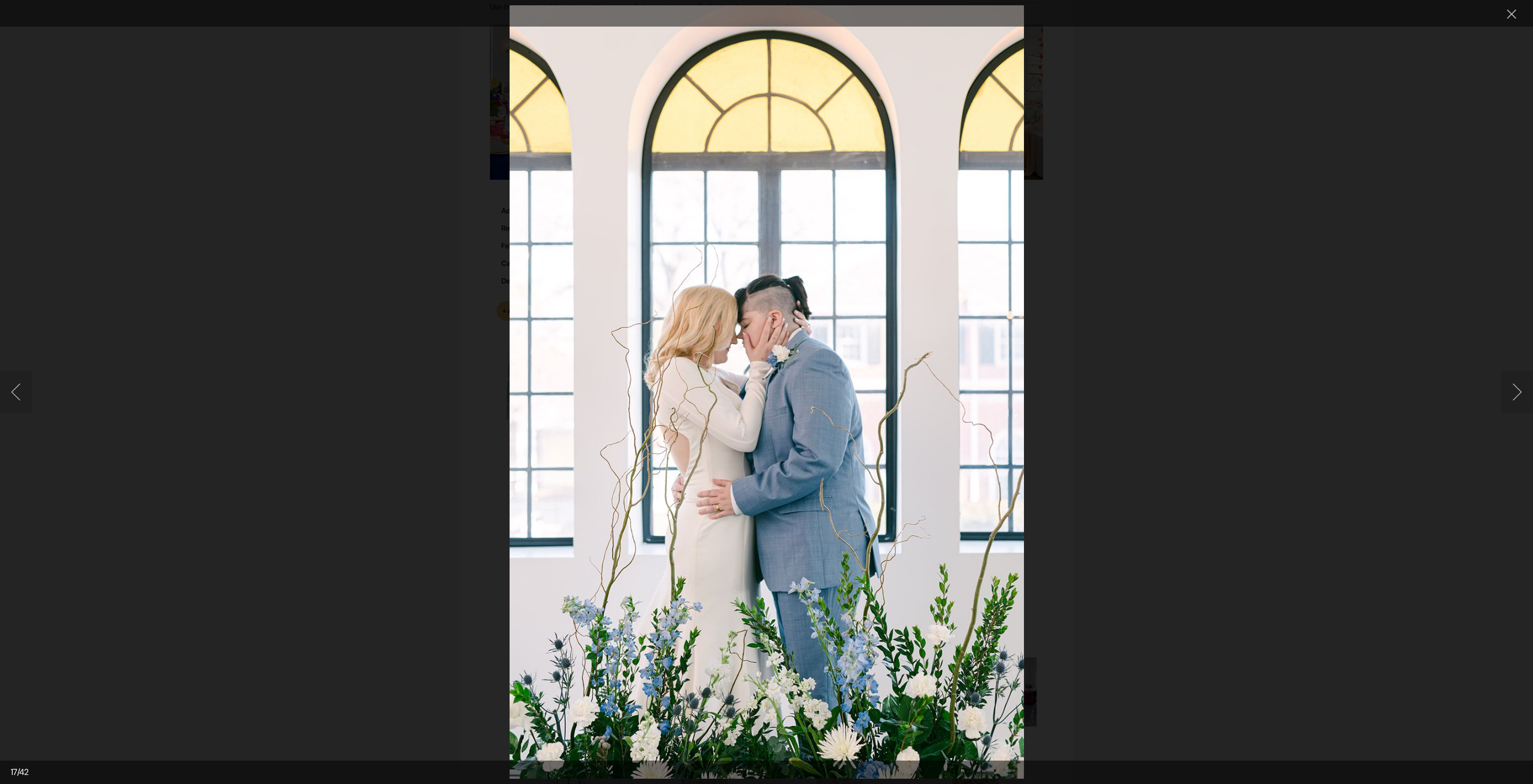
click at [1514, 390] on button "Next image" at bounding box center [1517, 392] width 32 height 43
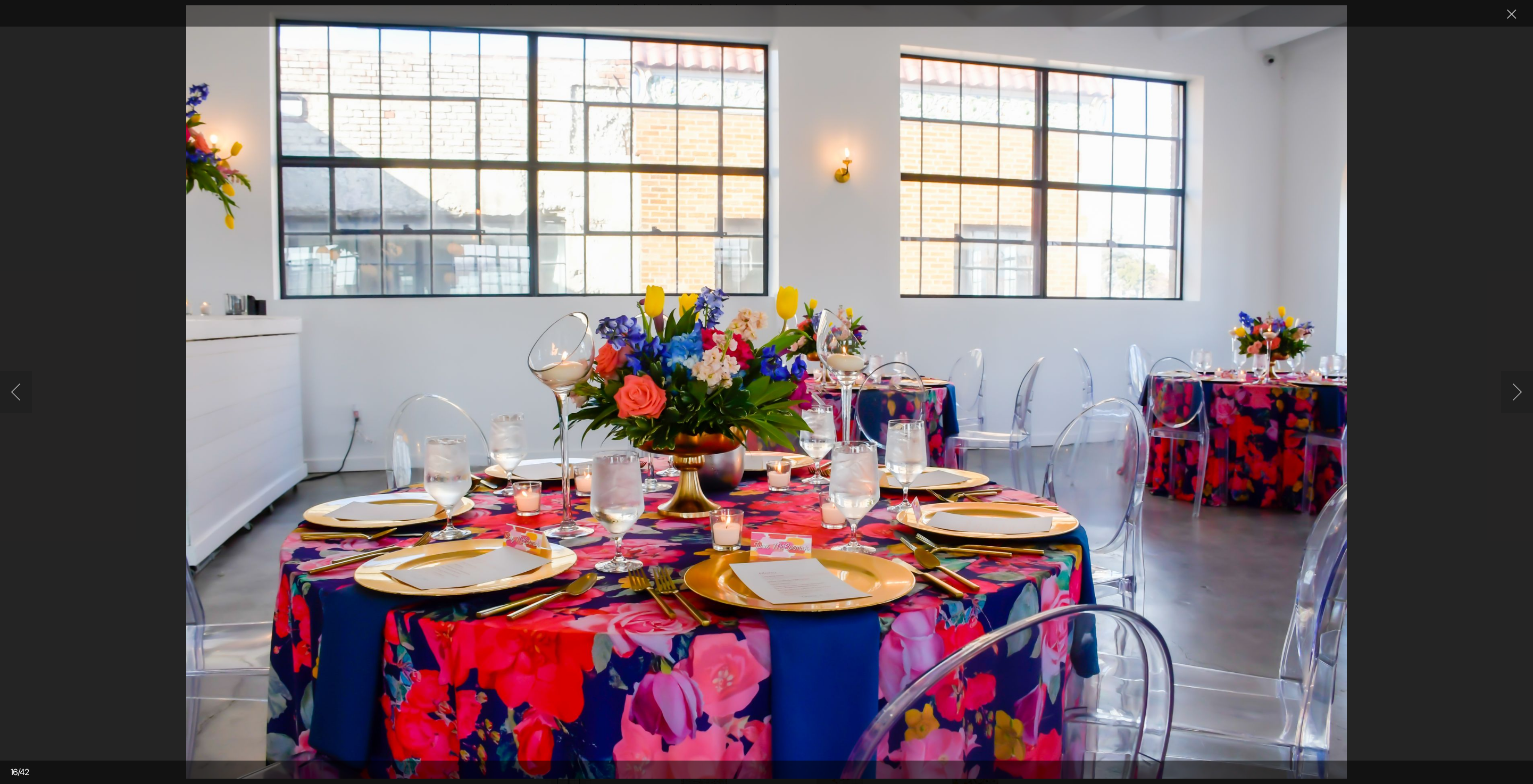
click at [1514, 390] on button "Next image" at bounding box center [1517, 392] width 32 height 43
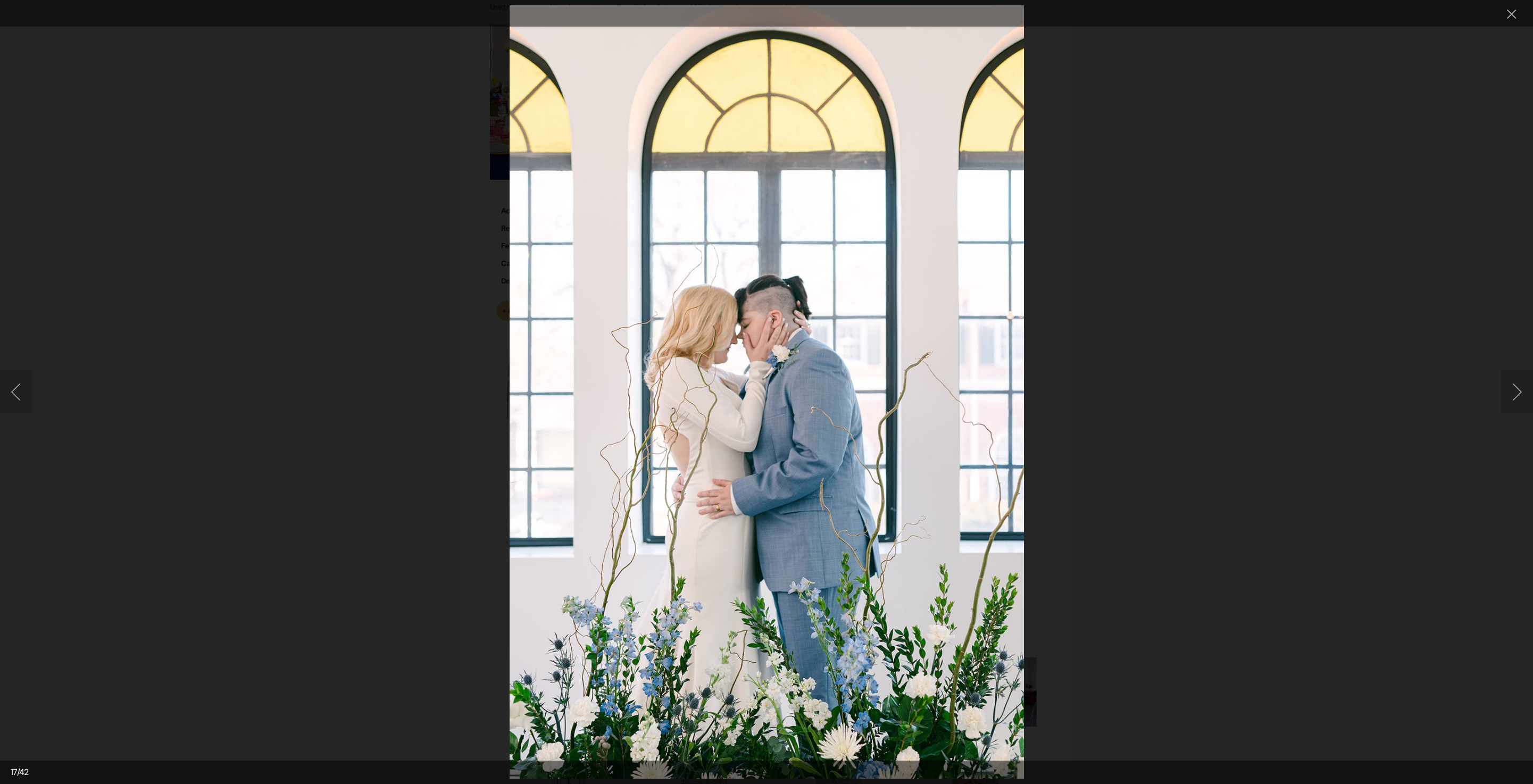
click at [1514, 390] on button "Next image" at bounding box center [1517, 392] width 32 height 43
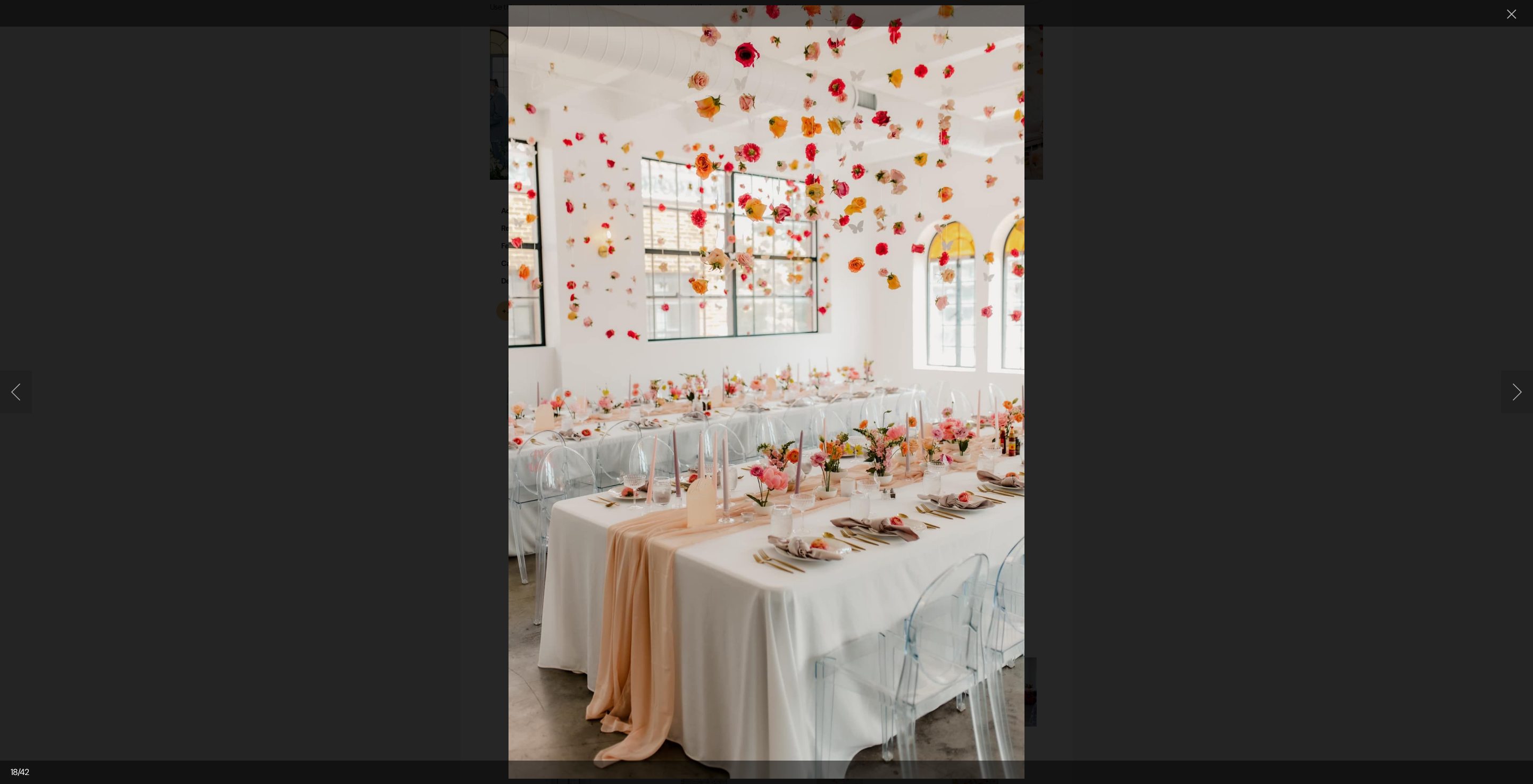
click at [1514, 391] on button "Next image" at bounding box center [1517, 392] width 32 height 43
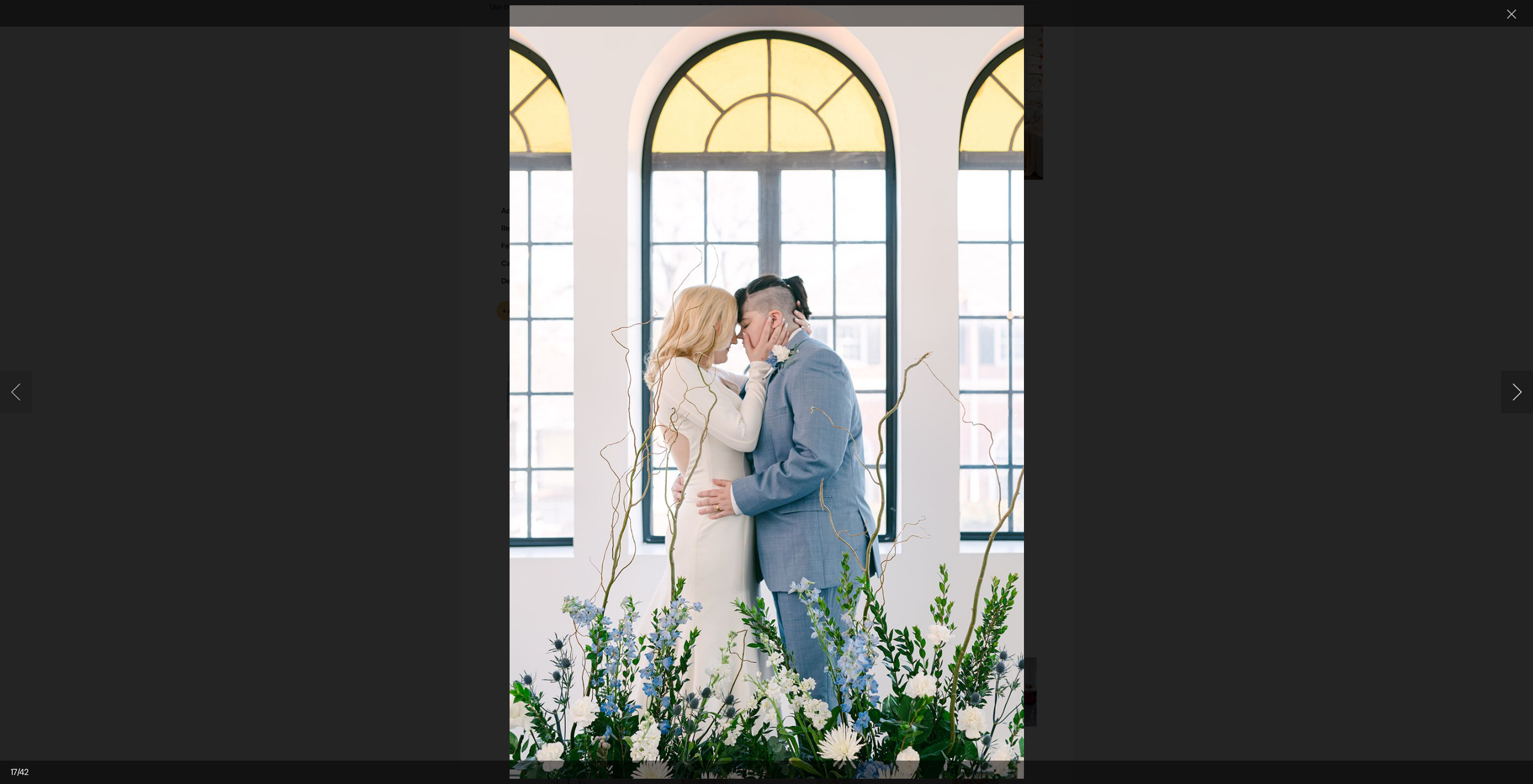
click at [1514, 391] on button "Next image" at bounding box center [1517, 392] width 32 height 43
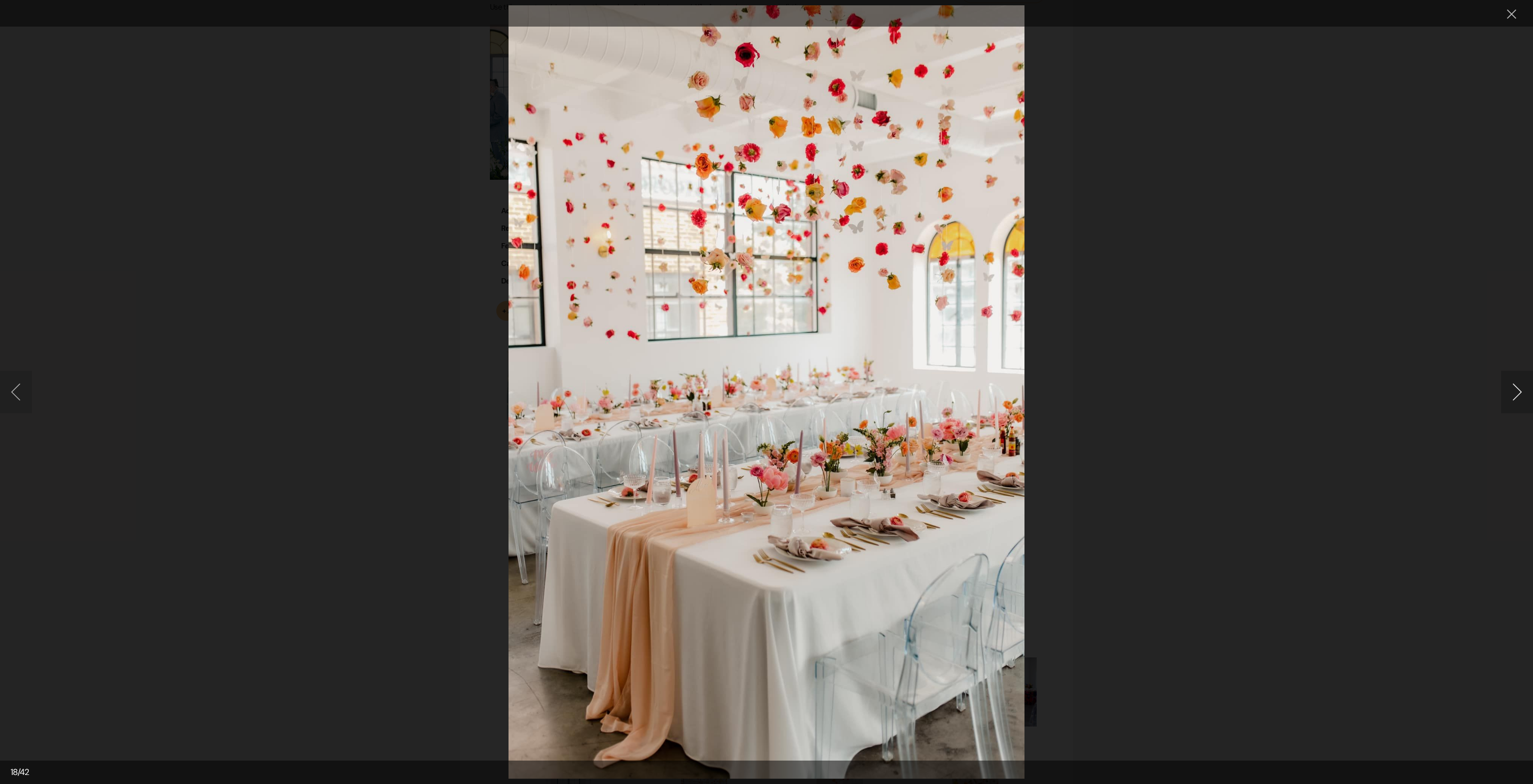
click at [1514, 391] on button "Next image" at bounding box center [1517, 392] width 32 height 43
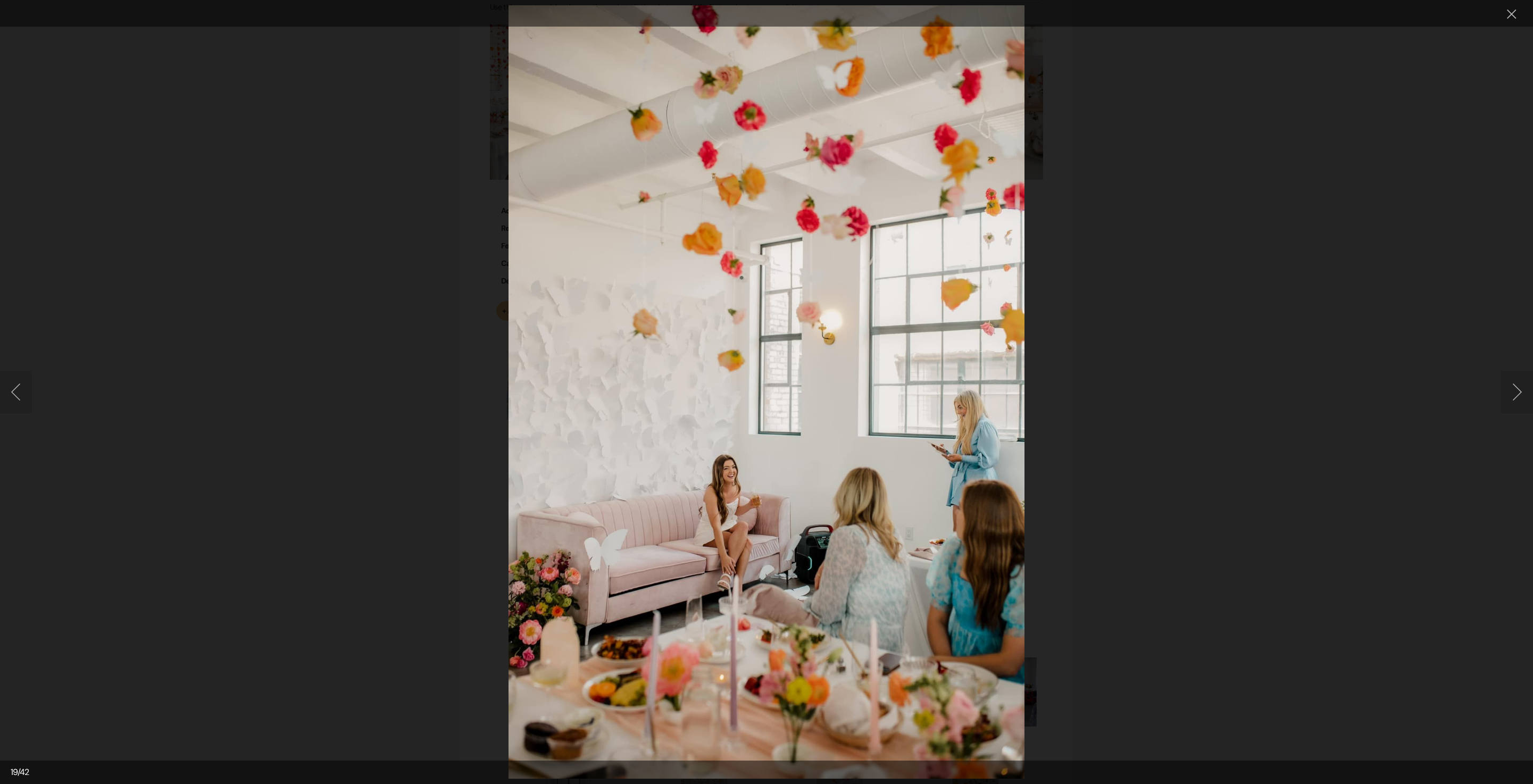
click at [1519, 394] on button "Next image" at bounding box center [1517, 392] width 32 height 43
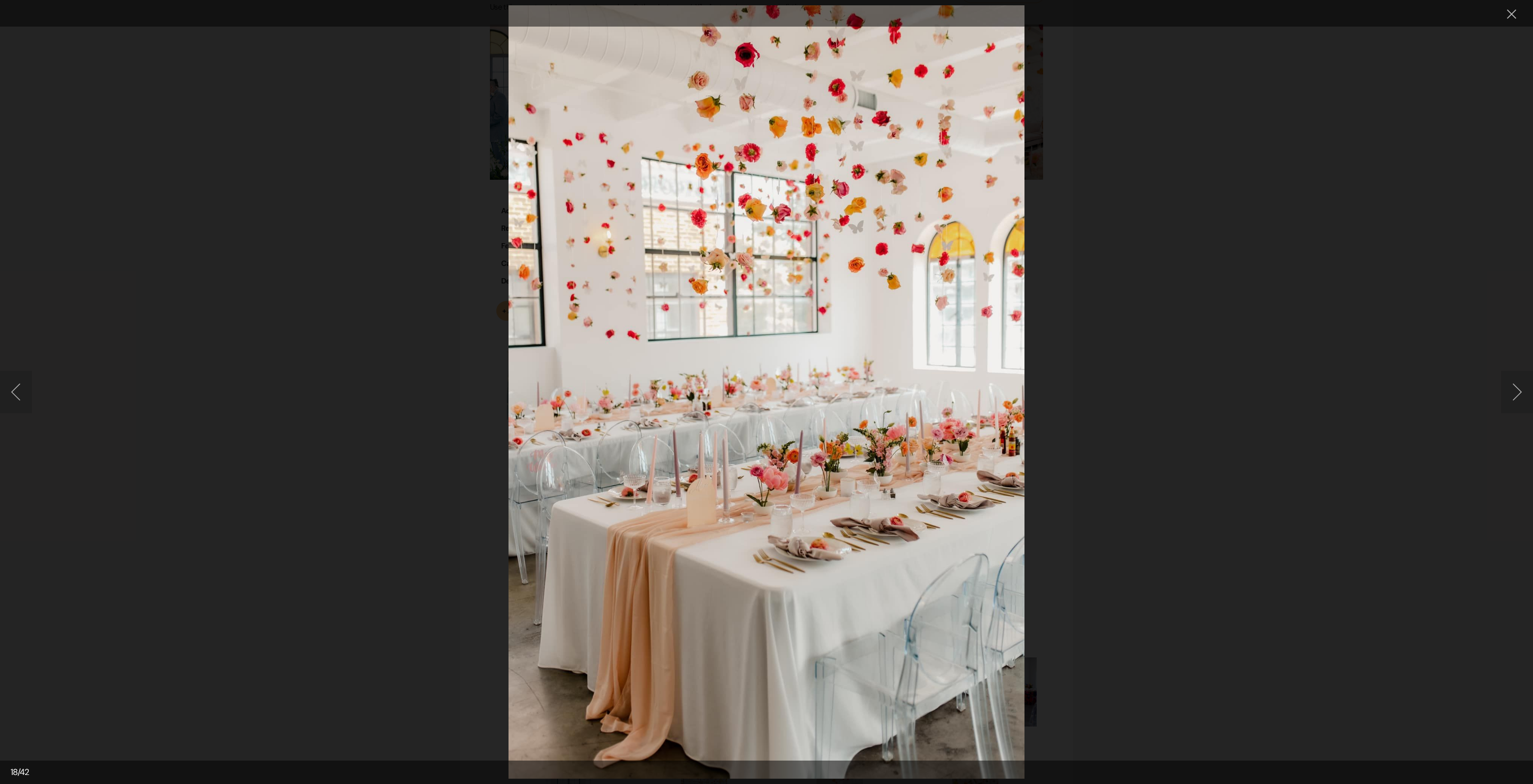
click at [1519, 394] on button "Next image" at bounding box center [1517, 392] width 32 height 43
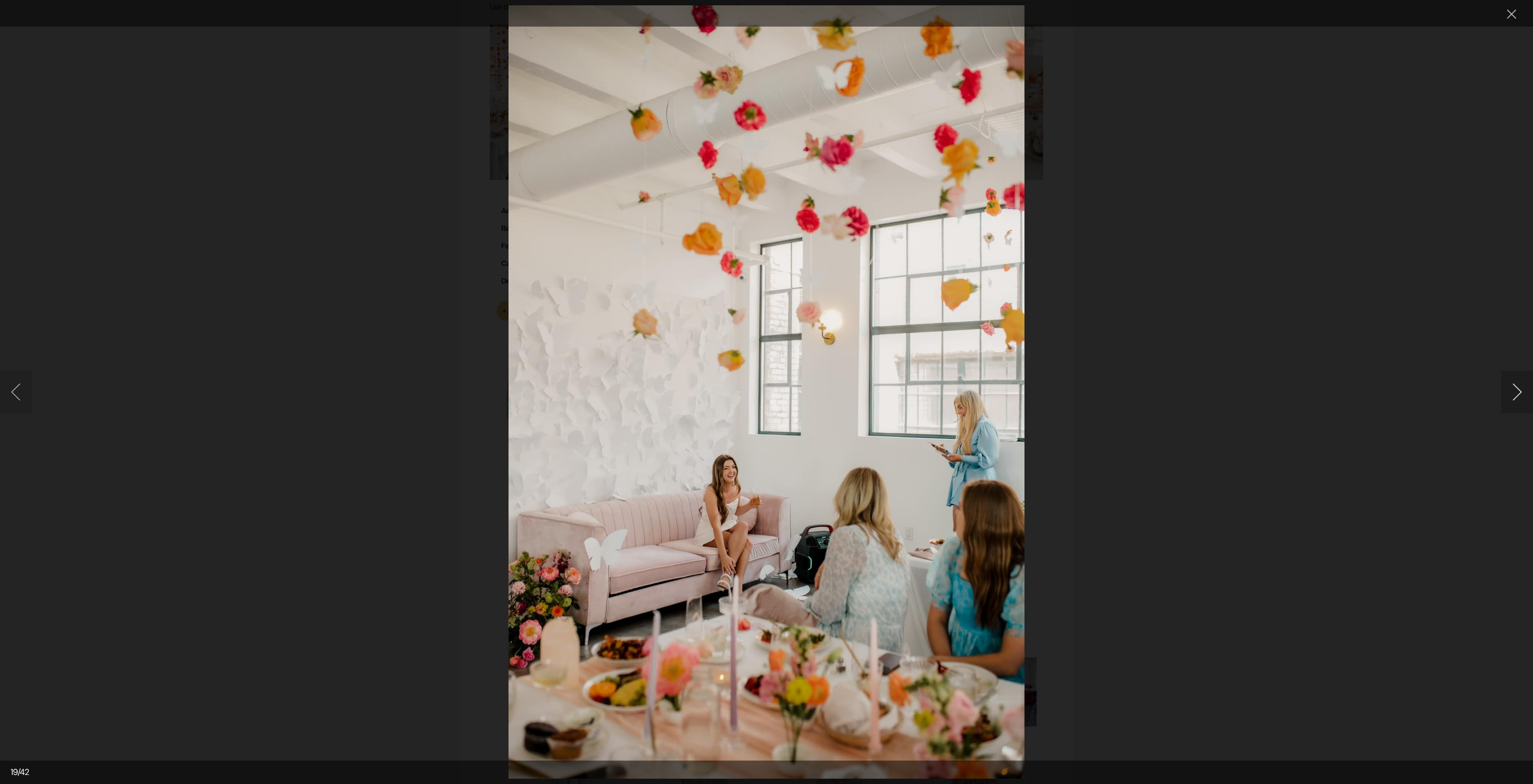
click at [1504, 387] on button "Next image" at bounding box center [1517, 392] width 32 height 43
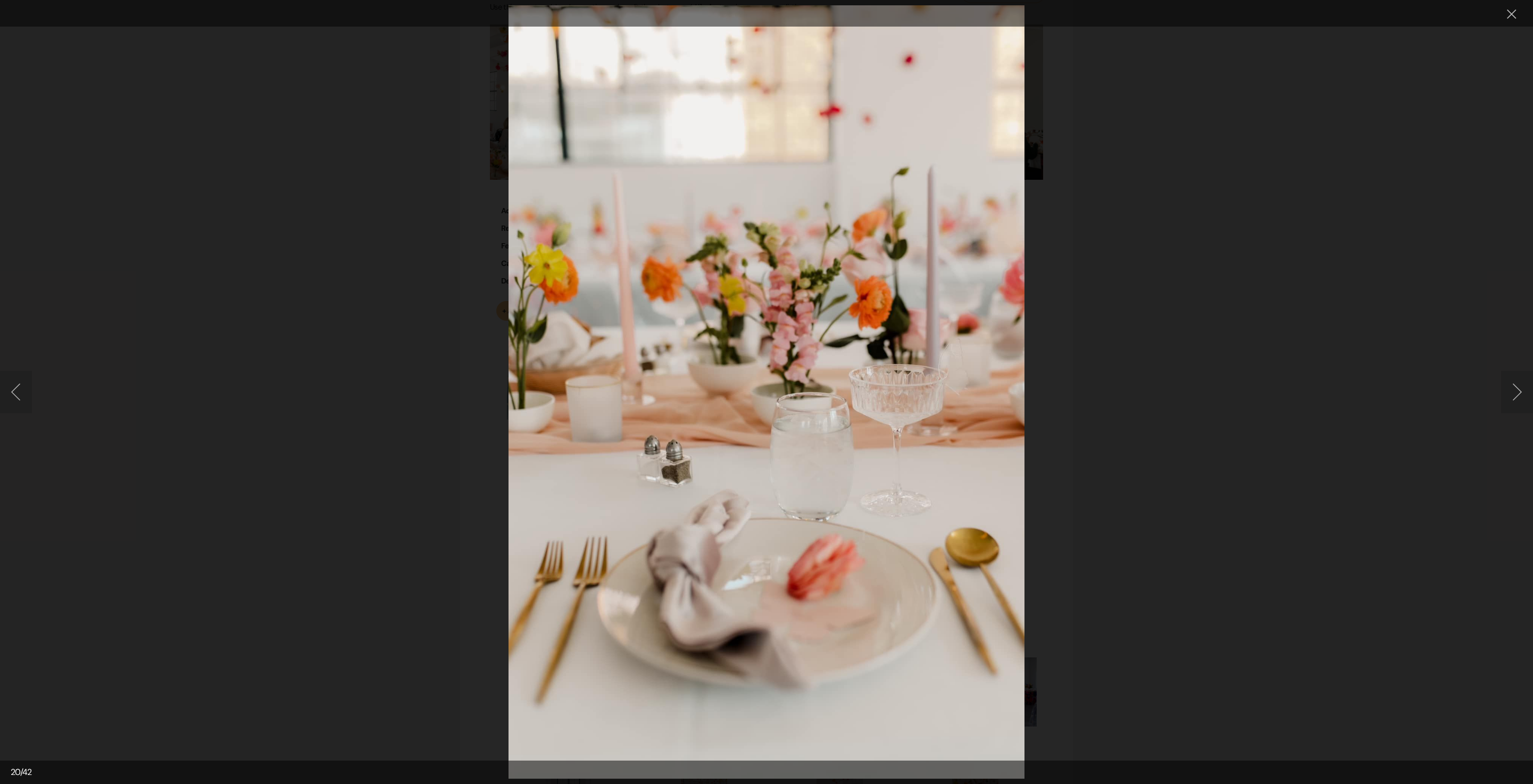
click at [1519, 382] on button "Next image" at bounding box center [1517, 392] width 32 height 43
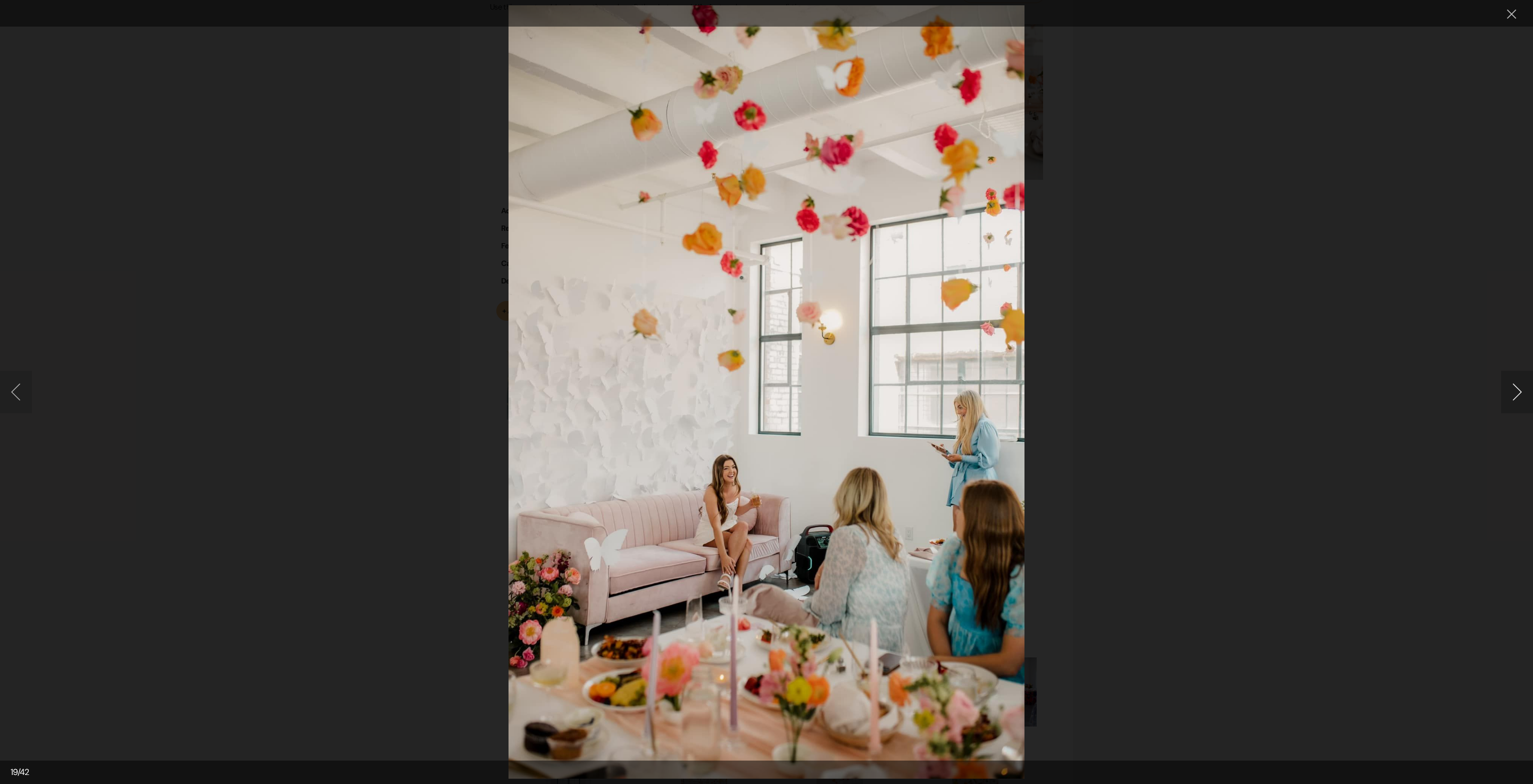
click at [1519, 383] on button "Next image" at bounding box center [1517, 392] width 32 height 43
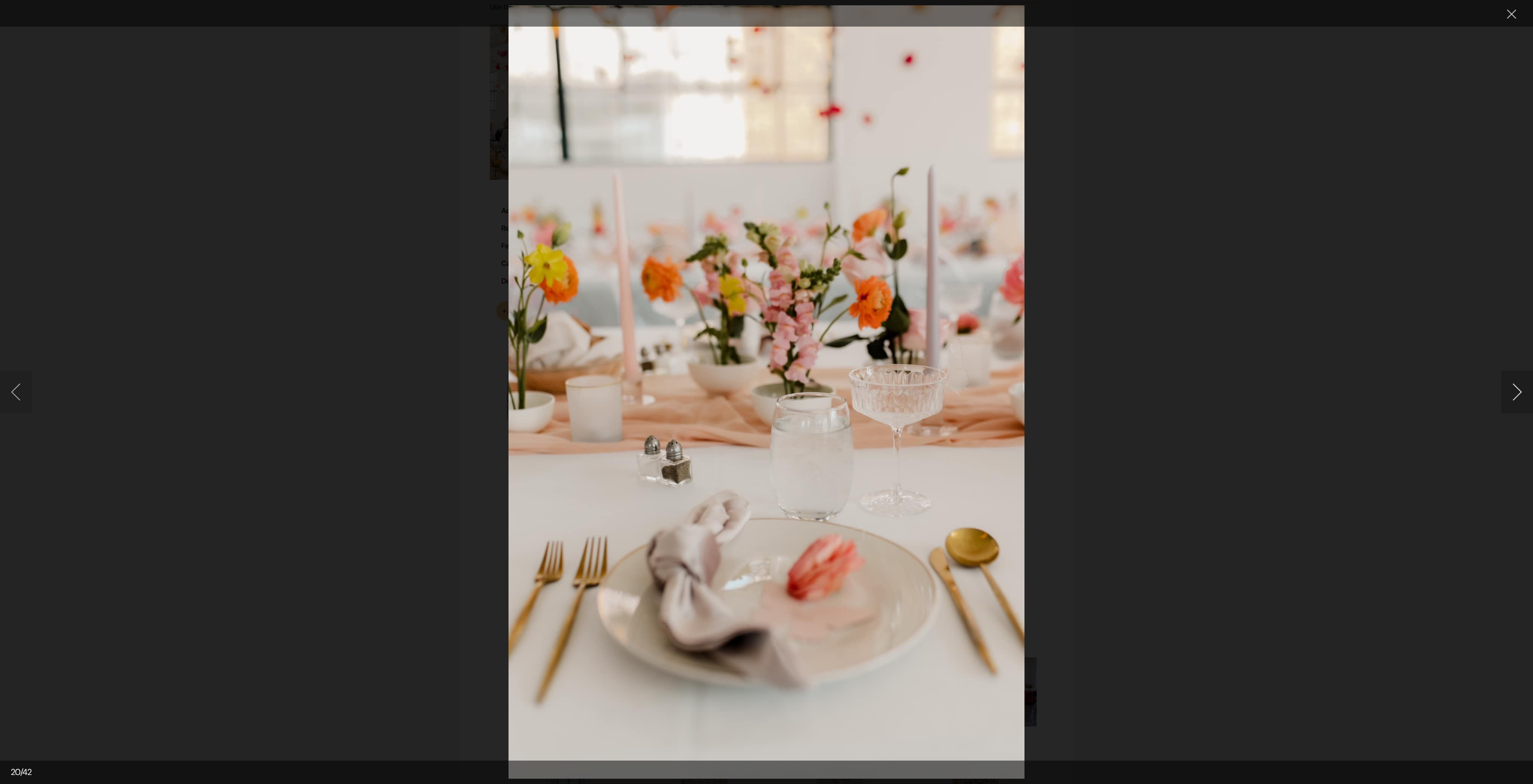
click at [1519, 383] on button "Next image" at bounding box center [1517, 392] width 32 height 43
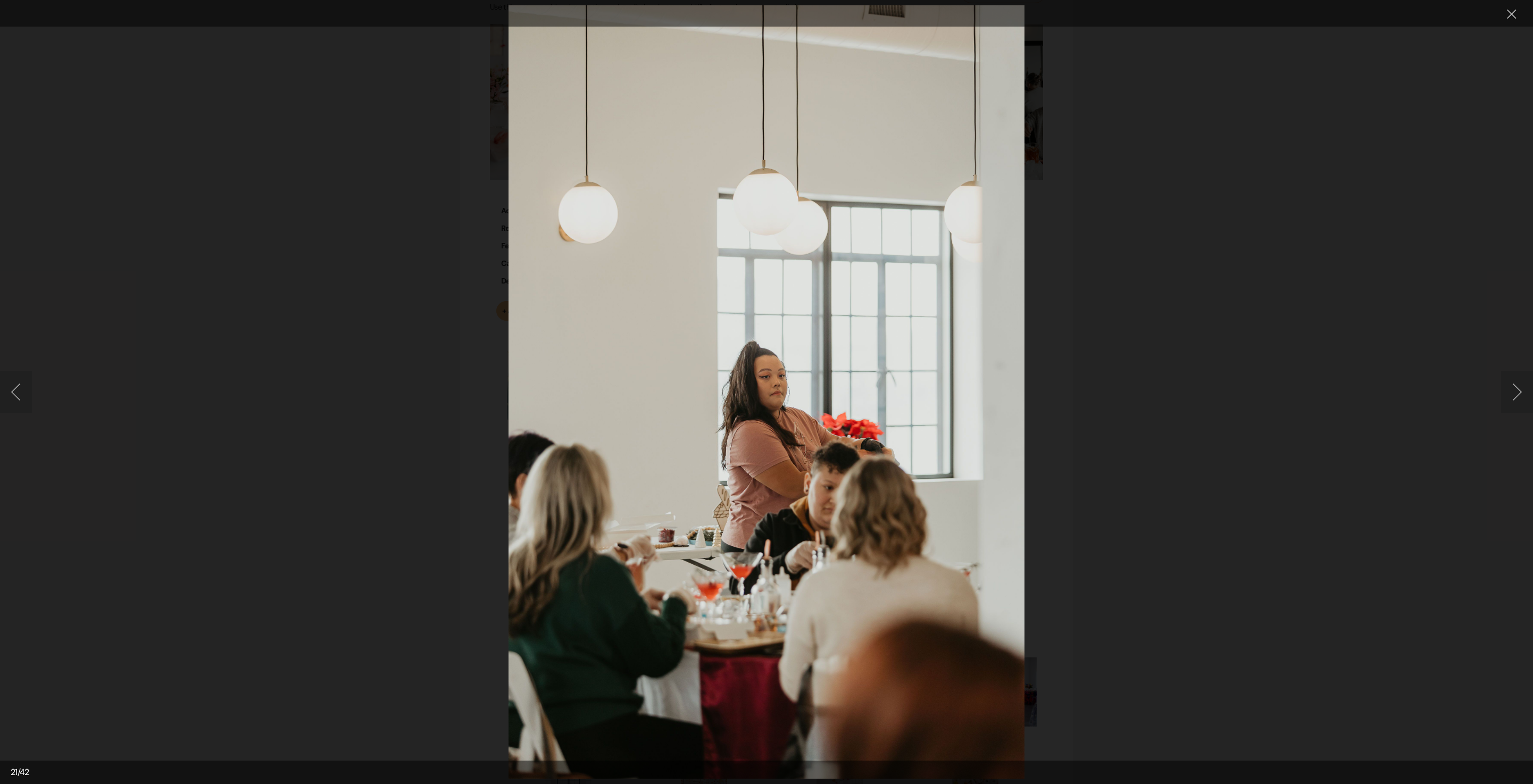
click at [1512, 405] on button "Next image" at bounding box center [1517, 392] width 32 height 43
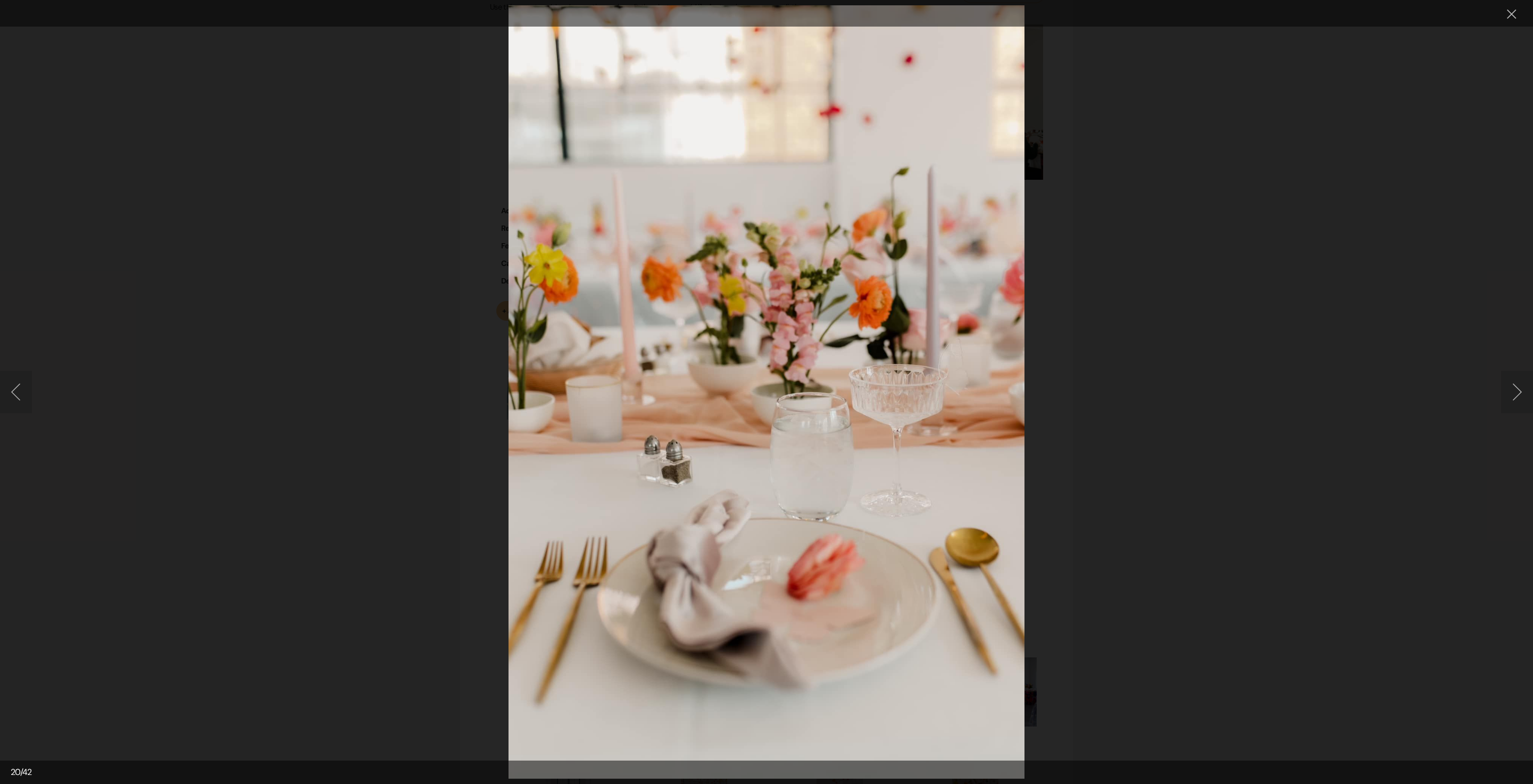
click at [1512, 405] on button "Next image" at bounding box center [1517, 392] width 32 height 43
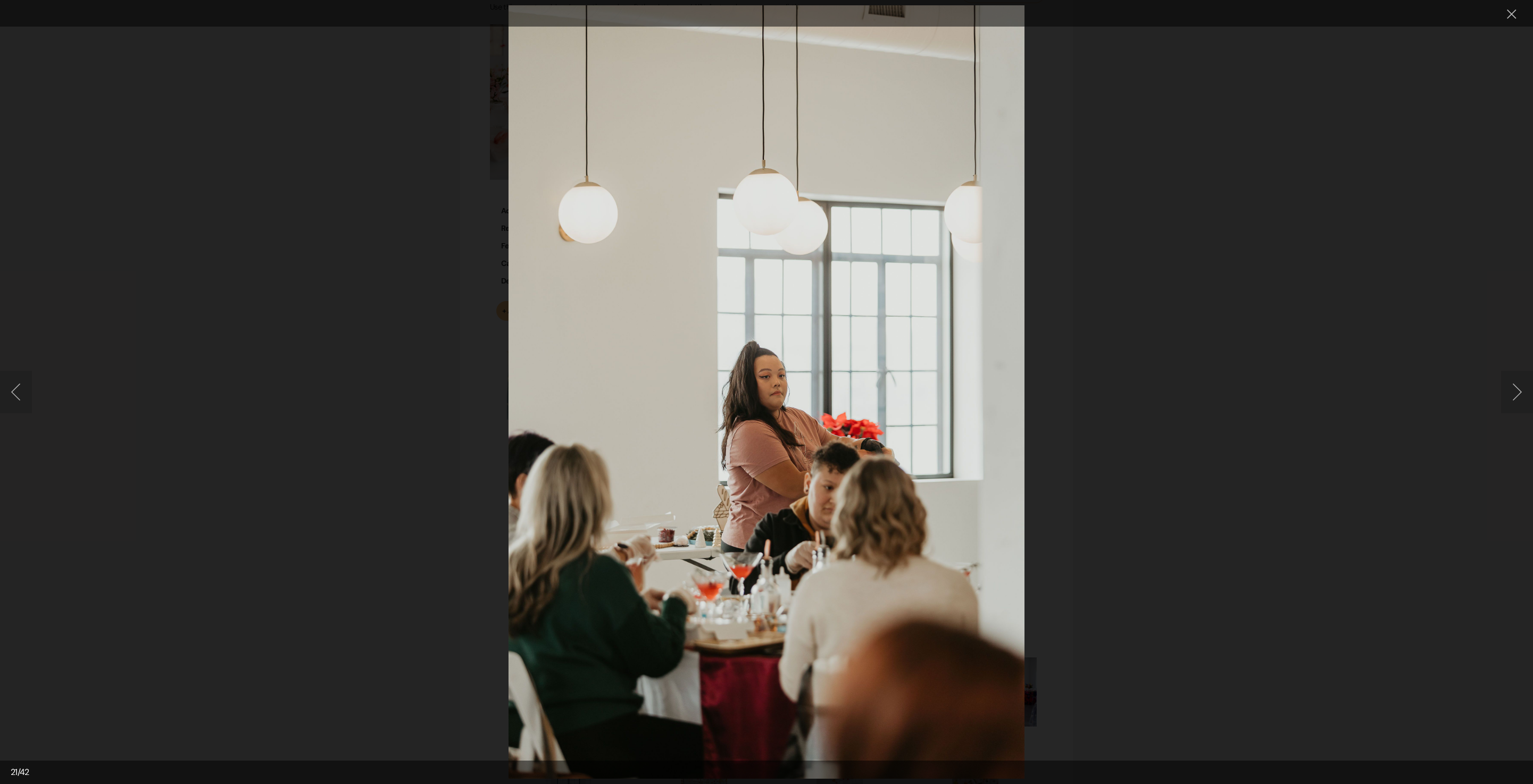
click at [1512, 405] on button "Next image" at bounding box center [1517, 392] width 32 height 43
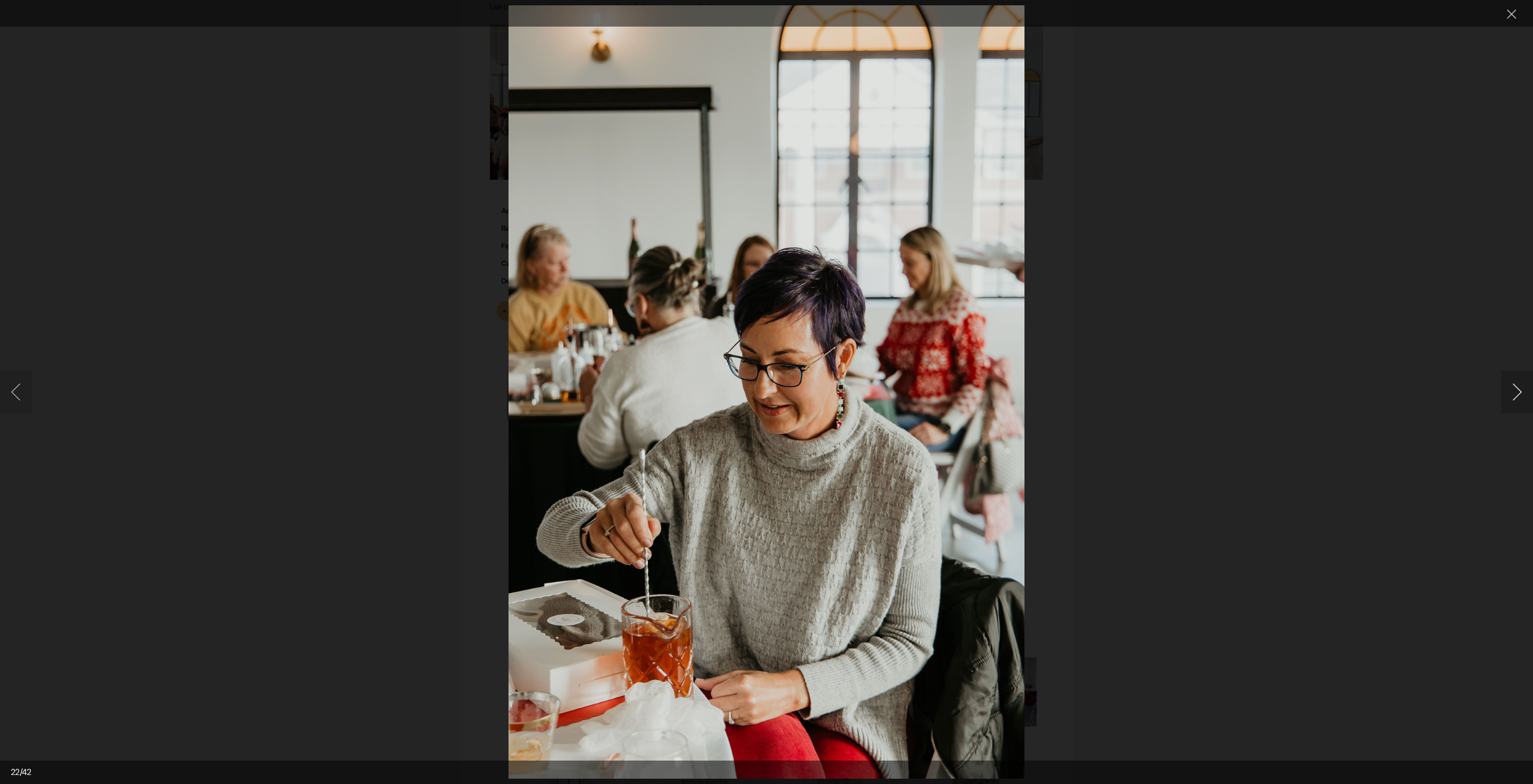
click at [1519, 401] on button "Next image" at bounding box center [1517, 392] width 32 height 43
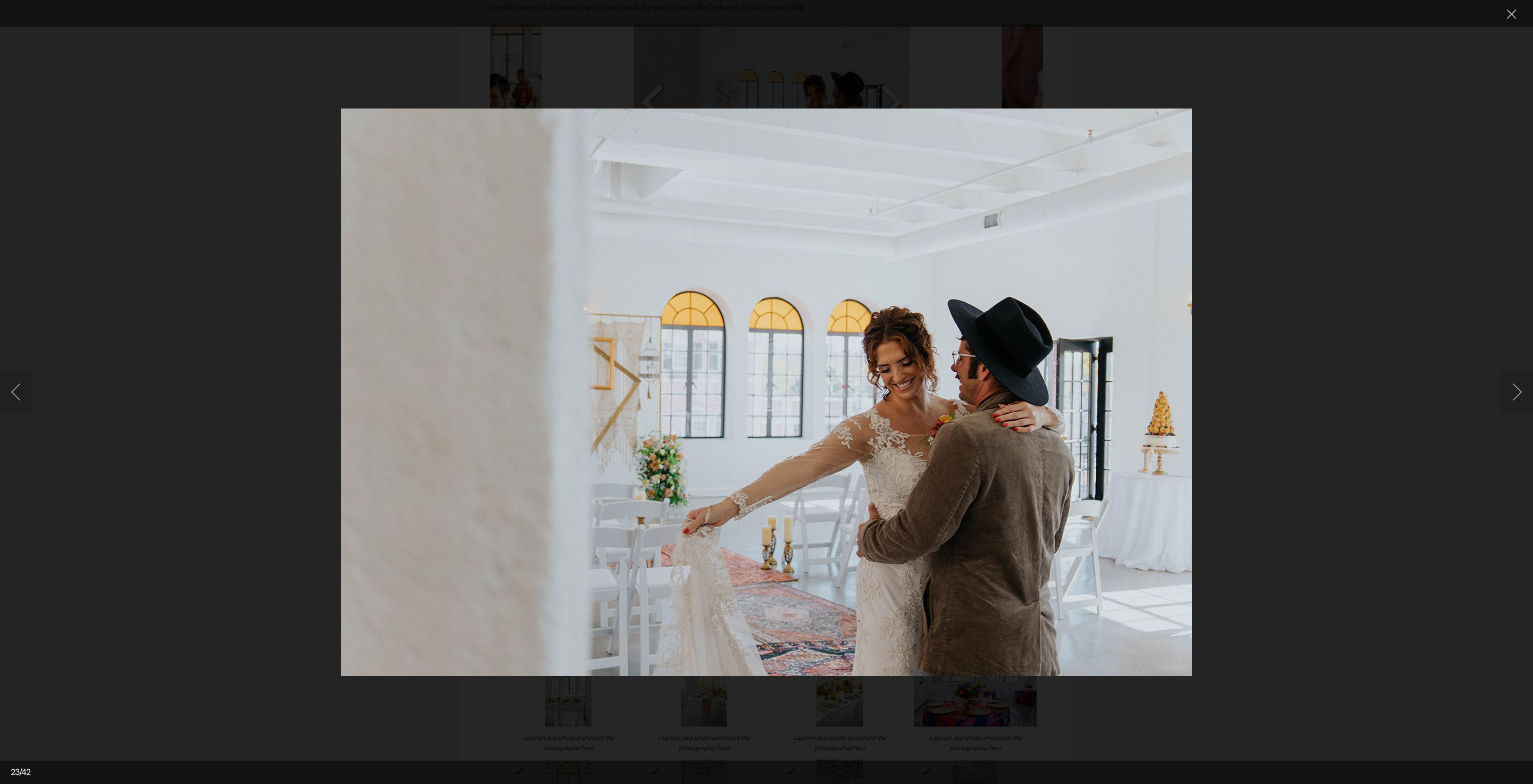
click at [1510, 394] on button "Next image" at bounding box center [1517, 392] width 32 height 43
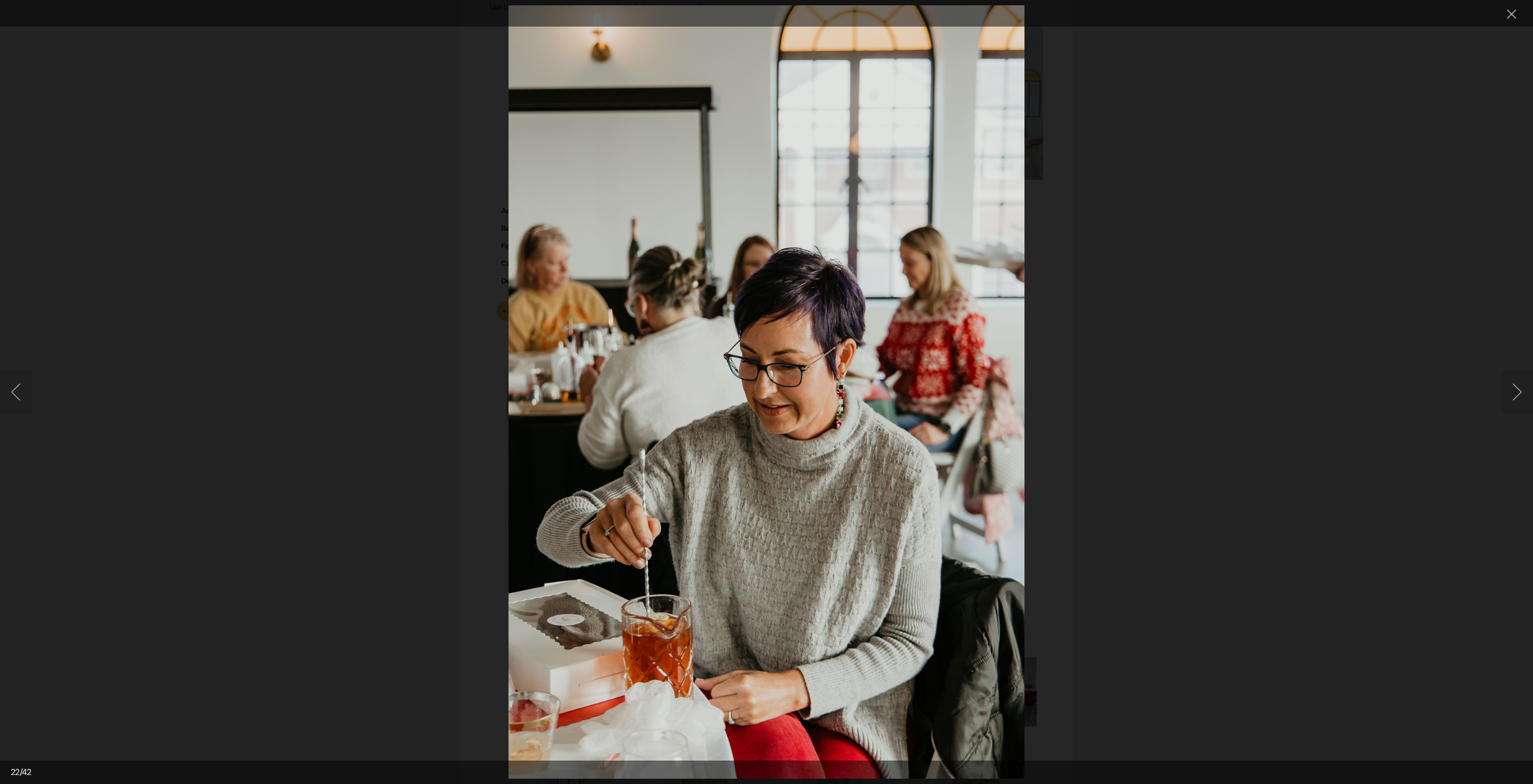
click at [1510, 394] on button "Next image" at bounding box center [1517, 392] width 32 height 43
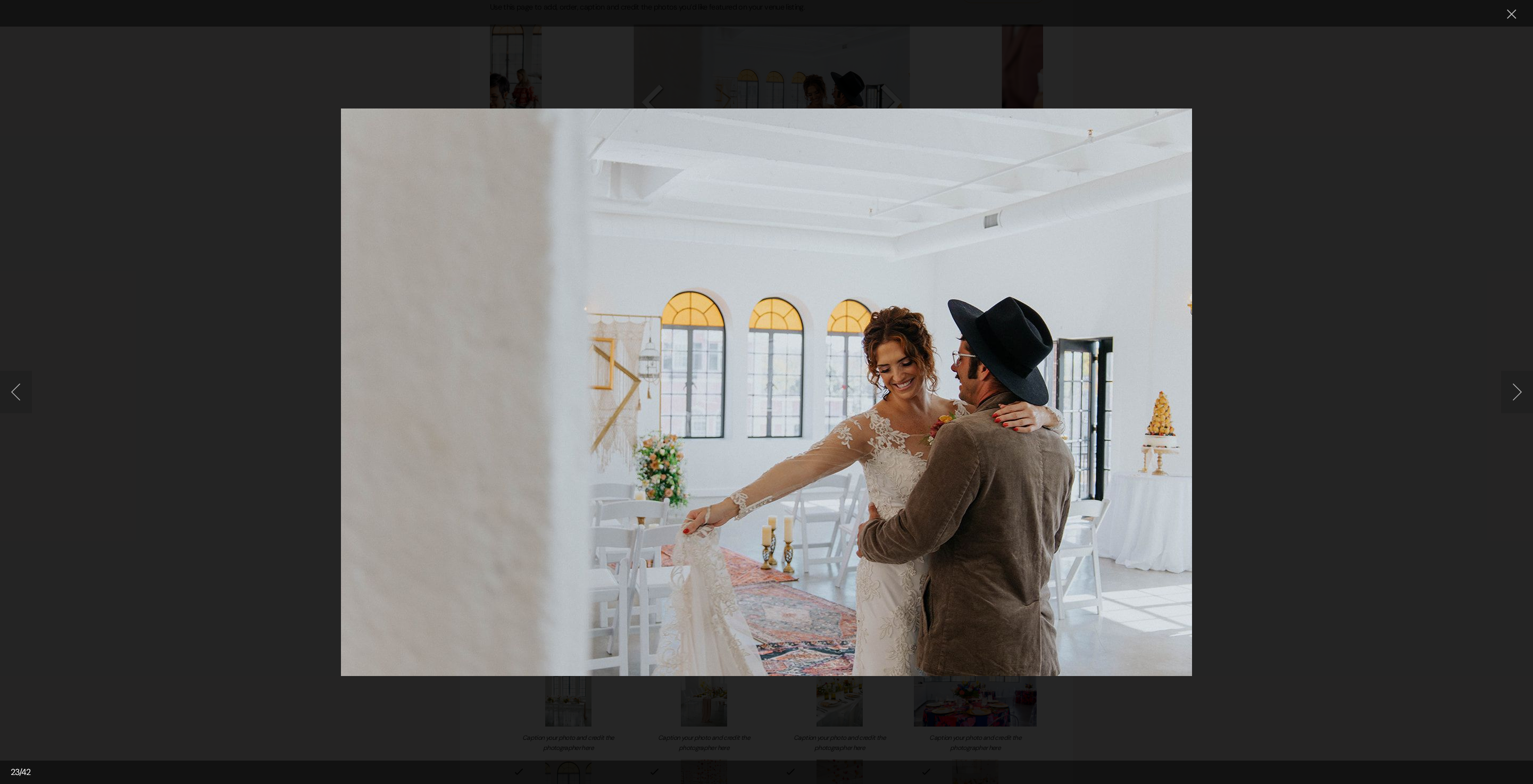
click at [1510, 394] on button "Next image" at bounding box center [1517, 392] width 32 height 43
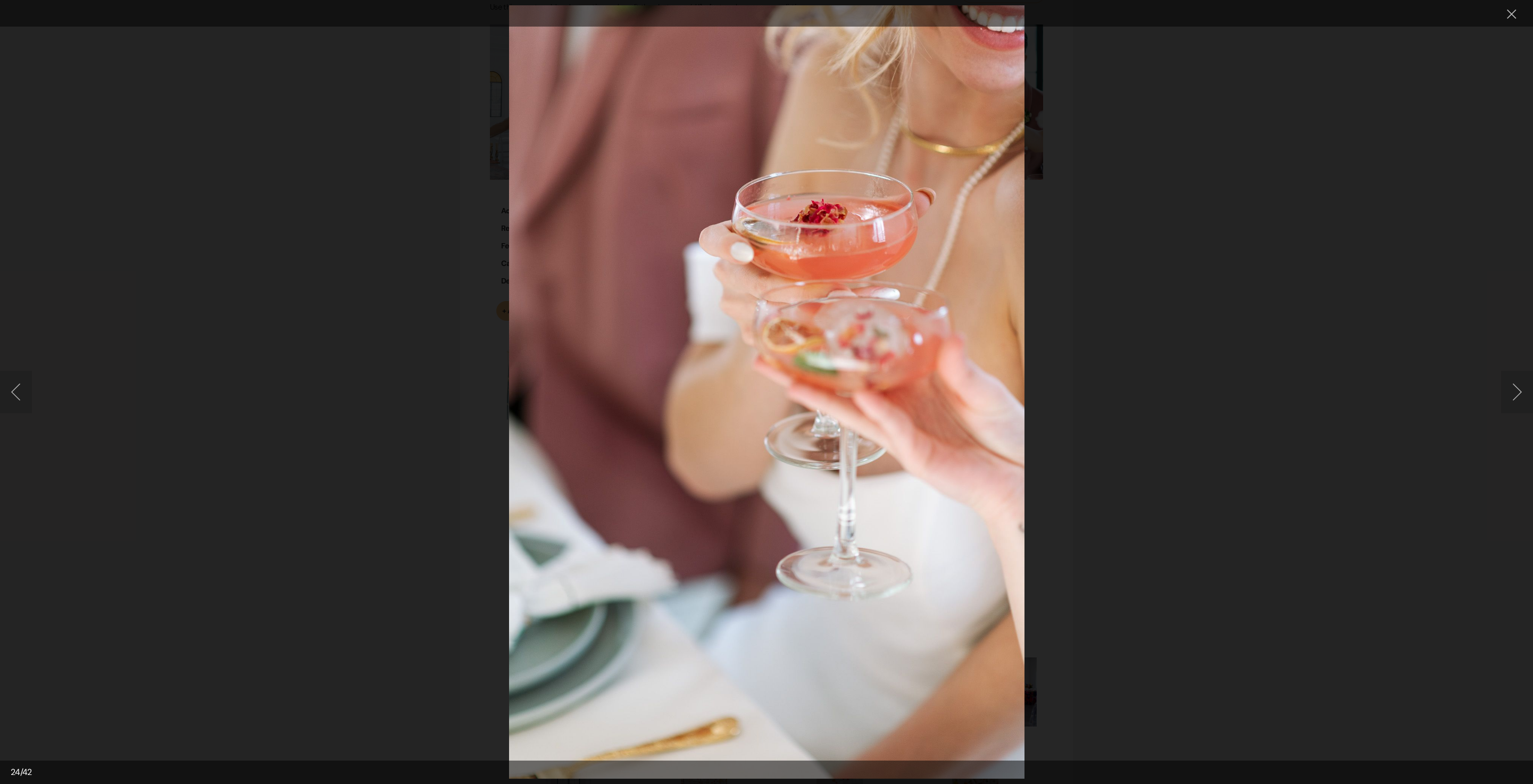
click at [1510, 394] on button "Next image" at bounding box center [1517, 392] width 32 height 43
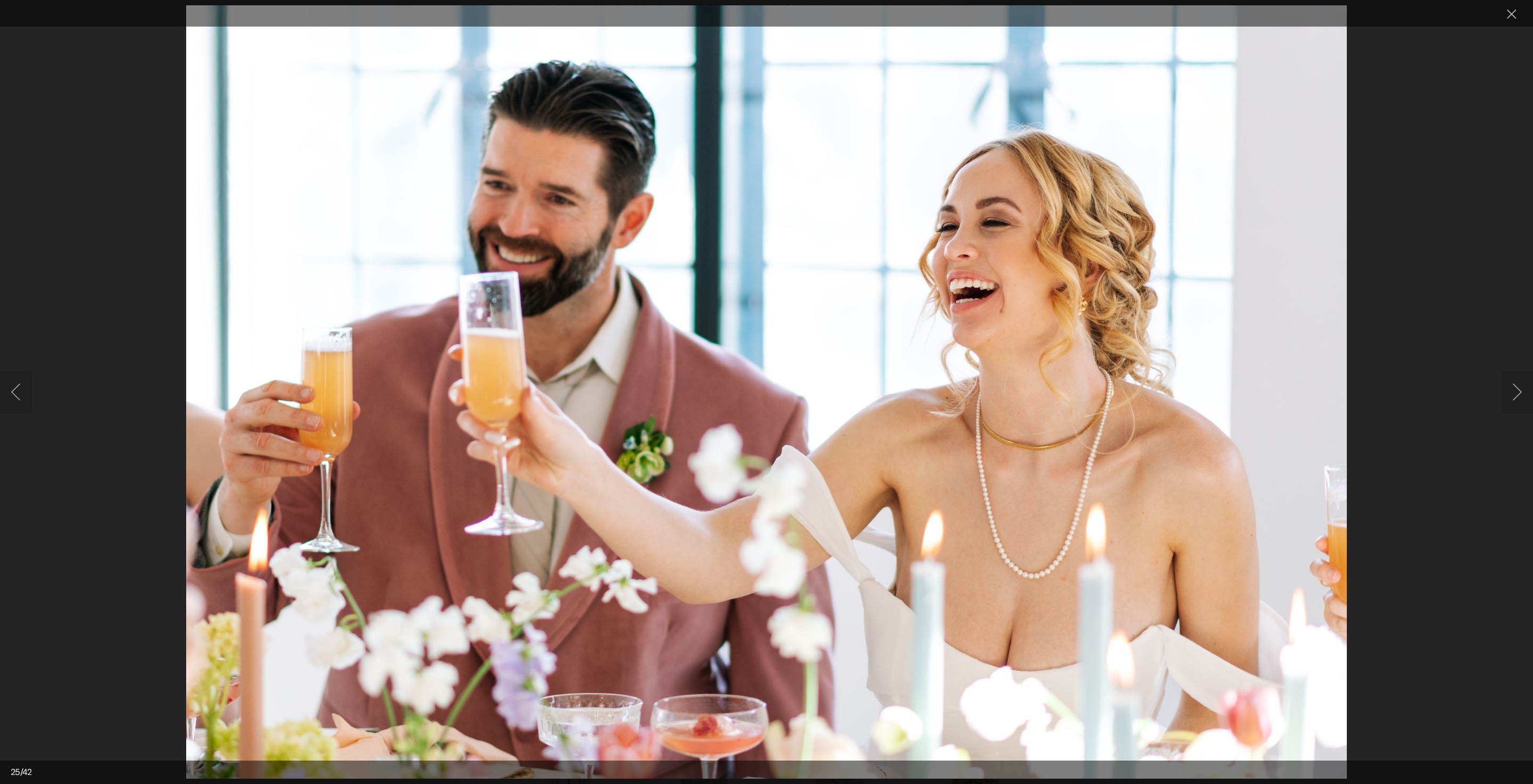
click at [1516, 398] on button "Next image" at bounding box center [1517, 392] width 32 height 43
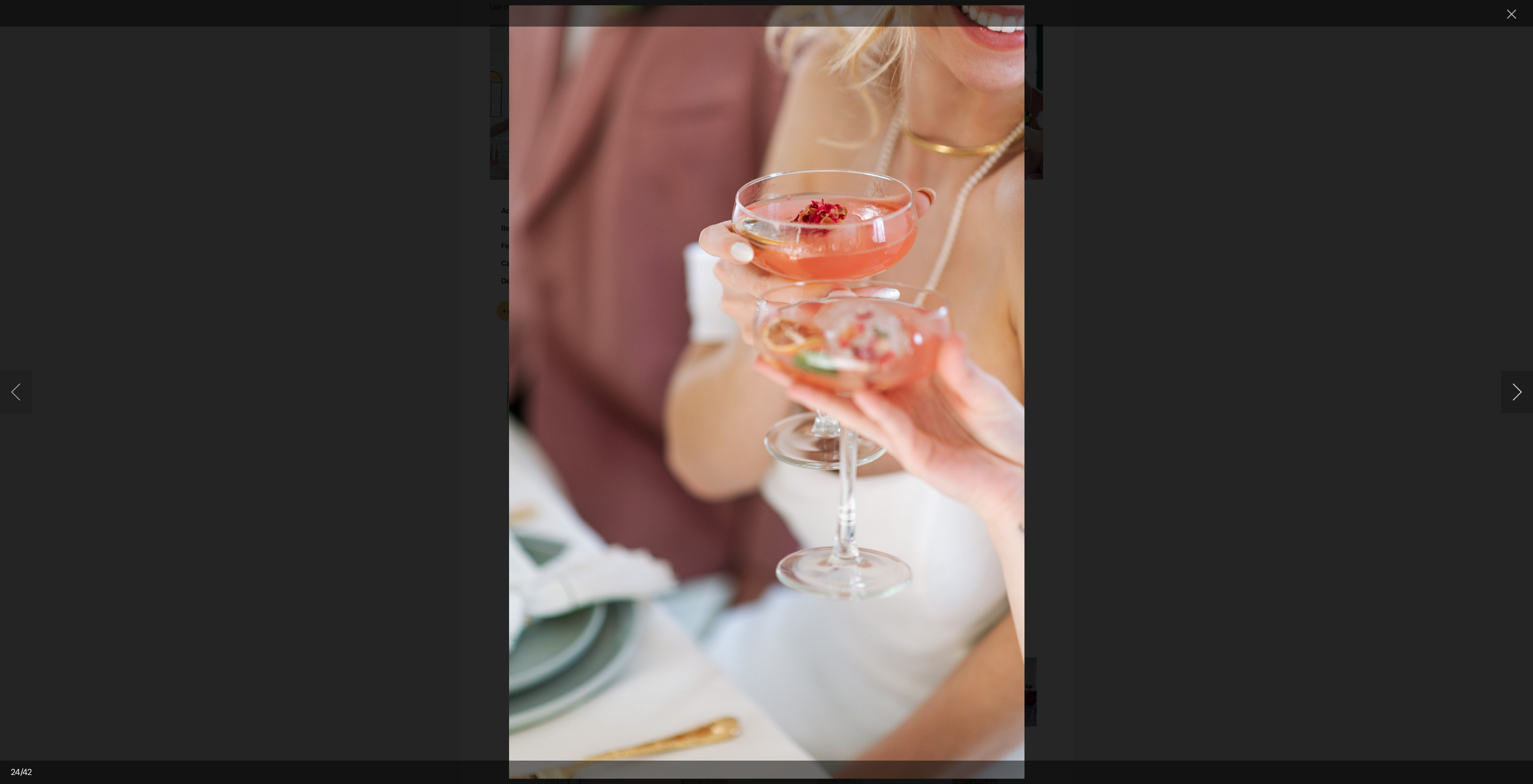
click at [1516, 398] on button "Next image" at bounding box center [1517, 392] width 32 height 43
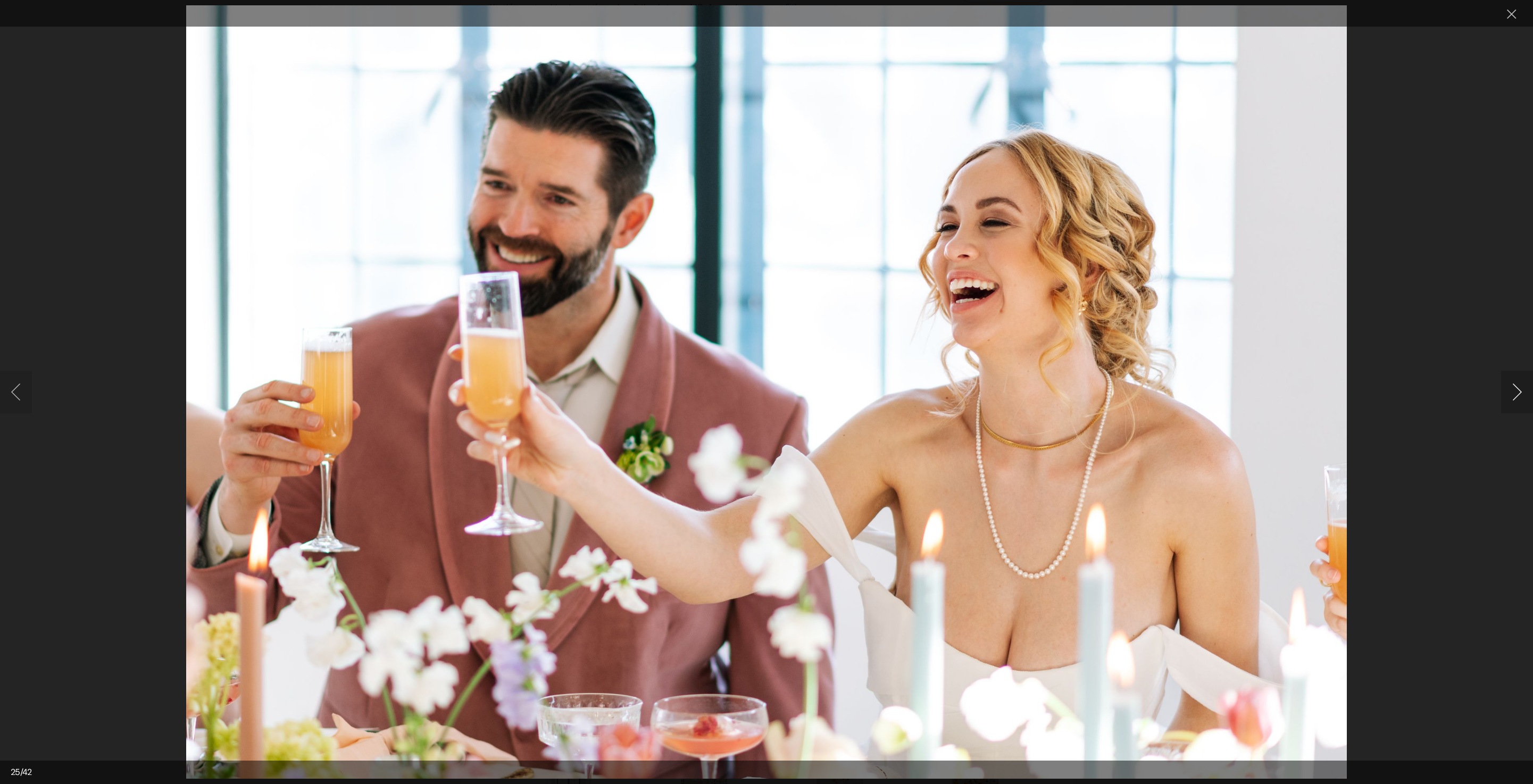
click at [1516, 398] on button "Next image" at bounding box center [1517, 392] width 32 height 43
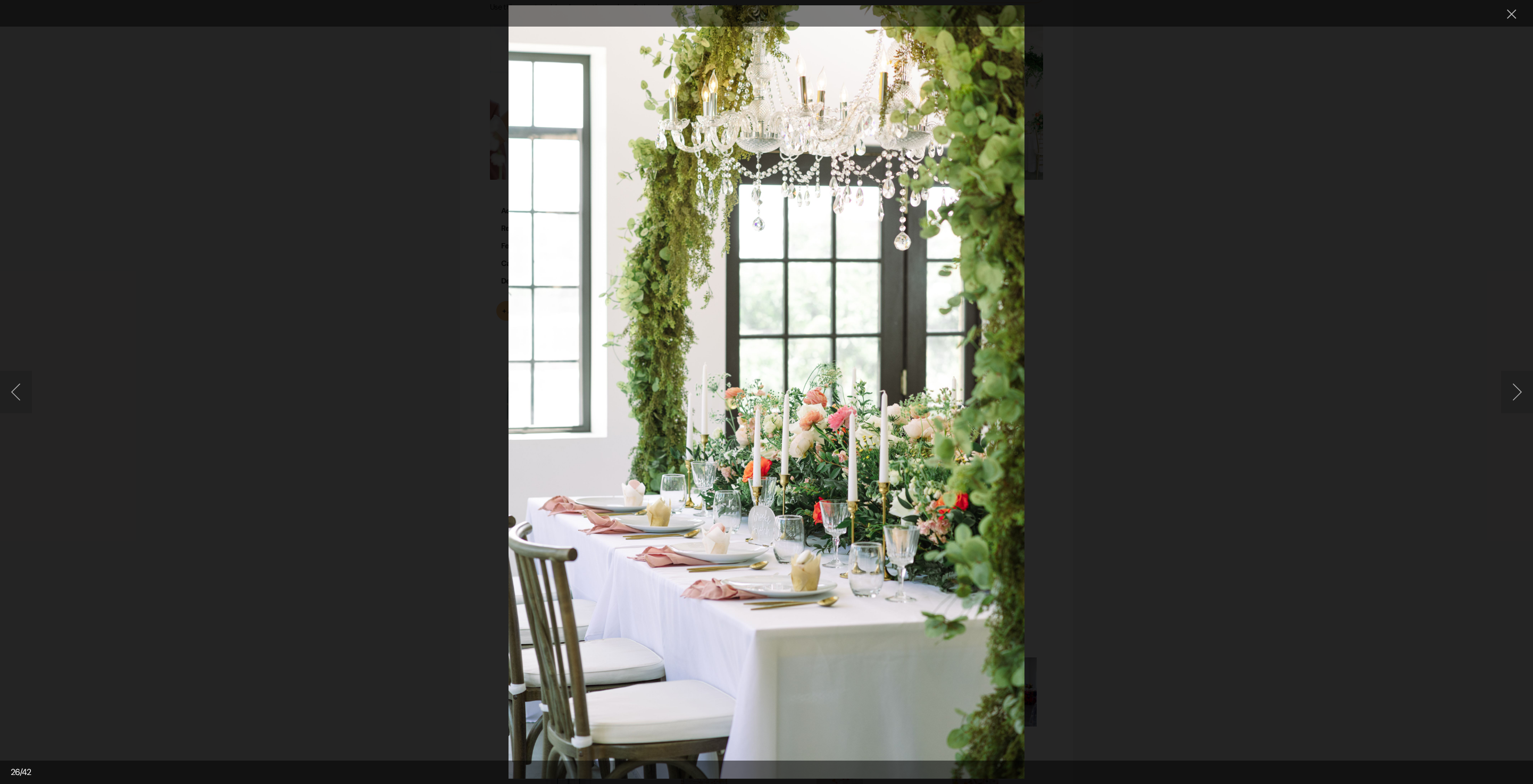
click at [1520, 398] on button "Next image" at bounding box center [1517, 392] width 32 height 43
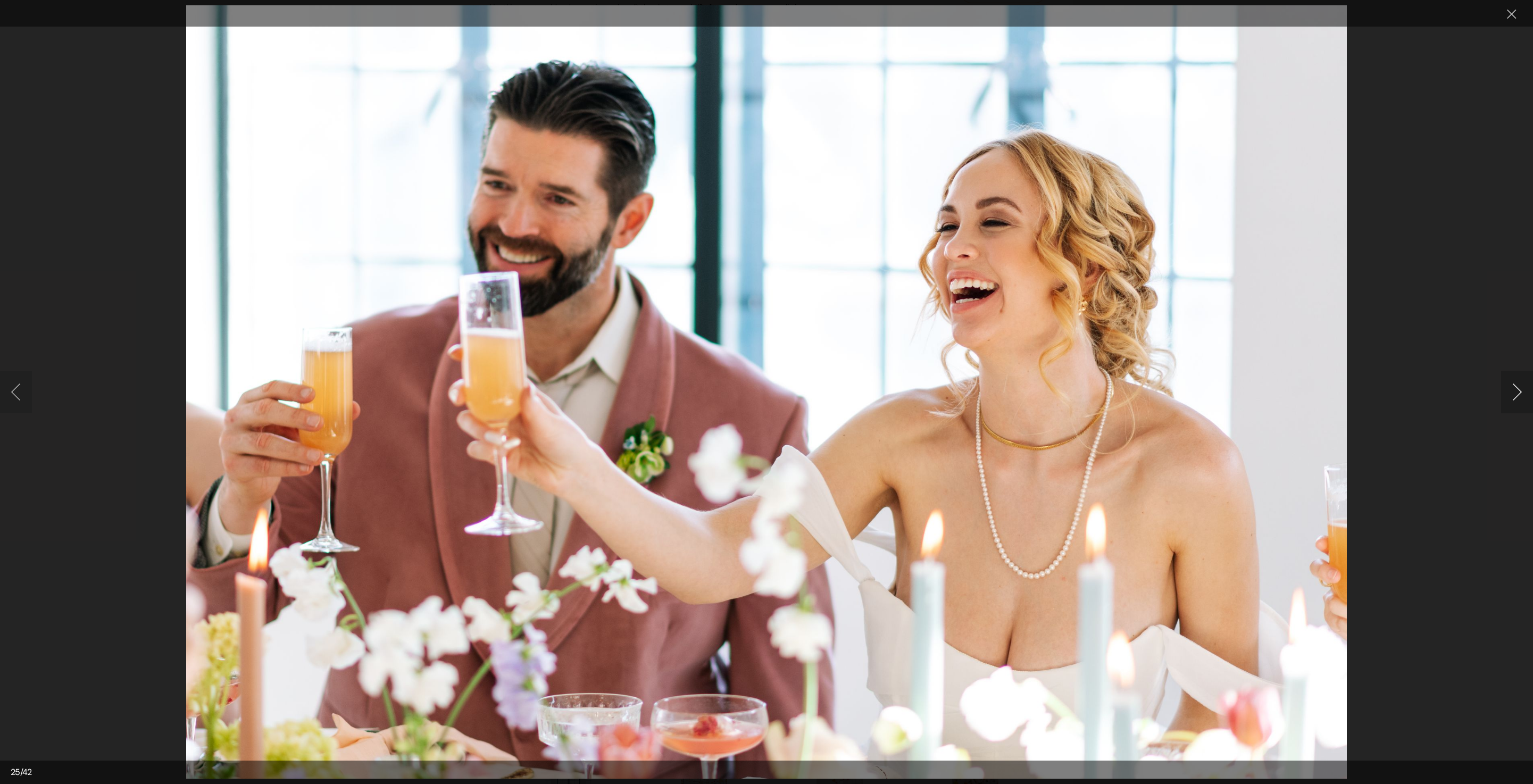
click at [1520, 398] on button "Next image" at bounding box center [1517, 392] width 32 height 43
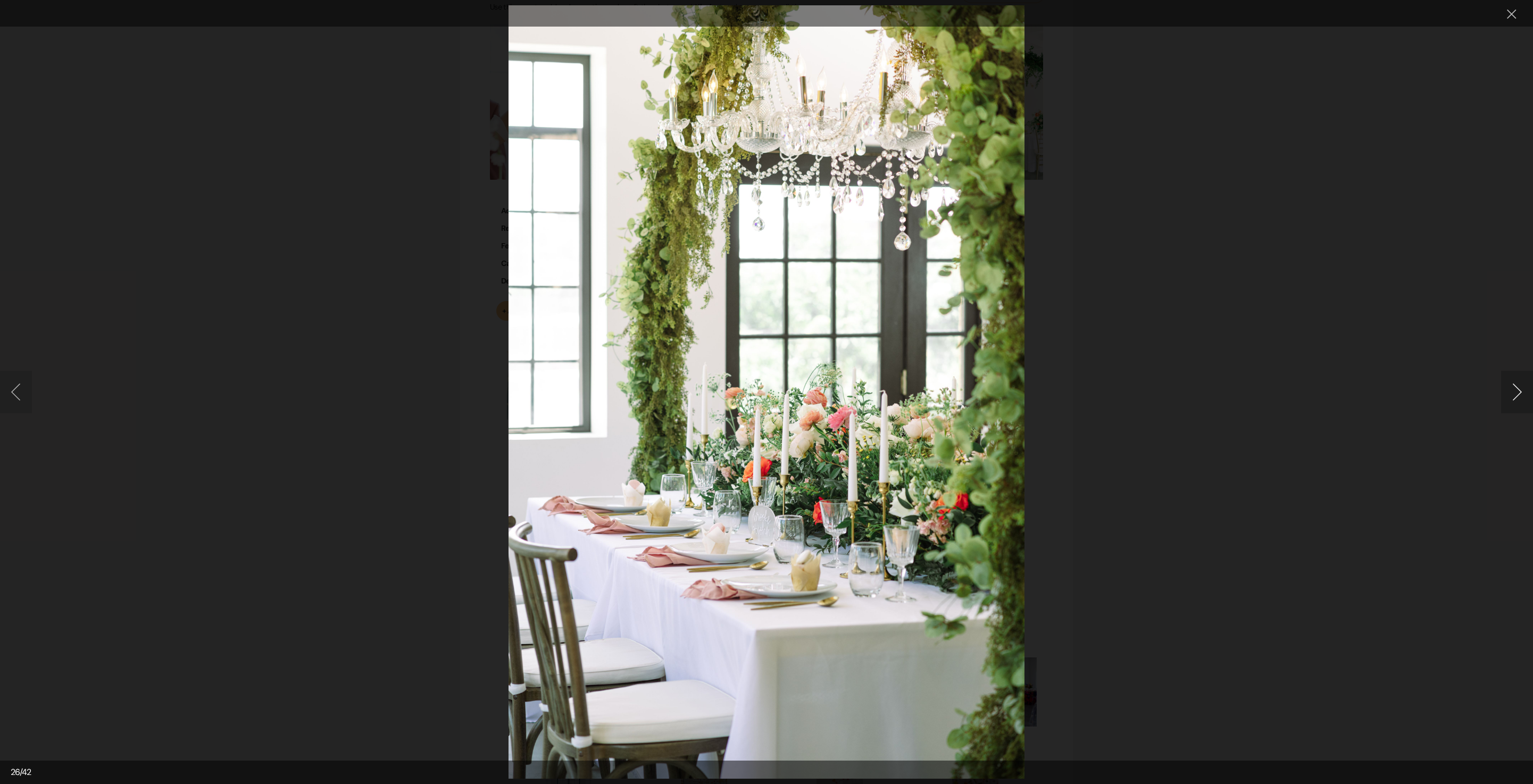
click at [1520, 398] on button "Next image" at bounding box center [1517, 392] width 32 height 43
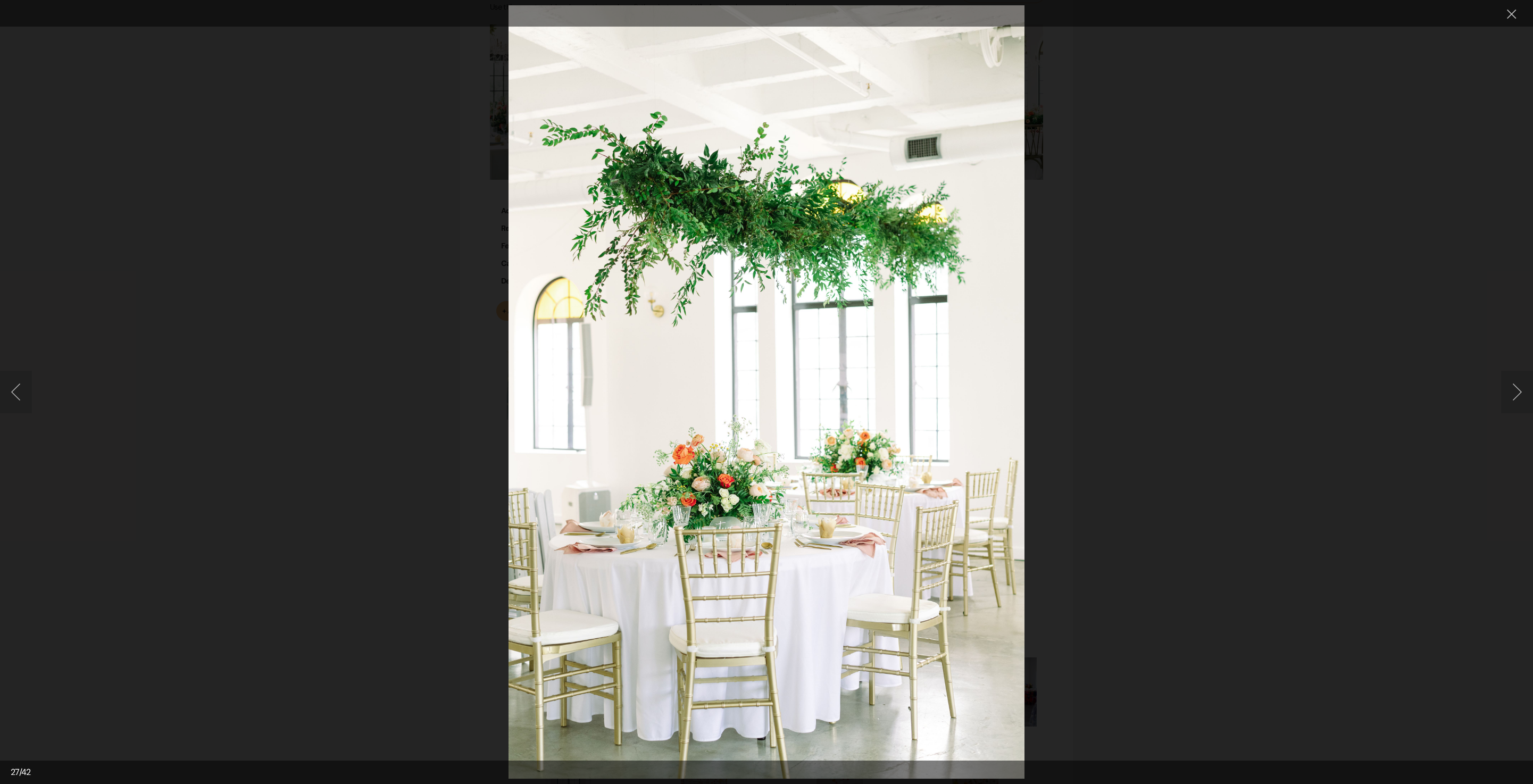
click at [1517, 396] on button "Next image" at bounding box center [1517, 392] width 32 height 43
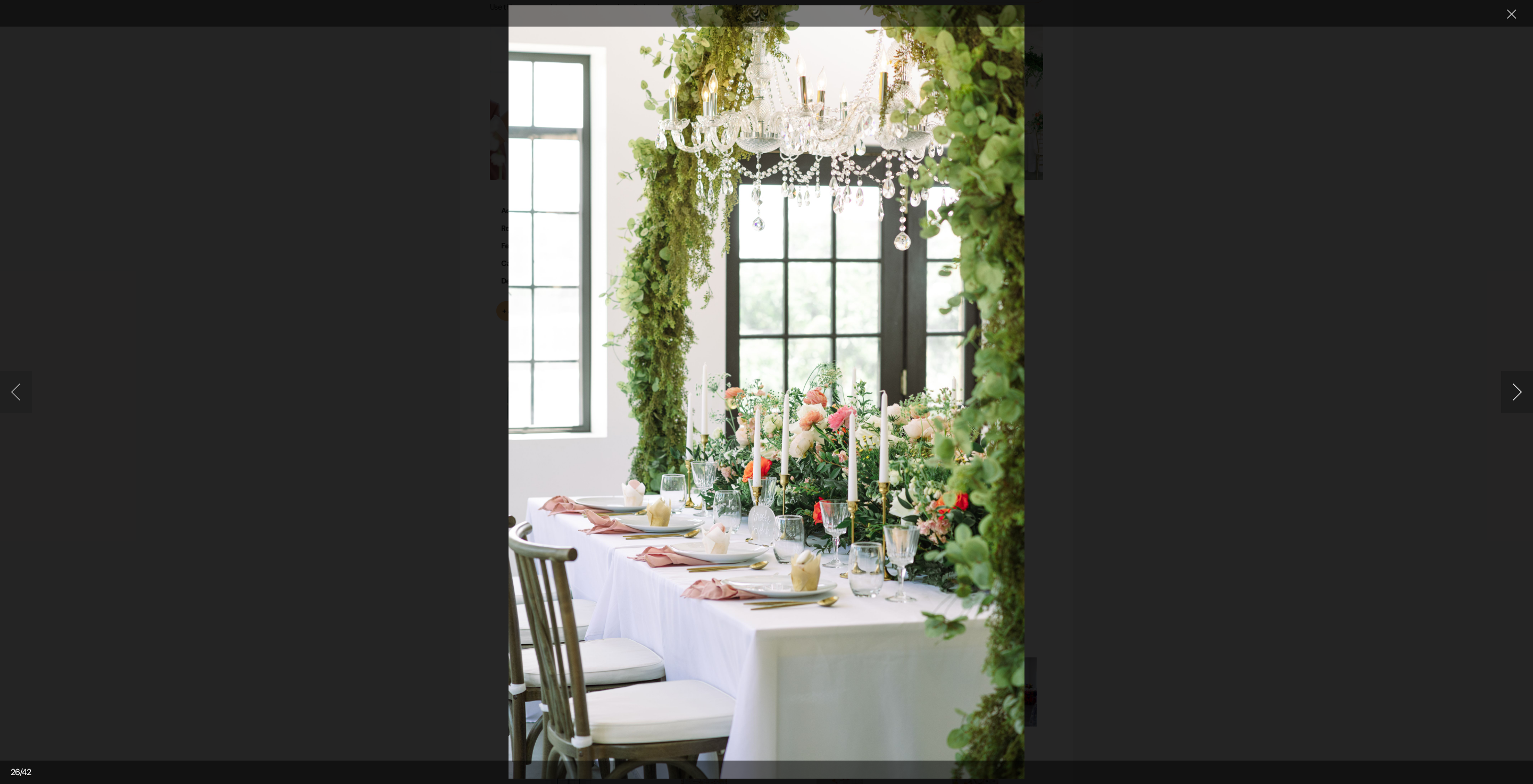
click at [1516, 394] on button "Next image" at bounding box center [1517, 392] width 32 height 43
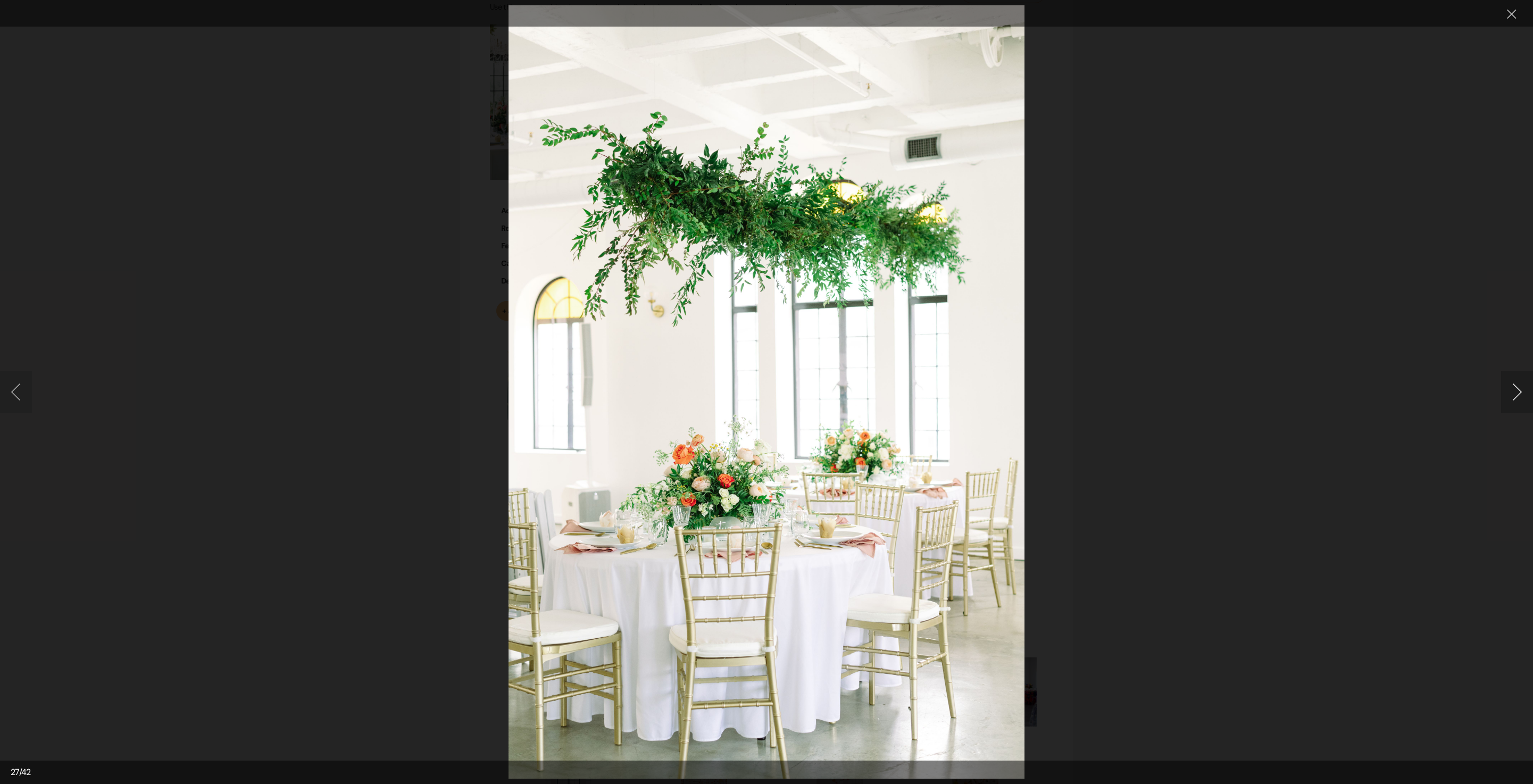
click at [1516, 394] on button "Next image" at bounding box center [1517, 392] width 32 height 43
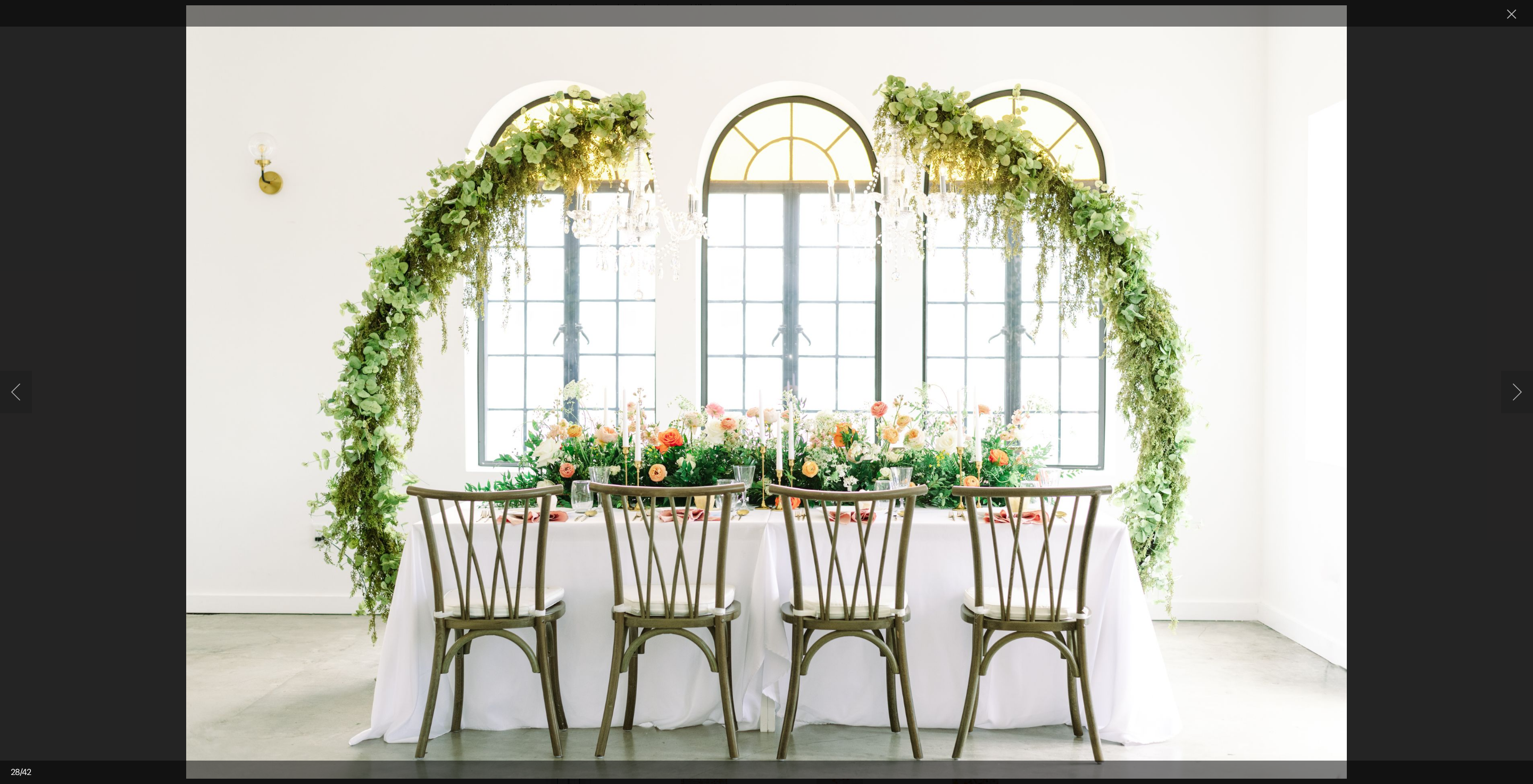
click at [1505, 383] on button "Next image" at bounding box center [1517, 392] width 32 height 43
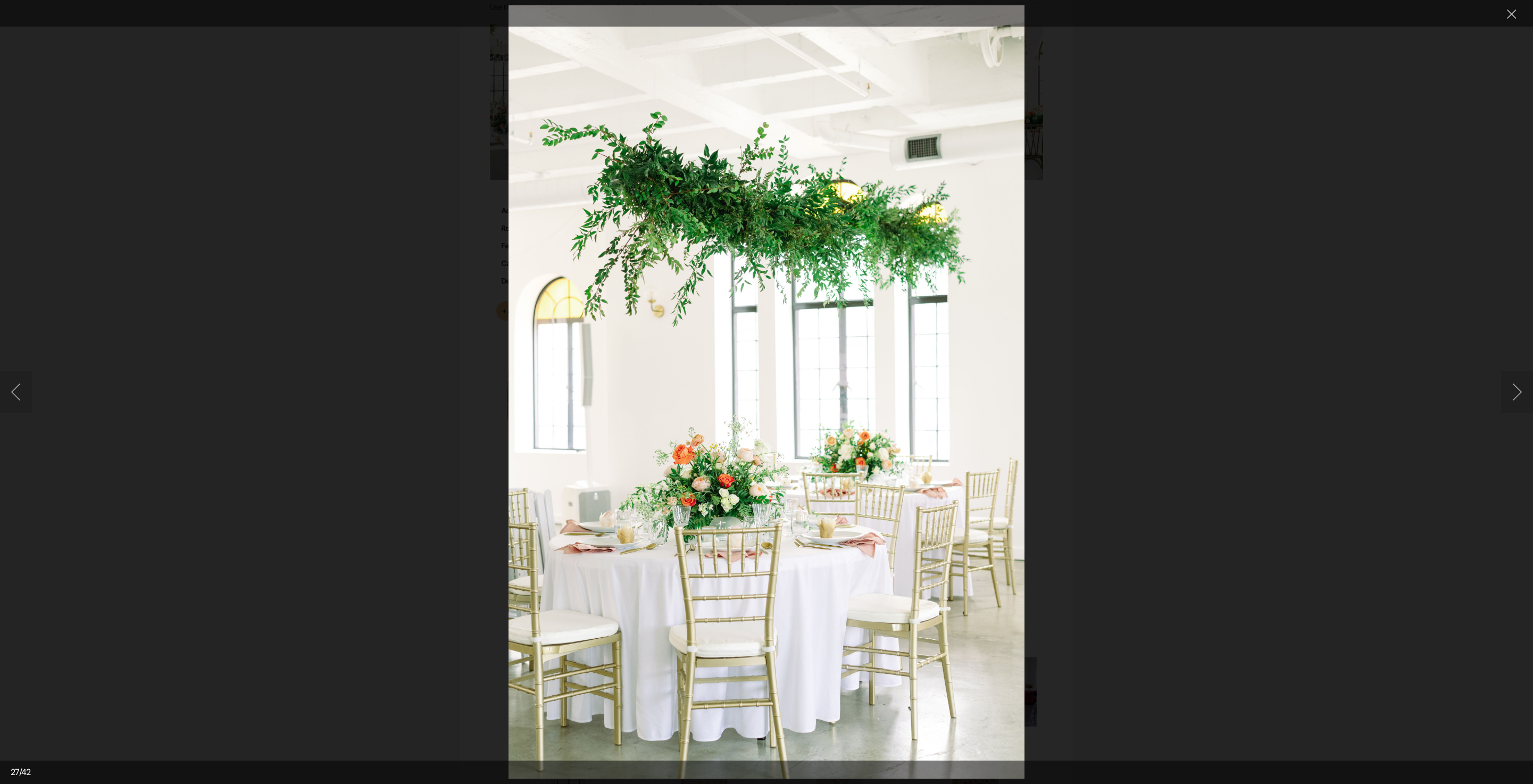
click at [1505, 383] on button "Next image" at bounding box center [1517, 392] width 32 height 43
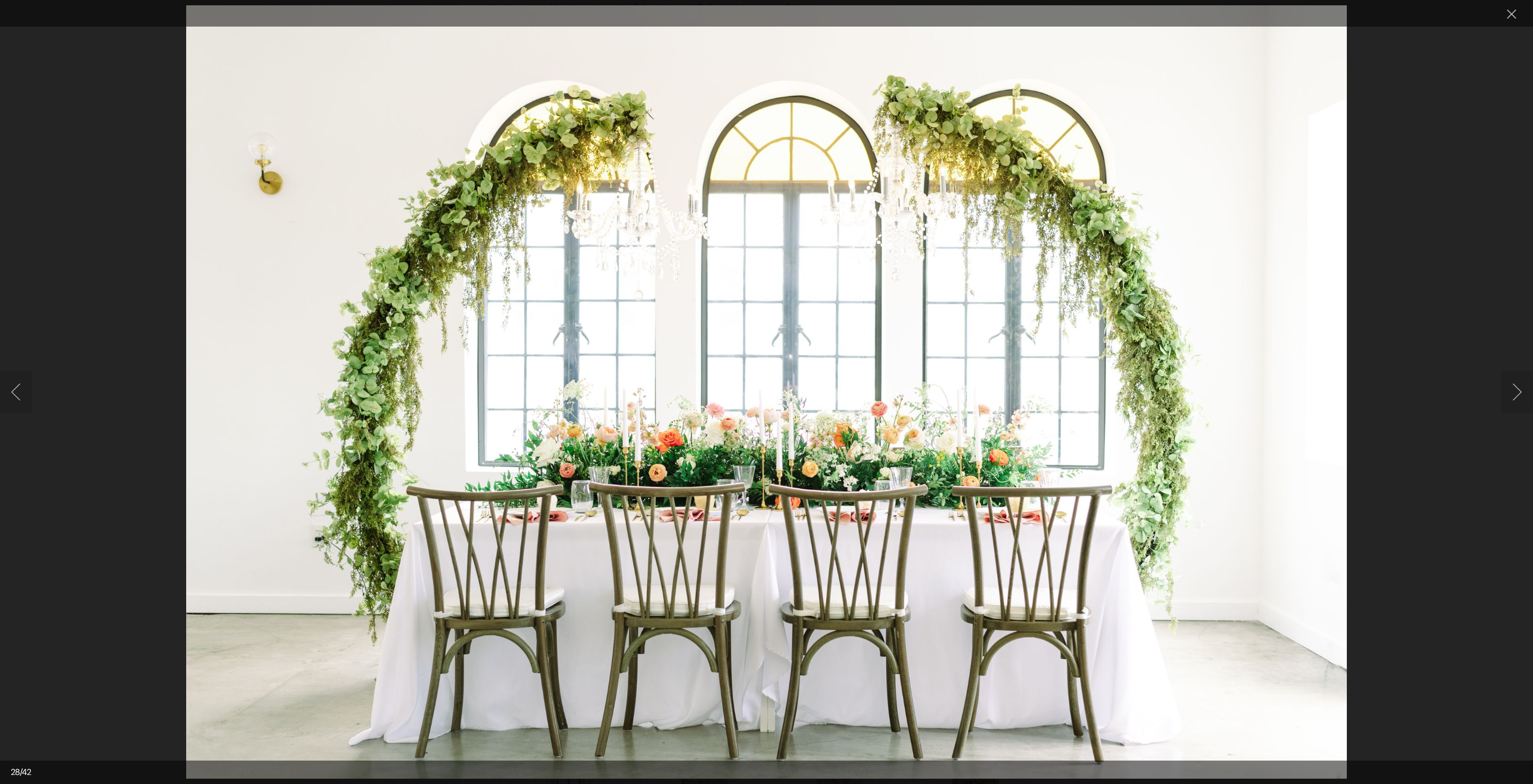
click at [1505, 383] on button "Next image" at bounding box center [1517, 392] width 32 height 43
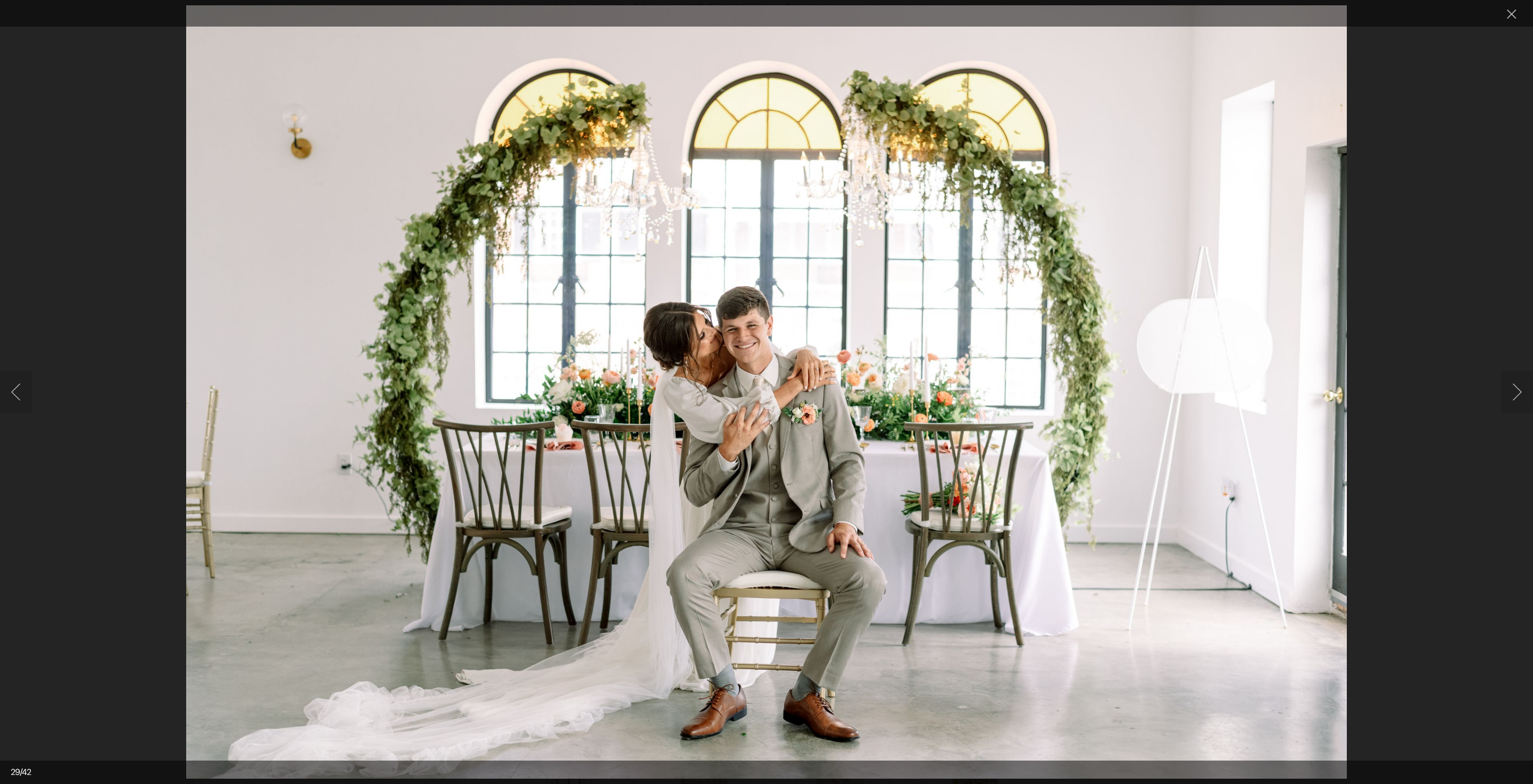
click at [1508, 400] on button "Next image" at bounding box center [1517, 392] width 32 height 43
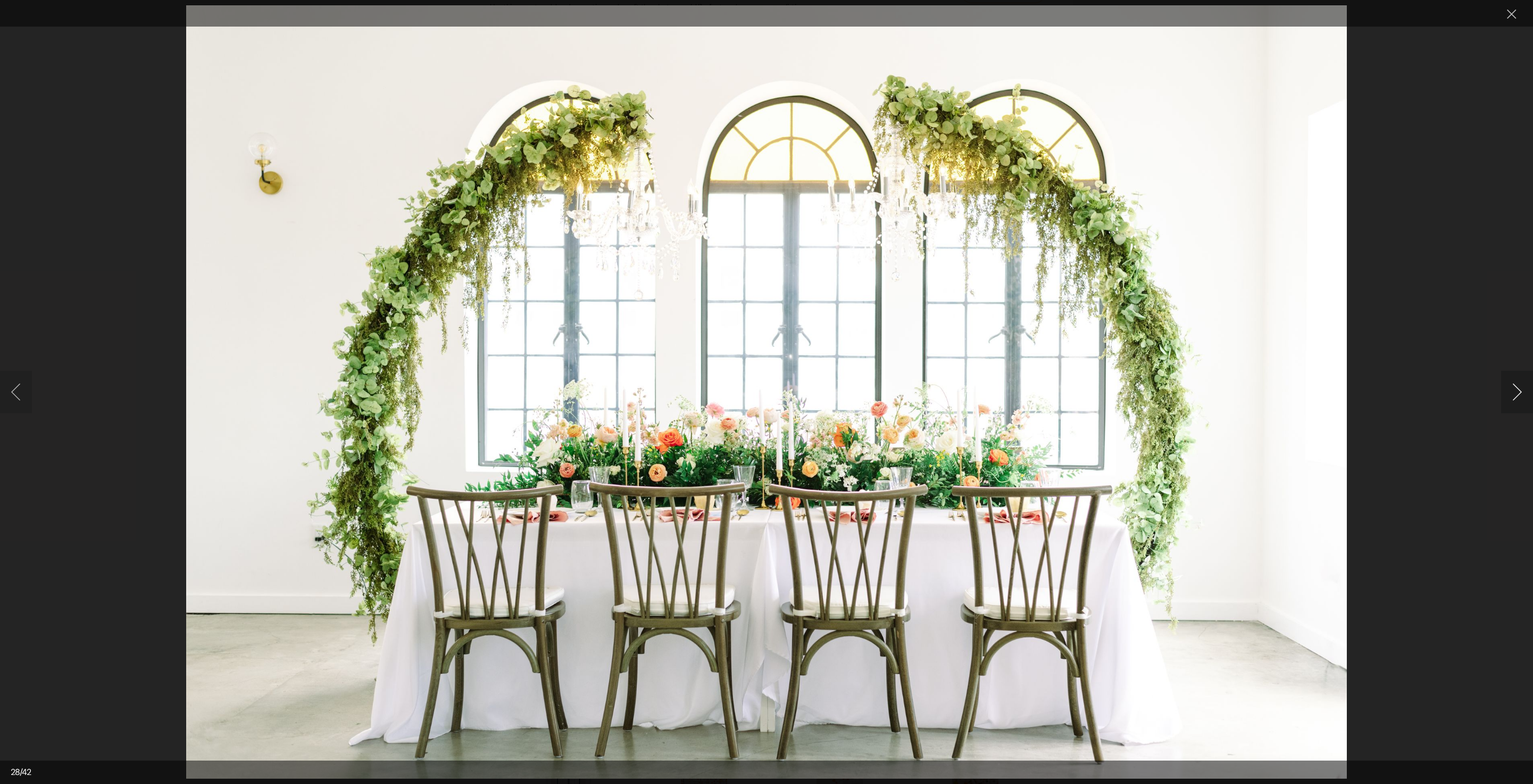
click at [1508, 397] on button "Next image" at bounding box center [1517, 392] width 32 height 43
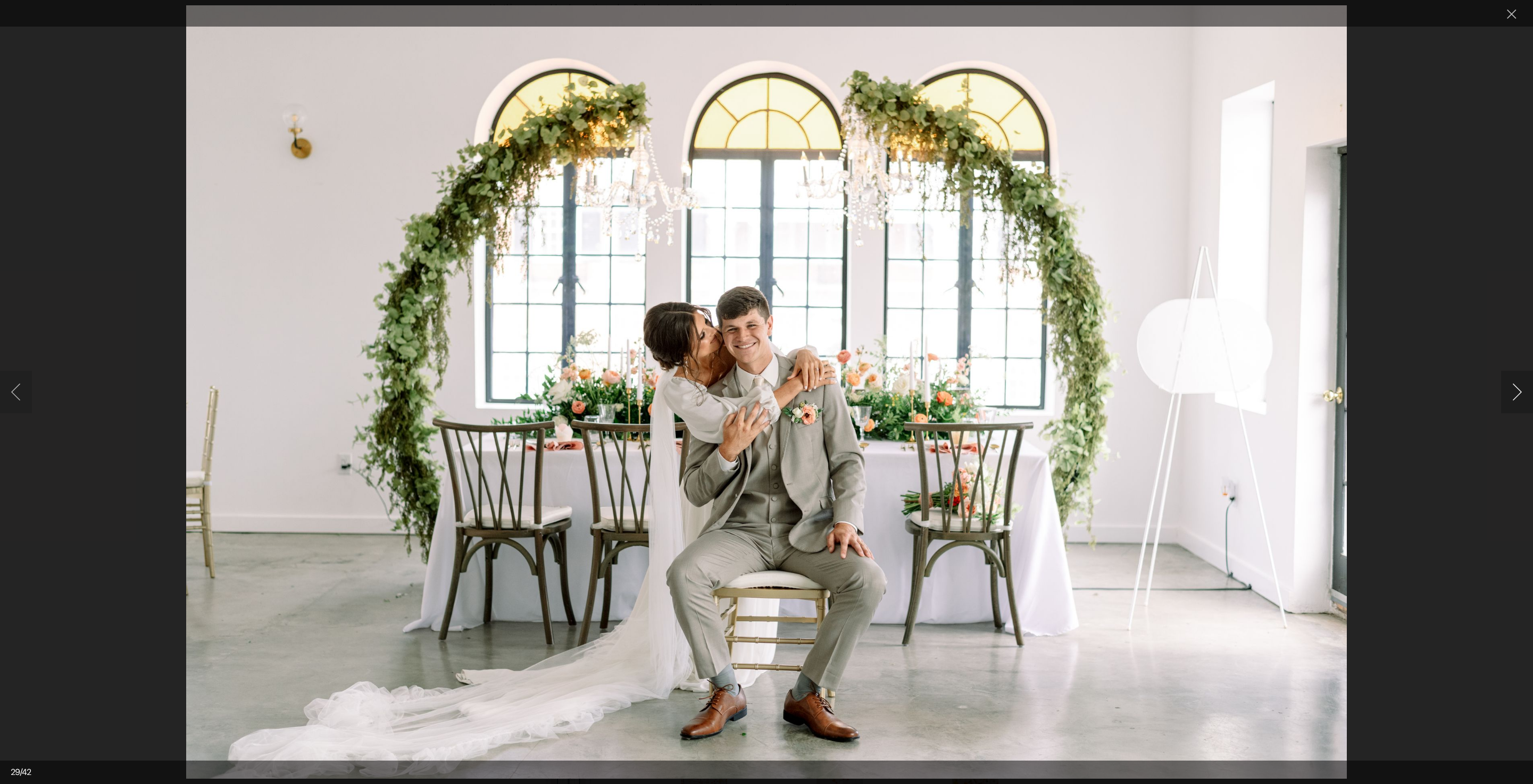
click at [1508, 396] on button "Next image" at bounding box center [1517, 392] width 32 height 43
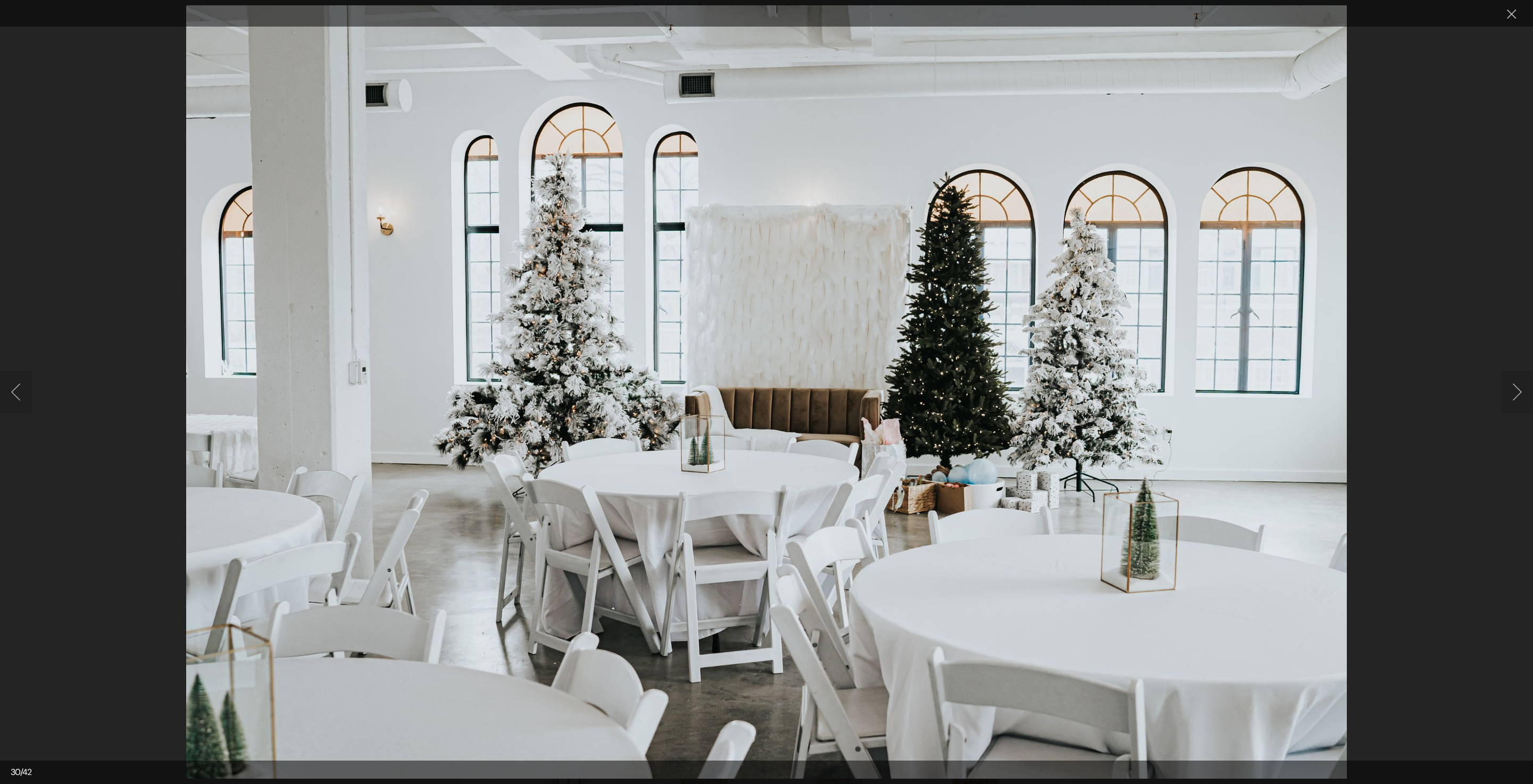
click at [1504, 382] on button "Next image" at bounding box center [1517, 392] width 32 height 43
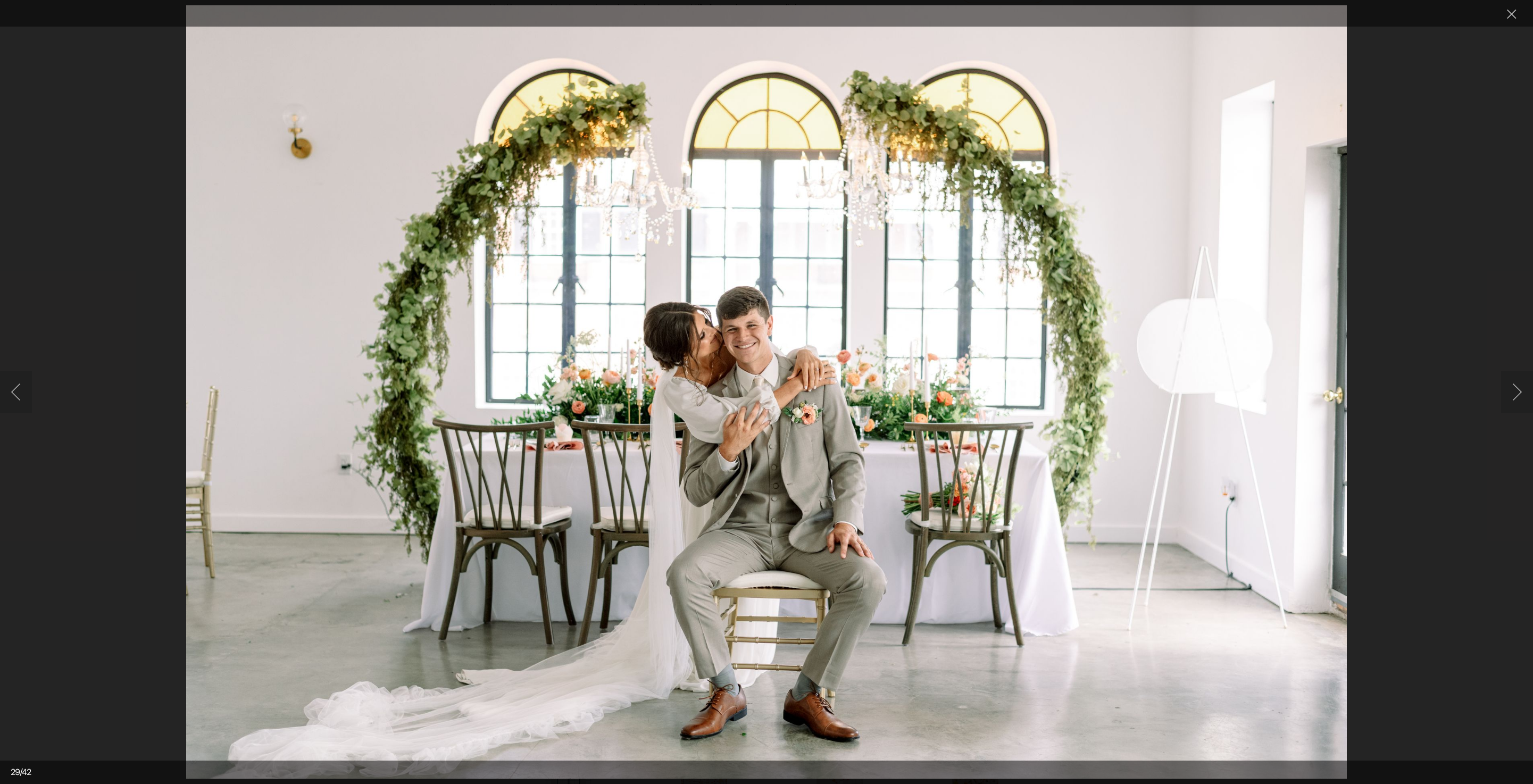
click at [1504, 382] on button "Next image" at bounding box center [1517, 392] width 32 height 43
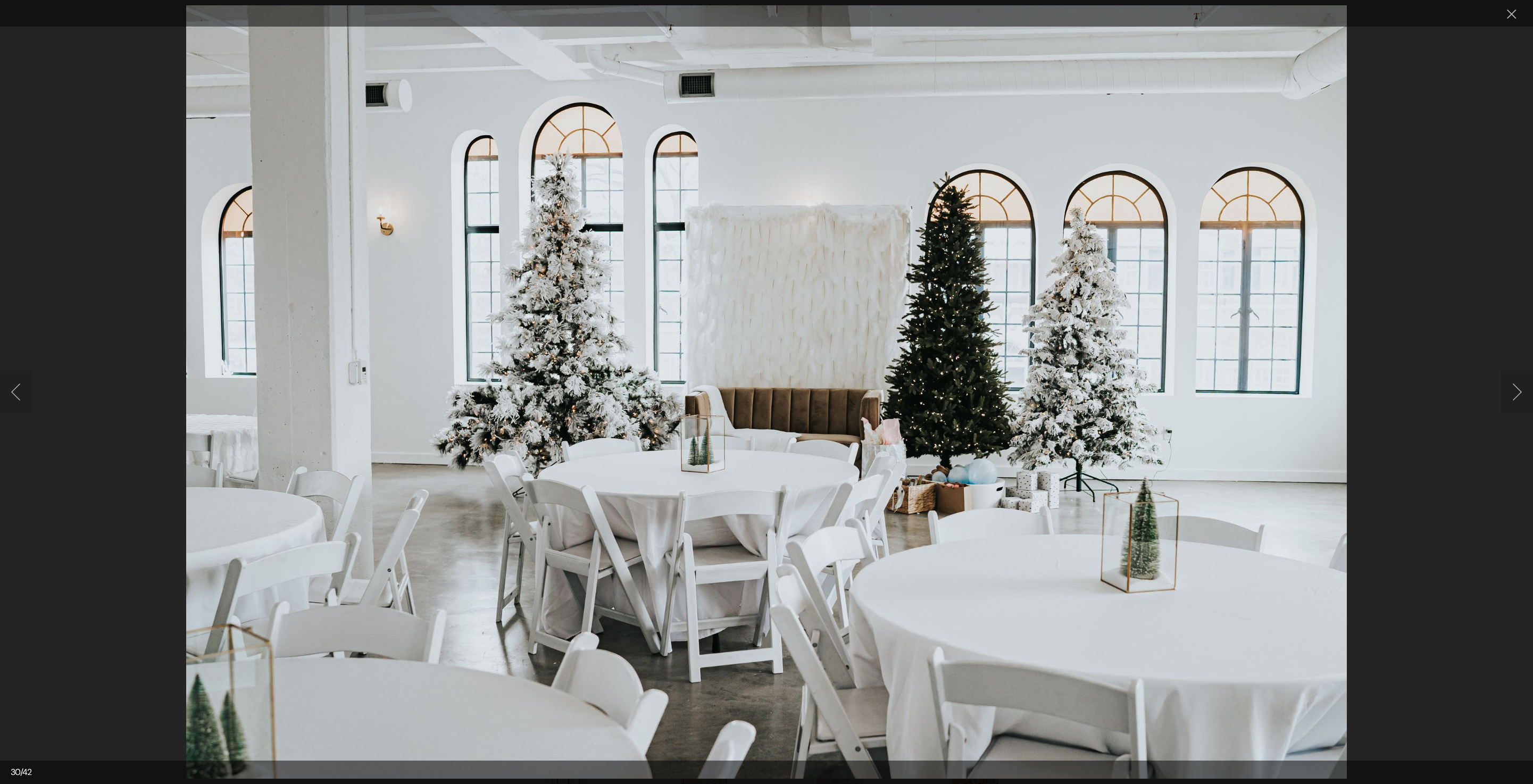
click at [1504, 382] on button "Next image" at bounding box center [1517, 392] width 32 height 43
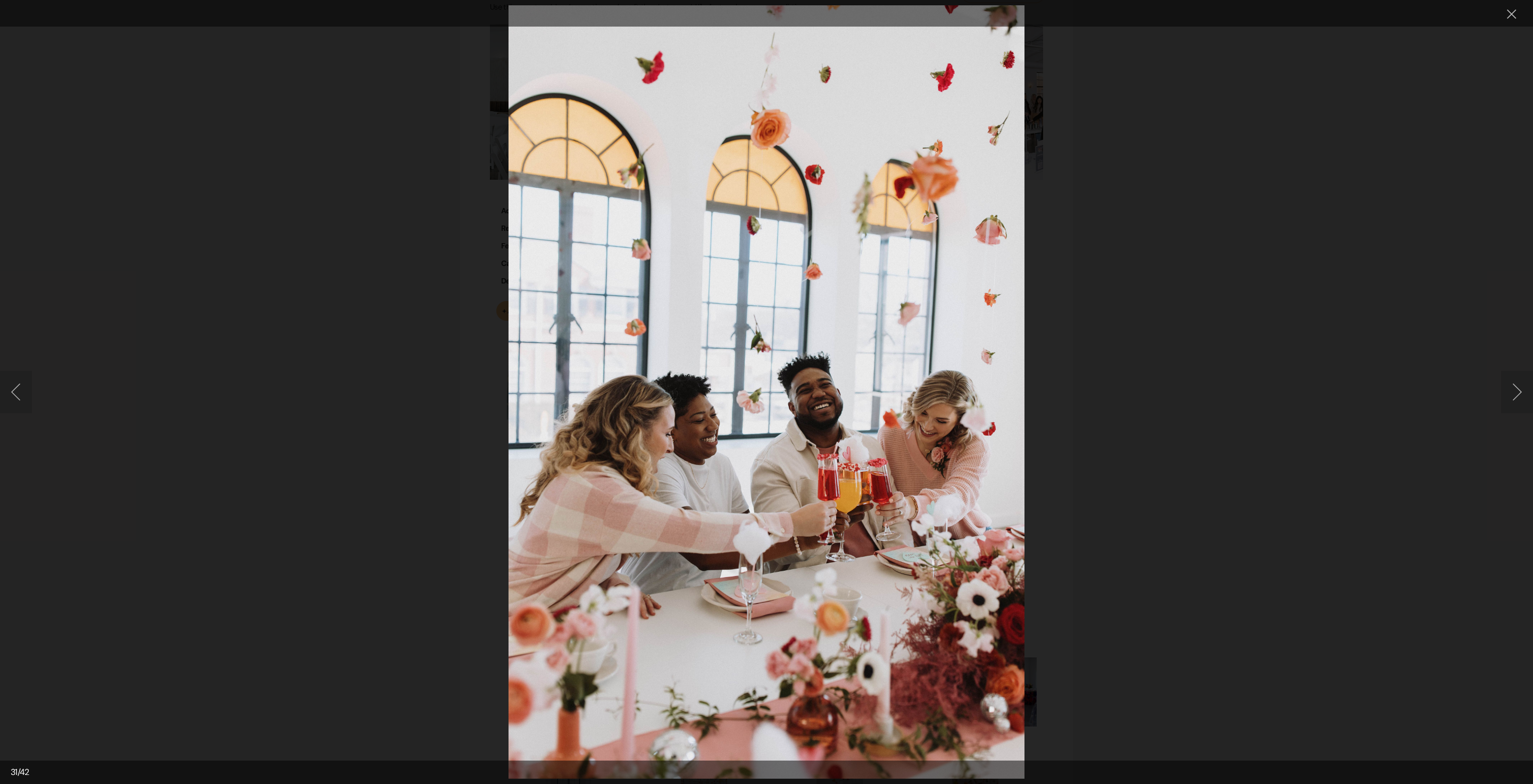
click at [1505, 380] on button "Next image" at bounding box center [1517, 392] width 32 height 43
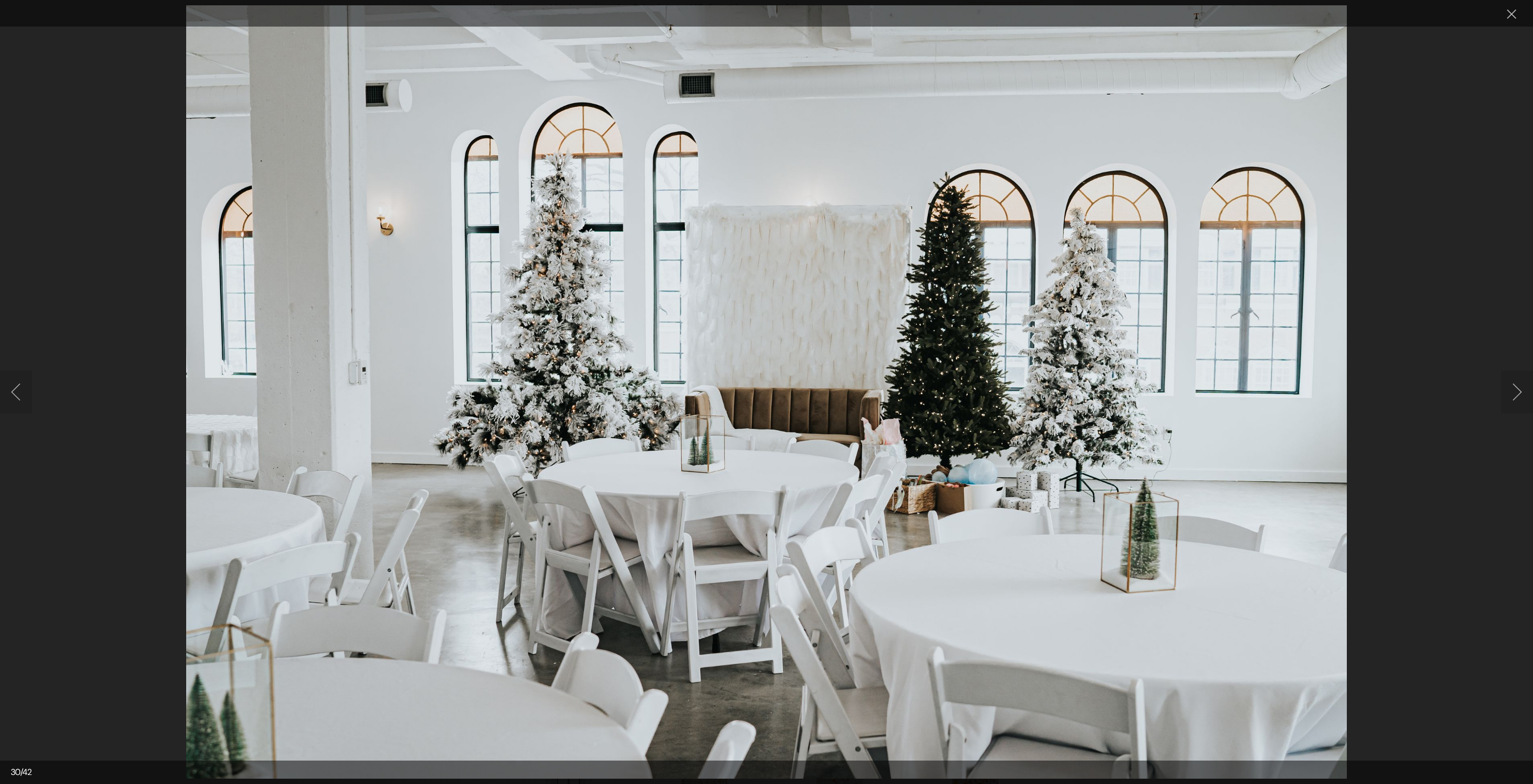
click at [1505, 380] on button "Next image" at bounding box center [1517, 392] width 32 height 43
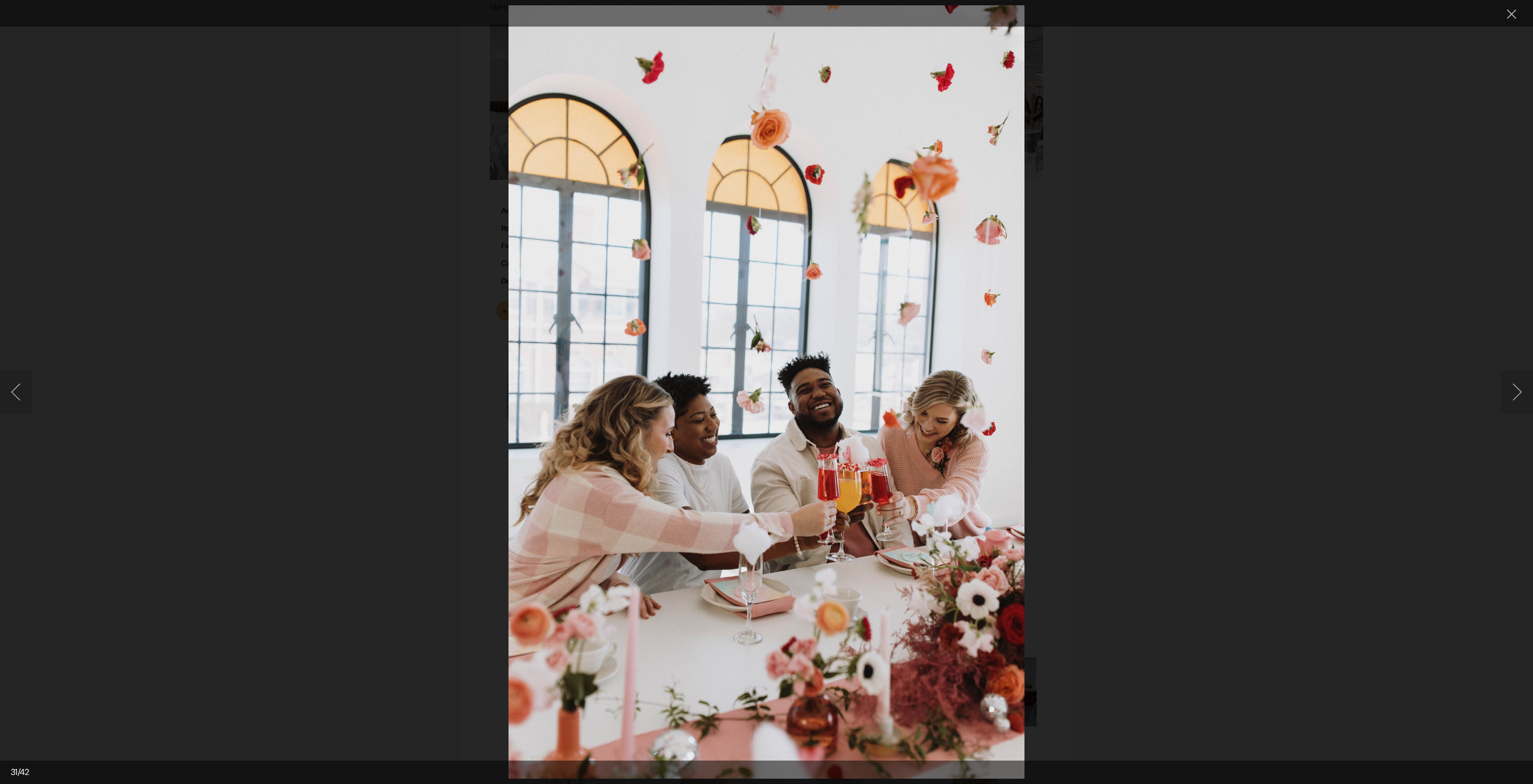
click at [1505, 380] on button "Next image" at bounding box center [1517, 392] width 32 height 43
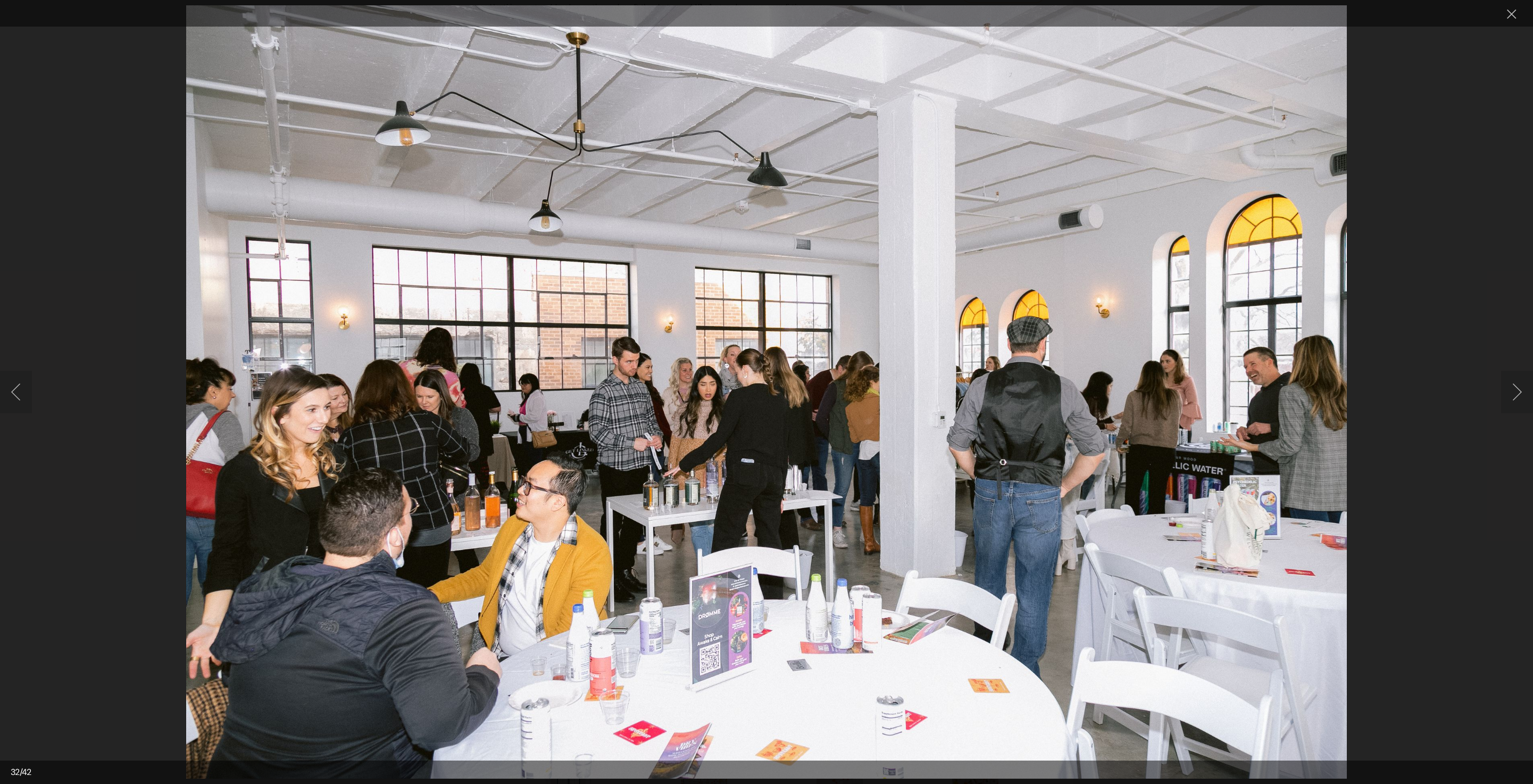
click at [1512, 399] on button "Next image" at bounding box center [1517, 392] width 32 height 43
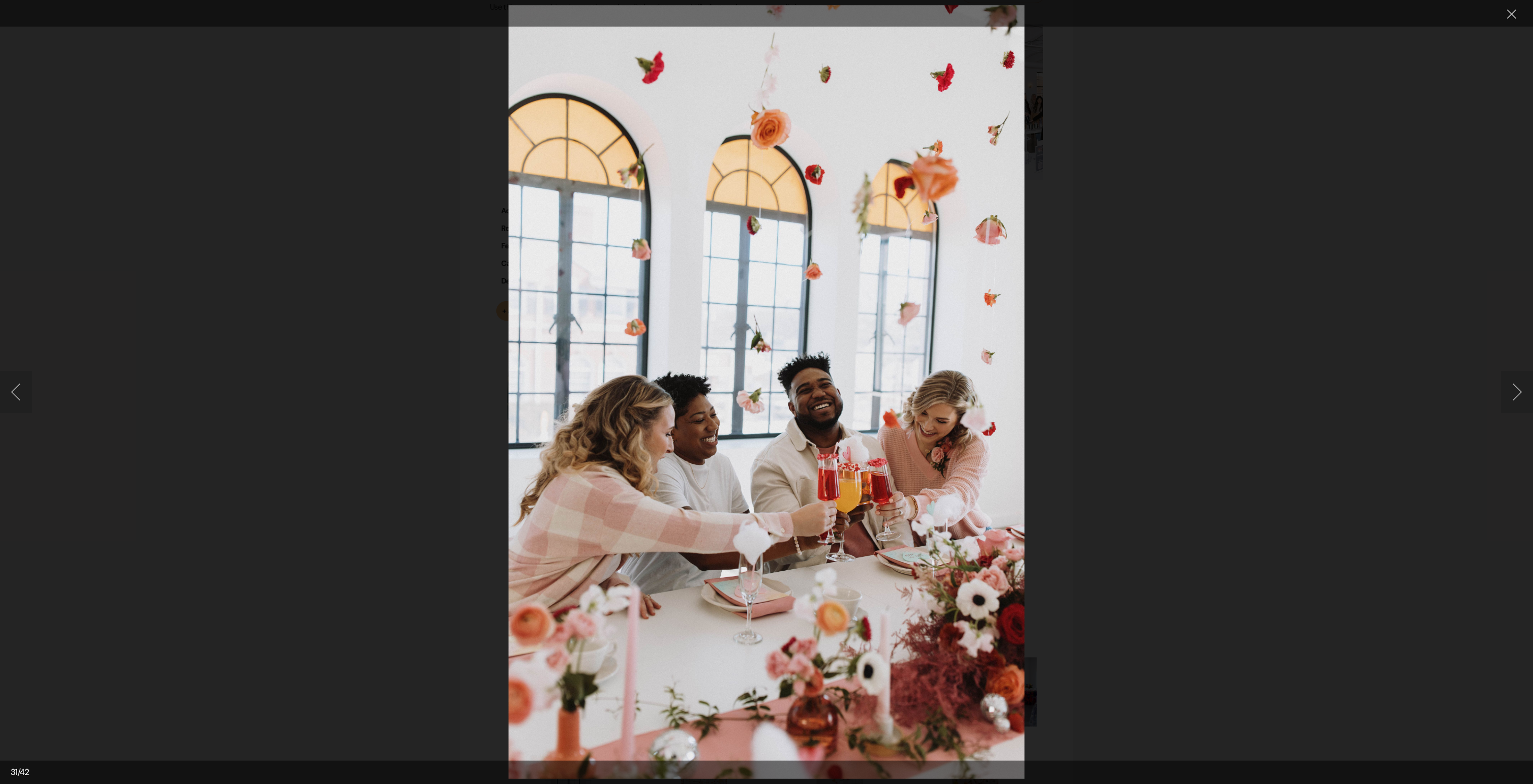
click at [1512, 399] on button "Next image" at bounding box center [1517, 392] width 32 height 43
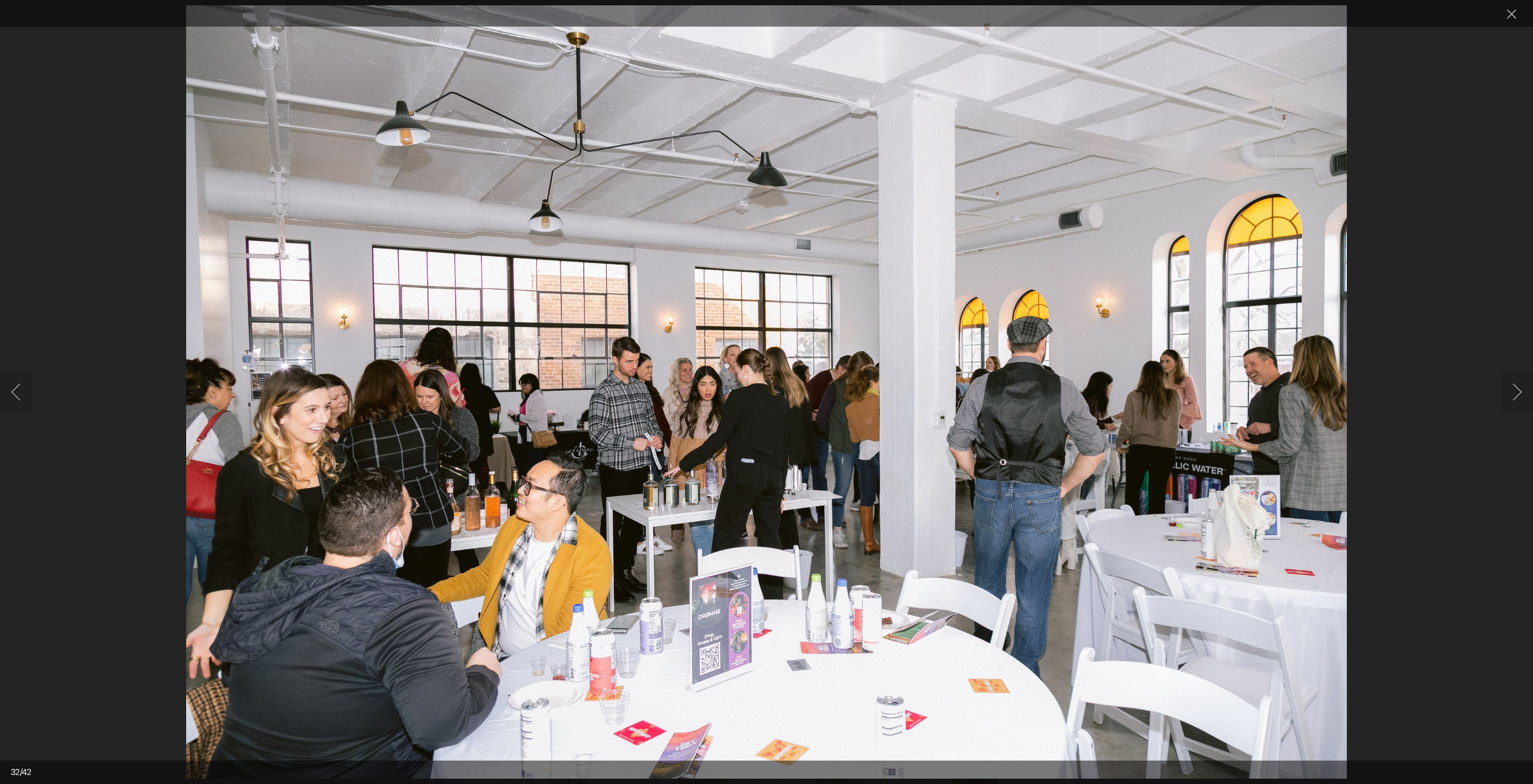
click at [1512, 399] on button "Next image" at bounding box center [1517, 392] width 32 height 43
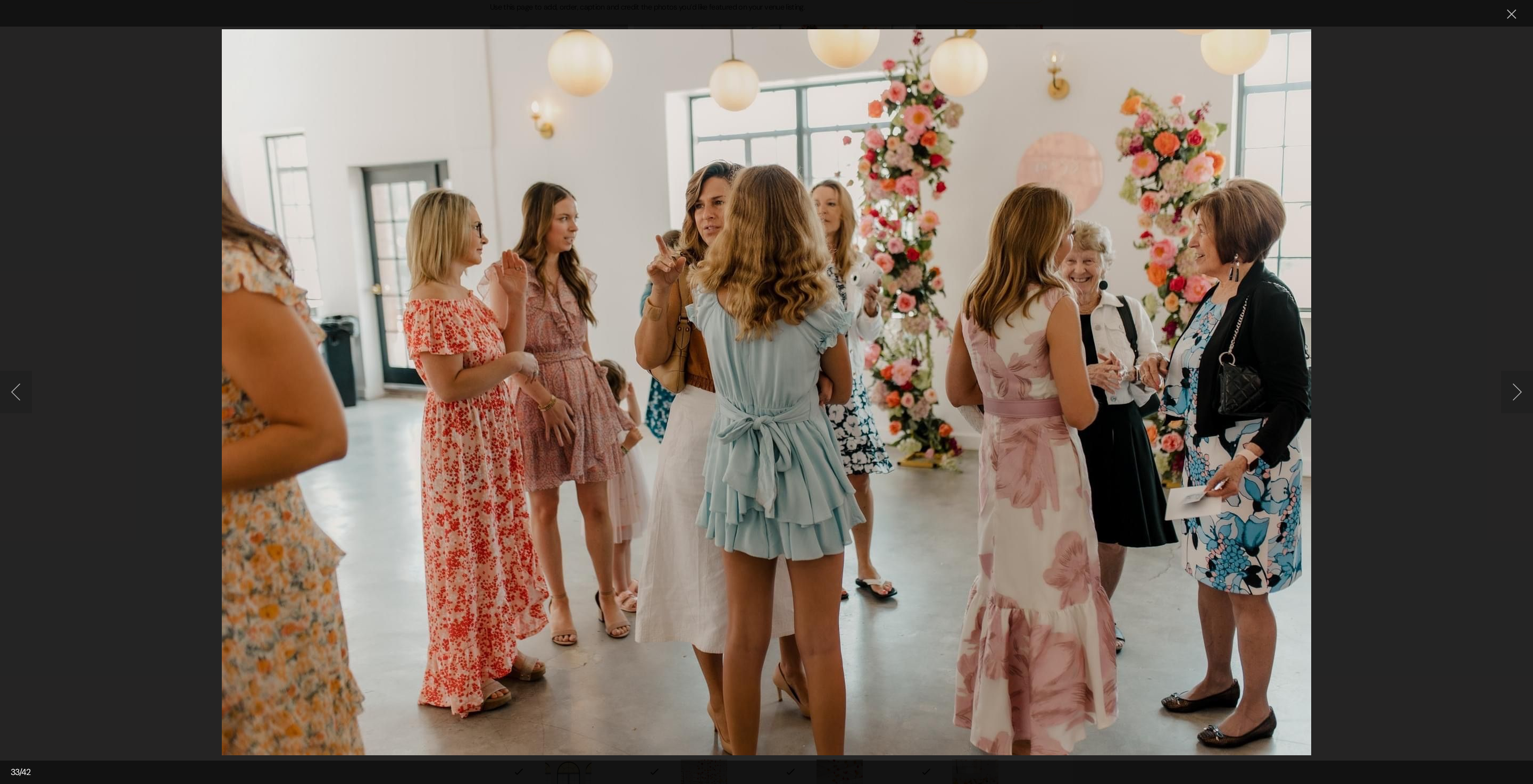
click at [1504, 396] on button "Next image" at bounding box center [1517, 392] width 32 height 43
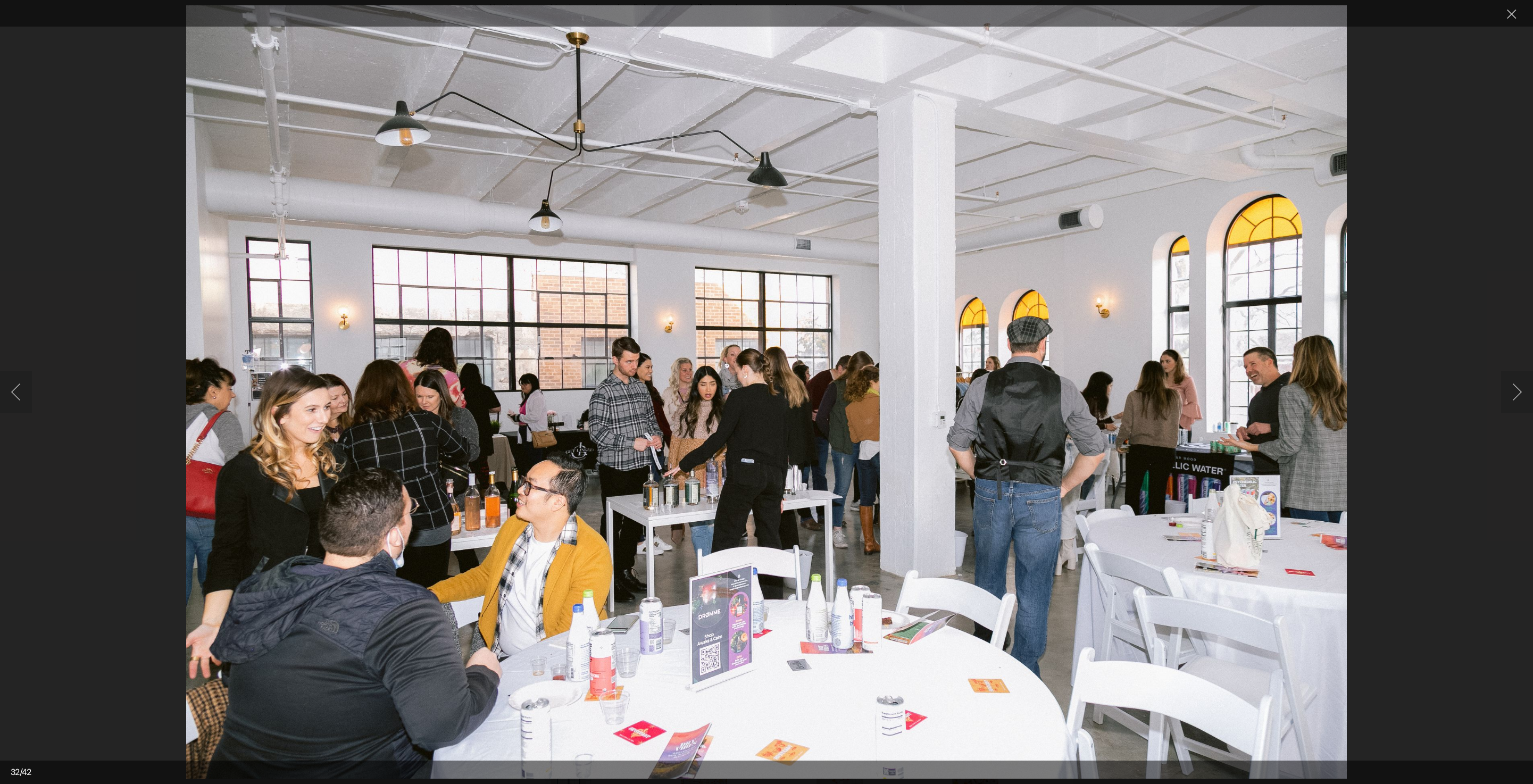
click at [1504, 396] on button "Next image" at bounding box center [1517, 392] width 32 height 43
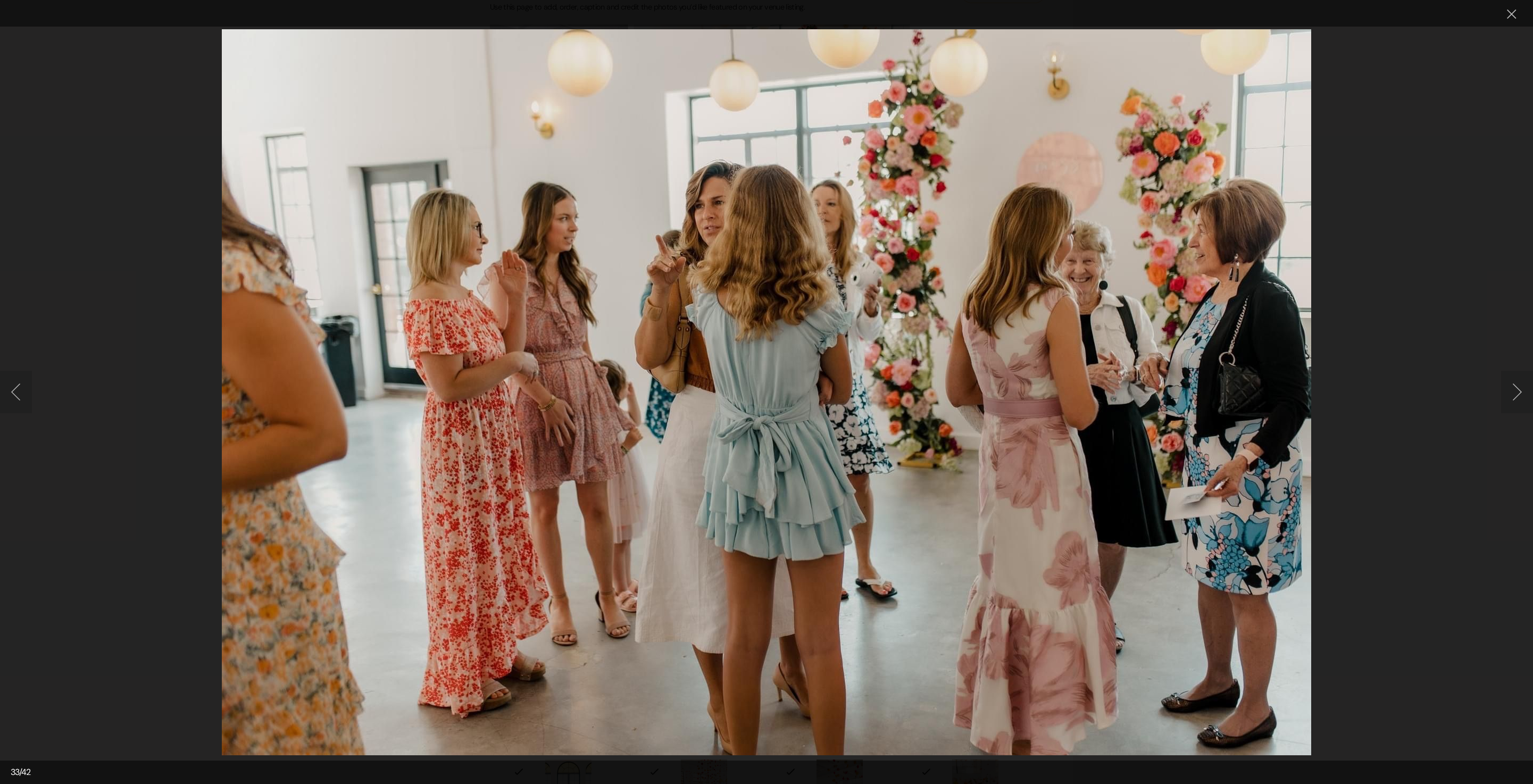
click at [1504, 396] on button "Next image" at bounding box center [1517, 392] width 32 height 43
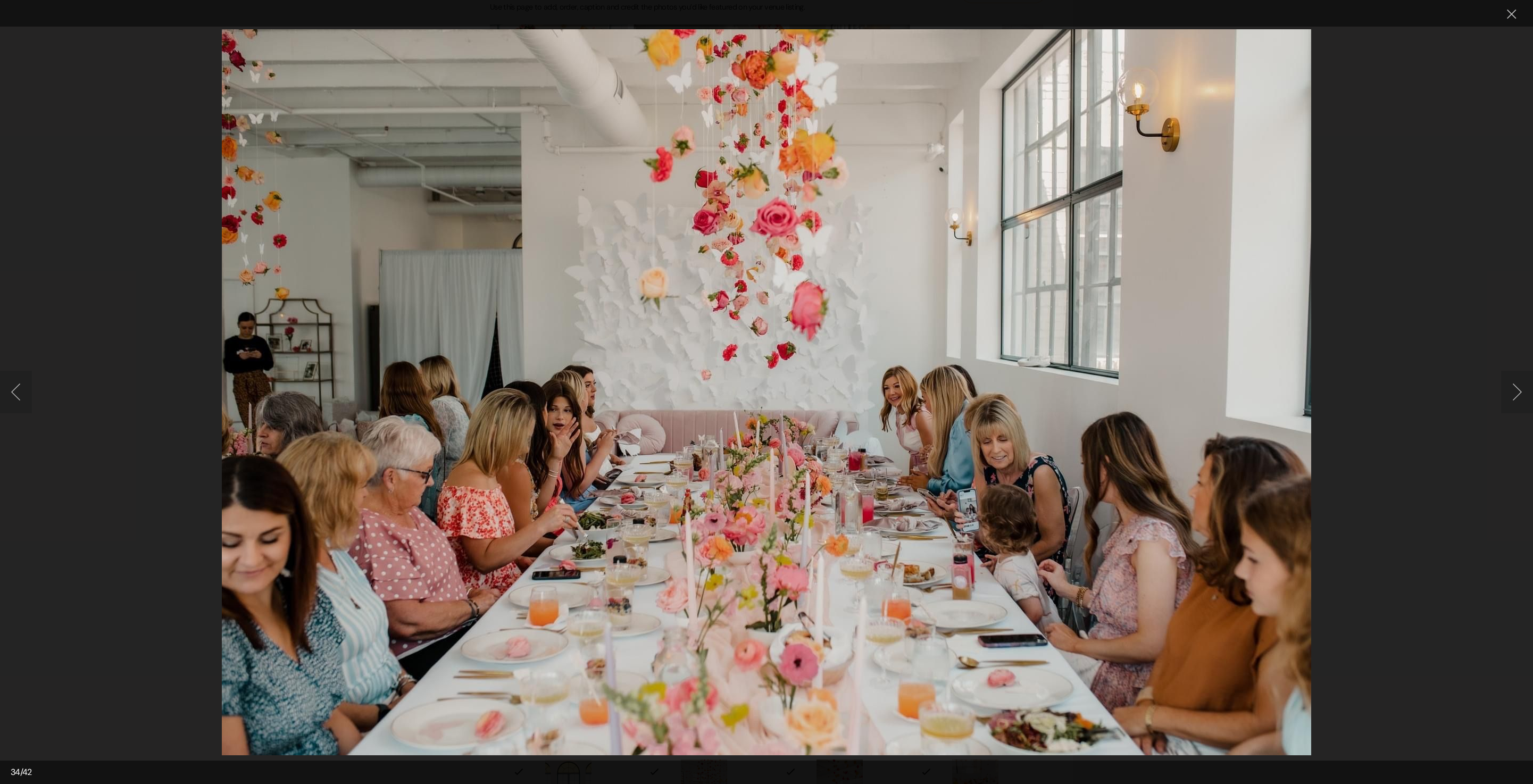
click at [1522, 380] on button "Next image" at bounding box center [1517, 392] width 32 height 43
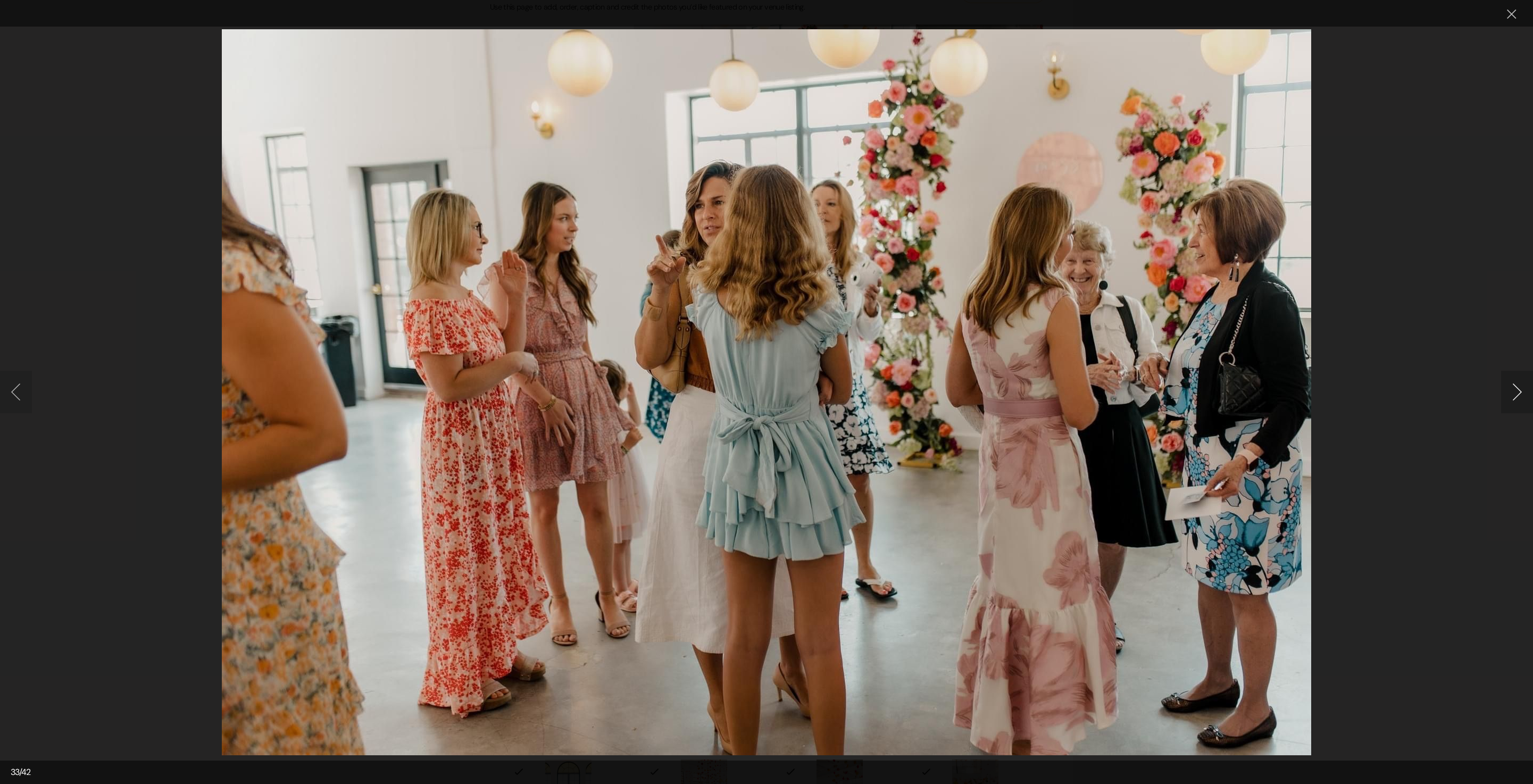
click at [1522, 380] on button "Next image" at bounding box center [1517, 392] width 32 height 43
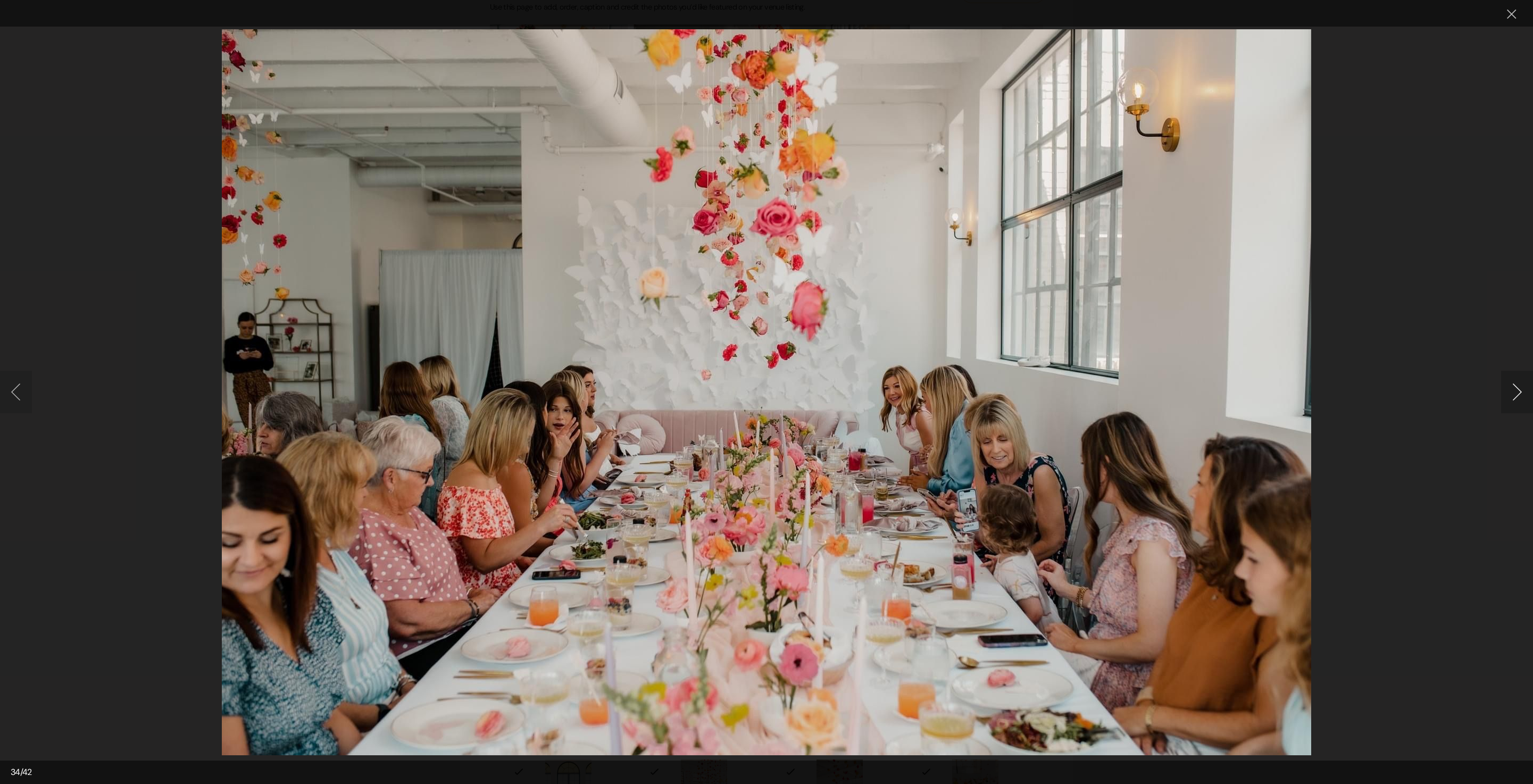
click at [1522, 380] on button "Next image" at bounding box center [1517, 392] width 32 height 43
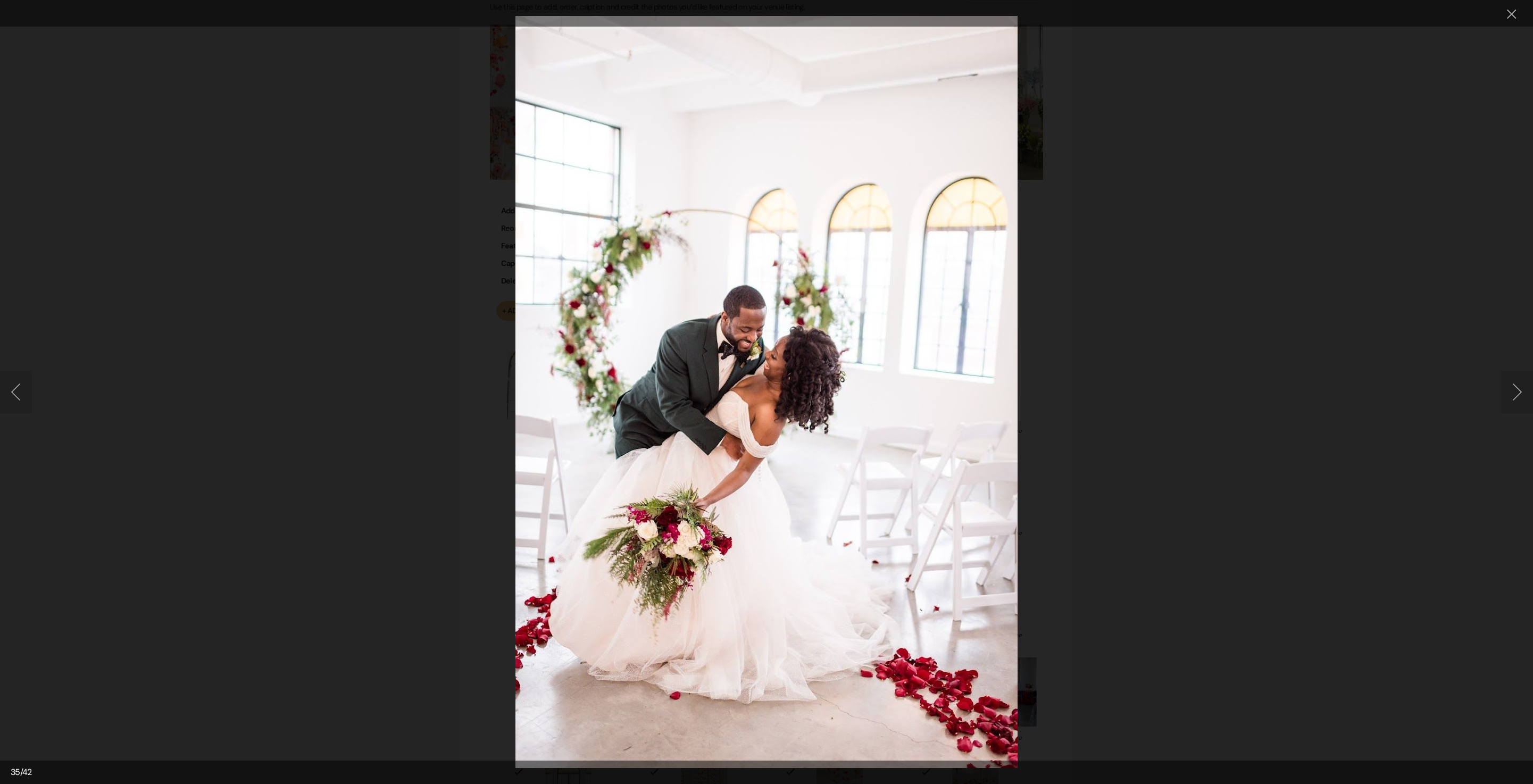
click at [1501, 386] on button "Next image" at bounding box center [1517, 392] width 32 height 43
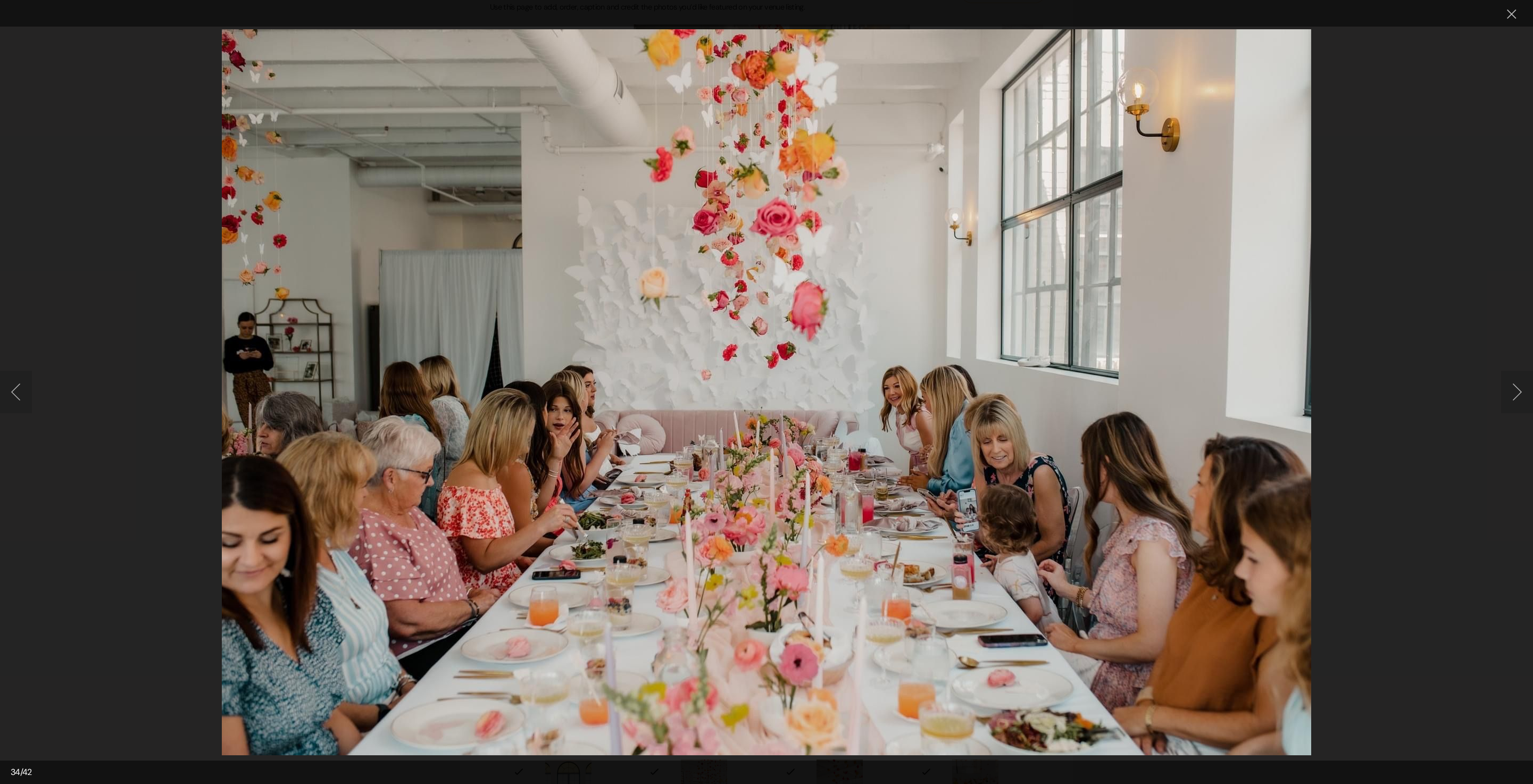
click at [1501, 386] on button "Next image" at bounding box center [1517, 392] width 32 height 43
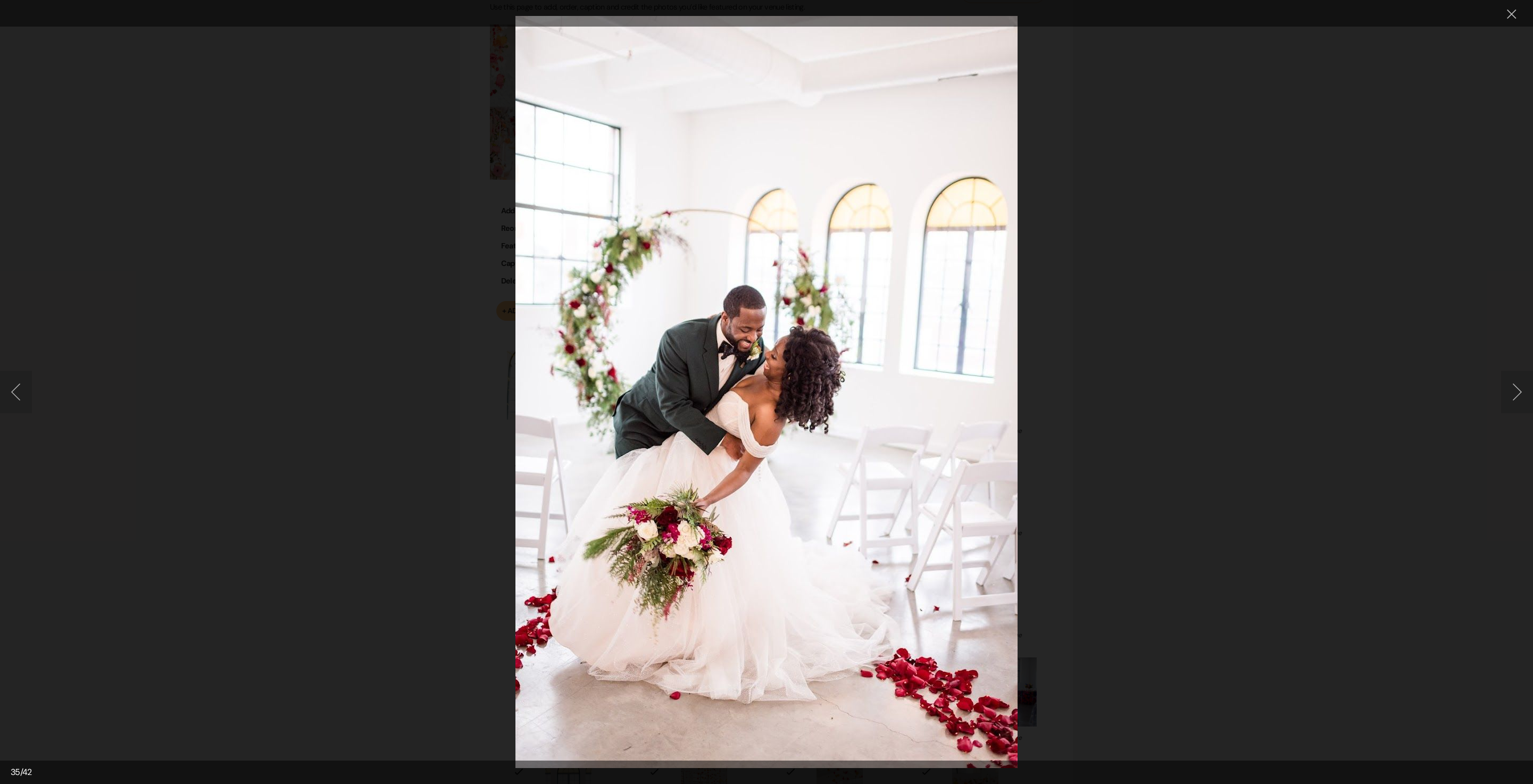
click at [1501, 386] on button "Next image" at bounding box center [1517, 392] width 32 height 43
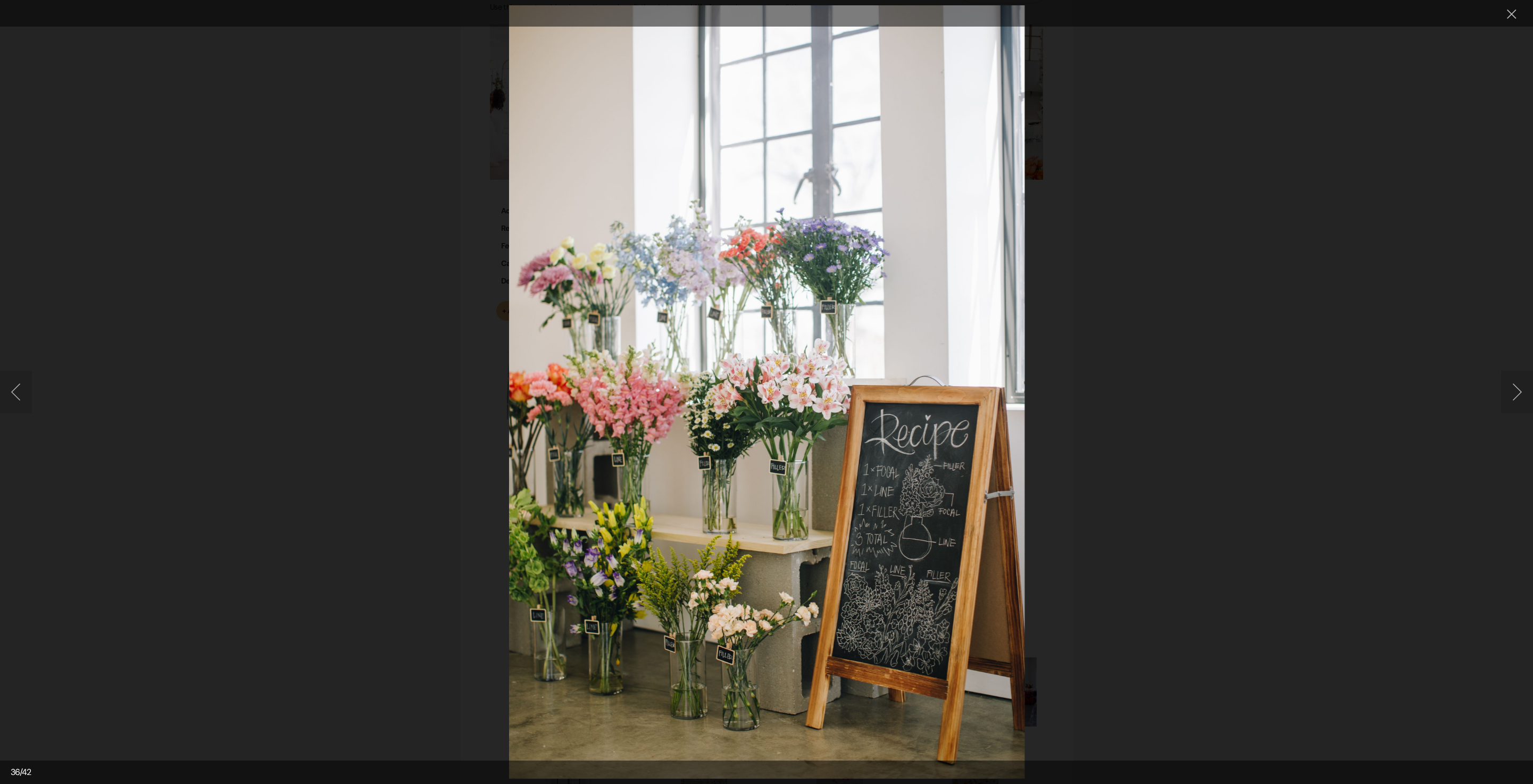
click at [1525, 385] on button "Next image" at bounding box center [1517, 392] width 32 height 43
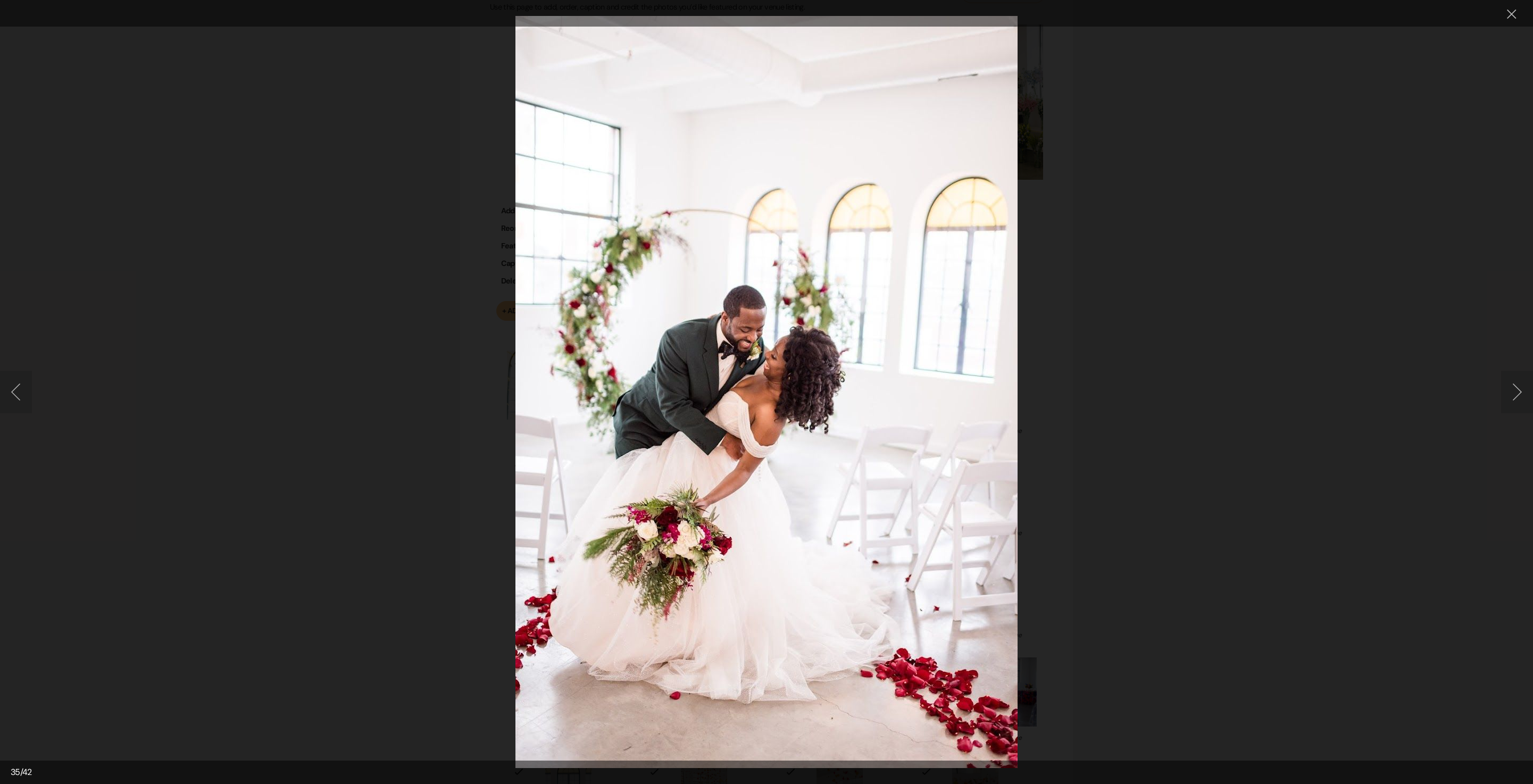
click at [1525, 385] on button "Next image" at bounding box center [1517, 392] width 32 height 43
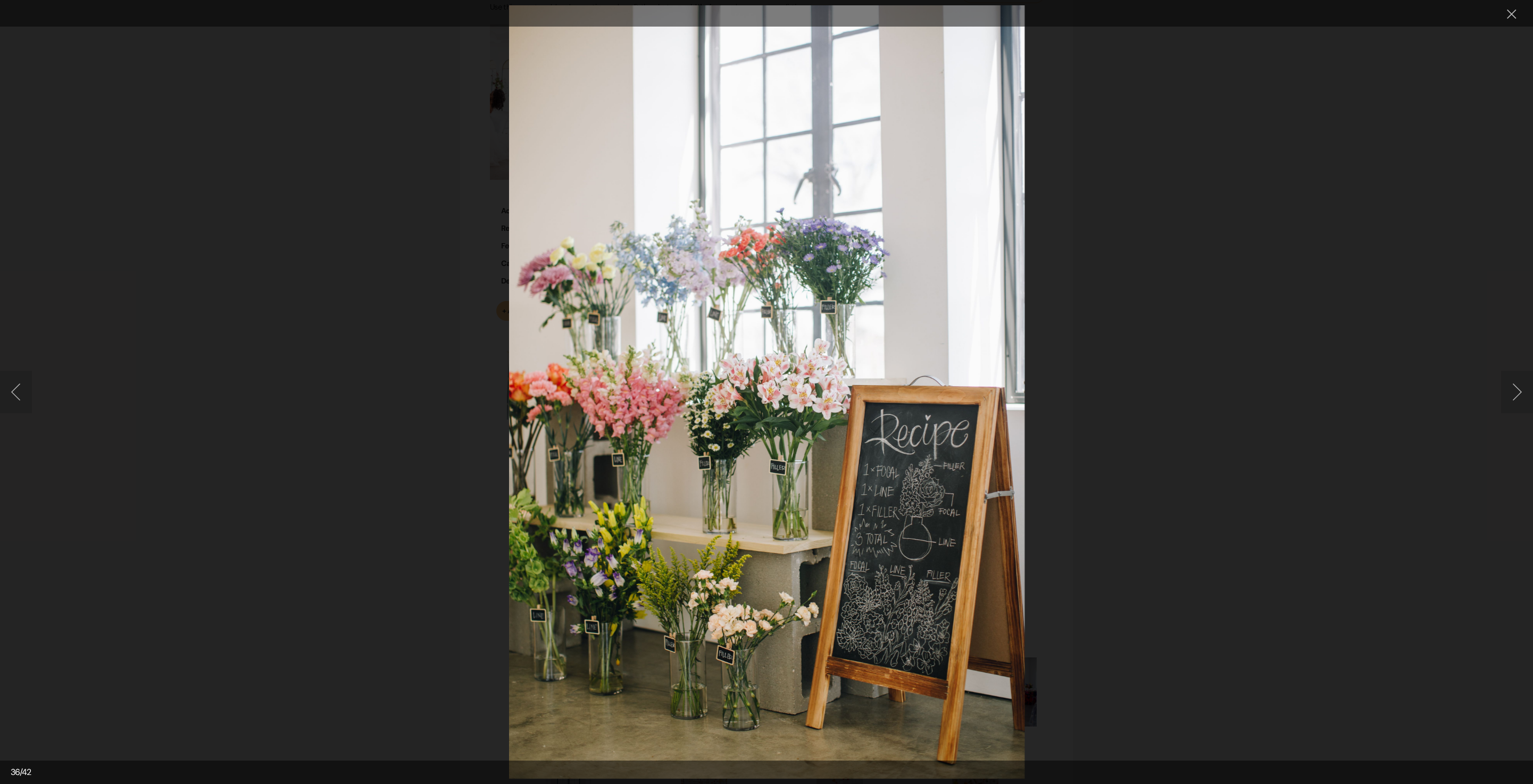
click at [1525, 385] on button "Next image" at bounding box center [1517, 392] width 32 height 43
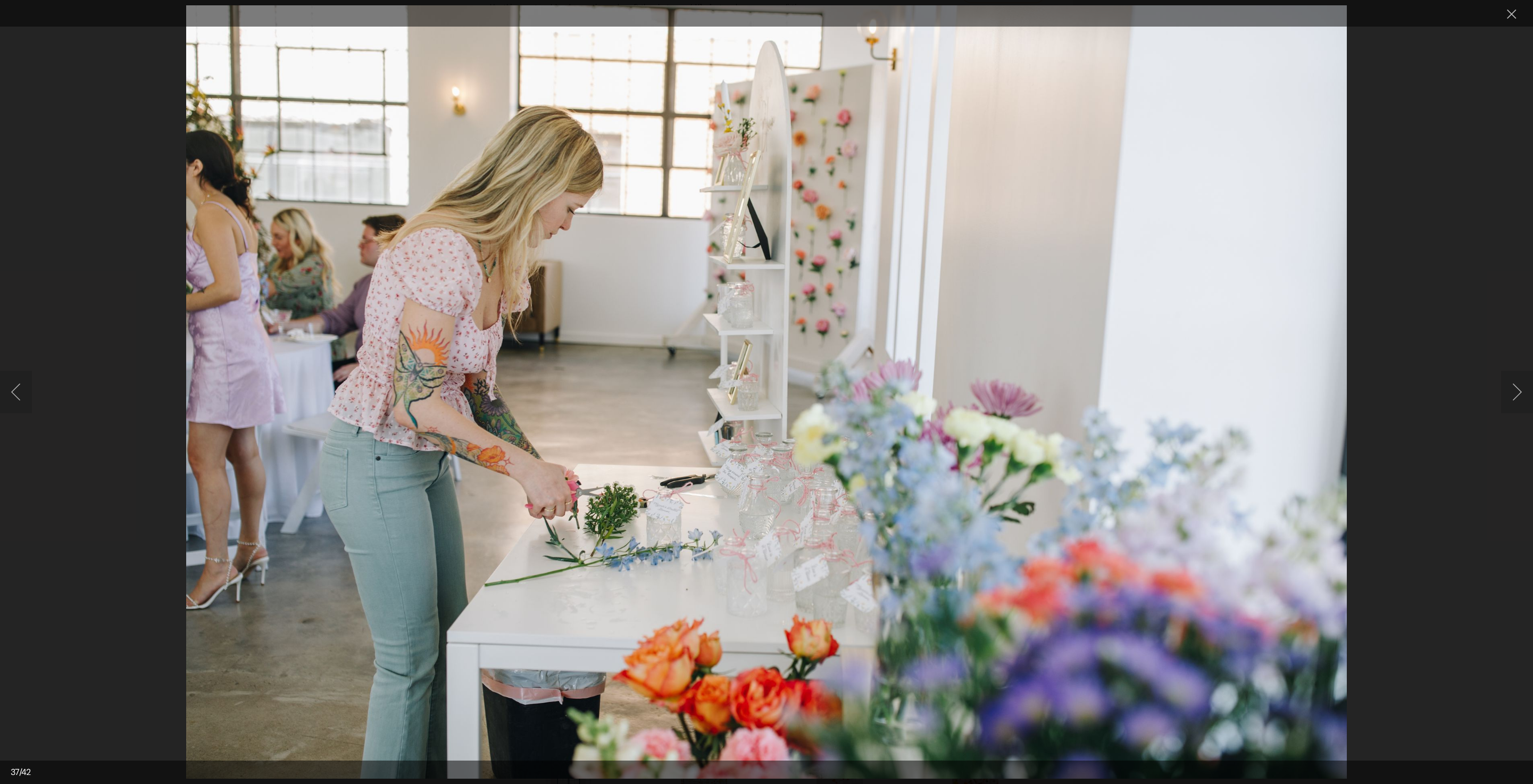
click at [1519, 387] on button "Next image" at bounding box center [1517, 392] width 32 height 43
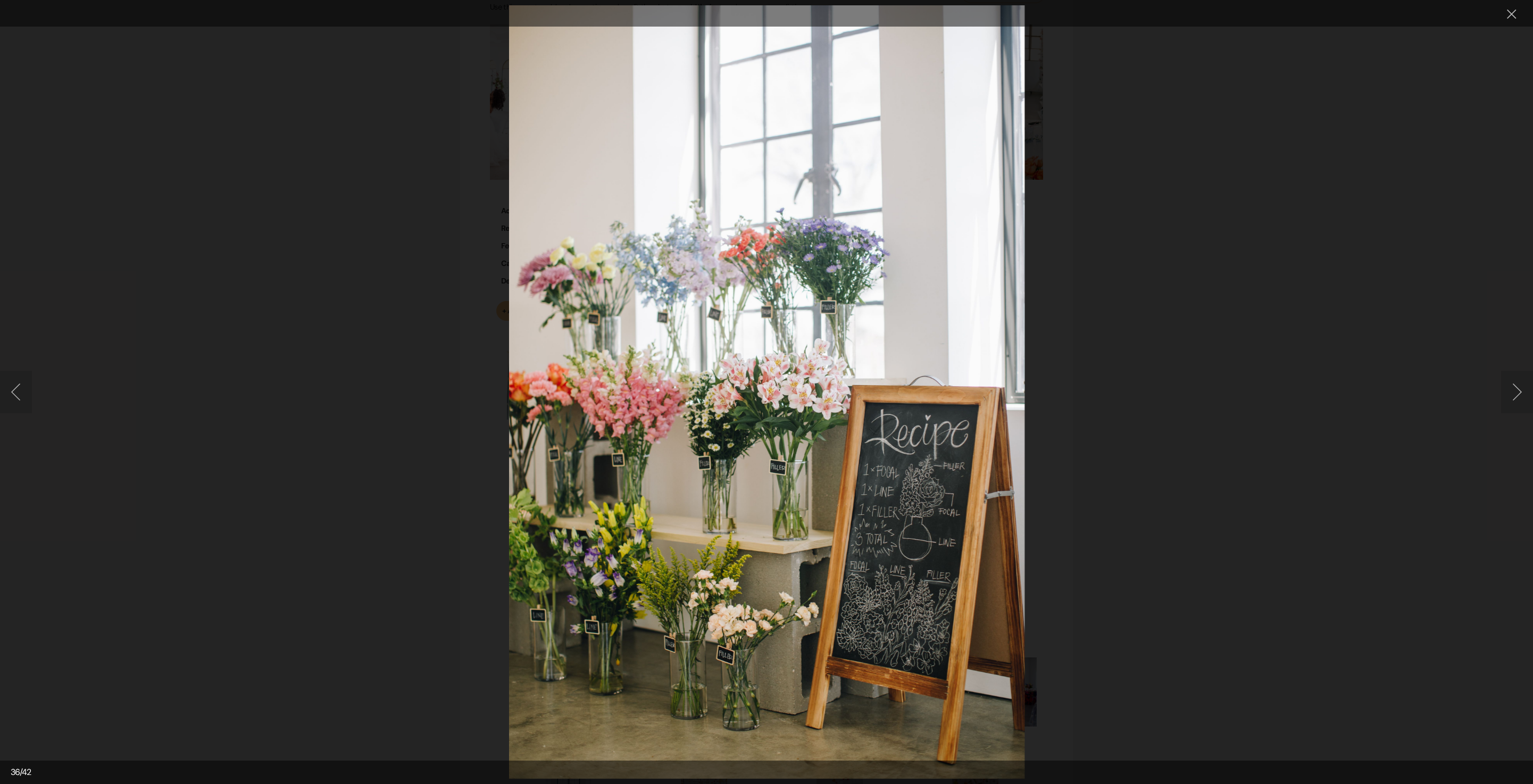
click at [1519, 387] on button "Next image" at bounding box center [1517, 392] width 32 height 43
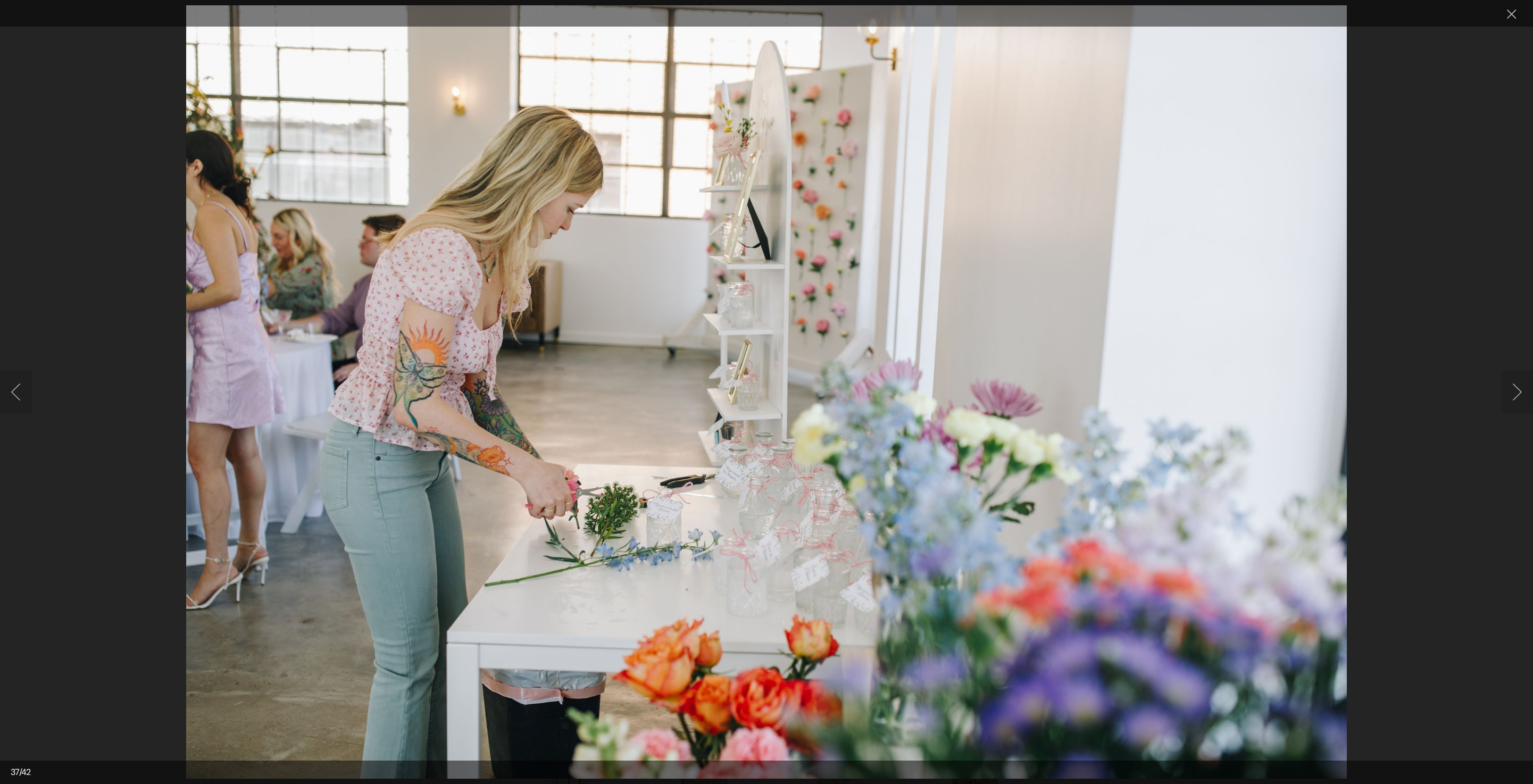
click at [1519, 387] on button "Next image" at bounding box center [1517, 392] width 32 height 43
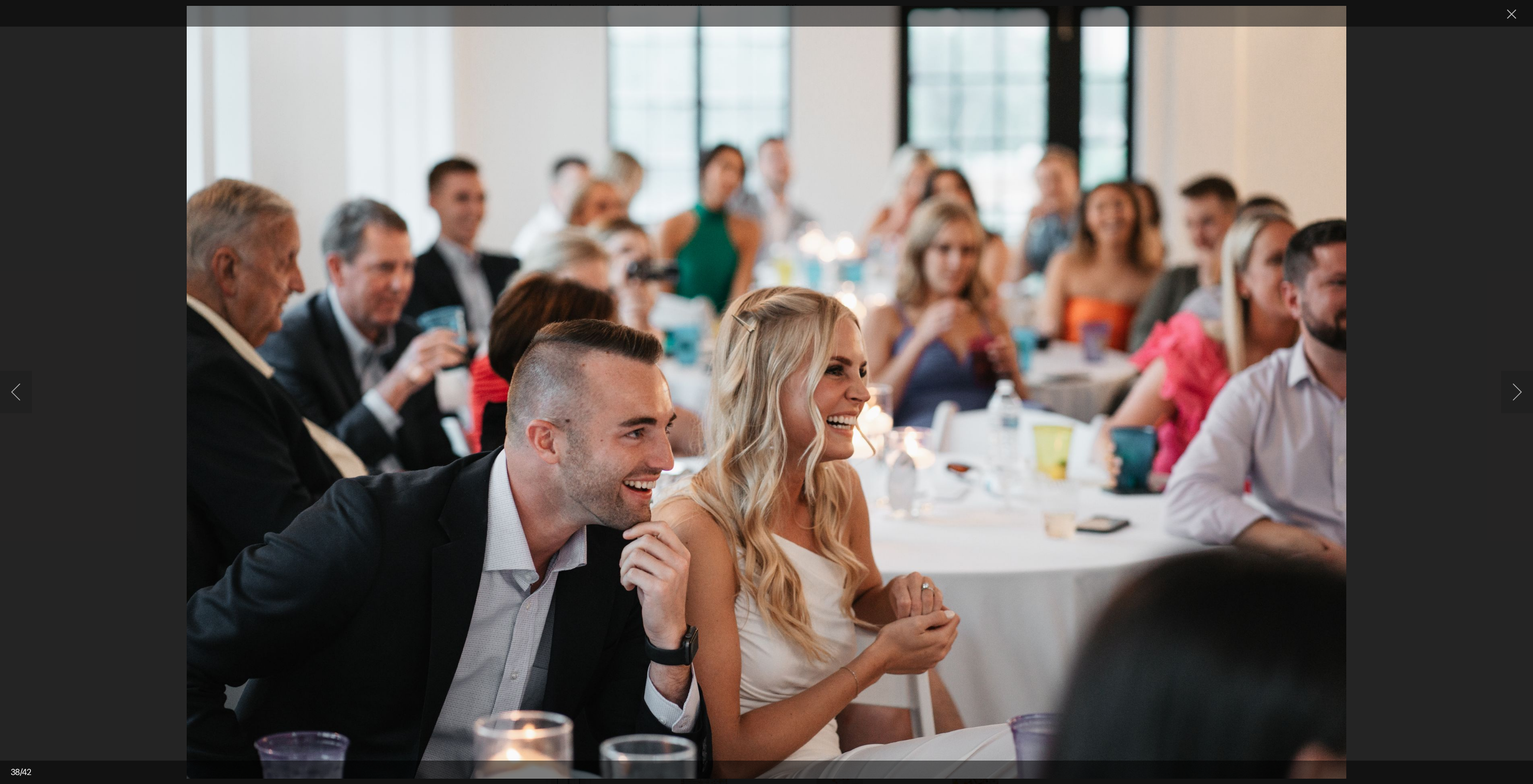
click at [841, 269] on img "Lightbox" at bounding box center [766, 392] width 1160 height 773
click at [1513, 400] on button "Next image" at bounding box center [1517, 392] width 32 height 43
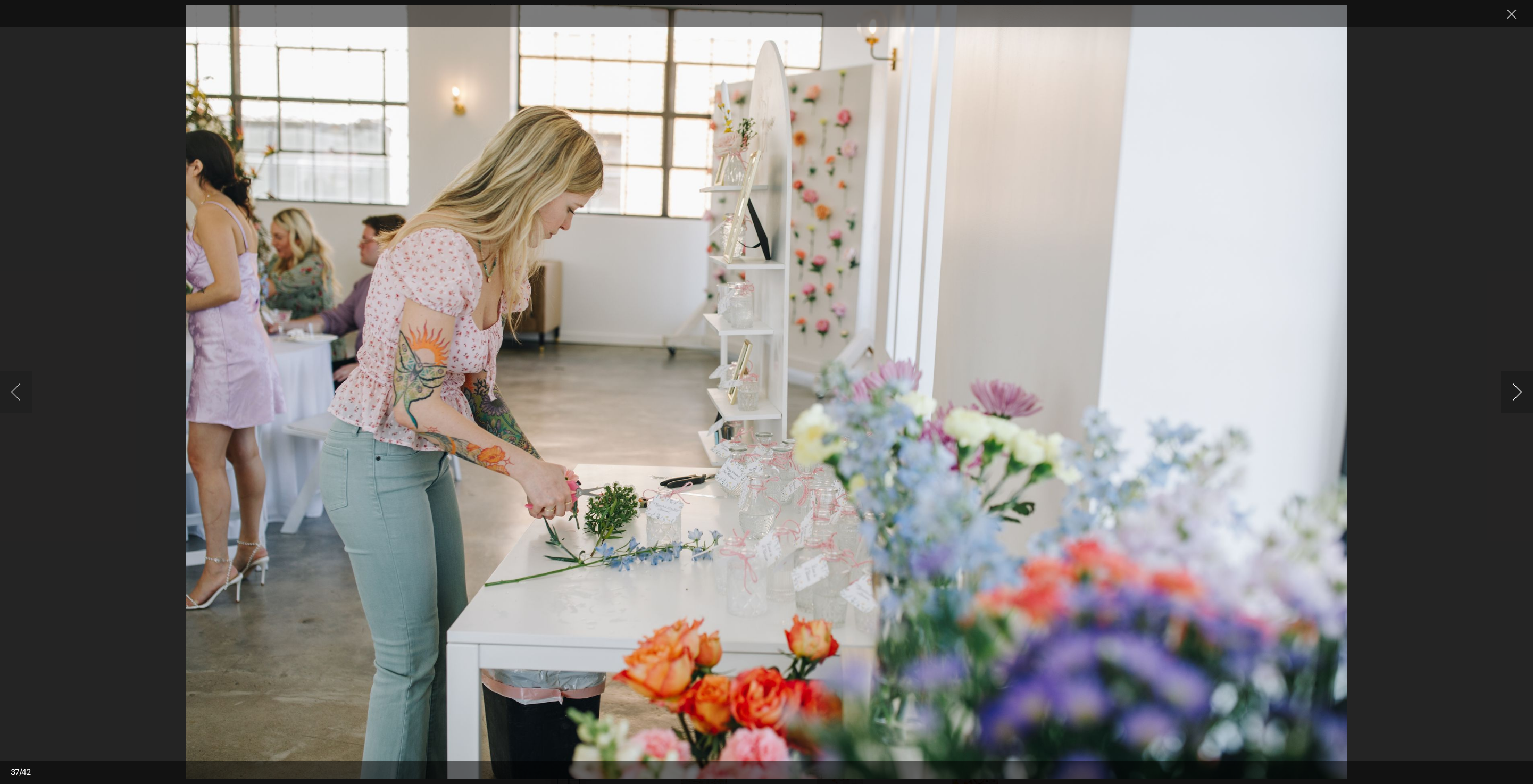
click at [1513, 397] on button "Next image" at bounding box center [1517, 392] width 32 height 43
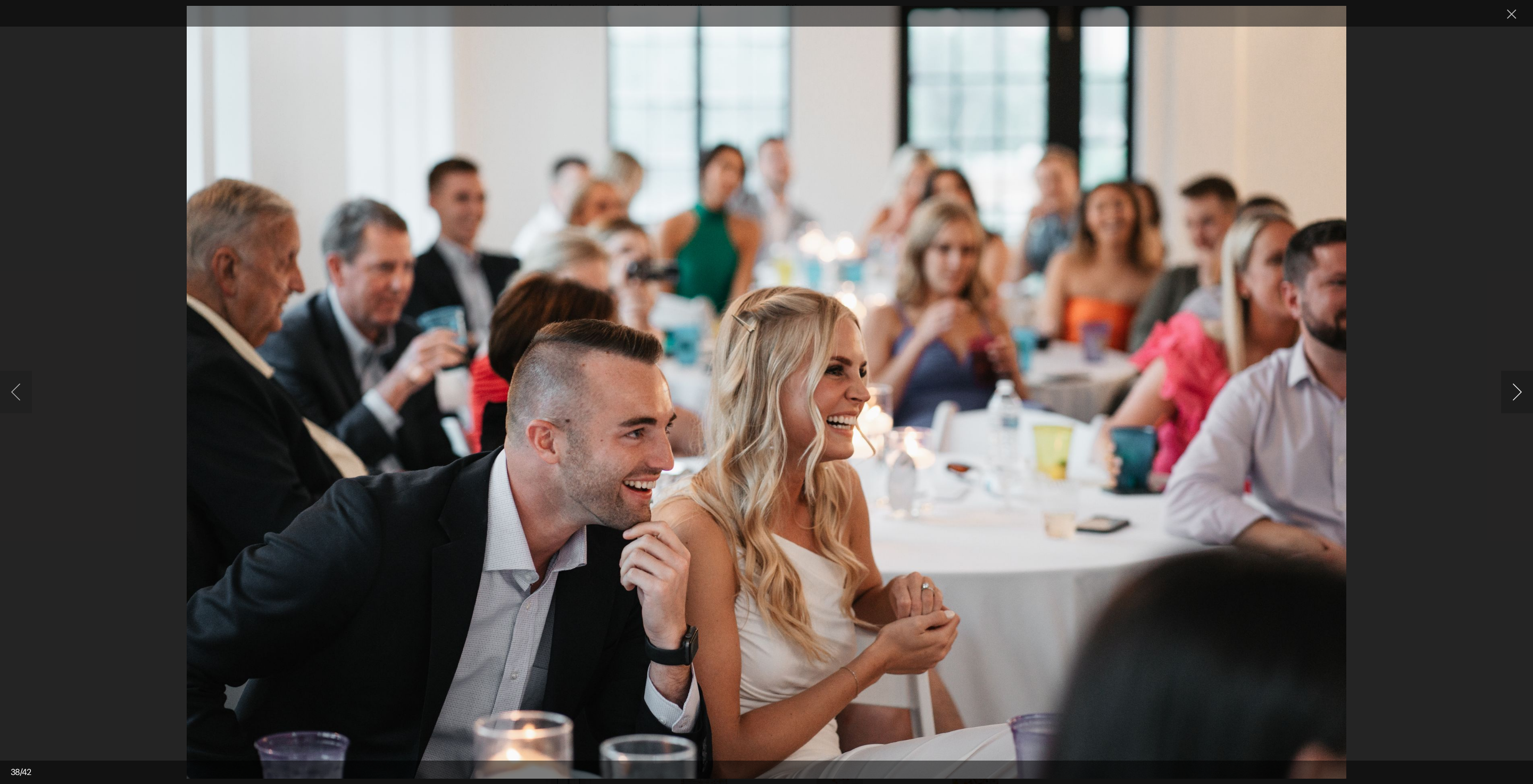
click at [1513, 397] on button "Next image" at bounding box center [1517, 392] width 32 height 43
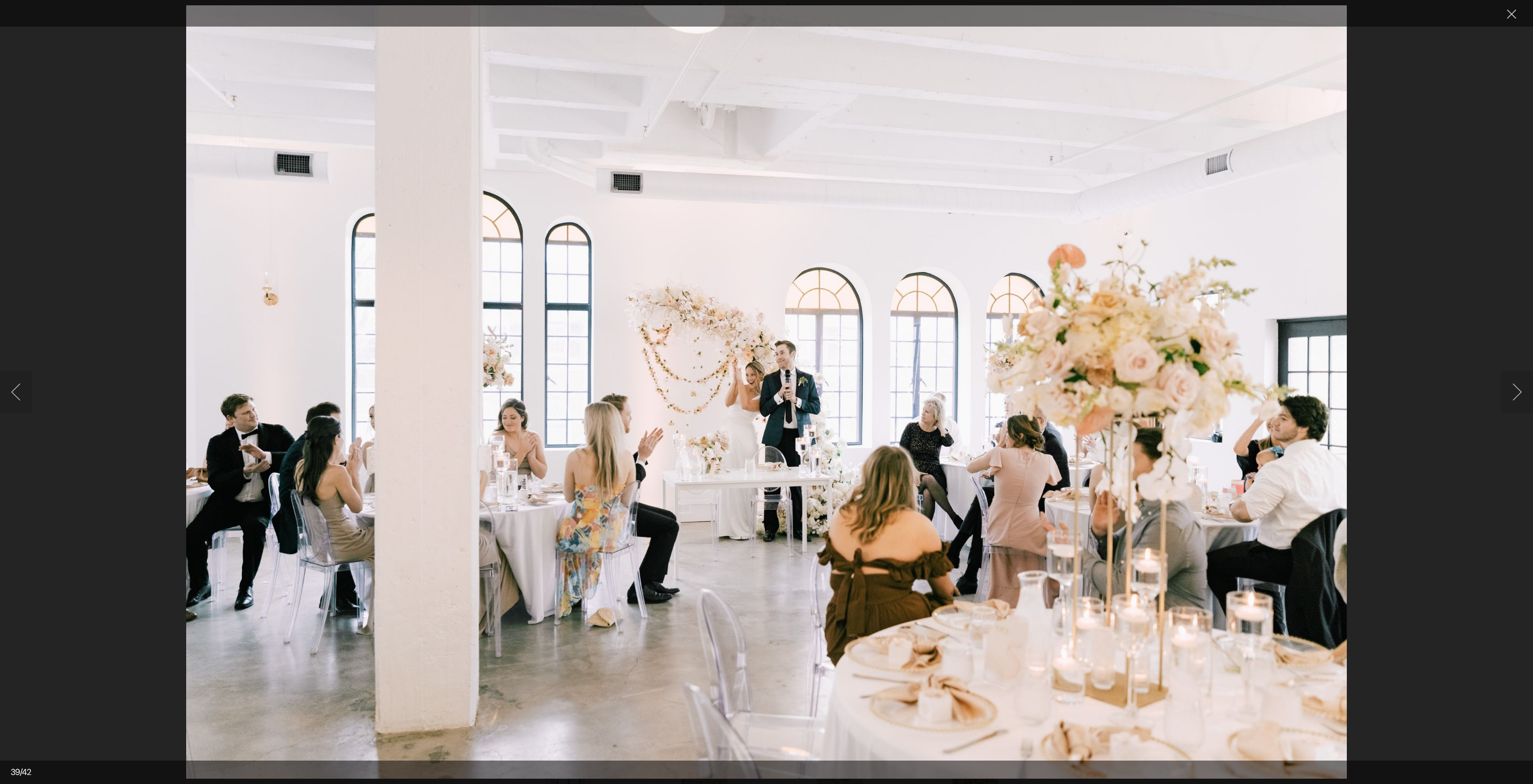
click at [1508, 394] on button "Next image" at bounding box center [1517, 392] width 32 height 43
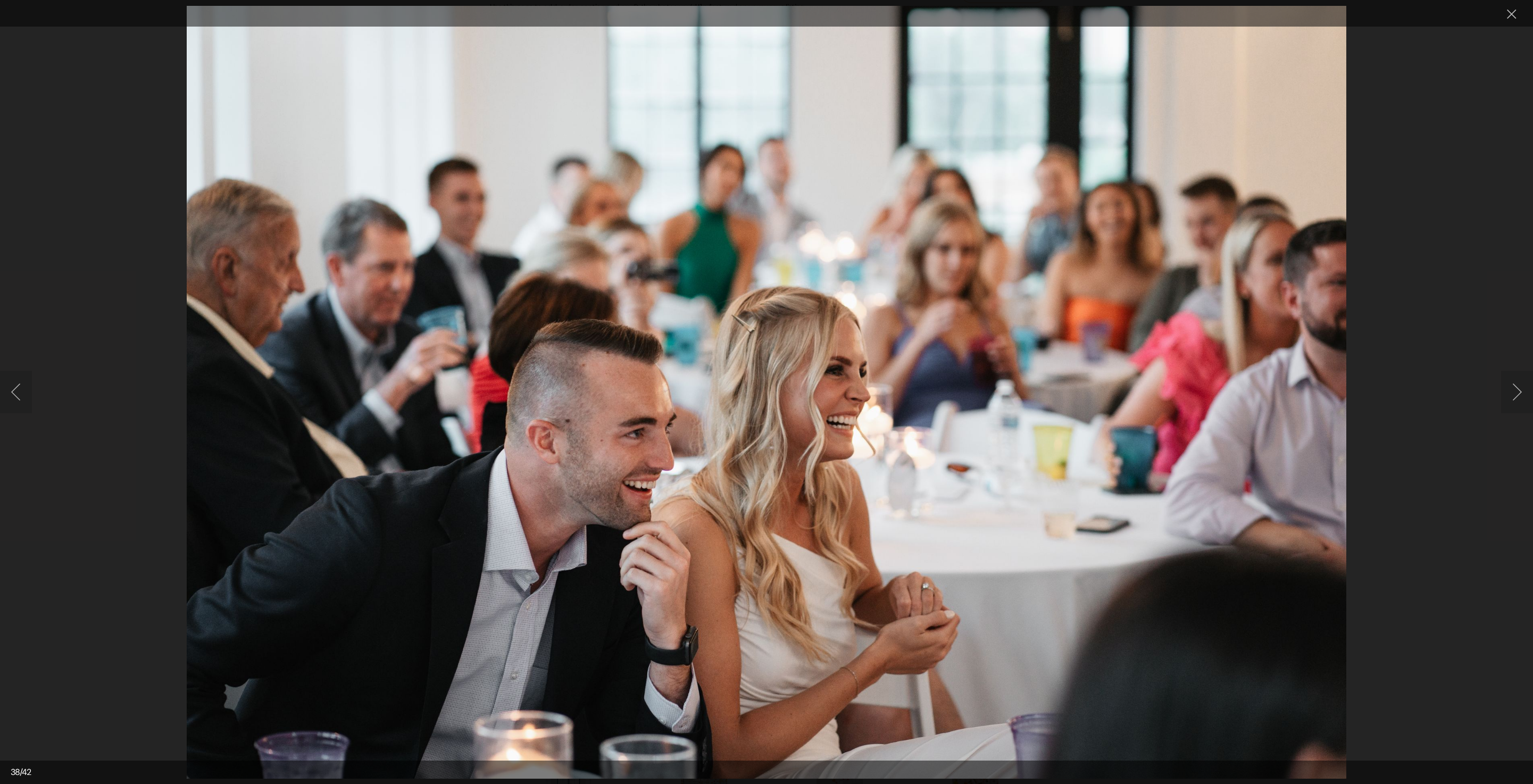
click at [1508, 394] on button "Next image" at bounding box center [1517, 392] width 32 height 43
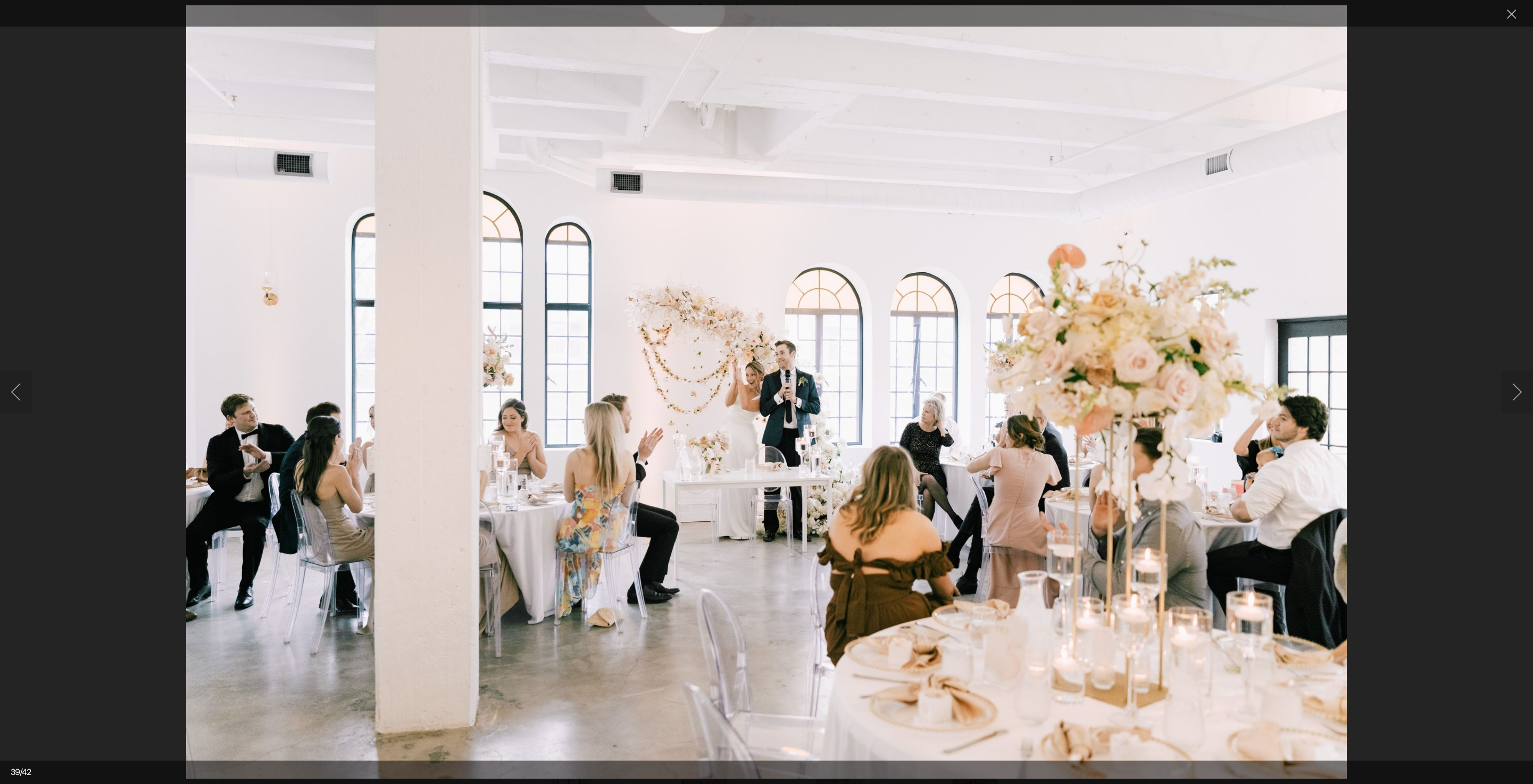
click at [1508, 394] on button "Next image" at bounding box center [1517, 392] width 32 height 43
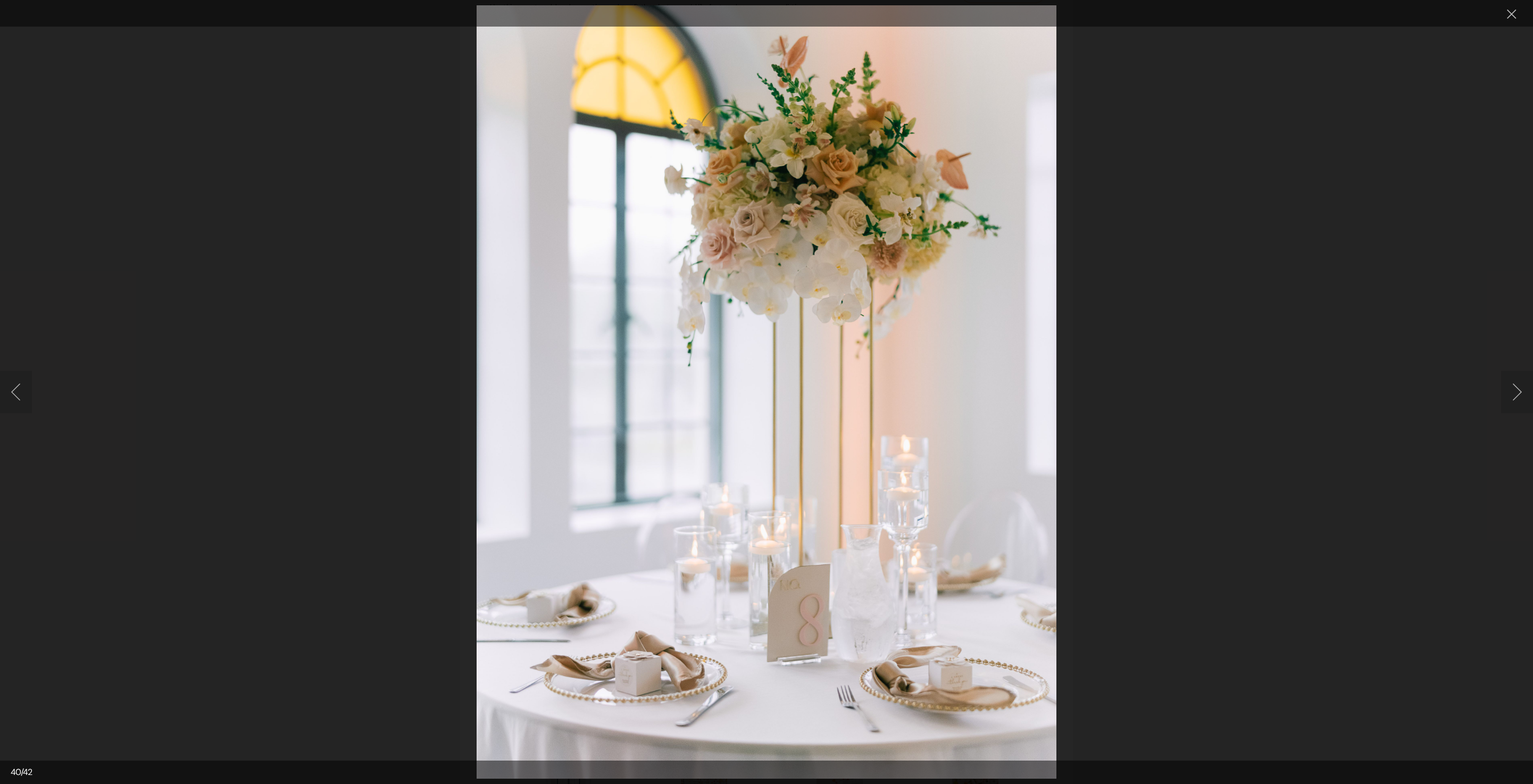
click at [1522, 394] on button "Next image" at bounding box center [1517, 392] width 32 height 43
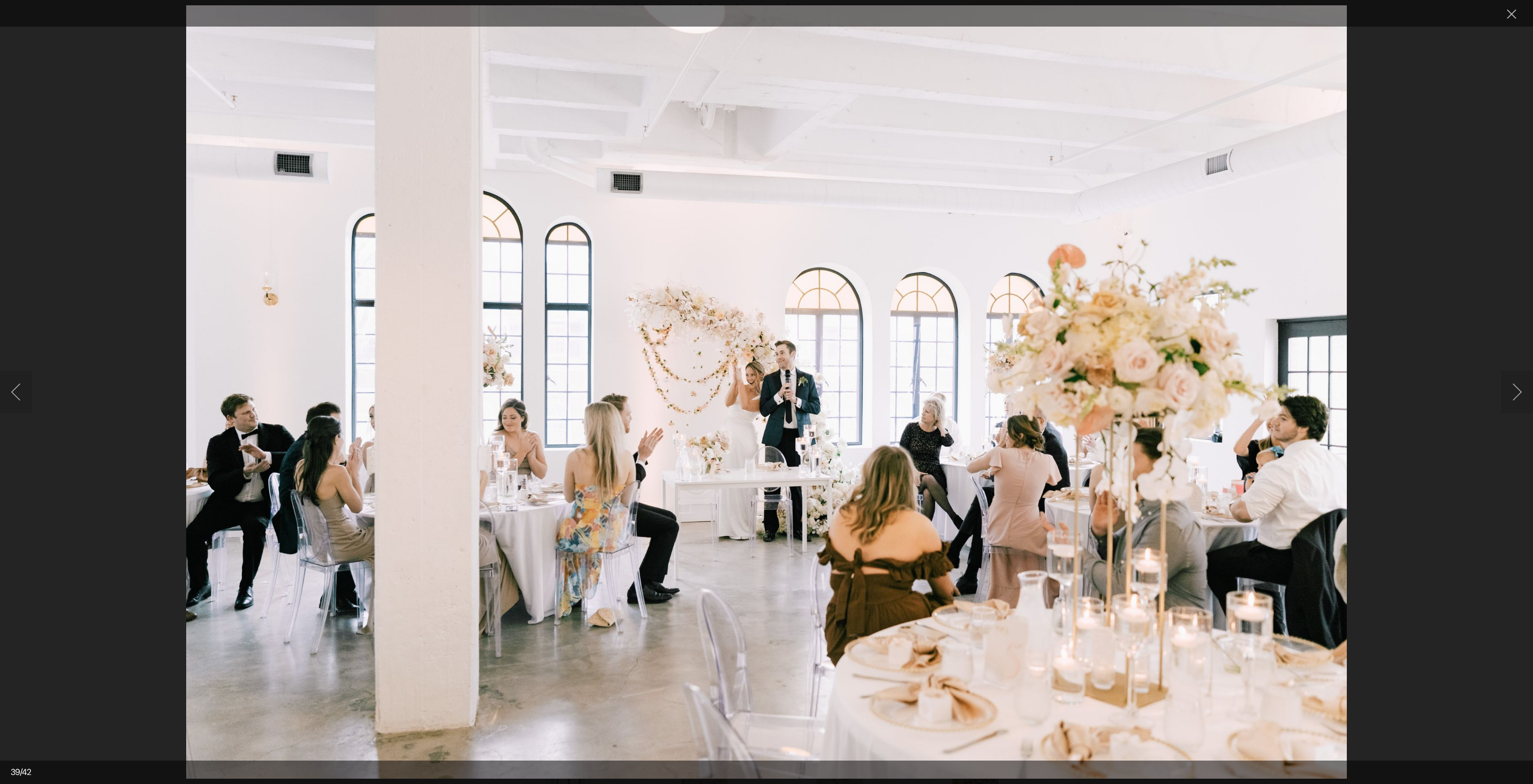
click at [1522, 394] on button "Next image" at bounding box center [1517, 392] width 32 height 43
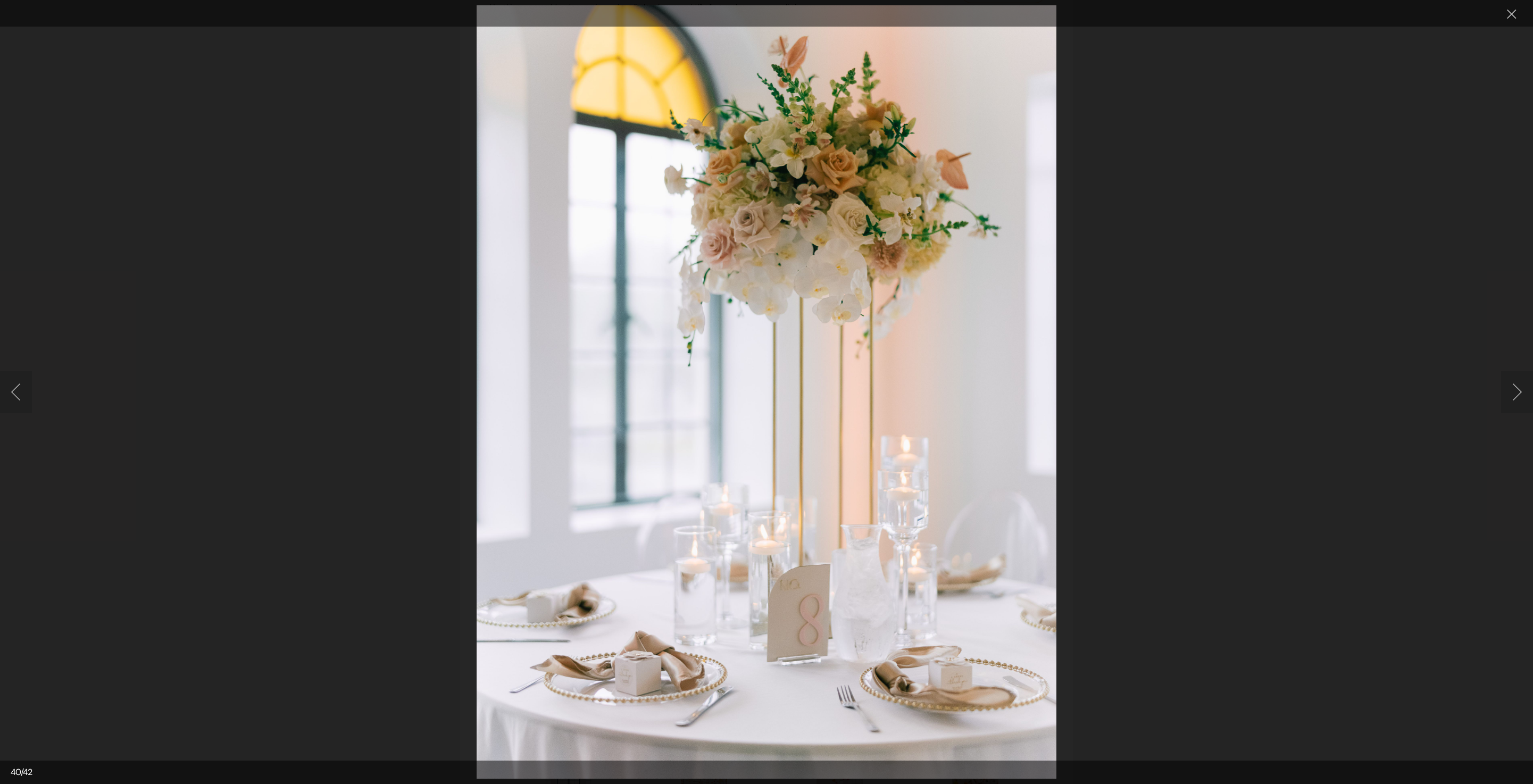
click at [1522, 394] on button "Next image" at bounding box center [1517, 392] width 32 height 43
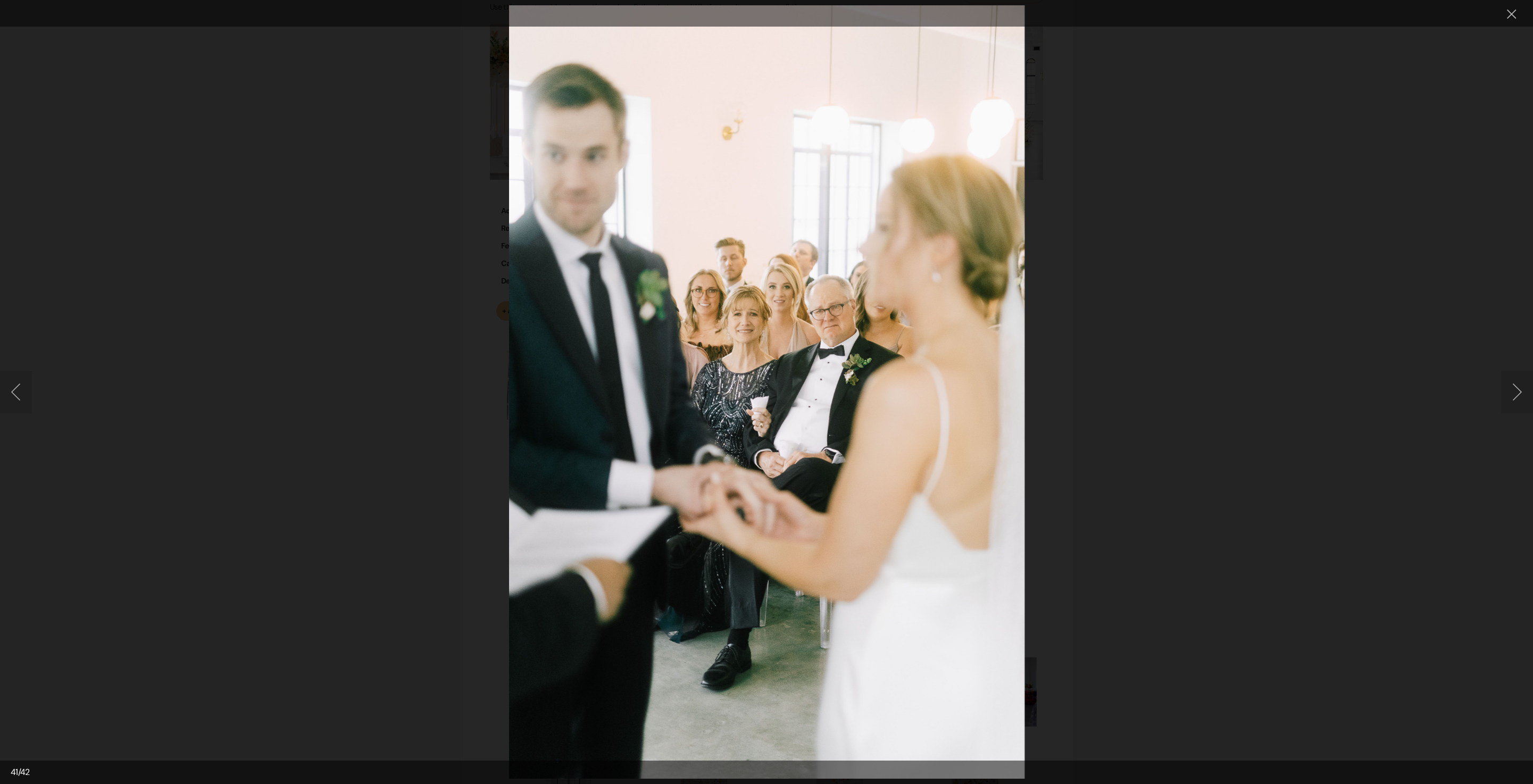
click at [1522, 400] on button "Next image" at bounding box center [1517, 392] width 32 height 43
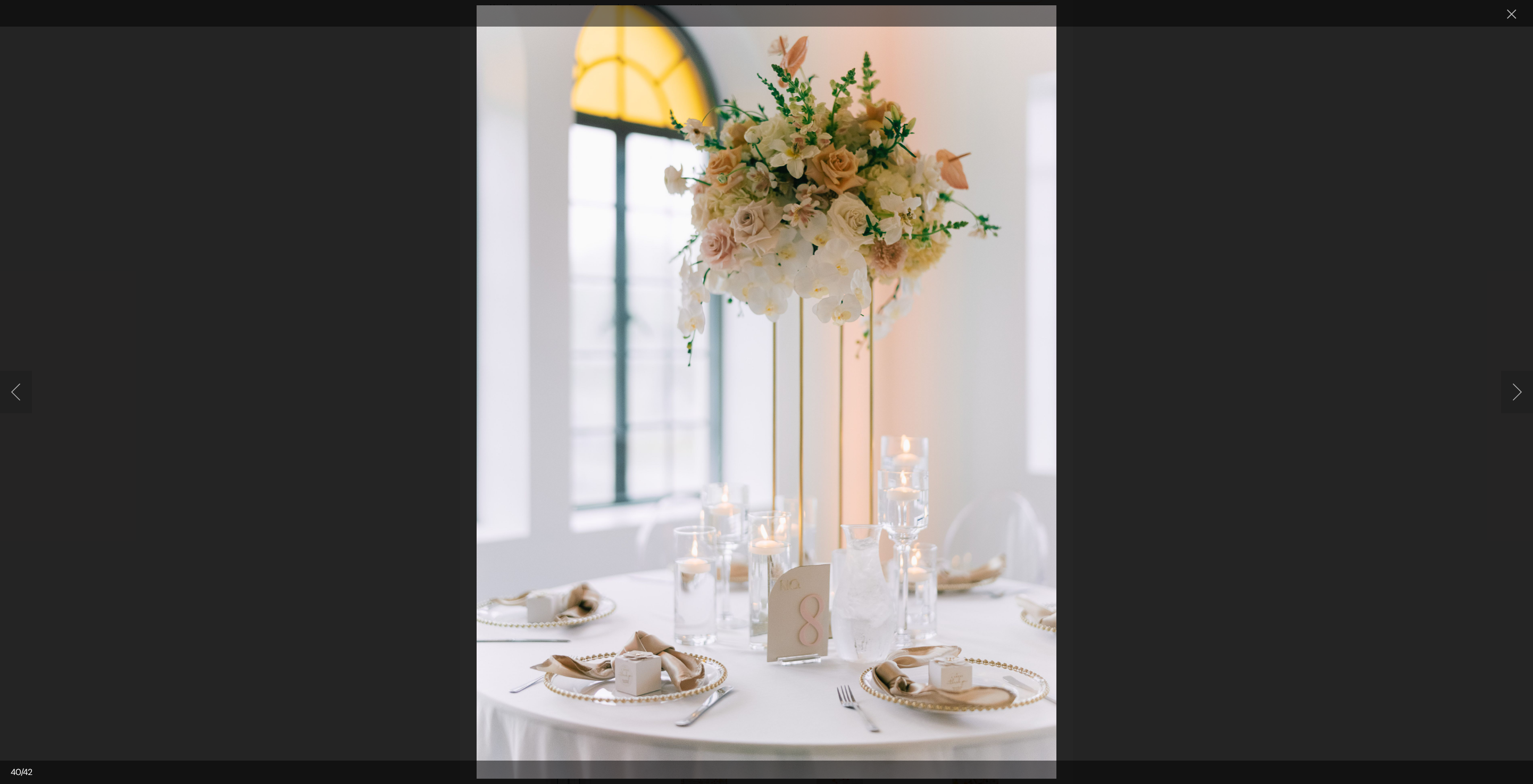
click at [1522, 400] on button "Next image" at bounding box center [1517, 392] width 32 height 43
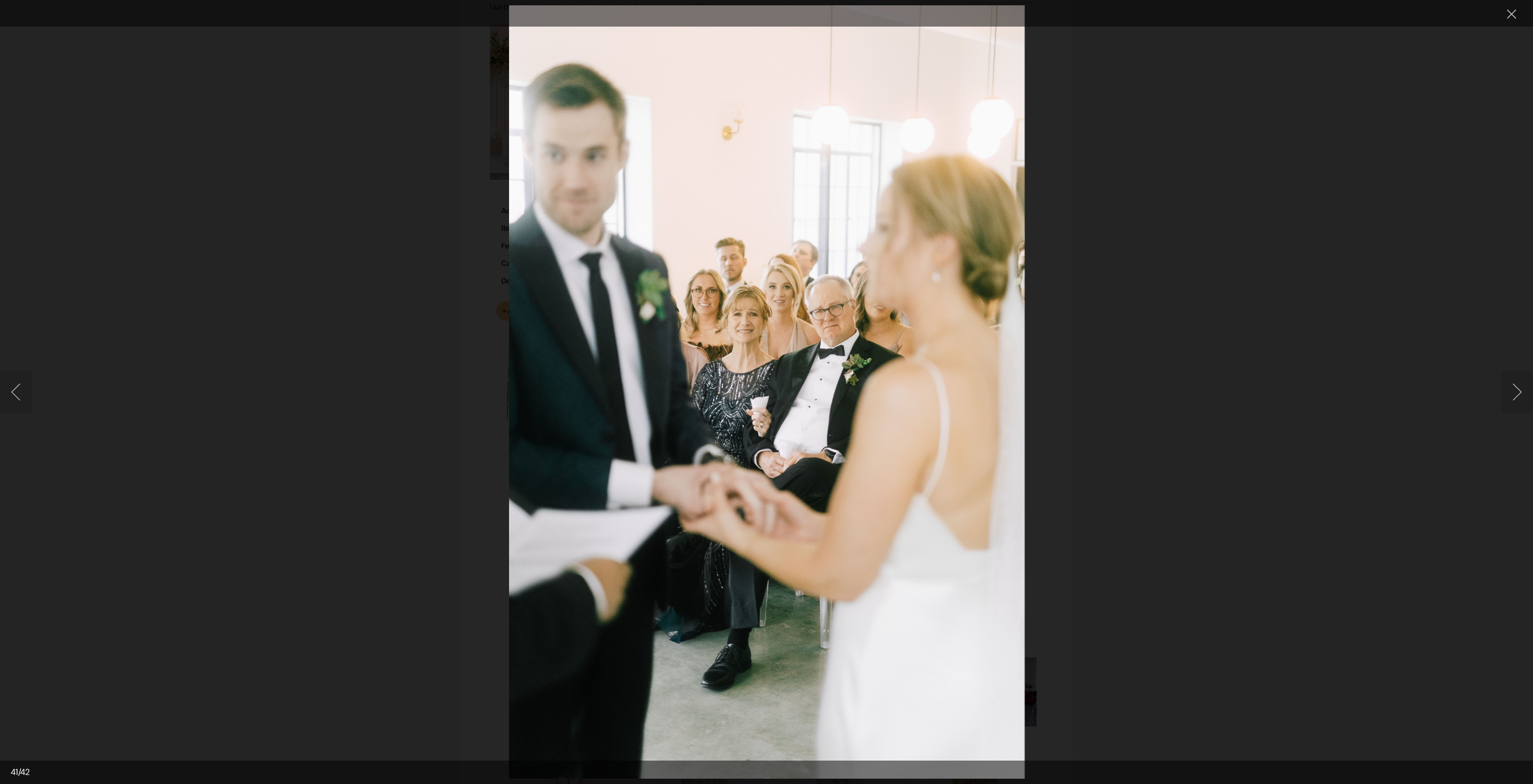
click at [1522, 400] on button "Next image" at bounding box center [1517, 392] width 32 height 43
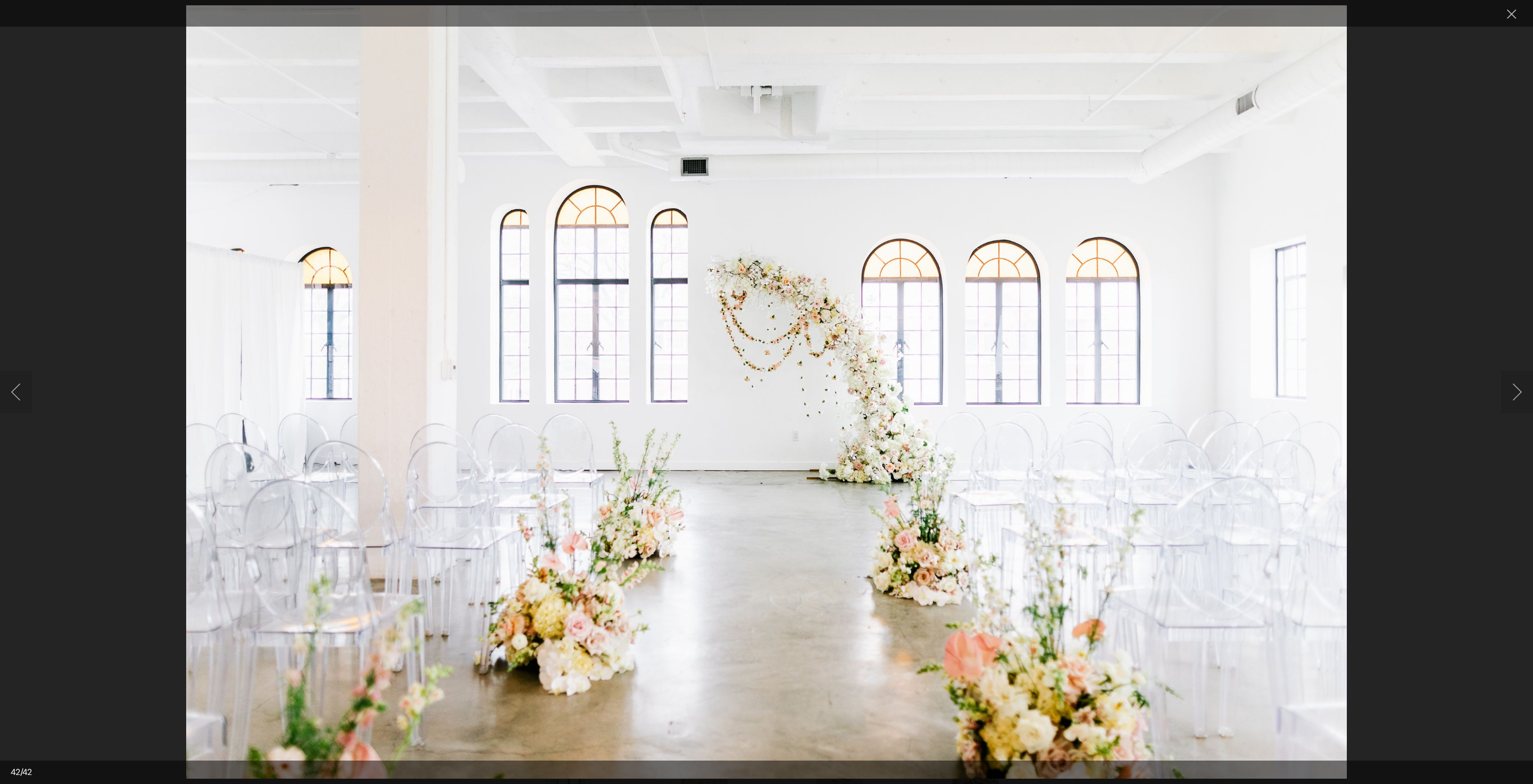
click at [1525, 391] on button "Next image" at bounding box center [1517, 392] width 32 height 43
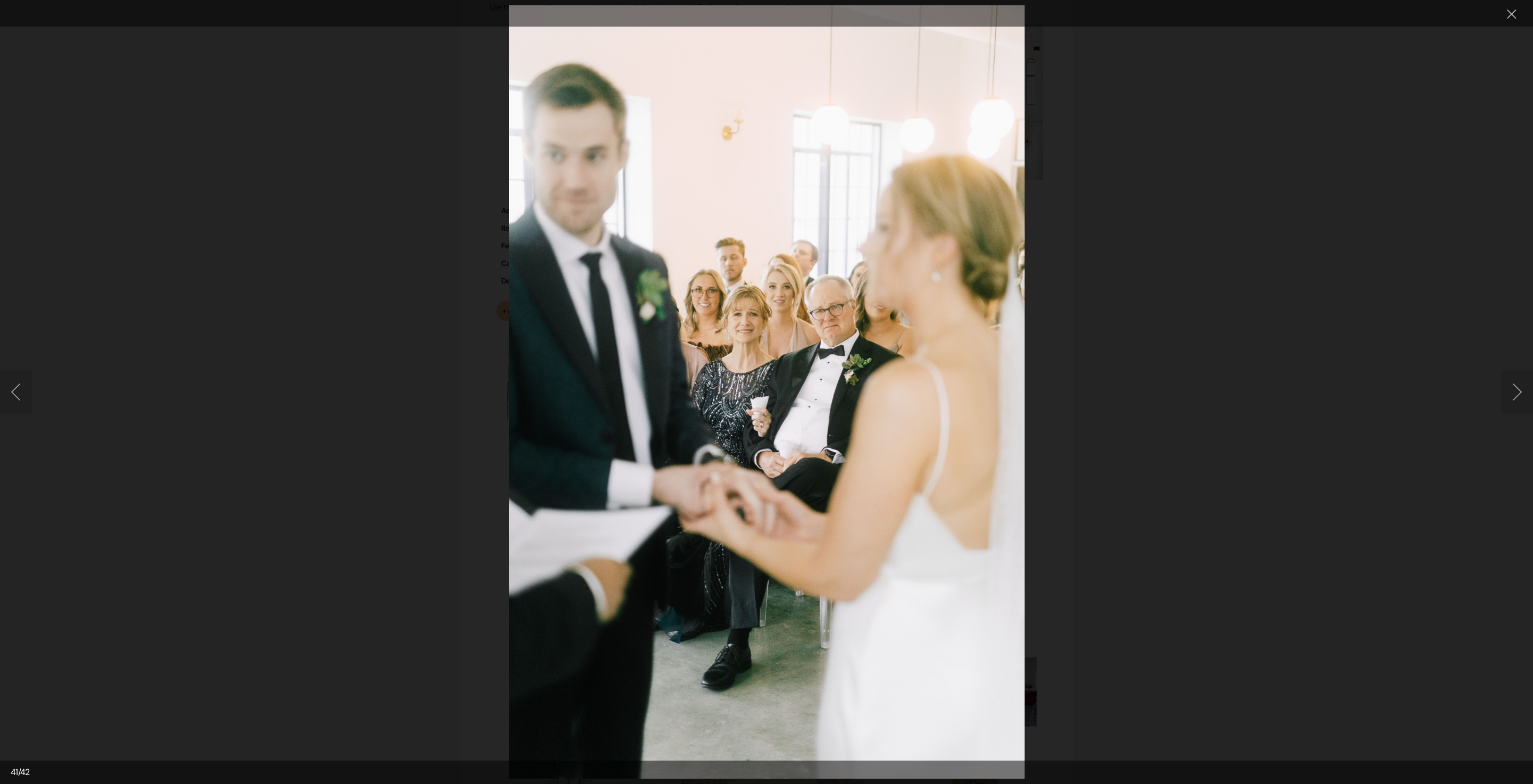
click at [1525, 391] on button "Next image" at bounding box center [1517, 392] width 32 height 43
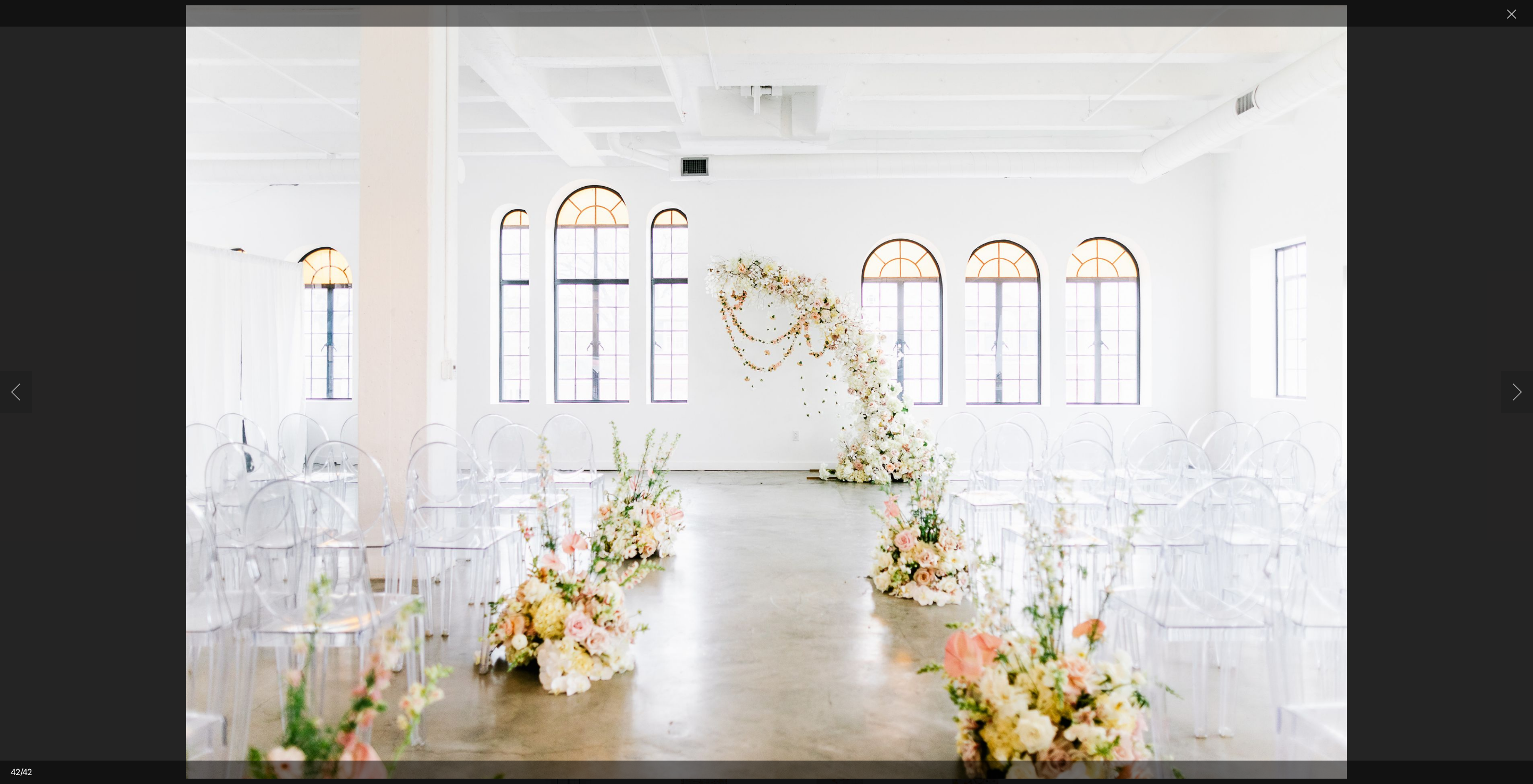
click at [1525, 391] on button "Next image" at bounding box center [1517, 392] width 32 height 43
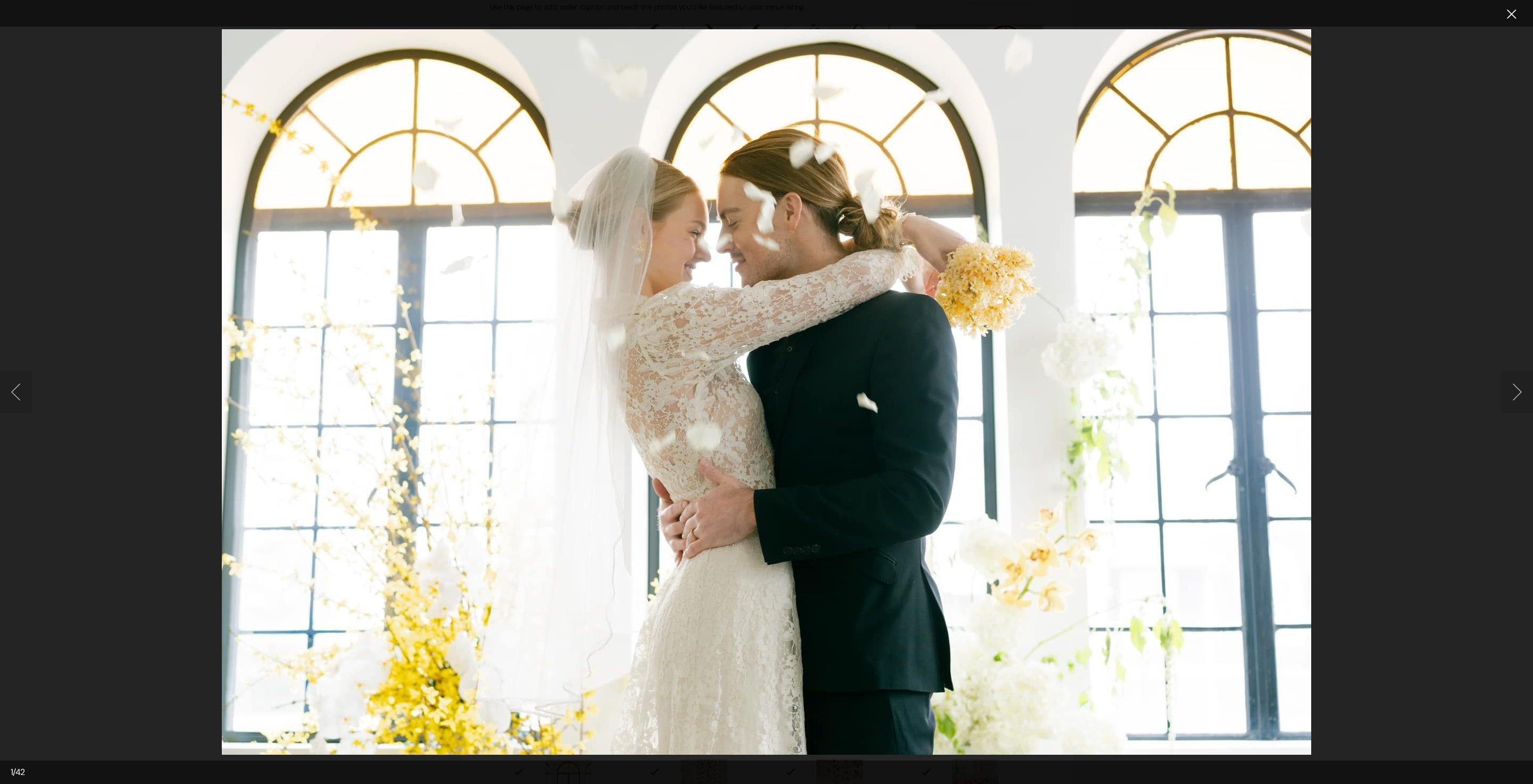
click at [1512, 17] on button "Close lightbox" at bounding box center [1511, 14] width 21 height 19
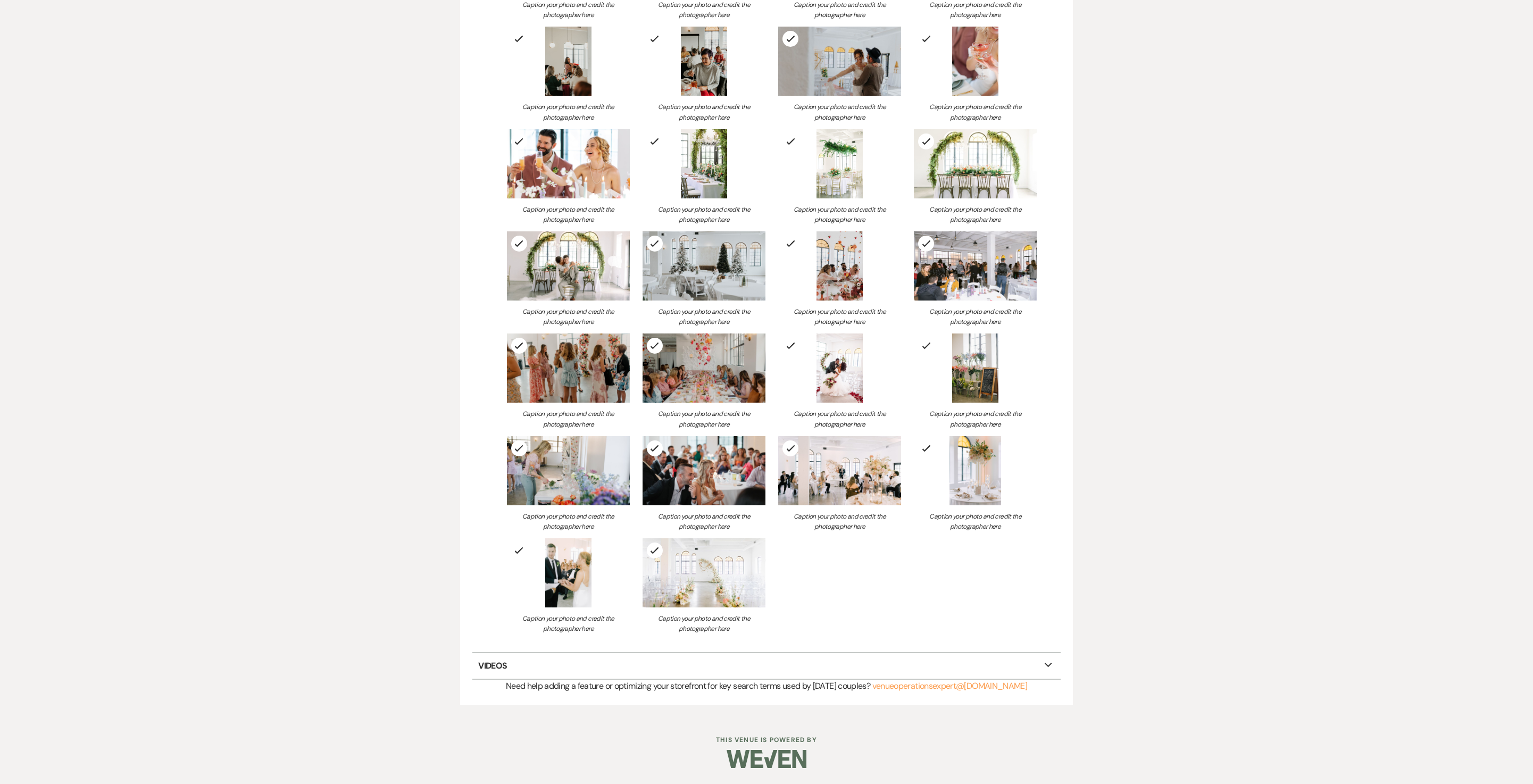
scroll to position [2873, 0]
click at [491, 660] on p "Videos Expand" at bounding box center [767, 666] width 588 height 25
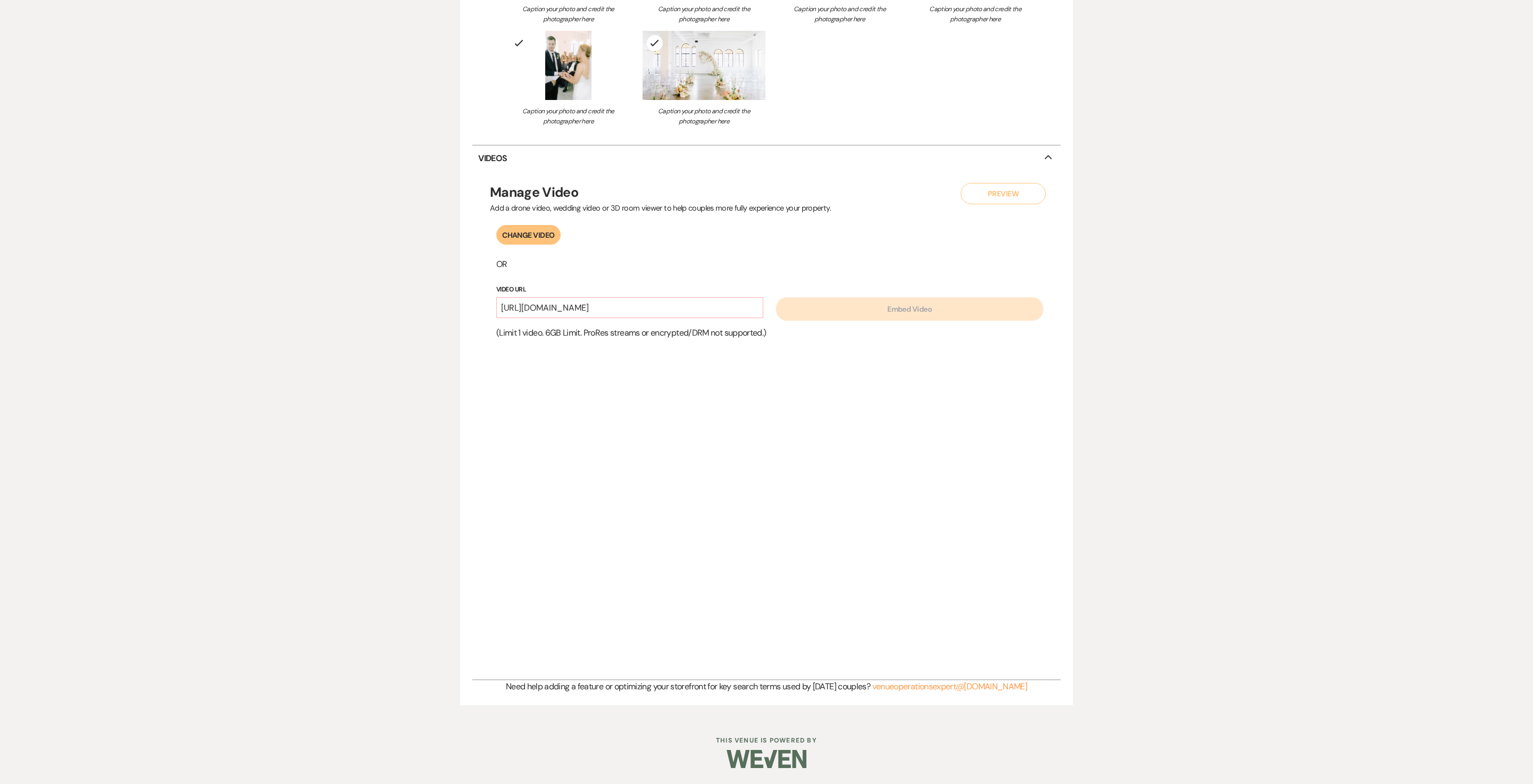
scroll to position [3396, 0]
click at [524, 445] on div "Change Video OR Video Url https://youtu.be/H7Zldq1pgWM Embed Video (Limit 1 vid…" at bounding box center [767, 446] width 553 height 443
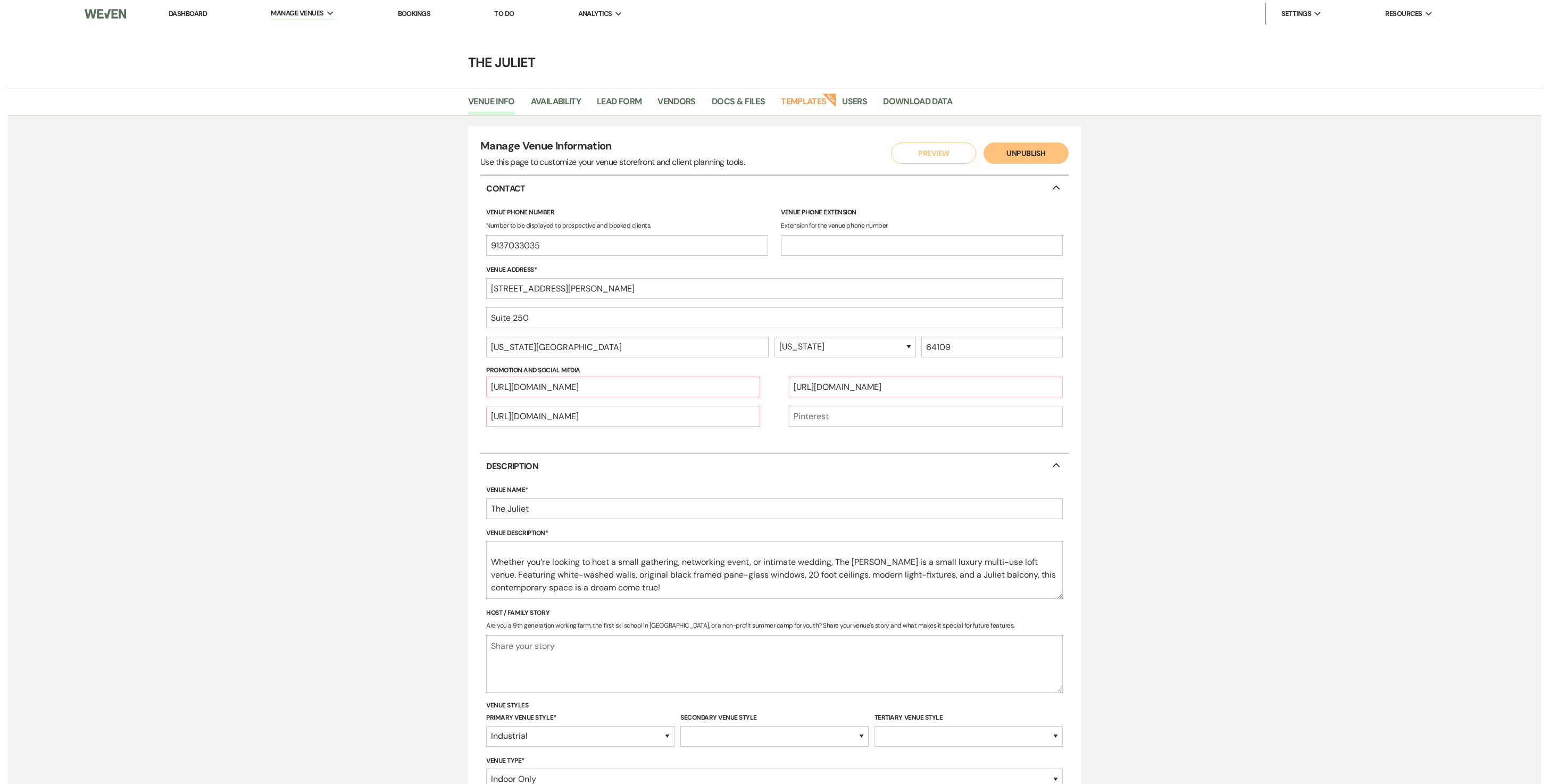
scroll to position [0, 0]
click at [932, 94] on link "Download Data" at bounding box center [909, 105] width 69 height 20
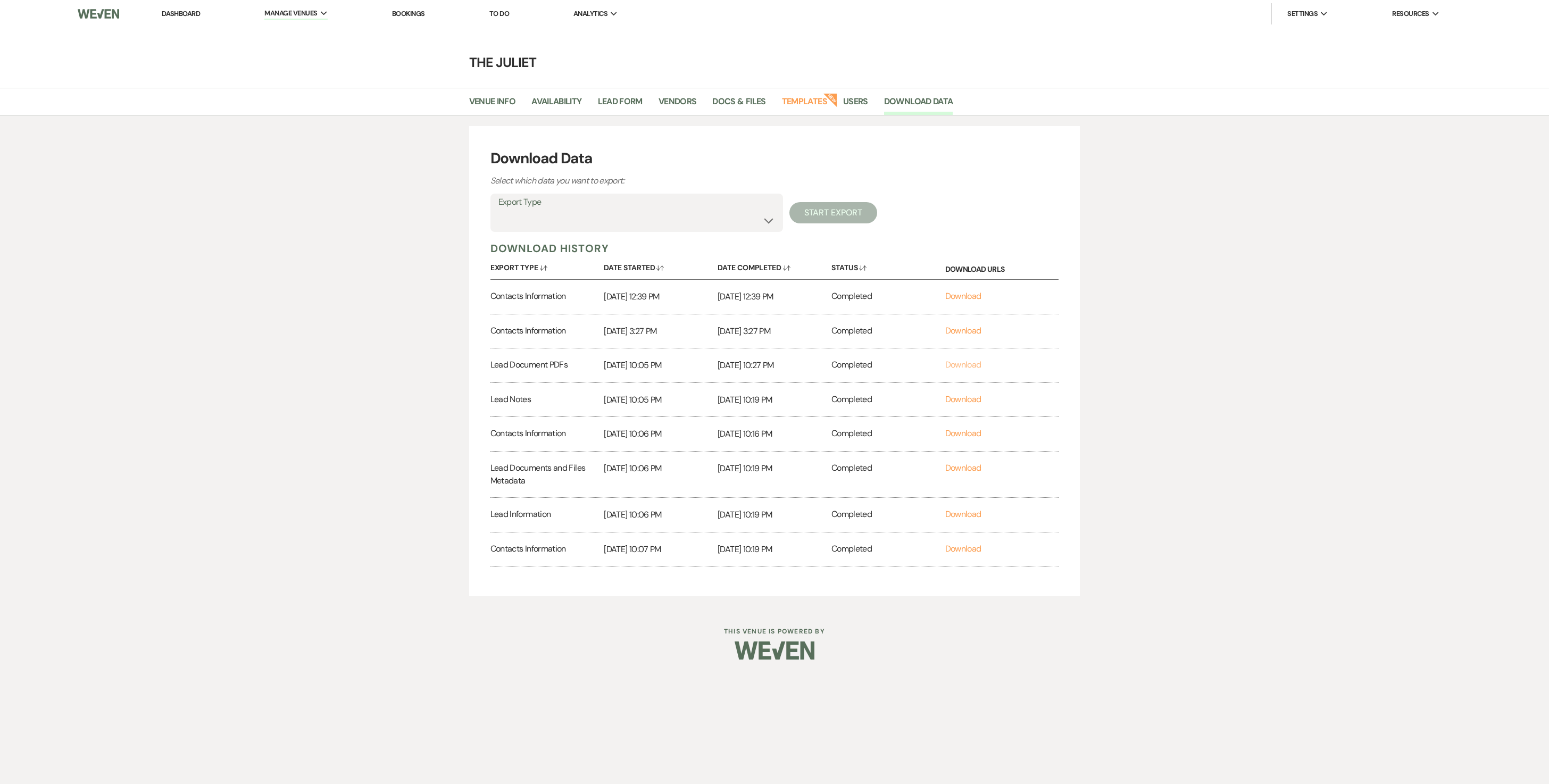
click at [960, 370] on link "Download" at bounding box center [963, 364] width 36 height 11
click at [969, 405] on link "Download" at bounding box center [963, 399] width 36 height 11
click at [955, 439] on link "Download" at bounding box center [963, 433] width 36 height 11
click at [968, 473] on link "Download" at bounding box center [963, 468] width 36 height 11
click at [981, 473] on link "Download" at bounding box center [963, 468] width 36 height 11
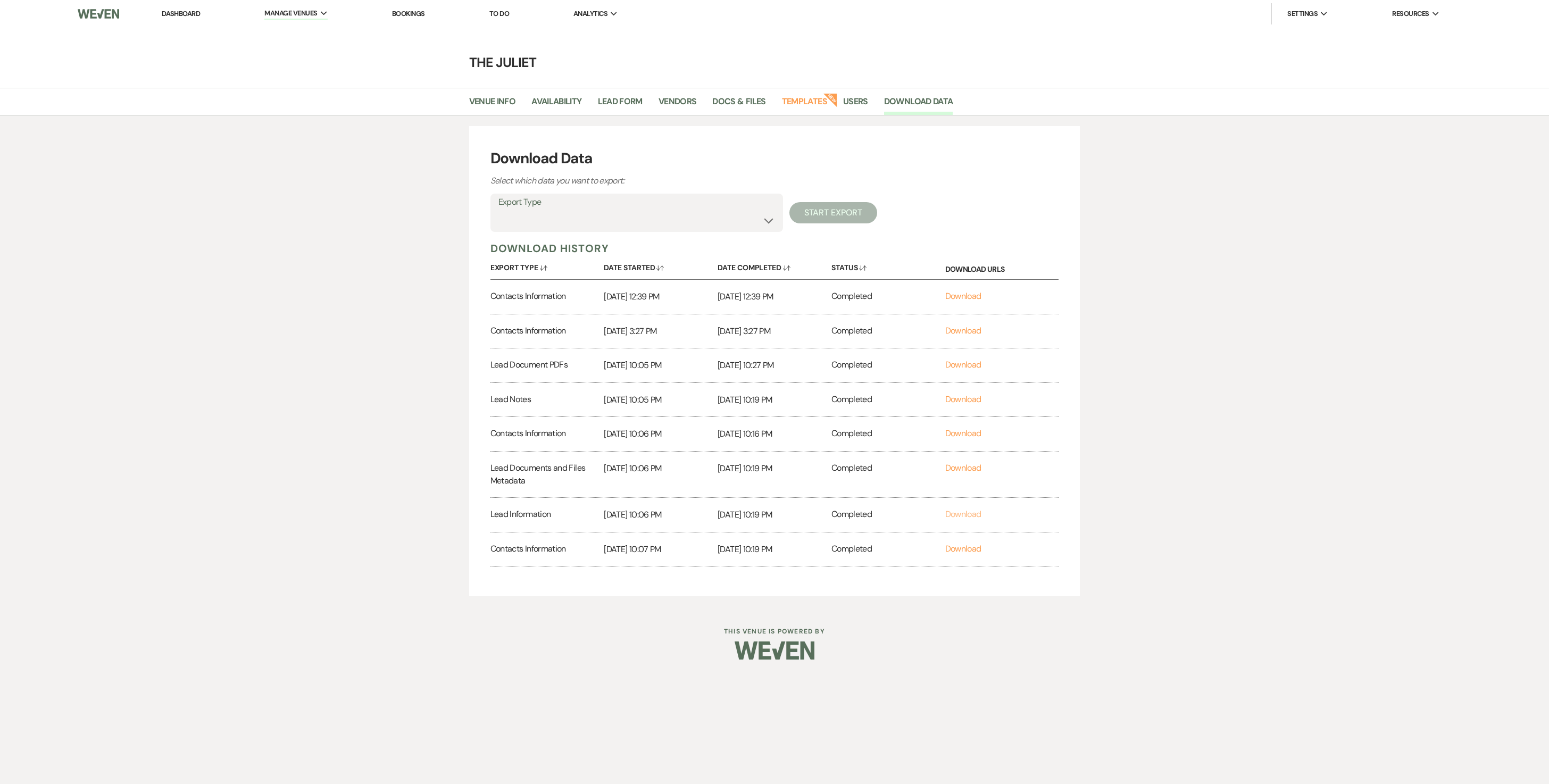
click at [971, 519] on link "Download" at bounding box center [963, 514] width 36 height 11
click at [943, 566] on div "Completed" at bounding box center [888, 550] width 114 height 34
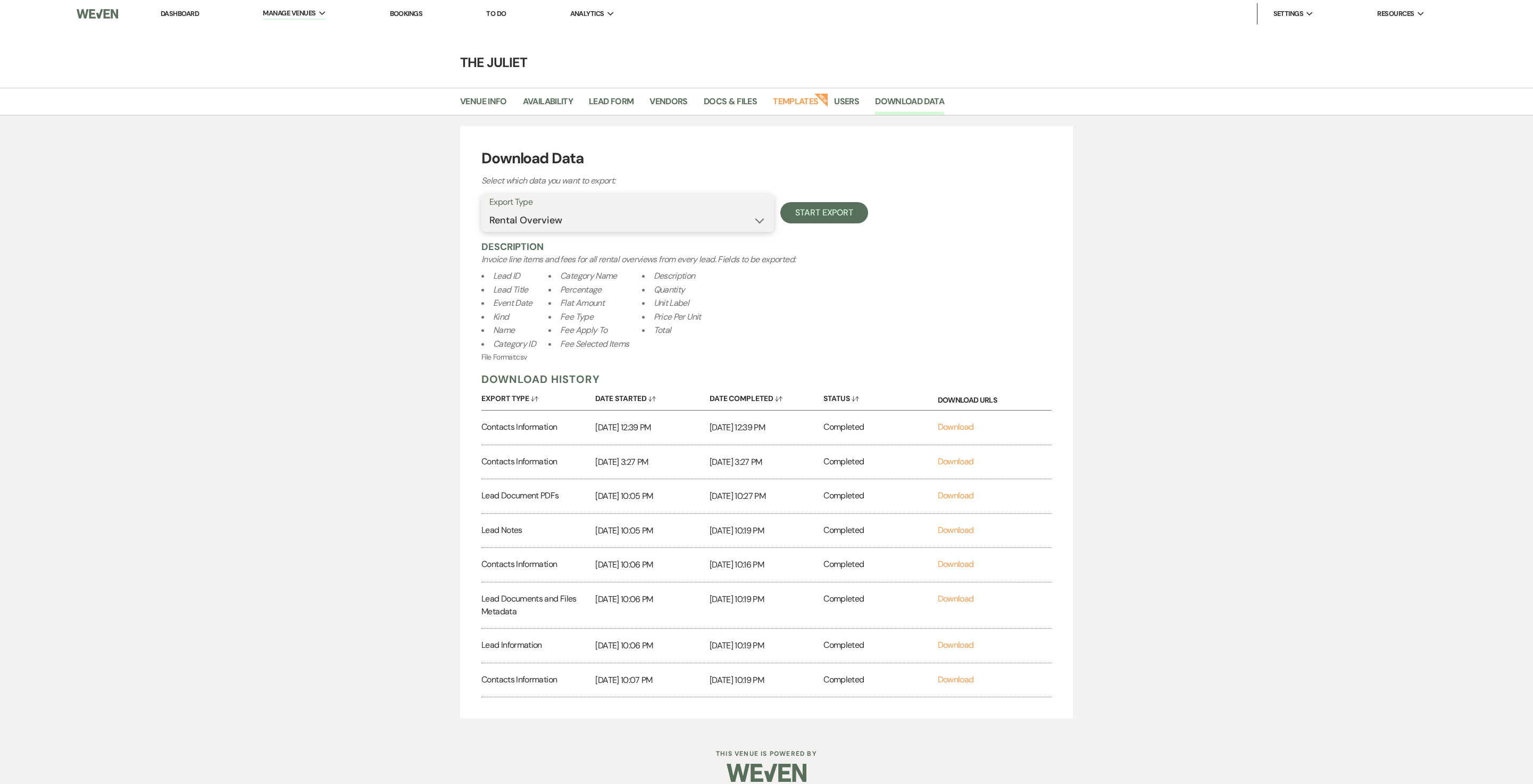
select select "_comingSoon"
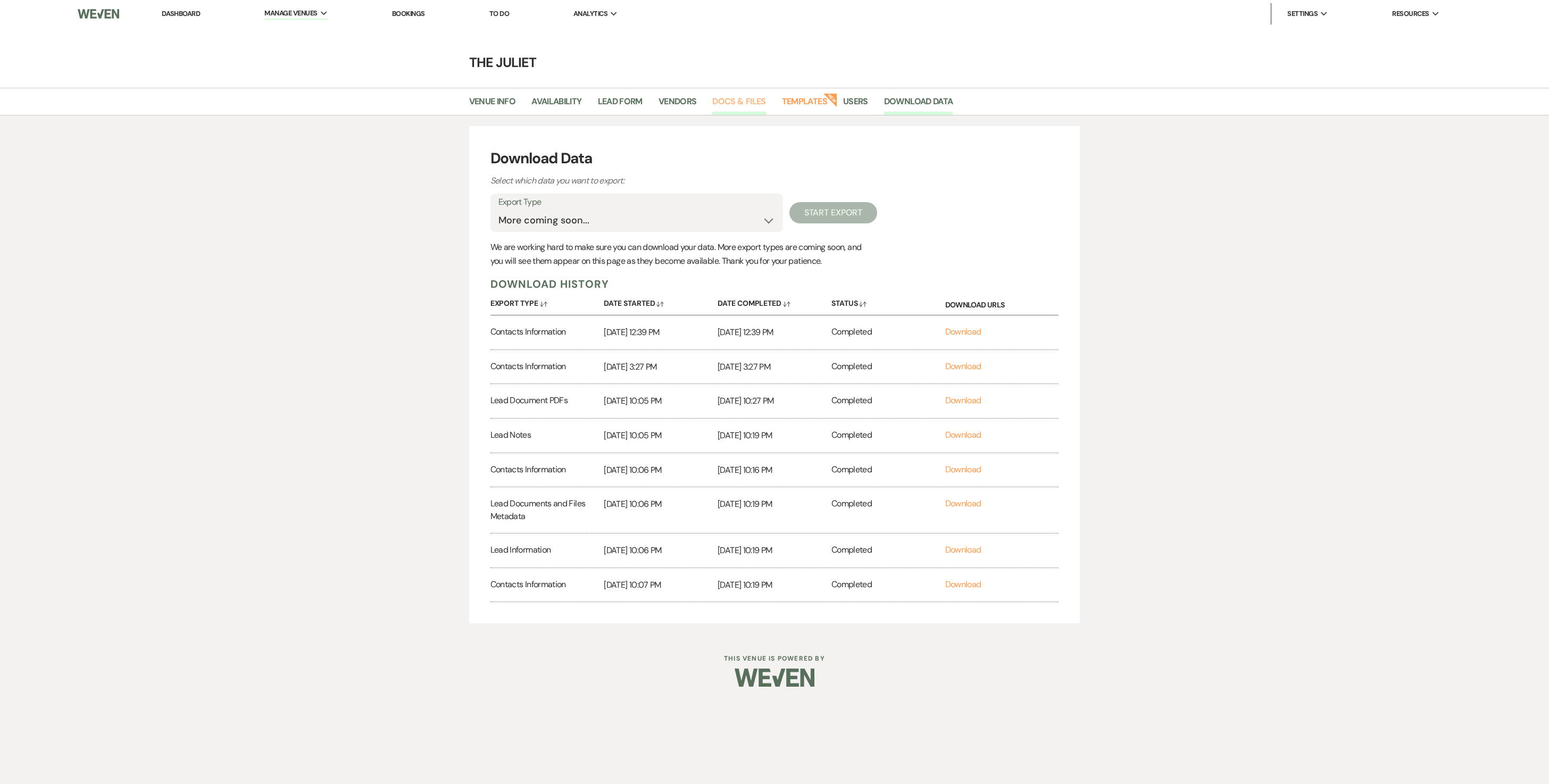
click at [755, 99] on link "Docs & Files" at bounding box center [738, 105] width 53 height 20
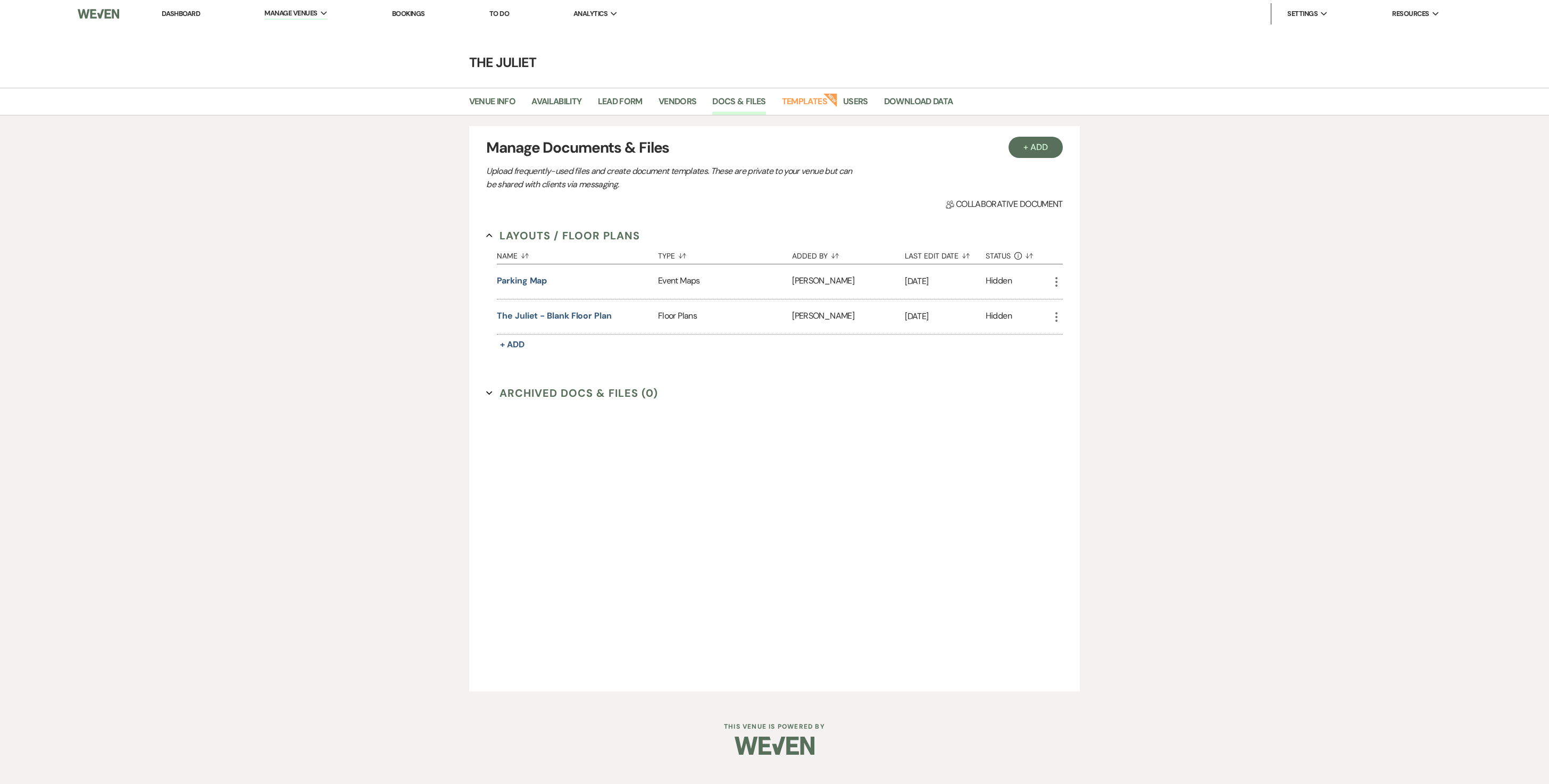
click at [198, 17] on link "Dashboard" at bounding box center [181, 13] width 38 height 9
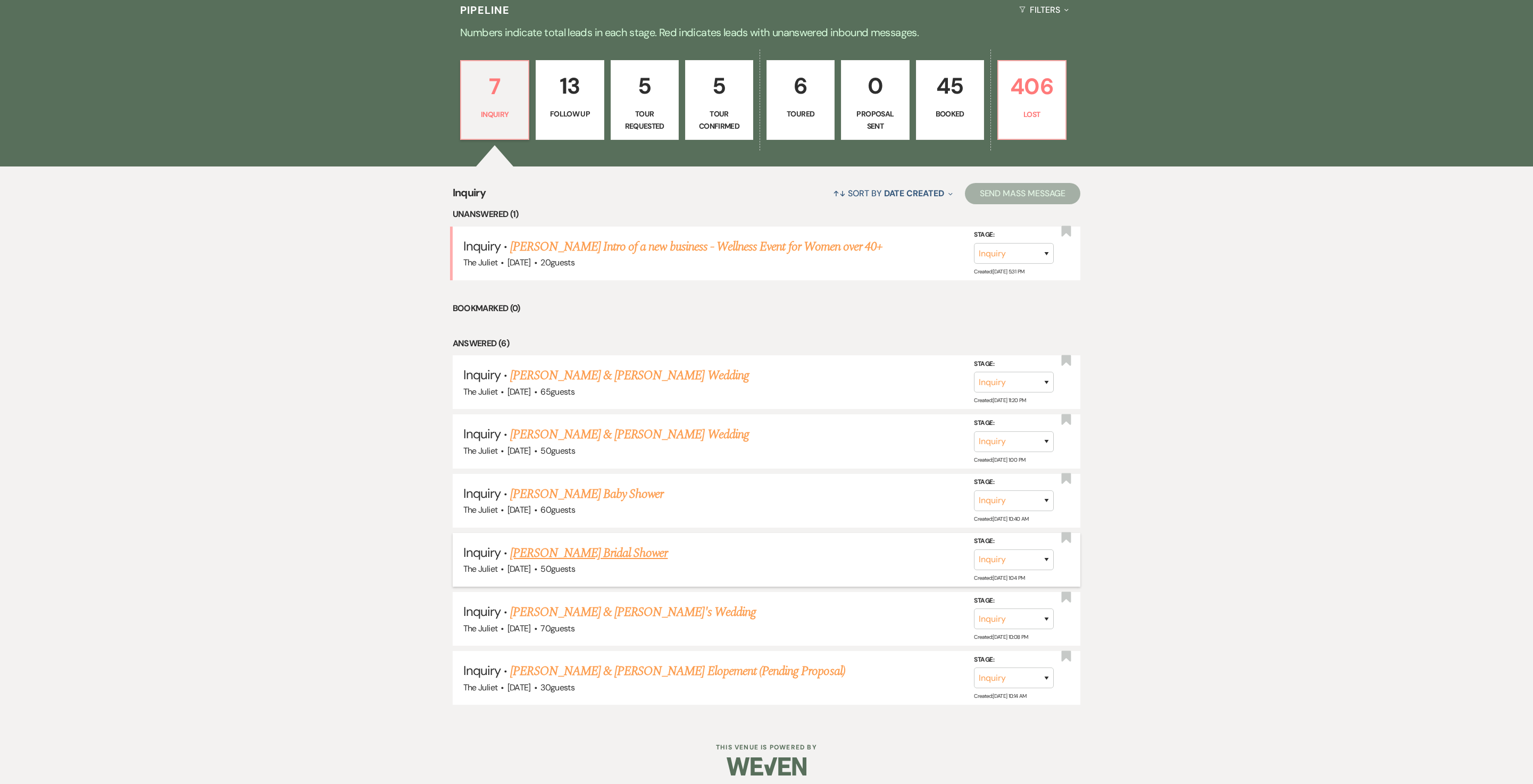
scroll to position [322, 0]
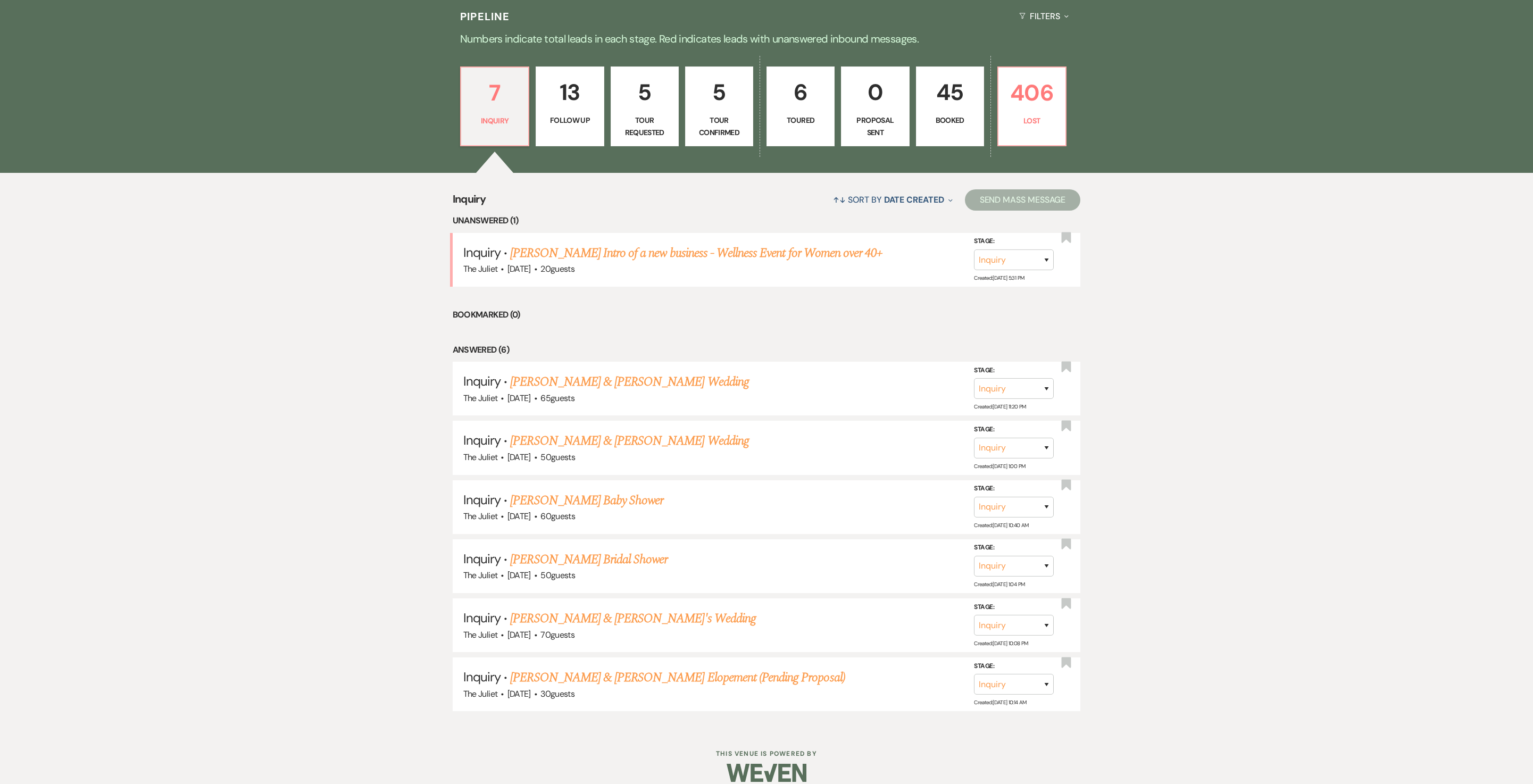
click at [722, 104] on p "5" at bounding box center [719, 92] width 54 height 35
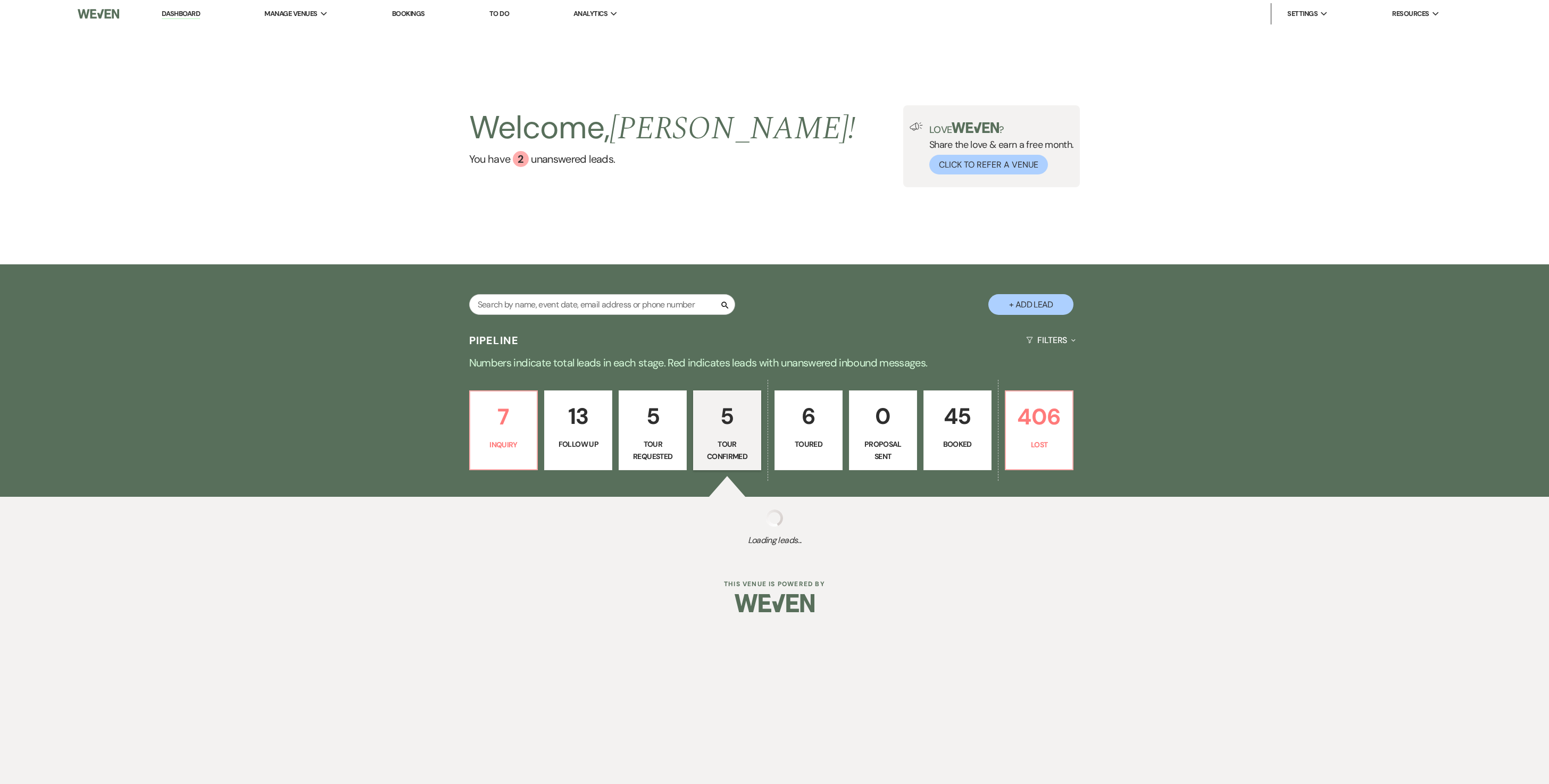
select select "4"
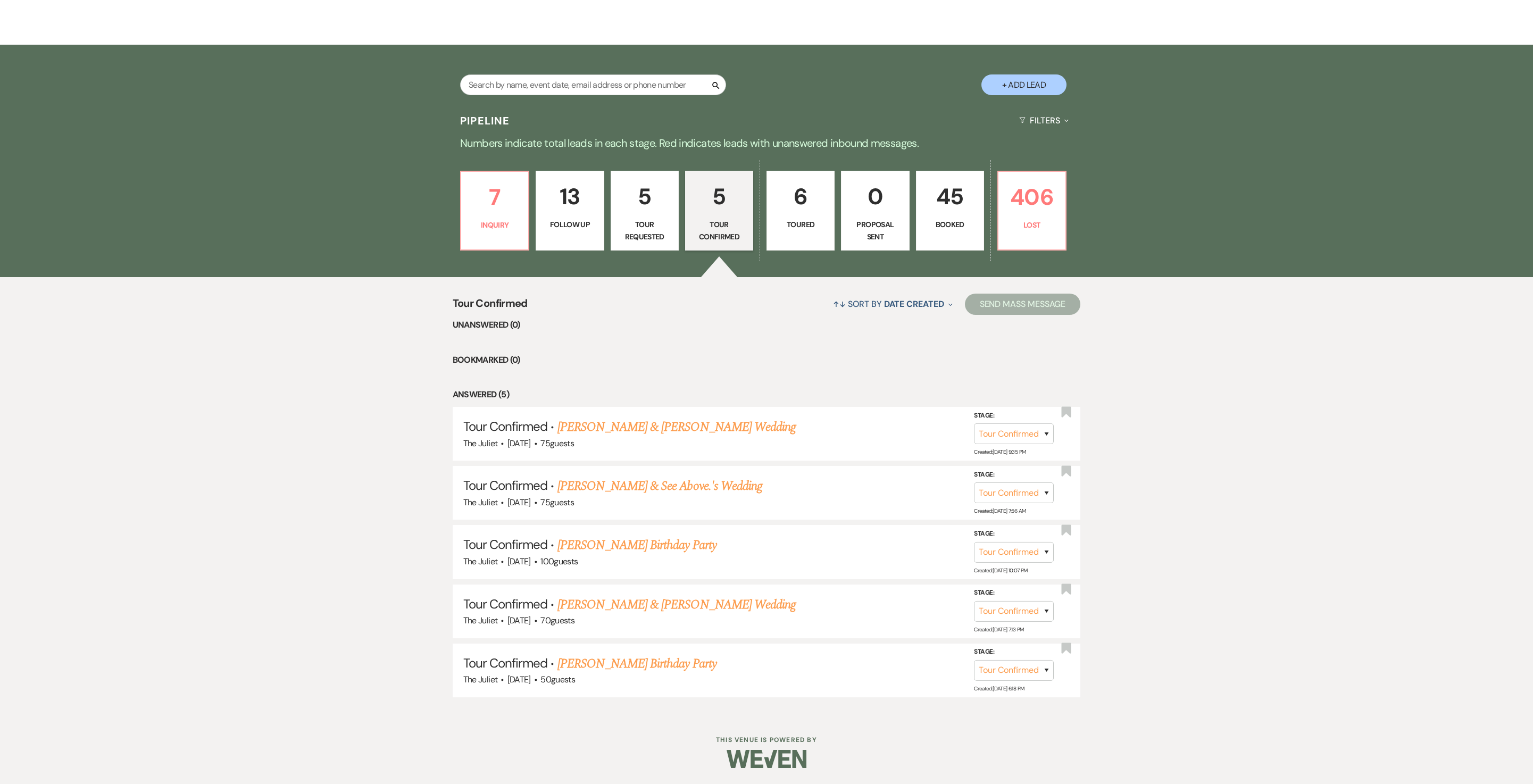
scroll to position [238, 0]
click at [642, 549] on link "[PERSON_NAME] Birthday Party" at bounding box center [637, 545] width 159 height 19
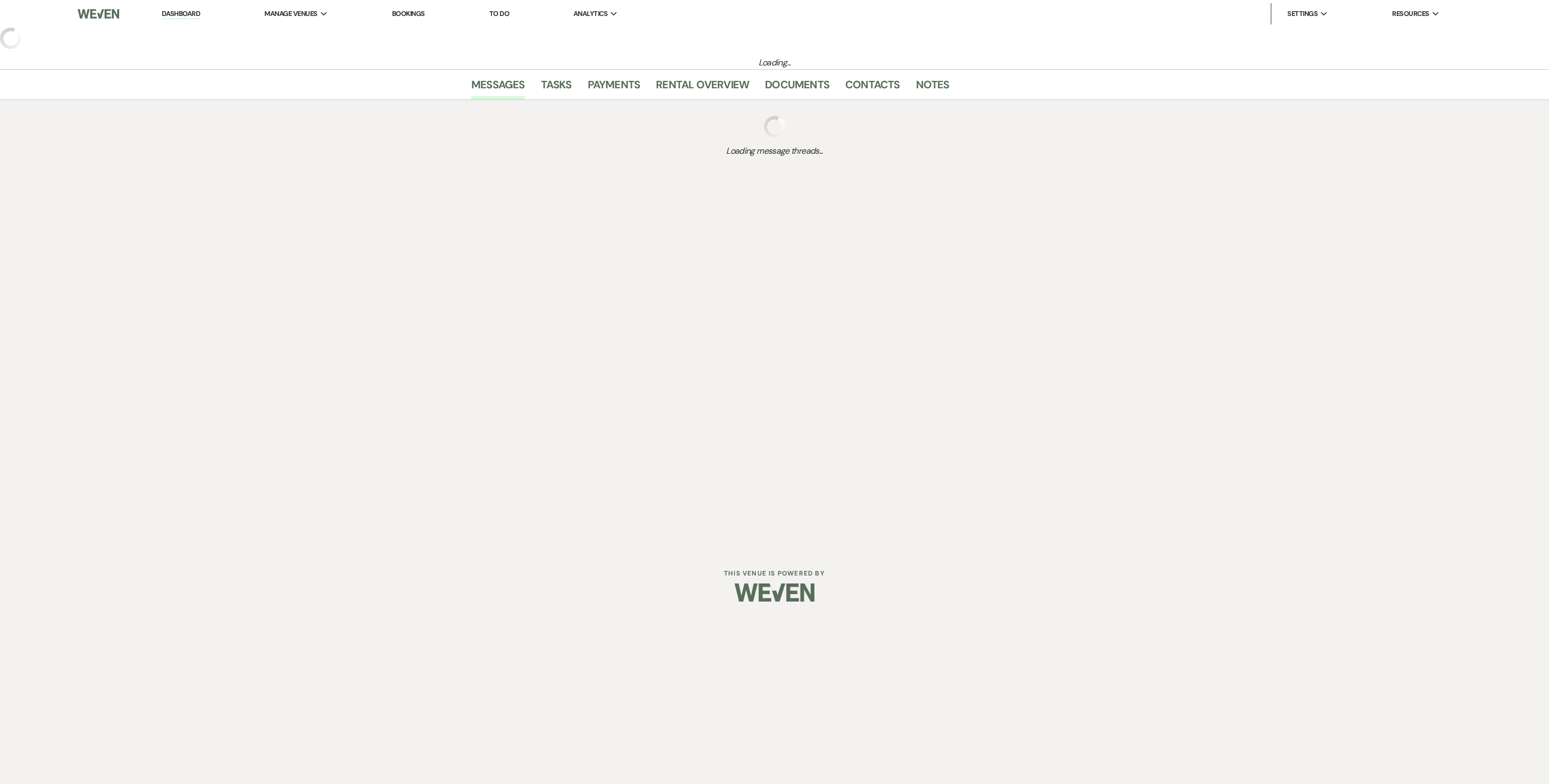
select select "4"
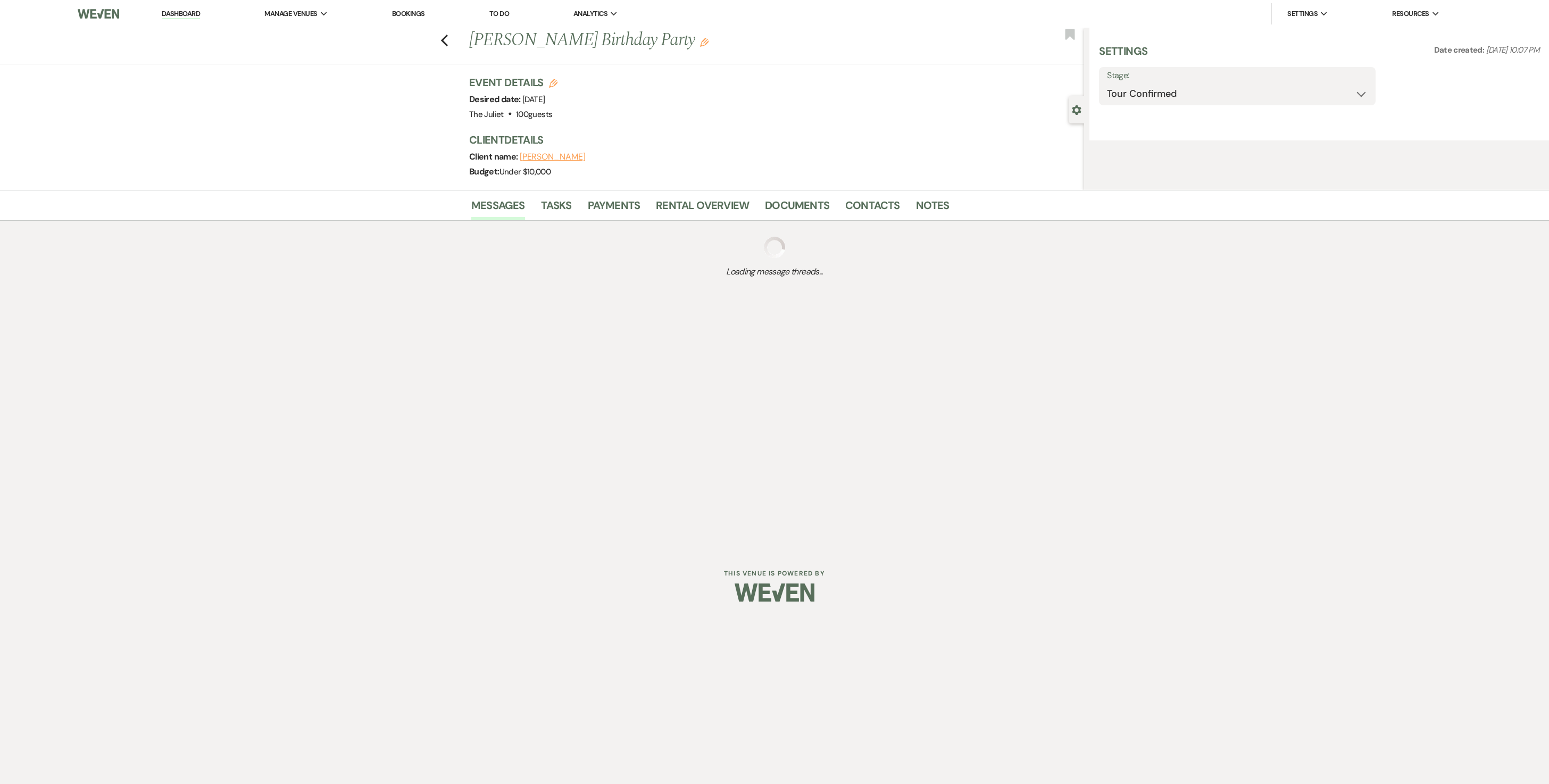
select select "5"
select select "4"
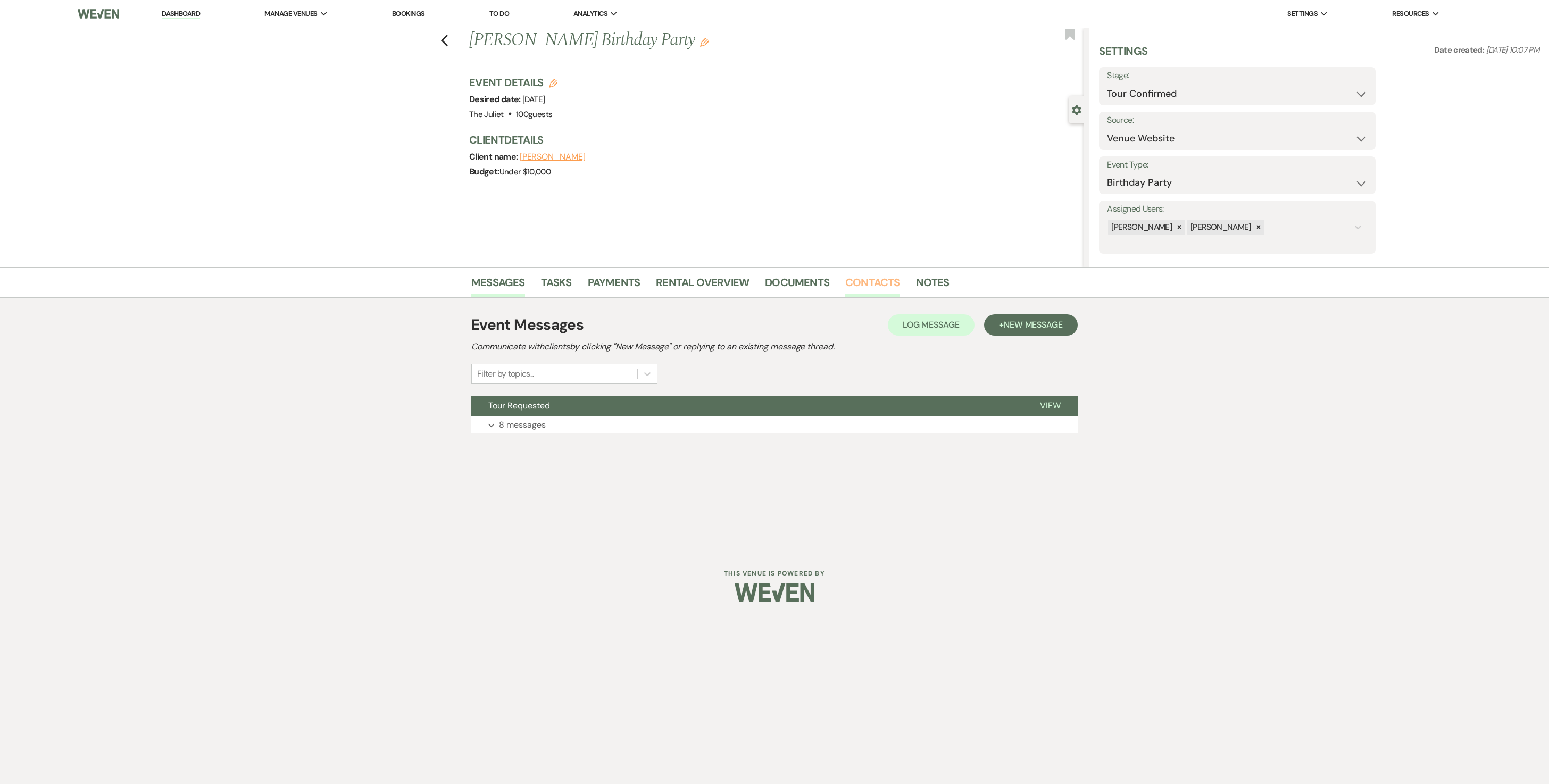
click at [864, 285] on link "Contacts" at bounding box center [873, 286] width 55 height 23
